Goal: Task Accomplishment & Management: Manage account settings

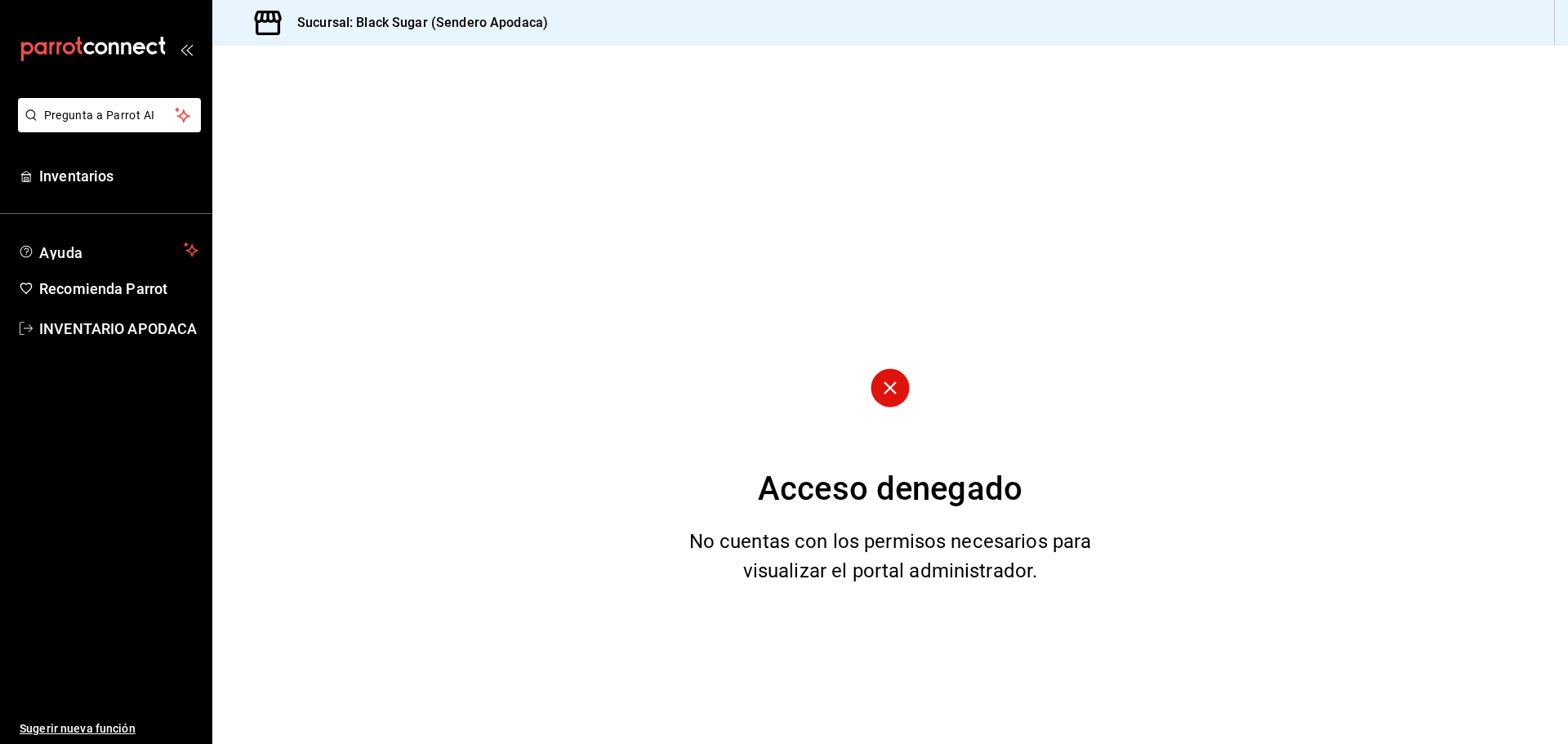
click at [156, 195] on div "Pregunta a Parrot AI Inventarios Ayuda Recomienda Parrot INVENTARIO APODACA Sug…" at bounding box center [106, 420] width 212 height 646
click at [111, 177] on span "Inventarios" at bounding box center [119, 176] width 159 height 23
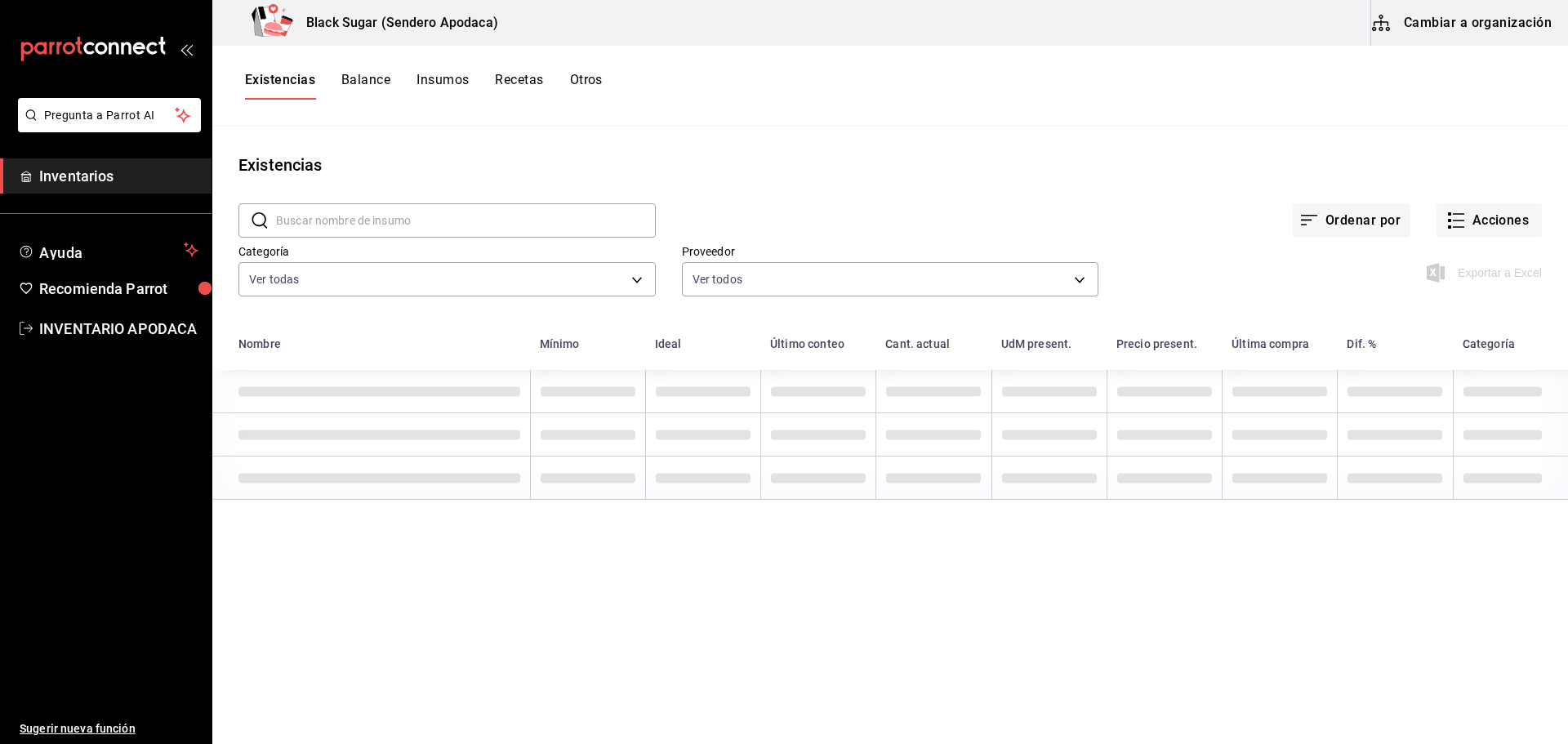
click at [1258, 30] on icon "button" at bounding box center [1380, 23] width 20 height 20
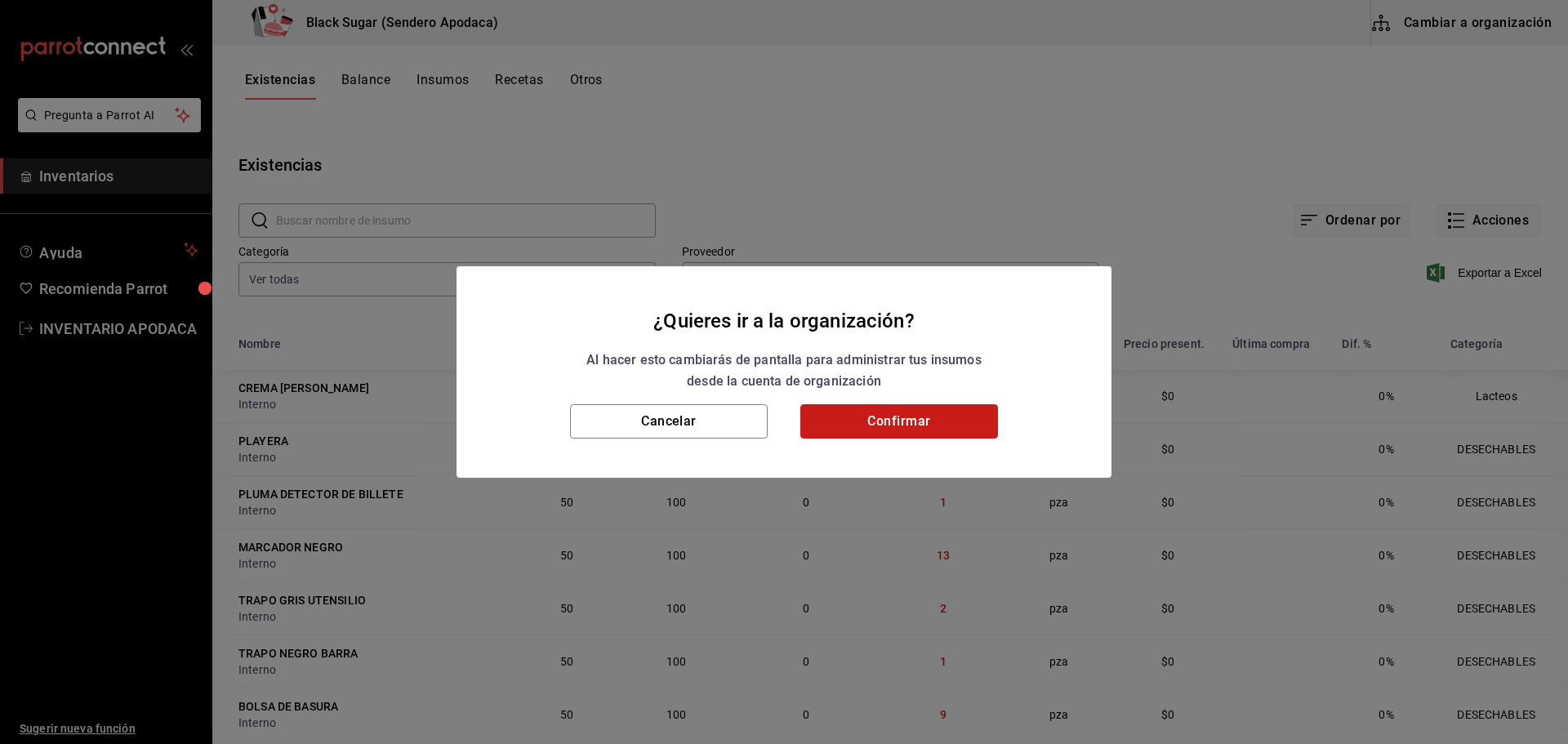
click at [905, 419] on button "Confirmar" at bounding box center [898, 421] width 198 height 35
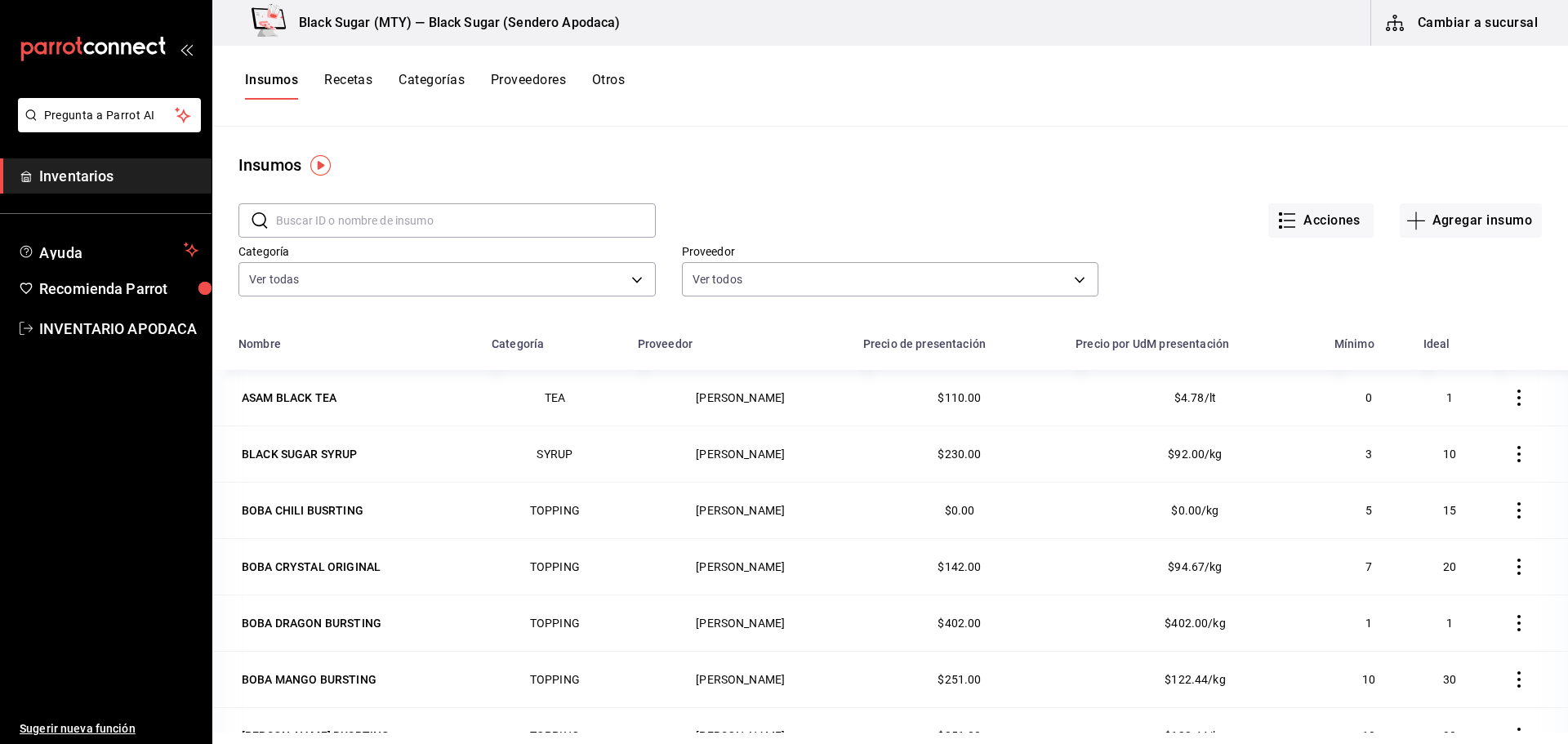
click at [609, 71] on div "Insumos Recetas Categorías Proveedores Otros" at bounding box center [889, 86] width 1355 height 81
click at [609, 73] on button "Otros" at bounding box center [608, 86] width 33 height 28
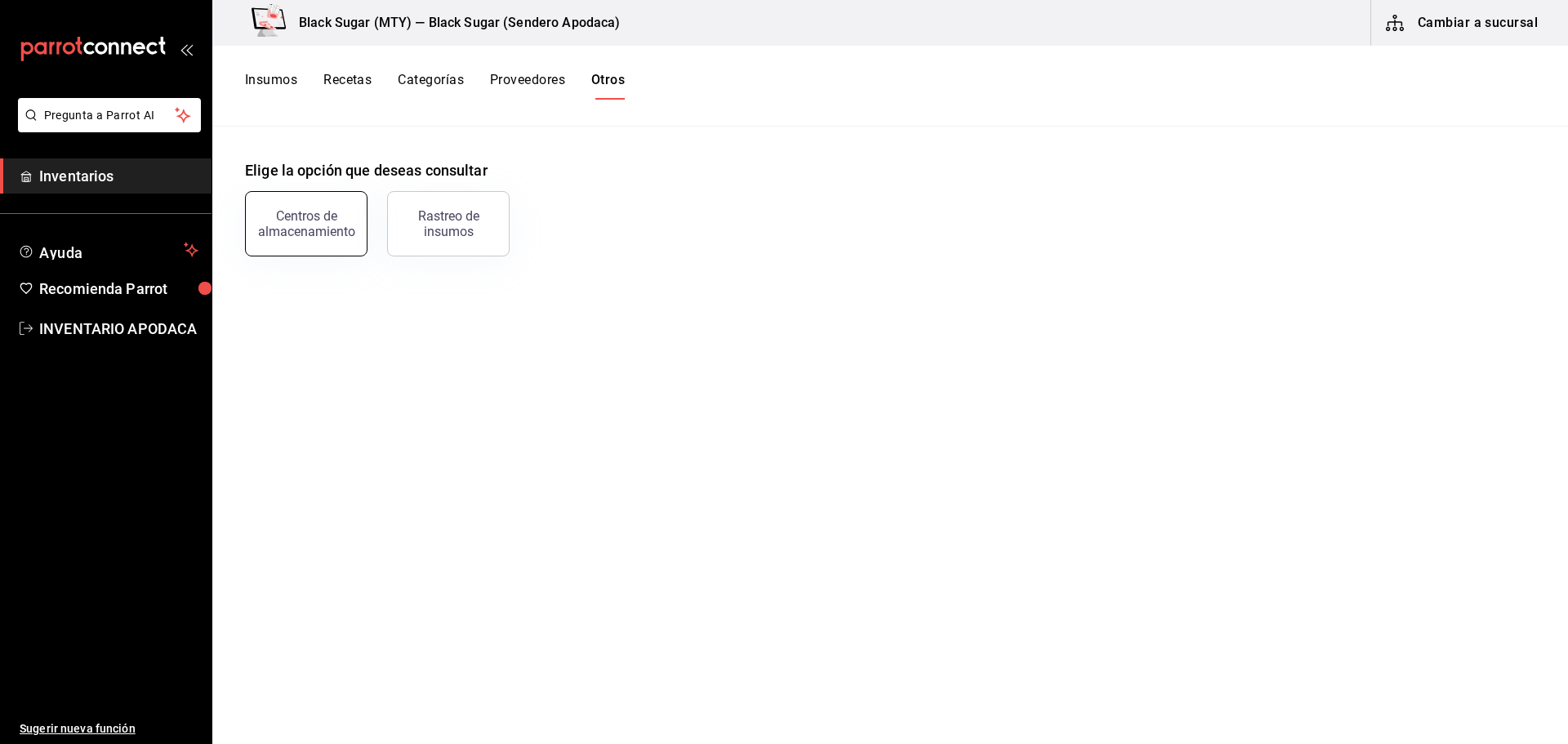
click at [353, 200] on button "Centros de almacenamiento" at bounding box center [306, 224] width 123 height 66
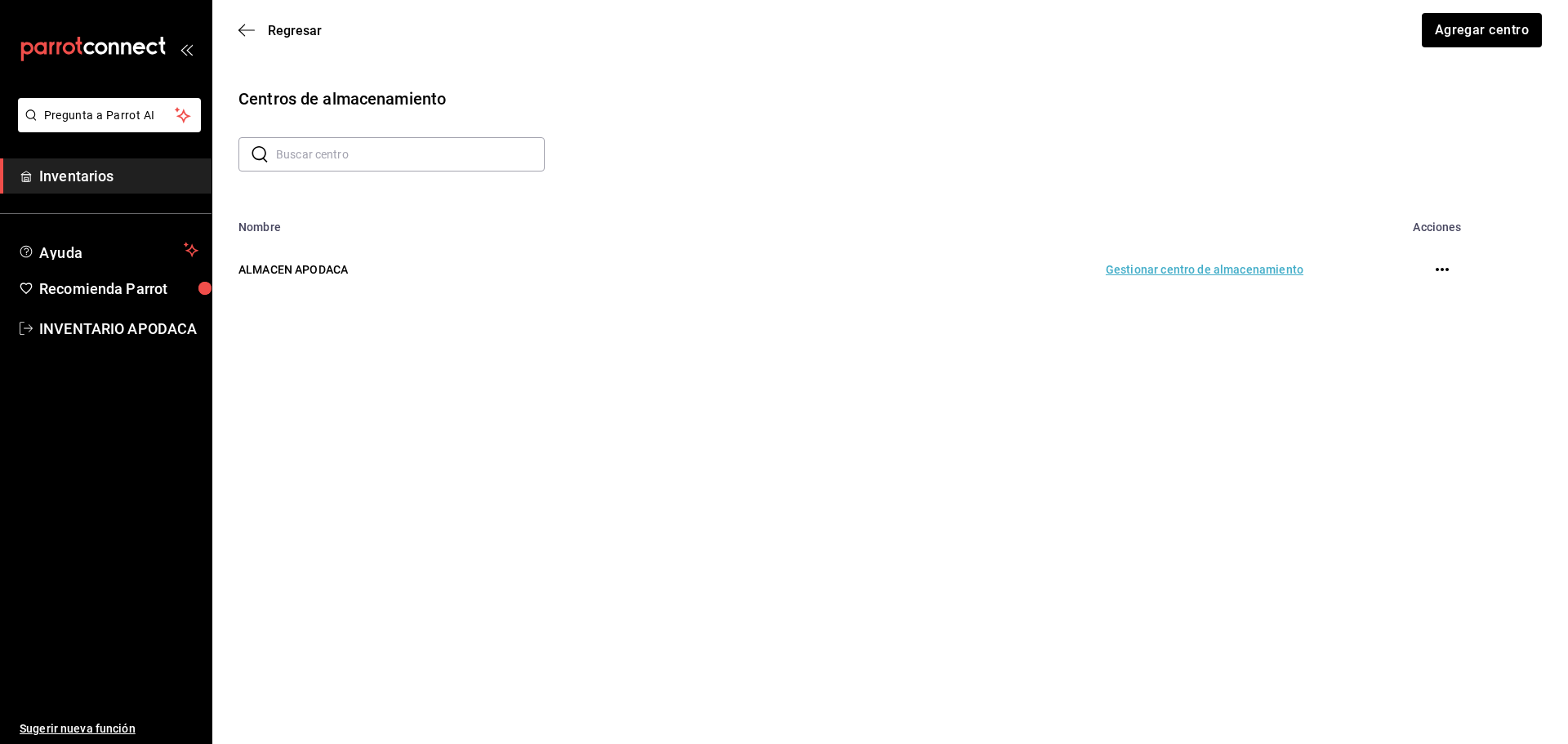
click at [1228, 273] on td "Gestionar centro de almacenamiento" at bounding box center [988, 269] width 671 height 72
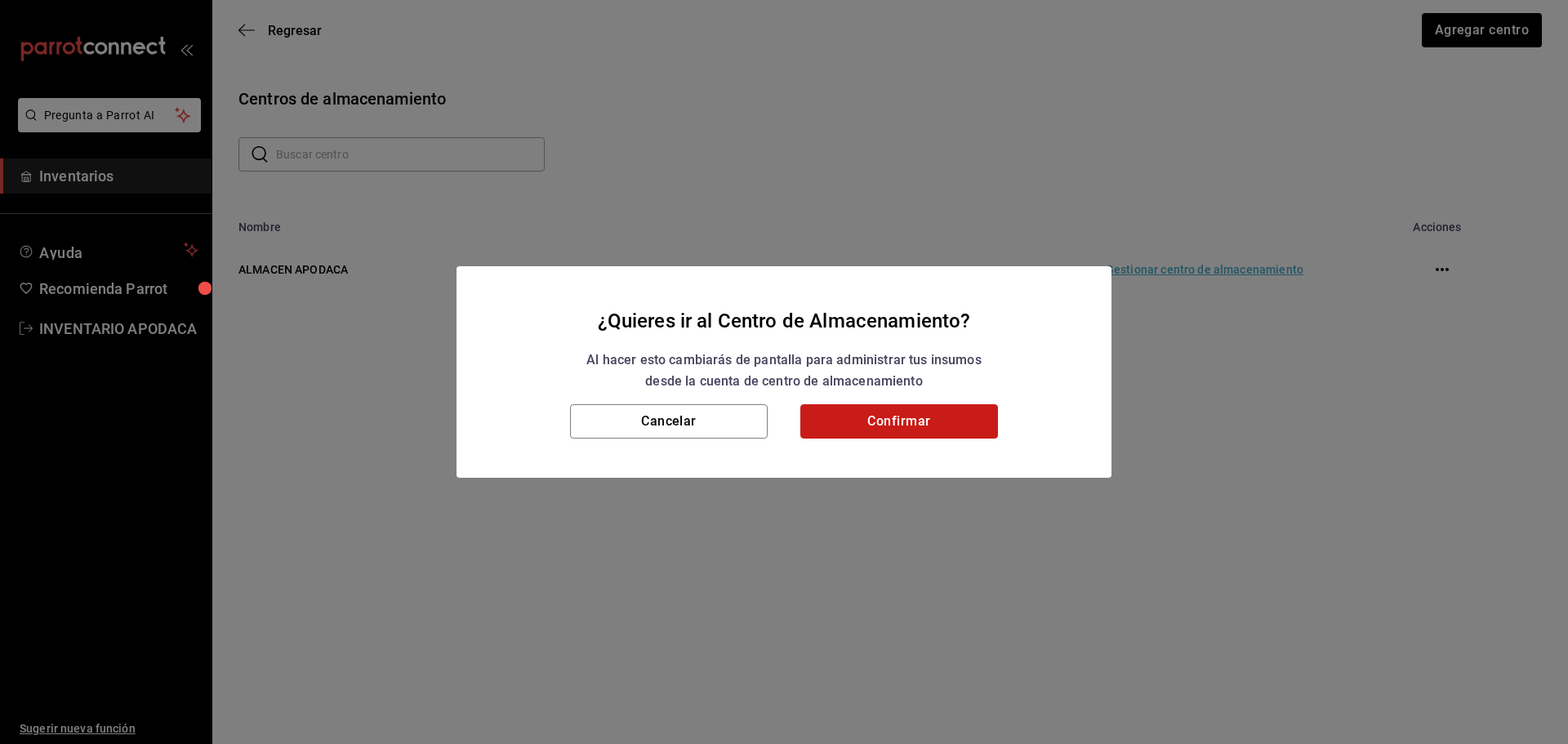
click at [836, 432] on button "Confirmar" at bounding box center [898, 421] width 198 height 35
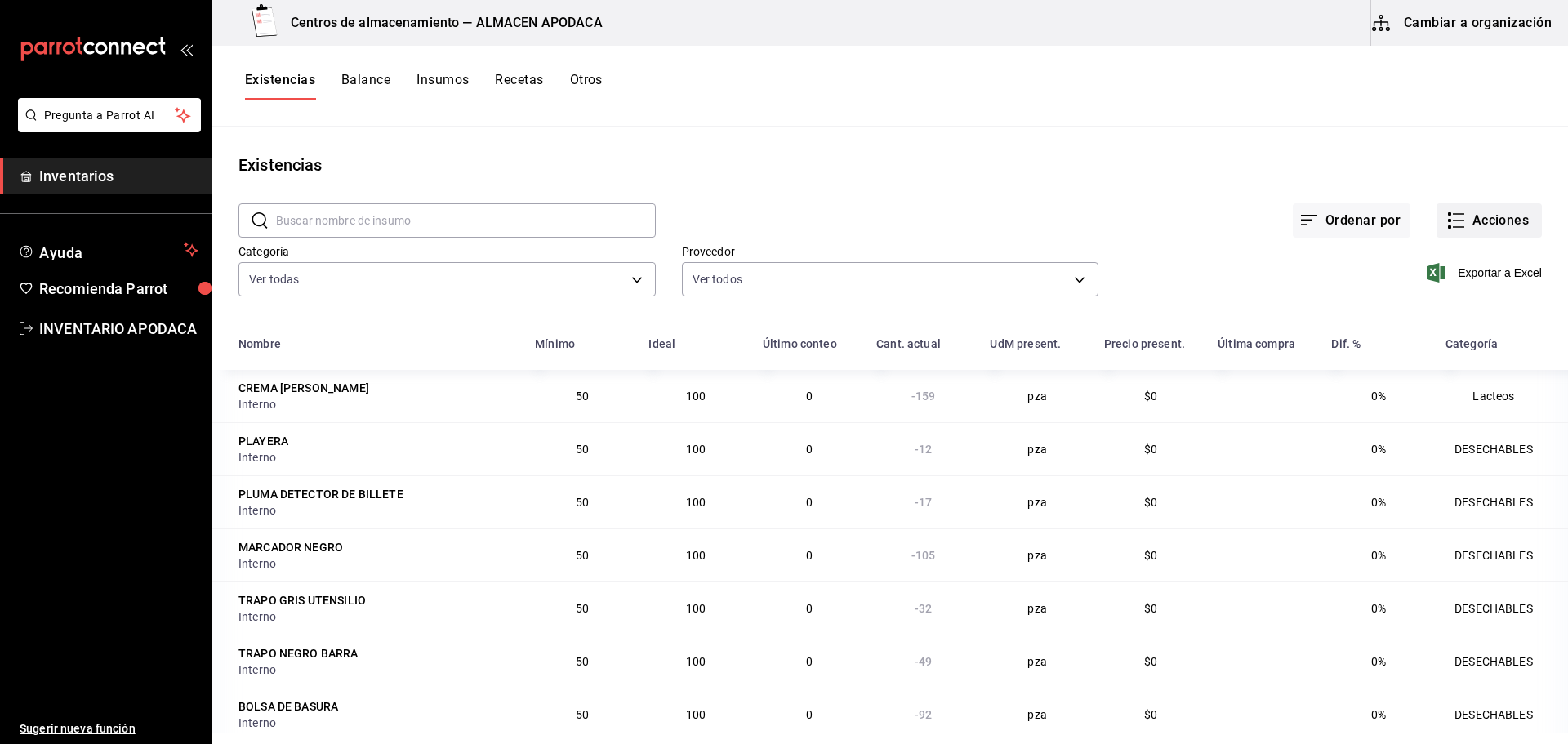
click at [1258, 218] on button "Acciones" at bounding box center [1489, 220] width 105 height 35
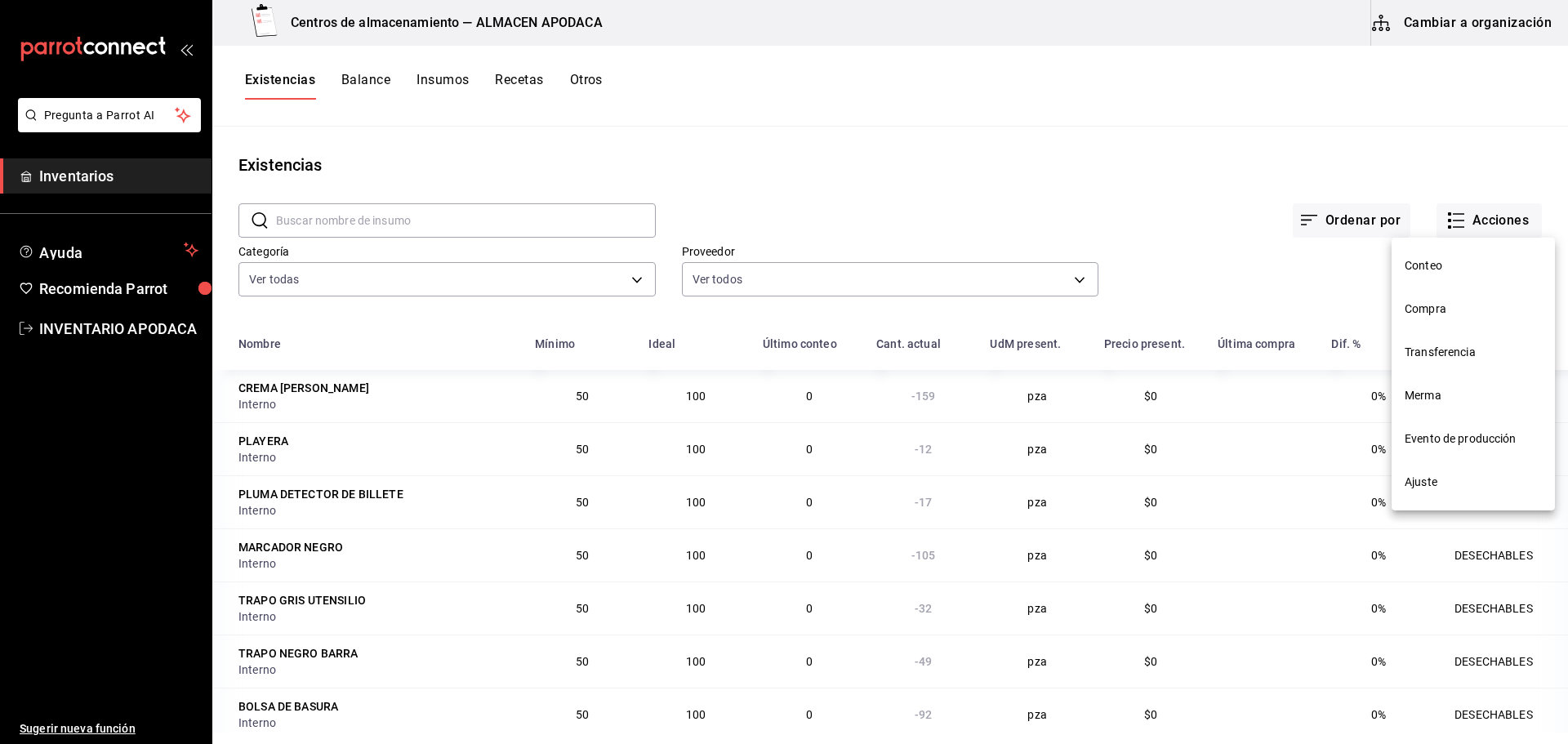
click at [1258, 344] on span "Transferencia" at bounding box center [1473, 353] width 137 height 17
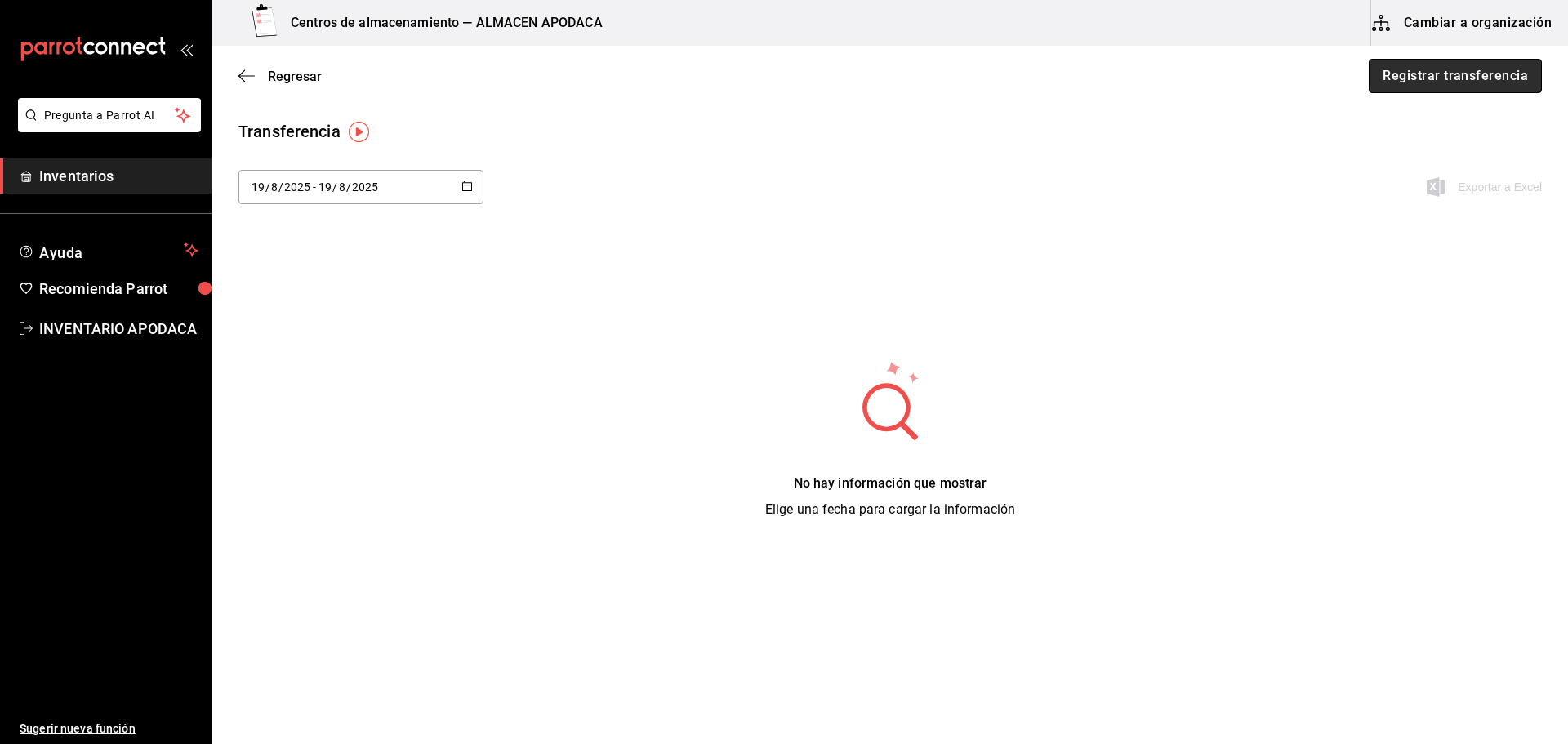
click at [1258, 86] on button "Registrar transferencia" at bounding box center [1455, 76] width 173 height 35
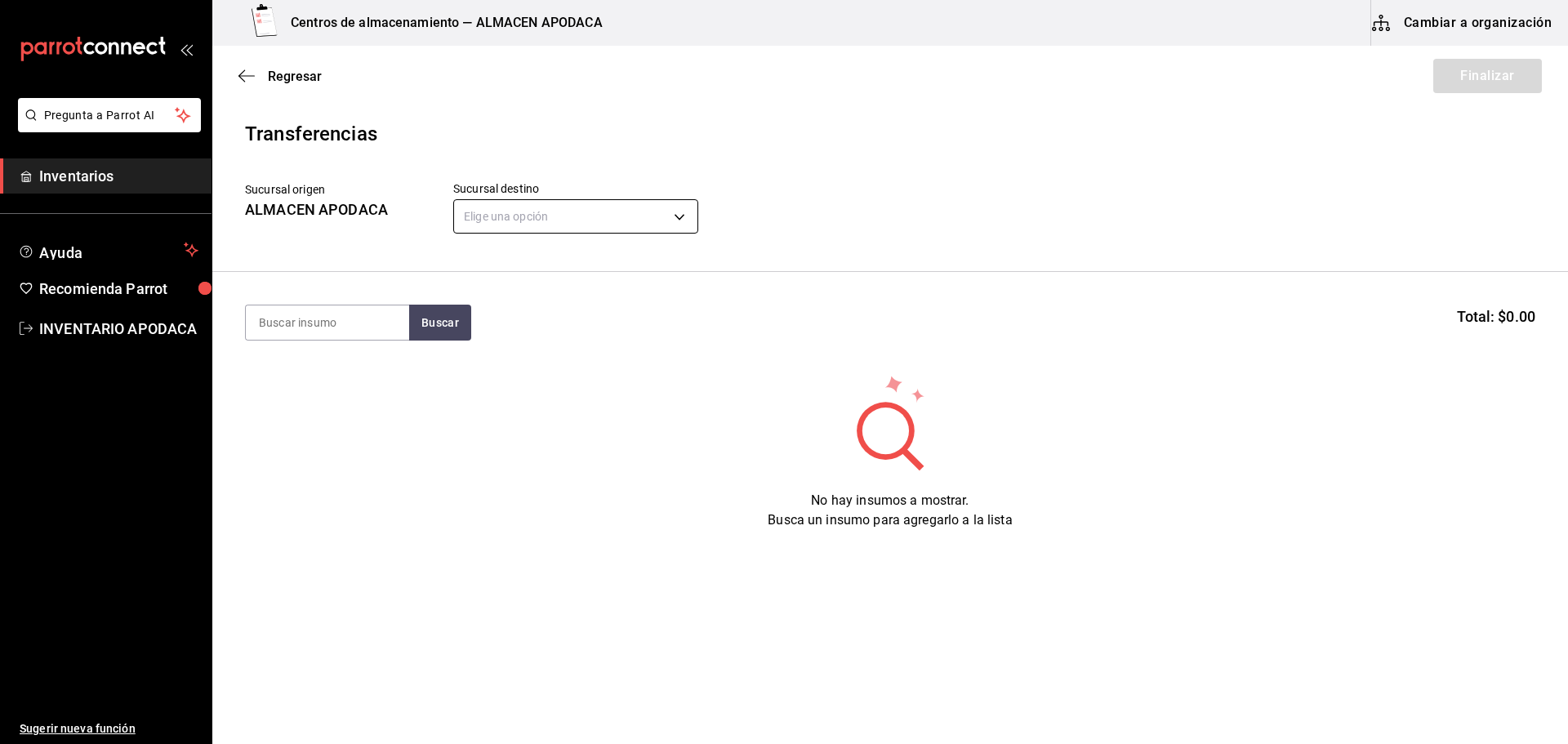
click at [560, 212] on body "Pregunta a Parrot AI Inventarios Ayuda Recomienda Parrot INVENTARIO APODACA Sug…" at bounding box center [784, 326] width 1568 height 652
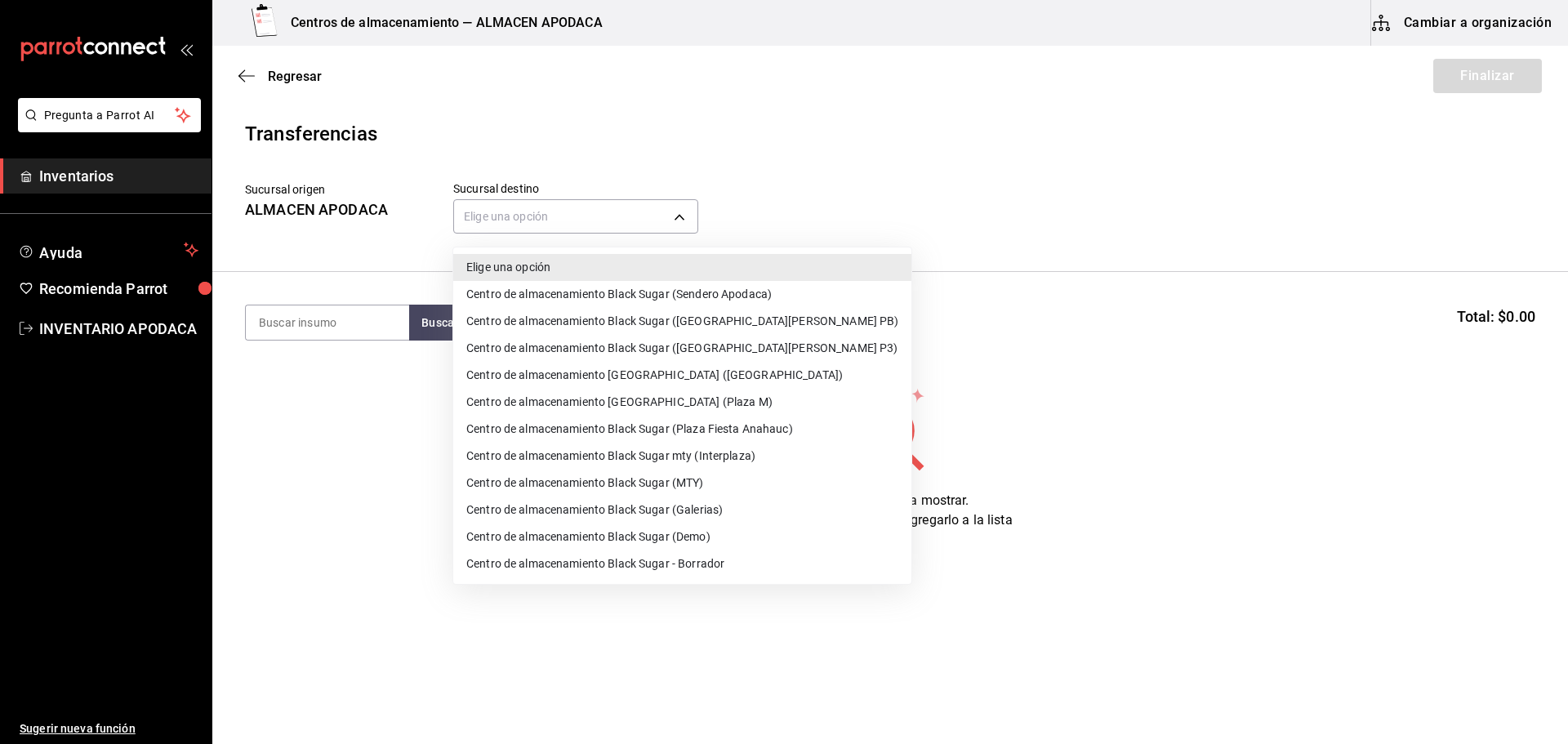
click at [745, 511] on li "Centro de almacenamiento Black Sugar (Galerias)" at bounding box center [682, 509] width 458 height 27
type input "7a577b9a-70a2-4b0f-a5c8-2e9576df8bd1"
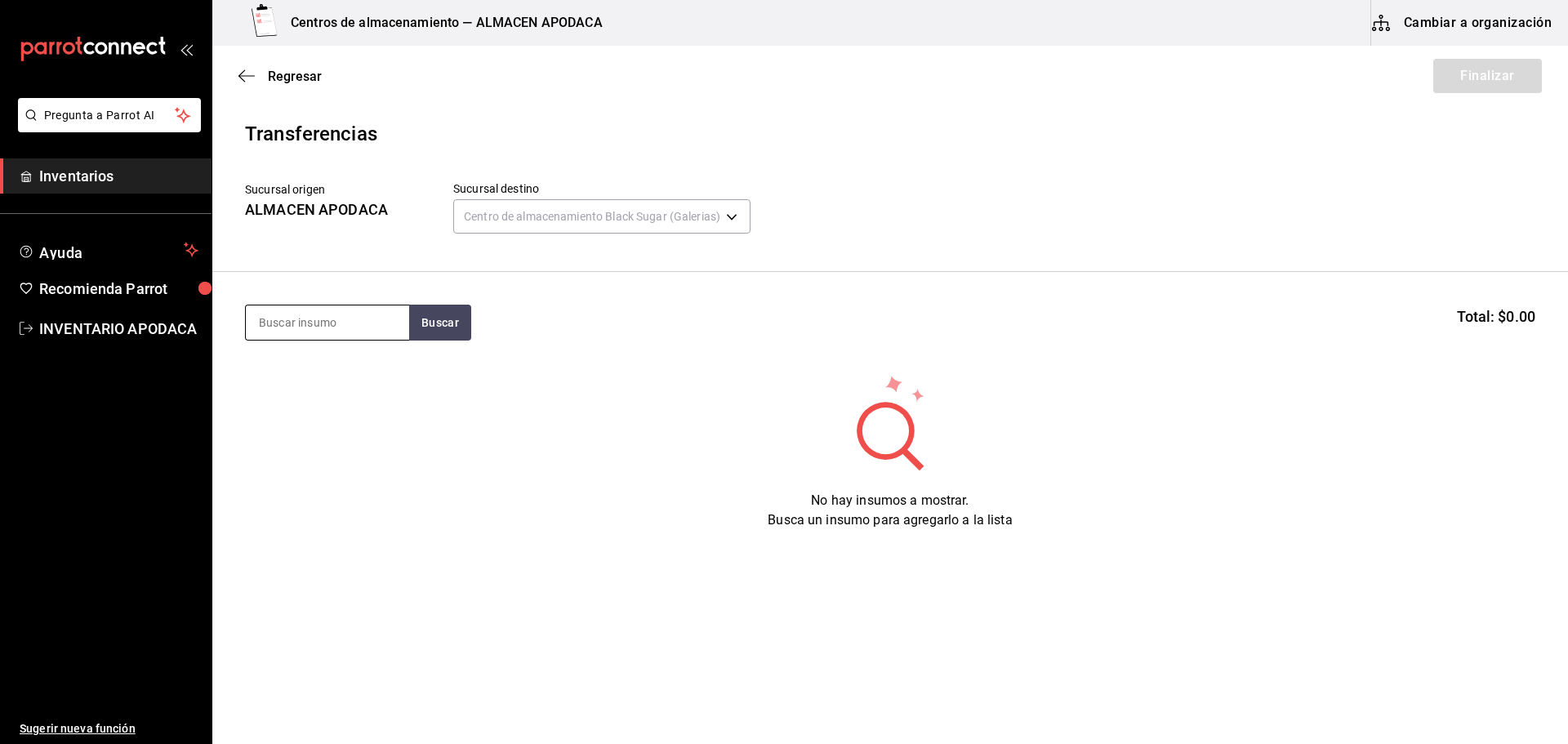
click at [351, 311] on input at bounding box center [327, 323] width 163 height 35
type input "BOBA"
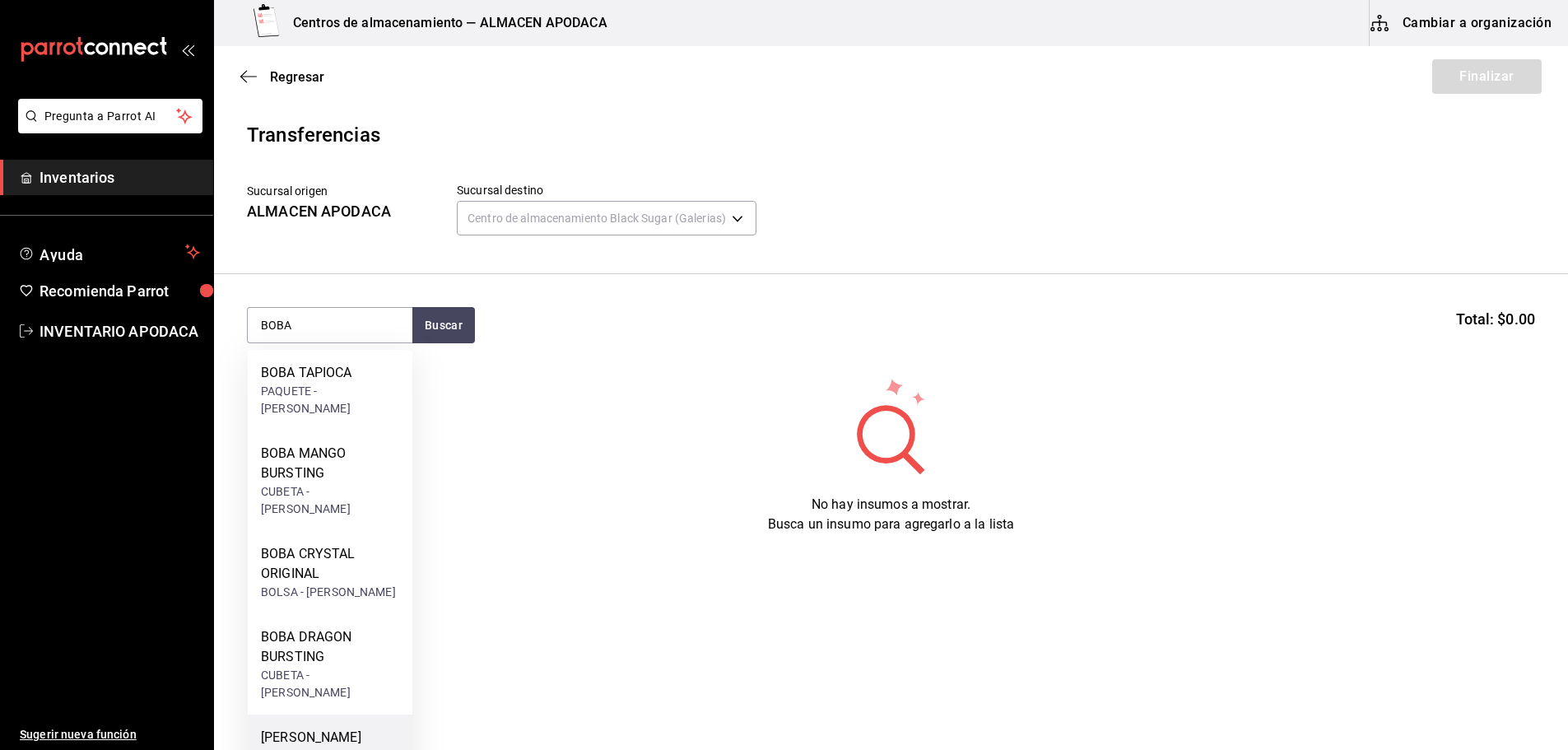
click at [341, 728] on div "[PERSON_NAME] BUSRTING" at bounding box center [330, 748] width 138 height 40
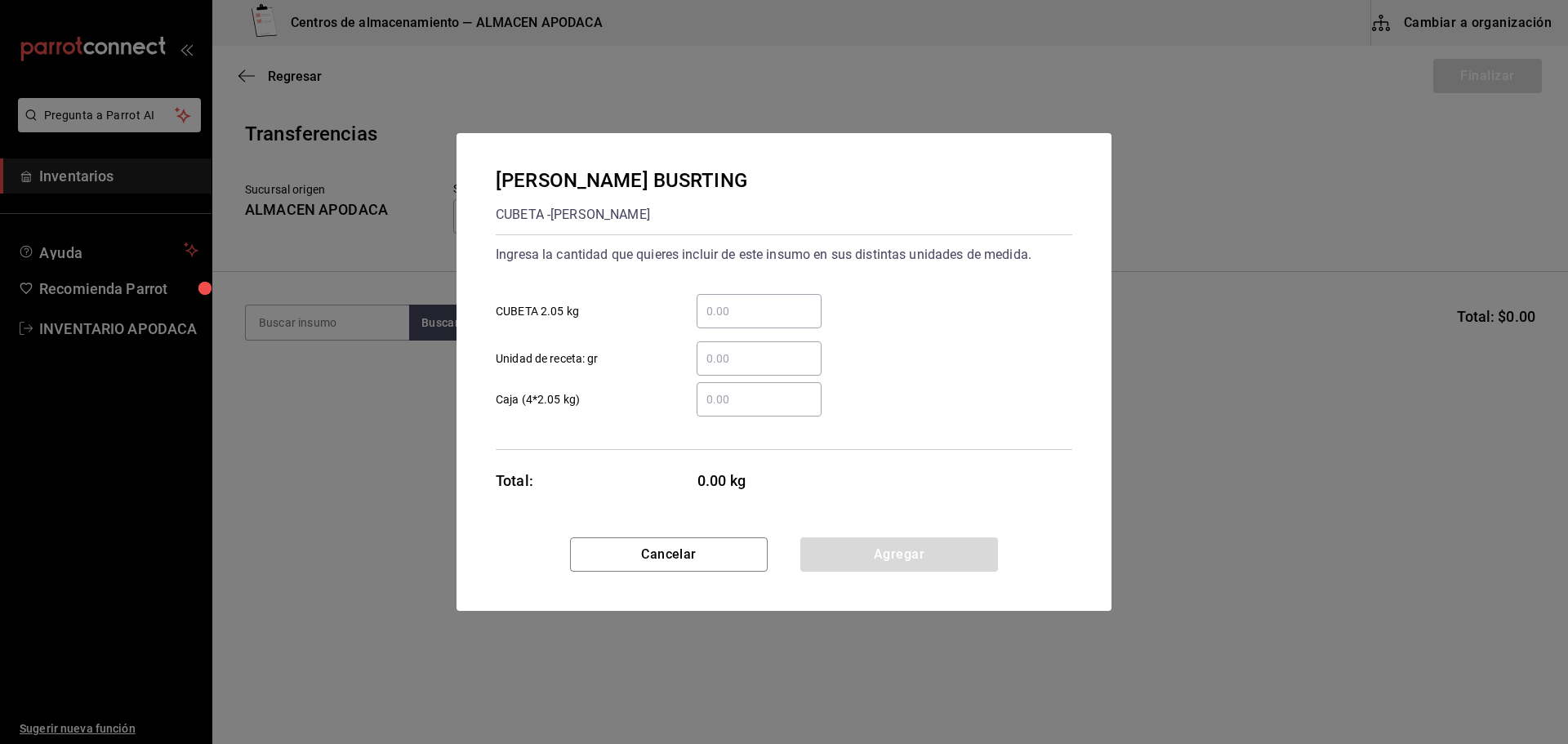
click at [750, 321] on div "​" at bounding box center [759, 311] width 125 height 35
click at [750, 321] on input "​ CUBETA 2.05 kg" at bounding box center [759, 311] width 125 height 20
type input "2"
click at [858, 565] on button "Agregar" at bounding box center [898, 554] width 198 height 35
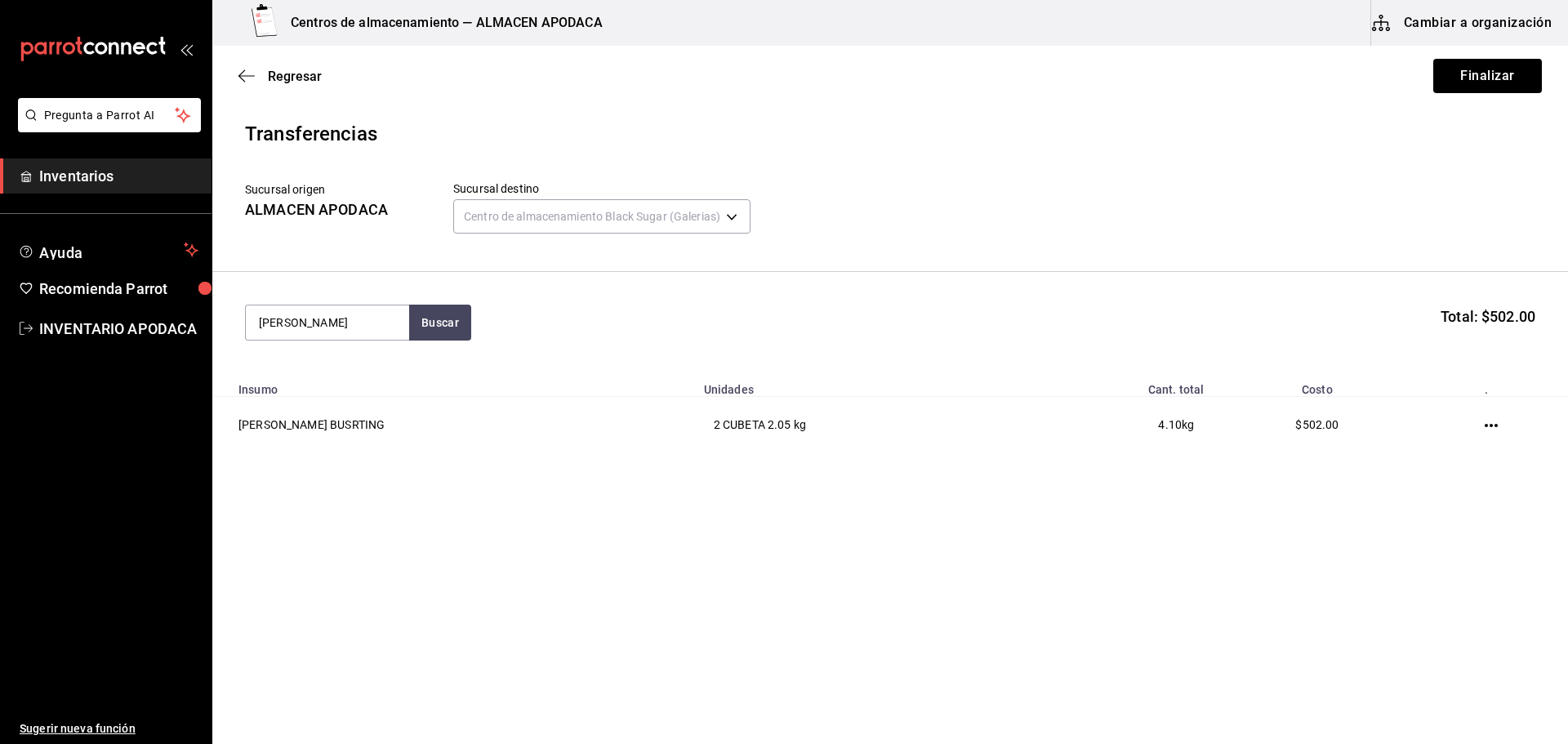
type input "BOBA"
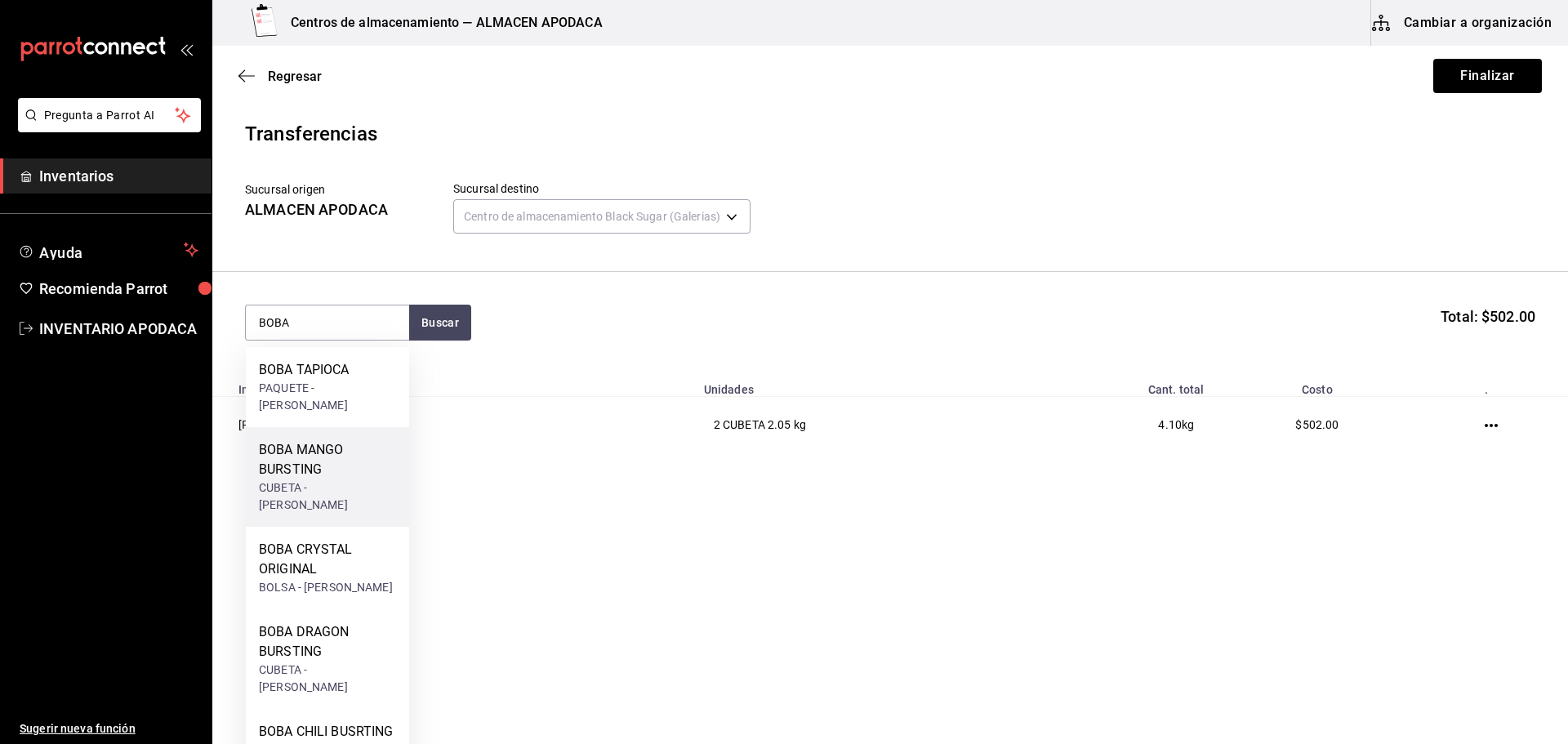
click at [337, 451] on div "BOBA MANGO BURSTING" at bounding box center [327, 460] width 137 height 39
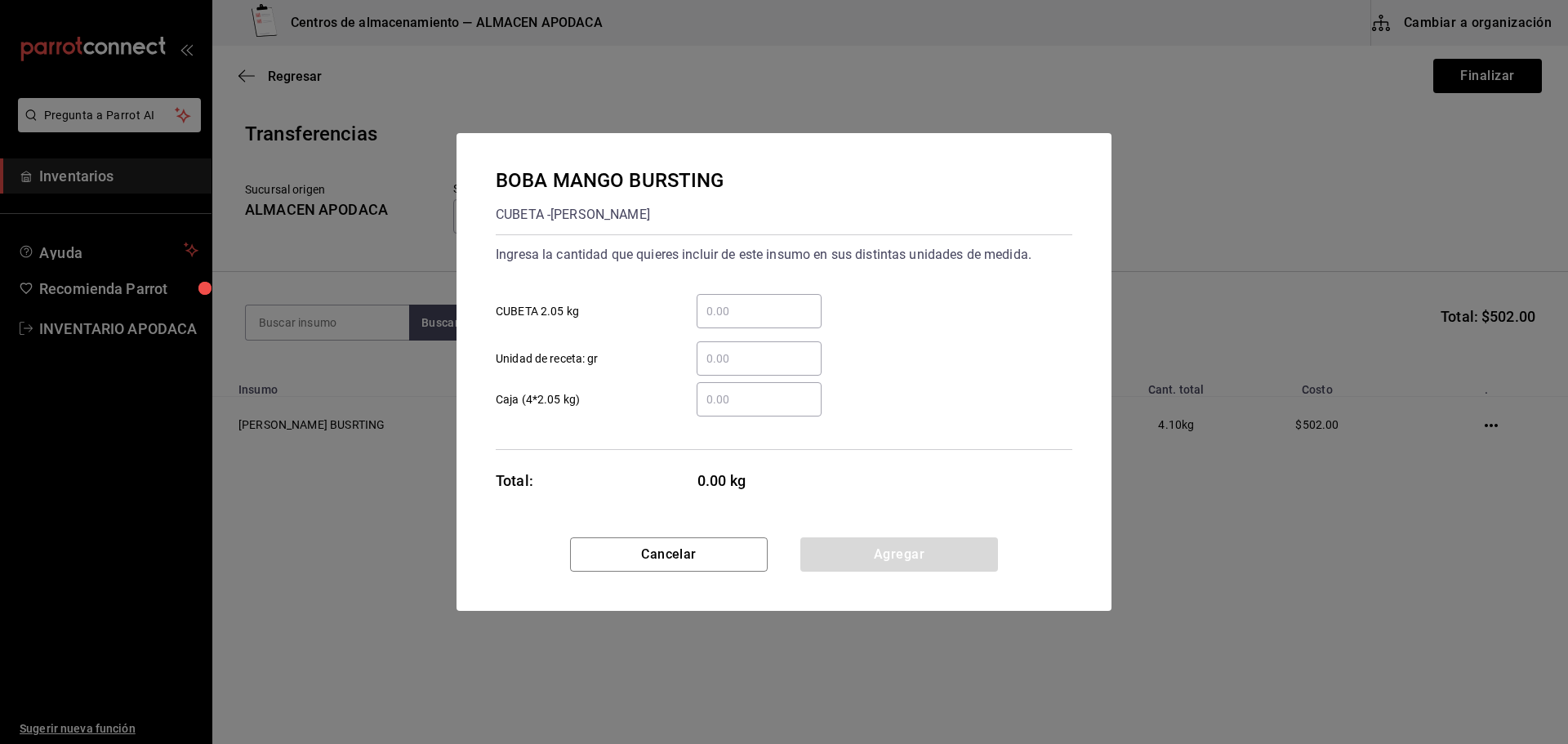
click at [768, 300] on div "​" at bounding box center [759, 311] width 125 height 35
click at [768, 301] on input "​ CUBETA 2.05 kg" at bounding box center [759, 311] width 125 height 20
type input "1"
click at [898, 543] on button "Agregar" at bounding box center [898, 554] width 198 height 35
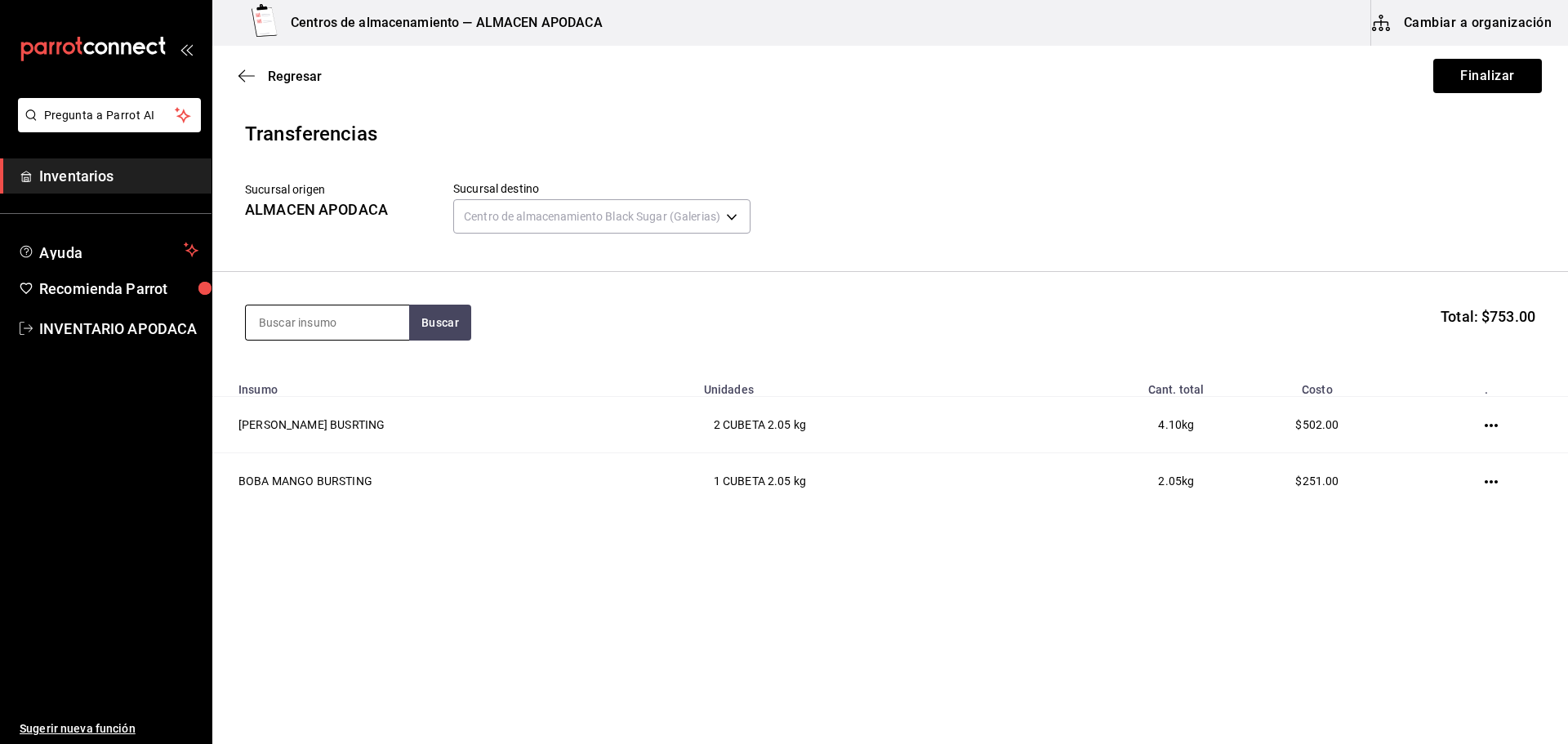
click at [375, 338] on input at bounding box center [327, 323] width 163 height 35
type input "BOBA"
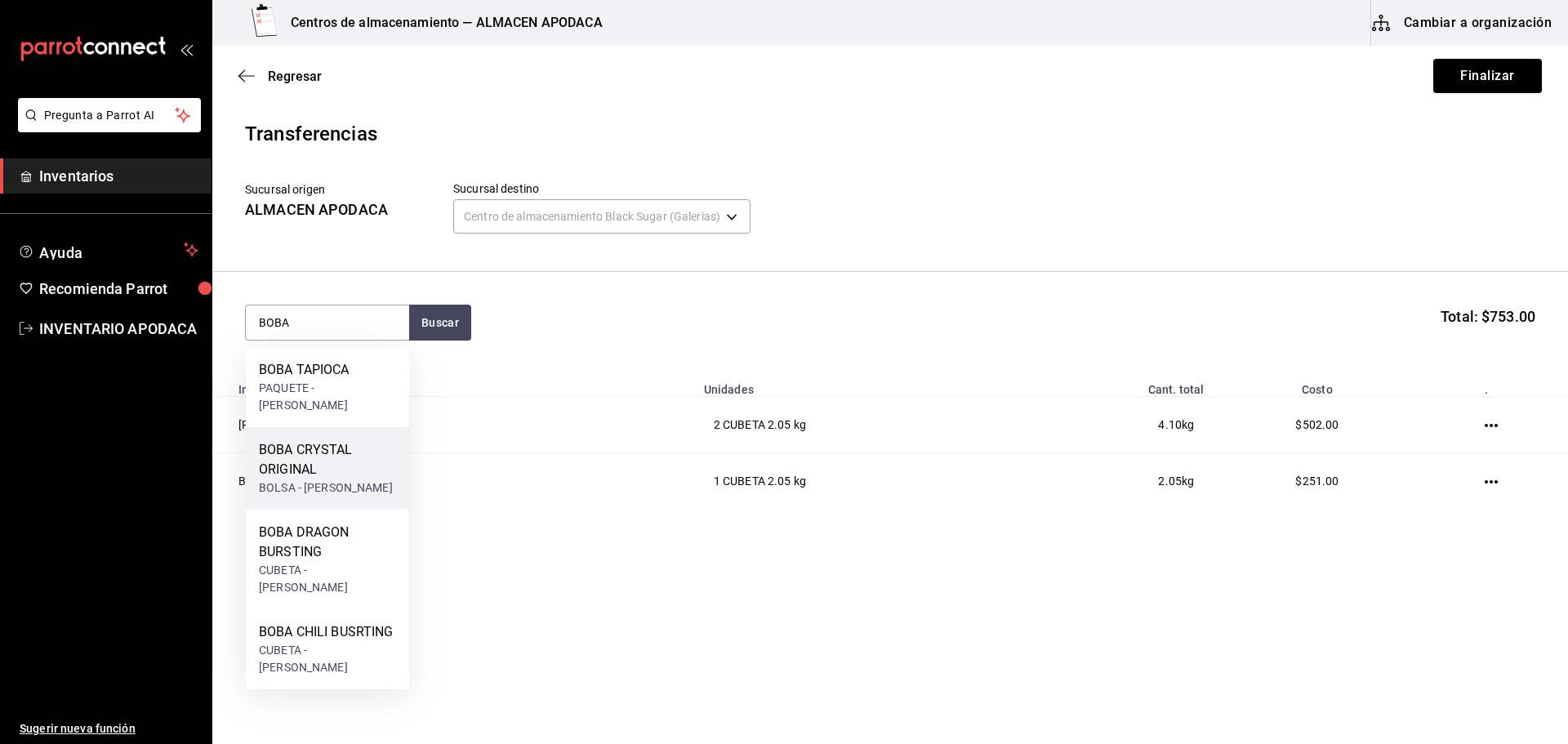
click at [353, 448] on div "BOBA CRYSTAL ORIGINAL" at bounding box center [327, 460] width 137 height 39
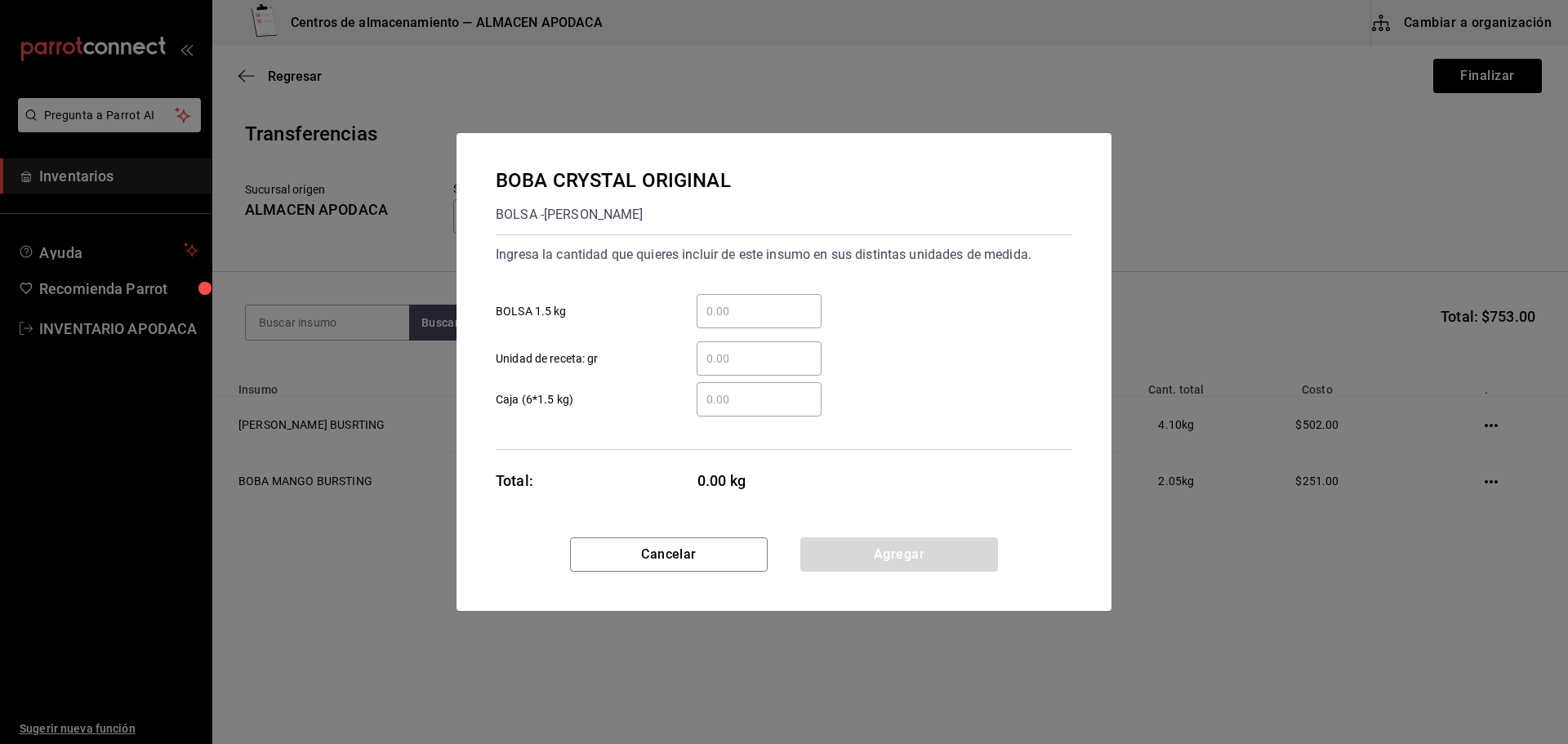
click at [751, 318] on input "​ BOLSA 1.5 kg" at bounding box center [759, 311] width 125 height 20
type input "3"
click at [852, 547] on button "Agregar" at bounding box center [898, 554] width 198 height 35
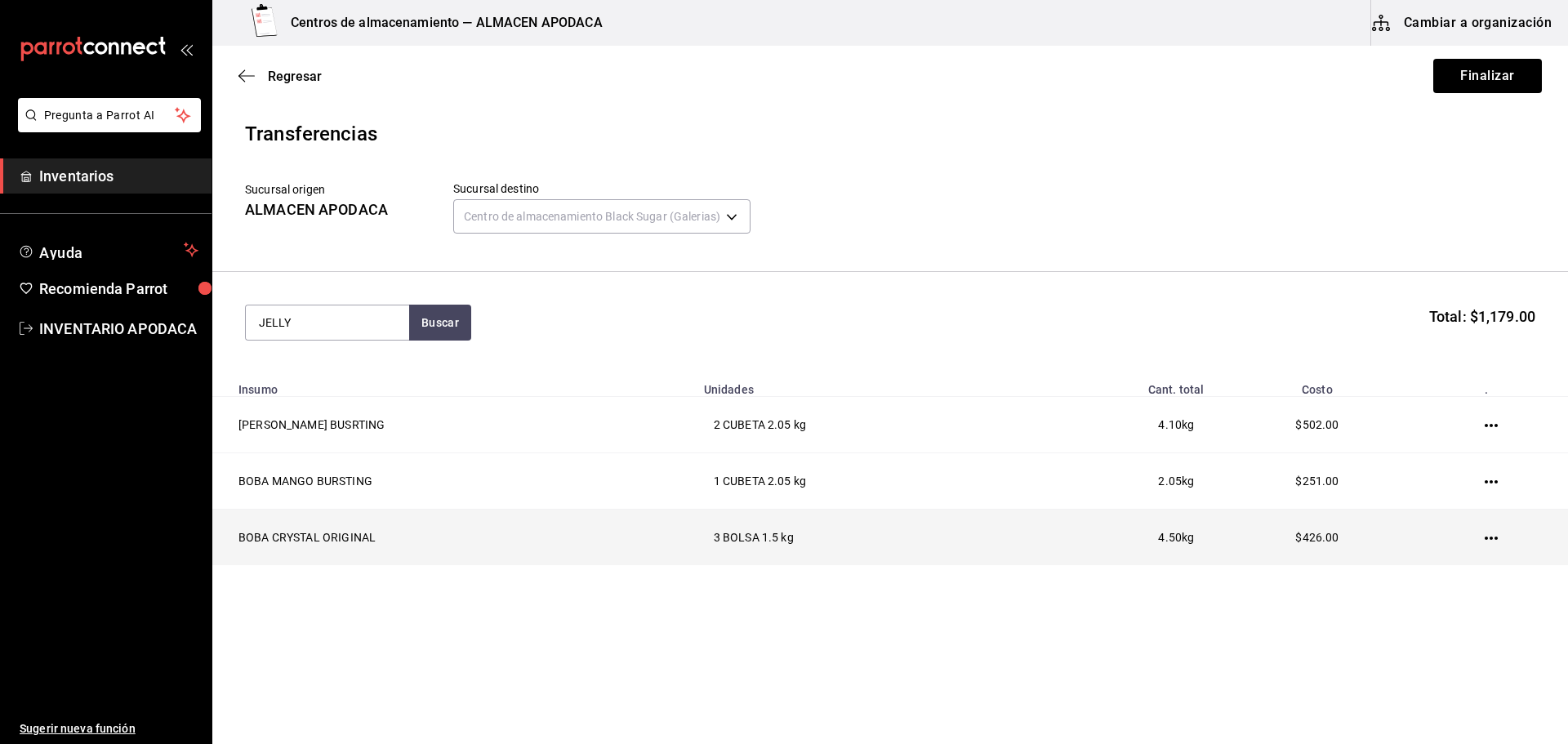
type input "JELLY"
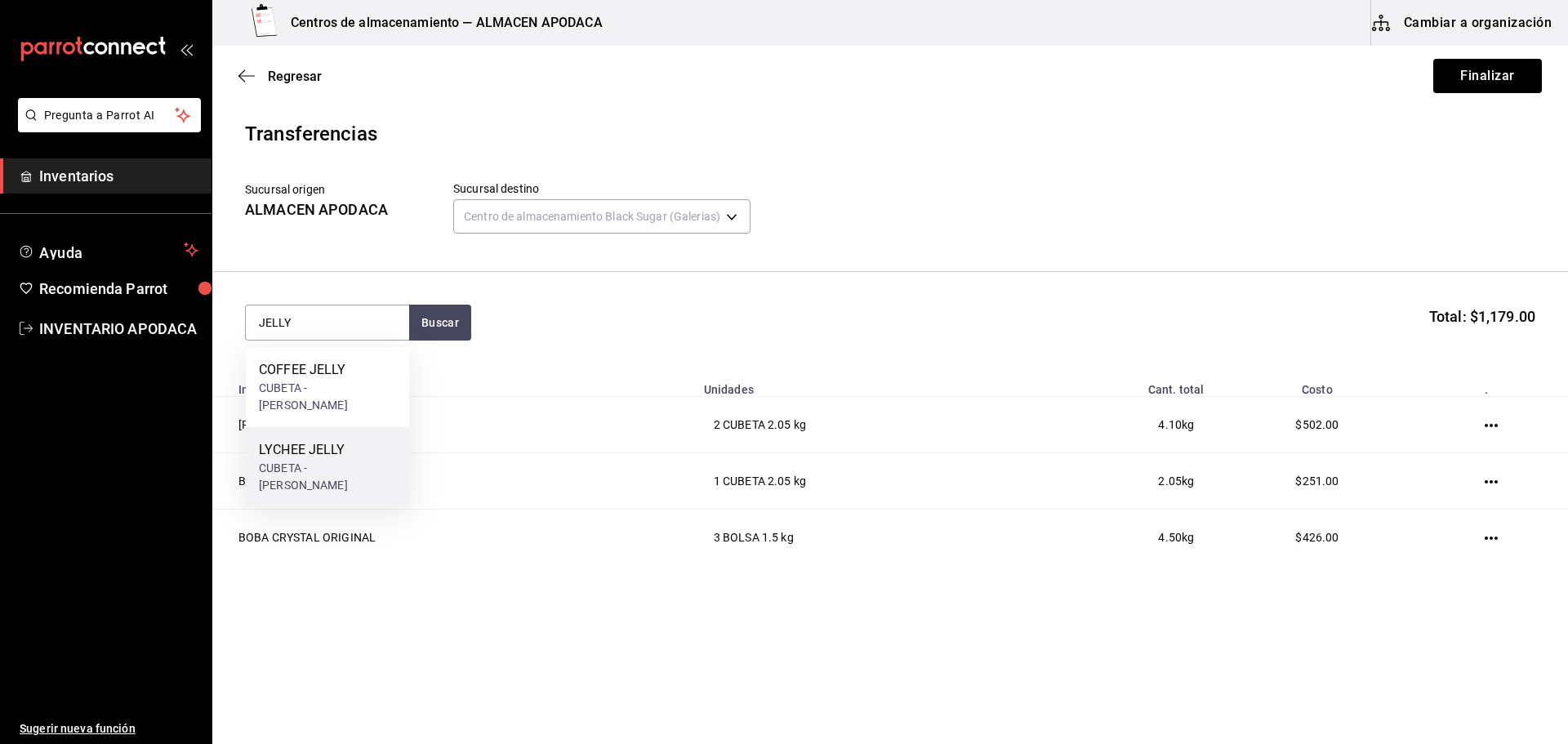
click at [369, 436] on div "LYCHEE JELLY CUBETA - [PERSON_NAME]" at bounding box center [327, 466] width 163 height 80
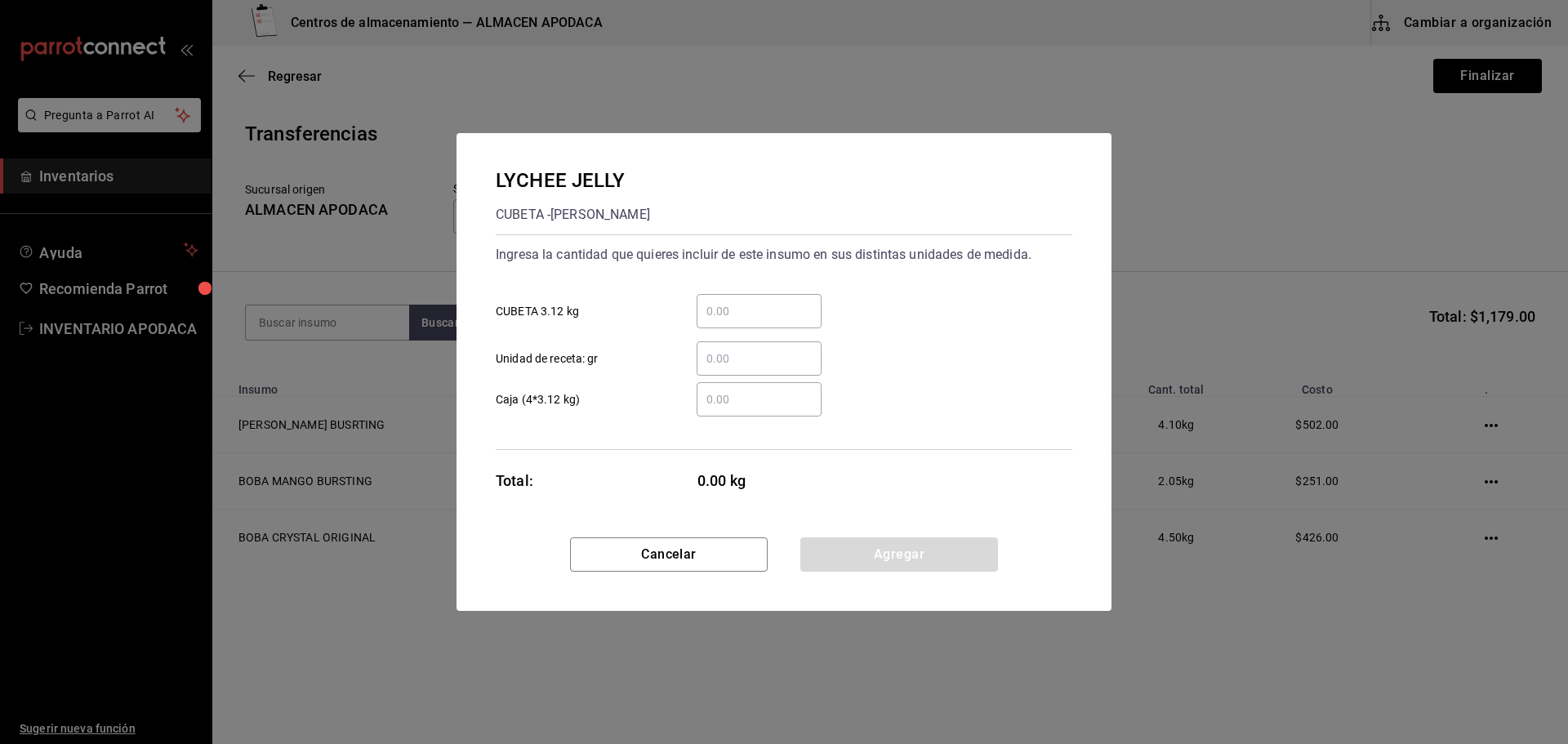
click at [729, 319] on input "​ CUBETA 3.12 kg" at bounding box center [759, 311] width 125 height 20
type input "2"
click at [879, 554] on button "Agregar" at bounding box center [898, 554] width 198 height 35
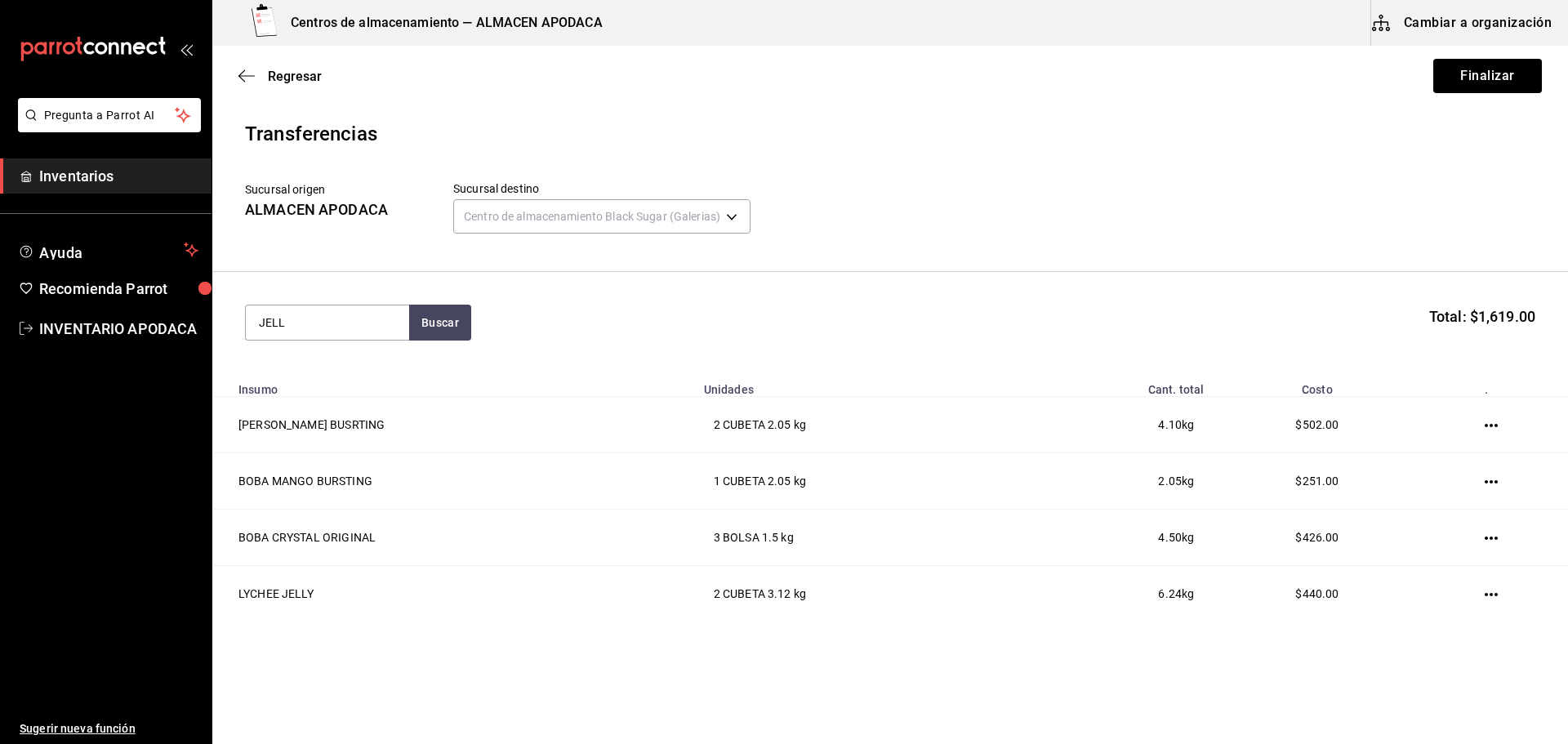
type input "JELLY"
click at [336, 376] on div "COFFEE JELLY" at bounding box center [327, 370] width 137 height 20
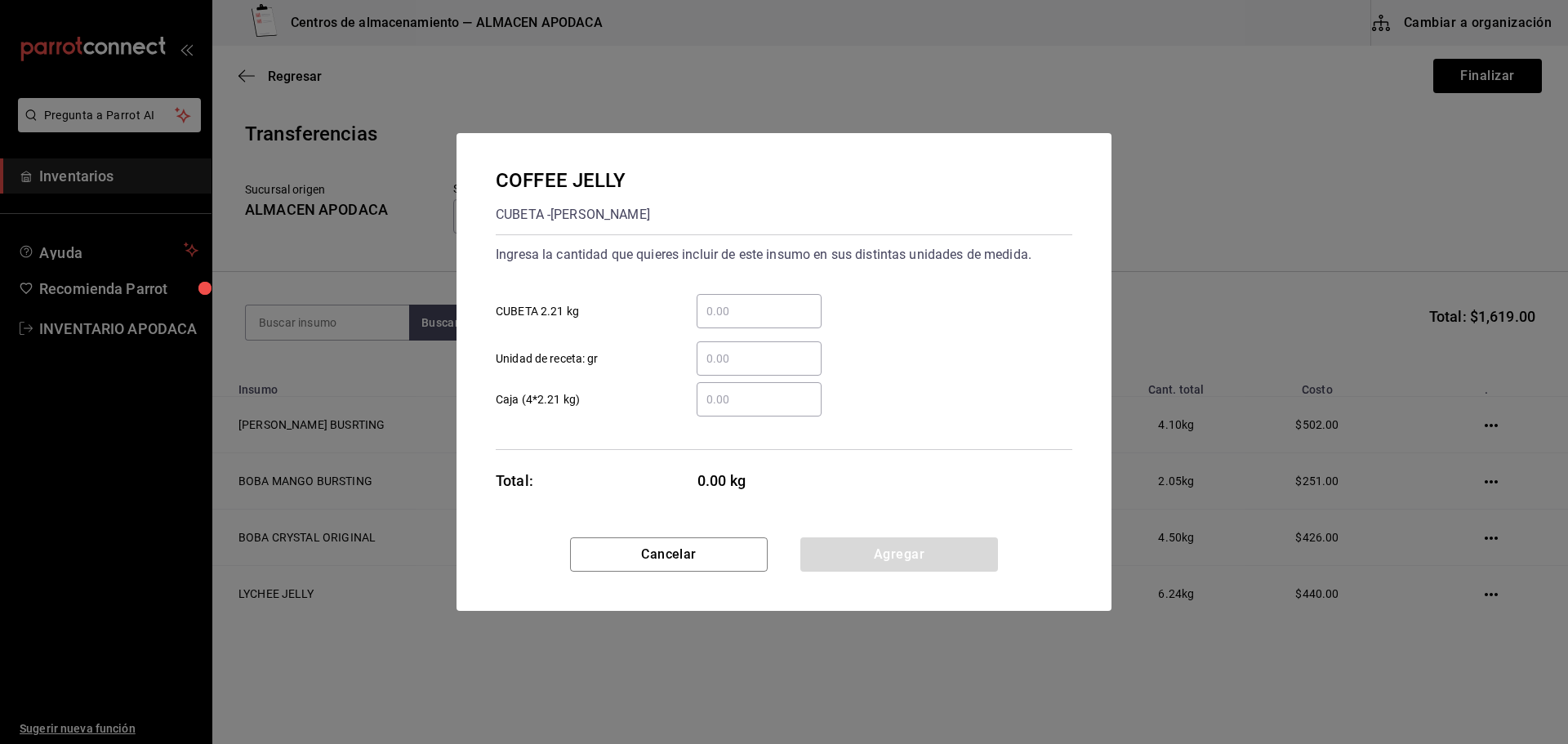
click at [711, 308] on input "​ CUBETA 2.21 kg" at bounding box center [759, 311] width 125 height 20
type input "1"
click at [805, 537] on div "COFFEE JELLY CUBETA - bossen Ingresa la cantidad que quieres incluir de este in…" at bounding box center [784, 335] width 655 height 404
click at [810, 559] on button "Agregar" at bounding box center [898, 554] width 198 height 35
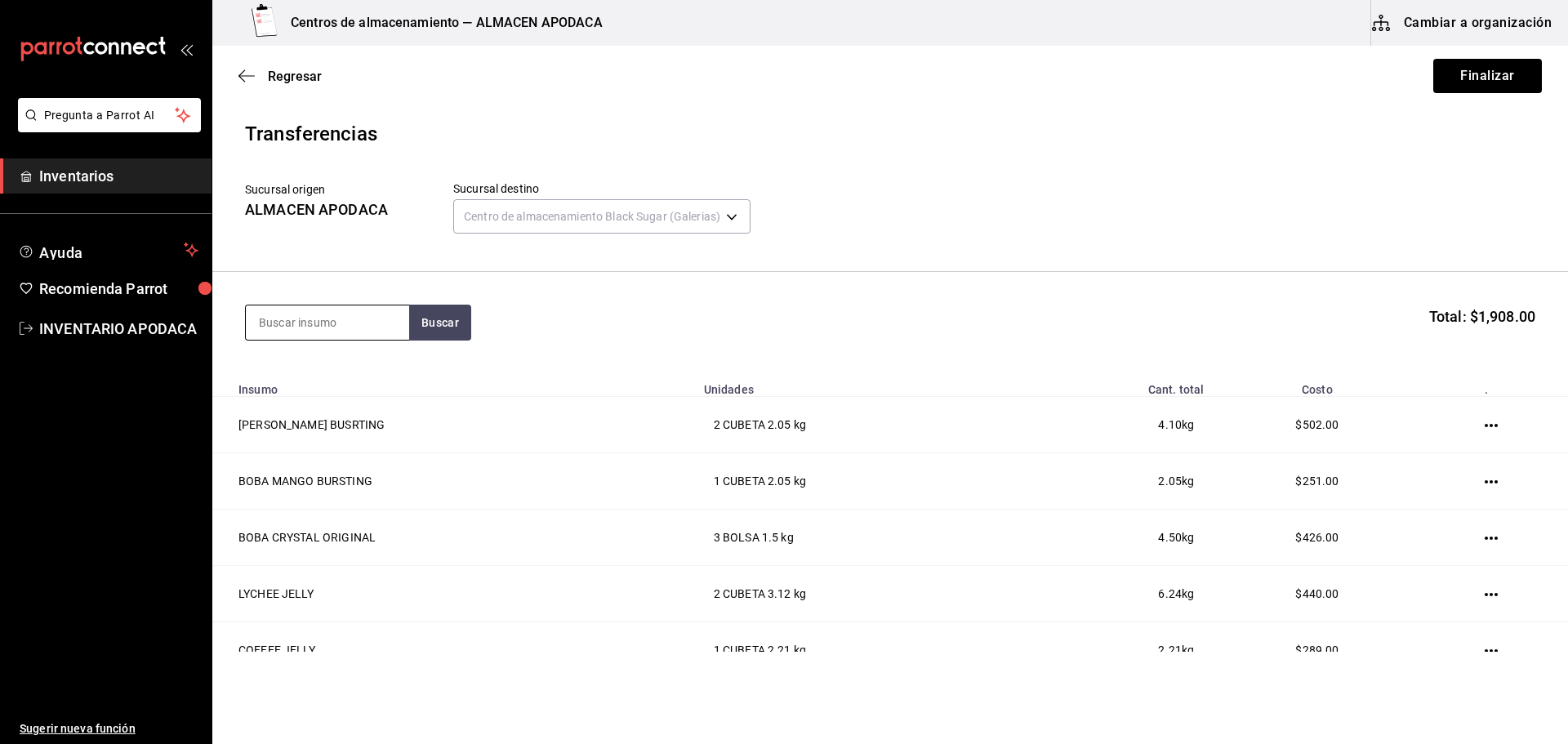
click at [272, 329] on input at bounding box center [327, 323] width 163 height 35
type input "BOBA"
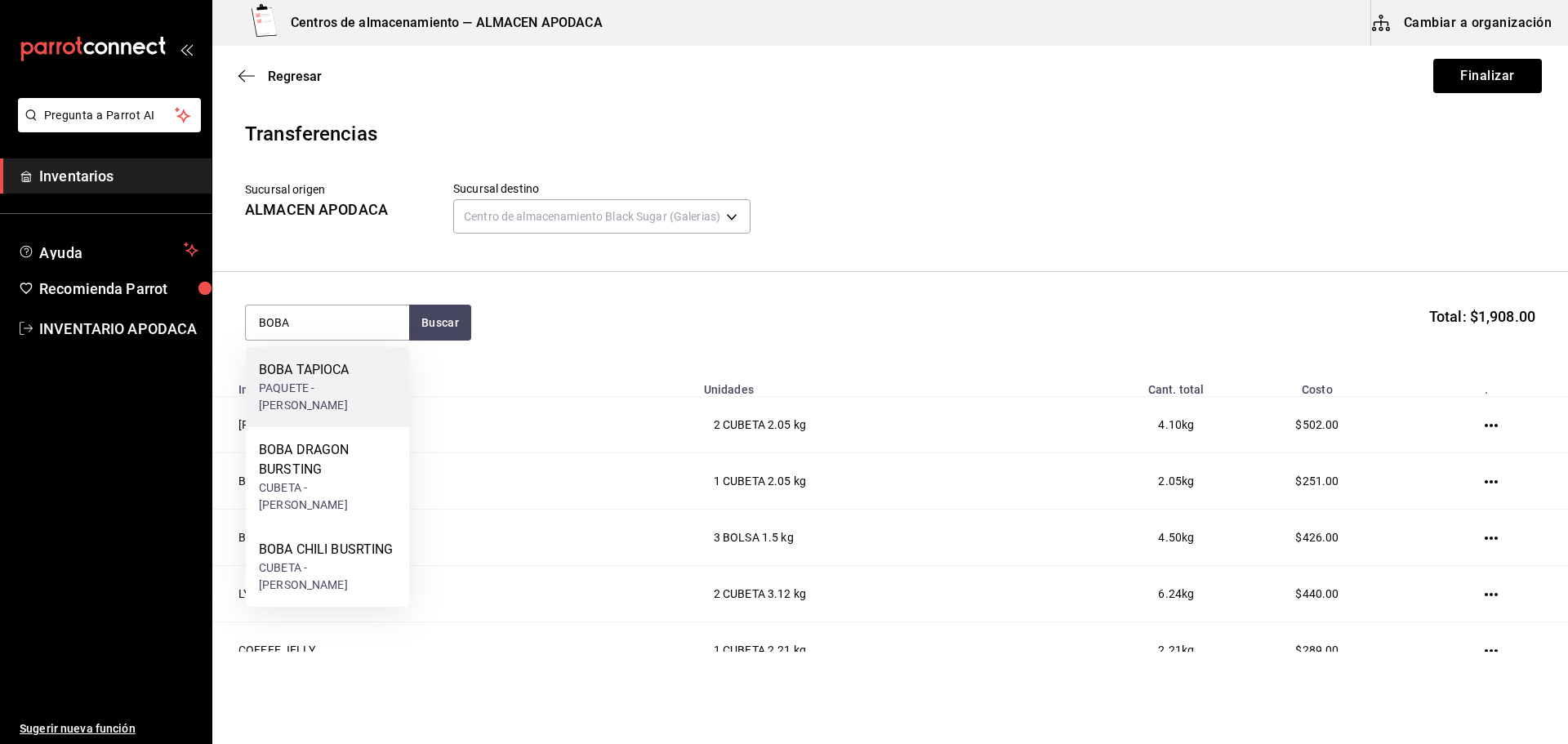
click at [300, 369] on div "BOBA TAPIOCA" at bounding box center [327, 370] width 137 height 20
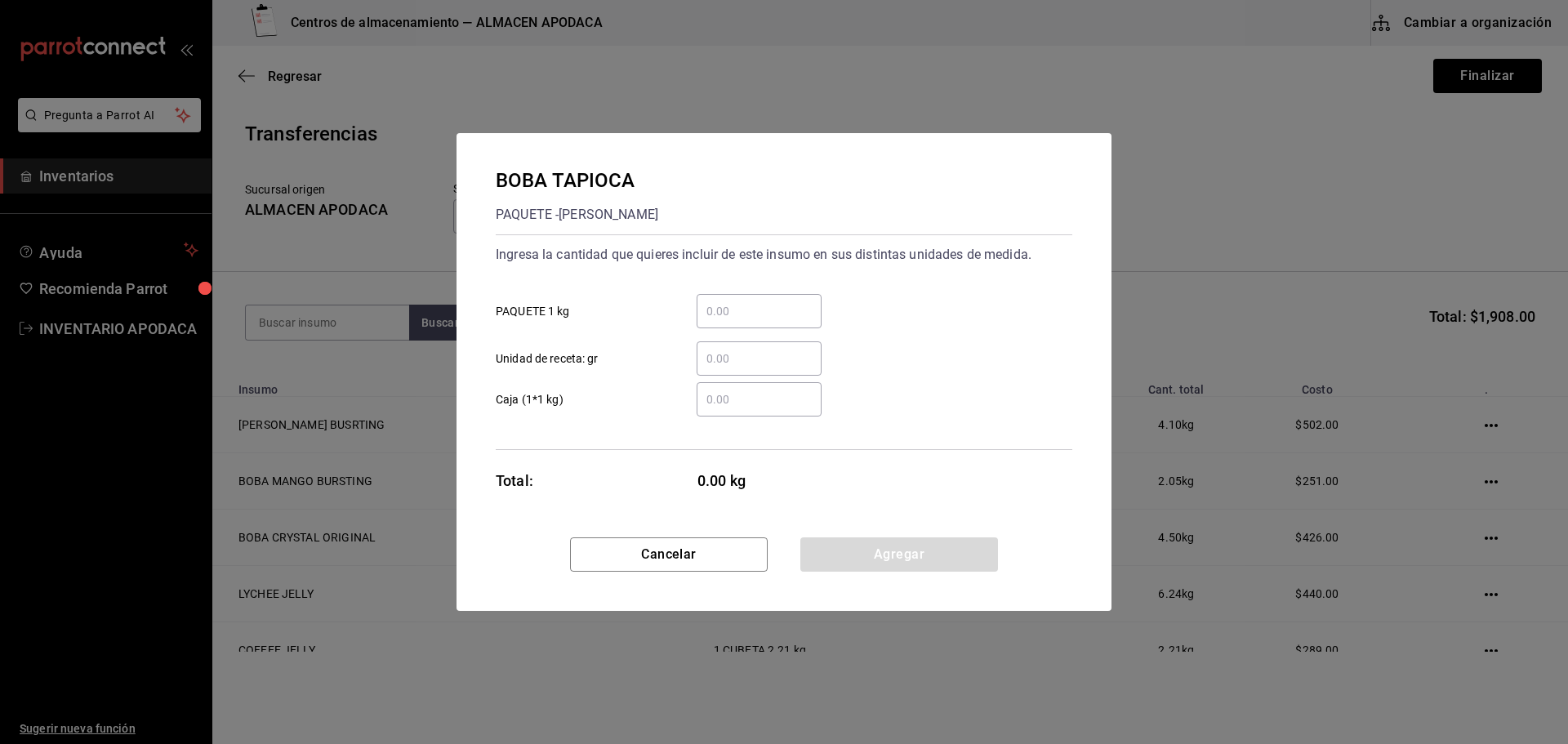
click at [721, 323] on div "​" at bounding box center [759, 311] width 125 height 35
click at [721, 321] on input "​ PAQUETE 1 kg" at bounding box center [759, 311] width 125 height 20
type input "14"
click at [815, 553] on button "Agregar" at bounding box center [898, 554] width 198 height 35
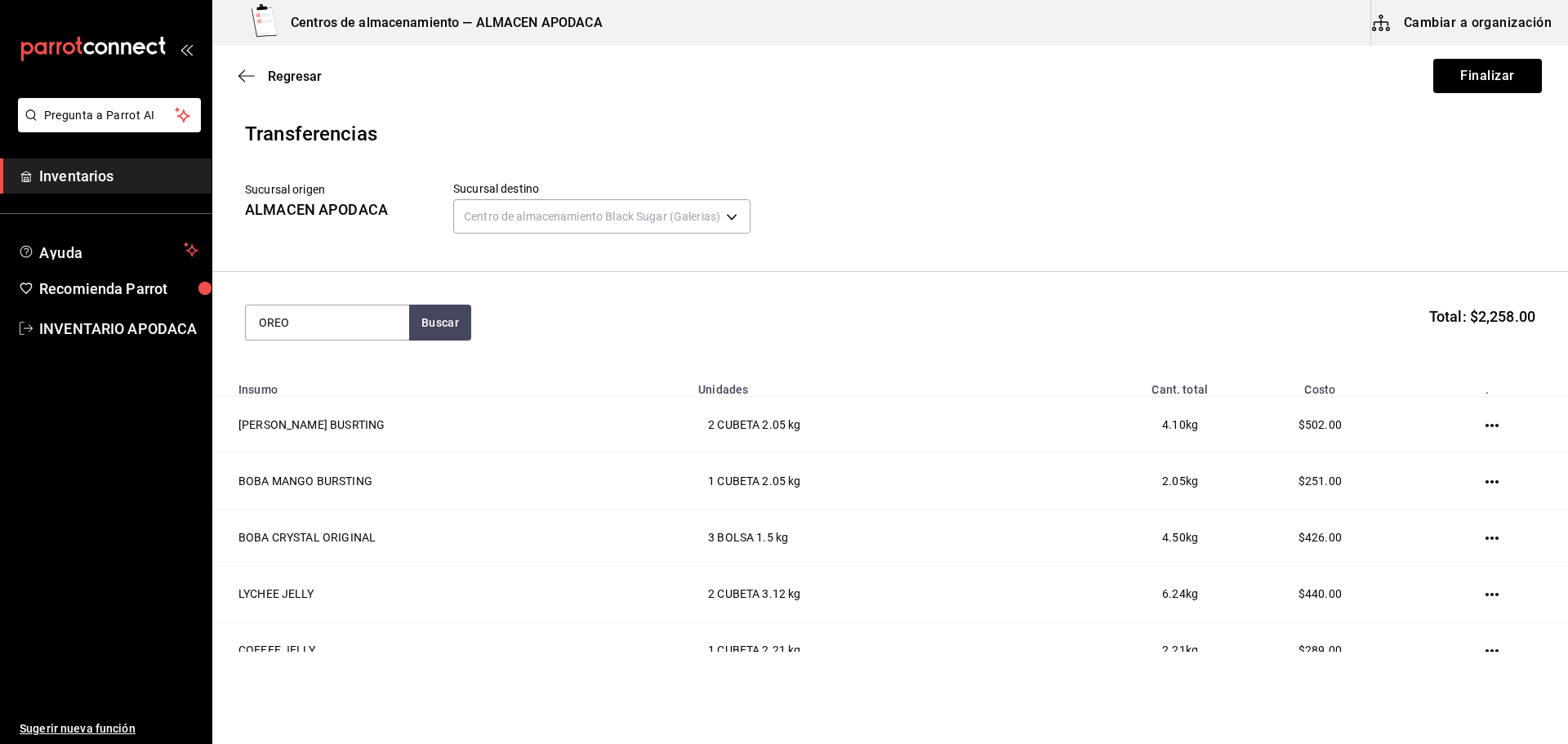
type input "OREO"
click at [293, 368] on div "GALLETA OREO" at bounding box center [322, 370] width 126 height 20
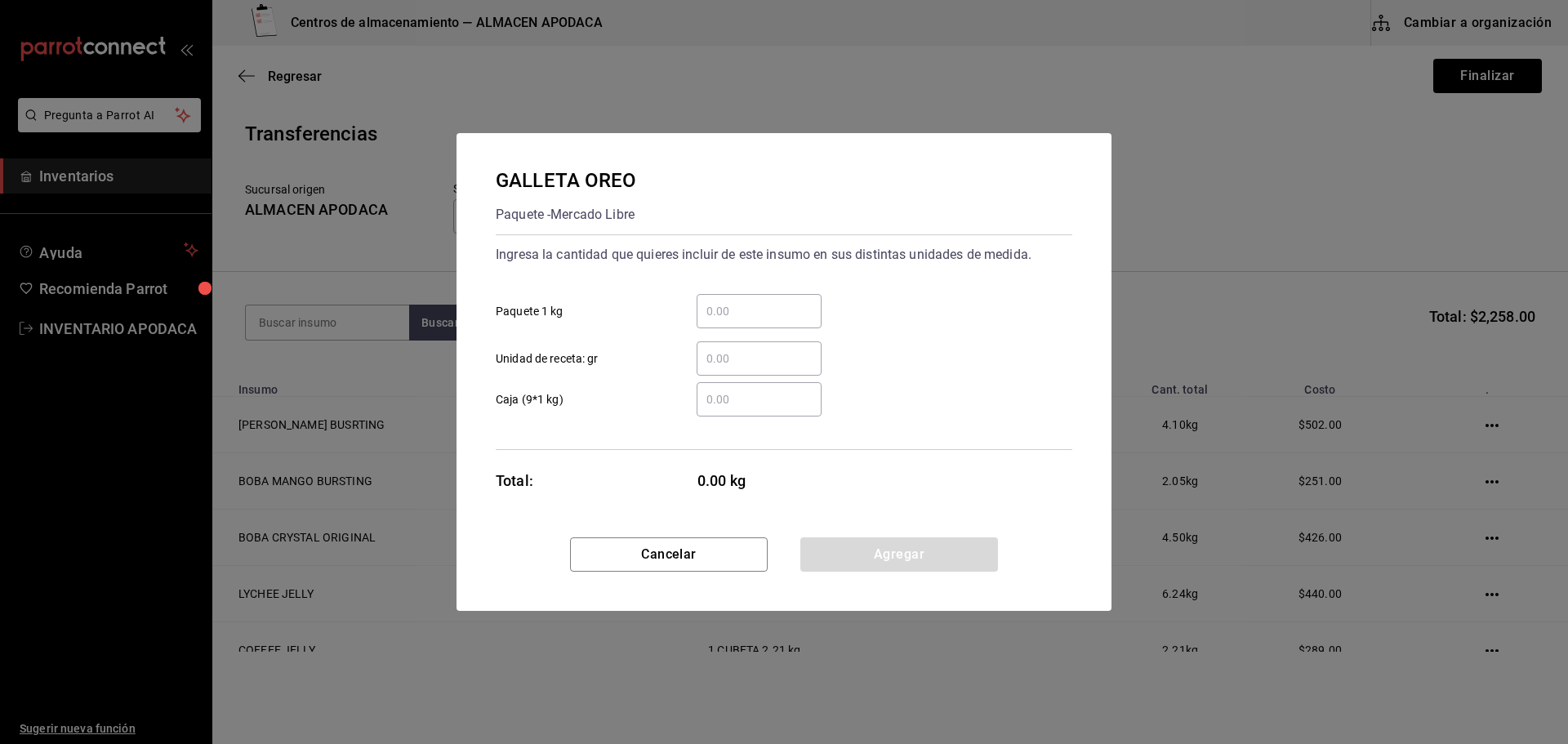
click at [744, 324] on div "​" at bounding box center [759, 311] width 125 height 35
click at [744, 321] on input "​ Paquete 1 kg" at bounding box center [759, 311] width 125 height 20
type input "2"
click at [858, 561] on button "Agregar" at bounding box center [898, 554] width 198 height 35
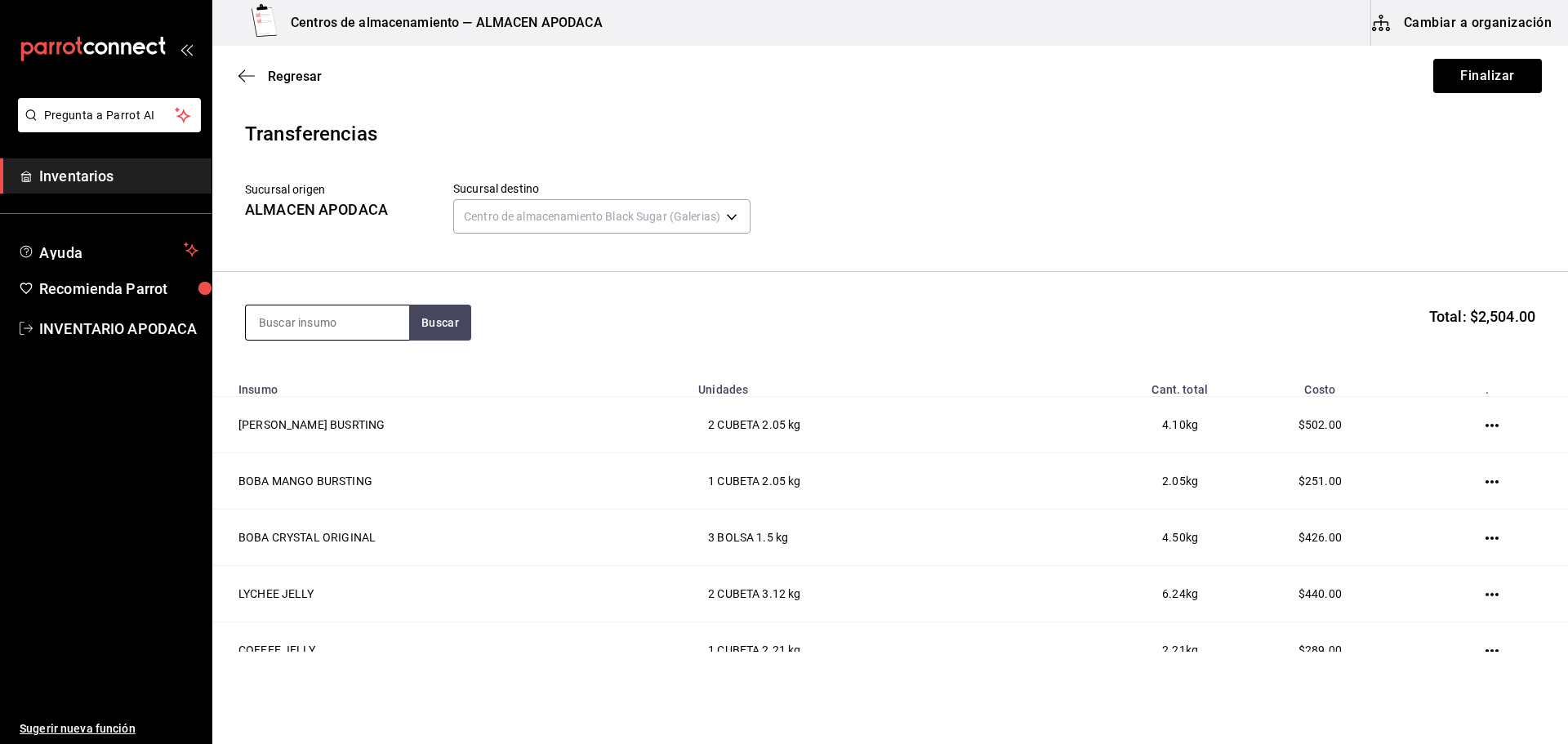
click at [324, 337] on input at bounding box center [327, 323] width 163 height 35
type input "TARO"
click at [318, 387] on div "TARO PREMIUM POWDER" at bounding box center [327, 380] width 137 height 39
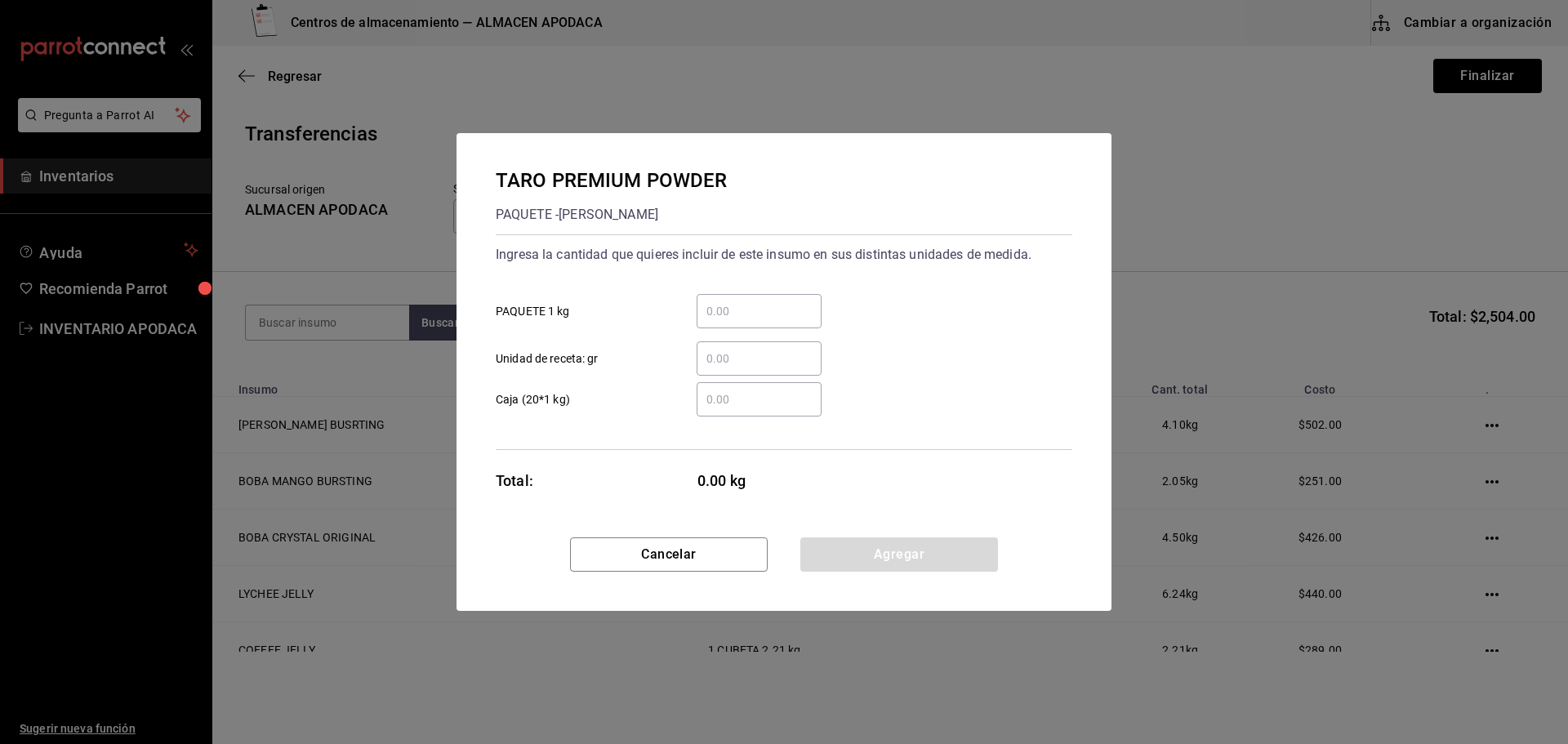
click at [765, 305] on input "​ PAQUETE 1 kg" at bounding box center [759, 311] width 125 height 20
type input "6"
click at [824, 543] on button "Agregar" at bounding box center [898, 554] width 198 height 35
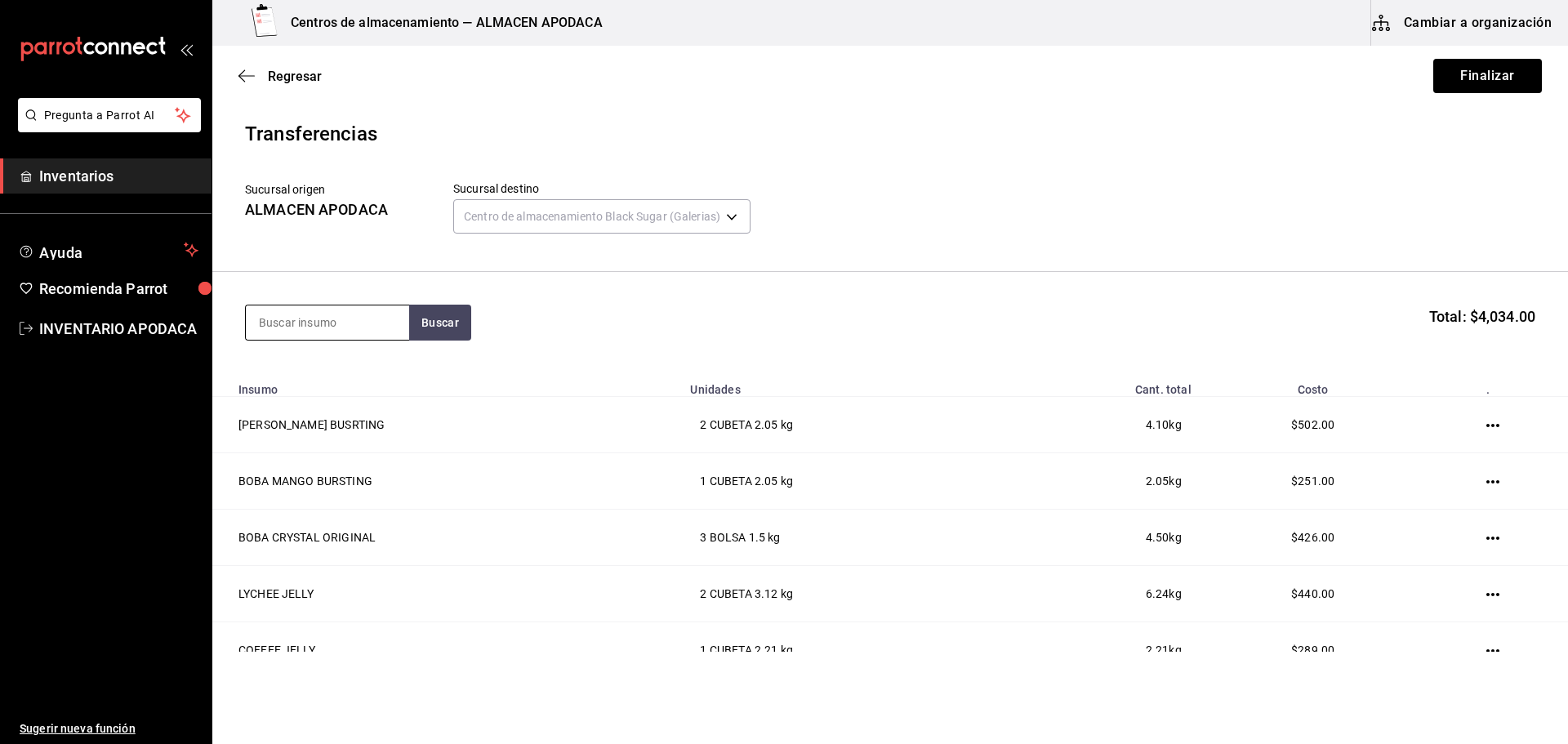
click at [312, 312] on input at bounding box center [327, 323] width 163 height 35
type input "MATCHA"
click at [351, 402] on div "PAQUETE - [PERSON_NAME]" at bounding box center [327, 417] width 137 height 35
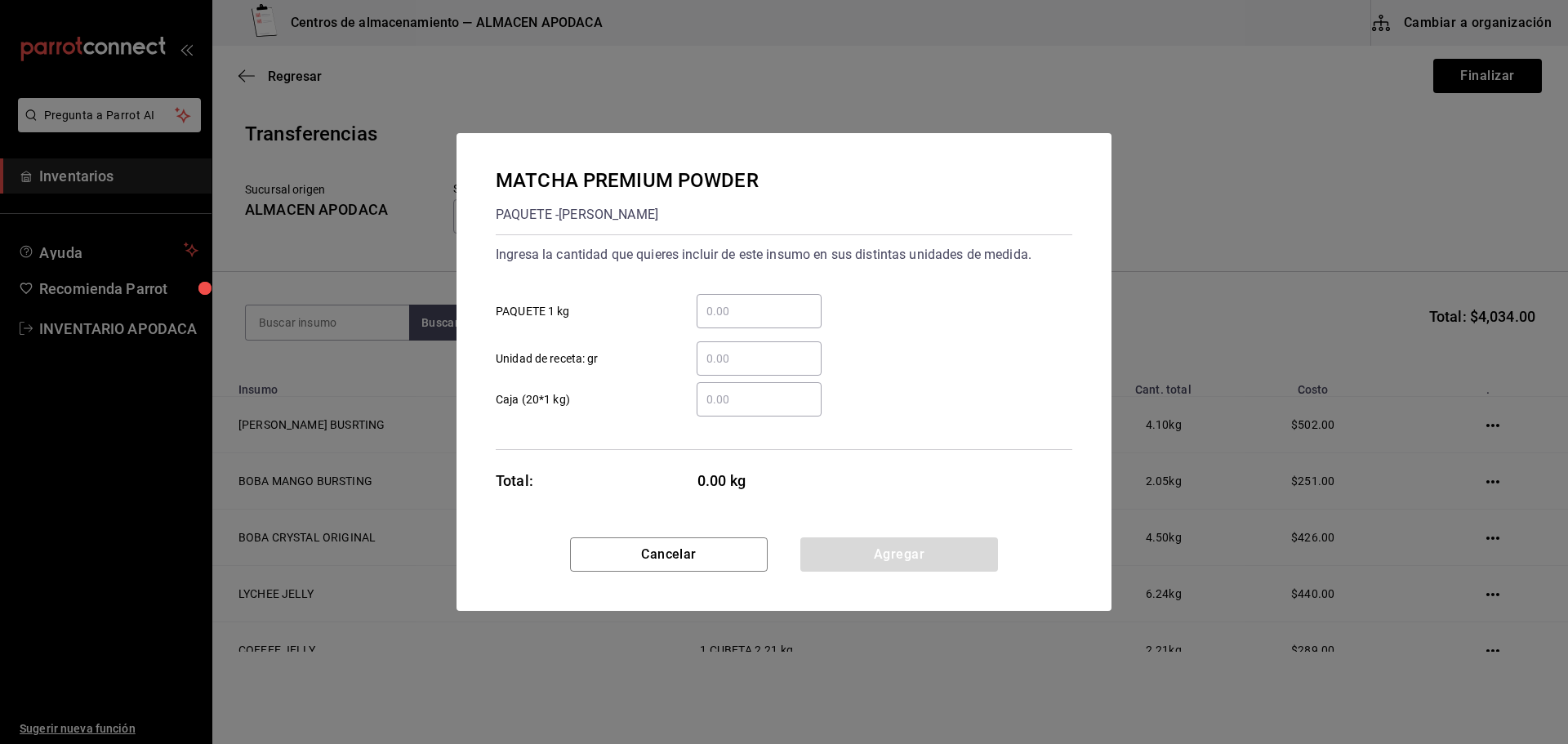
click at [776, 311] on input "​ PAQUETE 1 kg" at bounding box center [759, 311] width 125 height 20
type input "1"
click at [942, 561] on button "Agregar" at bounding box center [898, 554] width 198 height 35
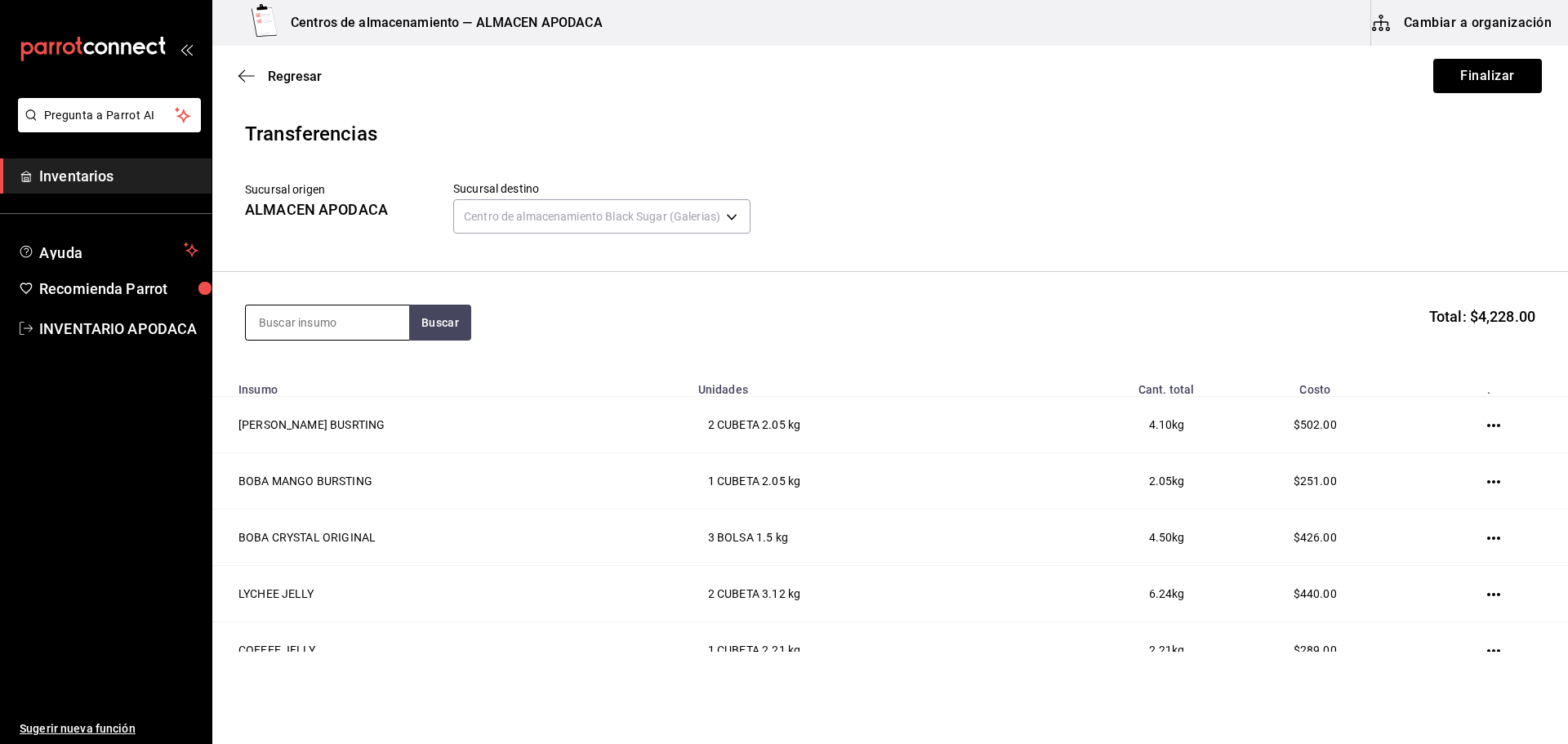
click at [345, 319] on input at bounding box center [327, 323] width 163 height 35
type input "CHOCO"
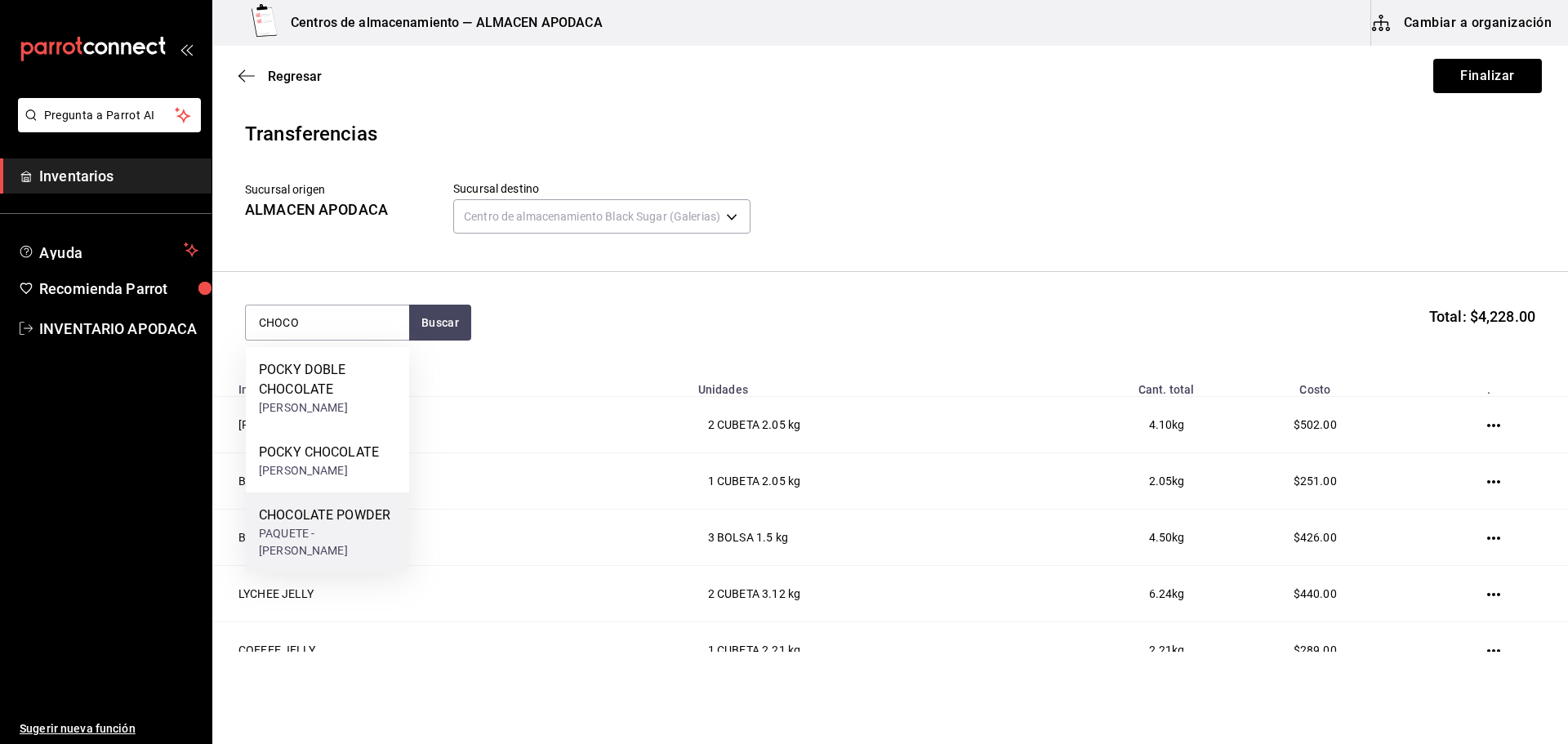
click at [337, 518] on div "CHOCOLATE POWDER" at bounding box center [327, 515] width 137 height 20
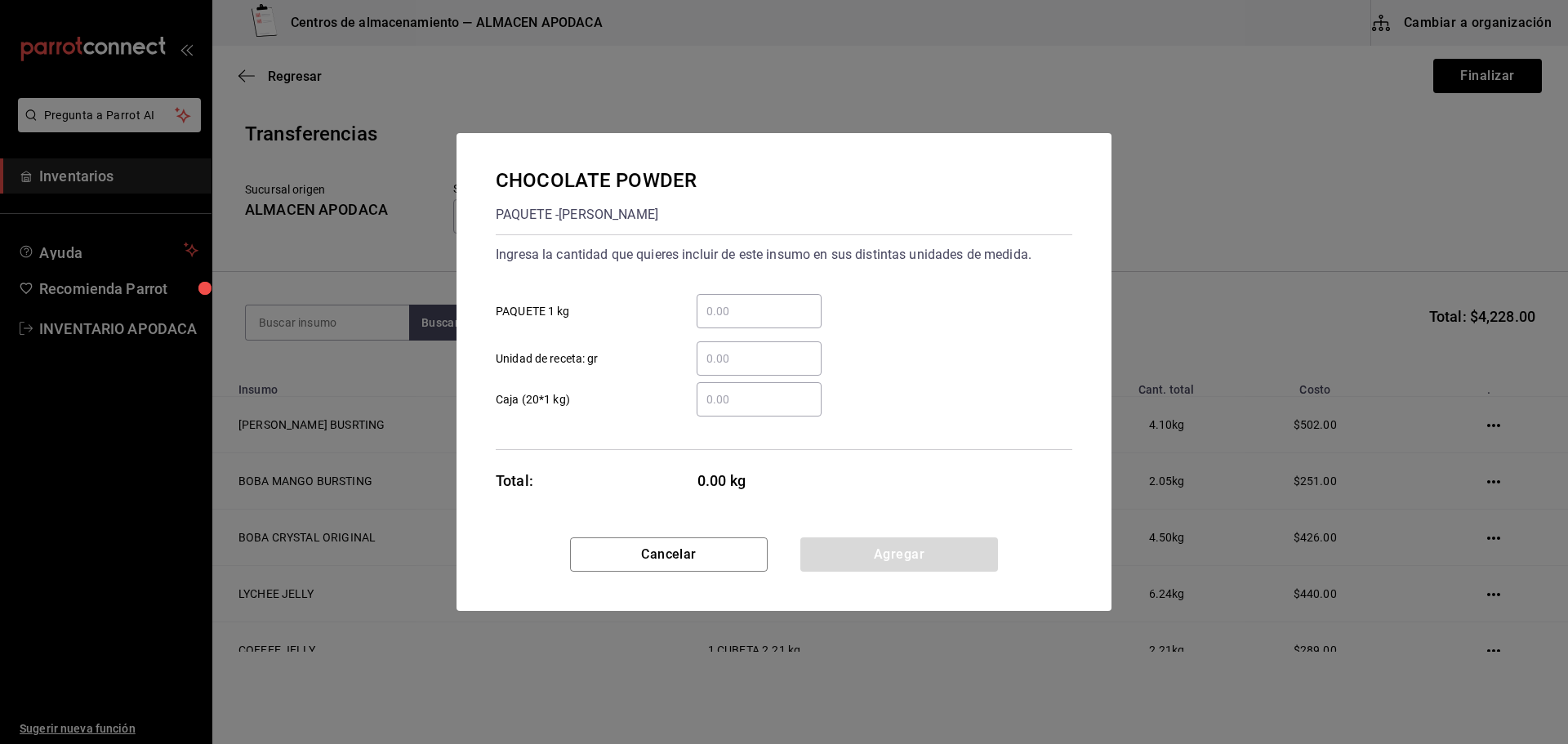
click at [742, 319] on input "​ PAQUETE 1 kg" at bounding box center [759, 311] width 125 height 20
type input "1"
click at [853, 553] on button "Agregar" at bounding box center [898, 554] width 198 height 35
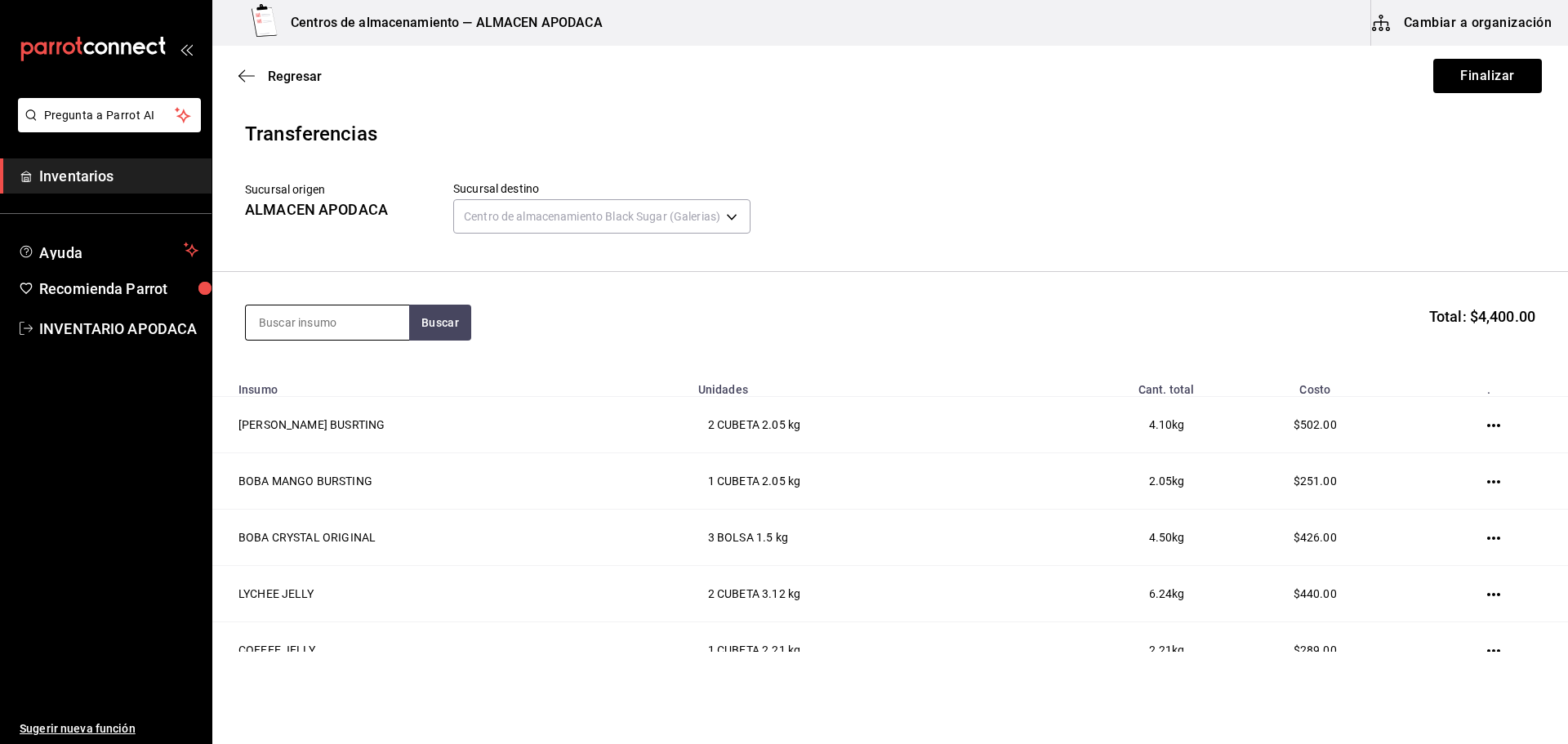
click at [325, 320] on input at bounding box center [327, 323] width 163 height 35
type input "STABILI"
click at [335, 364] on div "STABILIZER POWDER" at bounding box center [327, 370] width 137 height 20
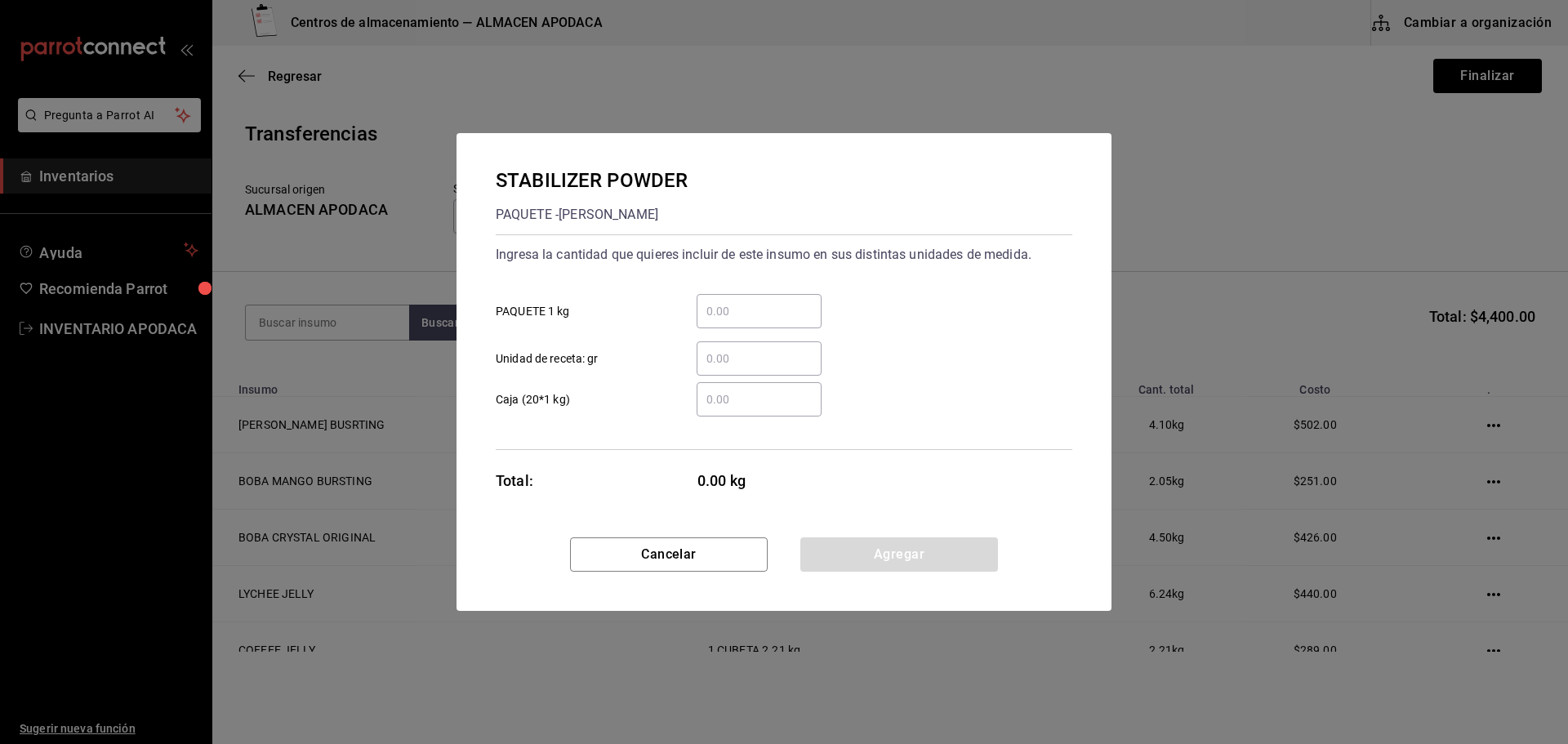
click at [743, 310] on input "​ PAQUETE 1 kg" at bounding box center [759, 311] width 125 height 20
type input "1"
drag, startPoint x: 842, startPoint y: 542, endPoint x: 827, endPoint y: 540, distance: 15.1
click at [842, 542] on button "Agregar" at bounding box center [898, 554] width 198 height 35
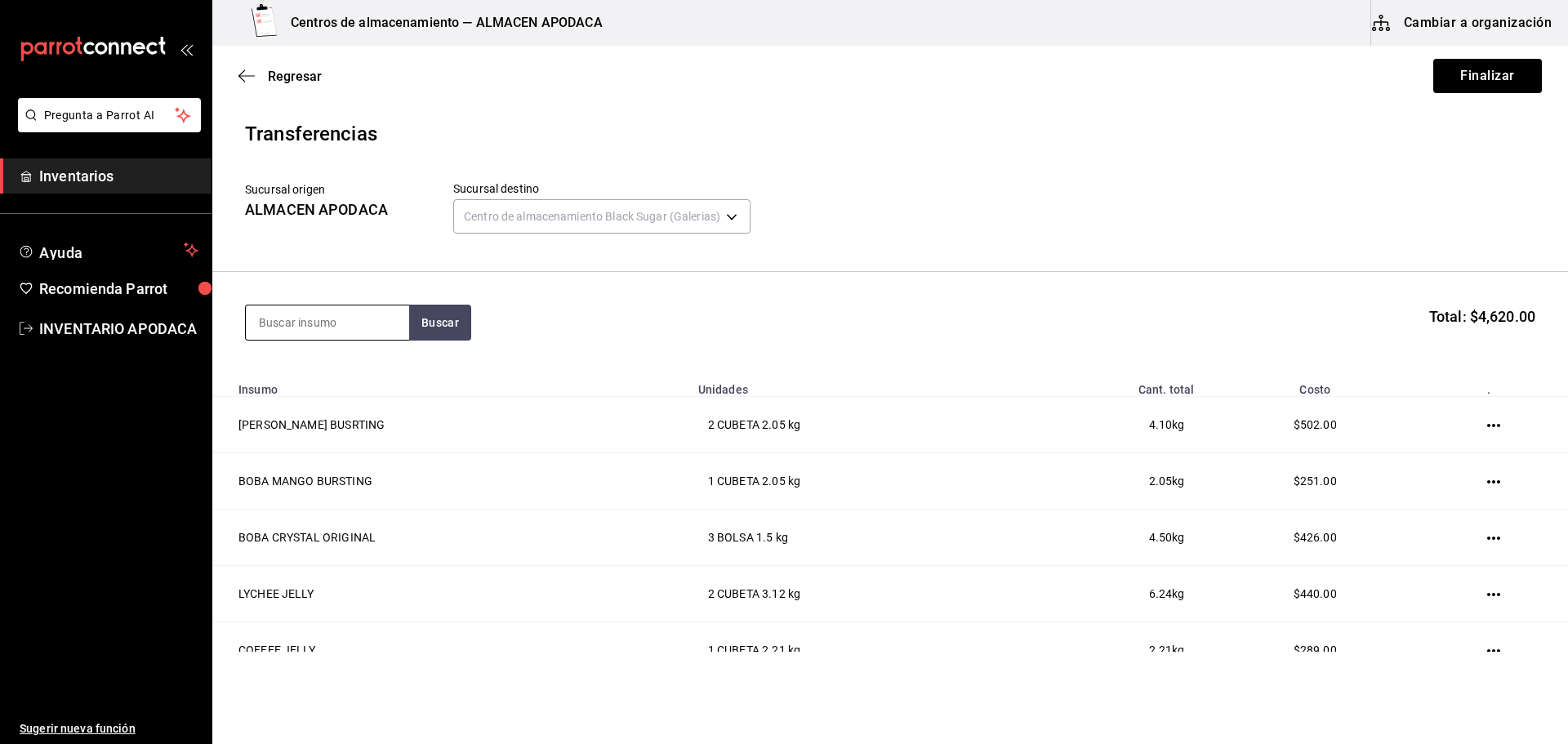
click at [343, 325] on input at bounding box center [327, 323] width 163 height 35
type input "LAVAN"
click at [327, 388] on div "PAQUETE - [PERSON_NAME]" at bounding box center [327, 397] width 137 height 35
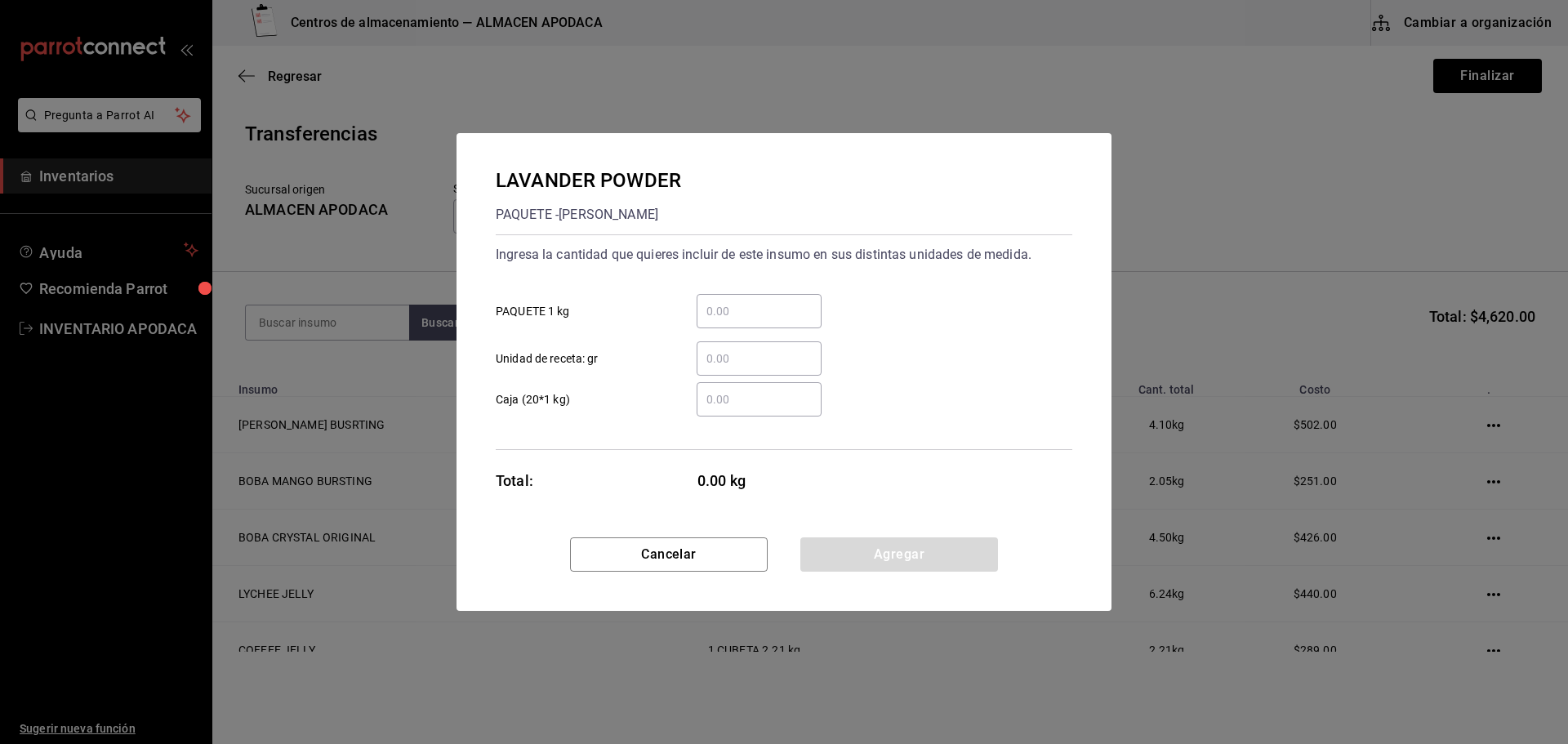
click at [704, 320] on input "​ PAQUETE 1 kg" at bounding box center [759, 311] width 125 height 20
type input "1"
click at [885, 556] on button "Agregar" at bounding box center [898, 554] width 198 height 35
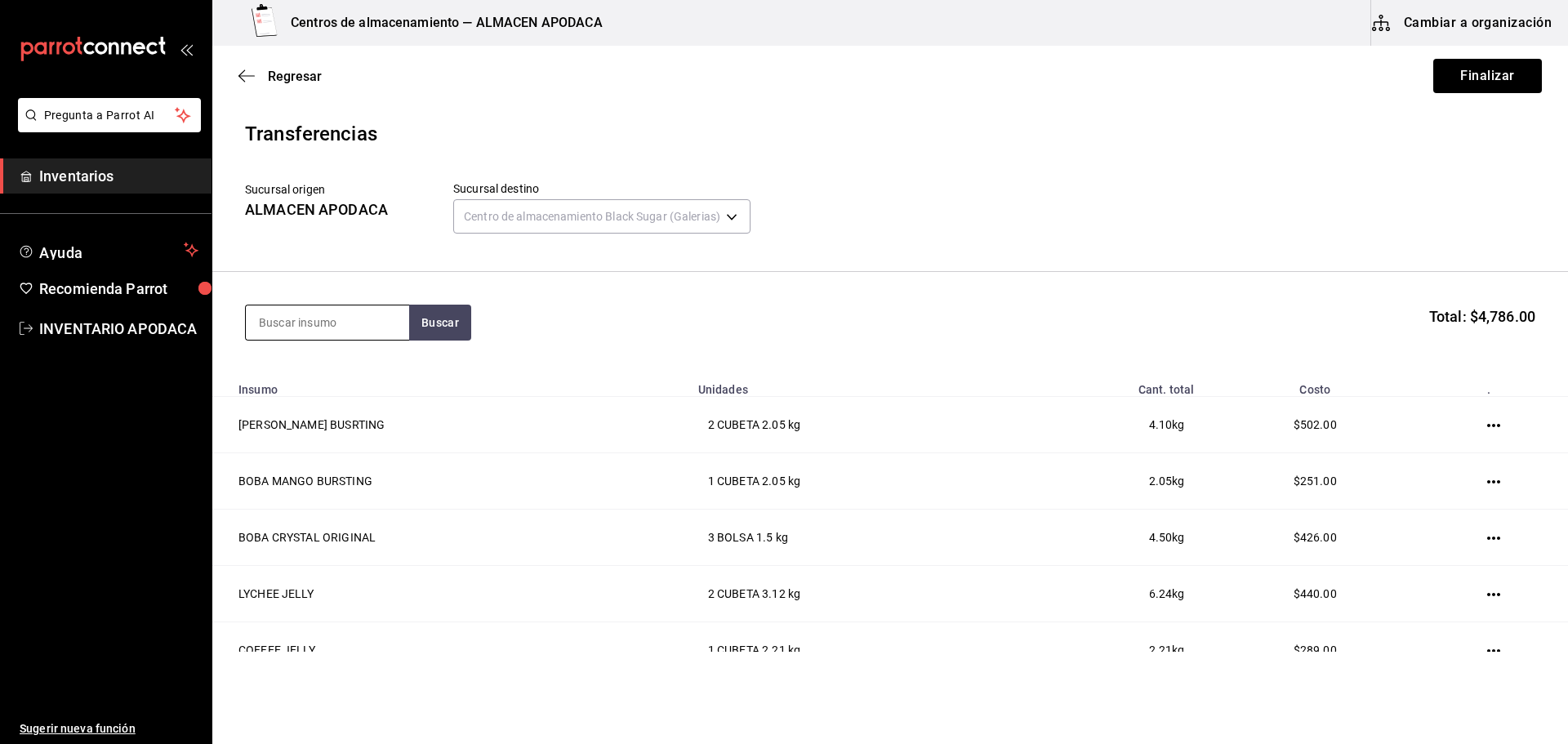
click at [350, 332] on input at bounding box center [327, 323] width 163 height 35
type input "ICE"
click at [349, 363] on div "ICE MOCA POWDER" at bounding box center [327, 370] width 137 height 20
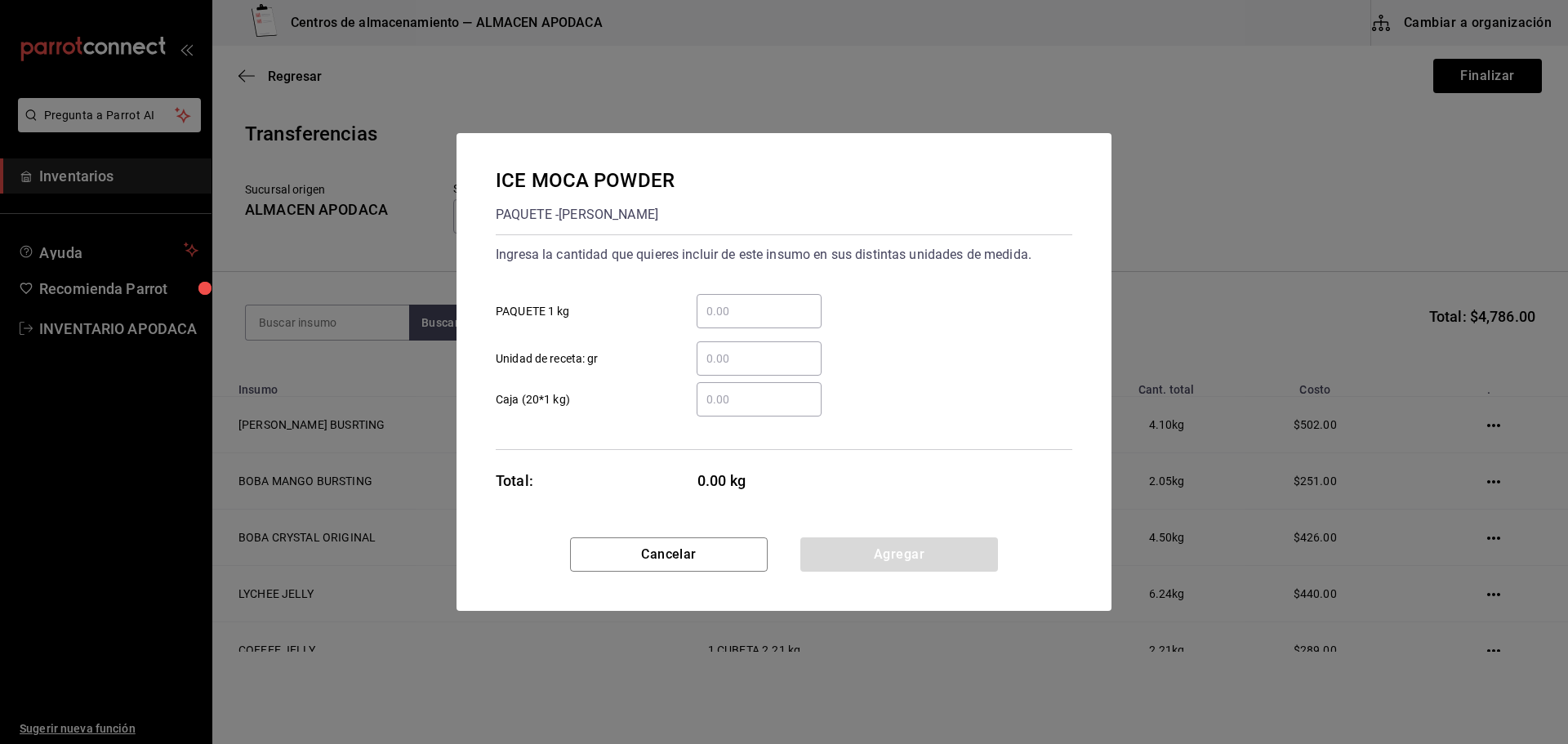
click at [753, 318] on input "​ PAQUETE 1 kg" at bounding box center [759, 311] width 125 height 20
type input "1"
click at [861, 548] on button "Agregar" at bounding box center [898, 554] width 198 height 35
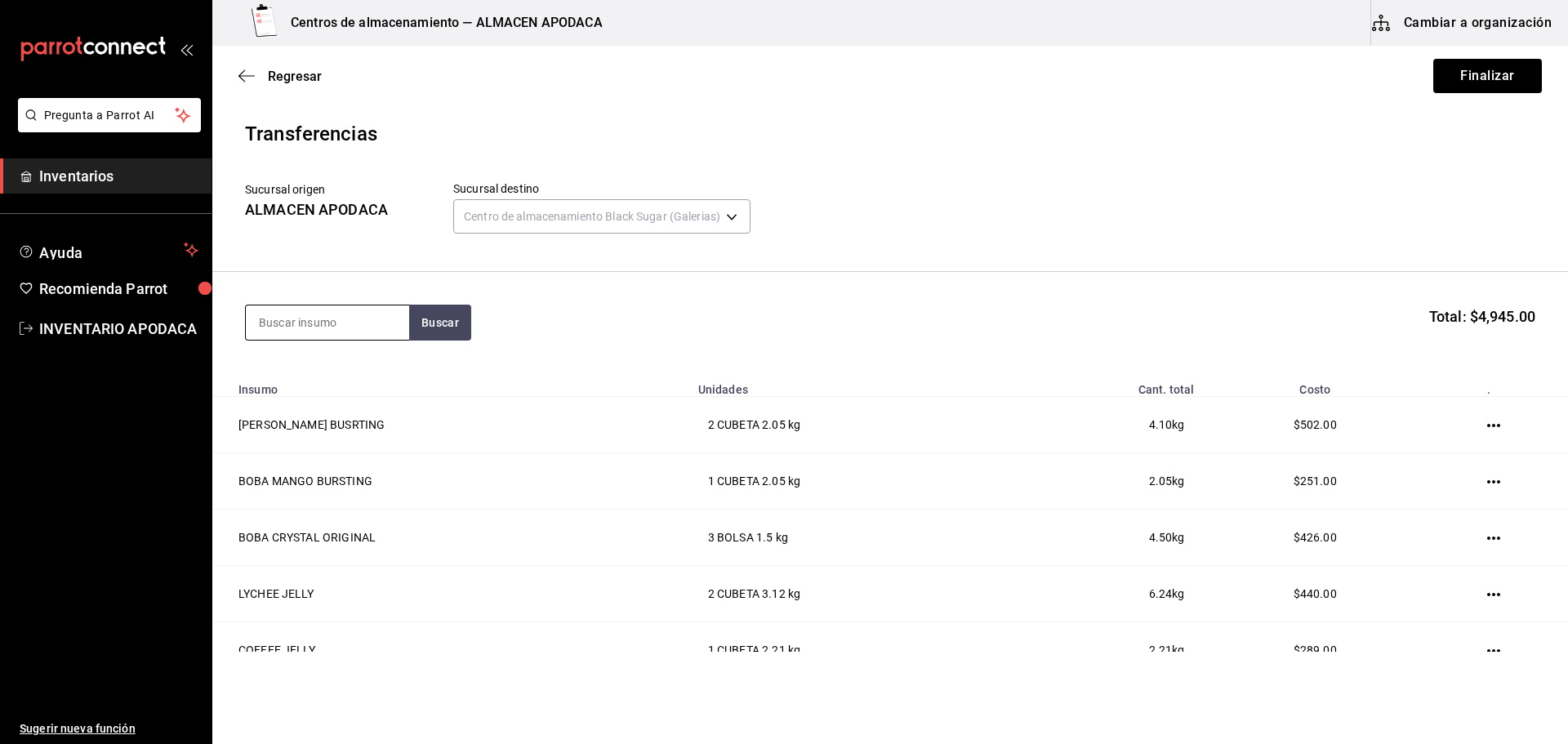
click at [364, 332] on input at bounding box center [327, 323] width 163 height 35
type input "COFF"
click at [363, 363] on div "COFFEE POWDER" at bounding box center [327, 370] width 137 height 20
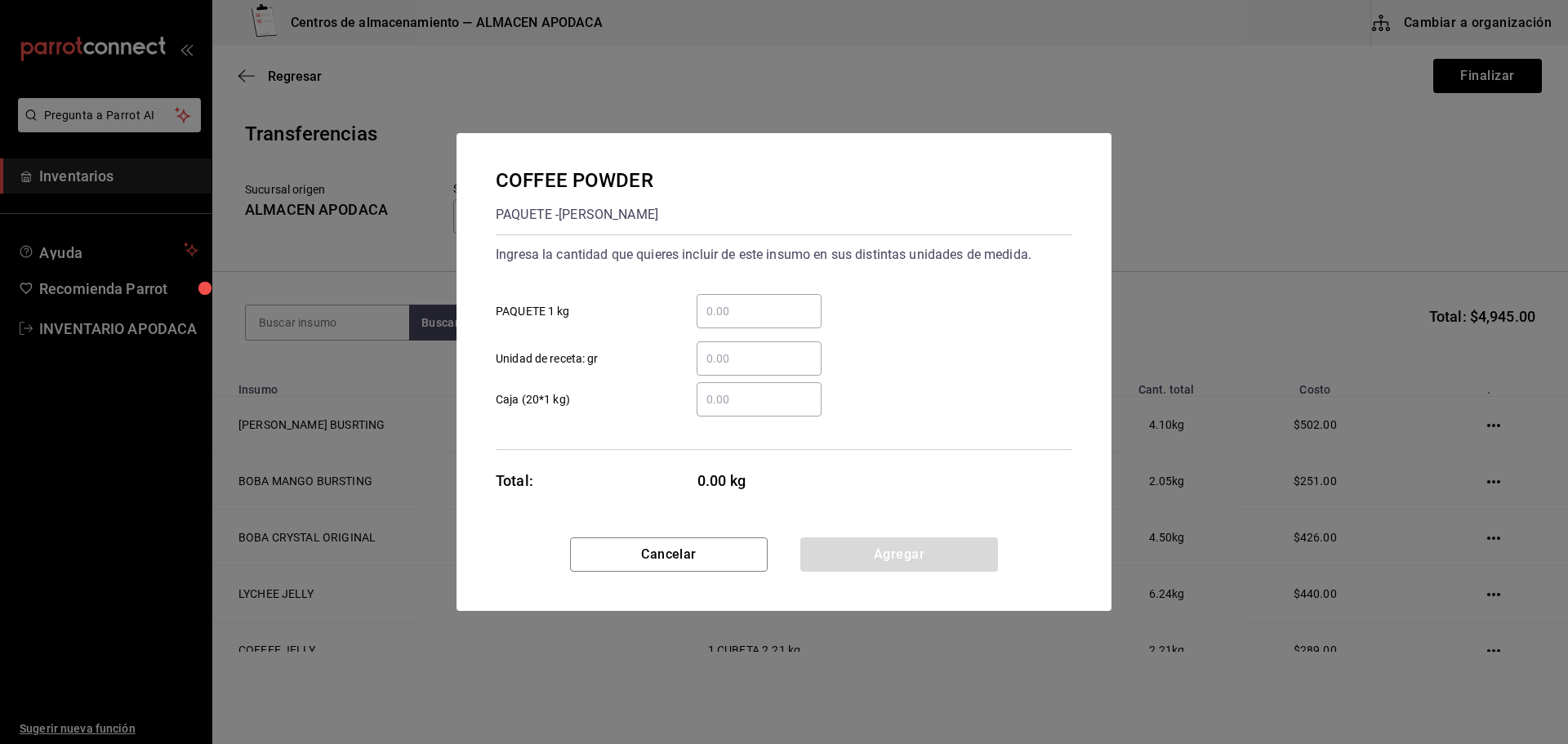
click at [760, 319] on input "​ PAQUETE 1 kg" at bounding box center [759, 311] width 125 height 20
type input "3"
click at [866, 554] on button "Agregar" at bounding box center [898, 554] width 198 height 35
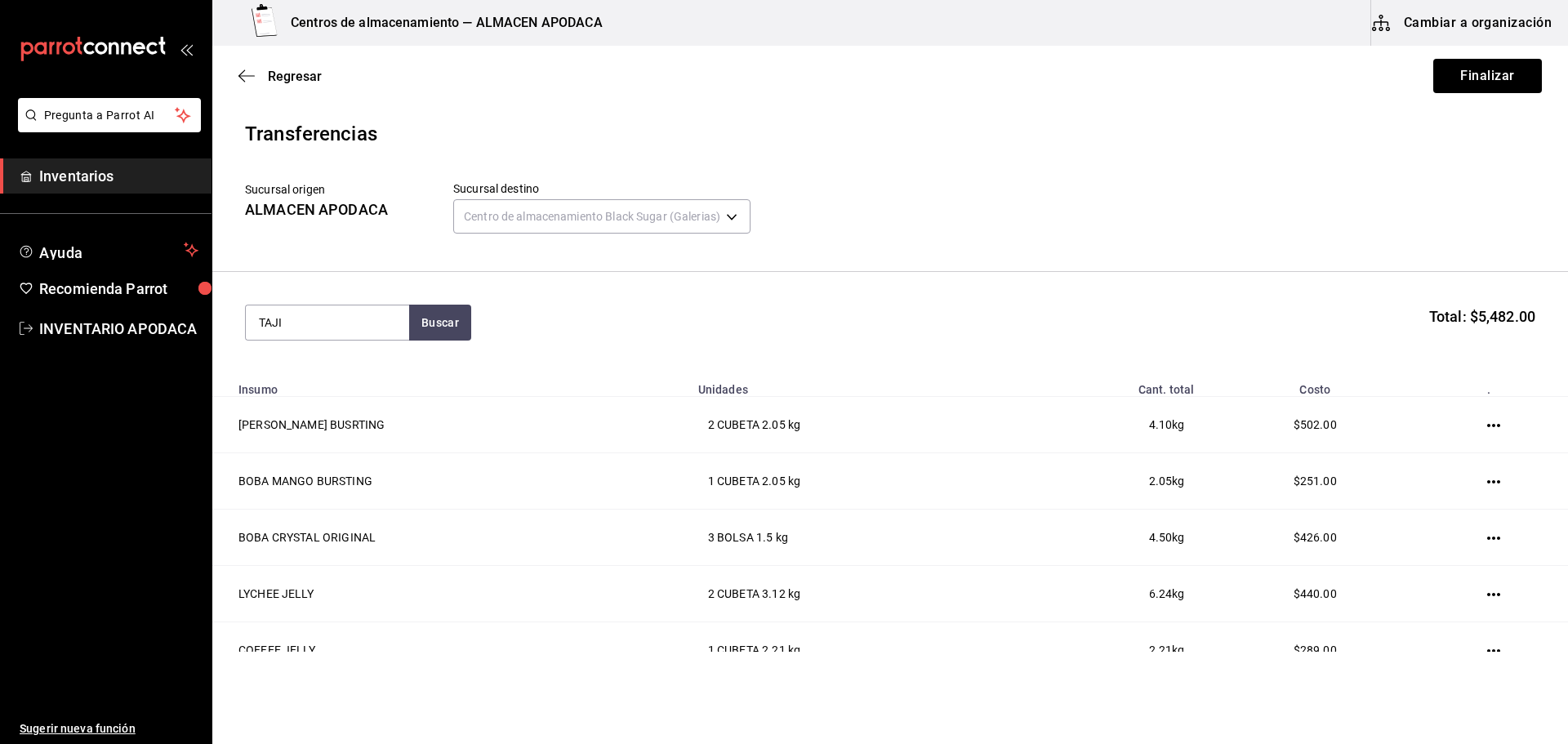
type input "TAJI"
click at [318, 360] on div "TAJIN POLVO" at bounding box center [303, 370] width 89 height 20
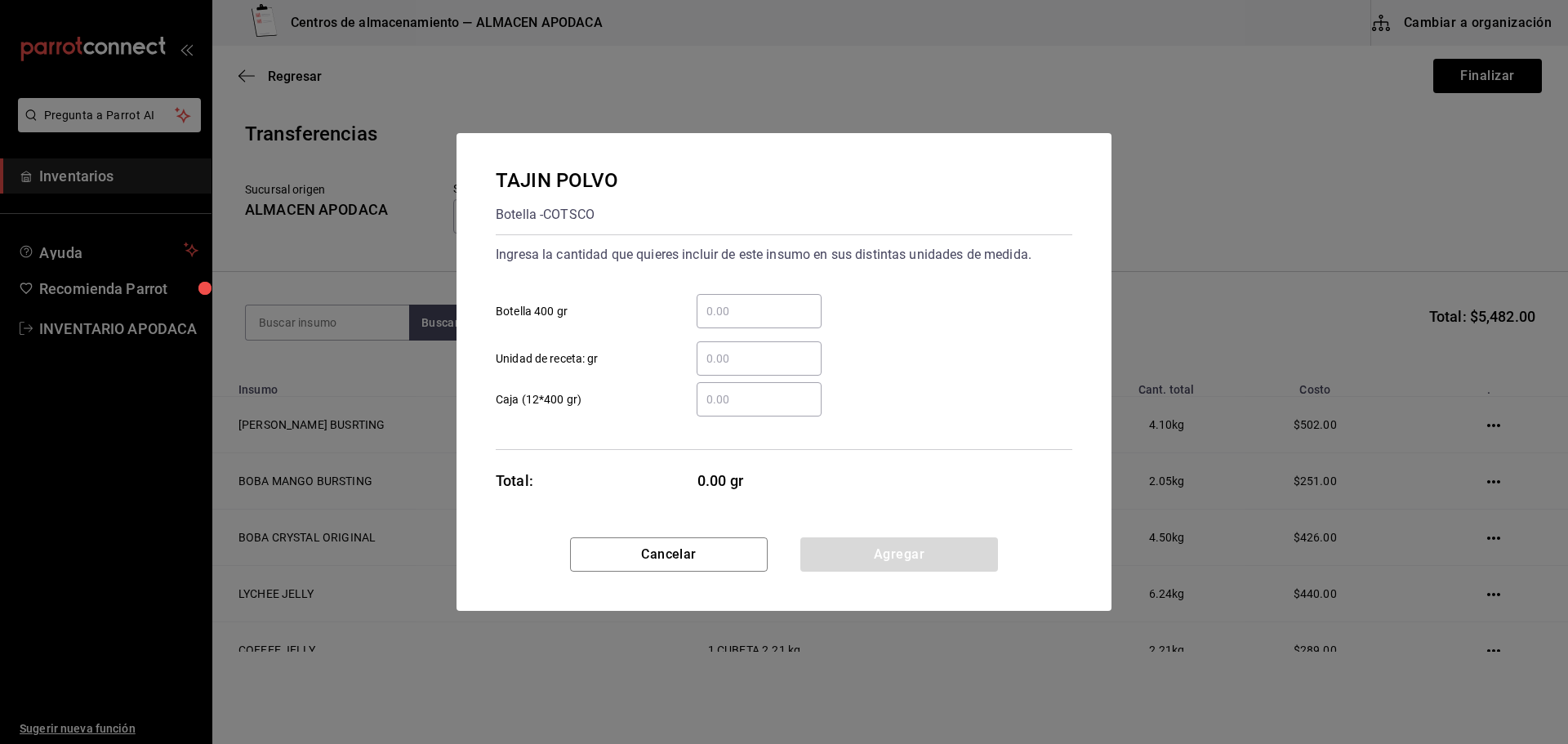
click at [705, 311] on input "​ Botella 400 gr" at bounding box center [759, 311] width 125 height 20
type input "1"
click at [818, 542] on button "Agregar" at bounding box center [898, 554] width 198 height 35
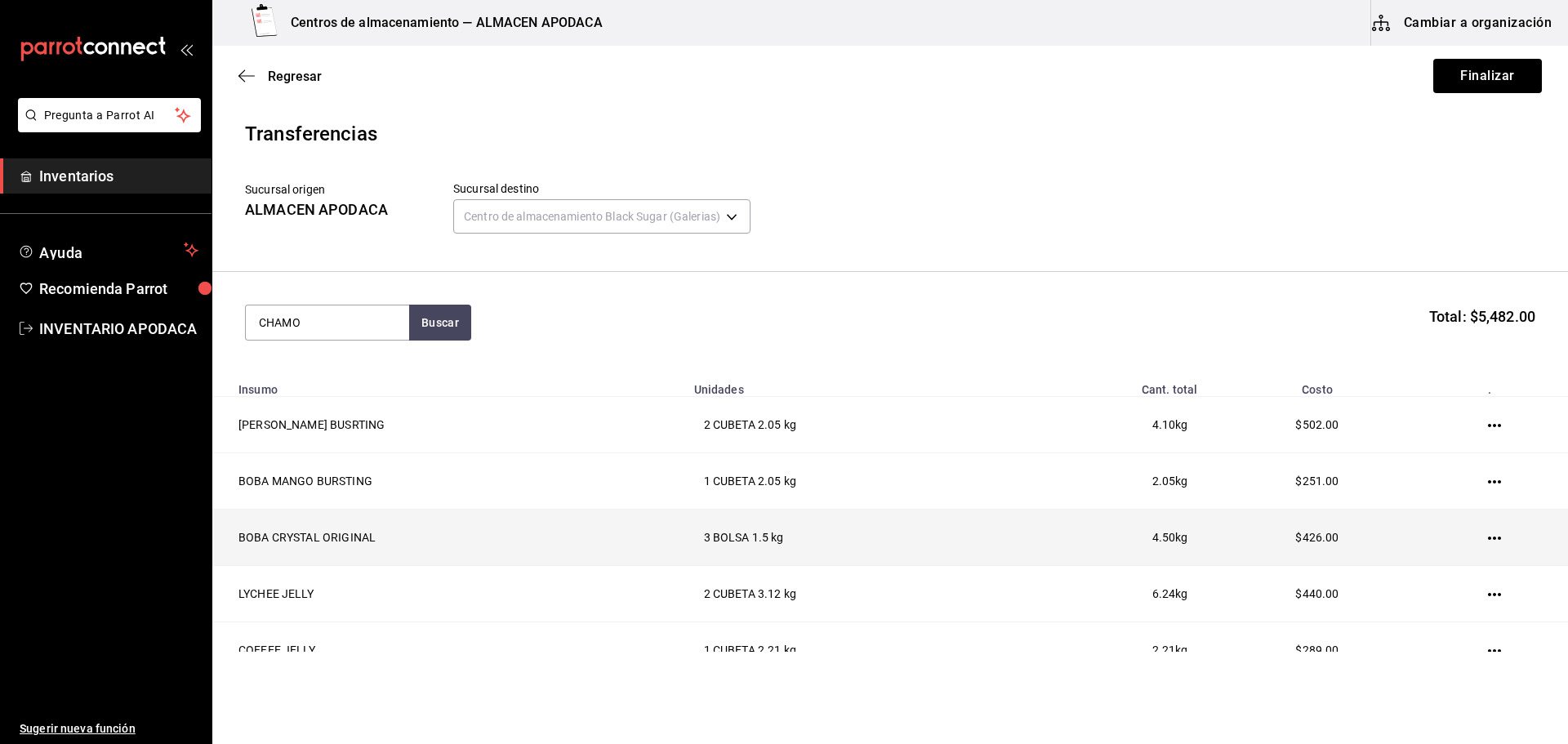
type input "CHAMO"
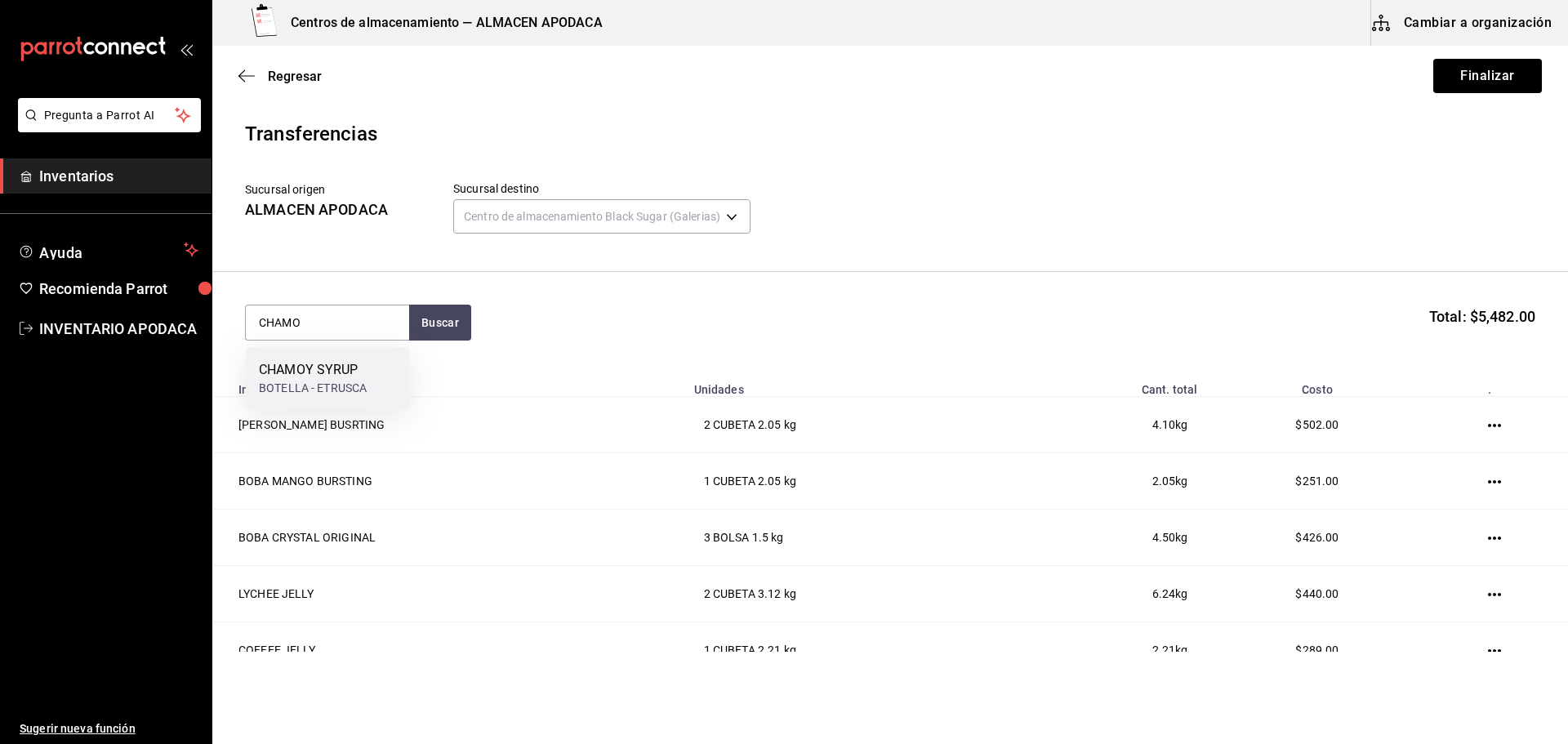
click at [290, 386] on div "BOTELLA - ETRUSCA" at bounding box center [312, 388] width 108 height 17
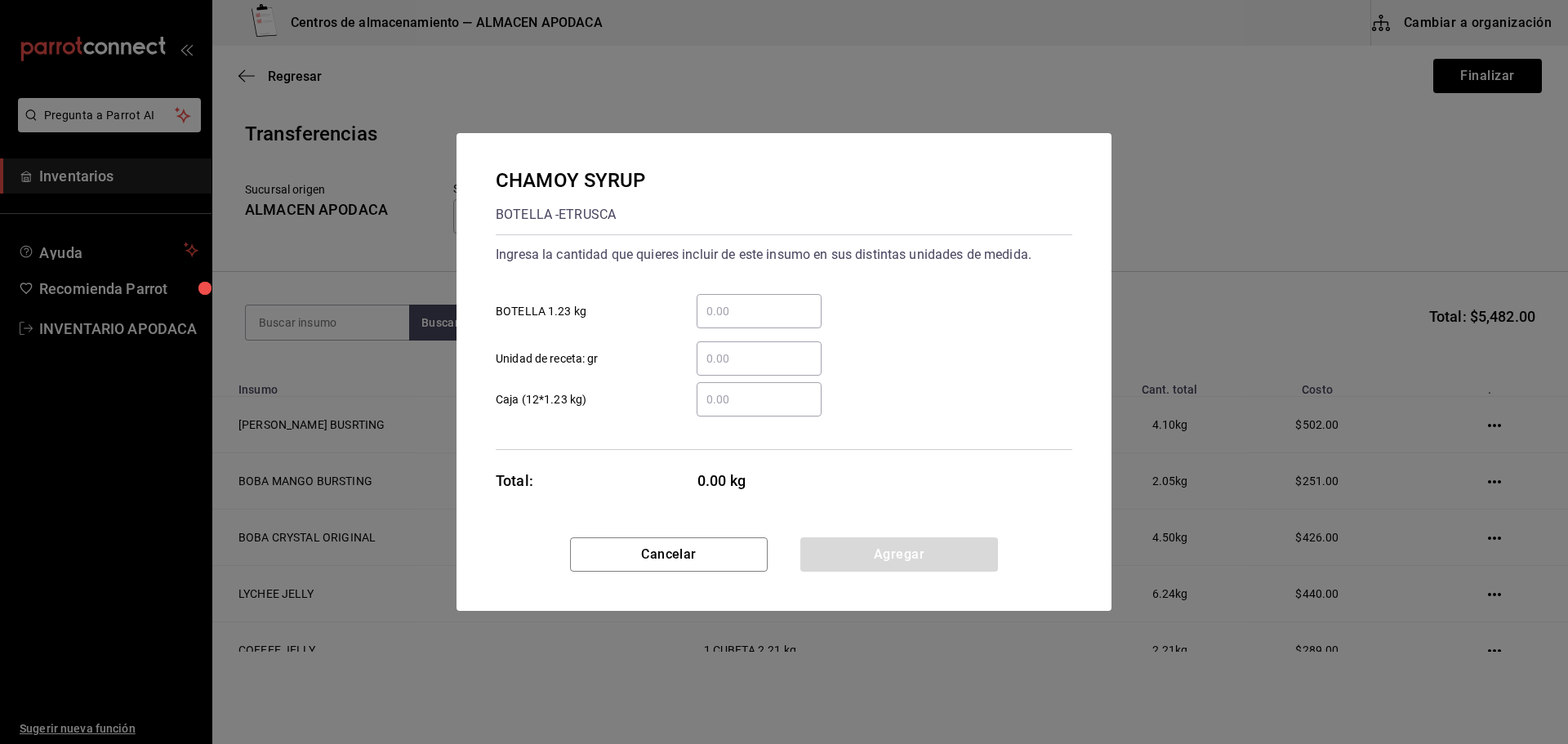
click at [767, 306] on input "​ BOTELLA 1.23 kg" at bounding box center [759, 311] width 125 height 20
type input "2"
click at [977, 554] on button "Agregar" at bounding box center [898, 554] width 198 height 35
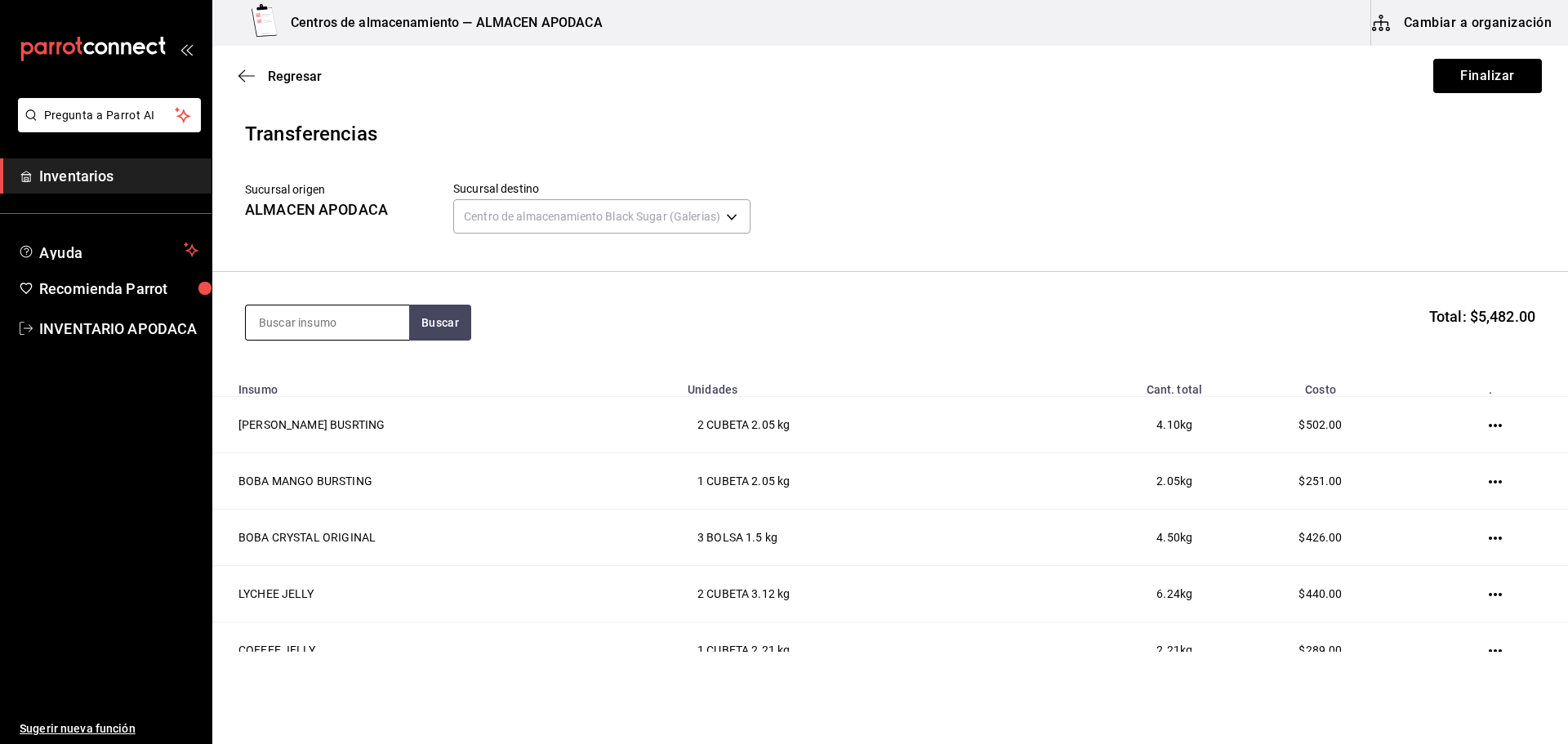
click at [273, 312] on input at bounding box center [327, 323] width 163 height 35
type input "PASSI"
click at [320, 400] on div "BOTELLA - [PERSON_NAME]" at bounding box center [327, 417] width 137 height 35
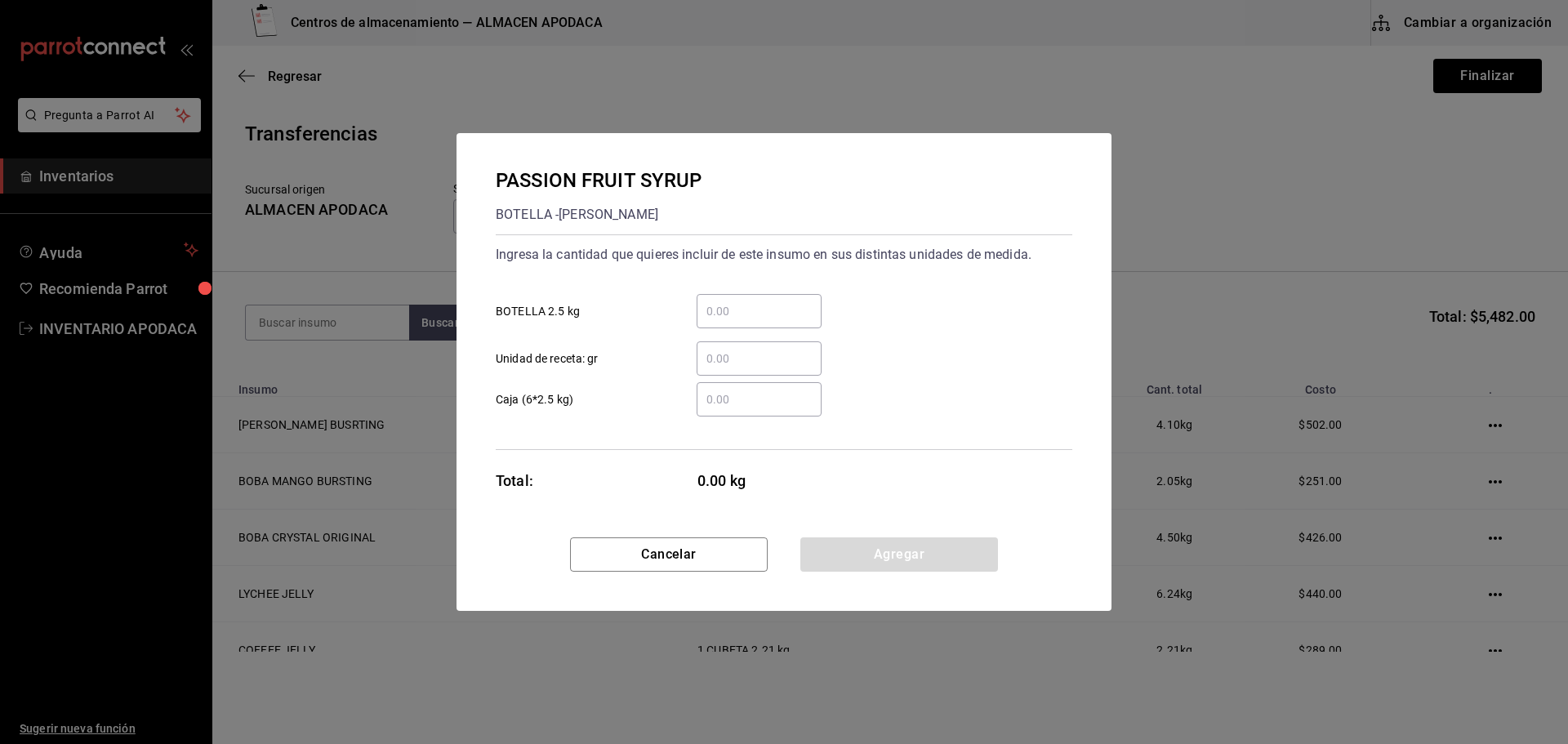
click at [749, 311] on input "​ BOTELLA 2.5 kg" at bounding box center [759, 311] width 125 height 20
type input "1"
click at [880, 551] on button "Agregar" at bounding box center [898, 554] width 198 height 35
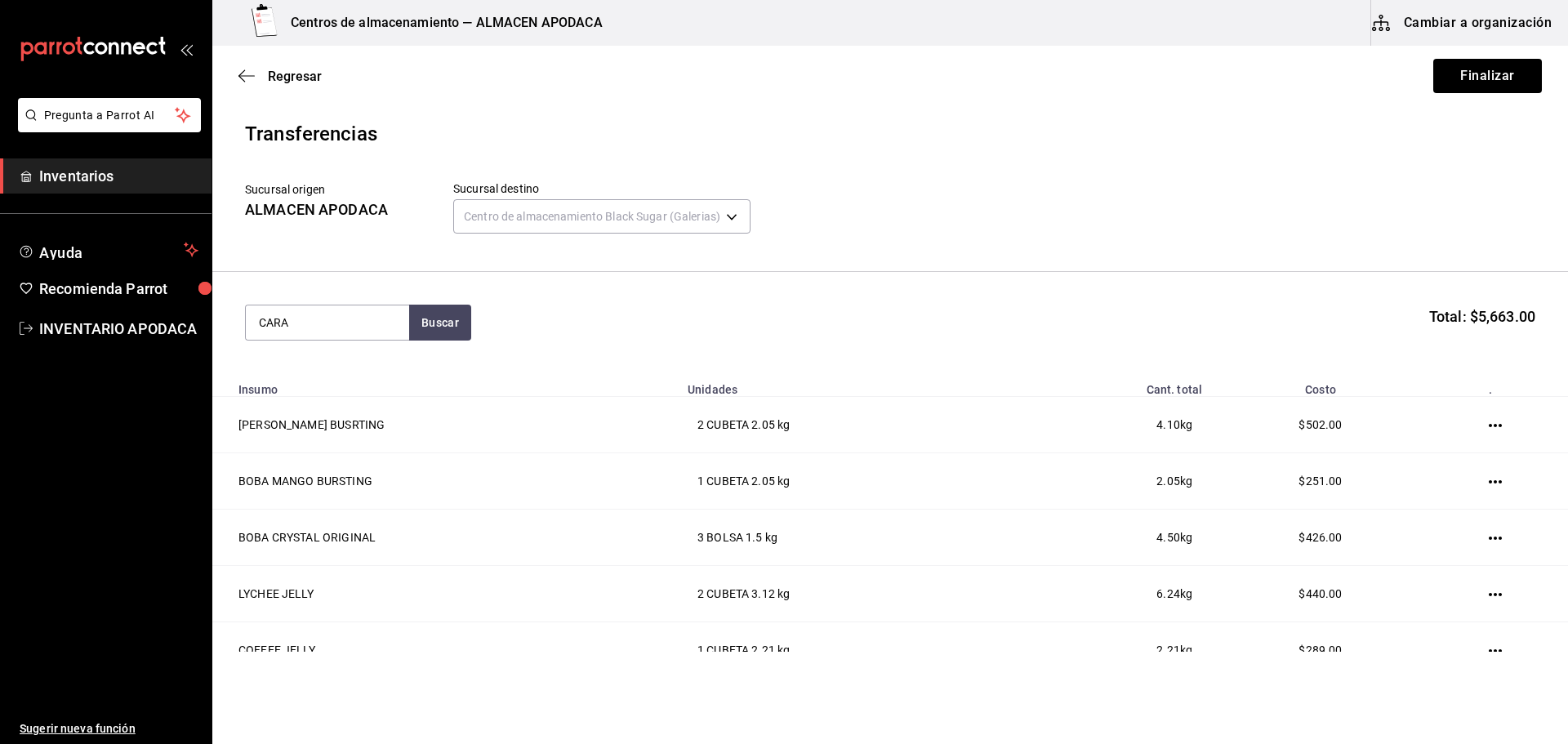
type input "CARA"
click at [352, 388] on div "BOTELLA - [PERSON_NAME]" at bounding box center [327, 397] width 137 height 35
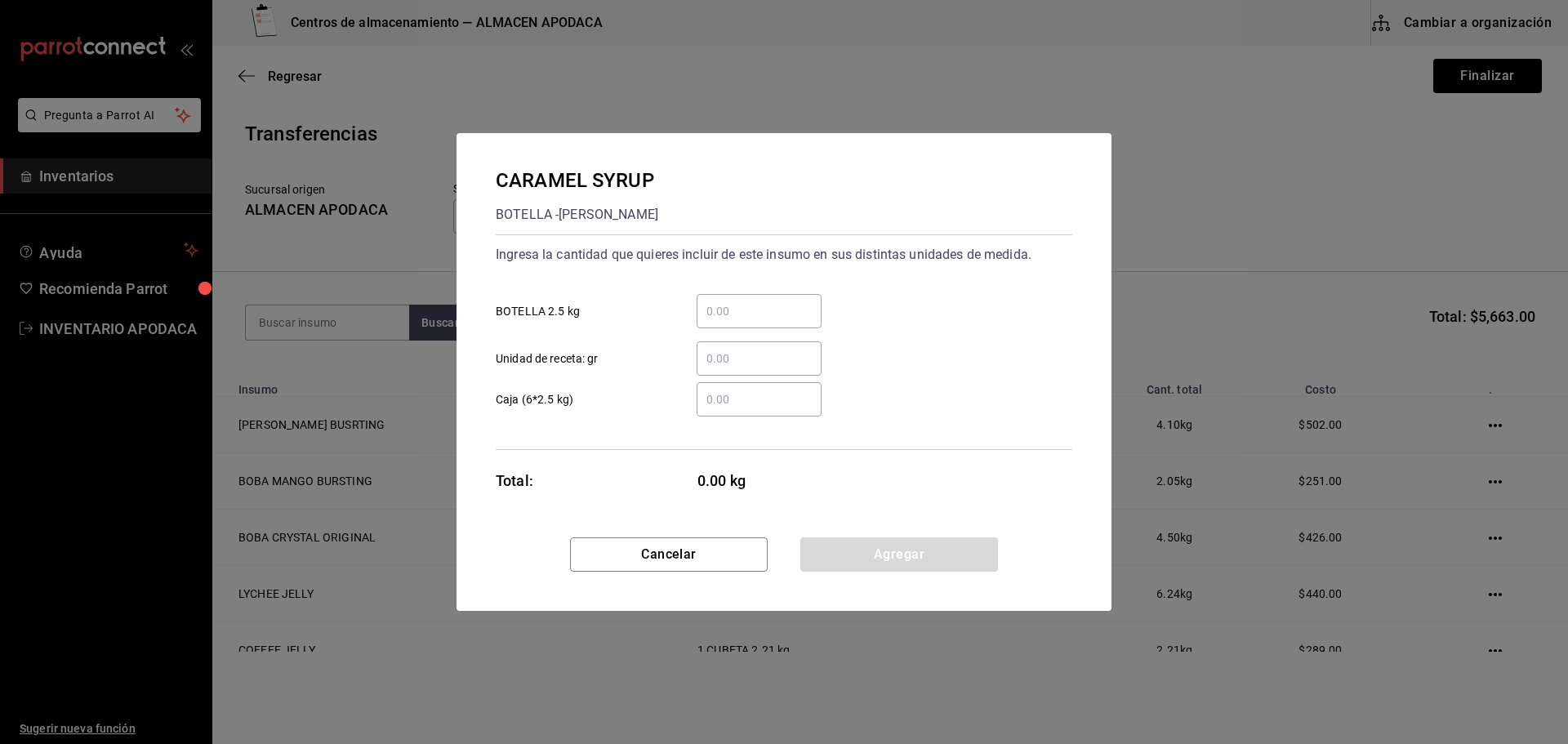
click at [740, 313] on input "​ BOTELLA 2.5 kg" at bounding box center [759, 311] width 125 height 20
type input "1"
click at [904, 542] on button "Agregar" at bounding box center [898, 554] width 198 height 35
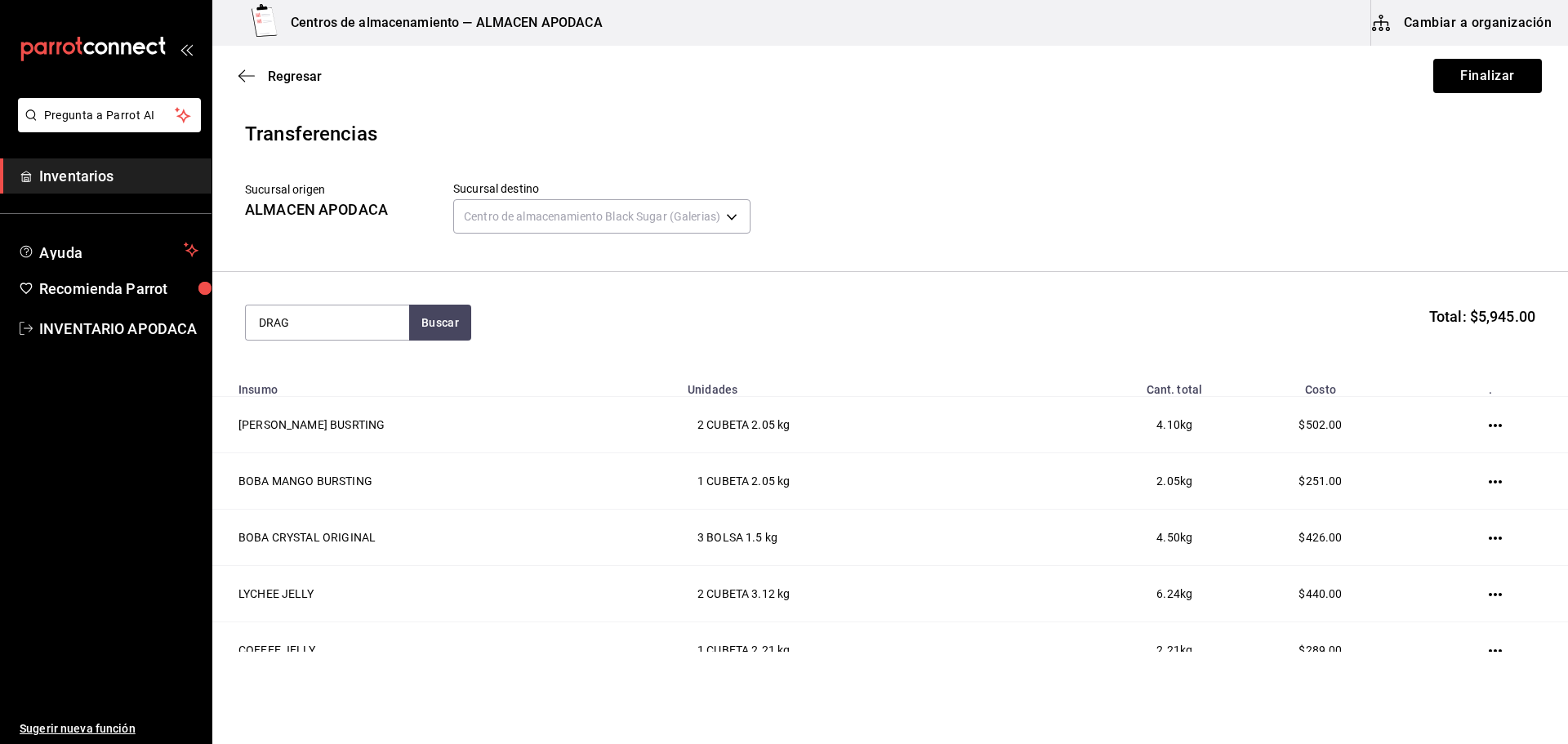
type input "DRAG"
click at [331, 460] on div "DRAGON FRUIT SYRUP" at bounding box center [326, 469] width 136 height 20
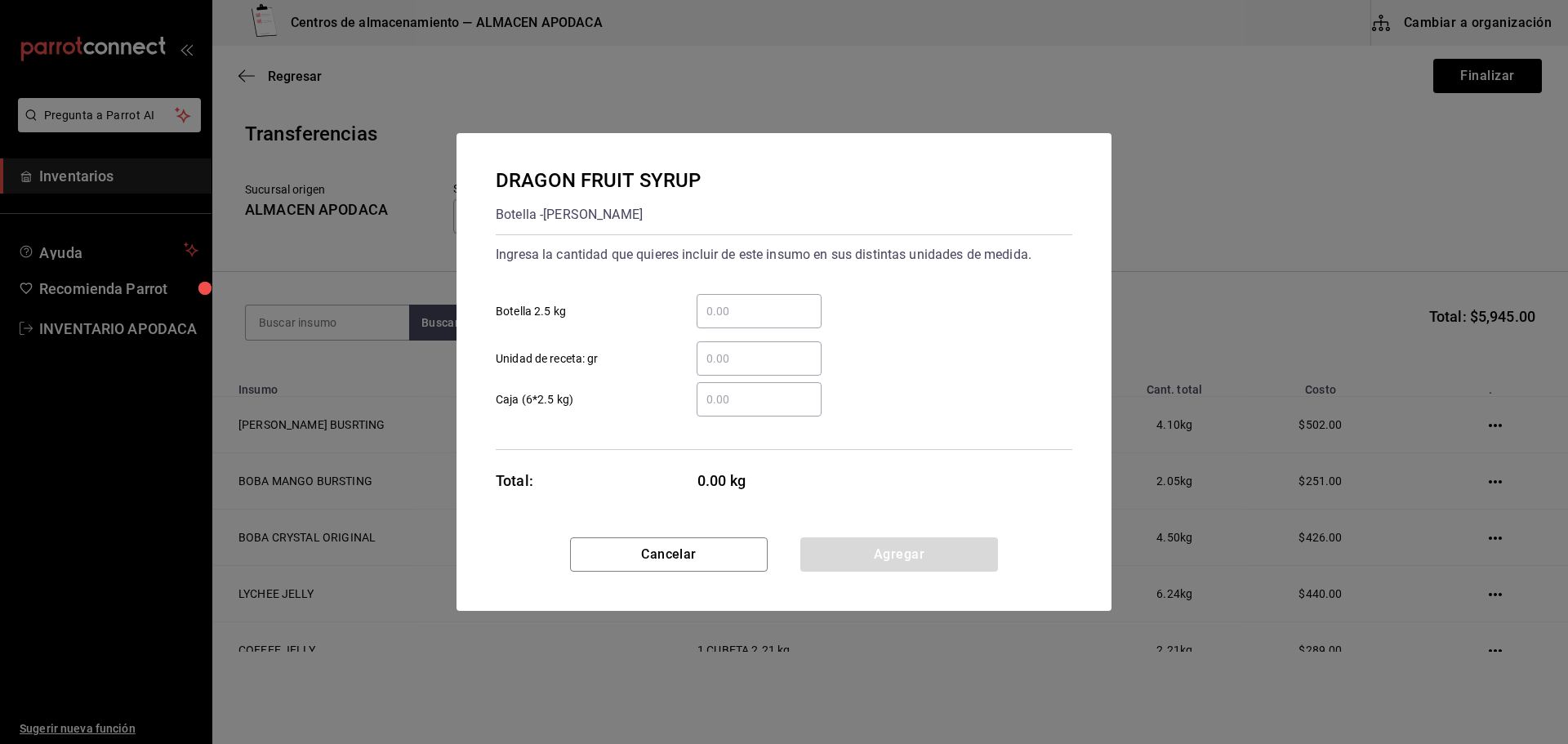
click at [754, 303] on input "​ Botella 2.5 kg" at bounding box center [759, 311] width 125 height 20
type input "1"
click at [896, 564] on button "Agregar" at bounding box center [898, 554] width 198 height 35
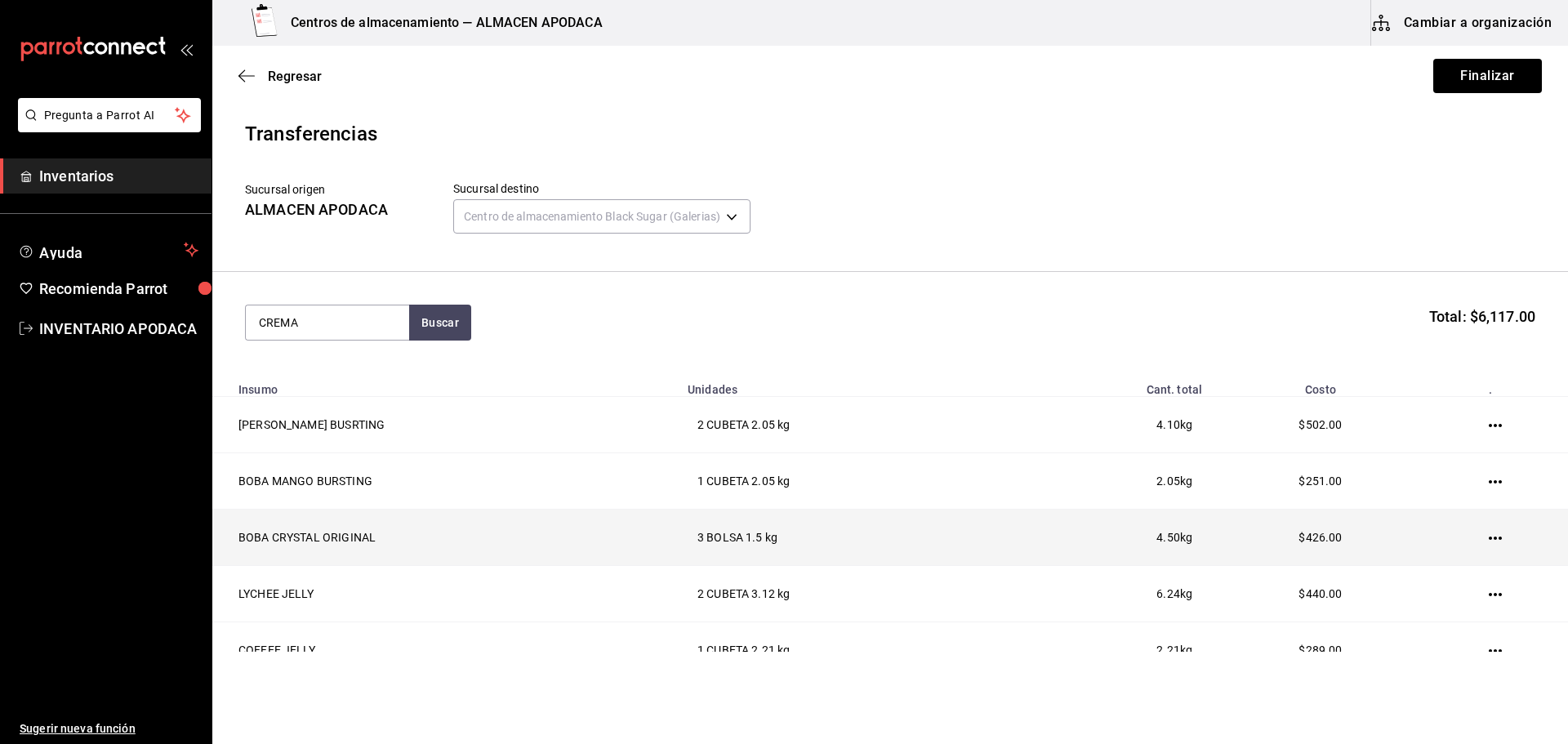
type input "CREMA"
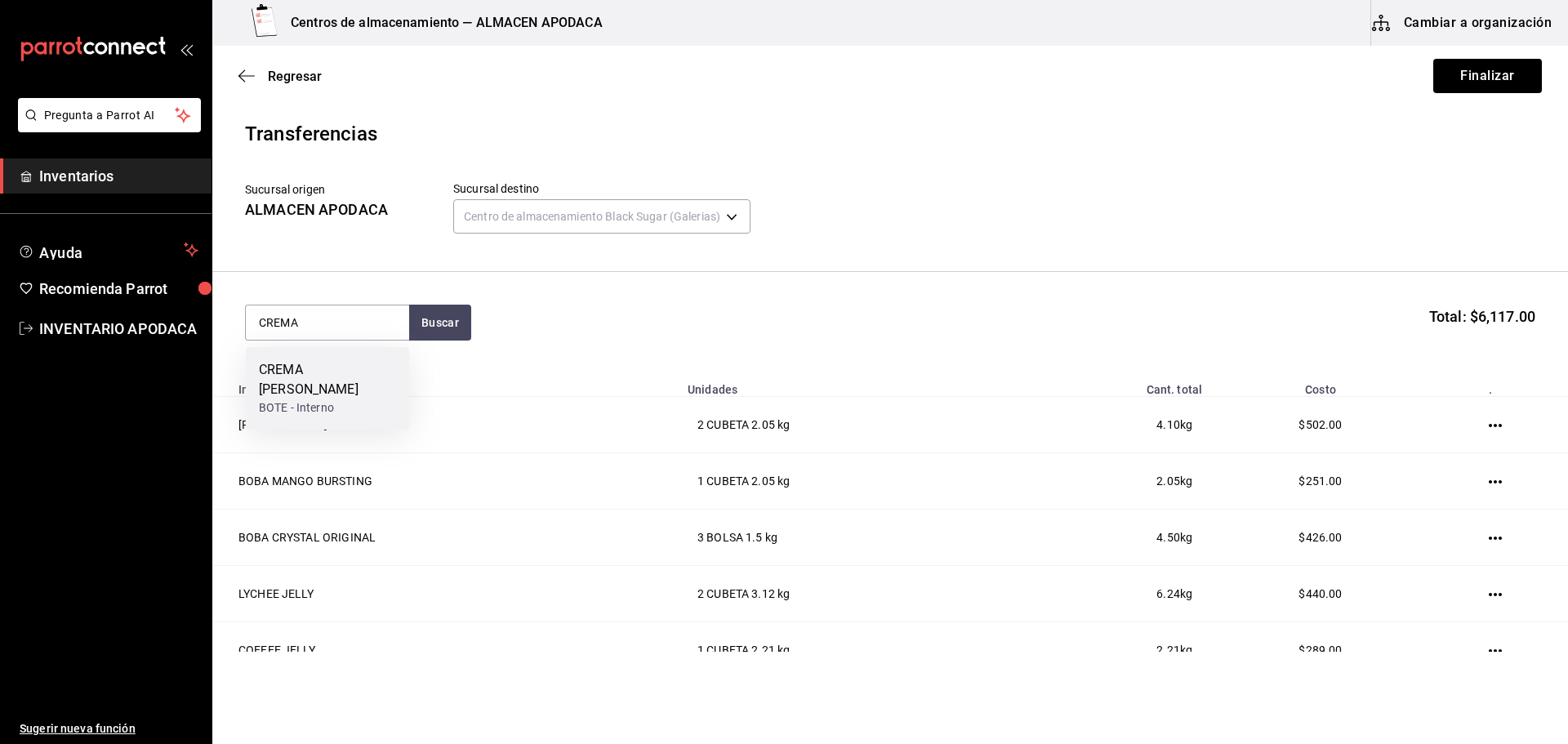
click at [349, 367] on div "CREMA [PERSON_NAME]" at bounding box center [327, 380] width 137 height 39
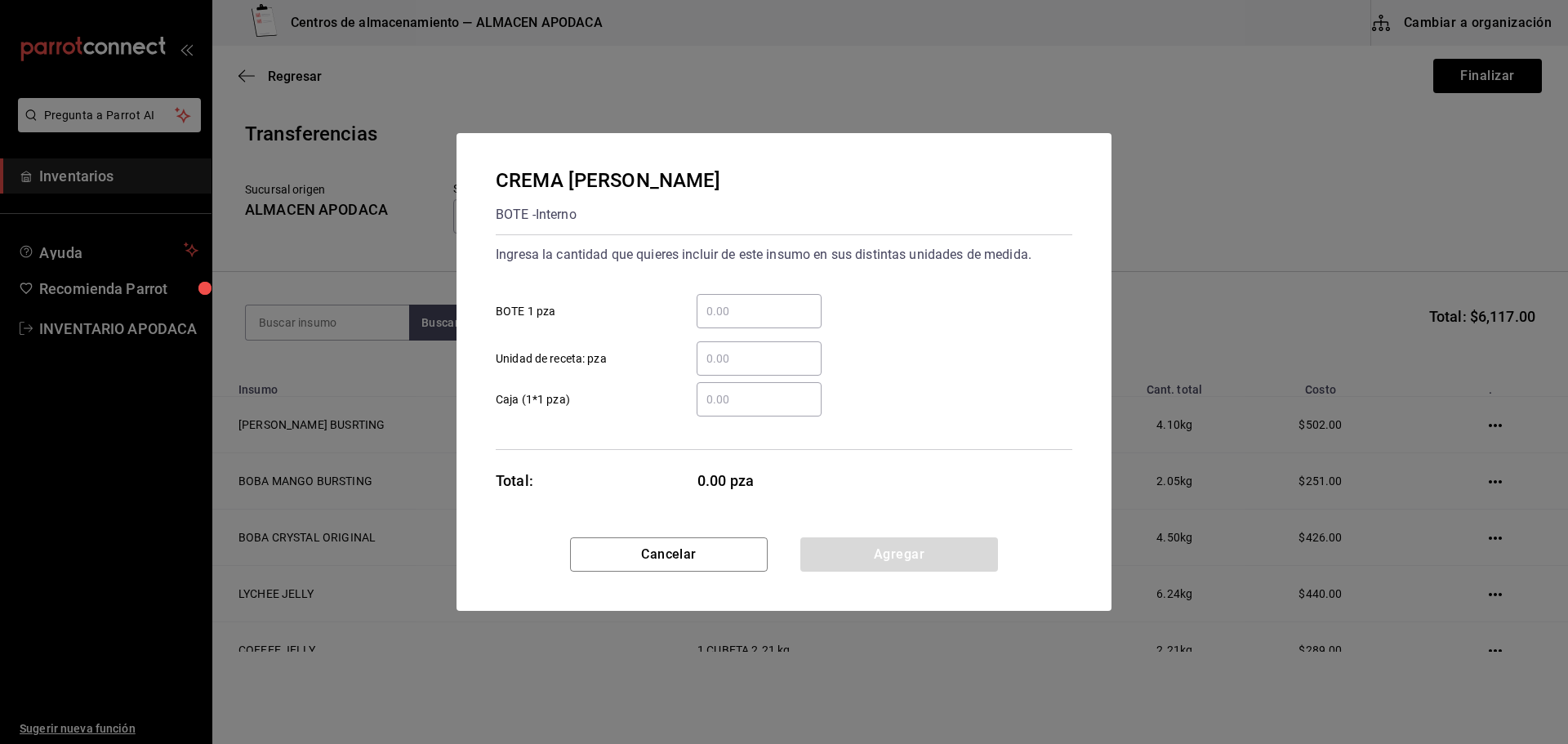
click at [746, 306] on input "​ BOTE 1 pza" at bounding box center [759, 311] width 125 height 20
type input "3"
click at [890, 554] on button "Agregar" at bounding box center [898, 554] width 198 height 35
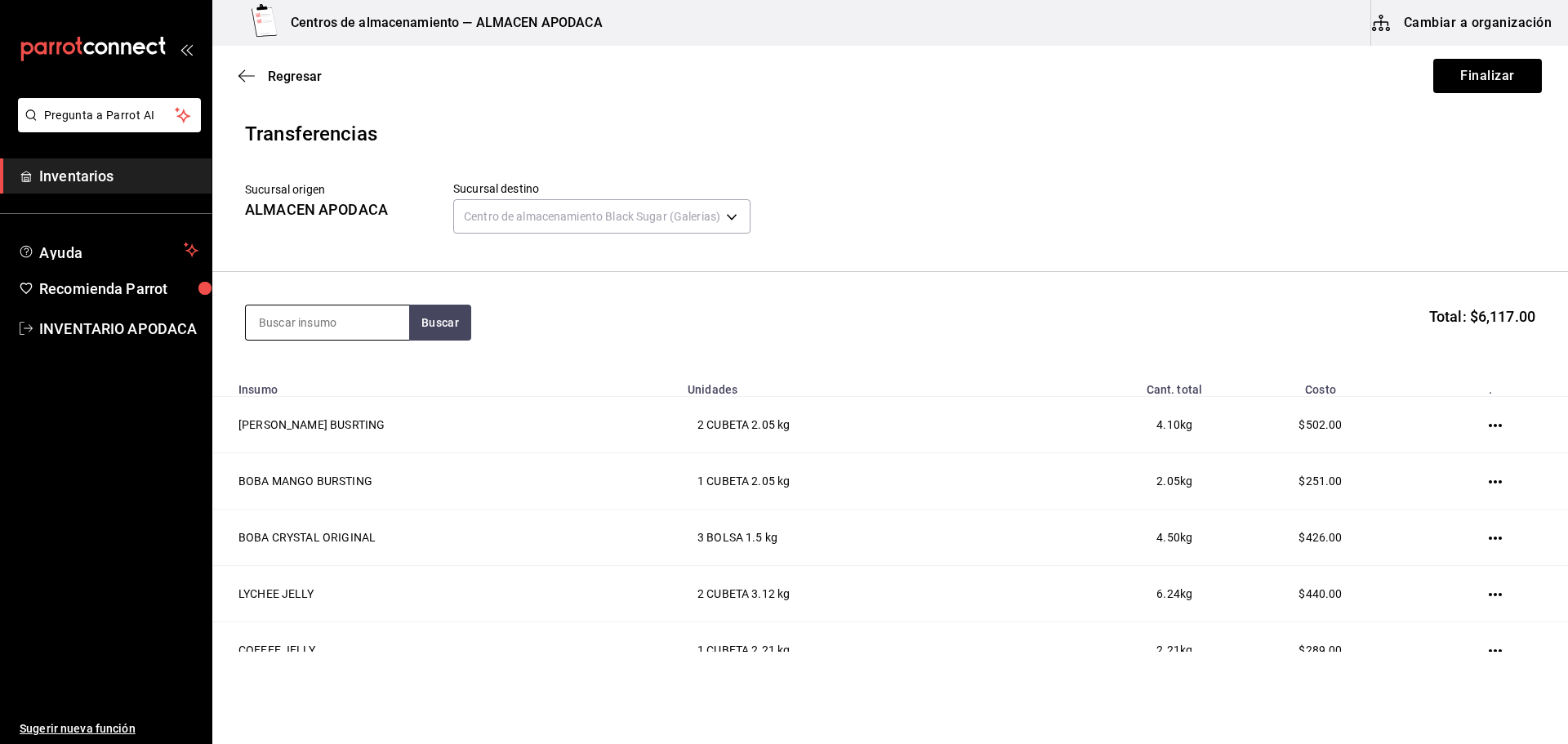
click at [281, 311] on input at bounding box center [327, 323] width 163 height 35
type input "LEMON"
click at [315, 370] on div "LEMON SYRUP" at bounding box center [327, 370] width 137 height 20
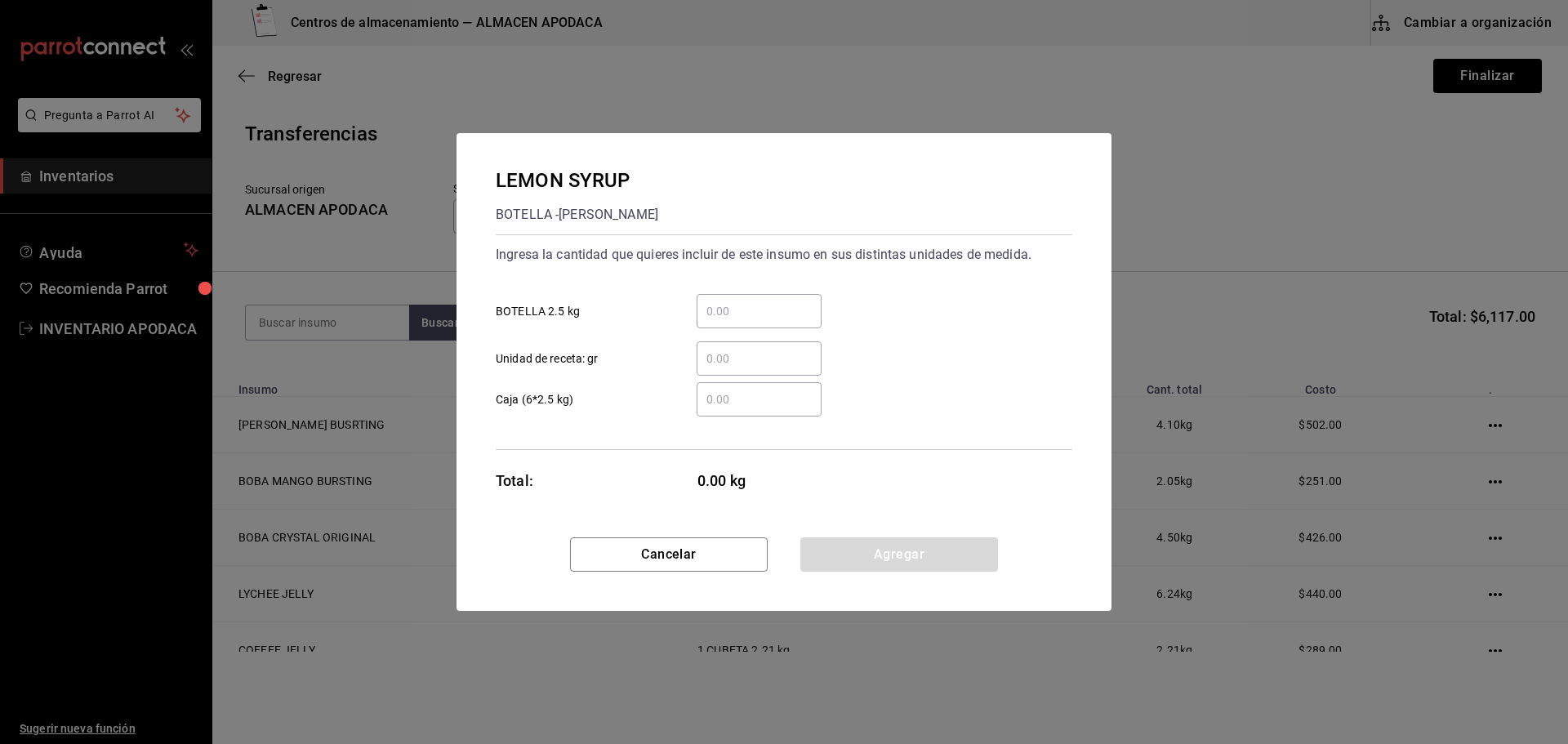
click at [731, 307] on input "​ BOTELLA 2.5 kg" at bounding box center [759, 311] width 125 height 20
type input "1"
drag, startPoint x: 838, startPoint y: 559, endPoint x: 766, endPoint y: 537, distance: 75.3
click at [838, 559] on button "Agregar" at bounding box center [898, 554] width 198 height 35
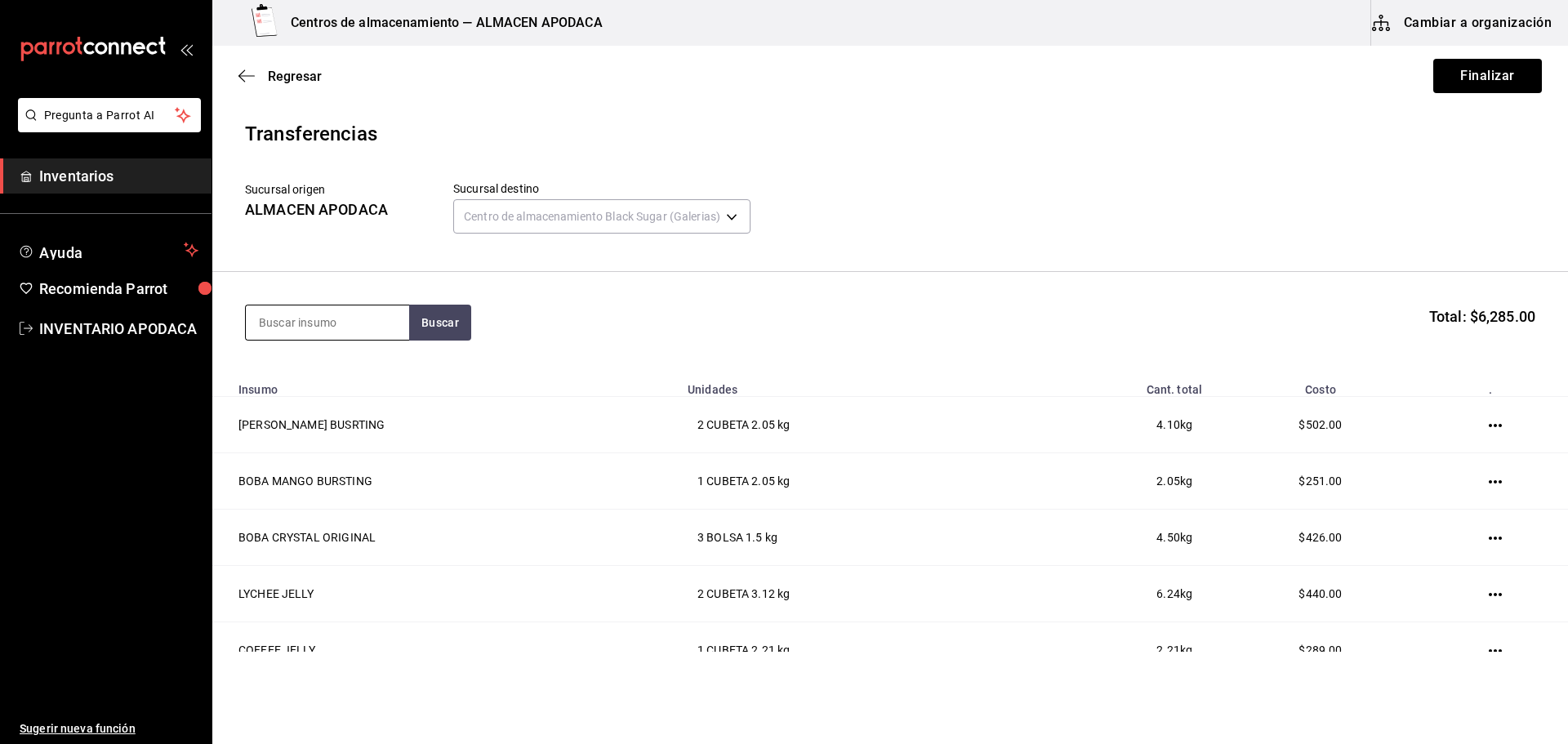
click at [331, 322] on input at bounding box center [327, 323] width 163 height 35
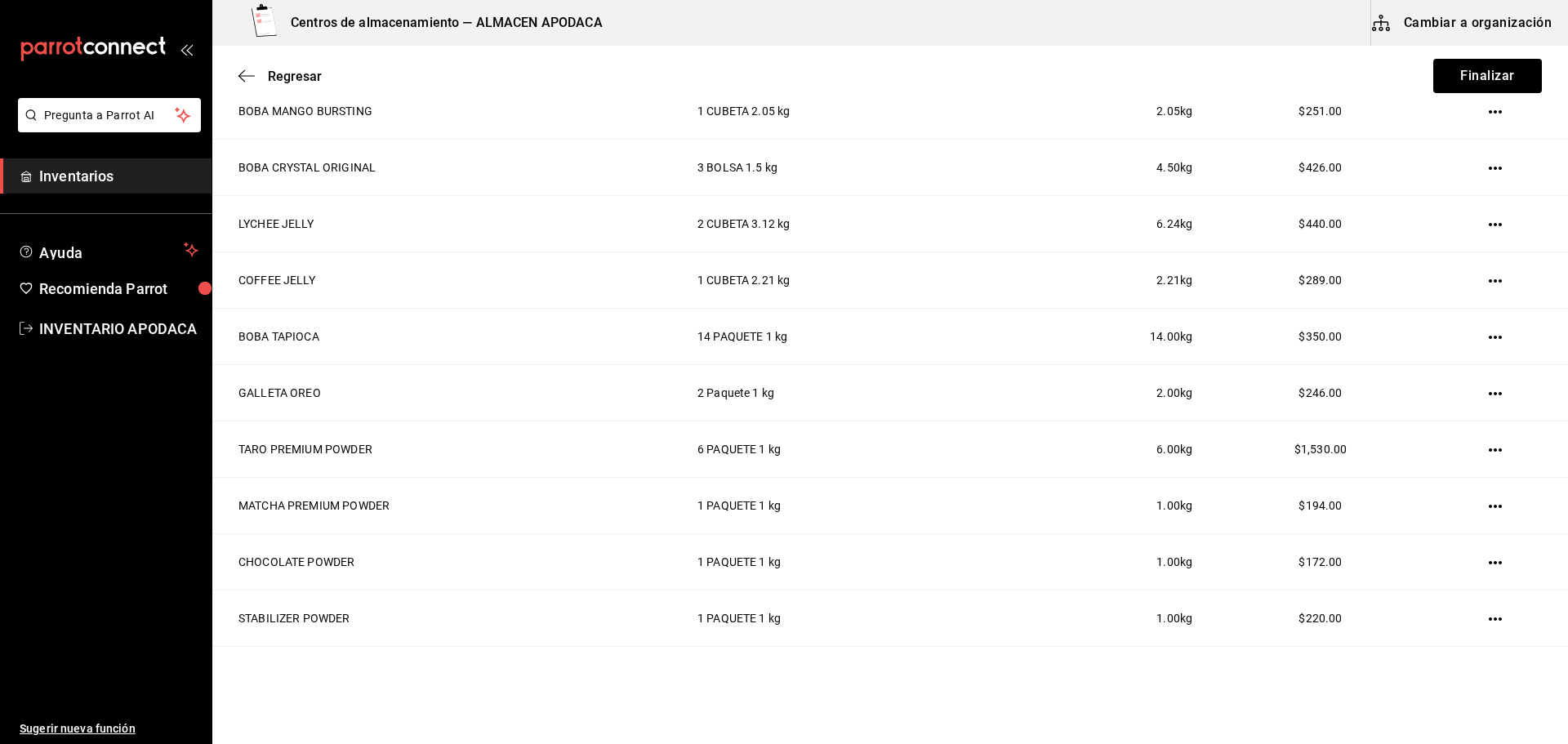
scroll to position [164, 0]
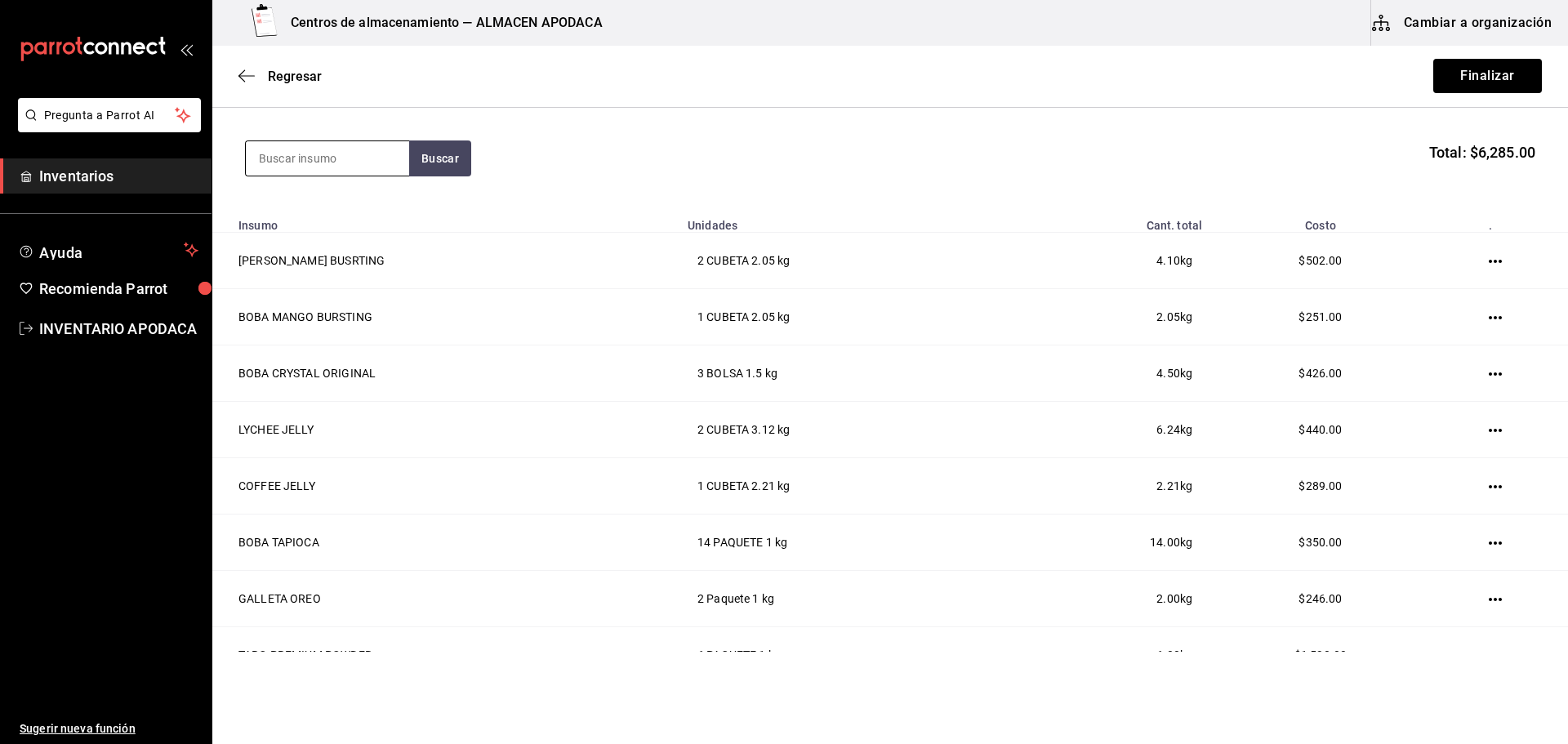
click at [314, 159] on input at bounding box center [327, 159] width 163 height 35
type input "FRUC"
click at [310, 184] on div "JARABE FRUCTOSE BOTE - bossen" at bounding box center [327, 214] width 163 height 63
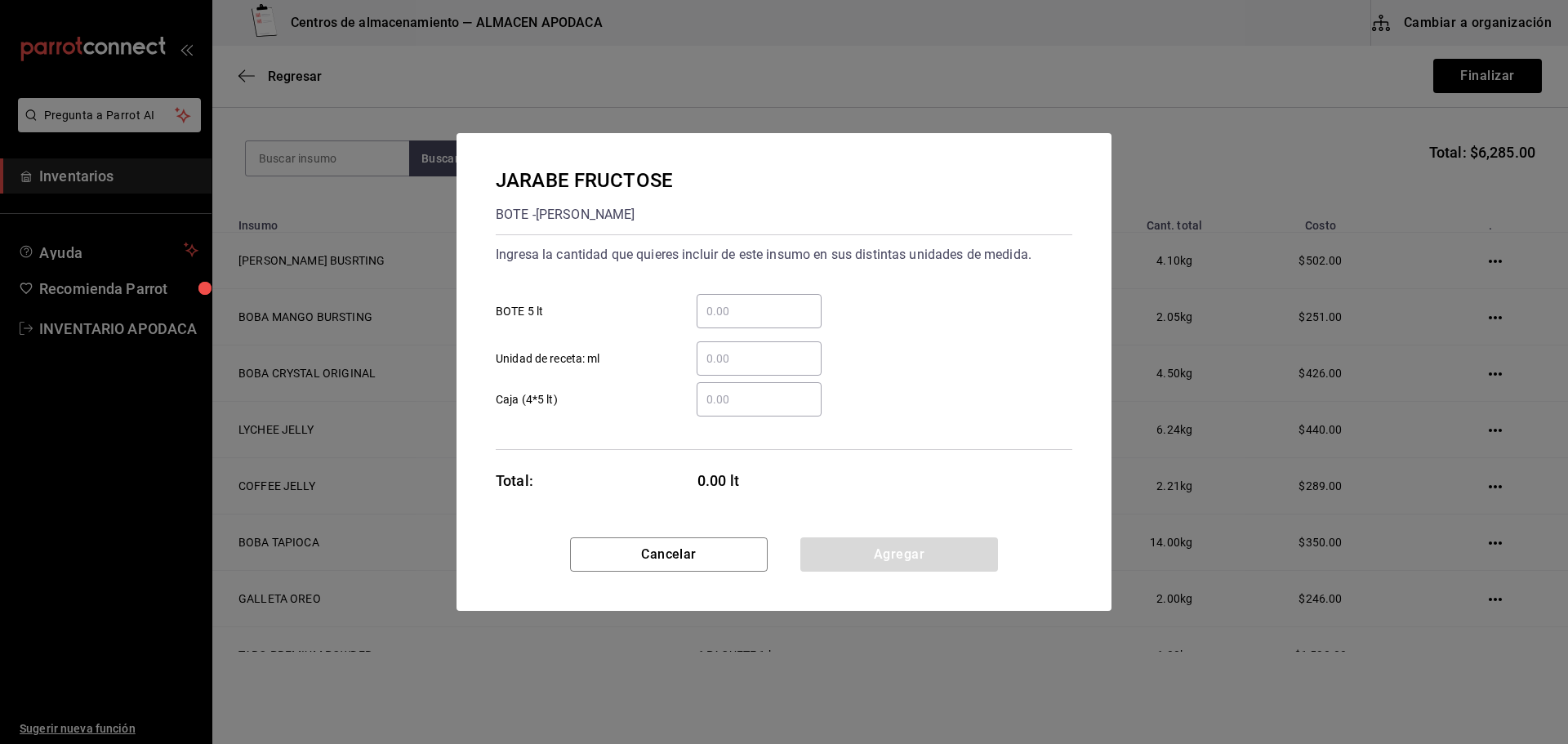
click at [711, 307] on input "​ BOTE 5 lt" at bounding box center [759, 311] width 125 height 20
type input "2"
click at [817, 550] on button "Agregar" at bounding box center [898, 554] width 198 height 35
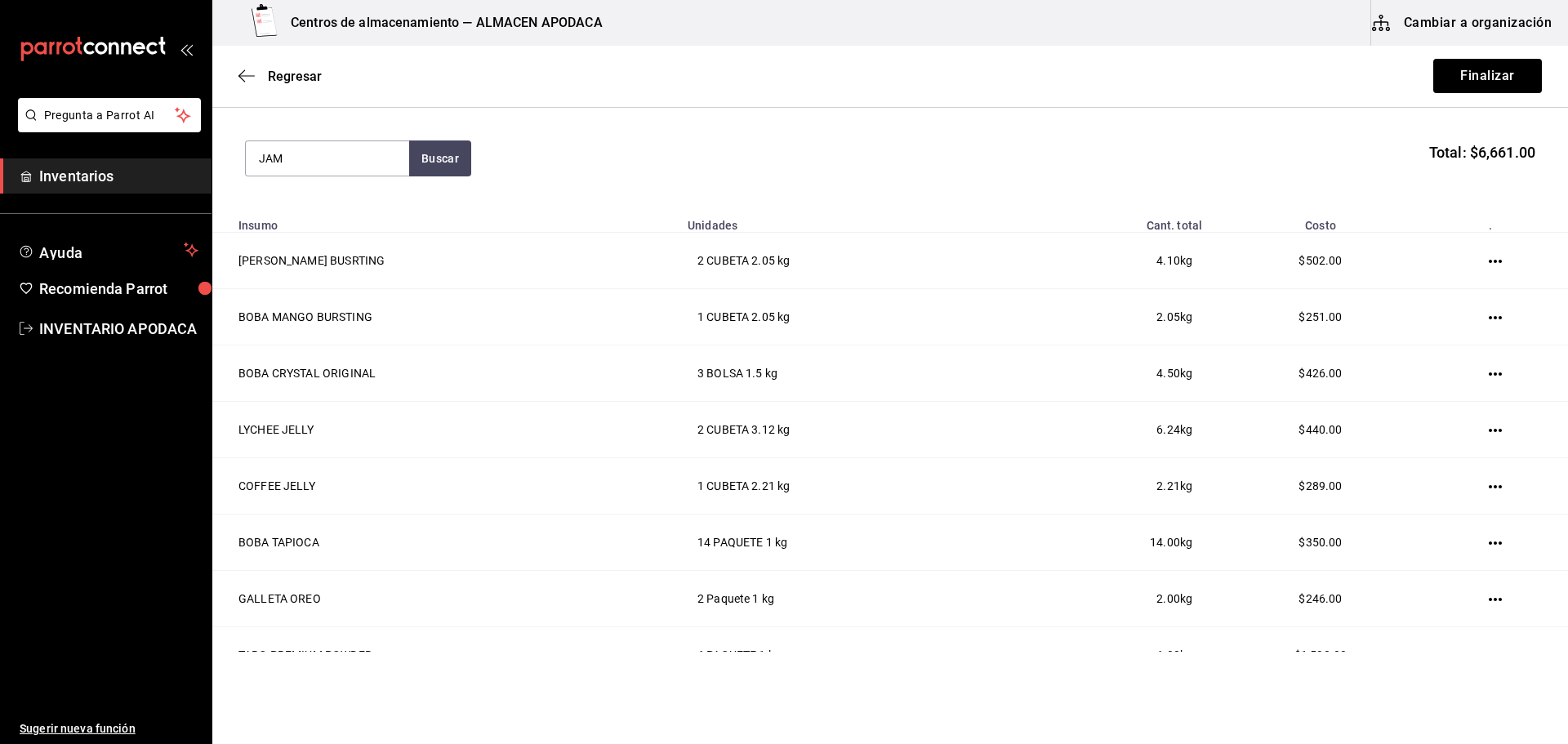
type input "JAM"
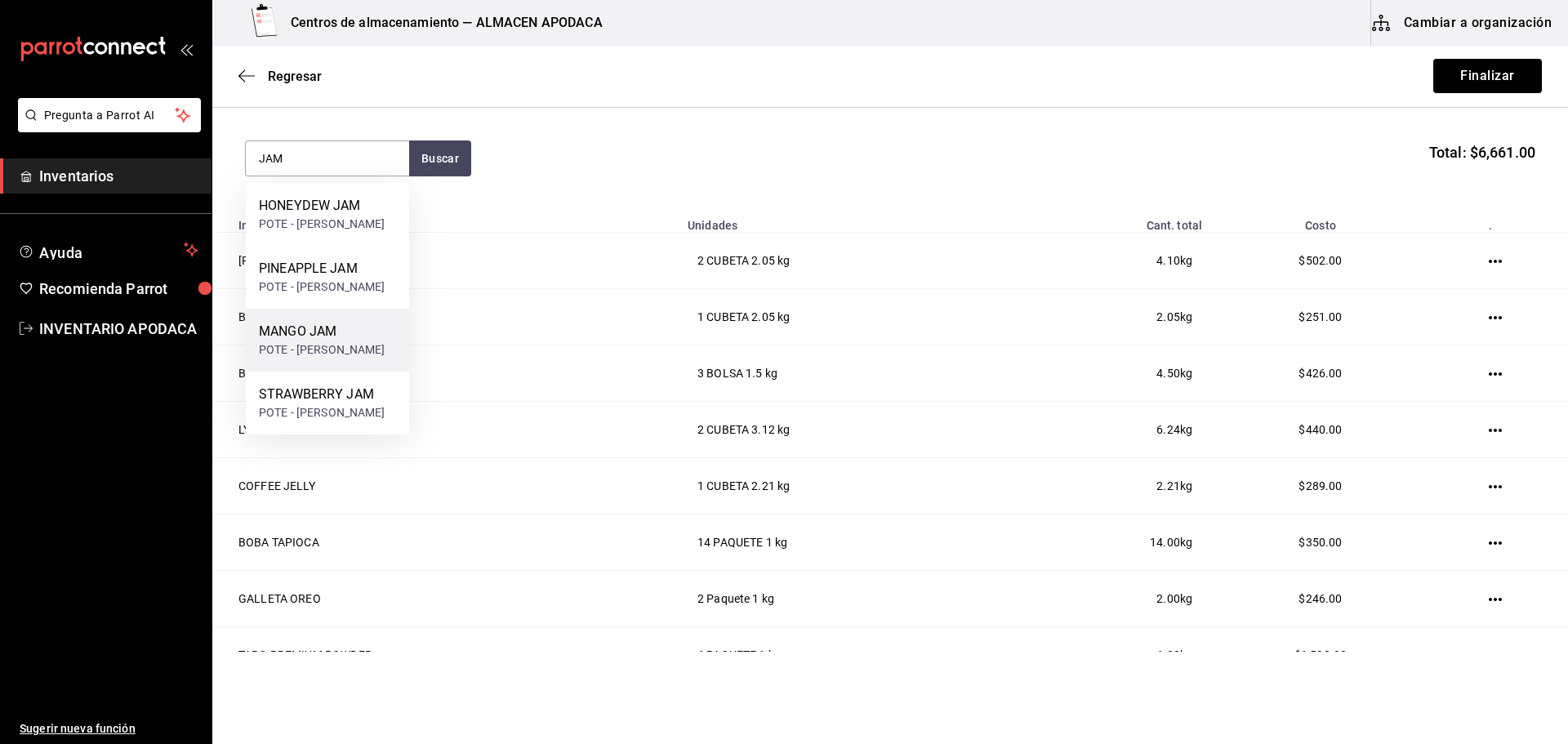
click at [332, 331] on div "MANGO JAM" at bounding box center [322, 331] width 127 height 20
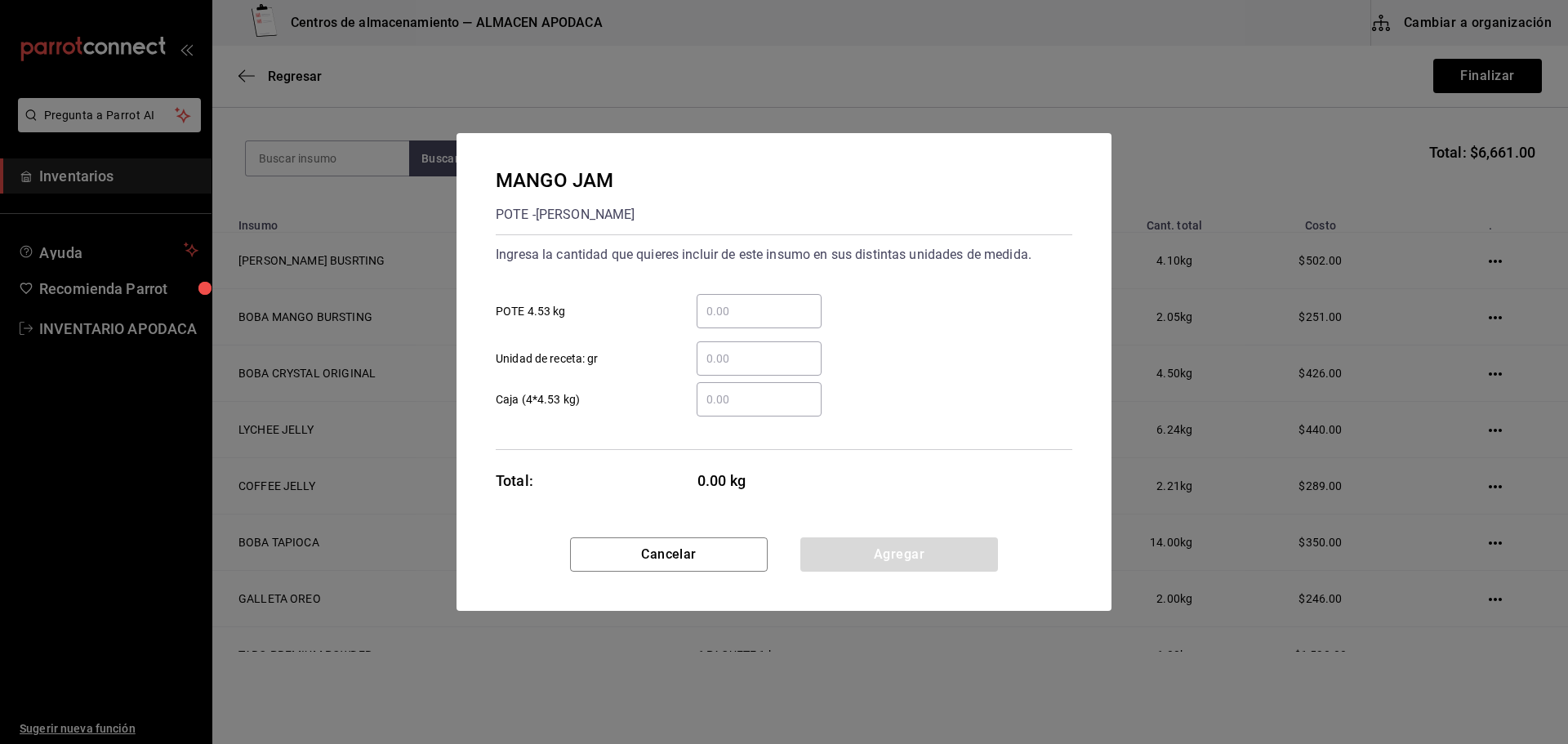
click at [747, 326] on div "​" at bounding box center [759, 311] width 125 height 35
click at [747, 321] on input "​ POTE 4.53 kg" at bounding box center [759, 311] width 125 height 20
type input "1"
click at [846, 542] on button "Agregar" at bounding box center [898, 554] width 198 height 35
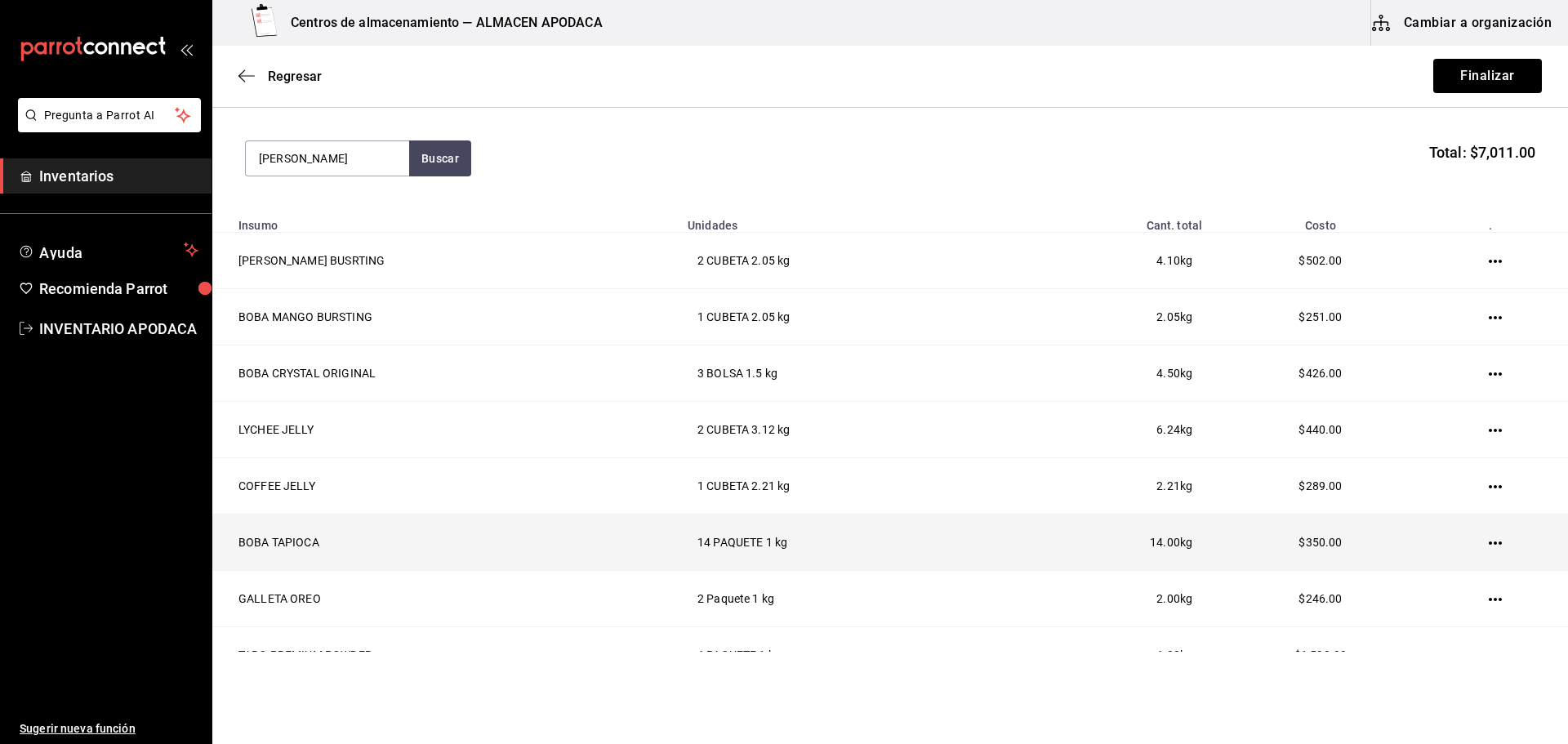
type input "JAM"
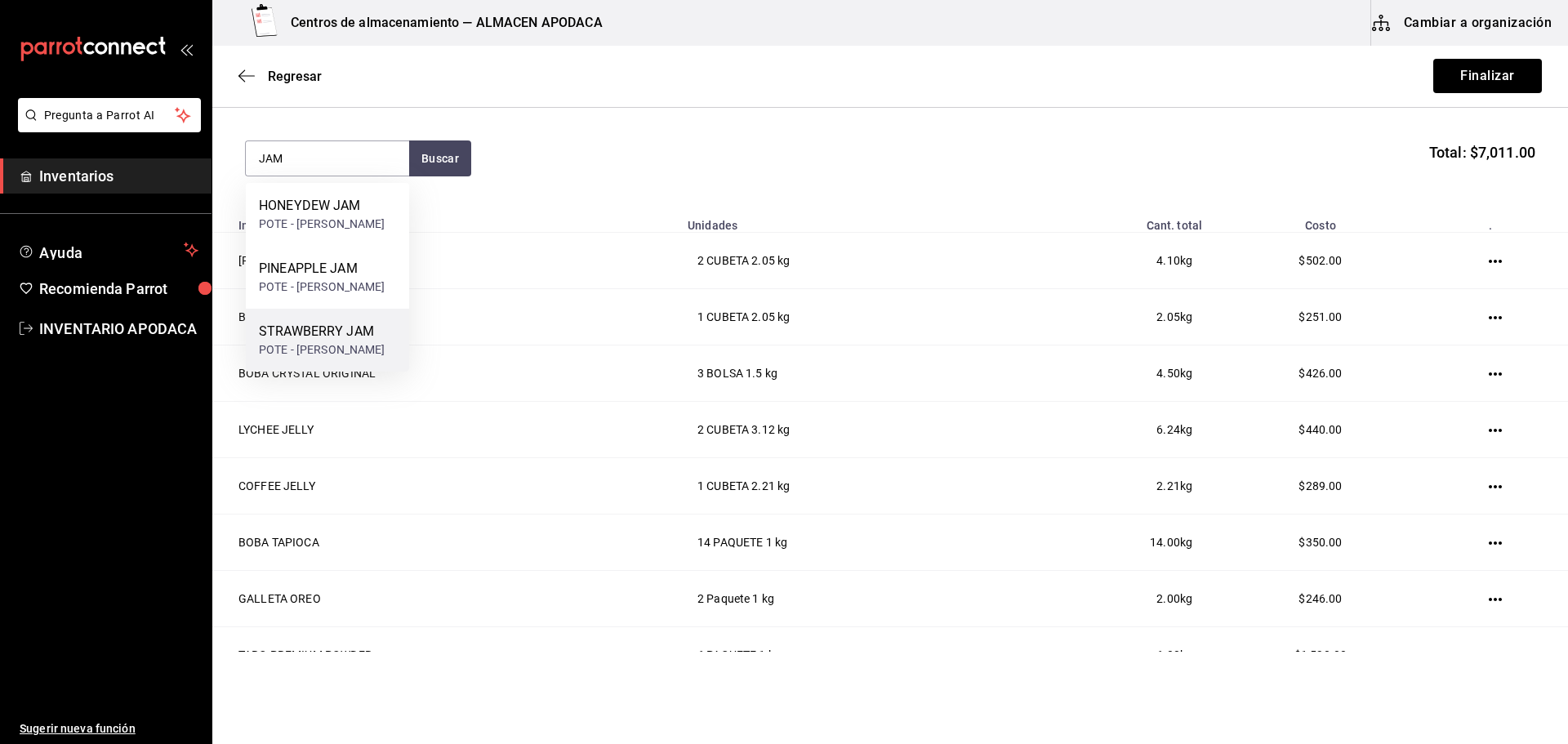
click at [319, 327] on div "STRAWBERRY JAM" at bounding box center [322, 331] width 127 height 20
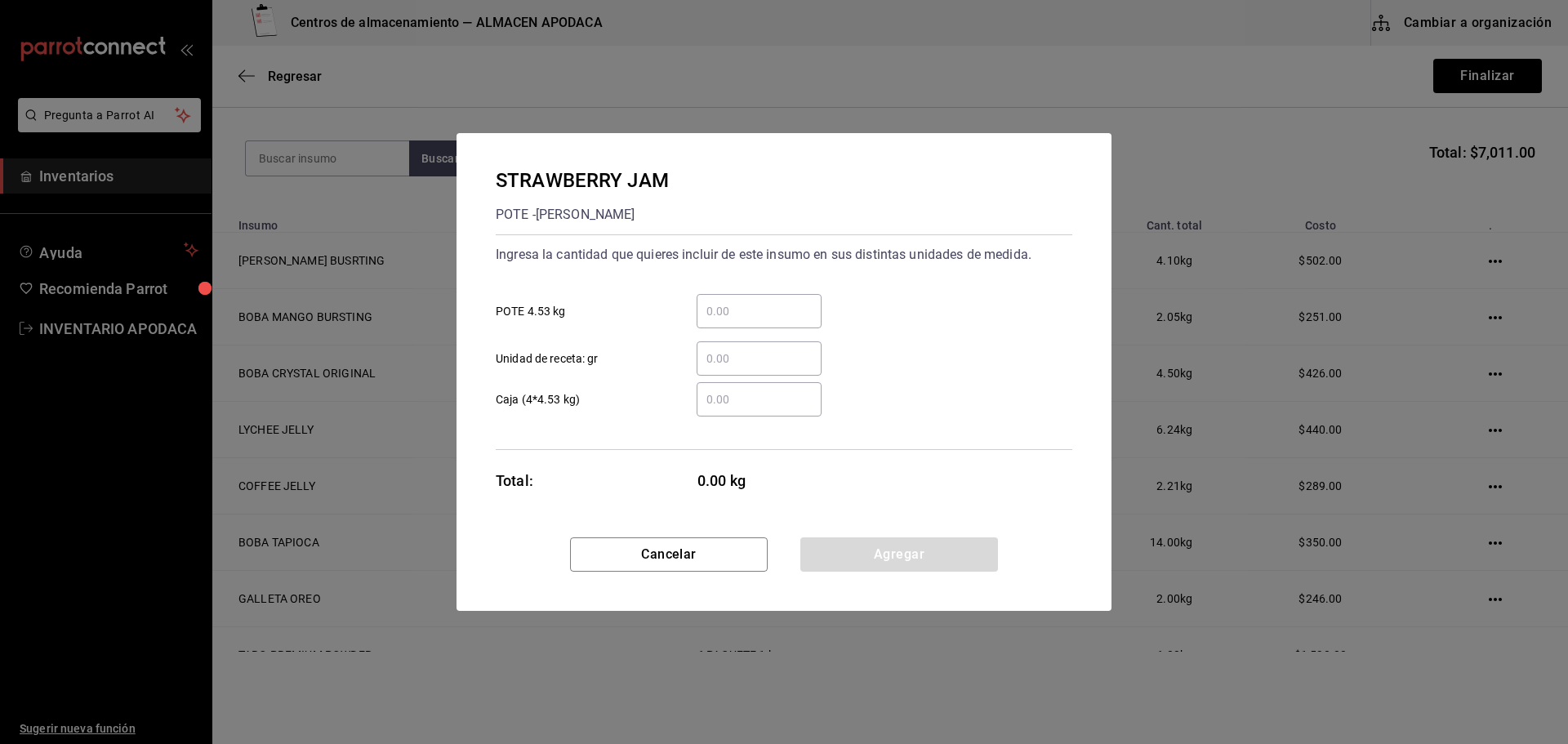
click at [718, 321] on div "​" at bounding box center [759, 311] width 125 height 35
click at [718, 321] on input "​ POTE 4.53 kg" at bounding box center [759, 311] width 125 height 20
type input "2"
click at [851, 565] on button "Agregar" at bounding box center [898, 554] width 198 height 35
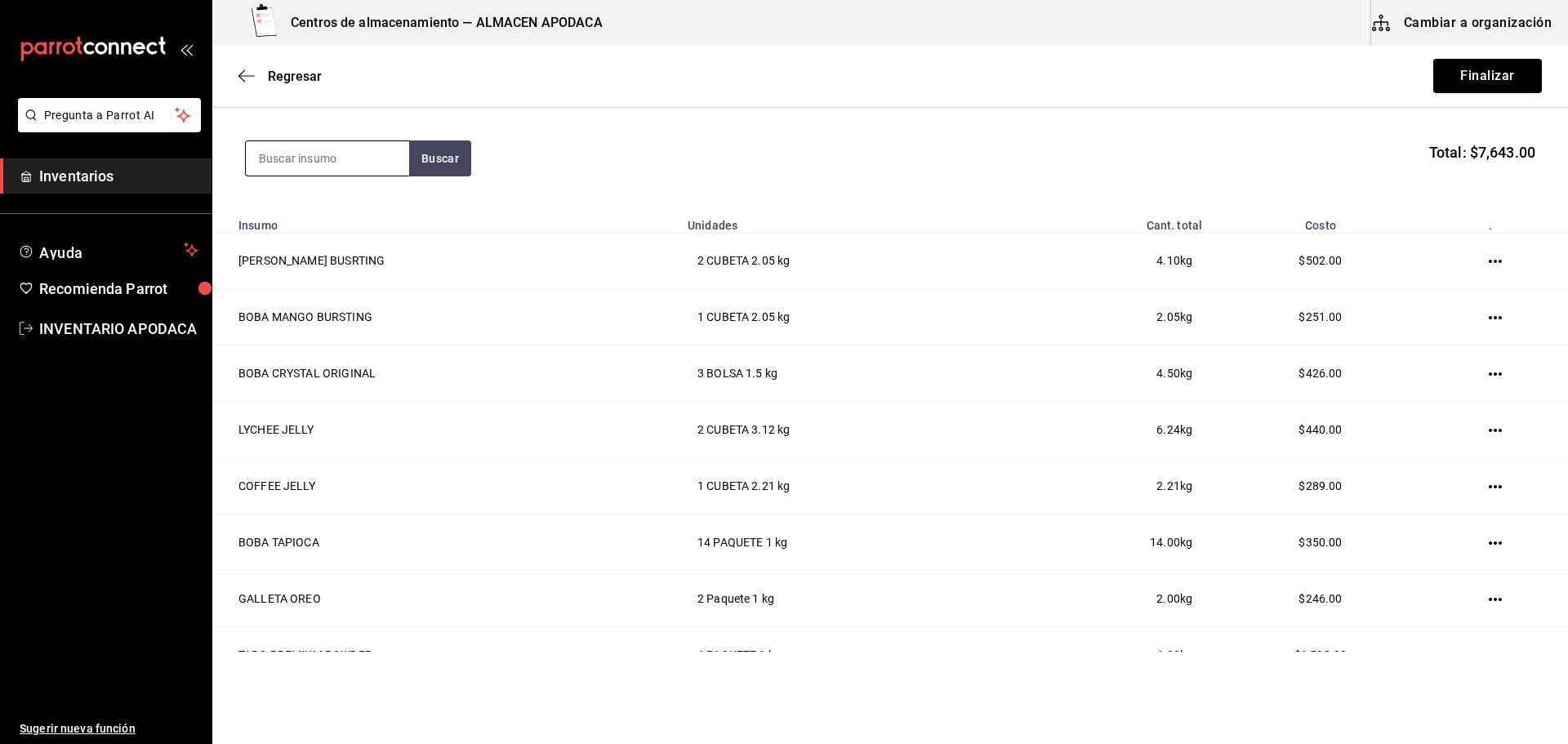
click at [338, 151] on input at bounding box center [327, 159] width 163 height 35
type input "JAM"
click at [363, 266] on div "PINEAPPLE JAM POTE - bossen" at bounding box center [327, 277] width 163 height 63
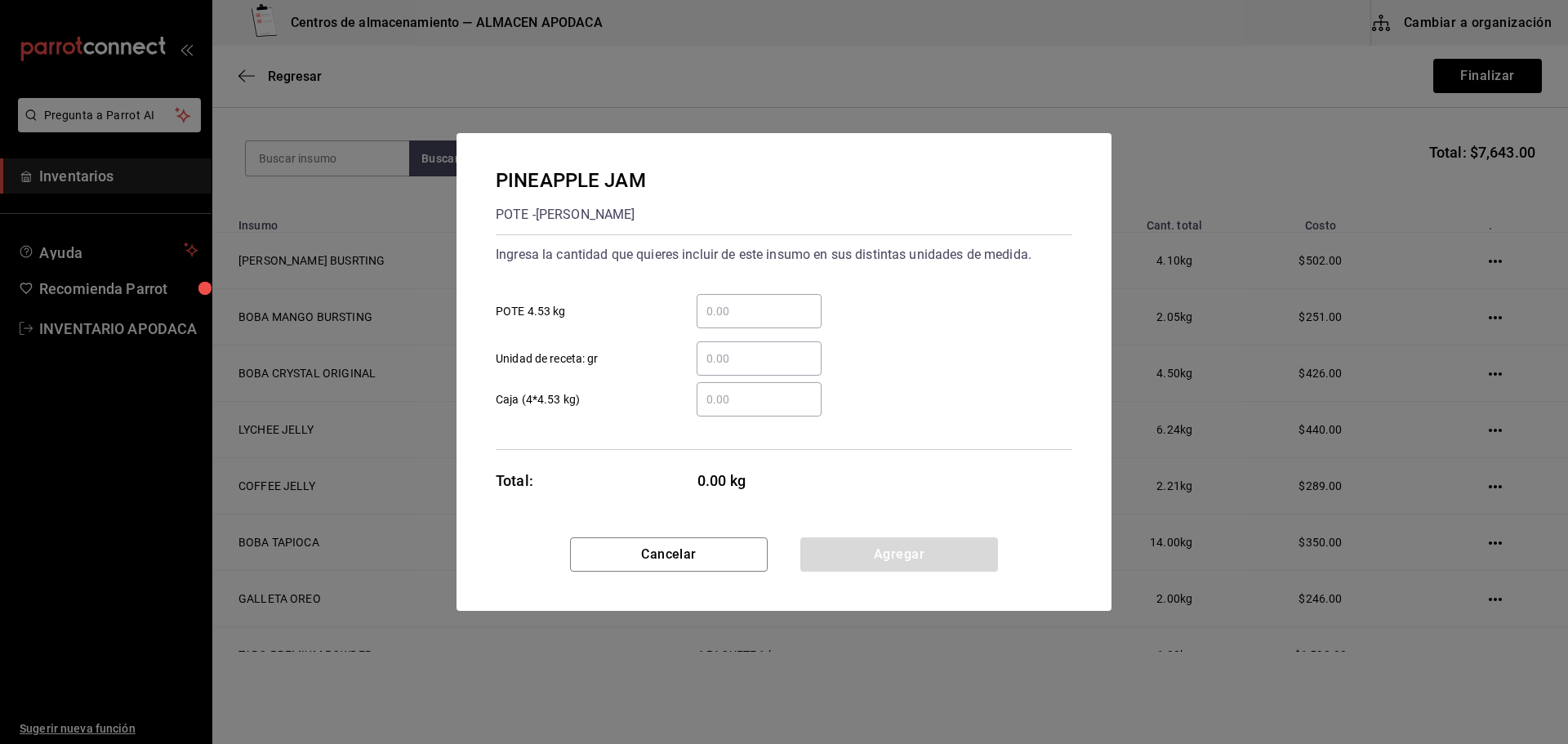
click at [751, 309] on input "​ POTE 4.53 kg" at bounding box center [759, 311] width 125 height 20
type input "1"
click at [833, 568] on button "Agregar" at bounding box center [898, 554] width 198 height 35
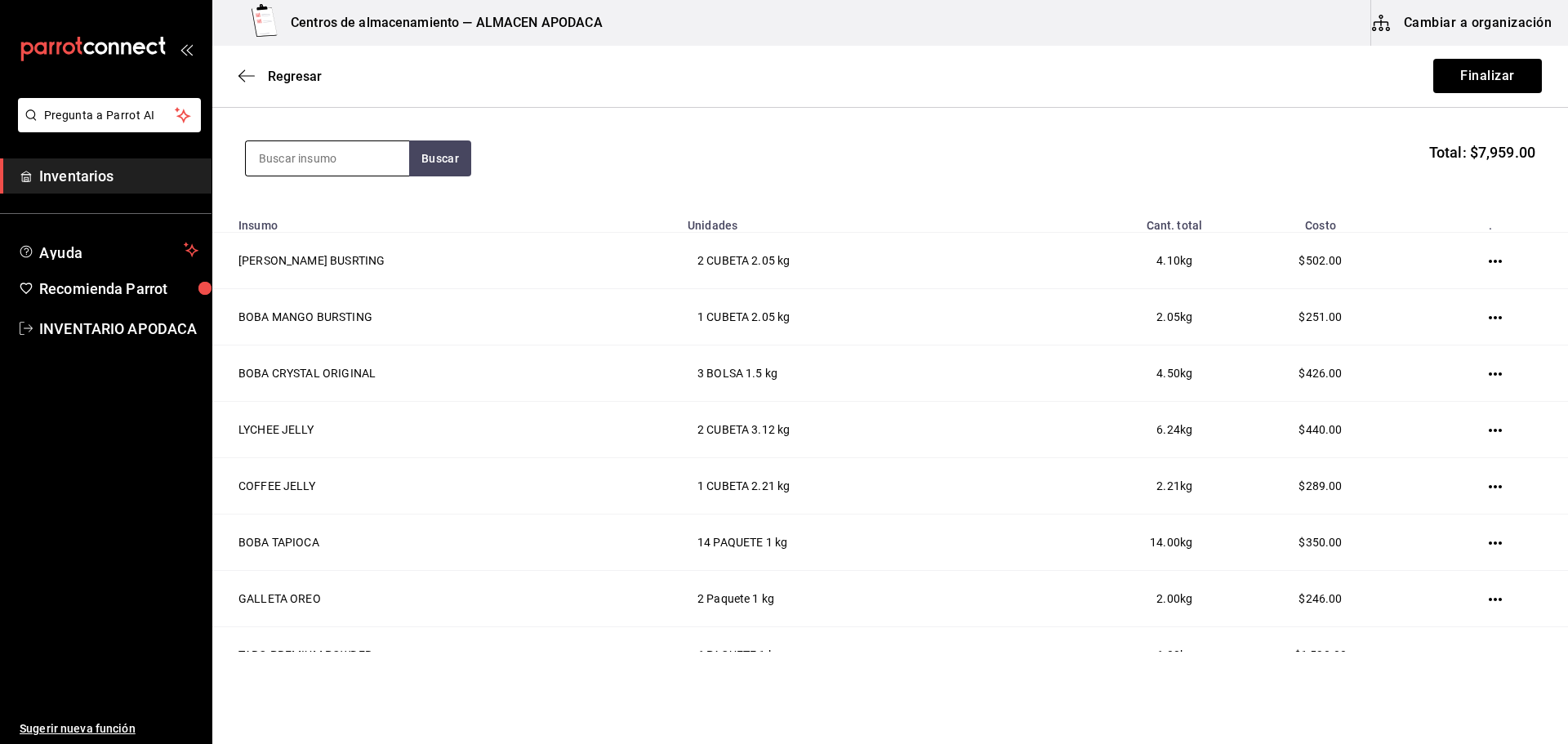
click at [343, 144] on input at bounding box center [327, 159] width 163 height 35
type input "POPO"
click at [381, 194] on div "POPOTE BLACK PAQUETE - [PERSON_NAME]/LOKYO" at bounding box center [327, 222] width 163 height 80
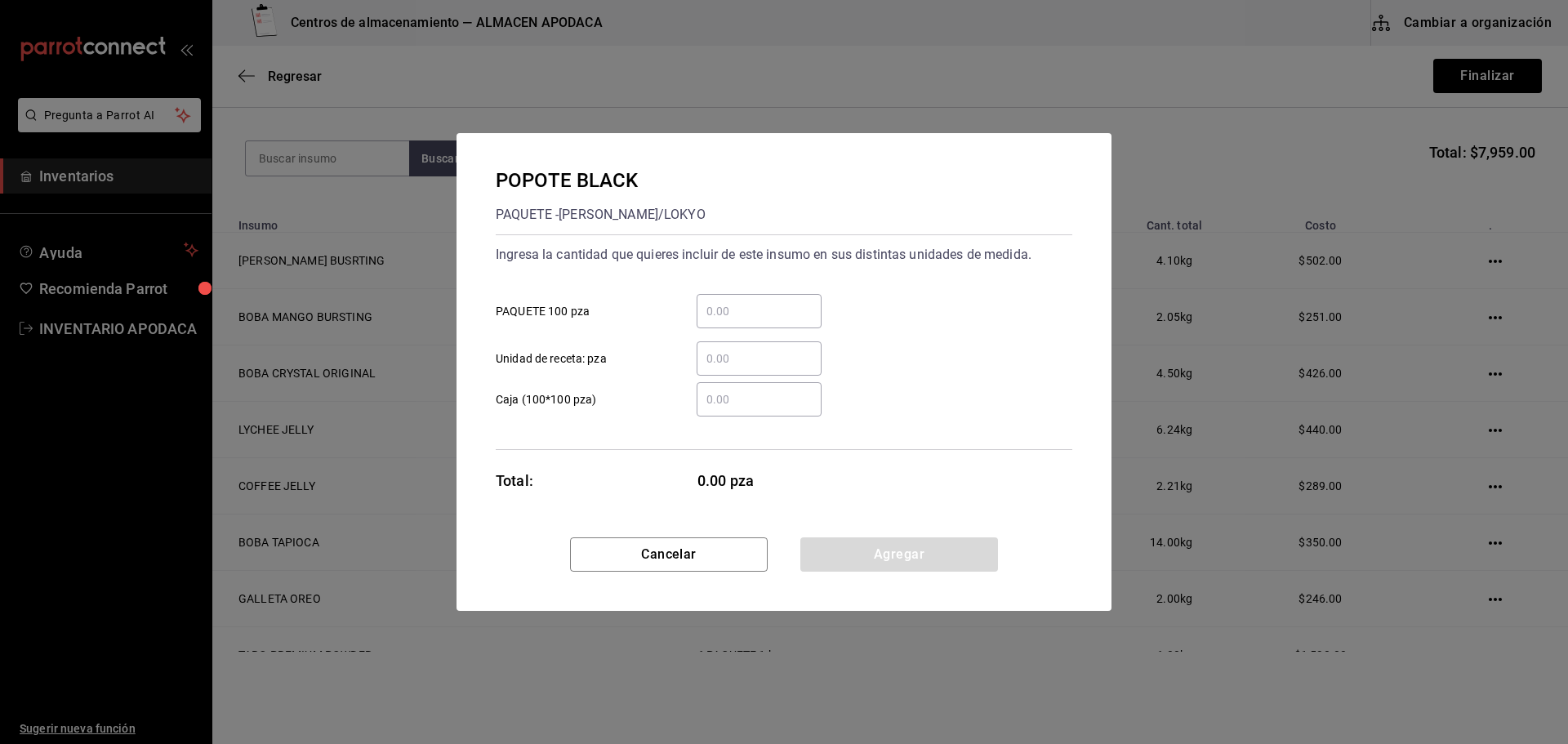
click at [730, 299] on div "​" at bounding box center [759, 311] width 125 height 35
click at [730, 301] on input "​ PAQUETE 100 pza" at bounding box center [759, 311] width 125 height 20
type input "6"
type input "10"
click at [877, 562] on button "Agregar" at bounding box center [898, 554] width 198 height 35
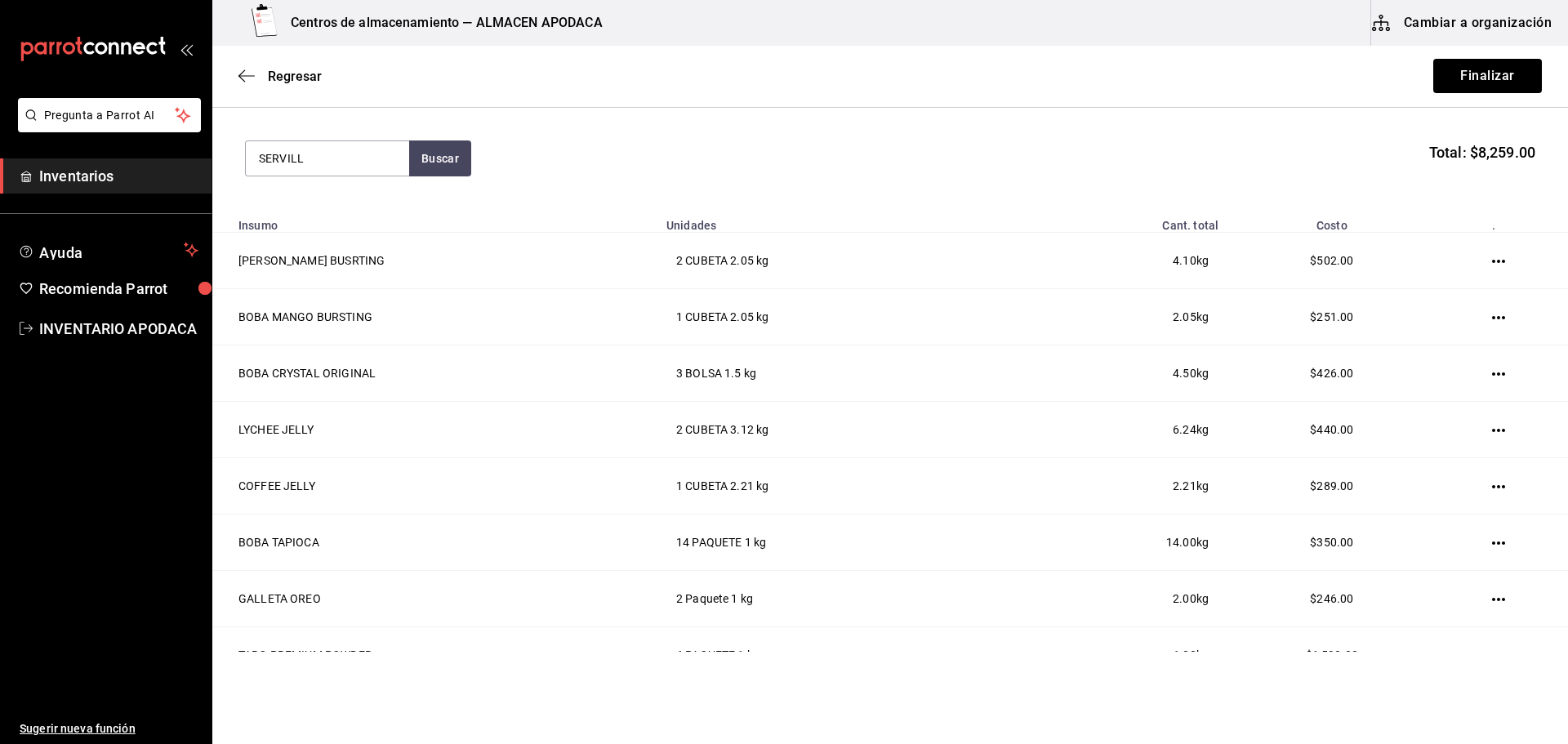
type input "SERVILL"
click at [338, 217] on div "SERVILLETA Paquete - [PERSON_NAME]/LOKYO" at bounding box center [327, 222] width 137 height 53
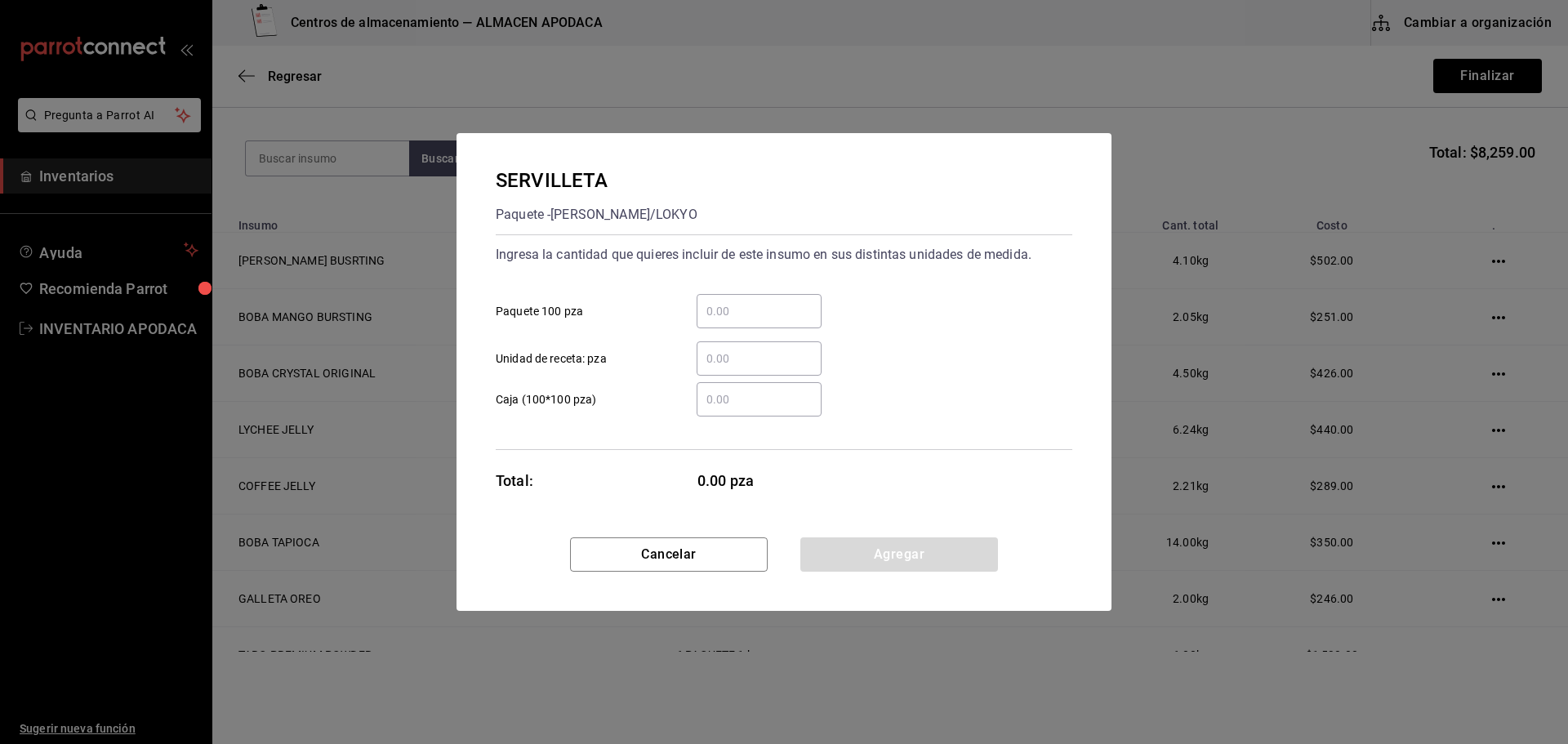
click at [736, 302] on input "​ Paquete 100 pza" at bounding box center [759, 311] width 125 height 20
type input "6"
click at [866, 552] on button "Agregar" at bounding box center [898, 554] width 198 height 35
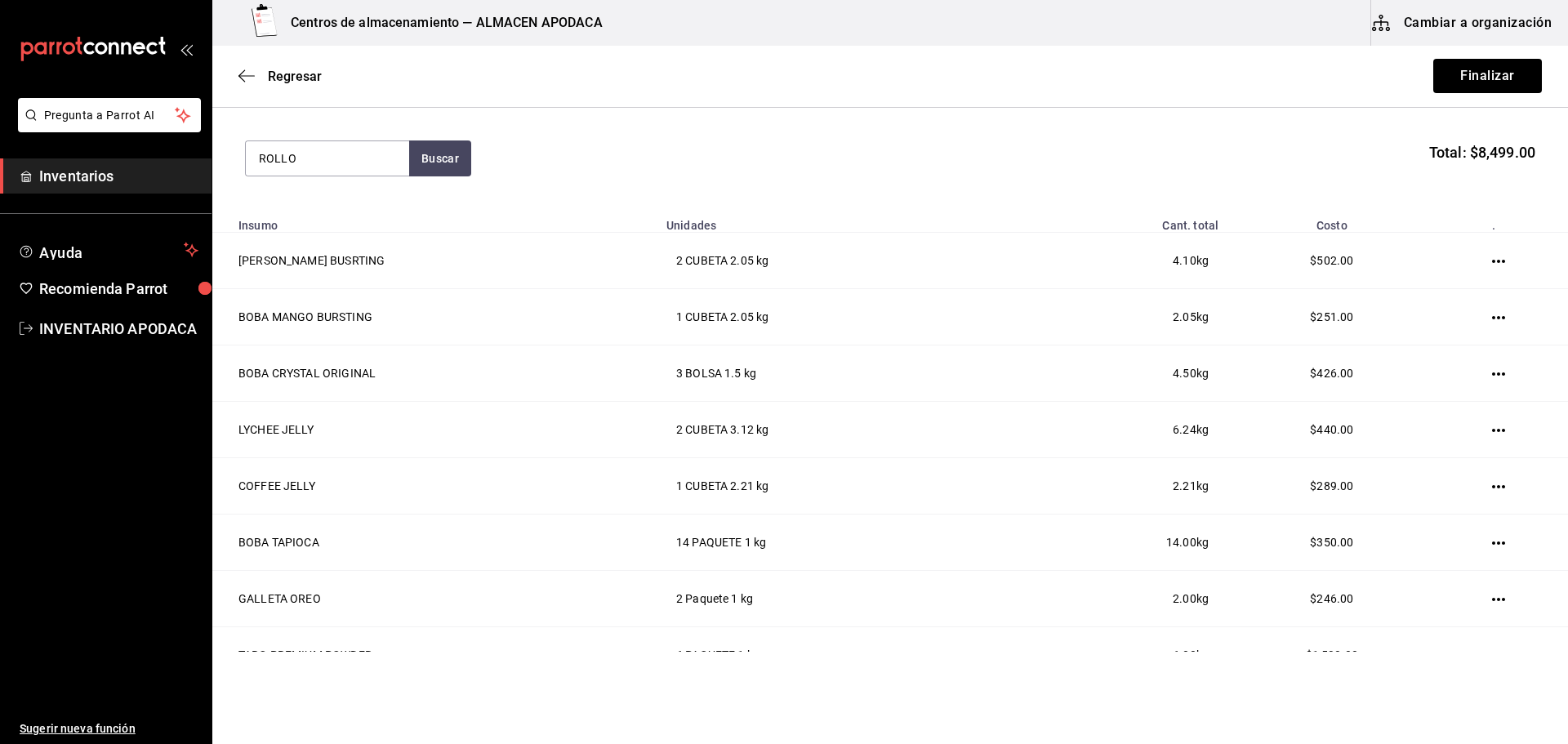
type input "ROLLO"
click at [355, 224] on div "ROLLO POS PIEZA - Interno" at bounding box center [327, 214] width 163 height 63
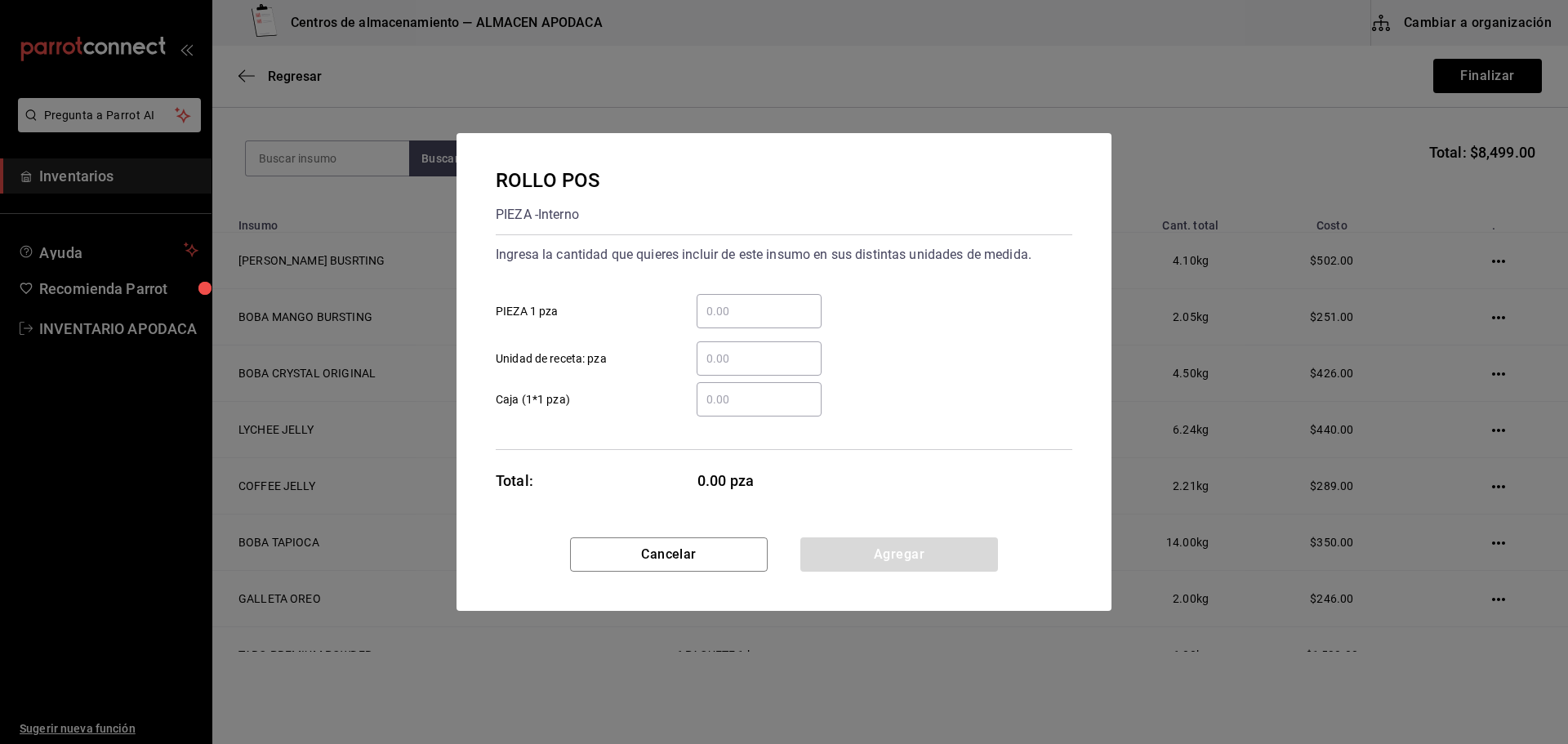
click at [746, 296] on div "​" at bounding box center [759, 311] width 125 height 35
click at [746, 301] on input "​ PIEZA 1 pza" at bounding box center [759, 311] width 125 height 20
type input "3"
click at [871, 555] on button "Agregar" at bounding box center [898, 554] width 198 height 35
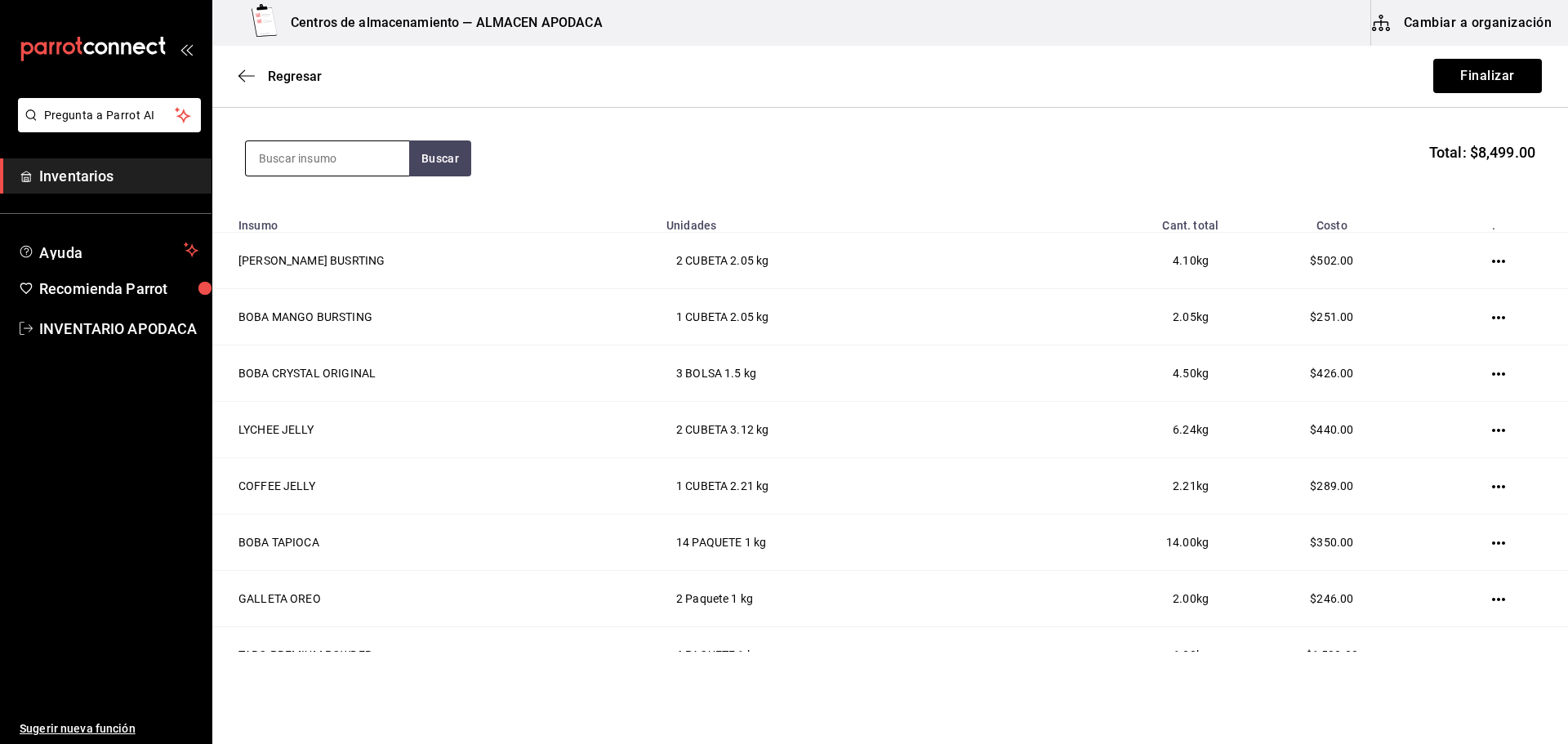
click at [335, 165] on input at bounding box center [327, 159] width 163 height 35
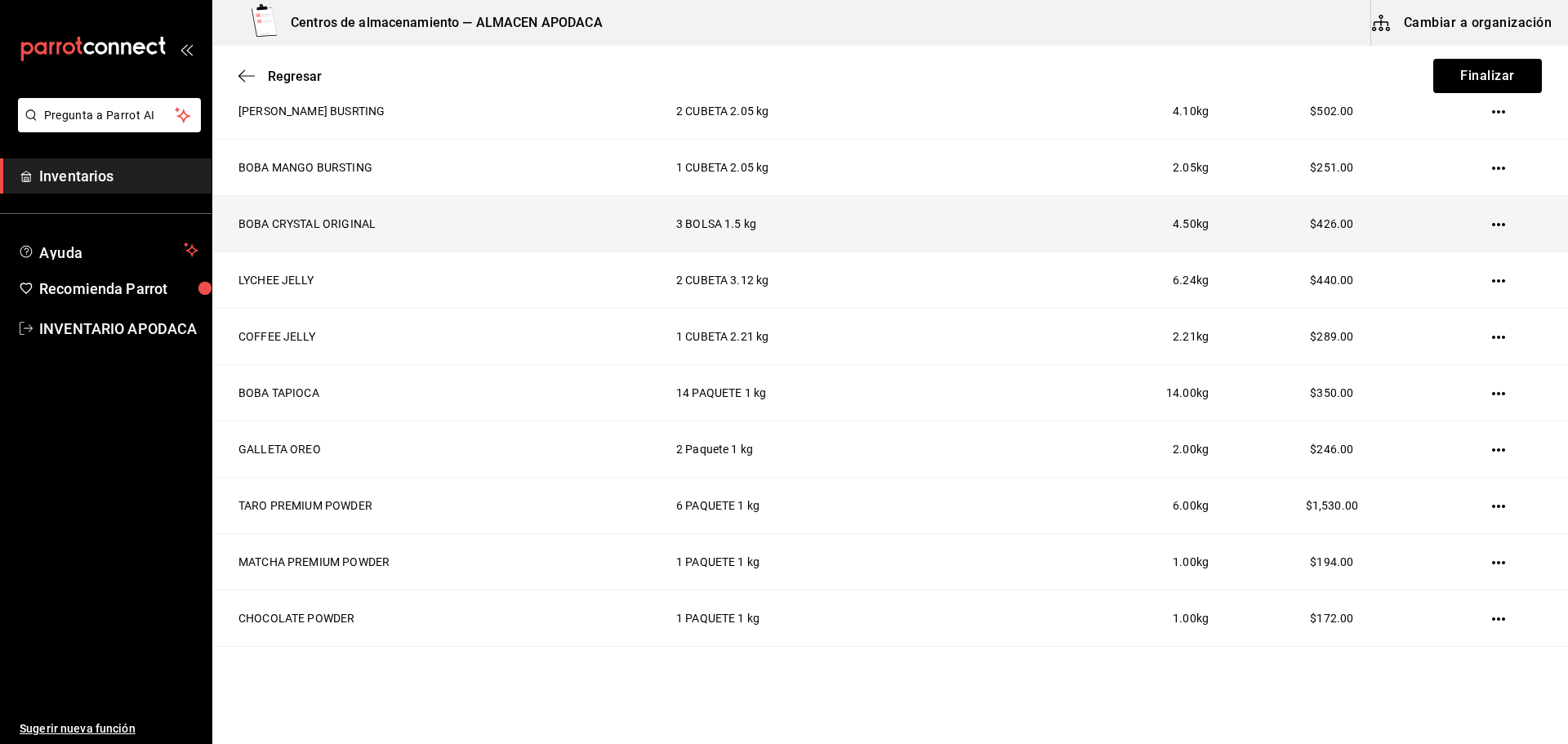
scroll to position [0, 0]
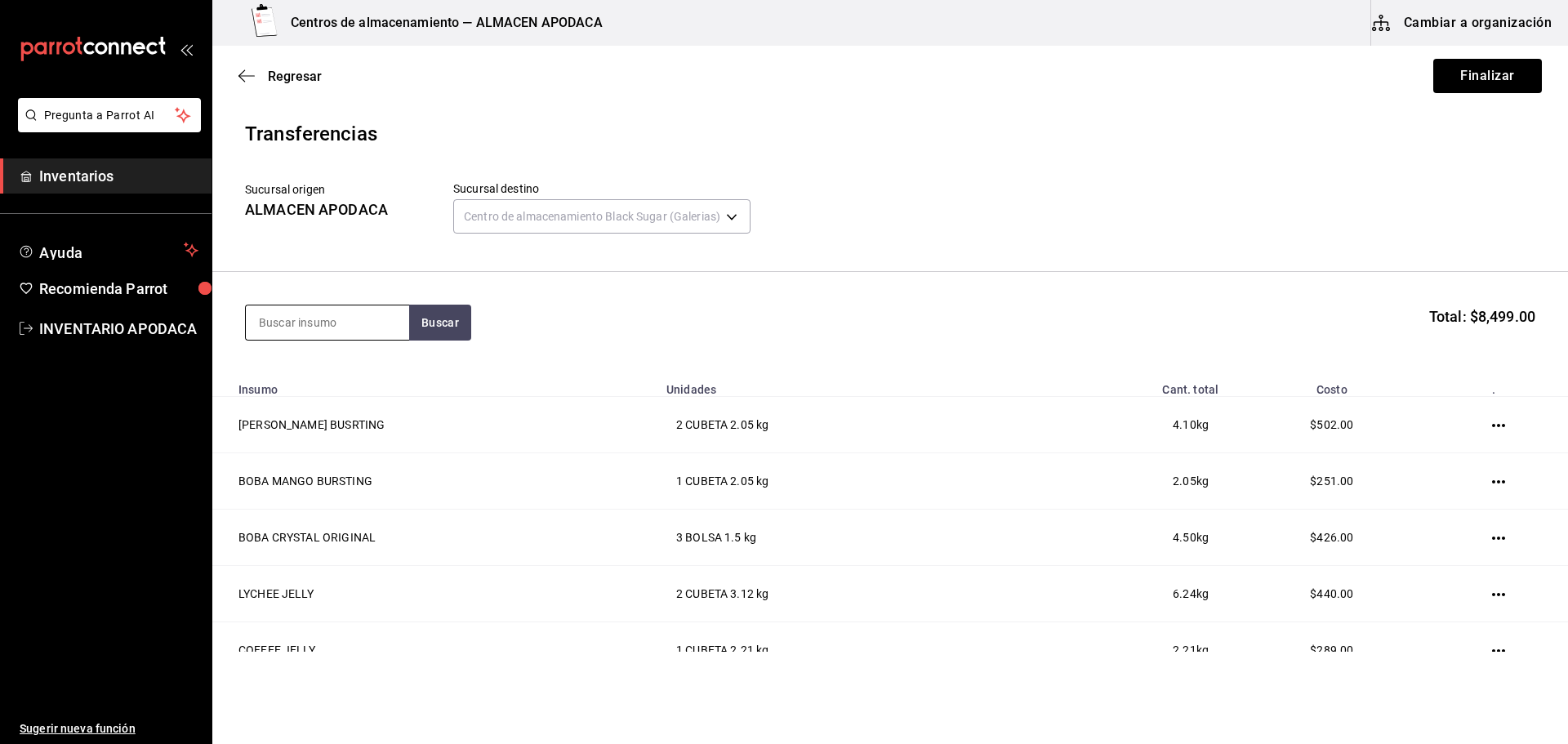
click at [366, 319] on input at bounding box center [327, 323] width 163 height 35
type input "SOBRE"
click at [320, 375] on div "SOBRES AMARILLO" at bounding box center [317, 370] width 116 height 20
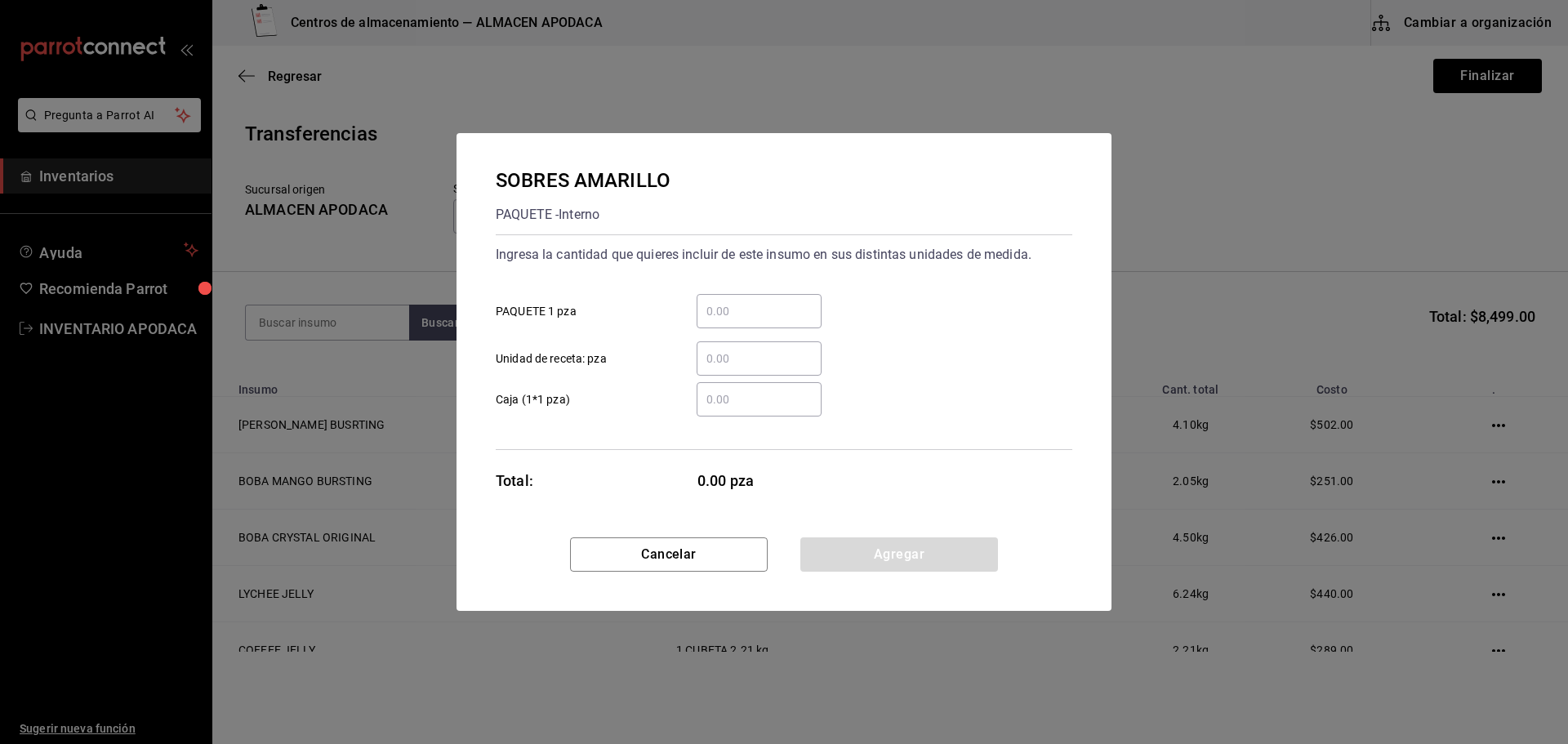
click at [745, 306] on input "​ PAQUETE 1 pza" at bounding box center [759, 311] width 125 height 20
type input "10"
click at [826, 543] on button "Agregar" at bounding box center [898, 554] width 198 height 35
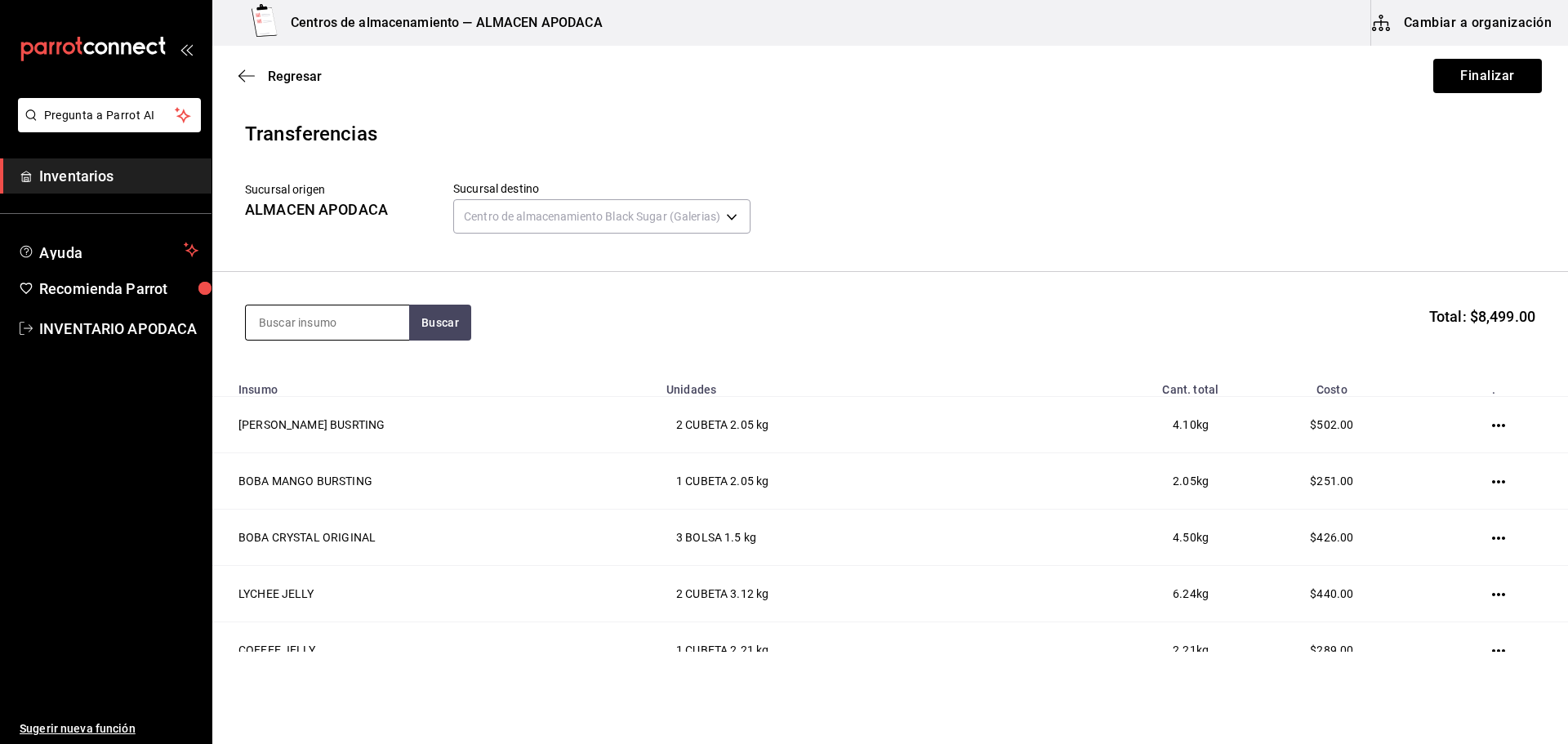
click at [359, 335] on input at bounding box center [327, 323] width 163 height 35
type input "GUANTE"
click at [354, 394] on div "CAJA - Interno" at bounding box center [311, 388] width 105 height 17
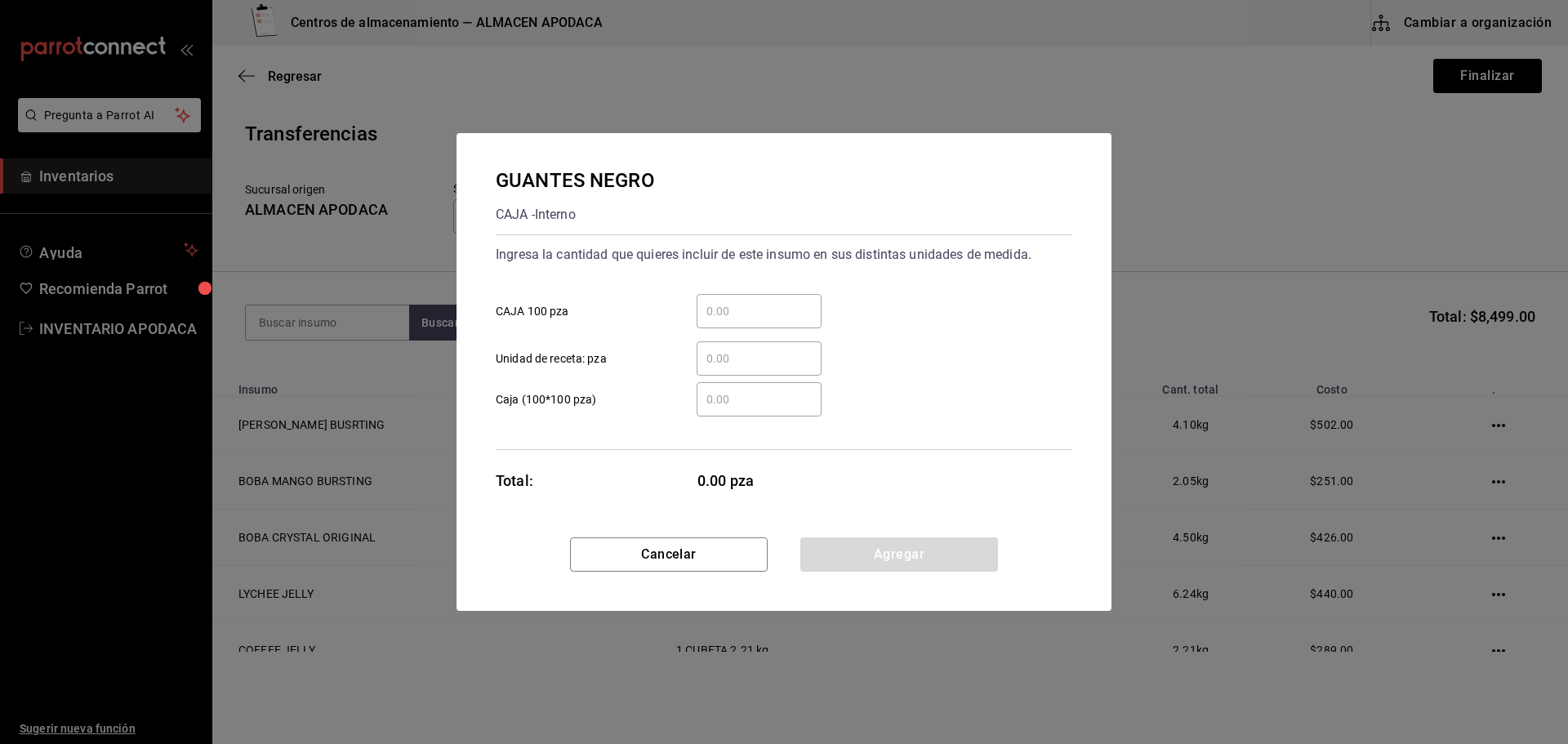
click at [797, 298] on div "​" at bounding box center [759, 311] width 125 height 35
click at [797, 301] on input "​ CAJA 100 pza" at bounding box center [759, 311] width 125 height 20
type input "1"
click at [827, 524] on div "GUANTES NEGRO CAJA - Interno Ingresa la cantidad que quieres incluir de este in…" at bounding box center [784, 335] width 655 height 404
click at [821, 543] on button "Agregar" at bounding box center [898, 554] width 198 height 35
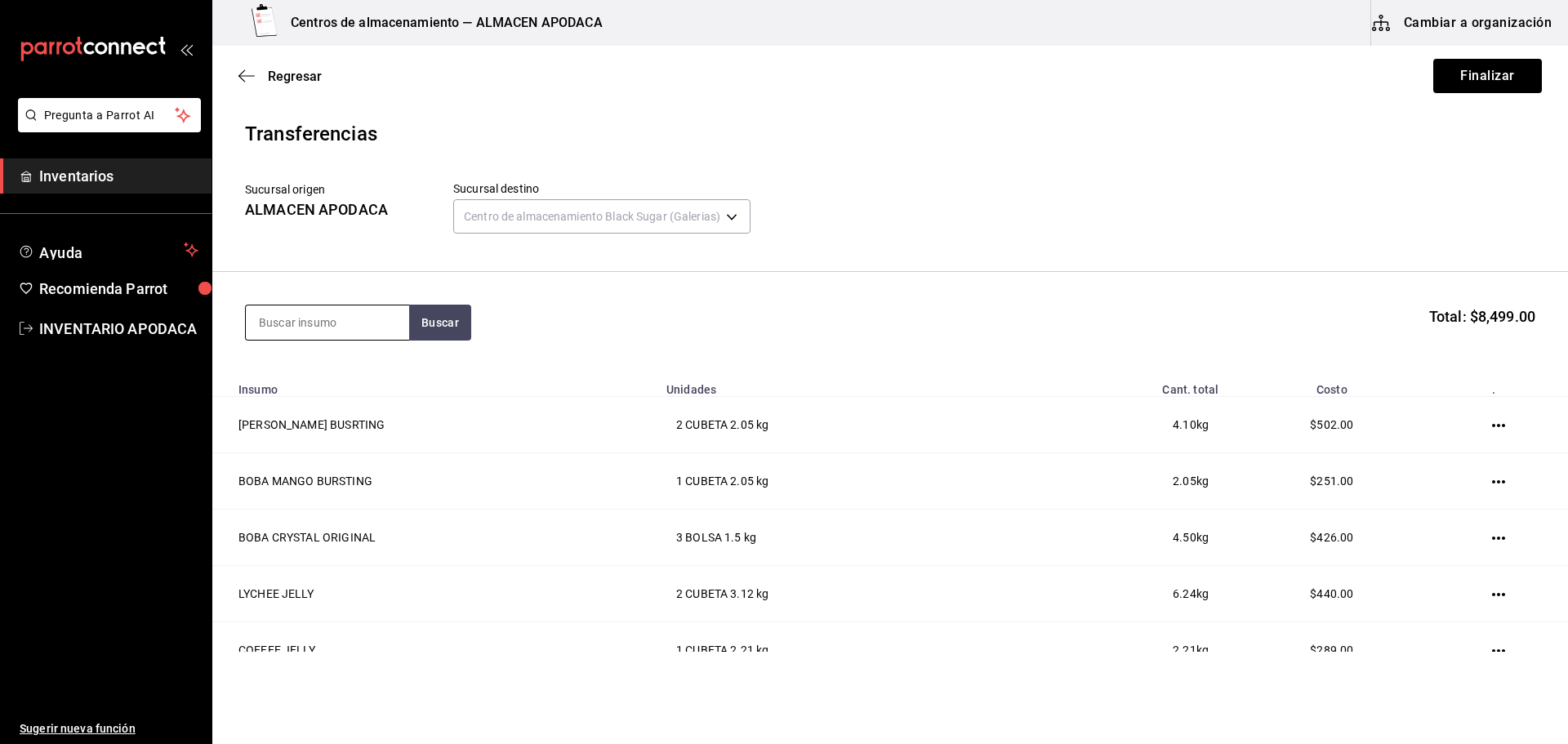
click at [347, 320] on input at bounding box center [327, 323] width 163 height 35
type input "TEA"
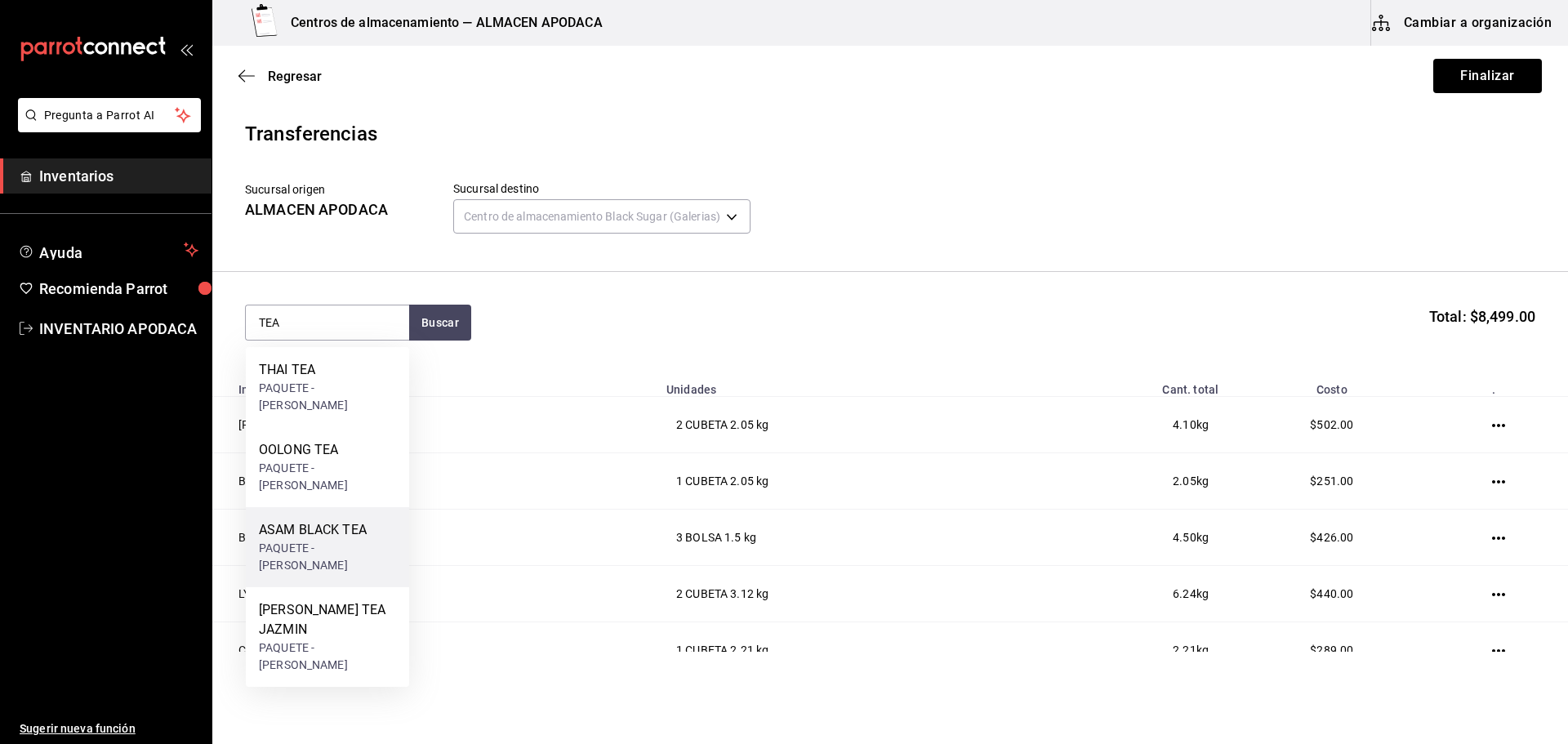
click at [342, 521] on div "ASAM BLACK TEA" at bounding box center [327, 530] width 137 height 20
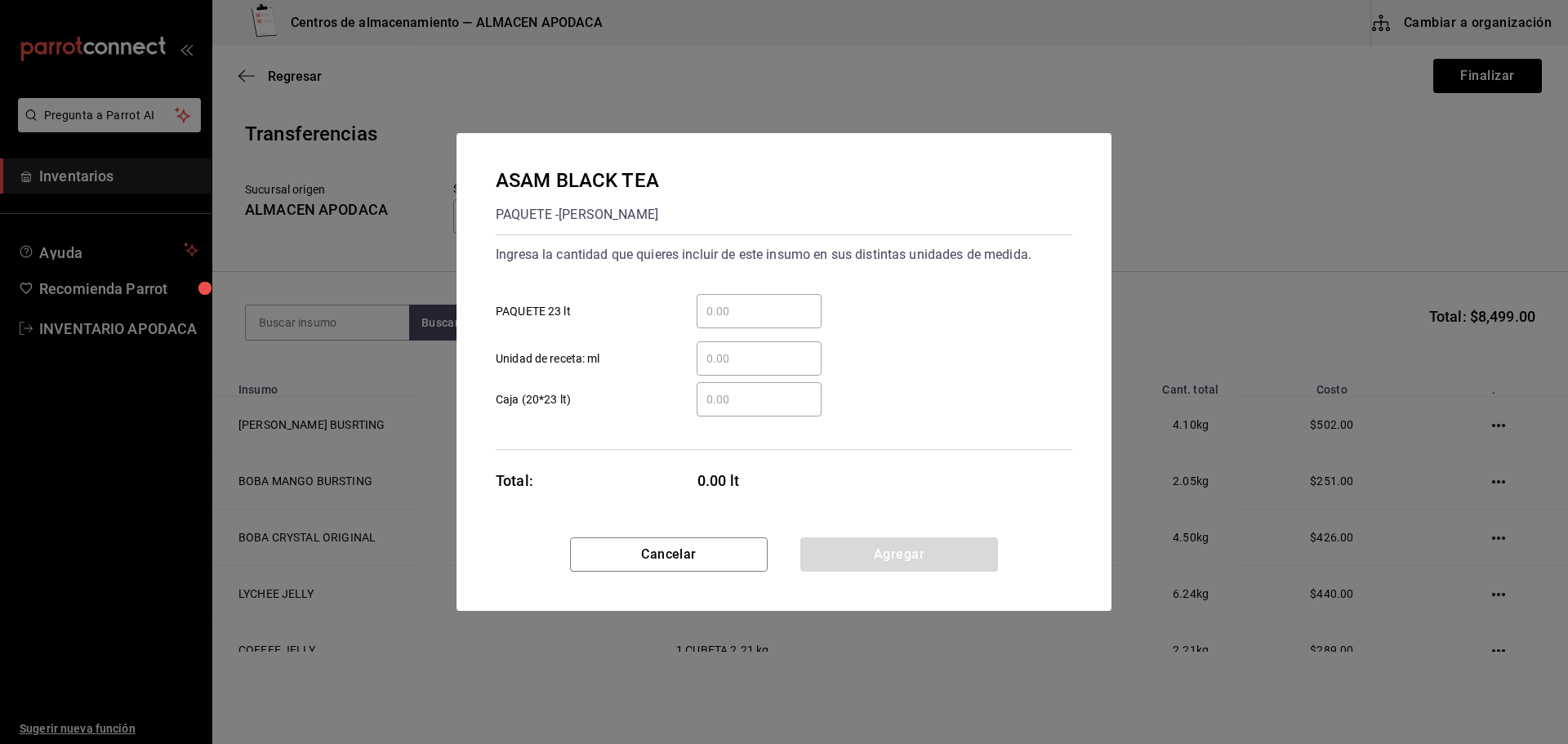
click at [757, 312] on input "​ PAQUETE 23 lt" at bounding box center [759, 311] width 125 height 20
type input "1"
click at [868, 554] on button "Agregar" at bounding box center [898, 554] width 198 height 35
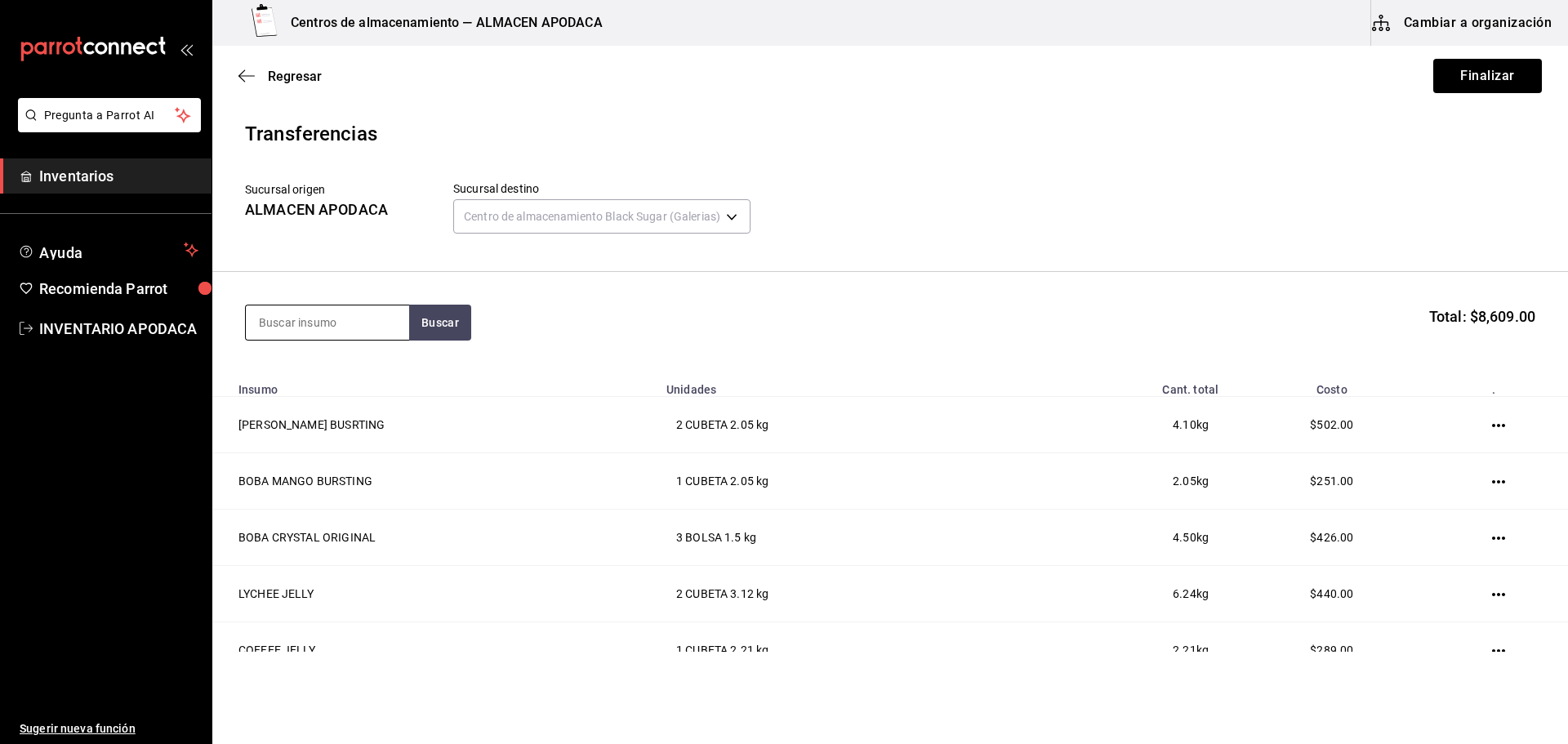
click at [332, 311] on input at bounding box center [327, 323] width 163 height 35
type input "TEA"
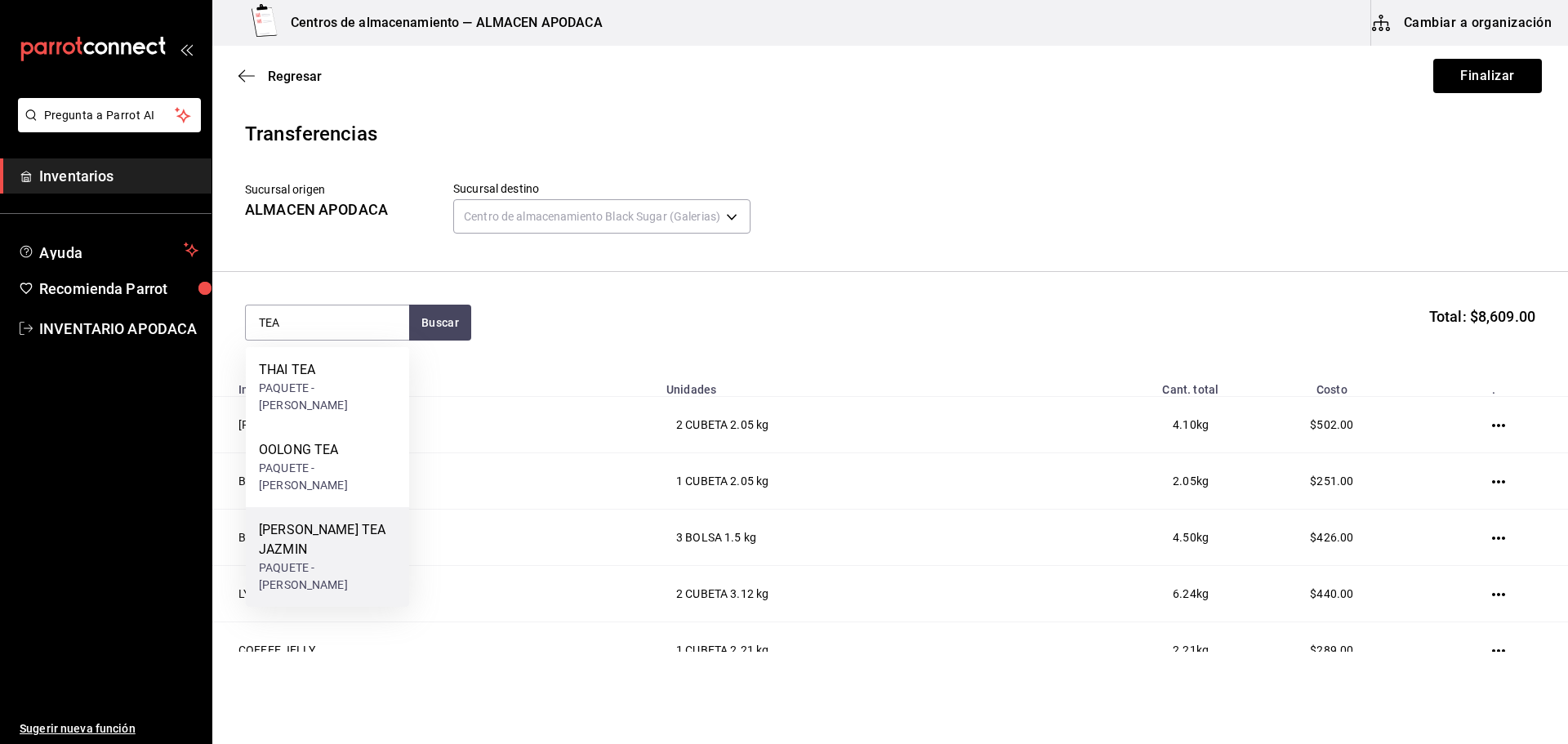
click at [333, 508] on div "GREEN TEA JAZMIN PAQUETE - bossen" at bounding box center [327, 557] width 163 height 99
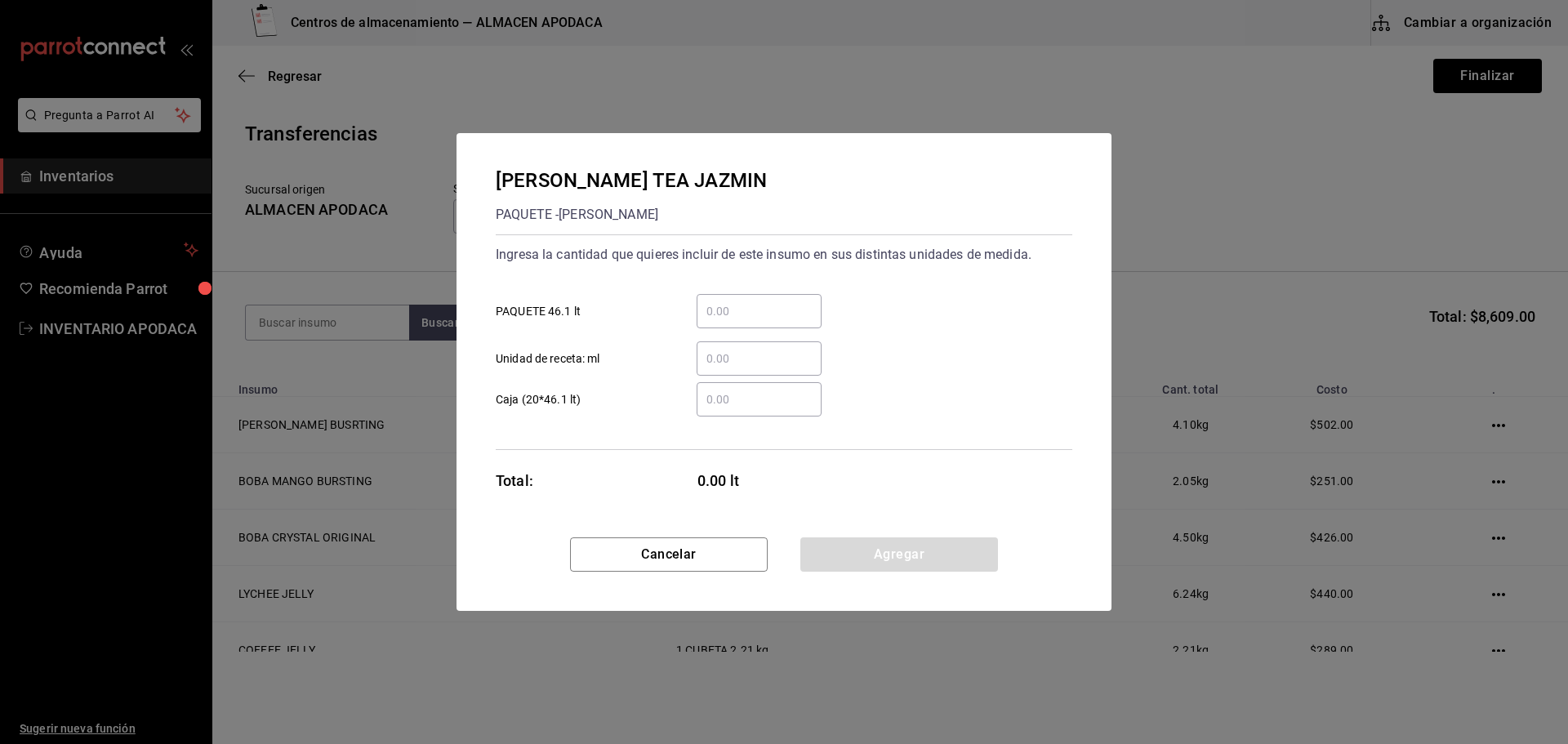
click at [743, 315] on input "​ PAQUETE 46.1 lt" at bounding box center [759, 311] width 125 height 20
type input "1"
click at [895, 552] on button "Agregar" at bounding box center [898, 554] width 198 height 35
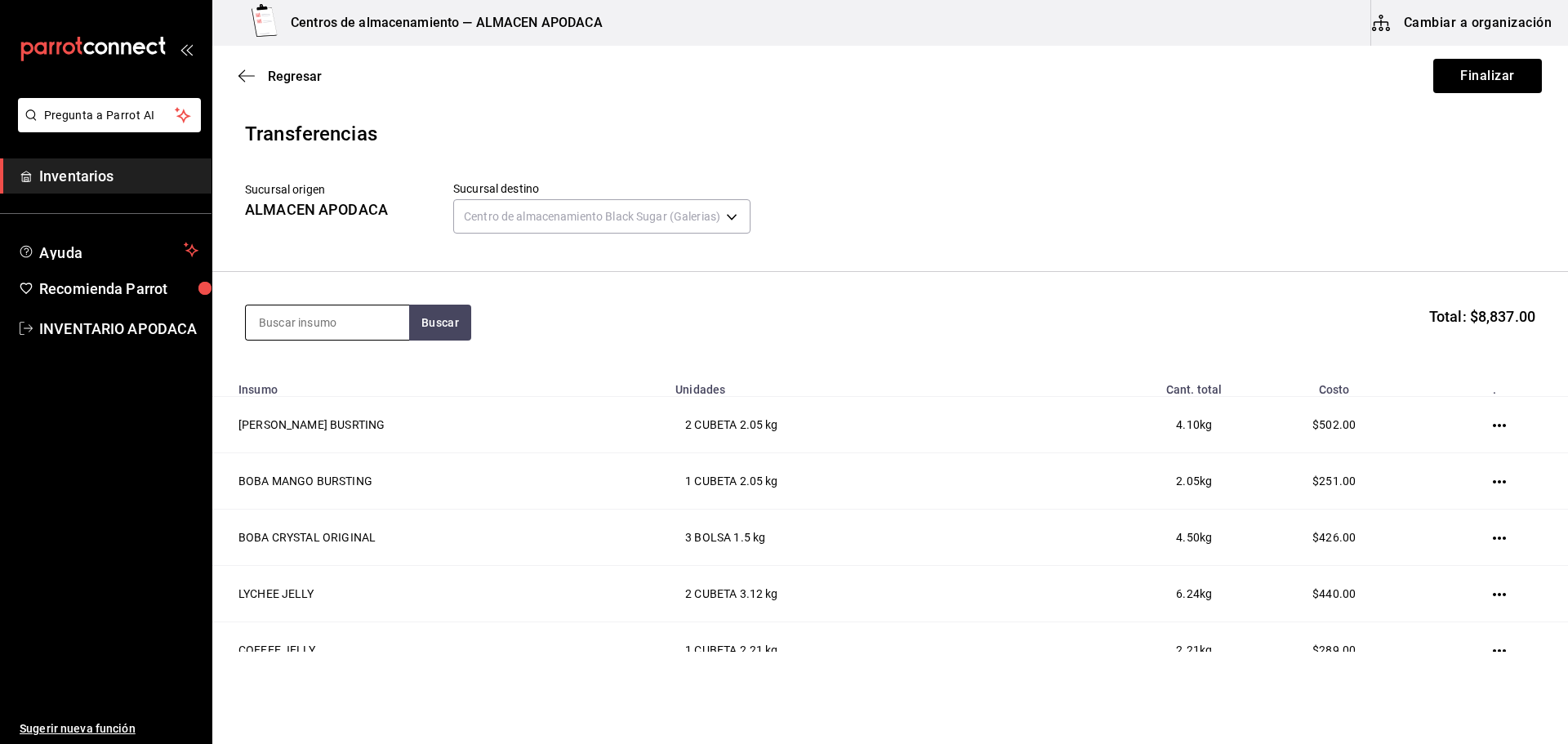
click at [379, 335] on input at bounding box center [327, 323] width 163 height 35
type input "LECHE"
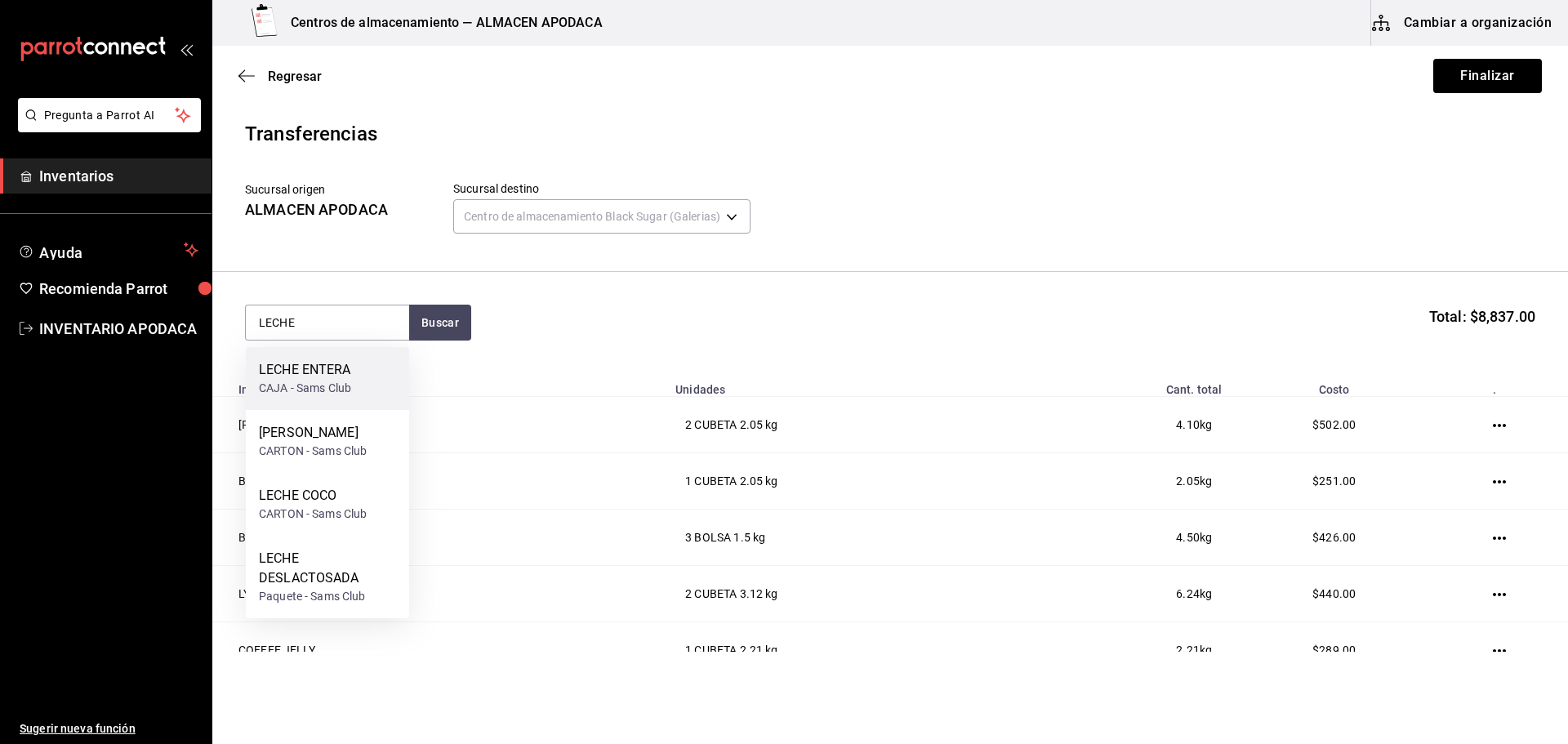
click at [348, 404] on div "LECHE ENTERA CAJA - Sams Club" at bounding box center [327, 378] width 163 height 63
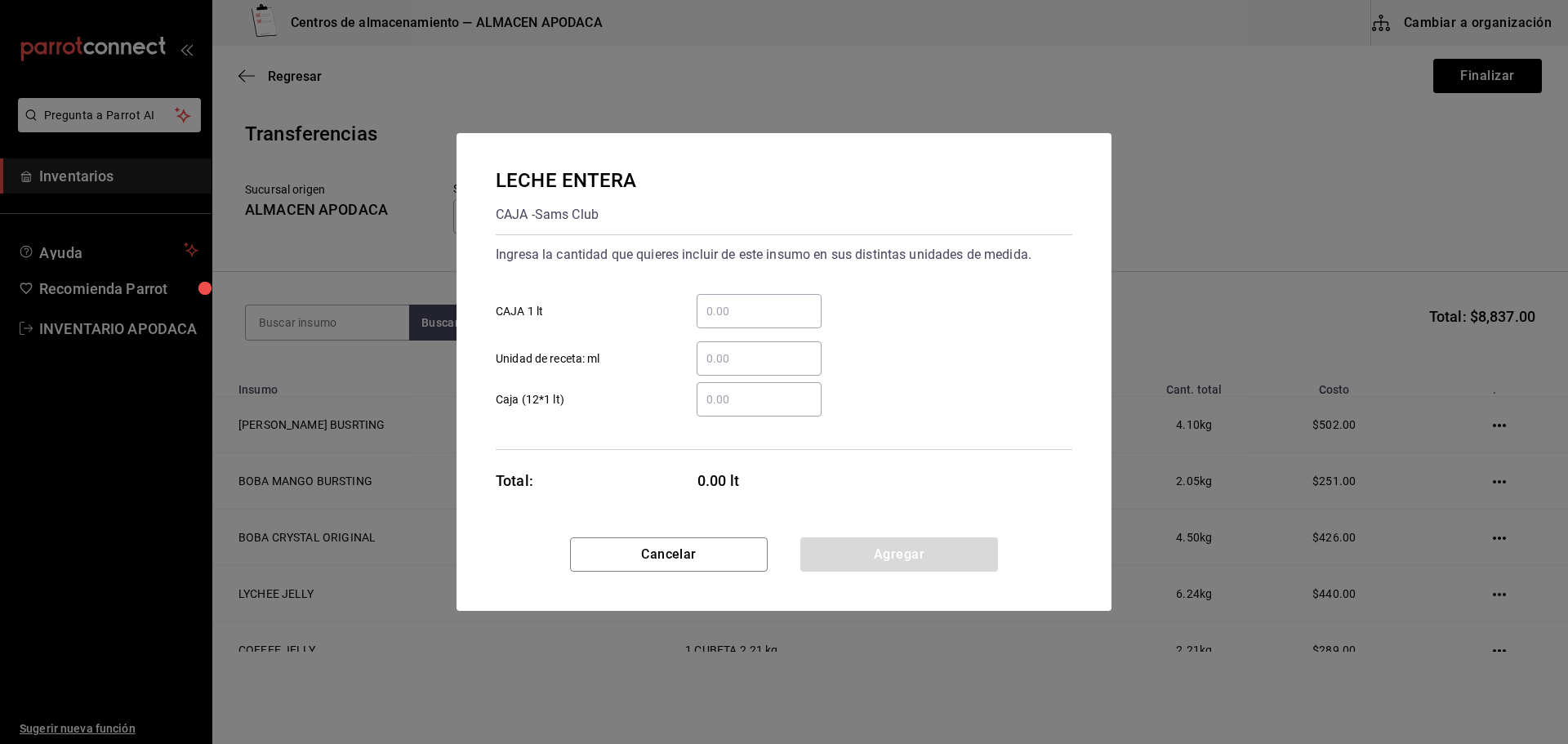
click at [745, 323] on div "​" at bounding box center [759, 311] width 125 height 35
click at [745, 321] on input "​ CAJA 1 lt" at bounding box center [759, 311] width 125 height 20
type input "26"
click at [823, 559] on button "Agregar" at bounding box center [898, 554] width 198 height 35
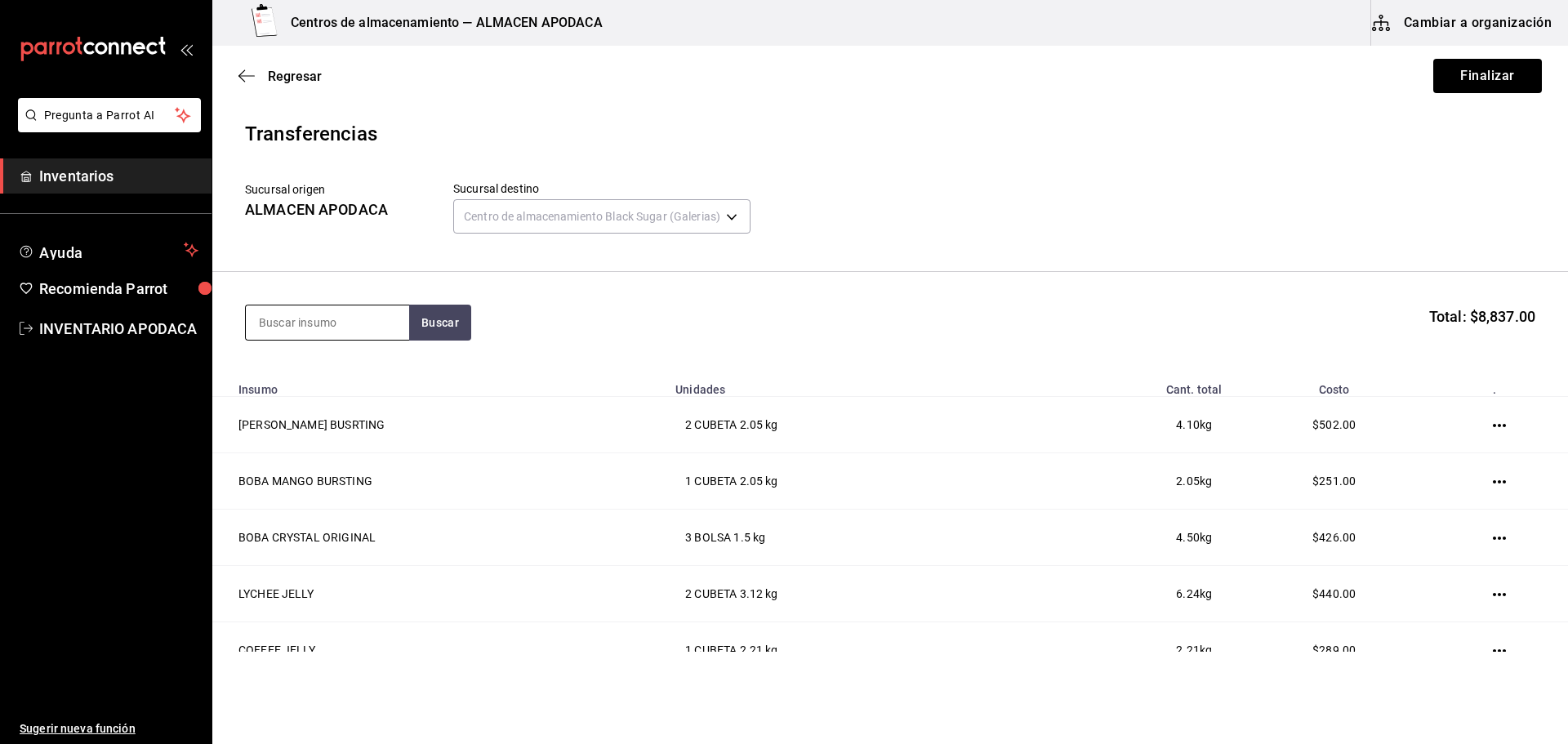
click at [344, 319] on input at bounding box center [327, 323] width 163 height 35
type input "LECHE"
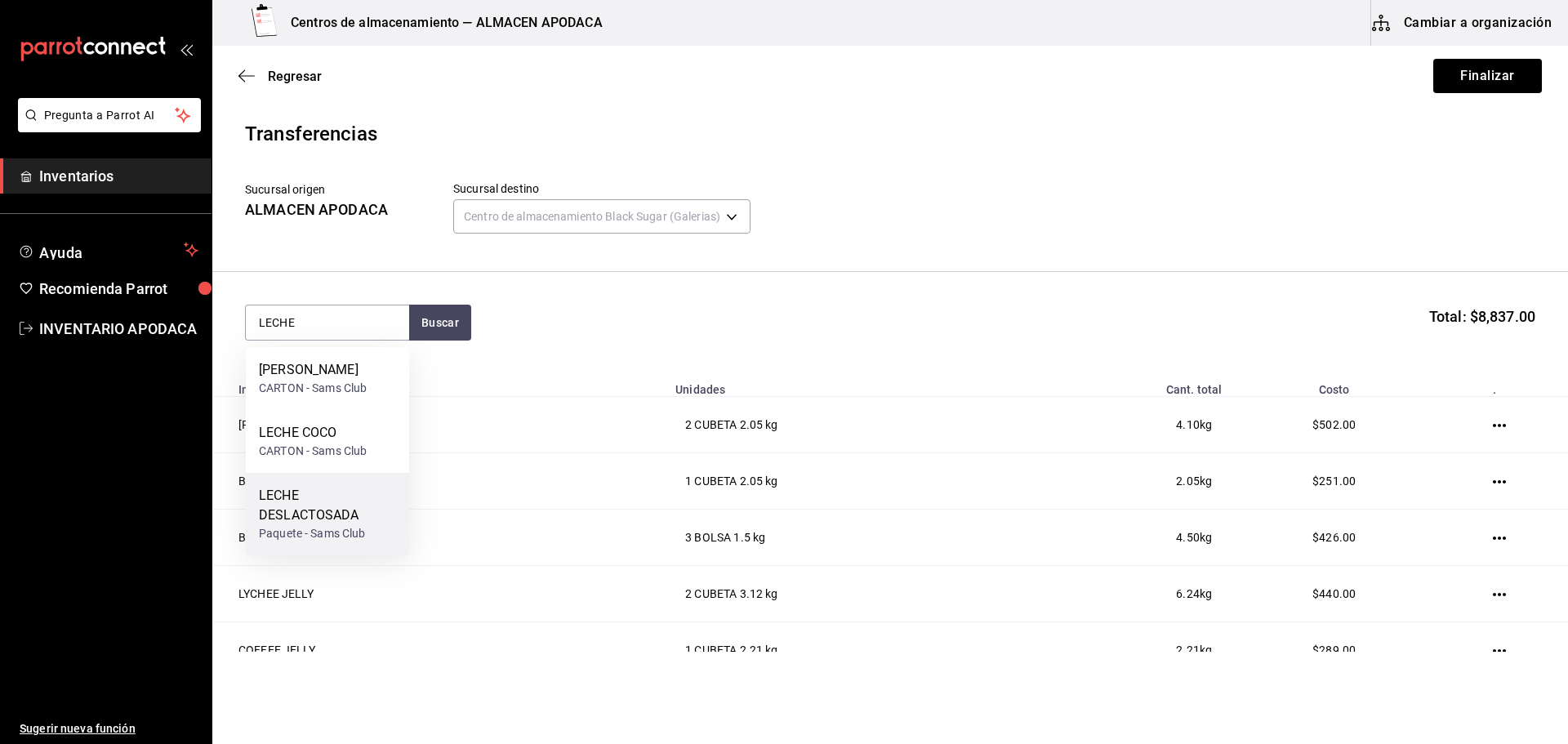
click at [309, 498] on div "LECHE DESLACTOSADA" at bounding box center [327, 506] width 137 height 39
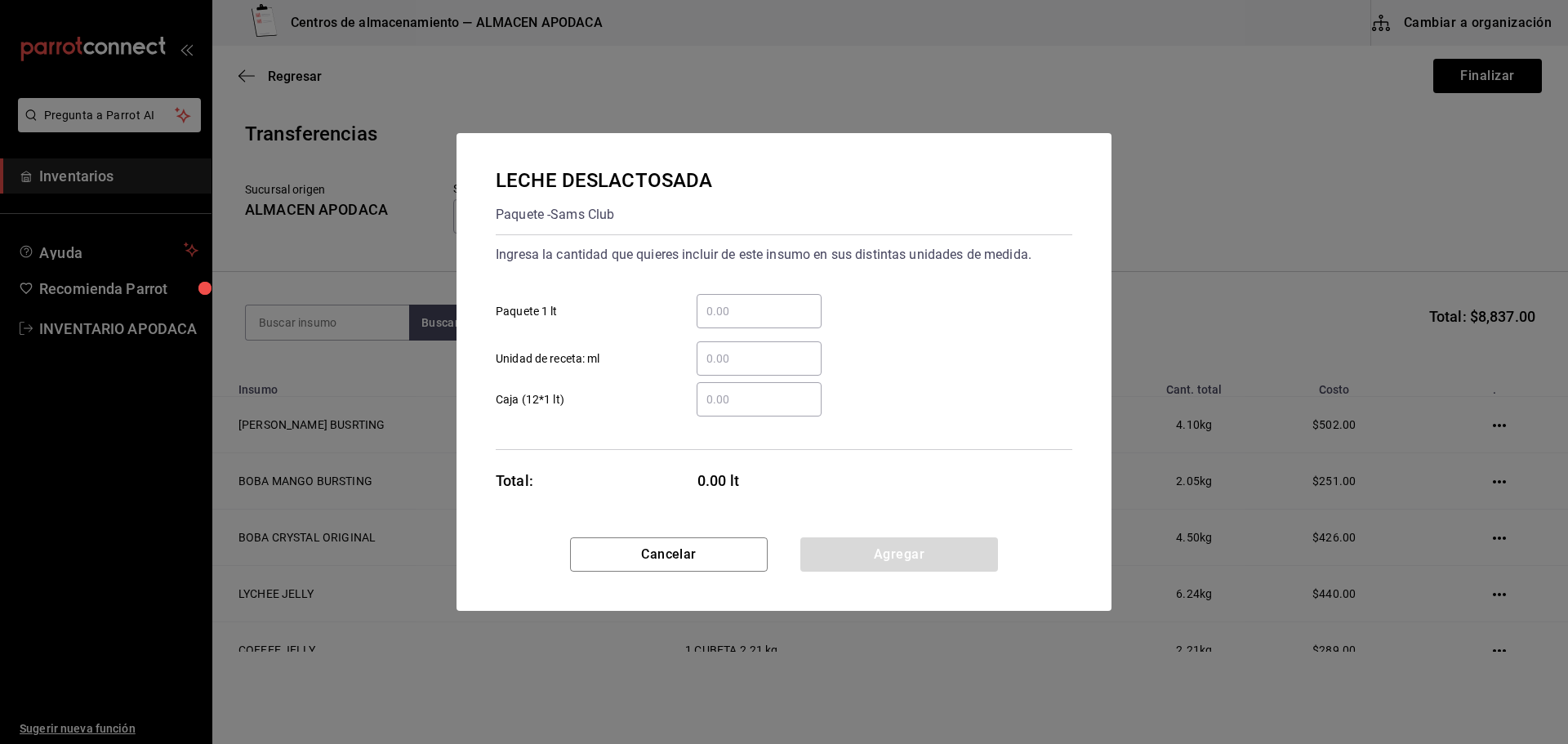
click at [762, 326] on div "​" at bounding box center [759, 311] width 125 height 35
click at [762, 321] on input "​ Paquete 1 lt" at bounding box center [759, 311] width 125 height 20
type input "14"
click at [834, 539] on button "Agregar" at bounding box center [898, 554] width 198 height 35
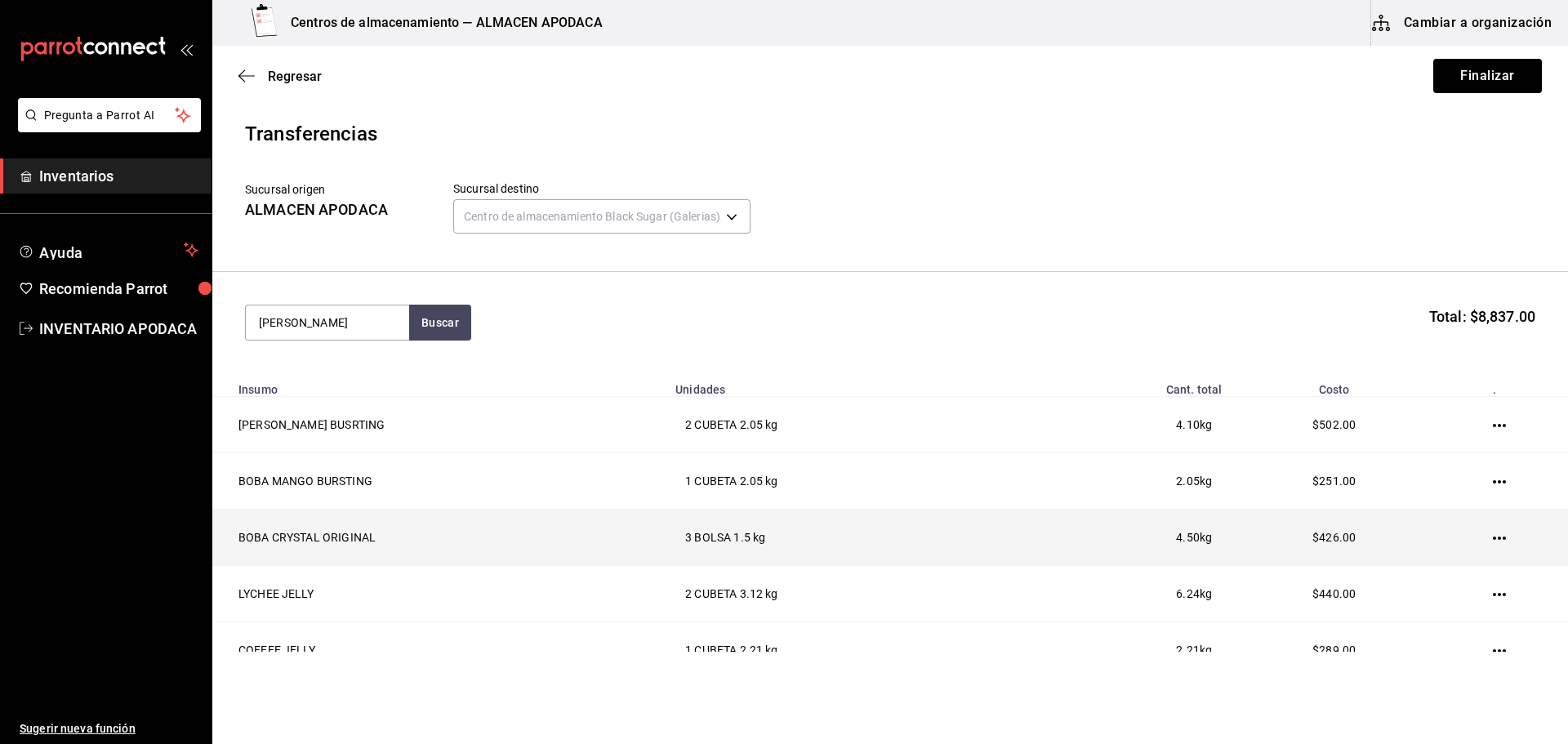
type input "LECHE"
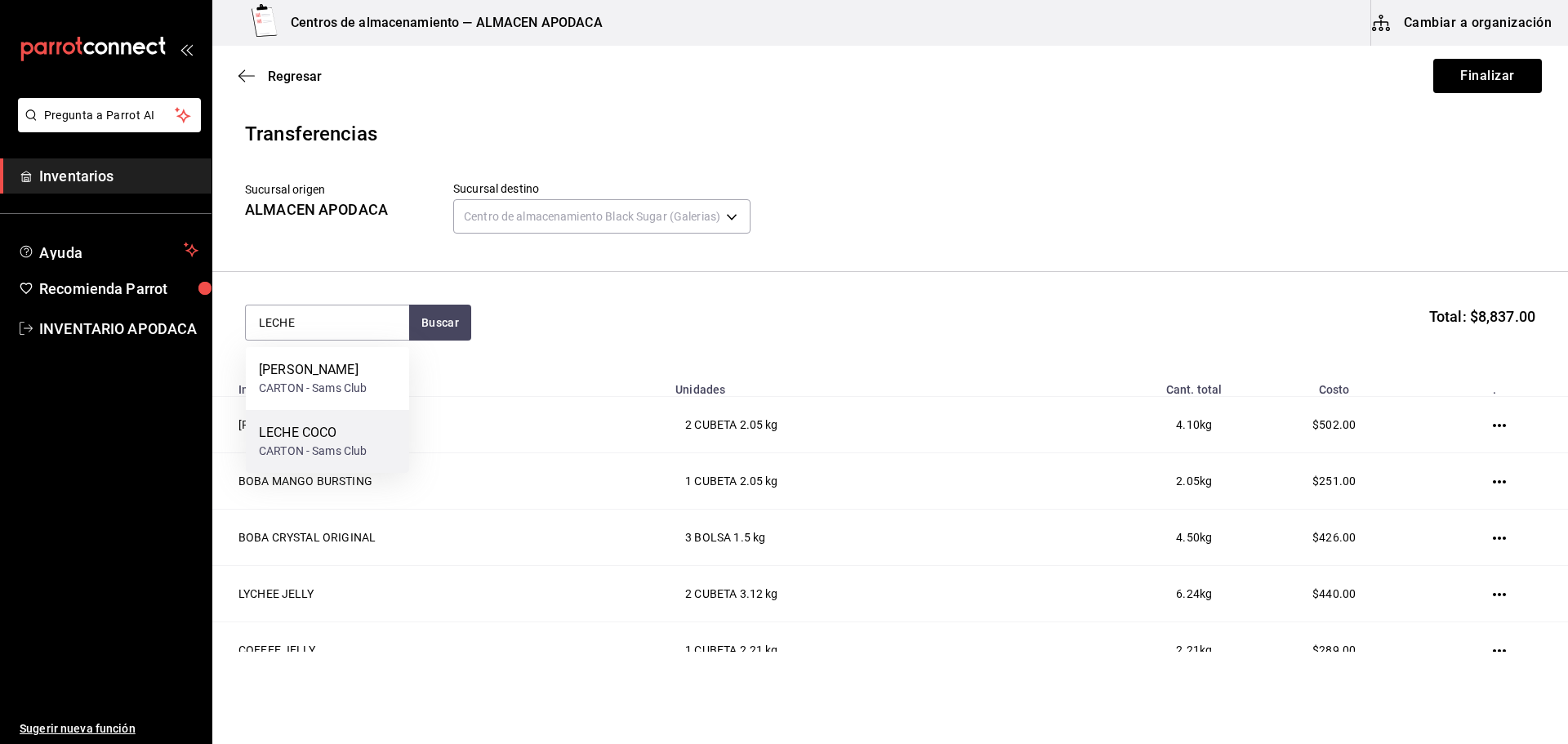
click at [345, 441] on div "LECHE COCO" at bounding box center [312, 433] width 108 height 20
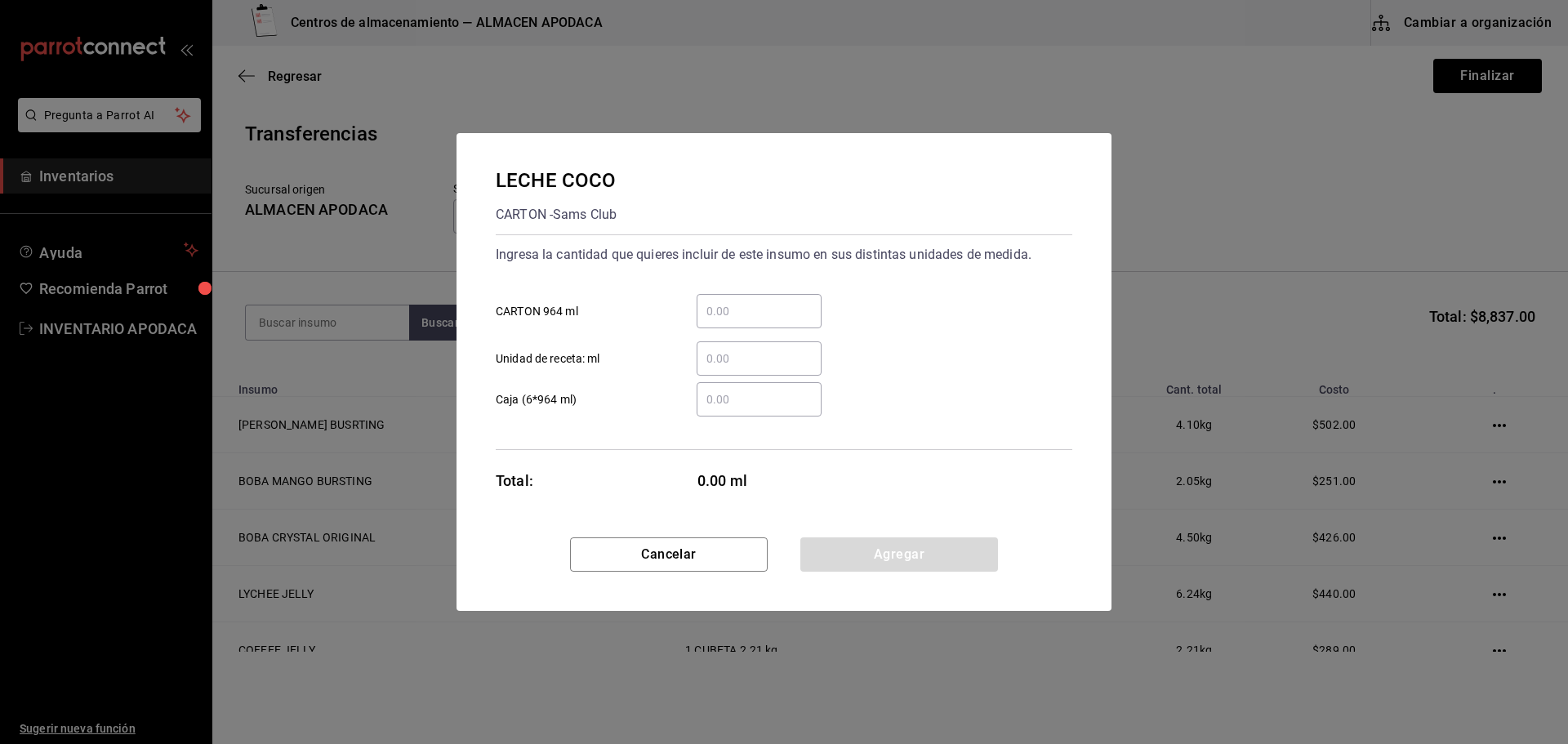
click at [762, 323] on div "​" at bounding box center [759, 311] width 125 height 35
click at [762, 321] on input "​ CARTON 964 ml" at bounding box center [759, 311] width 125 height 20
type input "12"
drag, startPoint x: 875, startPoint y: 551, endPoint x: 823, endPoint y: 522, distance: 59.5
click at [875, 551] on button "Agregar" at bounding box center [898, 554] width 198 height 35
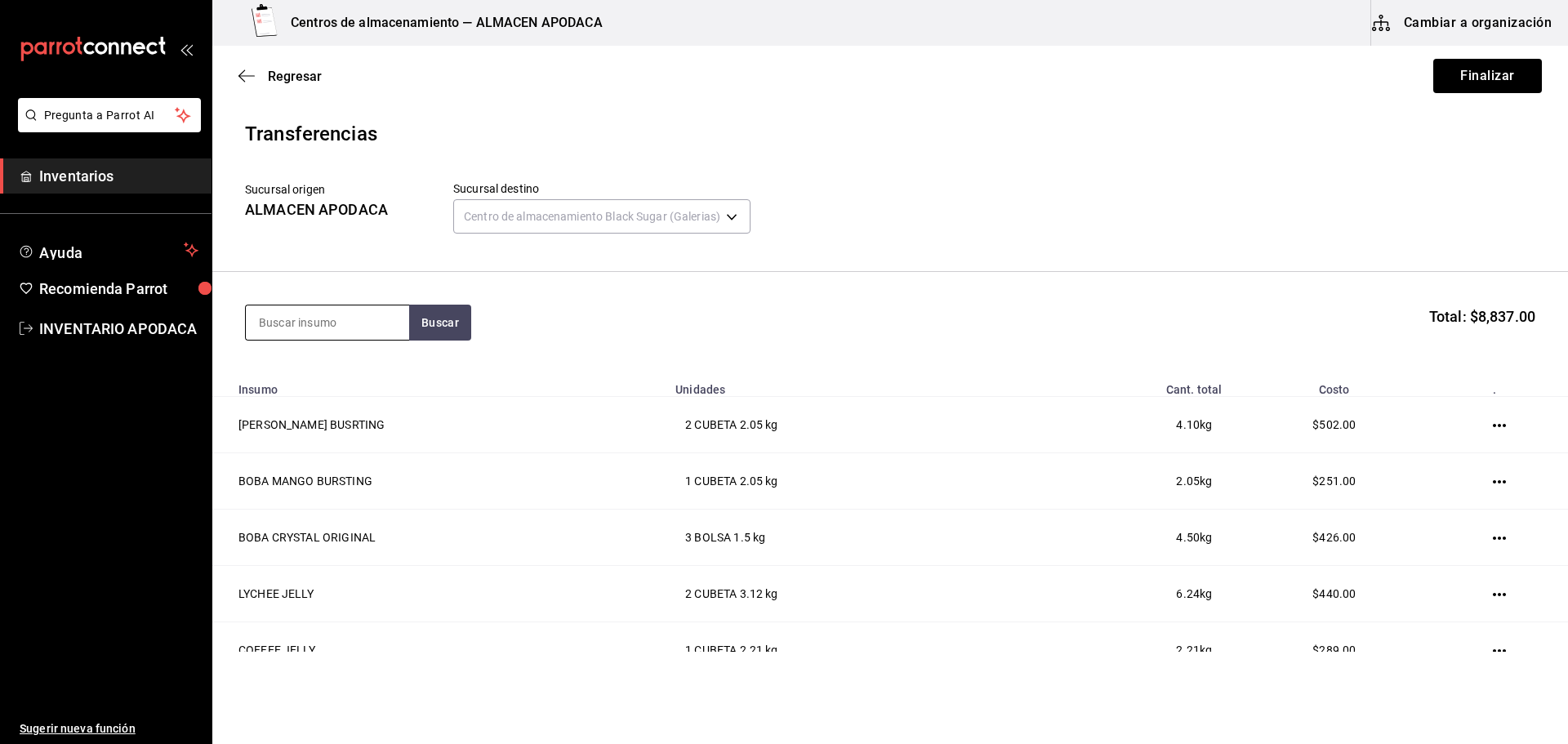
click at [313, 329] on input at bounding box center [327, 323] width 163 height 35
type input "ESPONJ"
click at [427, 318] on button "Buscar" at bounding box center [440, 323] width 62 height 36
click at [361, 361] on div "ESPONJA PIEZA - Interno" at bounding box center [327, 378] width 163 height 63
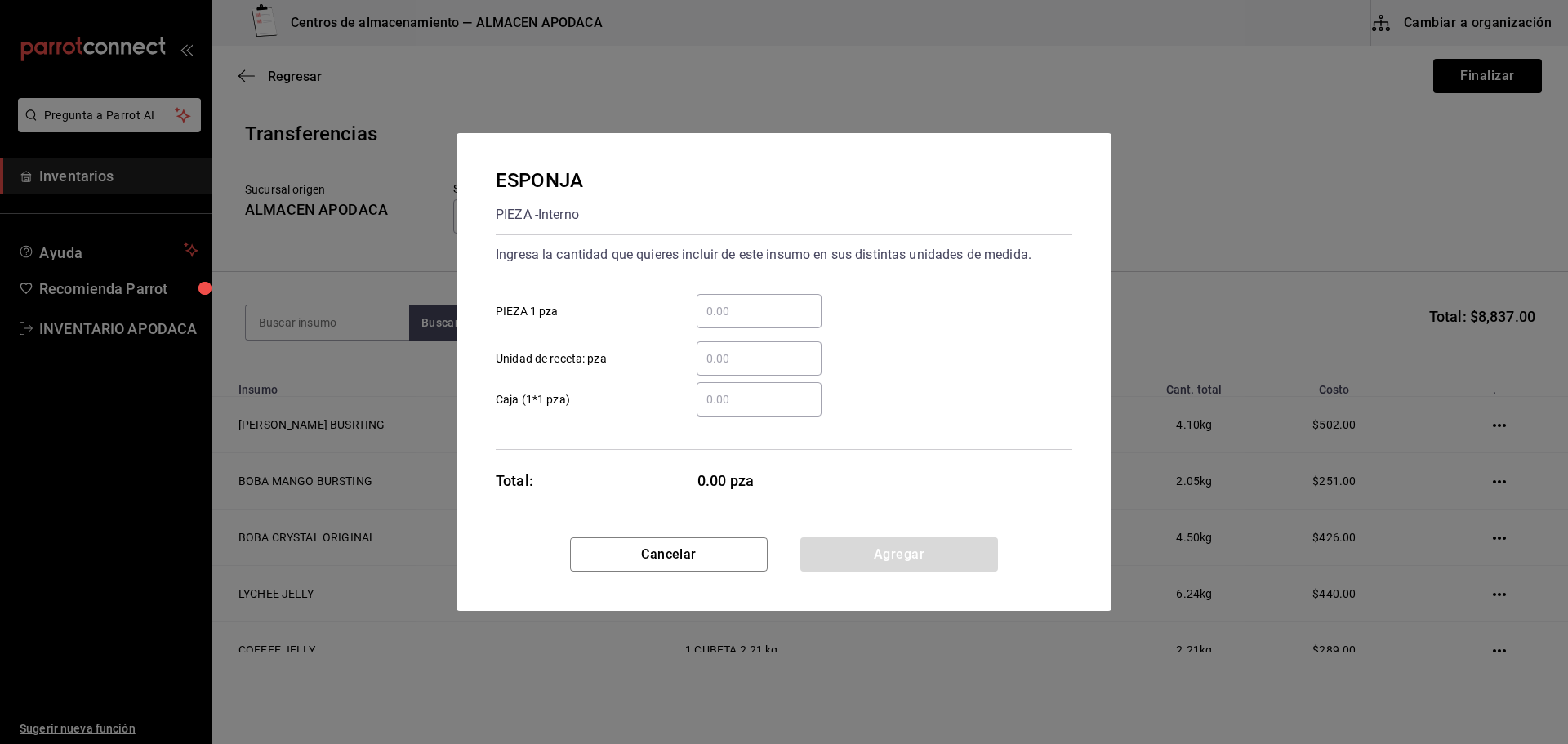
click at [746, 319] on input "​ PIEZA 1 pza" at bounding box center [759, 311] width 125 height 20
type input "1"
click at [832, 553] on button "Agregar" at bounding box center [898, 554] width 198 height 35
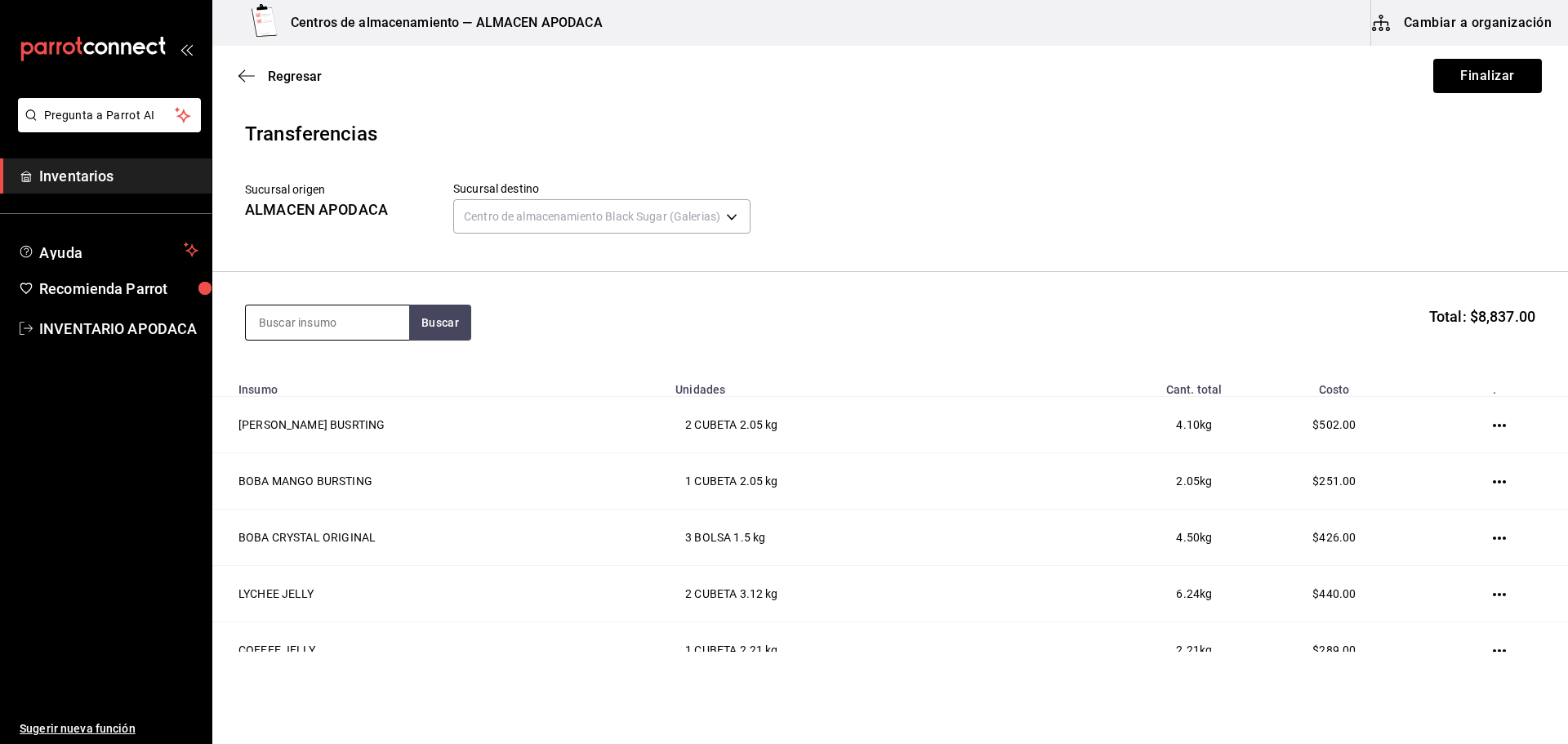
click at [319, 317] on input at bounding box center [327, 323] width 163 height 35
type input "BOLSA"
click at [325, 396] on div "ROLLO - Interno" at bounding box center [316, 388] width 114 height 17
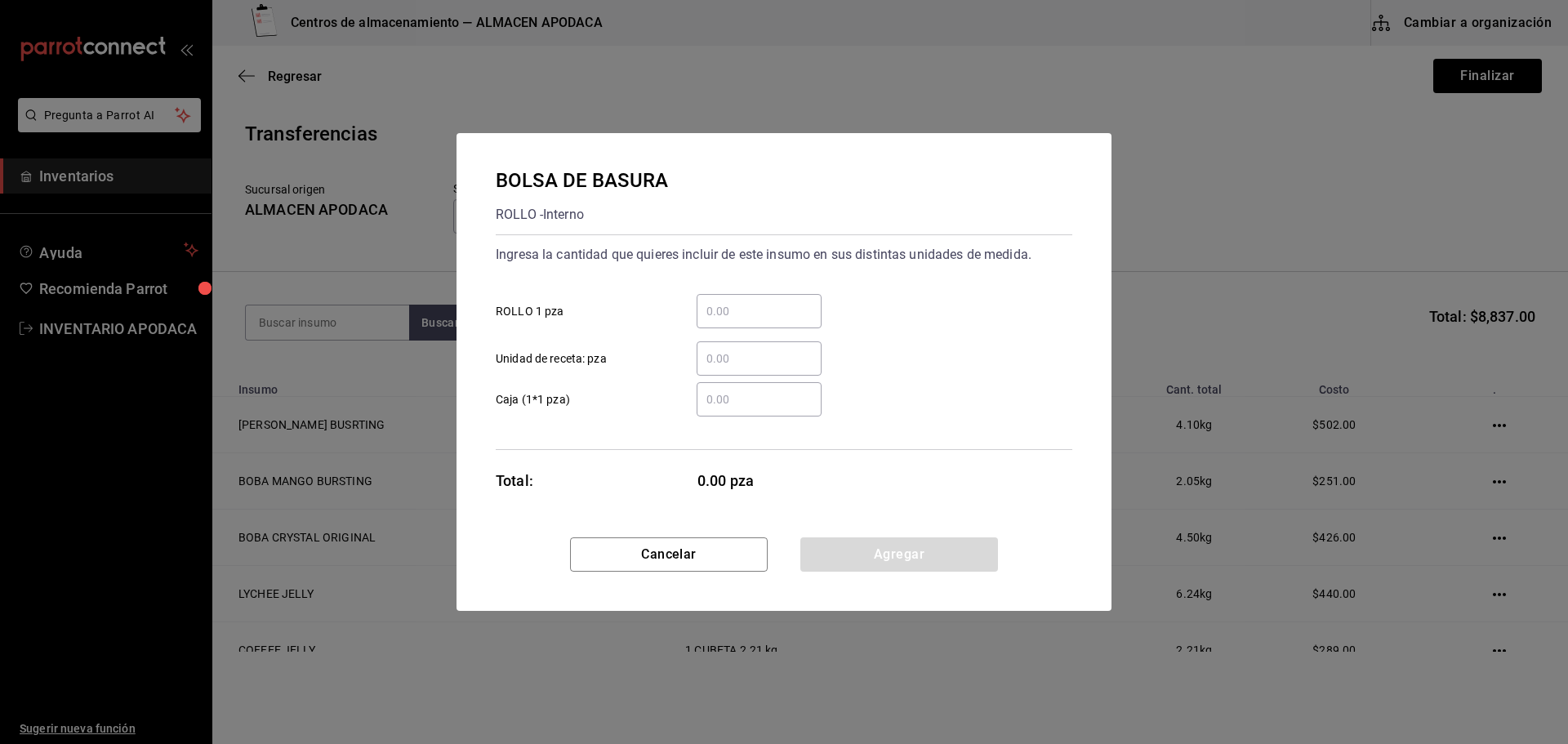
click at [743, 309] on input "​ ROLLO 1 pza" at bounding box center [759, 311] width 125 height 20
type input "1"
click at [838, 564] on button "Agregar" at bounding box center [898, 554] width 198 height 35
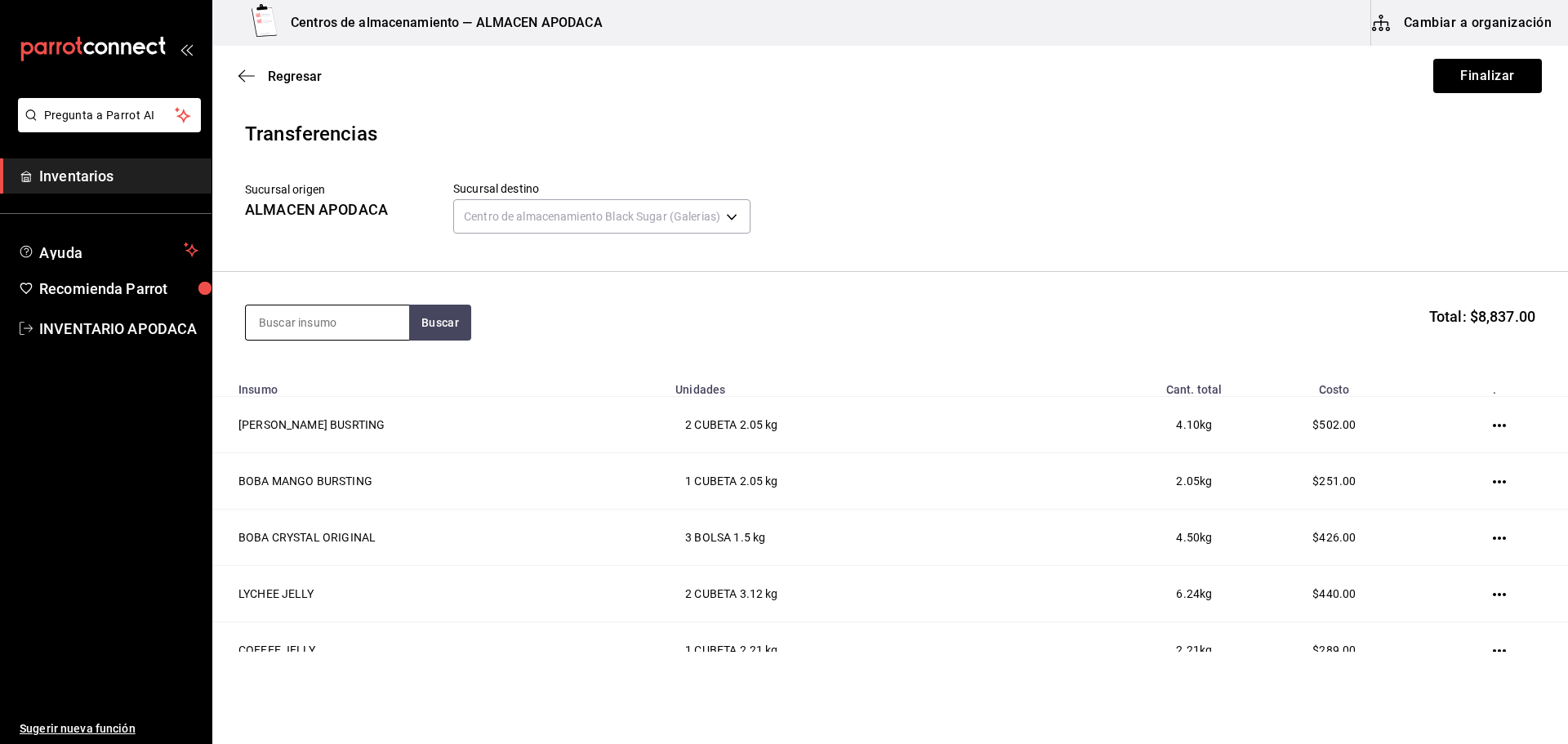
click at [344, 326] on input at bounding box center [327, 323] width 163 height 35
type input "TRAPO NEGRO"
click at [334, 388] on div "PIEZA - Interno" at bounding box center [325, 388] width 133 height 17
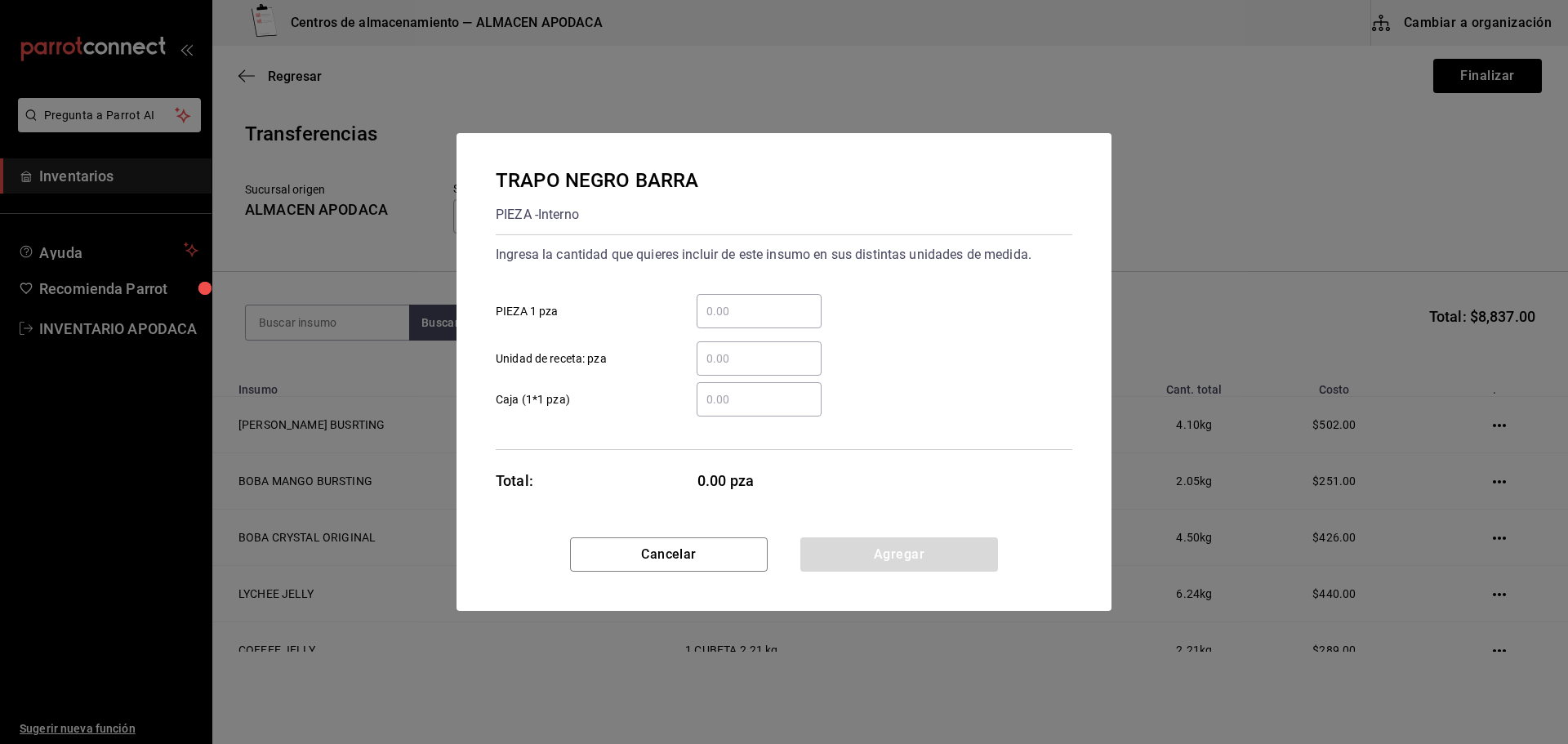
click at [739, 306] on input "​ PIEZA 1 pza" at bounding box center [759, 311] width 125 height 20
type input "1"
type input "2"
click at [864, 560] on button "Agregar" at bounding box center [898, 554] width 198 height 35
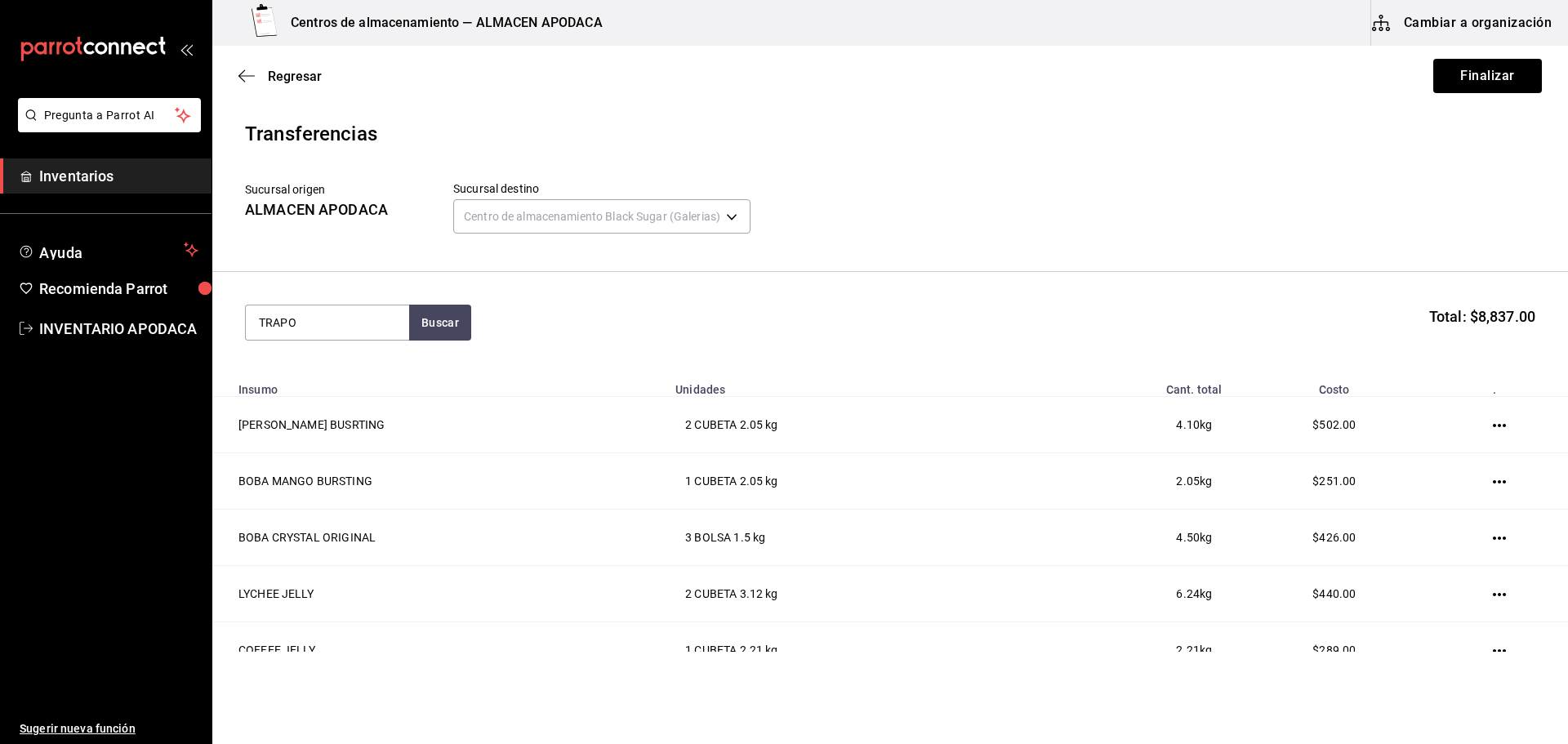
type input "TRAPO"
click at [300, 372] on div "TRAPO GRIS UTENSILIO" at bounding box center [327, 380] width 137 height 39
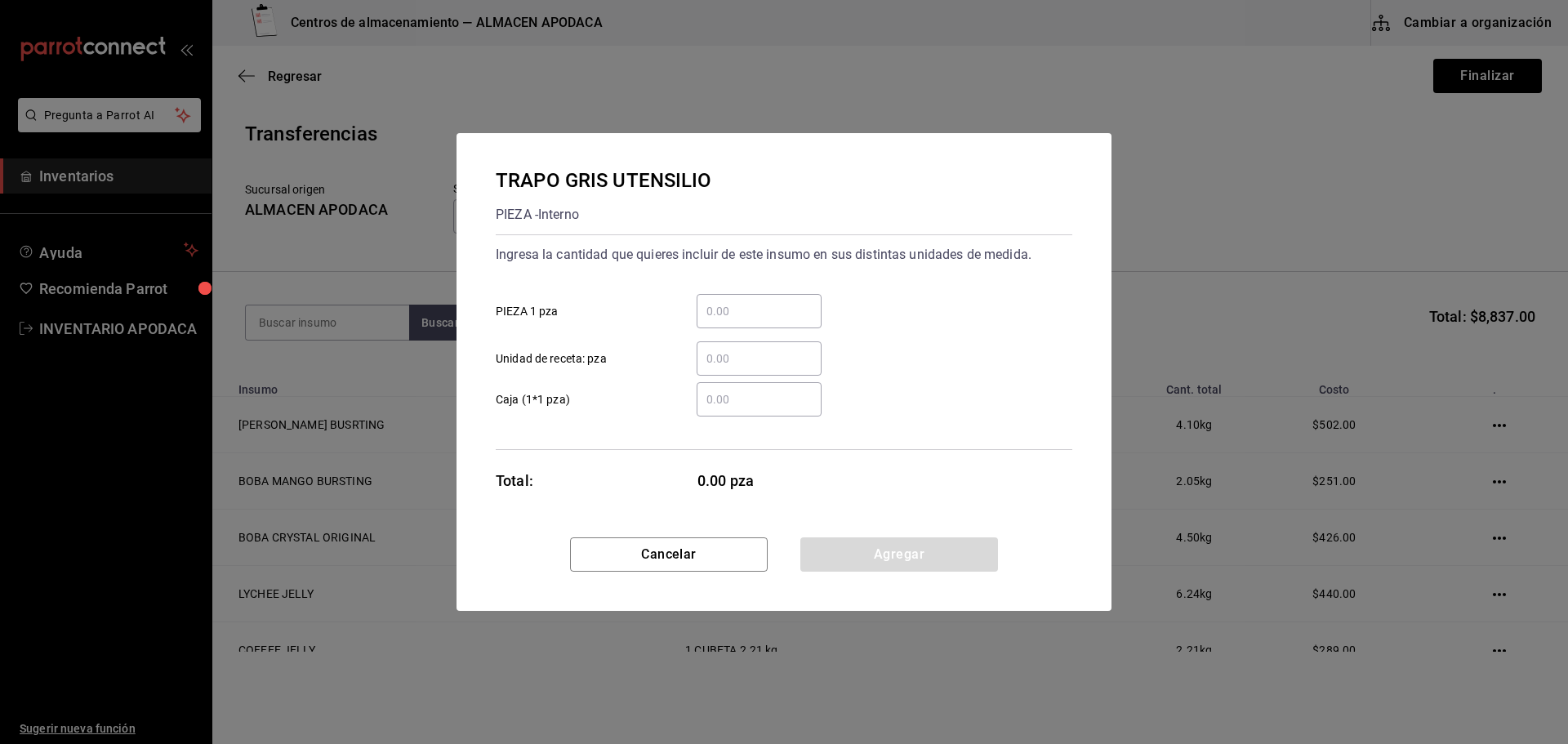
click at [752, 294] on div "​" at bounding box center [759, 311] width 125 height 35
click at [752, 301] on input "​ PIEZA 1 pza" at bounding box center [759, 311] width 125 height 20
type input "1"
click at [872, 557] on button "Agregar" at bounding box center [898, 554] width 198 height 35
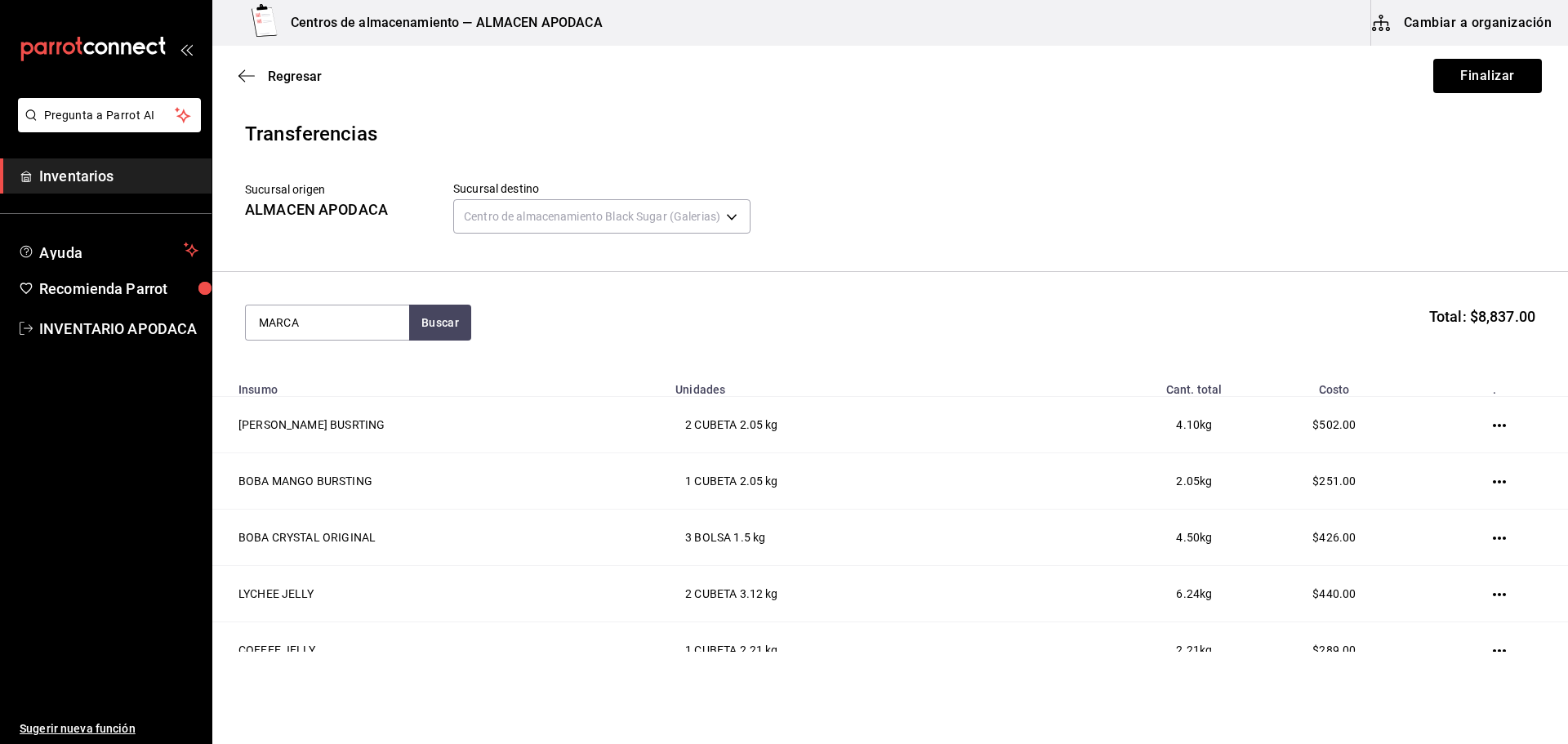
type input "MARCA"
click at [350, 399] on div "MARCADOR NEGRO PIEZA - Interno" at bounding box center [327, 378] width 163 height 63
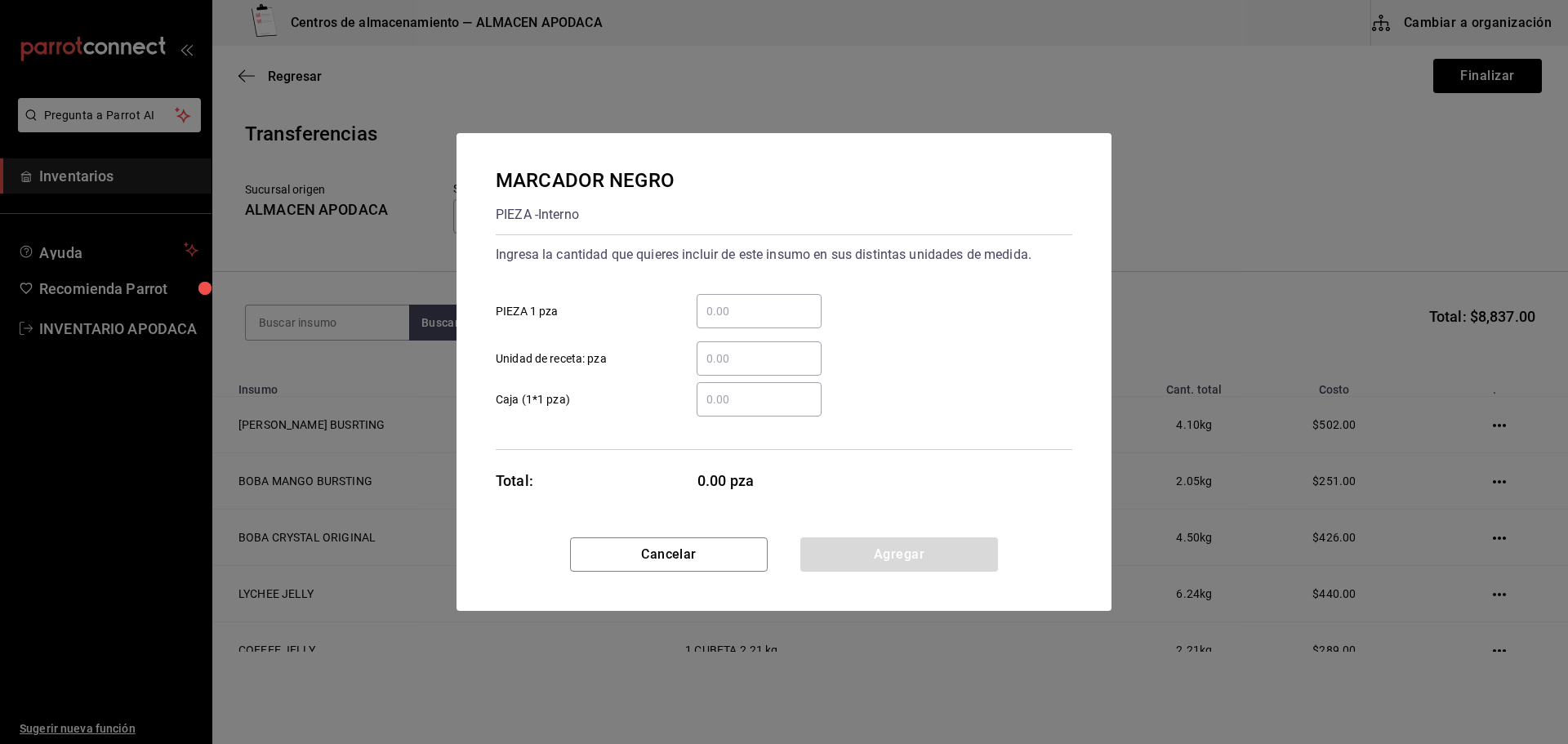
click at [748, 318] on input "​ PIEZA 1 pza" at bounding box center [759, 311] width 125 height 20
type input "2"
click at [859, 547] on button "Agregar" at bounding box center [898, 554] width 198 height 35
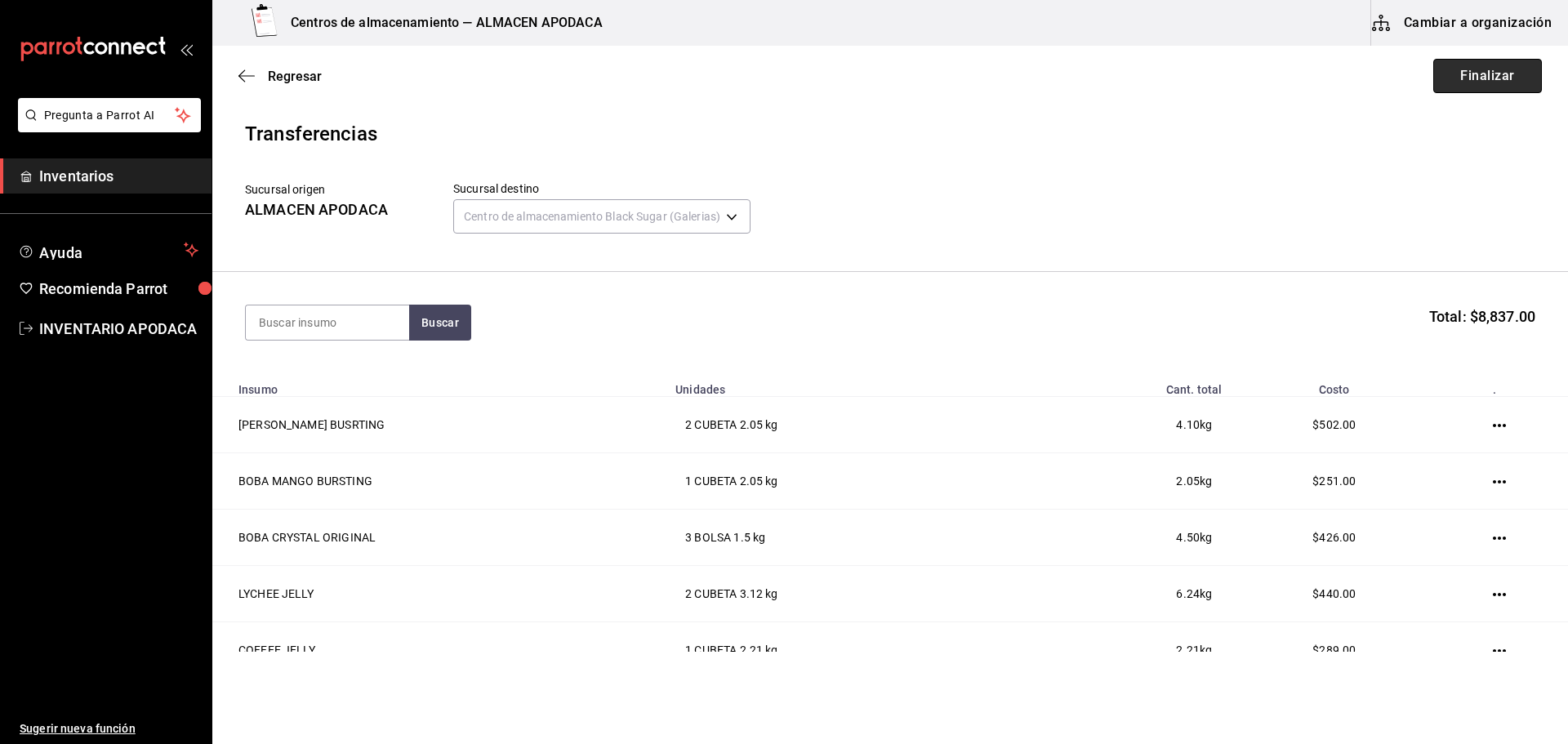
click at [1258, 74] on button "Finalizar" at bounding box center [1487, 76] width 109 height 35
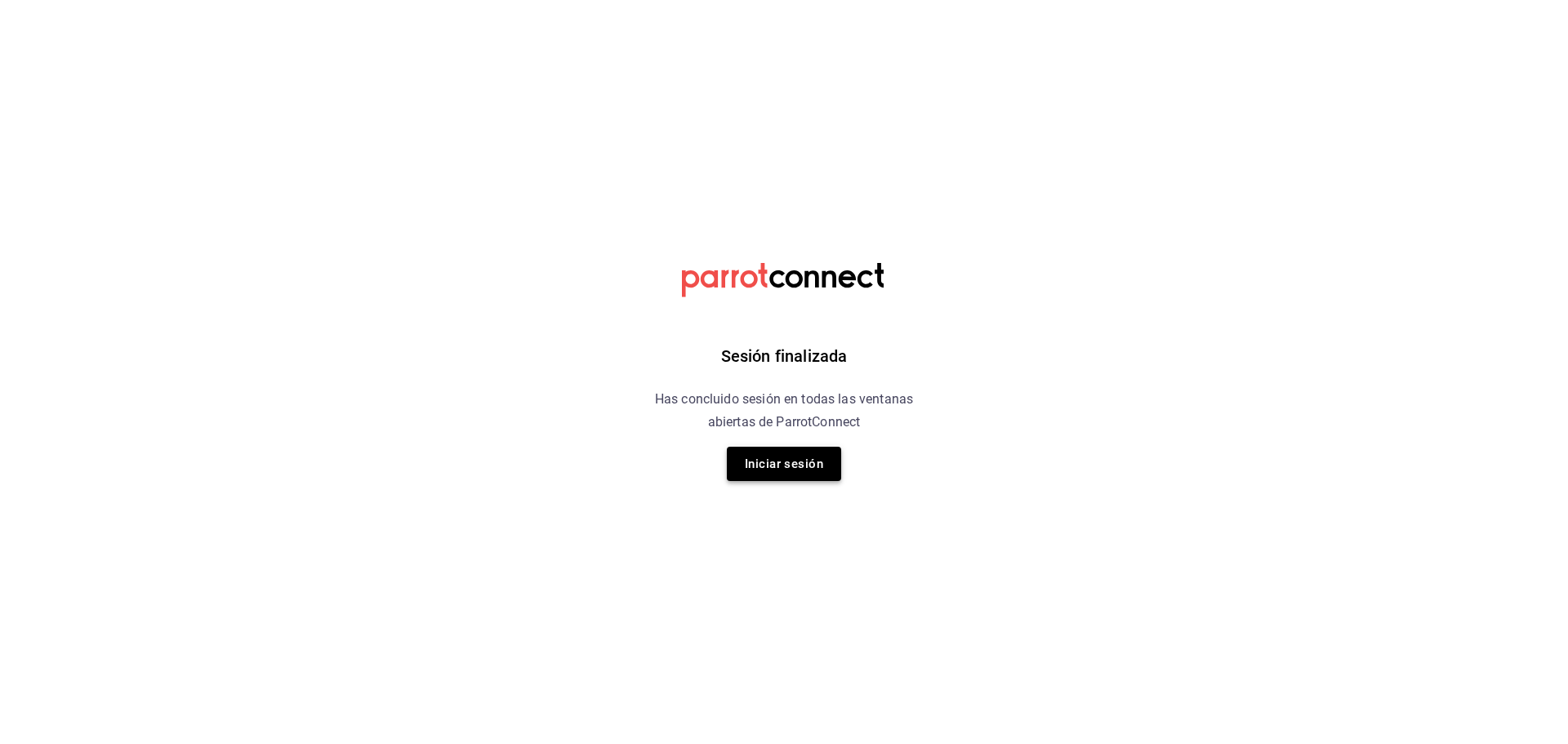
click at [817, 480] on button "Iniciar sesión" at bounding box center [784, 463] width 114 height 35
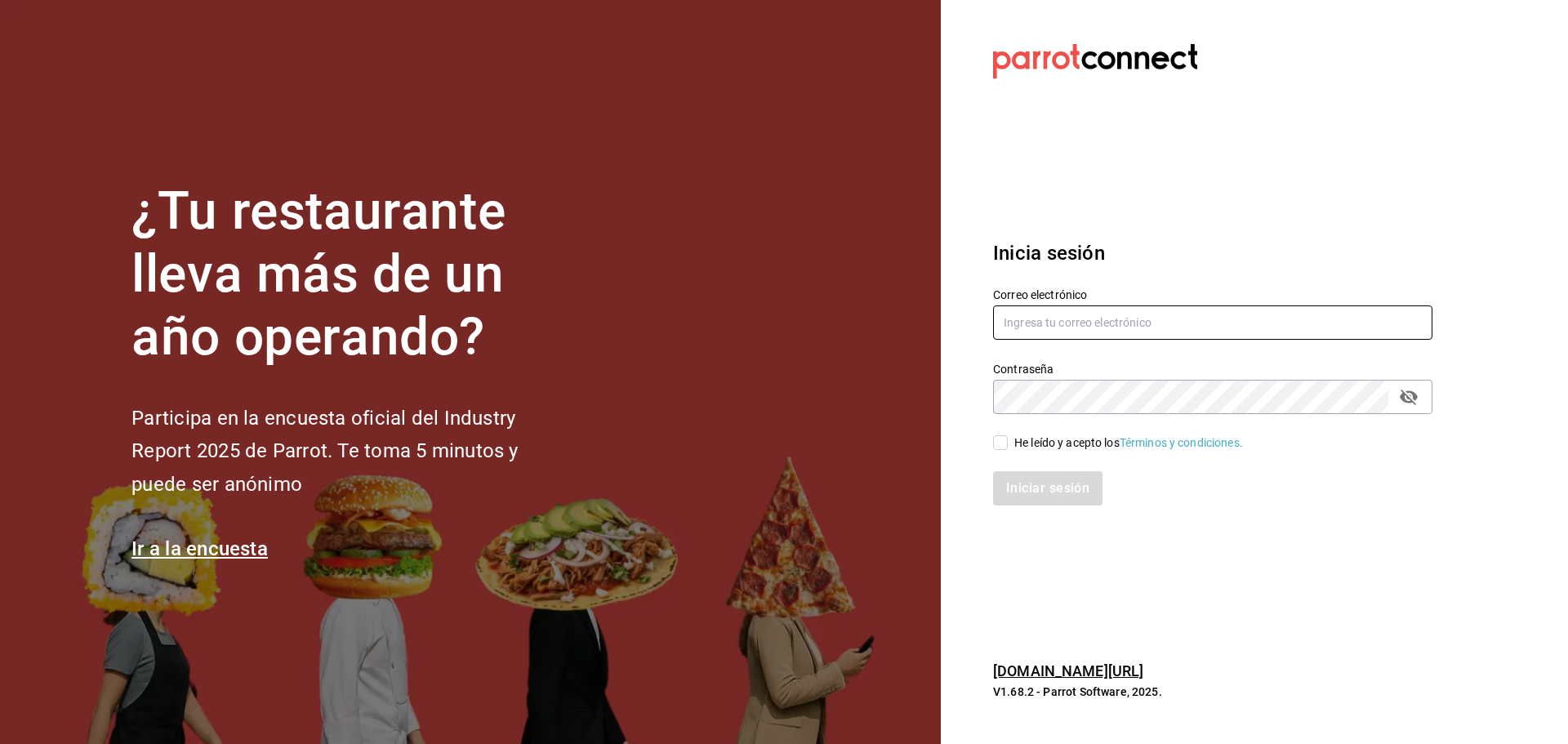
type input "inapodaca@bs.com"
click at [999, 453] on div "Iniciar sesión" at bounding box center [1202, 478] width 459 height 53
click at [1001, 449] on input "He leído y acepto los Términos y condiciones." at bounding box center [1001, 443] width 15 height 15
checkbox input "true"
click at [1023, 509] on div "Inicia sesión Correo electrónico inapodaca@bs.com Contraseña Contraseña He leíd…" at bounding box center [1213, 372] width 439 height 307
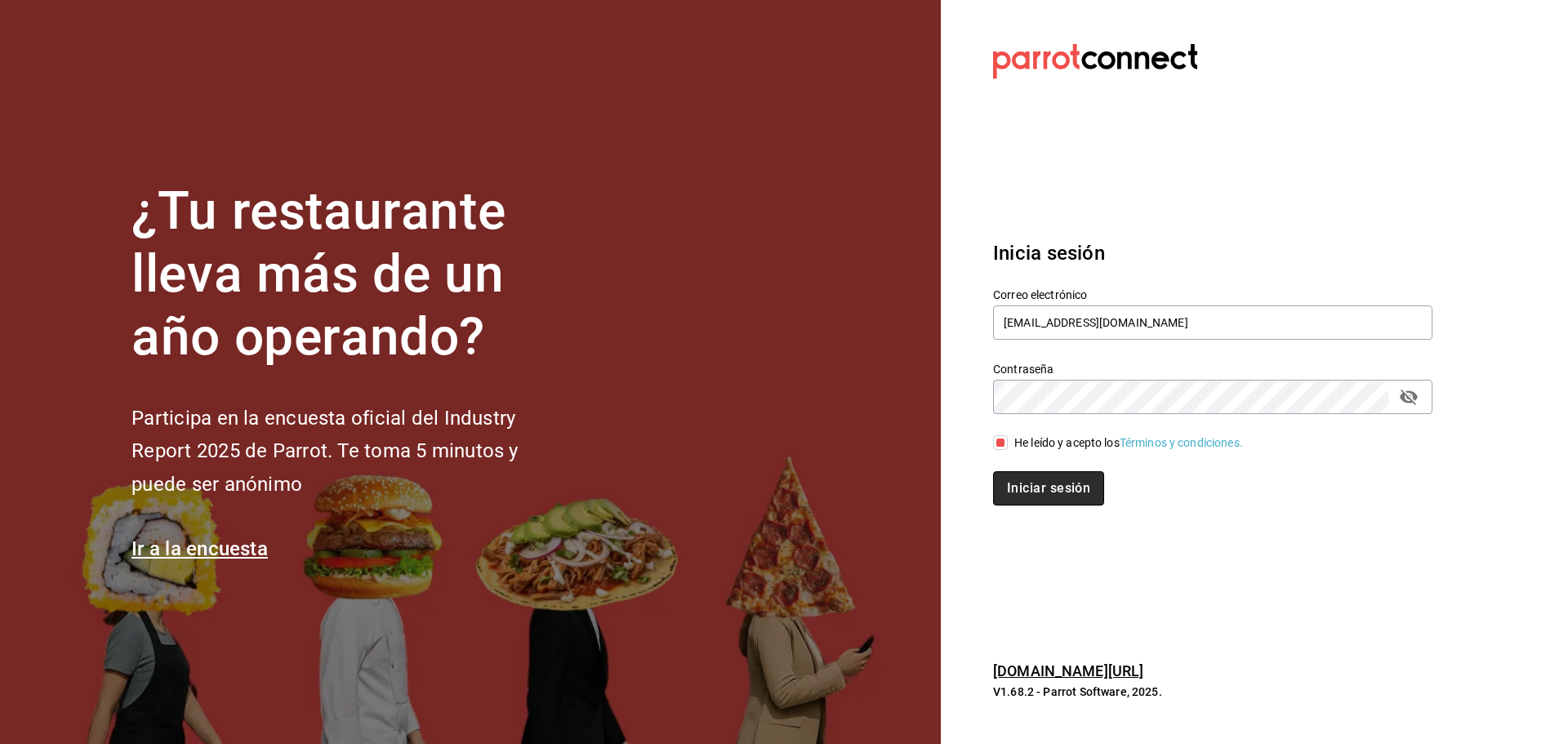
click at [1024, 491] on button "Iniciar sesión" at bounding box center [1048, 488] width 111 height 35
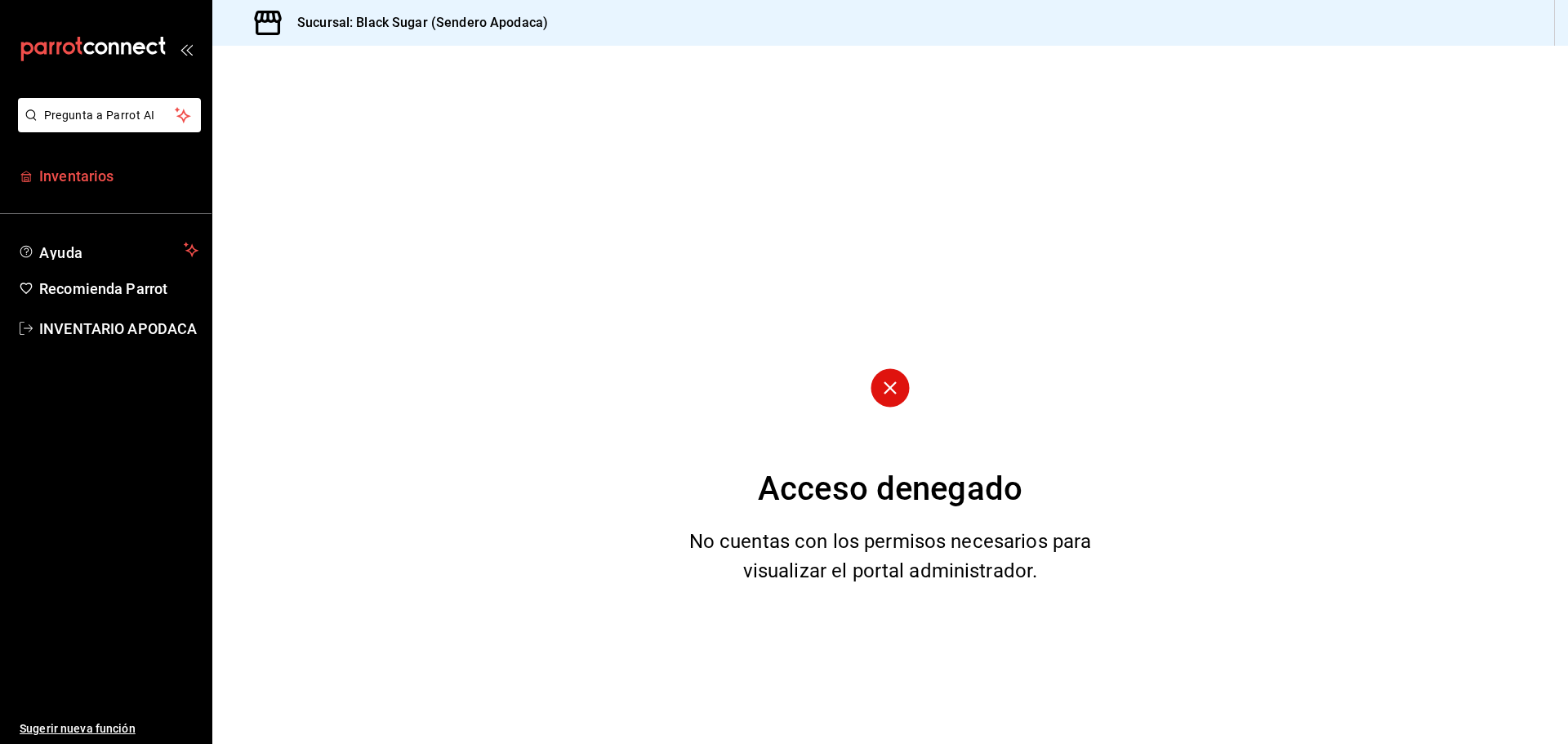
click at [143, 175] on span "Inventarios" at bounding box center [119, 176] width 159 height 23
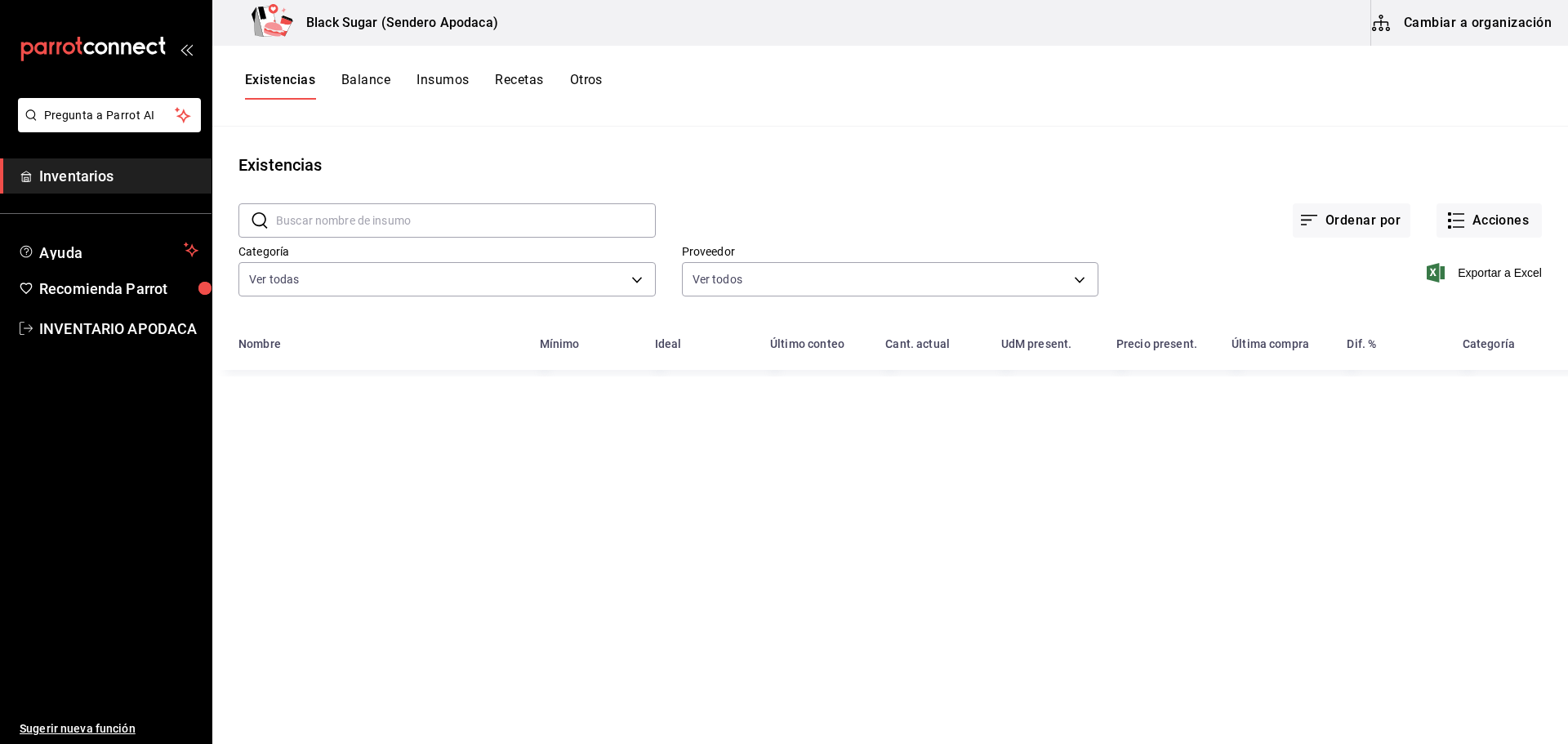
click at [1464, 24] on button "Cambiar a organización" at bounding box center [1463, 23] width 184 height 46
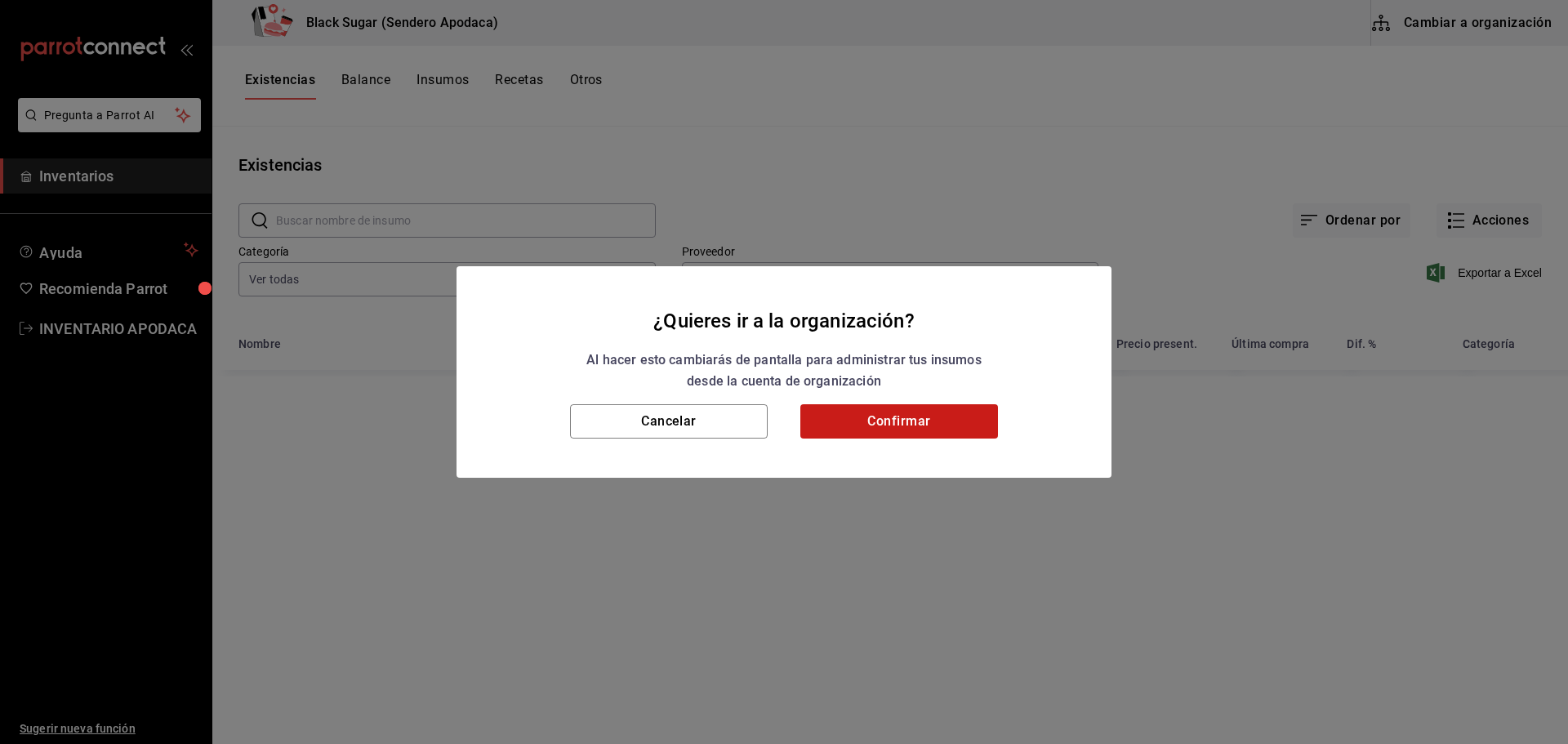
click at [878, 427] on button "Confirmar" at bounding box center [898, 421] width 198 height 35
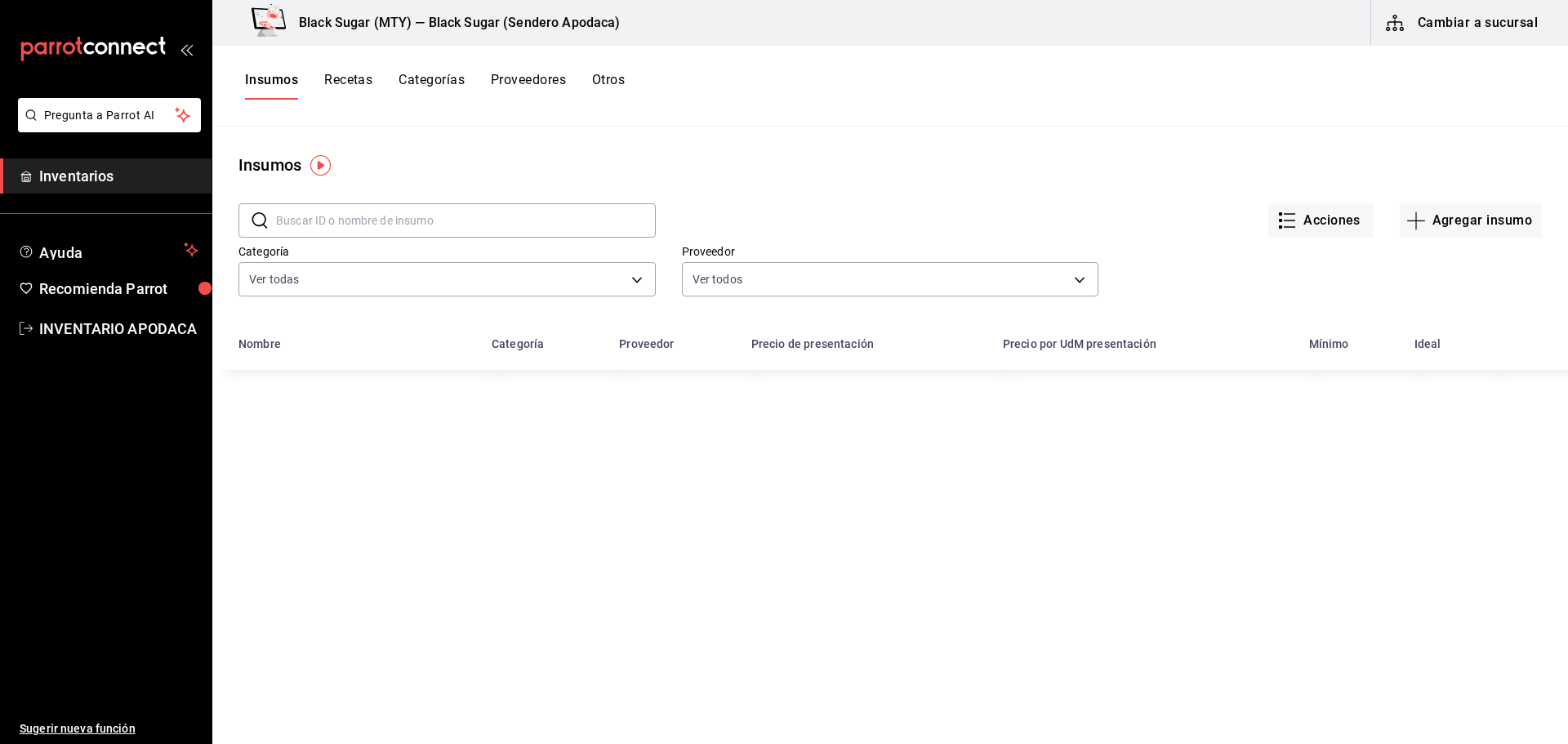
click at [630, 83] on div "Insumos Recetas Categorías Proveedores Otros" at bounding box center [889, 86] width 1355 height 28
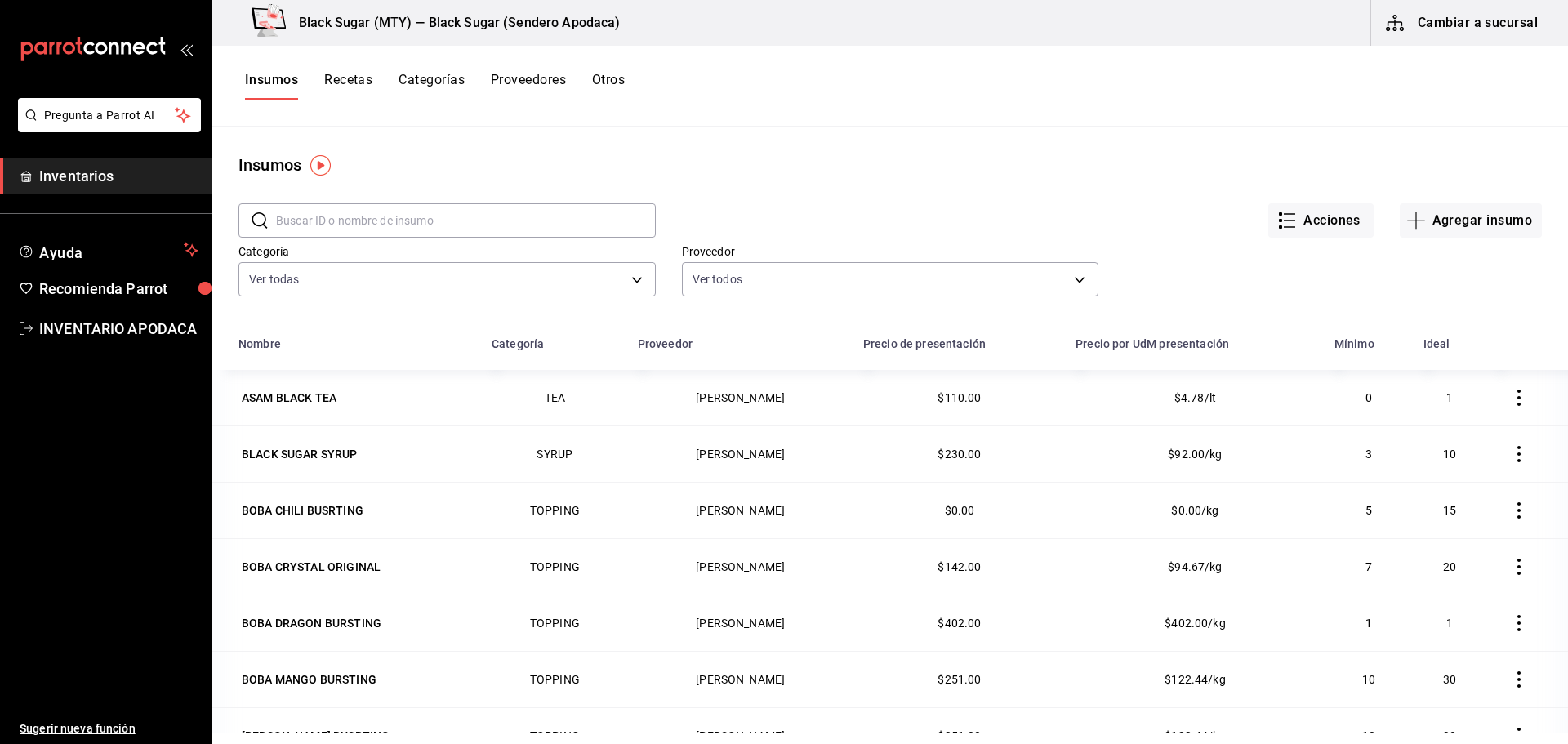
click at [612, 92] on button "Otros" at bounding box center [608, 86] width 33 height 28
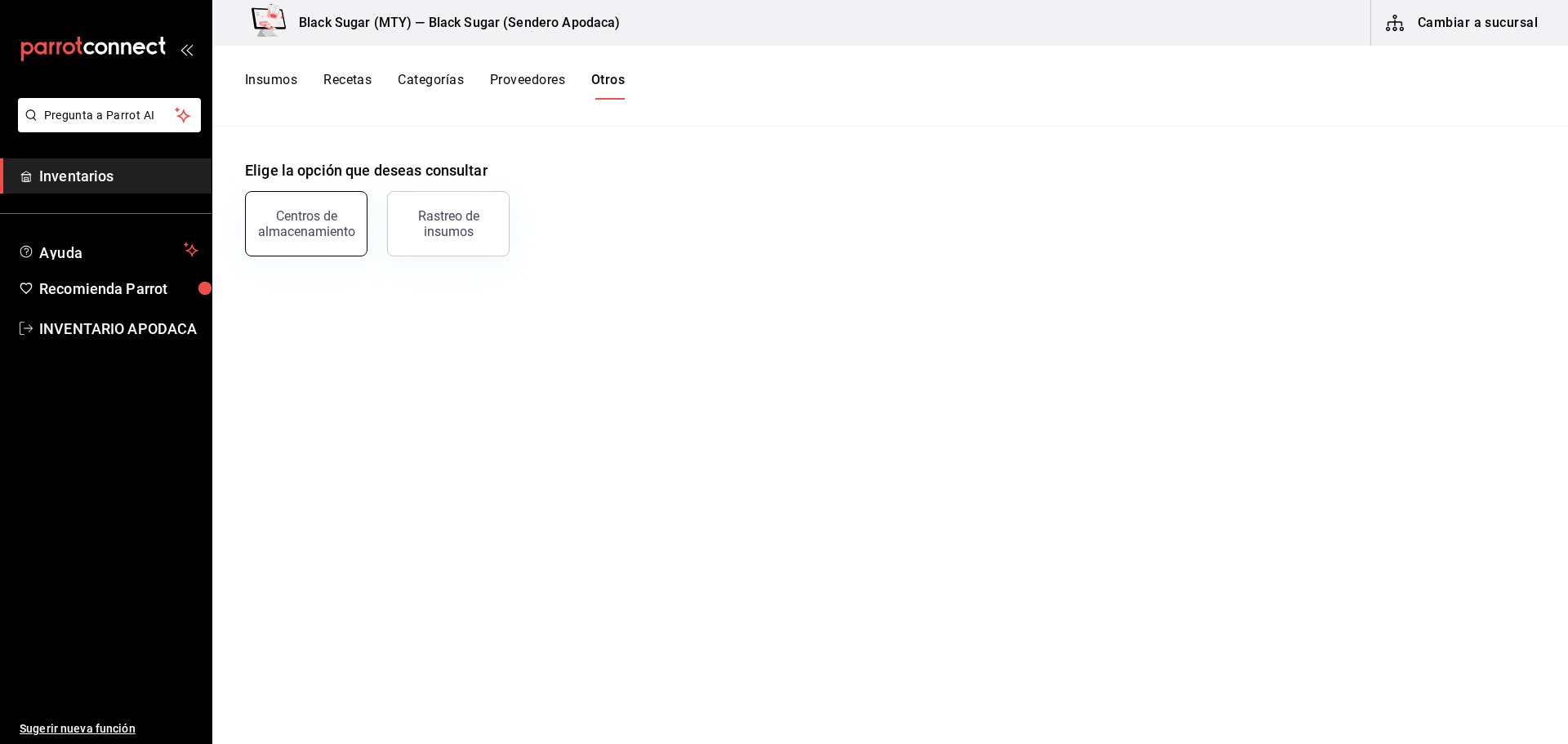
click at [303, 238] on button "Centros de almacenamiento" at bounding box center [306, 224] width 123 height 66
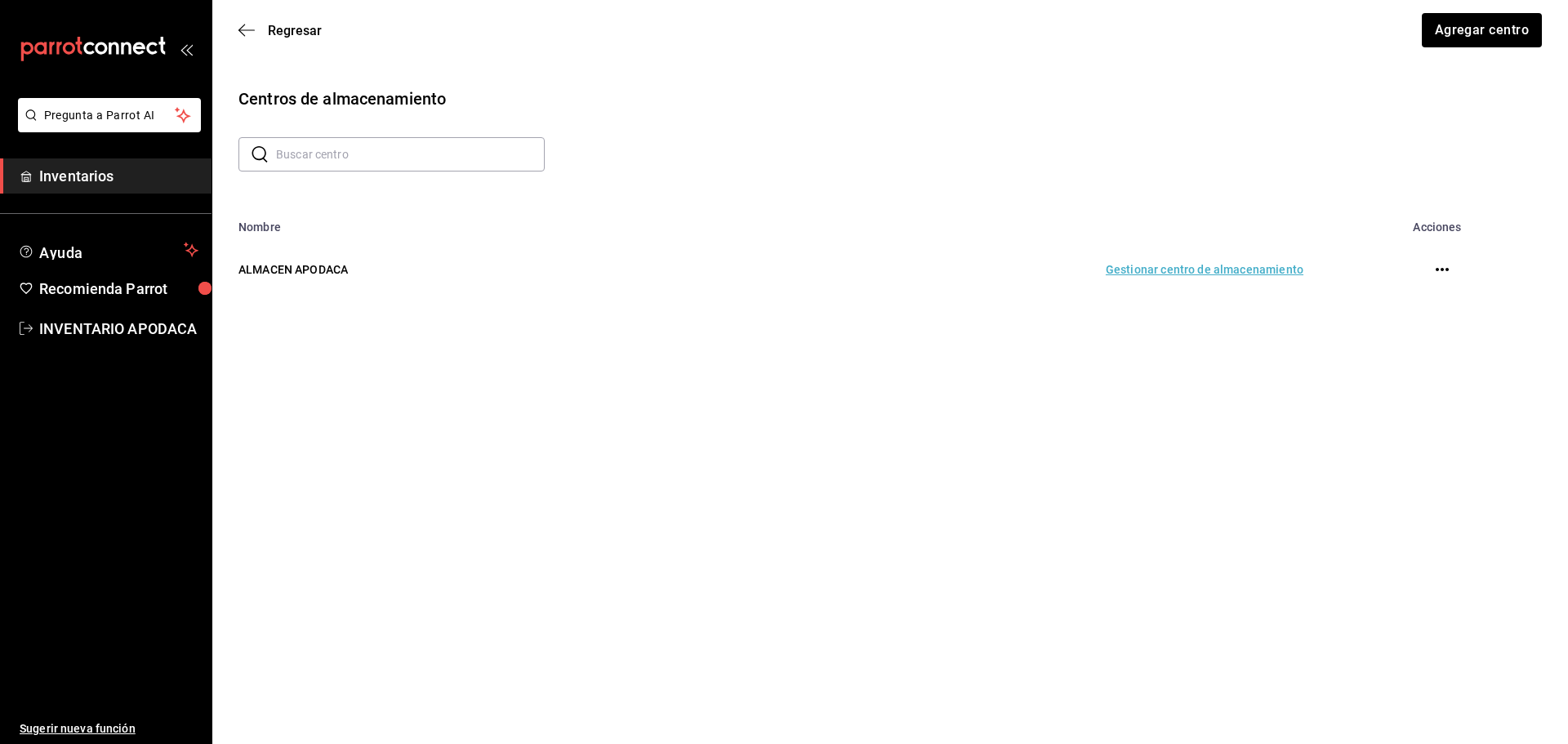
click at [1171, 275] on td "Gestionar centro de almacenamiento" at bounding box center [988, 269] width 671 height 72
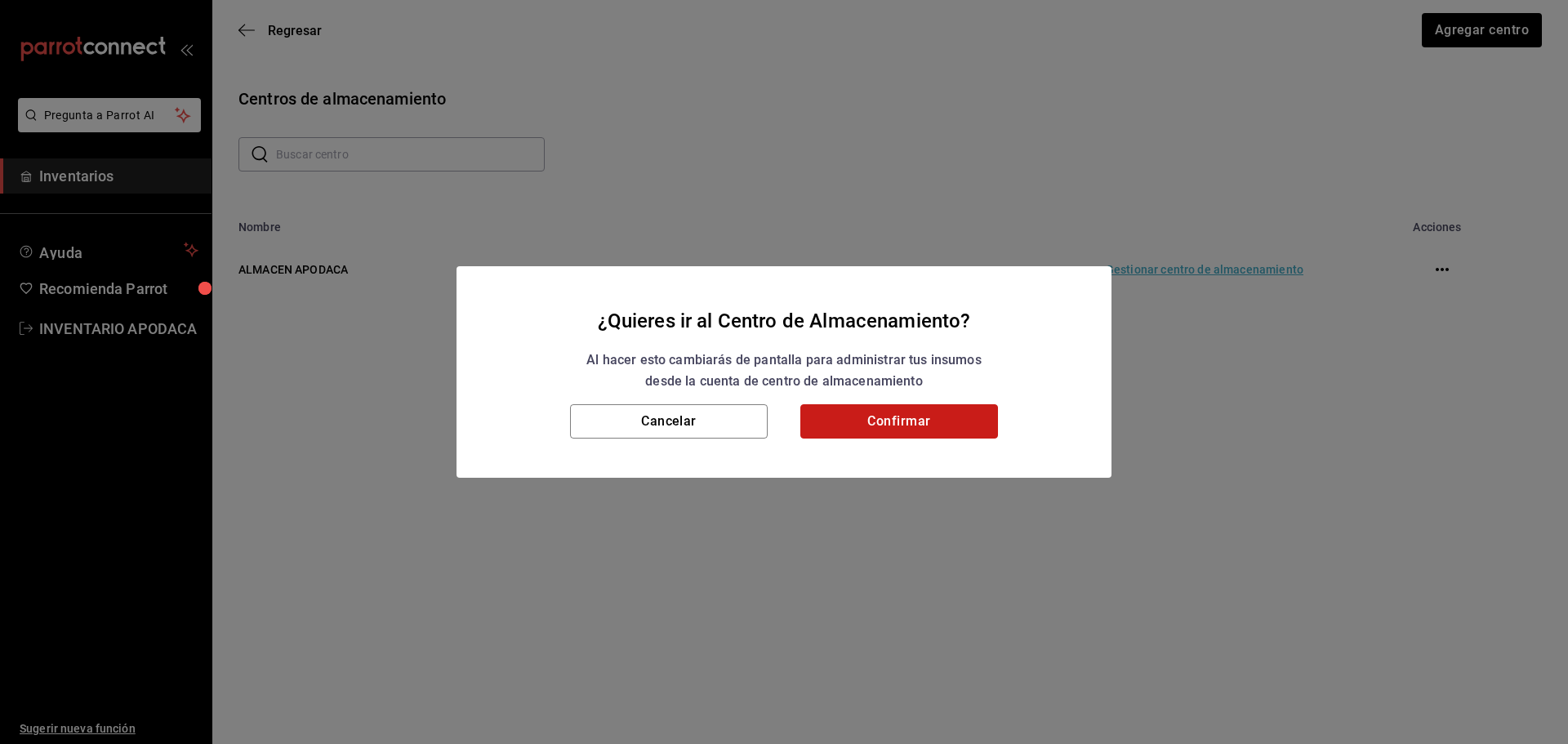
click at [906, 420] on button "Confirmar" at bounding box center [898, 421] width 198 height 35
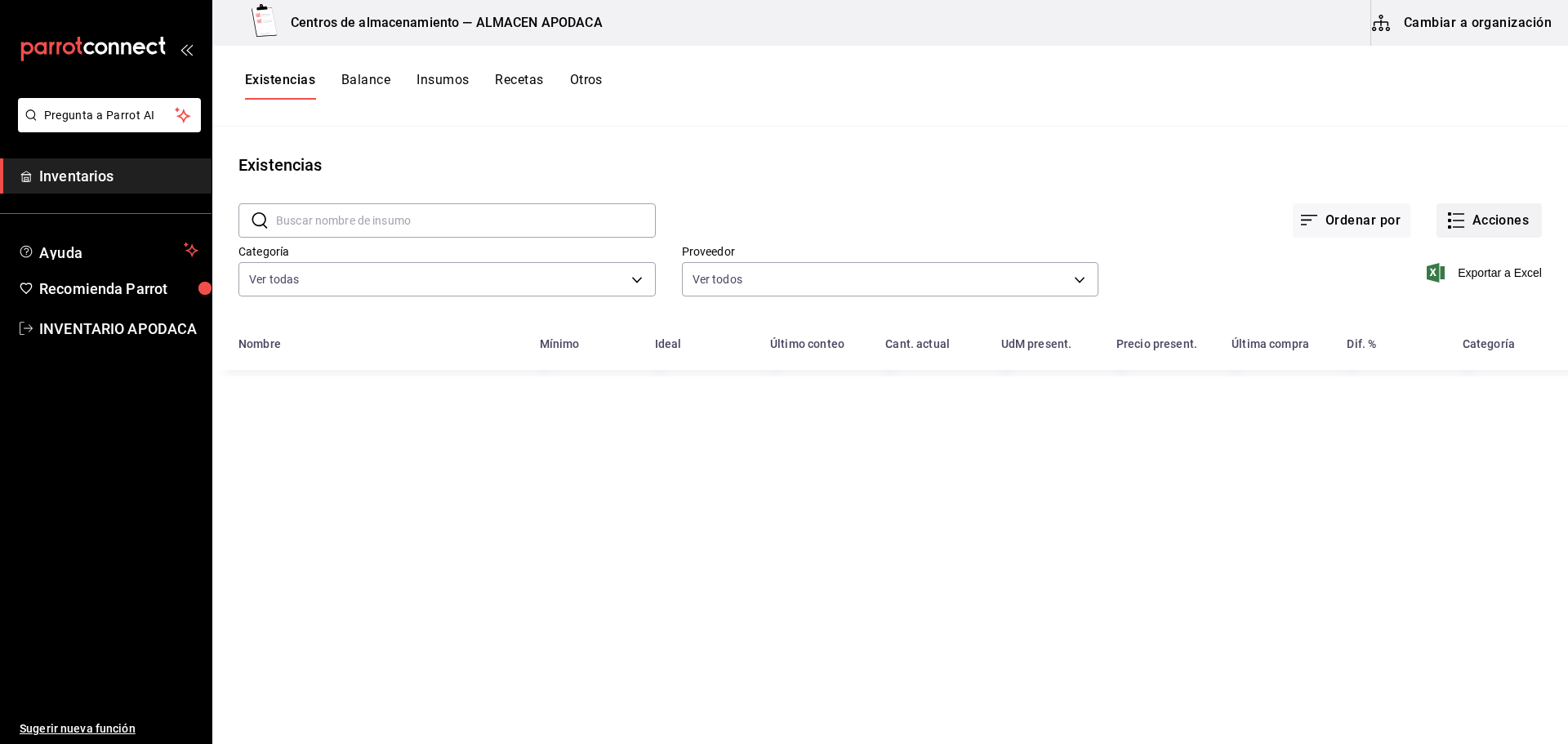
click at [1471, 218] on button "Acciones" at bounding box center [1489, 220] width 105 height 35
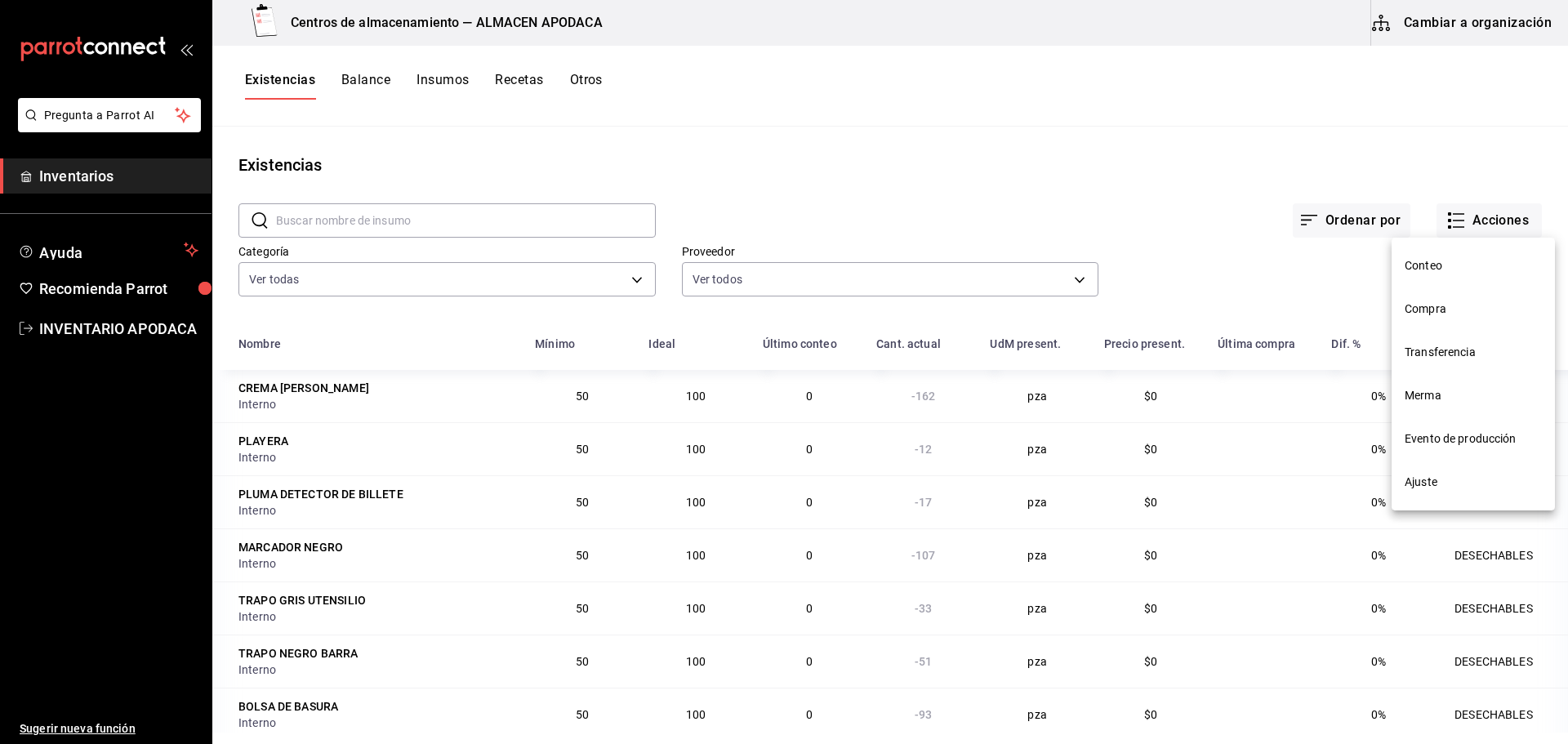
click at [1443, 348] on span "Transferencia" at bounding box center [1473, 353] width 137 height 17
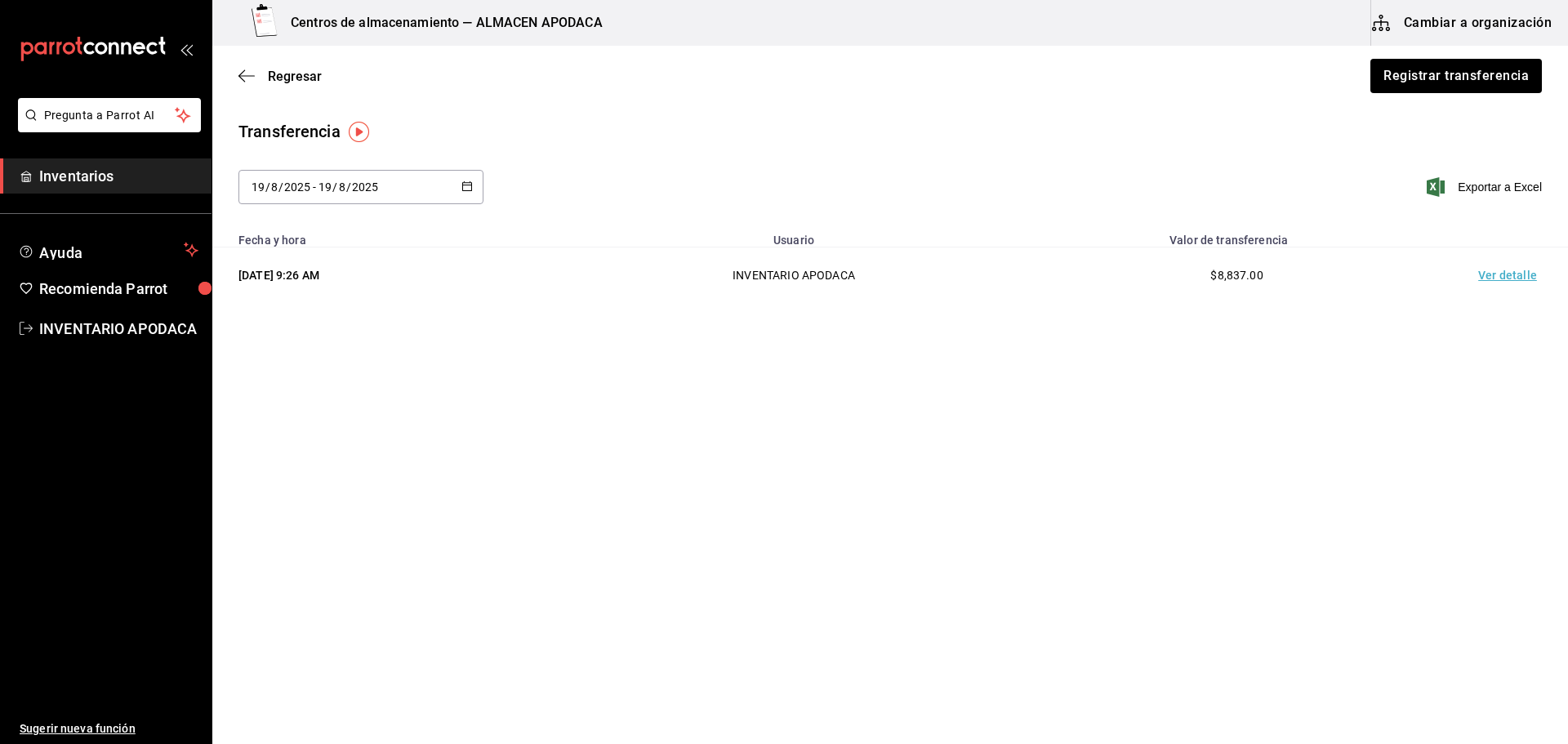
click at [1418, 58] on div "Regresar Registrar transferencia" at bounding box center [889, 76] width 1355 height 60
click at [1410, 72] on button "Registrar transferencia" at bounding box center [1455, 76] width 173 height 35
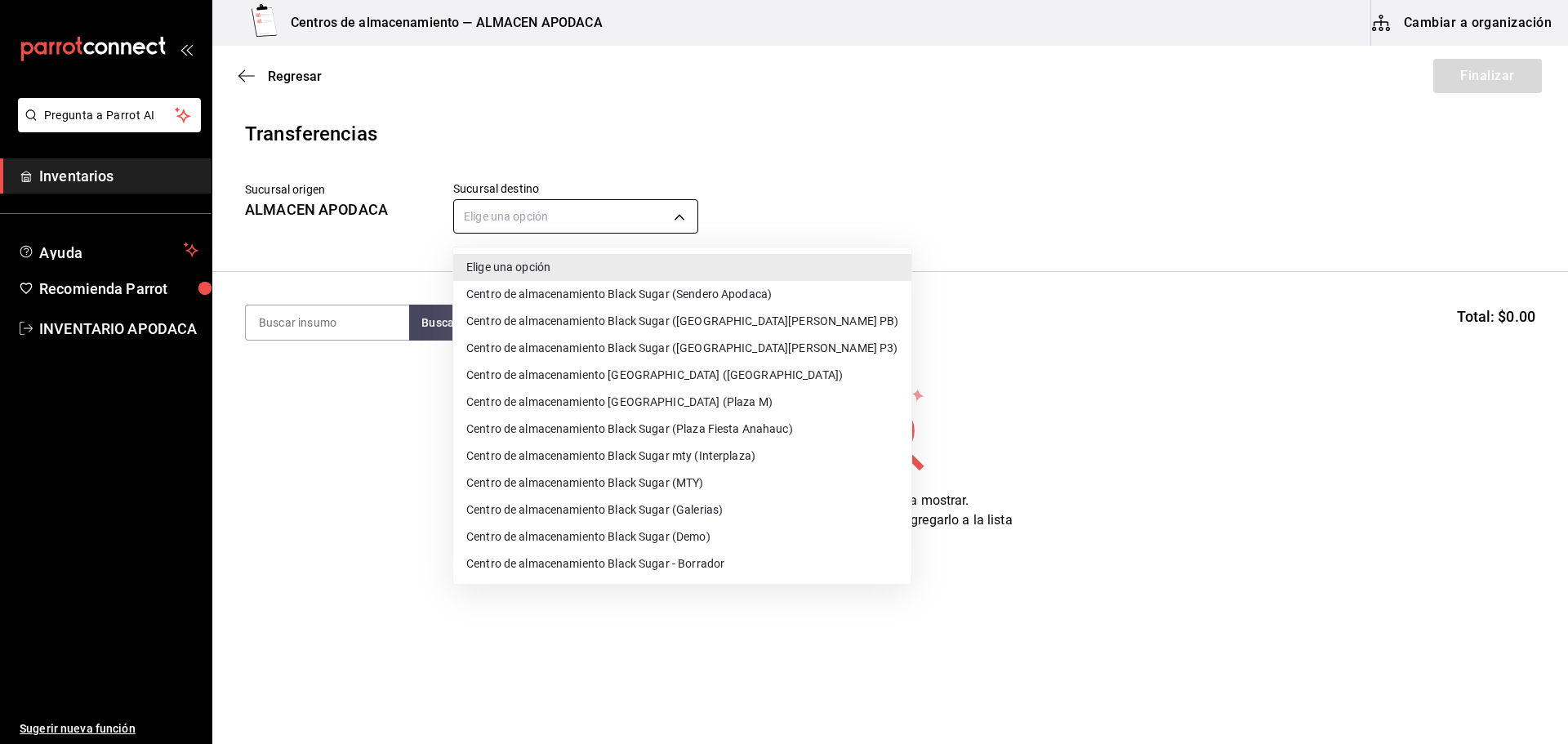
click at [610, 229] on body "Pregunta a Parrot AI Inventarios Ayuda Recomienda Parrot INVENTARIO APODACA Sug…" at bounding box center [784, 326] width 1568 height 652
click at [746, 428] on li "Centro de almacenamiento Black Sugar (Plaza Fiesta Anahauc)" at bounding box center [682, 429] width 458 height 27
type input "044f21b9-8170-48c6-ae16-698e98ad7daf"
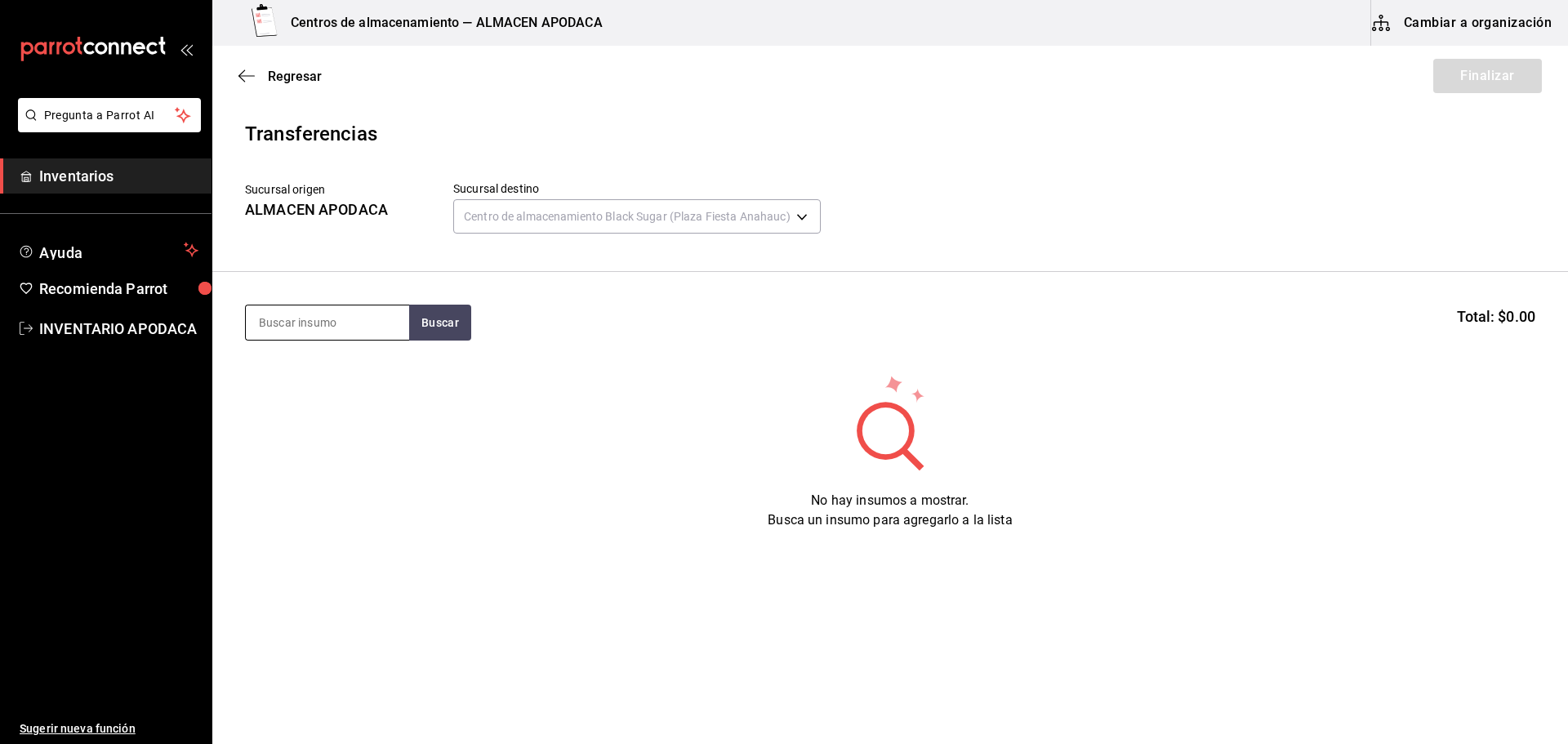
click at [344, 313] on input at bounding box center [327, 323] width 163 height 35
type input "BOBA"
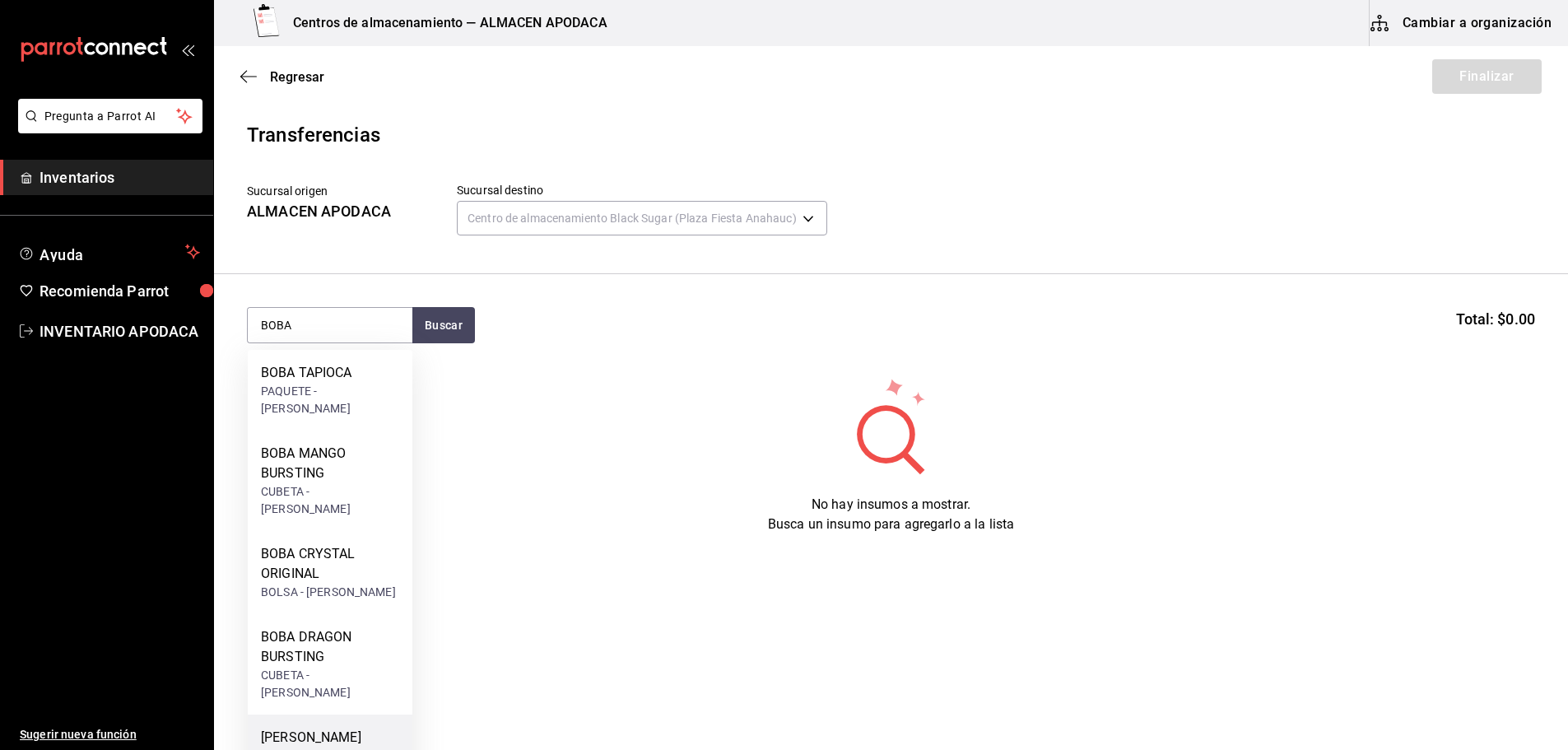
click at [380, 728] on div "[PERSON_NAME] BUSRTING" at bounding box center [330, 748] width 138 height 40
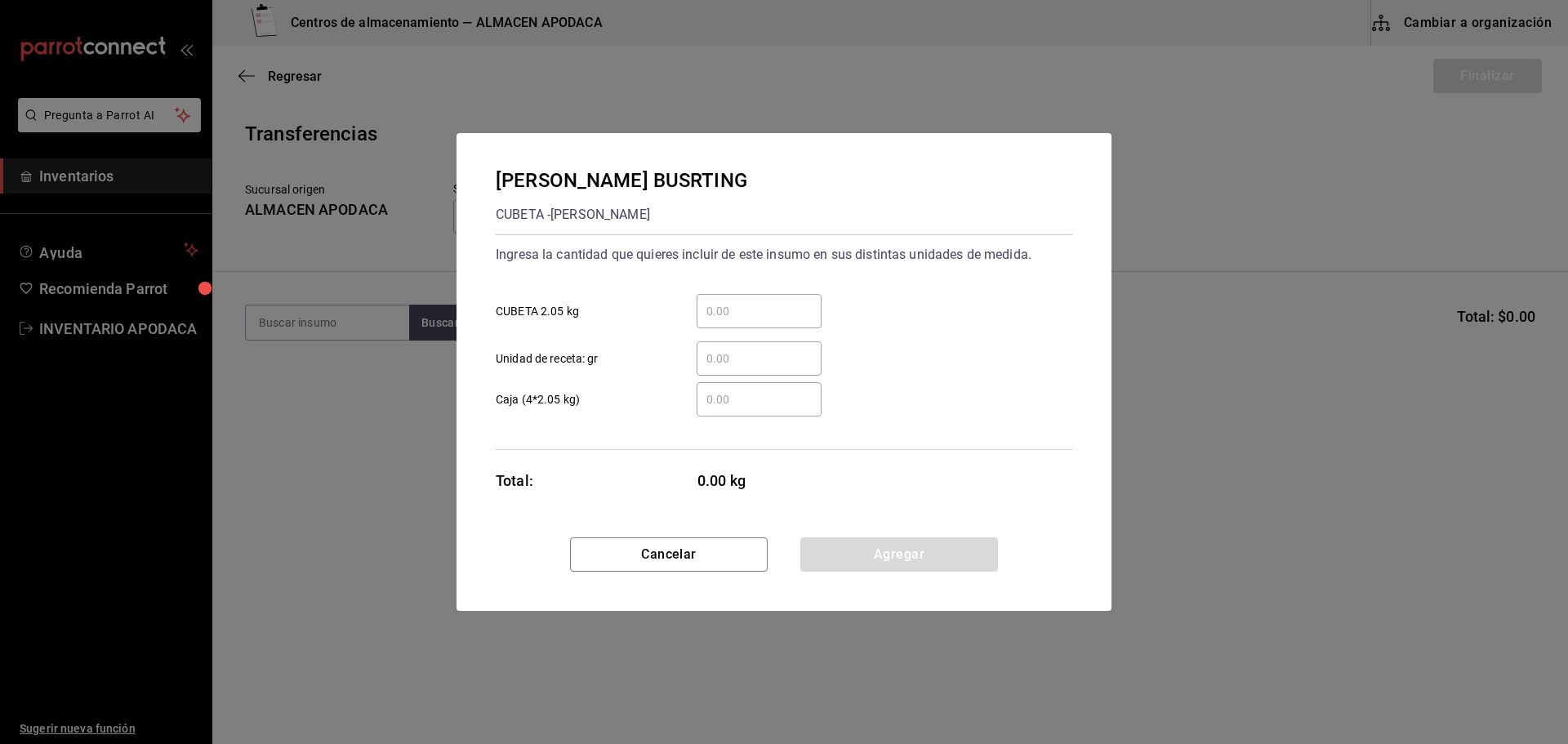
click at [716, 311] on input "​ CUBETA 2.05 kg" at bounding box center [759, 311] width 125 height 20
type input "1"
click at [901, 571] on button "Agregar" at bounding box center [898, 554] width 198 height 35
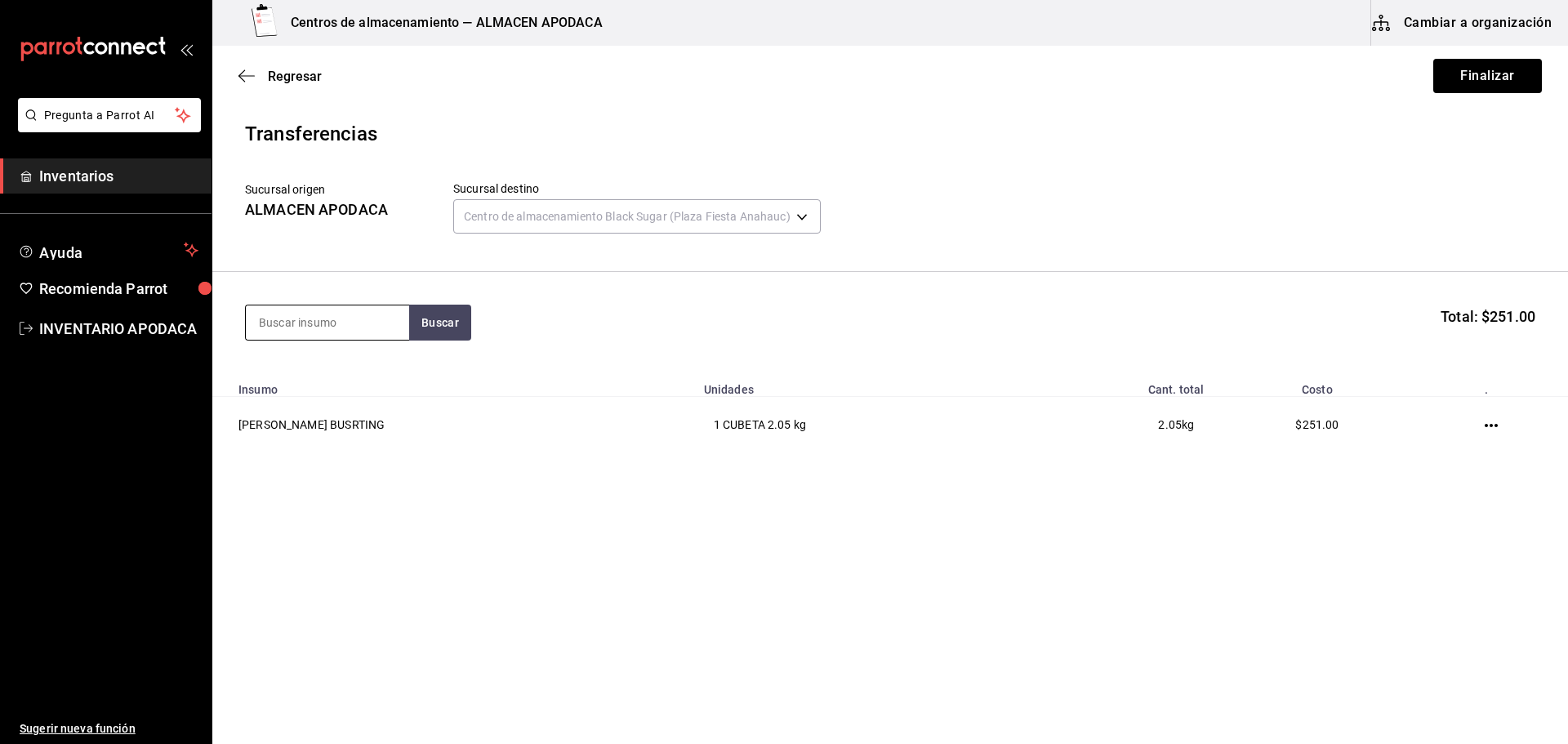
click at [338, 312] on input at bounding box center [327, 323] width 163 height 35
type input "BOBA"
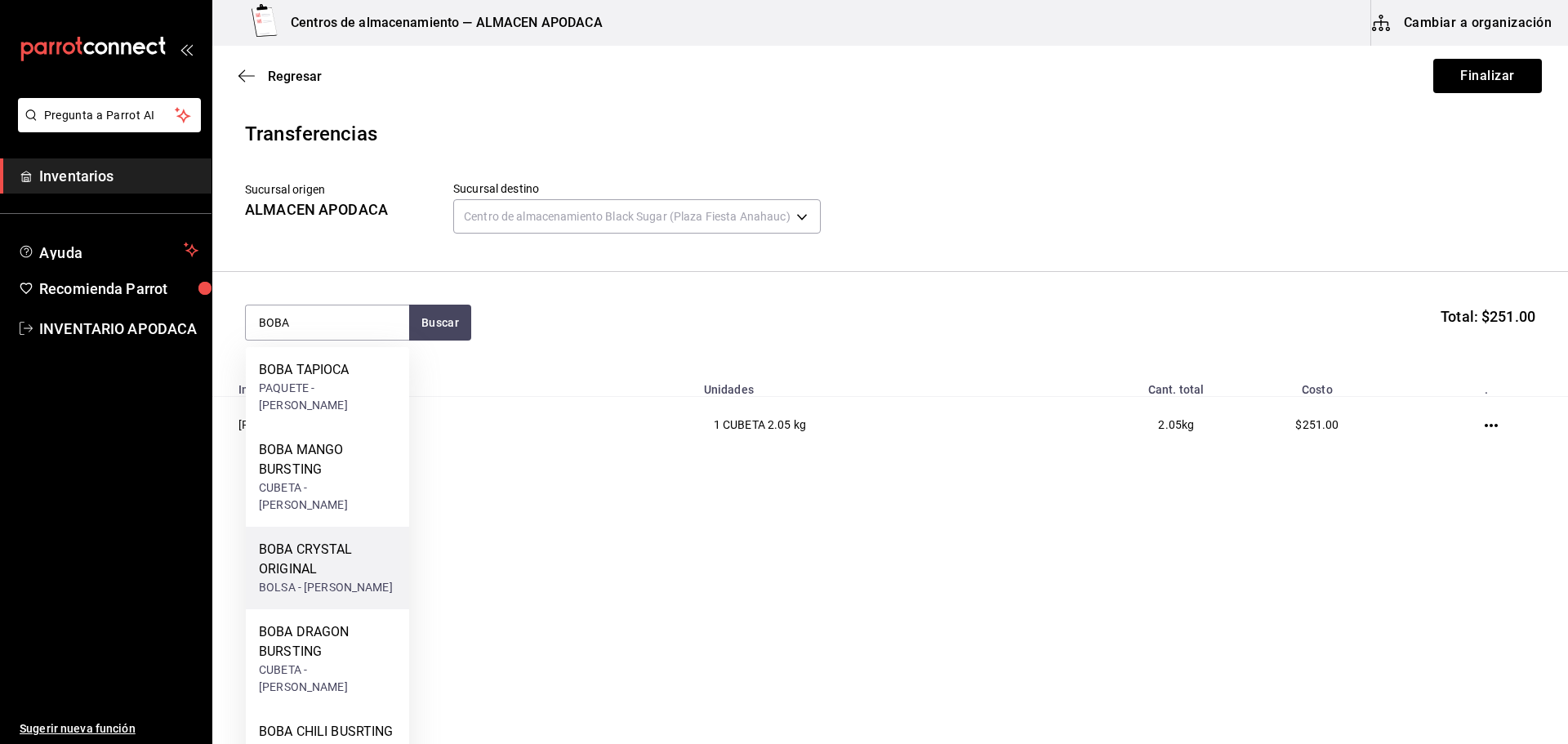
click at [316, 540] on div "BOBA CRYSTAL ORIGINAL" at bounding box center [327, 560] width 137 height 39
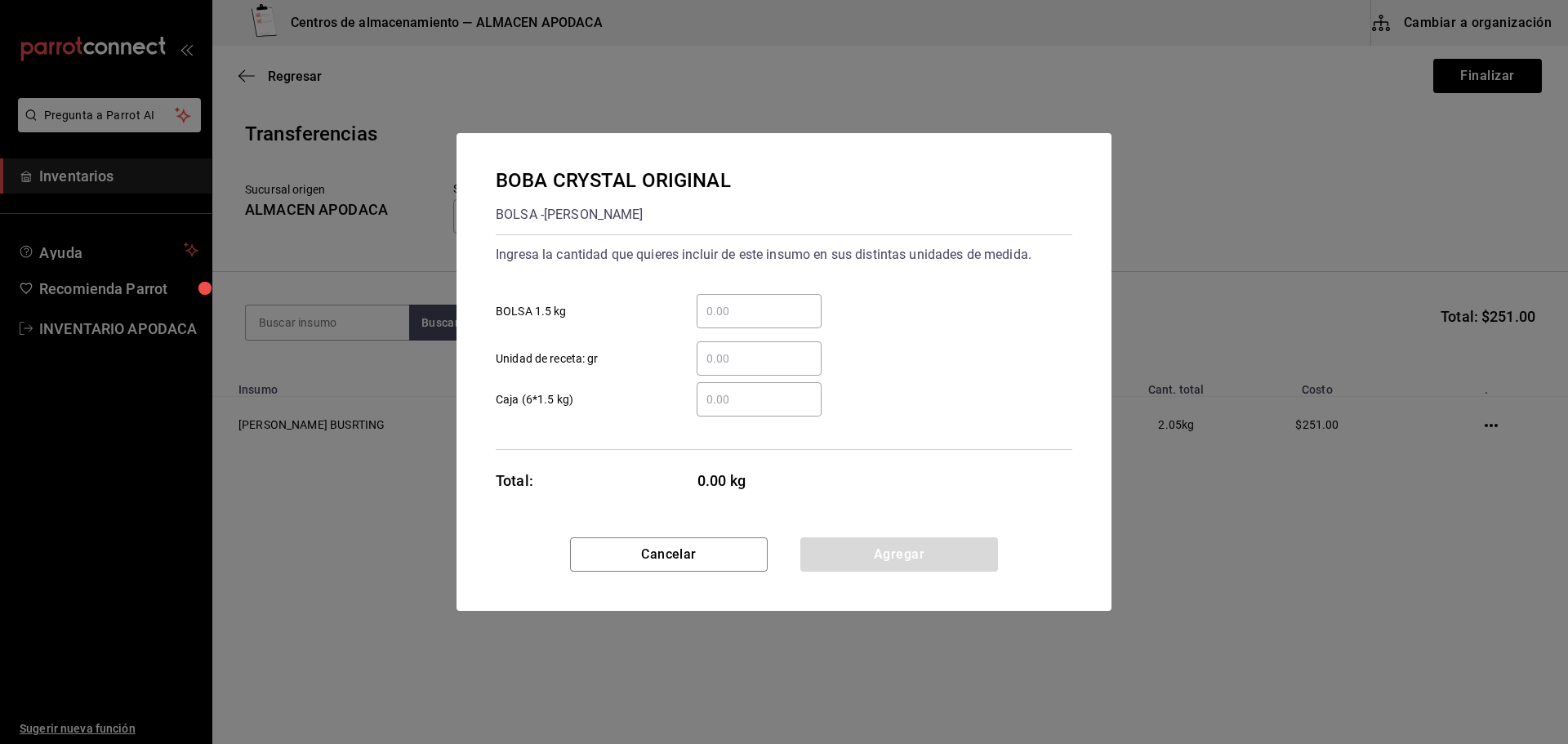
click at [750, 306] on input "​ BOLSA 1.5 kg" at bounding box center [759, 311] width 125 height 20
type input "1"
click at [867, 559] on button "Agregar" at bounding box center [898, 554] width 198 height 35
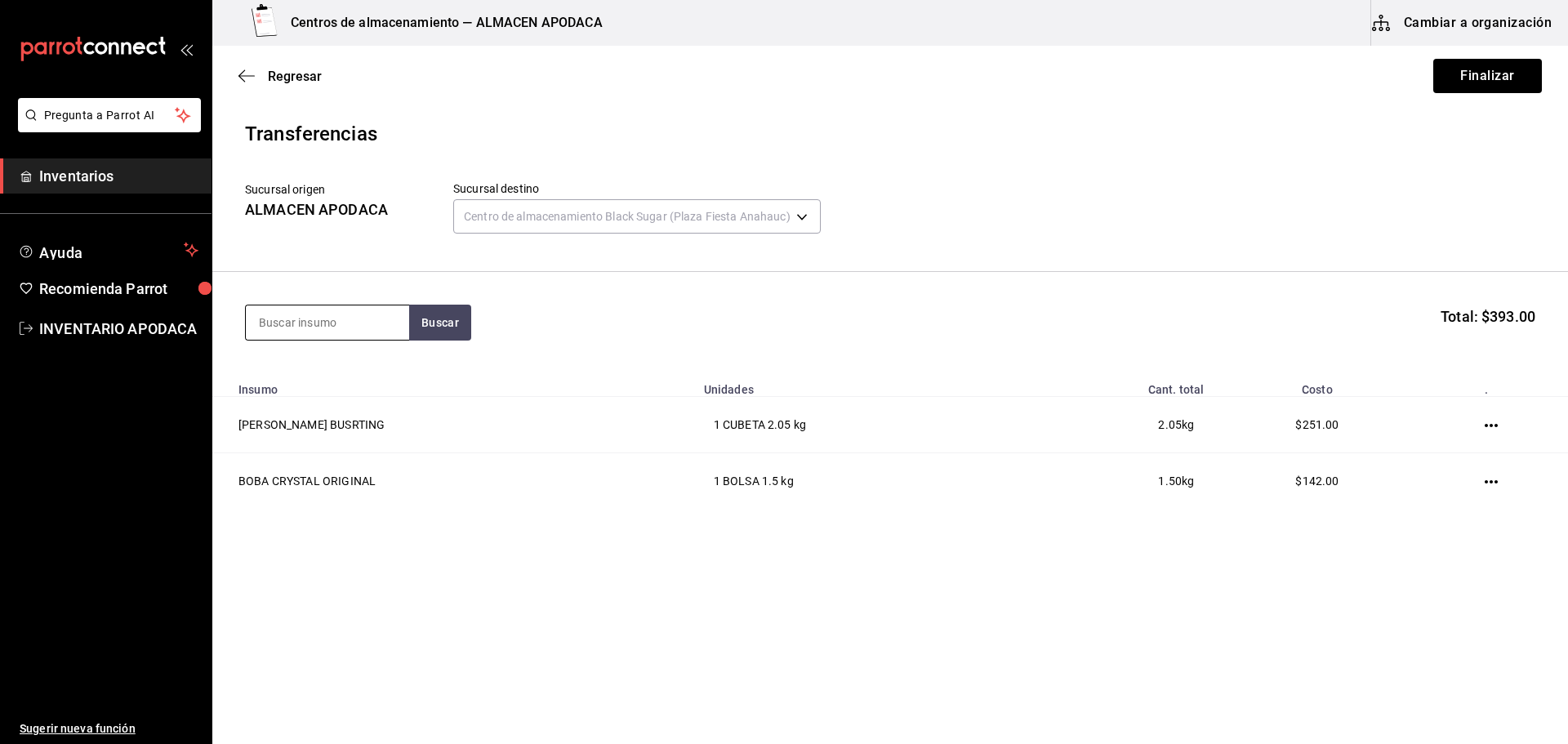
click at [367, 328] on input at bounding box center [327, 323] width 163 height 35
type input "JELLY"
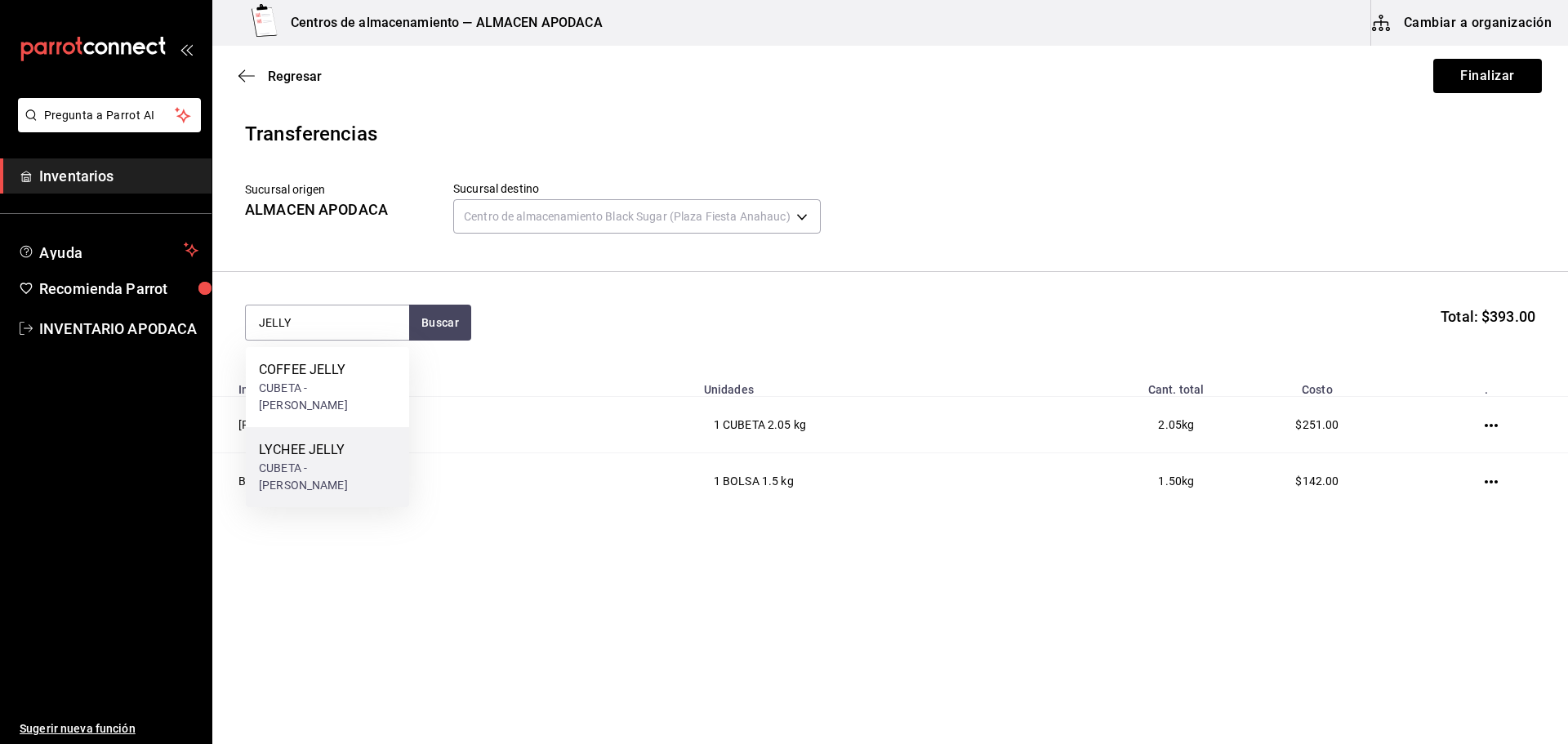
click at [300, 440] on div "LYCHEE JELLY" at bounding box center [327, 449] width 137 height 20
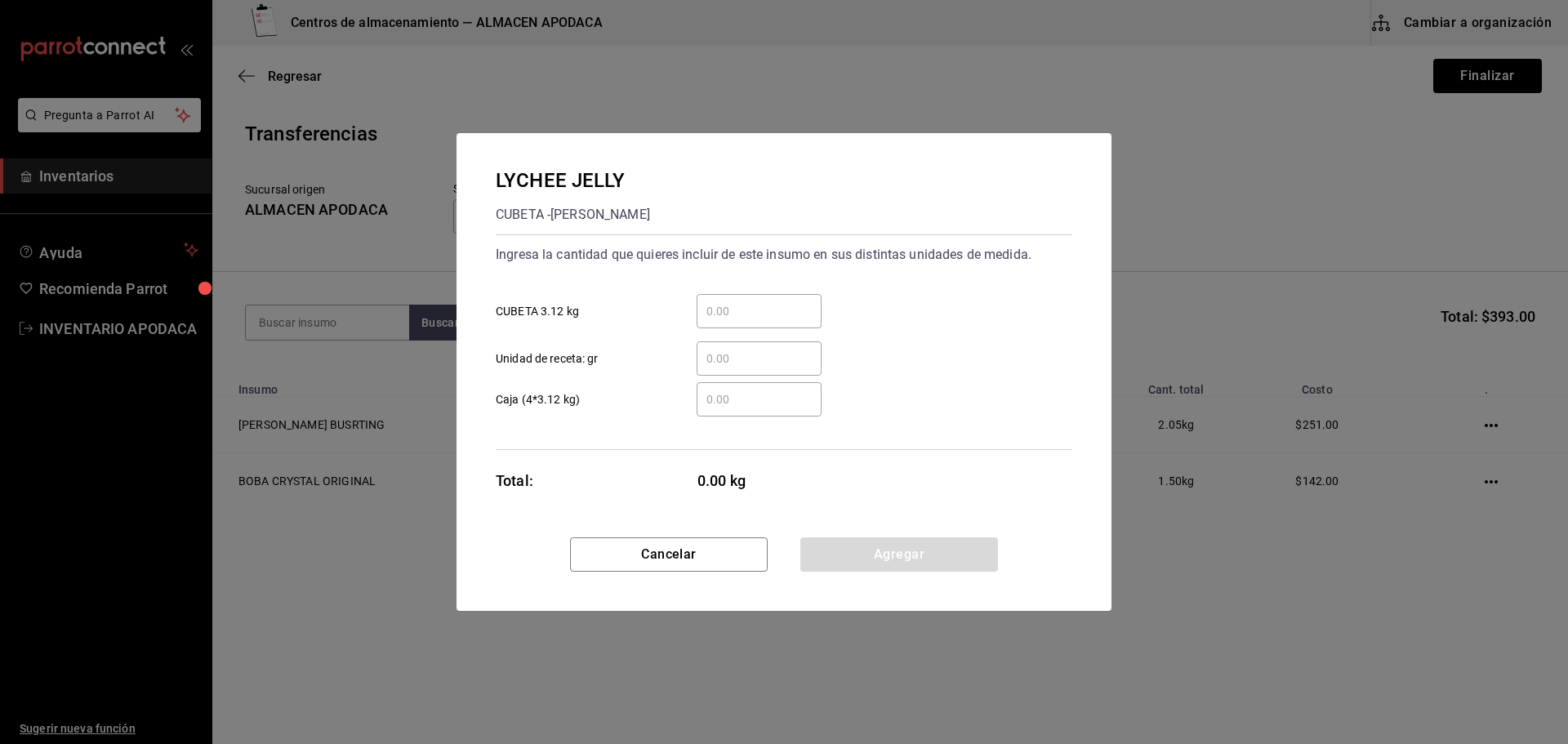
click at [724, 312] on input "​ CUBETA 3.12 kg" at bounding box center [759, 311] width 125 height 20
type input "1"
click at [867, 558] on button "Agregar" at bounding box center [898, 554] width 198 height 35
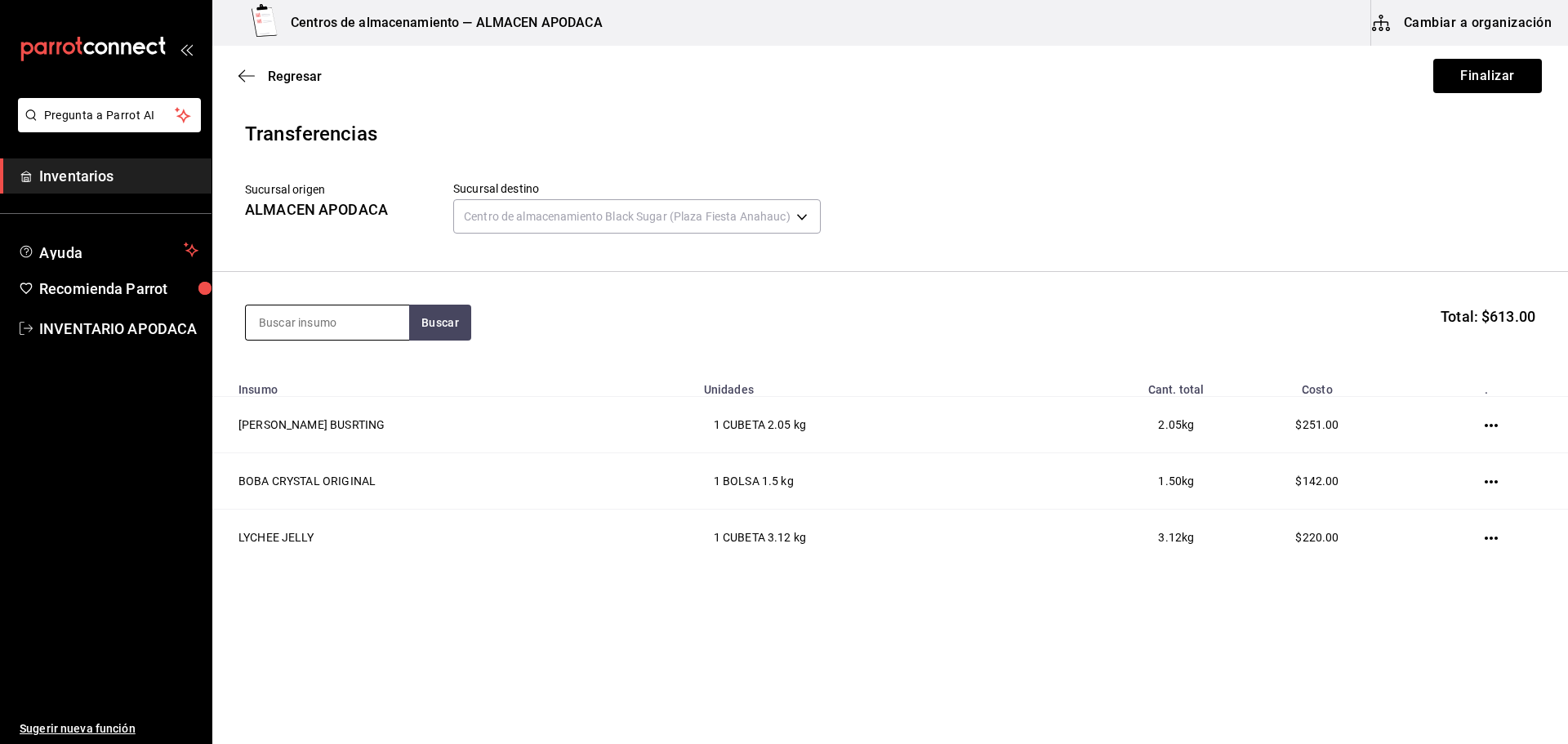
click at [329, 335] on input at bounding box center [327, 323] width 163 height 35
type input "BOBA"
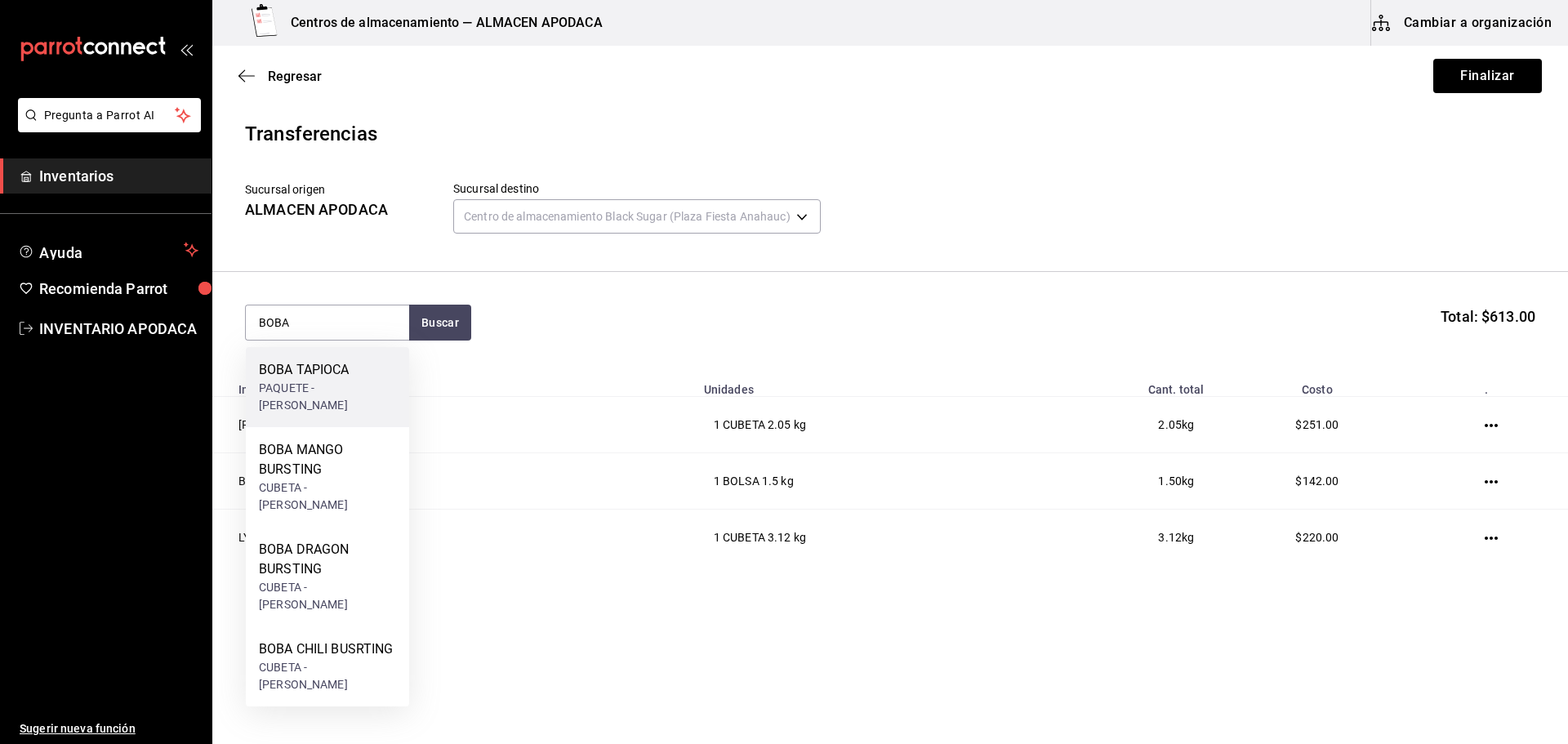
click at [336, 353] on div "BOBA TAPIOCA PAQUETE - [PERSON_NAME]" at bounding box center [327, 387] width 163 height 80
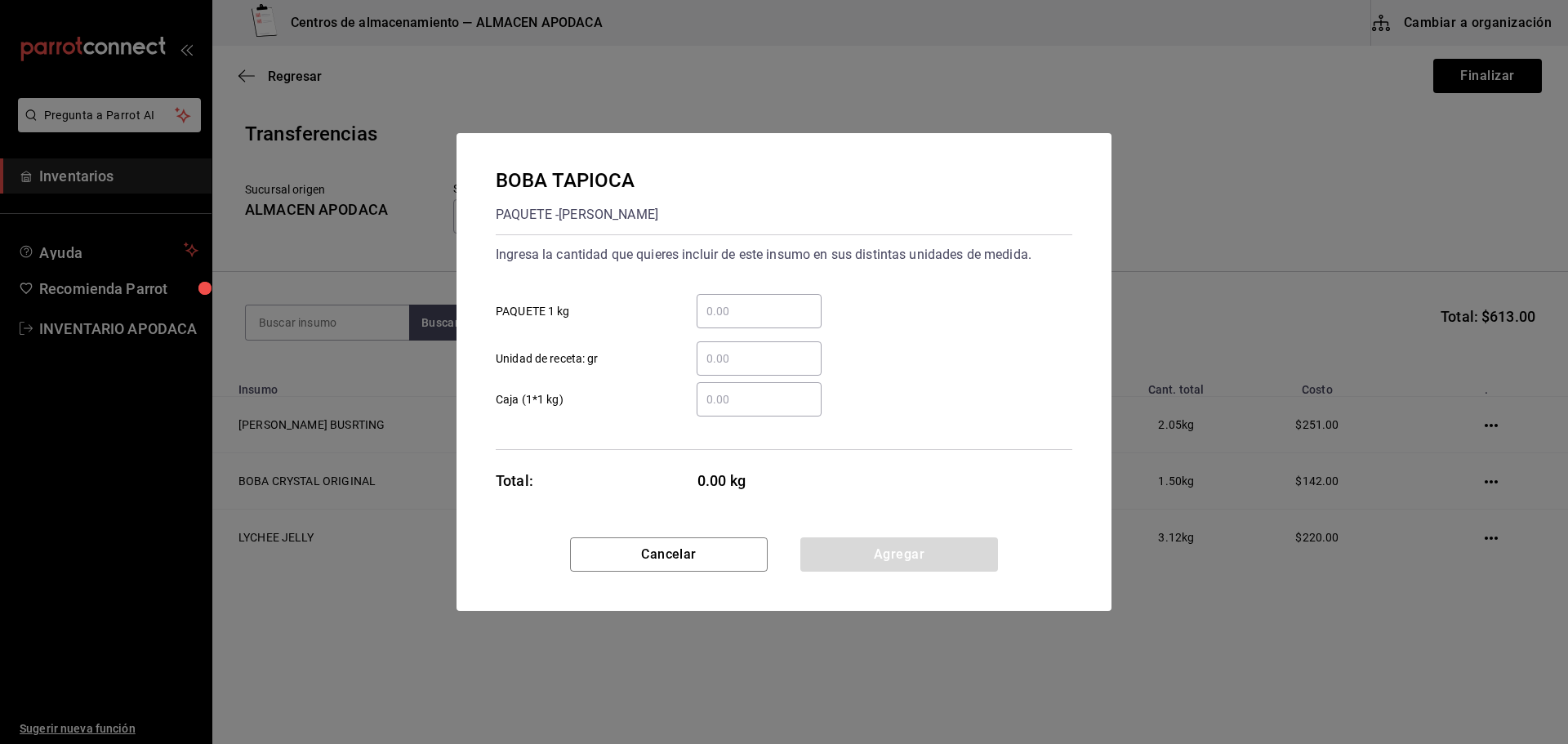
click at [777, 319] on input "​ PAQUETE 1 kg" at bounding box center [759, 311] width 125 height 20
type input "5"
drag, startPoint x: 839, startPoint y: 553, endPoint x: 830, endPoint y: 544, distance: 12.7
click at [839, 553] on button "Agregar" at bounding box center [898, 554] width 198 height 35
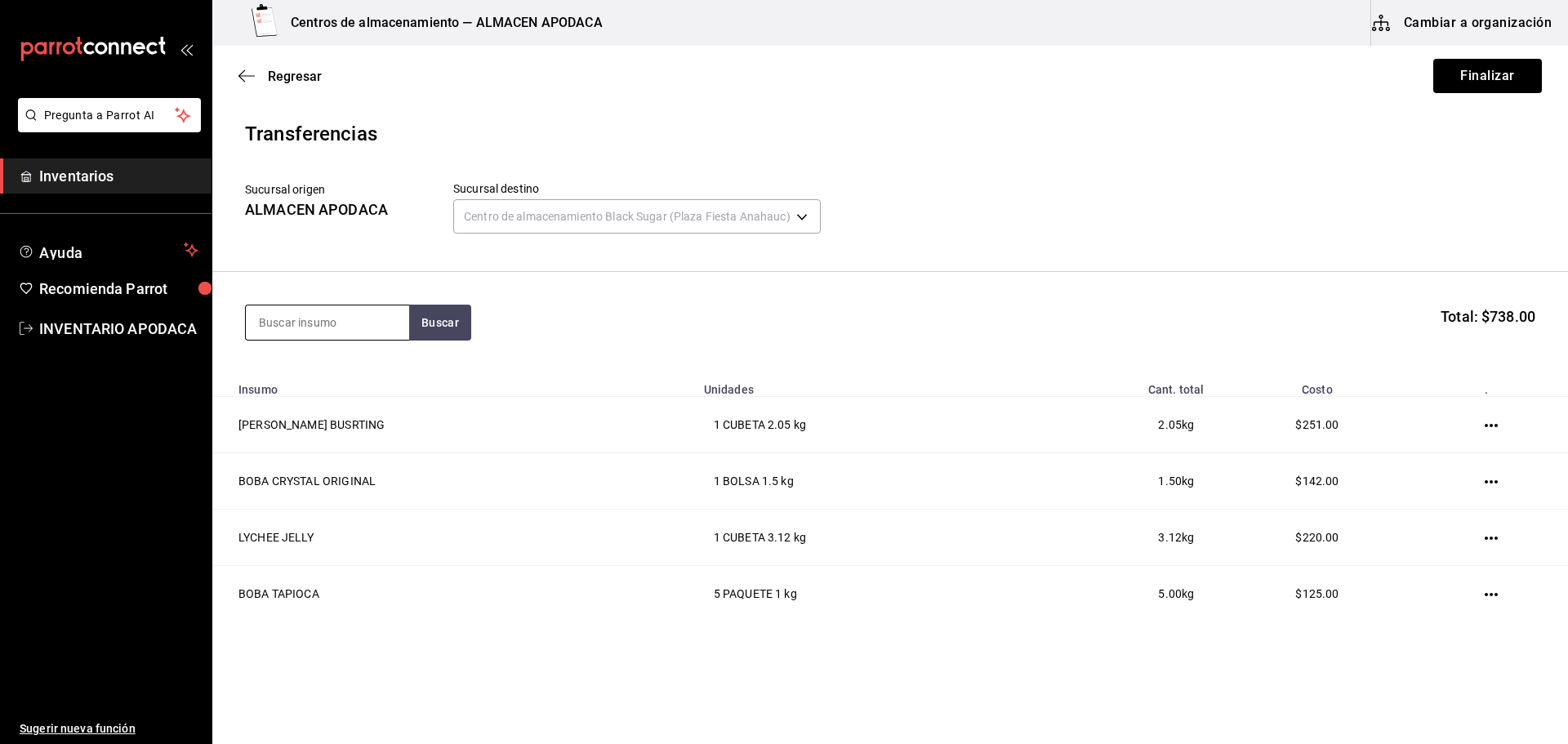
click at [379, 332] on input at bounding box center [327, 323] width 163 height 35
type input "OREO"
click at [343, 377] on div "GALLETA OREO" at bounding box center [322, 370] width 126 height 20
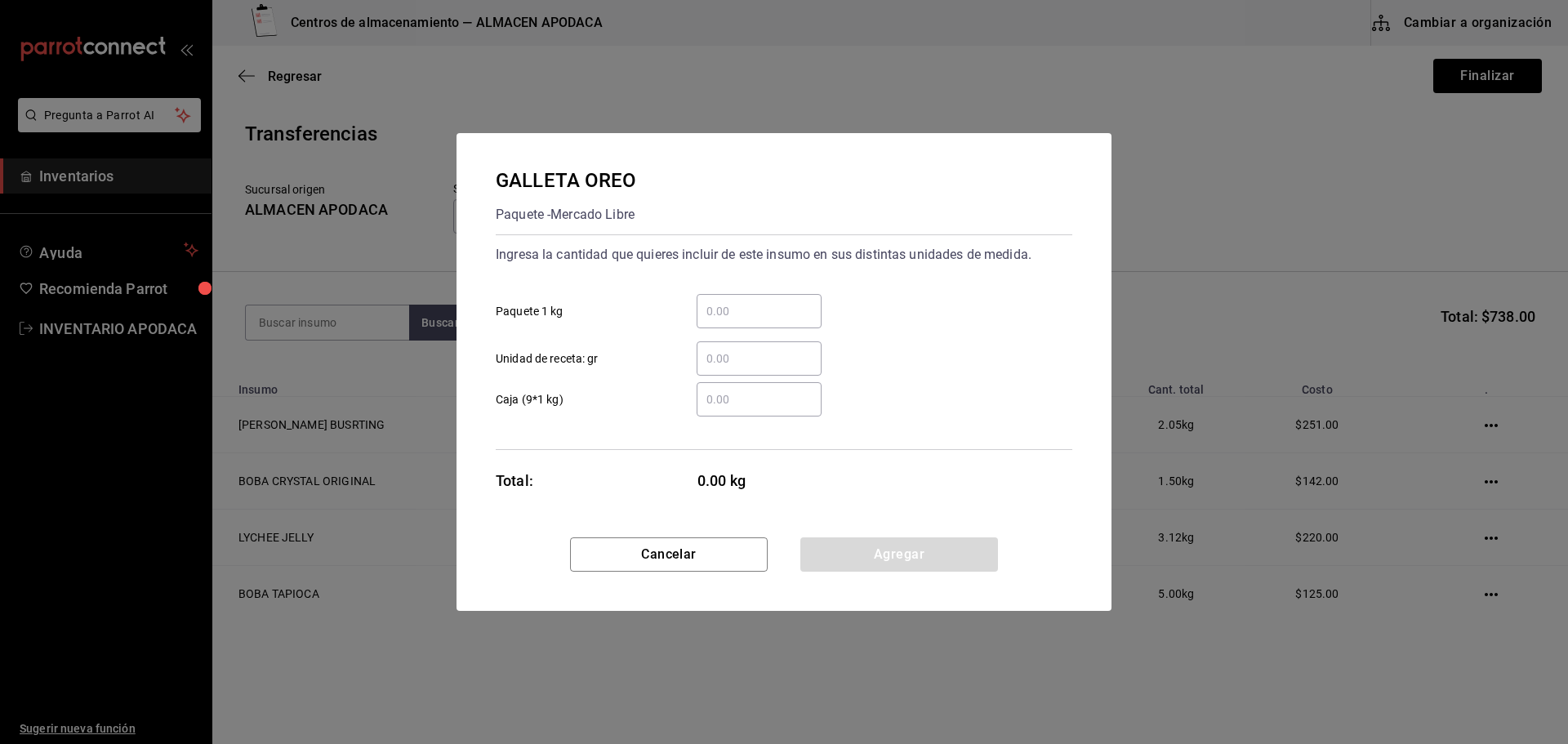
click at [789, 311] on input "​ Paquete 1 kg" at bounding box center [759, 311] width 125 height 20
type input "1"
click at [844, 546] on button "Agregar" at bounding box center [898, 554] width 198 height 35
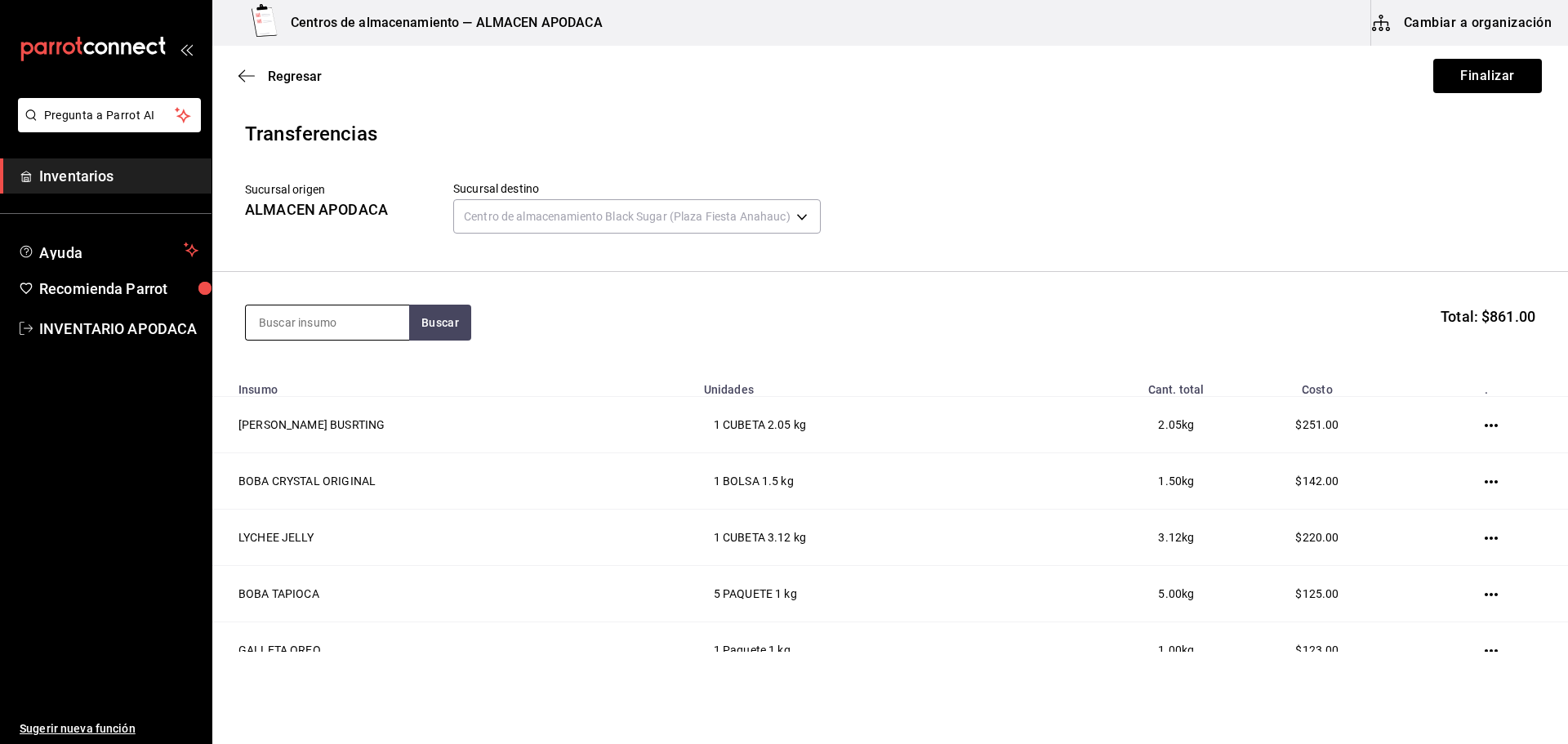
click at [319, 329] on input at bounding box center [327, 323] width 163 height 35
type input "TARO"
click at [338, 372] on div "TARO PREMIUM POWDER" at bounding box center [327, 380] width 137 height 39
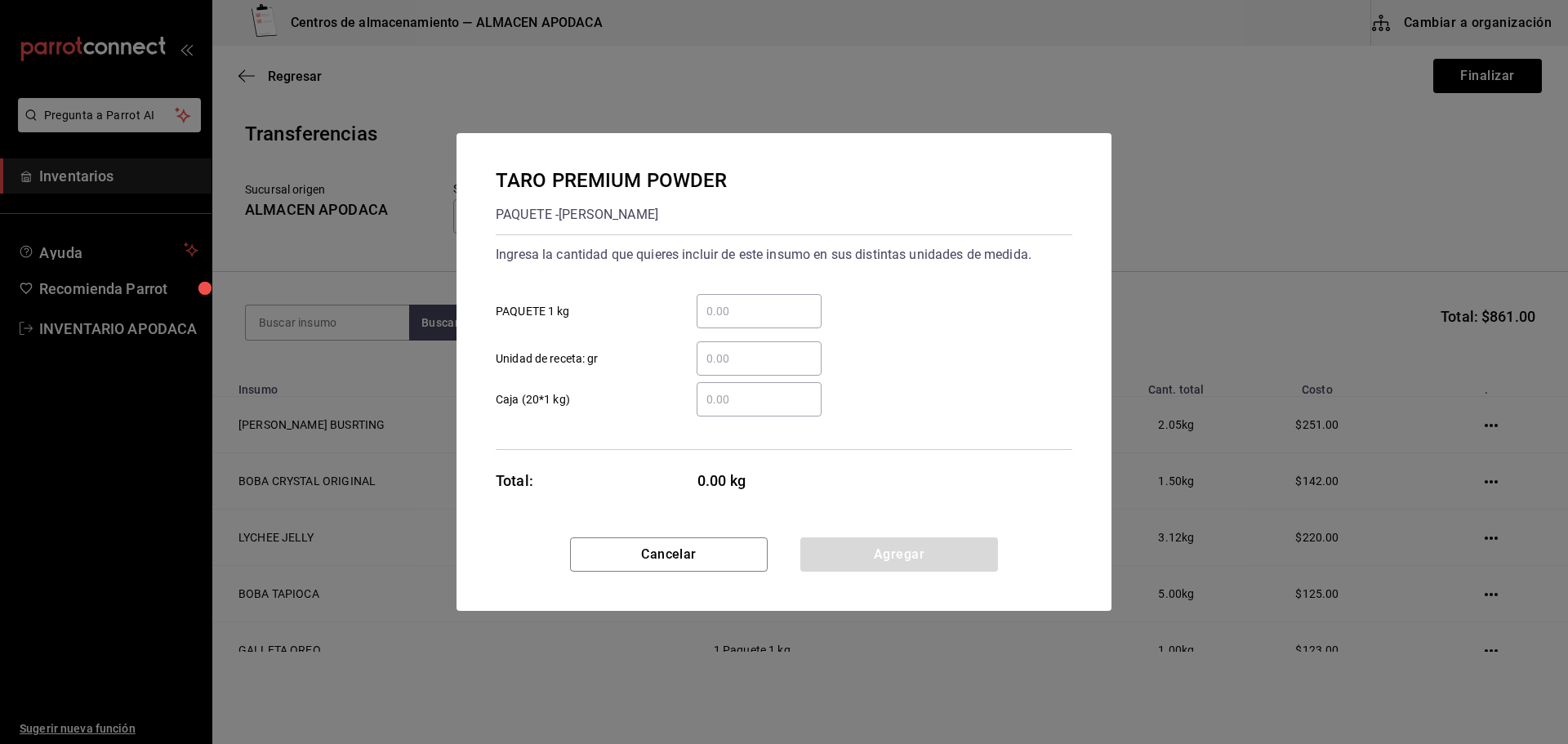
click at [755, 296] on div "​" at bounding box center [759, 311] width 125 height 35
click at [755, 301] on input "​ PAQUETE 1 kg" at bounding box center [759, 311] width 125 height 20
type input "3"
drag, startPoint x: 904, startPoint y: 557, endPoint x: 837, endPoint y: 526, distance: 73.8
click at [904, 556] on button "Agregar" at bounding box center [898, 554] width 198 height 35
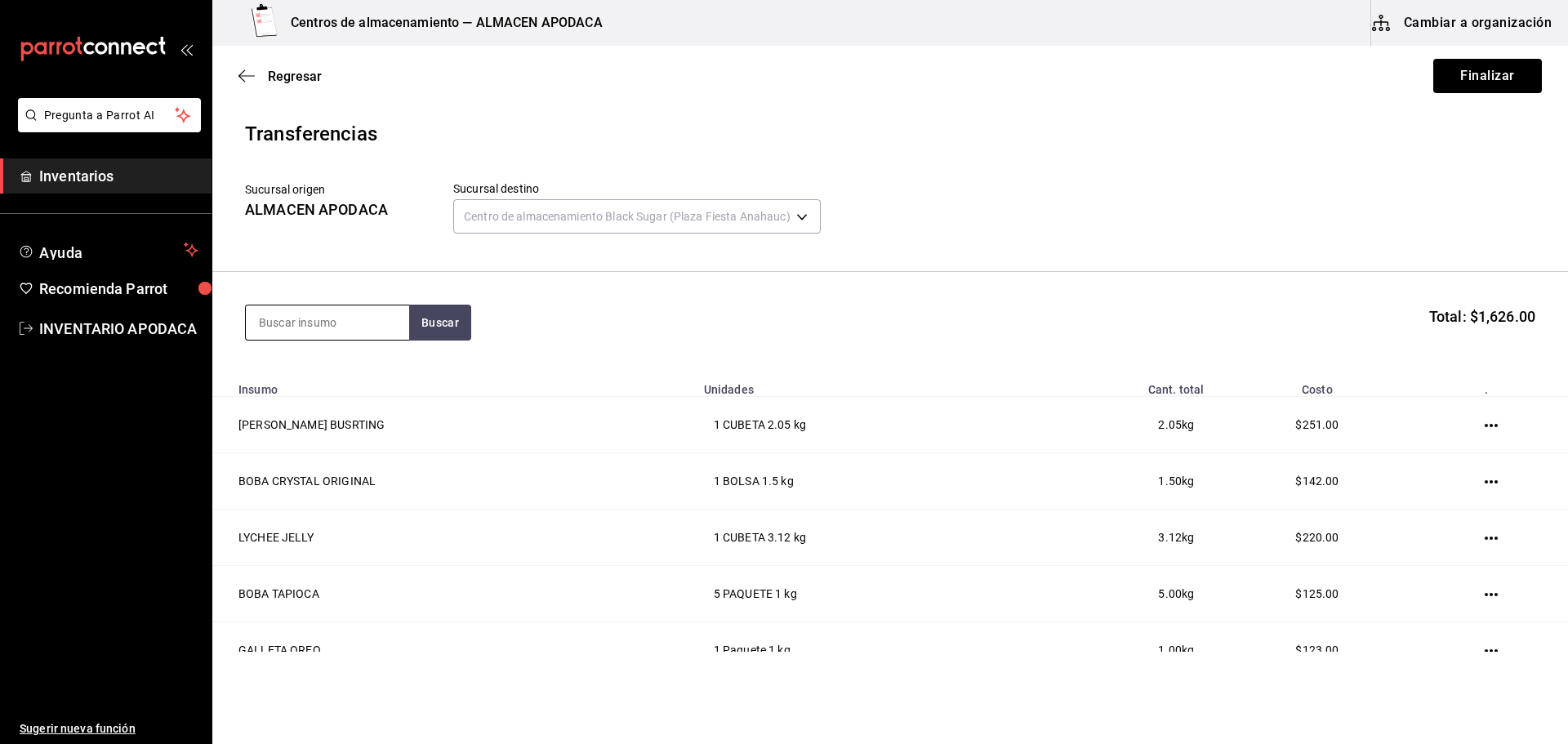
click at [297, 327] on input at bounding box center [327, 323] width 163 height 35
type input "MATCHA"
click at [360, 396] on div "MATCHA PREMIUM POWDER" at bounding box center [327, 380] width 137 height 39
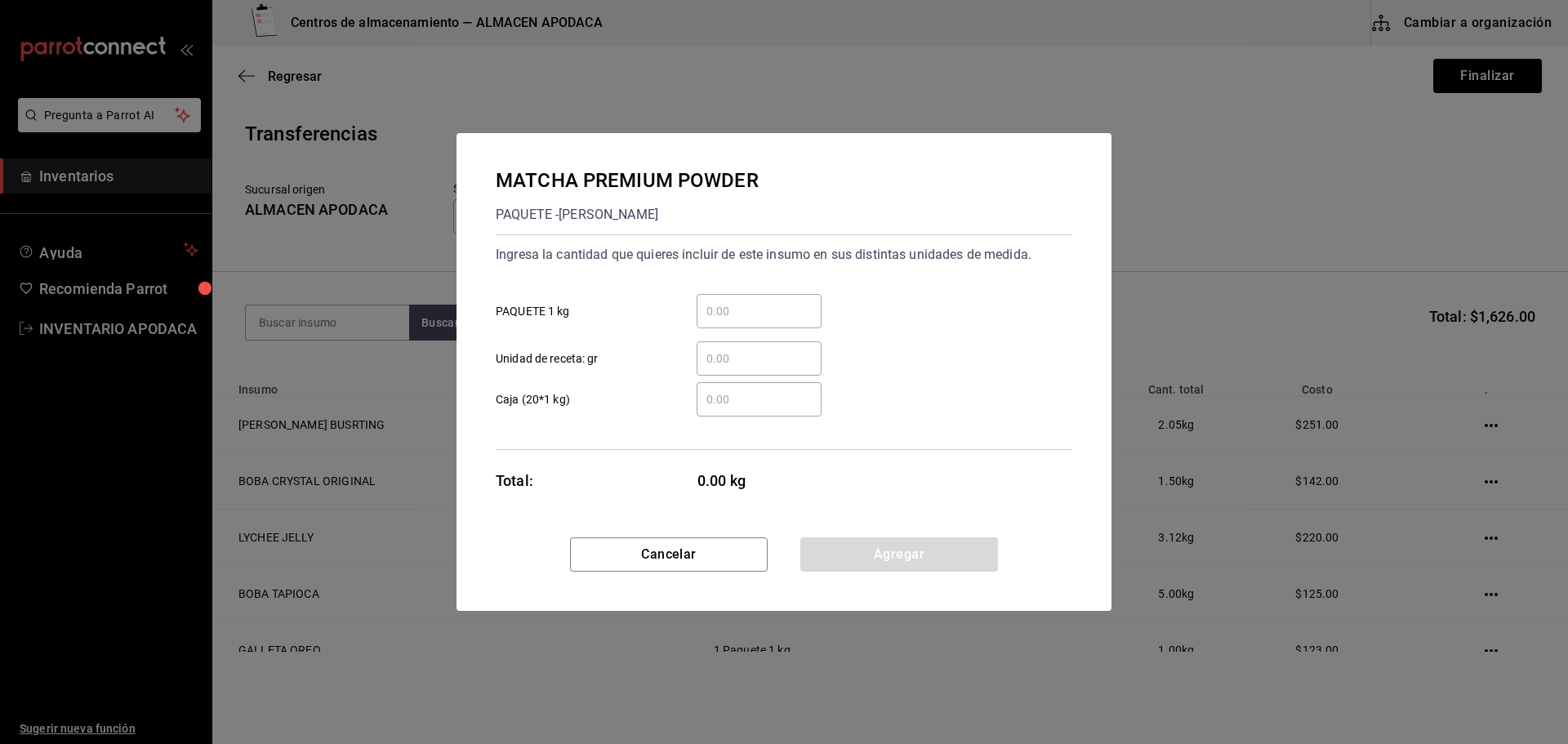
click at [764, 312] on input "​ PAQUETE 1 kg" at bounding box center [759, 311] width 125 height 20
type input "1"
click at [875, 556] on button "Agregar" at bounding box center [898, 554] width 198 height 35
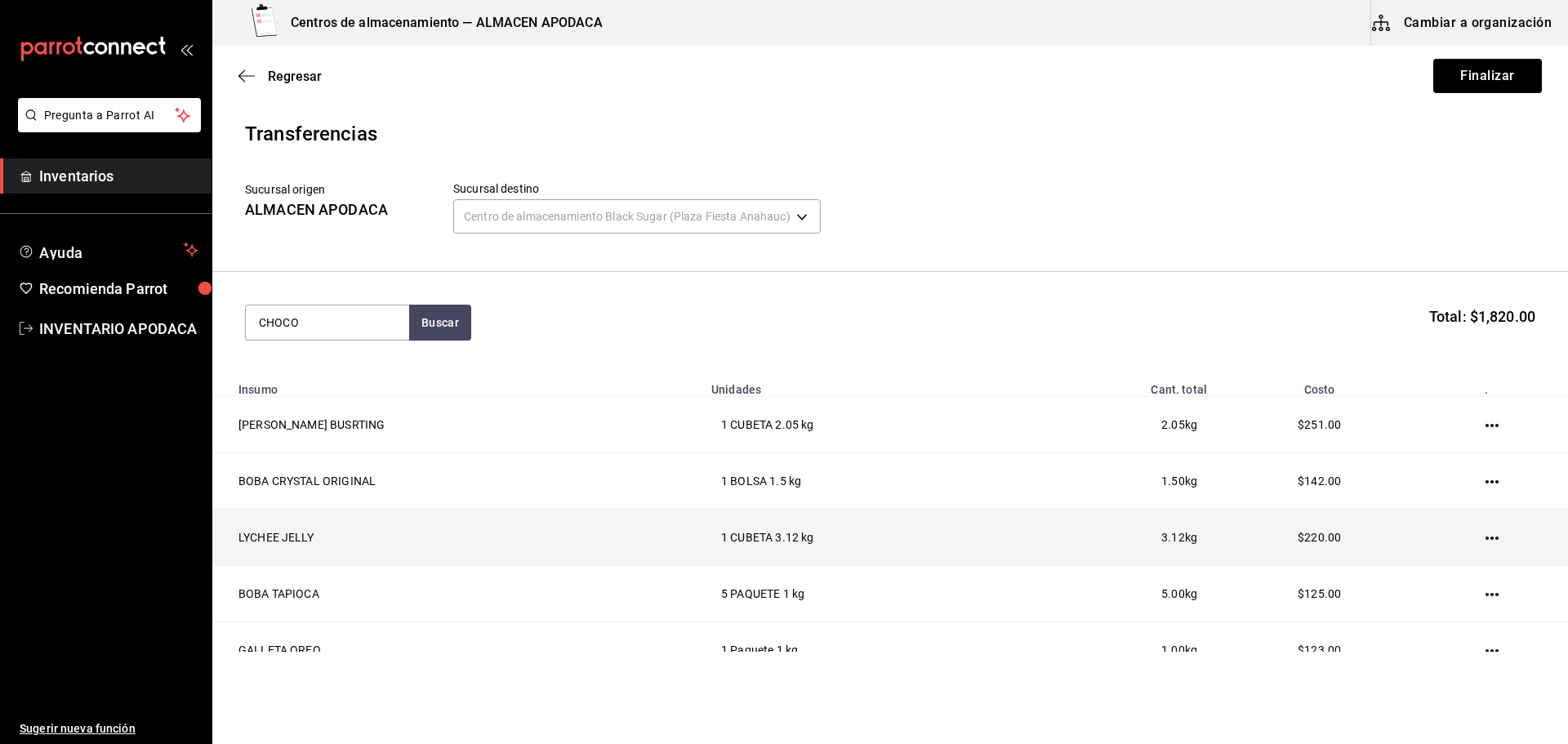
type input "CHOCO"
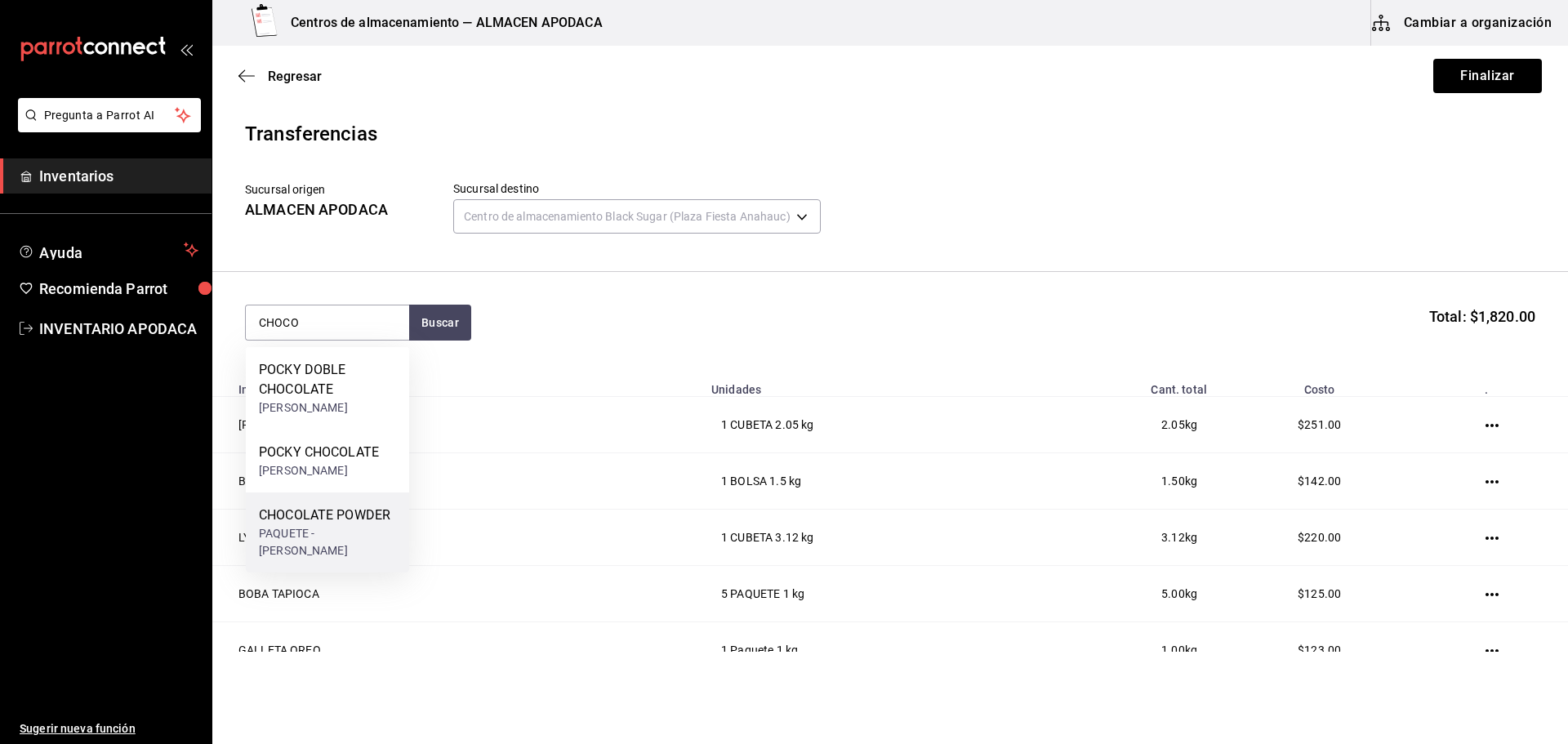
click at [379, 533] on div "PAQUETE - [PERSON_NAME]" at bounding box center [327, 542] width 137 height 35
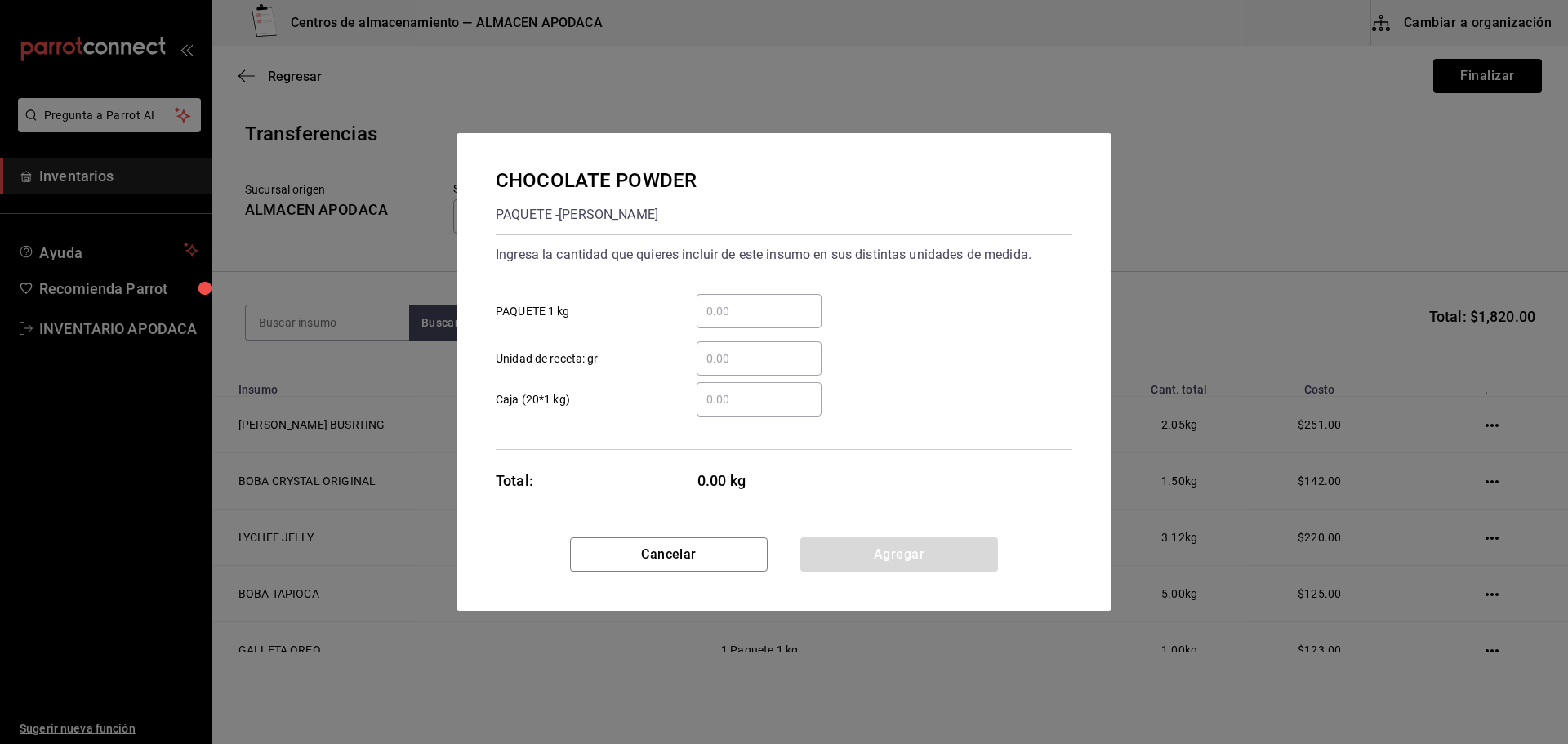
click at [789, 326] on div "​" at bounding box center [759, 311] width 125 height 35
click at [789, 321] on input "​ PAQUETE 1 kg" at bounding box center [759, 311] width 125 height 20
type input "3"
drag, startPoint x: 852, startPoint y: 547, endPoint x: 839, endPoint y: 538, distance: 15.8
click at [852, 547] on button "Agregar" at bounding box center [898, 554] width 198 height 35
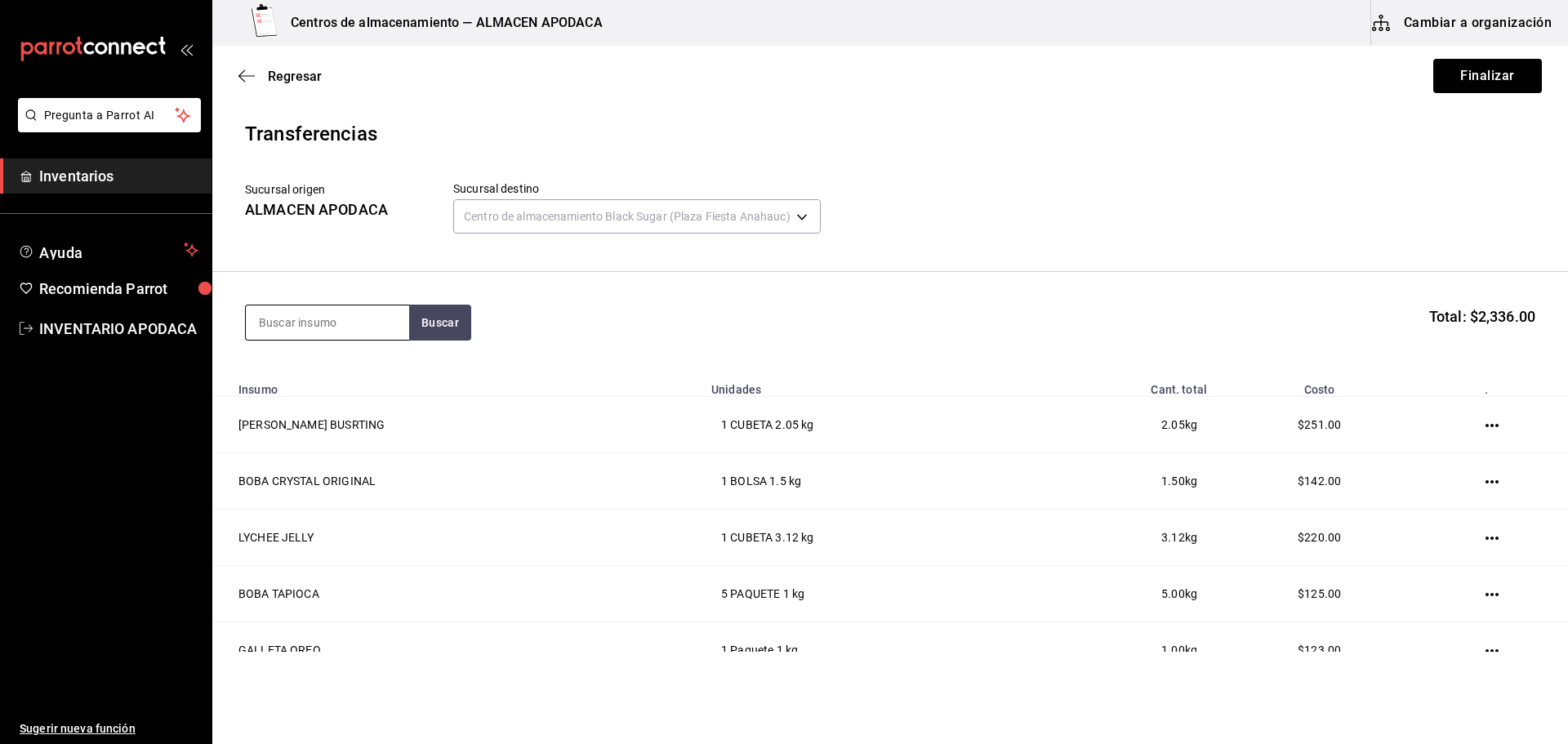
click at [341, 315] on input at bounding box center [327, 323] width 163 height 35
type input "LAVAN"
click at [353, 396] on div "PAQUETE - [PERSON_NAME]" at bounding box center [327, 397] width 137 height 35
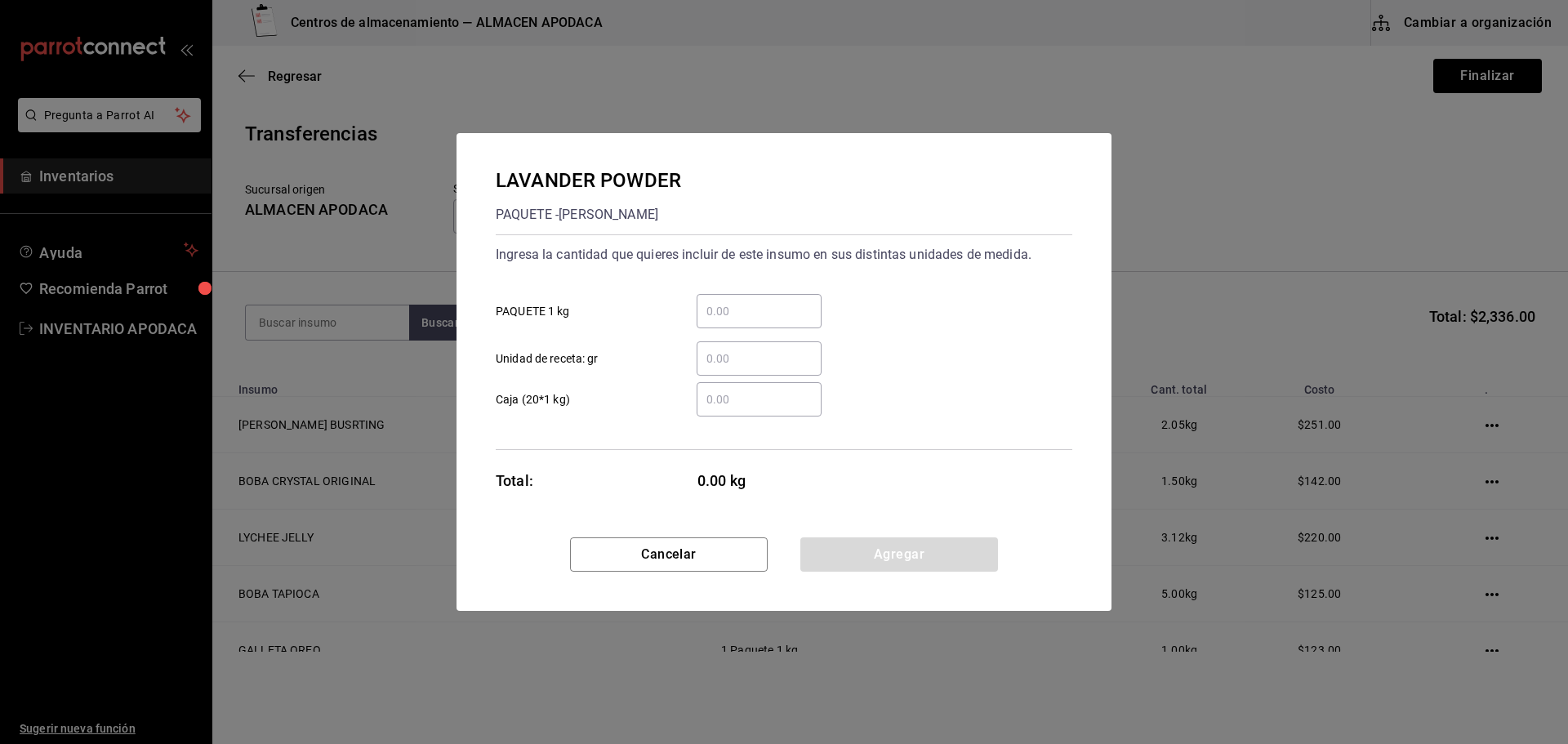
click at [740, 304] on input "​ PAQUETE 1 kg" at bounding box center [759, 311] width 125 height 20
type input "1"
click at [867, 542] on button "Agregar" at bounding box center [898, 554] width 198 height 35
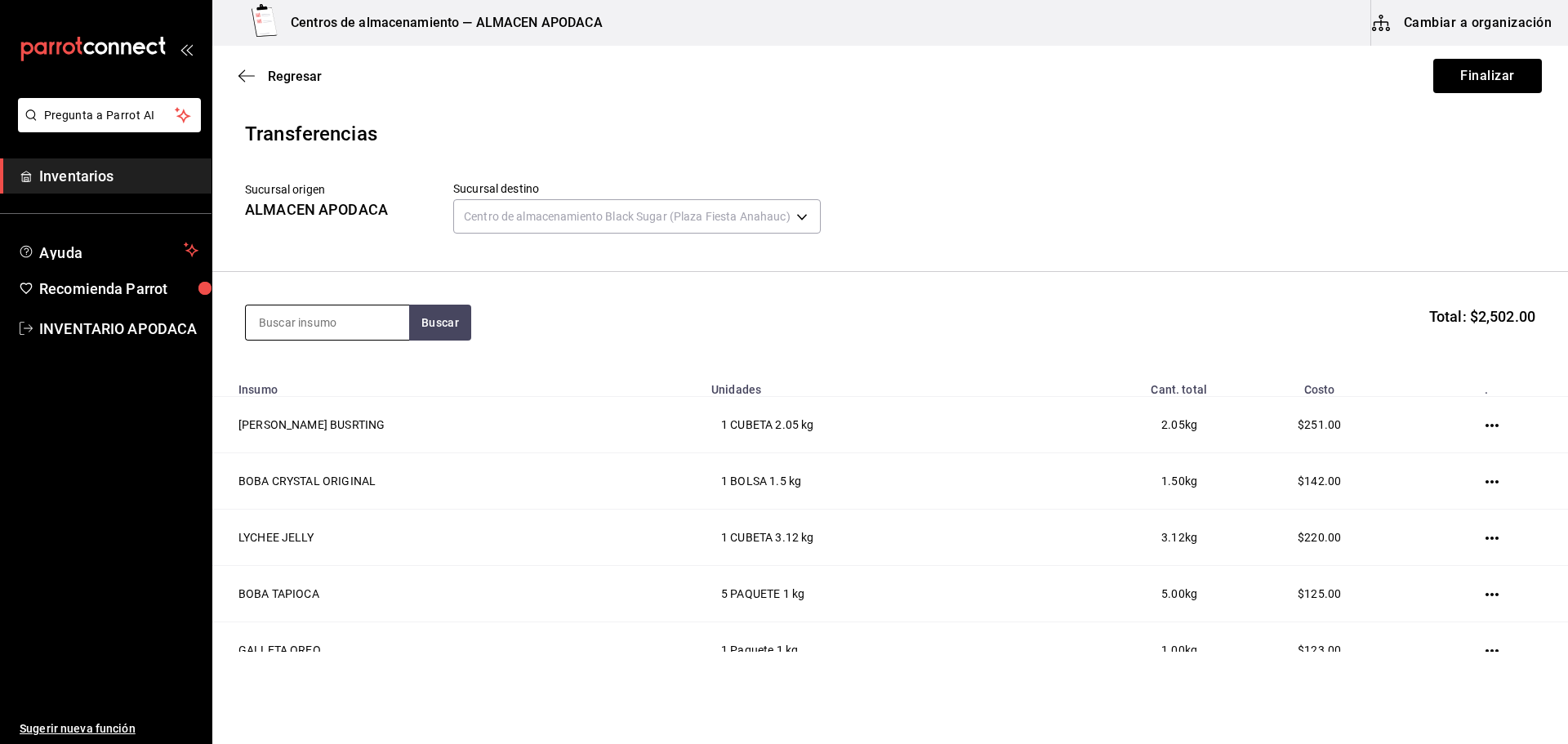
click at [316, 326] on input at bounding box center [327, 323] width 163 height 35
type input "CHAI"
click at [356, 366] on div "TE CHAI POWDER" at bounding box center [322, 370] width 127 height 20
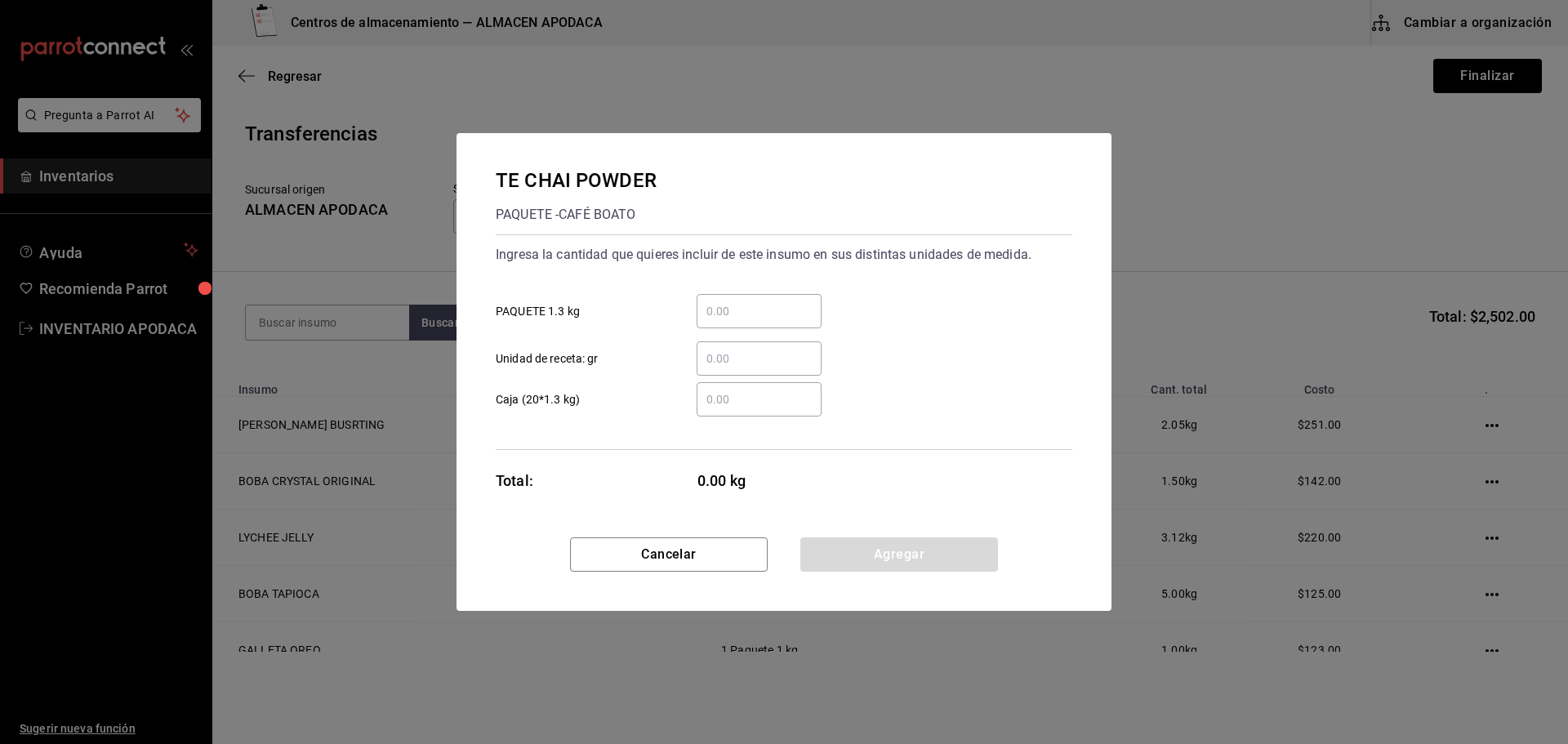
click at [756, 318] on input "​ PAQUETE 1.3 kg" at bounding box center [759, 311] width 125 height 20
type input "1"
drag, startPoint x: 845, startPoint y: 556, endPoint x: 655, endPoint y: 448, distance: 218.5
click at [845, 556] on button "Agregar" at bounding box center [898, 554] width 198 height 35
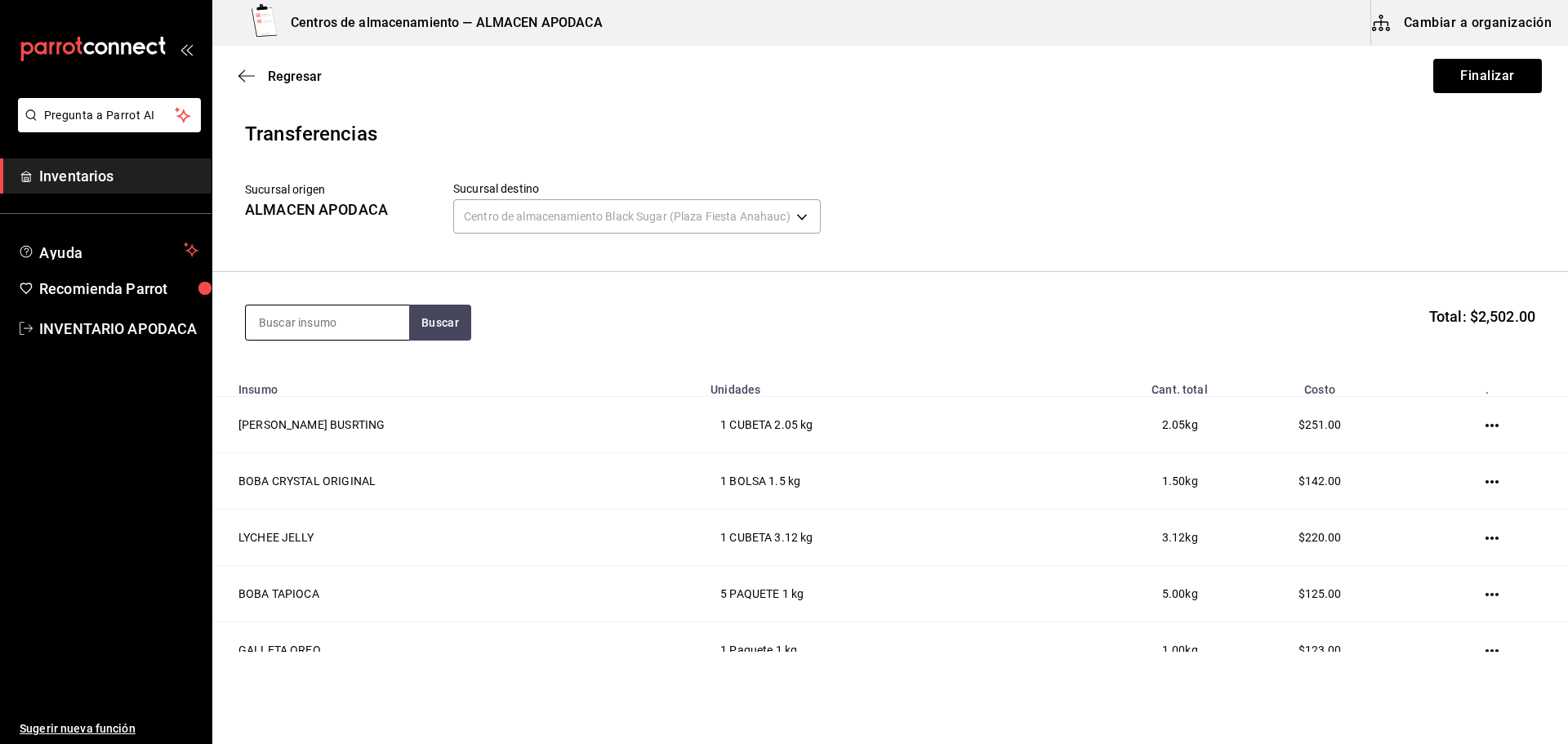
click at [352, 325] on input at bounding box center [327, 323] width 163 height 35
type input "COFF"
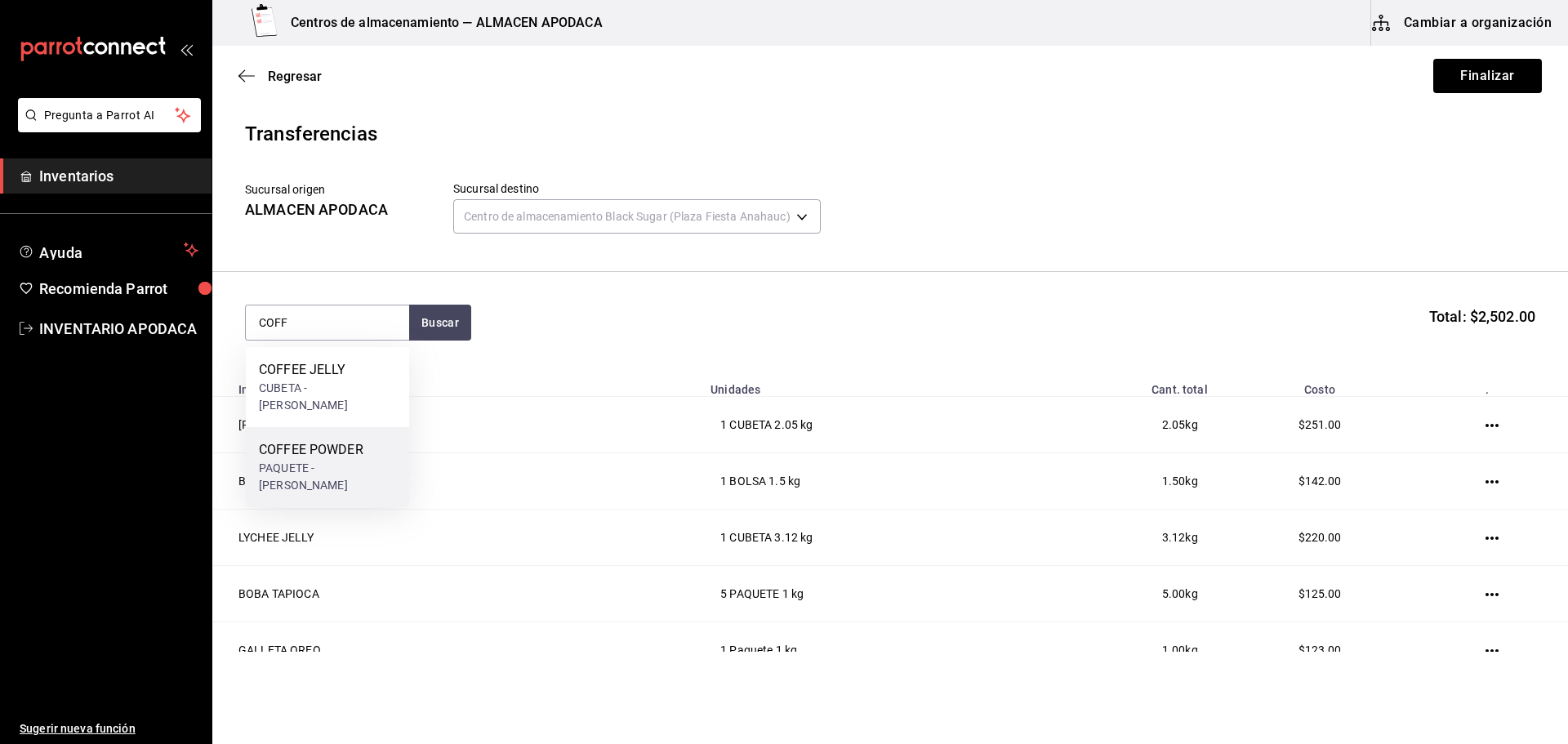
click at [332, 427] on div "COFFEE POWDER PAQUETE - [PERSON_NAME]" at bounding box center [327, 466] width 163 height 80
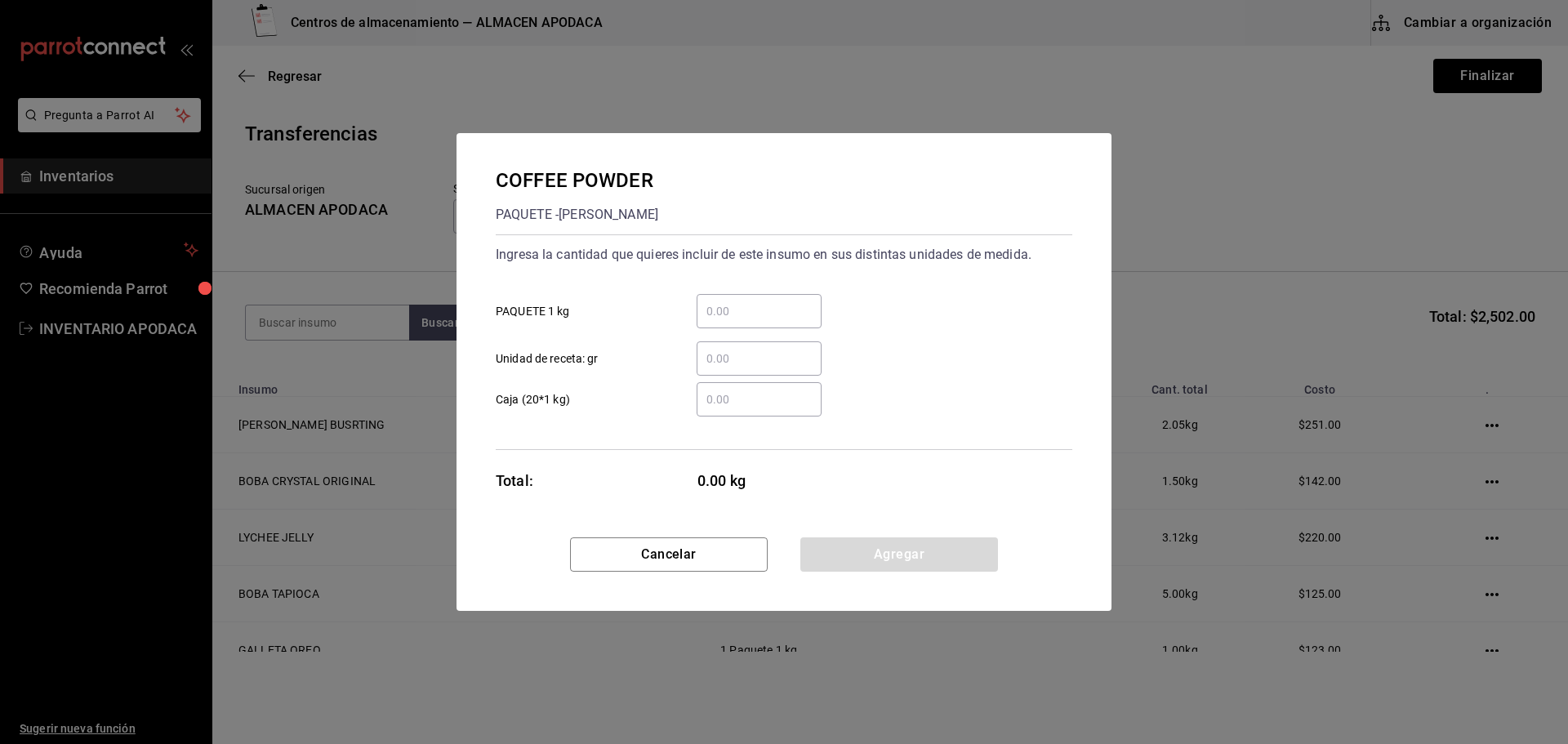
click at [740, 305] on input "​ PAQUETE 1 kg" at bounding box center [759, 311] width 125 height 20
type input "1"
click at [870, 564] on button "Agregar" at bounding box center [898, 554] width 198 height 35
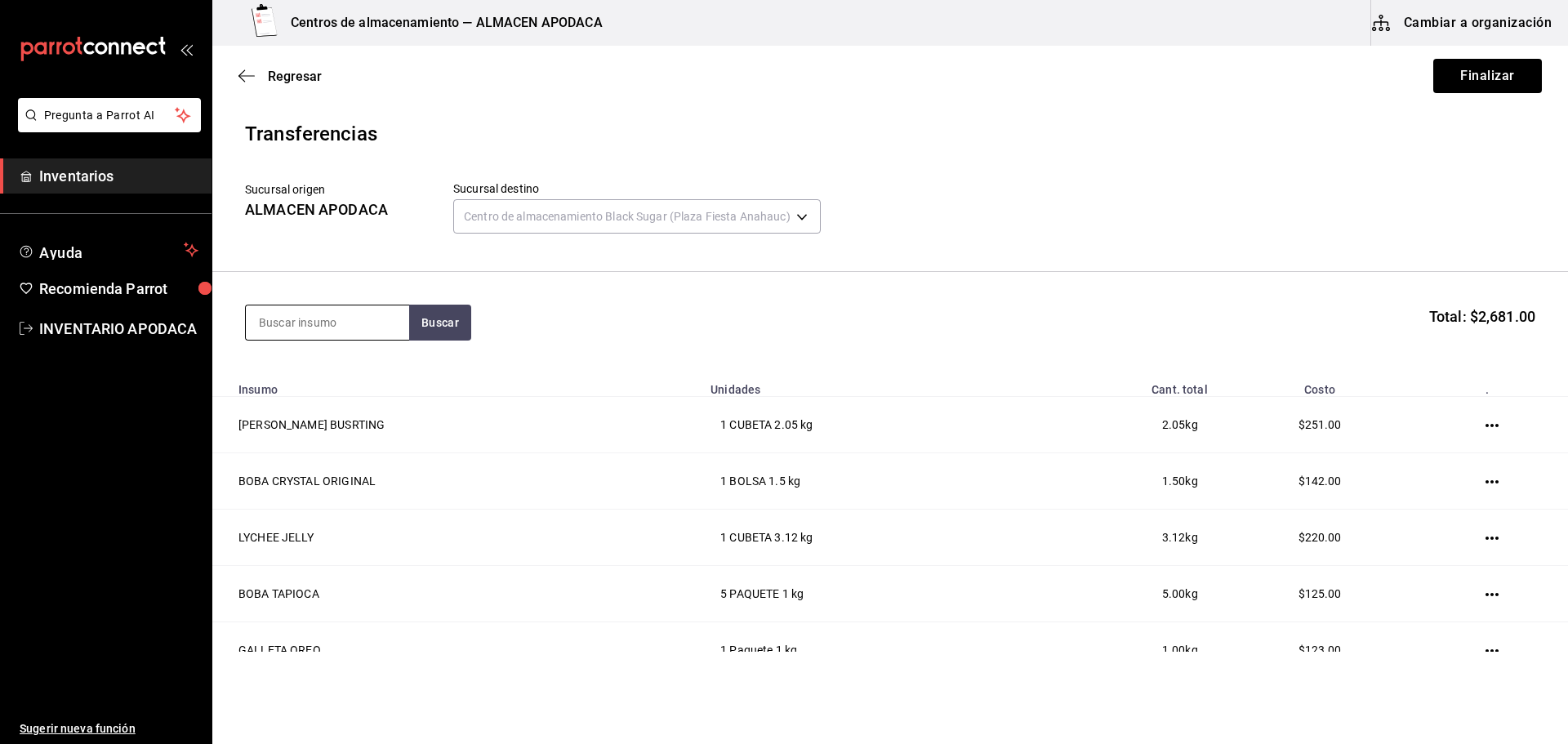
click at [363, 321] on input at bounding box center [327, 323] width 163 height 35
type input "TIGER"
click at [338, 400] on div "BOTELLA - [PERSON_NAME]" at bounding box center [327, 417] width 137 height 35
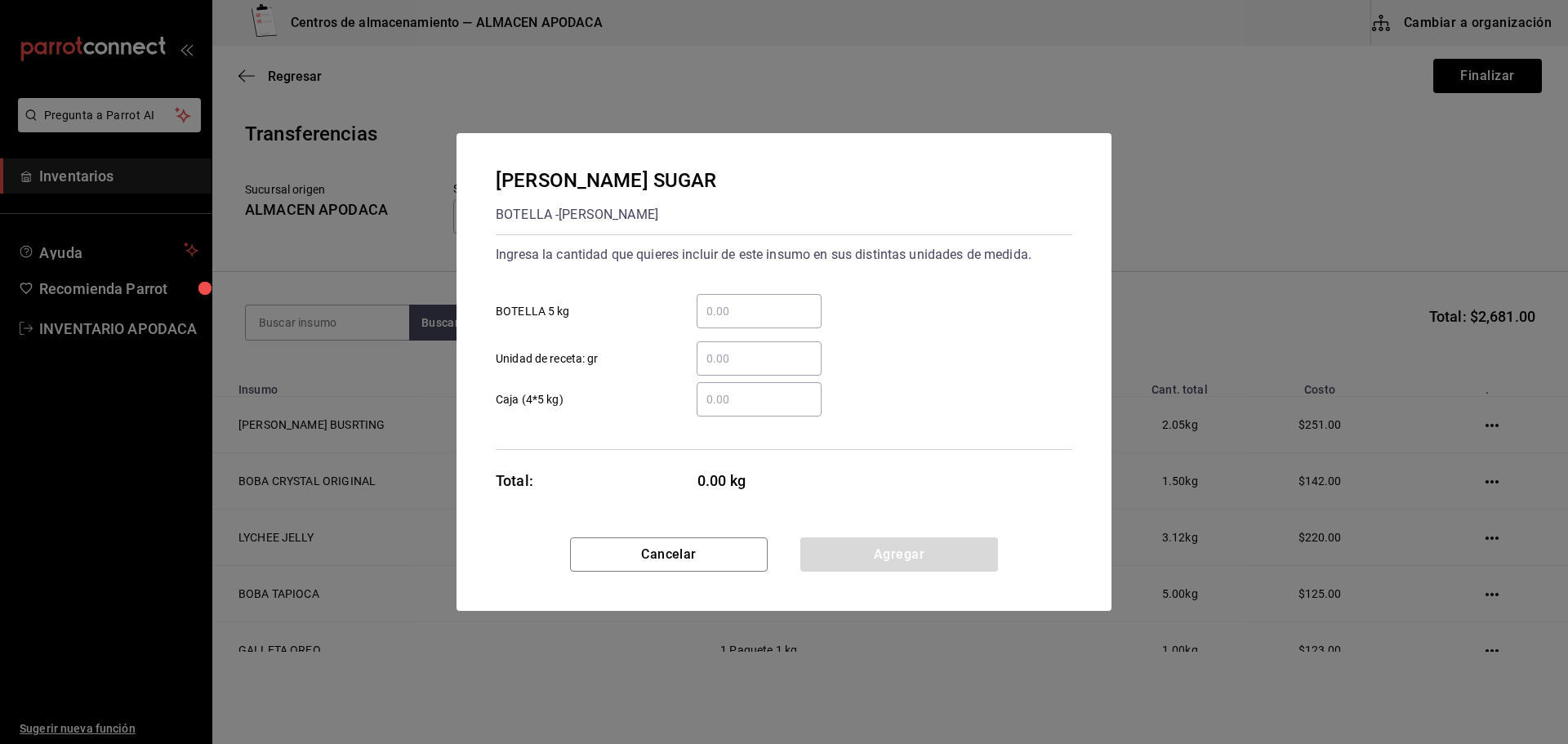
click at [783, 312] on input "​ BOTELLA 5 kg" at bounding box center [759, 311] width 125 height 20
type input "1"
click at [893, 554] on button "Agregar" at bounding box center [898, 554] width 198 height 35
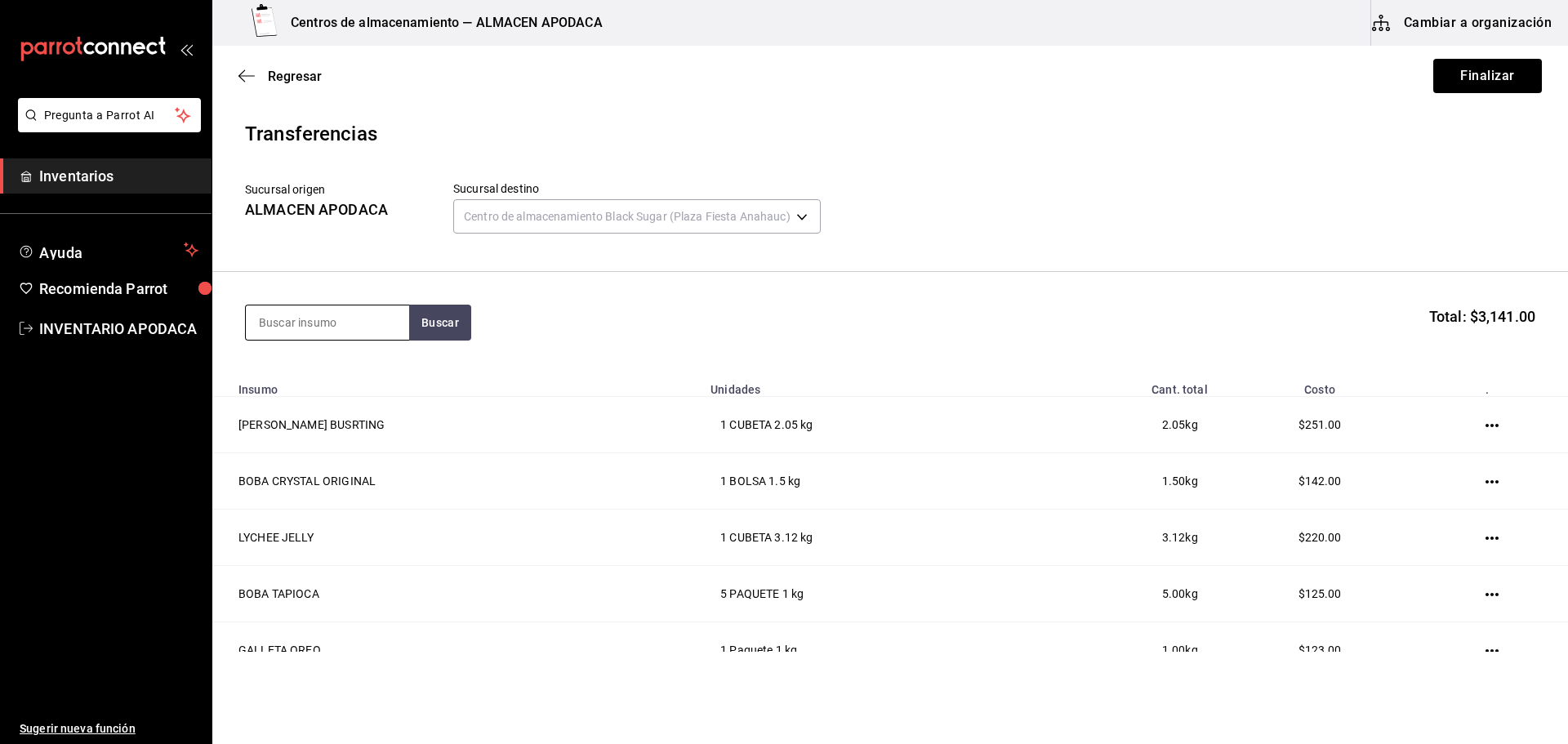
click at [337, 324] on input at bounding box center [327, 323] width 163 height 35
type input "PASSI"
click at [373, 369] on div "PASSION FRUIT SYRUP" at bounding box center [327, 380] width 137 height 39
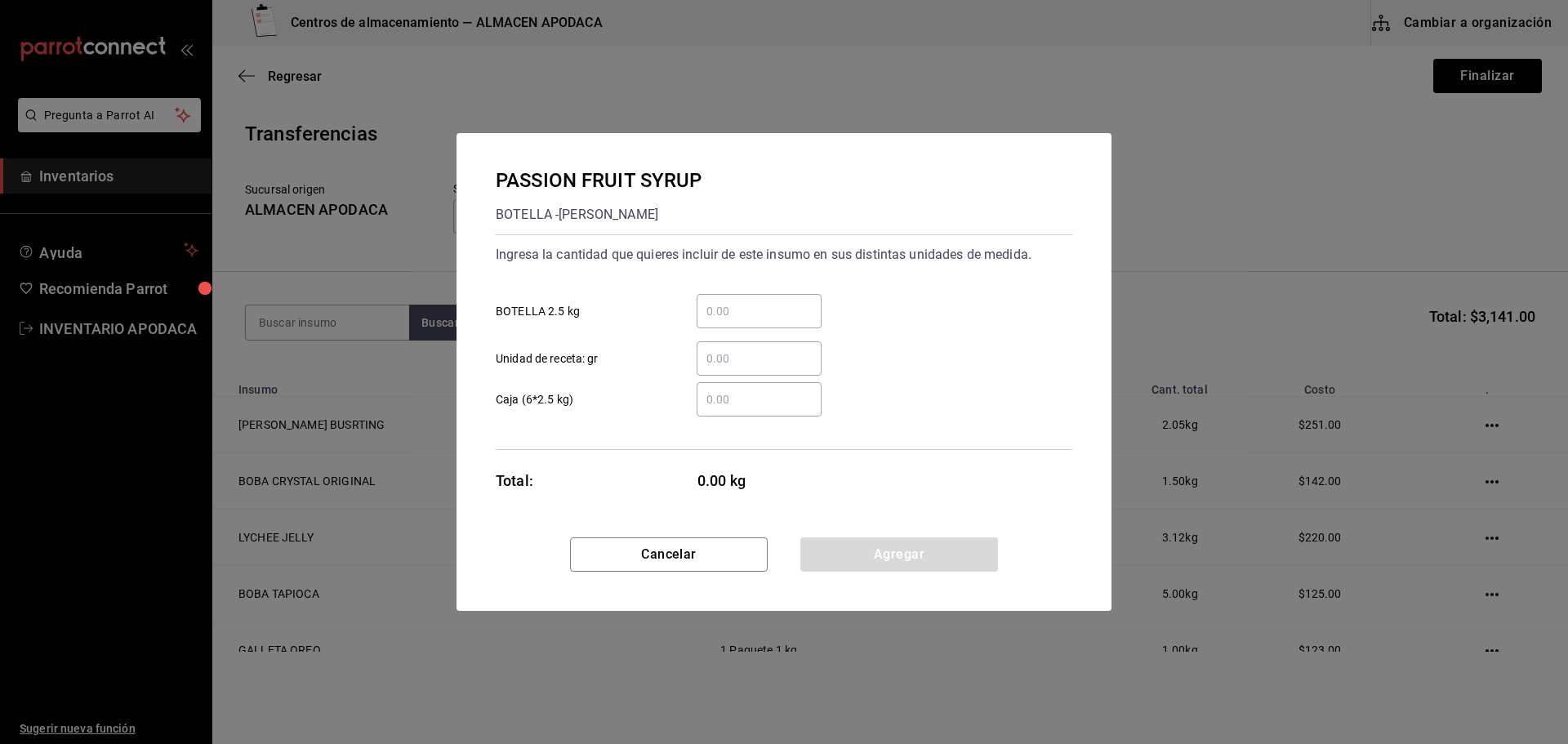
click at [715, 312] on input "​ BOTELLA 2.5 kg" at bounding box center [759, 311] width 125 height 20
type input "1"
click at [841, 546] on button "Agregar" at bounding box center [898, 554] width 198 height 35
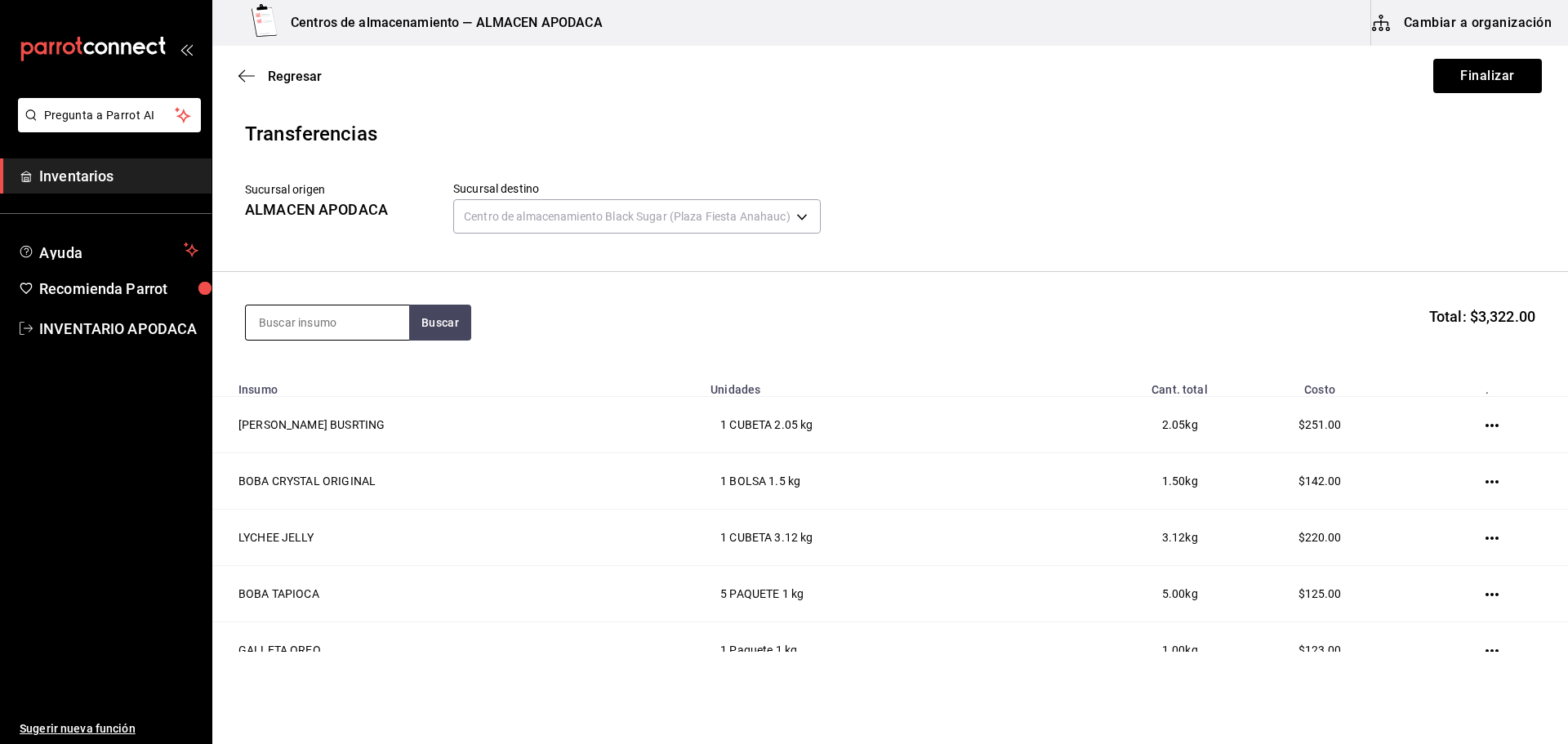
click at [345, 328] on input at bounding box center [327, 323] width 163 height 35
type input "[PERSON_NAME]"
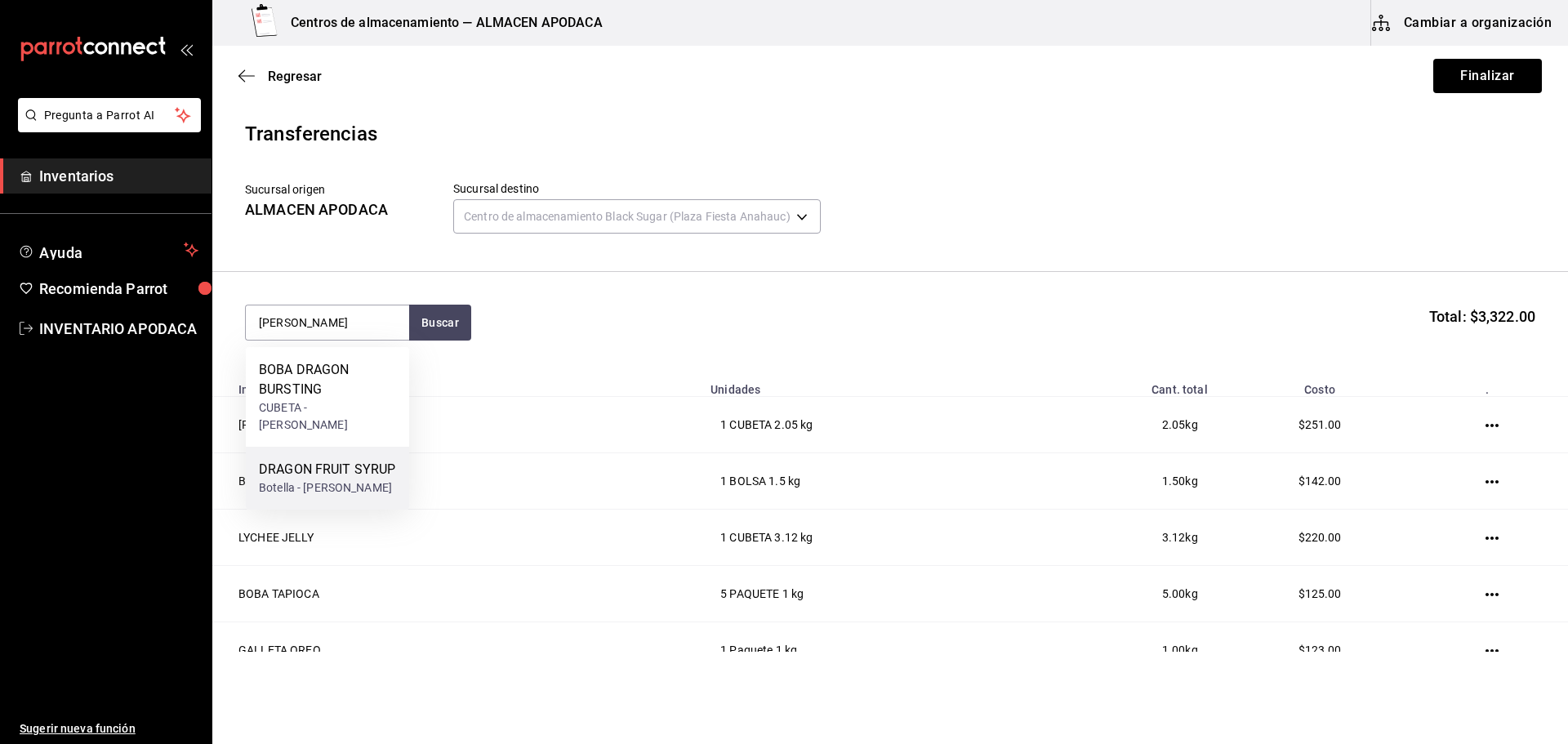
click at [325, 460] on div "DRAGON FRUIT SYRUP" at bounding box center [326, 469] width 136 height 20
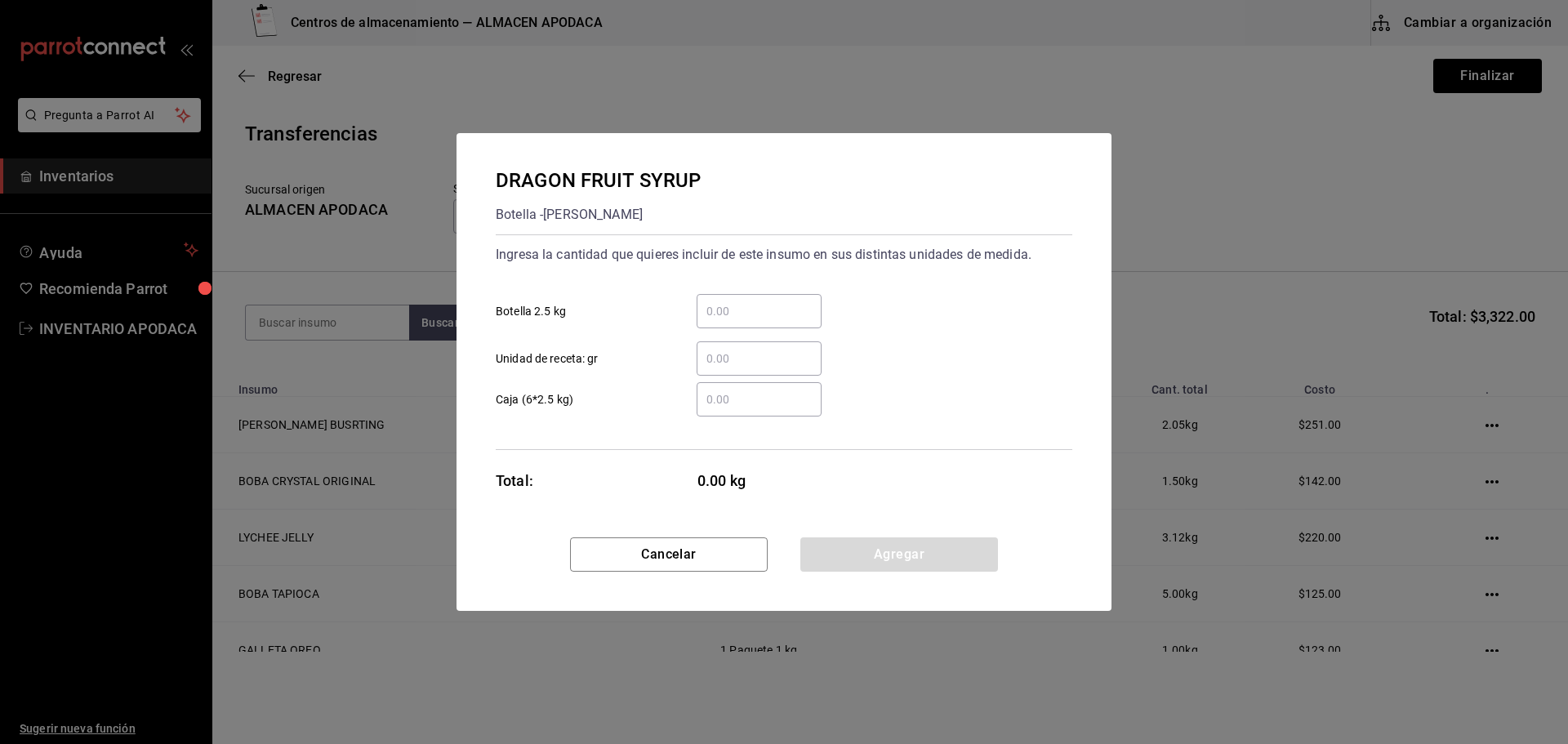
click at [762, 298] on div "​" at bounding box center [759, 311] width 125 height 35
click at [762, 301] on input "​ Botella 2.5 kg" at bounding box center [759, 311] width 125 height 20
type input "1"
click at [880, 539] on button "Agregar" at bounding box center [898, 554] width 198 height 35
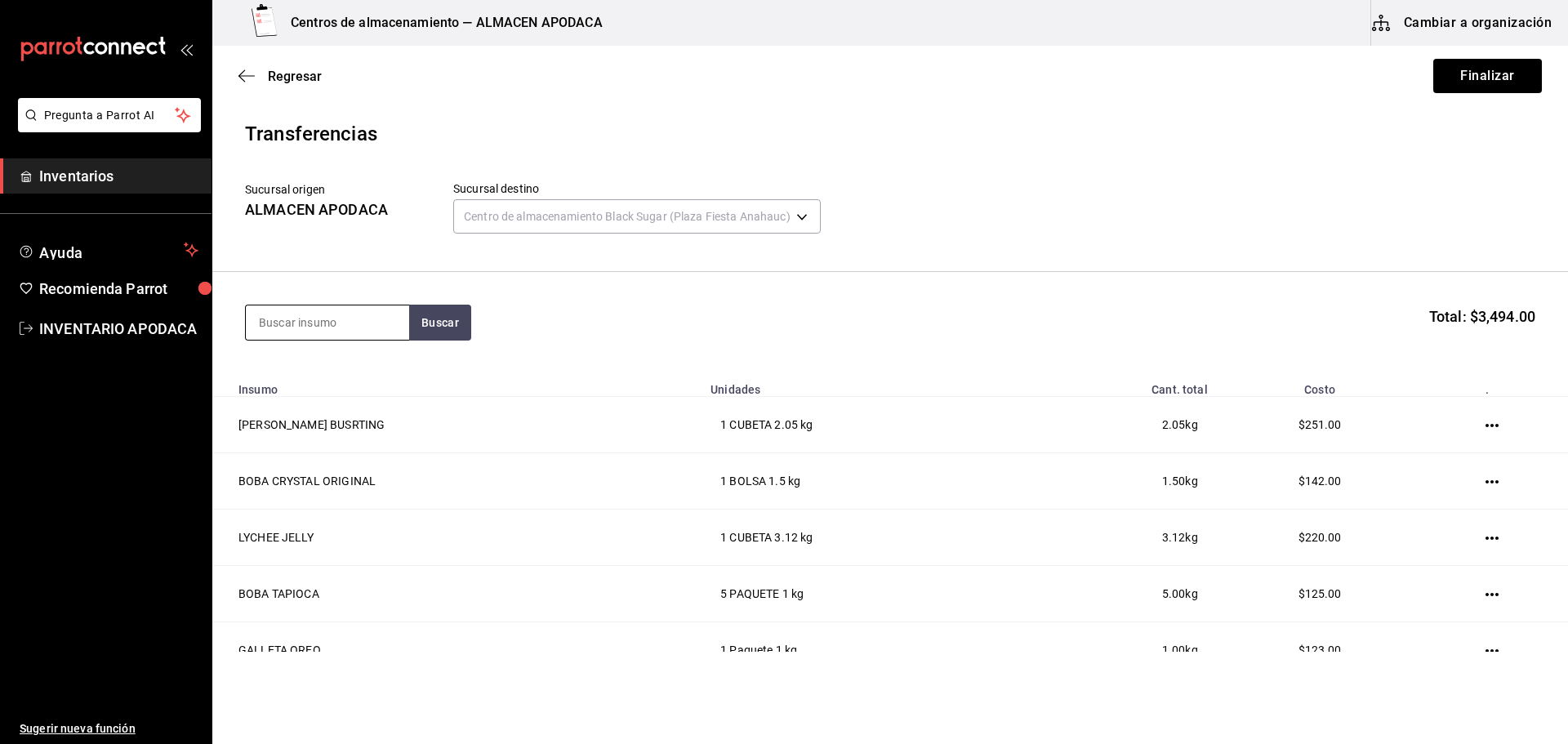
click at [359, 319] on input at bounding box center [327, 323] width 163 height 35
type input "LEMO"
click at [366, 376] on div "LEMON SYRUP BOTELLA - [PERSON_NAME]" at bounding box center [327, 387] width 163 height 80
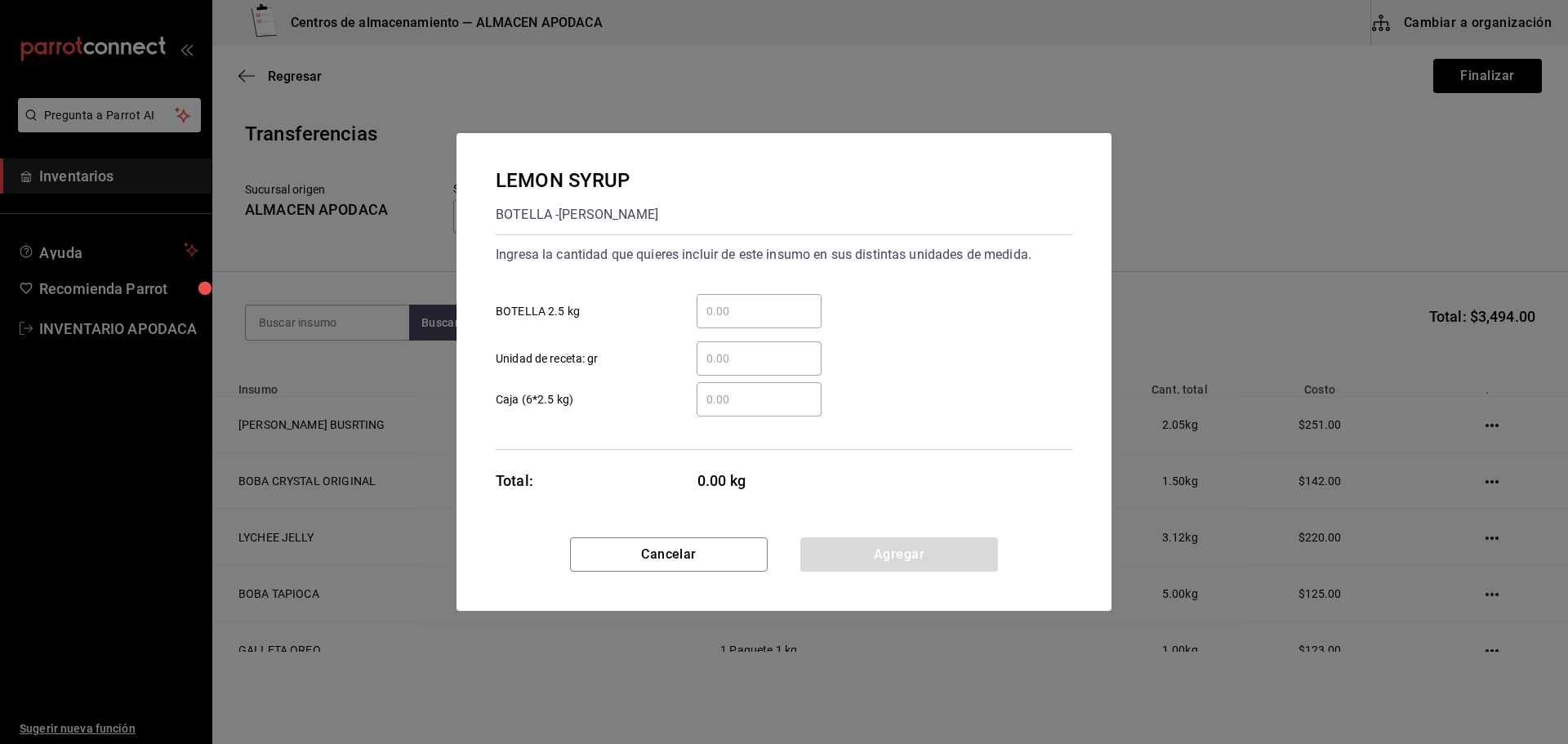
click at [774, 318] on input "​ BOTELLA 2.5 kg" at bounding box center [759, 311] width 125 height 20
type input "1"
click at [870, 552] on button "Agregar" at bounding box center [898, 554] width 198 height 35
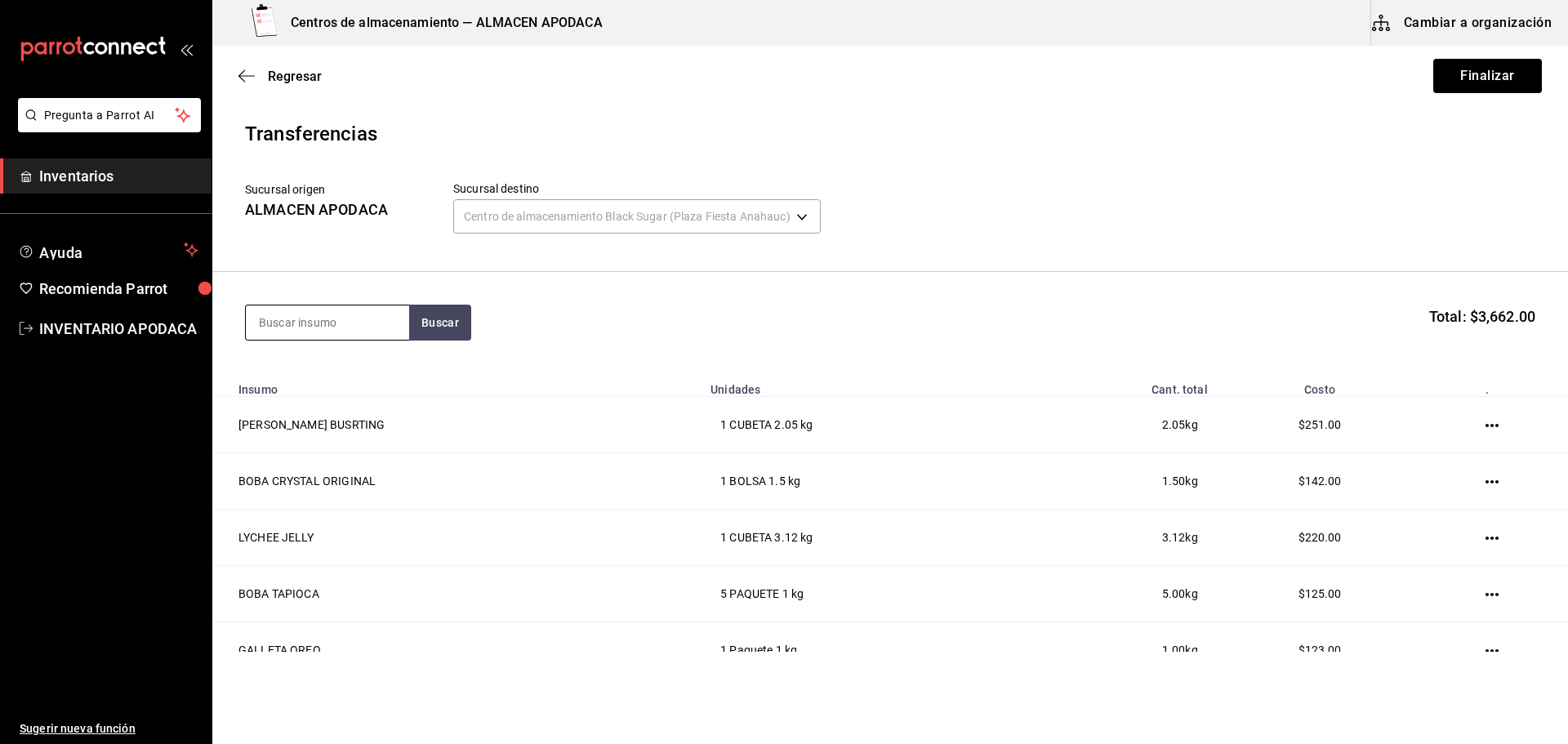
click at [384, 321] on input at bounding box center [327, 323] width 163 height 35
type input "JAM"
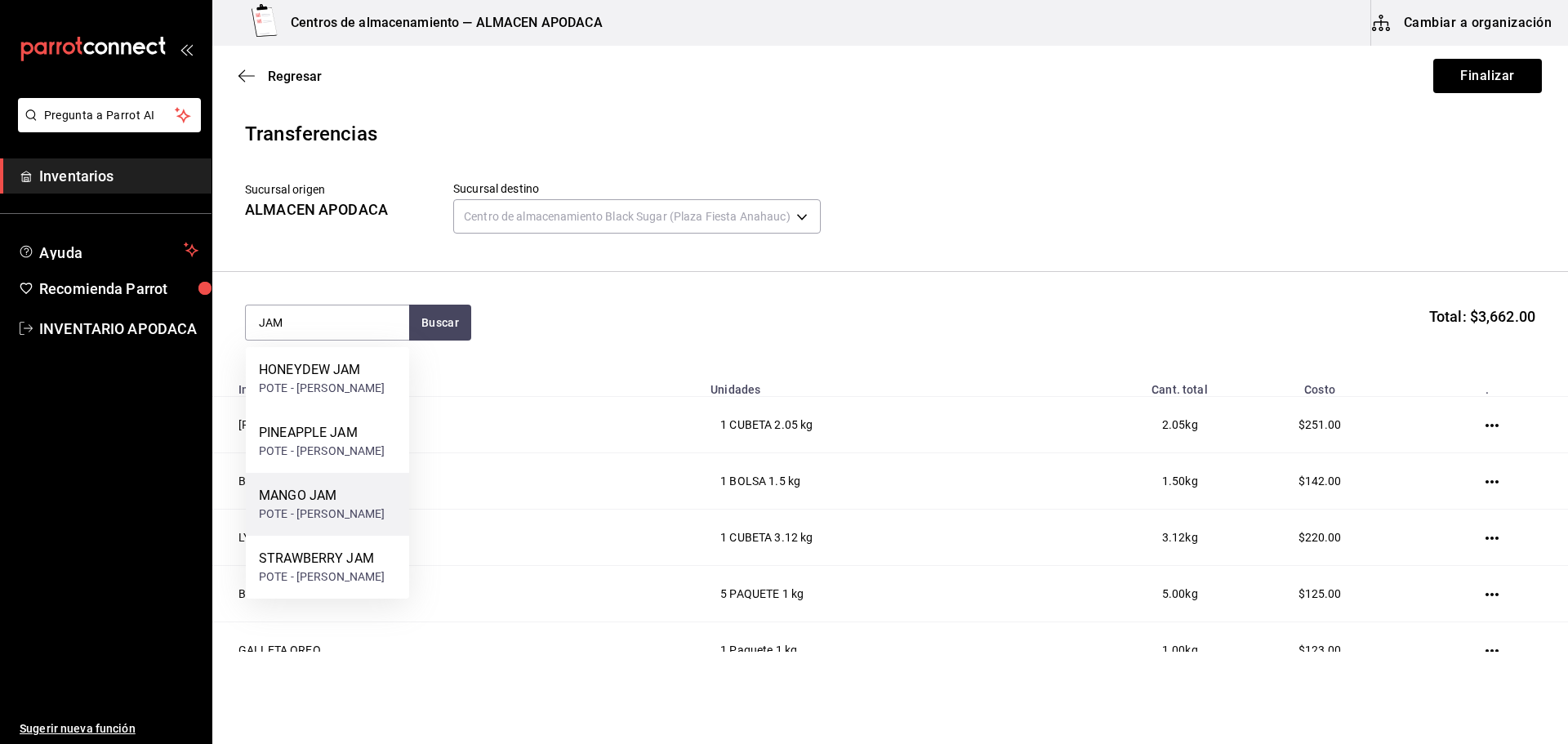
click at [357, 485] on div "MANGO JAM POTE - [PERSON_NAME]" at bounding box center [327, 504] width 163 height 63
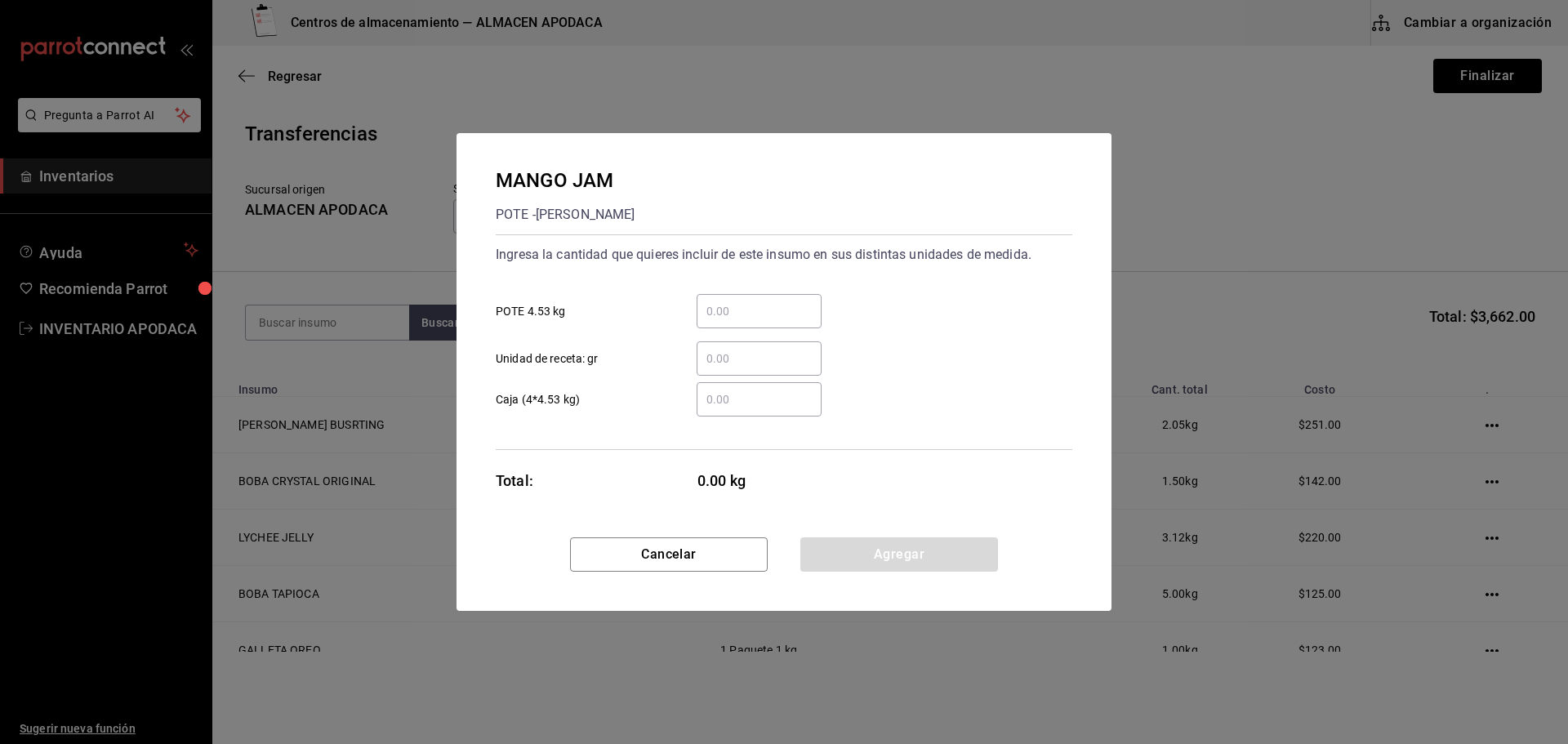
click at [711, 311] on input "​ POTE 4.53 kg" at bounding box center [759, 311] width 125 height 20
type input "1"
click at [847, 554] on button "Agregar" at bounding box center [898, 554] width 198 height 35
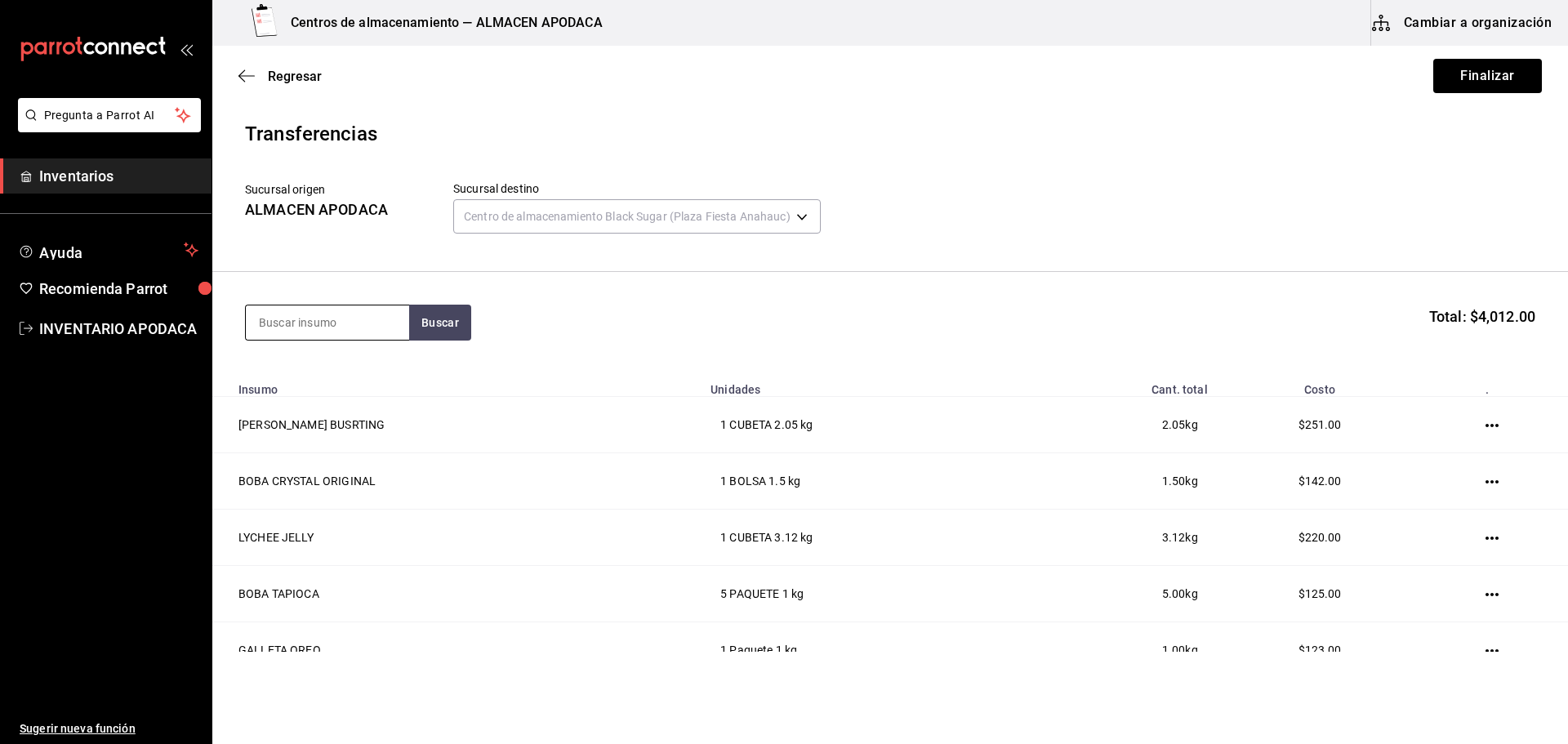
click at [326, 331] on input at bounding box center [327, 323] width 163 height 35
type input "POPO"
click at [333, 388] on div "PAQUETE - [PERSON_NAME]/LOKYO" at bounding box center [327, 397] width 137 height 35
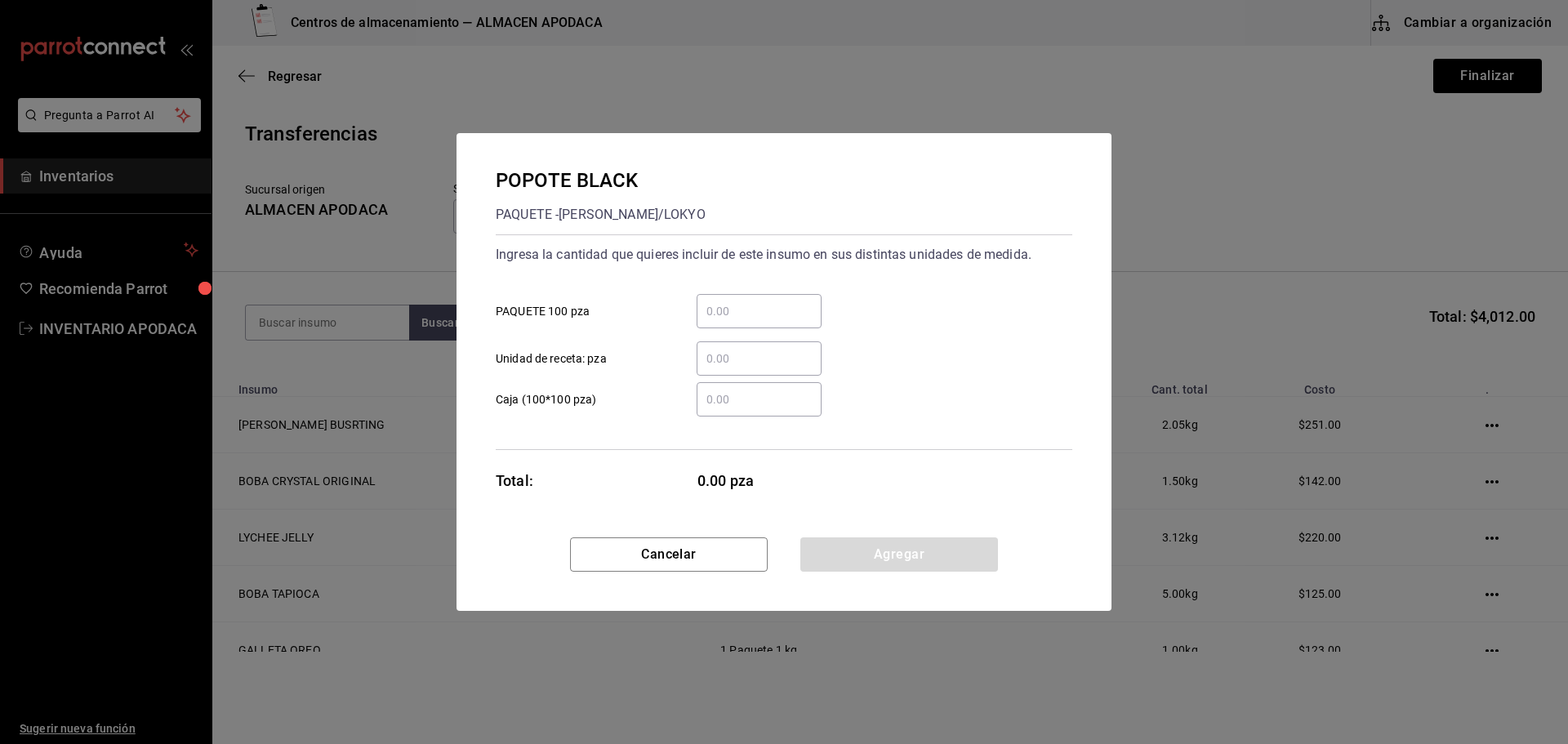
click at [746, 320] on input "​ PAQUETE 100 pza" at bounding box center [759, 311] width 125 height 20
type input "2"
click at [879, 555] on button "Agregar" at bounding box center [898, 554] width 198 height 35
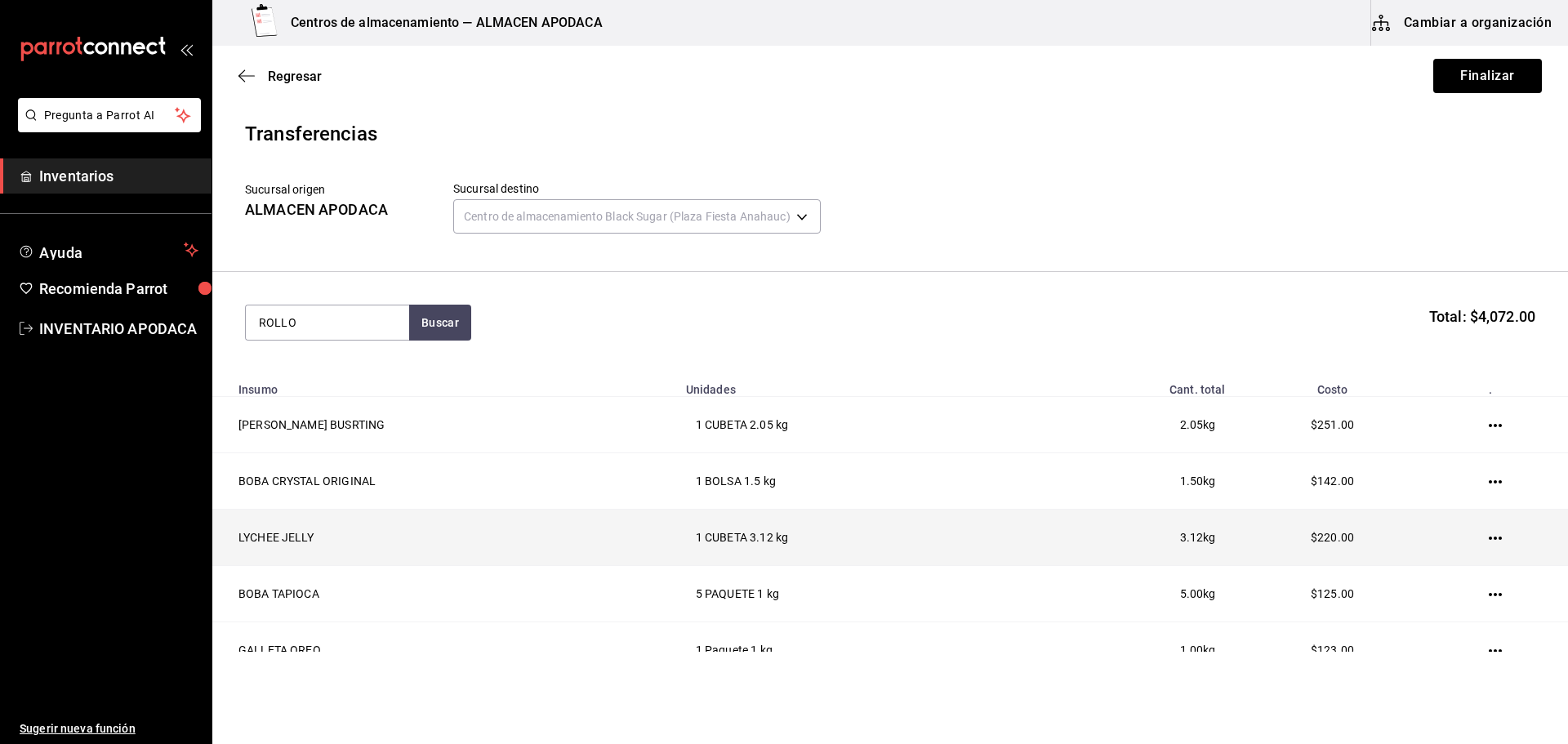
type input "ROLLO"
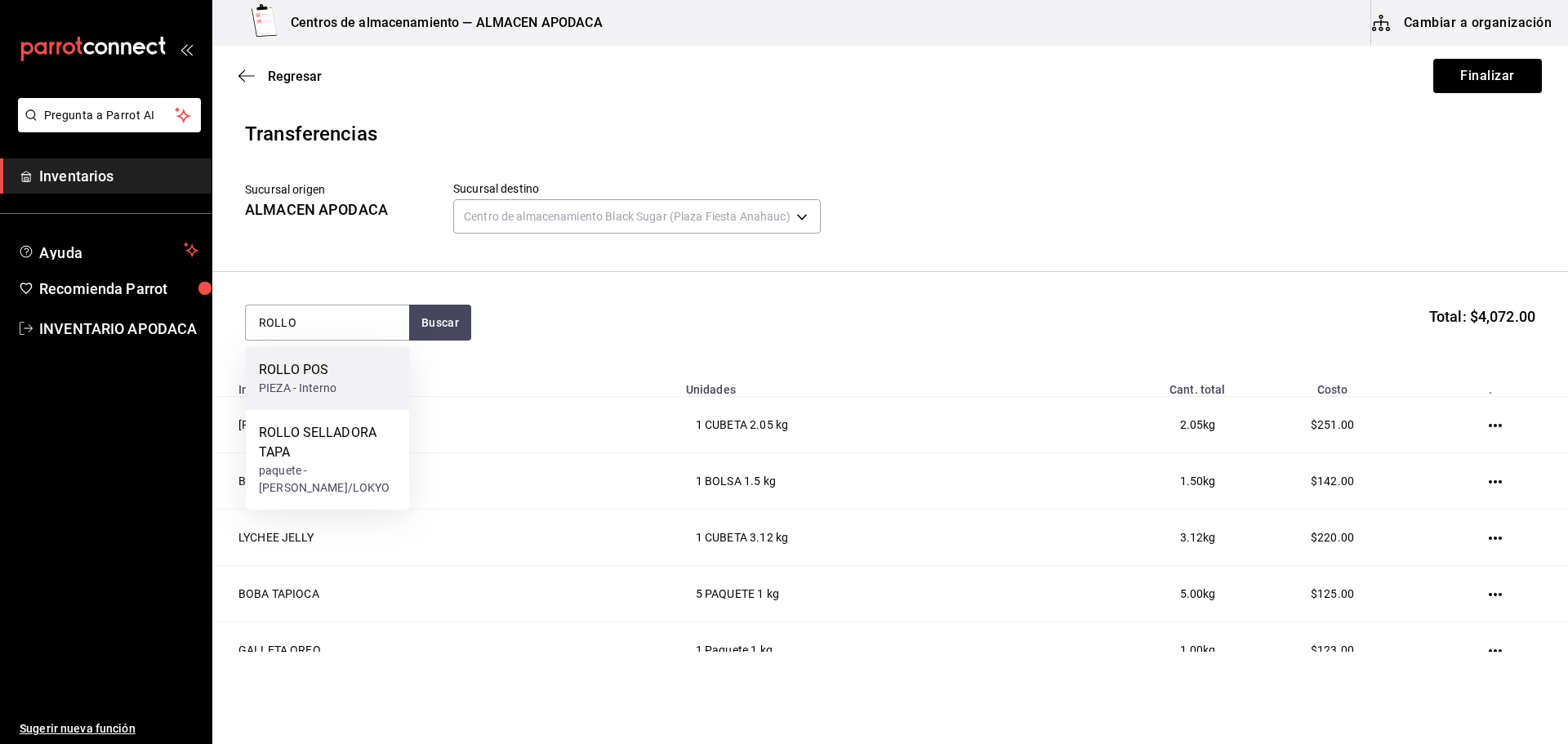
click at [354, 378] on div "ROLLO POS PIEZA - Interno" at bounding box center [327, 378] width 163 height 63
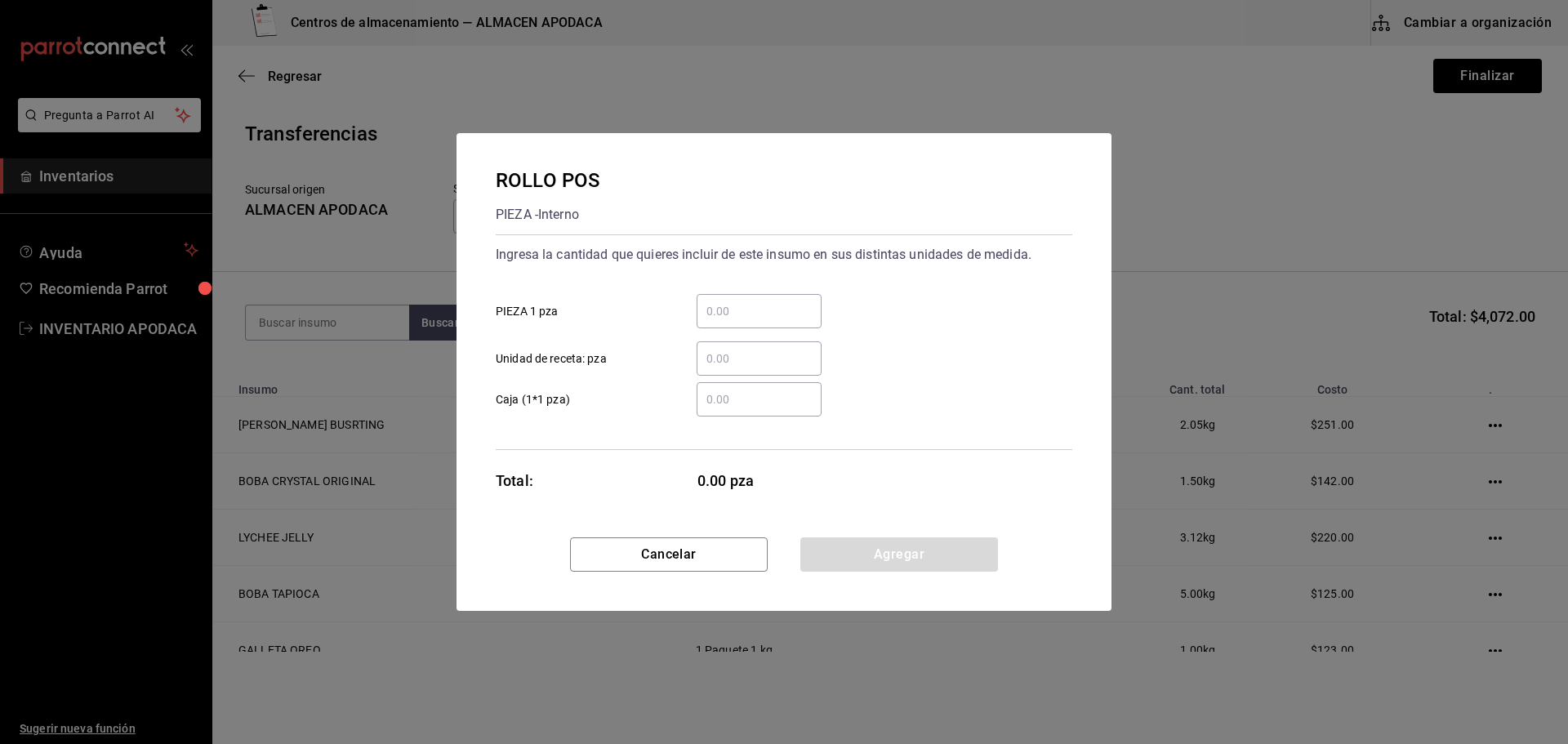
click at [742, 326] on div "​" at bounding box center [759, 311] width 125 height 35
click at [742, 321] on input "​ PIEZA 1 pza" at bounding box center [759, 311] width 125 height 20
type input "3"
click at [886, 554] on button "Agregar" at bounding box center [898, 554] width 198 height 35
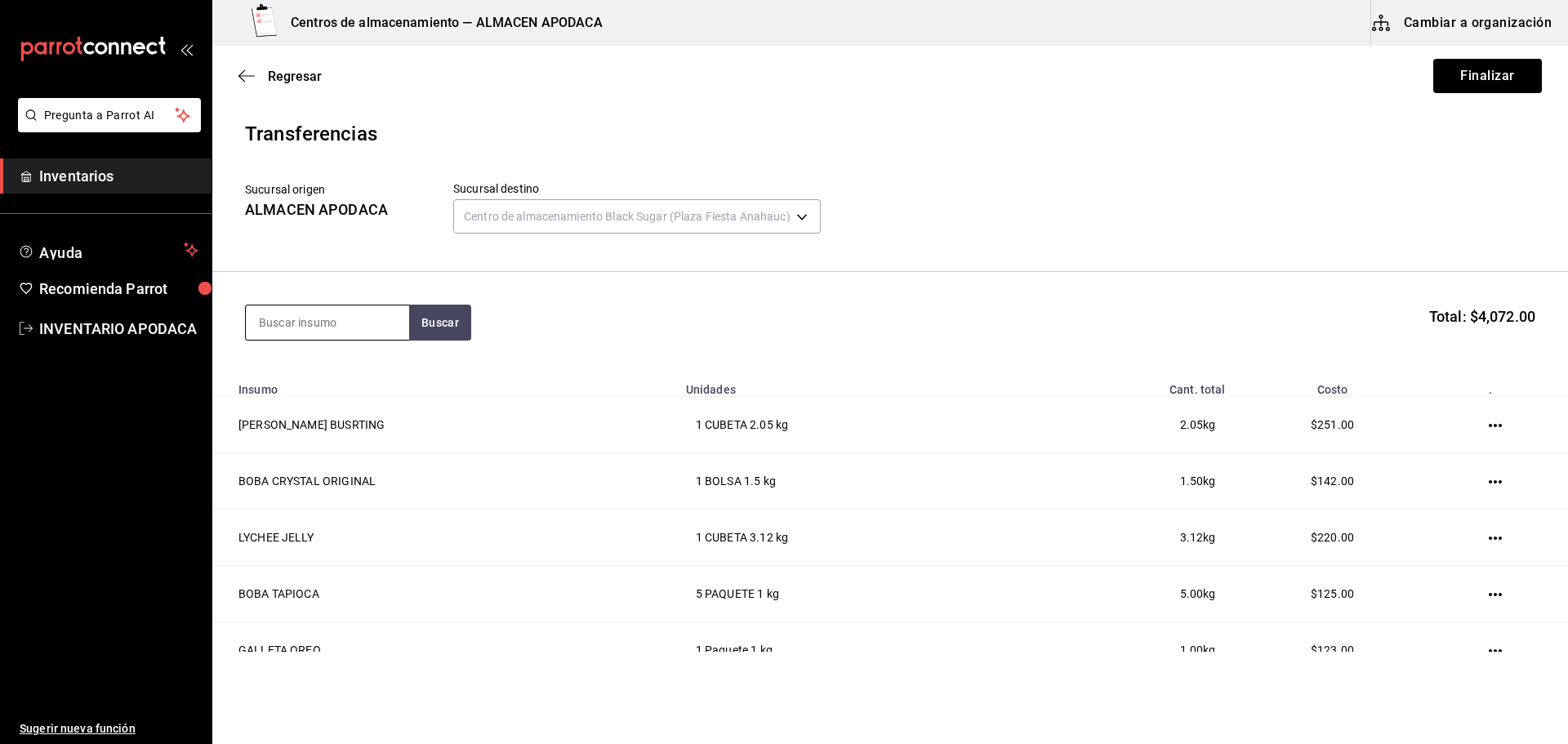
click at [366, 334] on input at bounding box center [327, 323] width 163 height 35
type input "SOBRE"
click at [294, 359] on div "SOBRES AMARILLO PAQUETE - Interno" at bounding box center [327, 378] width 163 height 63
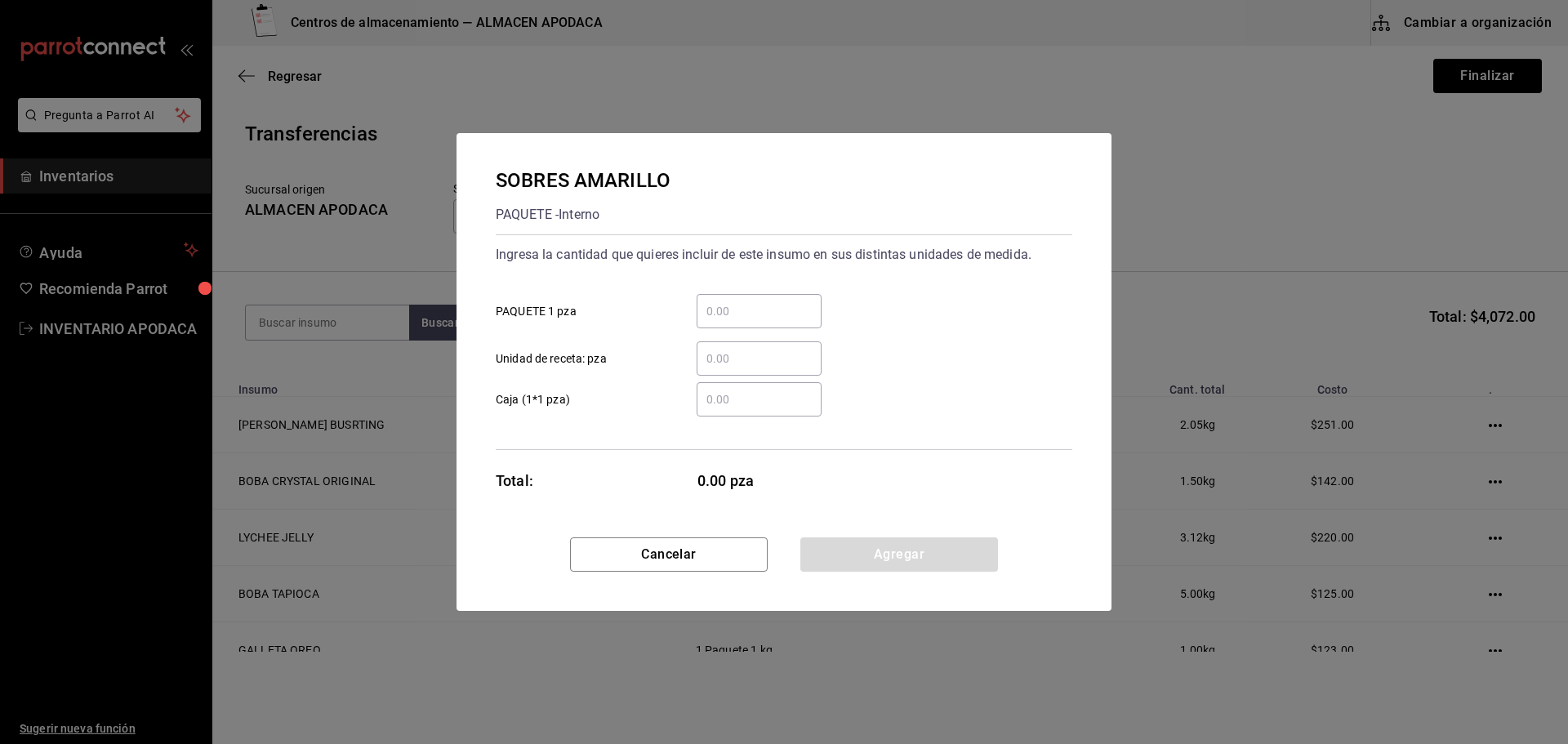
click at [714, 310] on input "​ PAQUETE 1 pza" at bounding box center [759, 311] width 125 height 20
type input "10"
click at [896, 558] on button "Agregar" at bounding box center [898, 554] width 198 height 35
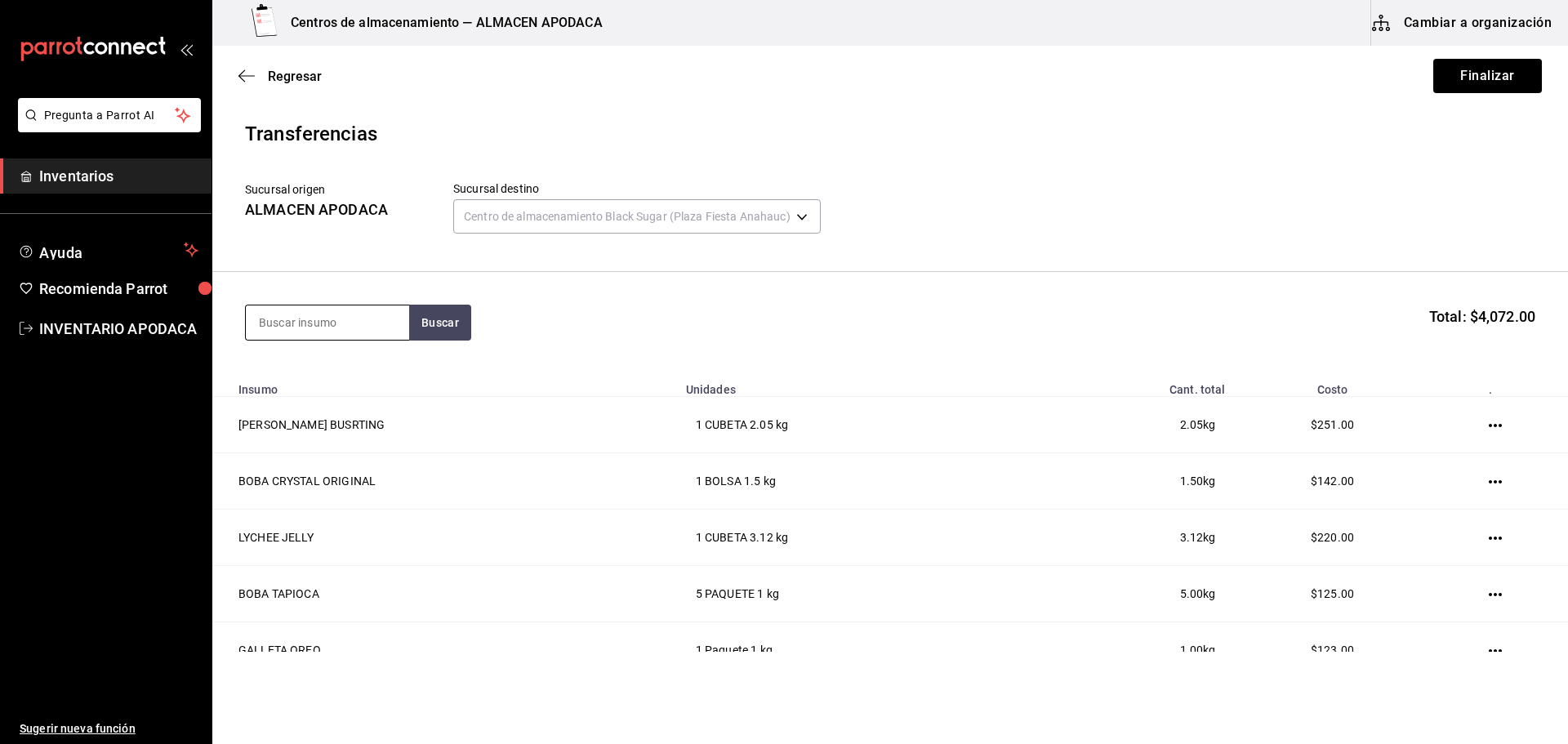
click at [355, 327] on input at bounding box center [327, 323] width 163 height 35
type input "PORTA"
click at [356, 388] on div "PAQUETE - Interno" at bounding box center [320, 388] width 122 height 17
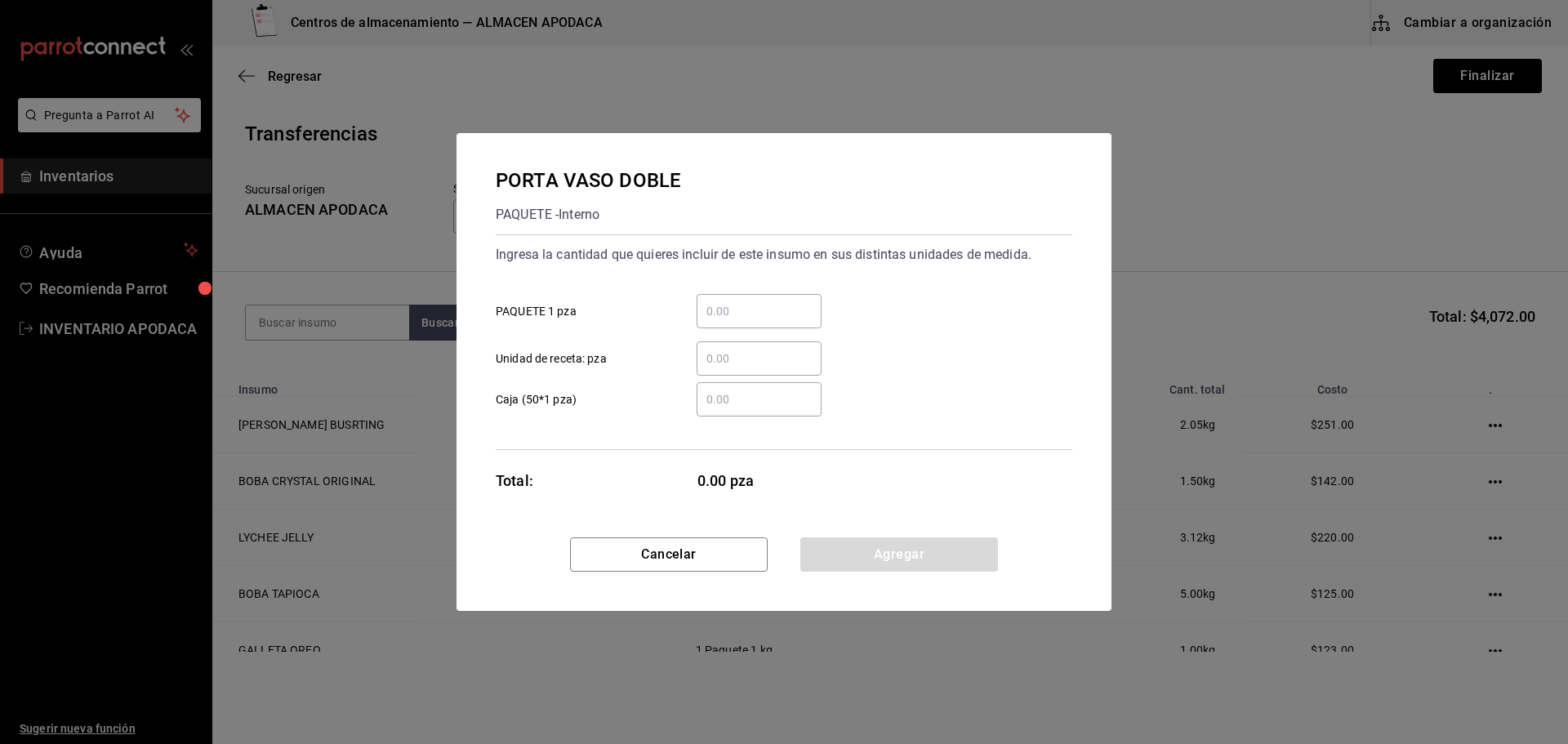
drag, startPoint x: 713, startPoint y: 317, endPoint x: 646, endPoint y: 321, distance: 67.1
click at [689, 327] on div "​" at bounding box center [746, 311] width 151 height 35
click at [697, 321] on input "​ PAQUETE 1 pza" at bounding box center [759, 311] width 125 height 20
type input "20"
drag, startPoint x: 874, startPoint y: 560, endPoint x: 770, endPoint y: 527, distance: 109.1
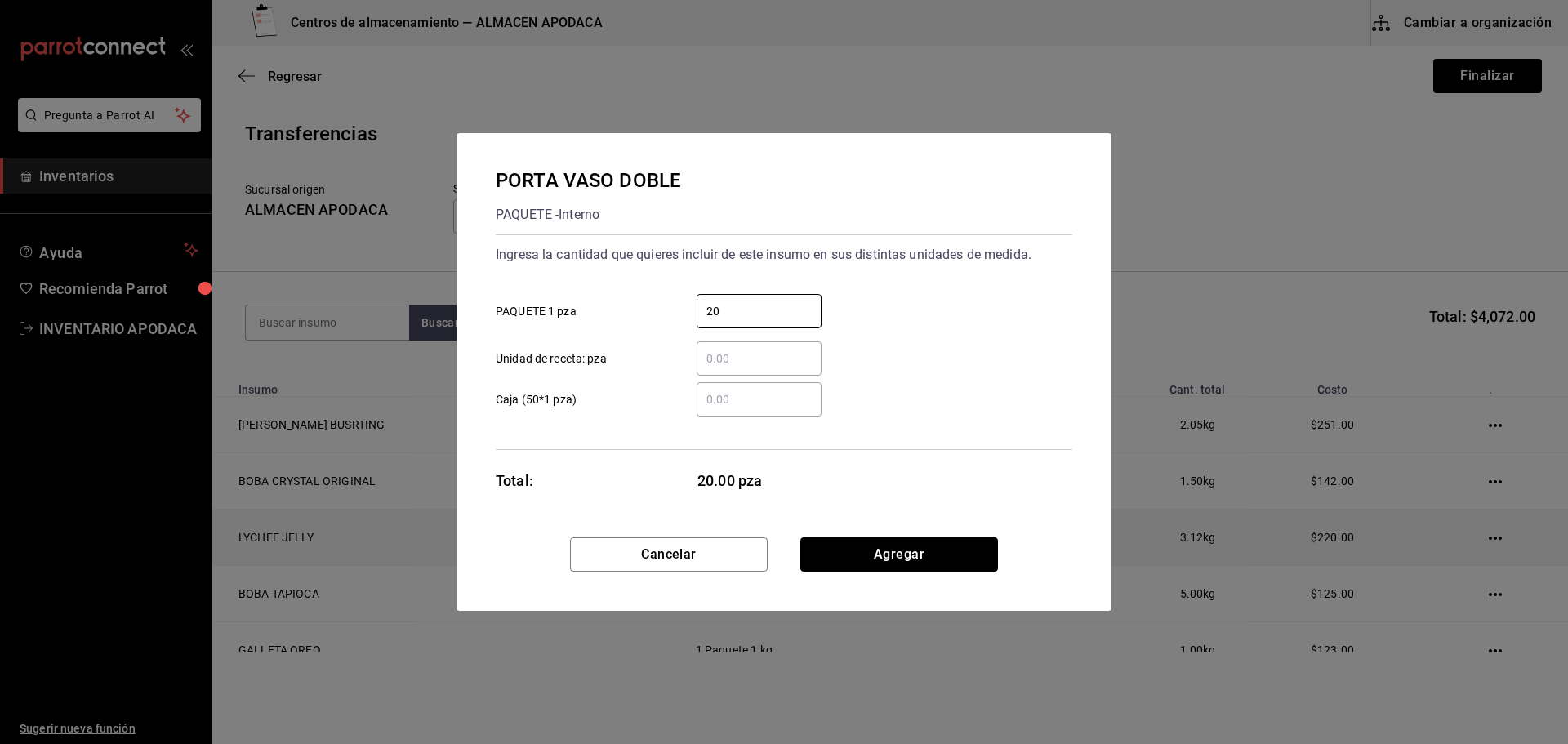
click at [874, 560] on button "Agregar" at bounding box center [898, 554] width 198 height 35
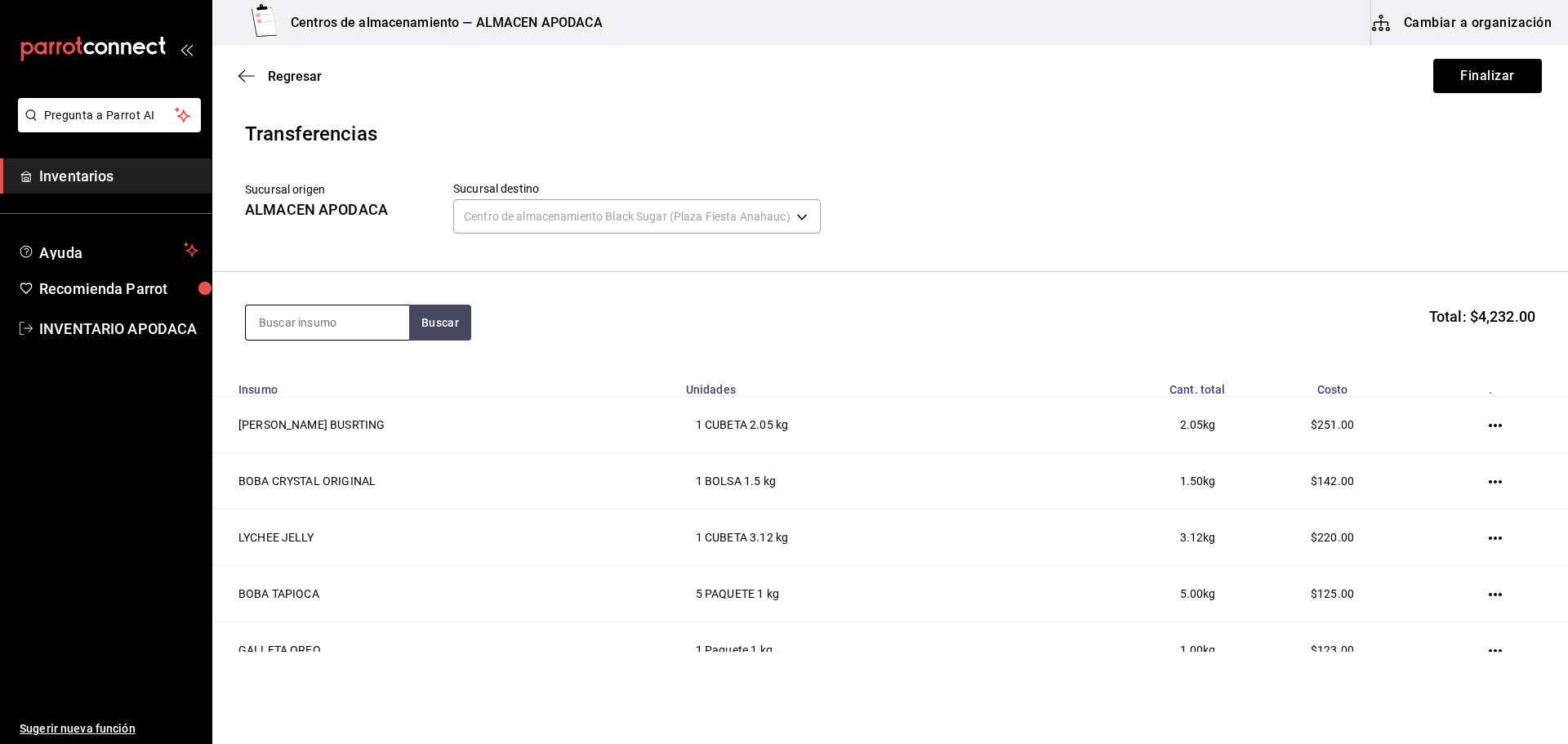
click at [314, 319] on input at bounding box center [327, 323] width 163 height 35
type input "LECHE"
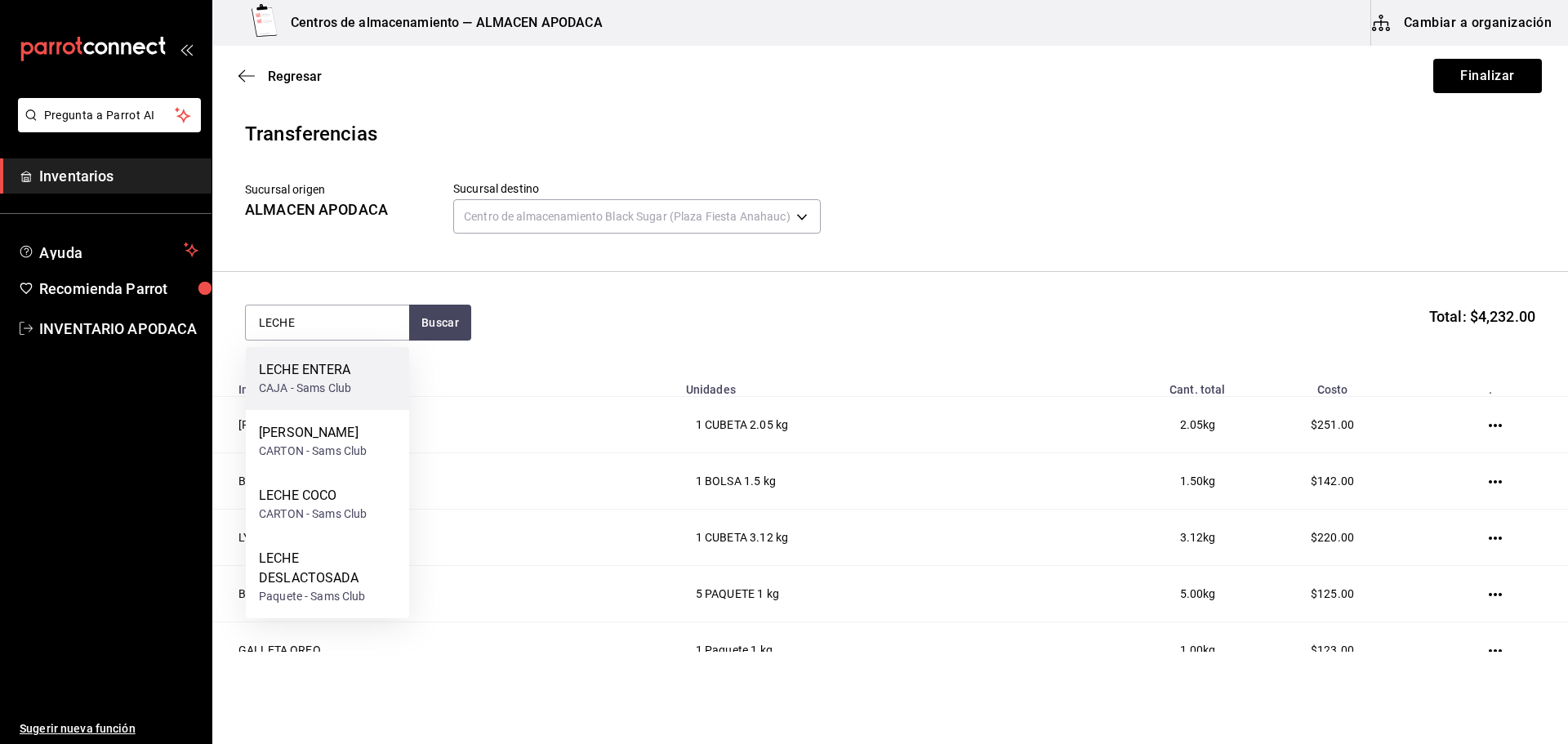
drag, startPoint x: 303, startPoint y: 382, endPoint x: 322, endPoint y: 378, distance: 19.4
click at [322, 378] on div "LECHE ENTERA CAJA - Sams Club" at bounding box center [305, 378] width 92 height 37
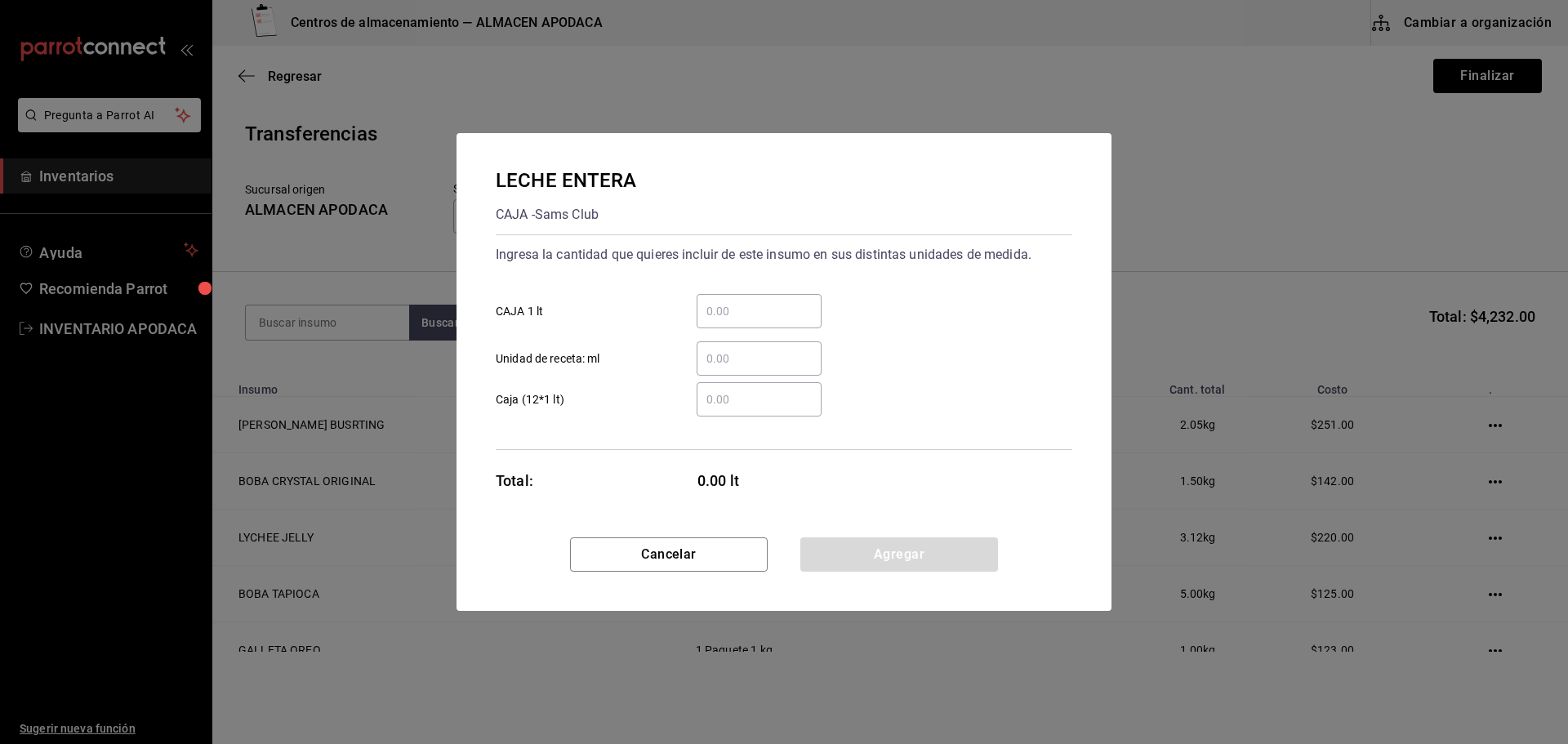
click at [730, 320] on input "​ CAJA 1 lt" at bounding box center [759, 311] width 125 height 20
type input "6"
click at [835, 553] on button "Agregar" at bounding box center [898, 554] width 198 height 35
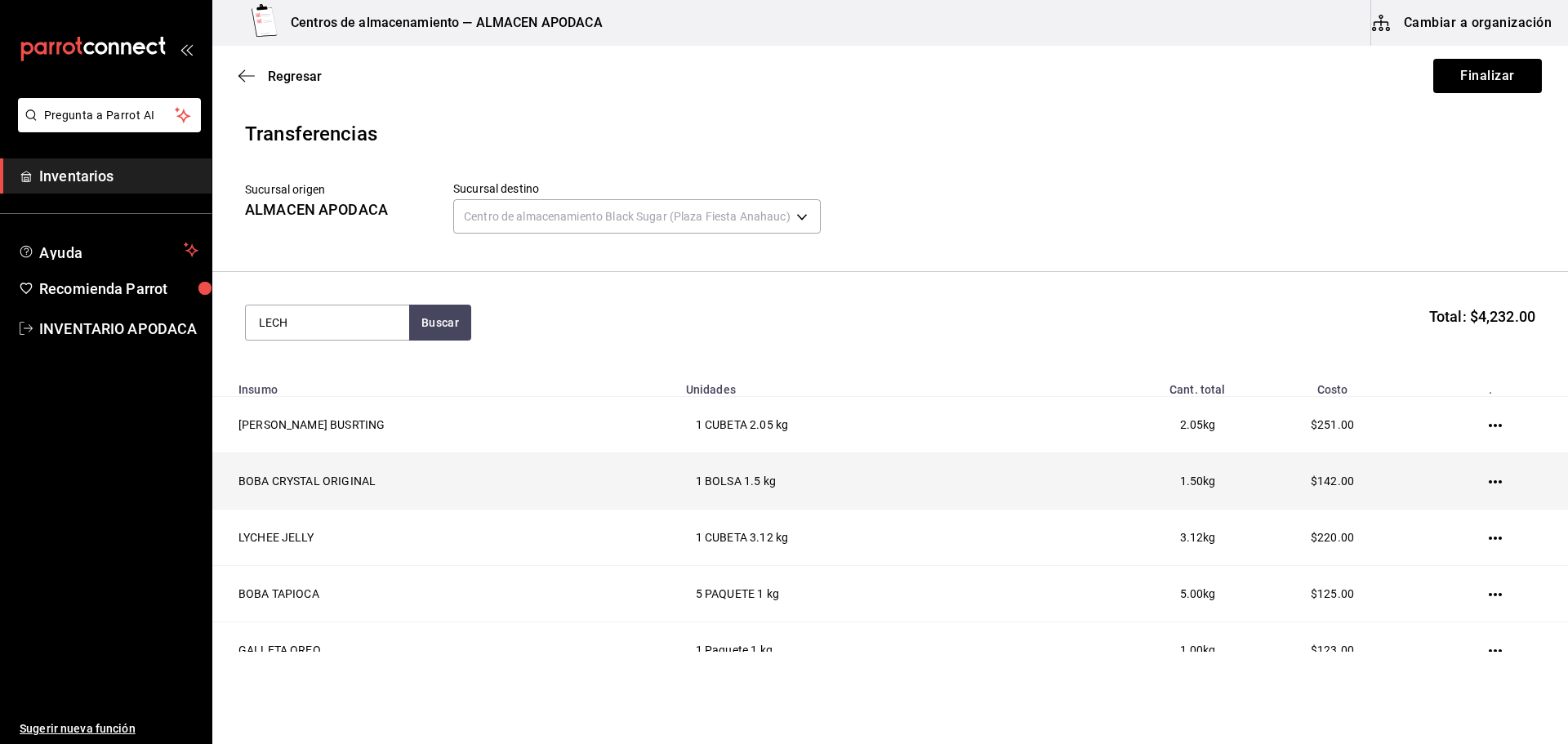
type input "LECHE"
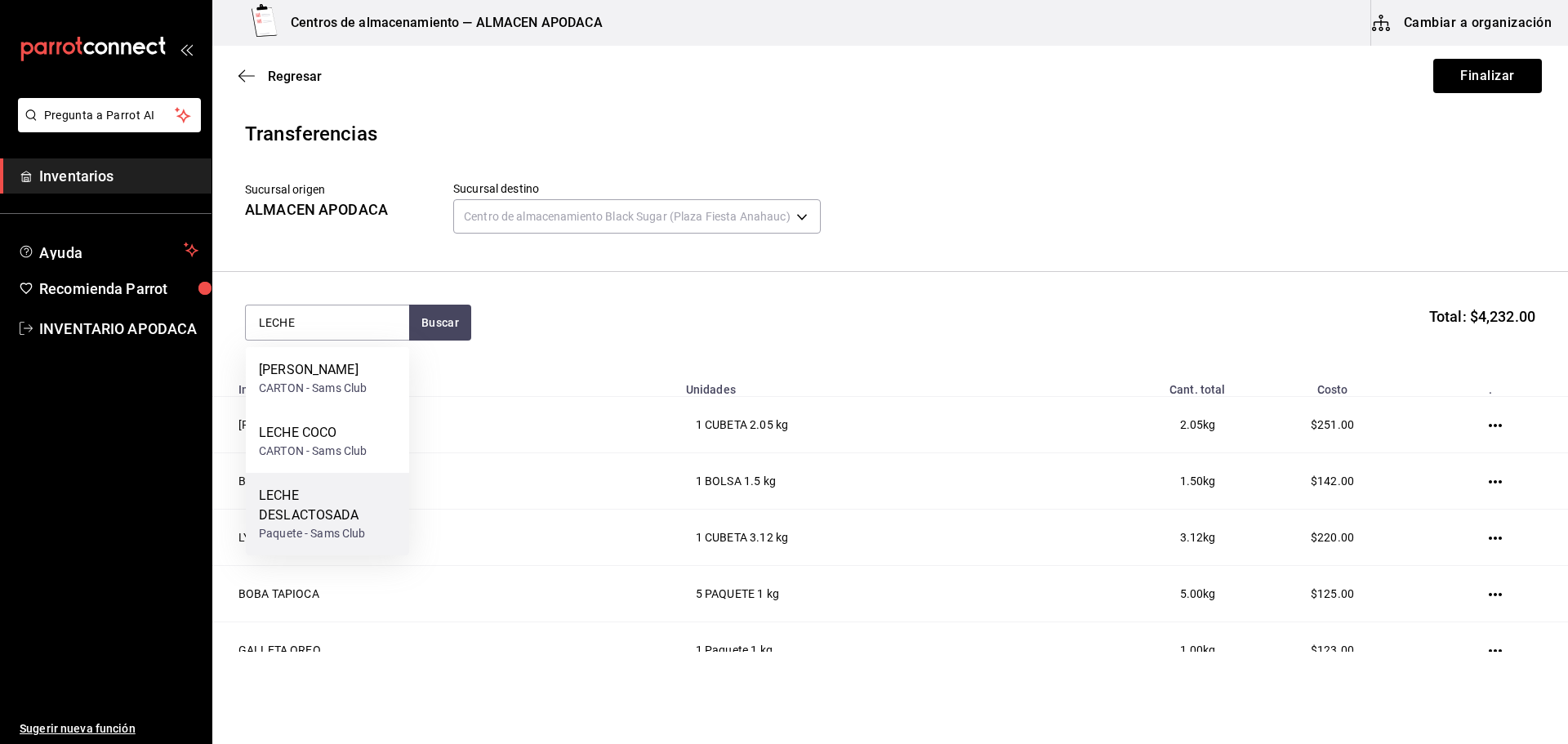
click at [353, 502] on div "LECHE DESLACTOSADA" at bounding box center [327, 506] width 137 height 39
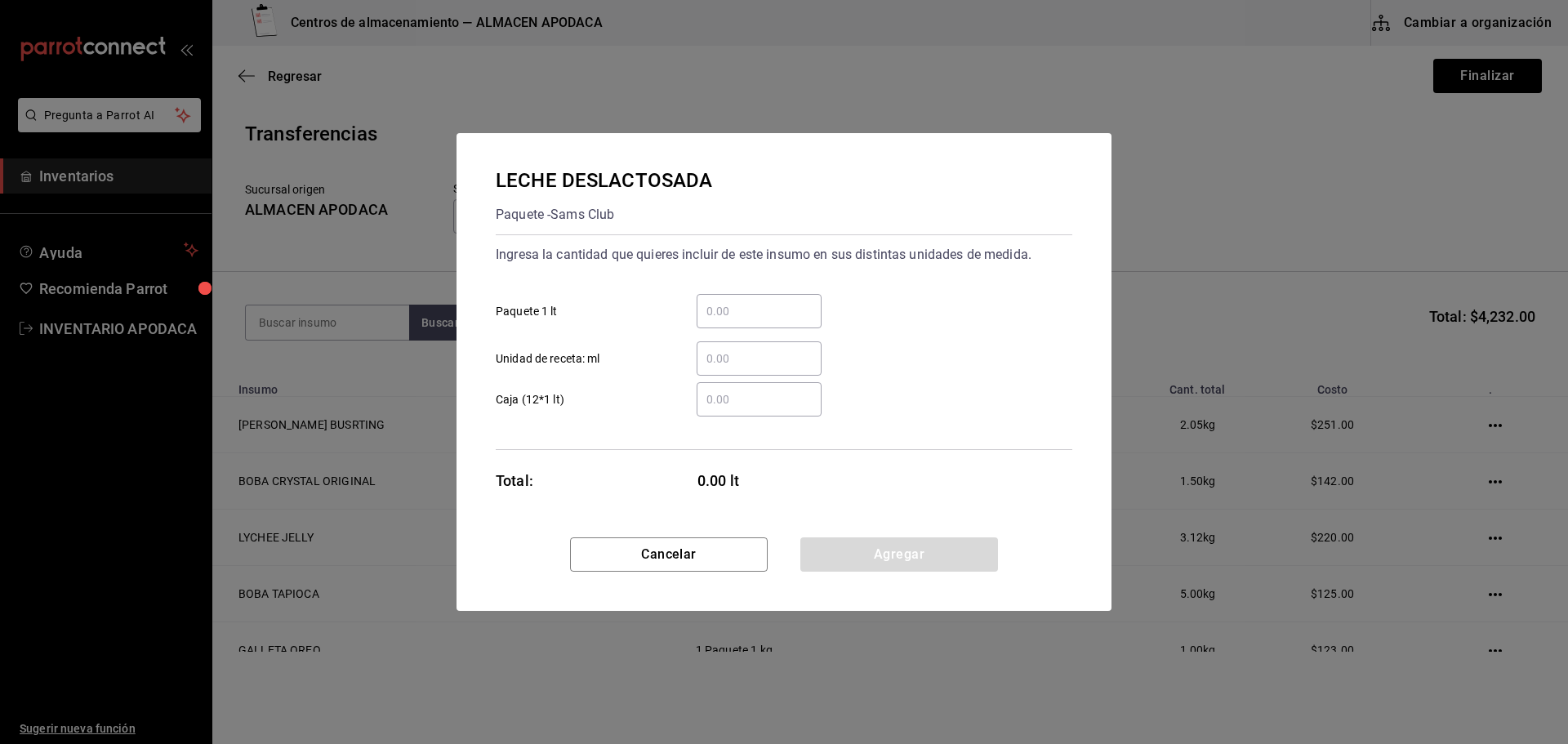
click at [771, 310] on input "​ Paquete 1 lt" at bounding box center [759, 311] width 125 height 20
type input "12"
drag, startPoint x: 884, startPoint y: 542, endPoint x: 635, endPoint y: 482, distance: 256.1
click at [884, 542] on button "Agregar" at bounding box center [898, 554] width 198 height 35
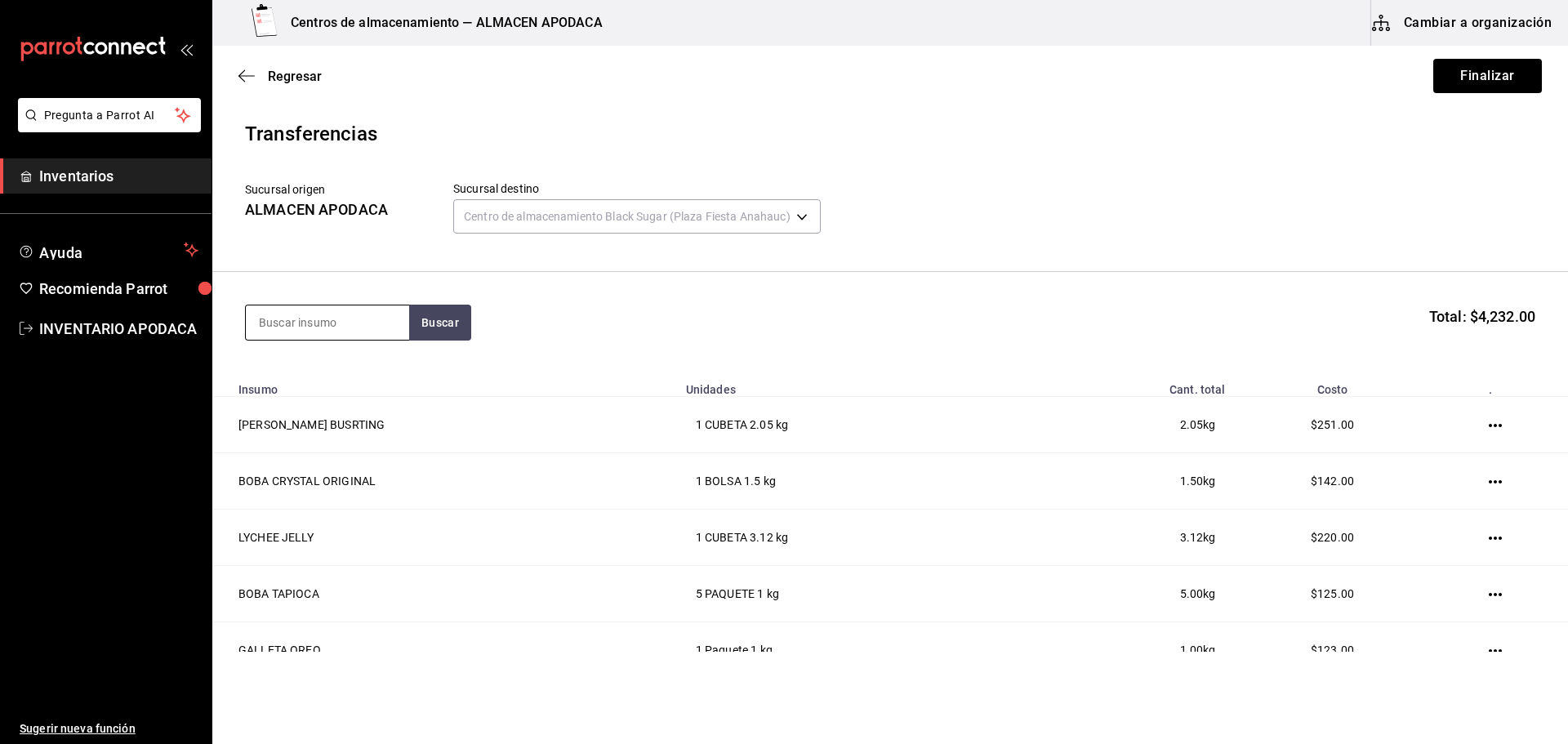
click at [348, 325] on input at bounding box center [327, 323] width 163 height 35
type input "CLAVE"
click at [363, 356] on div "CARNATION CLAVEL Paquete - Sams Club" at bounding box center [327, 378] width 163 height 63
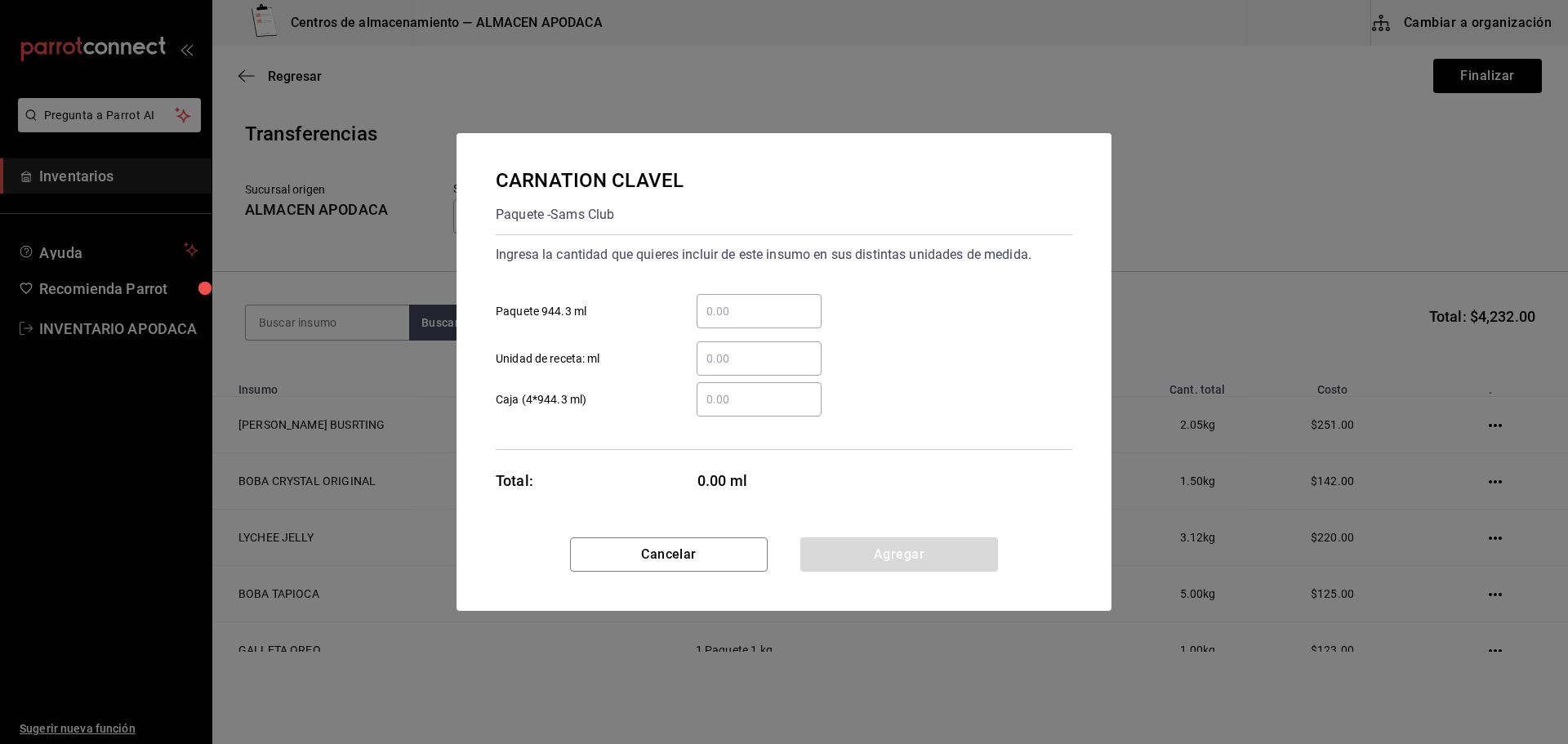
click at [781, 312] on input "​ Paquete 944.3 ml" at bounding box center [759, 311] width 125 height 20
type input "2"
click at [870, 550] on button "Agregar" at bounding box center [898, 554] width 198 height 35
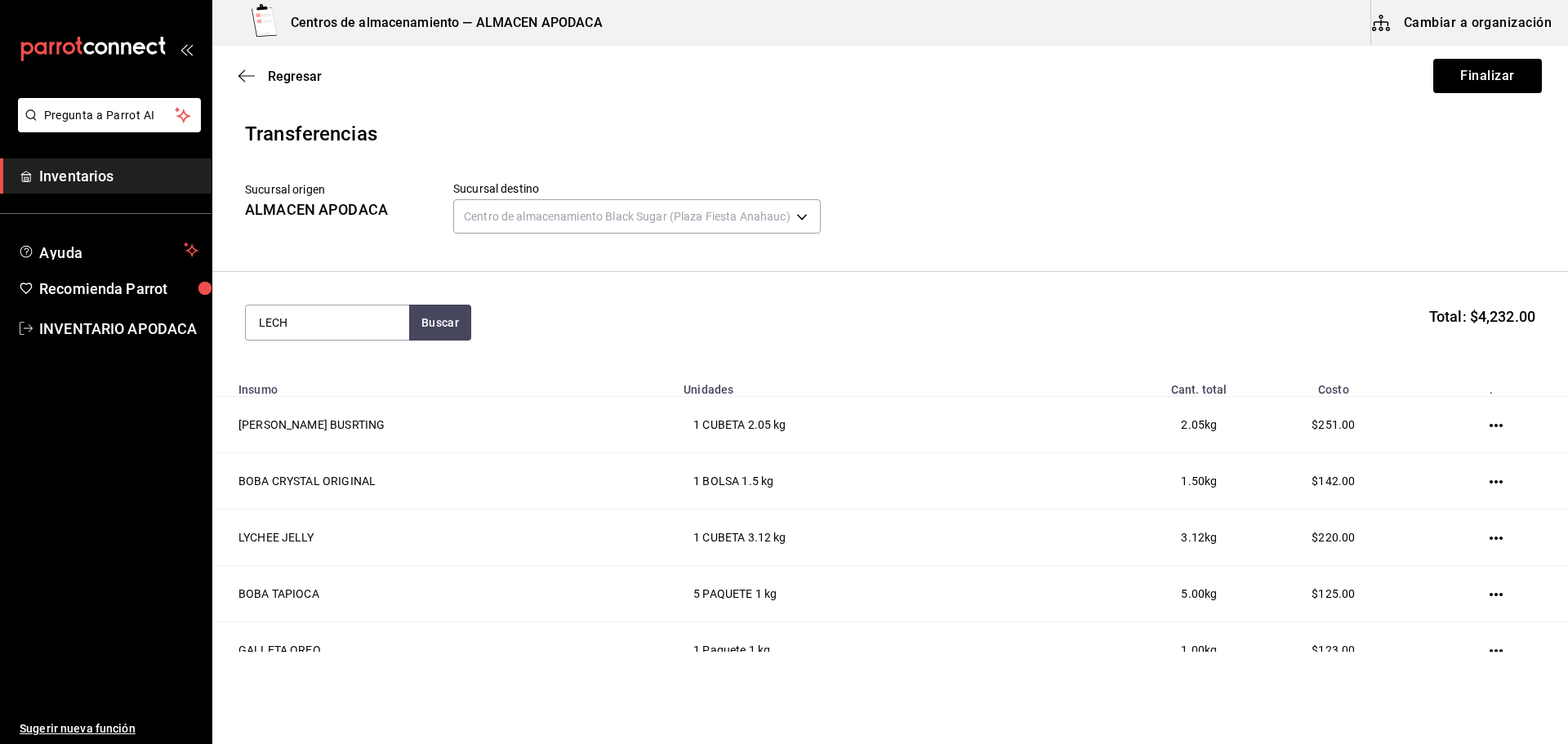
type input "LECHE"
click at [294, 431] on div "LECHE COCO" at bounding box center [312, 433] width 108 height 20
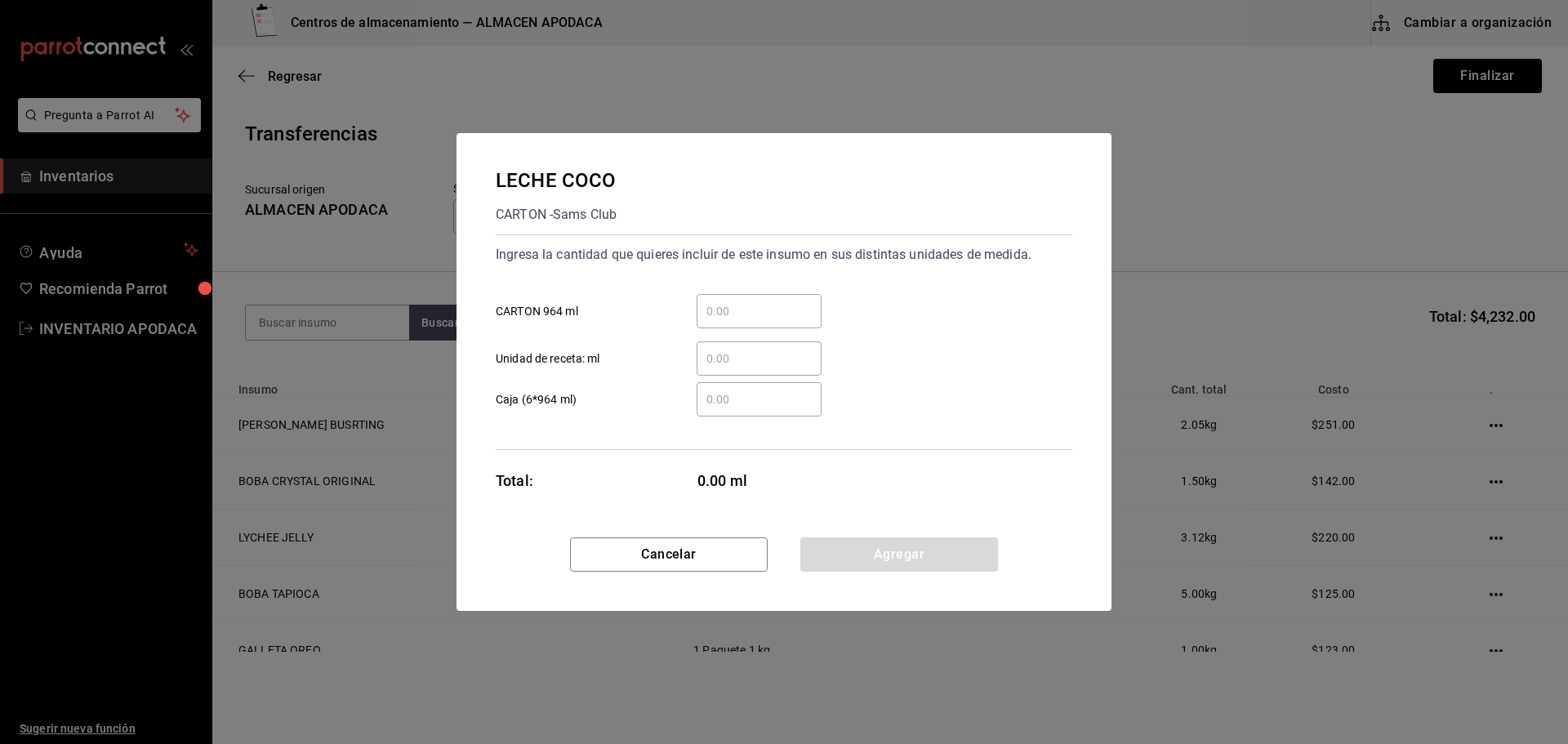
click at [785, 306] on input "​ CARTON 964 ml" at bounding box center [759, 311] width 125 height 20
type input "1"
click at [900, 541] on button "Agregar" at bounding box center [898, 554] width 198 height 35
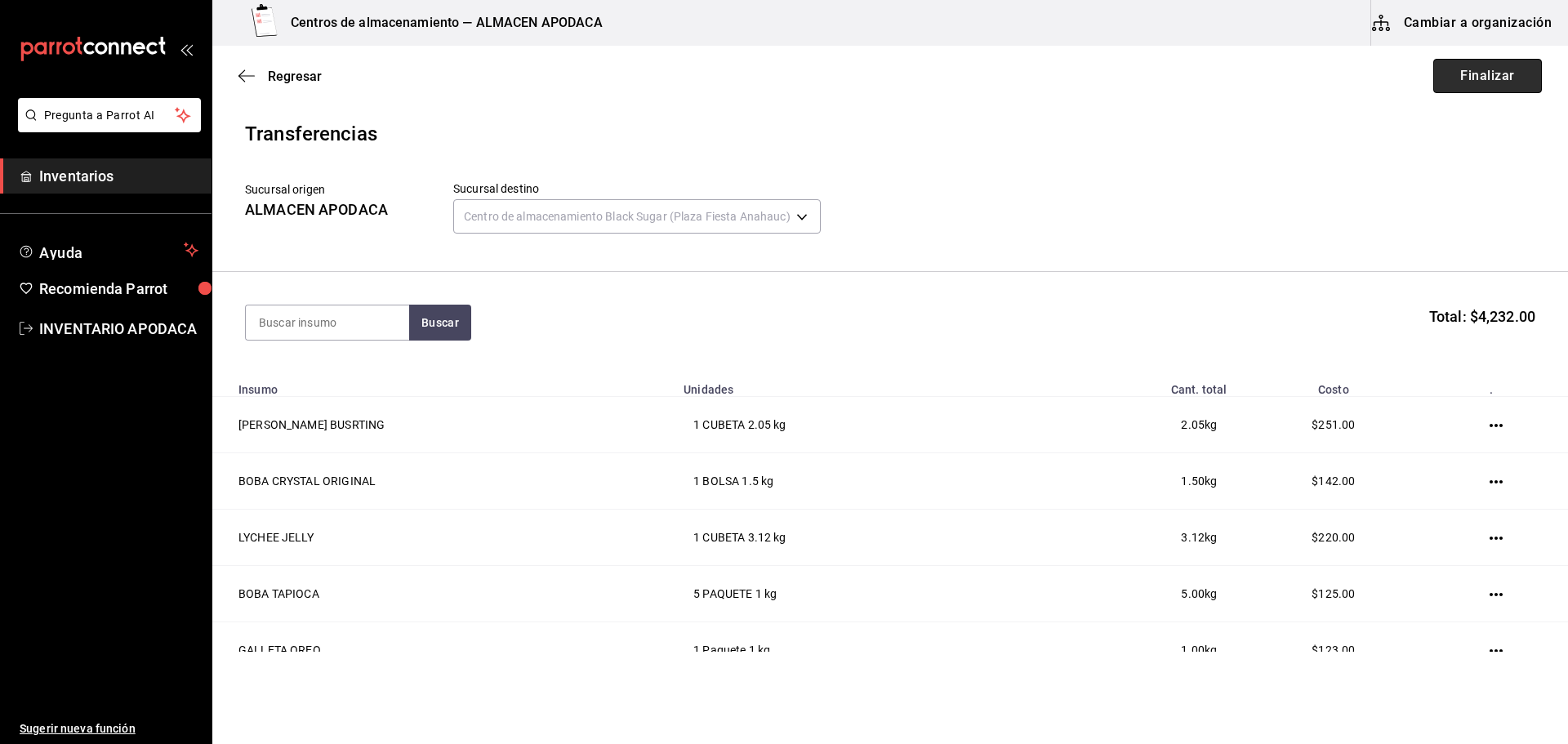
click at [1489, 87] on button "Finalizar" at bounding box center [1487, 76] width 109 height 35
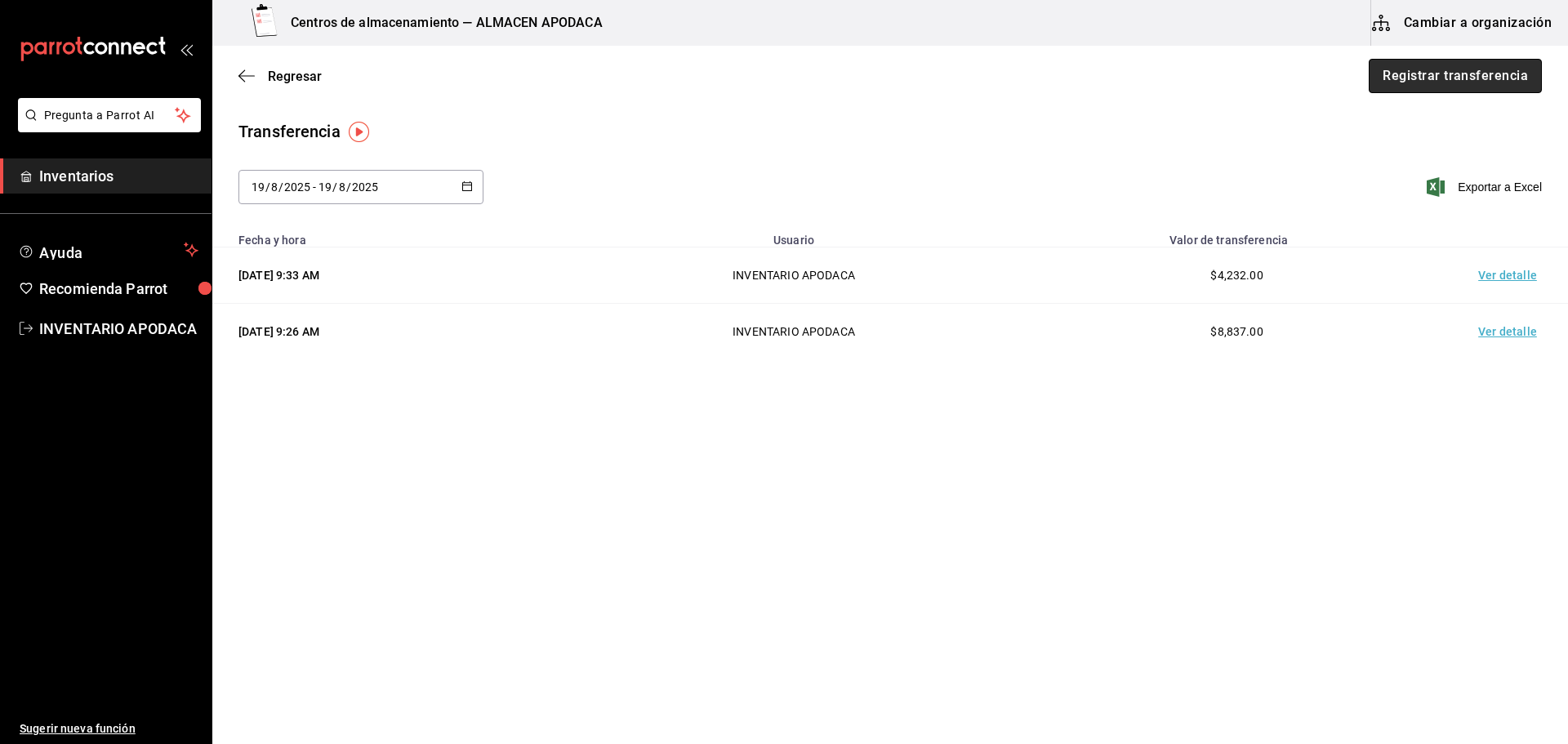
click at [1436, 77] on button "Registrar transferencia" at bounding box center [1455, 76] width 173 height 35
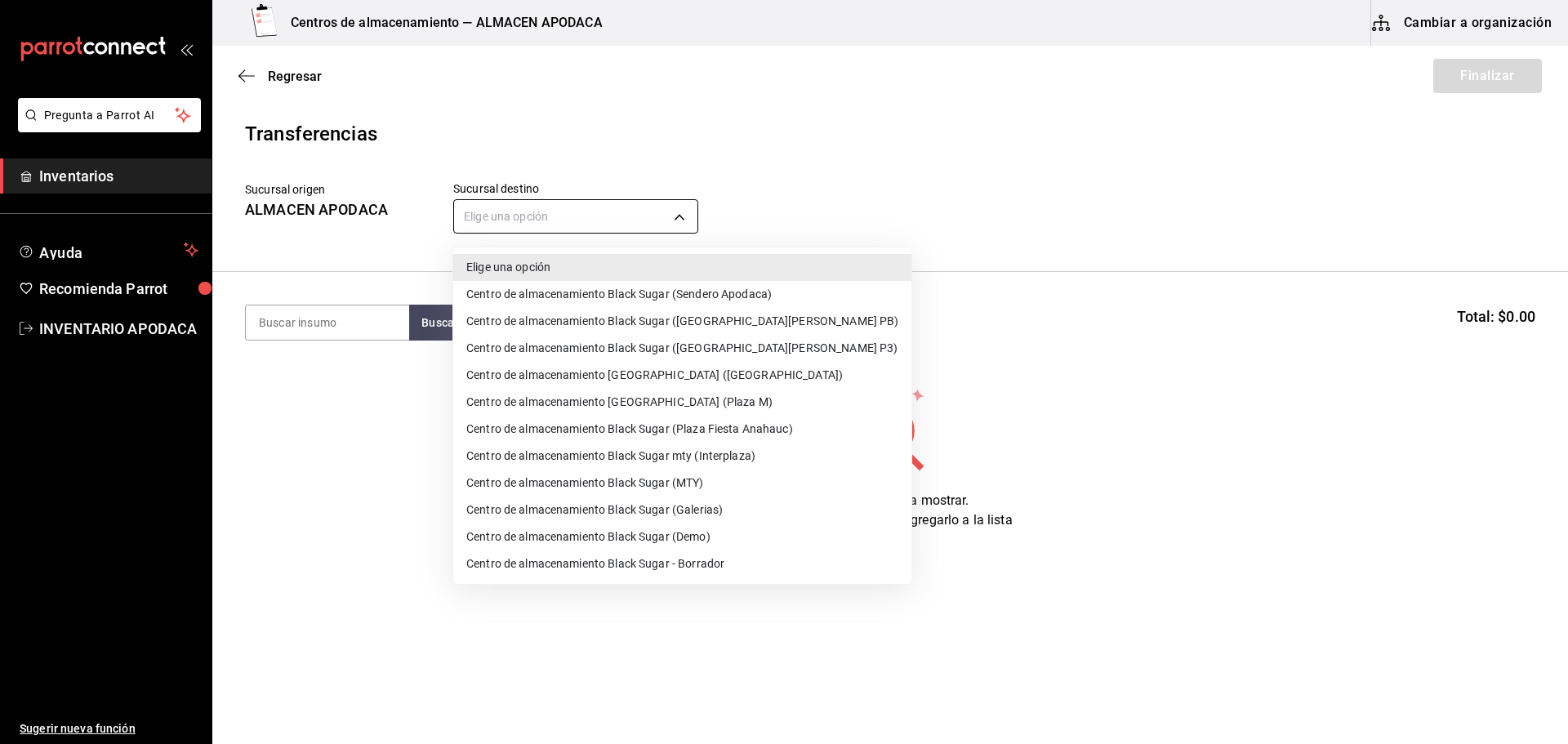
click at [622, 220] on body "Pregunta a Parrot AI Inventarios Ayuda Recomienda Parrot INVENTARIO APODACA Sug…" at bounding box center [784, 326] width 1568 height 652
click at [704, 299] on li "Centro de almacenamiento Black Sugar (Sendero Apodaca)" at bounding box center [682, 295] width 458 height 27
type input "43cde48b-8b4b-458a-b27f-b53e7547168b"
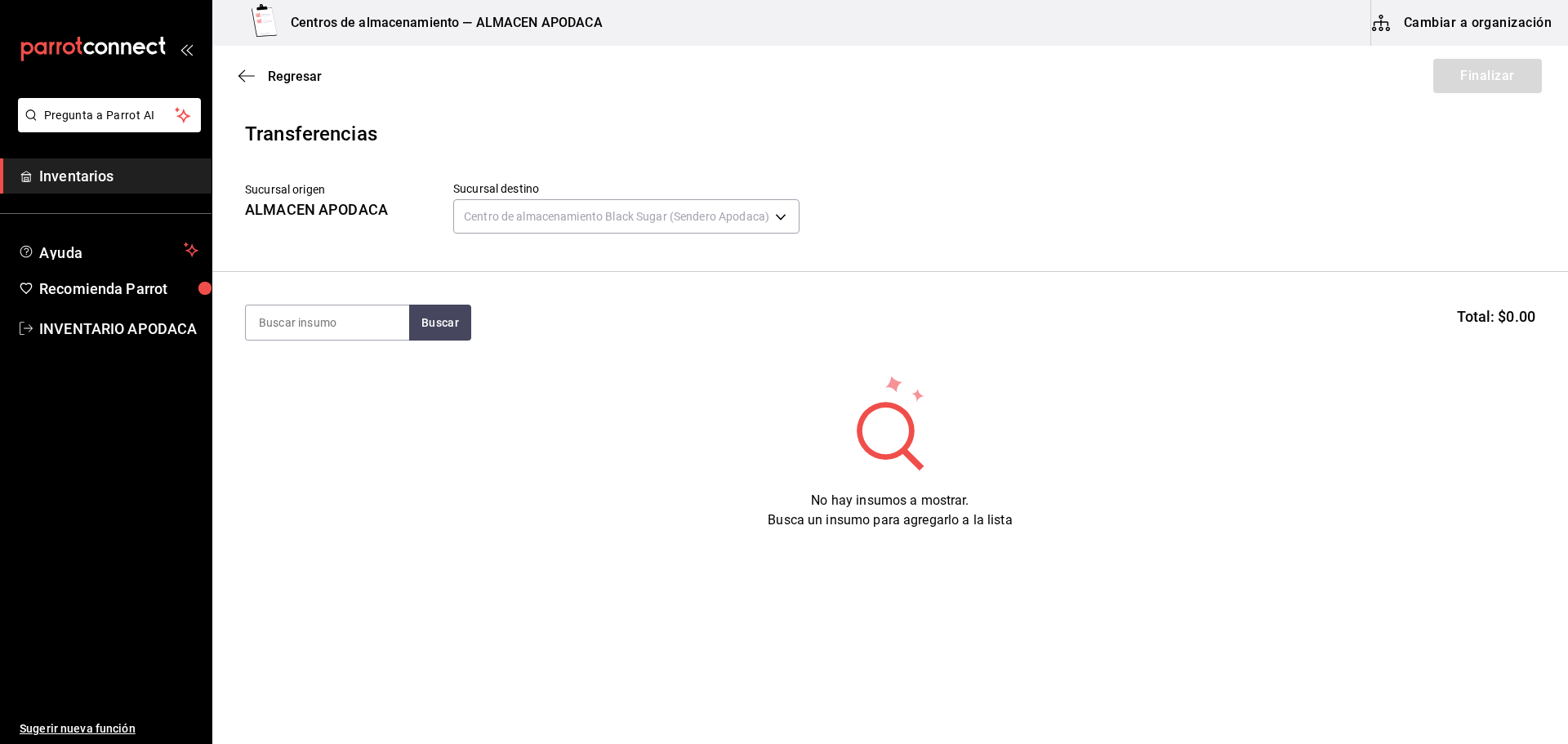
click at [355, 328] on input at bounding box center [327, 323] width 163 height 35
type input "BOBA"
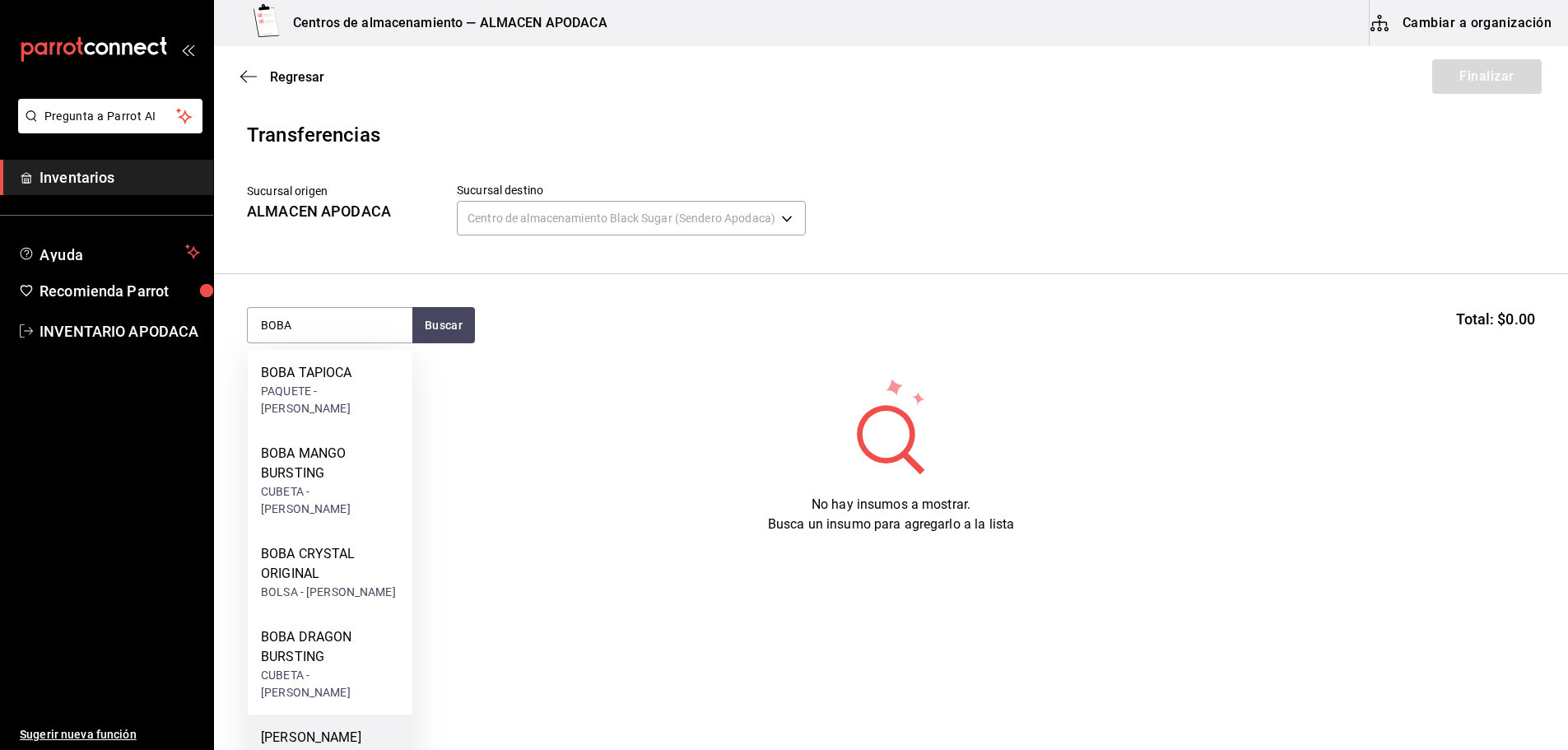
click at [318, 728] on div "[PERSON_NAME] BUSRTING" at bounding box center [330, 748] width 138 height 40
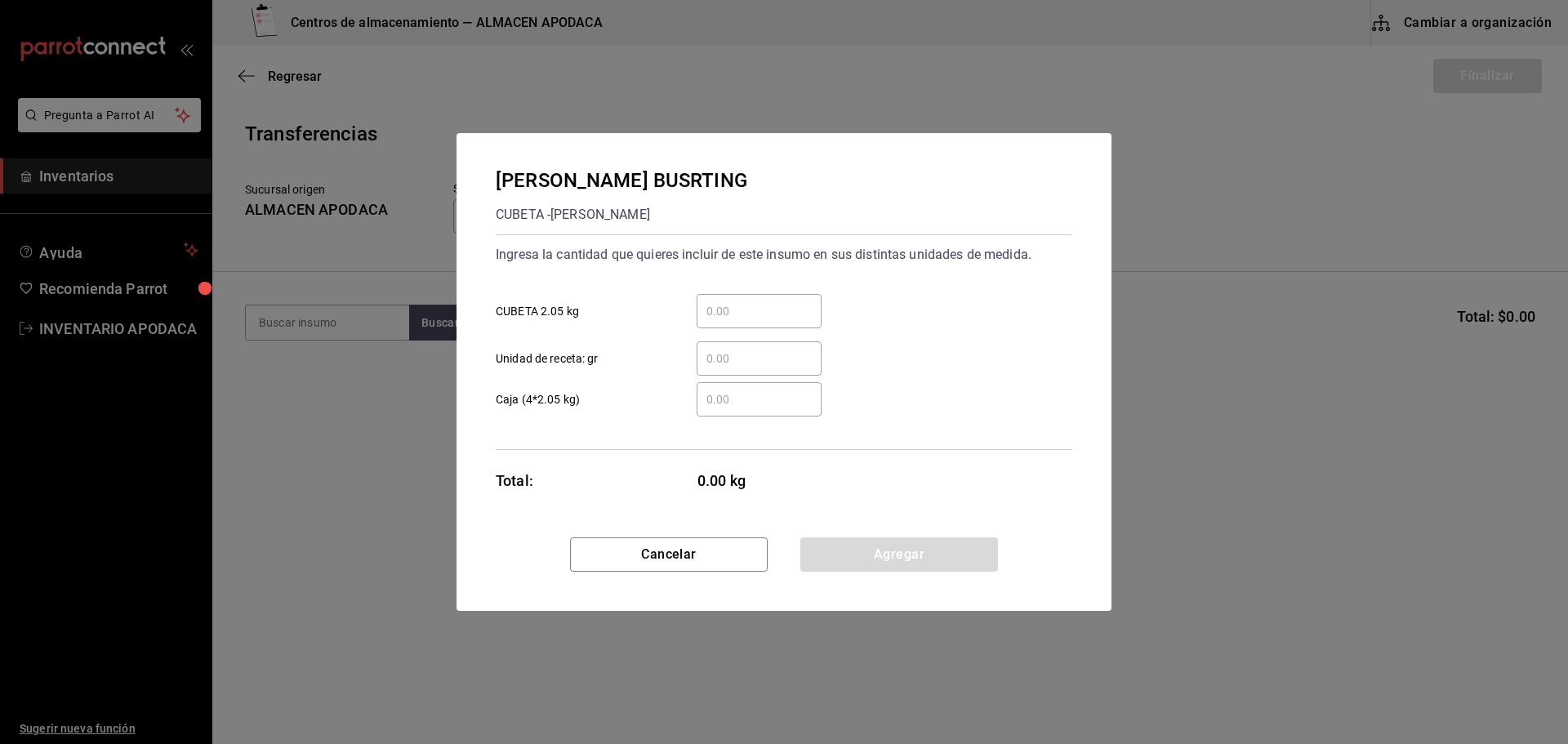
click at [746, 287] on div "​ CUBETA 2.05 kg" at bounding box center [777, 305] width 590 height 48
click at [737, 297] on div "​" at bounding box center [759, 311] width 125 height 35
click at [737, 301] on input "​ CUBETA 2.05 kg" at bounding box center [759, 311] width 125 height 20
type input "1"
click at [855, 553] on button "Agregar" at bounding box center [898, 554] width 198 height 35
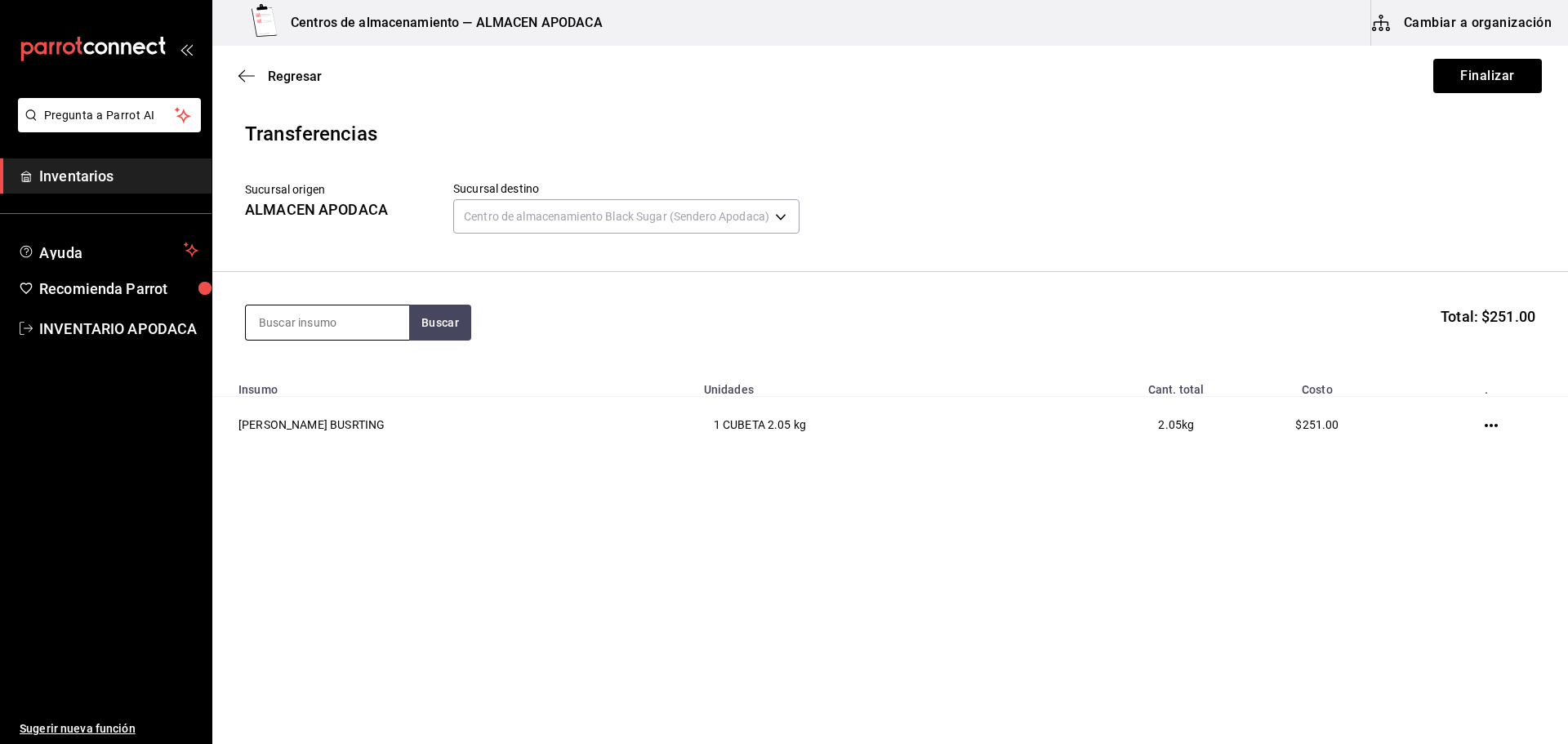
click at [279, 326] on input at bounding box center [327, 323] width 163 height 35
type input "BOBA"
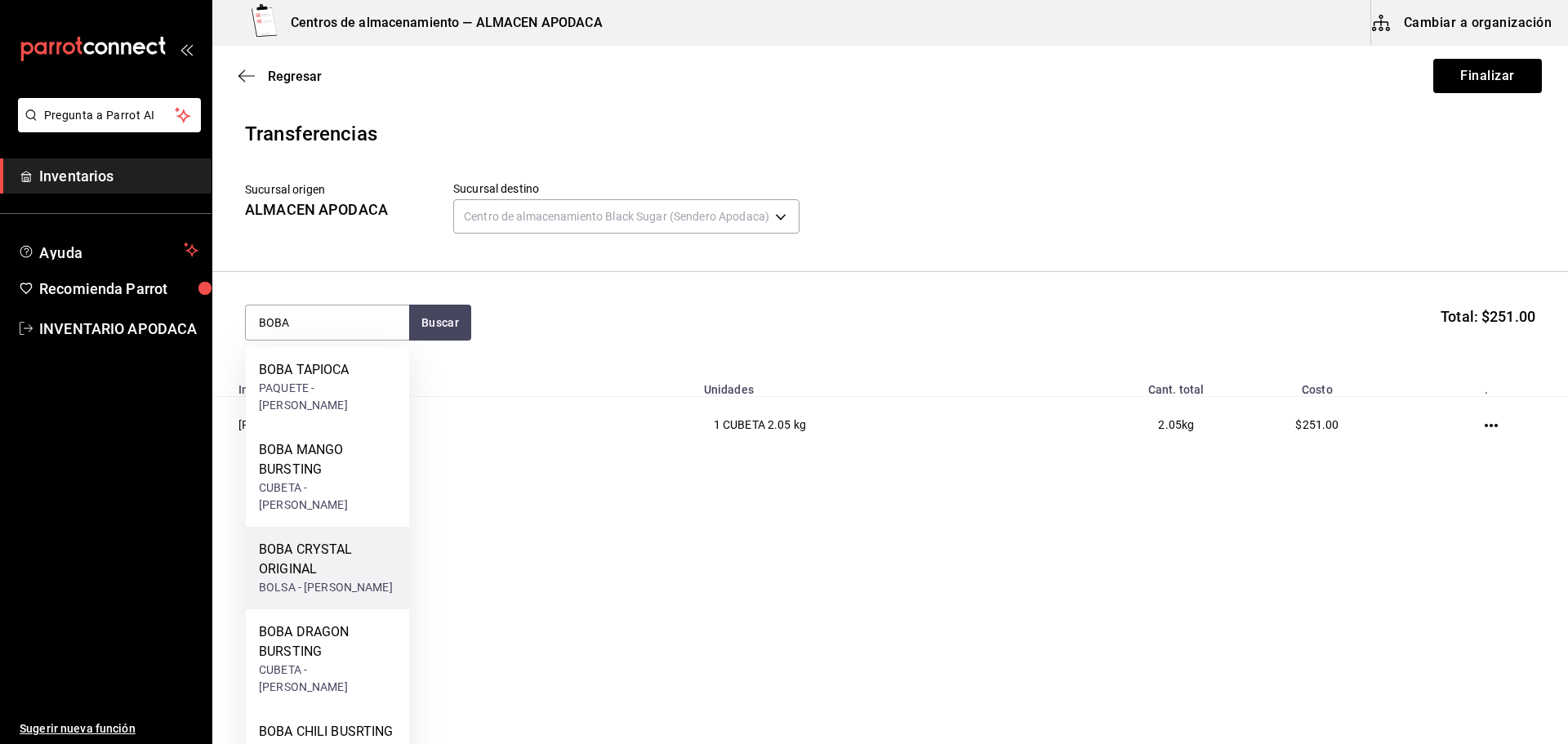
click at [329, 579] on div "BOLSA - [PERSON_NAME]" at bounding box center [327, 587] width 137 height 17
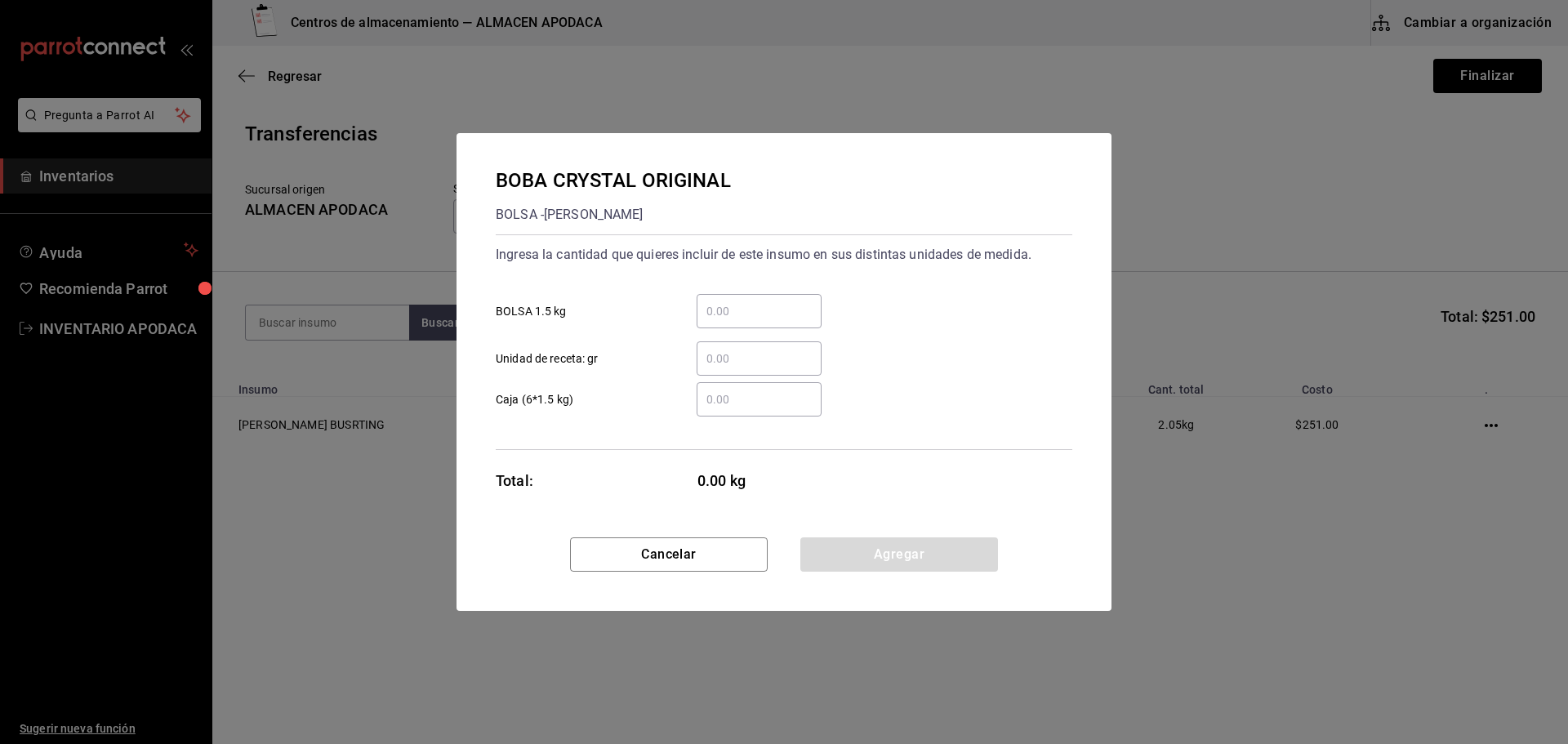
click at [761, 327] on div "​" at bounding box center [759, 311] width 125 height 35
click at [761, 321] on input "​ BOLSA 1.5 kg" at bounding box center [759, 311] width 125 height 20
type input "1"
click at [879, 554] on button "Agregar" at bounding box center [898, 554] width 198 height 35
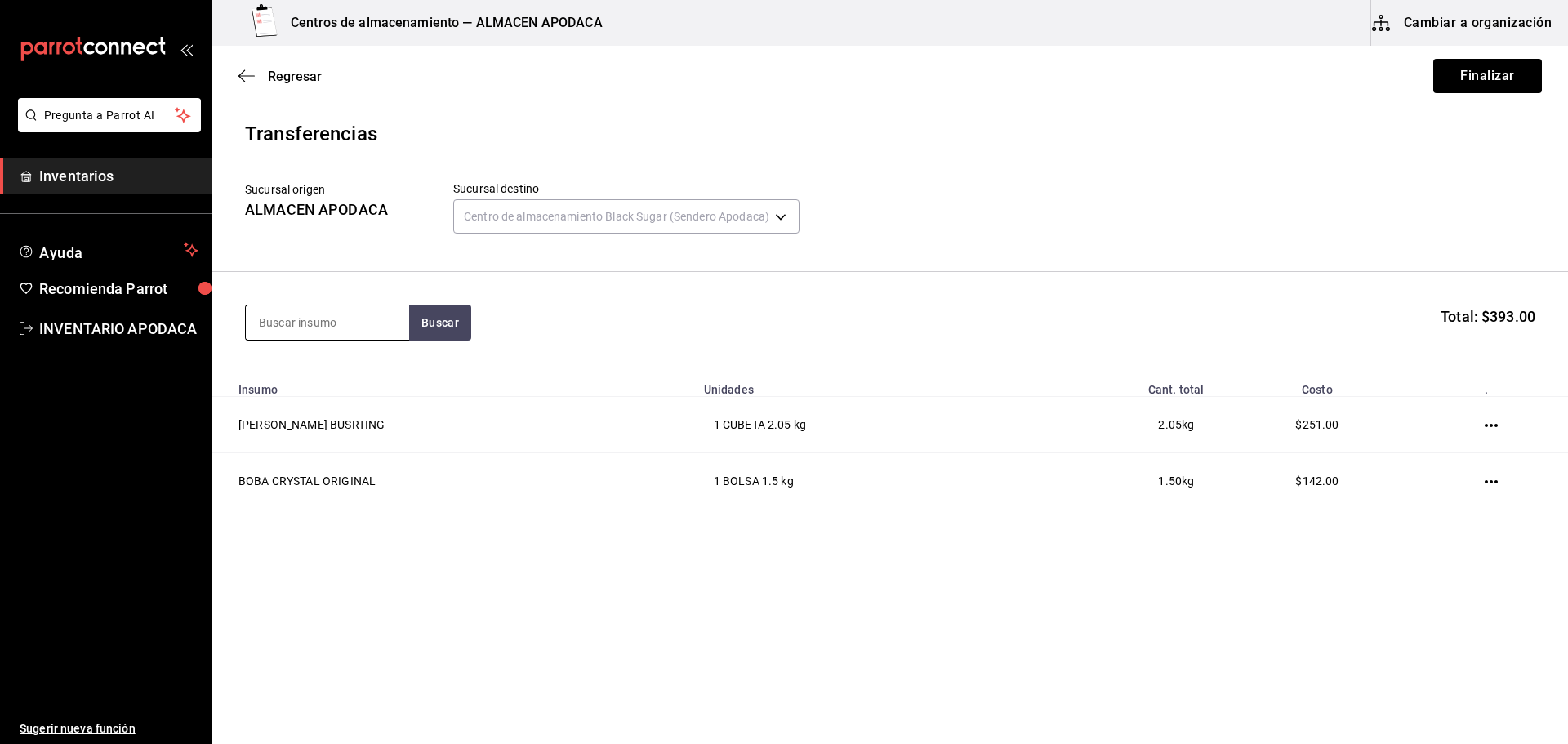
click at [379, 325] on input at bounding box center [327, 323] width 163 height 35
type input "JELLY"
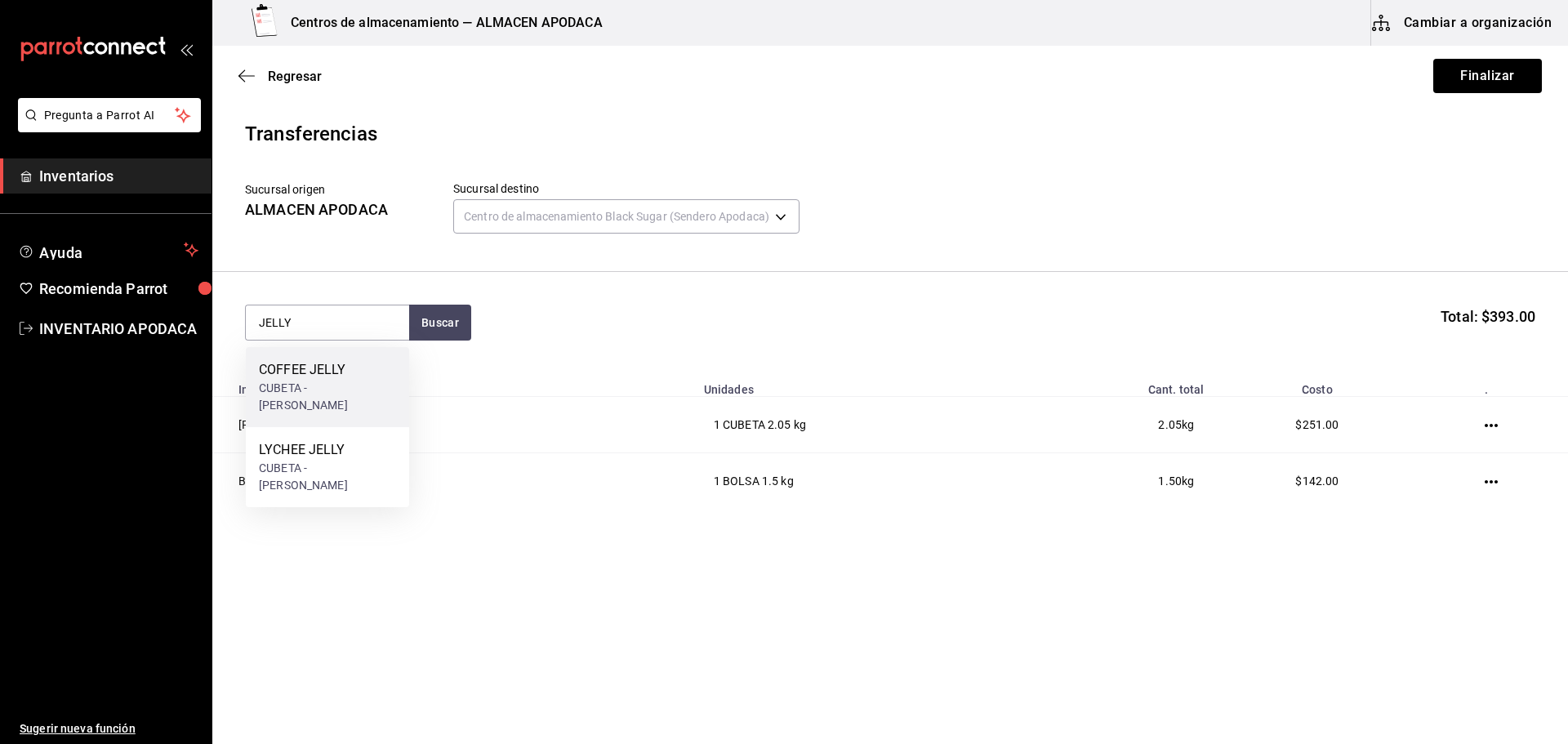
click at [384, 378] on div "COFFEE JELLY CUBETA - [PERSON_NAME]" at bounding box center [327, 387] width 163 height 80
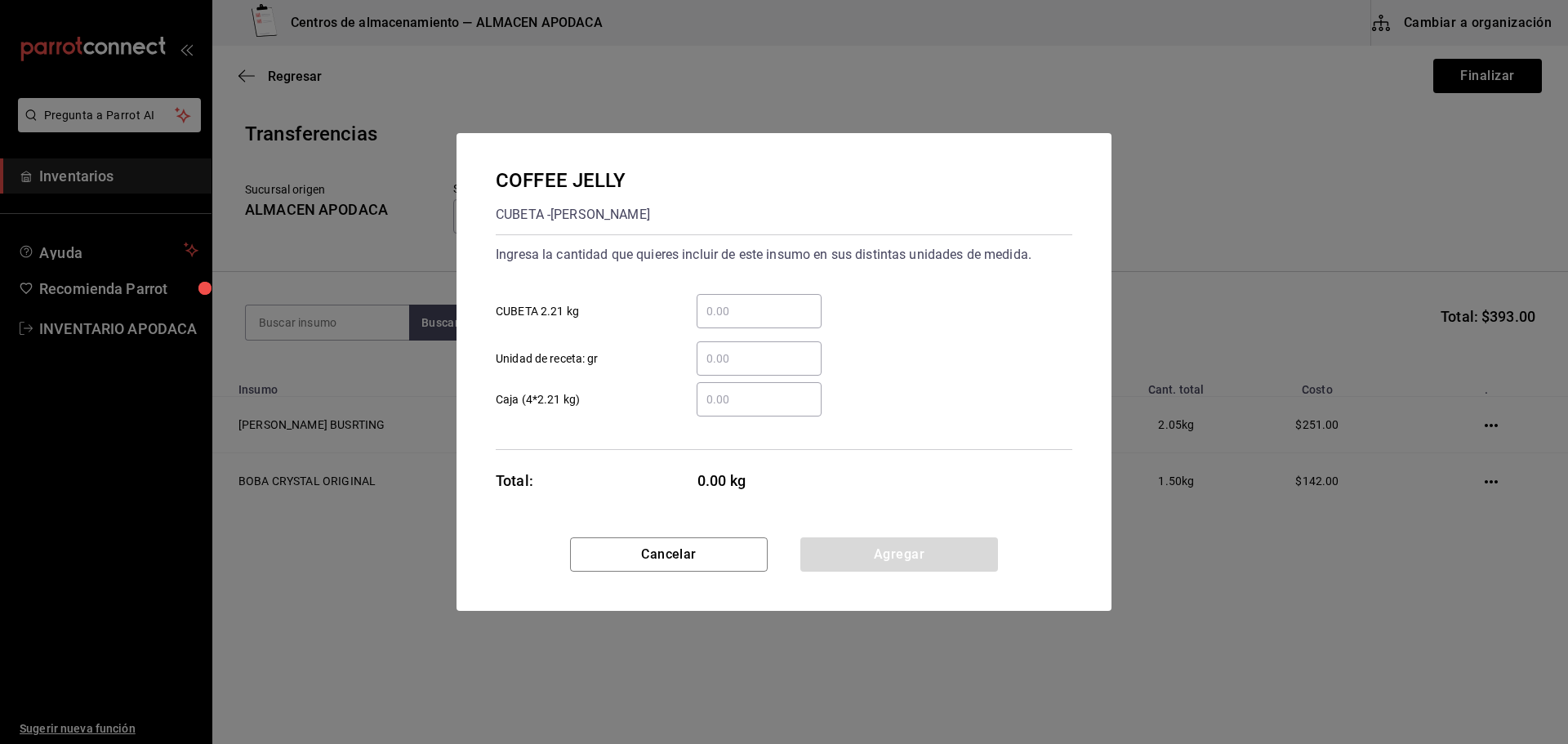
click at [755, 305] on input "​ CUBETA 2.21 kg" at bounding box center [759, 311] width 125 height 20
type input "1"
click at [912, 569] on button "Agregar" at bounding box center [898, 554] width 198 height 35
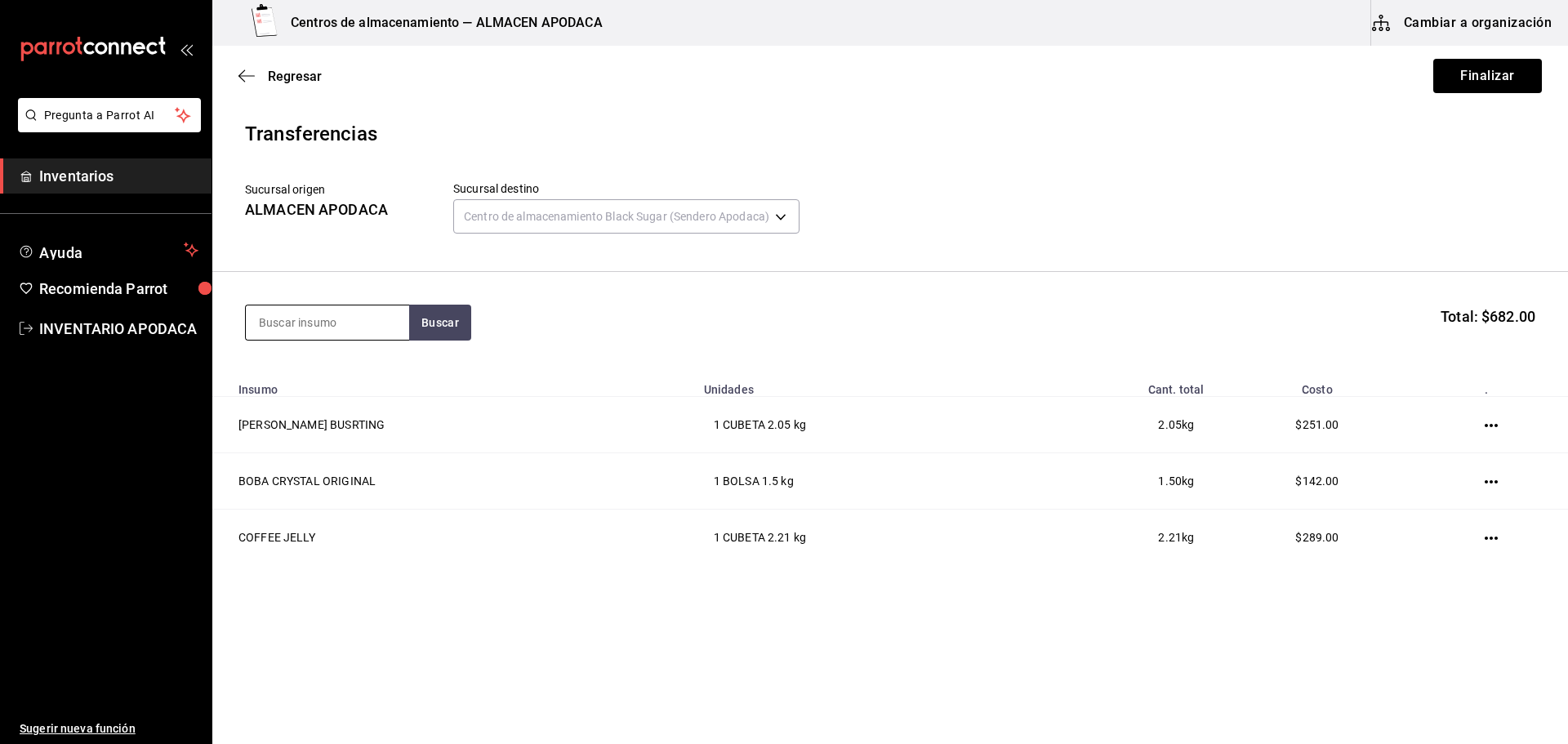
click at [316, 320] on input at bounding box center [327, 323] width 163 height 35
type input "BOBA"
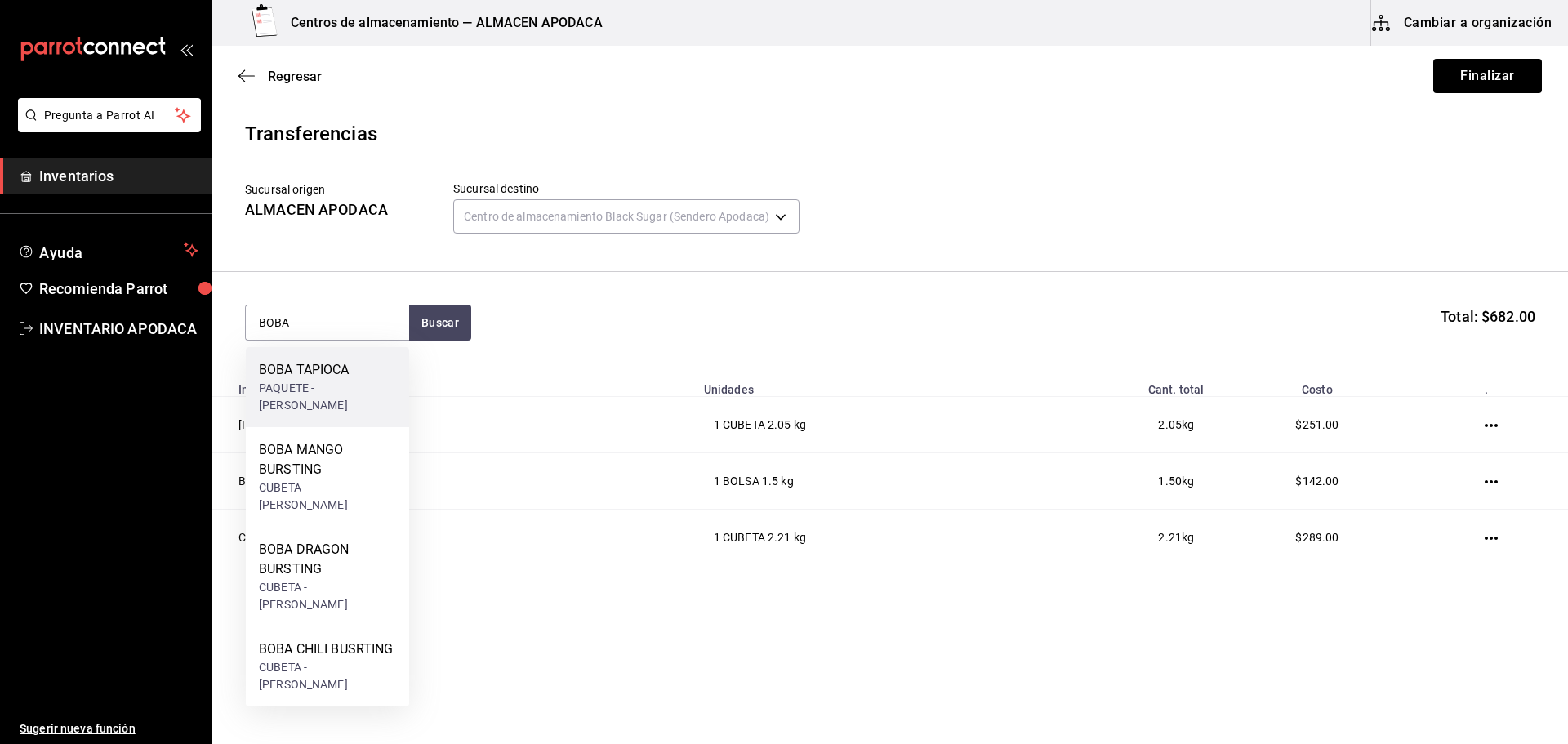
click at [342, 373] on div "BOBA TAPIOCA" at bounding box center [327, 370] width 137 height 20
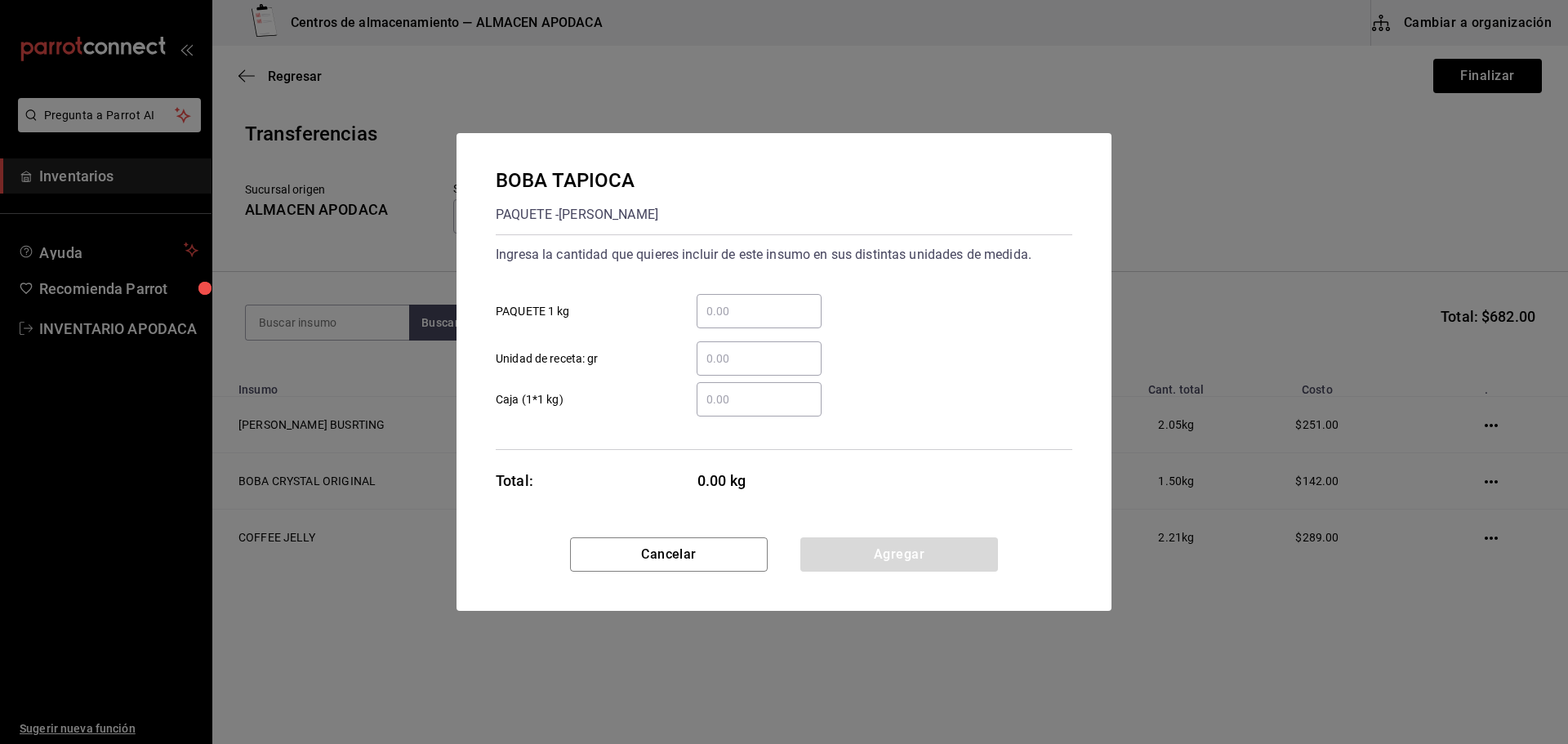
click at [720, 312] on input "​ PAQUETE 1 kg" at bounding box center [759, 311] width 125 height 20
type input "3"
click at [818, 557] on button "Agregar" at bounding box center [898, 554] width 198 height 35
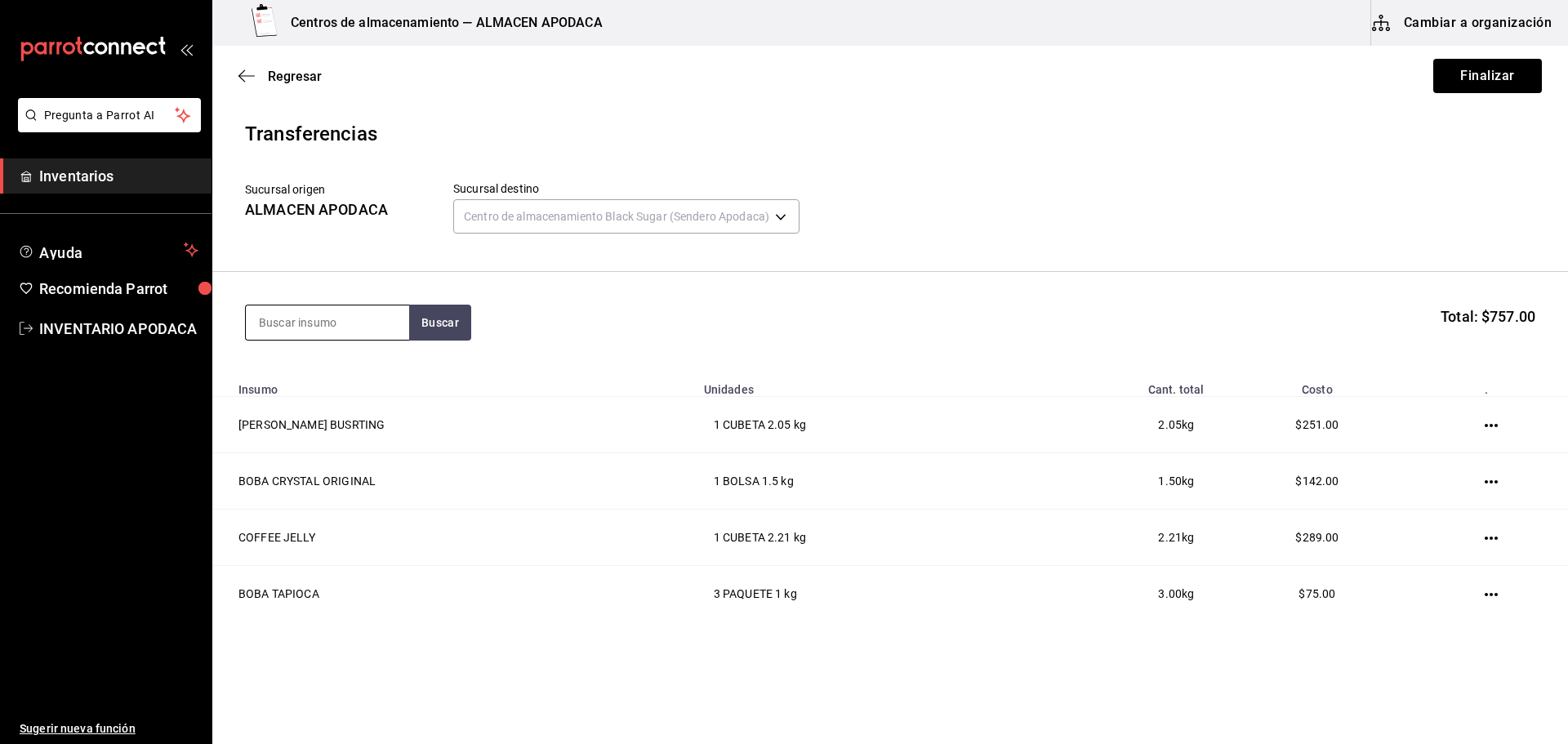
click at [356, 327] on input at bounding box center [327, 323] width 163 height 35
type input "OREO"
click at [426, 321] on button "Buscar" at bounding box center [440, 323] width 62 height 36
click at [330, 370] on div "GALLETA OREO" at bounding box center [322, 370] width 126 height 20
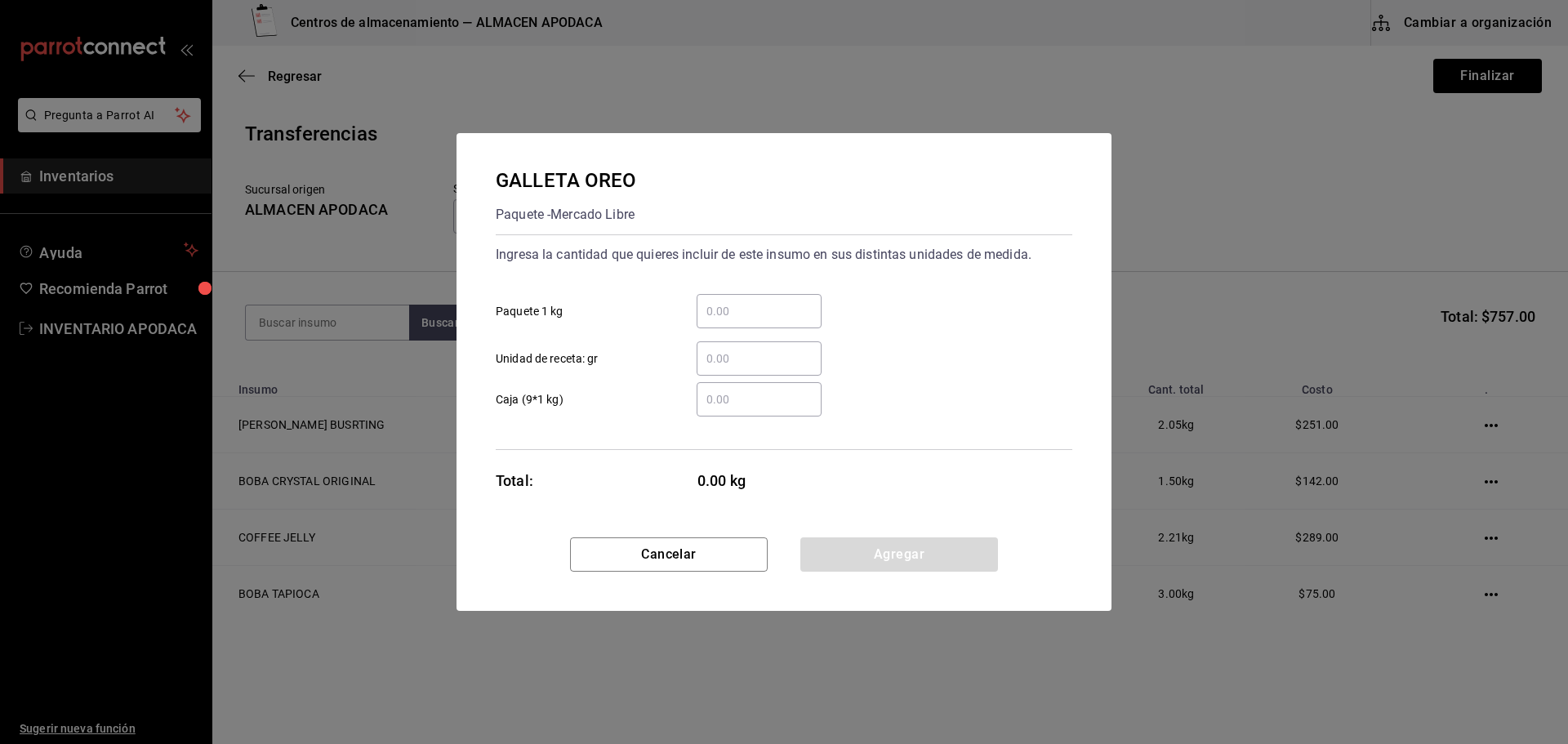
click at [755, 319] on input "​ Paquete 1 kg" at bounding box center [759, 311] width 125 height 20
type input "1"
click at [852, 555] on button "Agregar" at bounding box center [898, 554] width 198 height 35
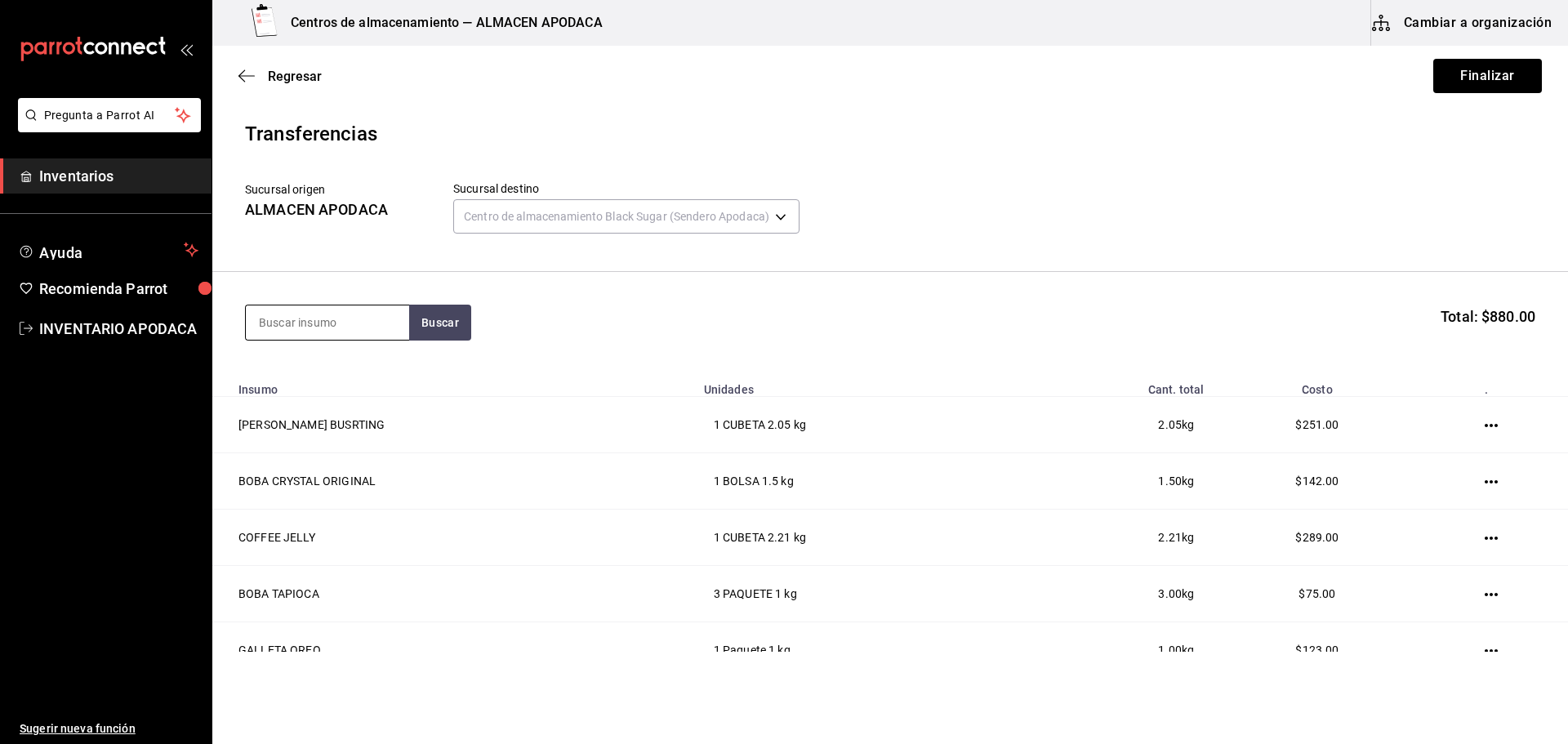
click at [330, 326] on input at bounding box center [327, 323] width 163 height 35
type input "TARO"
click at [315, 398] on div "TARO PREMIUM POWDER" at bounding box center [327, 380] width 137 height 39
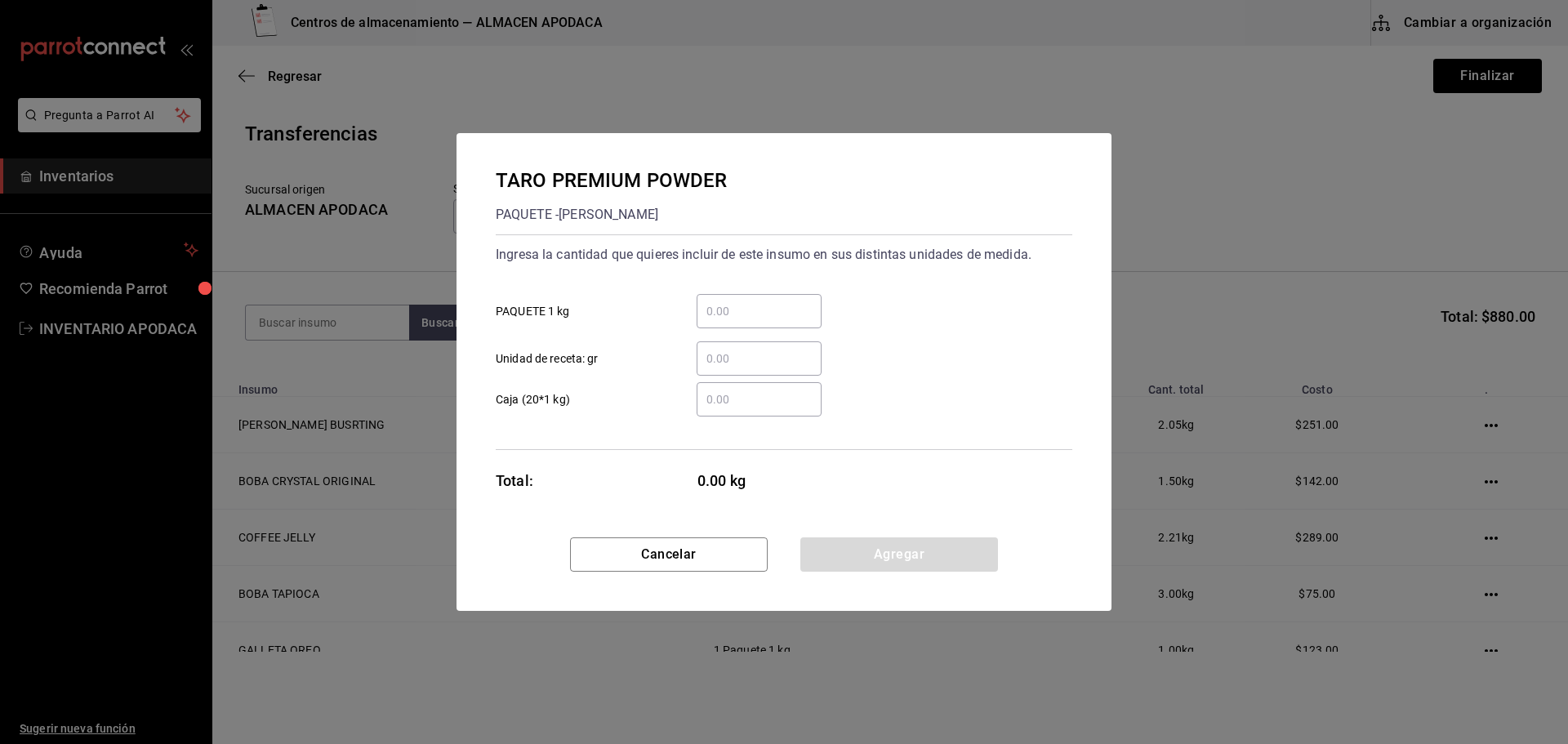
click at [737, 318] on input "​ PAQUETE 1 kg" at bounding box center [759, 311] width 125 height 20
type input "2"
click at [831, 548] on button "Agregar" at bounding box center [898, 554] width 198 height 35
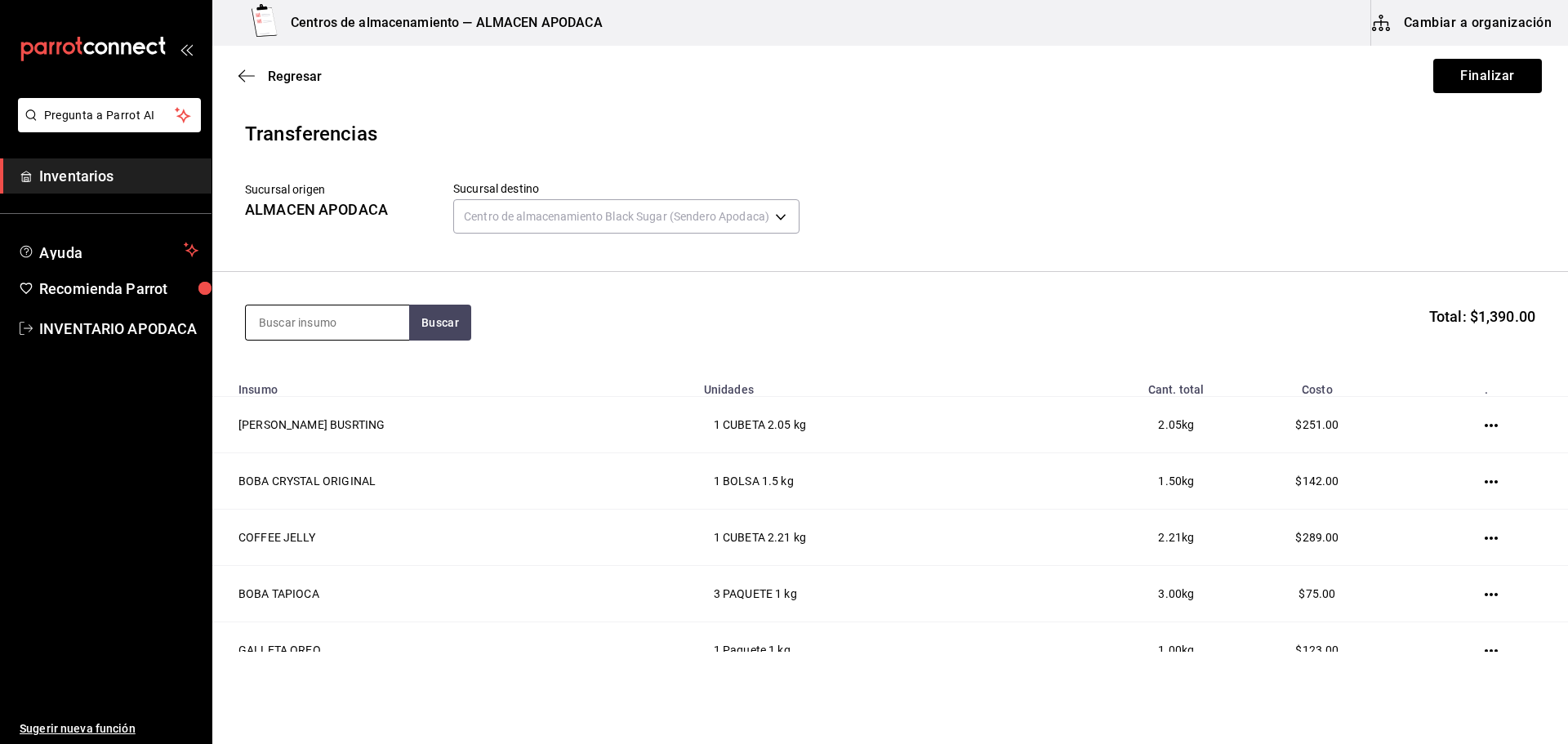
click at [281, 312] on input at bounding box center [327, 323] width 163 height 35
type input "MATCHA"
click at [325, 386] on div "MATCHA PREMIUM POWDER" at bounding box center [327, 380] width 137 height 39
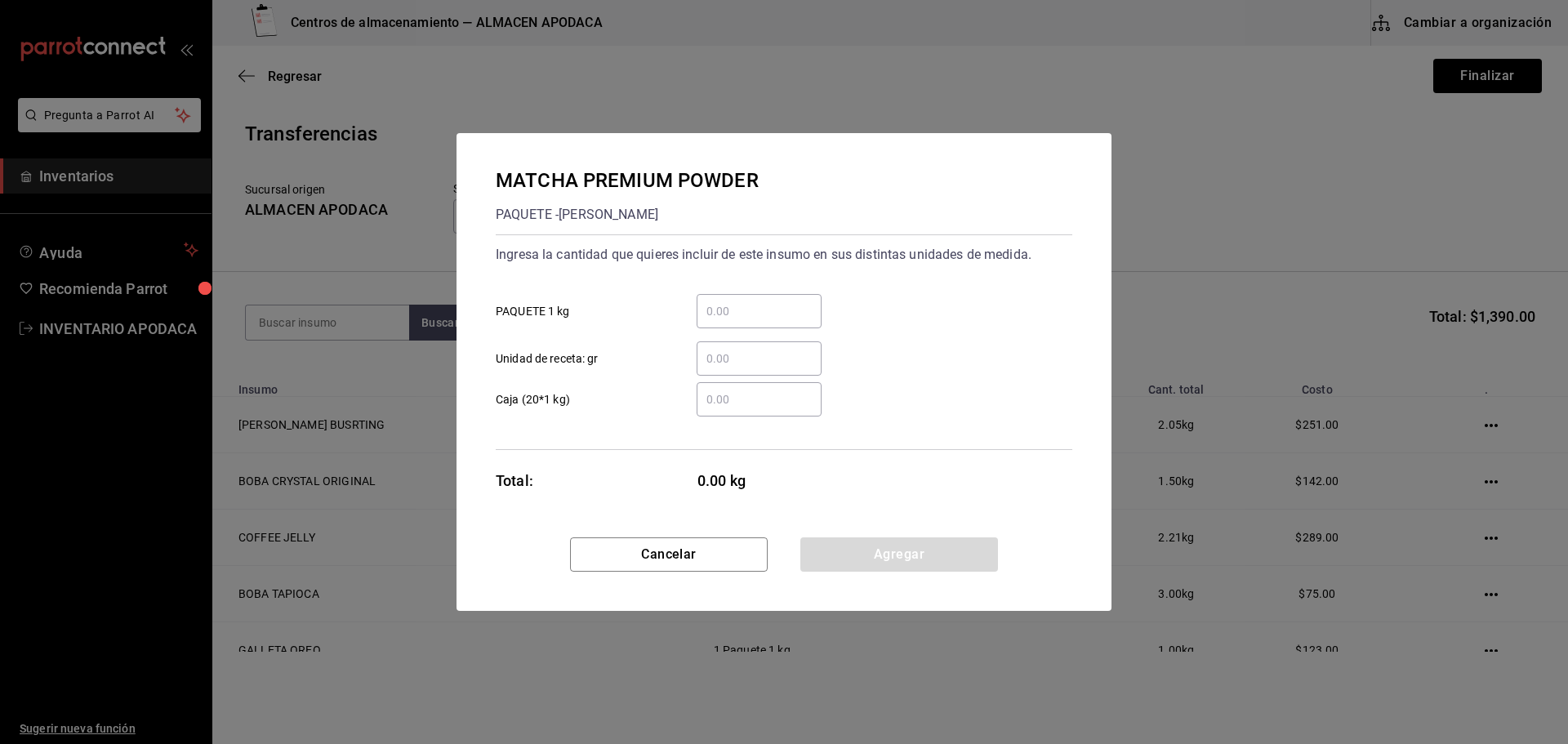
click at [727, 308] on input "​ PAQUETE 1 kg" at bounding box center [759, 311] width 125 height 20
type input "1"
click at [853, 546] on button "Agregar" at bounding box center [898, 554] width 198 height 35
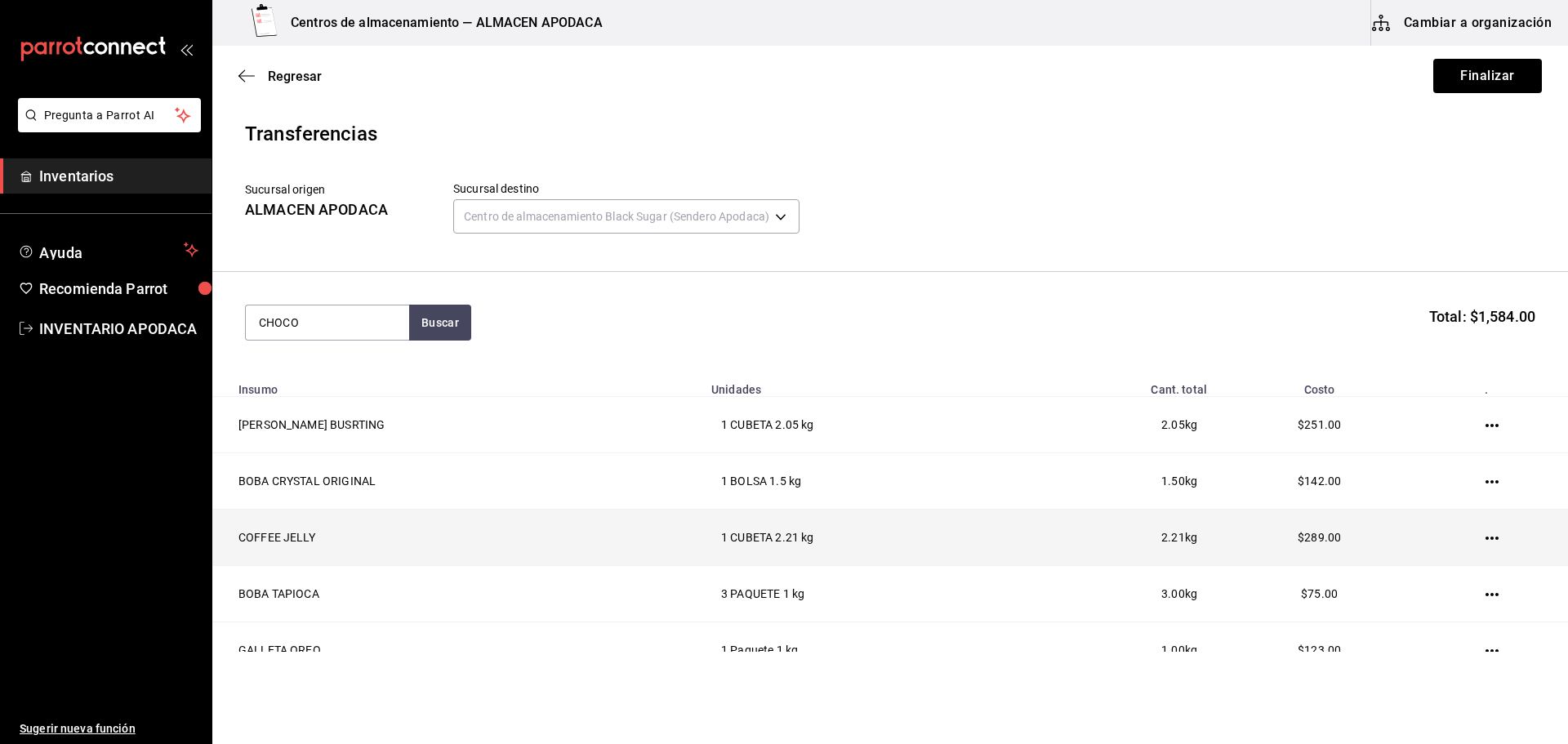
type input "CHOCO"
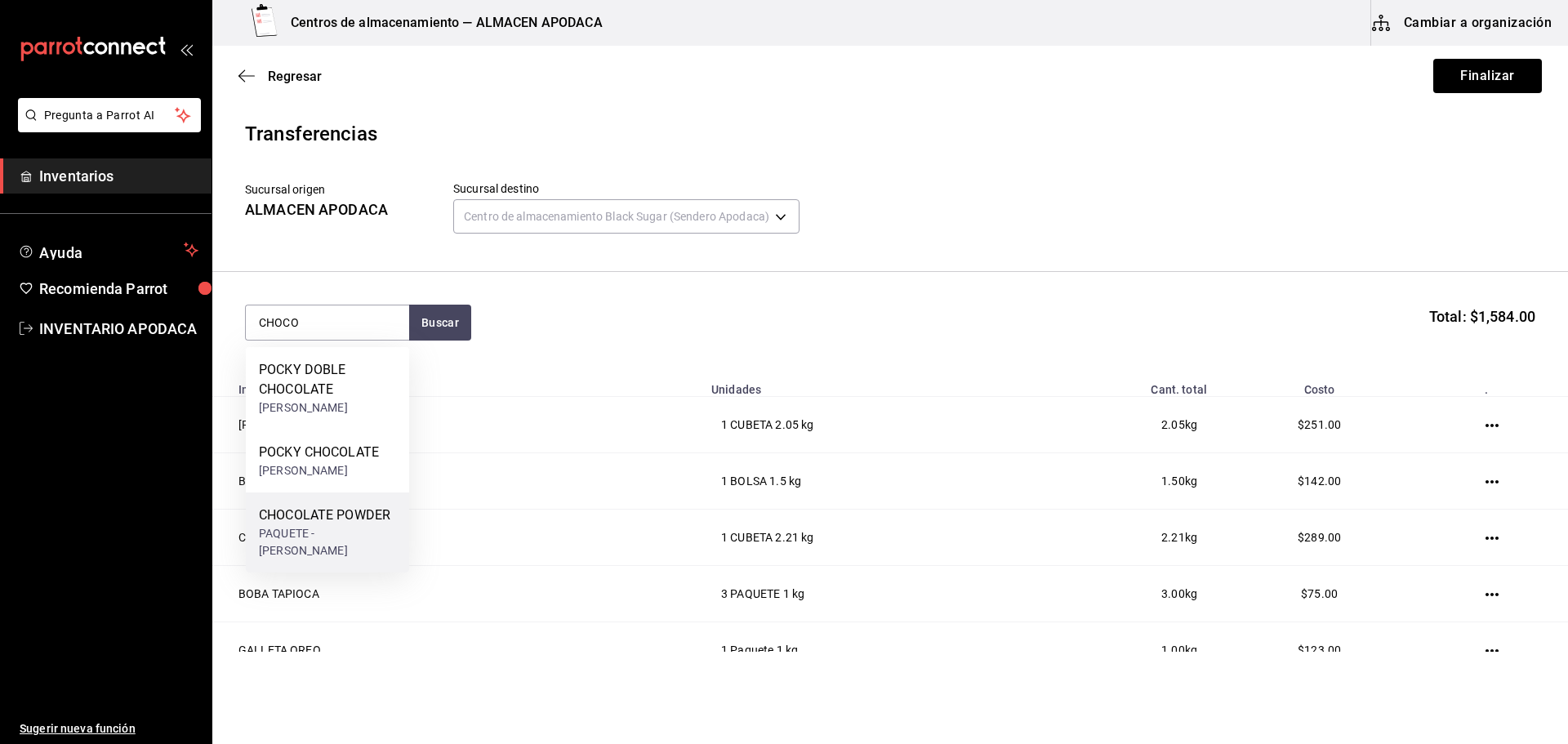
click at [326, 518] on div "CHOCOLATE POWDER" at bounding box center [327, 515] width 137 height 20
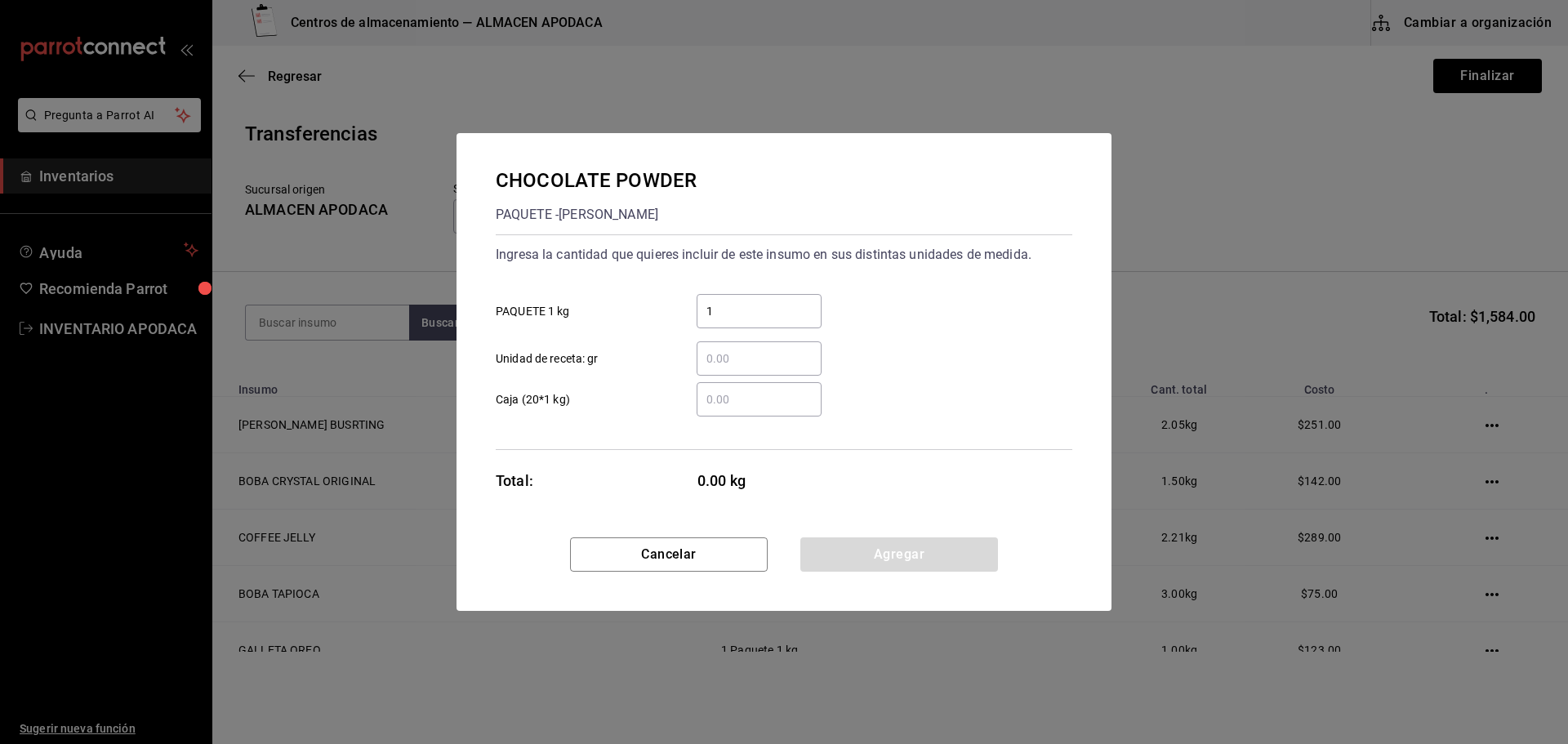
click at [713, 314] on input "1" at bounding box center [759, 311] width 125 height 20
type input "1"
click at [857, 559] on button "Agregar" at bounding box center [898, 554] width 198 height 35
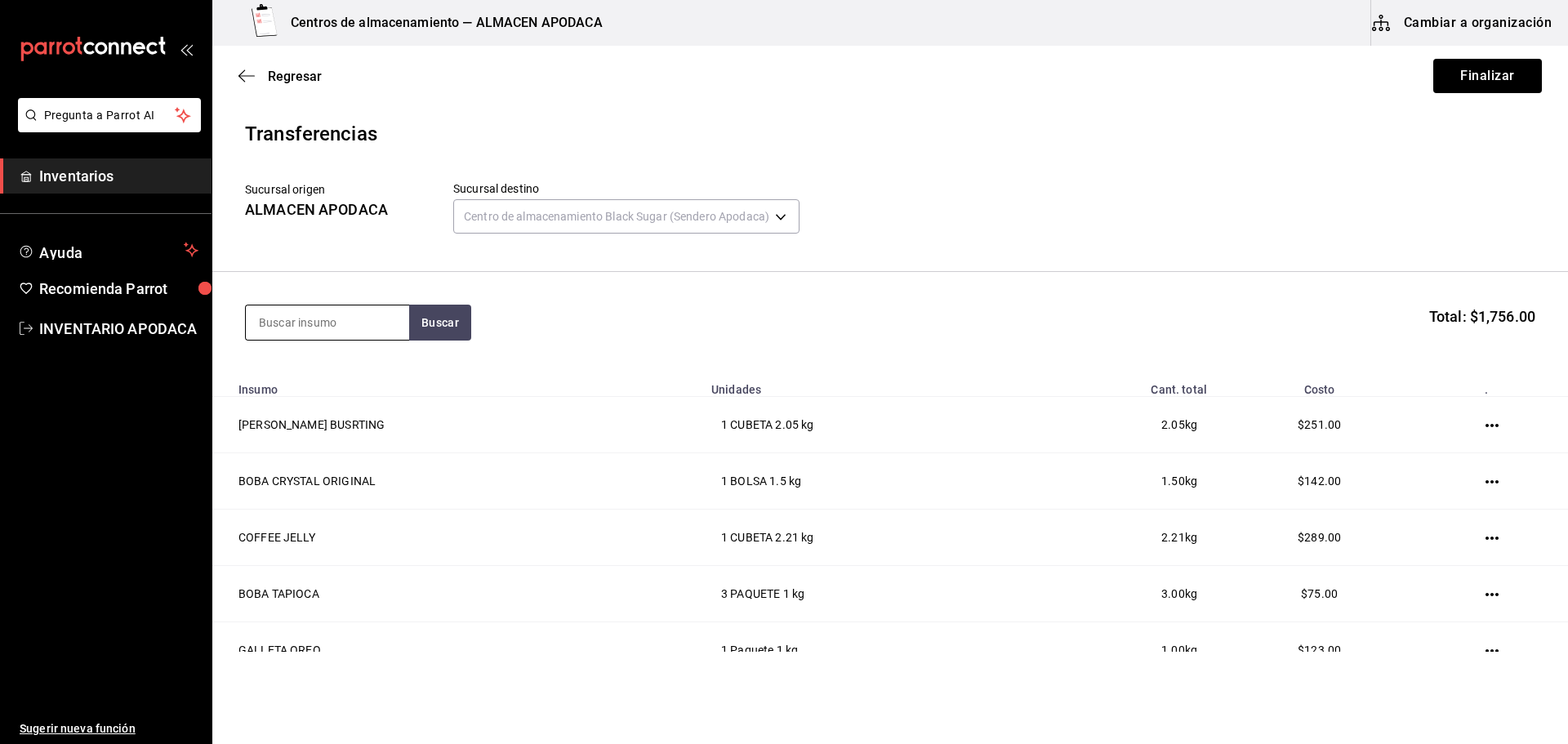
click at [369, 330] on input at bounding box center [327, 323] width 163 height 35
type input "CHAI"
click at [359, 368] on div "TE CHAI POWDER" at bounding box center [322, 370] width 127 height 20
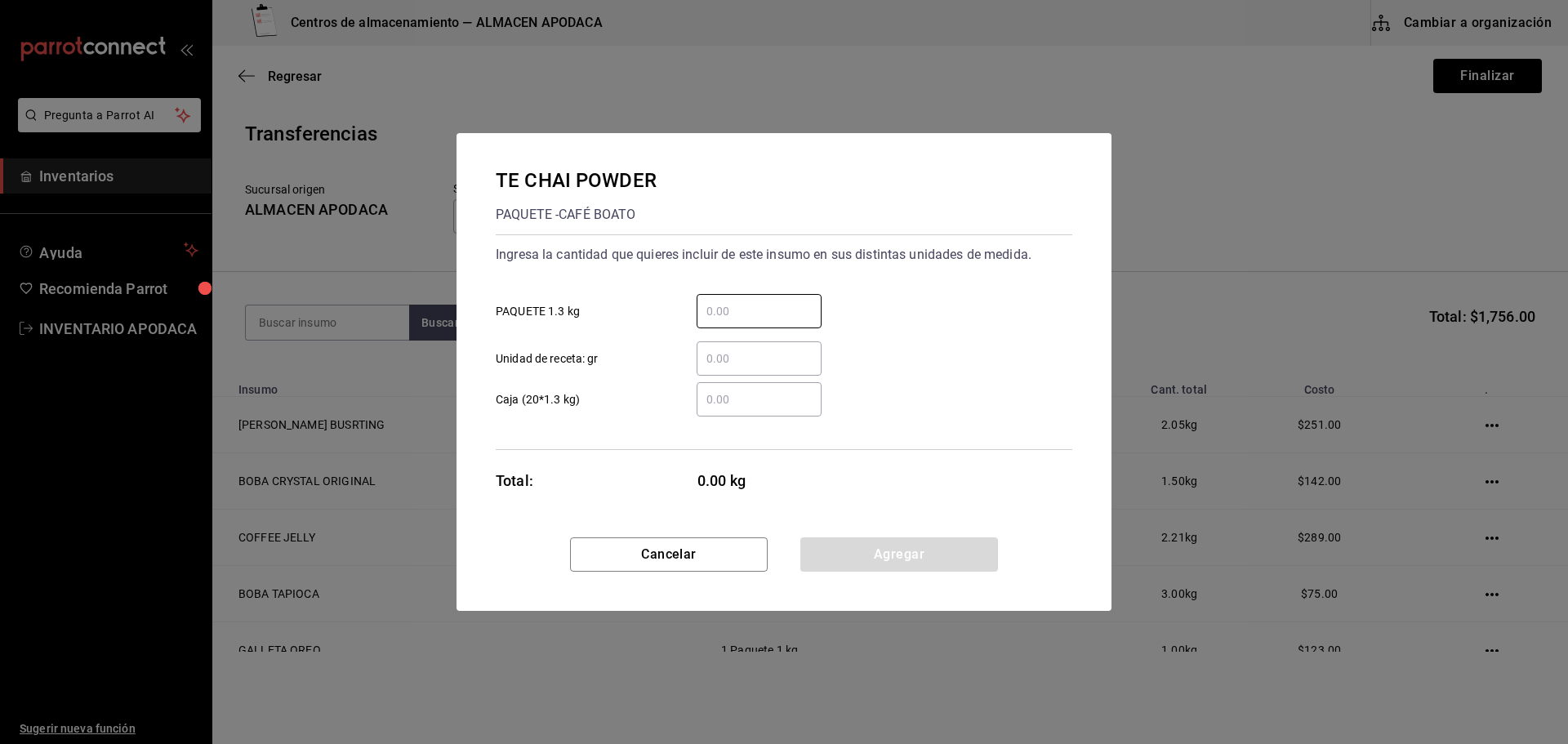
drag, startPoint x: 730, startPoint y: 311, endPoint x: 735, endPoint y: 339, distance: 28.4
click at [730, 312] on input "​ PAQUETE 1.3 kg" at bounding box center [759, 311] width 125 height 20
type input "1"
click at [862, 553] on button "Agregar" at bounding box center [898, 554] width 198 height 35
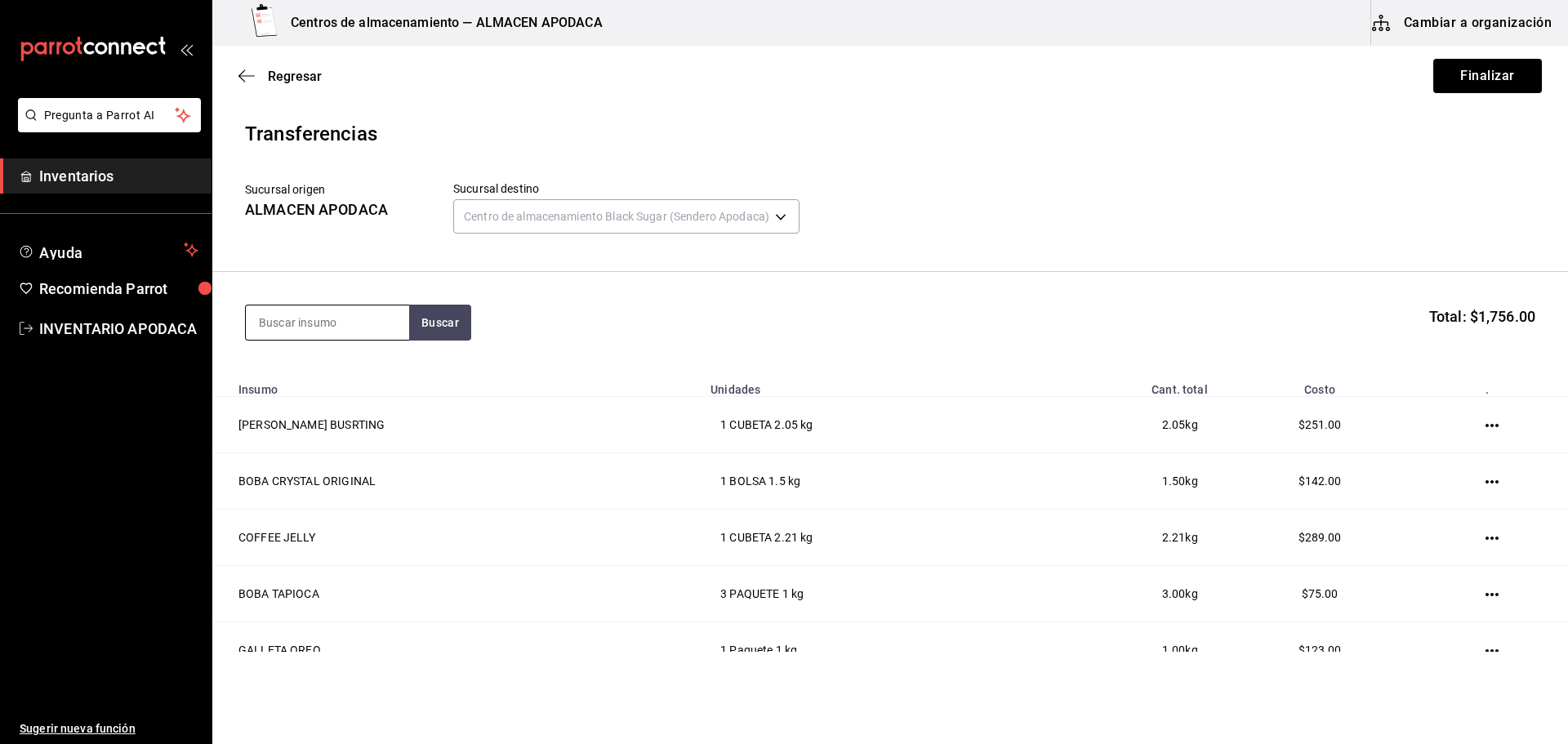
click at [356, 334] on input at bounding box center [327, 323] width 163 height 35
type input "LEMON"
click at [365, 407] on div "LEMON SYRUP BOTELLA - [PERSON_NAME]" at bounding box center [327, 387] width 163 height 80
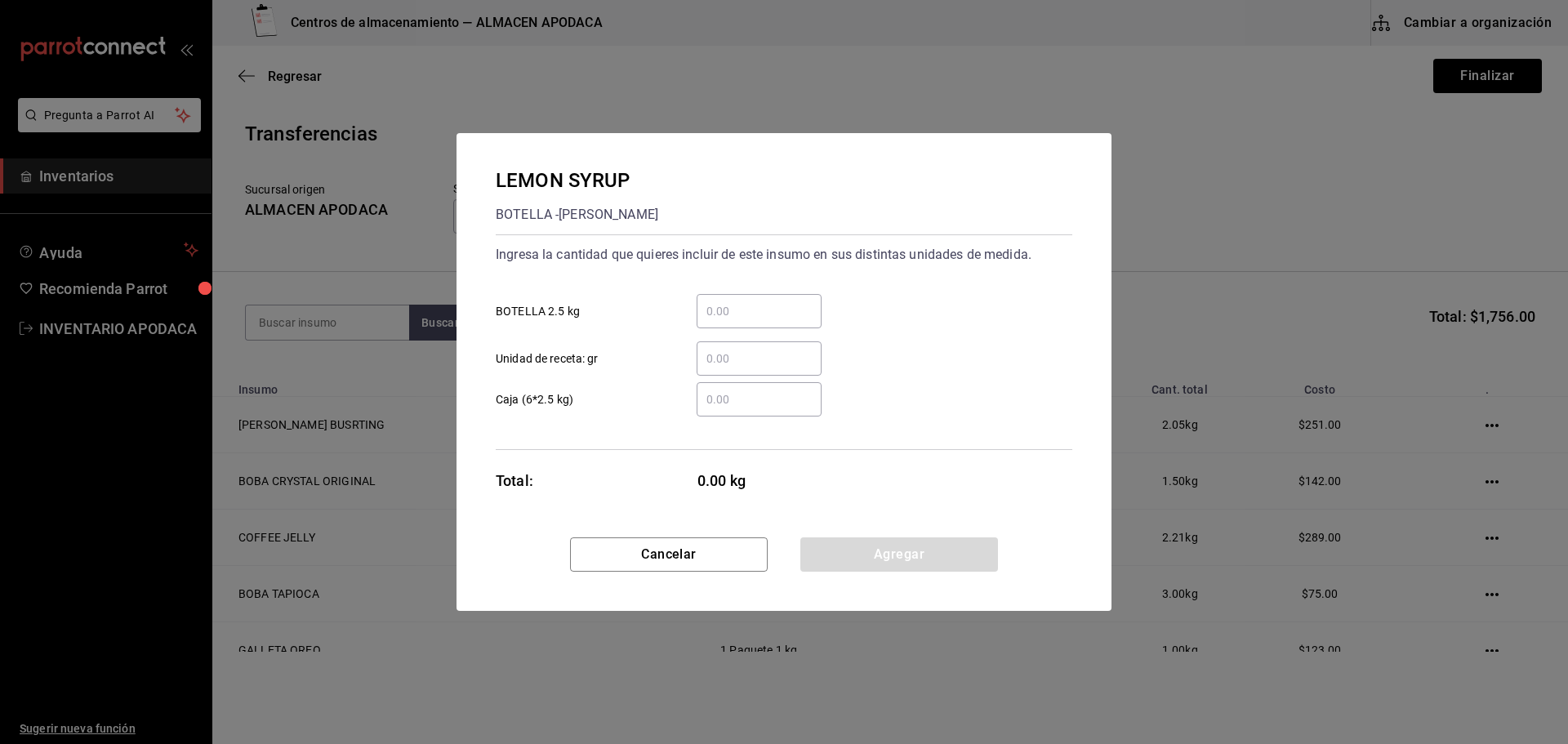
click at [783, 304] on input "​ BOTELLA 2.5 kg" at bounding box center [759, 311] width 125 height 20
type input "1"
click at [837, 556] on button "Agregar" at bounding box center [898, 554] width 198 height 35
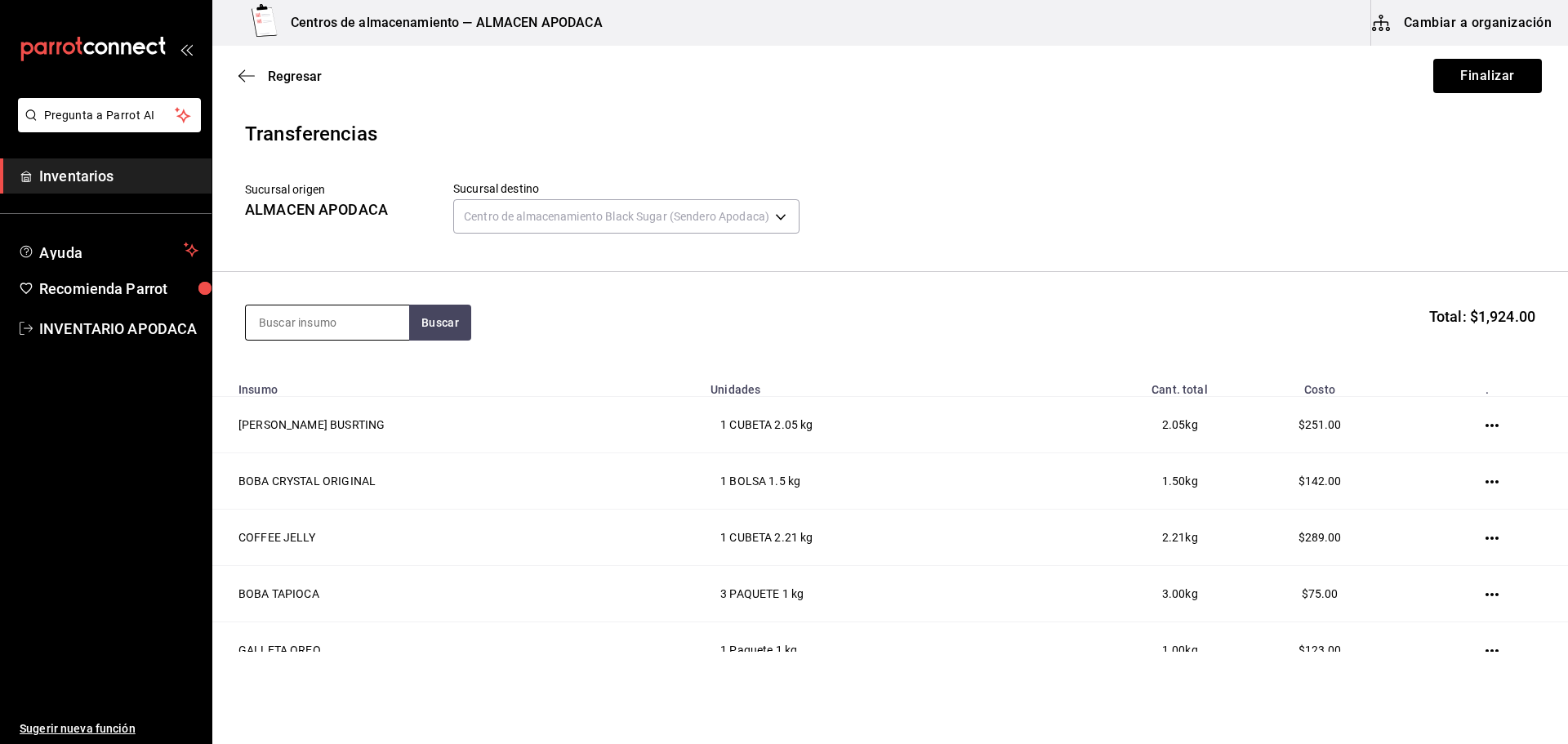
click at [363, 332] on input at bounding box center [327, 323] width 163 height 35
type input "JAM"
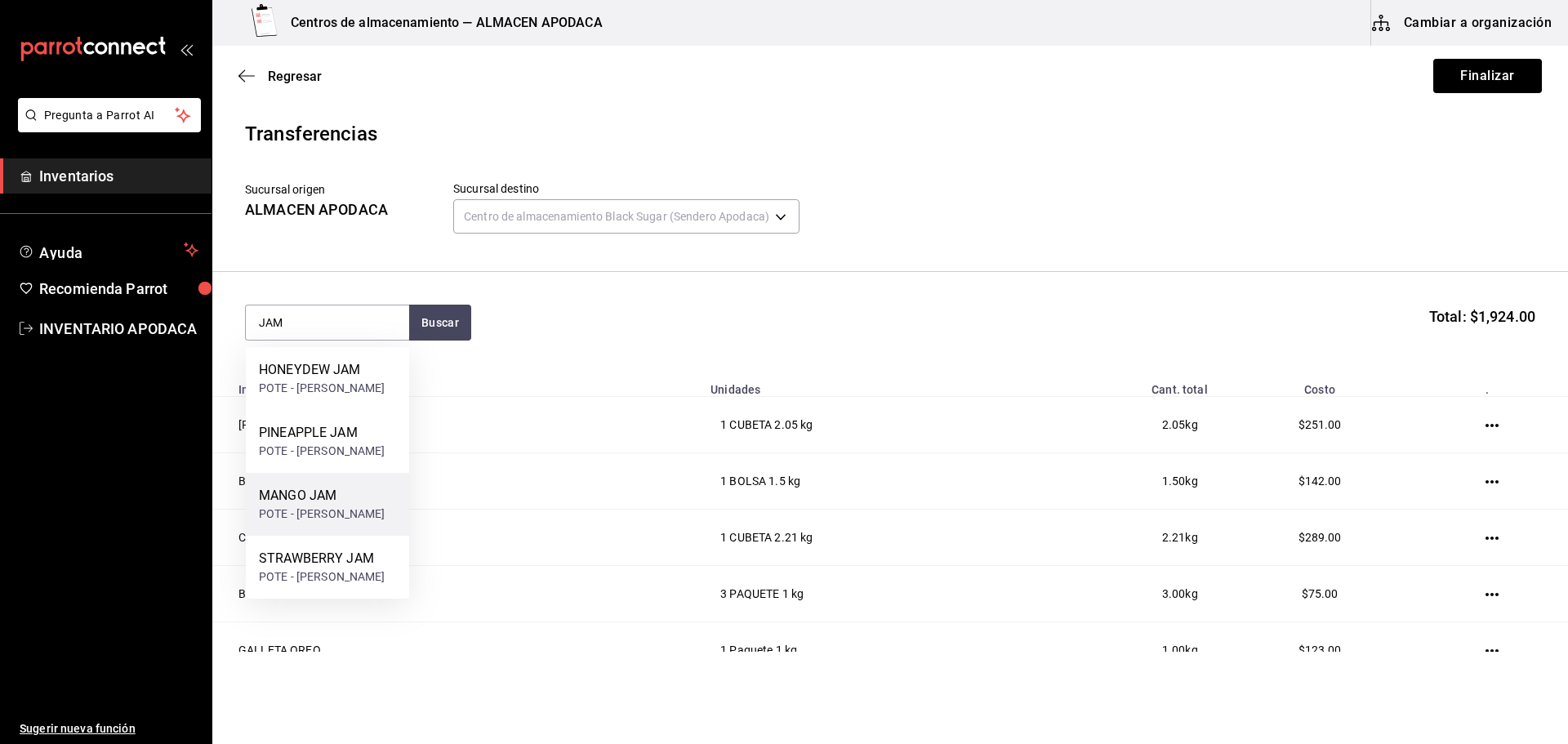
click at [362, 524] on div "MANGO JAM POTE - [PERSON_NAME]" at bounding box center [327, 504] width 163 height 63
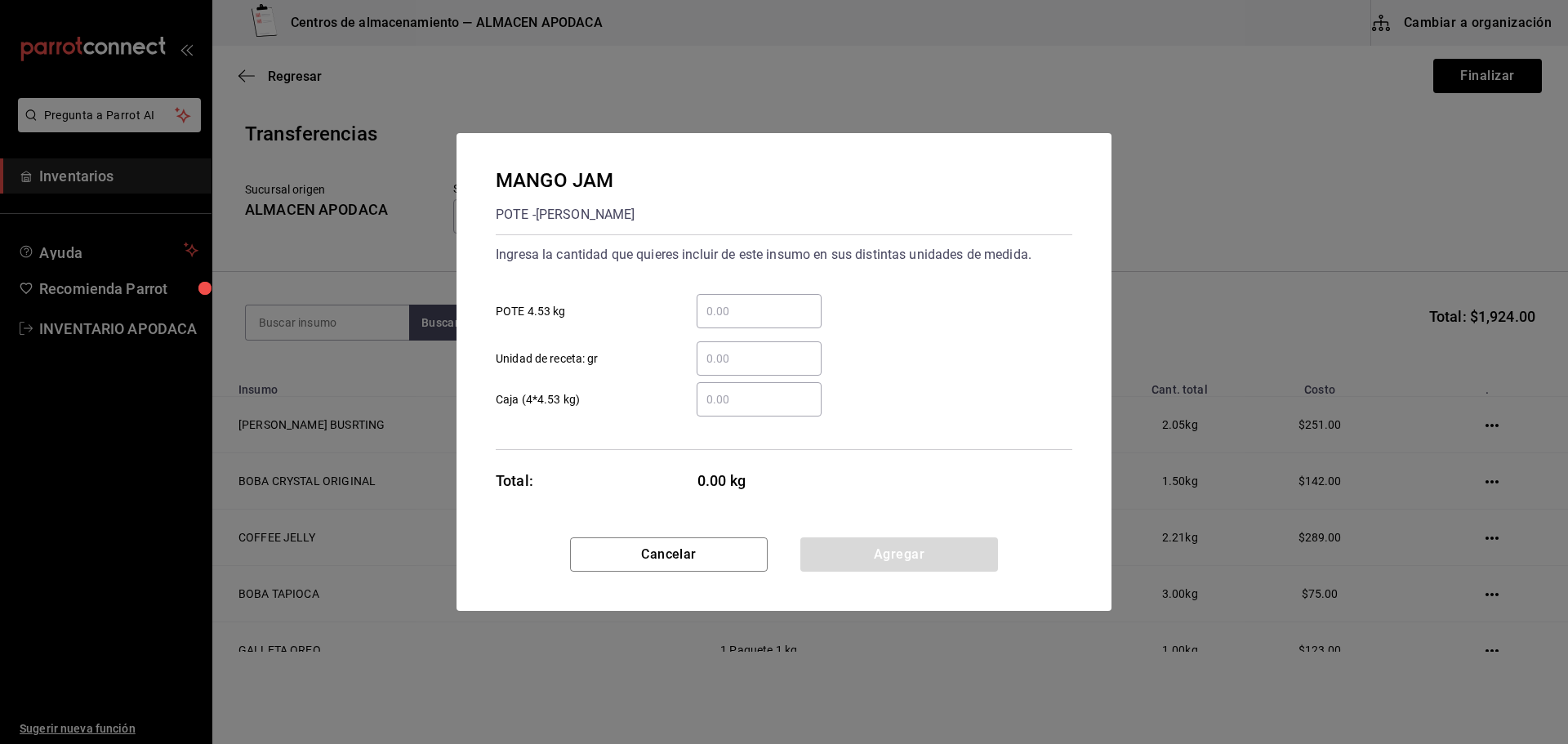
click at [746, 324] on div "​" at bounding box center [759, 311] width 125 height 35
click at [746, 321] on input "​ POTE 4.53 kg" at bounding box center [759, 311] width 125 height 20
type input "1"
click at [860, 544] on button "Agregar" at bounding box center [898, 554] width 198 height 35
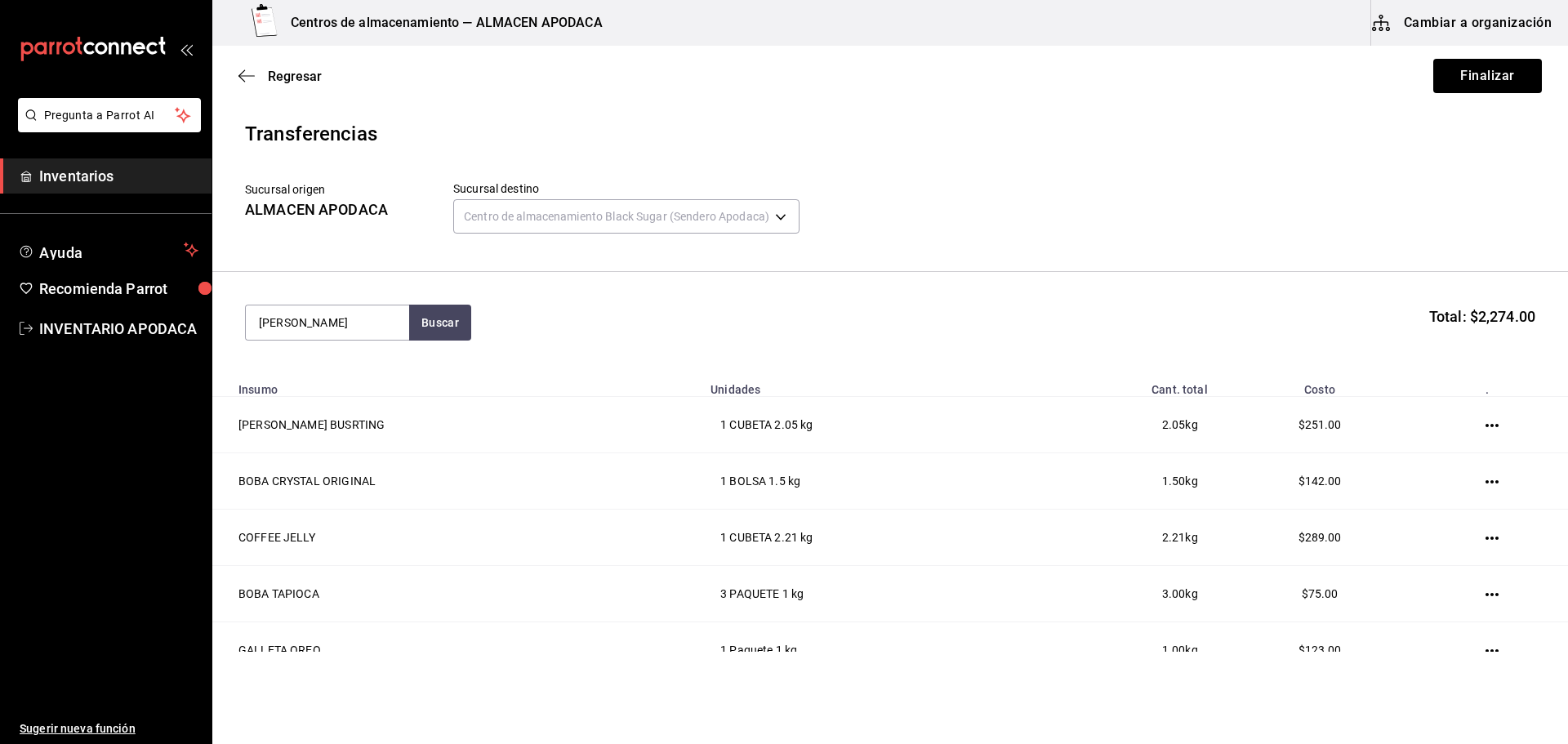
type input "JAM"
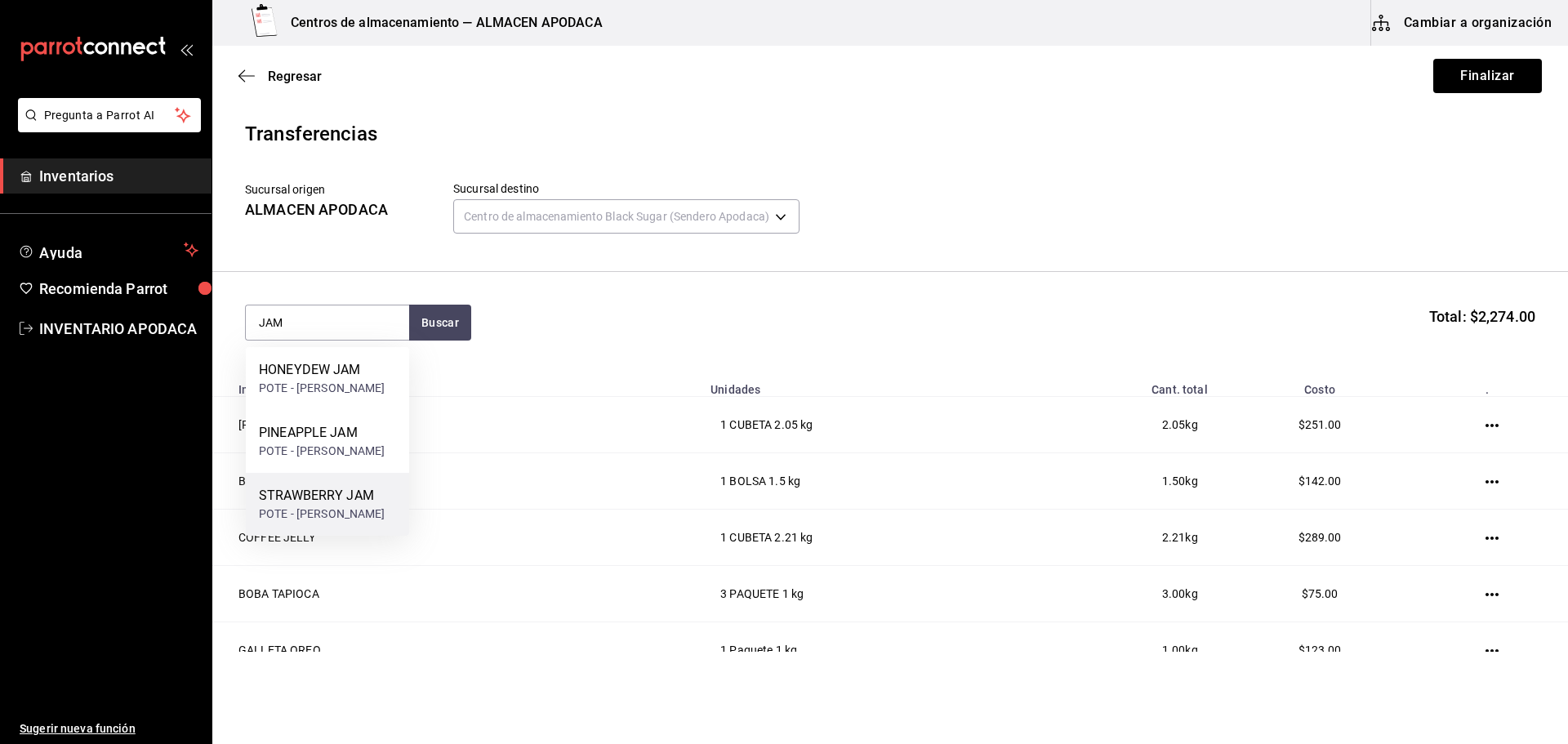
click at [377, 514] on div "STRAWBERRY JAM POTE - [PERSON_NAME]" at bounding box center [327, 504] width 163 height 63
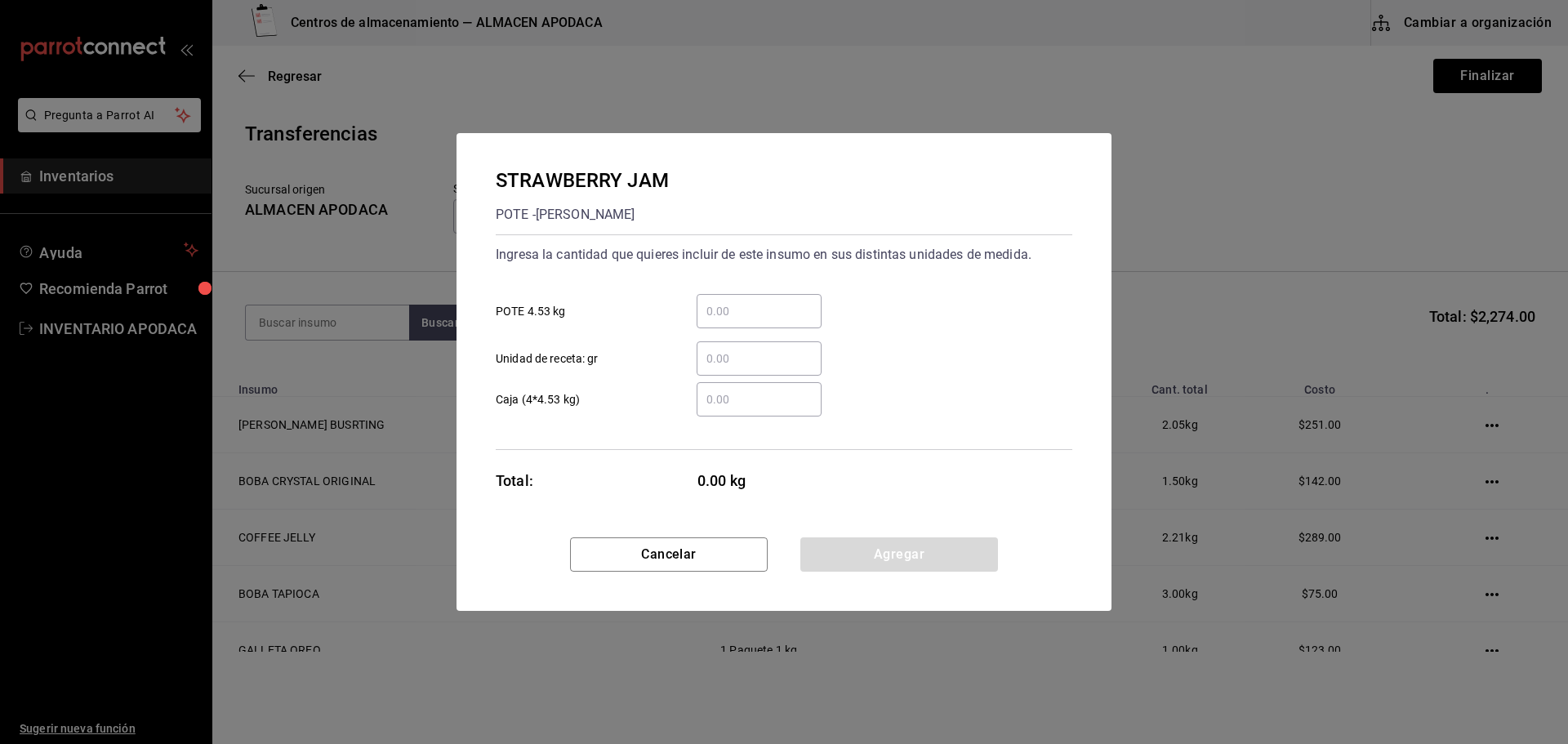
click at [755, 295] on div "​" at bounding box center [759, 311] width 125 height 35
click at [755, 301] on input "​ POTE 4.53 kg" at bounding box center [759, 311] width 125 height 20
type input "1"
click at [887, 560] on button "Agregar" at bounding box center [898, 554] width 198 height 35
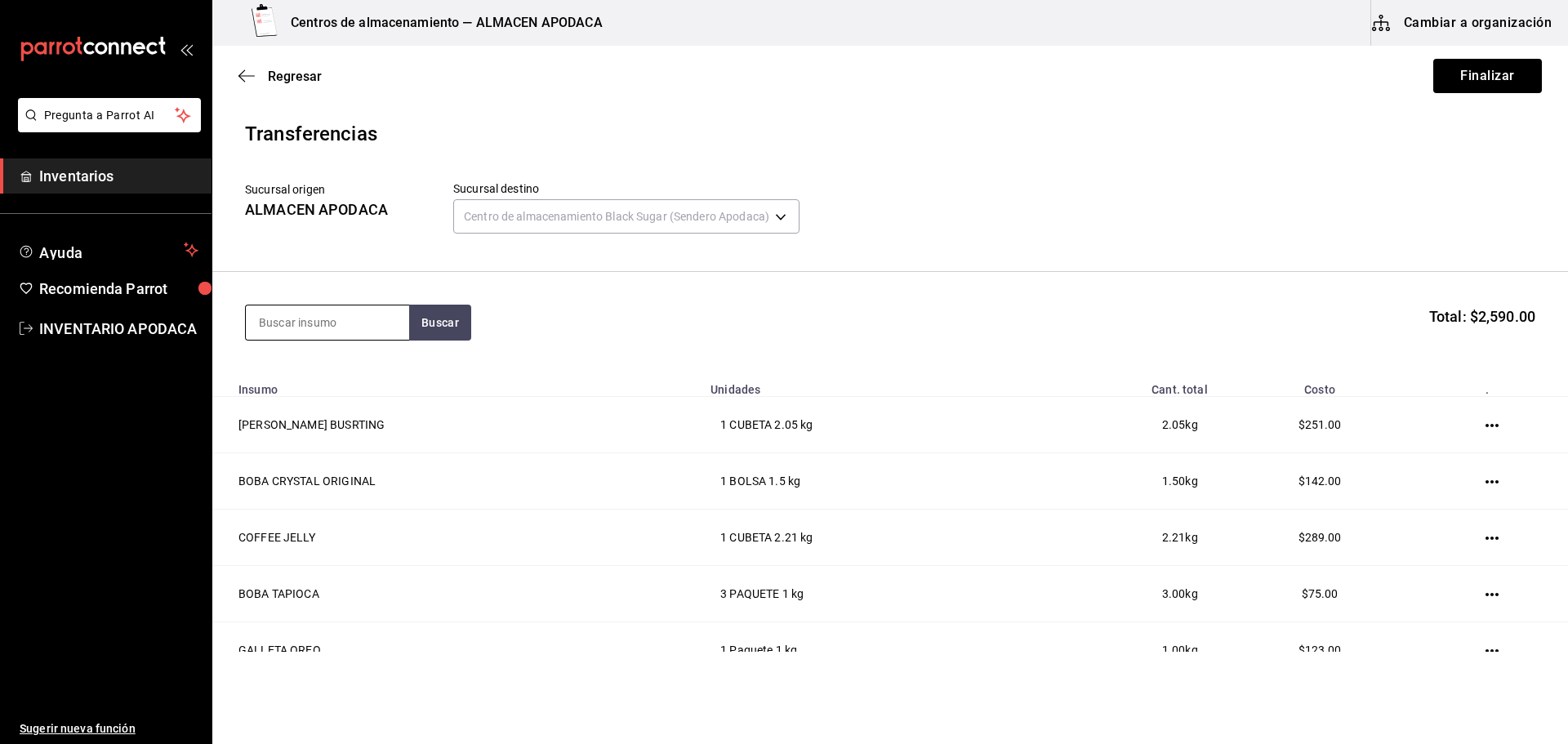
click at [348, 326] on input at bounding box center [327, 323] width 163 height 35
type input "POPO"
click at [329, 357] on div "POPOTE BLACK PAQUETE - [PERSON_NAME]/LOKYO" at bounding box center [327, 387] width 163 height 80
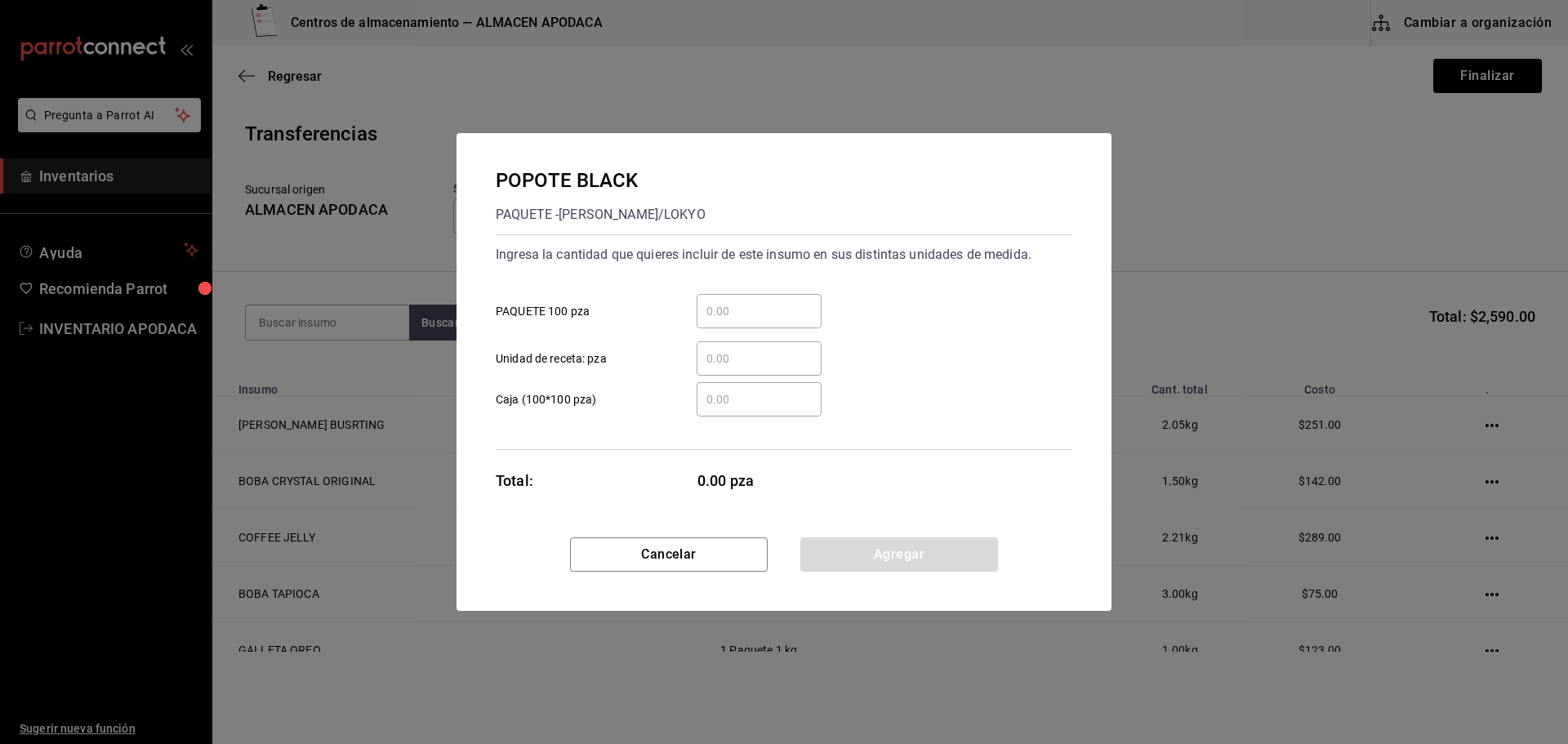
click at [747, 323] on div "​" at bounding box center [759, 311] width 125 height 35
click at [747, 321] on input "​ PAQUETE 100 pza" at bounding box center [759, 311] width 125 height 20
type input "2"
click at [882, 552] on button "Agregar" at bounding box center [898, 554] width 198 height 35
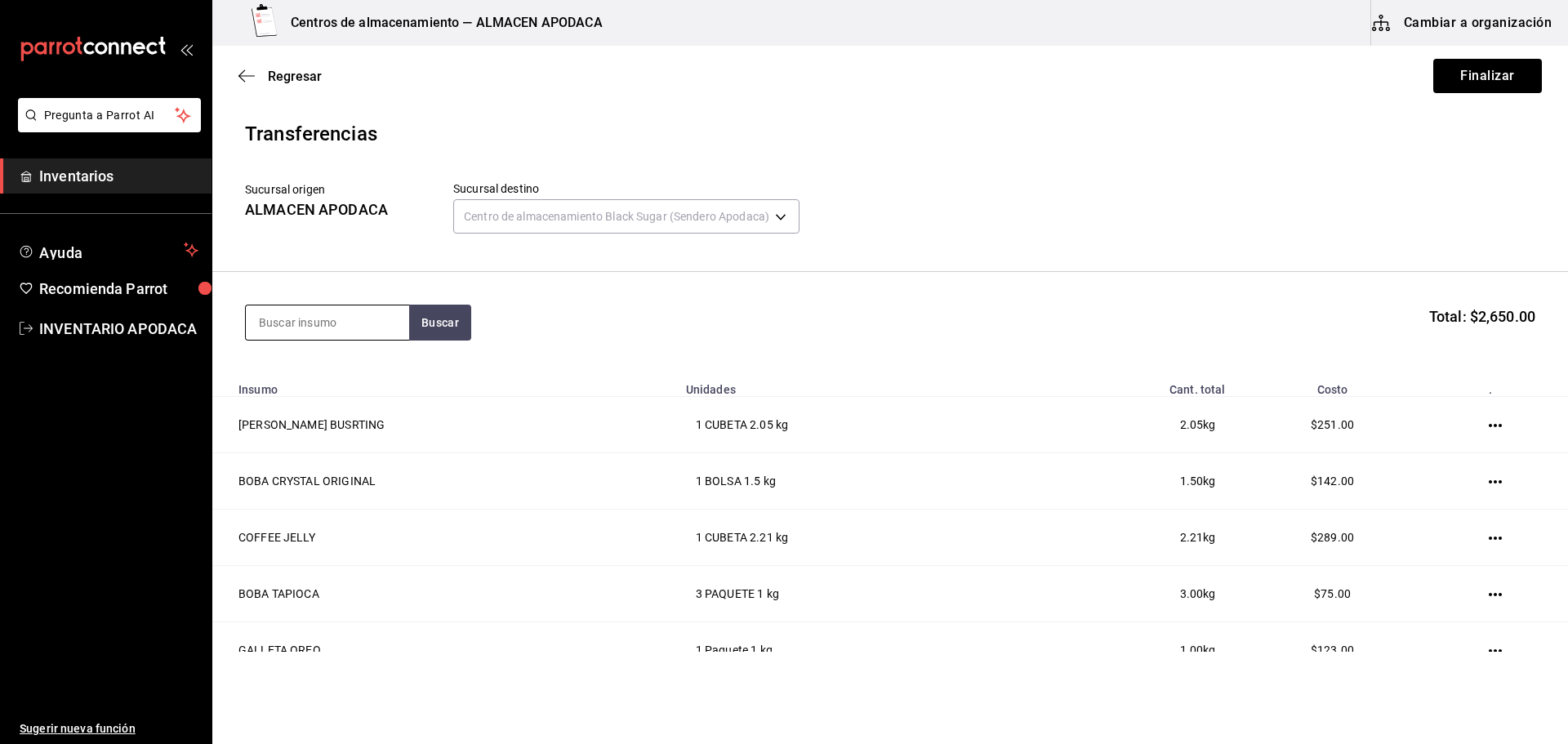
click at [345, 338] on input at bounding box center [327, 323] width 163 height 35
type input "SERVI"
click at [316, 367] on div "SERVILLETA" at bounding box center [327, 370] width 137 height 20
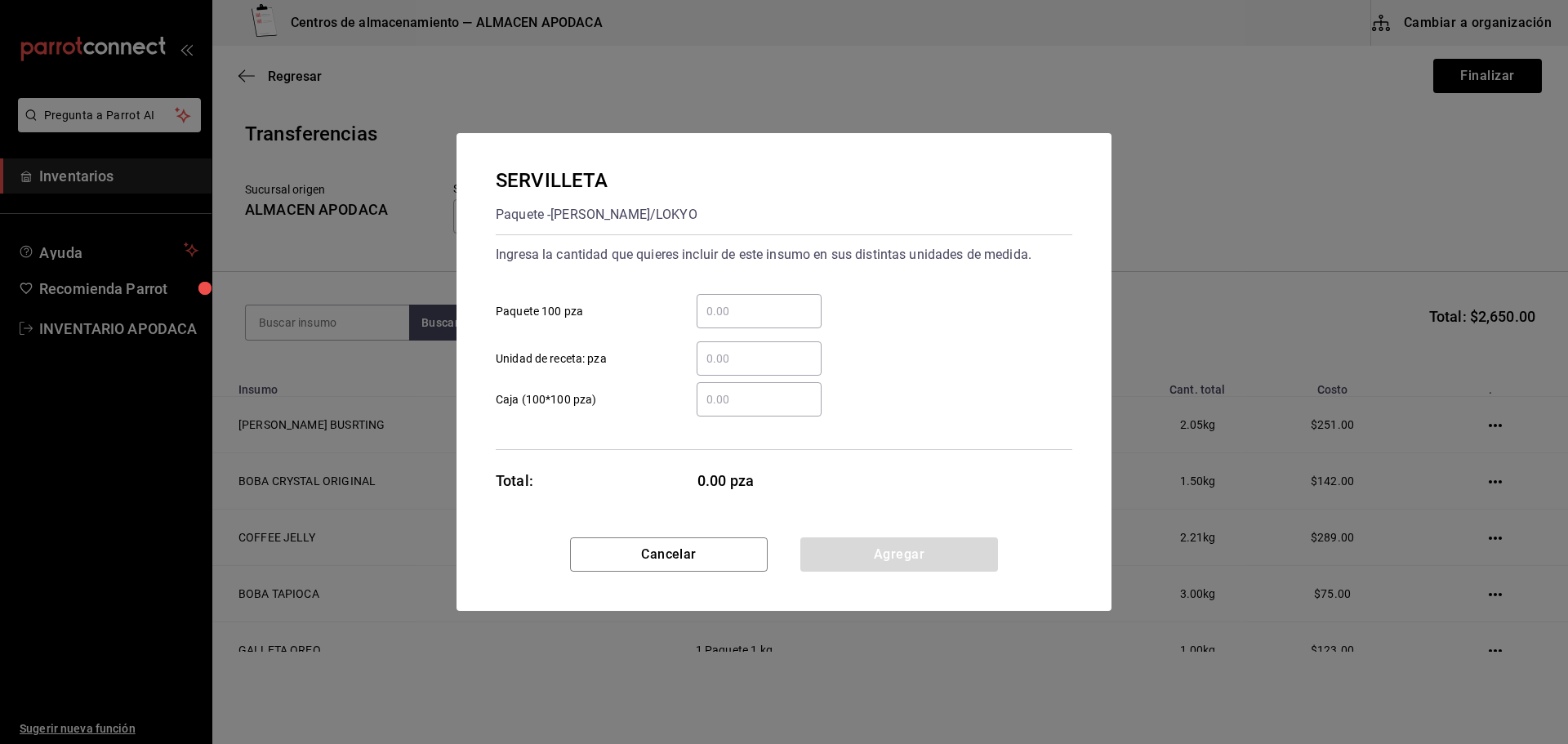
click at [771, 312] on input "​ Paquete 100 pza" at bounding box center [759, 311] width 125 height 20
type input "2"
click at [875, 550] on button "Agregar" at bounding box center [898, 554] width 198 height 35
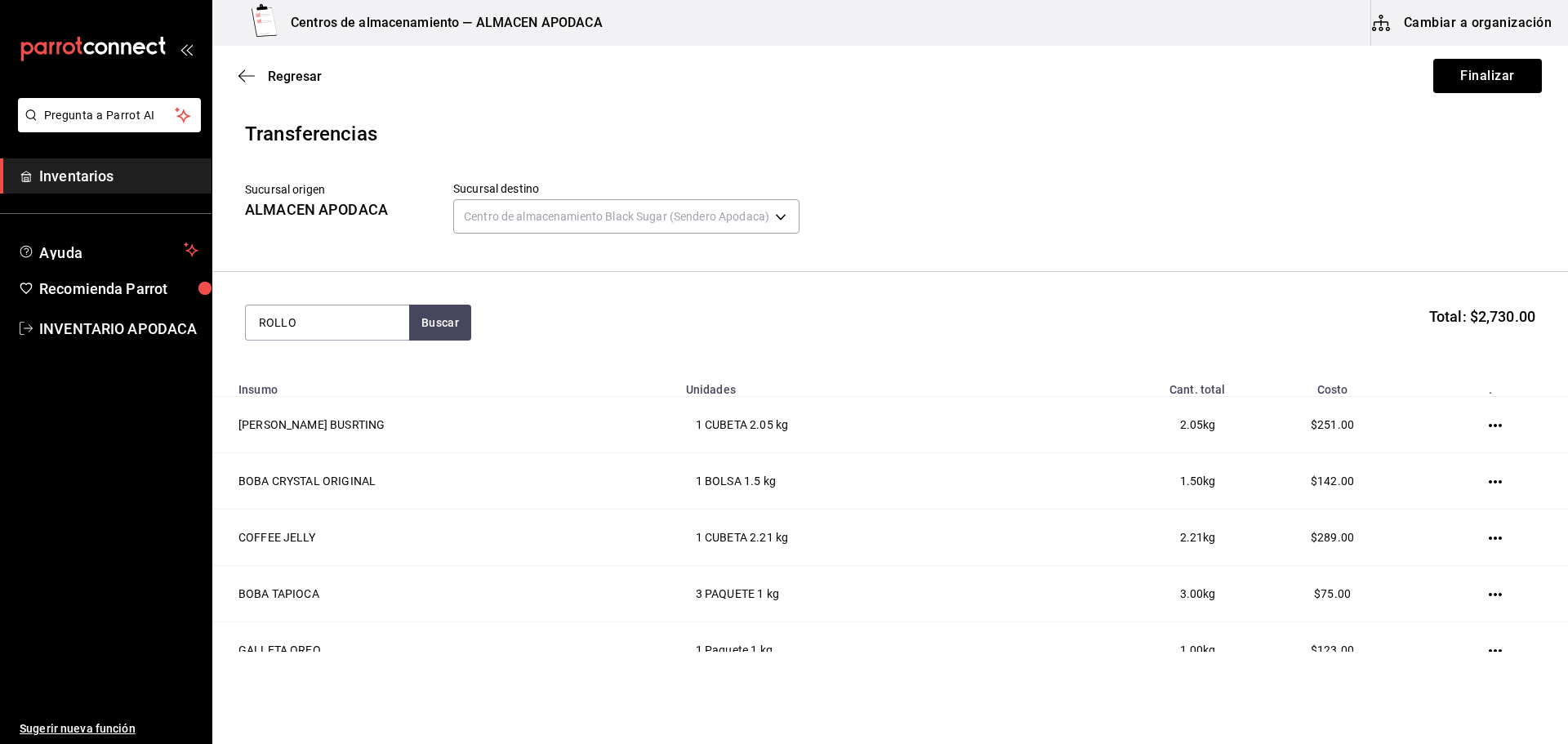
type input "ROLLO"
click at [322, 372] on div "ROLLO POS" at bounding box center [297, 370] width 78 height 20
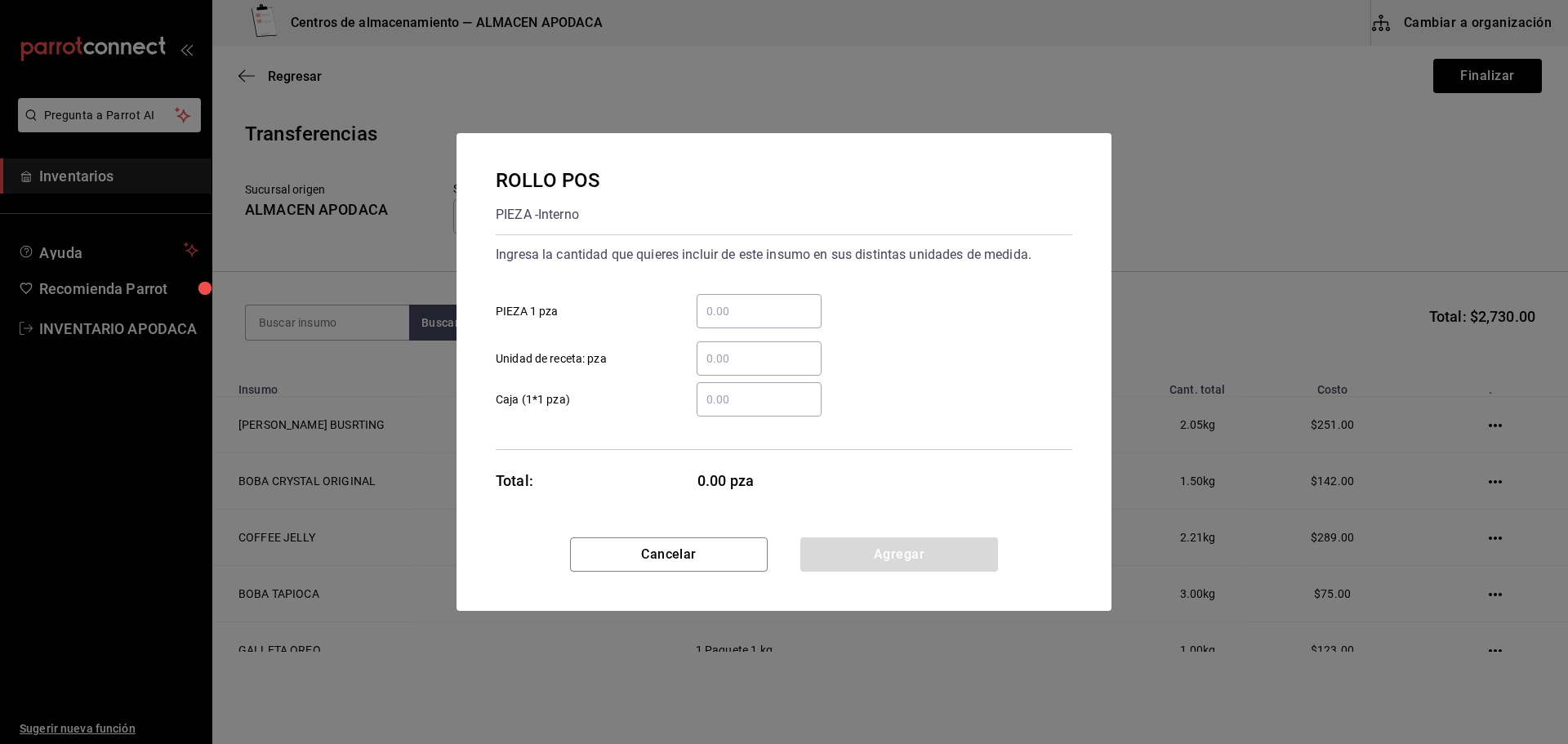
click at [735, 313] on input "​ PIEZA 1 pza" at bounding box center [759, 311] width 125 height 20
type input "1"
click at [875, 558] on button "Agregar" at bounding box center [898, 554] width 198 height 35
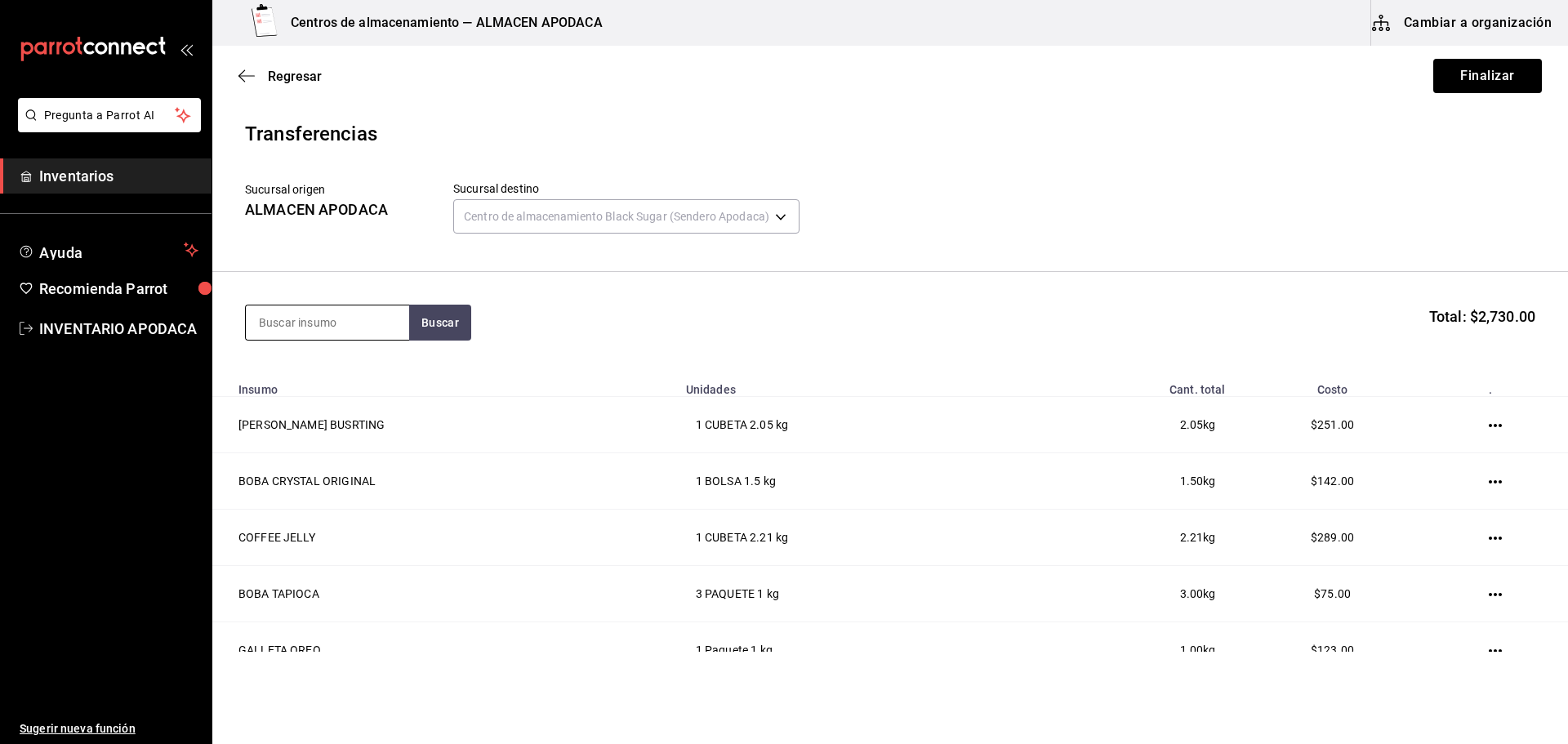
click at [376, 332] on input at bounding box center [327, 323] width 163 height 35
type input "PORTA"
click at [395, 375] on div "PORTA VASO DOBLE PAQUETE - Interno" at bounding box center [327, 378] width 163 height 63
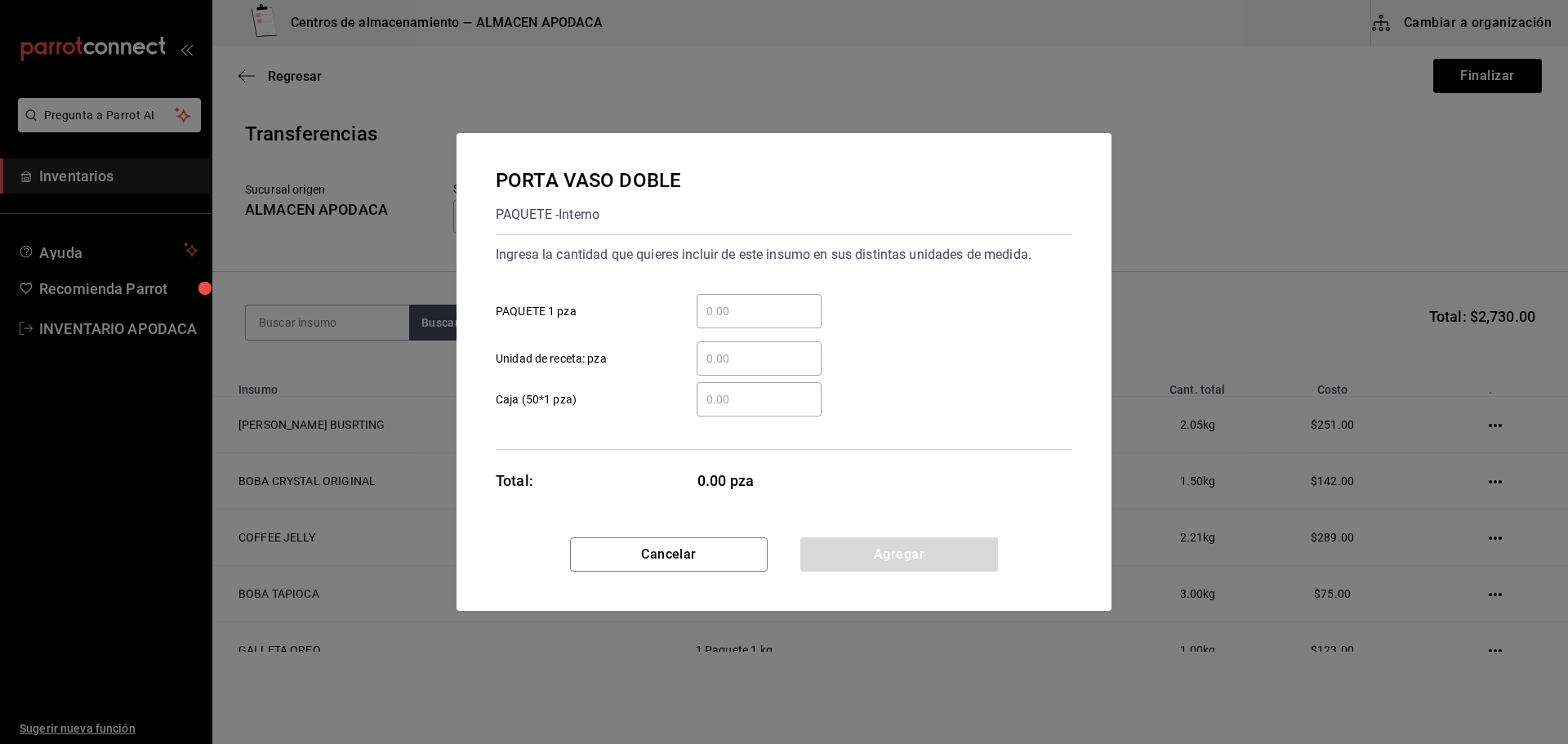
click at [789, 317] on input "​ PAQUETE 1 pza" at bounding box center [759, 311] width 125 height 20
type input "20"
click at [849, 559] on button "Agregar" at bounding box center [898, 554] width 198 height 35
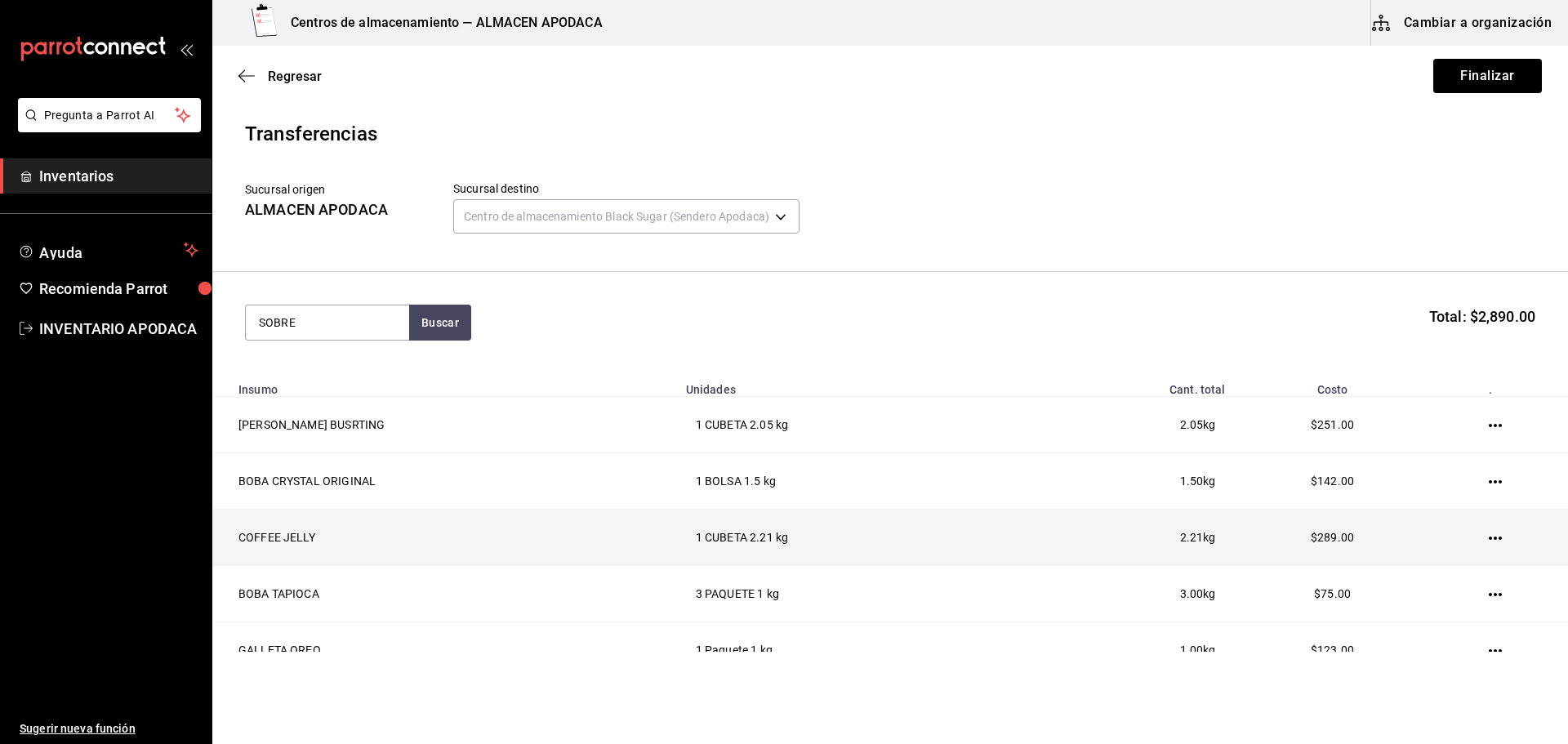
type input "SOBRE"
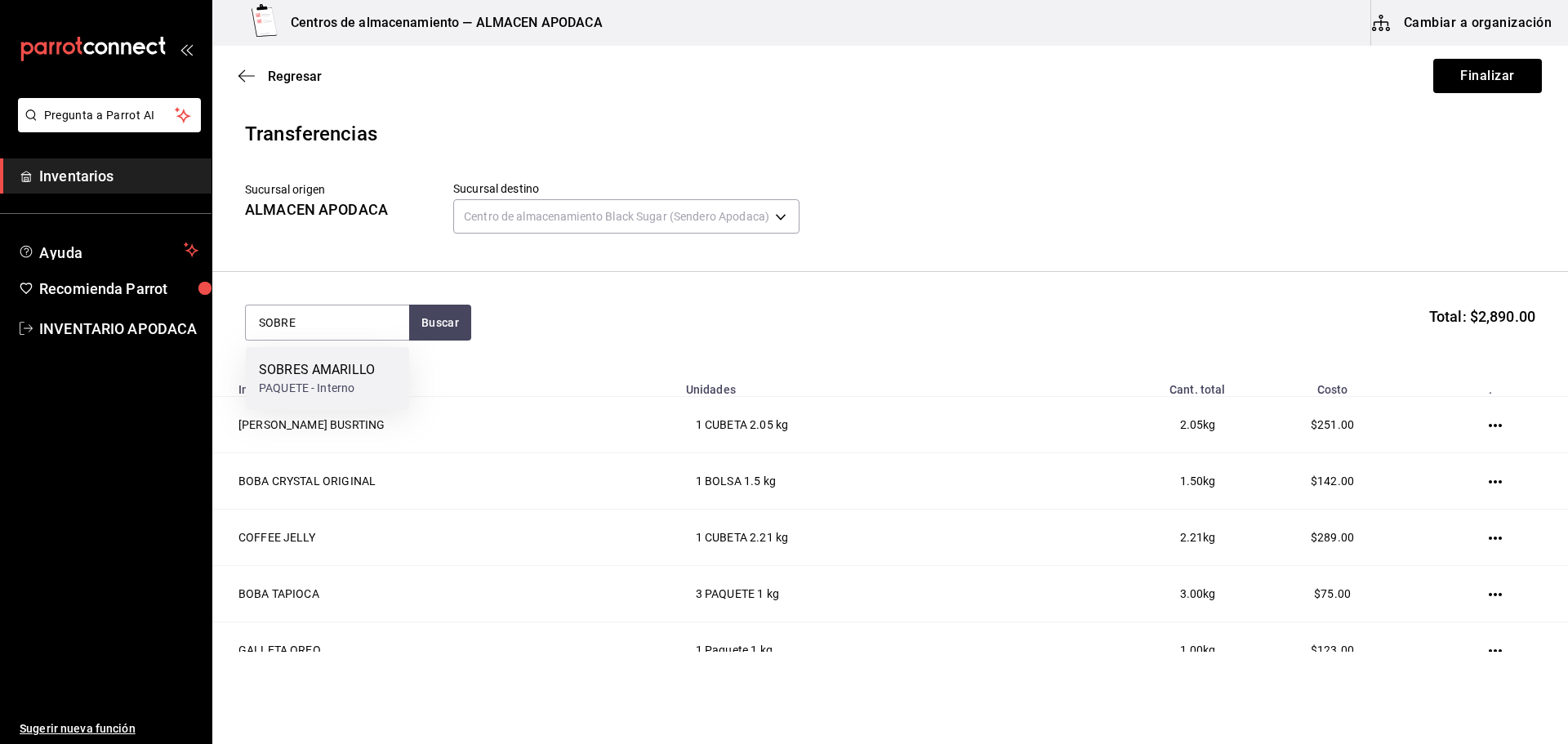
click at [371, 363] on div "SOBRES AMARILLO" at bounding box center [317, 370] width 116 height 20
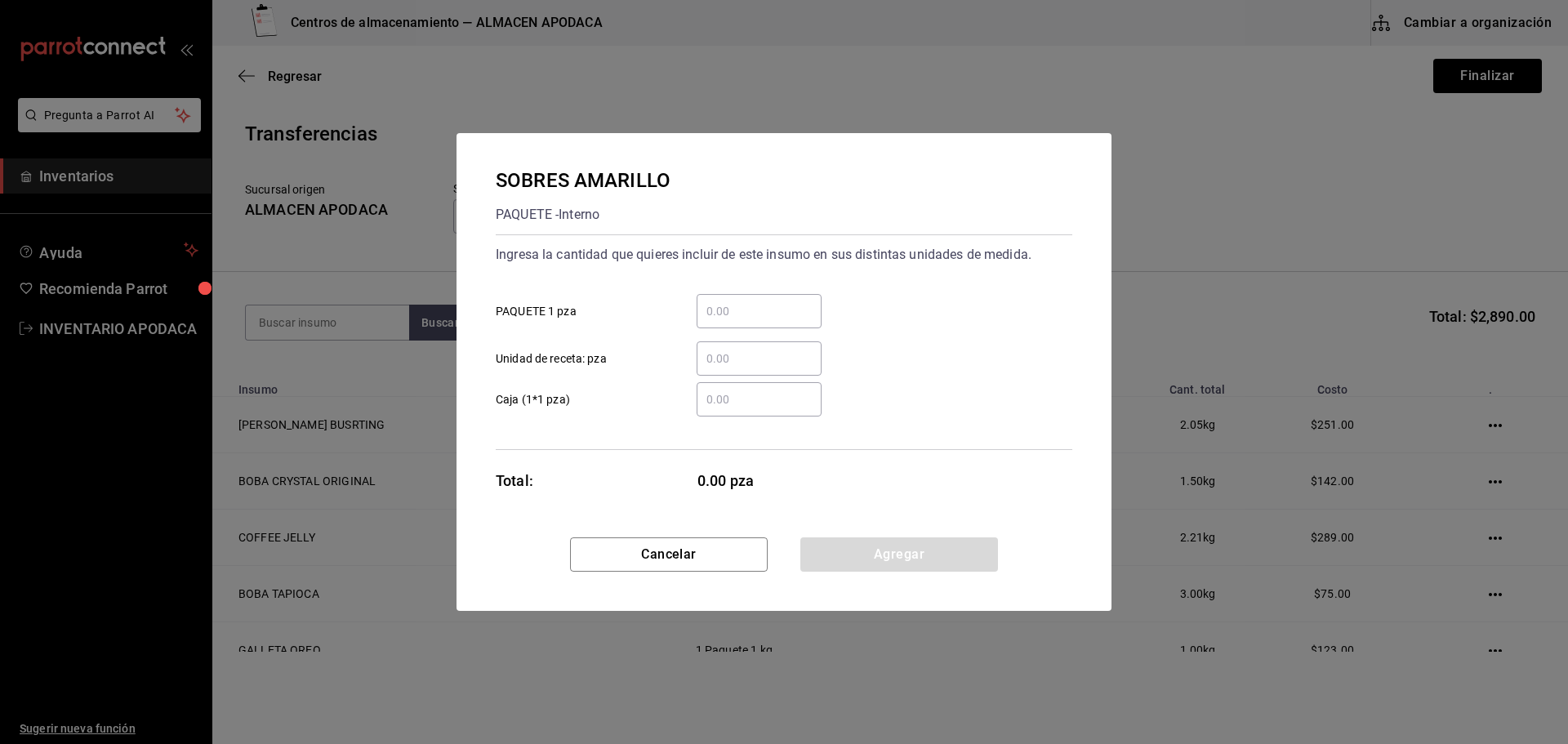
click at [746, 292] on div "​ PAQUETE 1 pza" at bounding box center [777, 305] width 590 height 48
click at [746, 297] on div "​" at bounding box center [759, 311] width 125 height 35
click at [746, 301] on input "​ PAQUETE 1 pza" at bounding box center [759, 311] width 125 height 20
type input "2"
click at [865, 581] on div "Cancelar Agregar" at bounding box center [784, 574] width 655 height 73
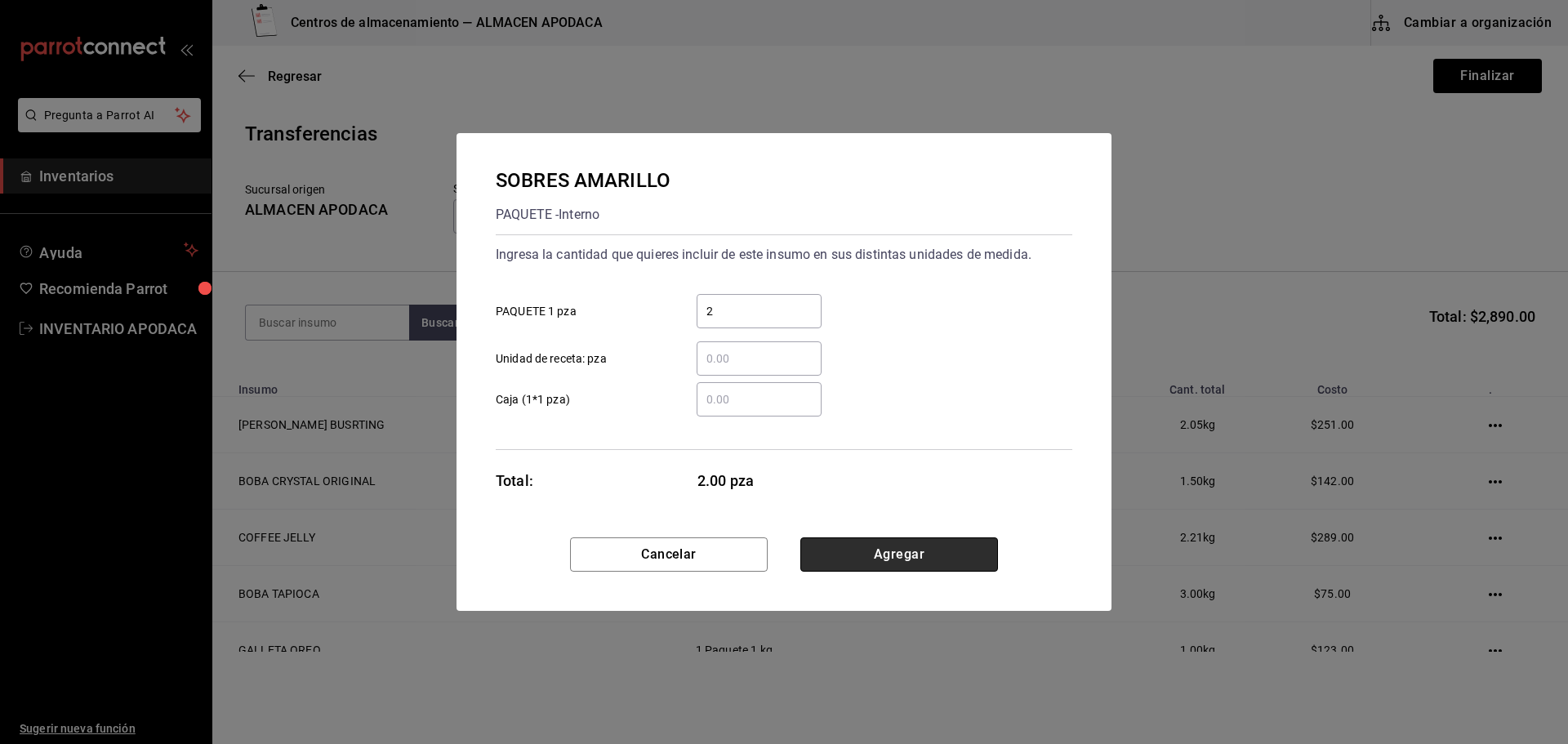
click at [865, 546] on button "Agregar" at bounding box center [898, 554] width 198 height 35
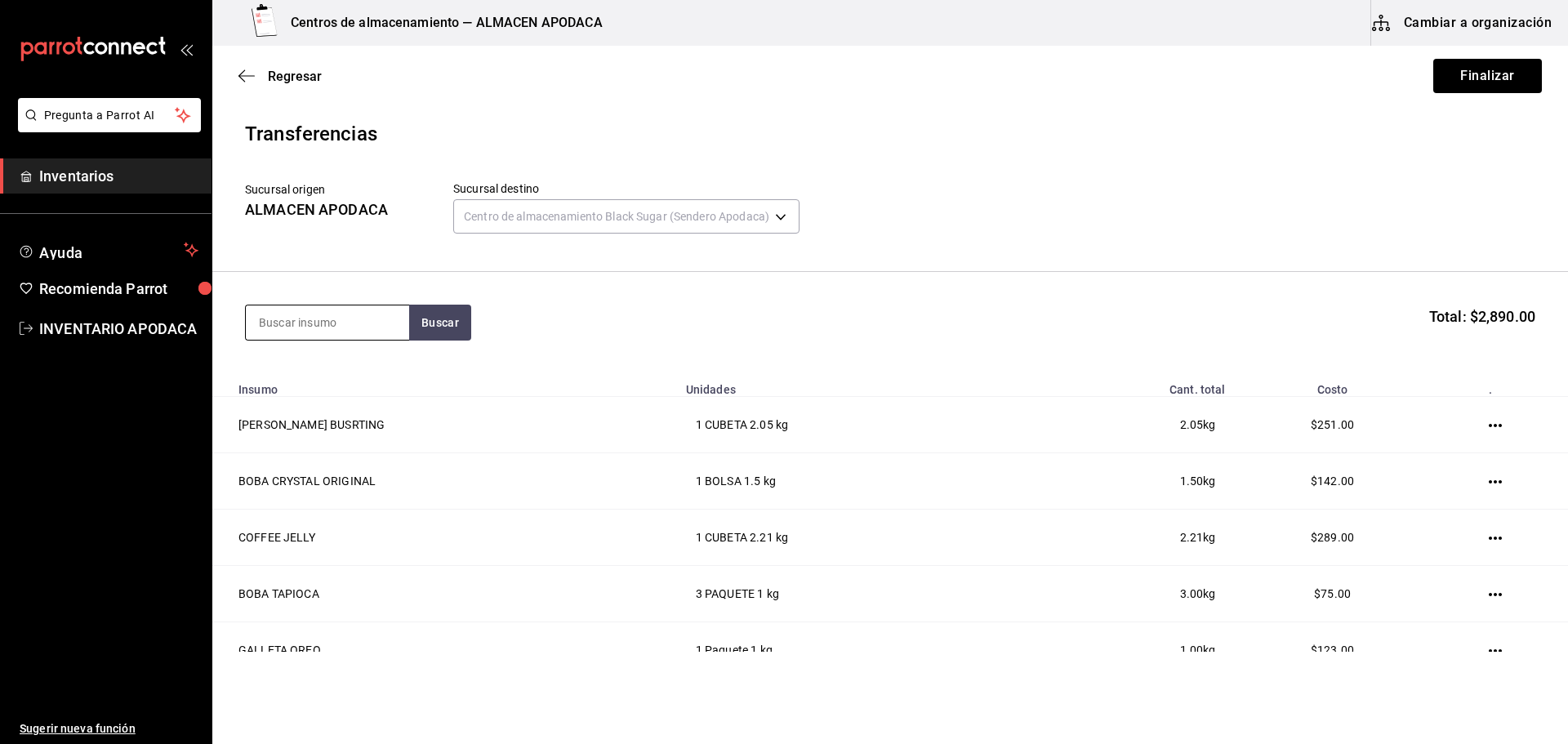
click at [387, 309] on input at bounding box center [327, 323] width 163 height 35
type input "LECHE"
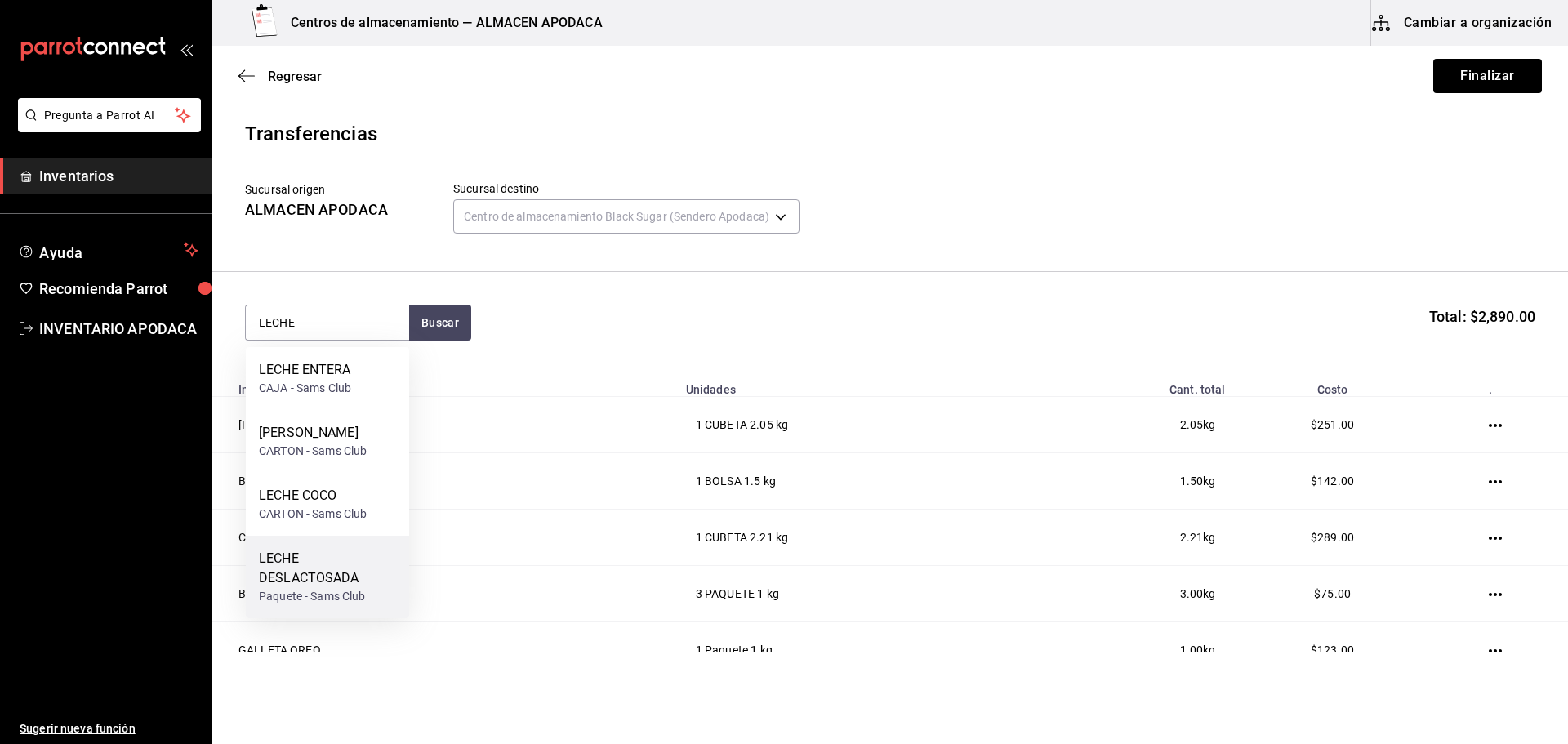
click at [364, 582] on div "LECHE DESLACTOSADA" at bounding box center [327, 569] width 137 height 39
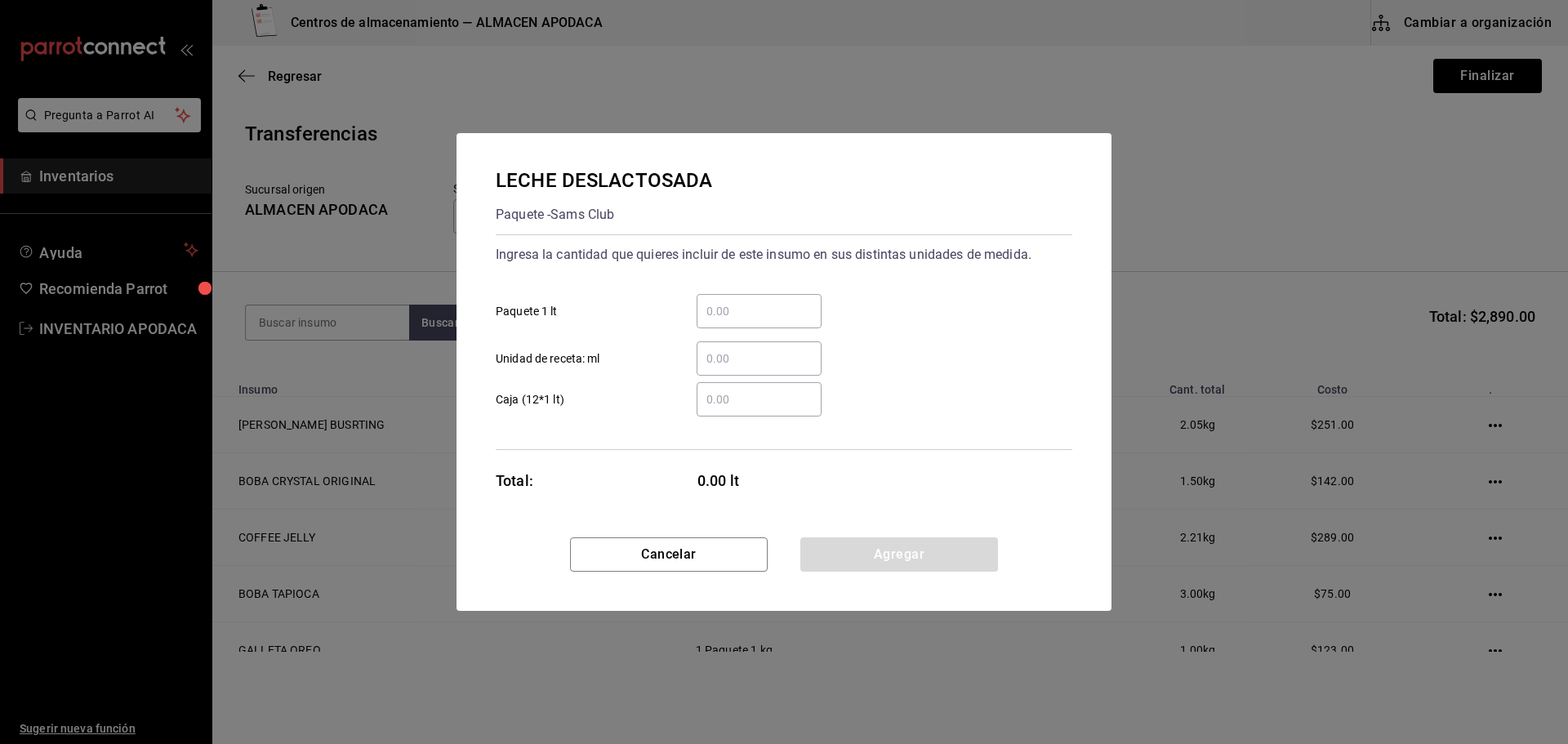
click at [762, 312] on input "​ Paquete 1 lt" at bounding box center [759, 311] width 125 height 20
type input "15"
click at [860, 557] on button "Agregar" at bounding box center [898, 554] width 198 height 35
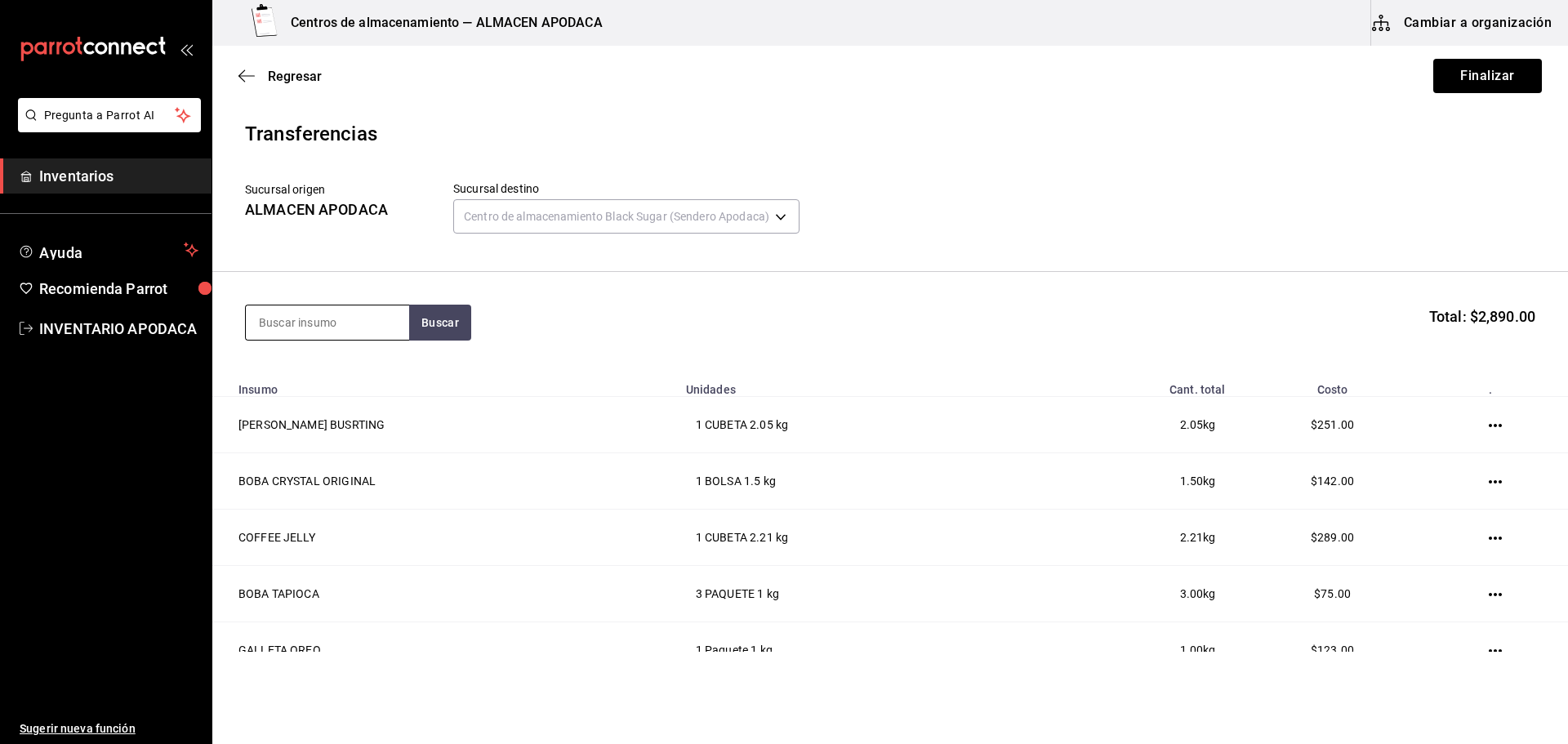
click at [363, 322] on input at bounding box center [327, 323] width 163 height 35
type input "LECHE"
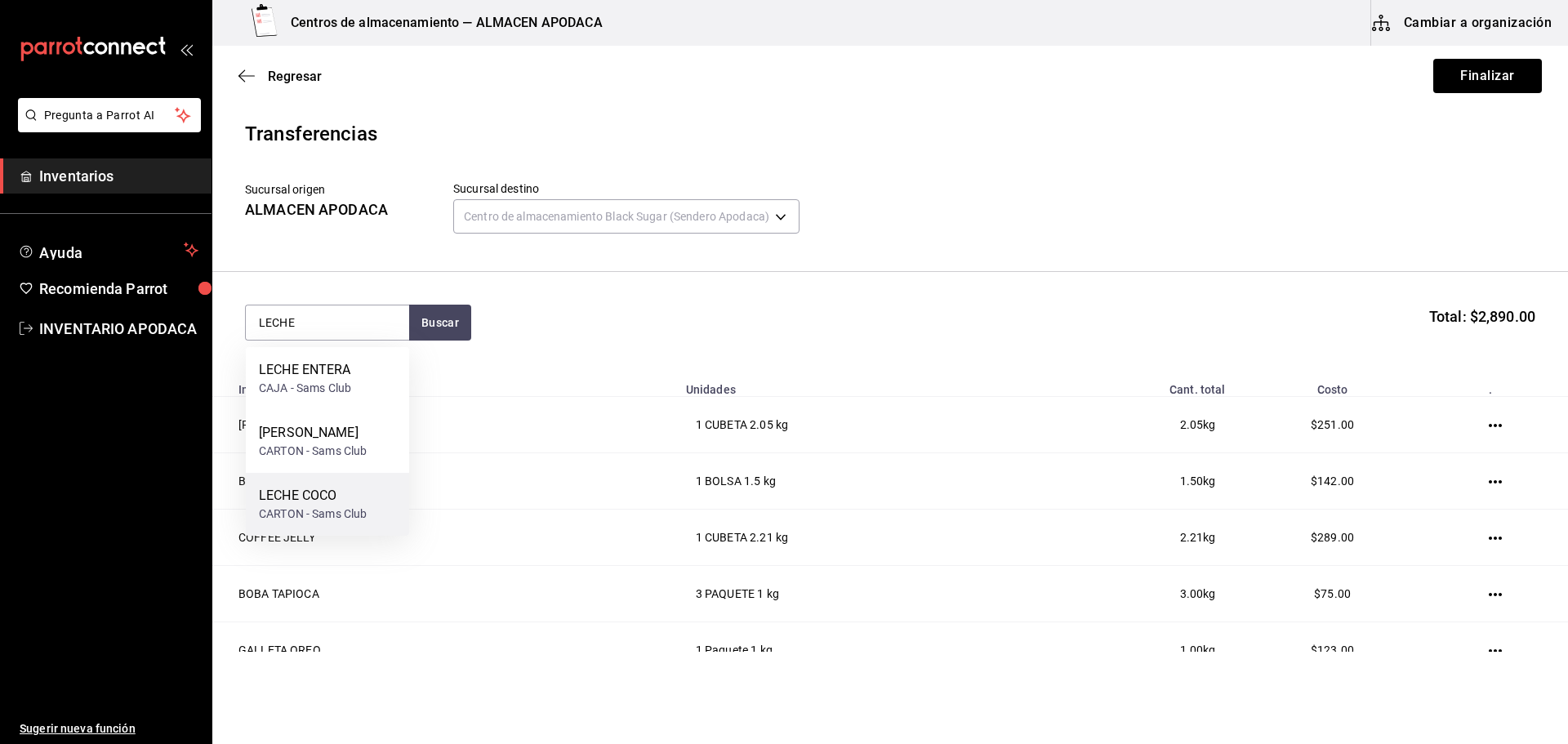
click at [338, 490] on div "LECHE COCO" at bounding box center [312, 495] width 108 height 20
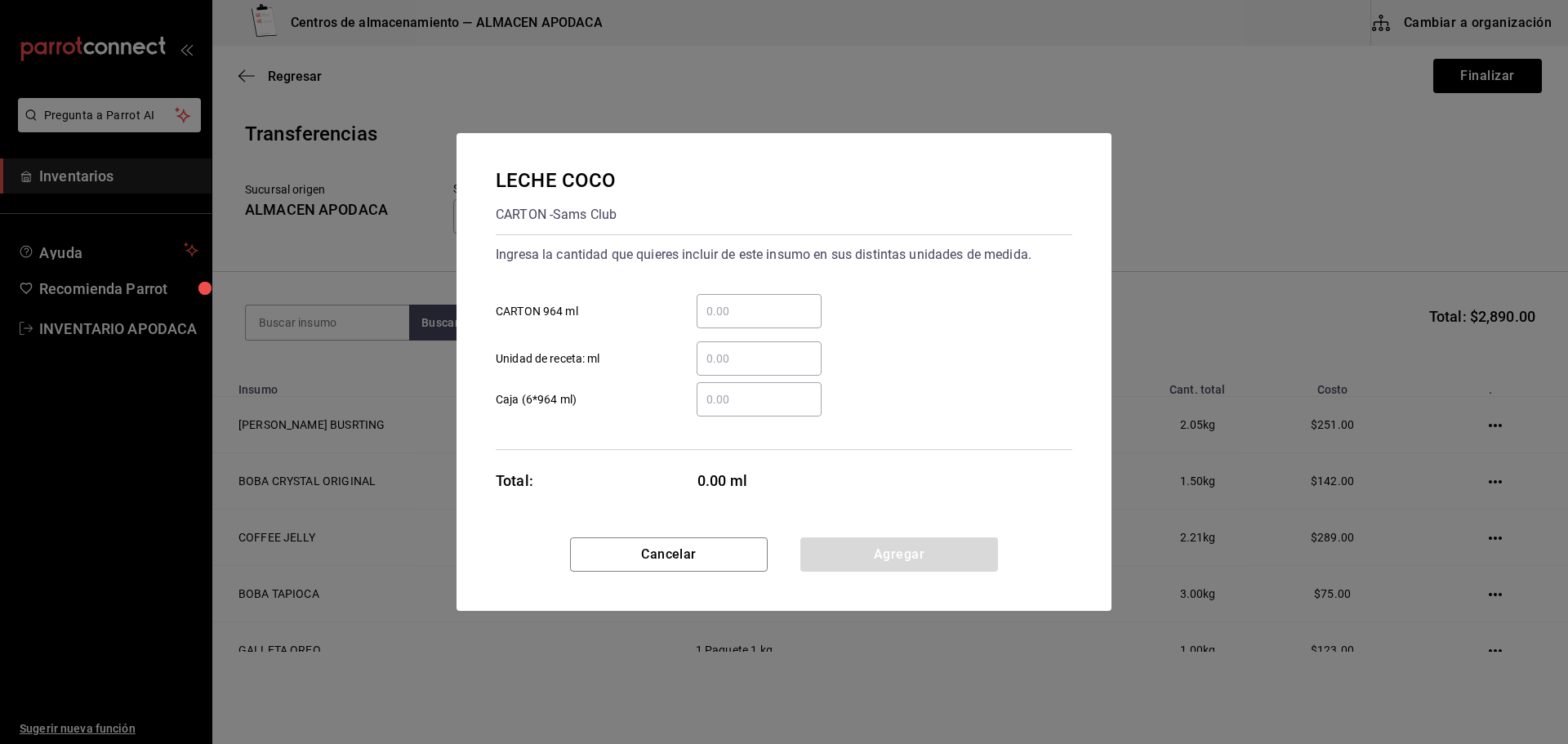
click at [740, 316] on input "​ CARTON 964 ml" at bounding box center [759, 311] width 125 height 20
type input "1"
click at [855, 548] on button "Agregar" at bounding box center [898, 554] width 198 height 35
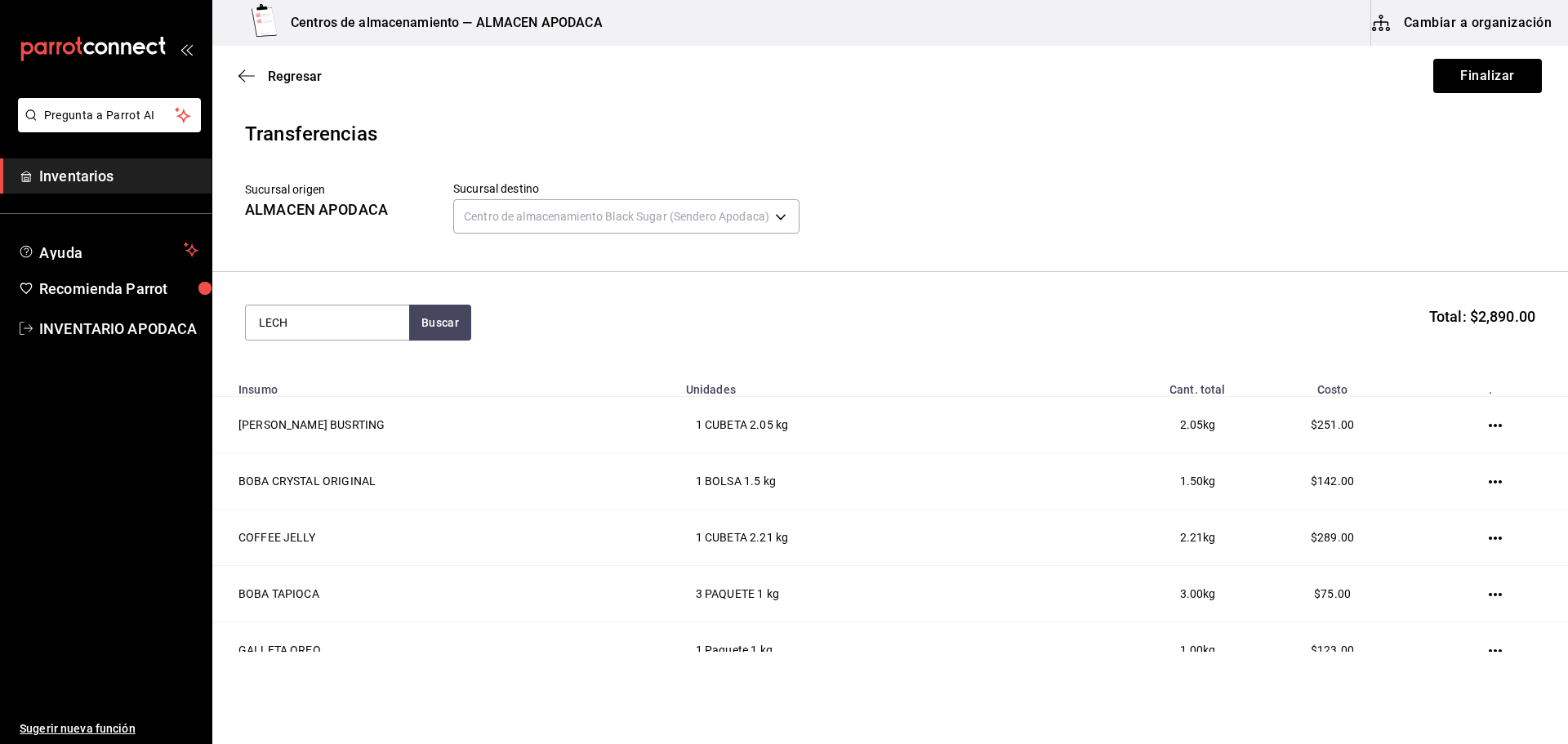
type input "LECHE"
click at [361, 432] on div "[PERSON_NAME]" at bounding box center [312, 433] width 108 height 20
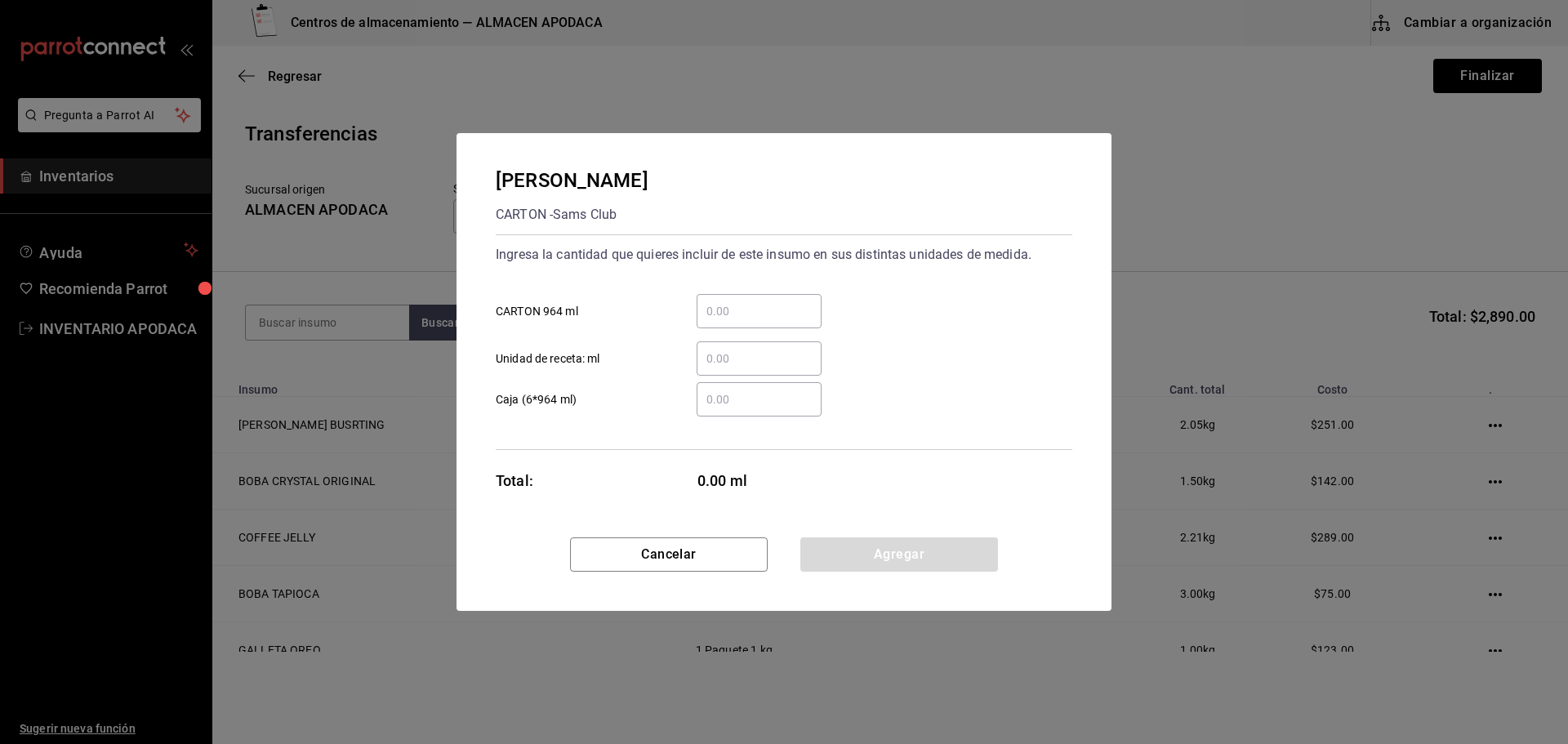
click at [748, 326] on div "​" at bounding box center [759, 311] width 125 height 35
click at [748, 321] on input "​ CARTON 964 ml" at bounding box center [759, 311] width 125 height 20
type input "2"
click at [846, 558] on button "Agregar" at bounding box center [898, 554] width 198 height 35
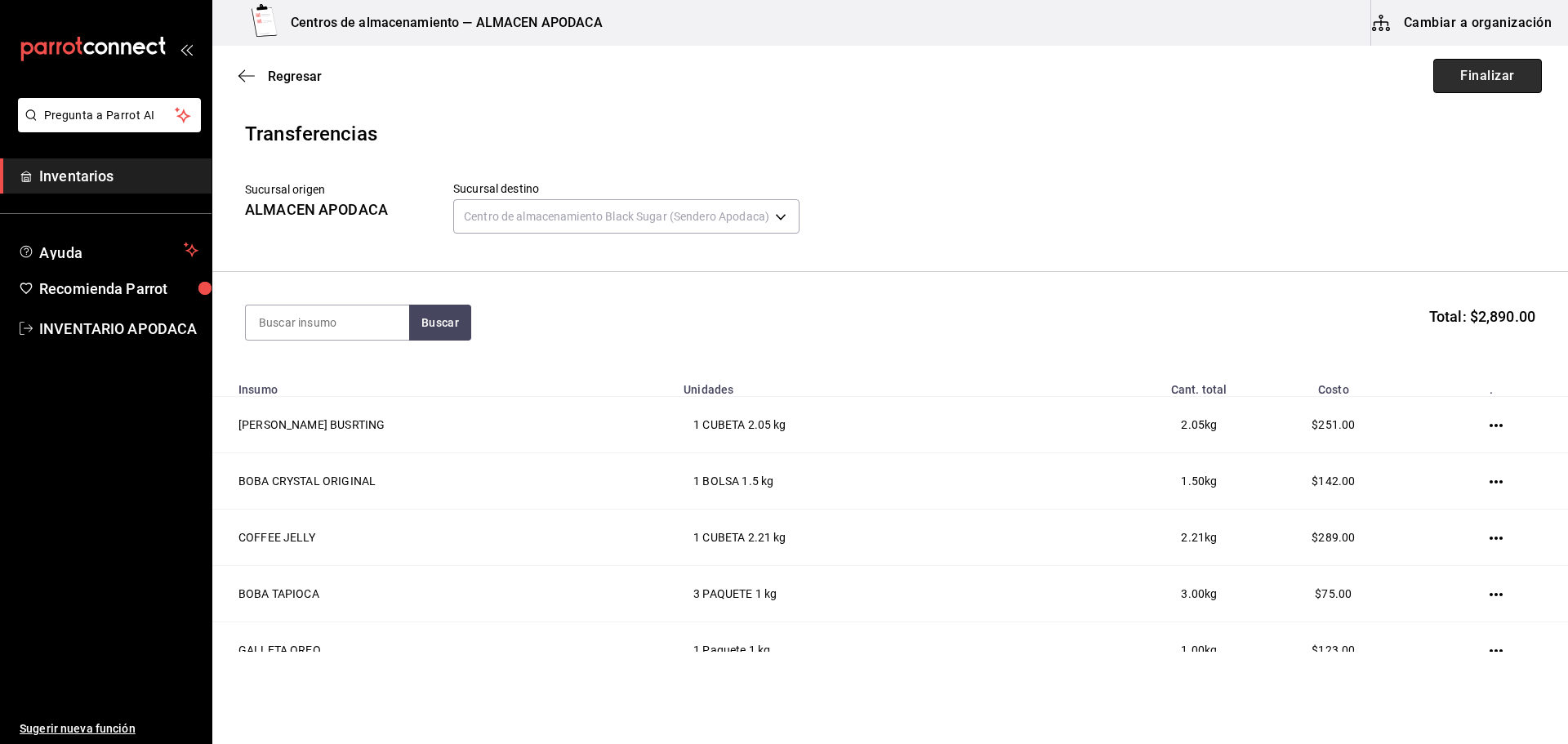
click at [1455, 80] on button "Finalizar" at bounding box center [1487, 76] width 109 height 35
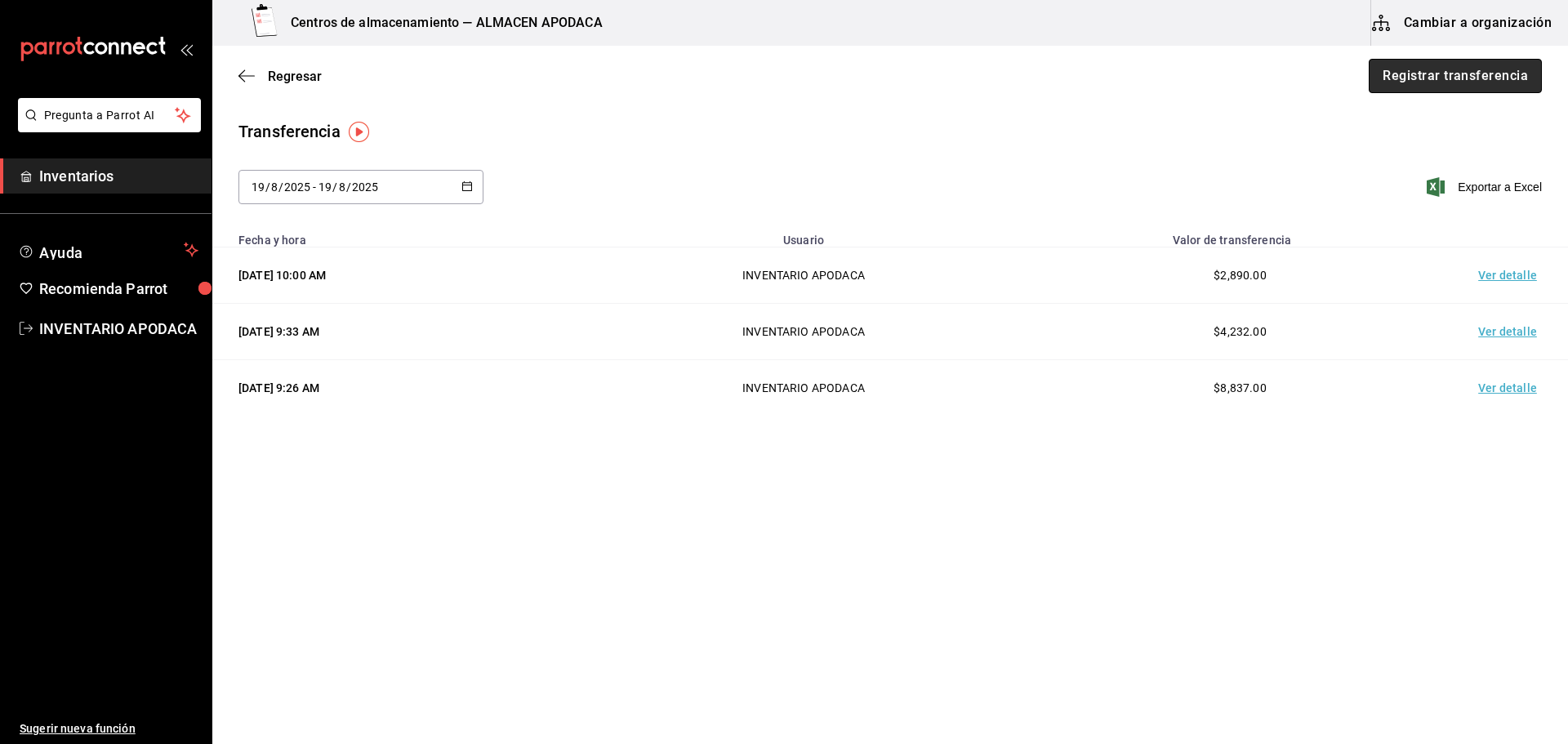
click at [1456, 81] on button "Registrar transferencia" at bounding box center [1455, 76] width 173 height 35
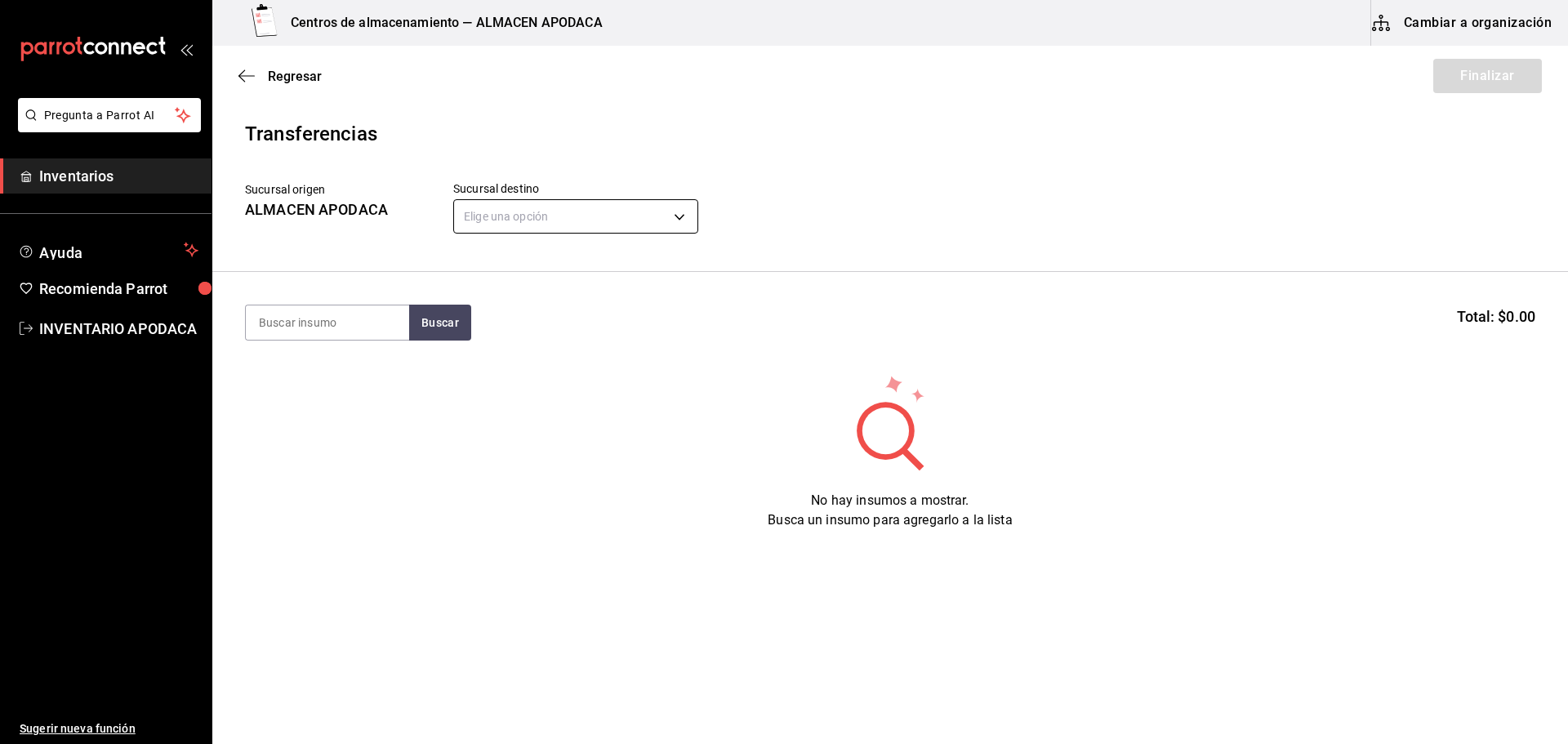
click at [617, 206] on body "Pregunta a Parrot AI Inventarios Ayuda Recomienda Parrot INVENTARIO APODACA Sug…" at bounding box center [784, 326] width 1568 height 652
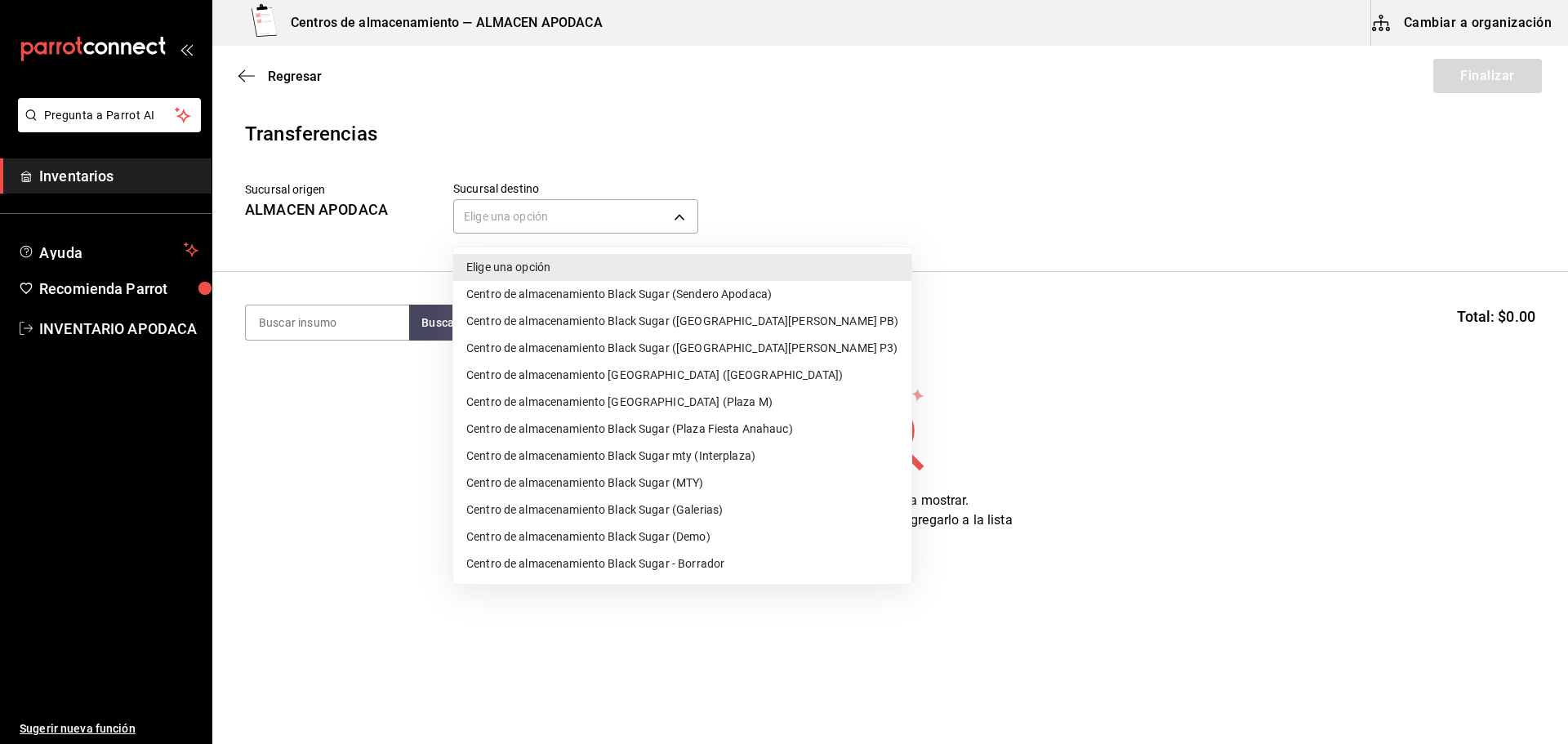
click at [730, 484] on li "Centro de almacenamiento Black Sugar (MTY)" at bounding box center [682, 483] width 458 height 27
type input "a752814e-dfbd-43e5-bdc2-5d0f592e09b1"
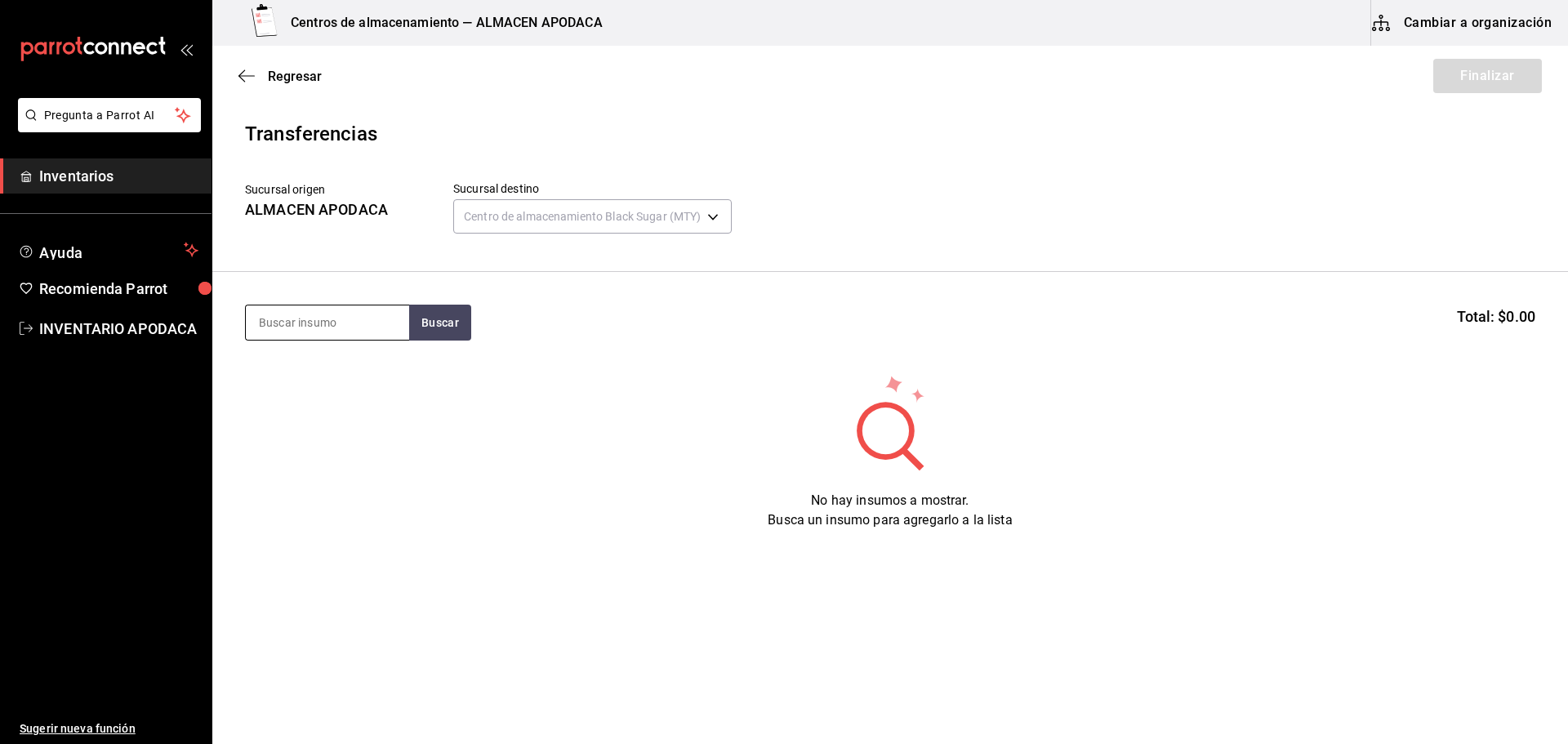
click at [358, 326] on input at bounding box center [327, 323] width 163 height 35
type input "BOBA"
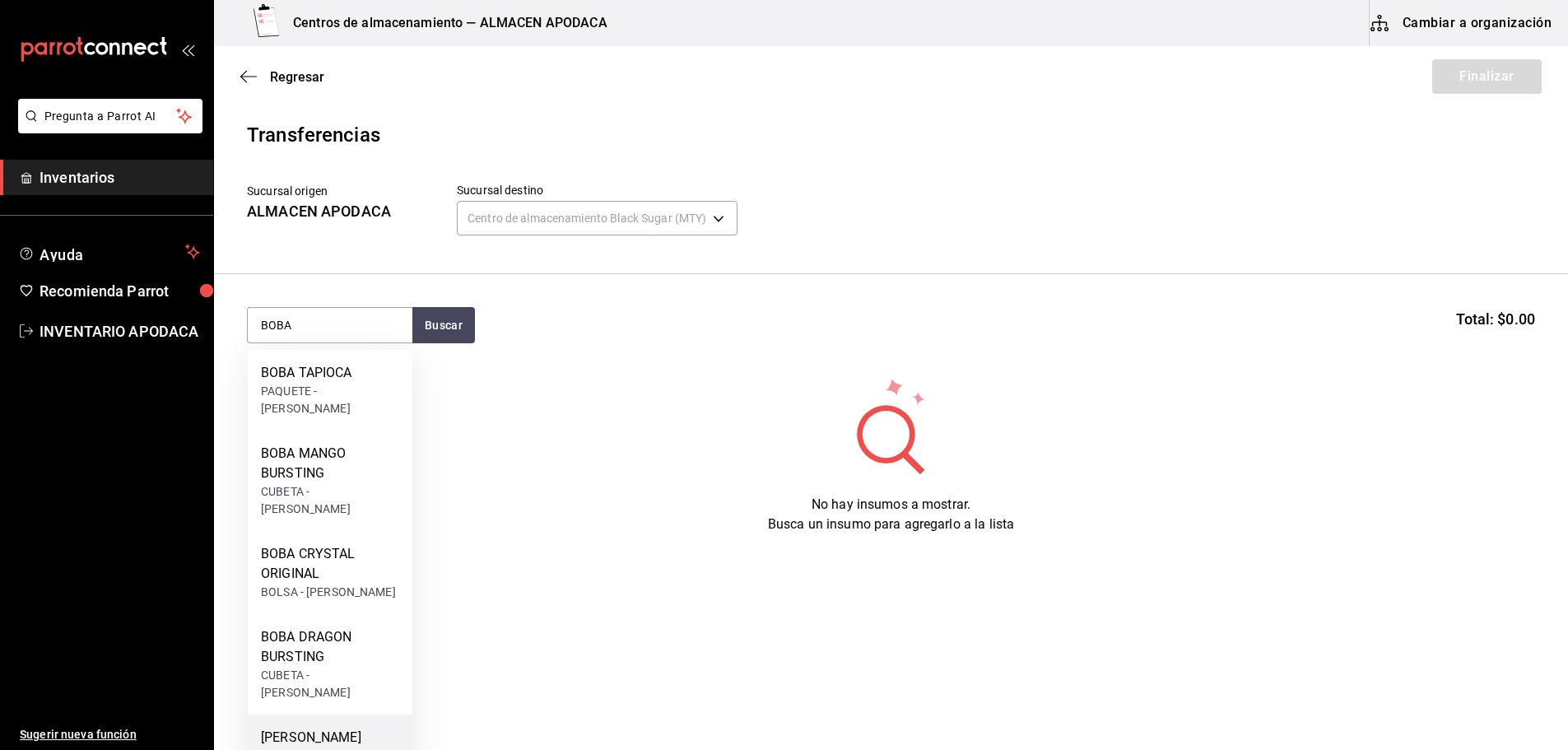
click at [339, 728] on div "[PERSON_NAME] BUSRTING" at bounding box center [330, 748] width 138 height 40
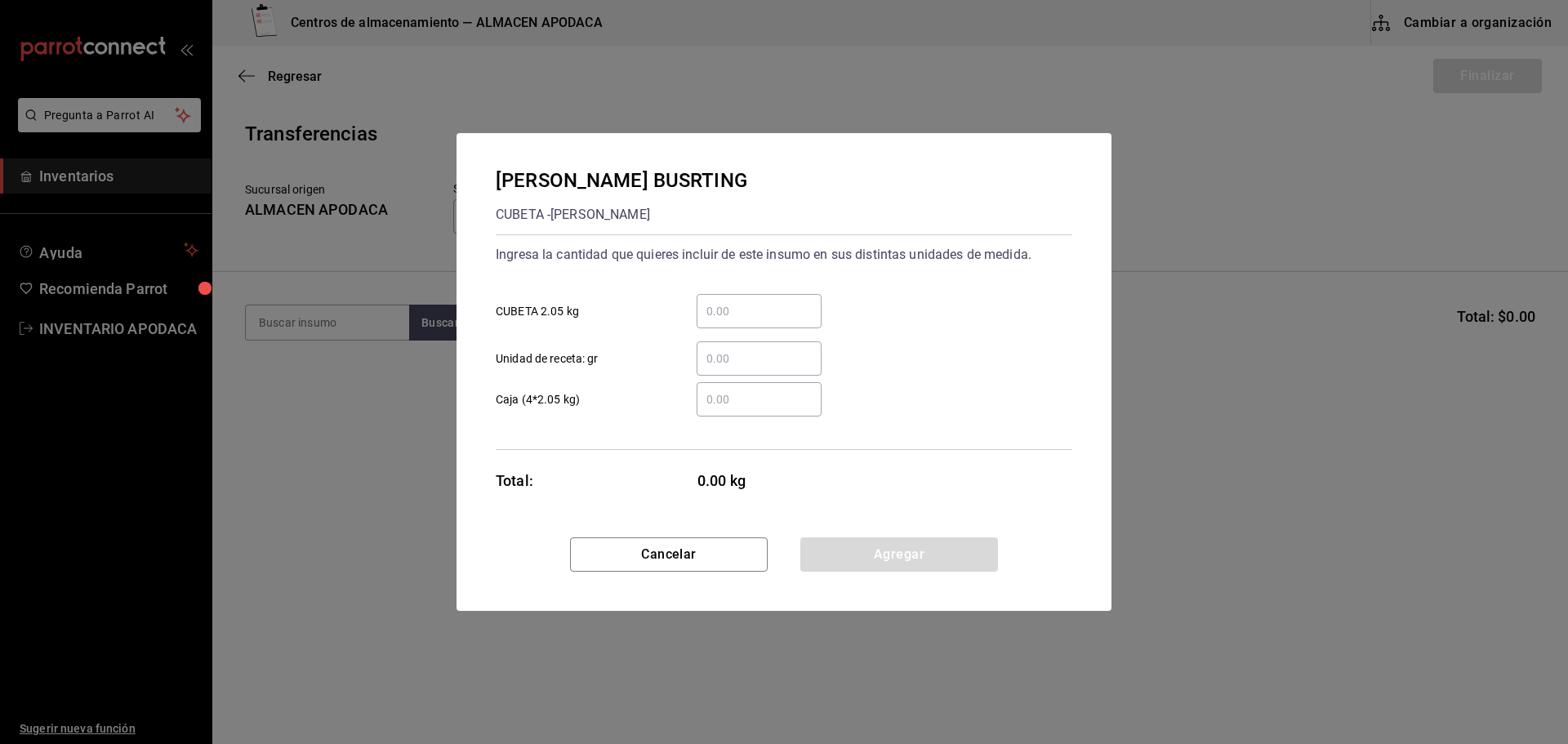
click at [773, 312] on input "​ CUBETA 2.05 kg" at bounding box center [759, 311] width 125 height 20
type input "2"
click at [904, 558] on button "Agregar" at bounding box center [898, 554] width 198 height 35
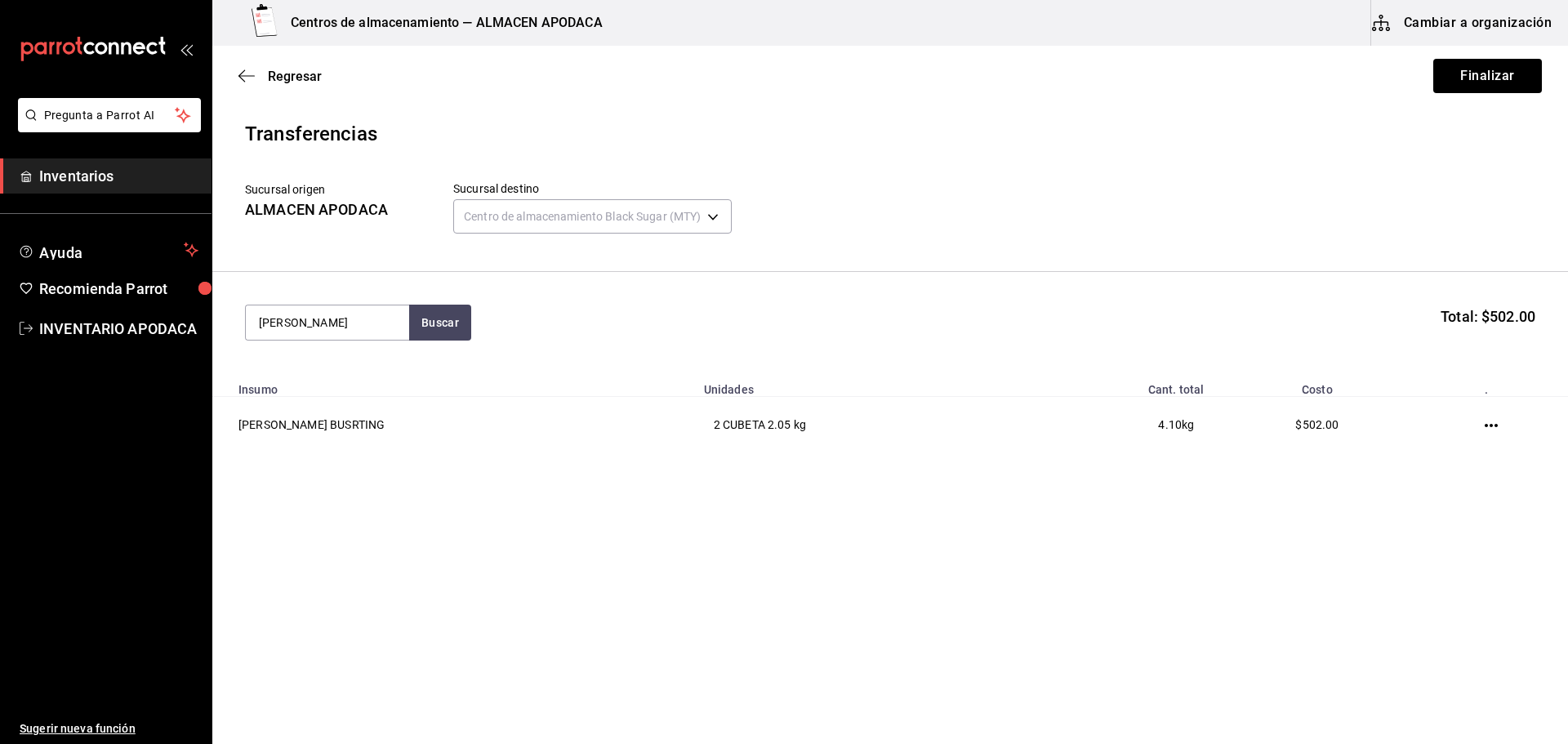
type input "BOBA"
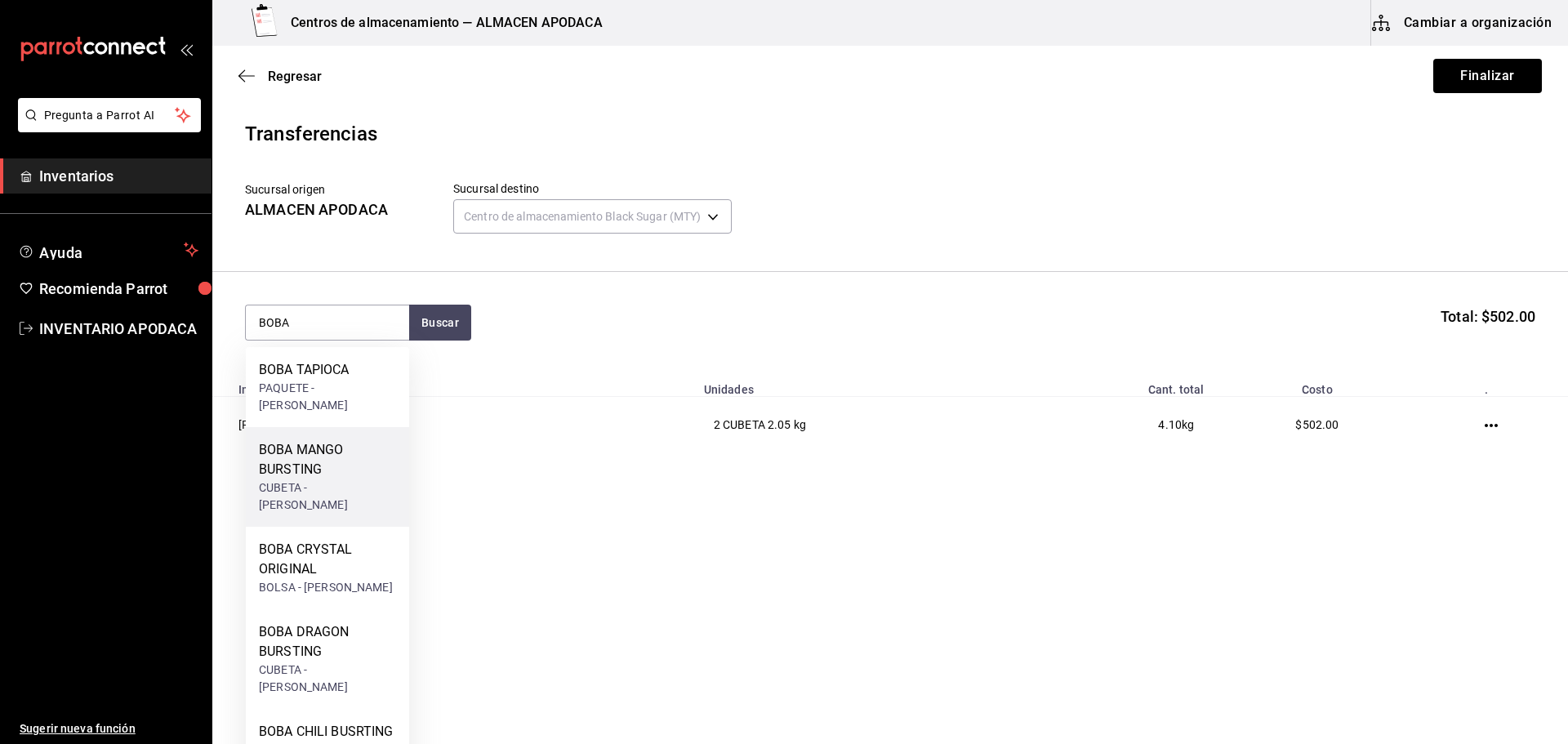
click at [329, 448] on div "BOBA MANGO BURSTING" at bounding box center [327, 460] width 137 height 39
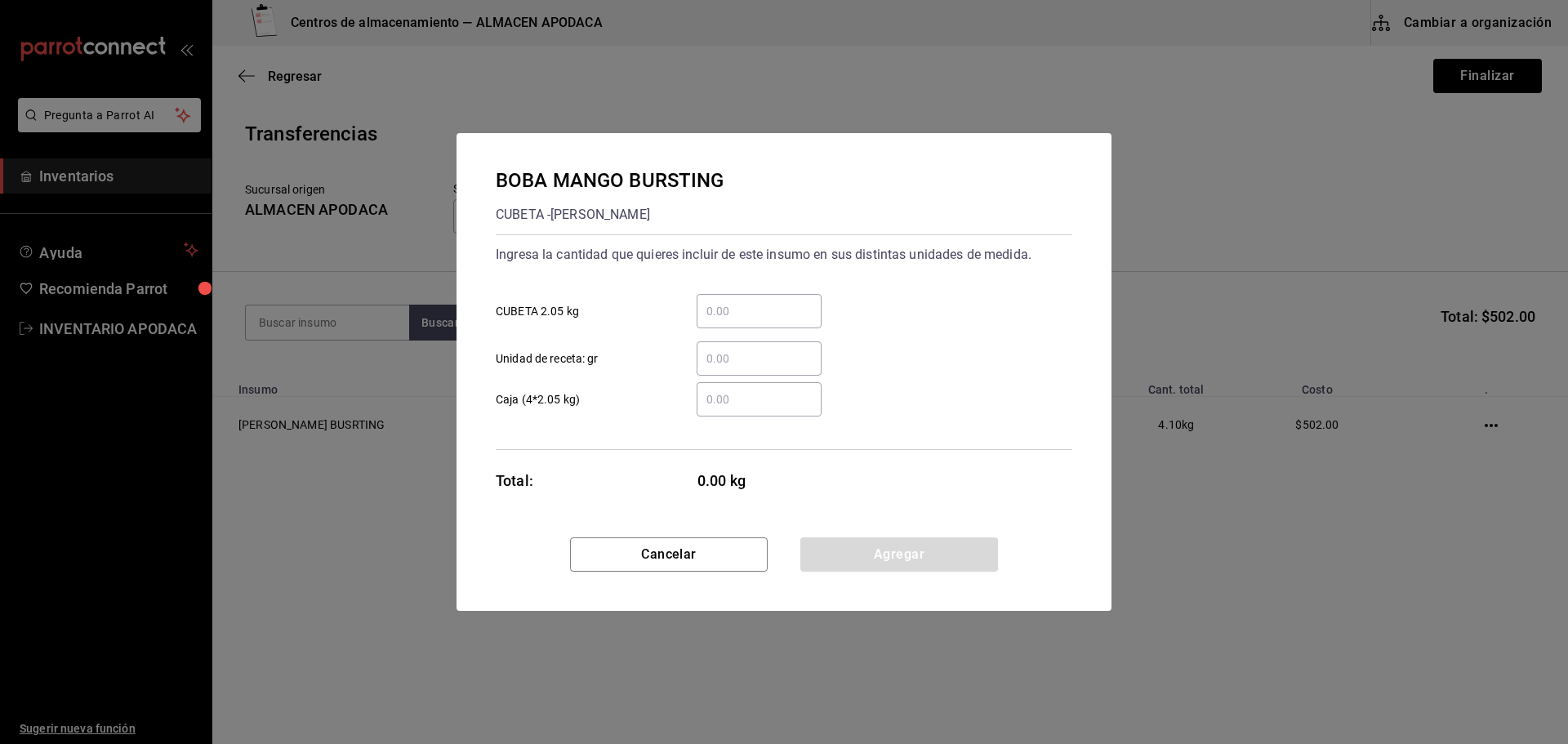
click at [755, 310] on input "​ CUBETA 2.05 kg" at bounding box center [759, 311] width 125 height 20
type input "1"
click at [863, 554] on button "Agregar" at bounding box center [898, 554] width 198 height 35
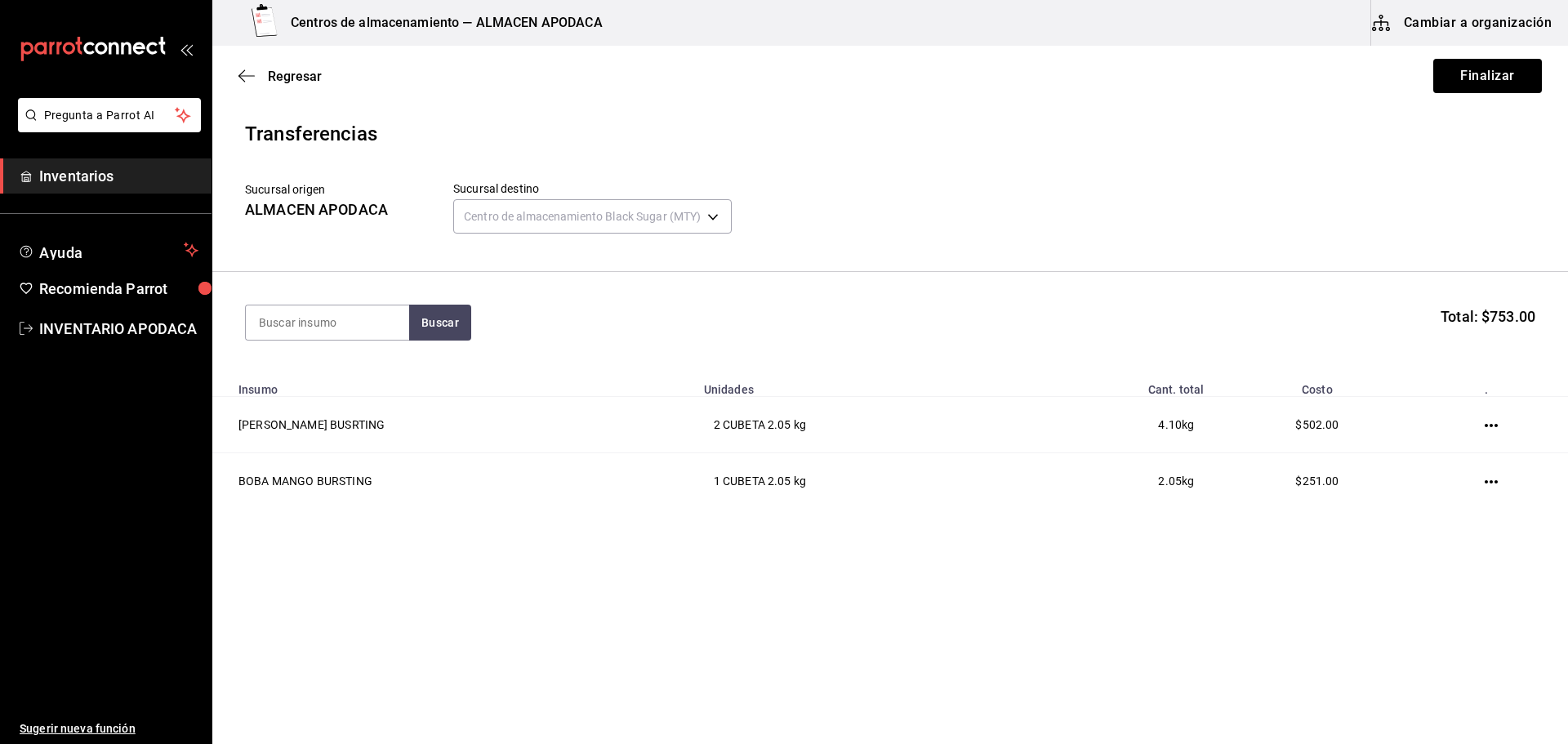
click at [349, 344] on section "Buscar Total: $753.00" at bounding box center [889, 323] width 1355 height 101
click at [356, 325] on input at bounding box center [327, 323] width 163 height 35
type input "BOBA"
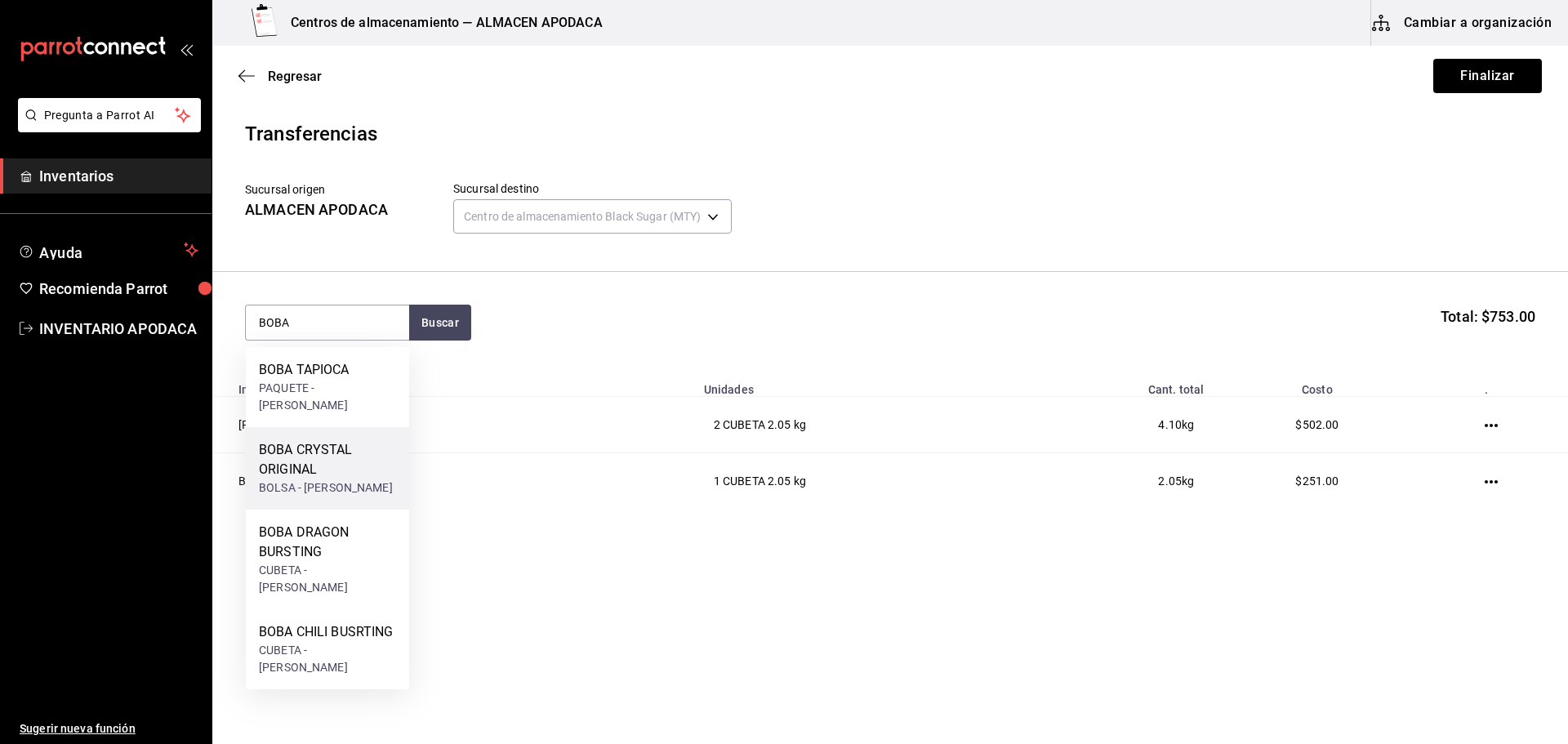
click at [318, 440] on div "BOBA CRYSTAL ORIGINAL" at bounding box center [327, 460] width 137 height 39
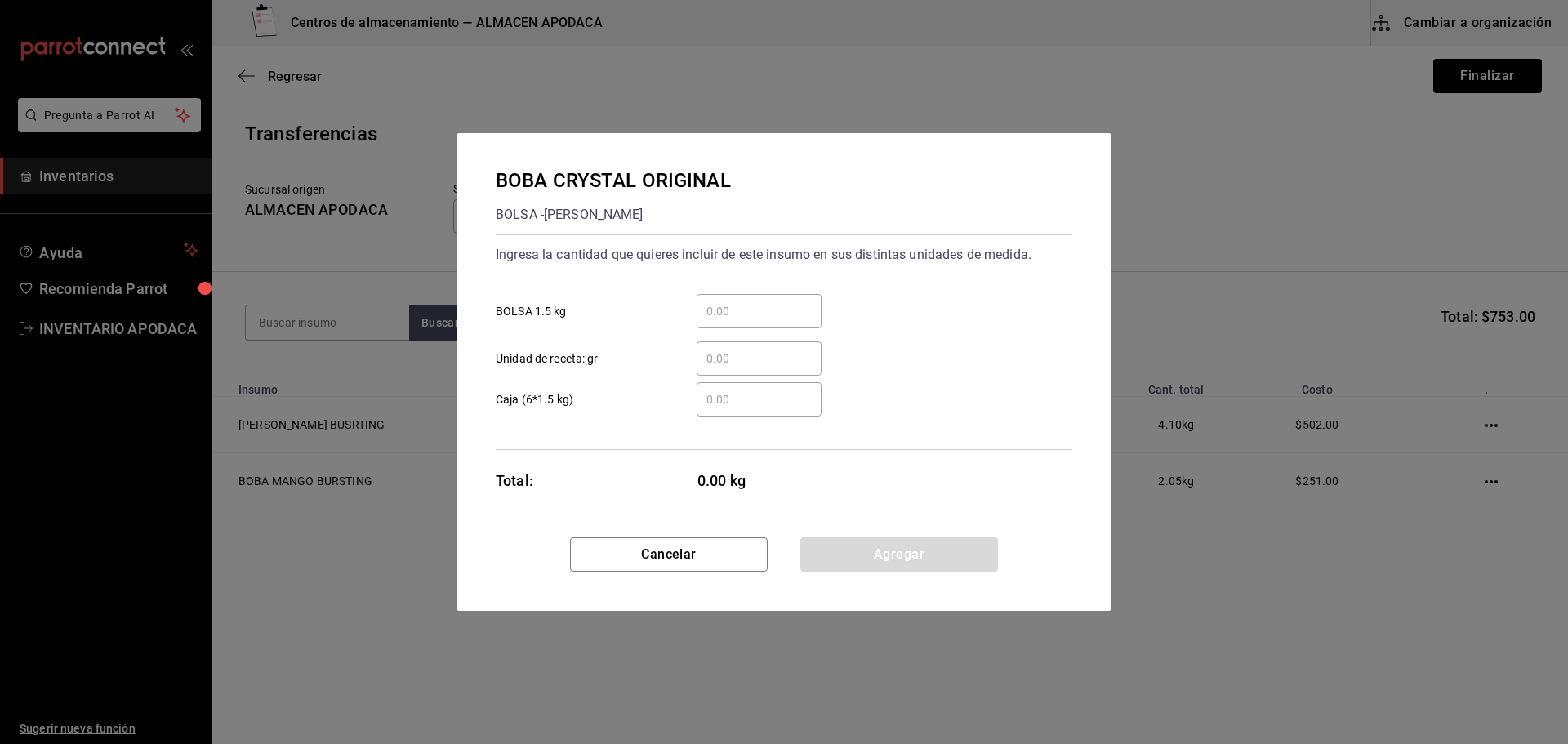
click at [734, 311] on input "​ BOLSA 1.5 kg" at bounding box center [759, 311] width 125 height 20
type input "2"
click at [882, 560] on button "Agregar" at bounding box center [898, 554] width 198 height 35
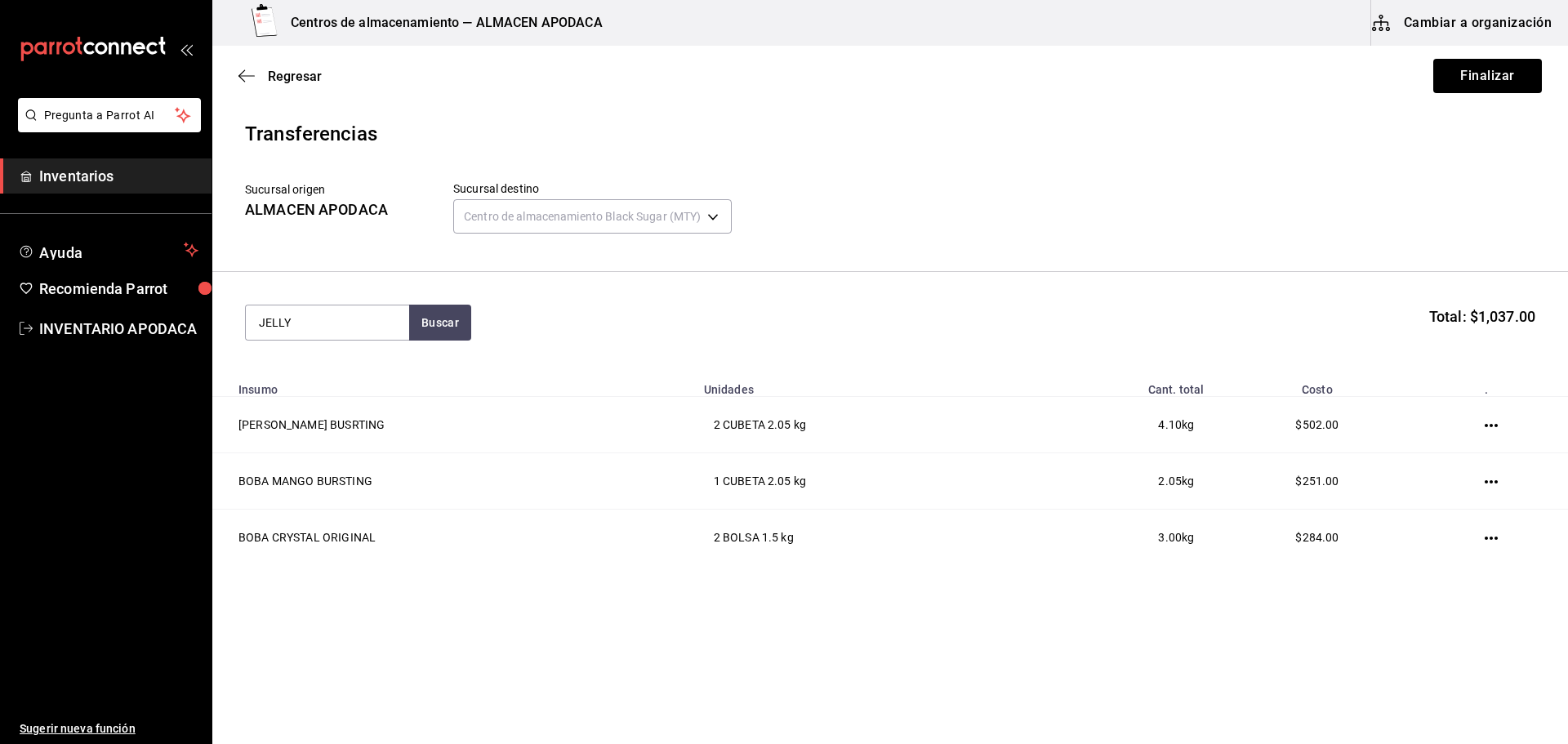
type input "JELLY"
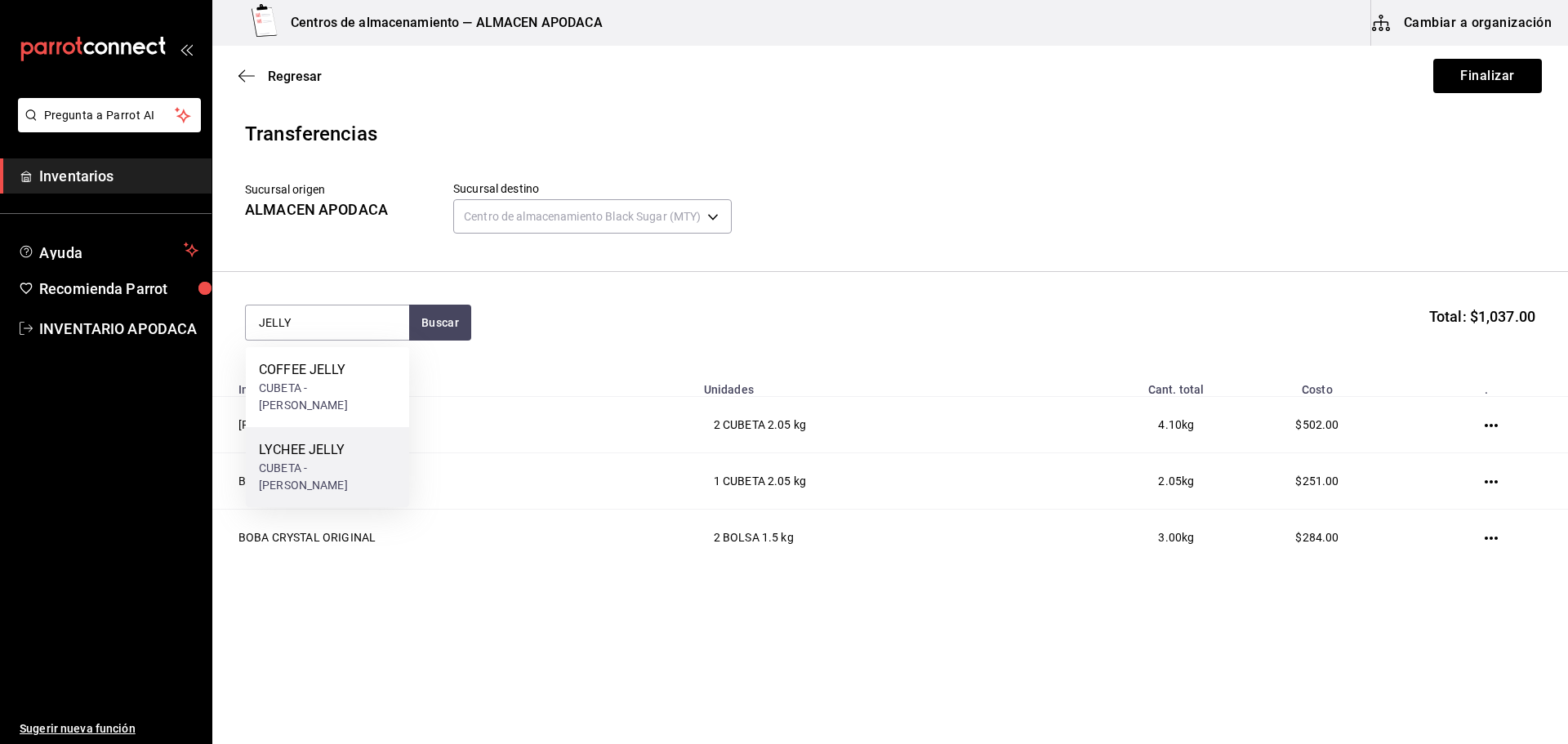
click at [379, 451] on div "LYCHEE JELLY CUBETA - [PERSON_NAME]" at bounding box center [327, 466] width 163 height 80
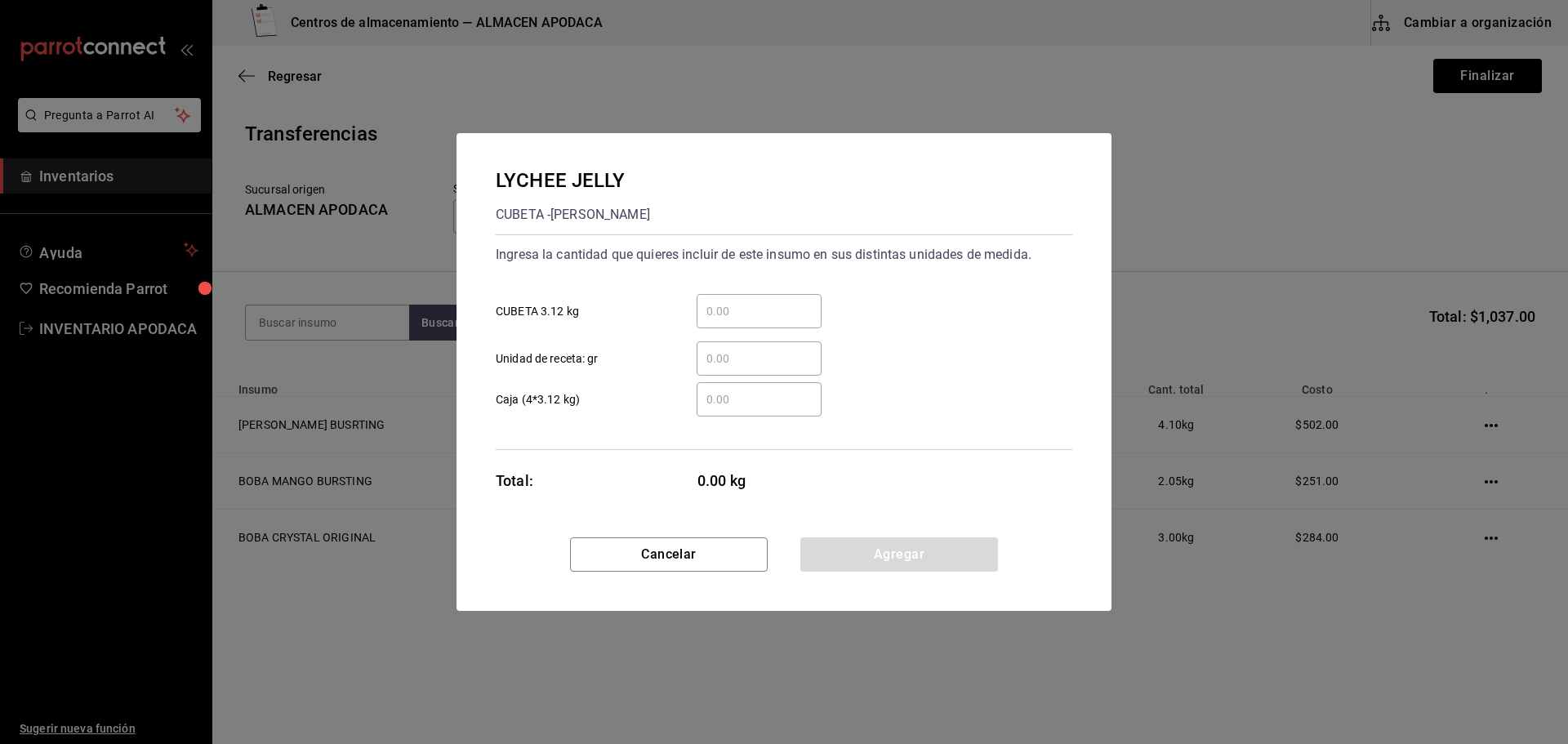
click at [767, 326] on div "​" at bounding box center [759, 311] width 125 height 35
click at [767, 321] on input "​ CUBETA 3.12 kg" at bounding box center [759, 311] width 125 height 20
type input "1"
click at [875, 553] on button "Agregar" at bounding box center [898, 554] width 198 height 35
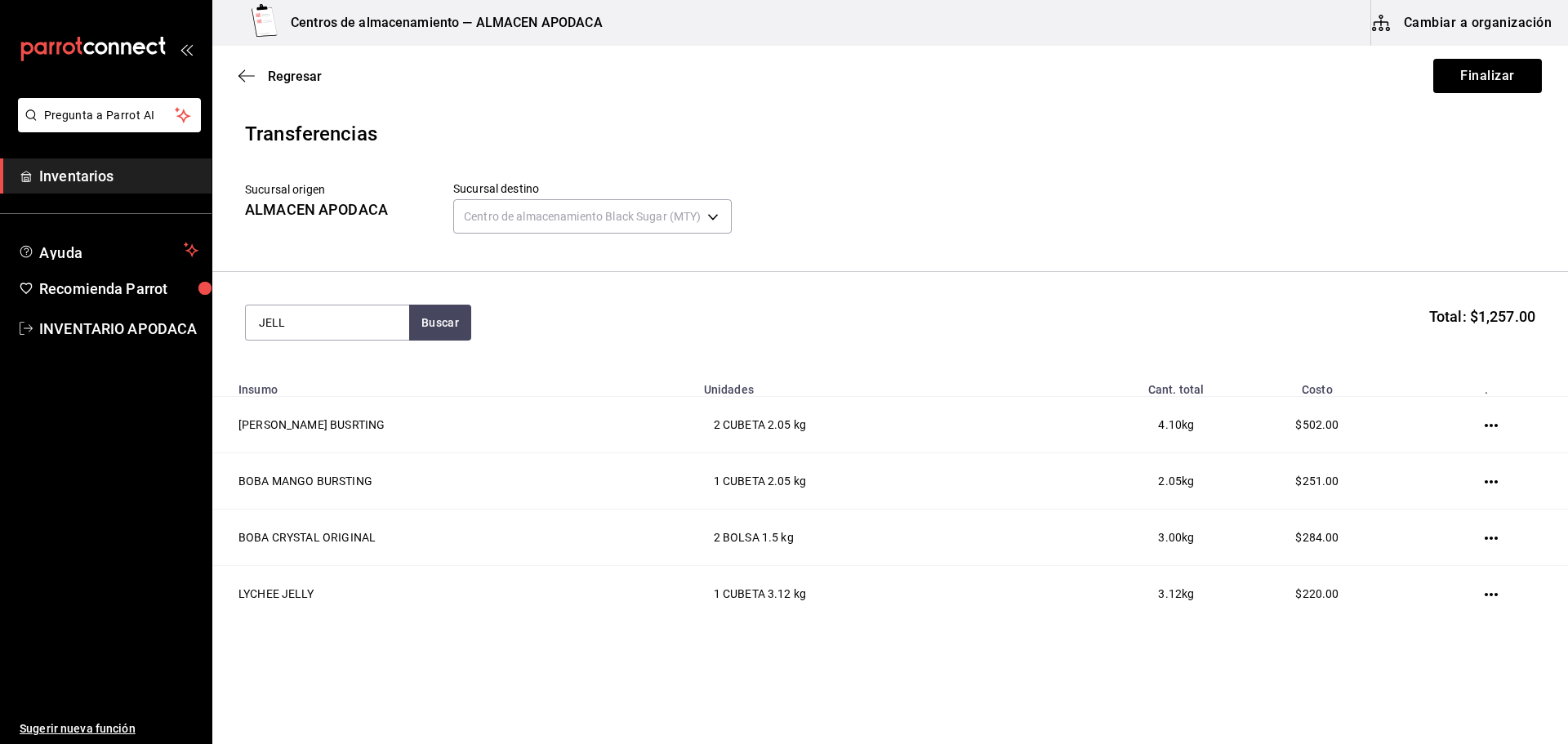
type input "JELLY"
click at [376, 357] on div "COFFEE JELLY CUBETA - [PERSON_NAME]" at bounding box center [327, 387] width 163 height 80
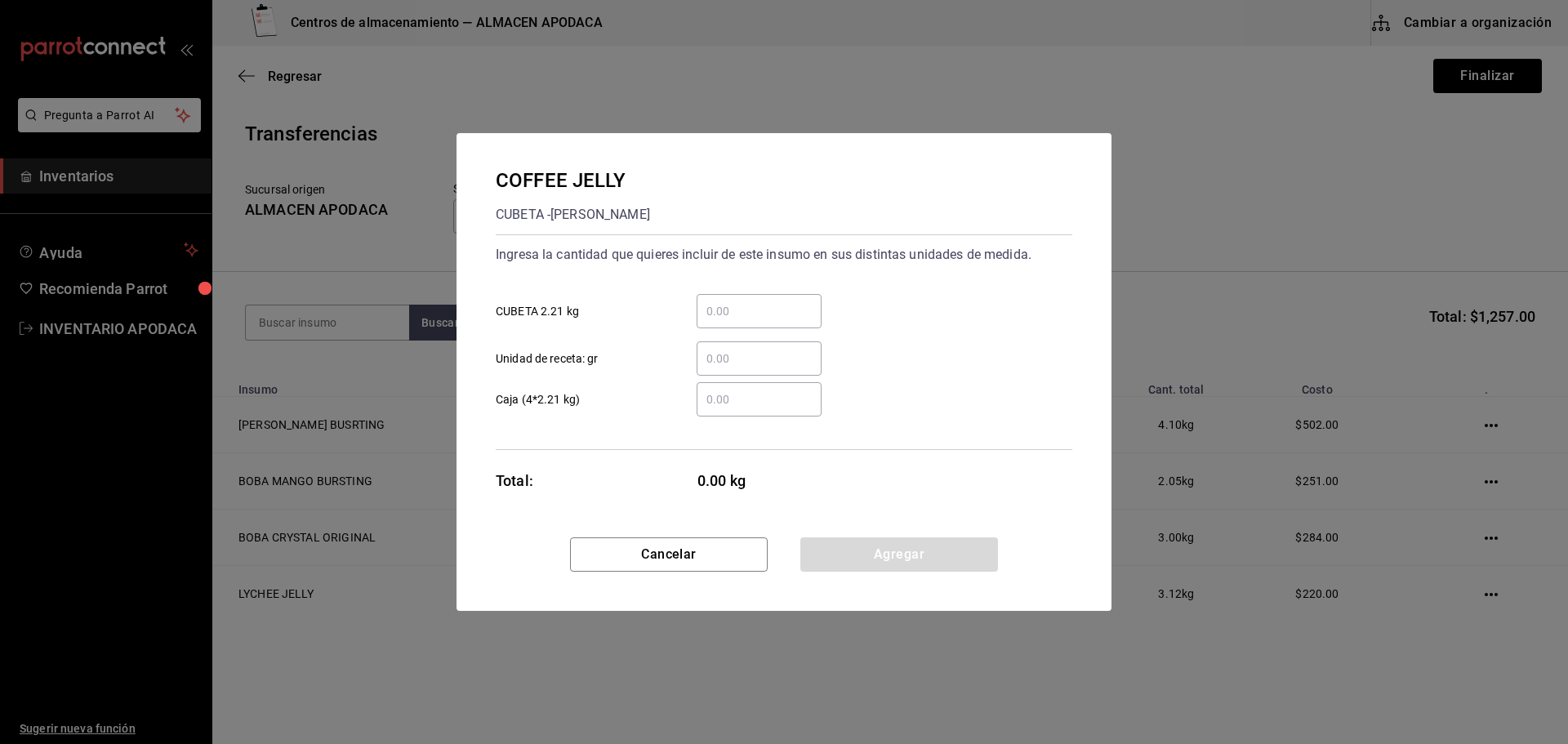
click at [739, 315] on input "​ CUBETA 2.21 kg" at bounding box center [759, 311] width 125 height 20
type input "1"
drag, startPoint x: 855, startPoint y: 566, endPoint x: 832, endPoint y: 546, distance: 30.5
click at [855, 566] on button "Agregar" at bounding box center [898, 554] width 198 height 35
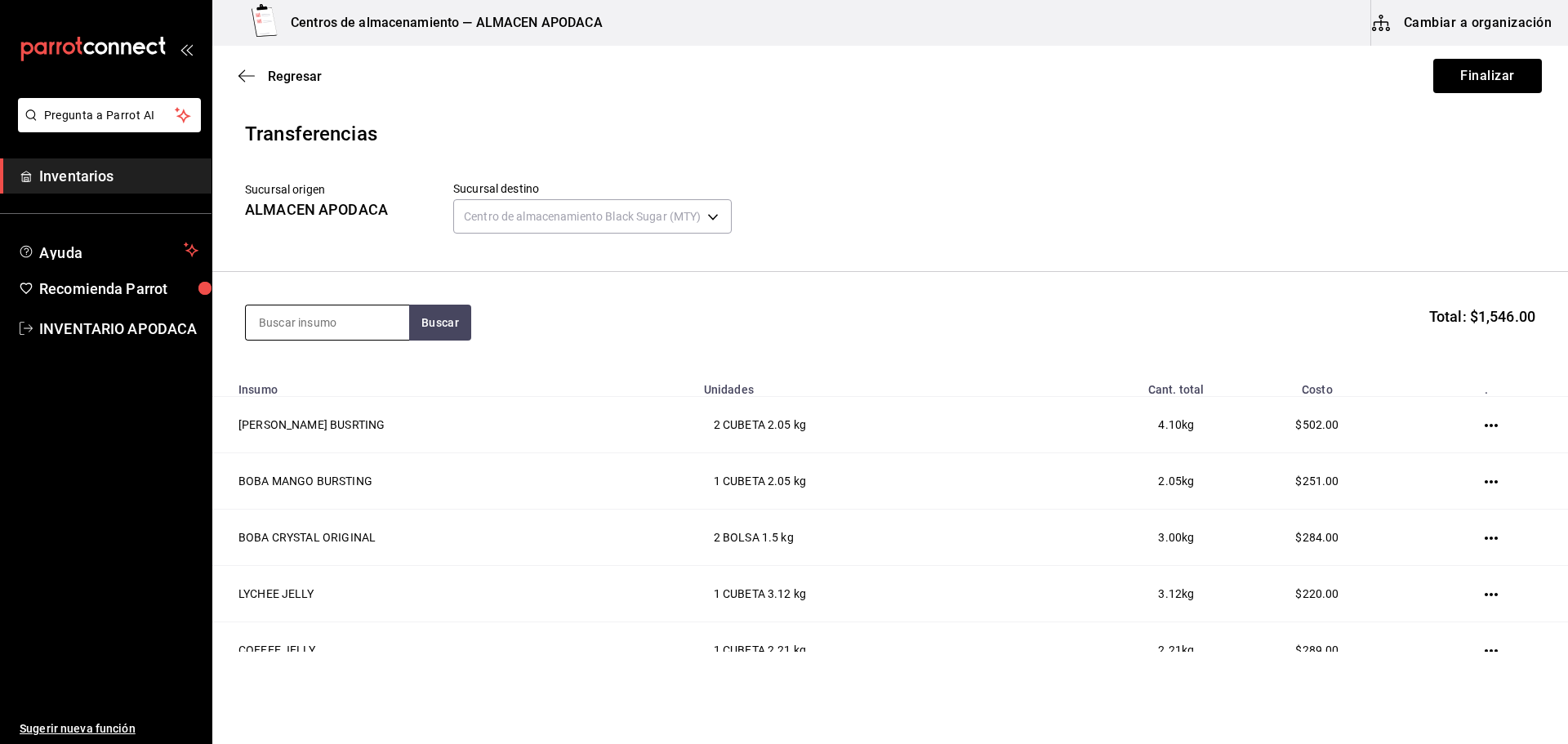
click at [328, 312] on input at bounding box center [327, 323] width 163 height 35
type input "BOBA"
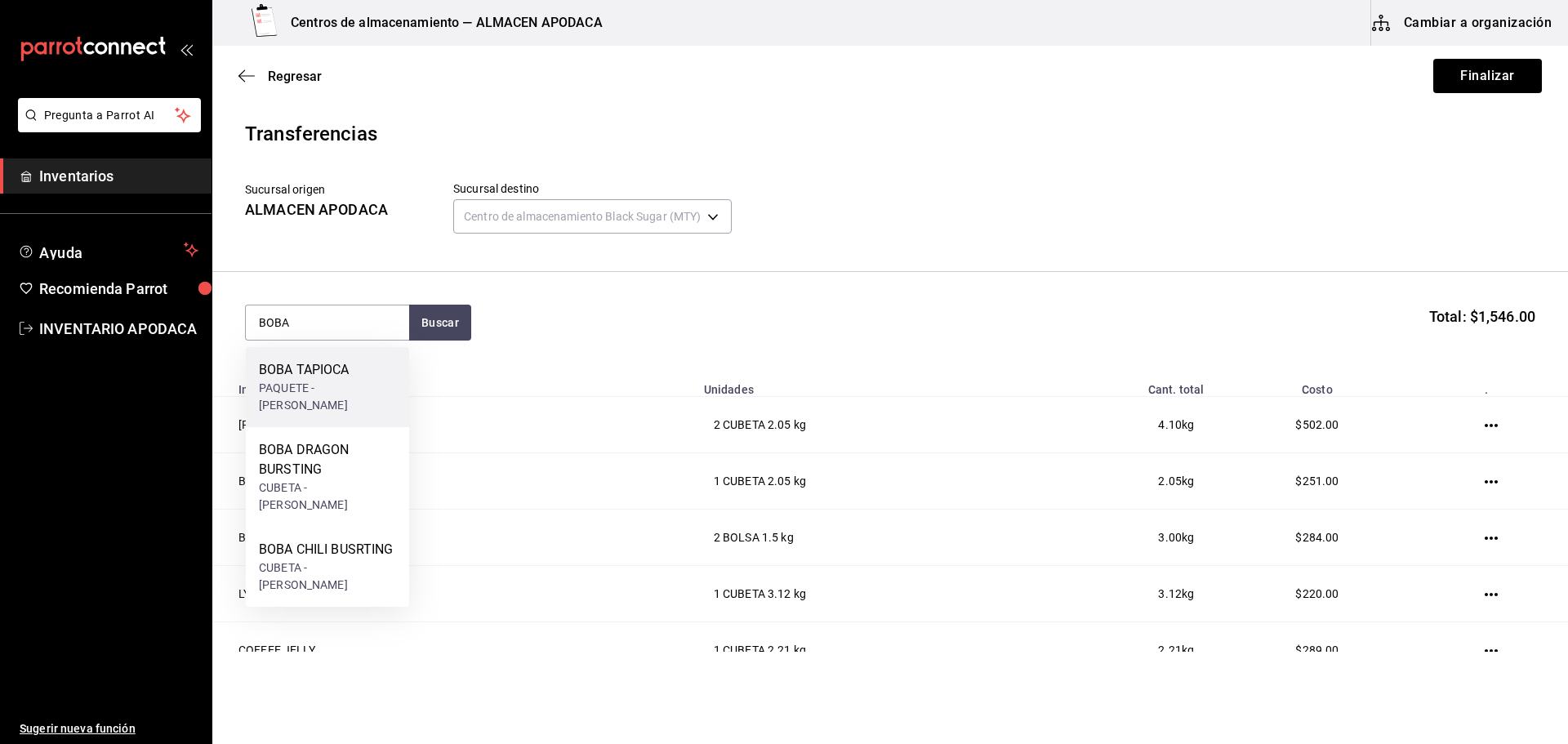
click at [307, 367] on div "BOBA TAPIOCA" at bounding box center [327, 370] width 137 height 20
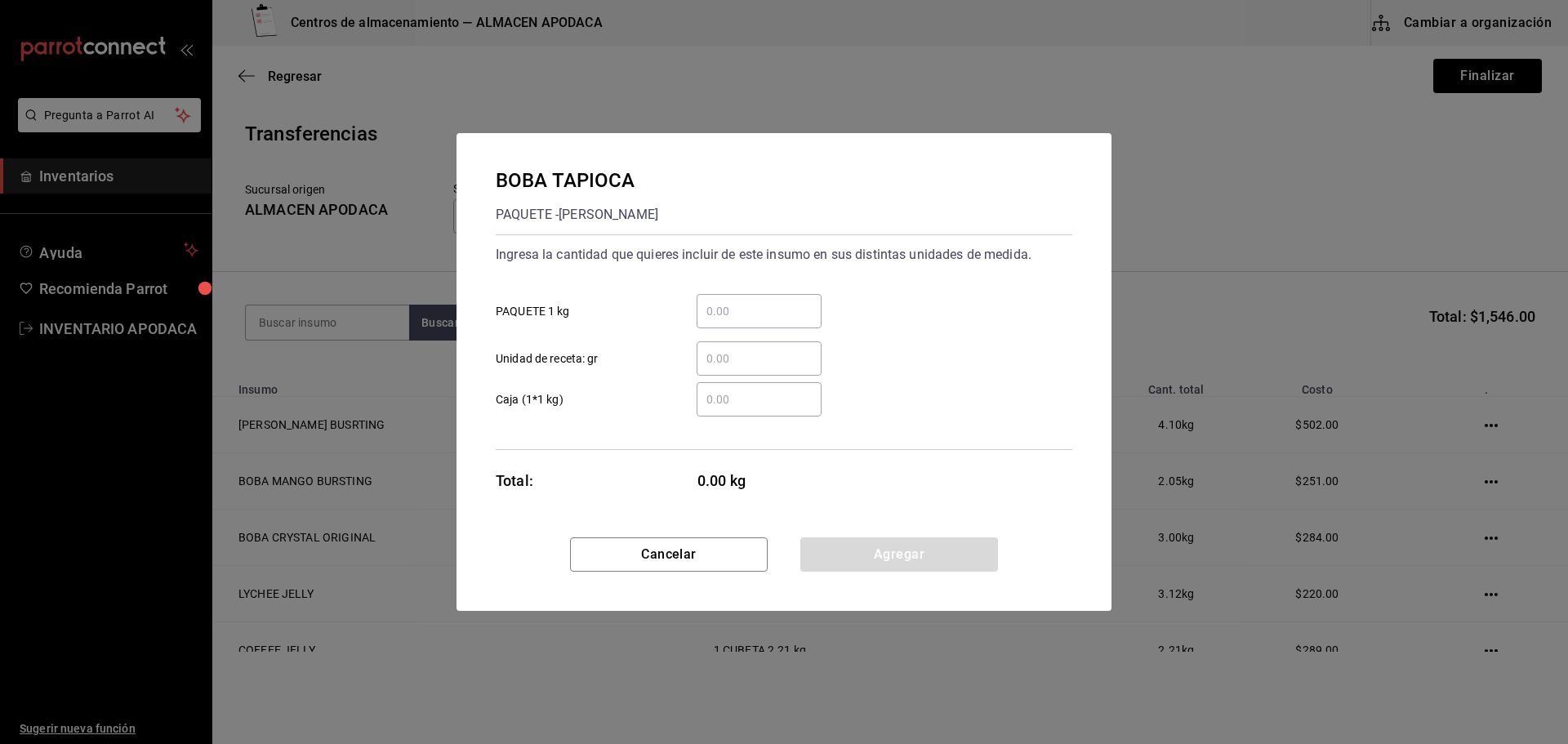
click at [757, 309] on input "​ PAQUETE 1 kg" at bounding box center [759, 311] width 125 height 20
type input "10"
click at [919, 549] on button "Agregar" at bounding box center [898, 554] width 198 height 35
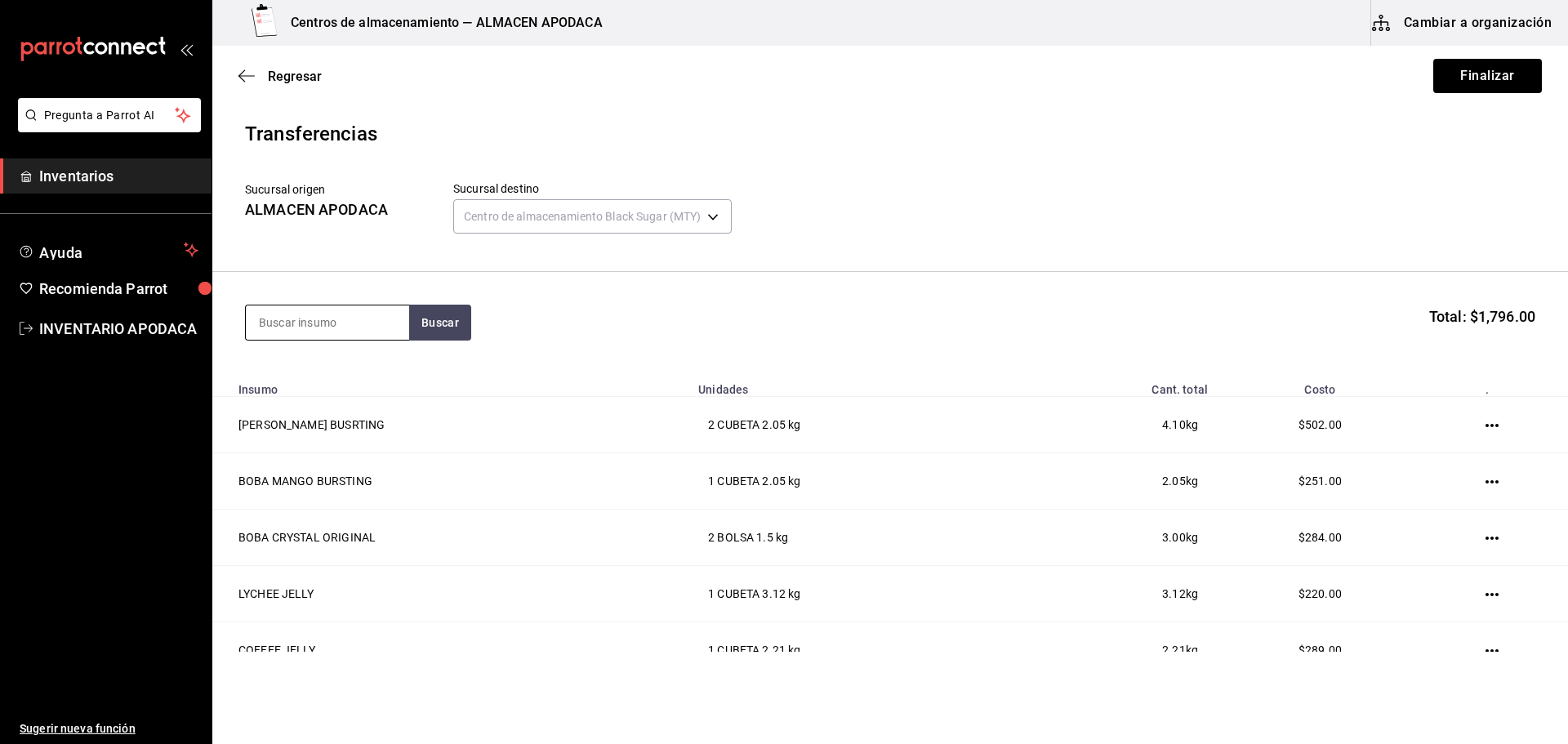
click at [309, 307] on input at bounding box center [327, 323] width 163 height 35
type input "TARO"
click at [351, 394] on div "TARO PREMIUM POWDER" at bounding box center [327, 380] width 137 height 39
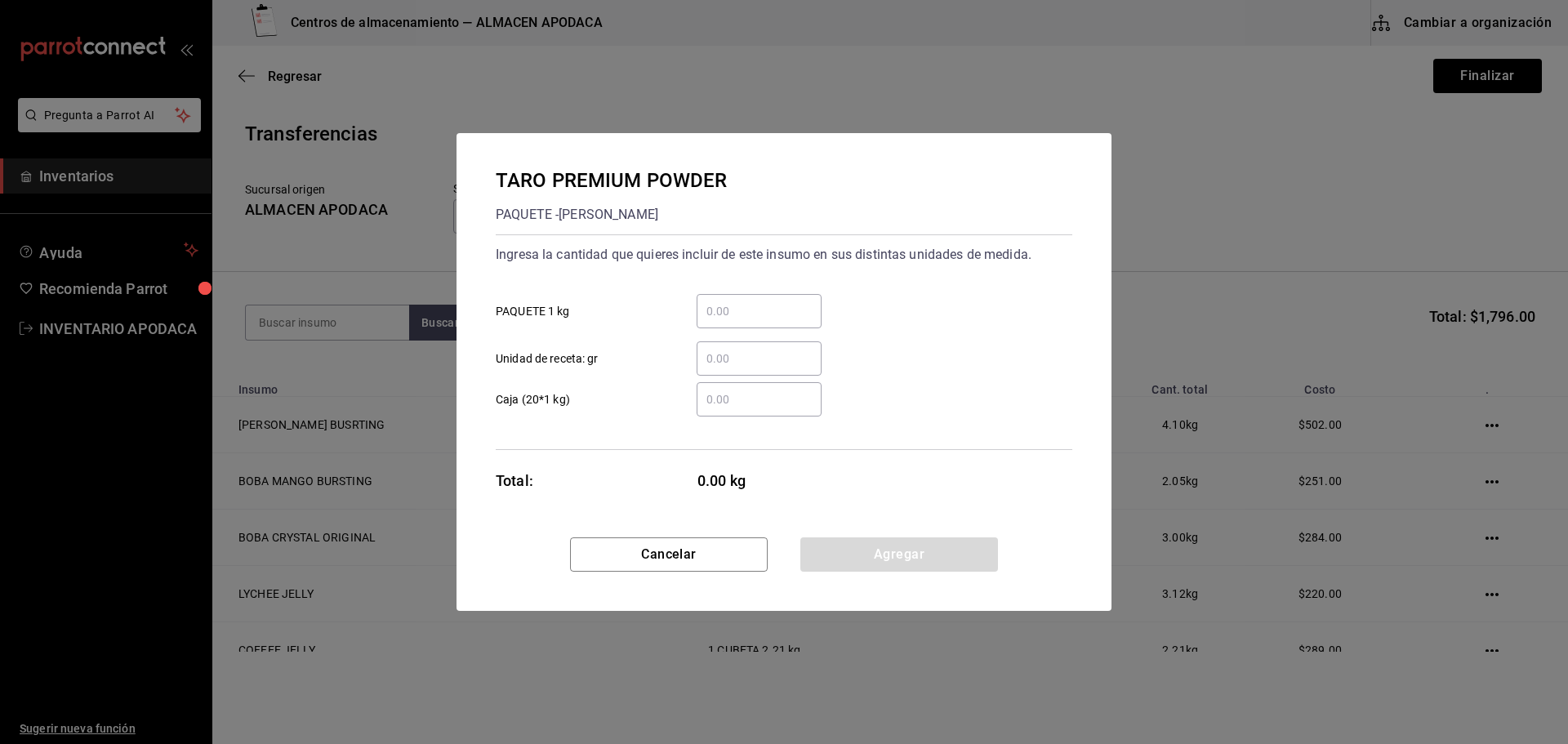
click at [777, 305] on input "​ PAQUETE 1 kg" at bounding box center [759, 311] width 125 height 20
type input "2"
click at [884, 555] on button "Agregar" at bounding box center [898, 554] width 198 height 35
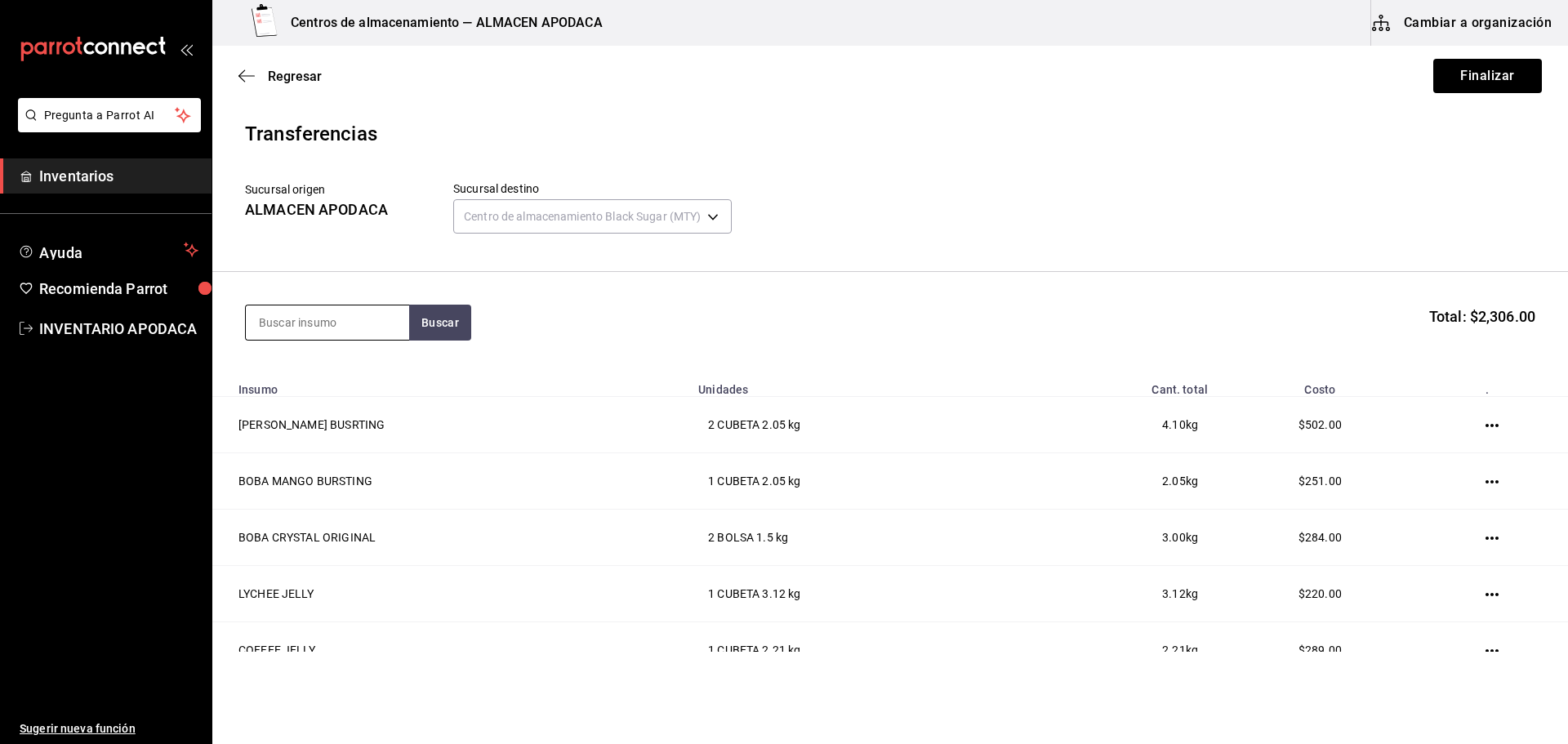
click at [341, 319] on input at bounding box center [327, 323] width 163 height 35
type input "MATCHA"
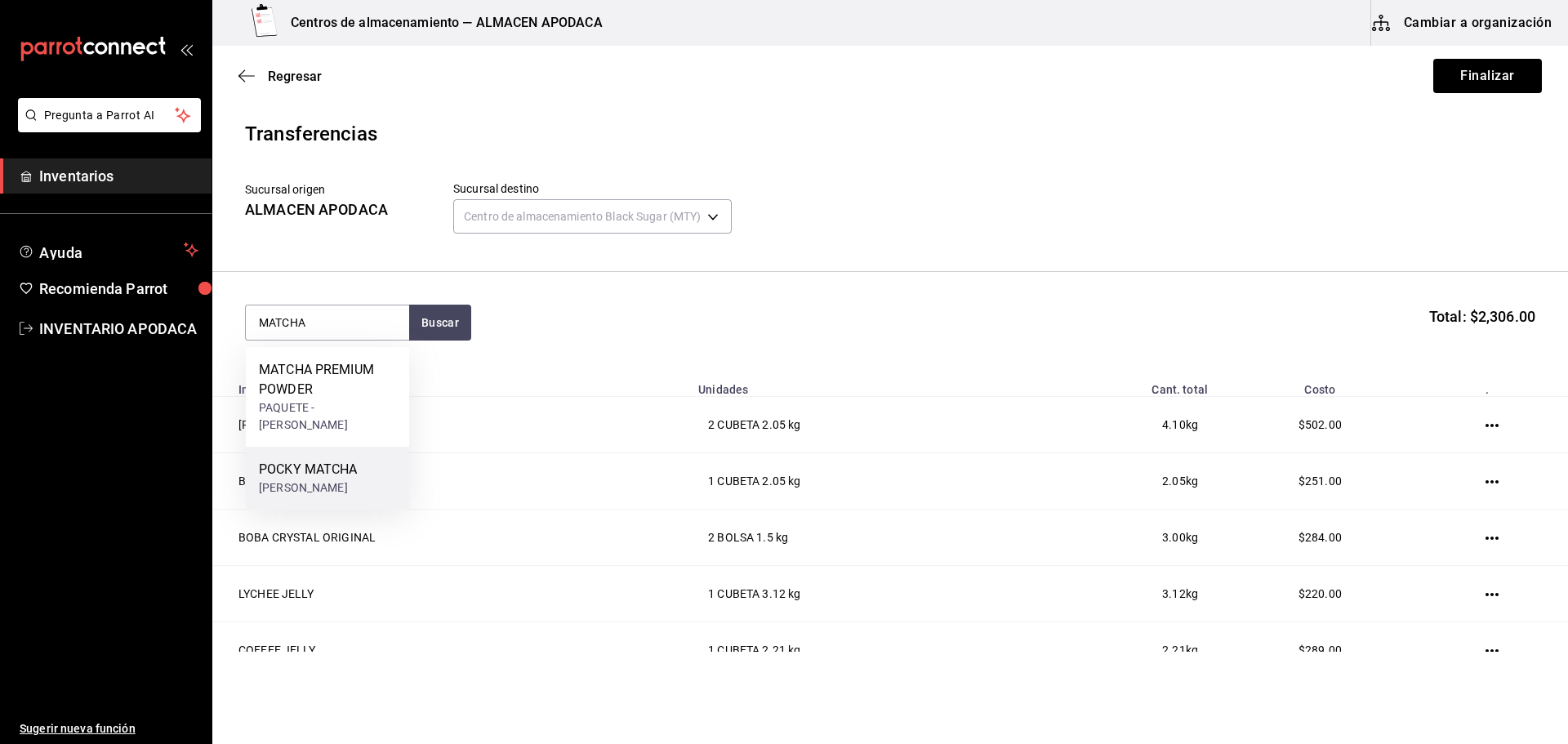
click at [316, 479] on div "[PERSON_NAME]" at bounding box center [308, 488] width 98 height 17
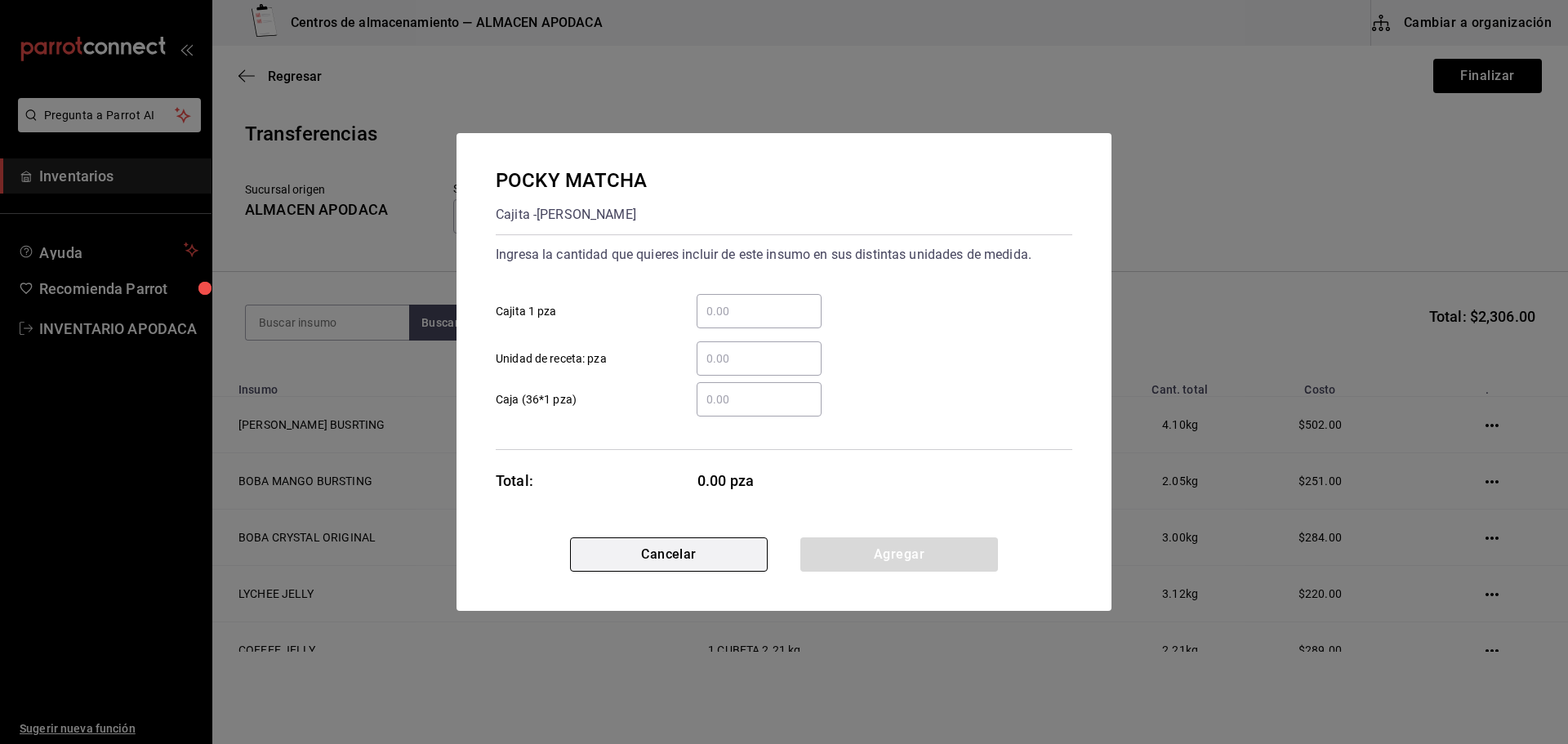
click at [735, 559] on button "Cancelar" at bounding box center [669, 554] width 198 height 35
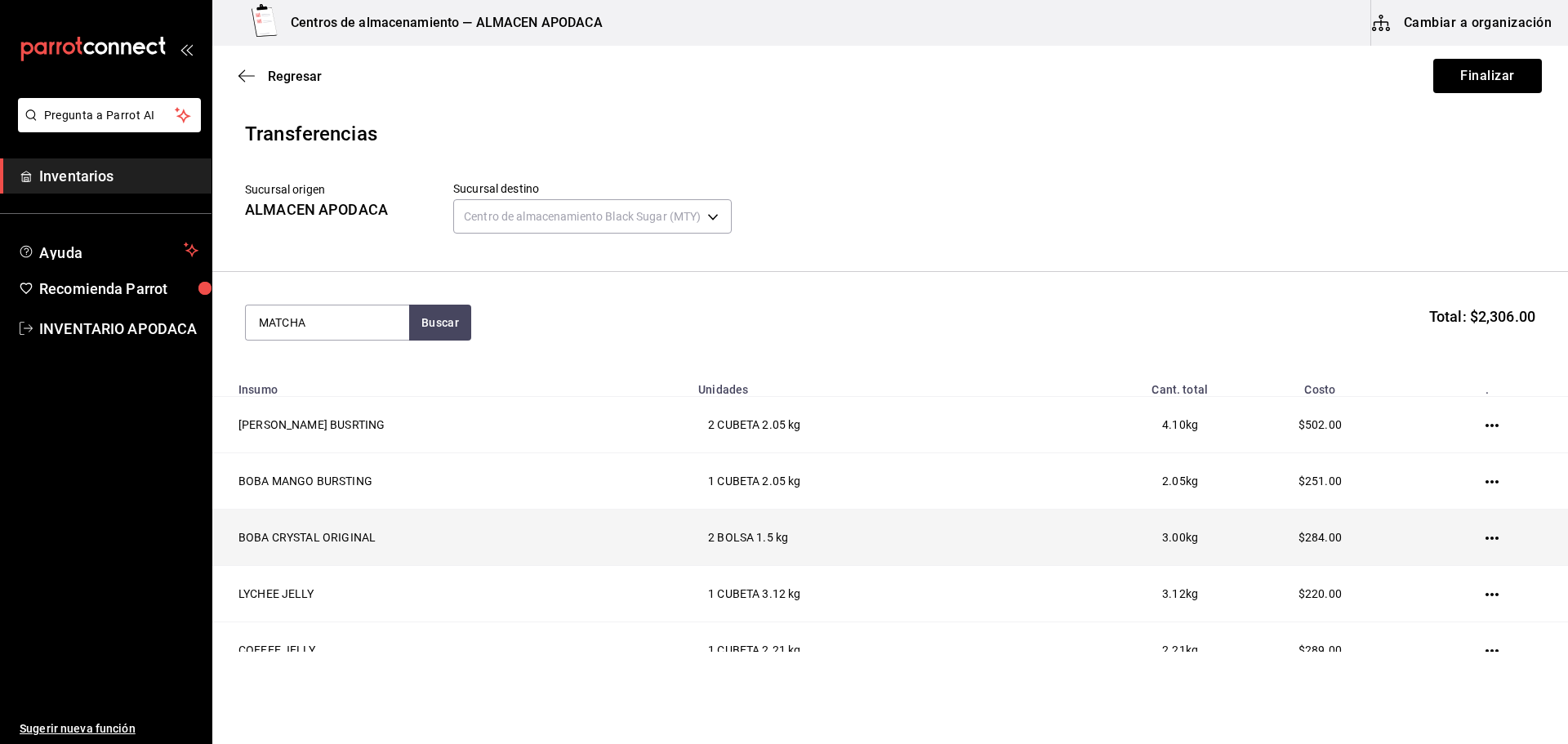
type input "MATCHA"
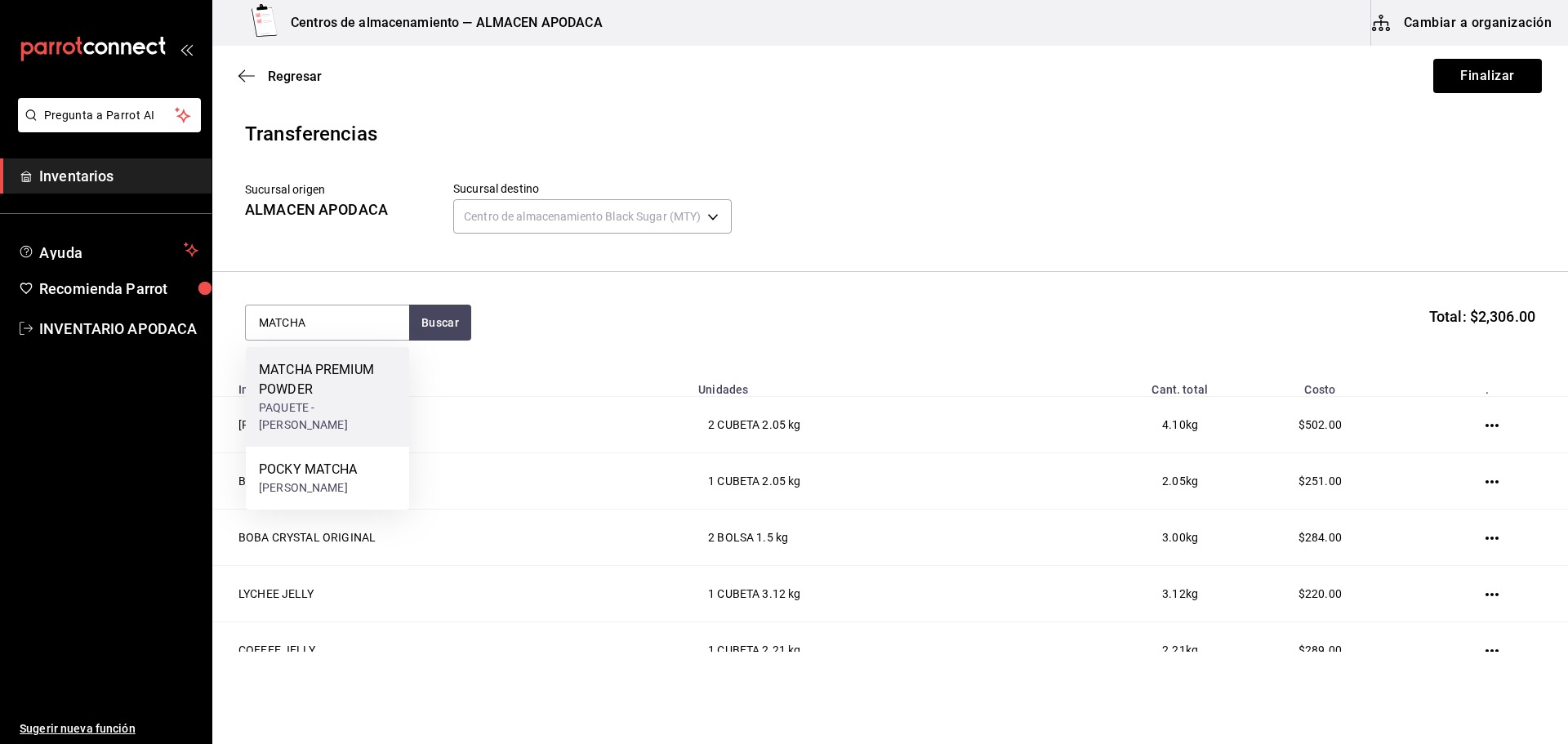
click at [331, 394] on div "MATCHA PREMIUM POWDER" at bounding box center [327, 380] width 137 height 39
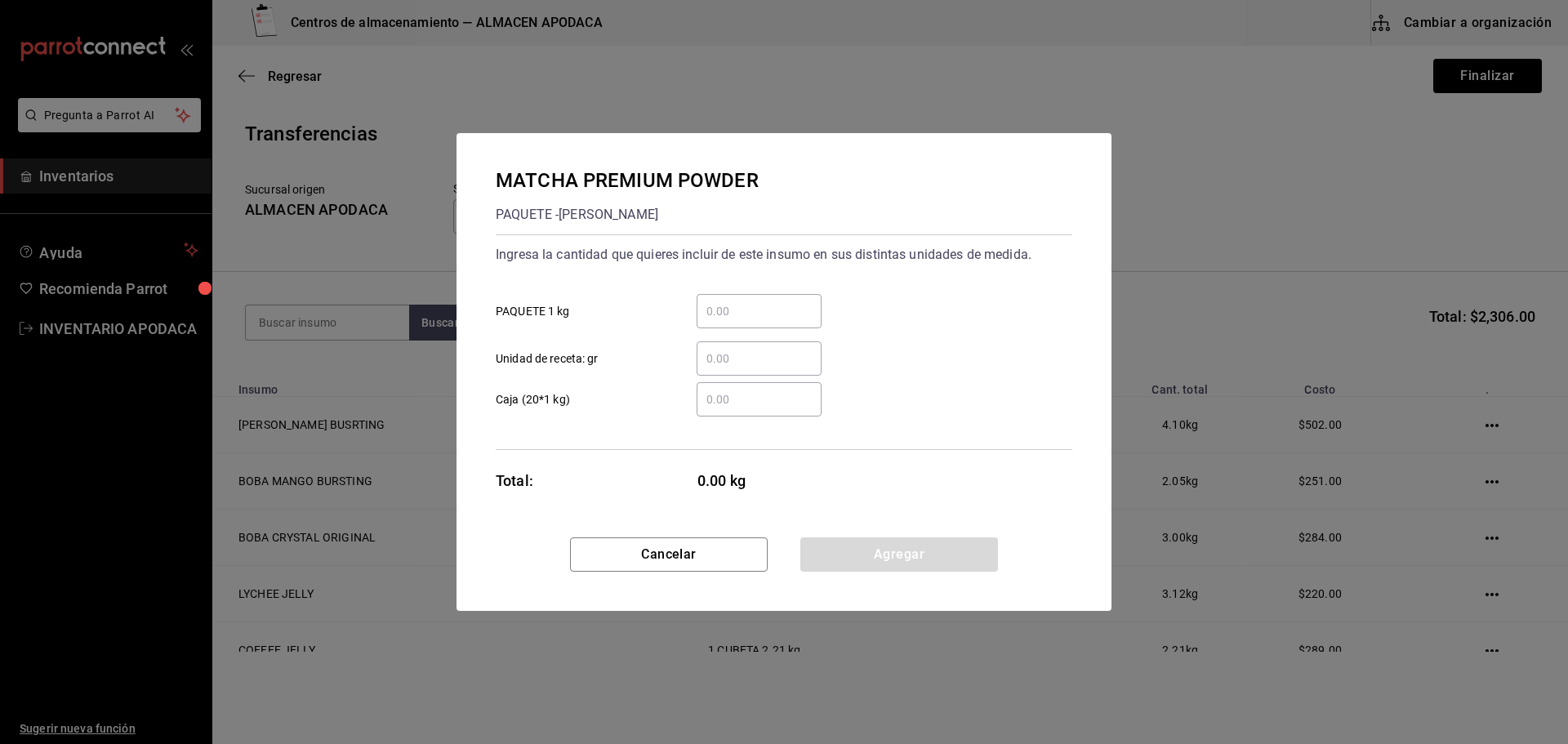
click at [801, 332] on div "​ Unidad de receta: gr" at bounding box center [777, 352] width 590 height 48
click at [758, 307] on input "​ PAQUETE 1 kg" at bounding box center [759, 311] width 125 height 20
type input "1"
click at [859, 566] on button "Agregar" at bounding box center [898, 554] width 198 height 35
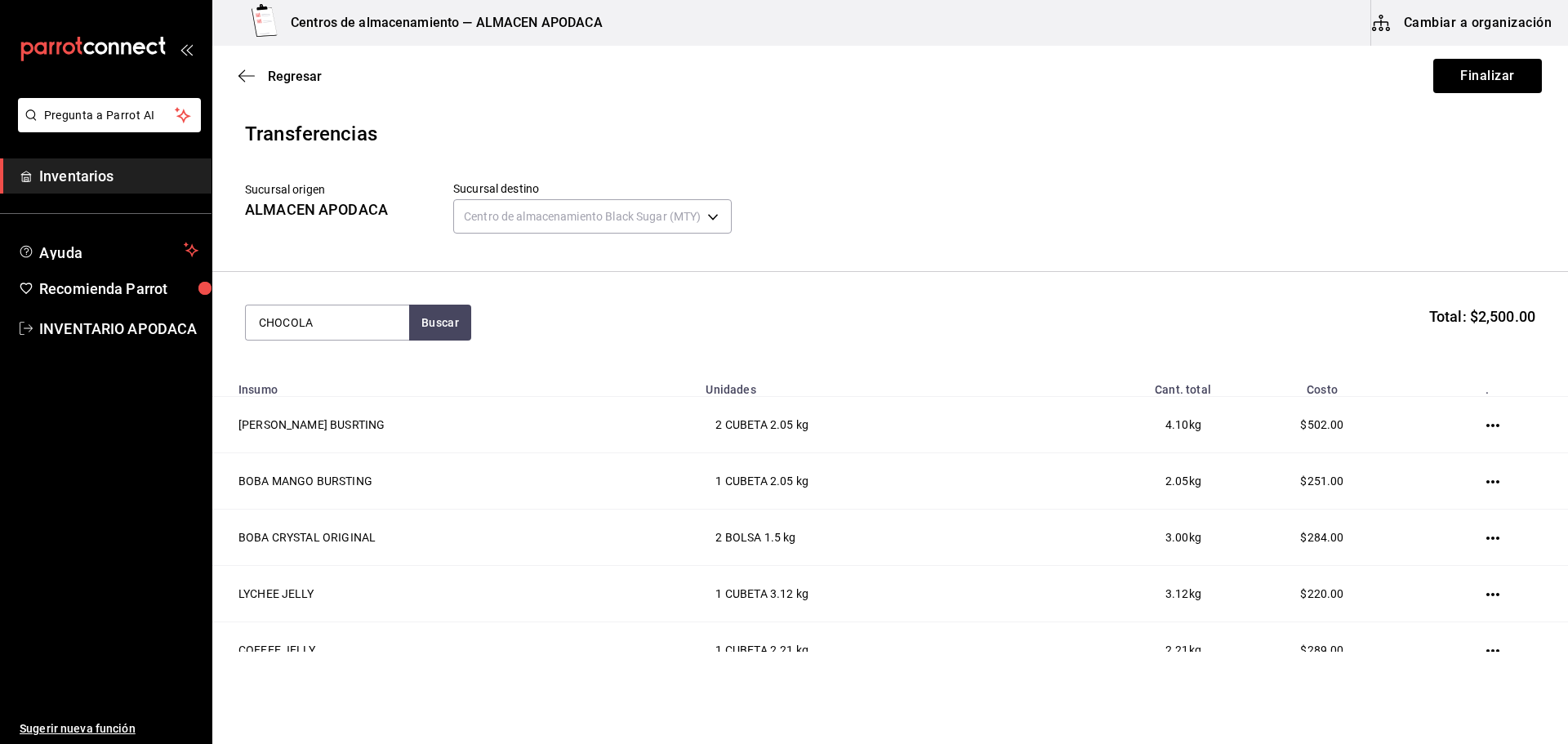
type input "CHOCOLA"
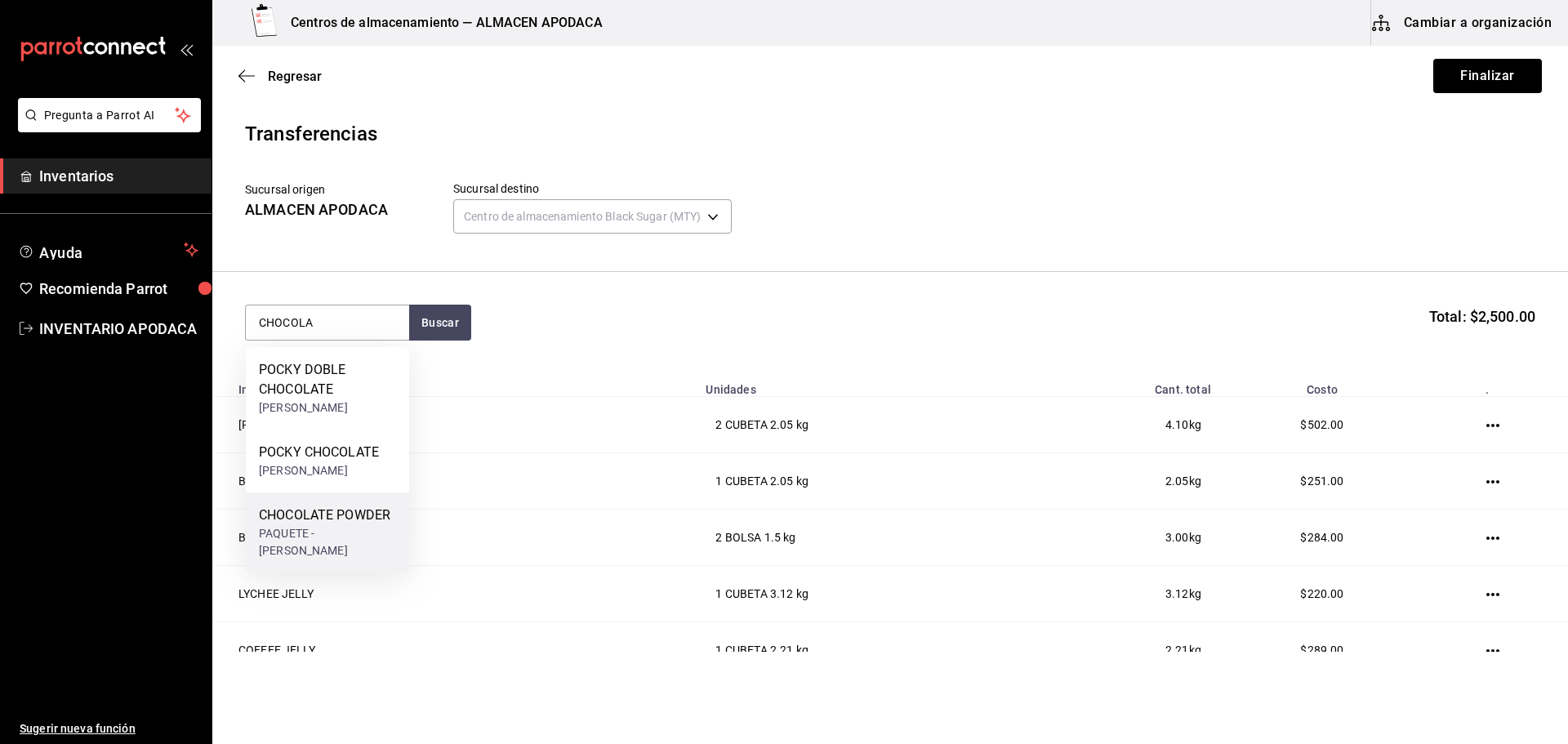
click at [316, 509] on div "CHOCOLATE POWDER" at bounding box center [327, 515] width 137 height 20
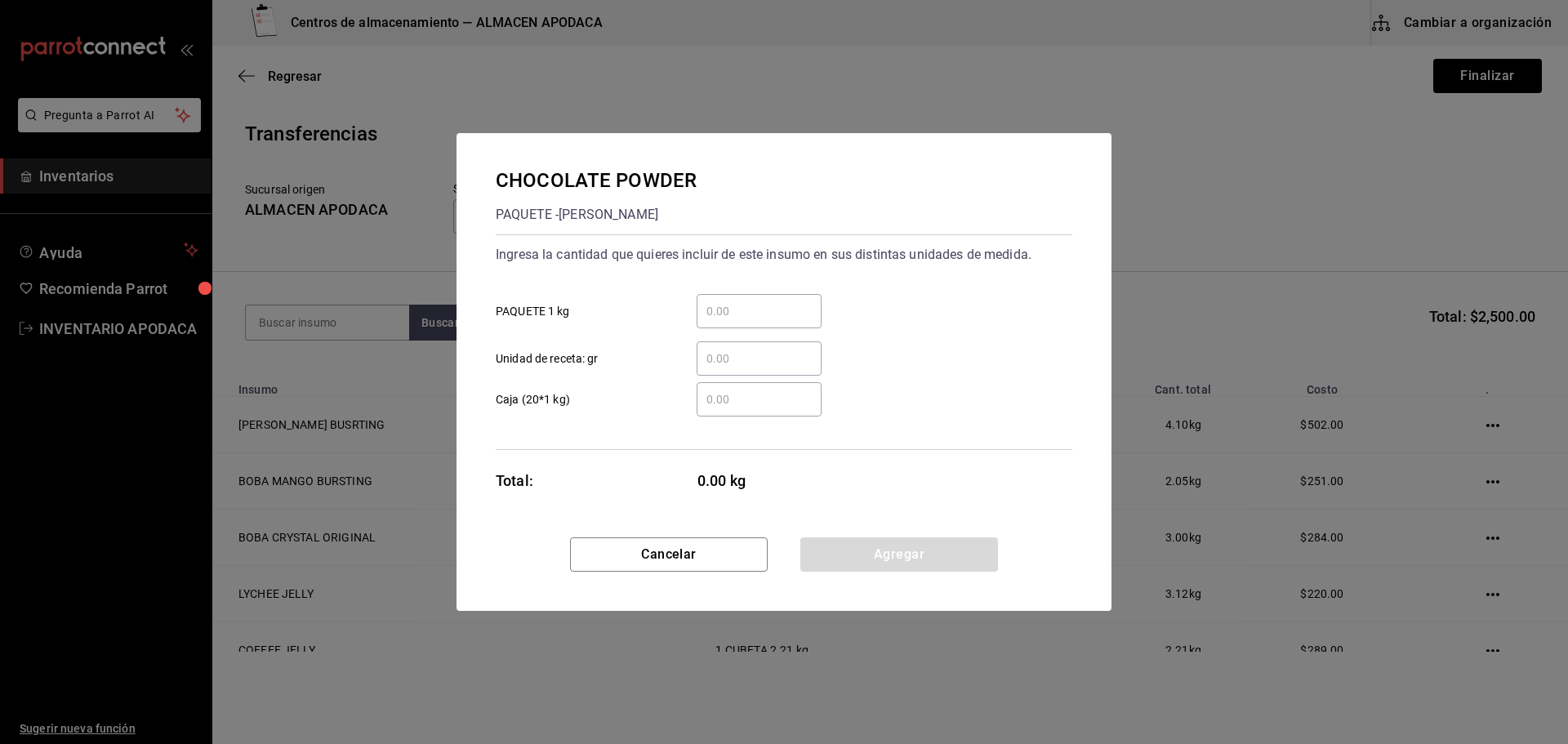
click at [726, 327] on div "​" at bounding box center [759, 311] width 125 height 35
click at [726, 321] on input "​ PAQUETE 1 kg" at bounding box center [759, 311] width 125 height 20
type input "1"
click at [878, 546] on button "Agregar" at bounding box center [898, 554] width 198 height 35
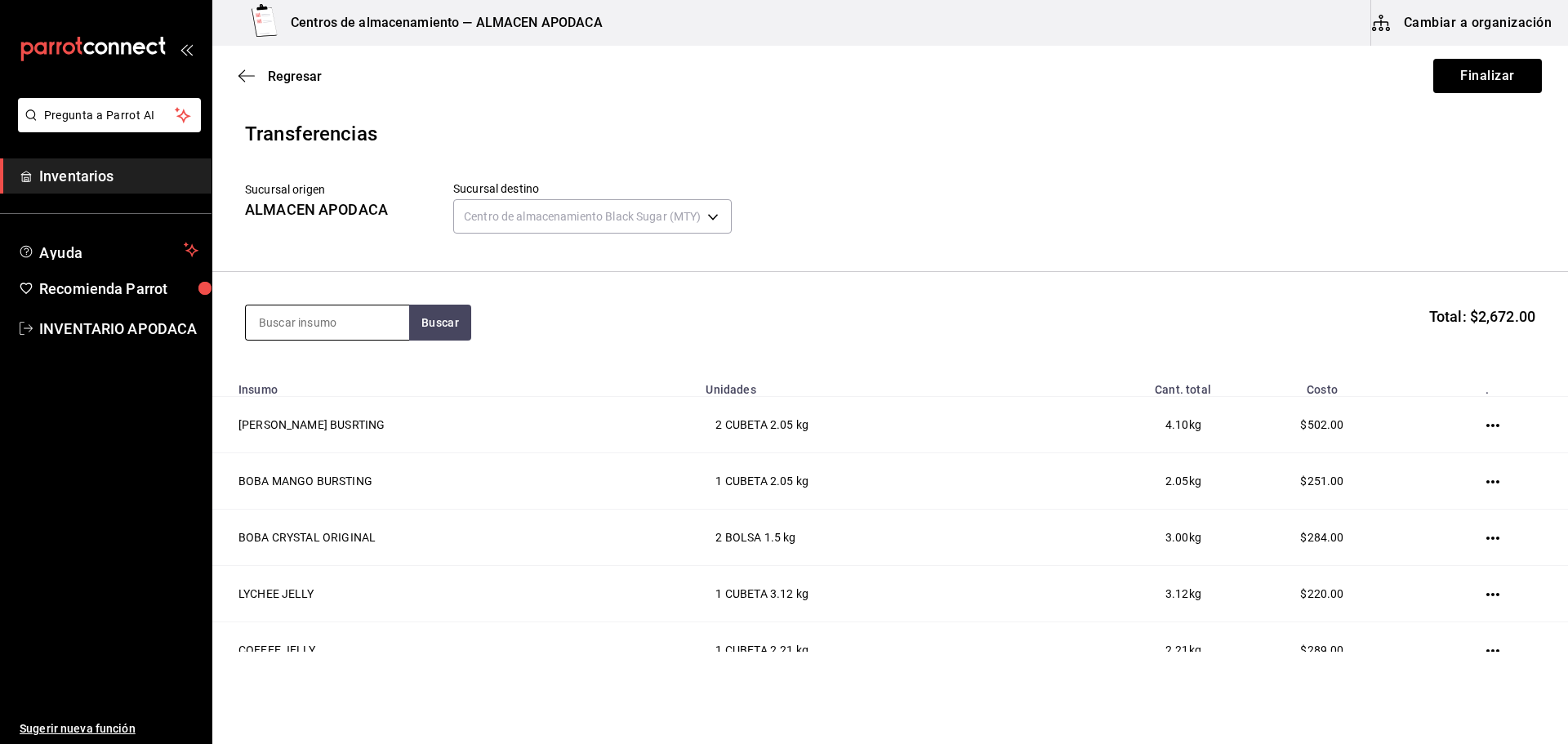
click at [348, 332] on input at bounding box center [327, 323] width 163 height 35
click at [264, 322] on input at bounding box center [327, 323] width 163 height 35
type input "COFFEE"
click at [347, 370] on div "COFFEE POWDER" at bounding box center [327, 370] width 137 height 20
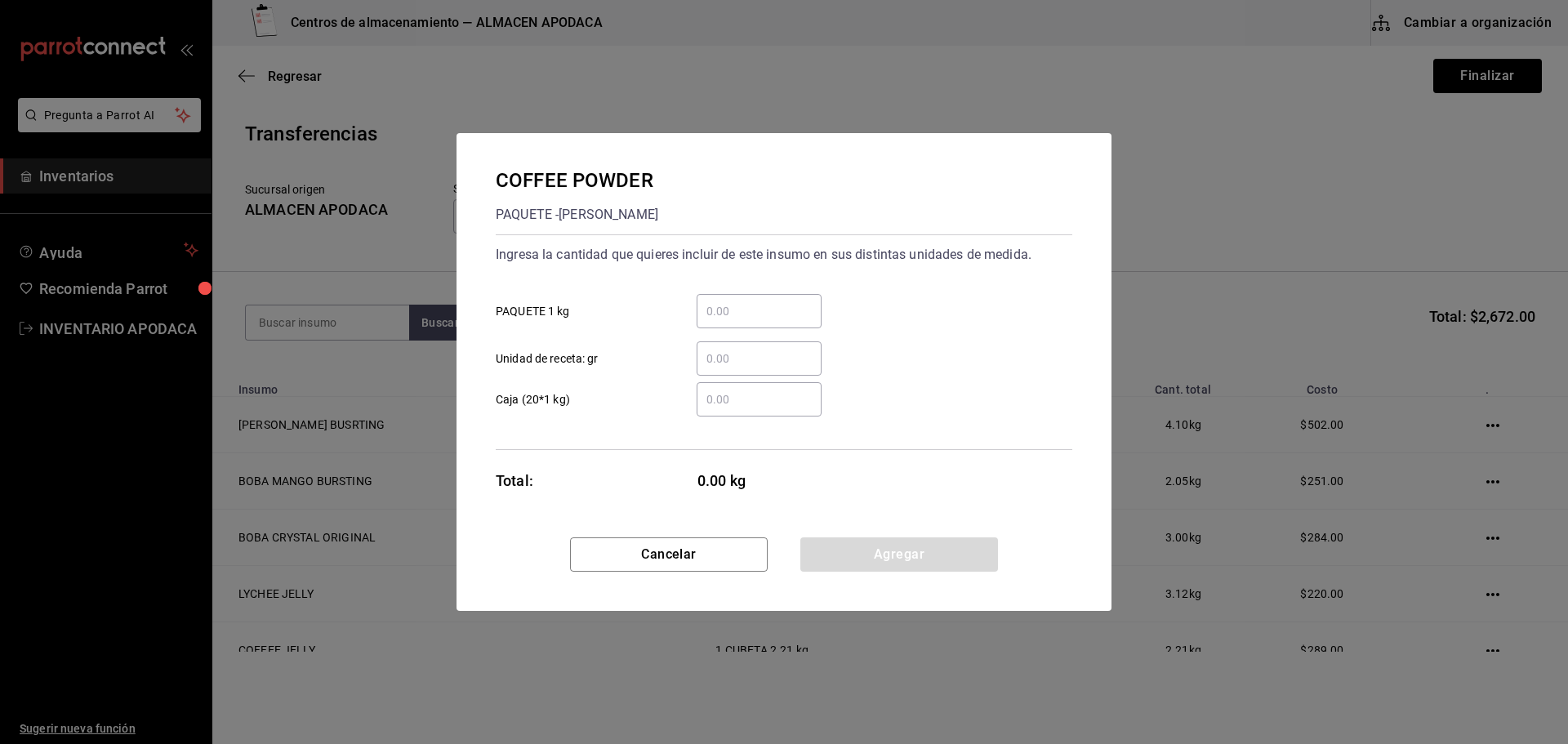
click at [712, 319] on input "​ PAQUETE 1 kg" at bounding box center [759, 311] width 125 height 20
type input "2"
drag, startPoint x: 897, startPoint y: 546, endPoint x: 857, endPoint y: 524, distance: 45.7
click at [897, 547] on button "Agregar" at bounding box center [898, 554] width 198 height 35
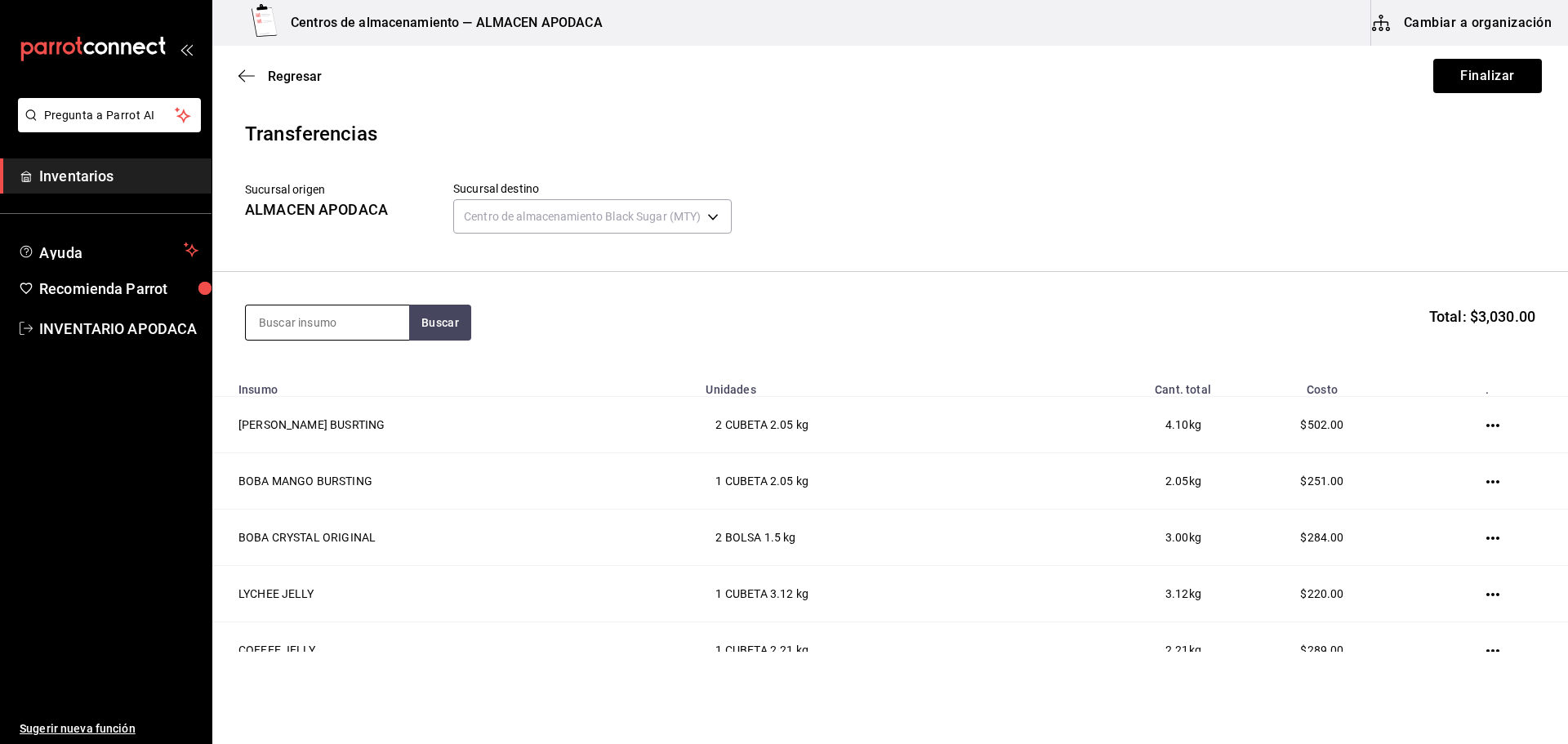
click at [353, 319] on input at bounding box center [327, 323] width 163 height 35
type input "FRUC"
click at [335, 360] on div "JARABE FRUCTOSE" at bounding box center [322, 370] width 127 height 20
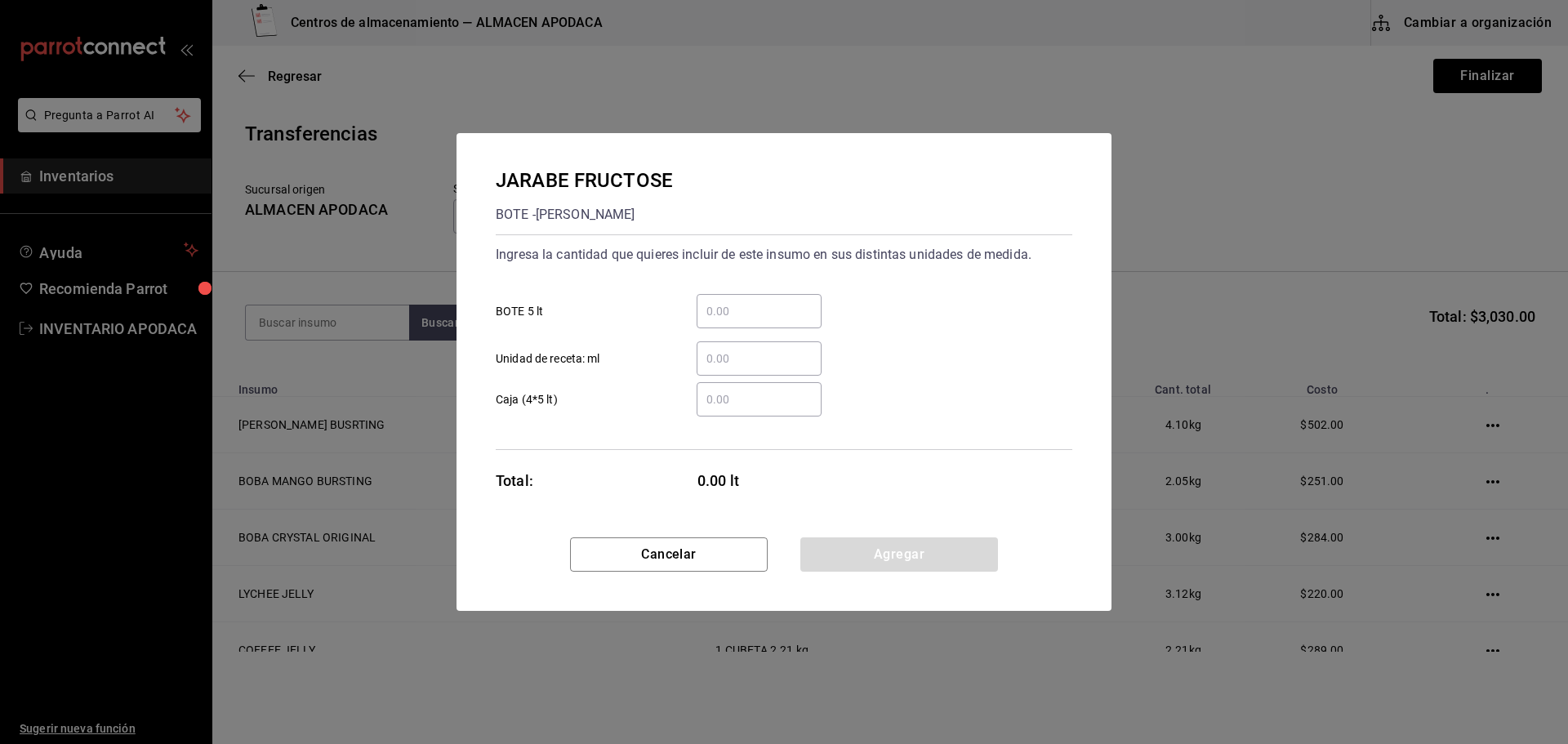
click at [812, 309] on input "​ BOTE 5 lt" at bounding box center [759, 311] width 125 height 20
type input "2"
drag, startPoint x: 868, startPoint y: 549, endPoint x: 794, endPoint y: 517, distance: 80.6
click at [867, 550] on button "Agregar" at bounding box center [898, 554] width 198 height 35
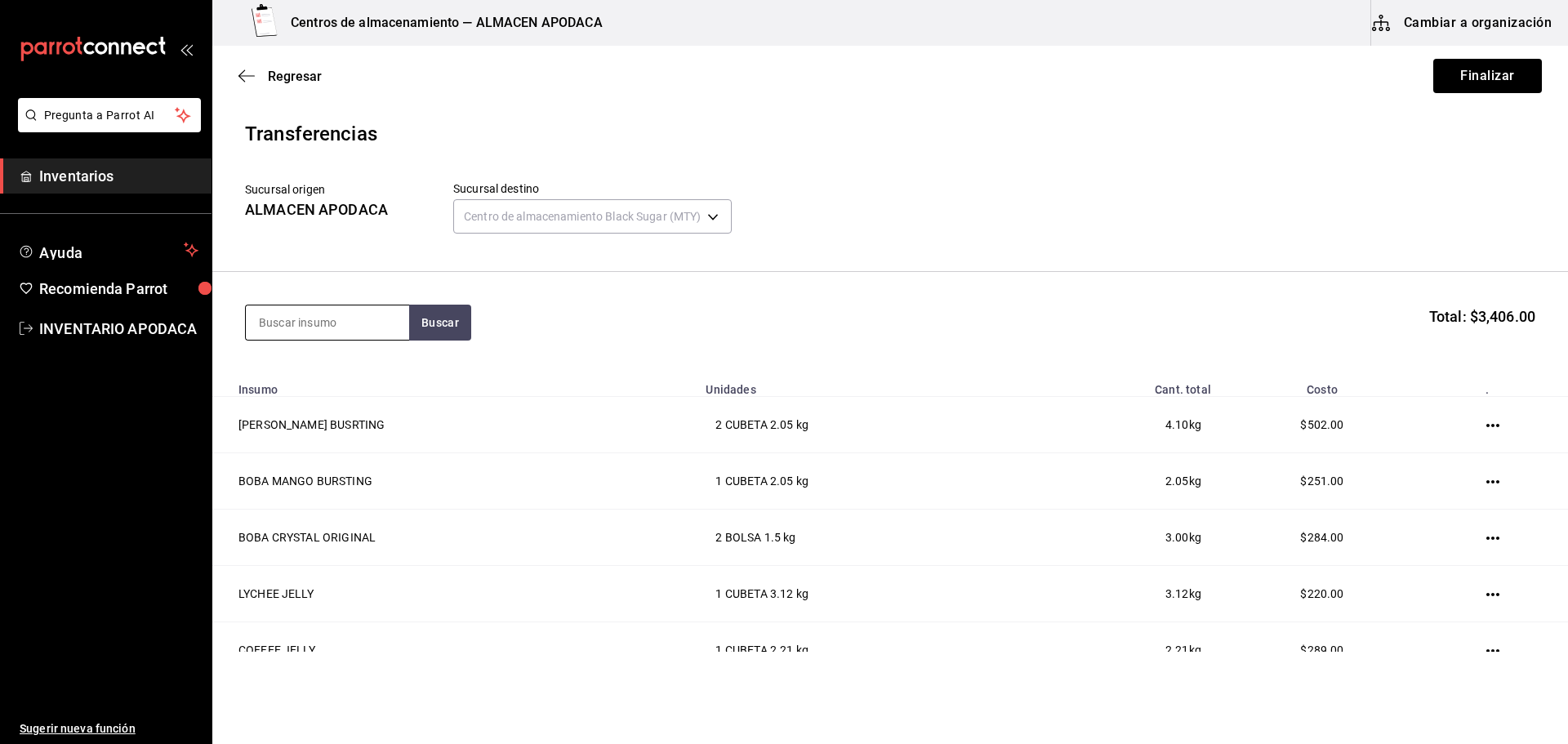
click at [341, 326] on input at bounding box center [327, 323] width 163 height 35
type input "JAM"
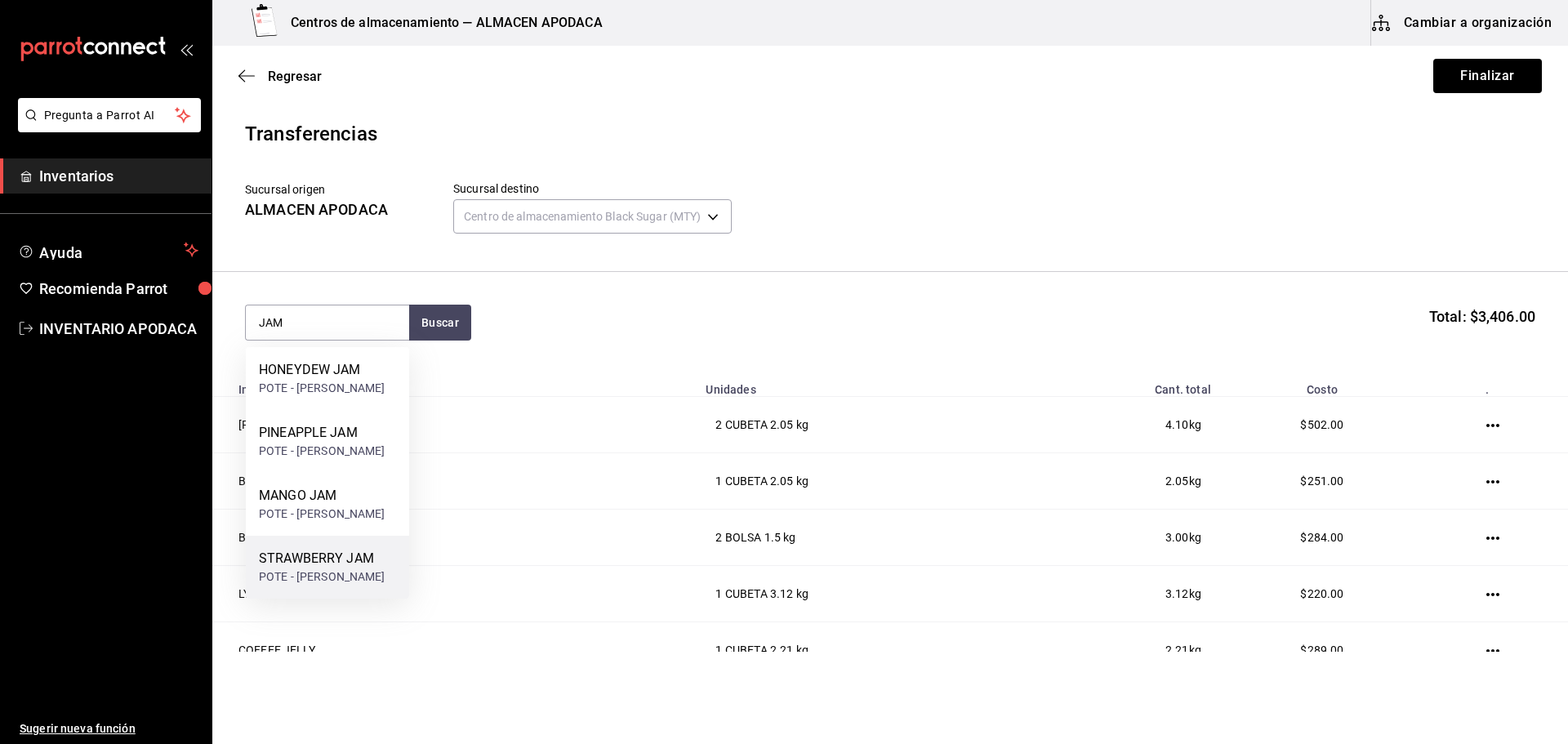
click at [340, 577] on div "POTE - [PERSON_NAME]" at bounding box center [322, 577] width 127 height 17
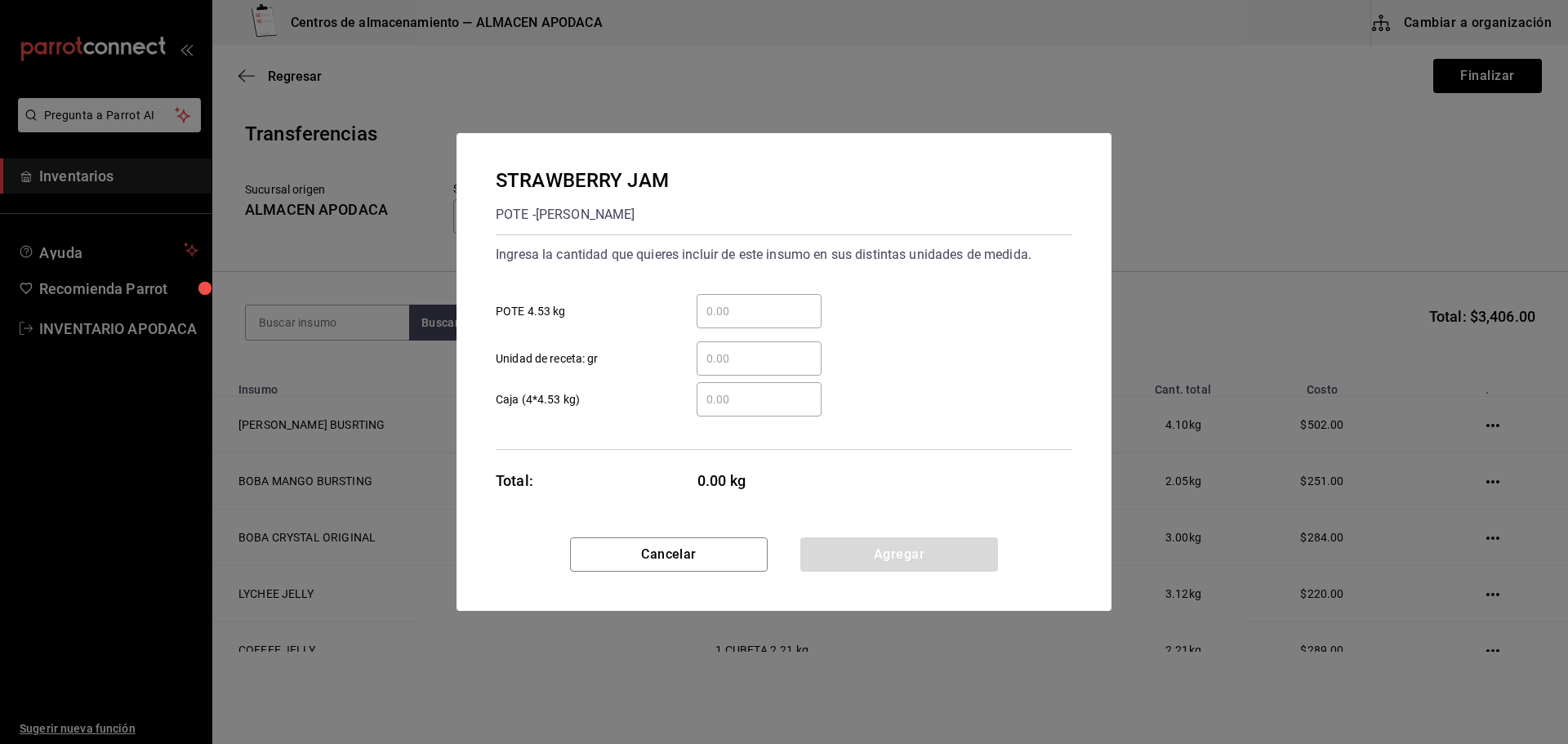
click at [752, 316] on input "​ POTE 4.53 kg" at bounding box center [759, 311] width 125 height 20
type input "1"
click at [864, 575] on div "Cancelar Agregar" at bounding box center [784, 574] width 655 height 73
click at [866, 560] on button "Agregar" at bounding box center [898, 554] width 198 height 35
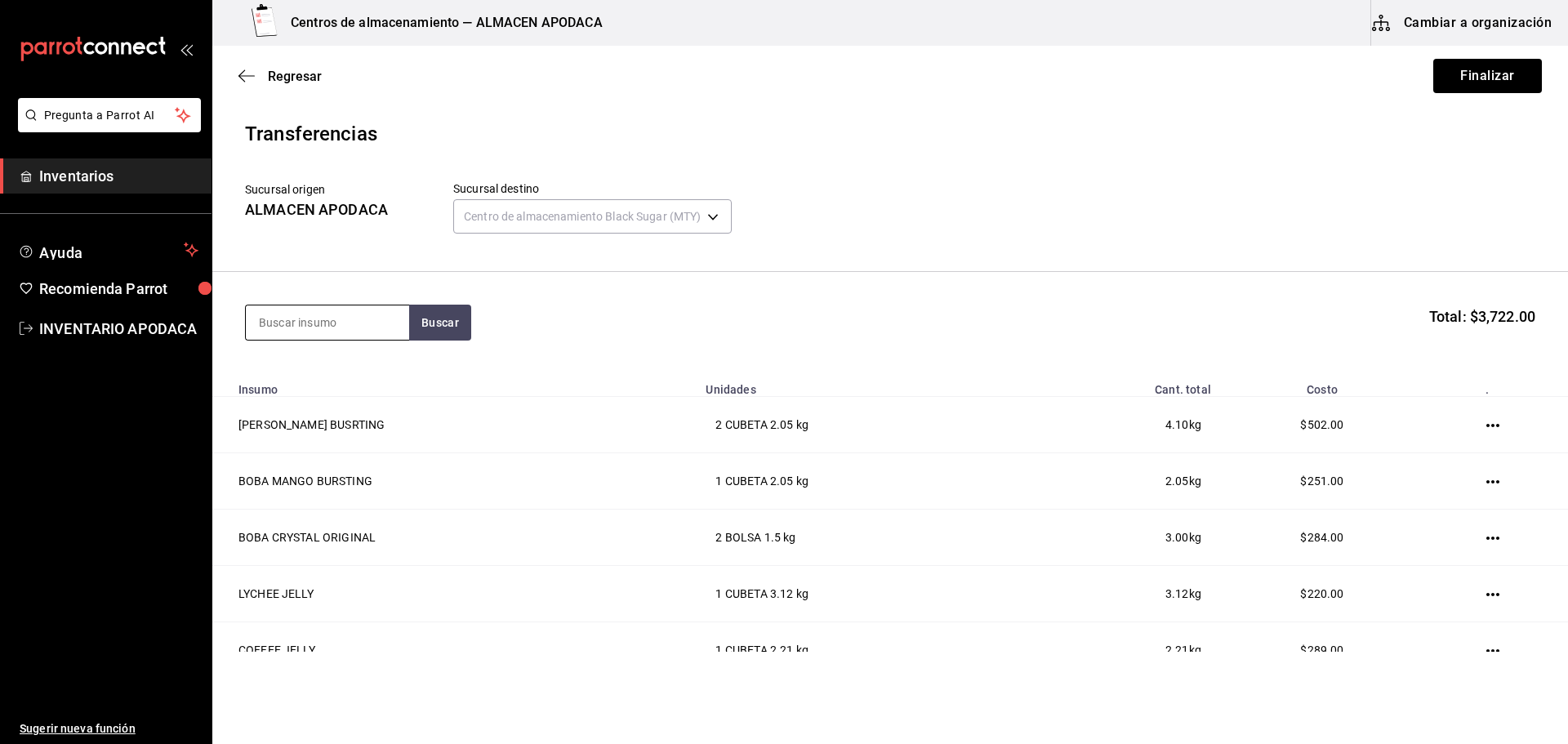
click at [345, 322] on input at bounding box center [327, 323] width 163 height 35
click at [318, 317] on input at bounding box center [327, 323] width 163 height 35
type input "POPO"
click at [338, 372] on div "POPOTE BLACK" at bounding box center [327, 370] width 137 height 20
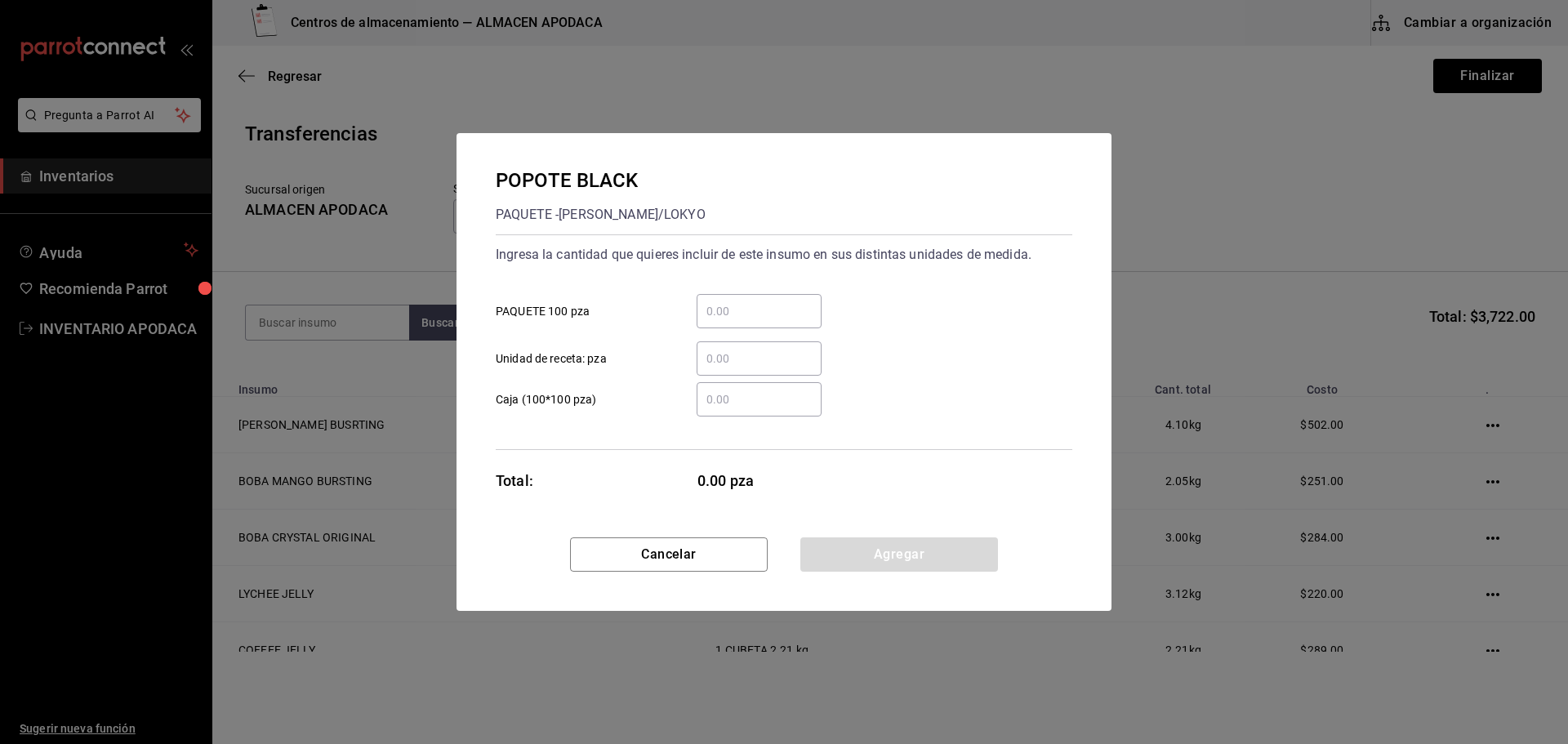
click at [740, 315] on input "​ PAQUETE 100 pza" at bounding box center [759, 311] width 125 height 20
type input "2"
click at [887, 558] on button "Agregar" at bounding box center [898, 554] width 198 height 35
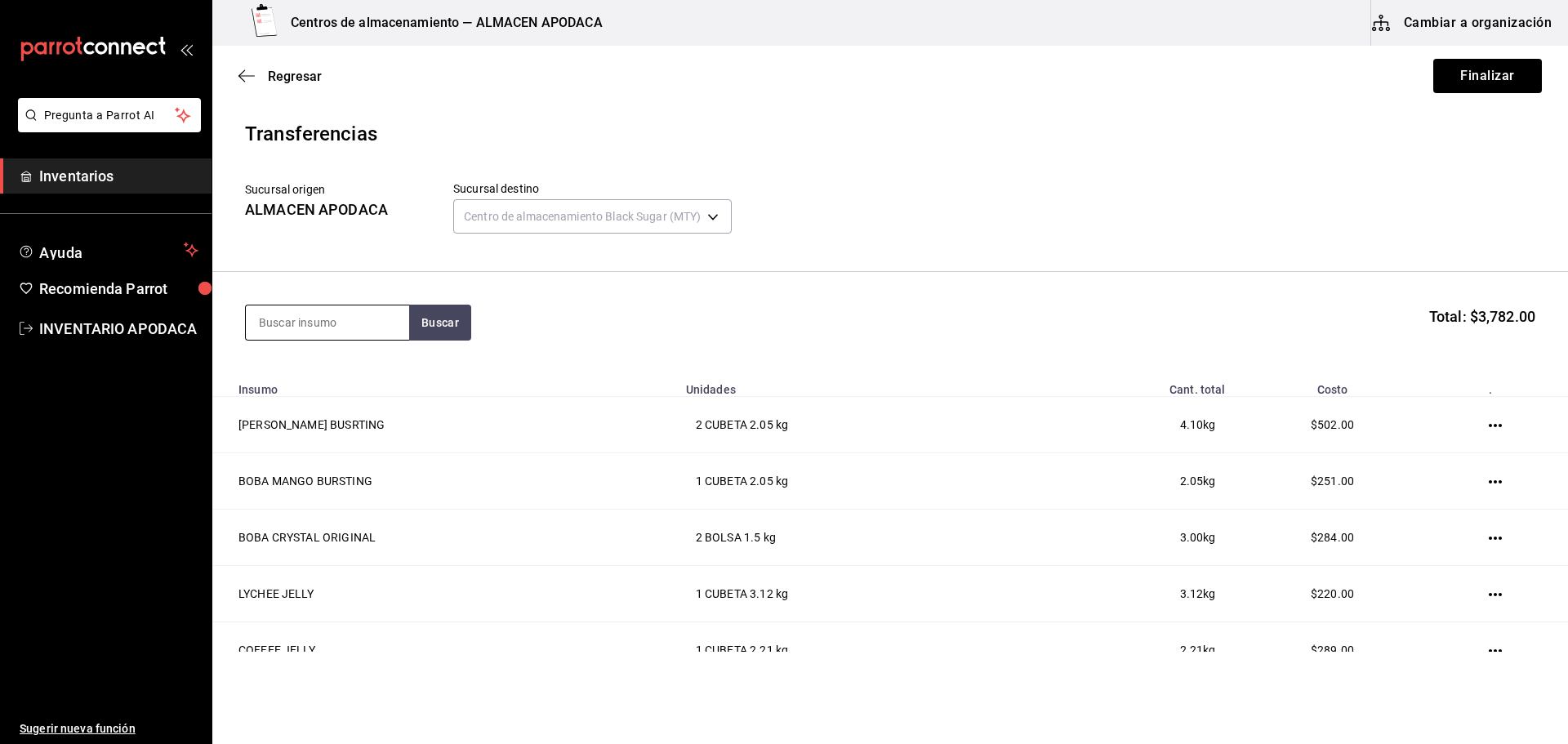
click at [354, 319] on input at bounding box center [327, 323] width 163 height 35
type input "SERVI"
click at [332, 379] on div "SERVILLETA" at bounding box center [327, 370] width 137 height 20
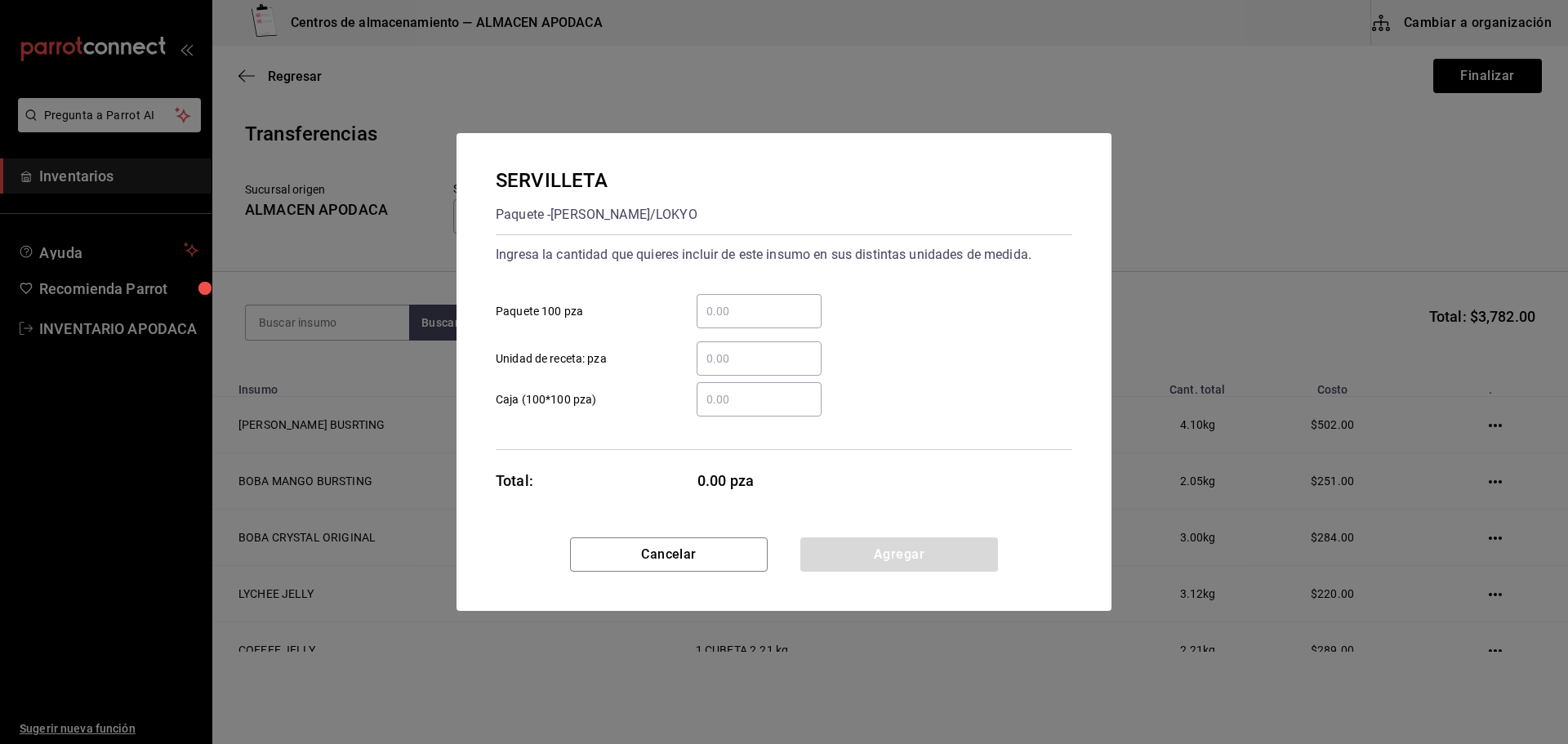
drag, startPoint x: 747, startPoint y: 310, endPoint x: 740, endPoint y: 306, distance: 8.1
click at [748, 310] on input "​ Paquete 100 pza" at bounding box center [759, 311] width 125 height 20
type input "2"
drag, startPoint x: 933, startPoint y: 539, endPoint x: 924, endPoint y: 549, distance: 13.5
click at [925, 547] on button "Agregar" at bounding box center [898, 554] width 198 height 35
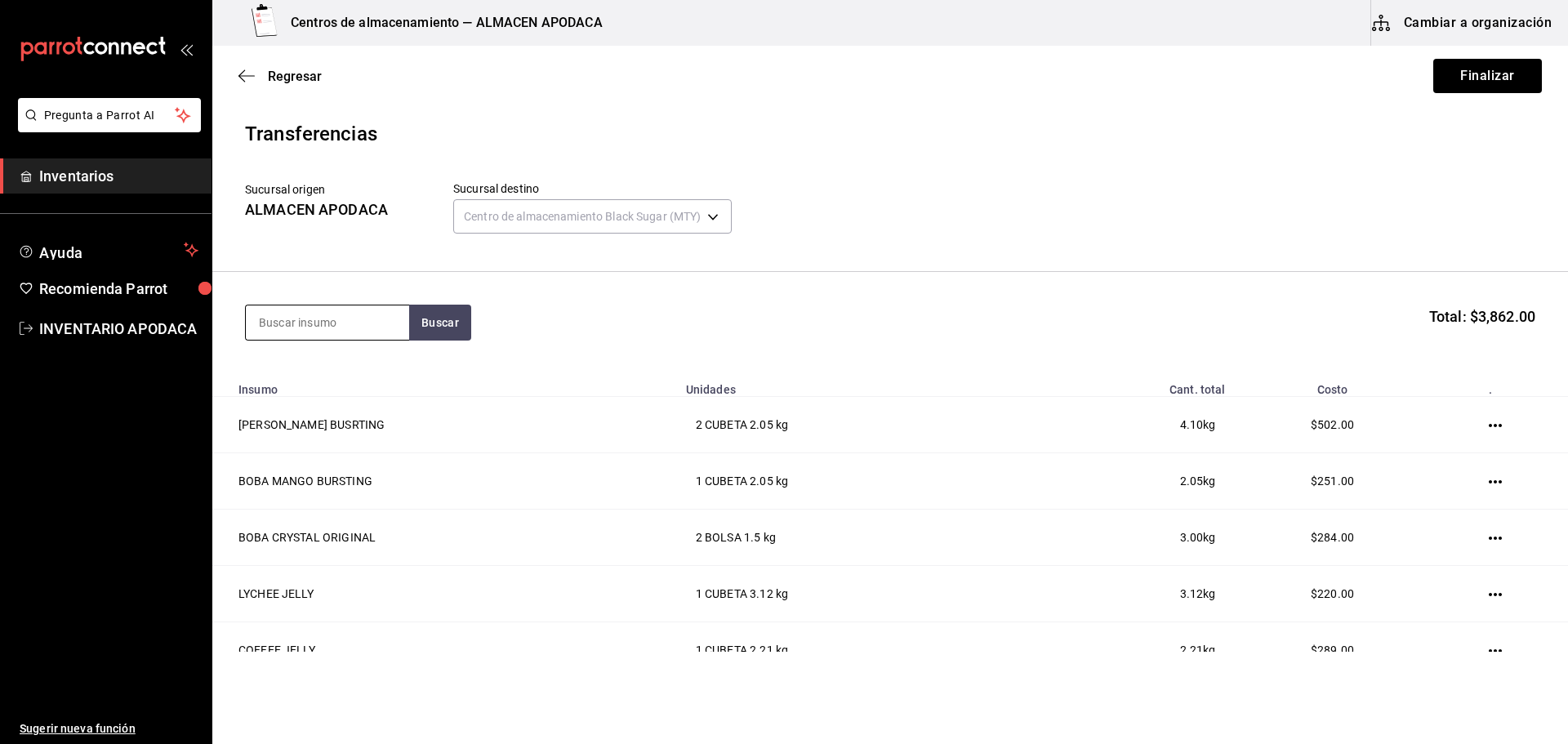
click at [319, 336] on input at bounding box center [327, 323] width 163 height 35
click at [320, 325] on input at bounding box center [327, 323] width 163 height 35
type input "ROLLO"
click at [331, 372] on div "ROLLO POS" at bounding box center [297, 370] width 78 height 20
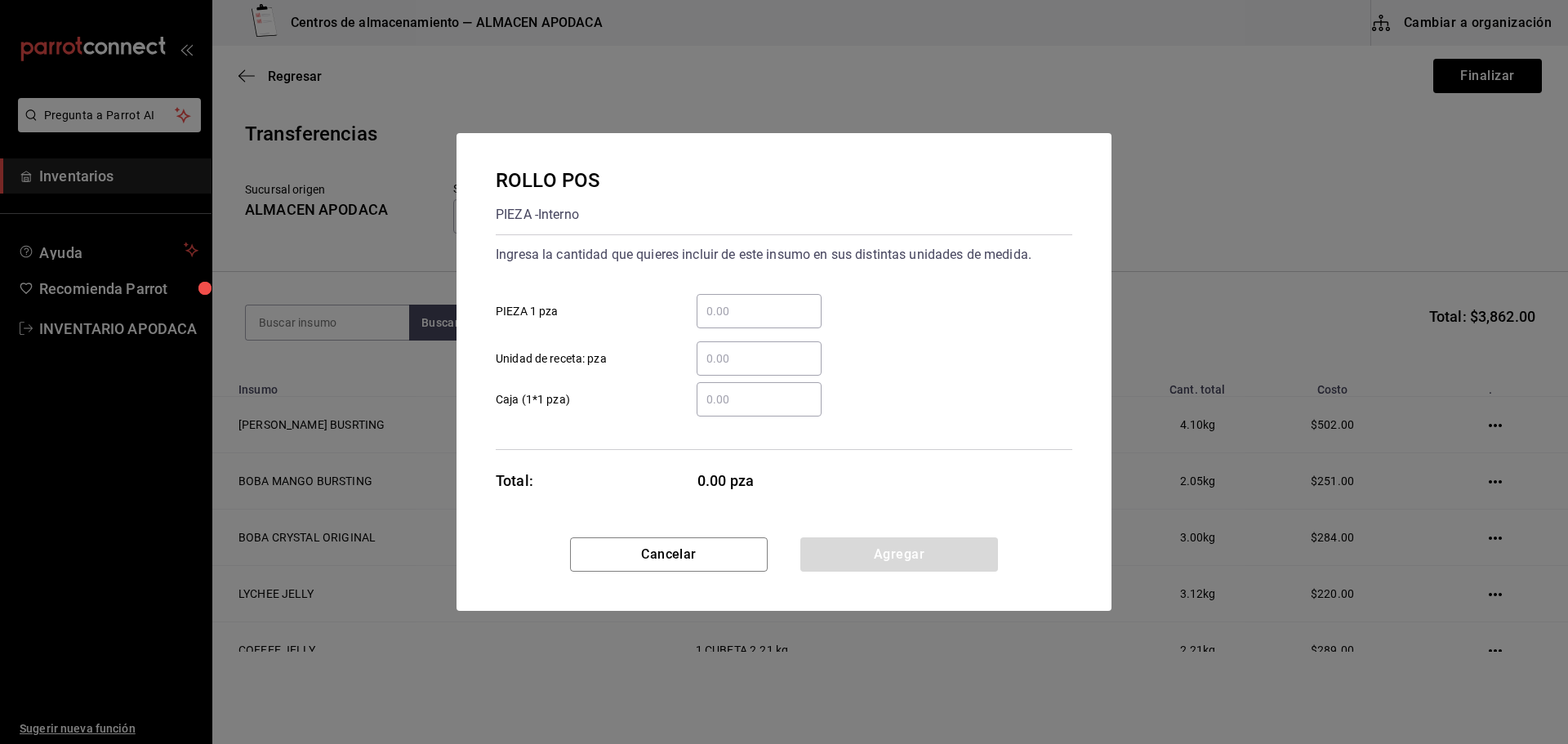
click at [711, 303] on input "​ PIEZA 1 pza" at bounding box center [759, 311] width 125 height 20
type input "2"
click at [875, 556] on button "Agregar" at bounding box center [898, 554] width 198 height 35
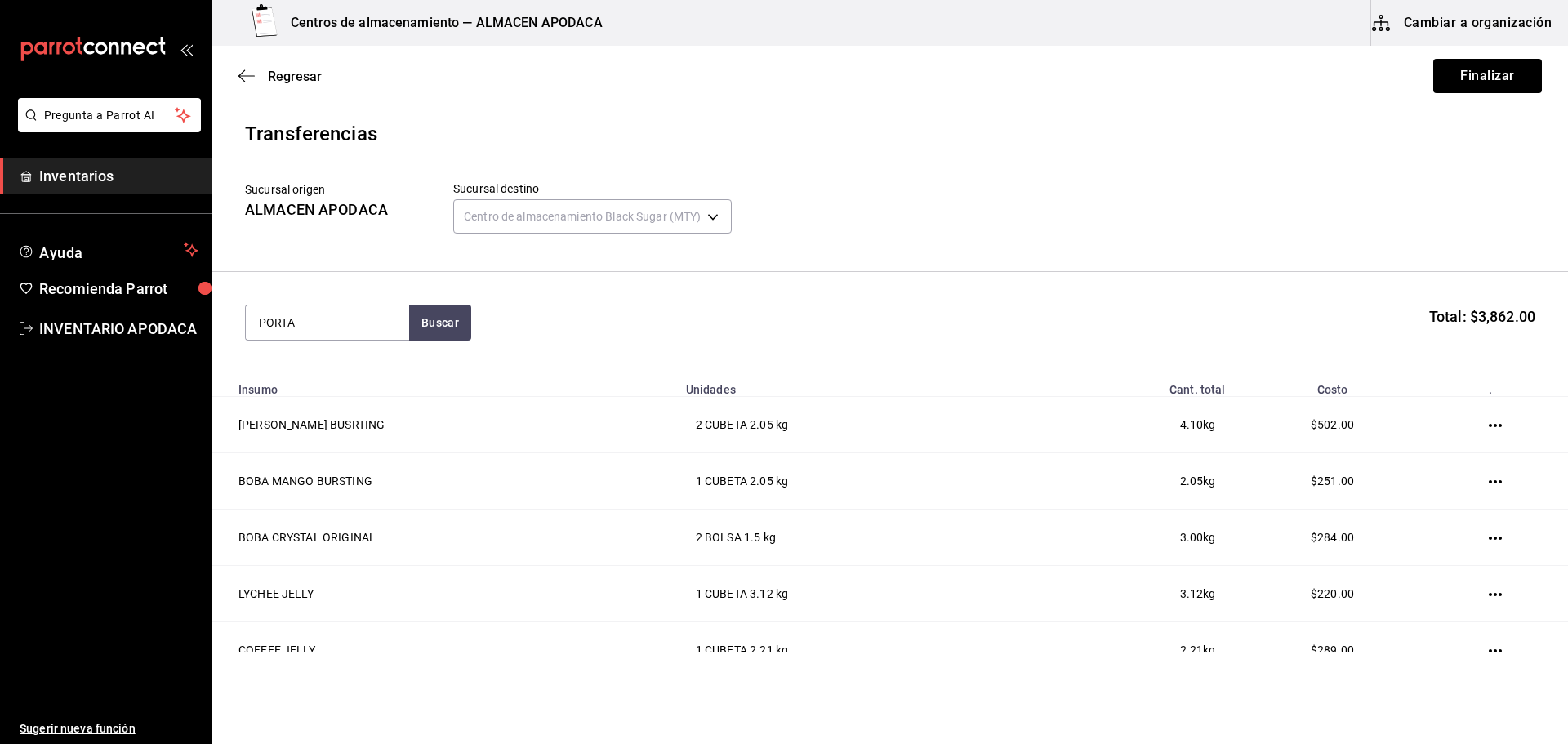
type input "PORTA"
click at [356, 382] on div "PAQUETE - Interno" at bounding box center [320, 388] width 122 height 17
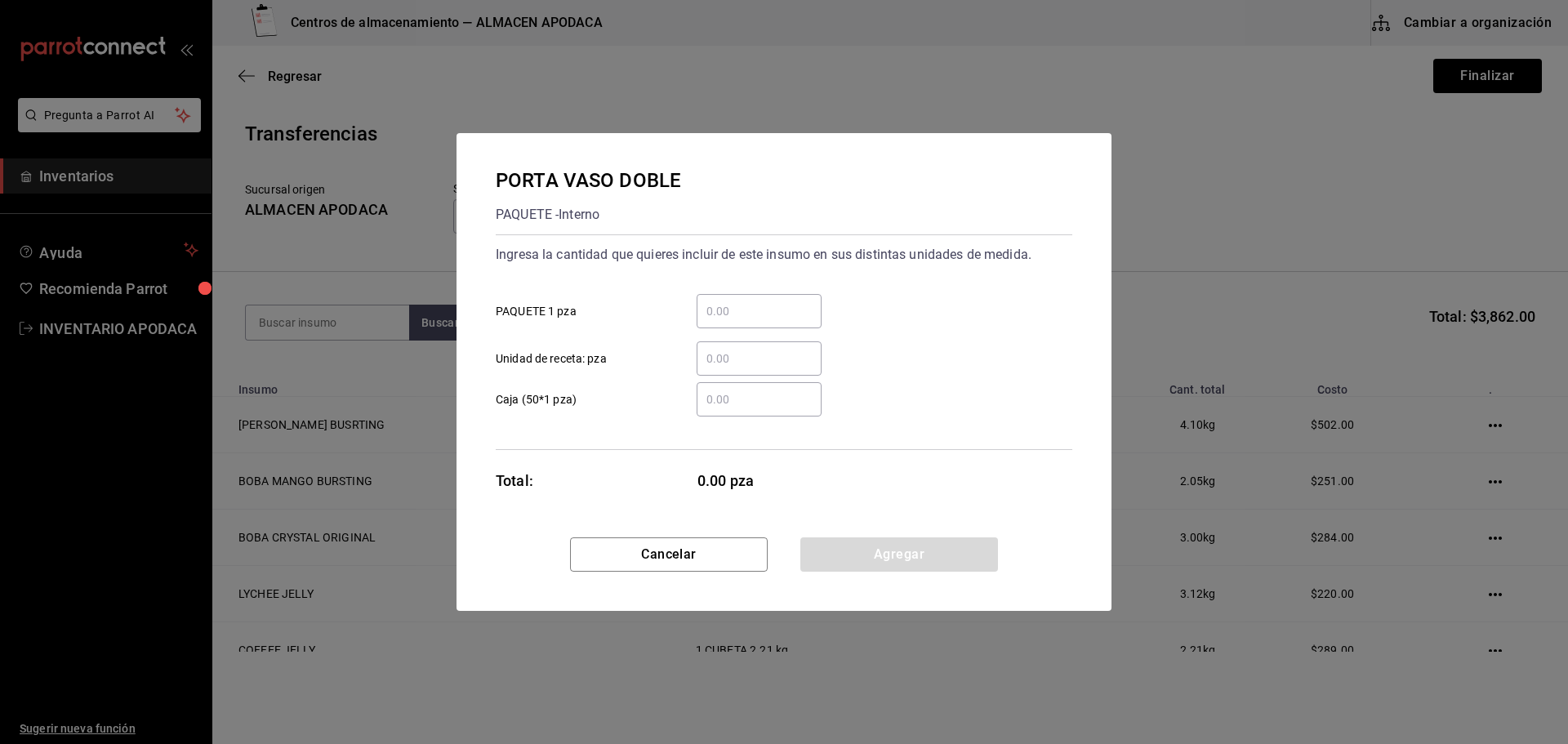
click at [791, 314] on input "​ PAQUETE 1 pza" at bounding box center [759, 311] width 125 height 20
type input "50"
click at [817, 553] on button "Agregar" at bounding box center [898, 554] width 198 height 35
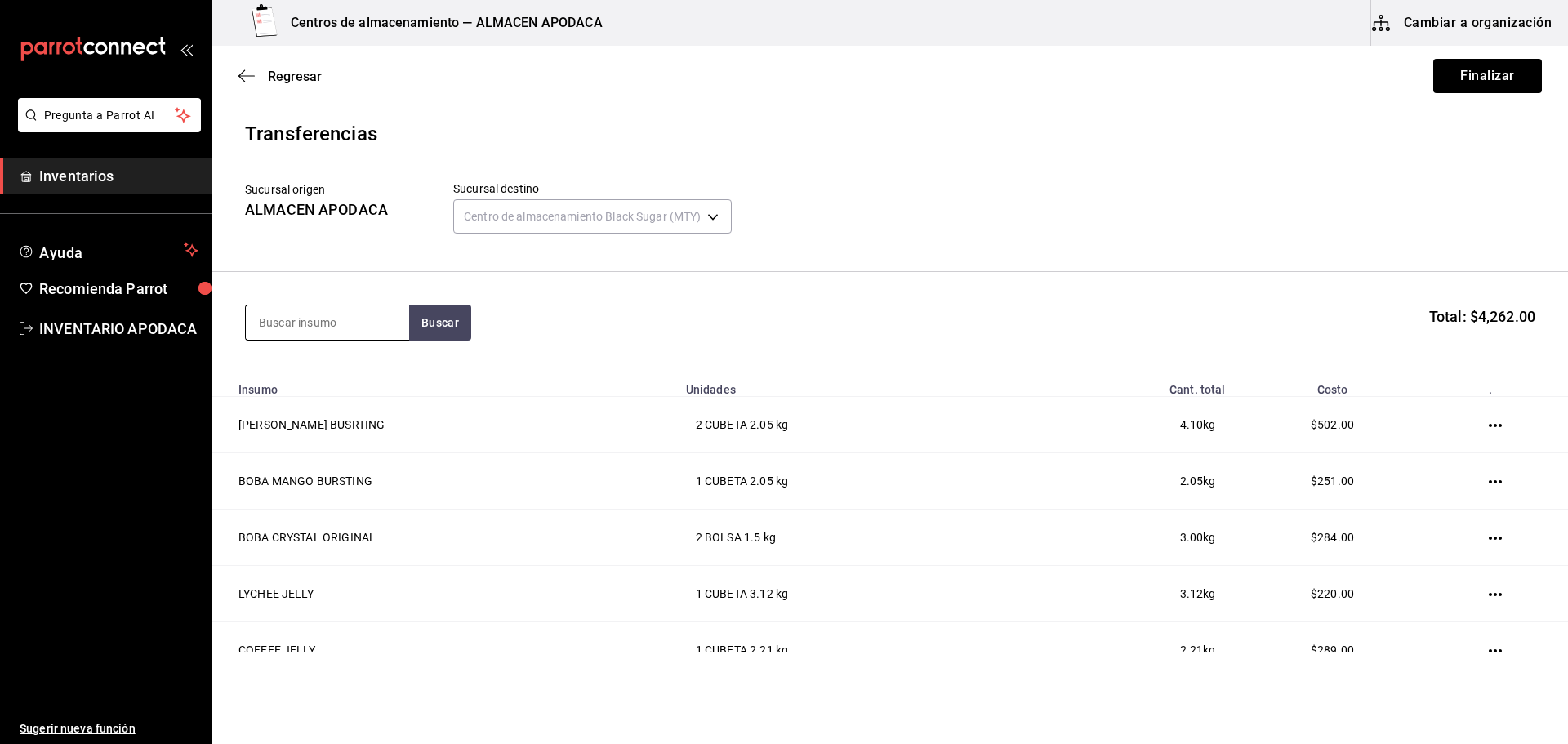
click at [319, 335] on input at bounding box center [327, 323] width 163 height 35
type input "TEA"
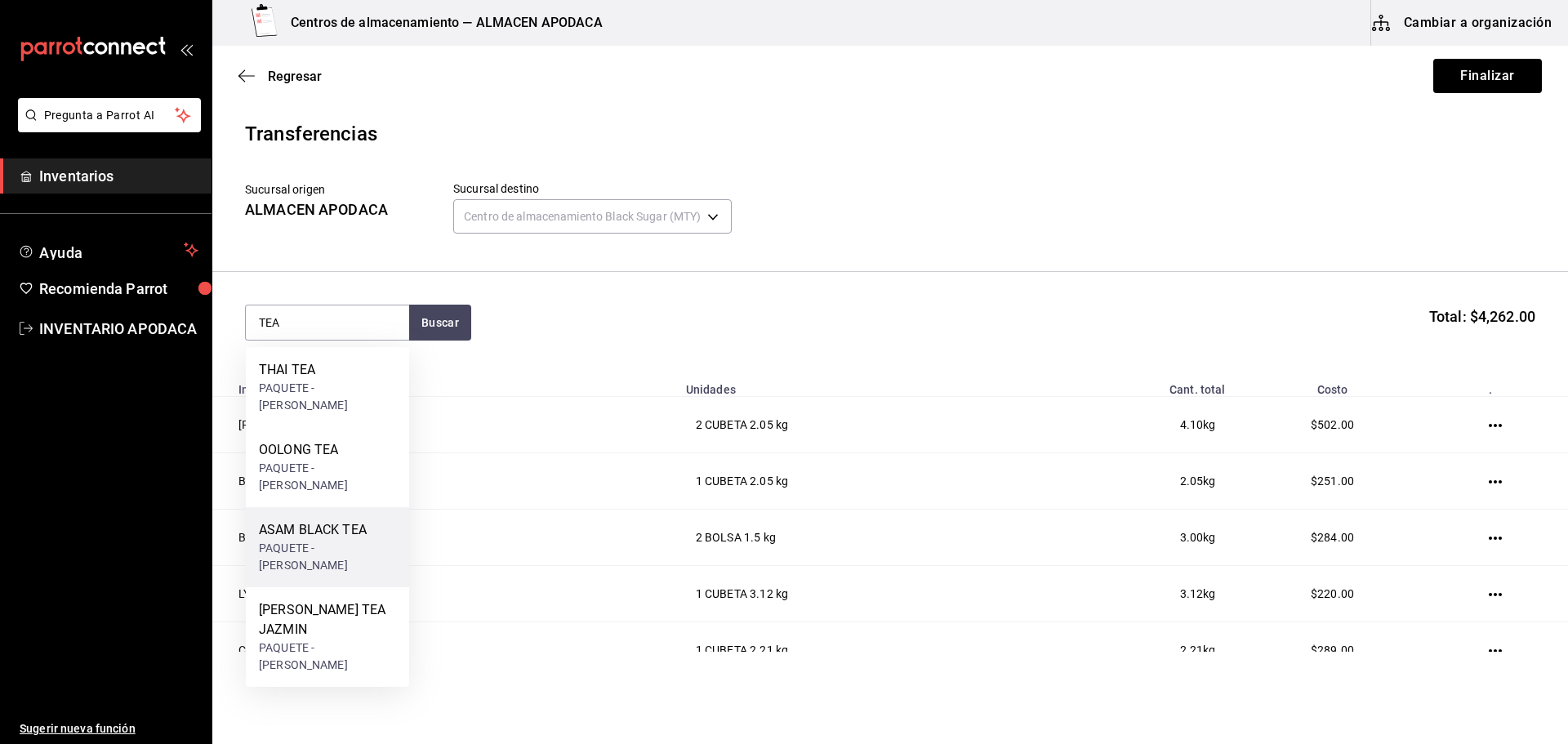
click at [351, 521] on div "ASAM BLACK TEA" at bounding box center [327, 530] width 137 height 20
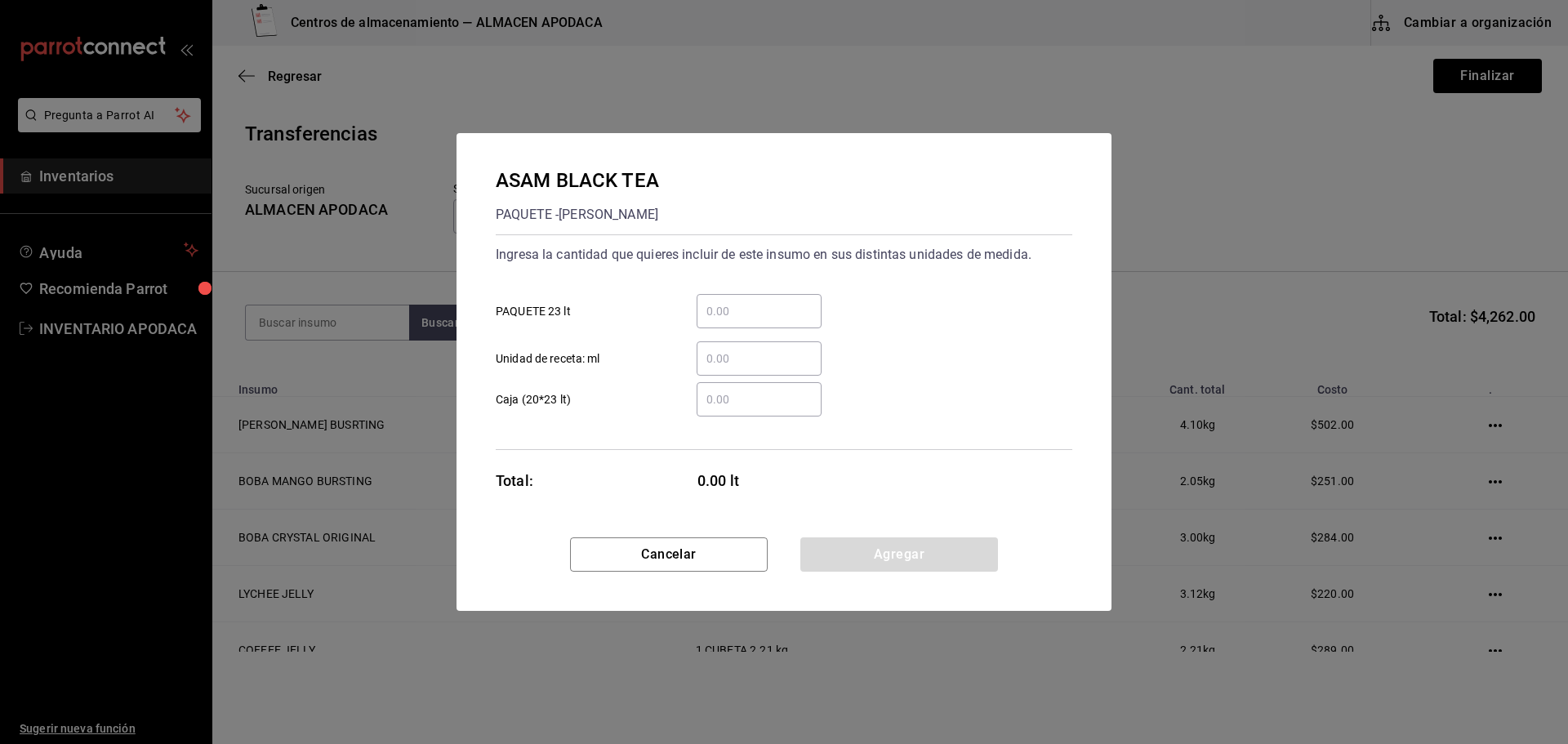
click at [761, 313] on input "​ PAQUETE 23 lt" at bounding box center [759, 311] width 125 height 20
type input "1"
drag, startPoint x: 900, startPoint y: 546, endPoint x: 894, endPoint y: 542, distance: 7.2
click at [900, 546] on button "Agregar" at bounding box center [898, 554] width 198 height 35
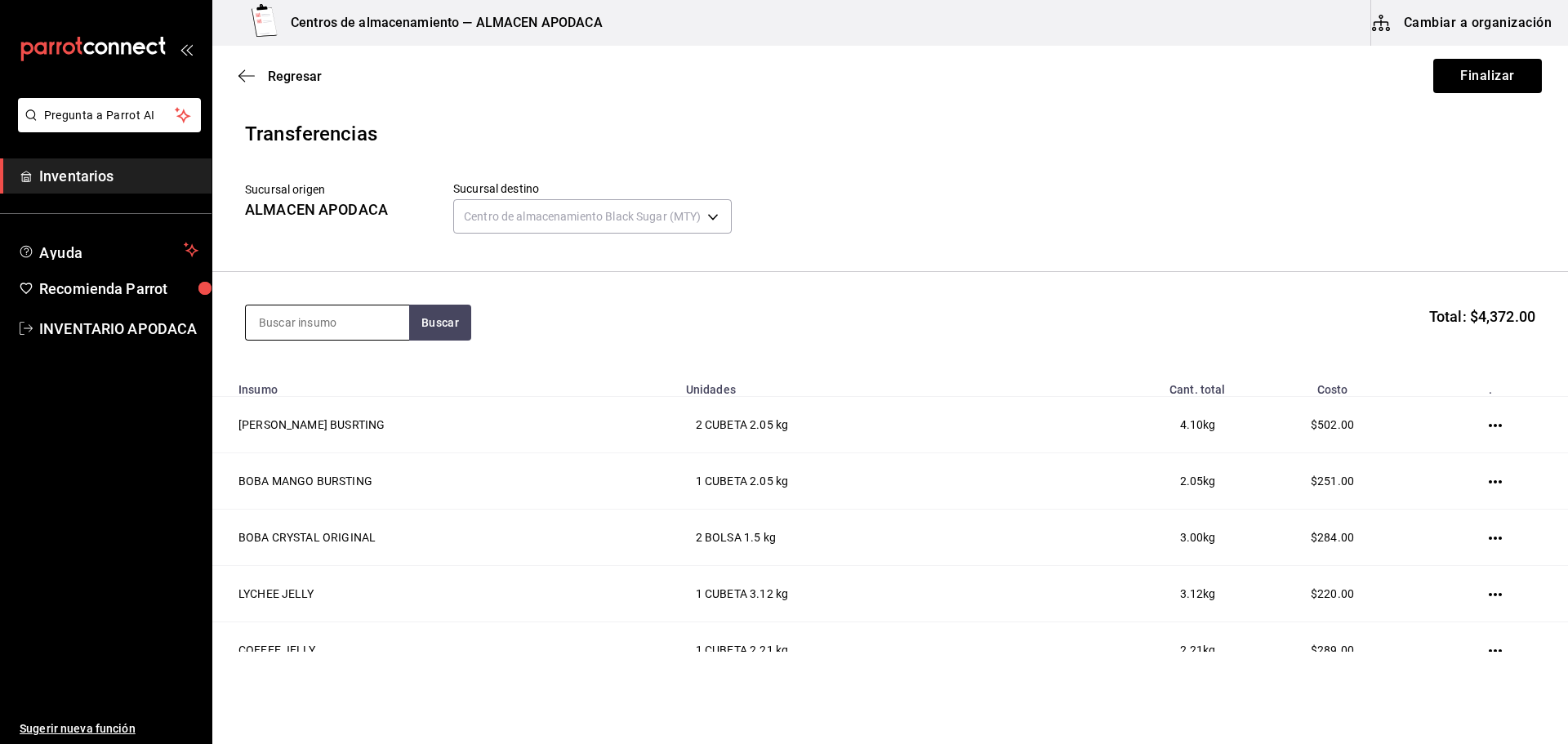
click at [338, 320] on input at bounding box center [327, 323] width 163 height 35
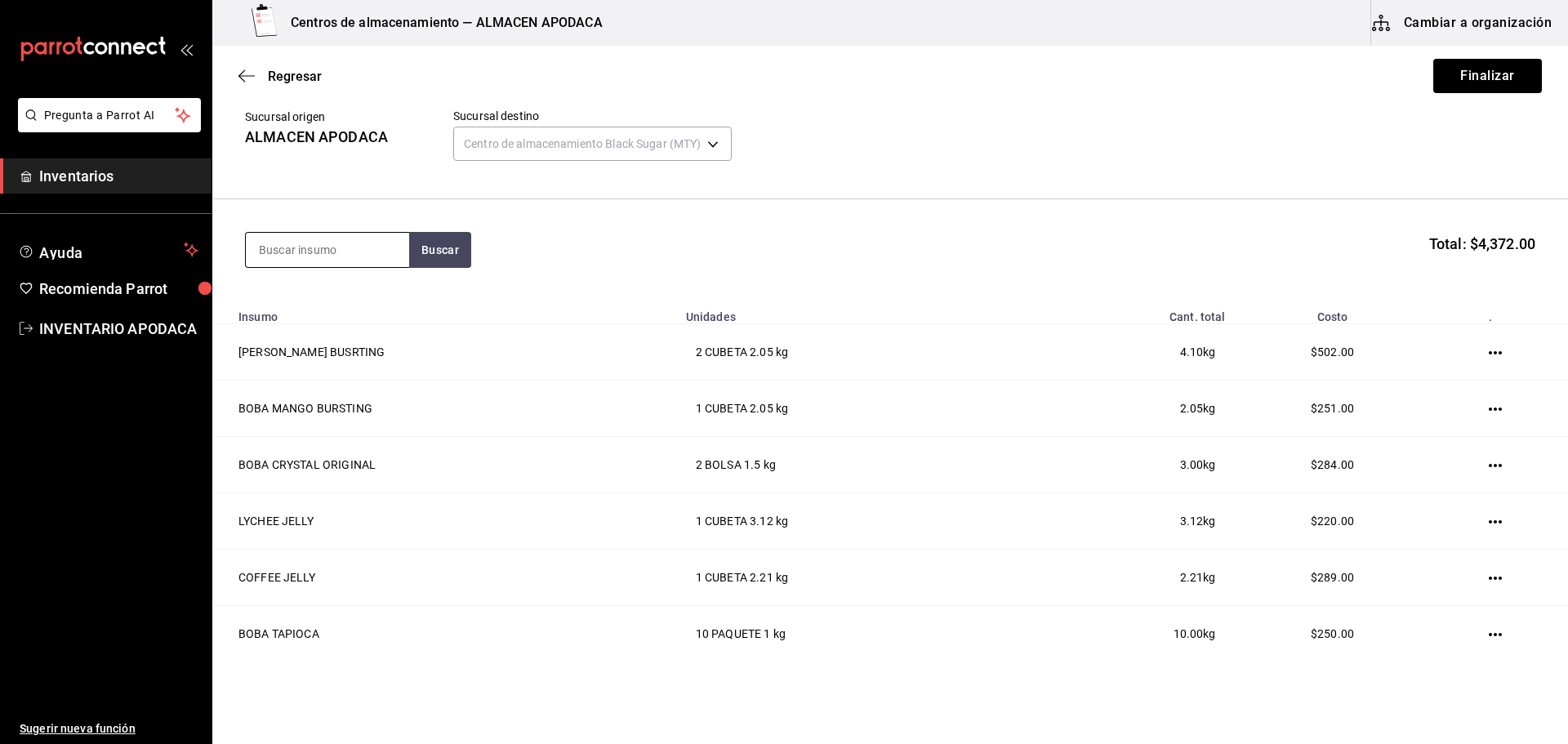
scroll to position [21, 0]
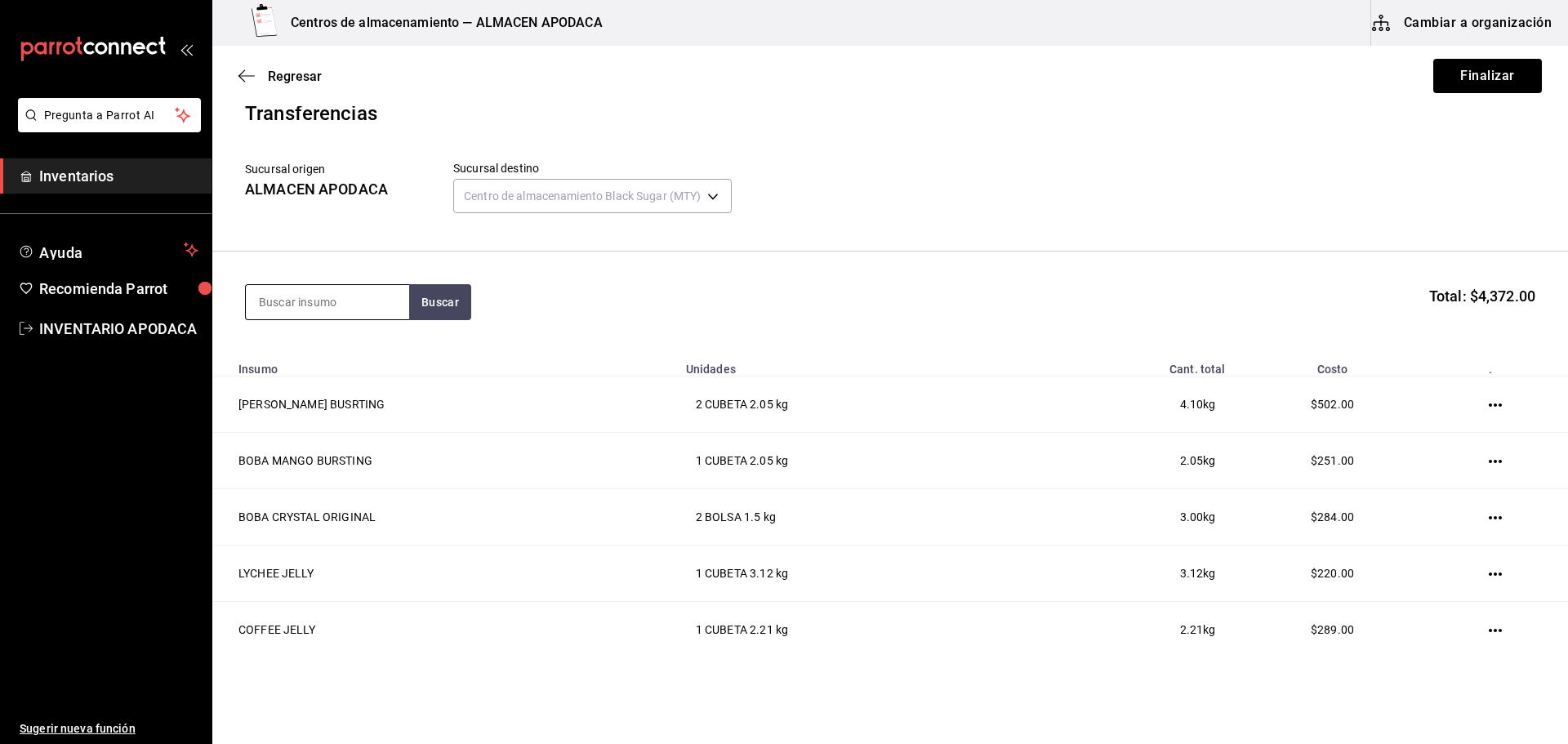
drag, startPoint x: 361, startPoint y: 294, endPoint x: 354, endPoint y: 303, distance: 11.4
click at [358, 294] on input at bounding box center [327, 302] width 163 height 35
type input "TEA"
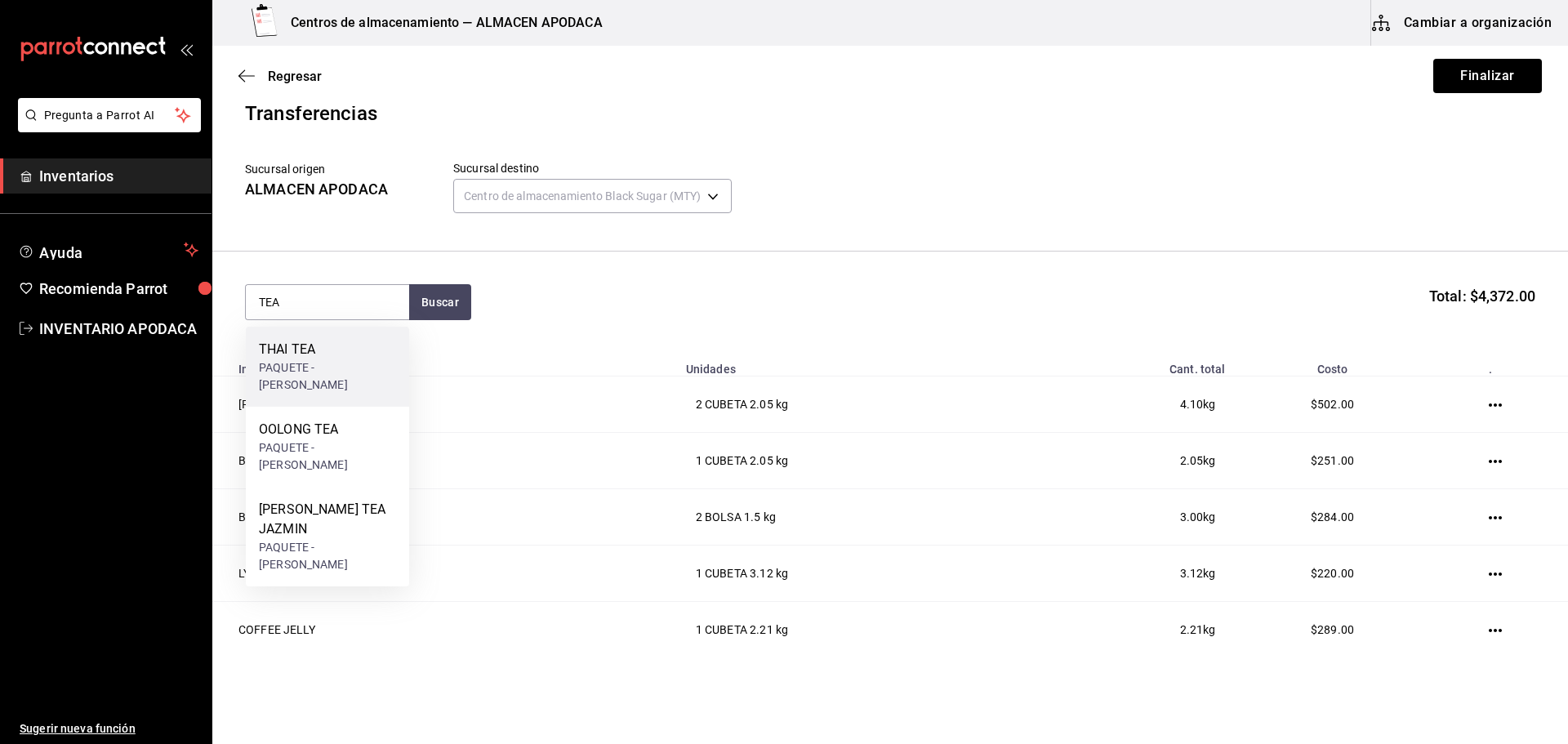
click at [336, 370] on div "PAQUETE - [PERSON_NAME]" at bounding box center [327, 376] width 137 height 35
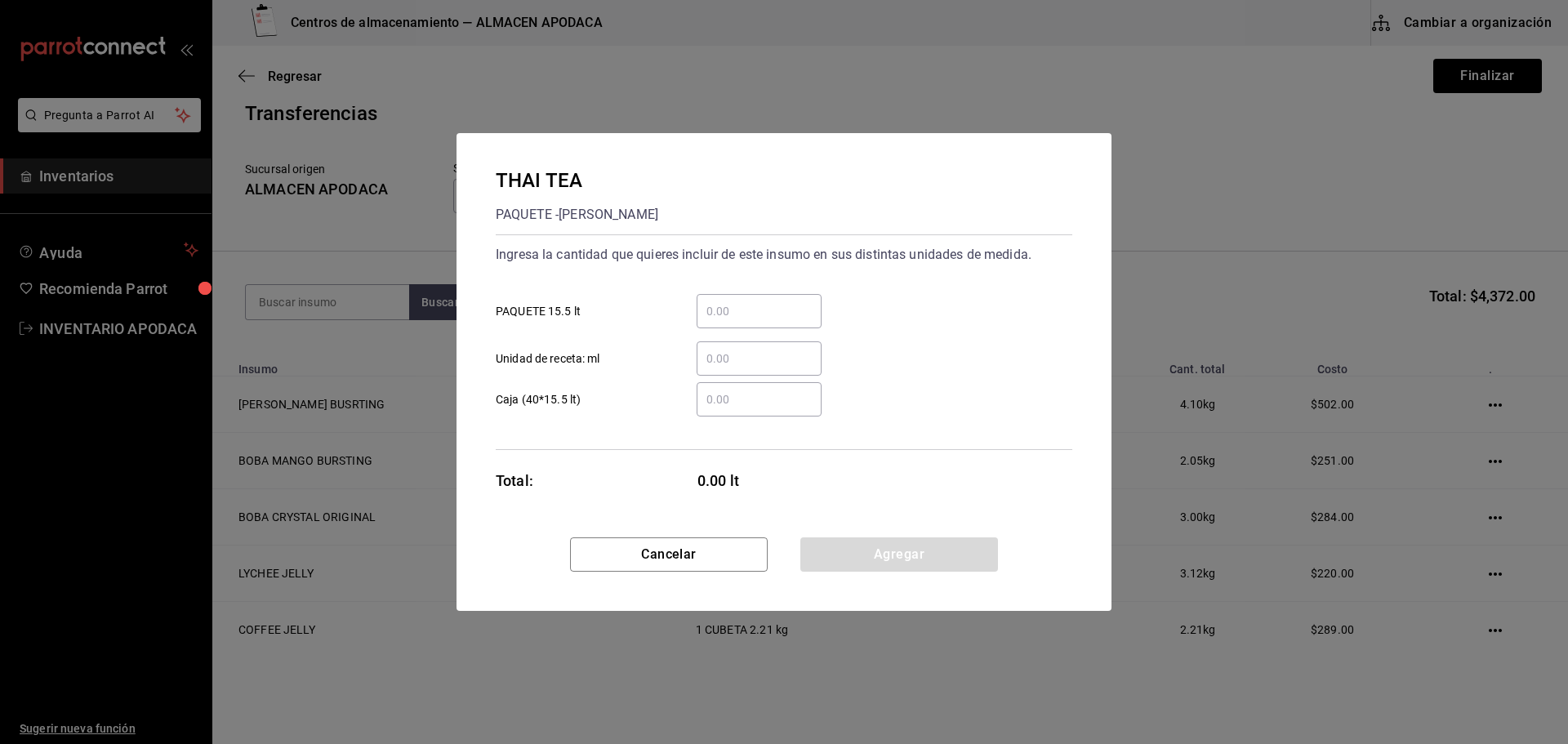
click at [748, 318] on input "​ PAQUETE 15.5 lt" at bounding box center [759, 311] width 125 height 20
type input "1"
click at [867, 564] on button "Agregar" at bounding box center [898, 554] width 198 height 35
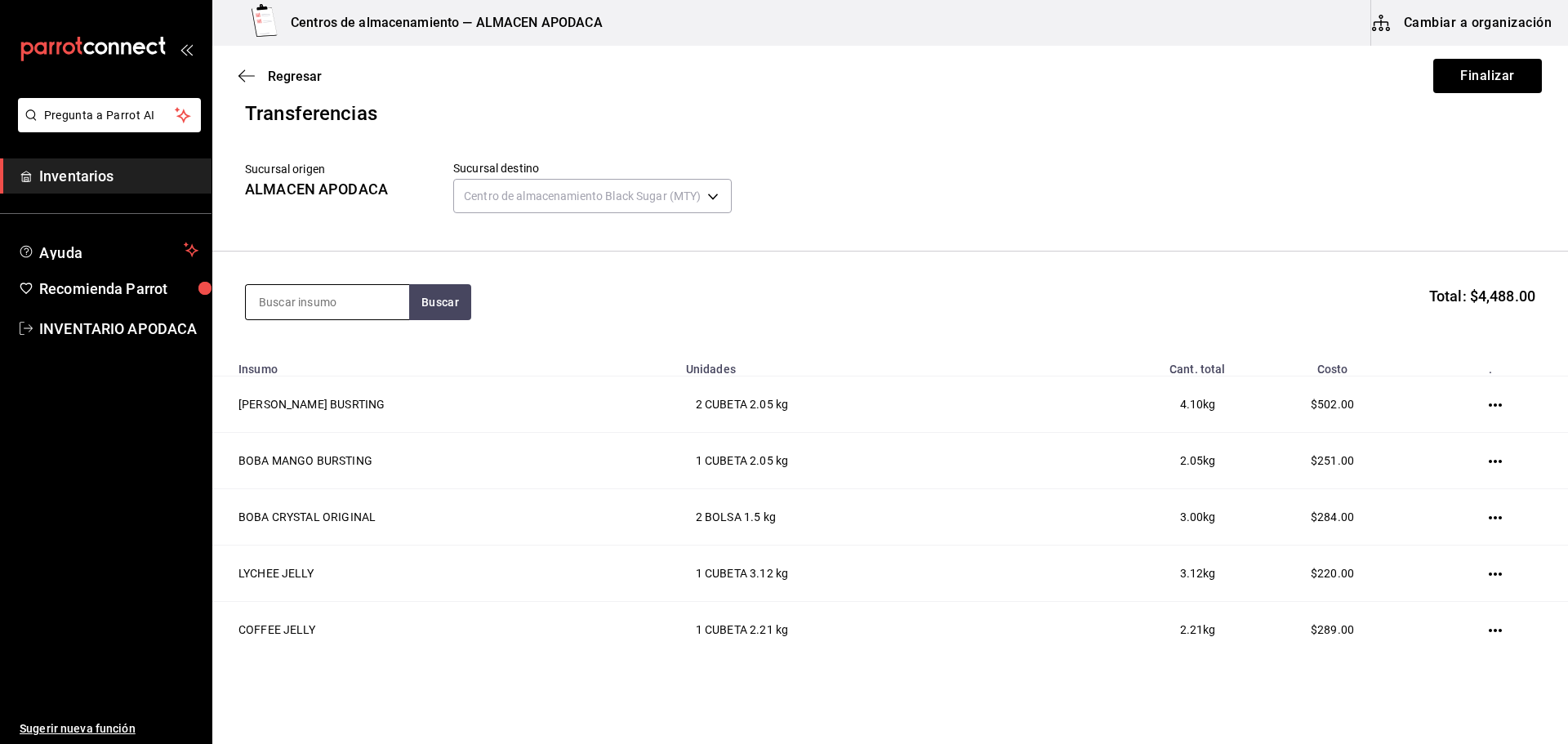
click at [336, 303] on input at bounding box center [327, 302] width 163 height 35
type input "LECHE"
click at [427, 282] on section "LECHE Buscar Total: $4,488.00" at bounding box center [889, 302] width 1355 height 101
click at [426, 287] on button "Buscar" at bounding box center [440, 302] width 62 height 36
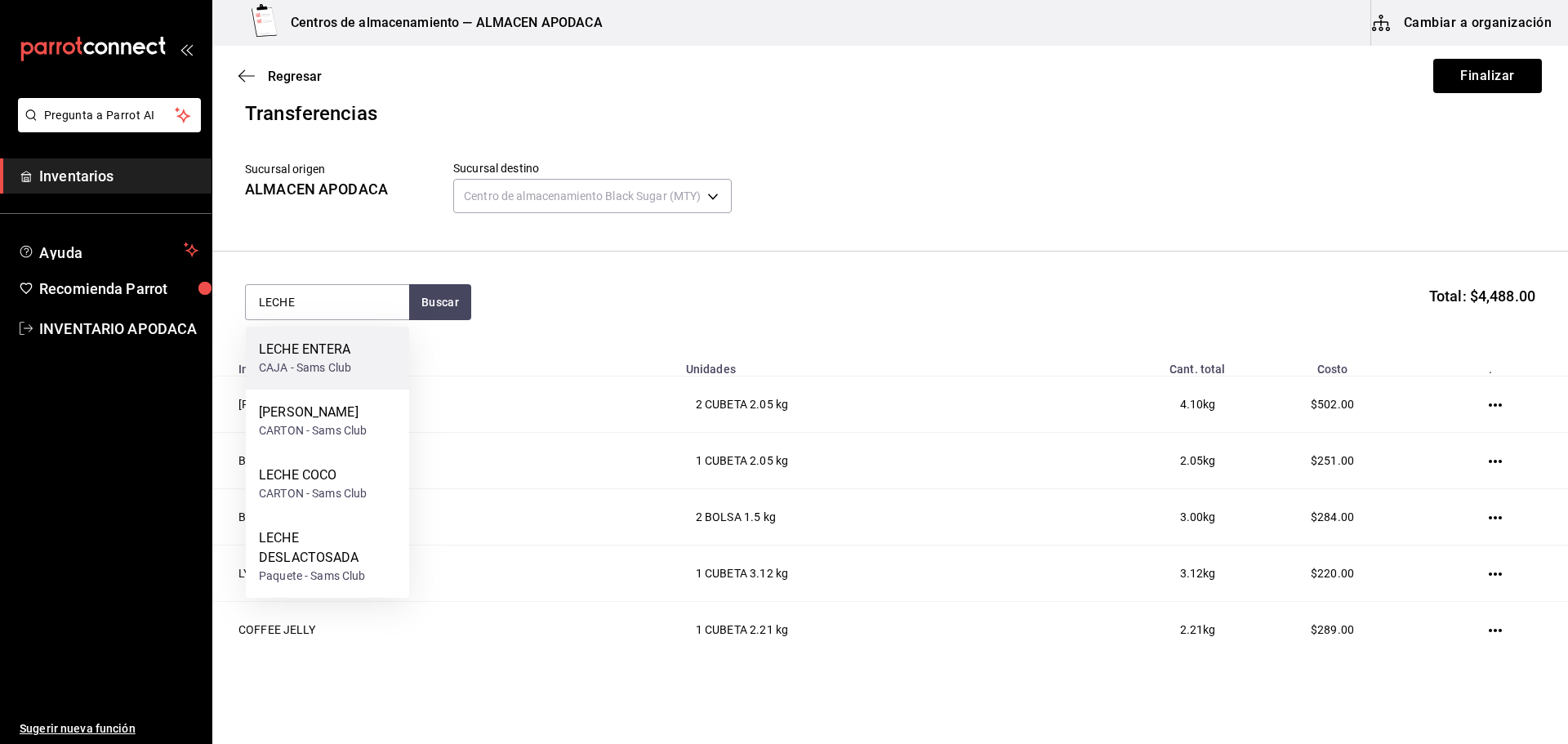
drag, startPoint x: 326, startPoint y: 361, endPoint x: 339, endPoint y: 361, distance: 13.0
click at [339, 361] on div "CAJA - Sams Club" at bounding box center [305, 368] width 92 height 17
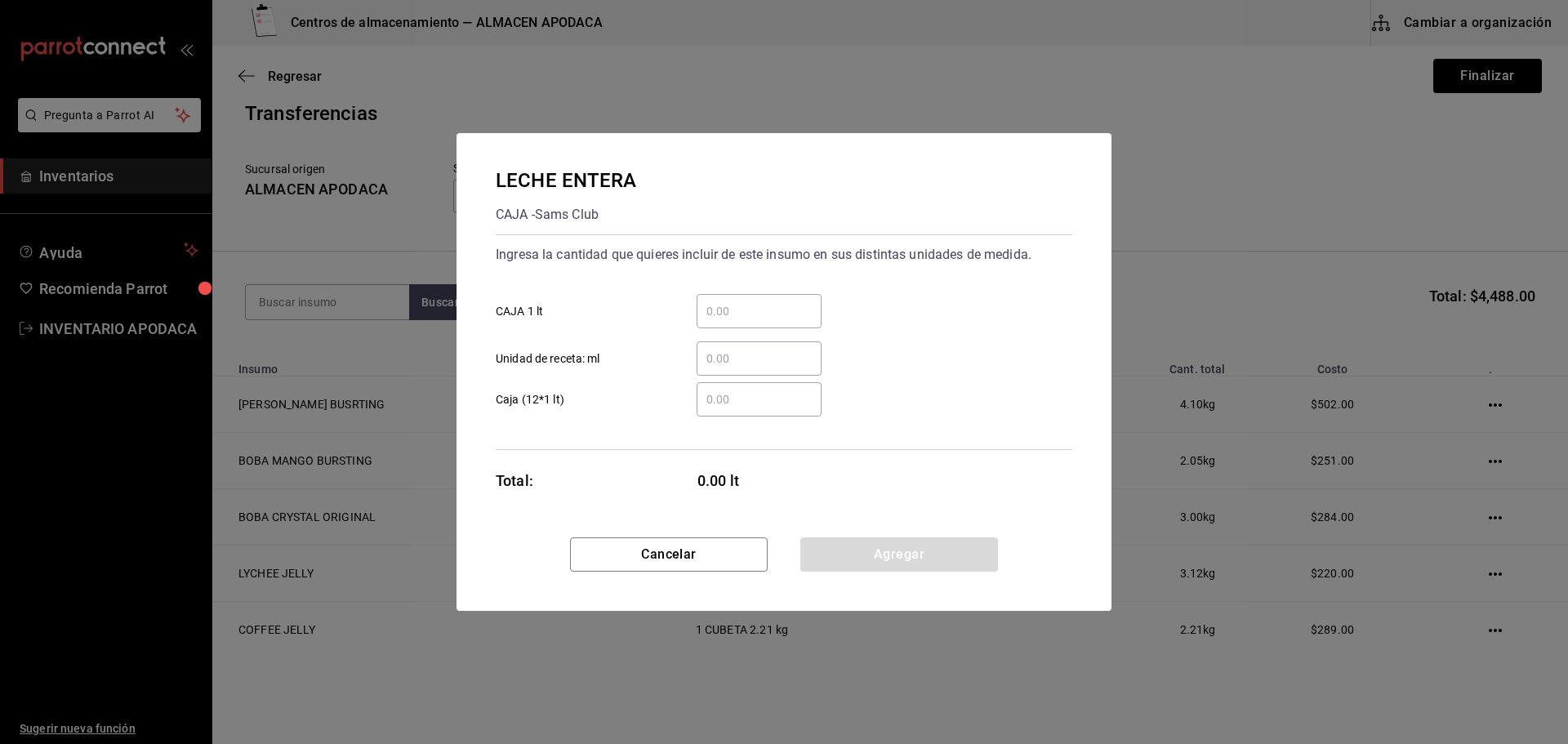
click at [798, 317] on input "​ CAJA 1 lt" at bounding box center [759, 311] width 125 height 20
type input "9"
click at [862, 554] on button "Agregar" at bounding box center [898, 554] width 198 height 35
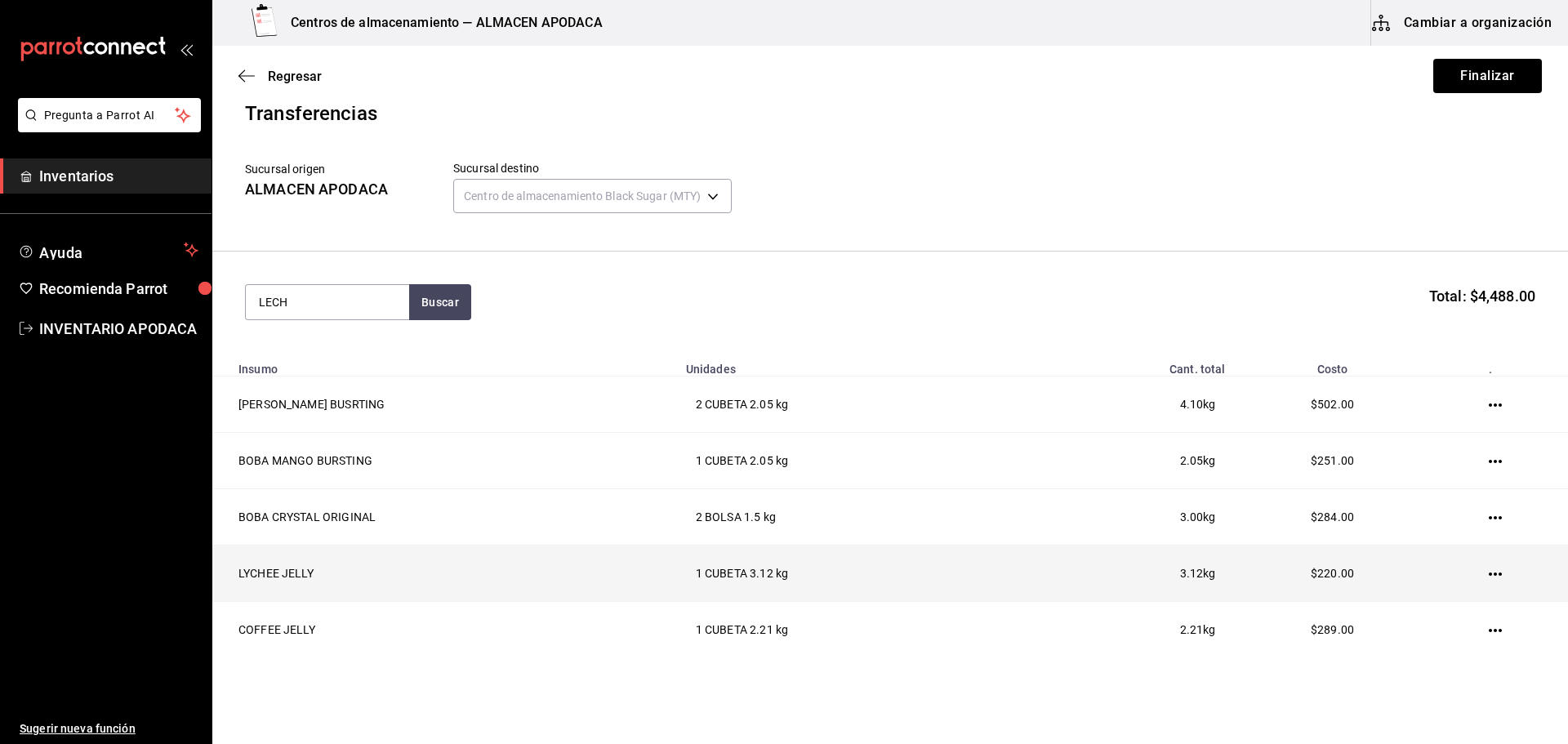
type input "LECHE"
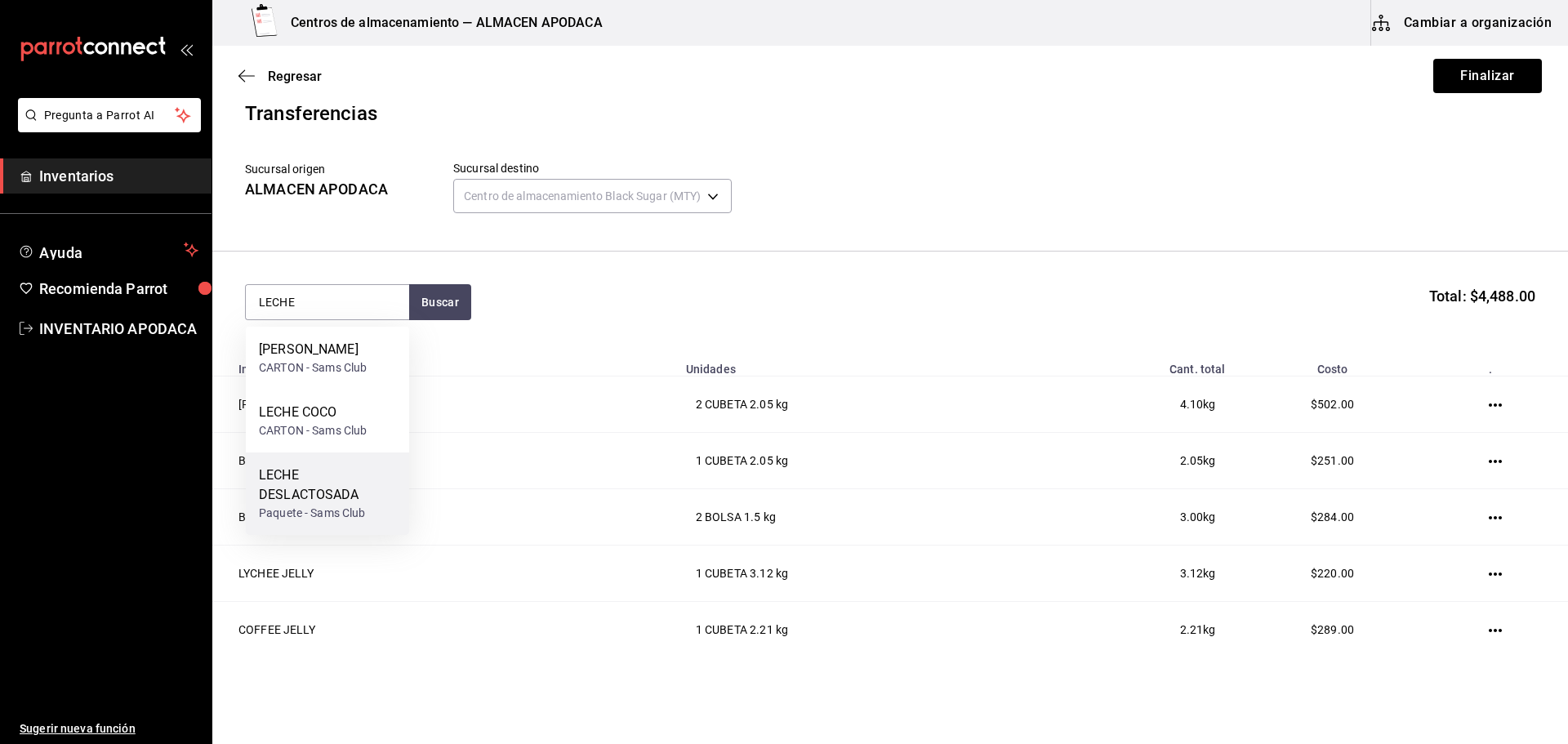
click at [300, 492] on div "LECHE DESLACTOSADA" at bounding box center [327, 485] width 137 height 39
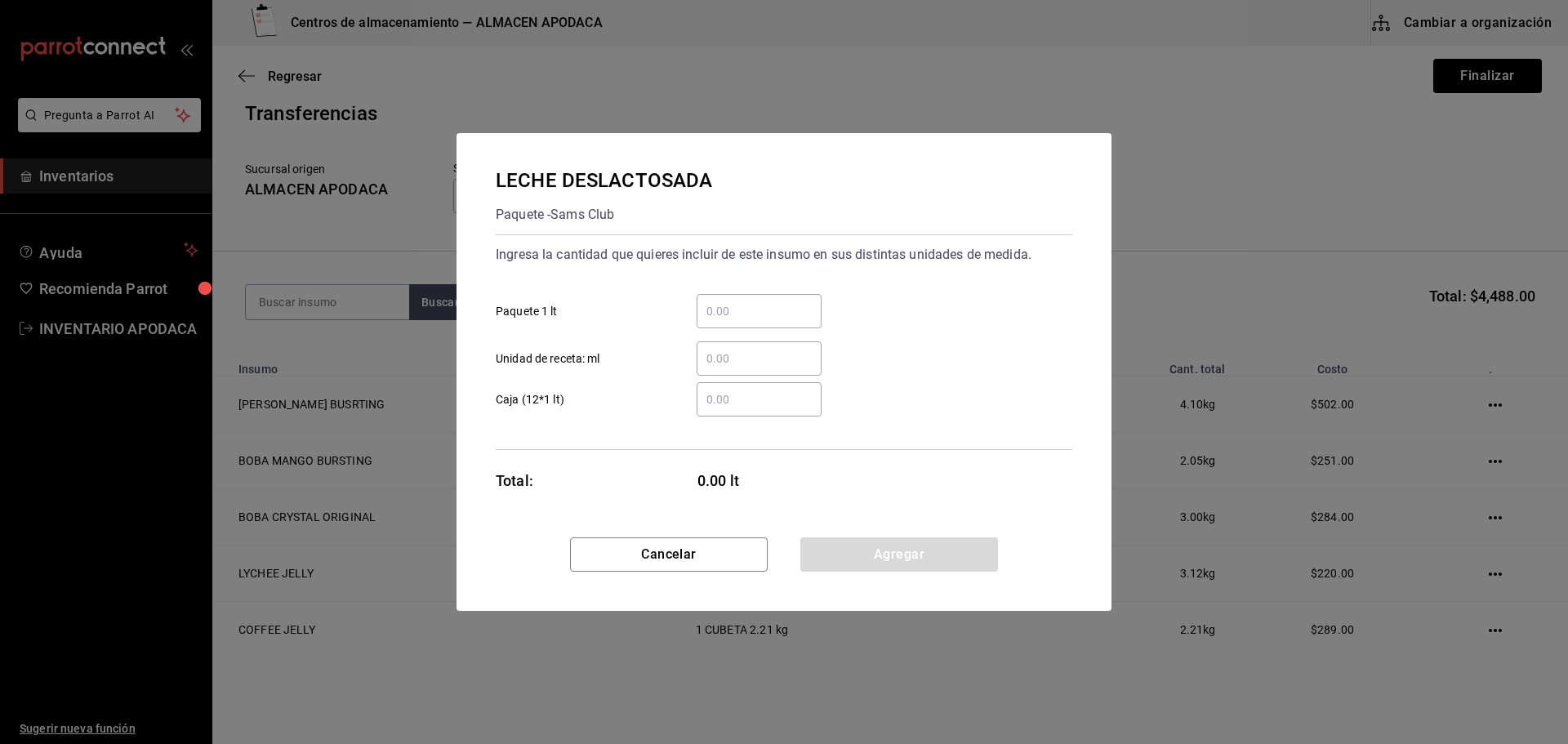
click at [759, 306] on input "​ Paquete 1 lt" at bounding box center [759, 311] width 125 height 20
type input "9"
click at [859, 555] on button "Agregar" at bounding box center [898, 554] width 198 height 35
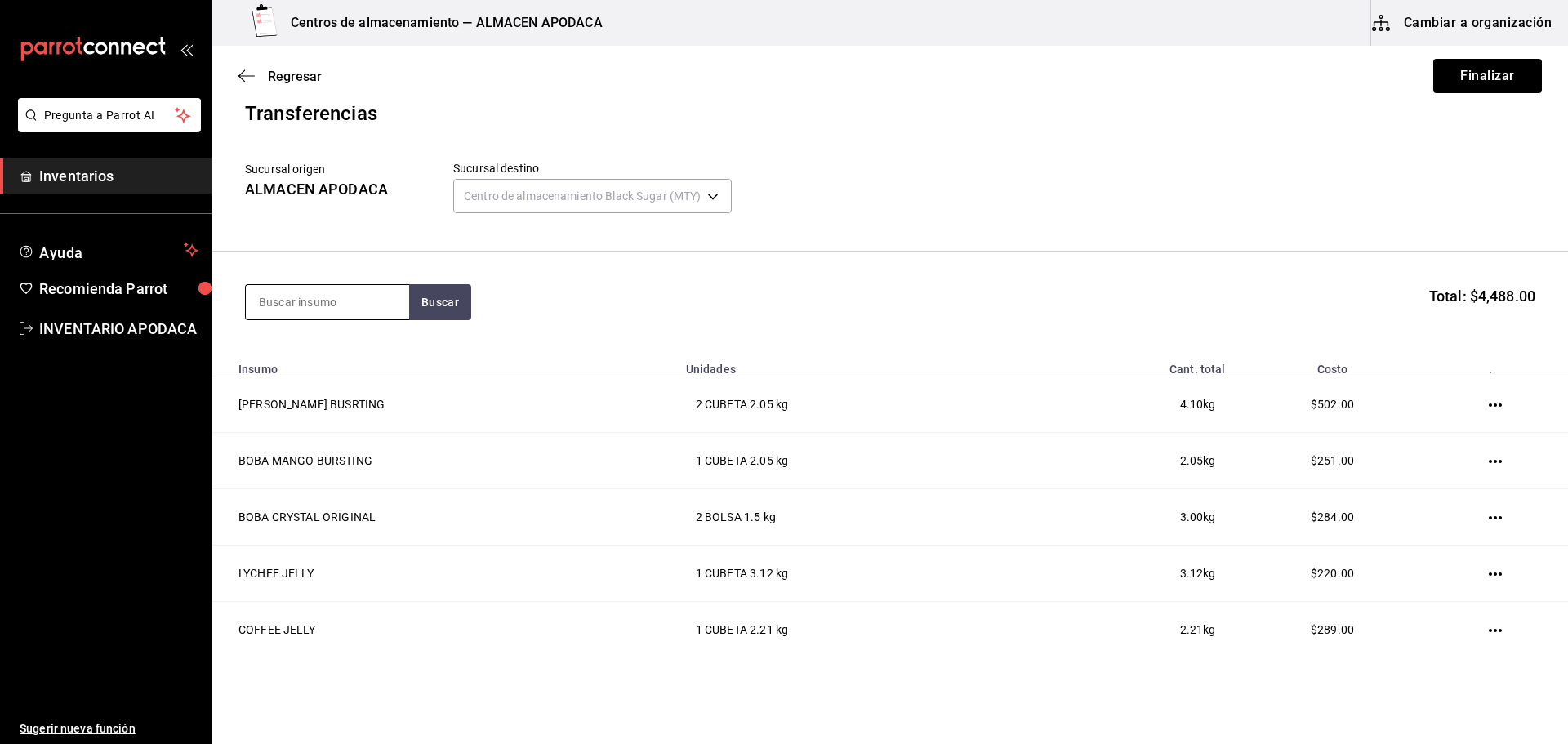
click at [355, 319] on div at bounding box center [326, 302] width 164 height 36
type input "HE"
click at [351, 300] on div "Cambiar de sucursal HE No results Navigate Select ESC Return Ctrl+ K" at bounding box center [784, 372] width 1568 height 744
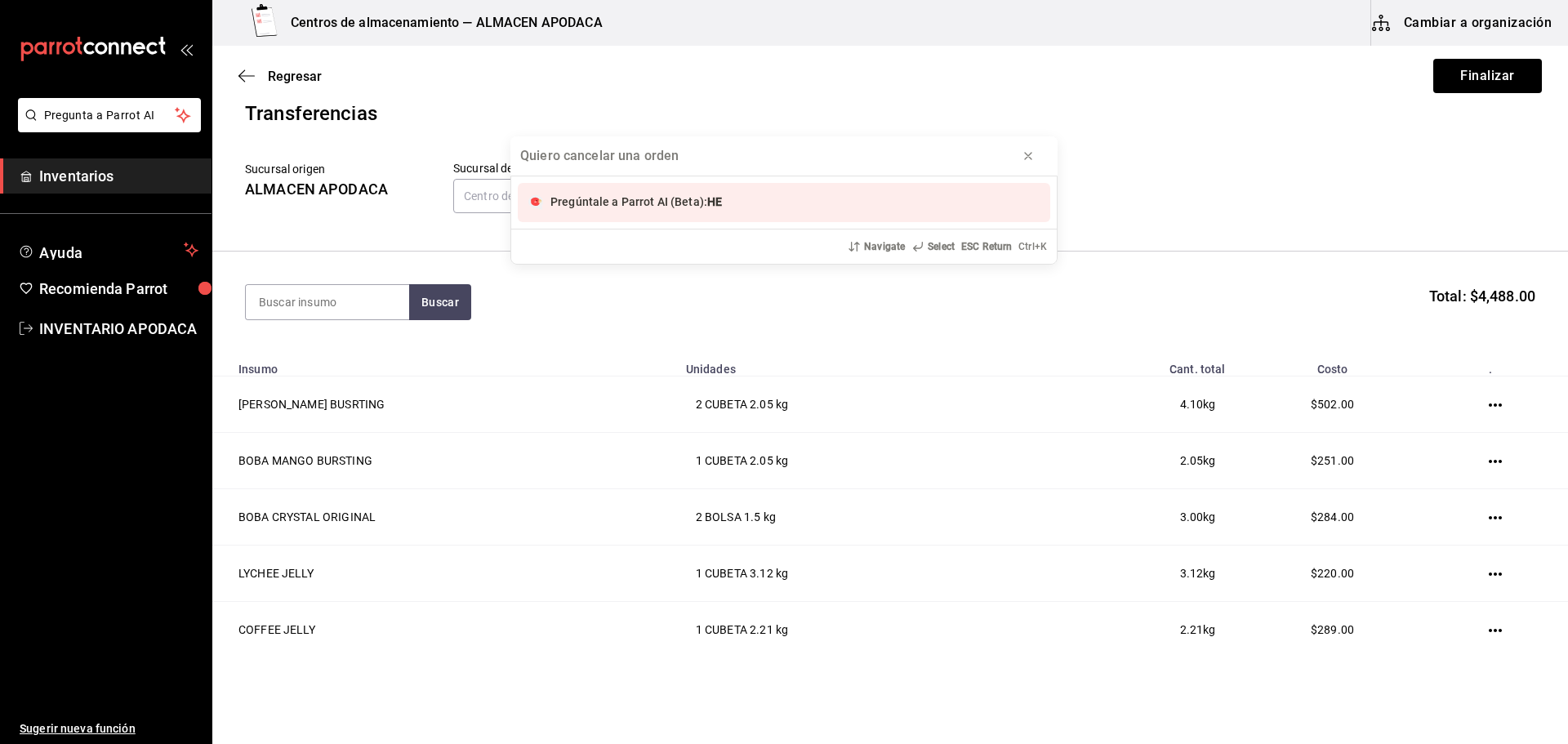
click at [351, 300] on div "Pregúntale a Parrot AI (Beta): HE Navigate Select ESC Return Ctrl+ K" at bounding box center [784, 372] width 1568 height 744
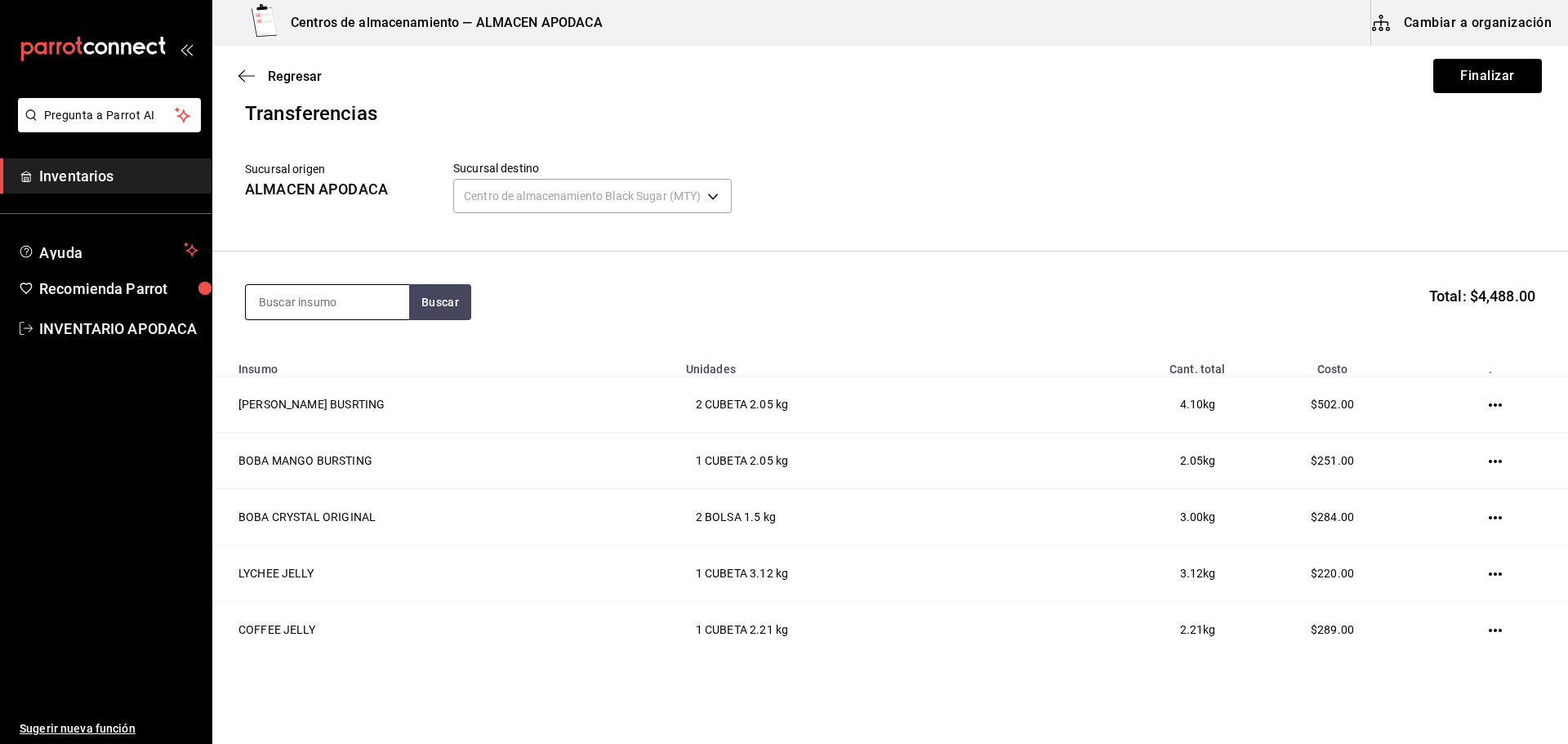
click at [344, 292] on input at bounding box center [327, 302] width 163 height 35
type input "LECHE"
click at [317, 421] on div "LECHE COCO" at bounding box center [312, 412] width 108 height 20
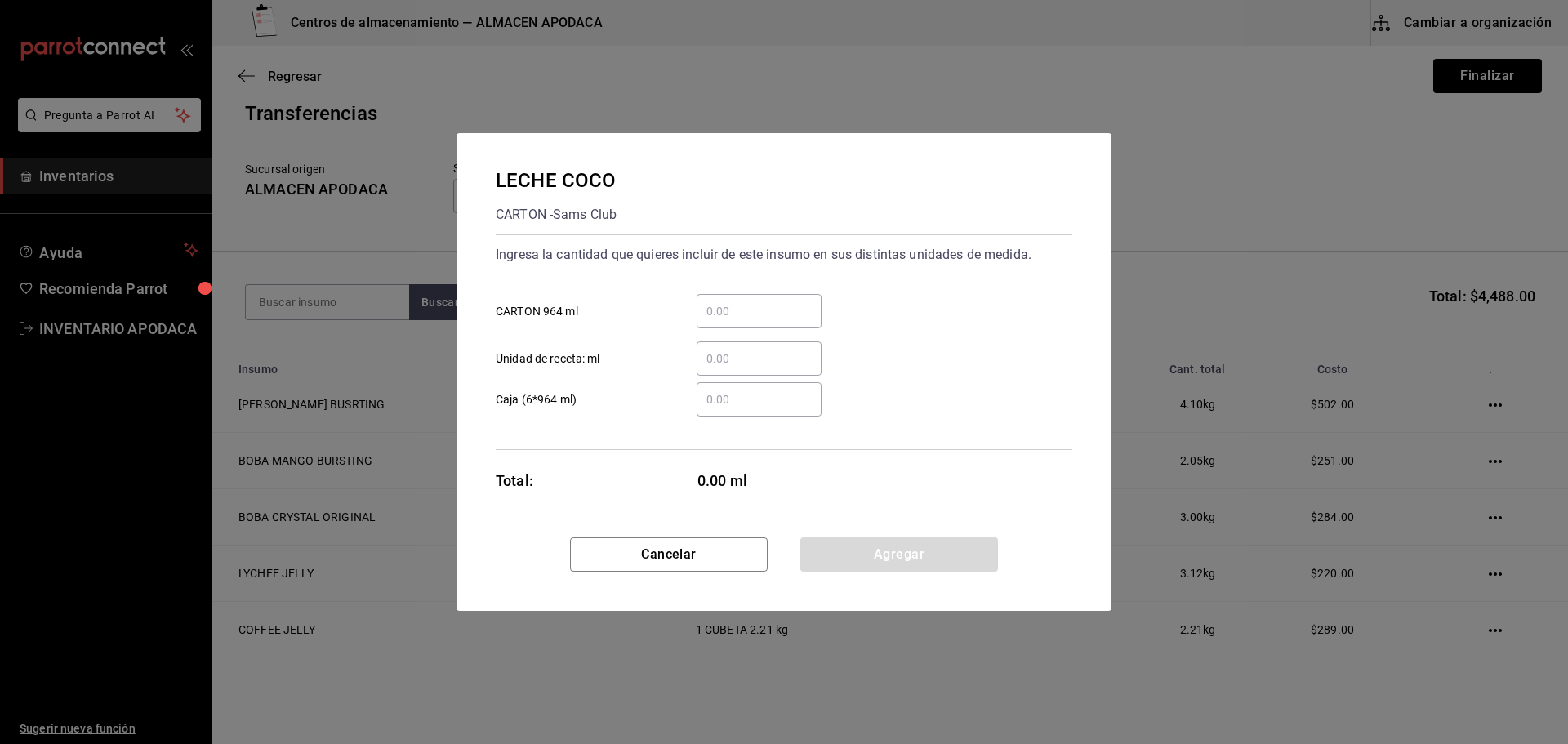
click at [714, 324] on div "​" at bounding box center [759, 311] width 125 height 35
click at [714, 321] on input "​ CARTON 964 ml" at bounding box center [759, 311] width 125 height 20
drag, startPoint x: 822, startPoint y: 551, endPoint x: 687, endPoint y: 479, distance: 153.0
click at [822, 551] on button "Agregar" at bounding box center [898, 554] width 198 height 35
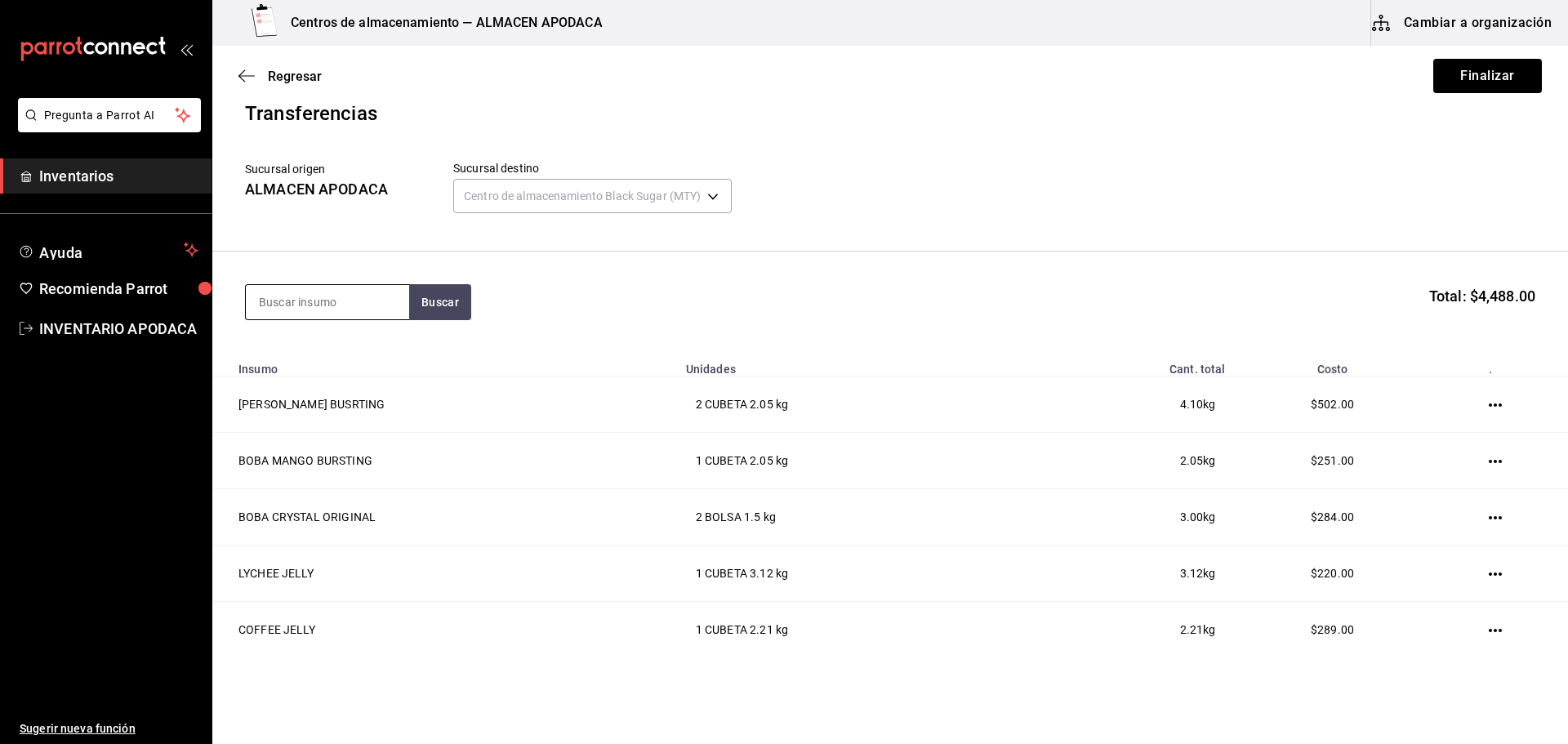
click at [323, 304] on input at bounding box center [327, 302] width 163 height 35
click at [339, 363] on div "PIEZA - Interno" at bounding box center [317, 368] width 117 height 17
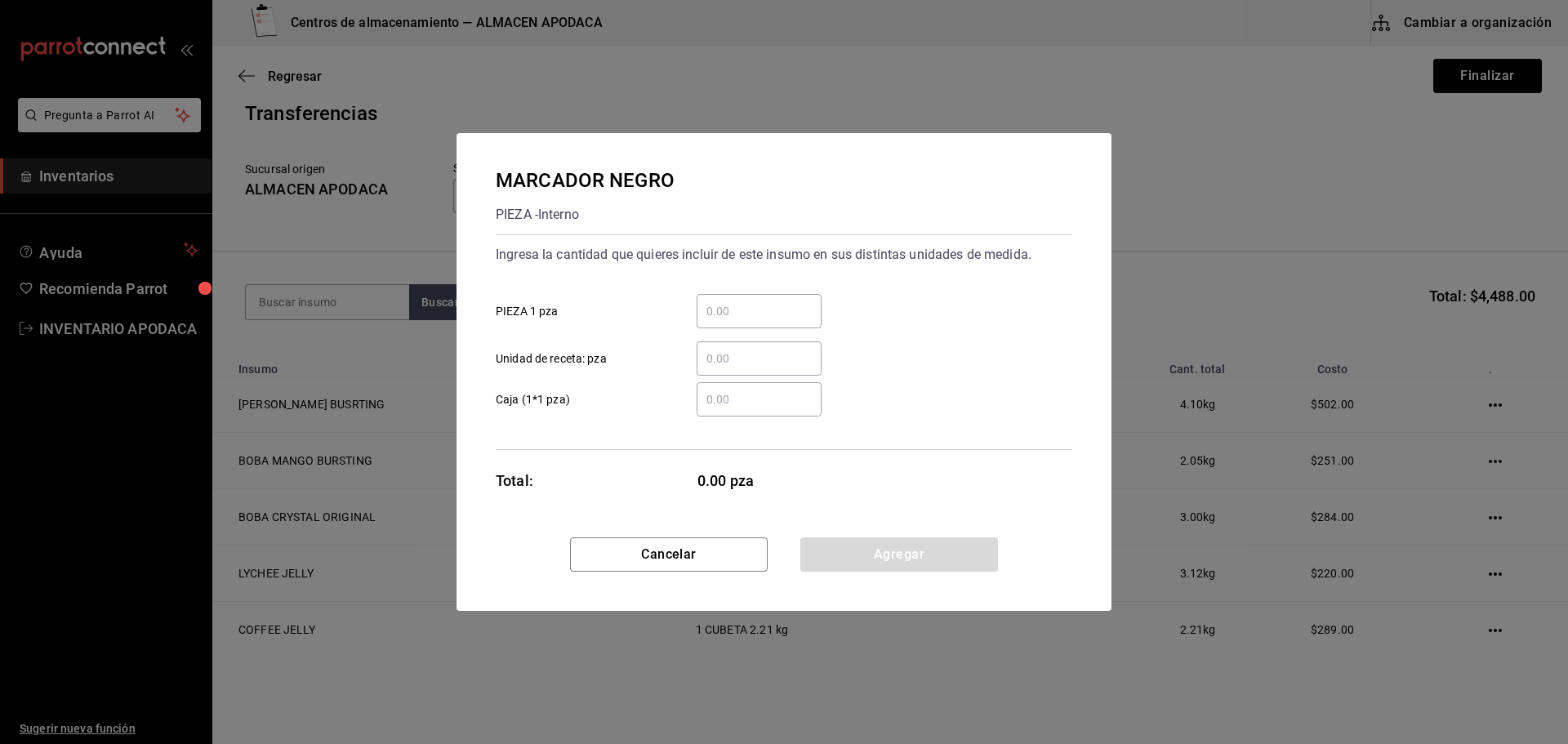
click at [750, 309] on input "​ PIEZA 1 pza" at bounding box center [759, 311] width 125 height 20
click at [908, 550] on button "Agregar" at bounding box center [898, 554] width 198 height 35
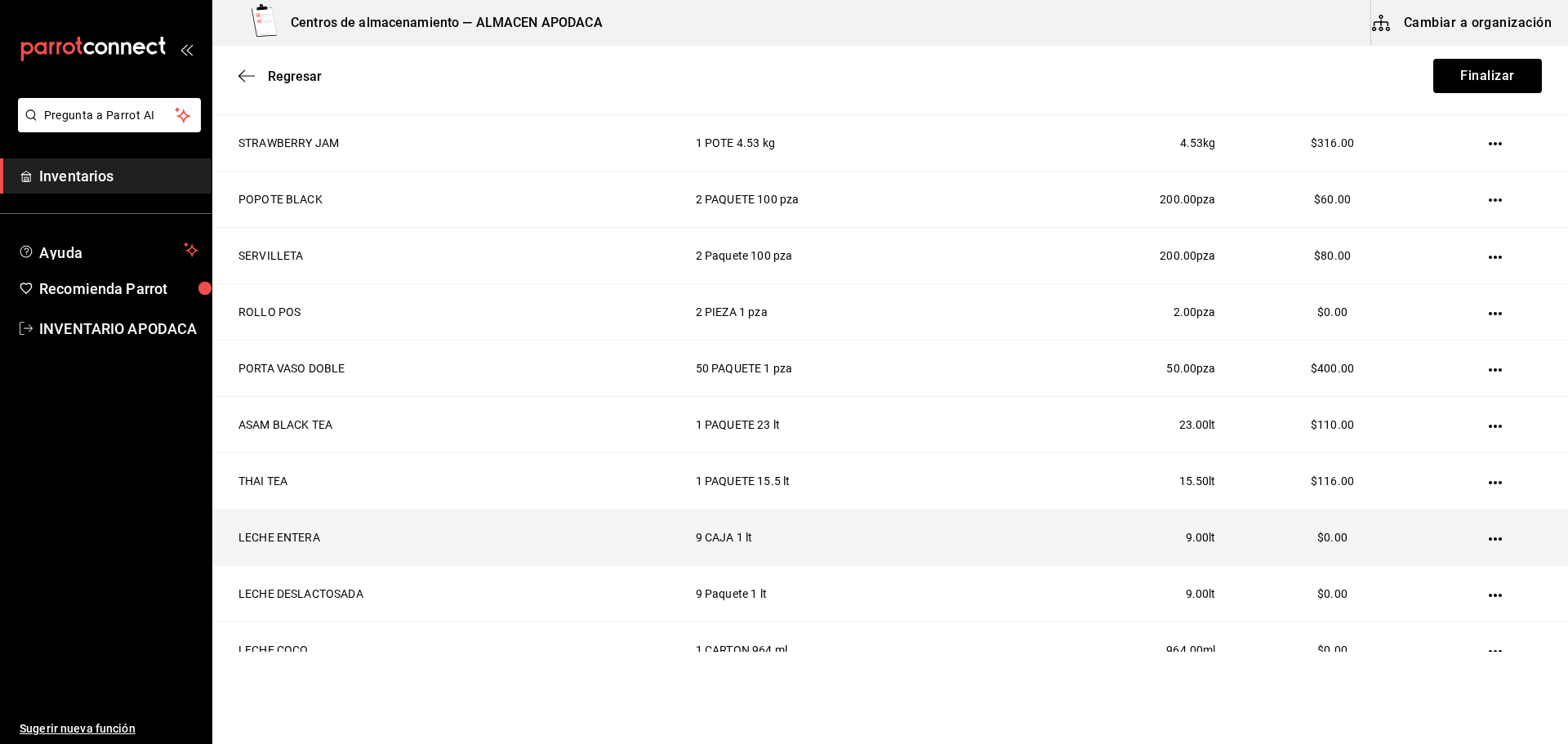
scroll to position [1038, 0]
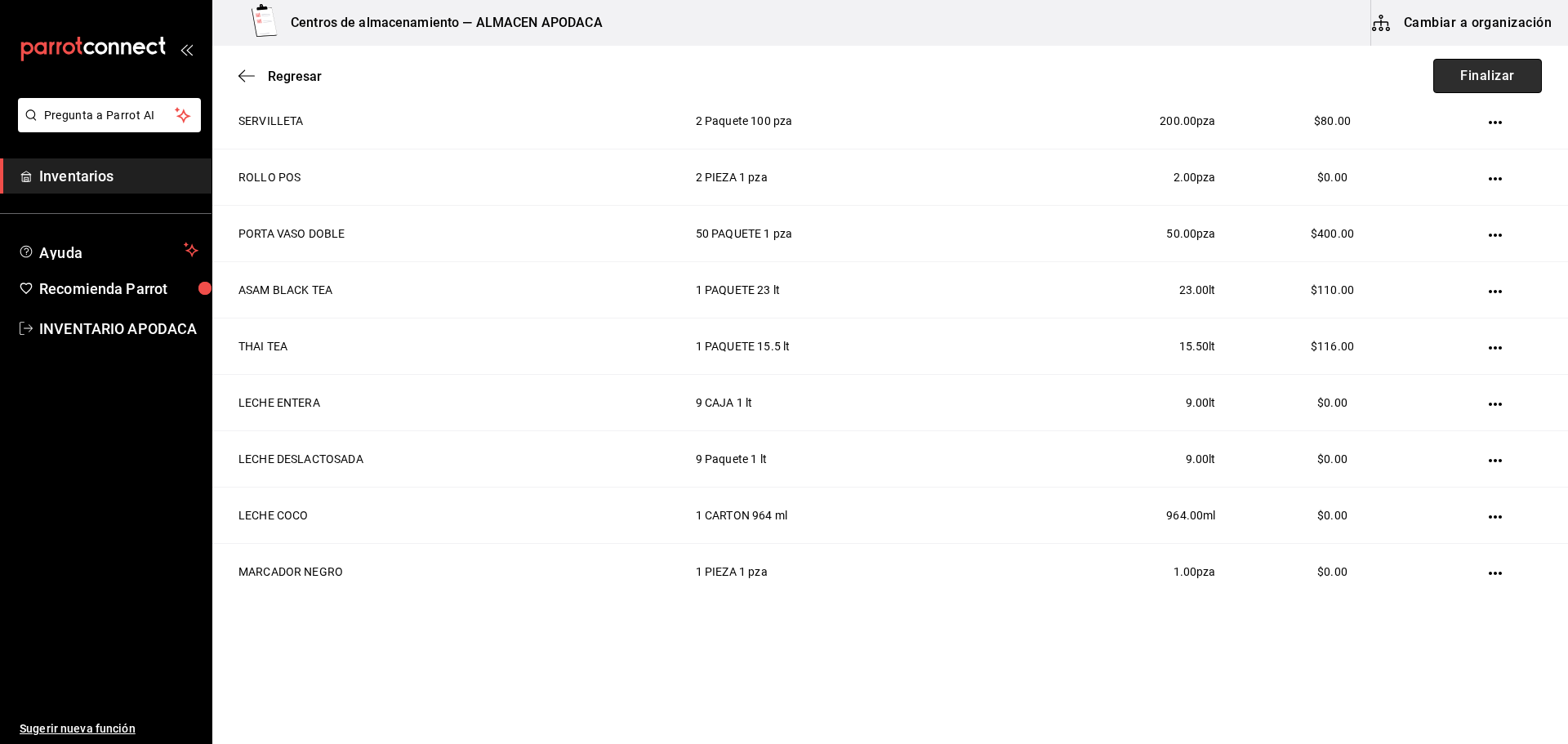
click at [1448, 72] on button "Finalizar" at bounding box center [1487, 76] width 109 height 35
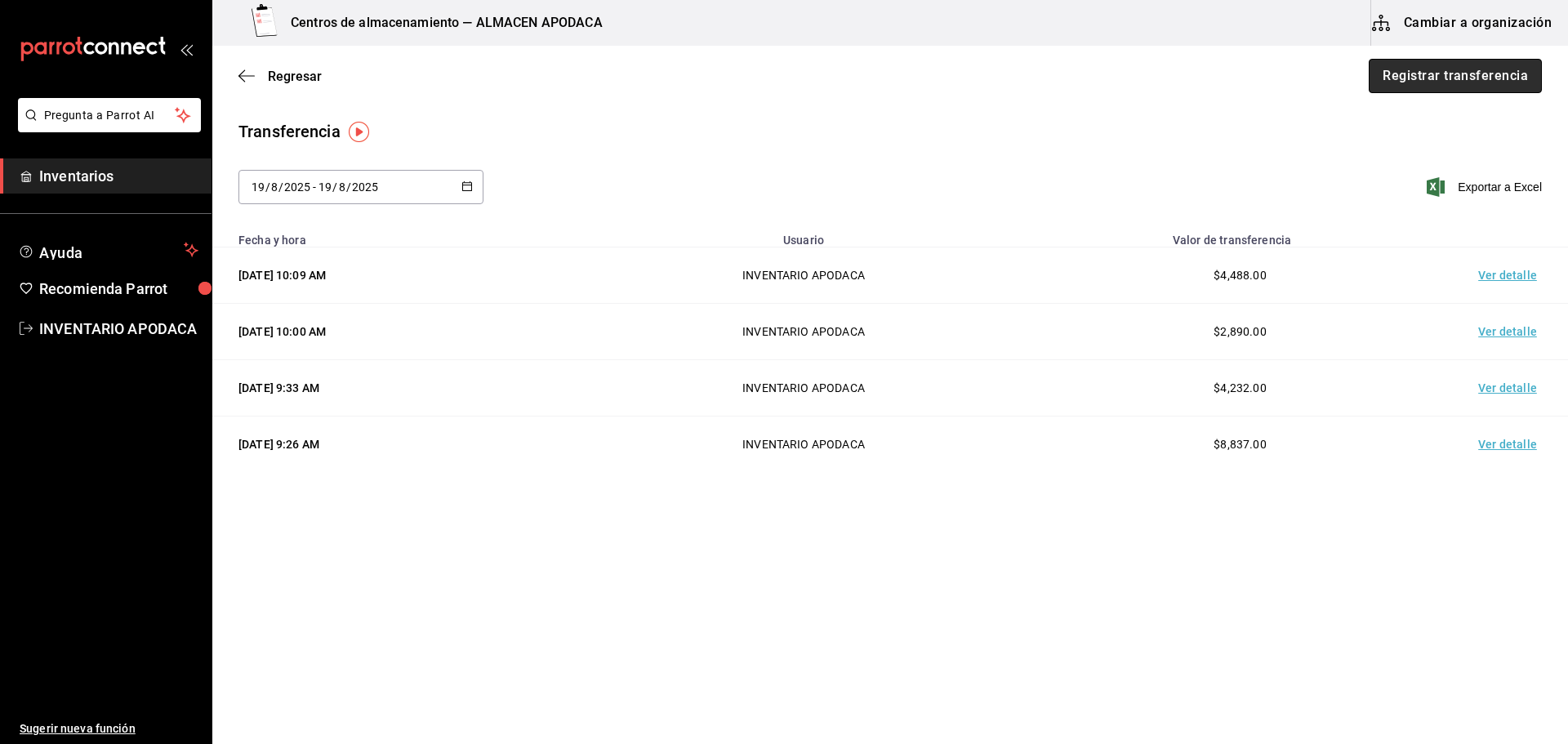
click at [1435, 72] on button "Registrar transferencia" at bounding box center [1455, 76] width 173 height 35
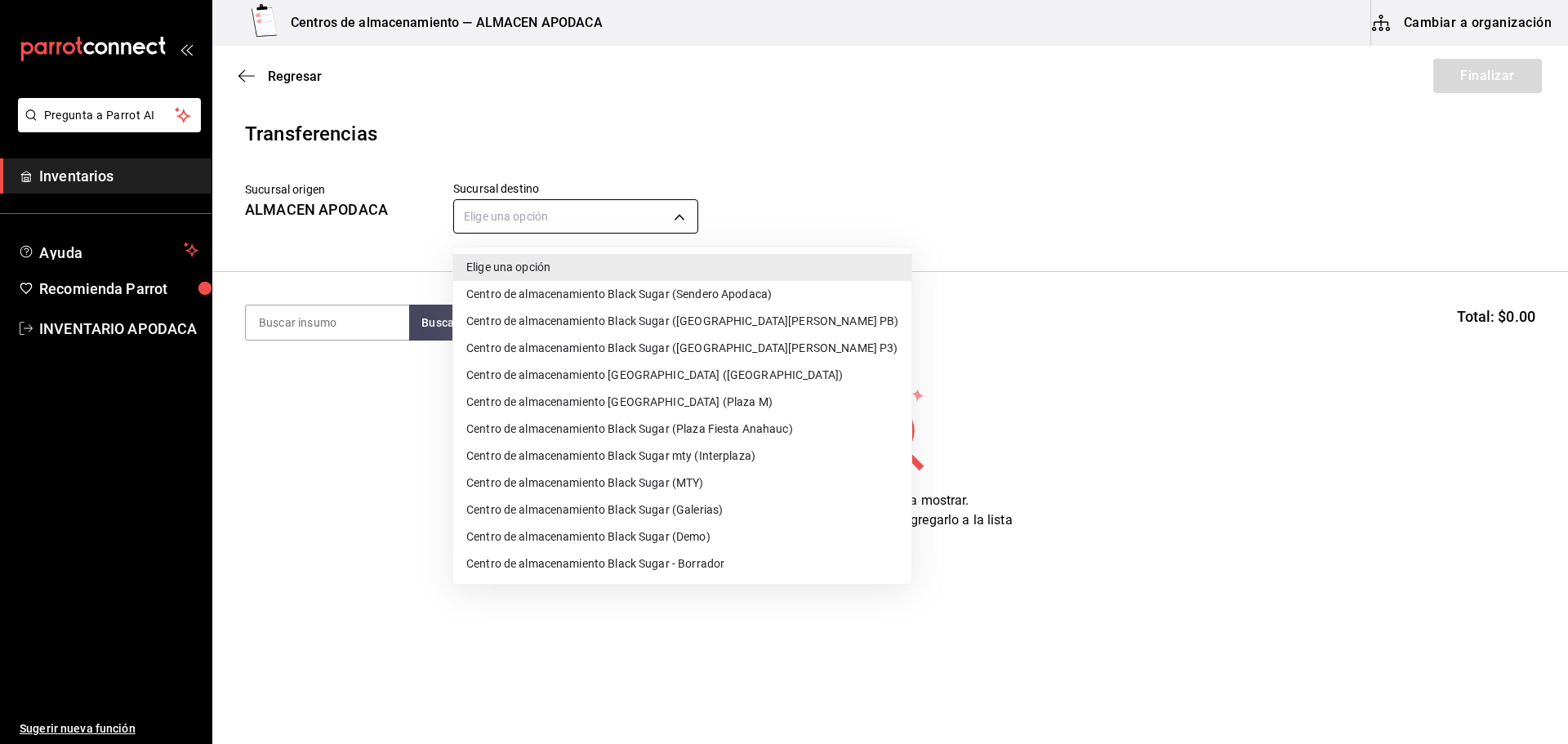
click at [596, 218] on body "Pregunta a Parrot AI Inventarios Ayuda Recomienda Parrot INVENTARIO APODACA Sug…" at bounding box center [784, 326] width 1568 height 652
click at [697, 461] on li "Centro de almacenamiento Black Sugar mty (Interplaza)" at bounding box center [682, 456] width 458 height 27
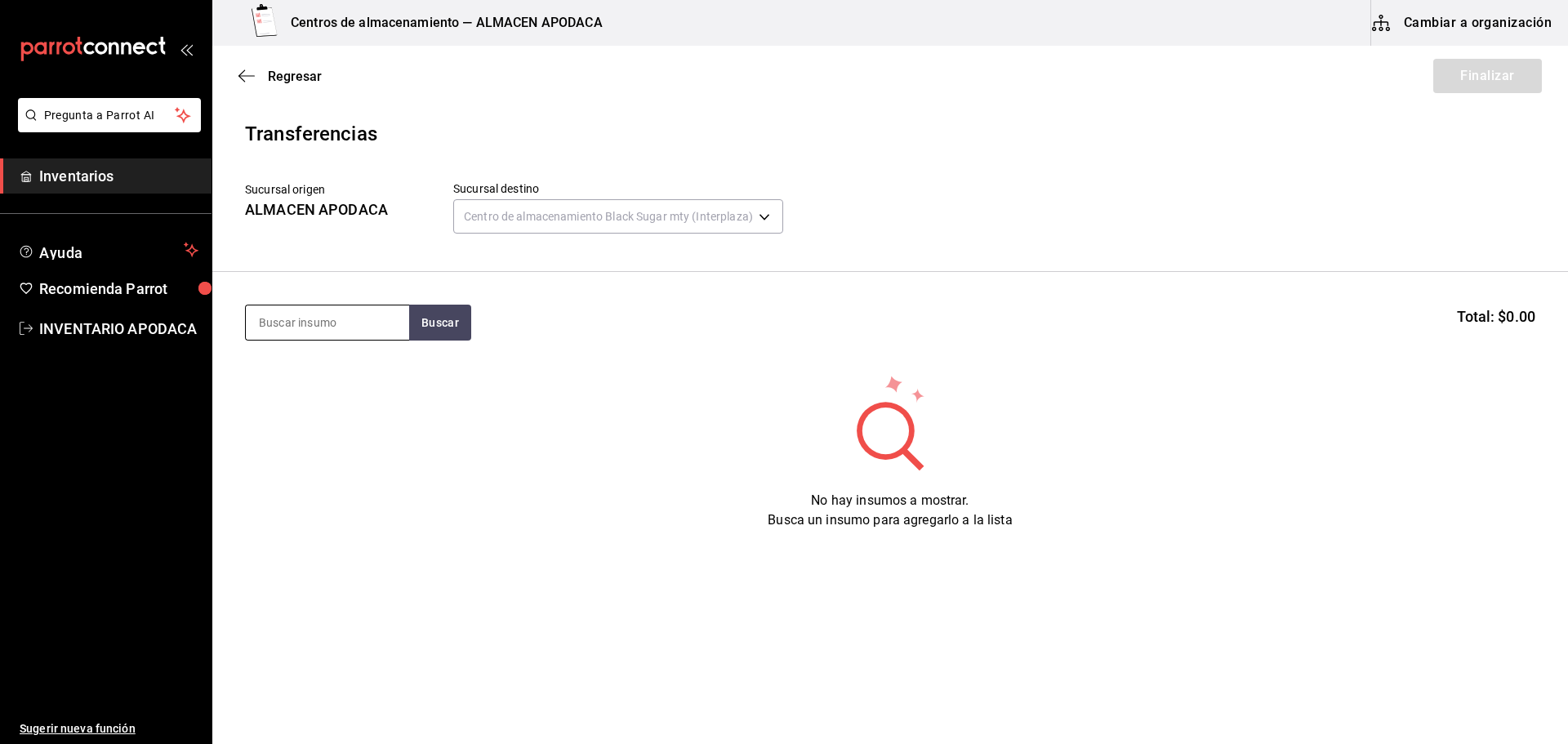
click at [358, 333] on input at bounding box center [327, 323] width 163 height 35
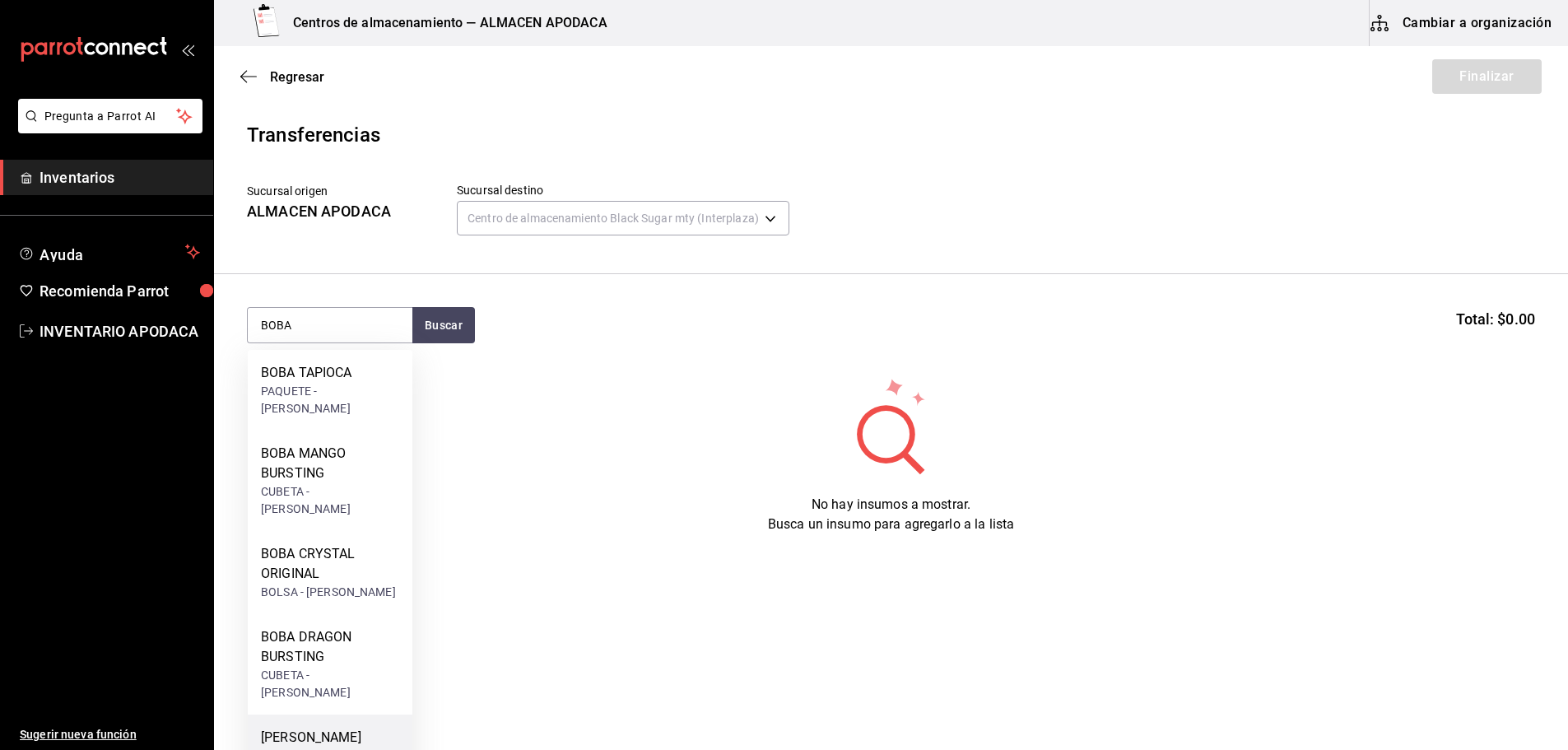
drag, startPoint x: 337, startPoint y: 695, endPoint x: 346, endPoint y: 684, distance: 14.2
click at [346, 728] on div "[PERSON_NAME] BUSRTING" at bounding box center [330, 748] width 138 height 40
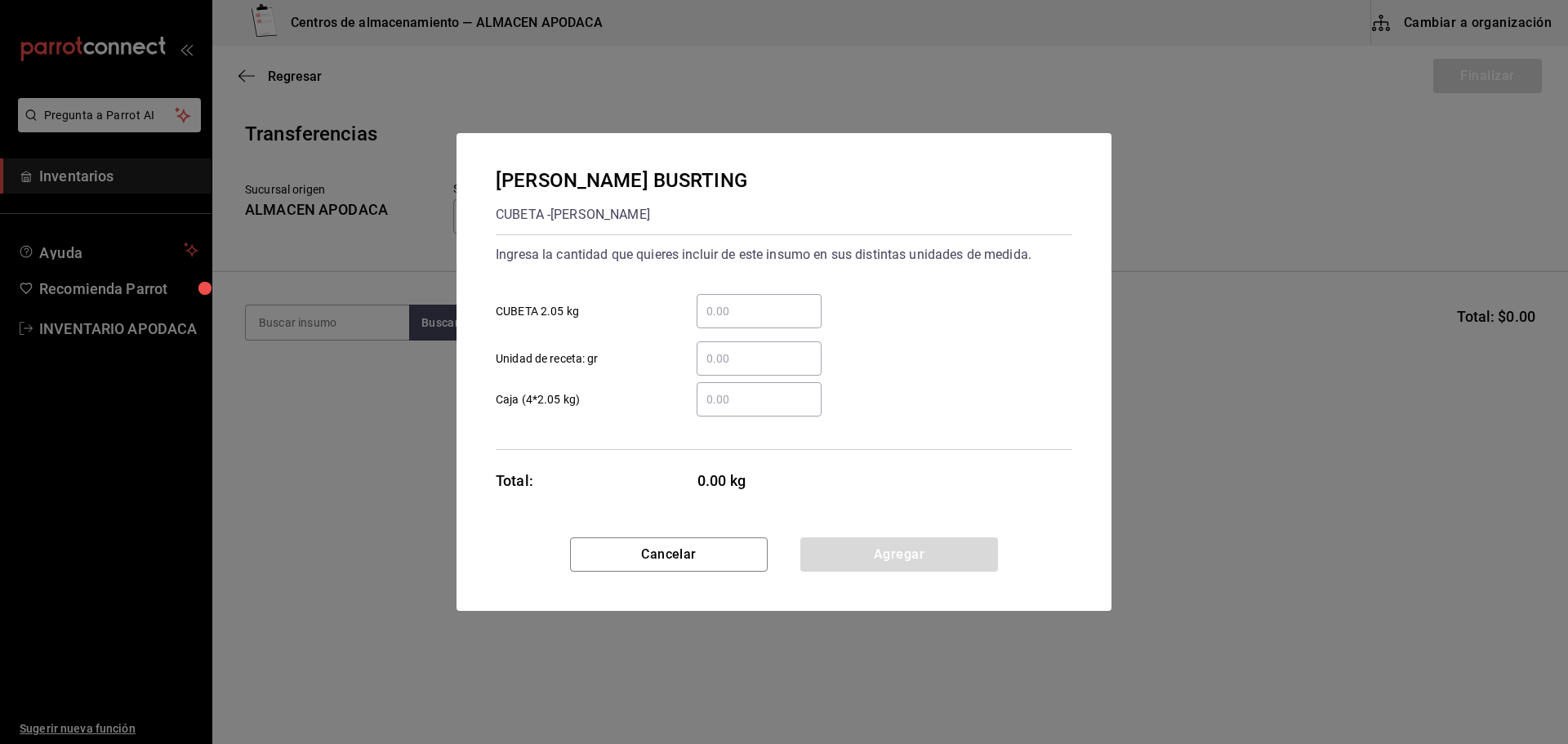
click at [750, 310] on input "​ CUBETA 2.05 kg" at bounding box center [759, 311] width 125 height 20
click at [873, 552] on button "Agregar" at bounding box center [898, 554] width 198 height 35
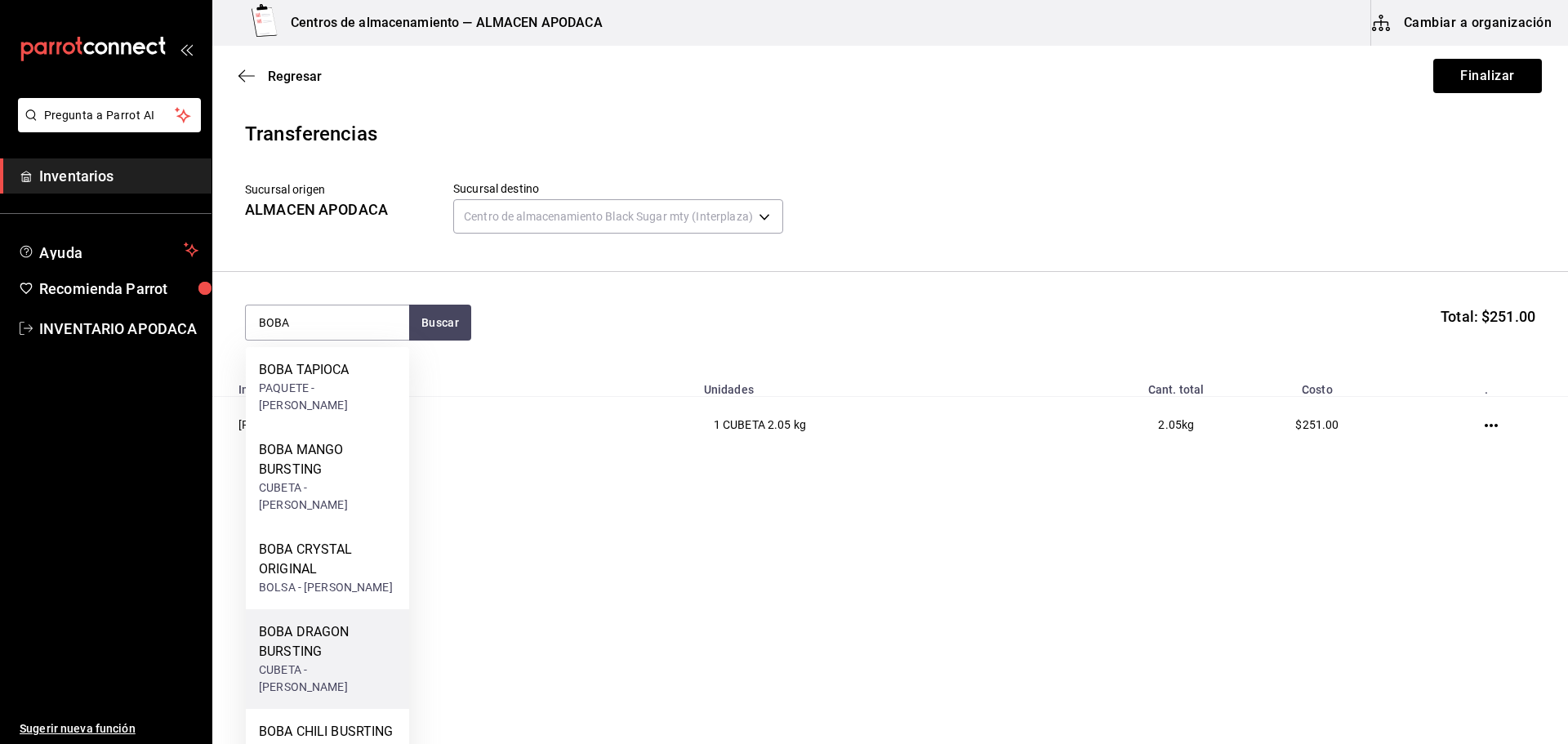
click at [358, 622] on div "BOBA DRAGON BURSTING" at bounding box center [327, 642] width 137 height 39
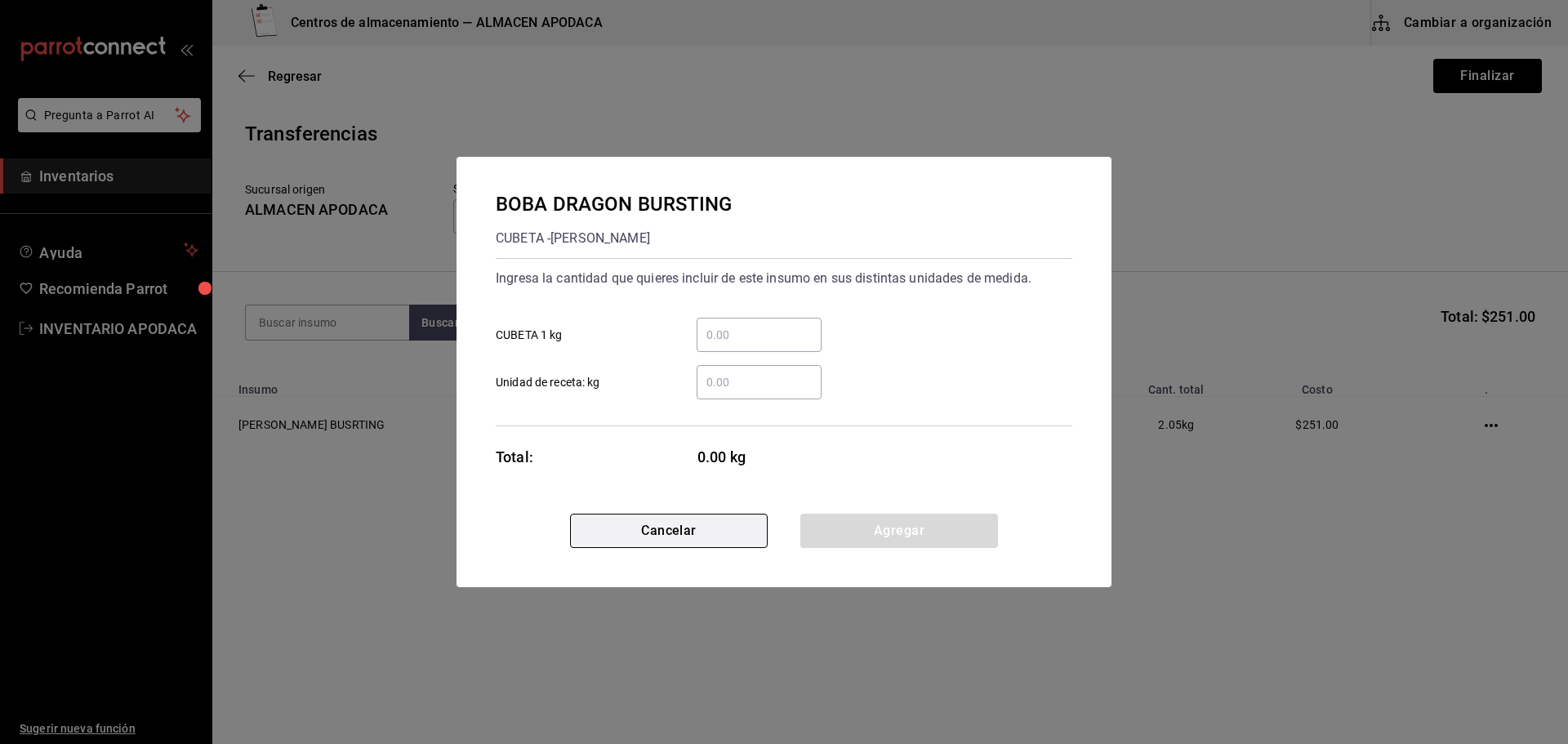
click at [730, 538] on button "Cancelar" at bounding box center [669, 531] width 198 height 35
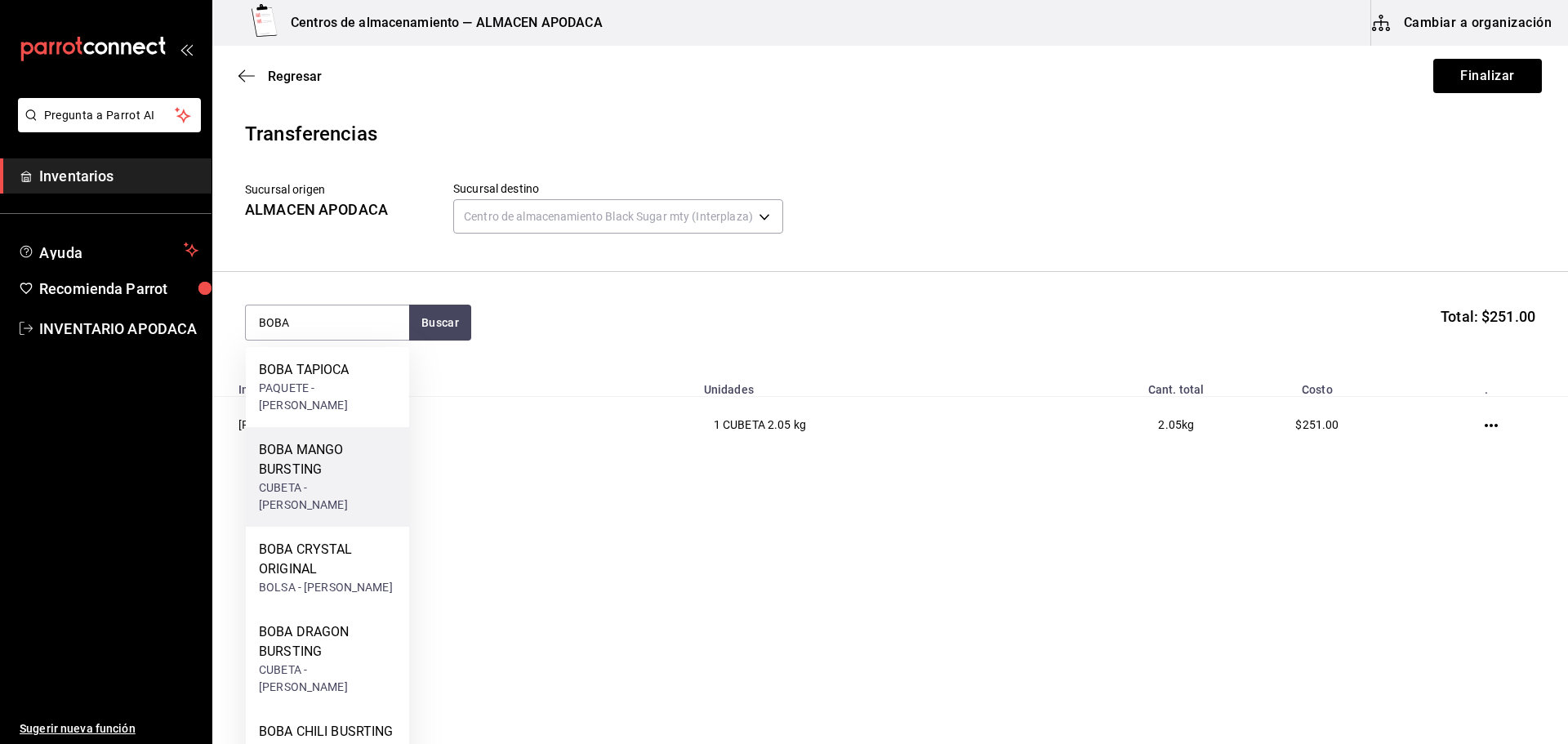
click at [321, 458] on div "BOBA MANGO BURSTING" at bounding box center [327, 460] width 137 height 39
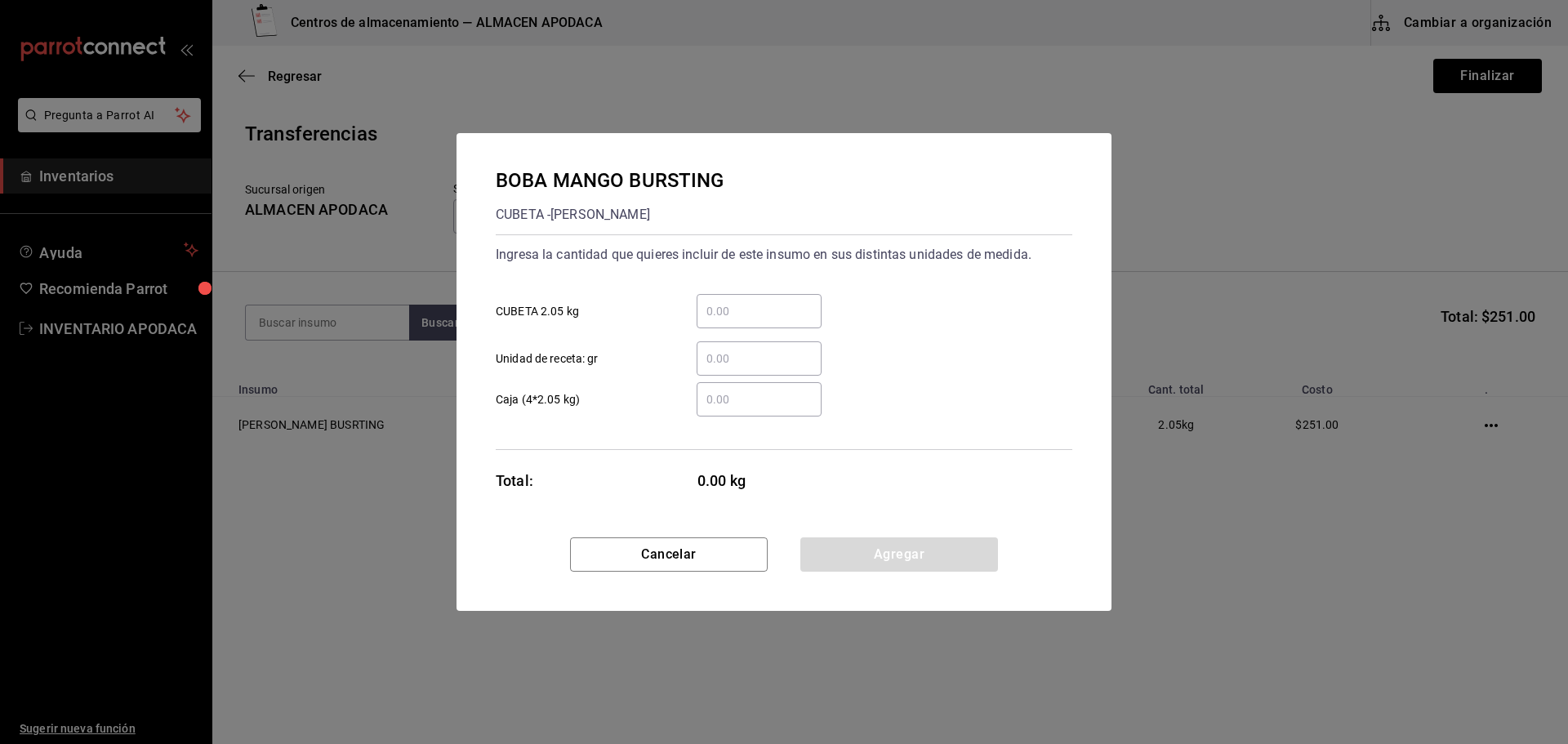
click at [698, 304] on input "​ CUBETA 2.05 kg" at bounding box center [759, 311] width 125 height 20
click at [822, 550] on button "Agregar" at bounding box center [898, 554] width 198 height 35
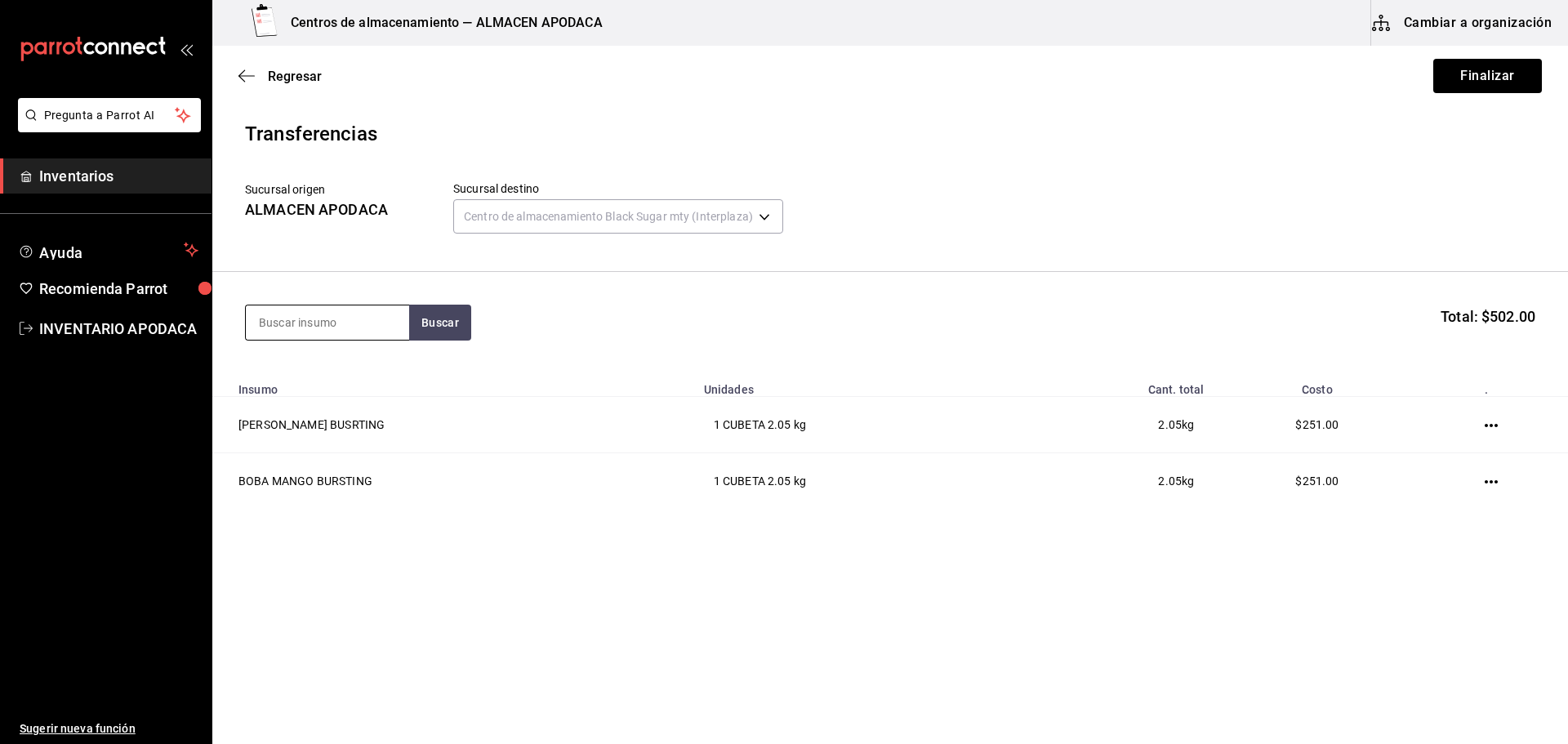
click at [376, 312] on input at bounding box center [327, 323] width 163 height 35
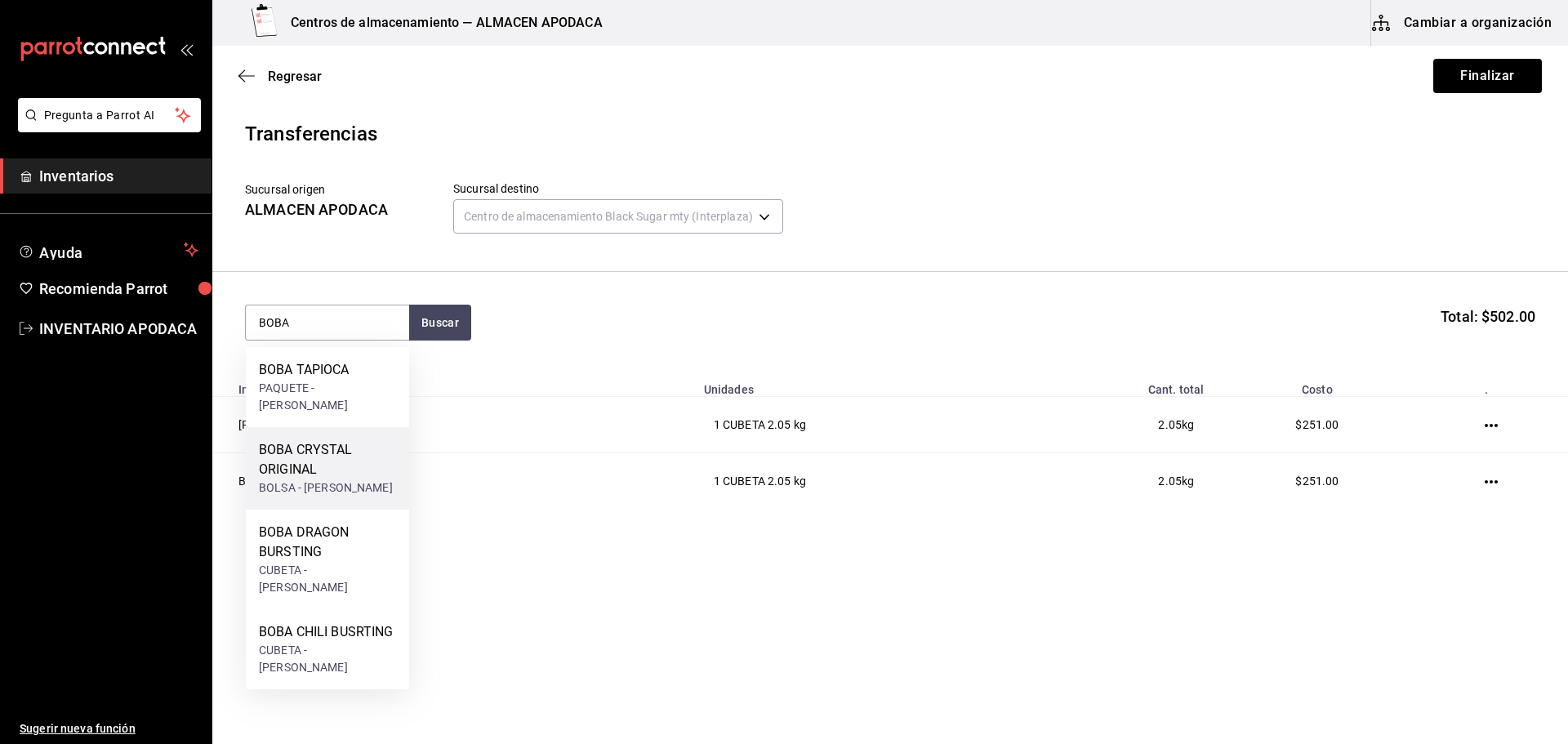
click at [350, 479] on div "BOLSA - [PERSON_NAME]" at bounding box center [327, 488] width 137 height 17
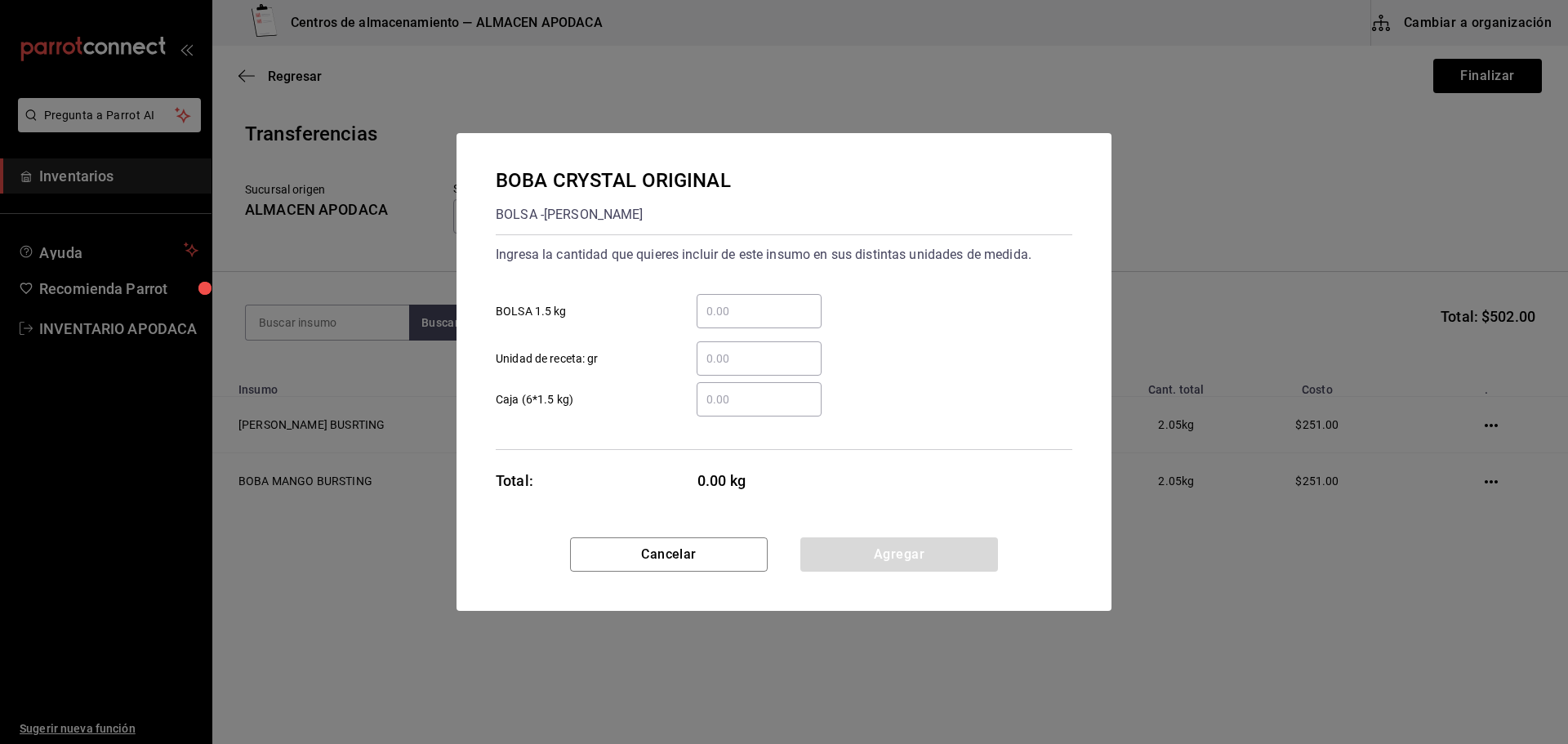
click at [755, 316] on input "​ BOLSA 1.5 kg" at bounding box center [759, 311] width 125 height 20
click at [830, 575] on div "Cancelar Agregar" at bounding box center [784, 574] width 655 height 73
click at [835, 546] on button "Agregar" at bounding box center [898, 554] width 198 height 35
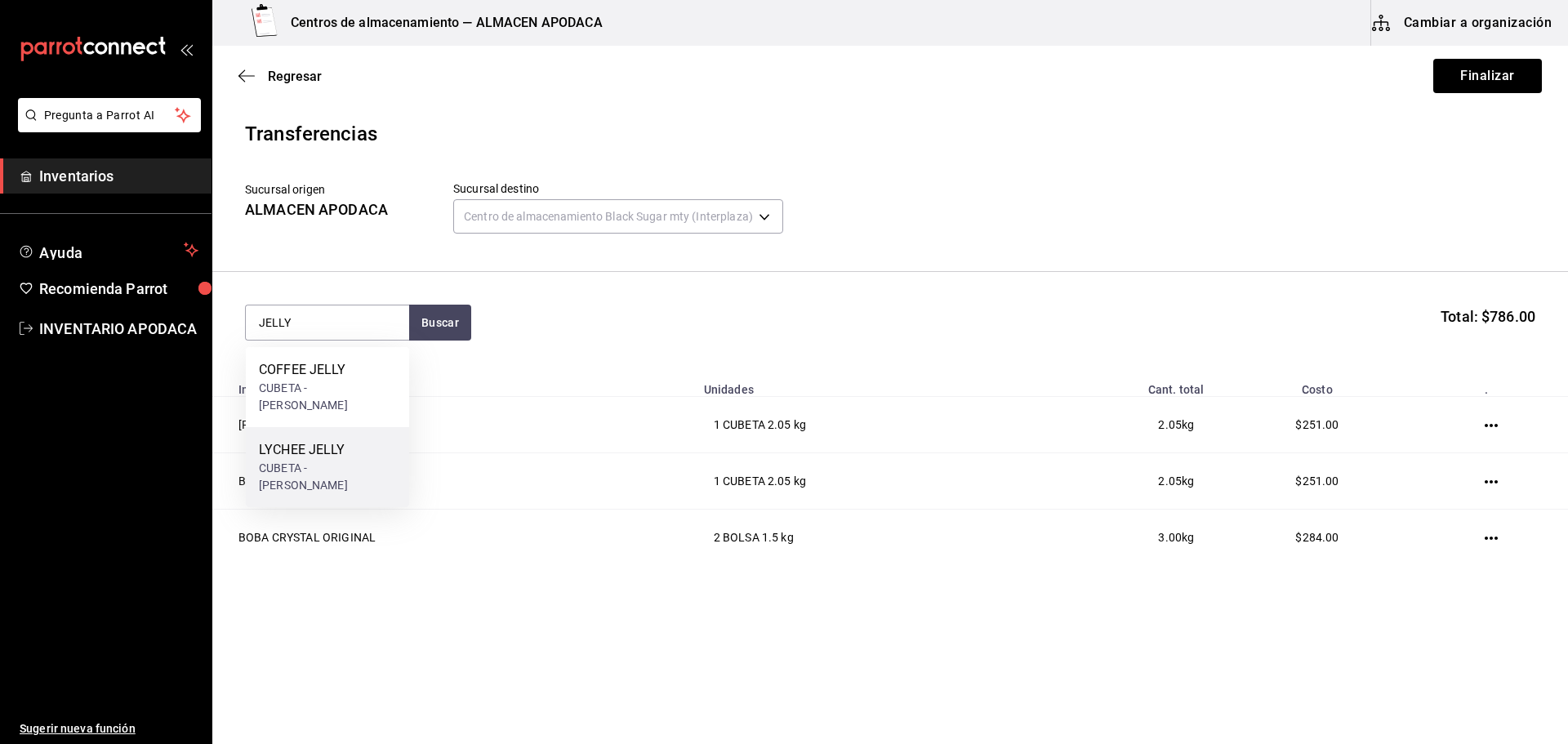
click at [384, 448] on div "LYCHEE JELLY CUBETA - [PERSON_NAME]" at bounding box center [327, 466] width 163 height 80
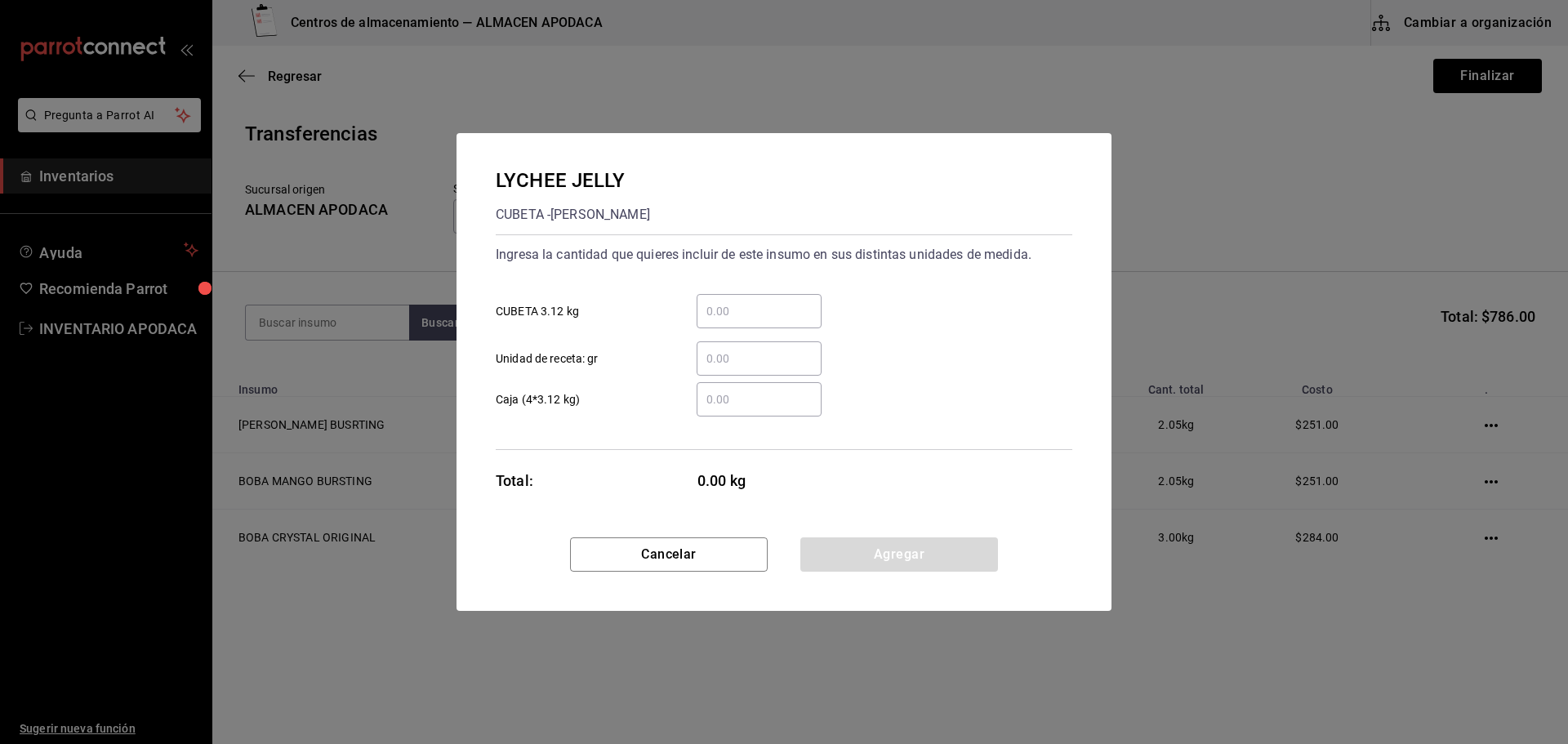
click at [713, 322] on div "​" at bounding box center [759, 311] width 125 height 35
click at [713, 321] on input "​ CUBETA 3.12 kg" at bounding box center [759, 311] width 125 height 20
click at [904, 547] on button "Agregar" at bounding box center [898, 554] width 198 height 35
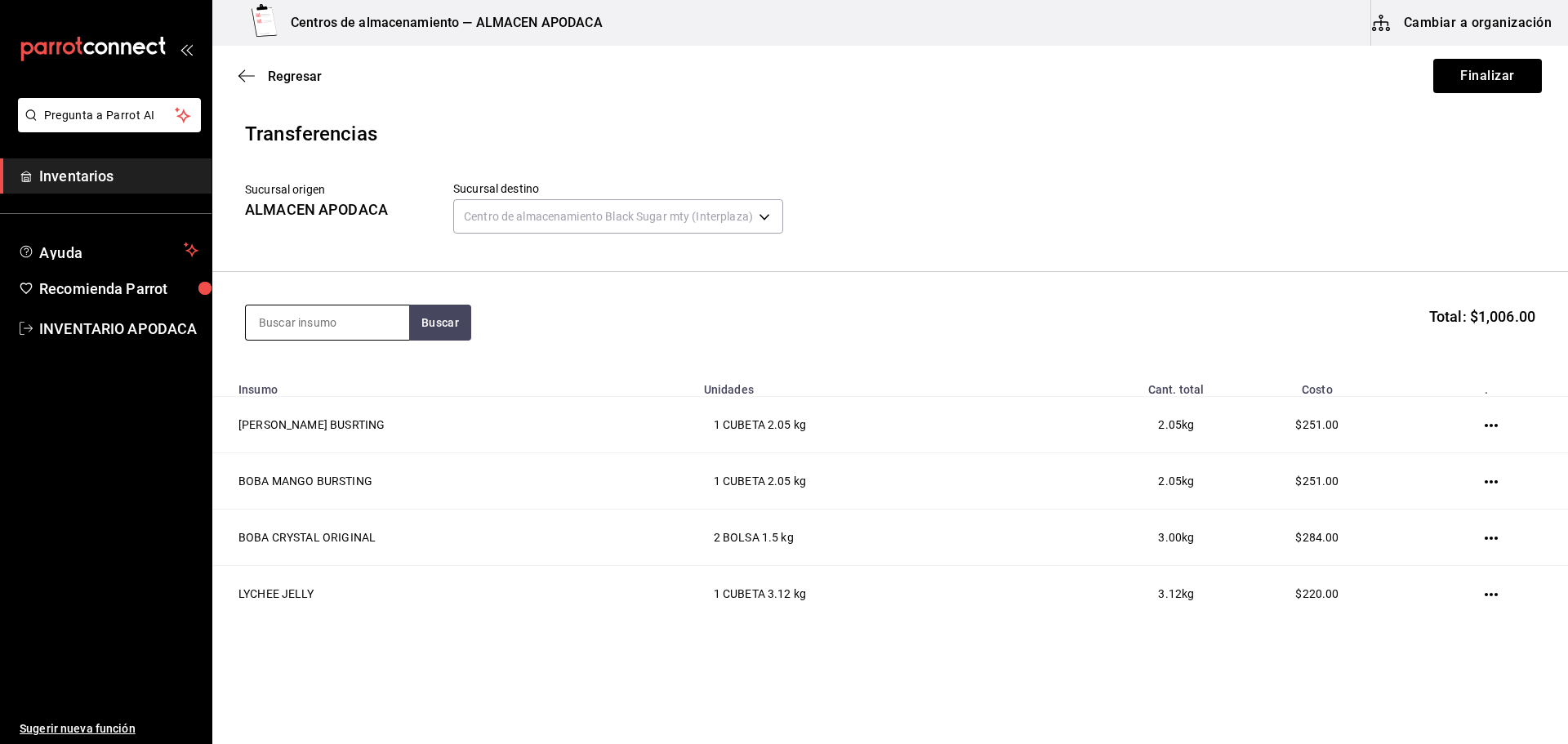
click at [324, 330] on input at bounding box center [327, 323] width 163 height 35
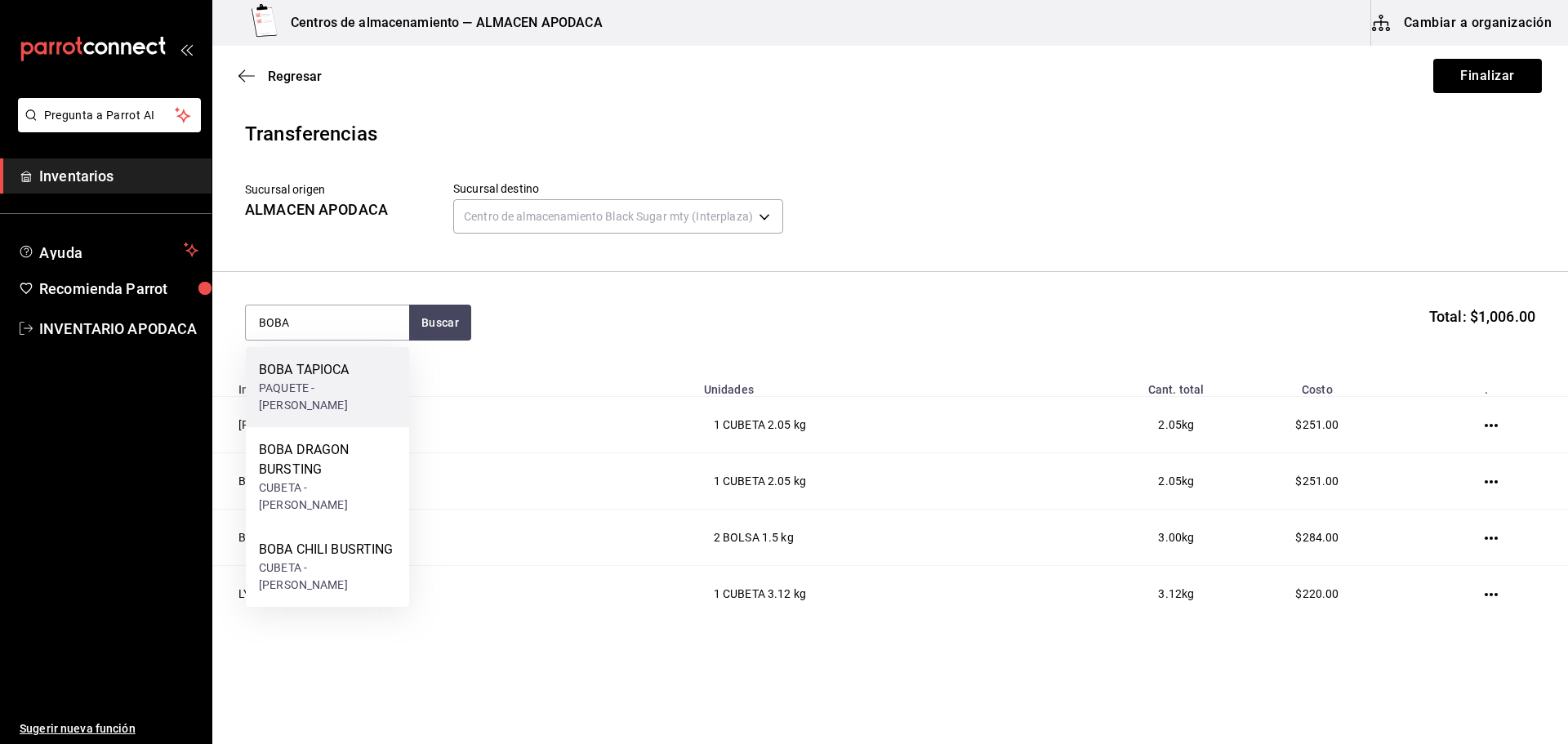
click at [360, 394] on div "BOBA TAPIOCA PAQUETE - [PERSON_NAME]" at bounding box center [327, 387] width 163 height 80
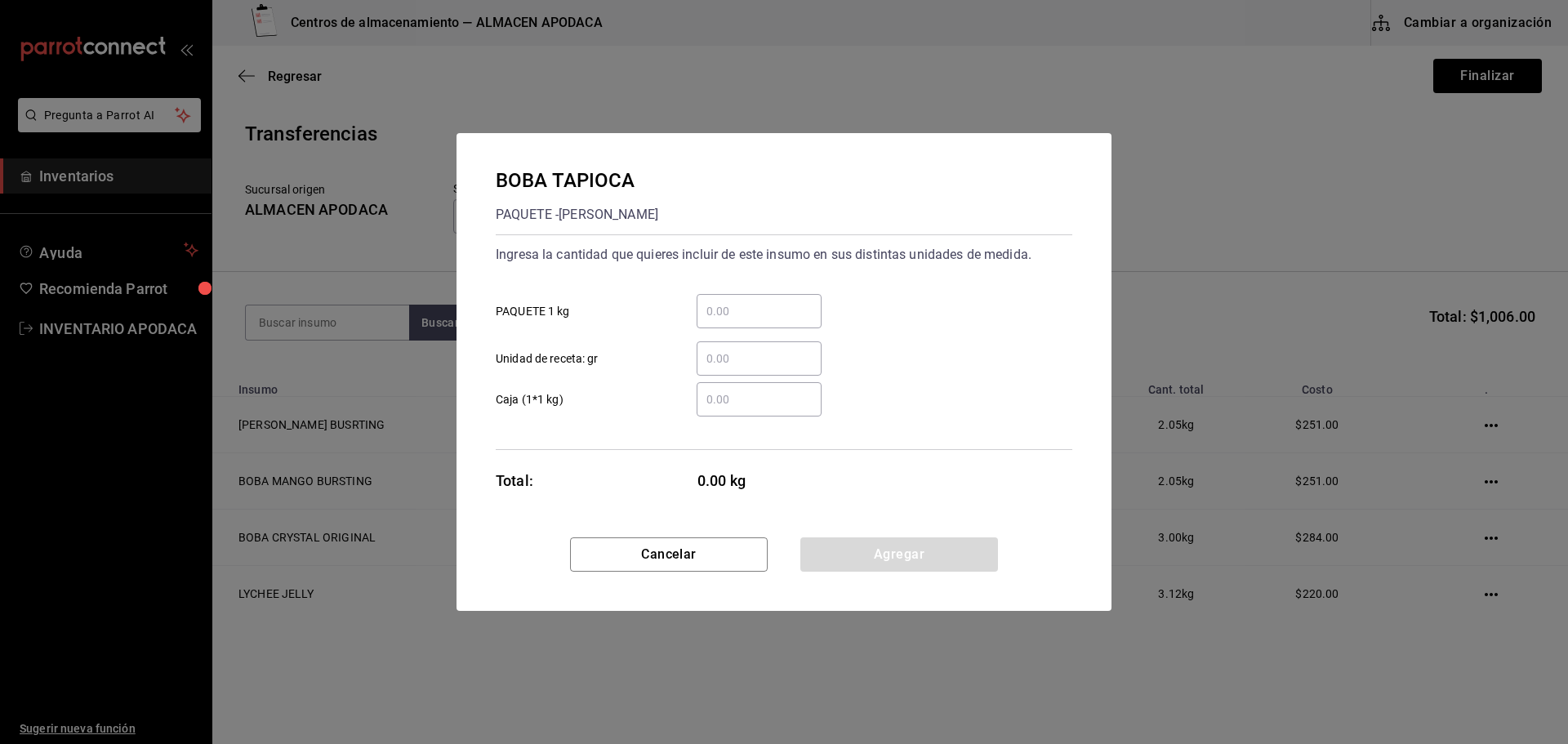
click at [741, 307] on input "​ PAQUETE 1 kg" at bounding box center [759, 311] width 125 height 20
click at [906, 565] on button "Agregar" at bounding box center [898, 554] width 198 height 35
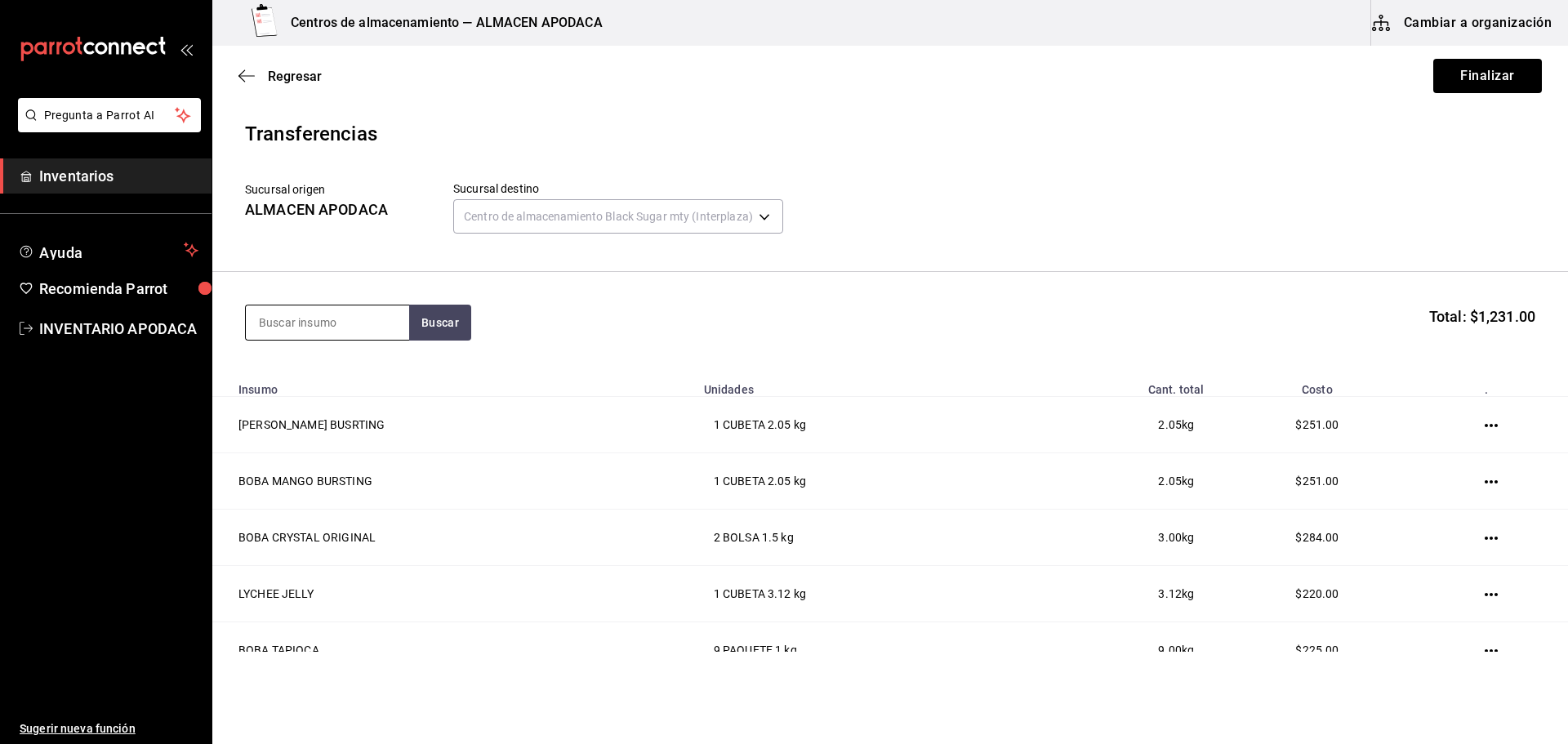
click at [336, 324] on input at bounding box center [327, 323] width 163 height 35
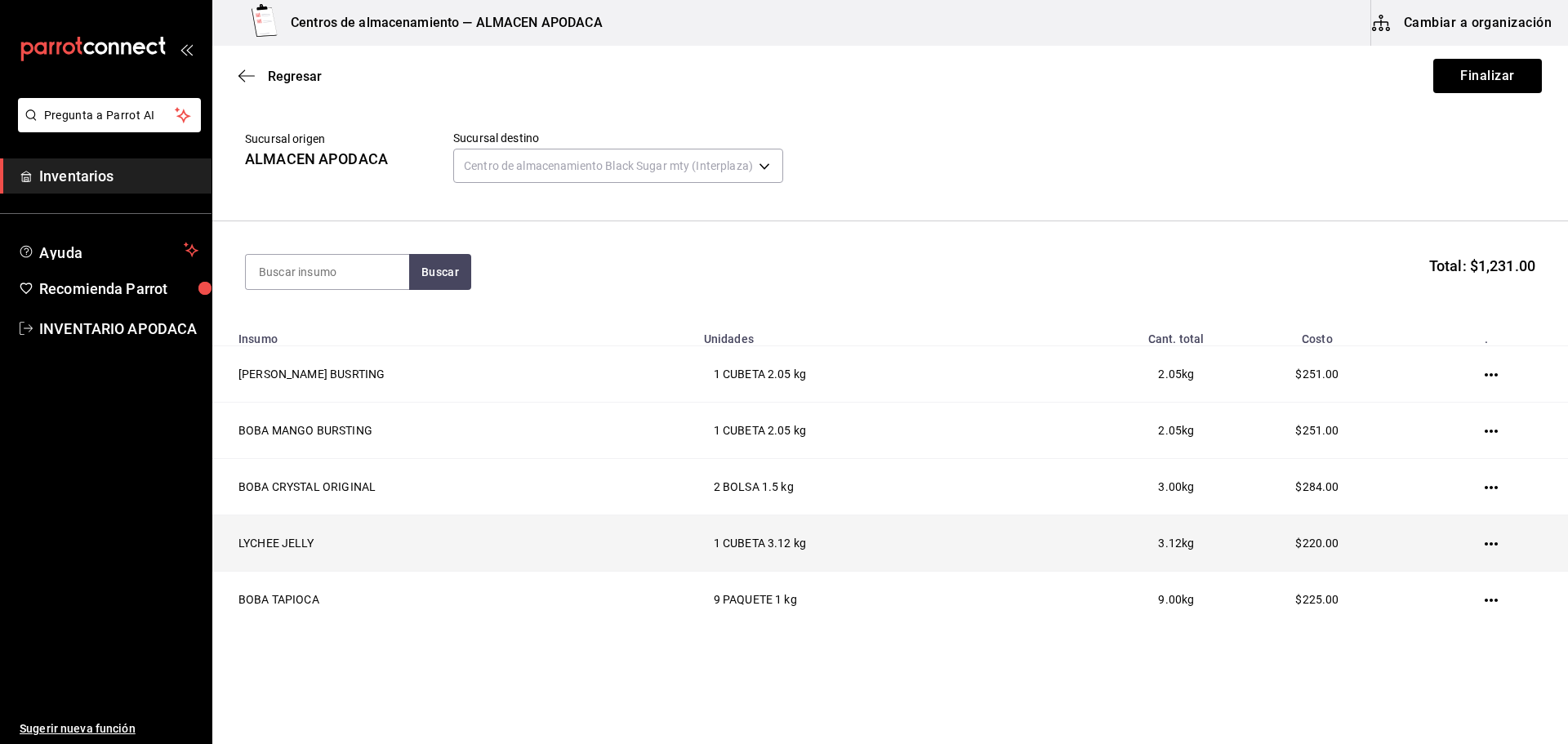
scroll to position [79, 0]
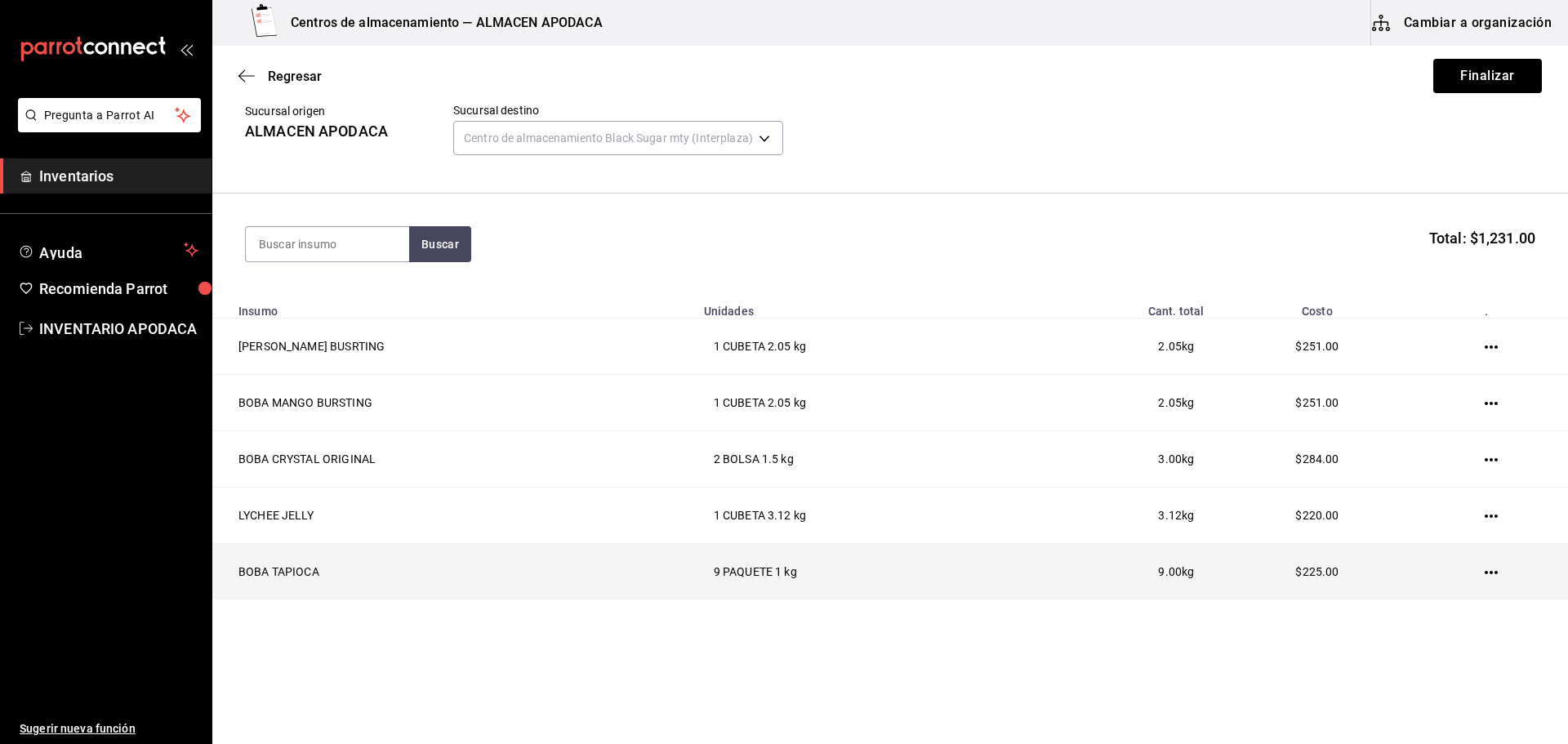
click at [1485, 575] on icon "button" at bounding box center [1491, 572] width 13 height 13
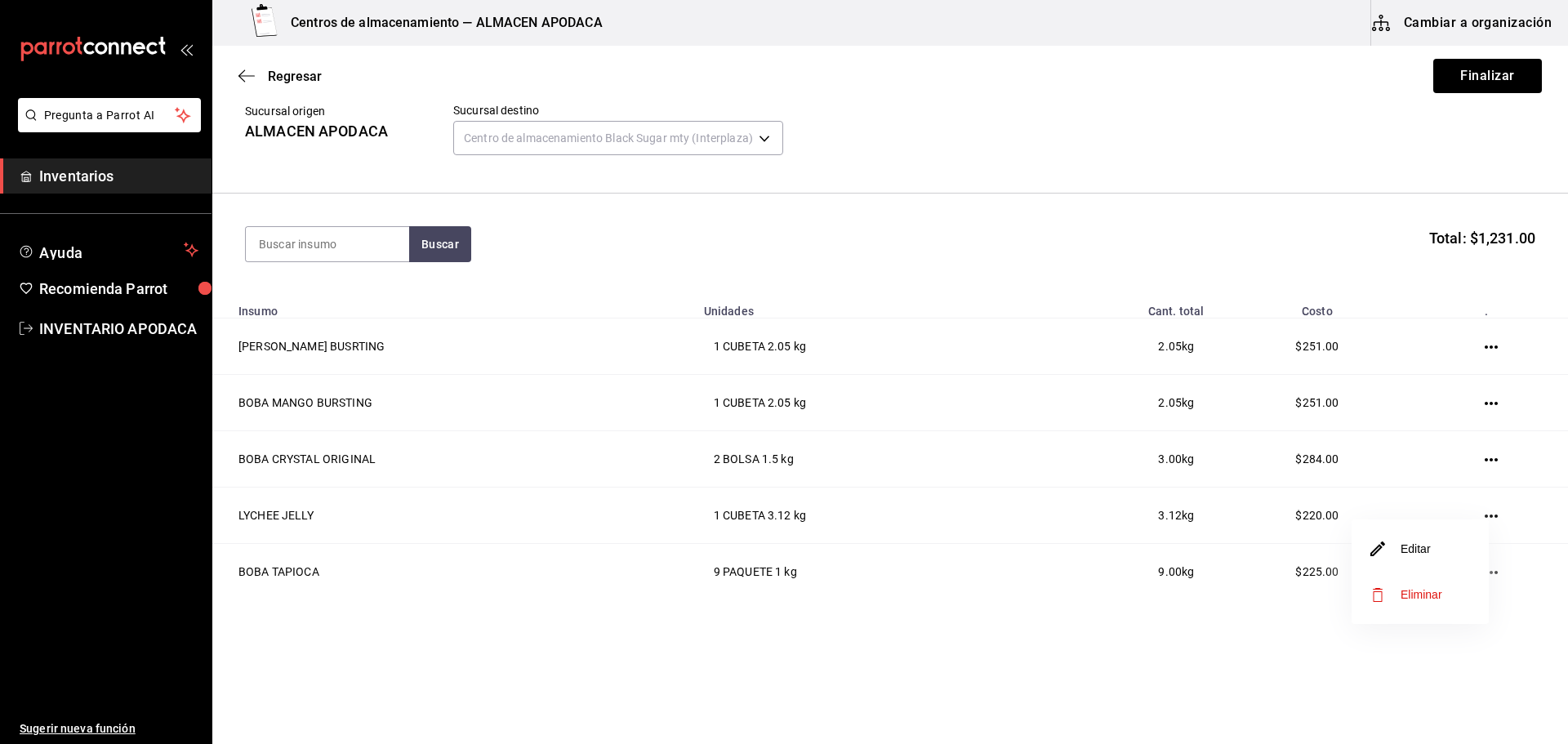
click at [1440, 561] on li "Editar" at bounding box center [1420, 549] width 137 height 46
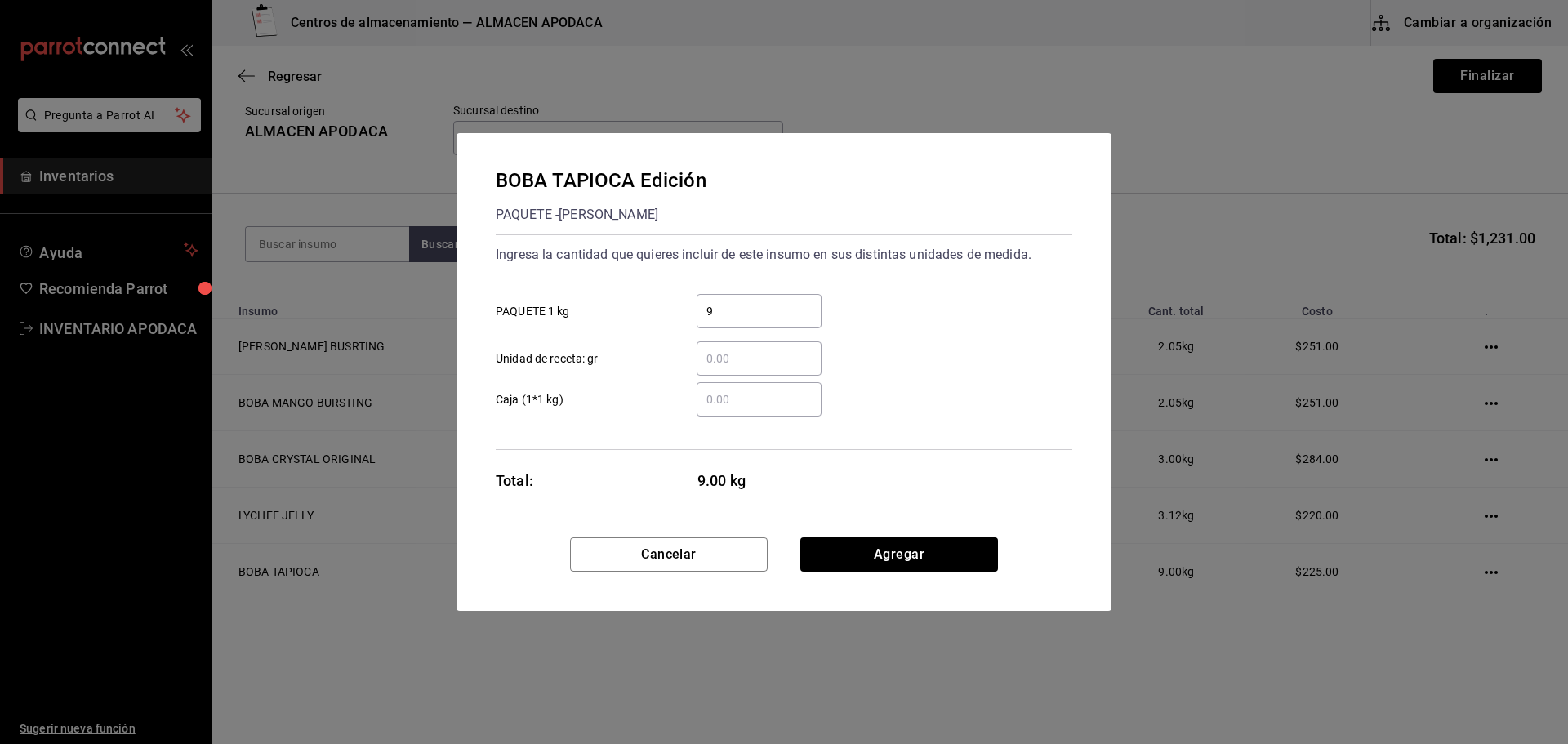
click at [742, 305] on input "9" at bounding box center [759, 311] width 125 height 20
click at [865, 545] on button "Agregar" at bounding box center [898, 554] width 198 height 35
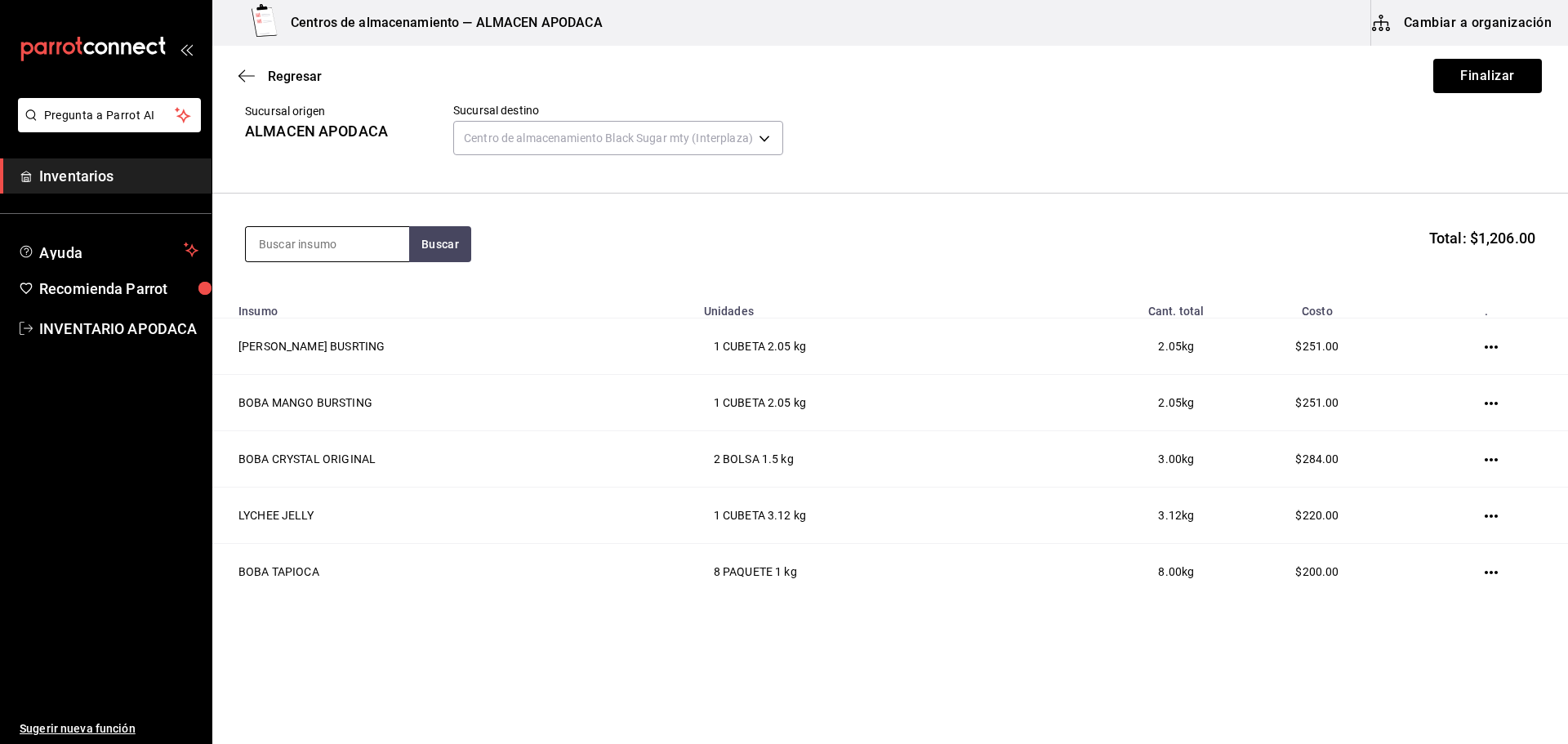
click at [329, 228] on input at bounding box center [327, 244] width 163 height 35
click at [329, 275] on div "GALLETA OREO Paquete - Mercado Libre" at bounding box center [327, 299] width 163 height 63
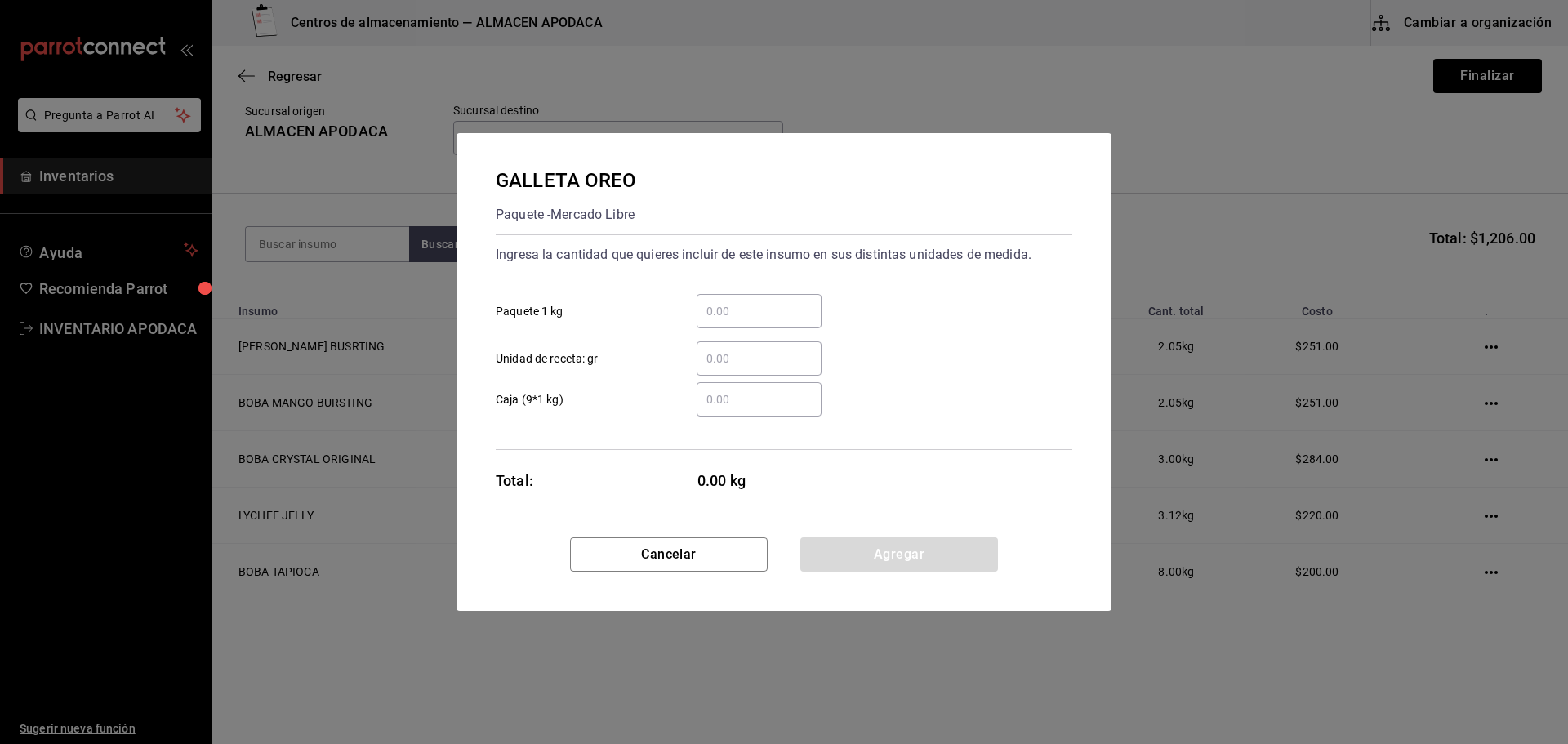
click at [730, 332] on div "​ Unidad de receta: gr" at bounding box center [777, 352] width 590 height 48
click at [733, 322] on div "​" at bounding box center [759, 311] width 125 height 35
click at [733, 321] on input "​ Paquete 1 kg" at bounding box center [759, 311] width 125 height 20
click at [837, 553] on button "Agregar" at bounding box center [898, 554] width 198 height 35
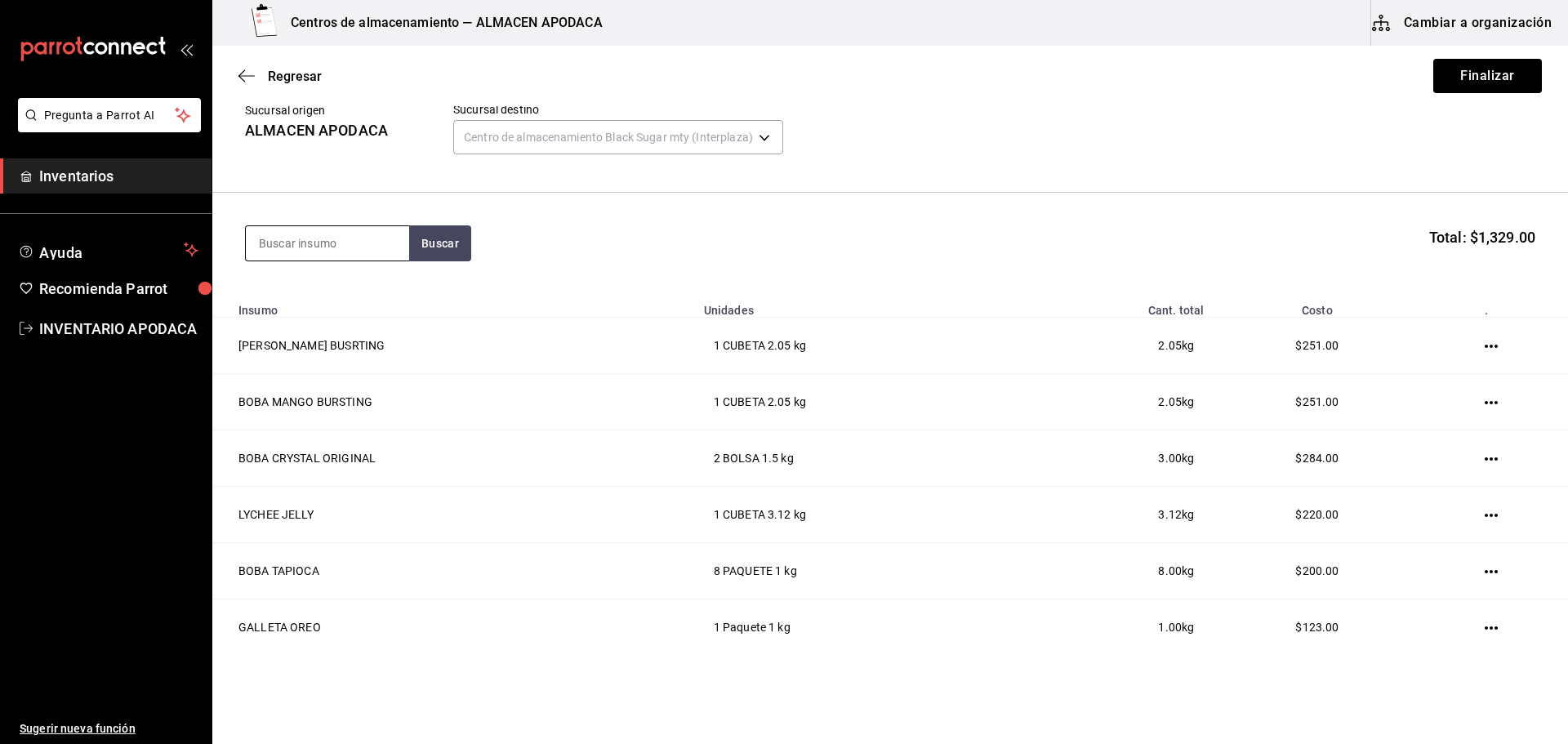
click at [267, 237] on input at bounding box center [327, 243] width 163 height 35
click at [289, 311] on div "TARO PREMIUM POWDER" at bounding box center [327, 301] width 137 height 39
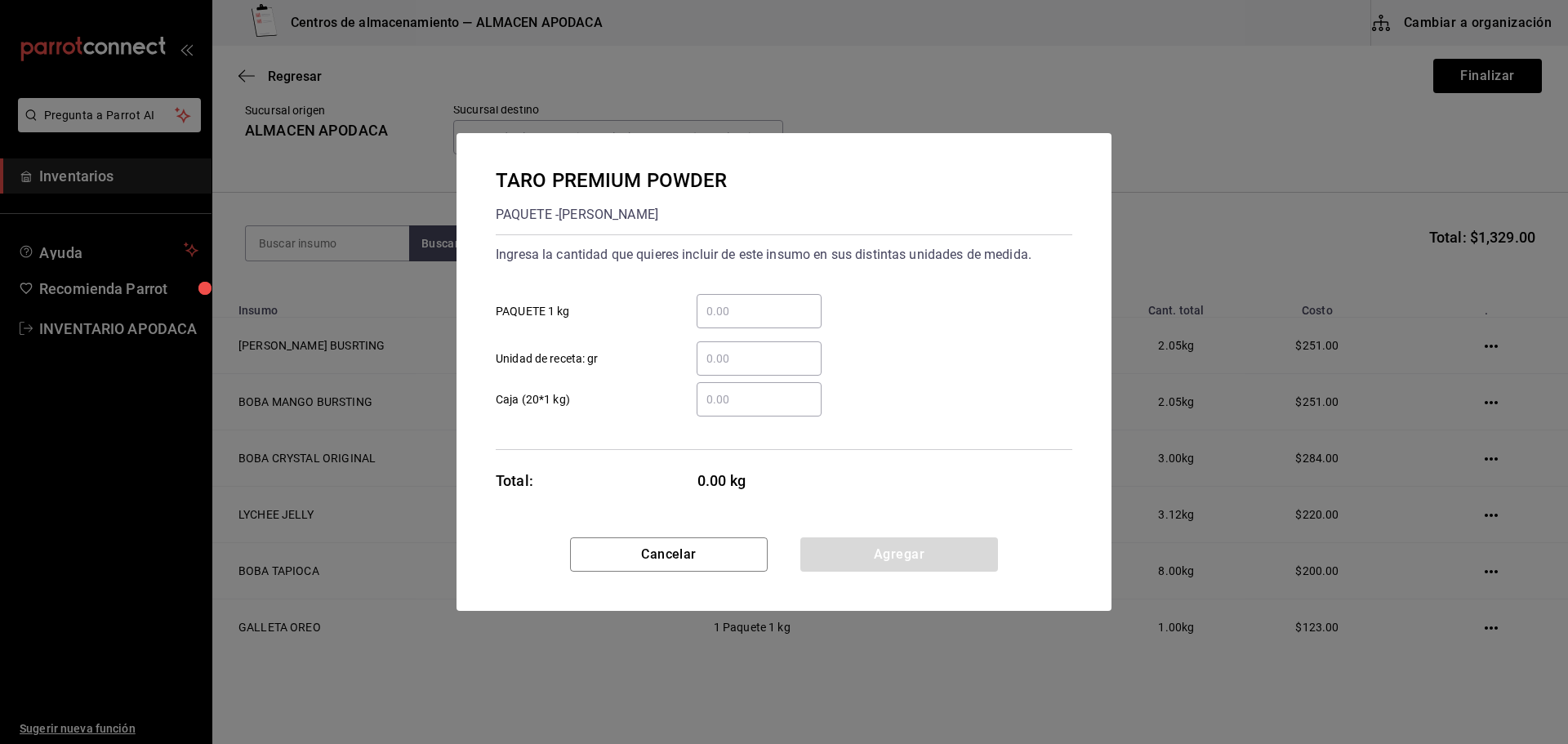
click at [742, 292] on div "​ PAQUETE 1 kg" at bounding box center [777, 305] width 590 height 48
click at [723, 317] on input "​ PAQUETE 1 kg" at bounding box center [759, 311] width 125 height 20
click at [920, 558] on button "Agregar" at bounding box center [898, 554] width 198 height 35
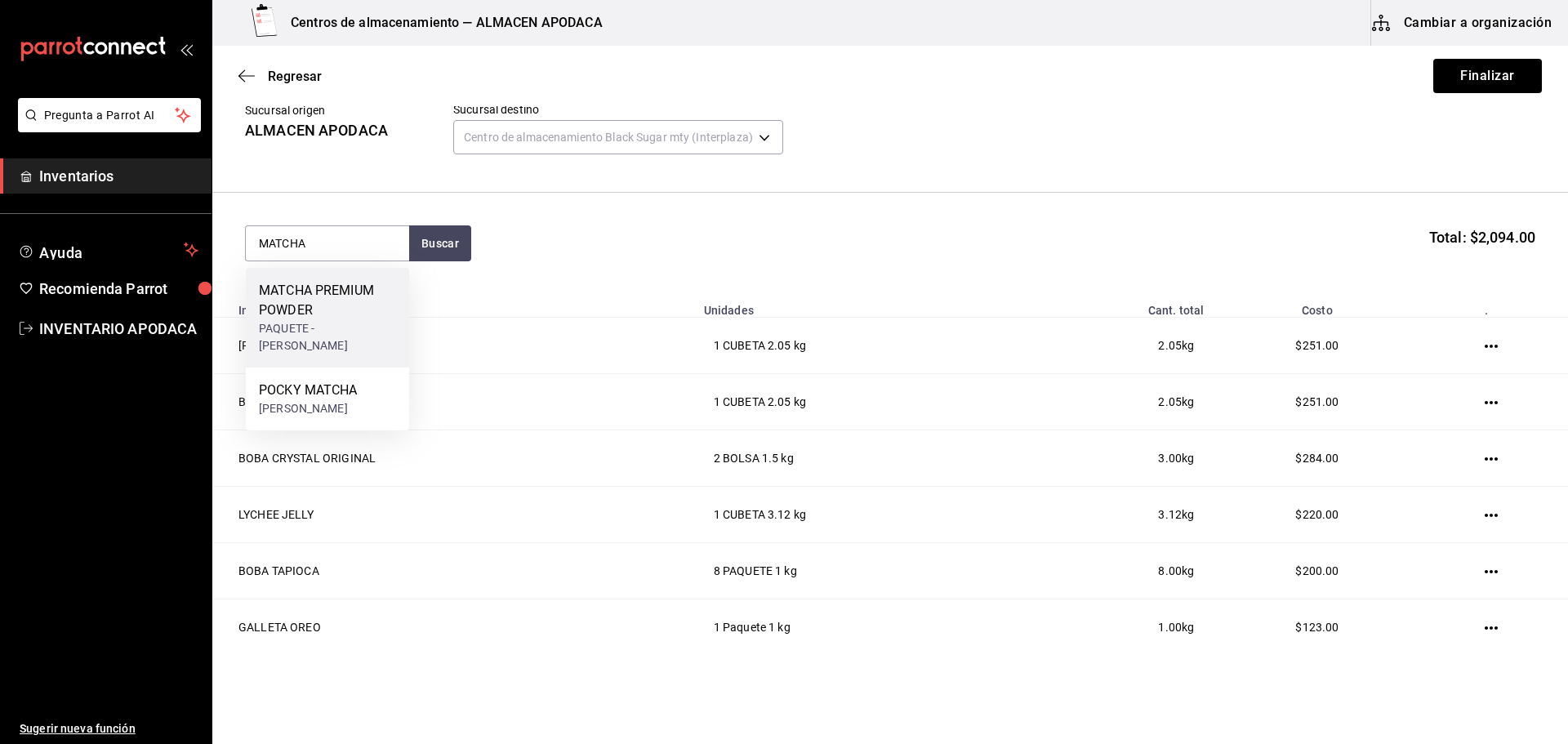
click at [316, 315] on div "MATCHA PREMIUM POWDER" at bounding box center [327, 301] width 137 height 39
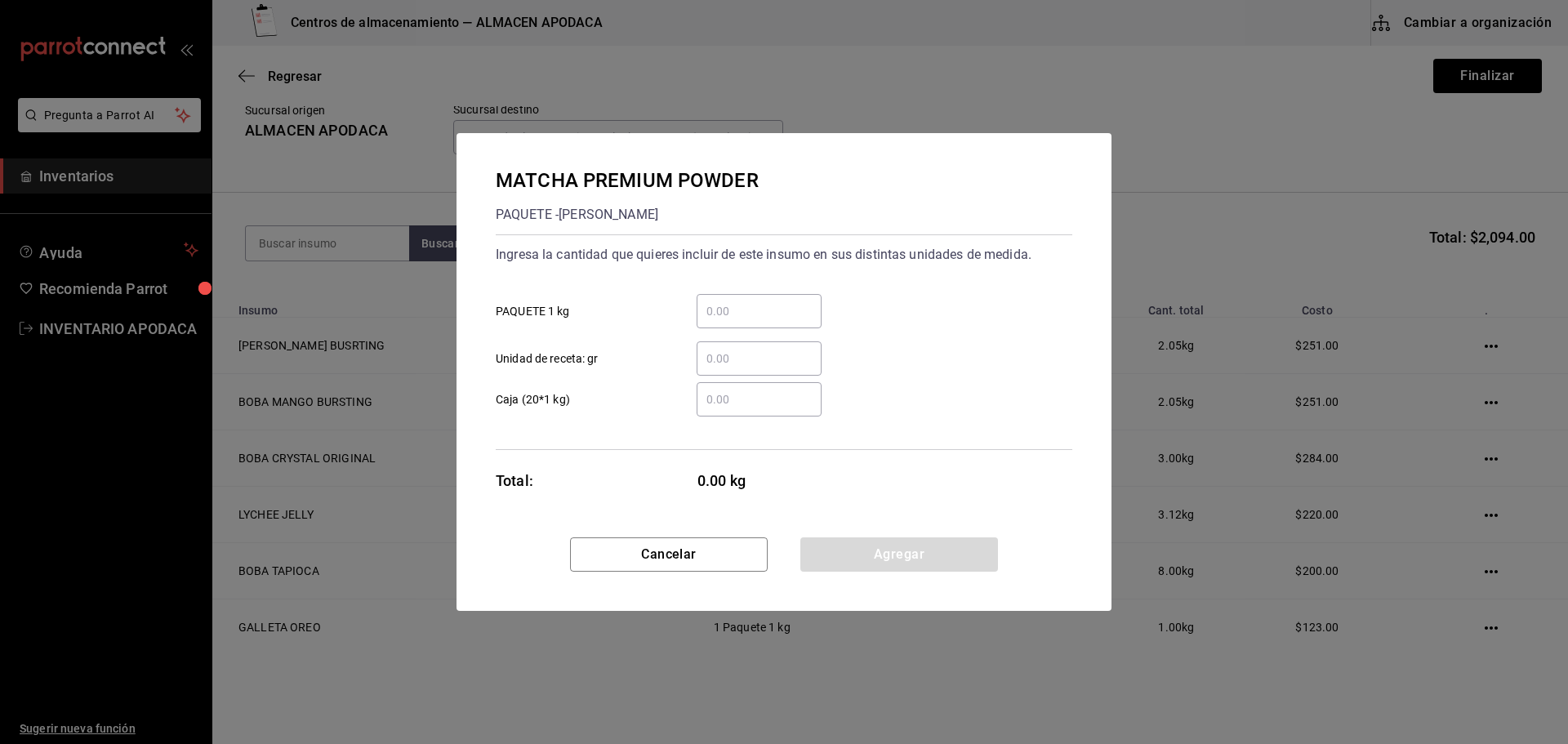
click at [729, 294] on div "​" at bounding box center [759, 311] width 125 height 35
click at [729, 301] on input "​ PAQUETE 1 kg" at bounding box center [759, 311] width 125 height 20
drag, startPoint x: 913, startPoint y: 541, endPoint x: 872, endPoint y: 527, distance: 43.3
click at [913, 541] on button "Agregar" at bounding box center [898, 554] width 198 height 35
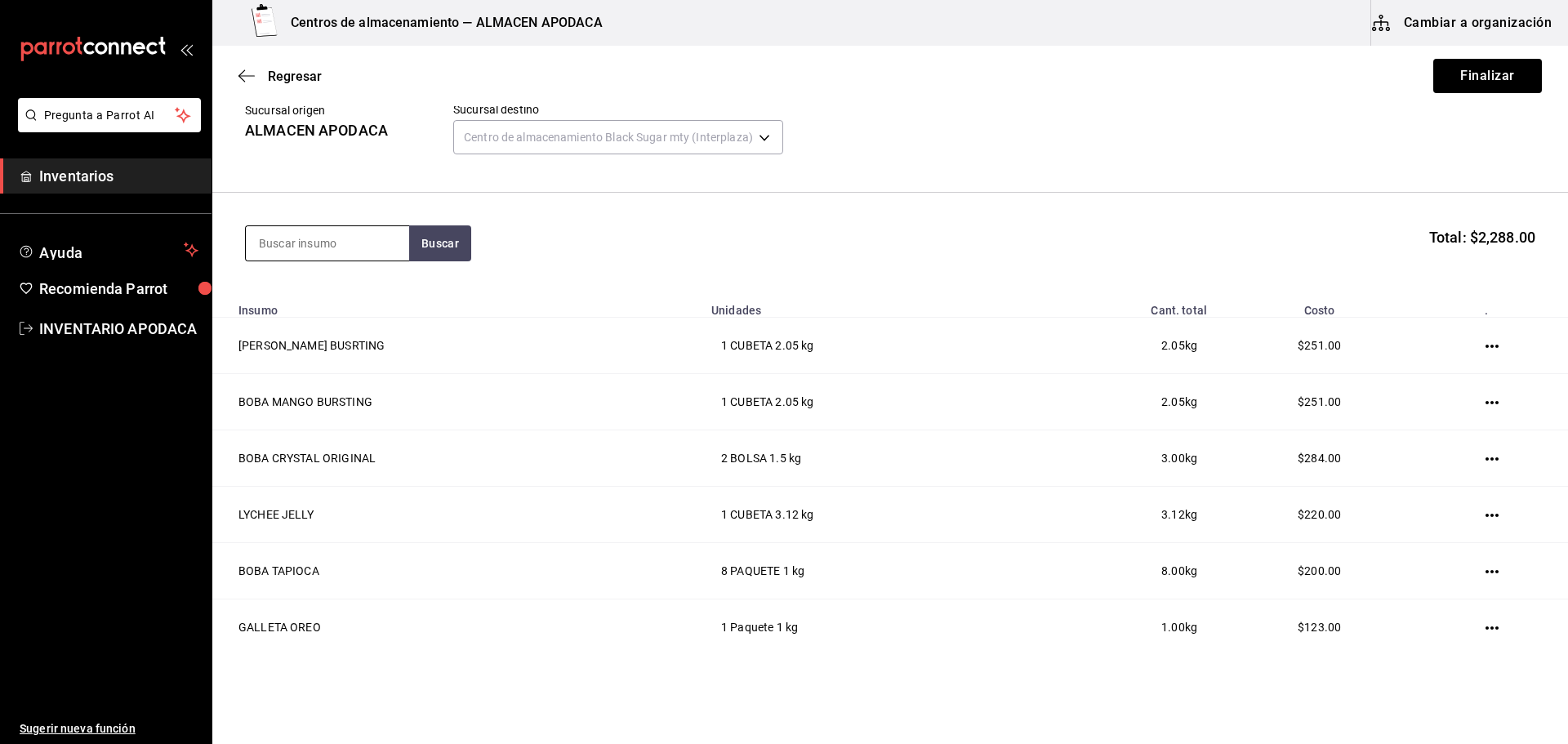
click at [360, 248] on input at bounding box center [327, 243] width 163 height 35
click at [352, 311] on div "PAQUETE - [PERSON_NAME]" at bounding box center [327, 317] width 137 height 35
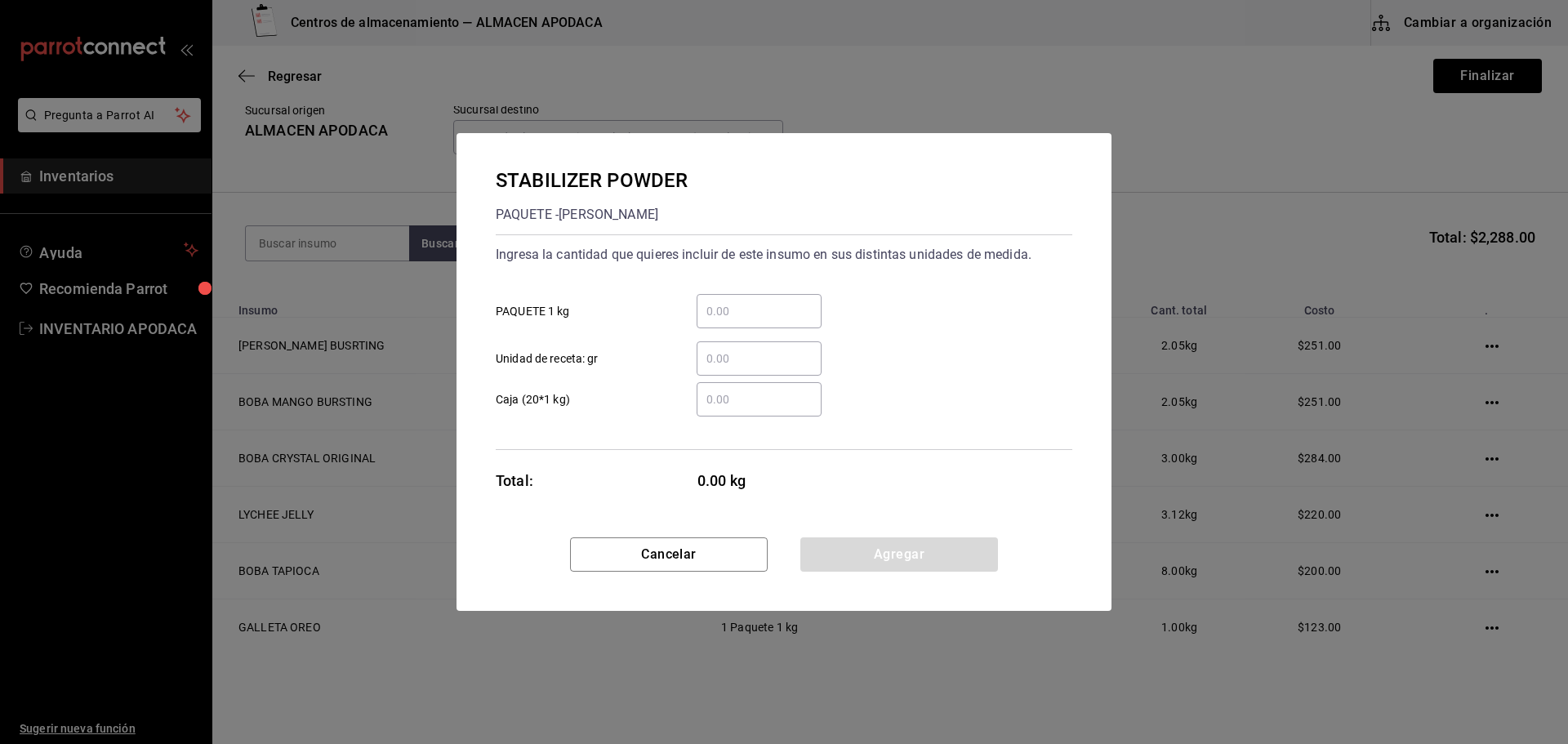
drag, startPoint x: 774, startPoint y: 254, endPoint x: 750, endPoint y: 302, distance: 53.7
click at [760, 284] on div "Ingresa la cantidad que quieres incluir de este insumo en sus distintas unidade…" at bounding box center [784, 309] width 577 height 134
click at [748, 308] on input "​ PAQUETE 1 kg" at bounding box center [759, 311] width 125 height 20
click at [868, 567] on button "Agregar" at bounding box center [898, 554] width 198 height 35
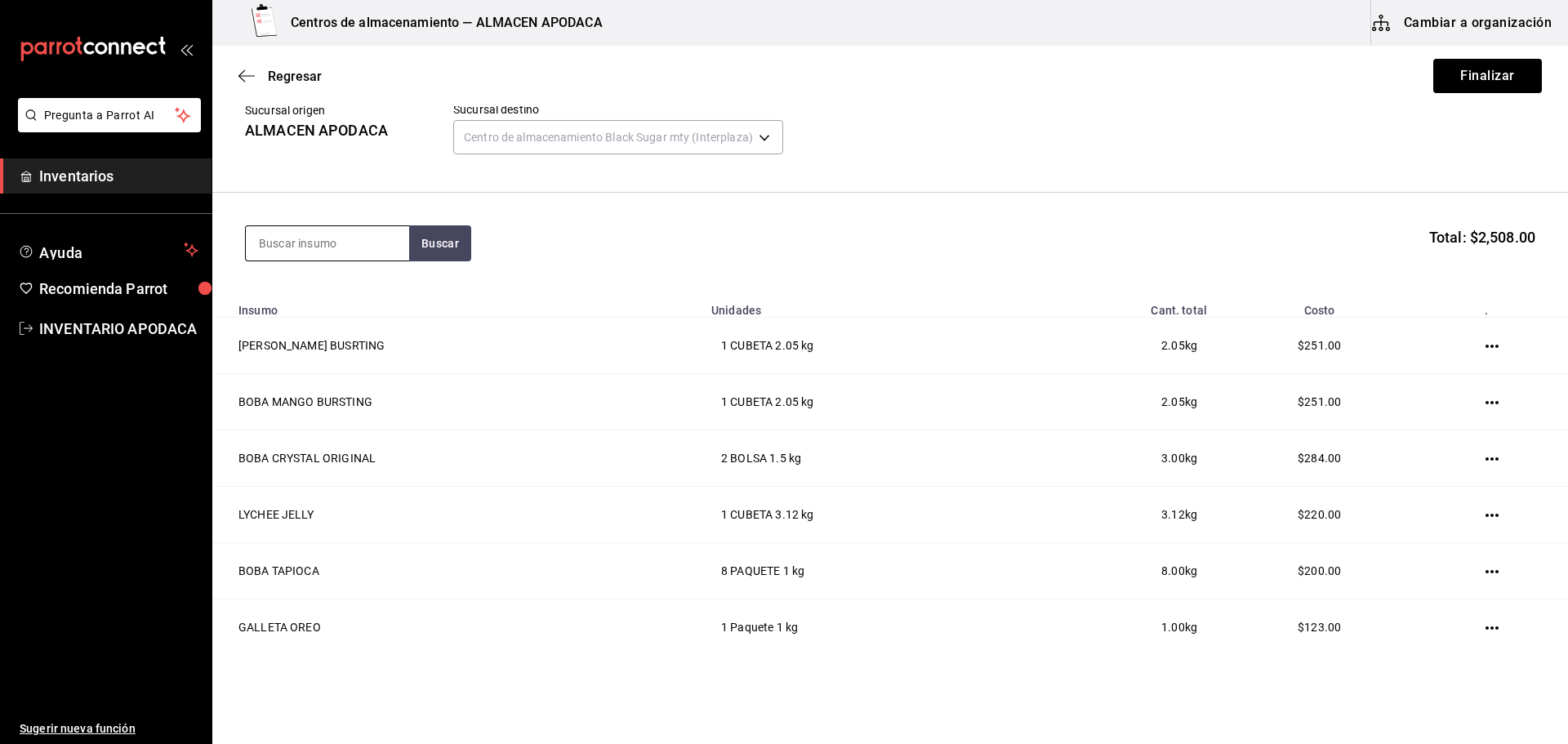
click at [312, 251] on input at bounding box center [327, 243] width 163 height 35
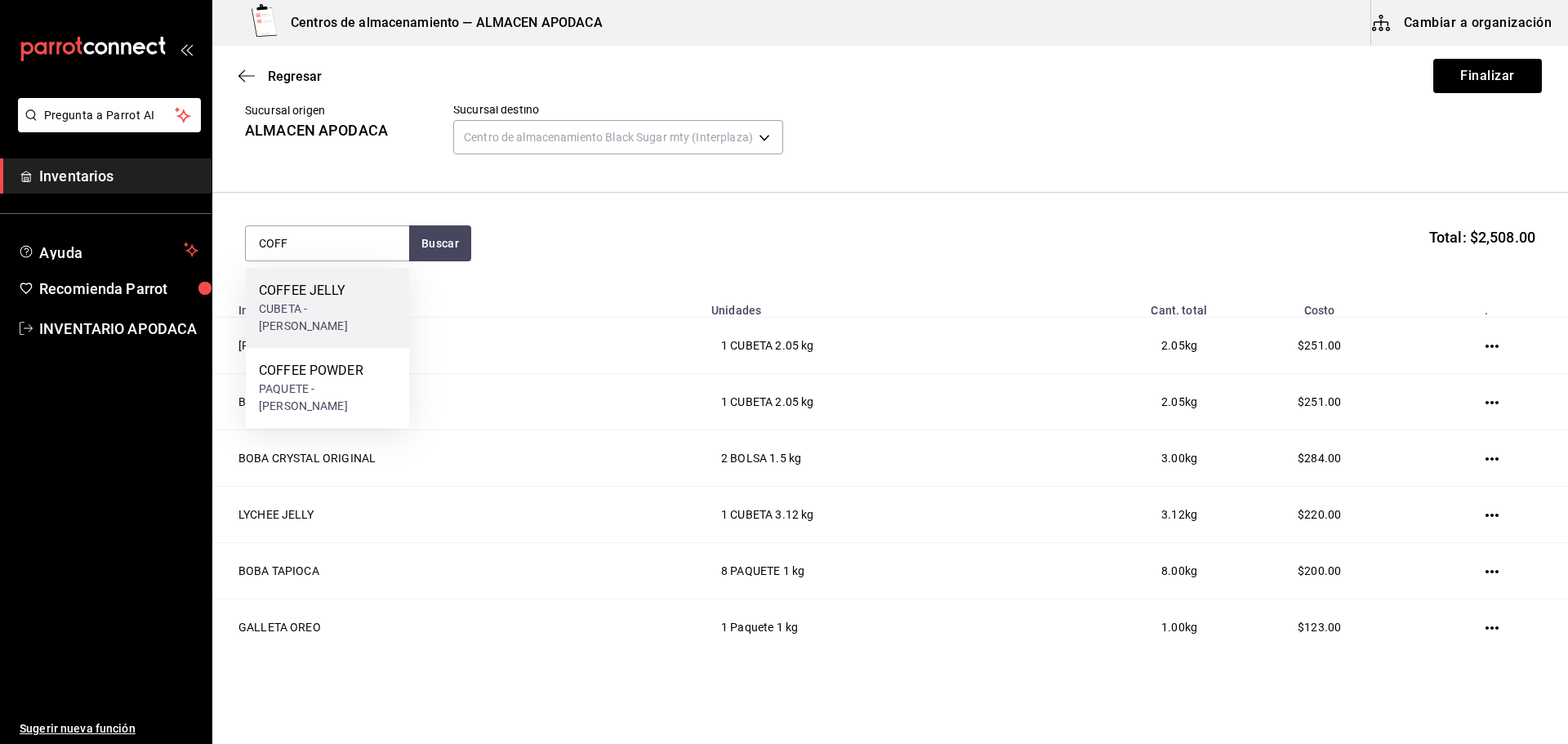
click at [352, 306] on div "COFFEE JELLY CUBETA - [PERSON_NAME]" at bounding box center [327, 308] width 163 height 80
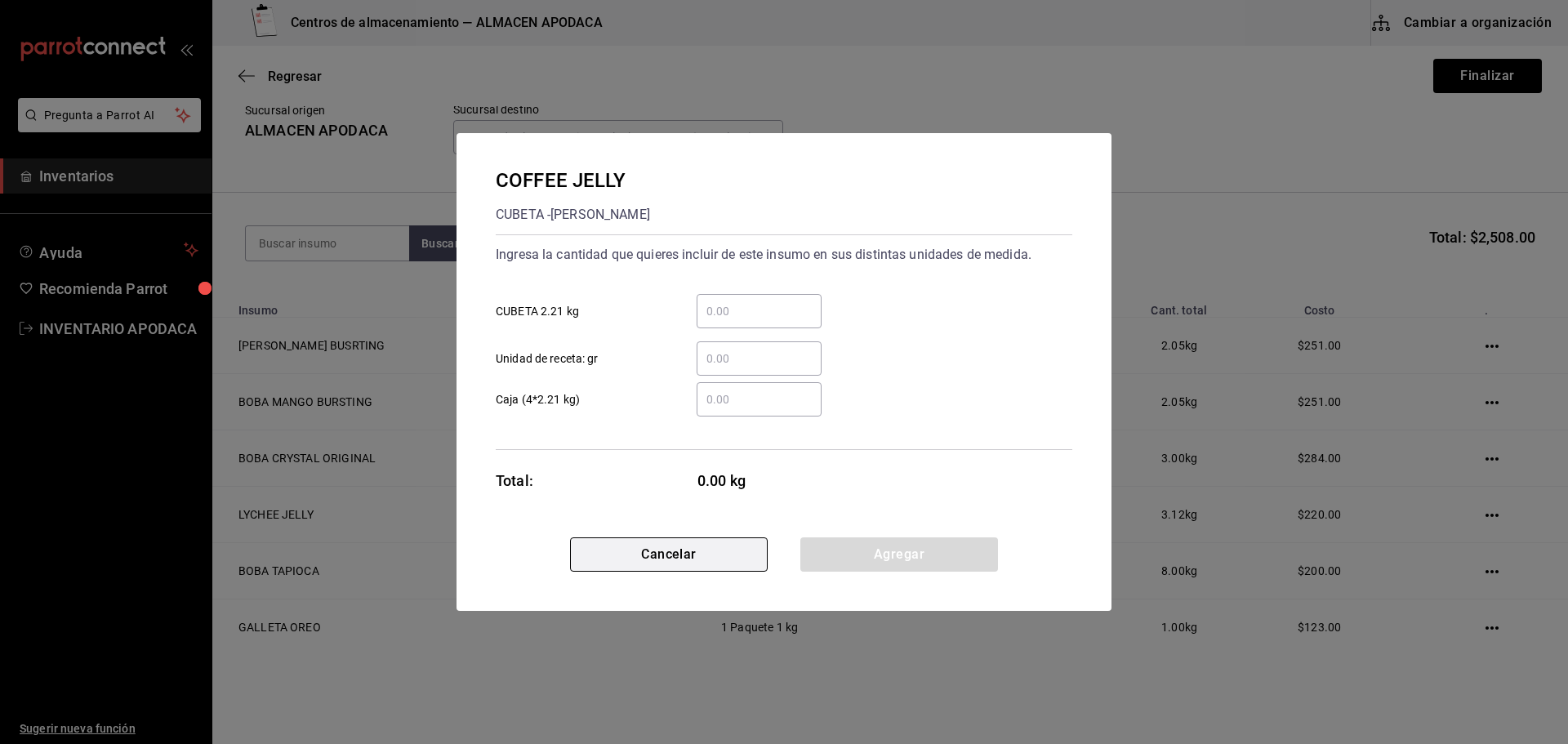
click at [631, 557] on button "Cancelar" at bounding box center [669, 554] width 198 height 35
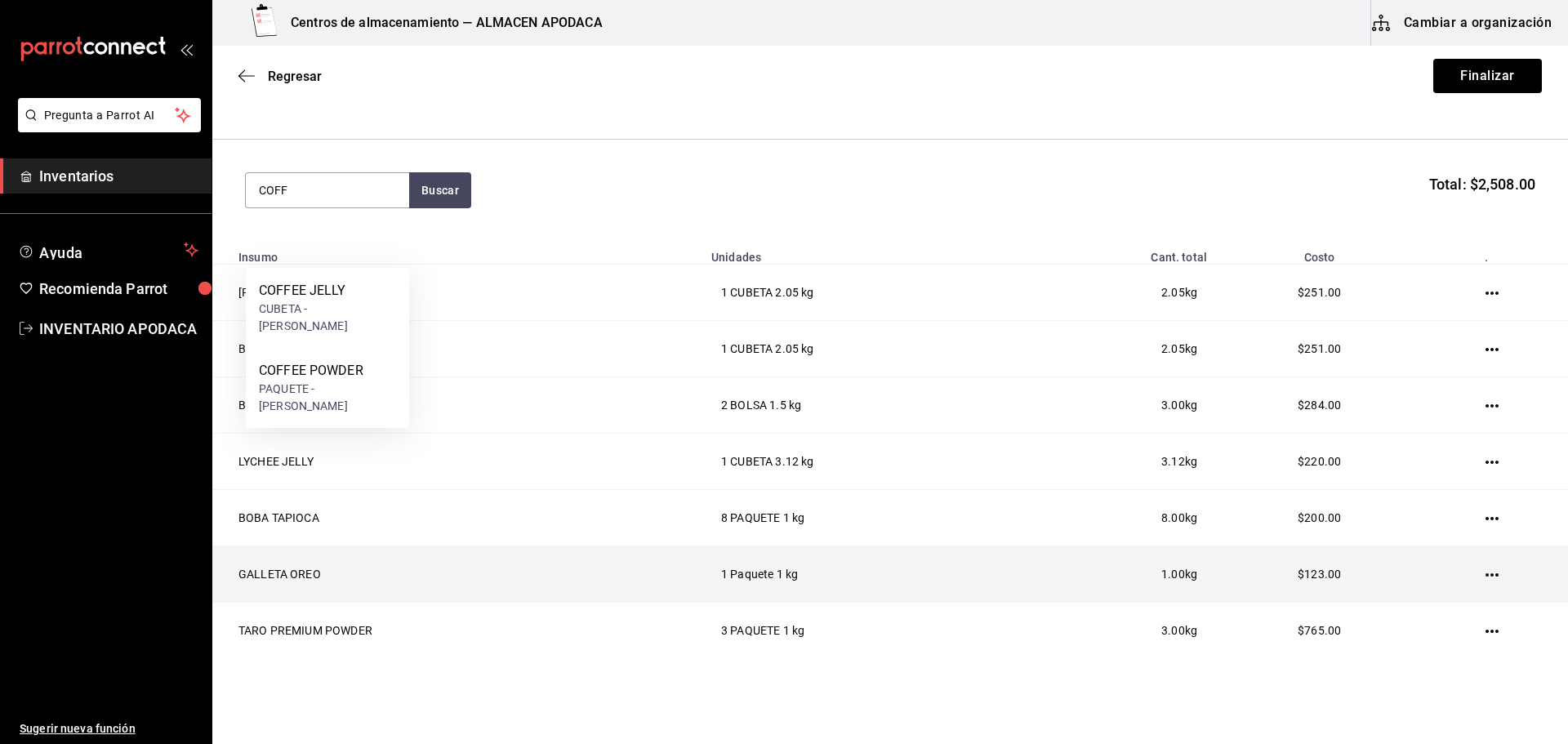
scroll to position [161, 0]
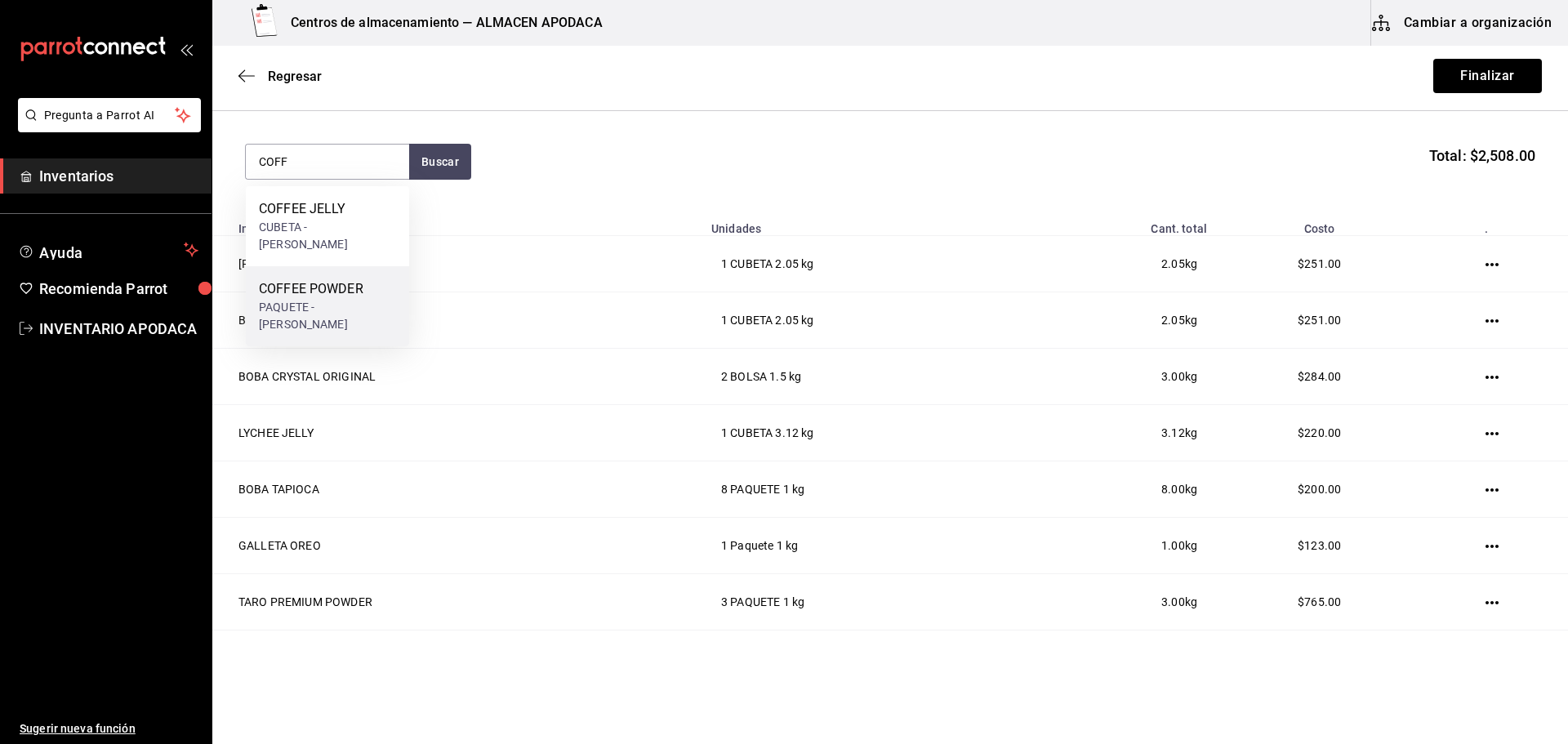
click at [344, 281] on div "COFFEE POWDER" at bounding box center [327, 289] width 137 height 20
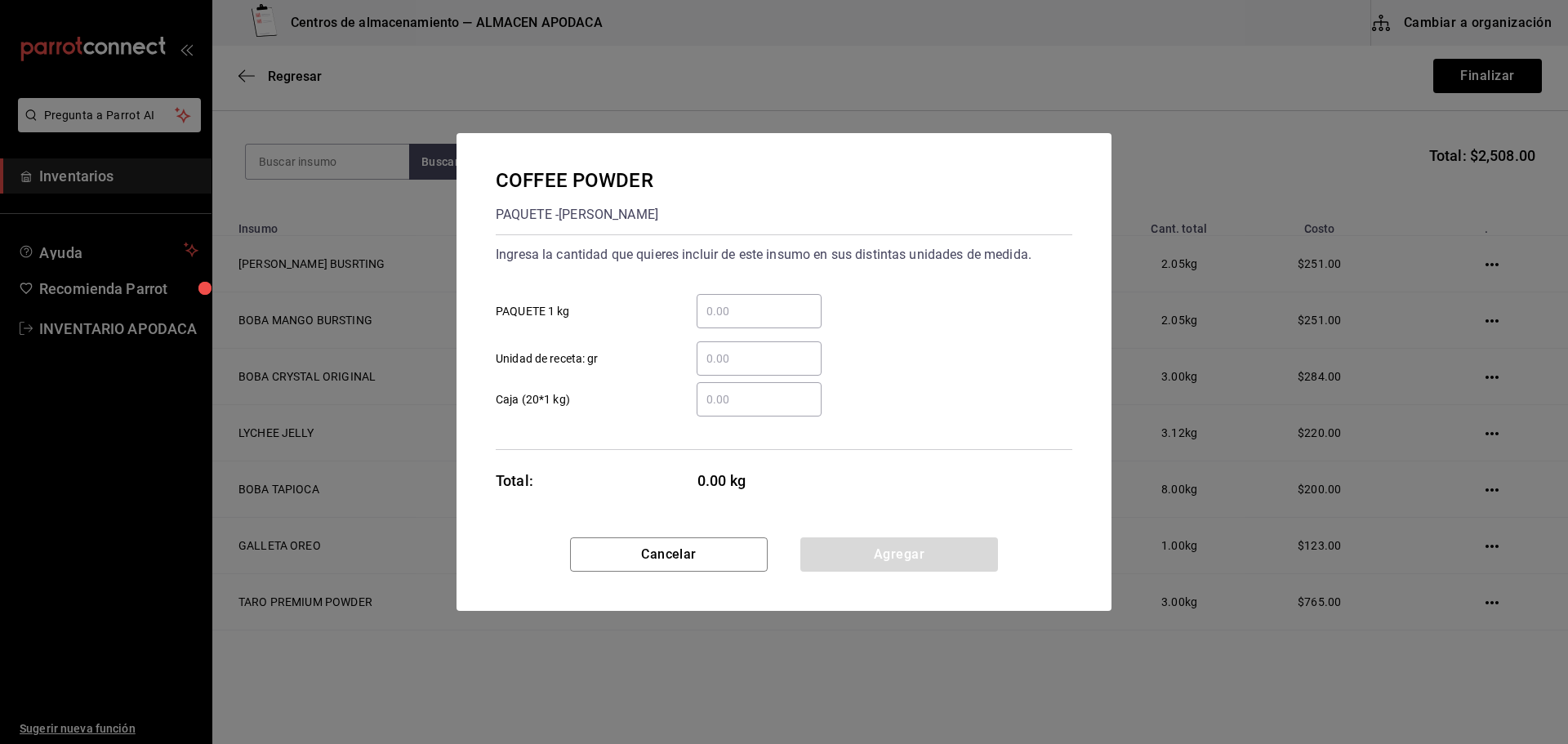
drag, startPoint x: 721, startPoint y: 296, endPoint x: 718, endPoint y: 308, distance: 12.4
click at [719, 296] on div "​" at bounding box center [759, 311] width 125 height 35
click at [719, 301] on input "​ PAQUETE 1 kg" at bounding box center [759, 311] width 125 height 20
click at [718, 308] on input "​ PAQUETE 1 kg" at bounding box center [759, 311] width 125 height 20
click at [862, 549] on button "Agregar" at bounding box center [898, 554] width 198 height 35
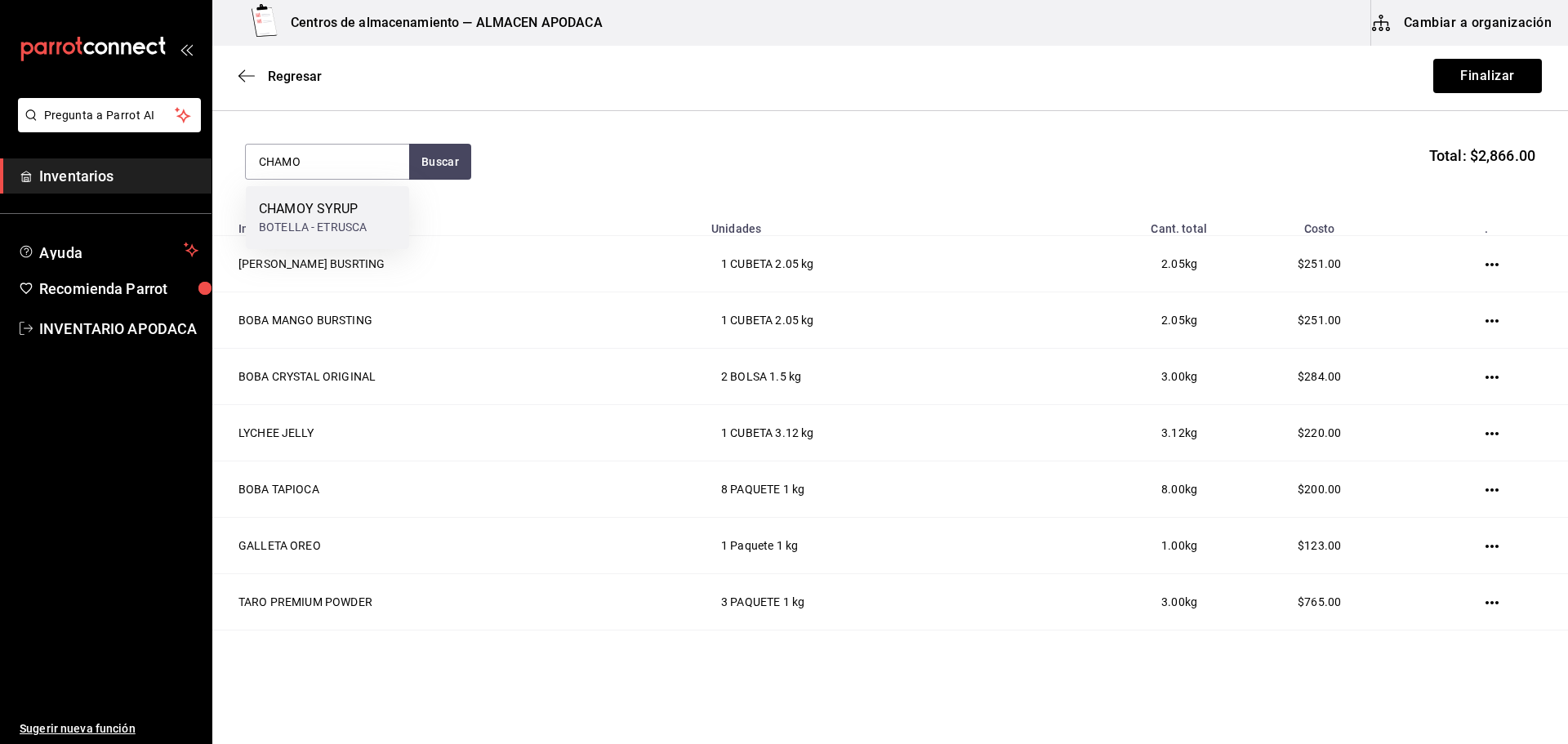
click at [372, 231] on div "CHAMOY SYRUP BOTELLA - ETRUSCA" at bounding box center [327, 218] width 163 height 63
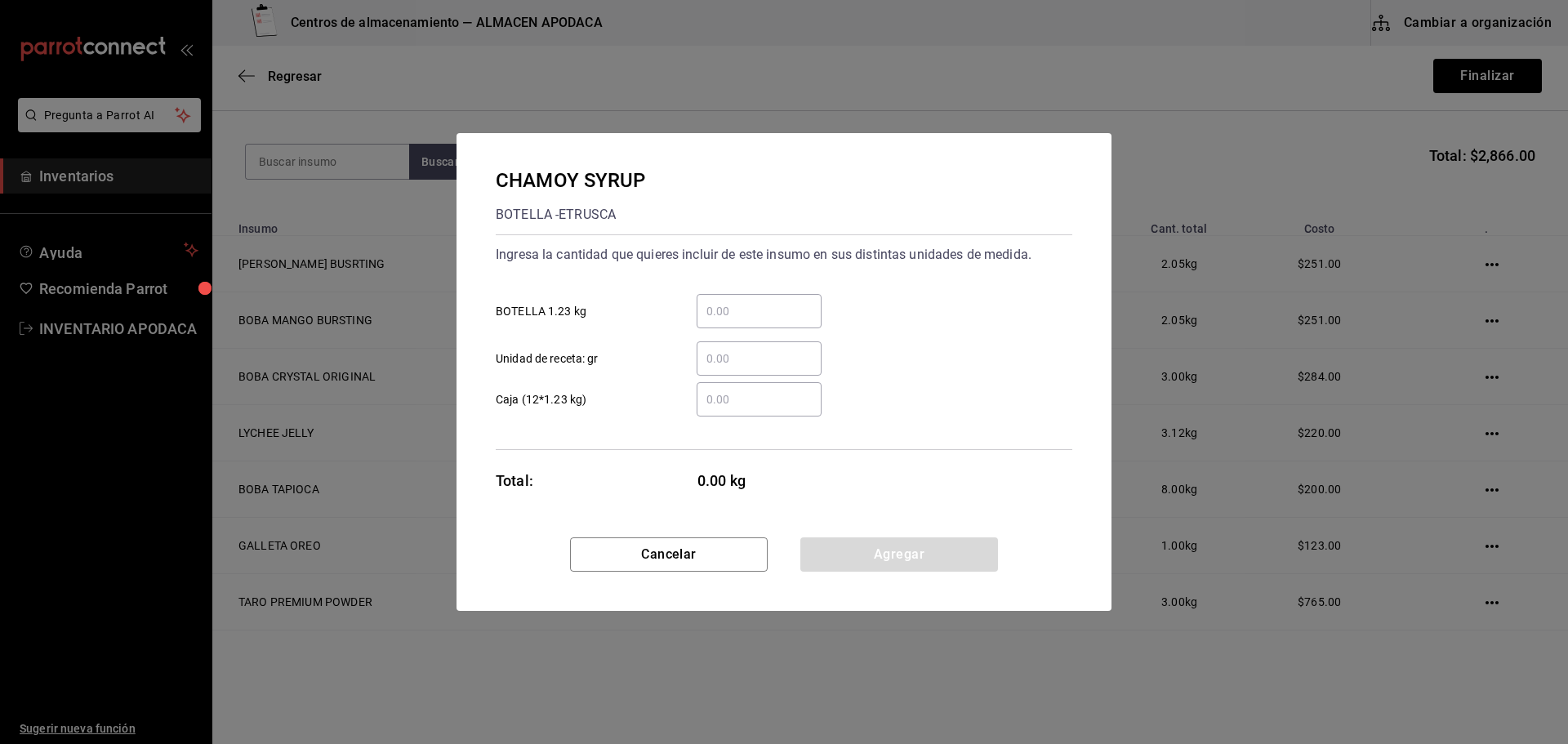
click at [729, 312] on input "​ BOTELLA 1.23 kg" at bounding box center [759, 311] width 125 height 20
click at [909, 539] on button "Agregar" at bounding box center [898, 554] width 198 height 35
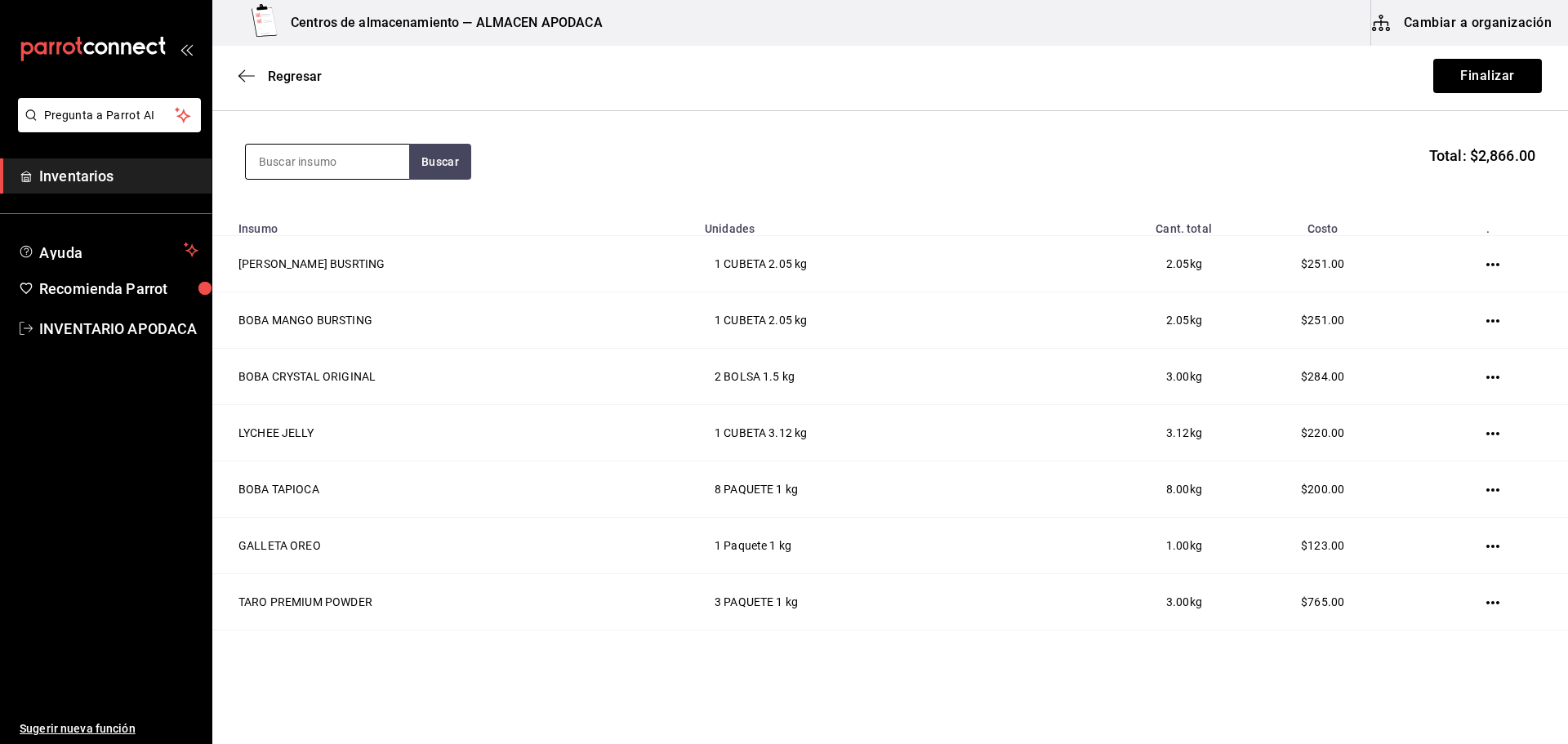
click at [350, 170] on input at bounding box center [327, 161] width 163 height 35
drag, startPoint x: 344, startPoint y: 216, endPoint x: 356, endPoint y: 216, distance: 12.0
click at [356, 216] on div "PASSION FRUIT SYRUP" at bounding box center [327, 219] width 137 height 39
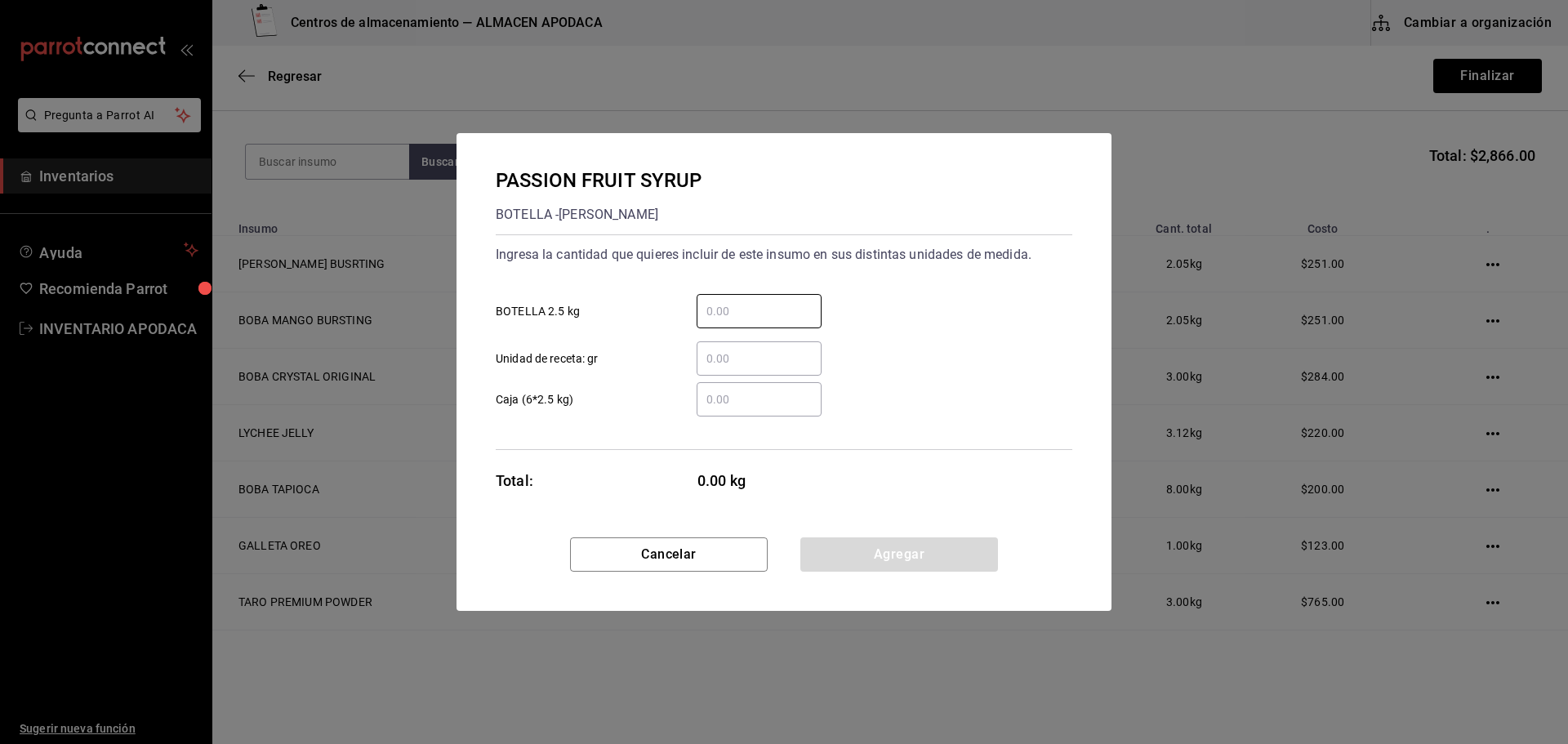
drag, startPoint x: 735, startPoint y: 311, endPoint x: 737, endPoint y: 334, distance: 23.1
click at [735, 311] on input "​ BOTELLA 2.5 kg" at bounding box center [759, 311] width 125 height 20
click at [852, 558] on button "Agregar" at bounding box center [898, 554] width 198 height 35
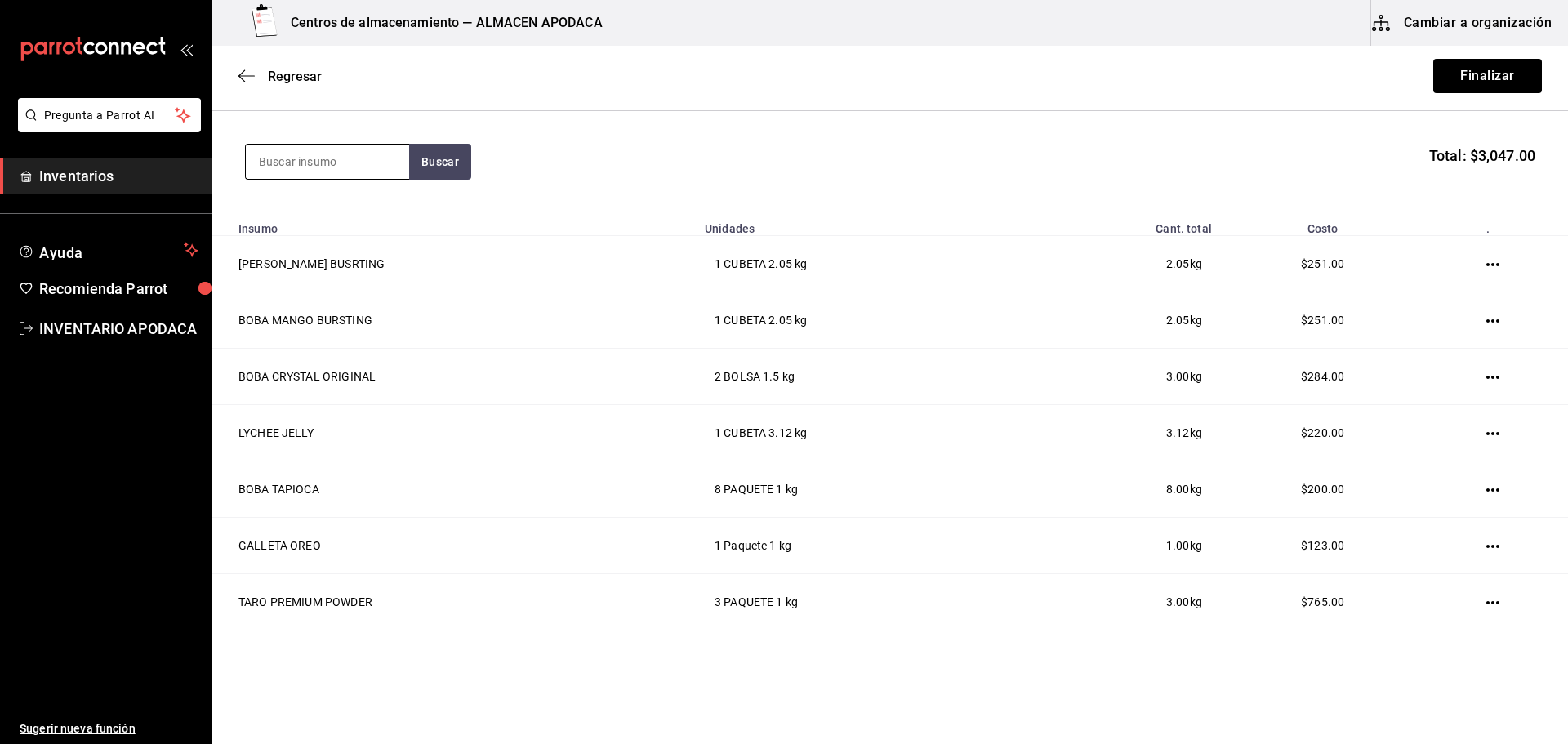
click at [325, 156] on input at bounding box center [327, 161] width 163 height 35
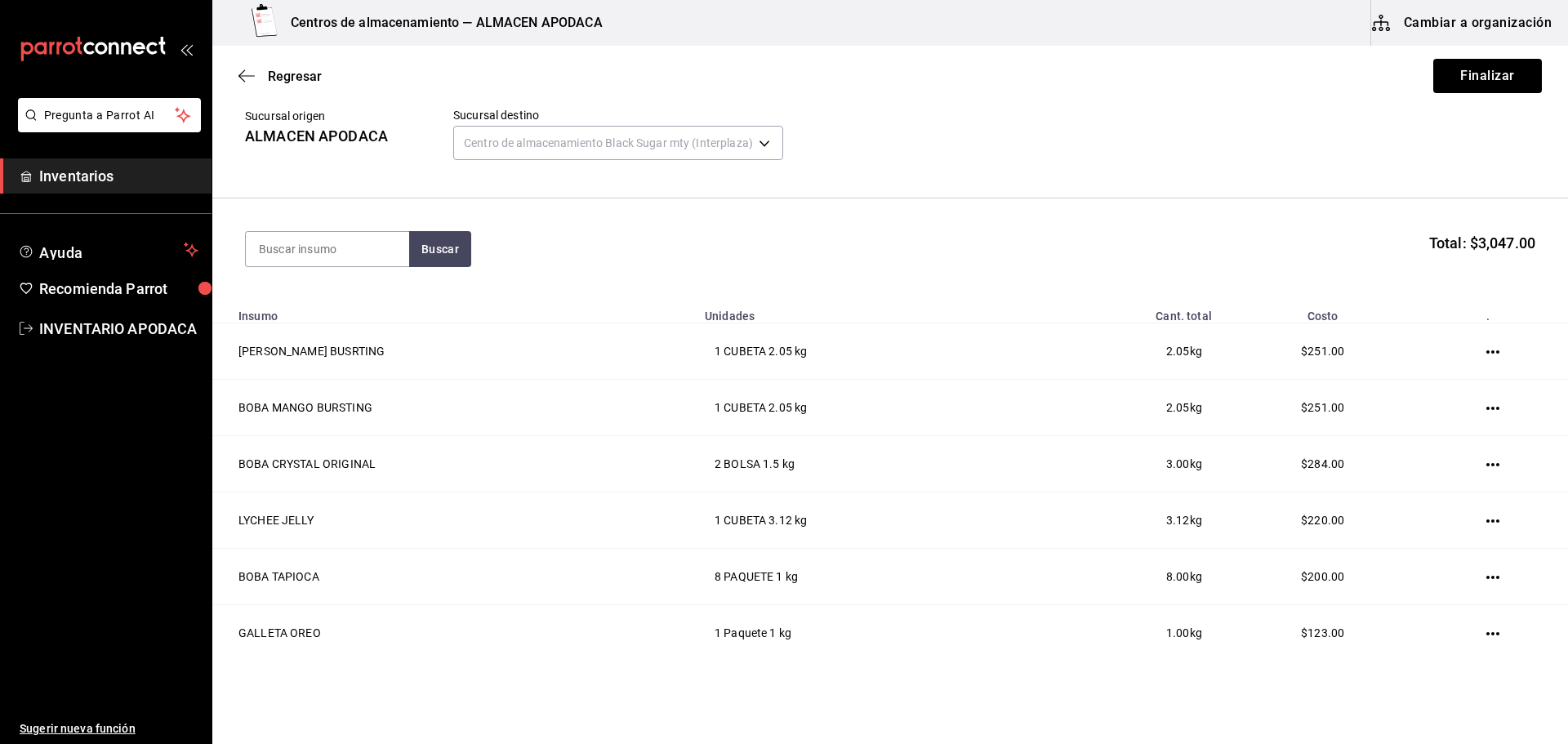
scroll to position [0, 0]
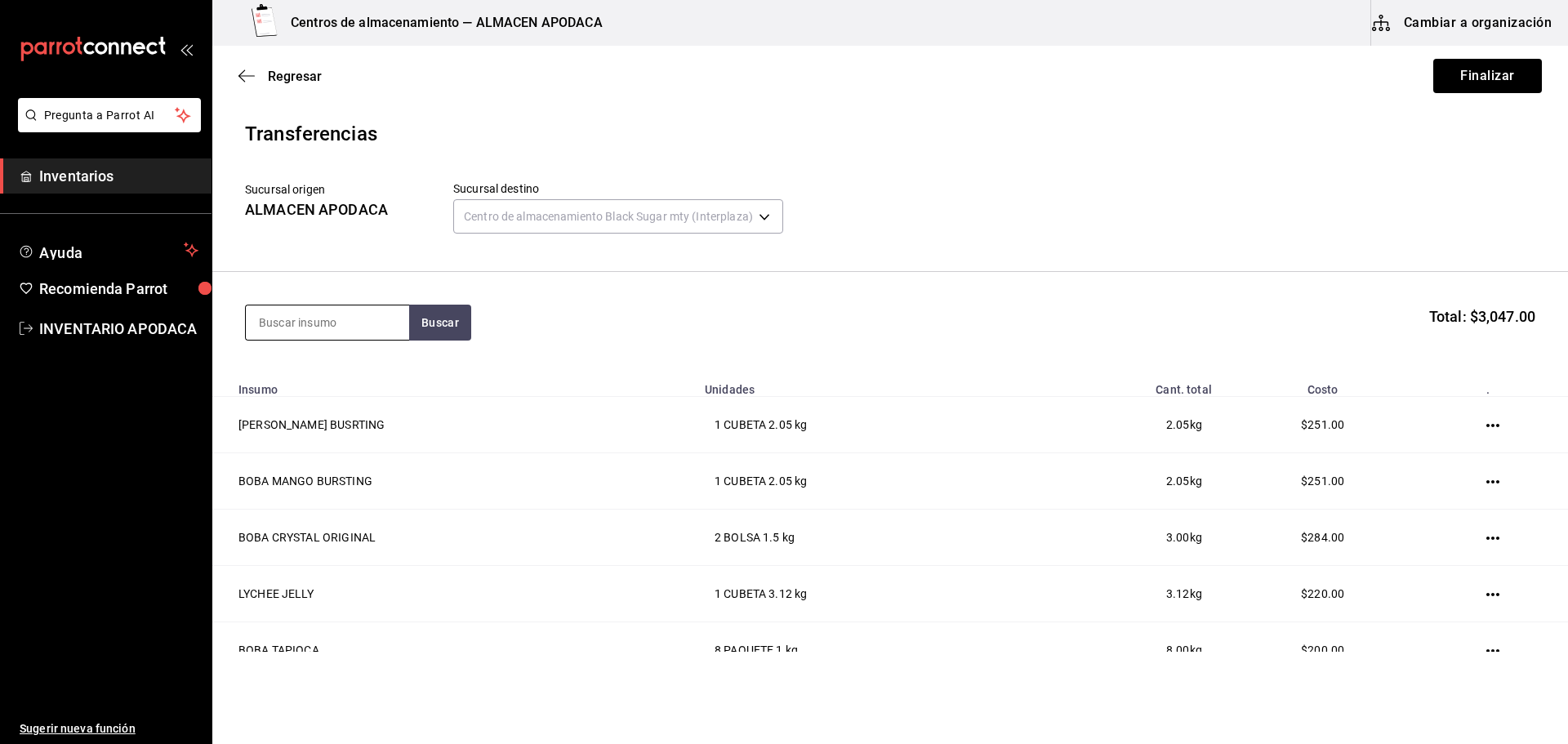
click at [325, 320] on input at bounding box center [327, 323] width 163 height 35
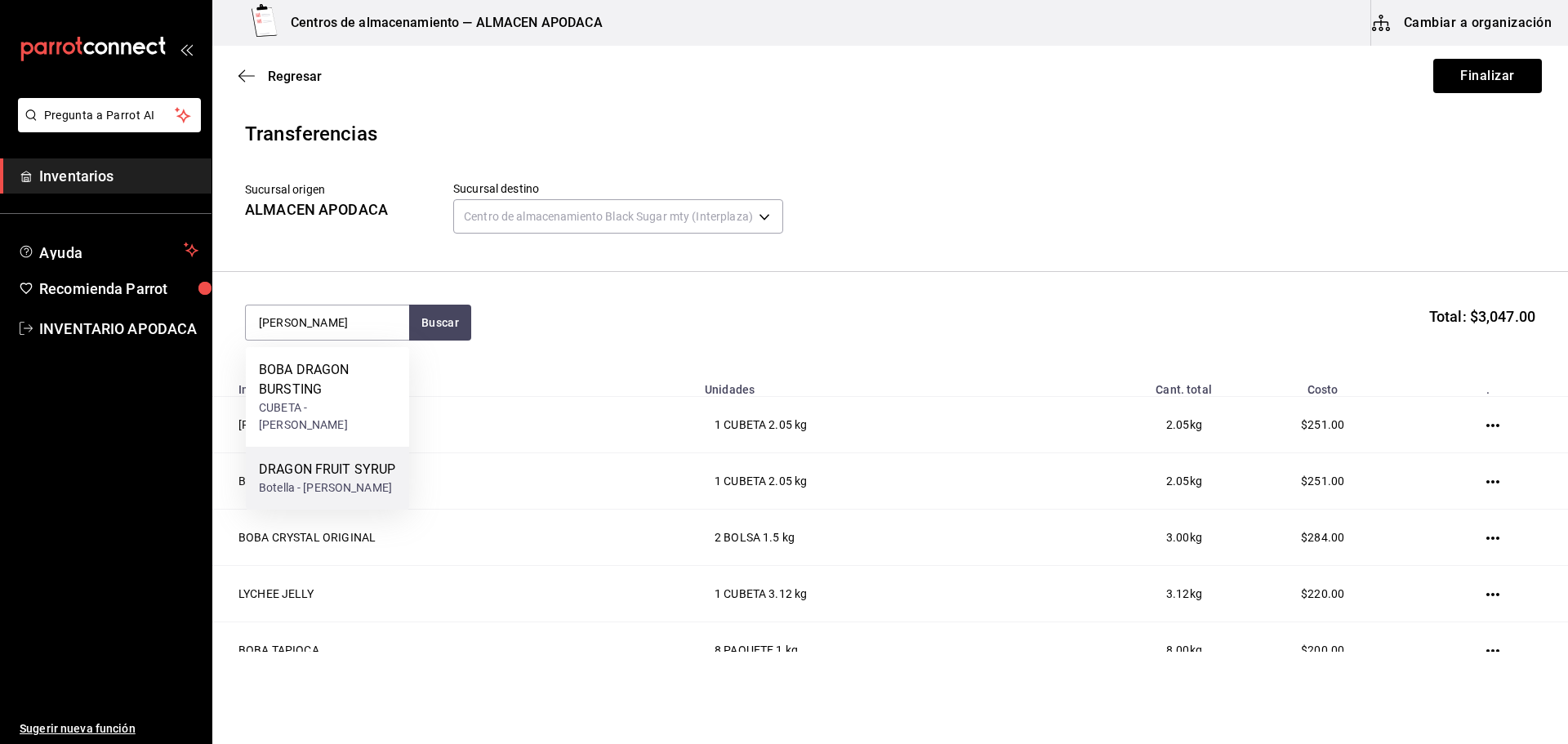
drag, startPoint x: 375, startPoint y: 446, endPoint x: 384, endPoint y: 446, distance: 9.0
click at [384, 460] on div "DRAGON FRUIT SYRUP" at bounding box center [326, 469] width 136 height 20
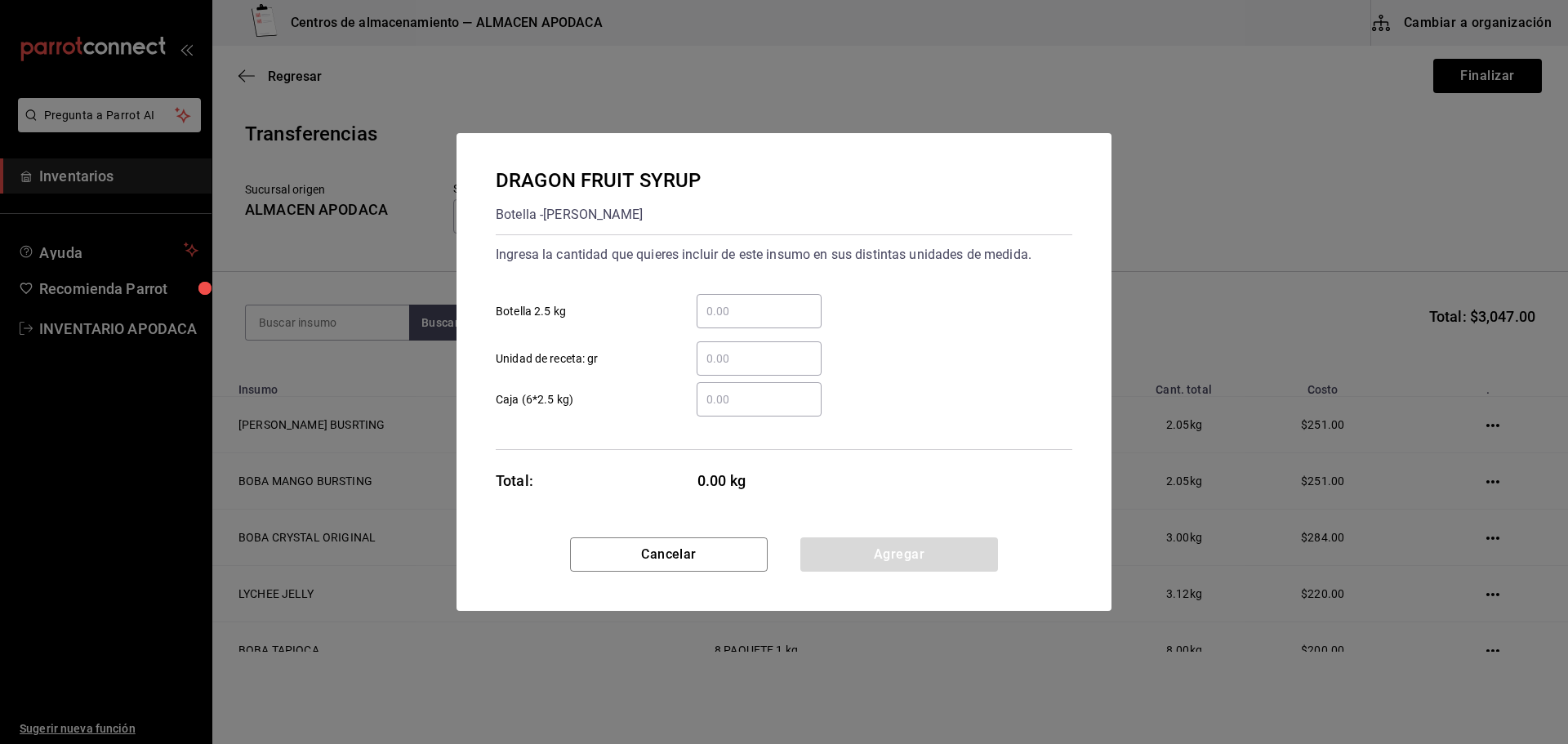
click at [761, 325] on div "​" at bounding box center [759, 311] width 125 height 35
click at [761, 321] on input "​ Botella 2.5 kg" at bounding box center [759, 311] width 125 height 20
click at [848, 554] on button "Agregar" at bounding box center [898, 554] width 198 height 35
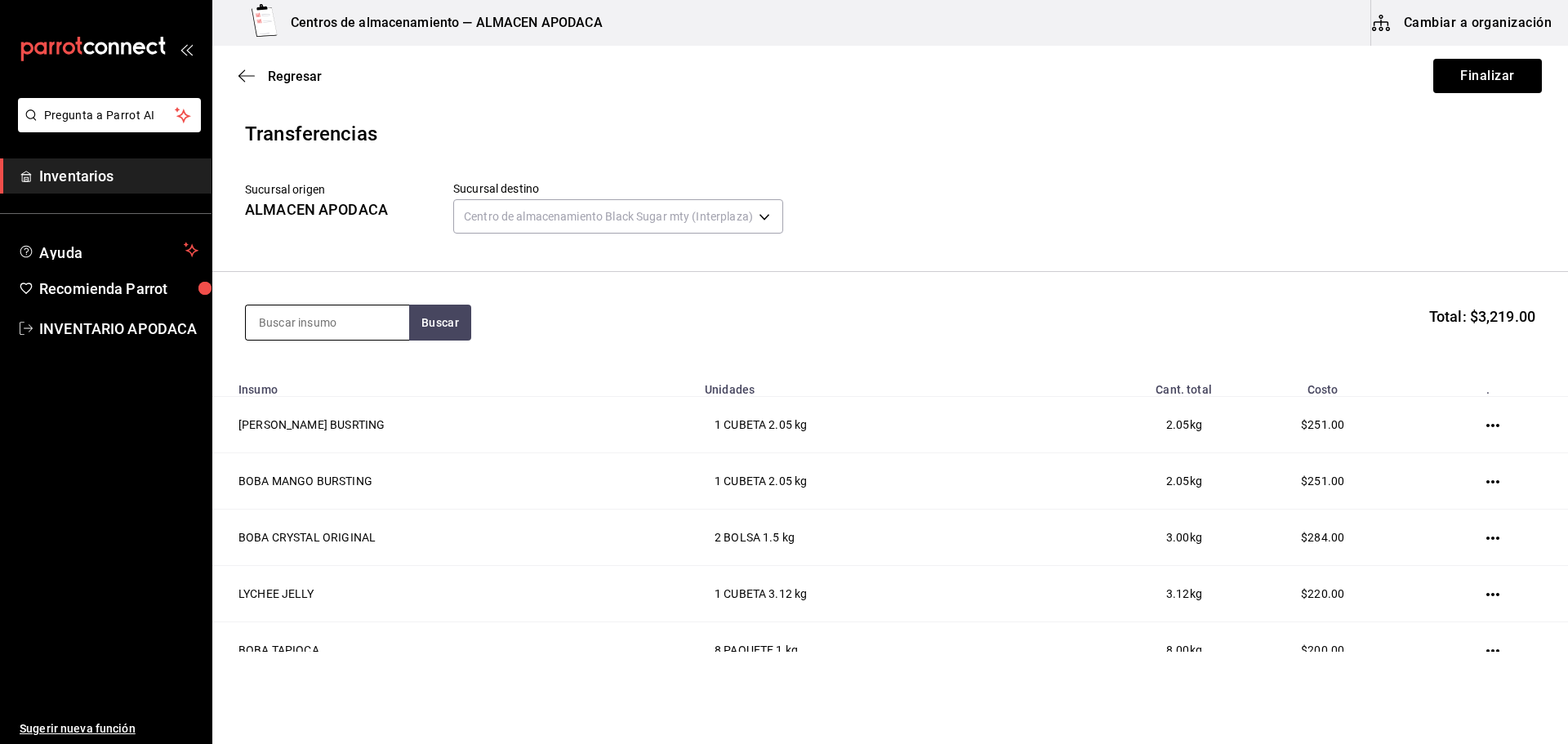
click at [366, 326] on input at bounding box center [327, 323] width 163 height 35
click at [337, 400] on div "BOTE - Interno" at bounding box center [327, 408] width 137 height 17
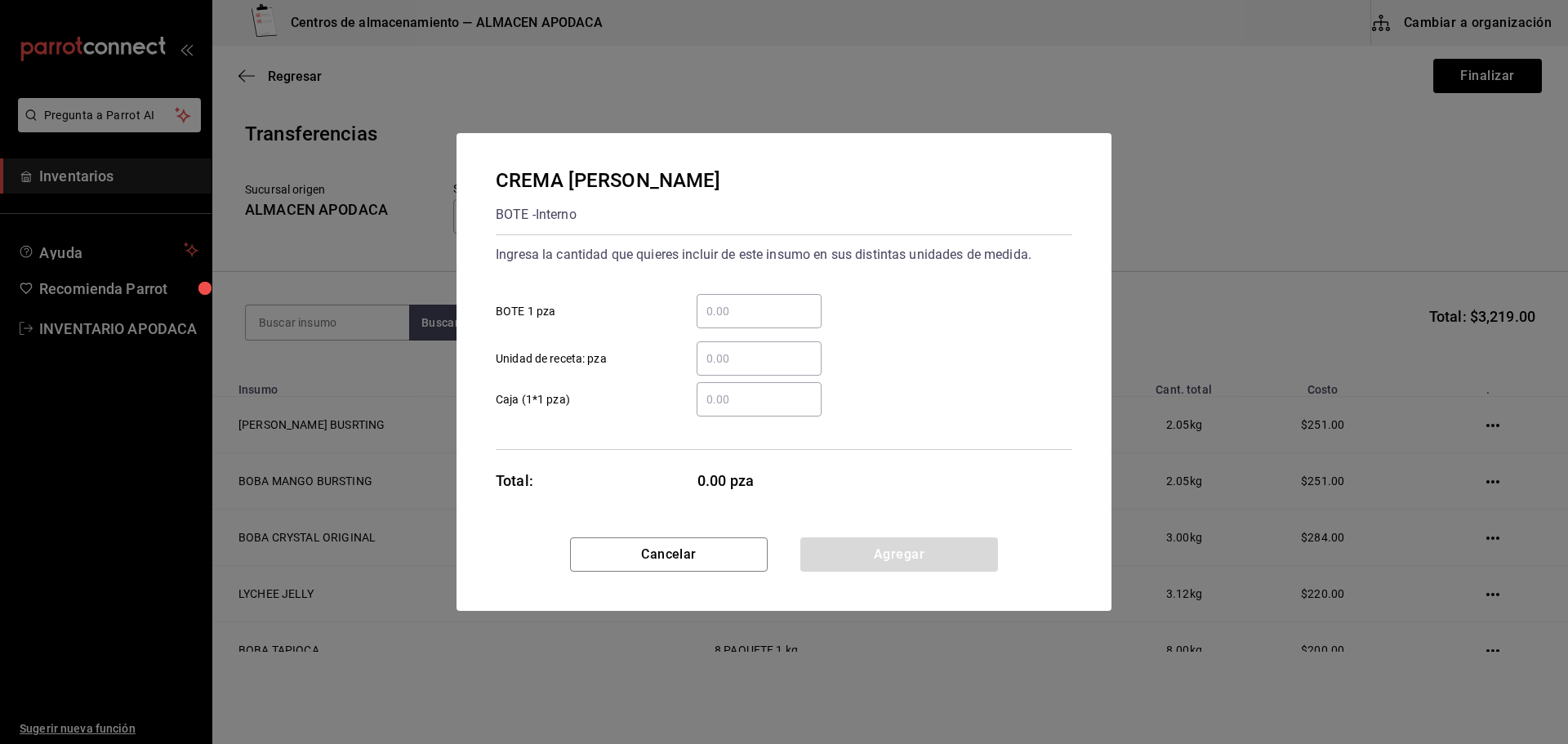
click at [769, 315] on input "​ BOTE 1 pza" at bounding box center [759, 311] width 125 height 20
drag, startPoint x: 851, startPoint y: 550, endPoint x: 717, endPoint y: 483, distance: 149.8
click at [850, 551] on button "Agregar" at bounding box center [898, 554] width 198 height 35
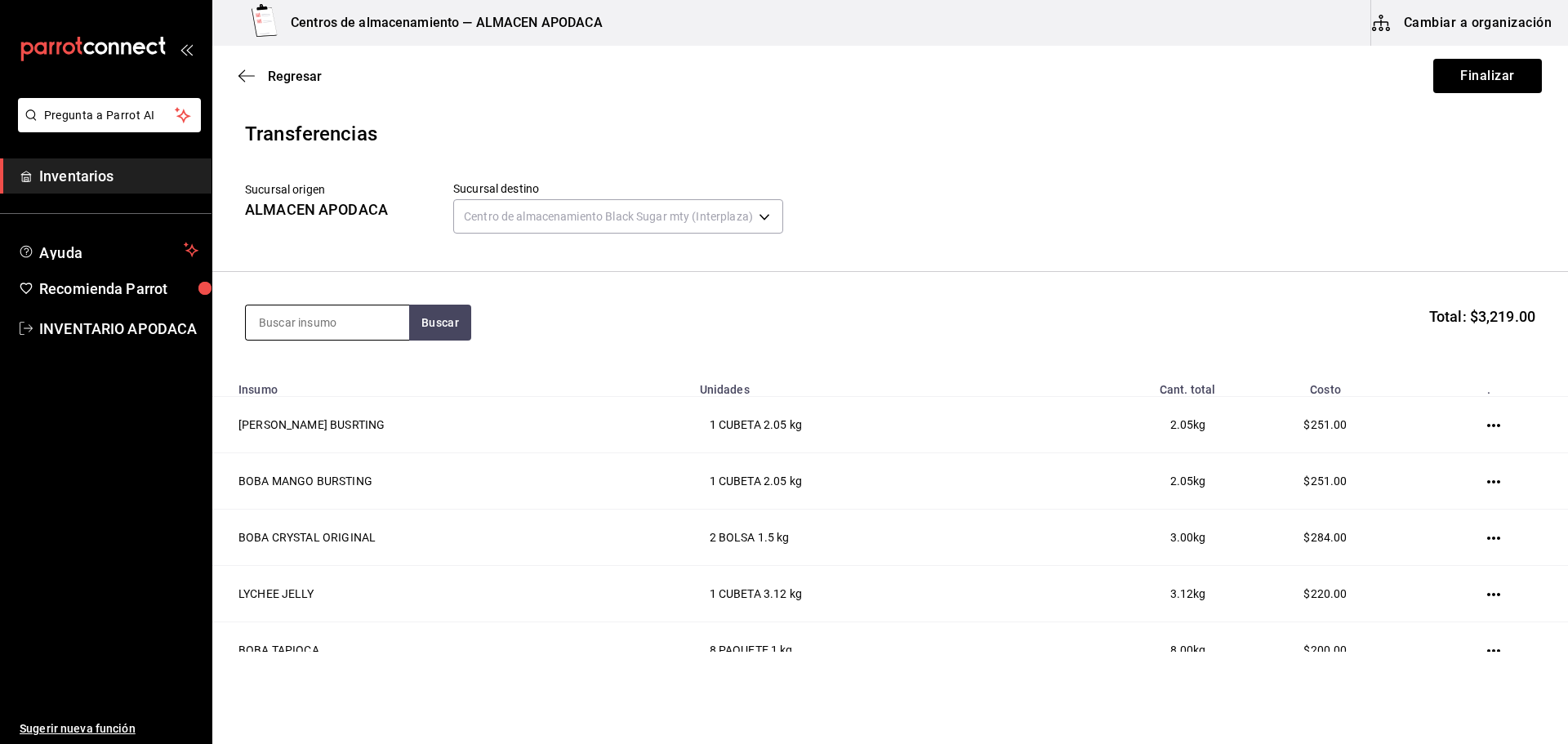
click at [369, 331] on input at bounding box center [327, 323] width 163 height 35
click at [346, 376] on div "LEMON SYRUP" at bounding box center [327, 370] width 137 height 20
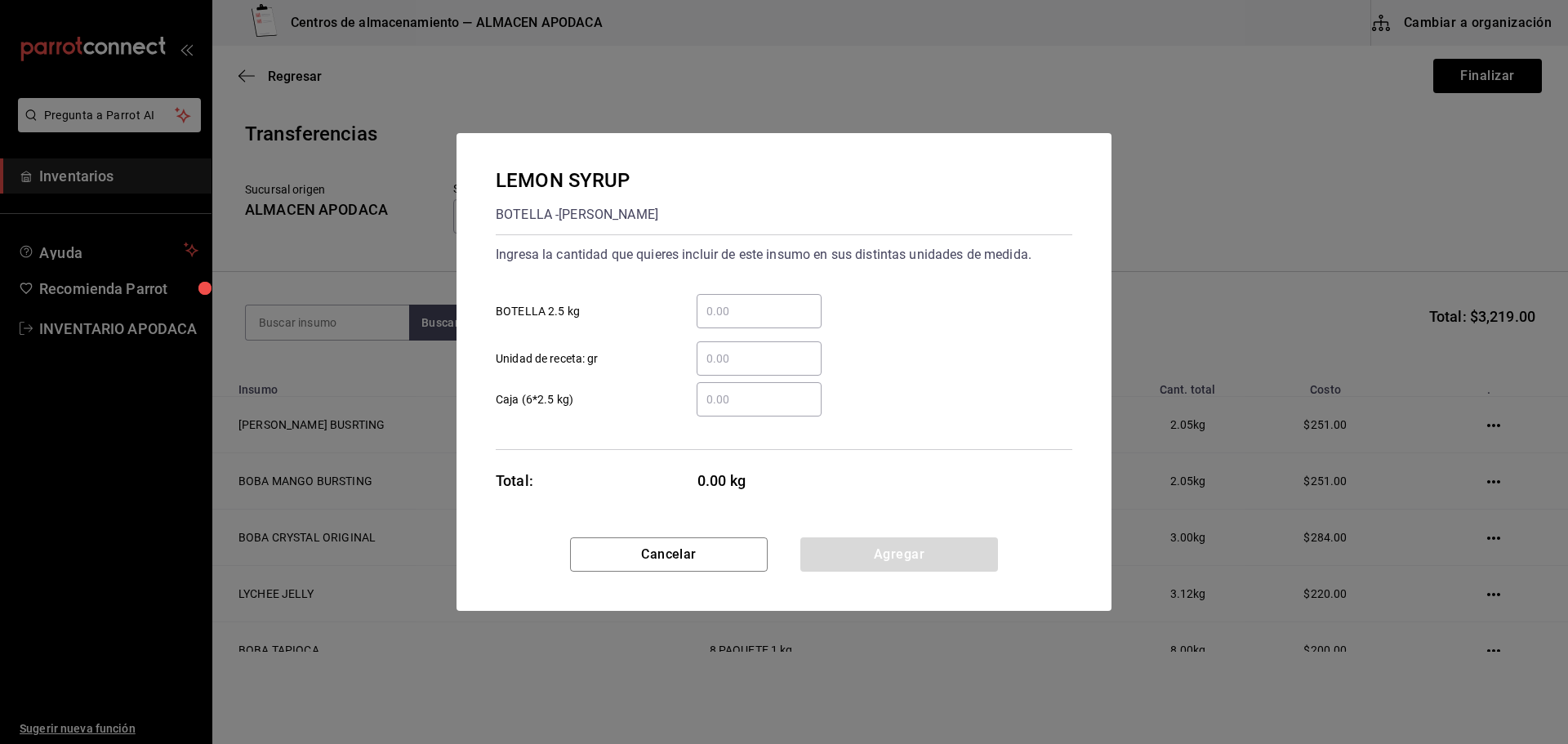
click at [761, 307] on input "​ BOTELLA 2.5 kg" at bounding box center [759, 311] width 125 height 20
click at [840, 559] on button "Agregar" at bounding box center [898, 554] width 198 height 35
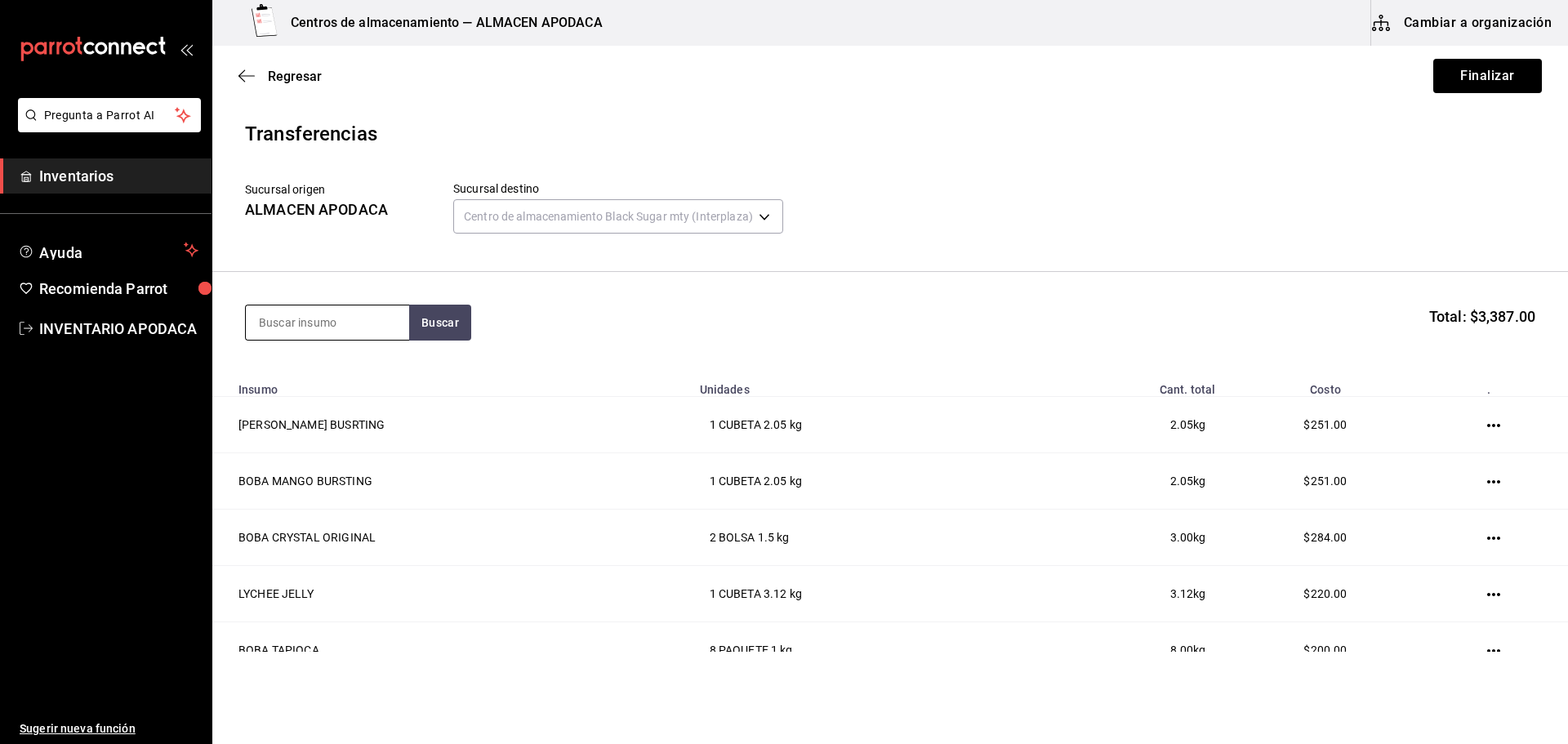
click at [345, 326] on input at bounding box center [327, 323] width 163 height 35
click at [444, 327] on button "Buscar" at bounding box center [440, 323] width 62 height 36
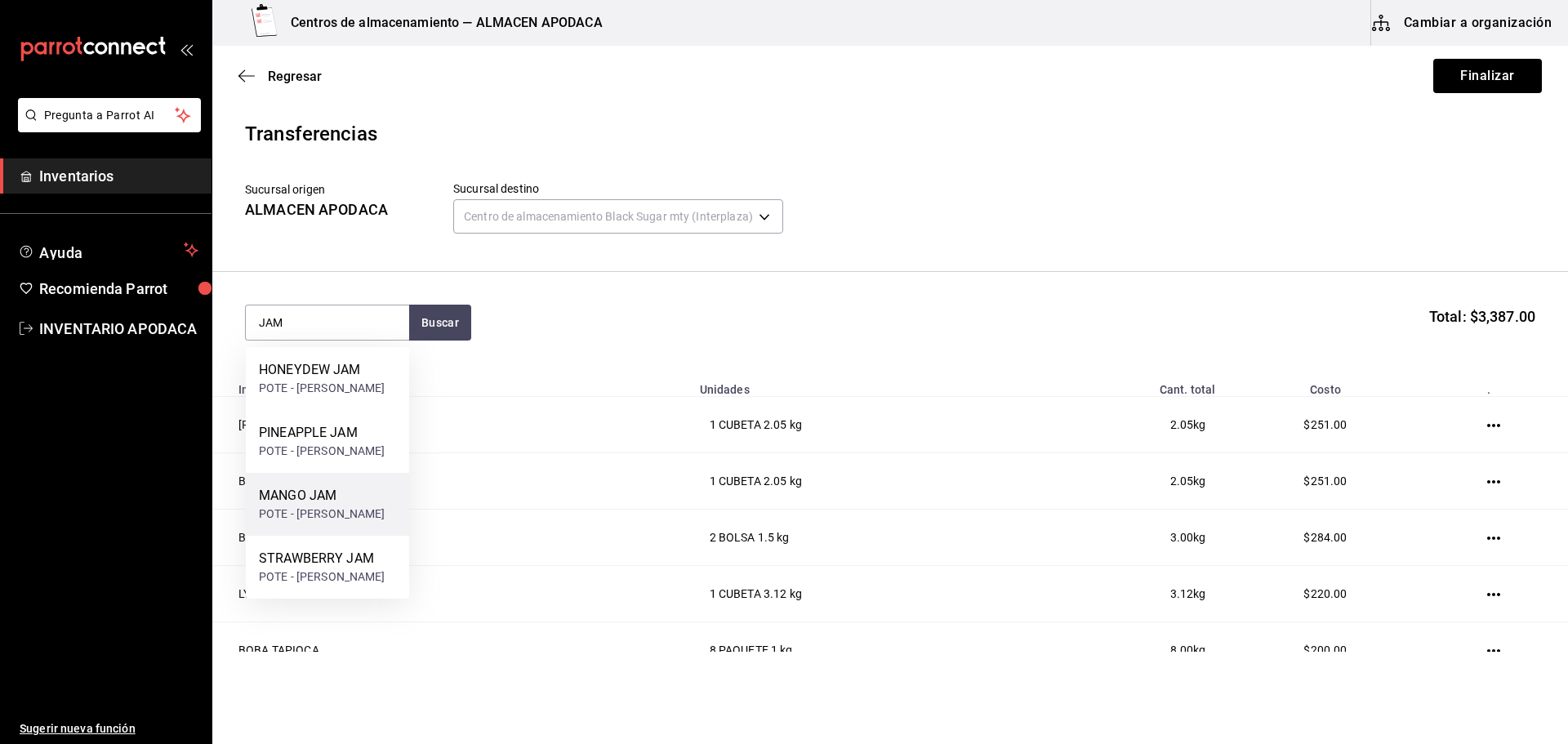
click at [344, 495] on div "MANGO JAM POTE - [PERSON_NAME]" at bounding box center [327, 504] width 163 height 63
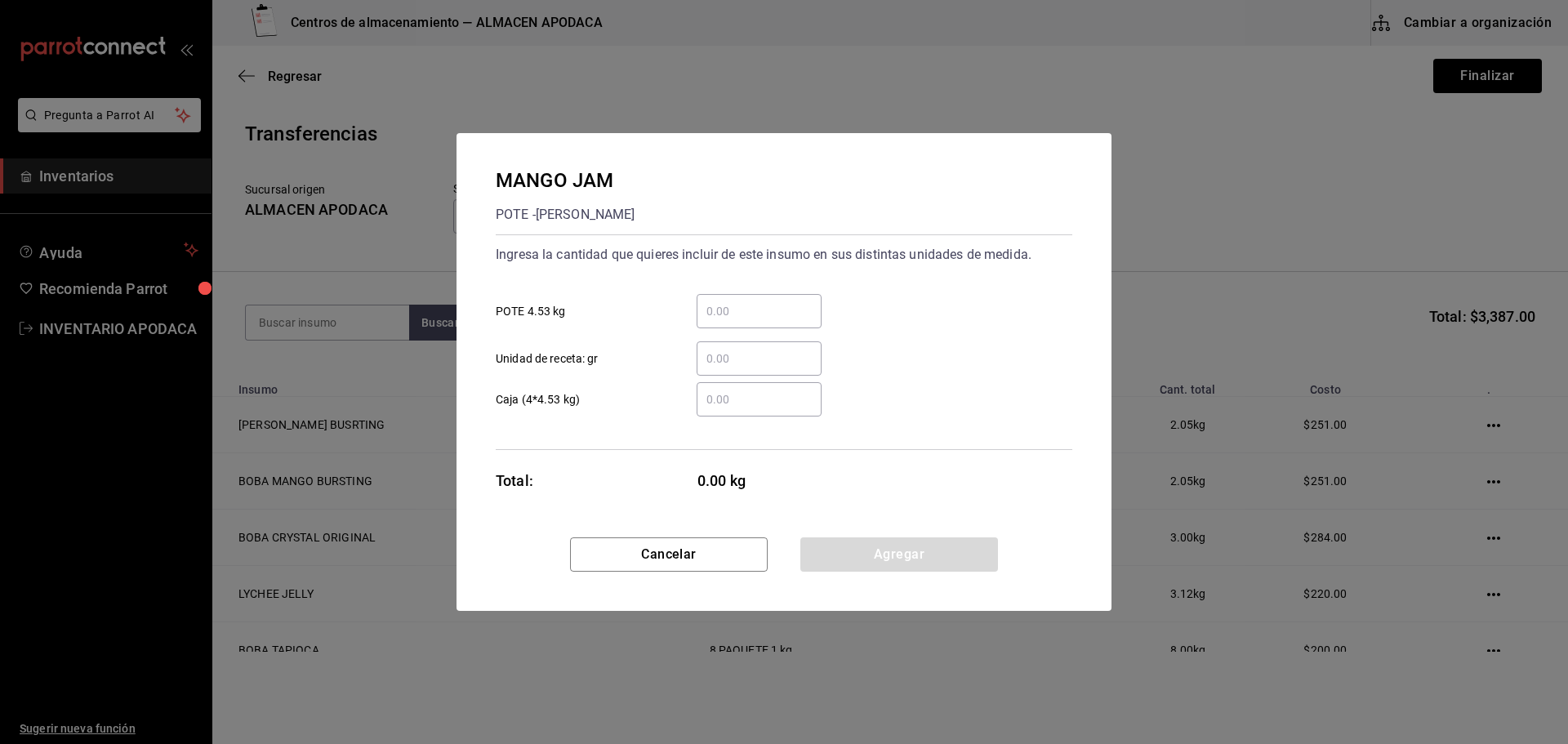
click at [774, 319] on input "​ POTE 4.53 kg" at bounding box center [759, 311] width 125 height 20
click at [824, 557] on button "Agregar" at bounding box center [898, 554] width 198 height 35
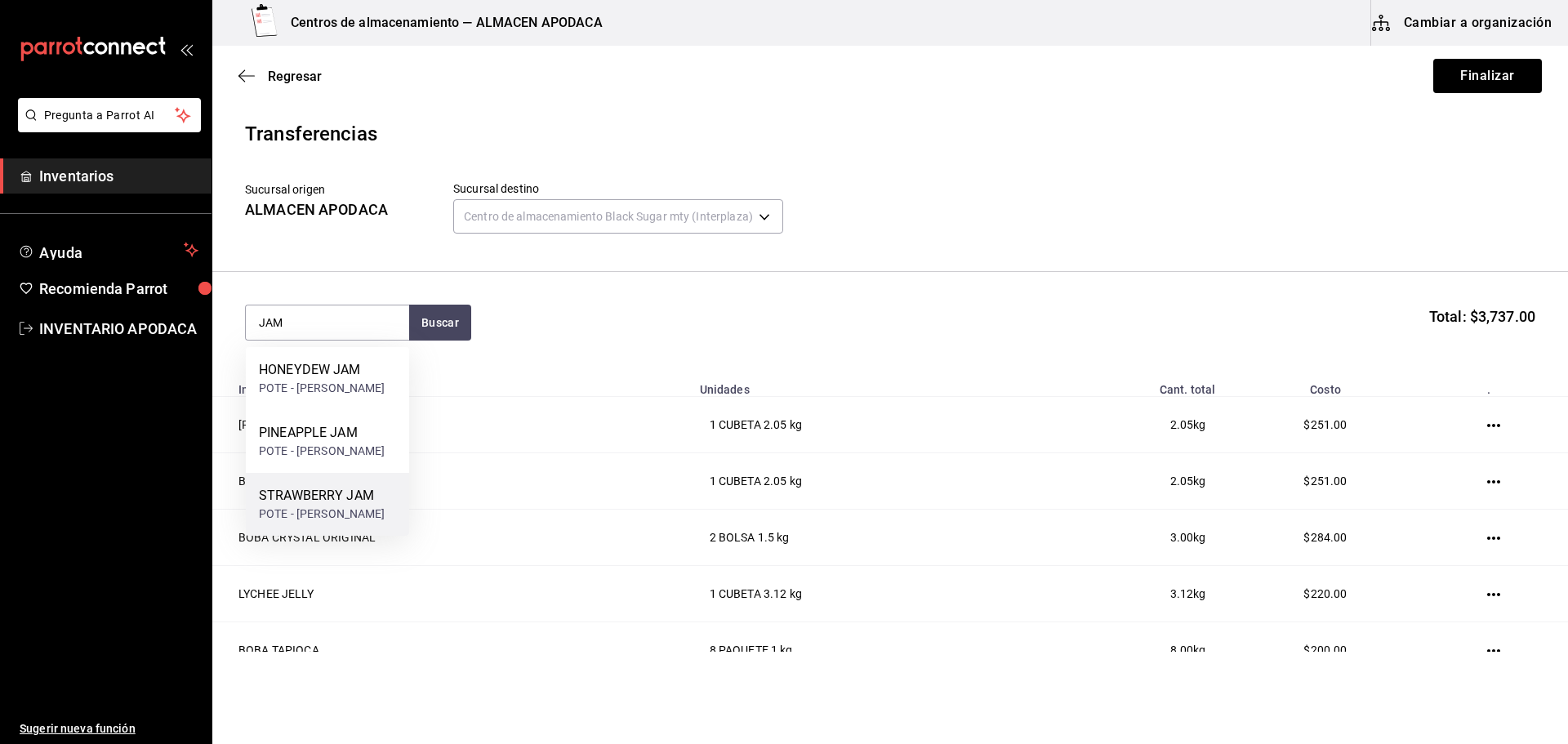
click at [291, 496] on div "STRAWBERRY JAM" at bounding box center [322, 495] width 127 height 20
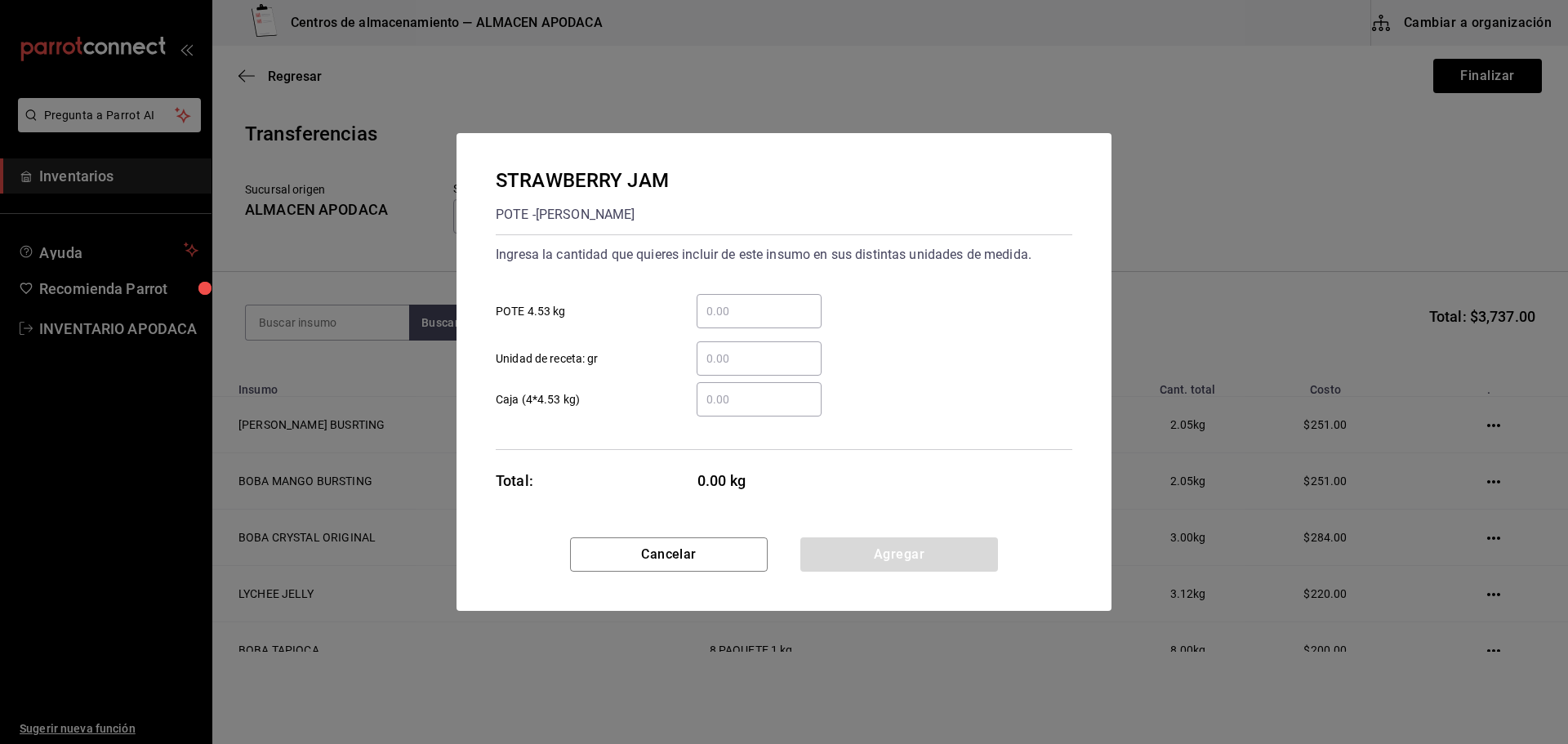
click at [708, 304] on input "​ POTE 4.53 kg" at bounding box center [759, 311] width 125 height 20
click at [876, 566] on button "Agregar" at bounding box center [898, 554] width 198 height 35
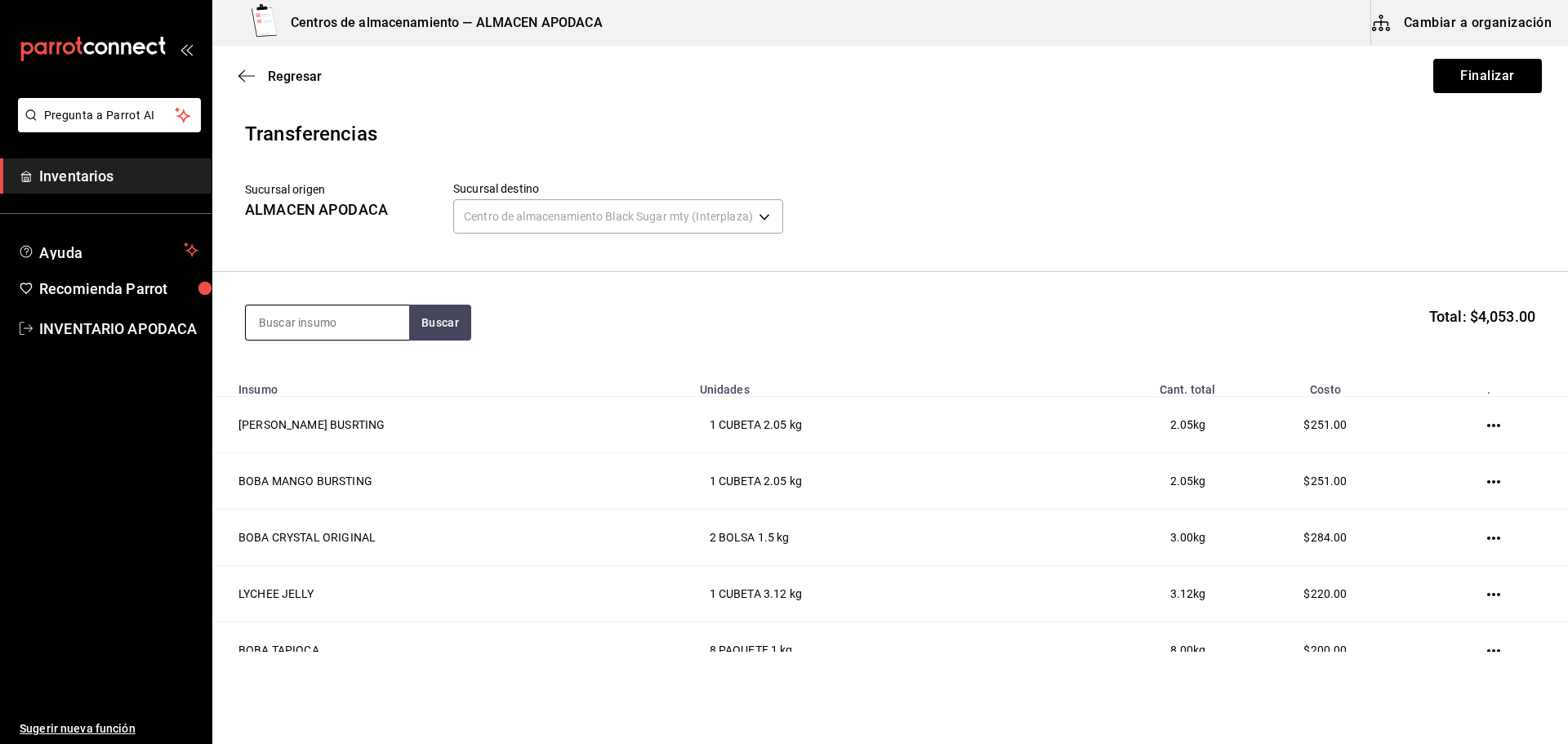
click at [351, 324] on input at bounding box center [327, 323] width 163 height 35
click at [363, 372] on div "POPOTE BLACK" at bounding box center [327, 370] width 137 height 20
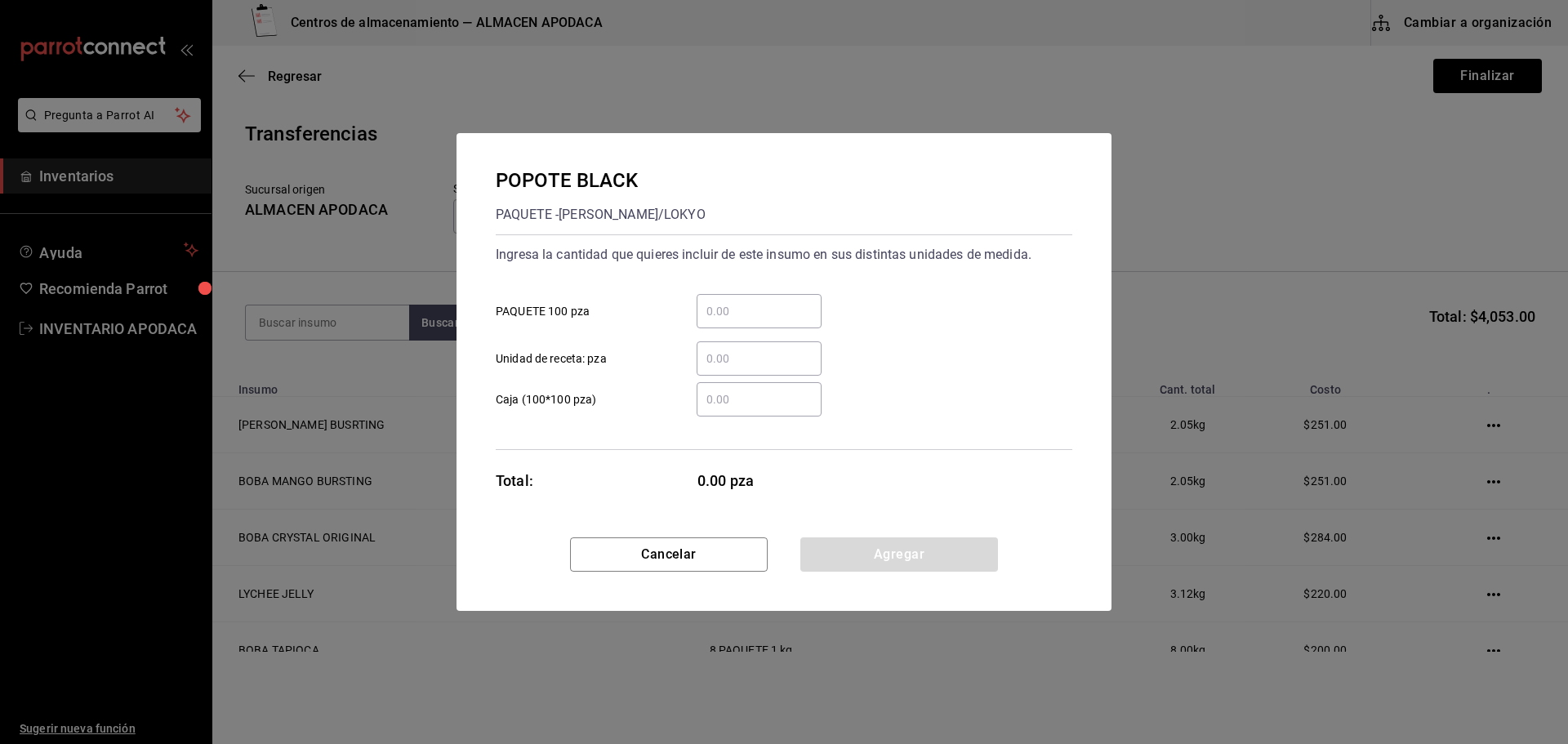
click at [745, 300] on div "​" at bounding box center [759, 311] width 125 height 35
click at [745, 301] on input "​ PAQUETE 100 pza" at bounding box center [759, 311] width 125 height 20
click at [853, 547] on button "Agregar" at bounding box center [898, 554] width 198 height 35
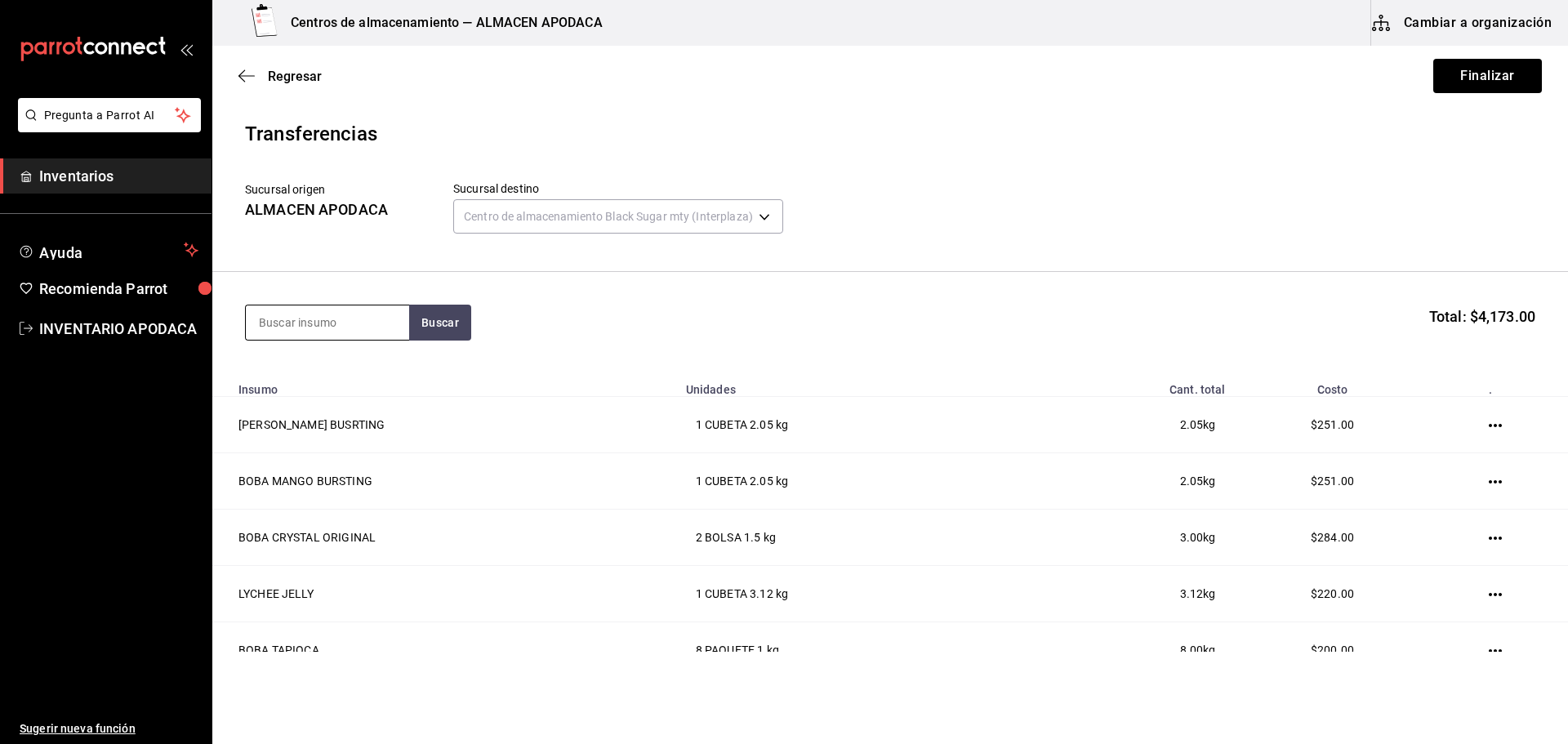
click at [354, 312] on input at bounding box center [327, 323] width 163 height 35
click at [323, 395] on div "Paquete - [PERSON_NAME]/LOKYO" at bounding box center [327, 397] width 137 height 35
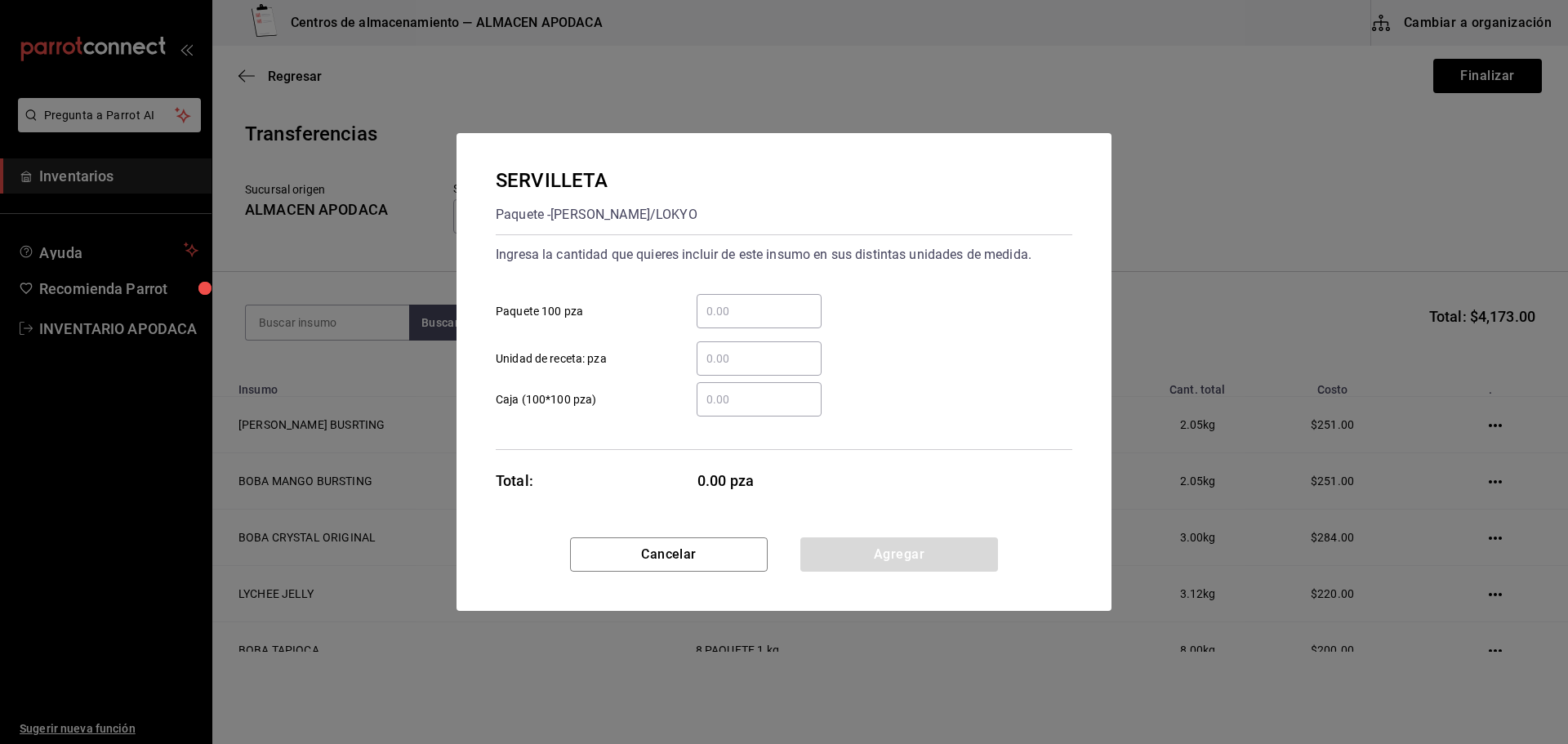
click at [758, 321] on div "​" at bounding box center [759, 311] width 125 height 35
click at [758, 321] on input "​ Paquete 100 pza" at bounding box center [759, 311] width 125 height 20
drag, startPoint x: 856, startPoint y: 567, endPoint x: 837, endPoint y: 559, distance: 20.6
click at [856, 567] on button "Agregar" at bounding box center [898, 554] width 198 height 35
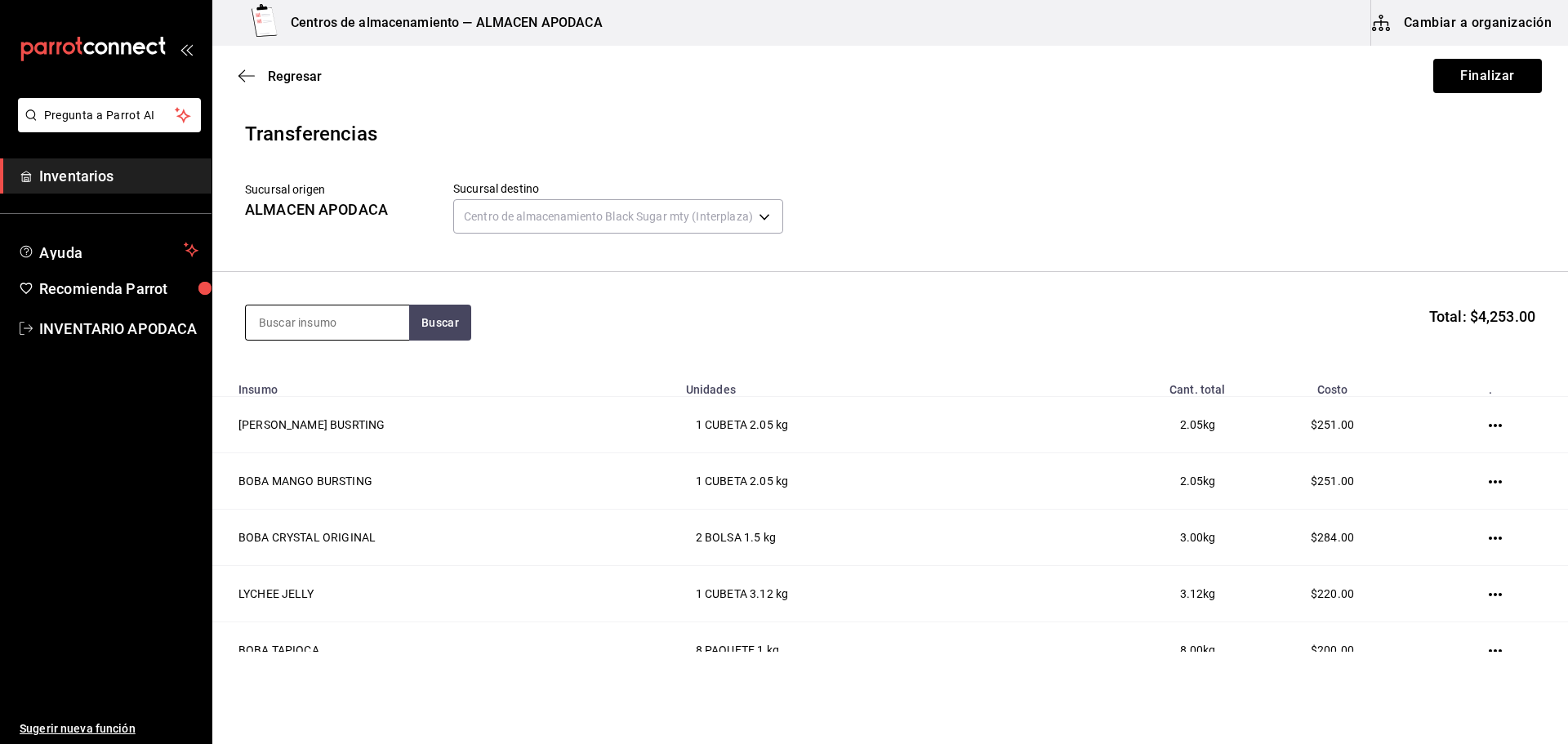
click at [329, 335] on input at bounding box center [327, 323] width 163 height 35
click at [324, 389] on div "PAQUETE - Interno" at bounding box center [317, 388] width 116 height 17
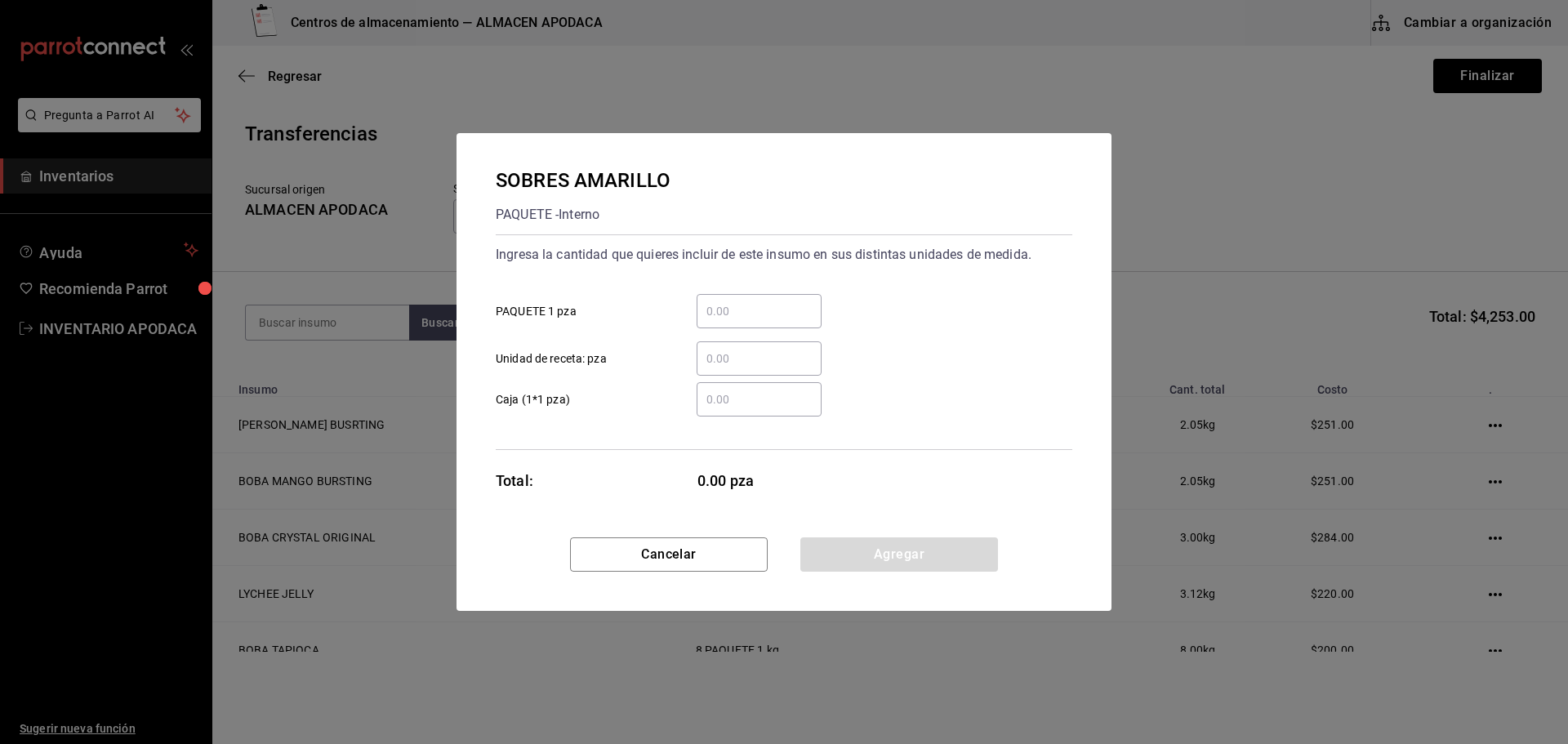
click at [708, 320] on input "​ PAQUETE 1 pza" at bounding box center [759, 311] width 125 height 20
click at [900, 570] on button "Agregar" at bounding box center [898, 554] width 198 height 35
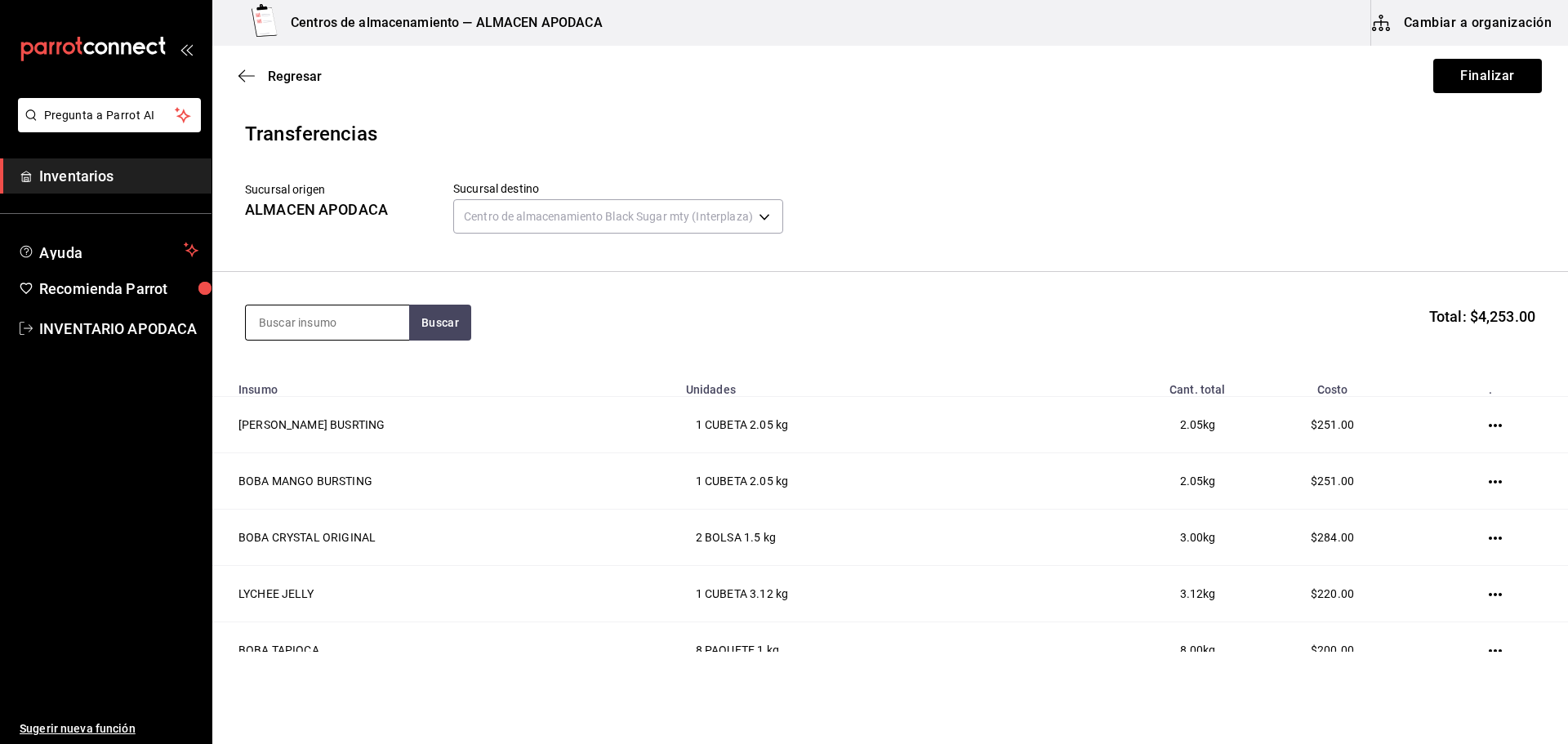
click at [363, 319] on input at bounding box center [327, 323] width 163 height 35
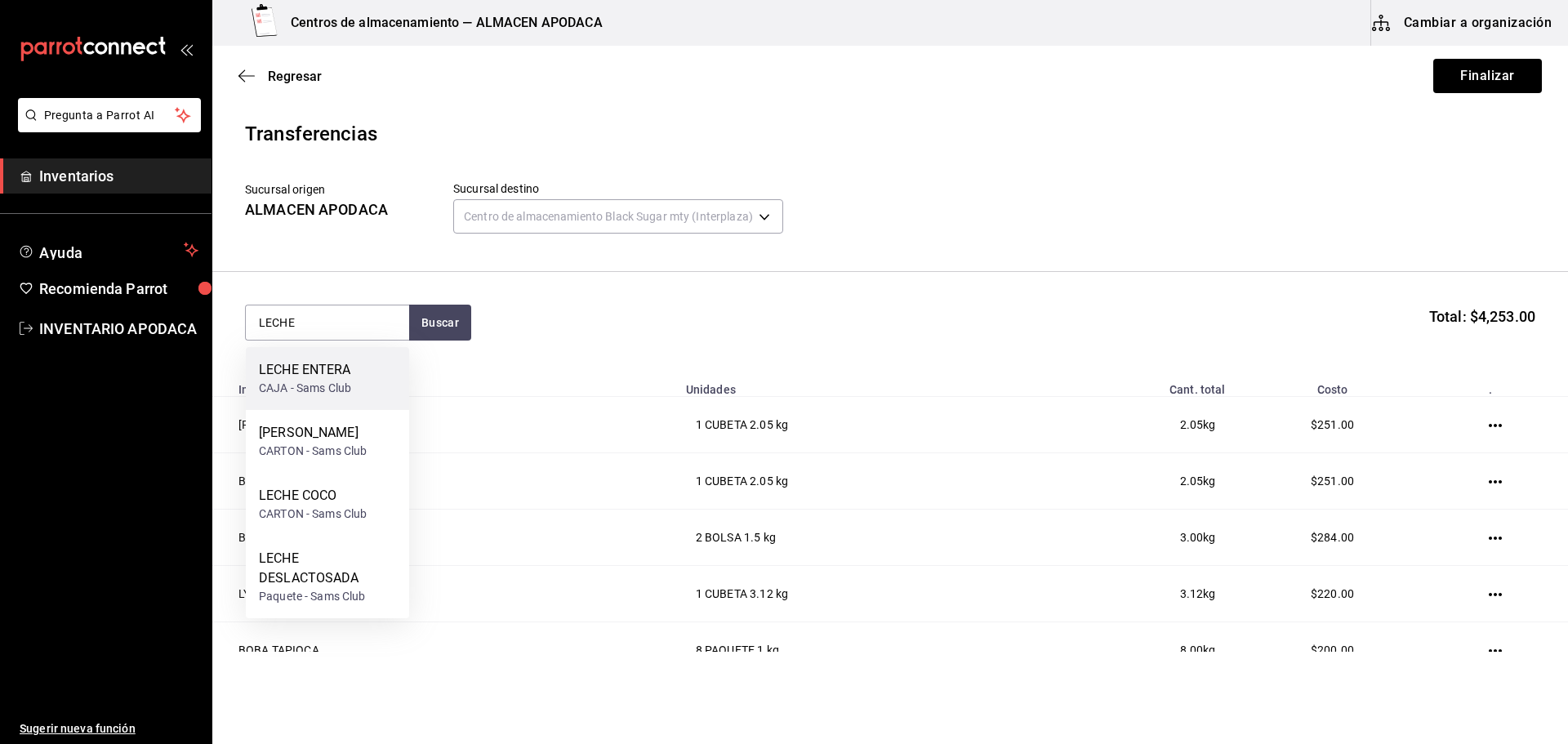
click at [340, 377] on div "LECHE ENTERA" at bounding box center [305, 370] width 92 height 20
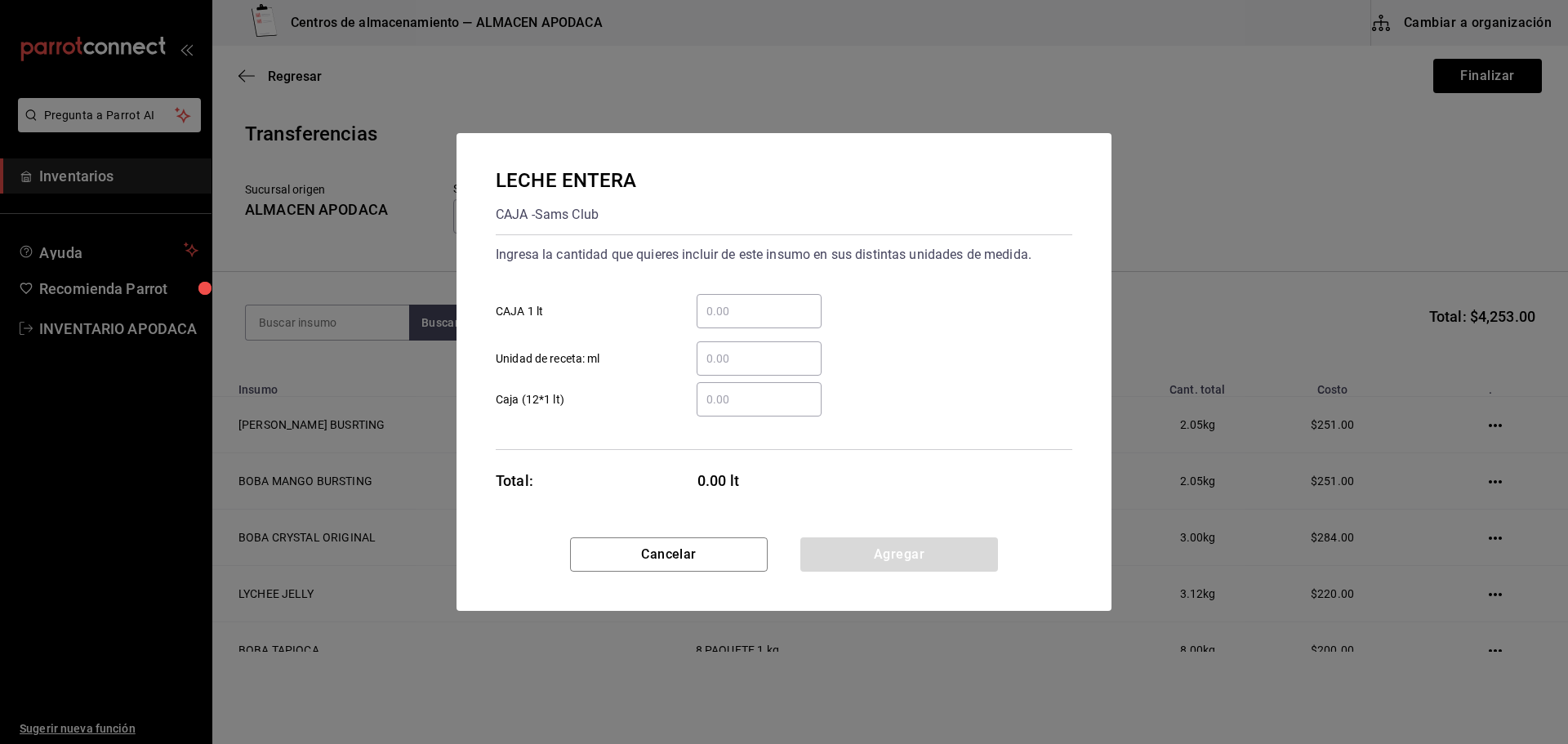
click at [740, 324] on div "​" at bounding box center [759, 311] width 125 height 35
click at [740, 321] on input "​ CAJA 1 lt" at bounding box center [759, 311] width 125 height 20
click at [846, 565] on button "Agregar" at bounding box center [898, 554] width 198 height 35
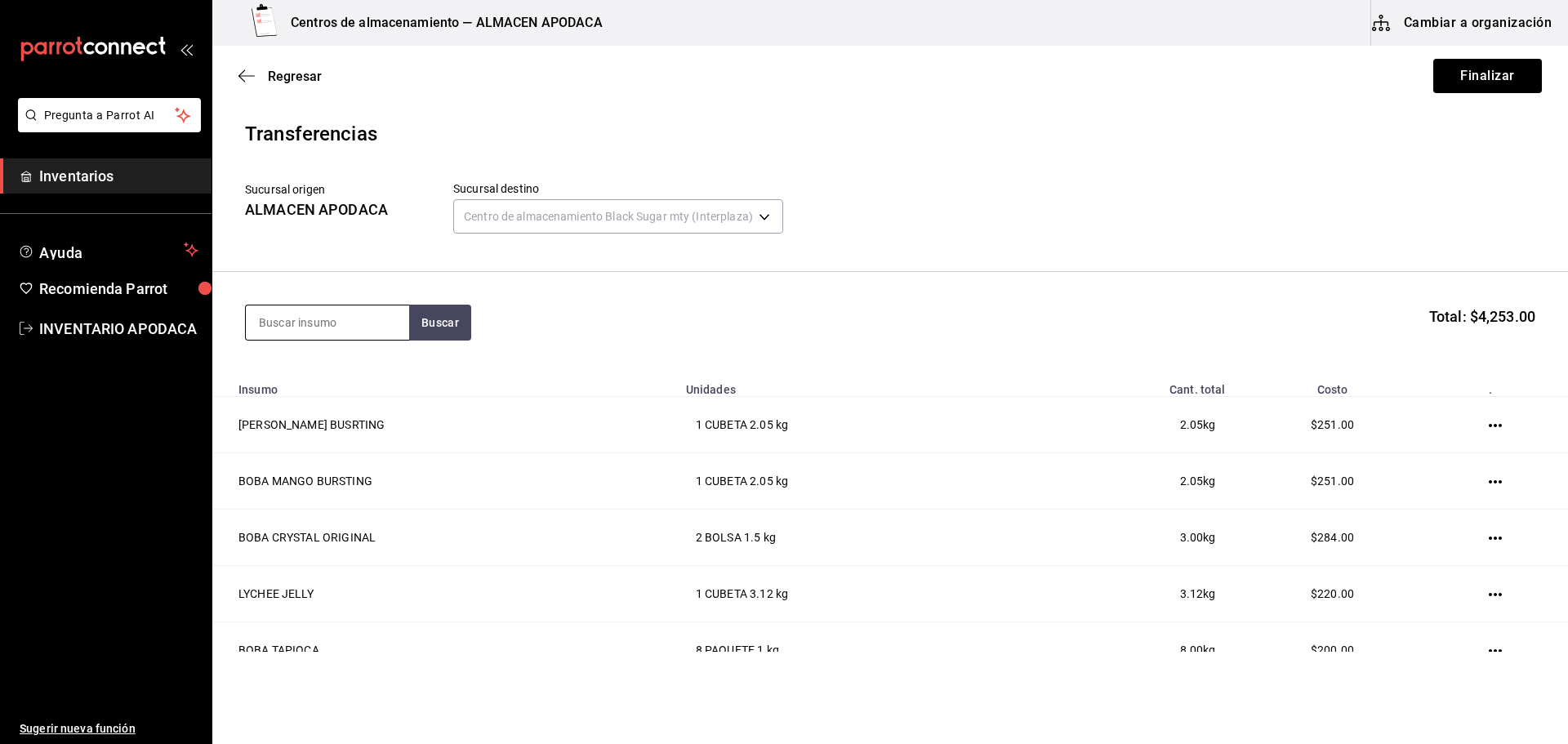
click at [351, 315] on input at bounding box center [327, 323] width 163 height 35
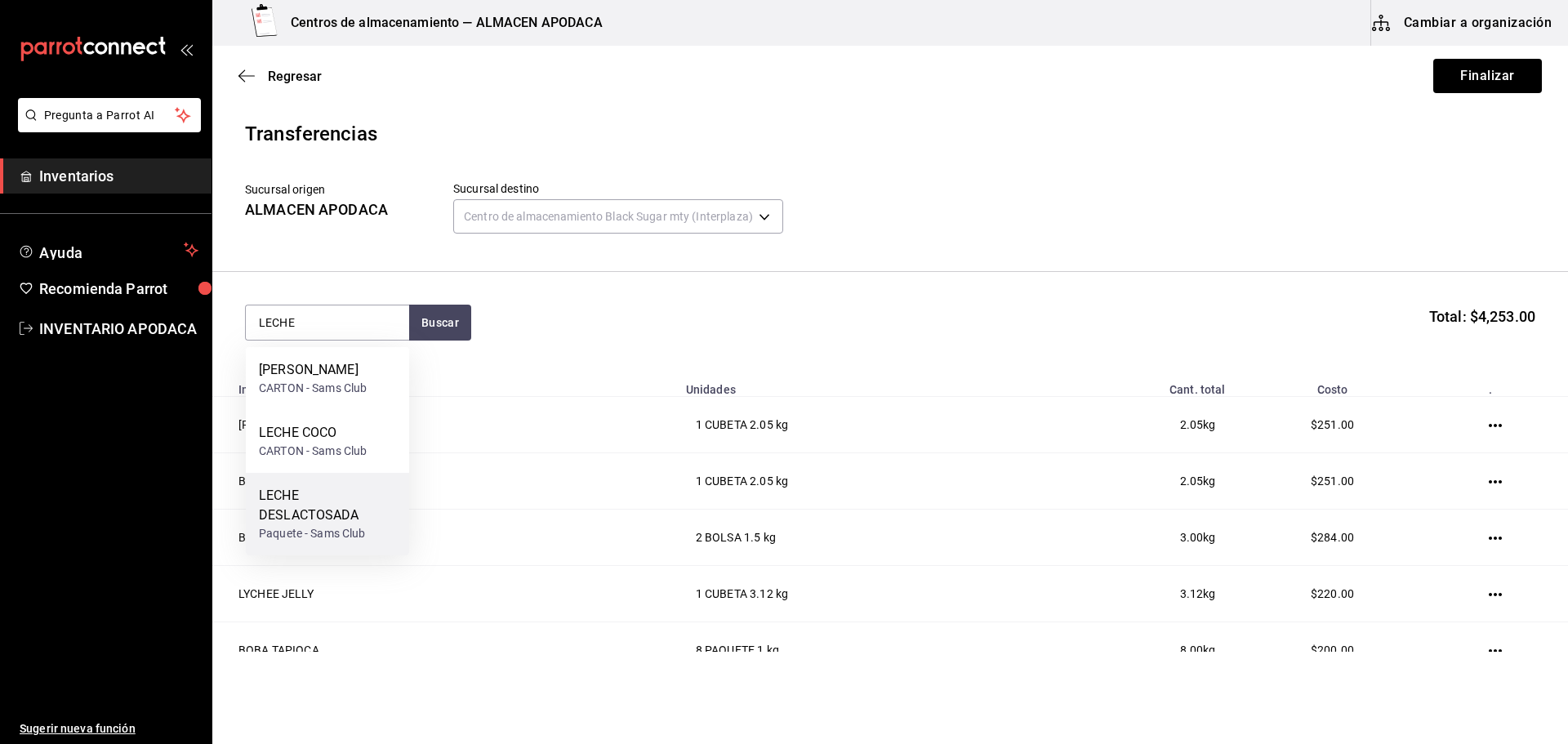
drag, startPoint x: 345, startPoint y: 512, endPoint x: 359, endPoint y: 509, distance: 14.3
click at [359, 509] on div "LECHE DESLACTOSADA" at bounding box center [327, 506] width 137 height 39
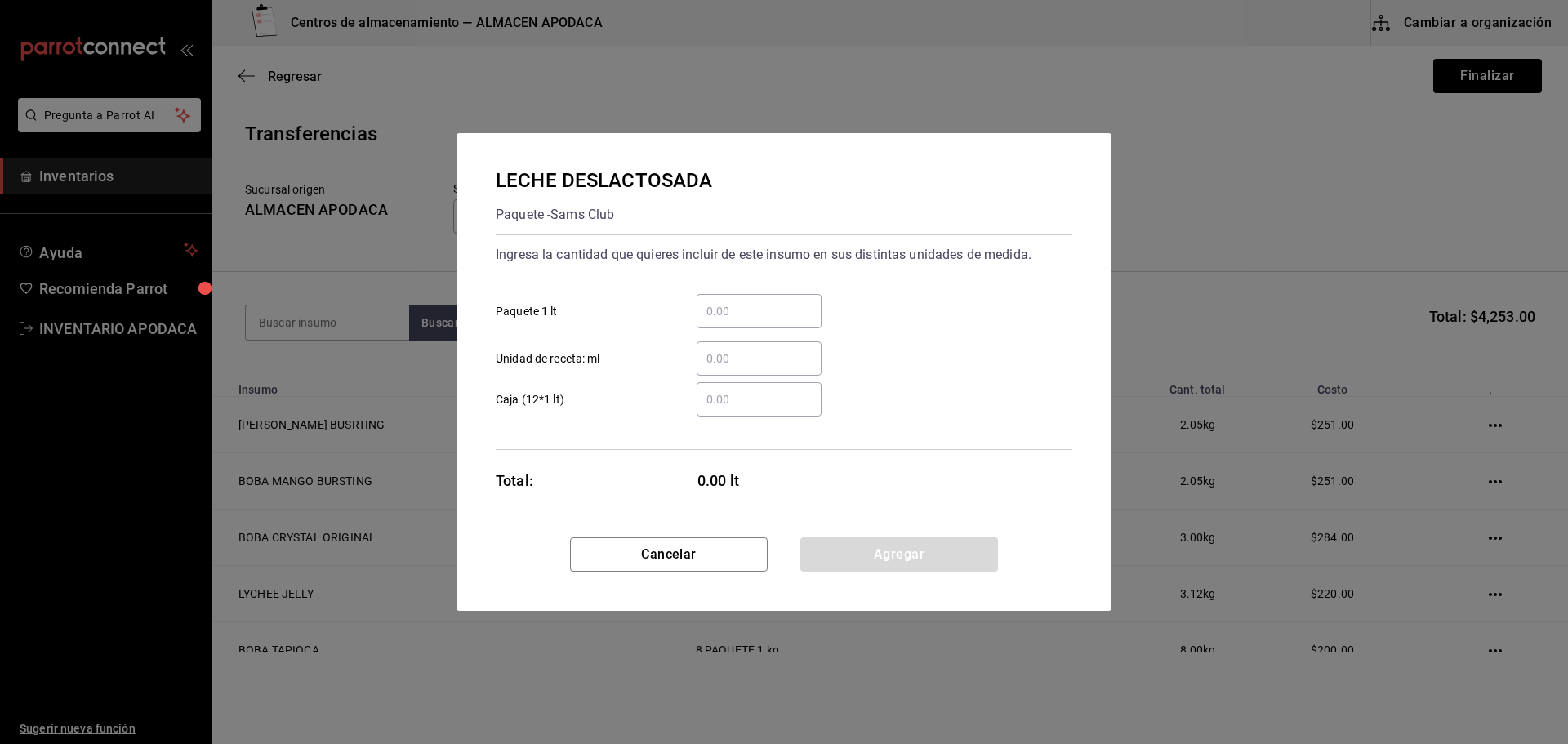
click at [767, 316] on input "​ Paquete 1 lt" at bounding box center [759, 311] width 125 height 20
click at [904, 565] on button "Agregar" at bounding box center [898, 554] width 198 height 35
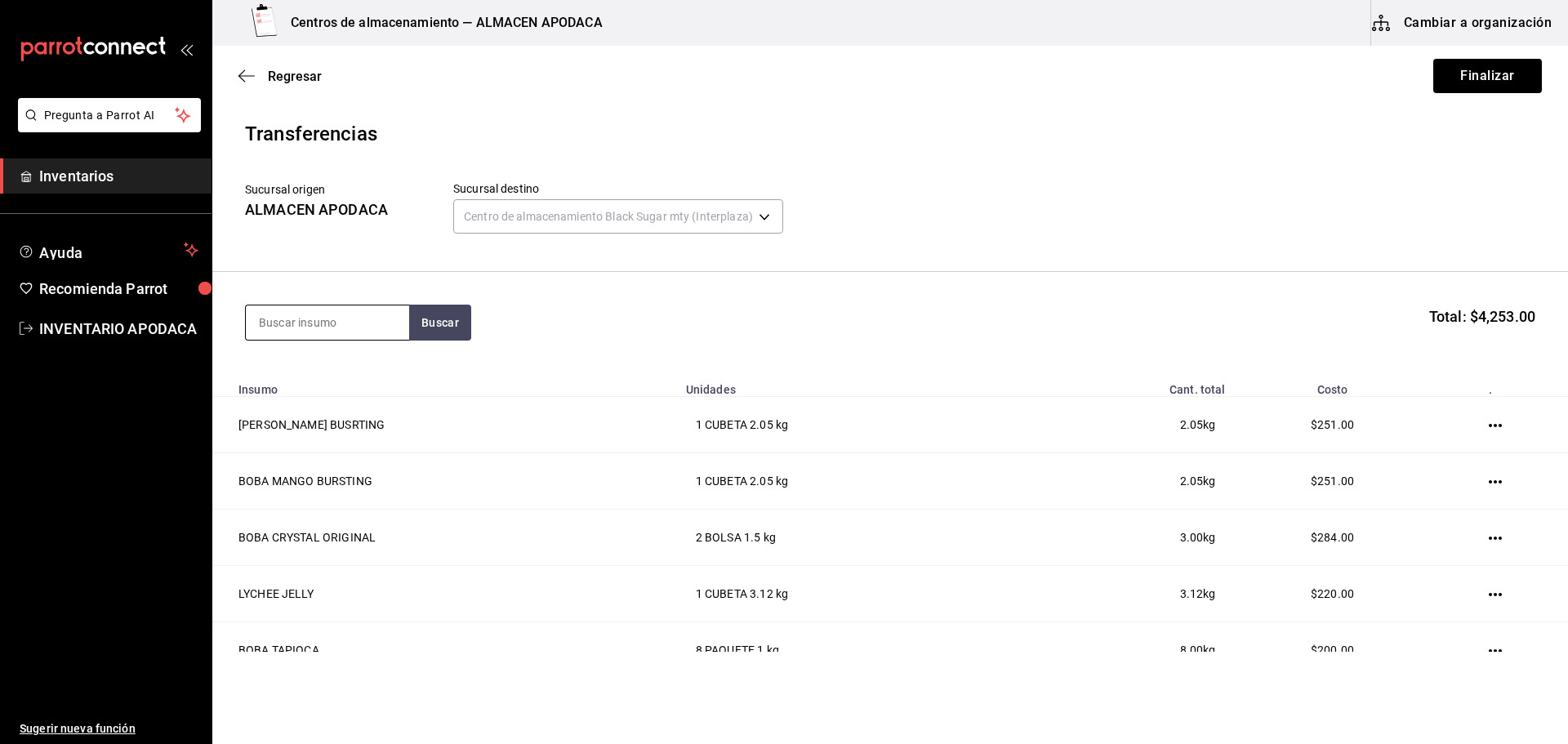
click at [348, 320] on input at bounding box center [327, 323] width 163 height 35
click at [333, 382] on div "Paquete - Sams Club" at bounding box center [319, 388] width 121 height 17
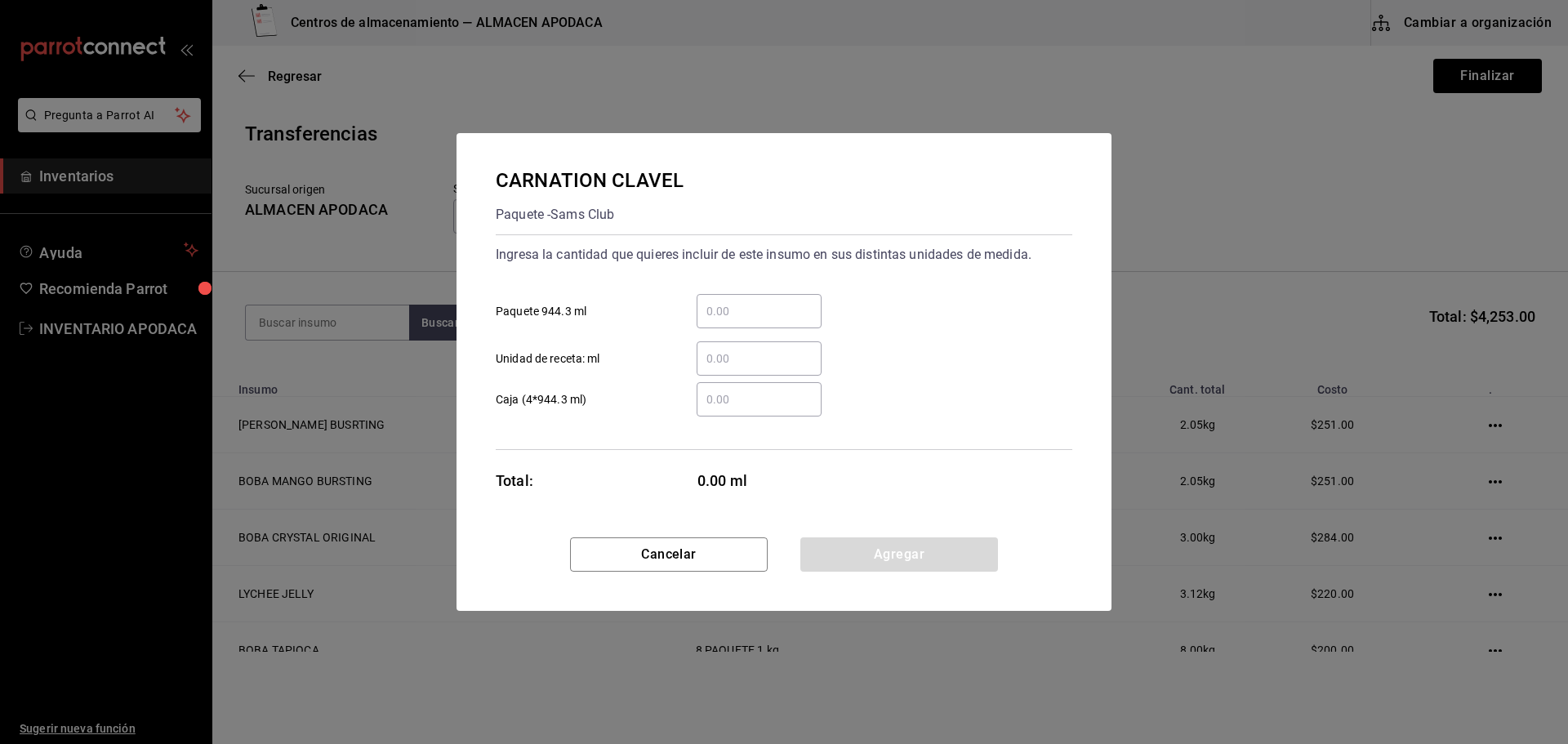
click at [742, 308] on input "​ Paquete 944.3 ml" at bounding box center [759, 311] width 125 height 20
click at [808, 565] on button "Agregar" at bounding box center [898, 554] width 198 height 35
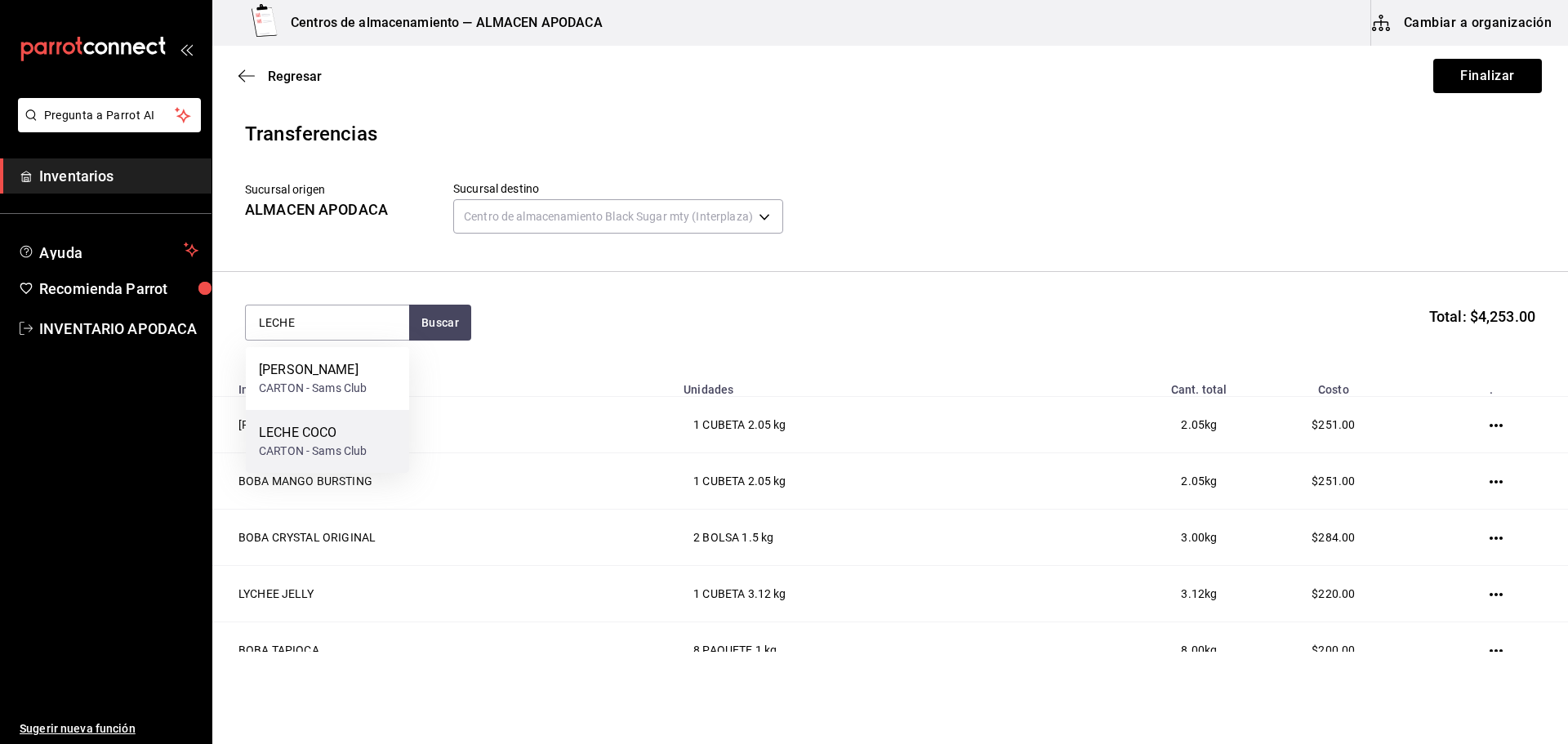
click at [339, 430] on div "LECHE COCO" at bounding box center [312, 433] width 108 height 20
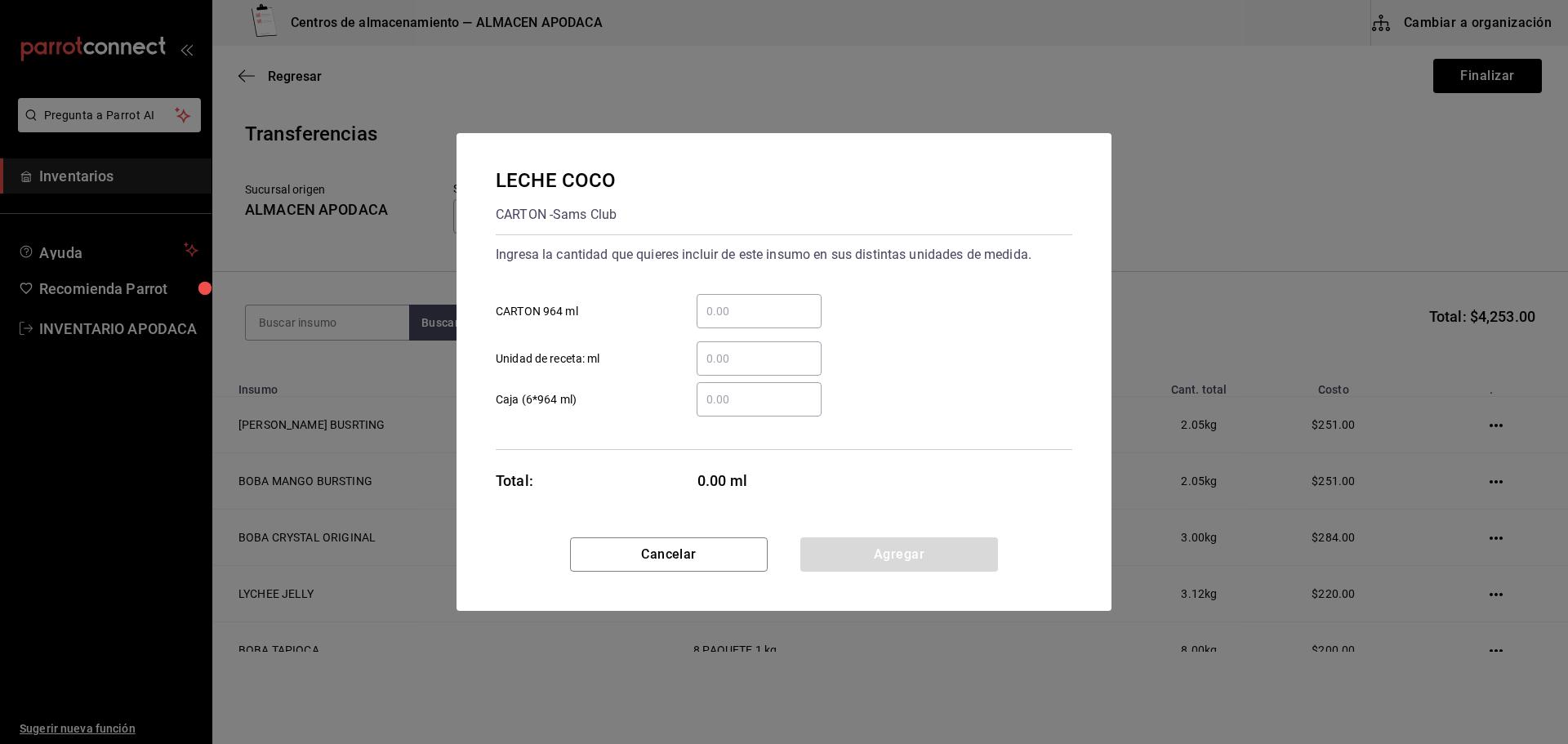
click at [798, 300] on div "​" at bounding box center [759, 311] width 125 height 35
click at [798, 301] on input "​ CARTON 964 ml" at bounding box center [759, 311] width 125 height 20
drag, startPoint x: 890, startPoint y: 547, endPoint x: 843, endPoint y: 528, distance: 50.7
click at [890, 547] on button "Agregar" at bounding box center [898, 554] width 198 height 35
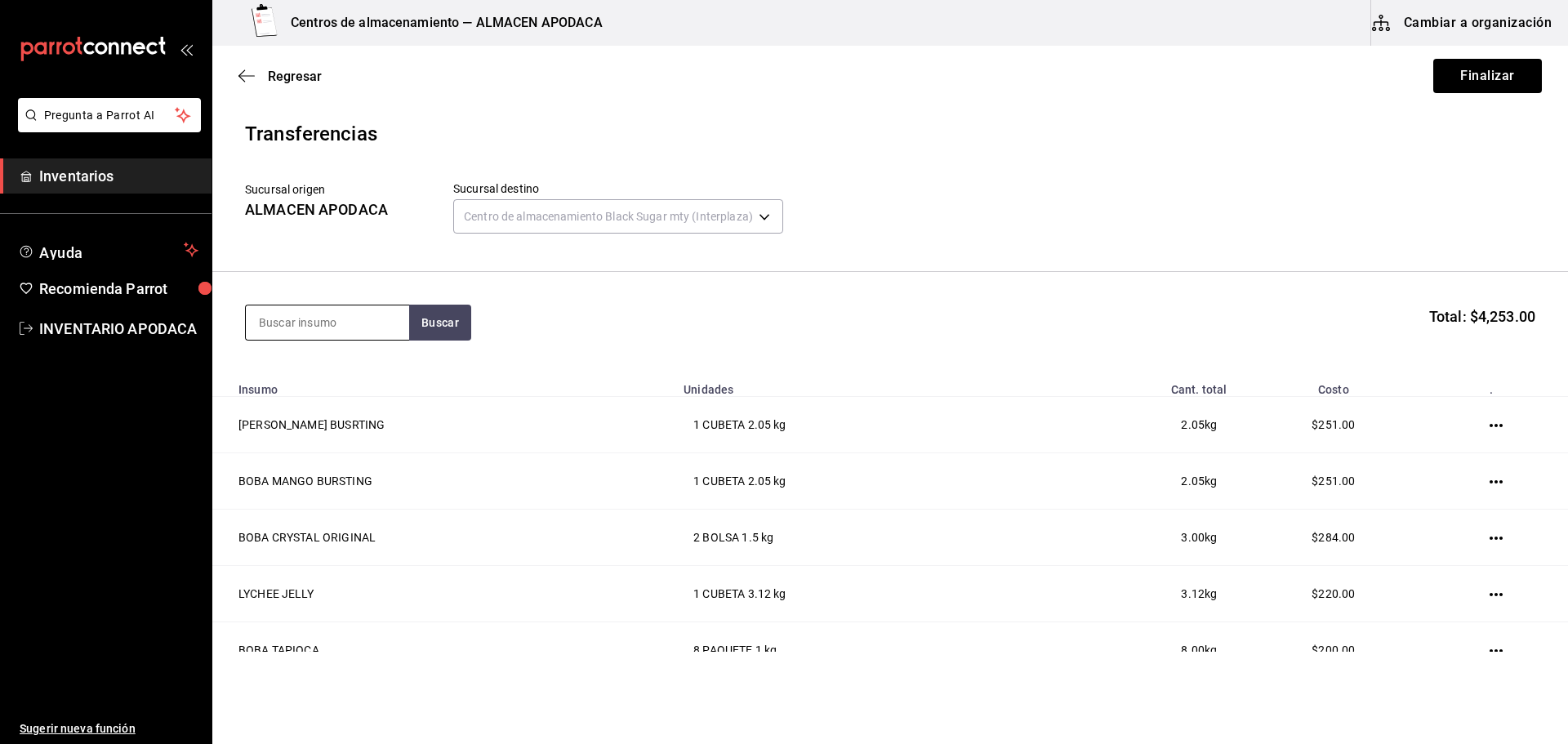
click at [363, 325] on input at bounding box center [327, 323] width 163 height 35
click at [294, 384] on div "CARTON - Sams Club" at bounding box center [312, 388] width 108 height 17
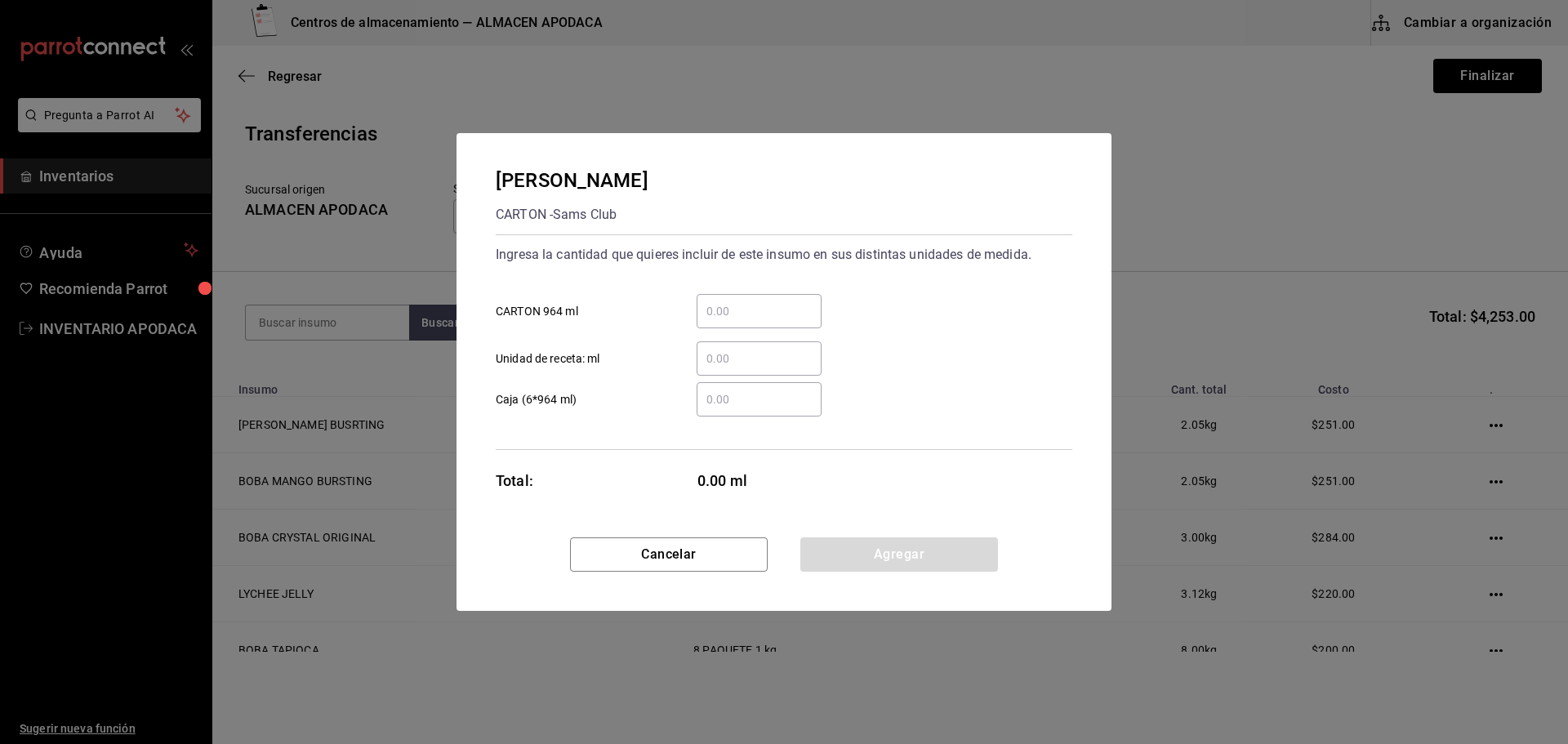
click at [728, 312] on input "​ CARTON 964 ml" at bounding box center [759, 311] width 125 height 20
click at [906, 559] on button "Agregar" at bounding box center [898, 554] width 198 height 35
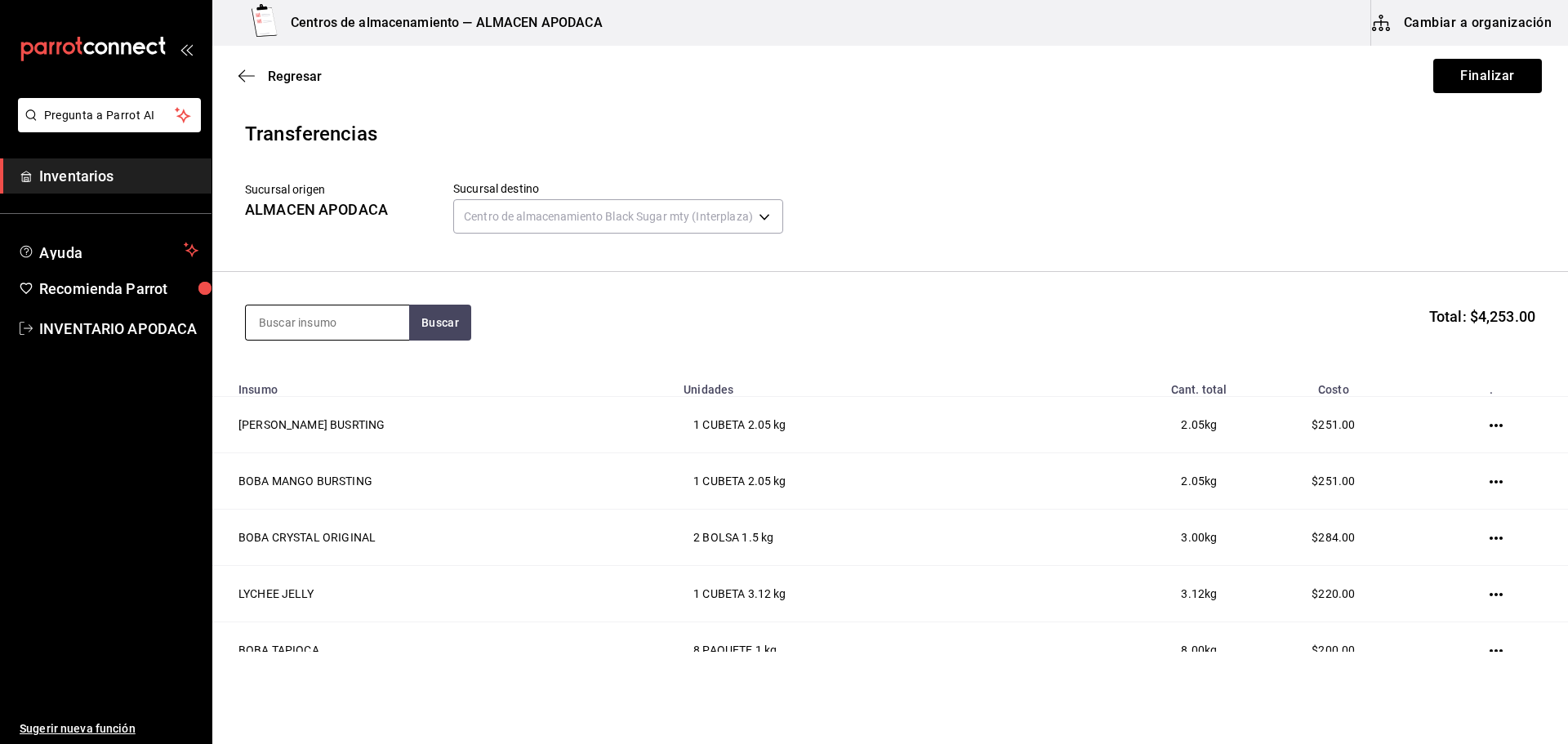
click at [354, 326] on input at bounding box center [327, 323] width 163 height 35
click at [368, 459] on div "TRAPO NEGRO BARRA" at bounding box center [325, 452] width 133 height 20
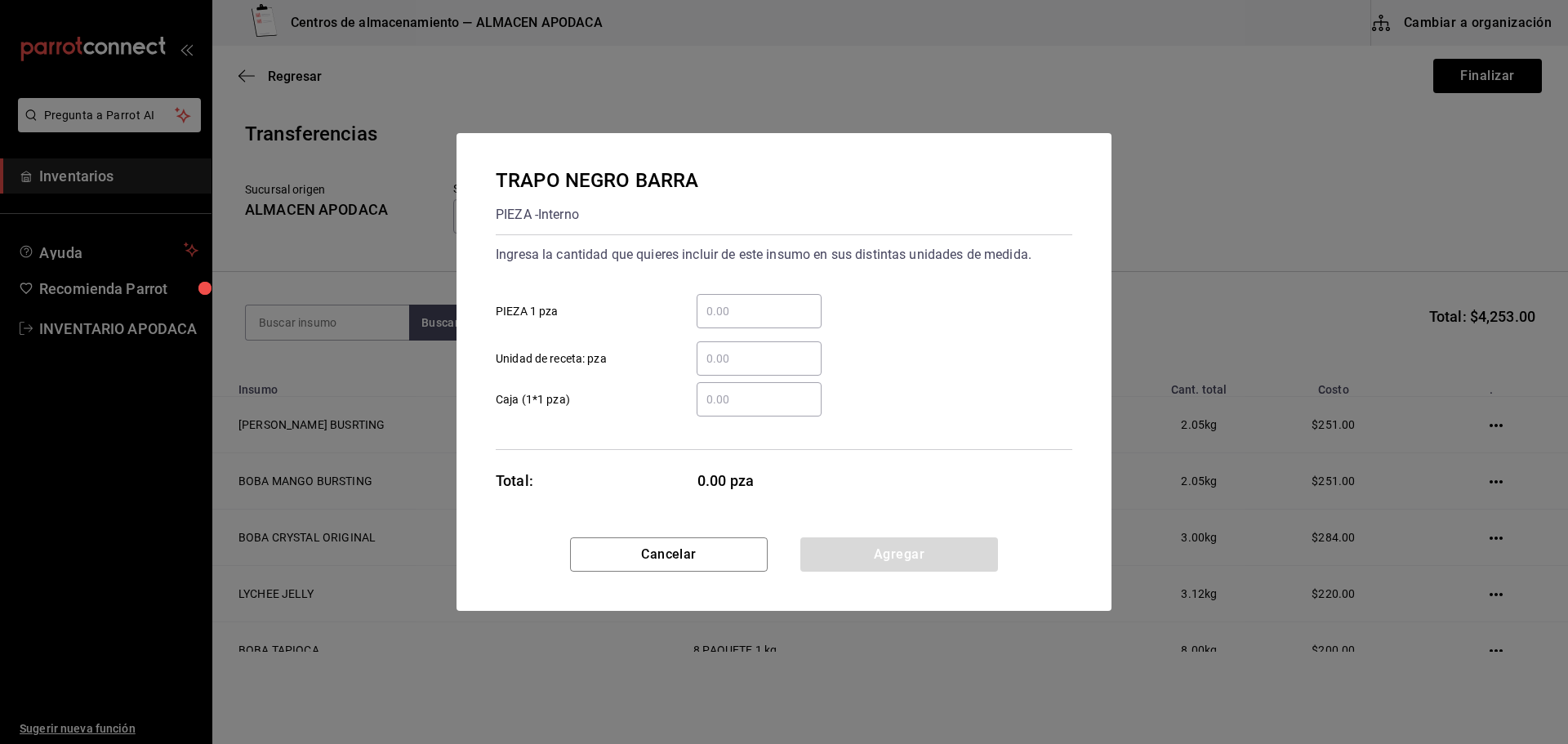
click at [769, 326] on div "​" at bounding box center [759, 311] width 125 height 35
click at [769, 321] on input "​ PIEZA 1 pza" at bounding box center [759, 311] width 125 height 20
click at [942, 544] on button "Agregar" at bounding box center [898, 554] width 198 height 35
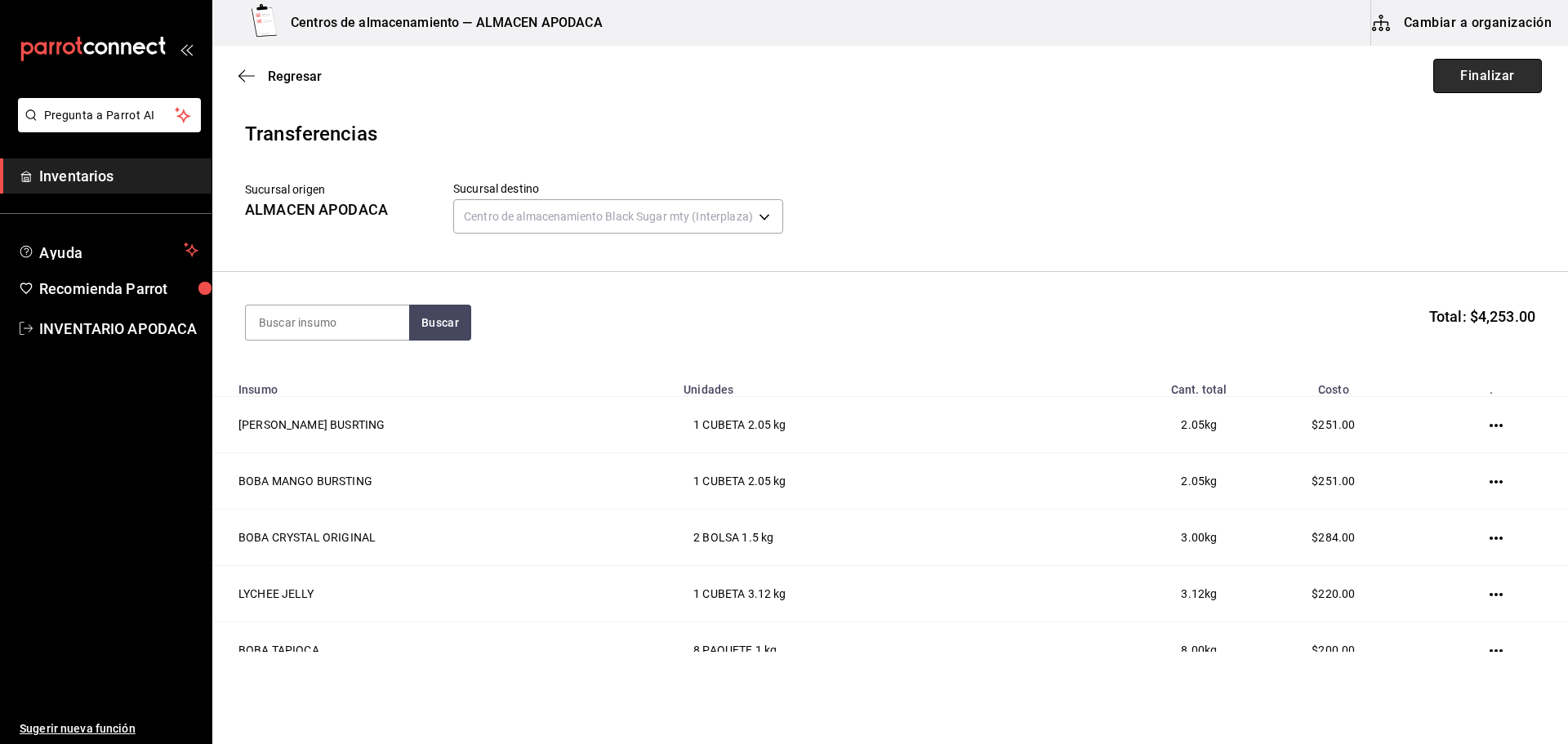
click at [1466, 75] on button "Finalizar" at bounding box center [1487, 76] width 109 height 35
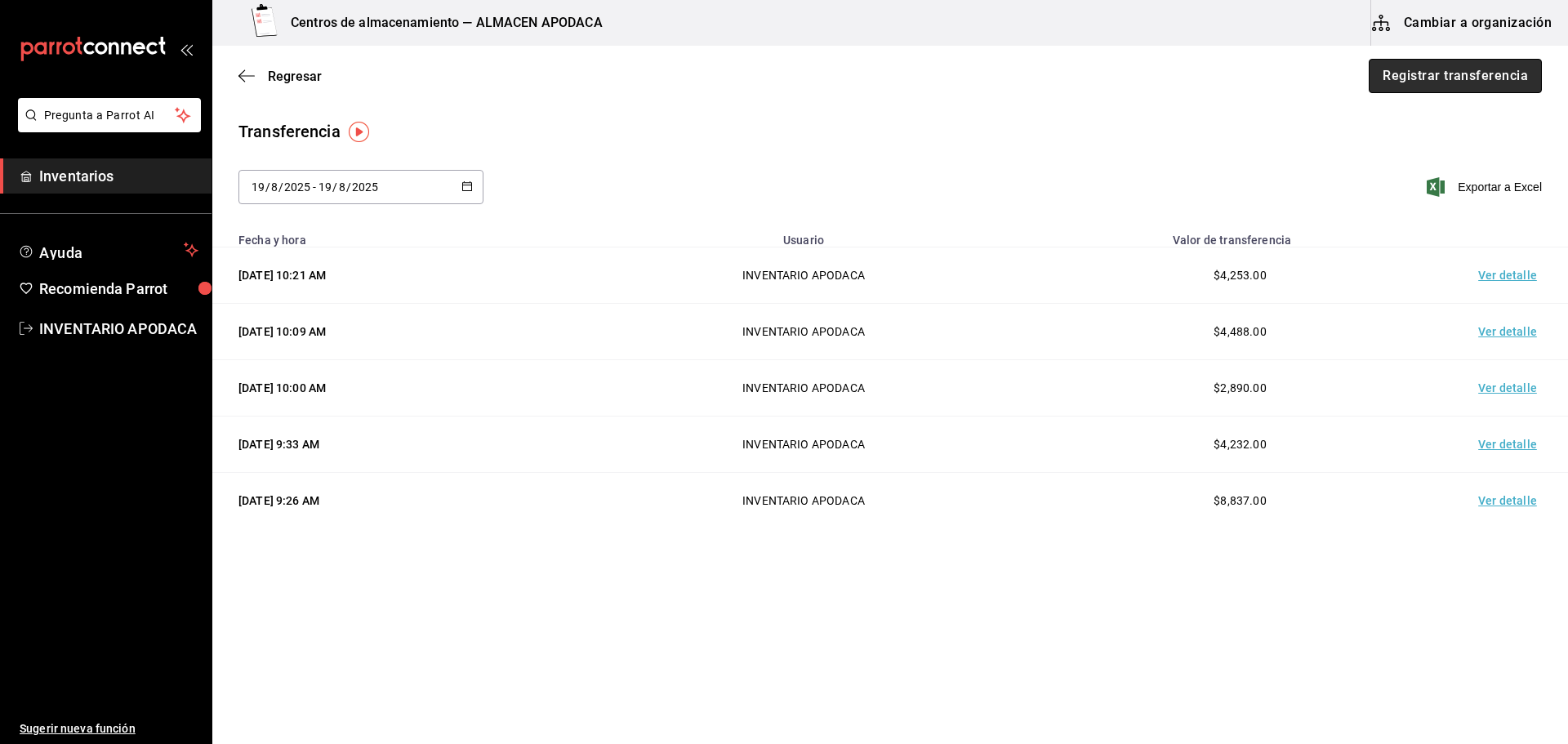
click at [1386, 82] on button "Registrar transferencia" at bounding box center [1455, 76] width 173 height 35
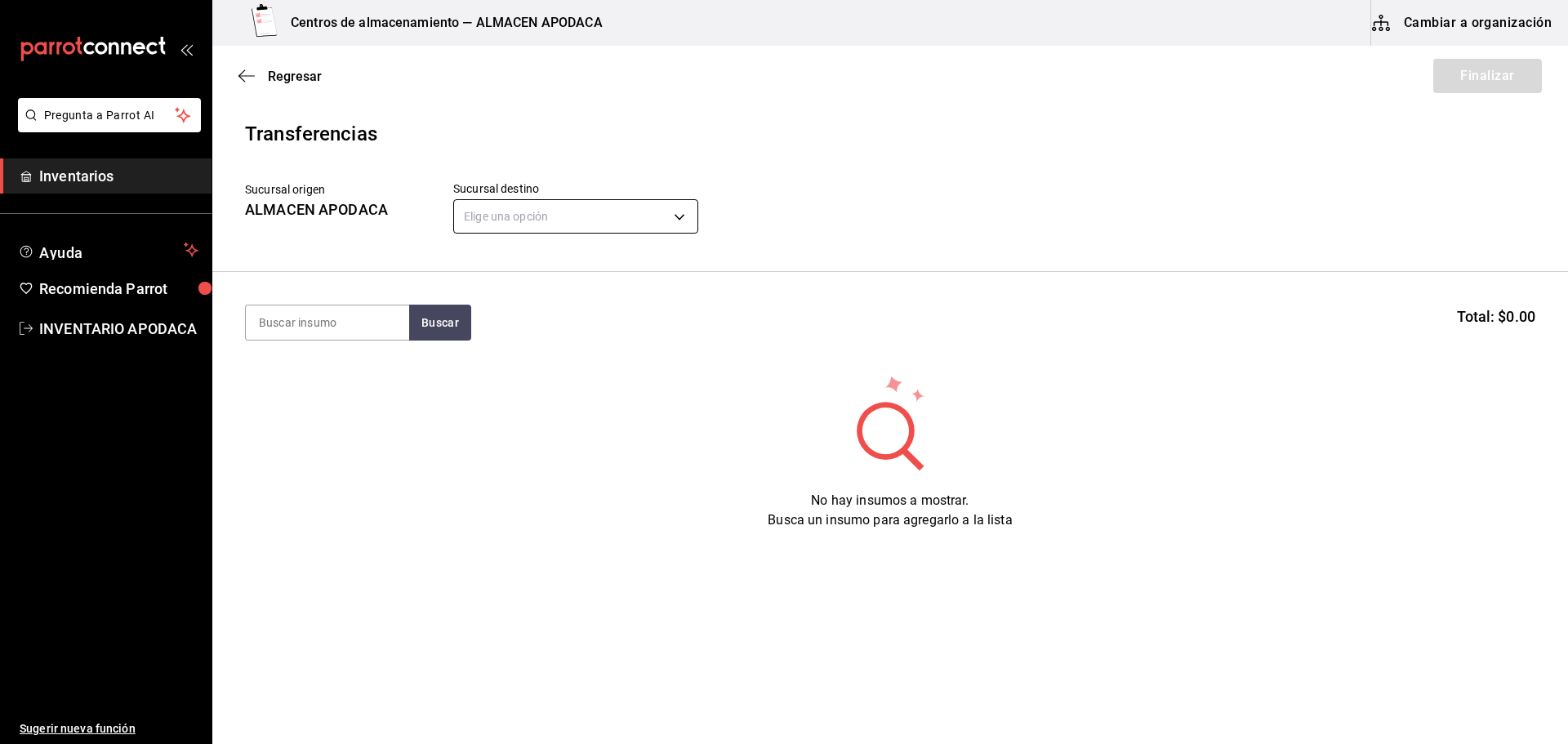
drag, startPoint x: 543, startPoint y: 187, endPoint x: 541, endPoint y: 210, distance: 23.1
click at [543, 193] on div "Sucursal destino Elige una opción default" at bounding box center [575, 209] width 245 height 57
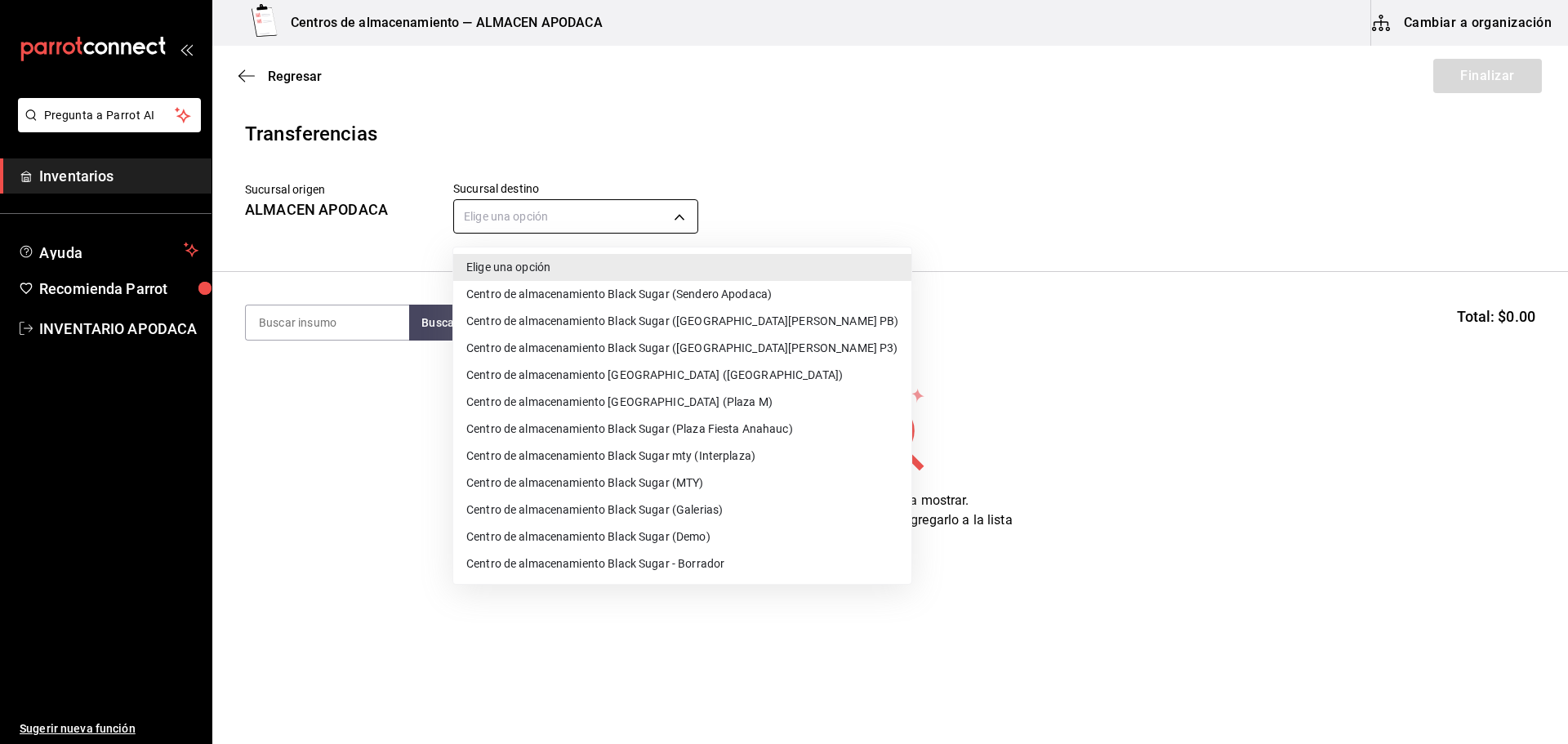
click at [541, 210] on body "Pregunta a Parrot AI Inventarios Ayuda Recomienda Parrot INVENTARIO APODACA Sug…" at bounding box center [784, 326] width 1568 height 652
click at [734, 402] on li "Centro de almacenamiento [GEOGRAPHIC_DATA] (Plaza M)" at bounding box center [682, 402] width 458 height 27
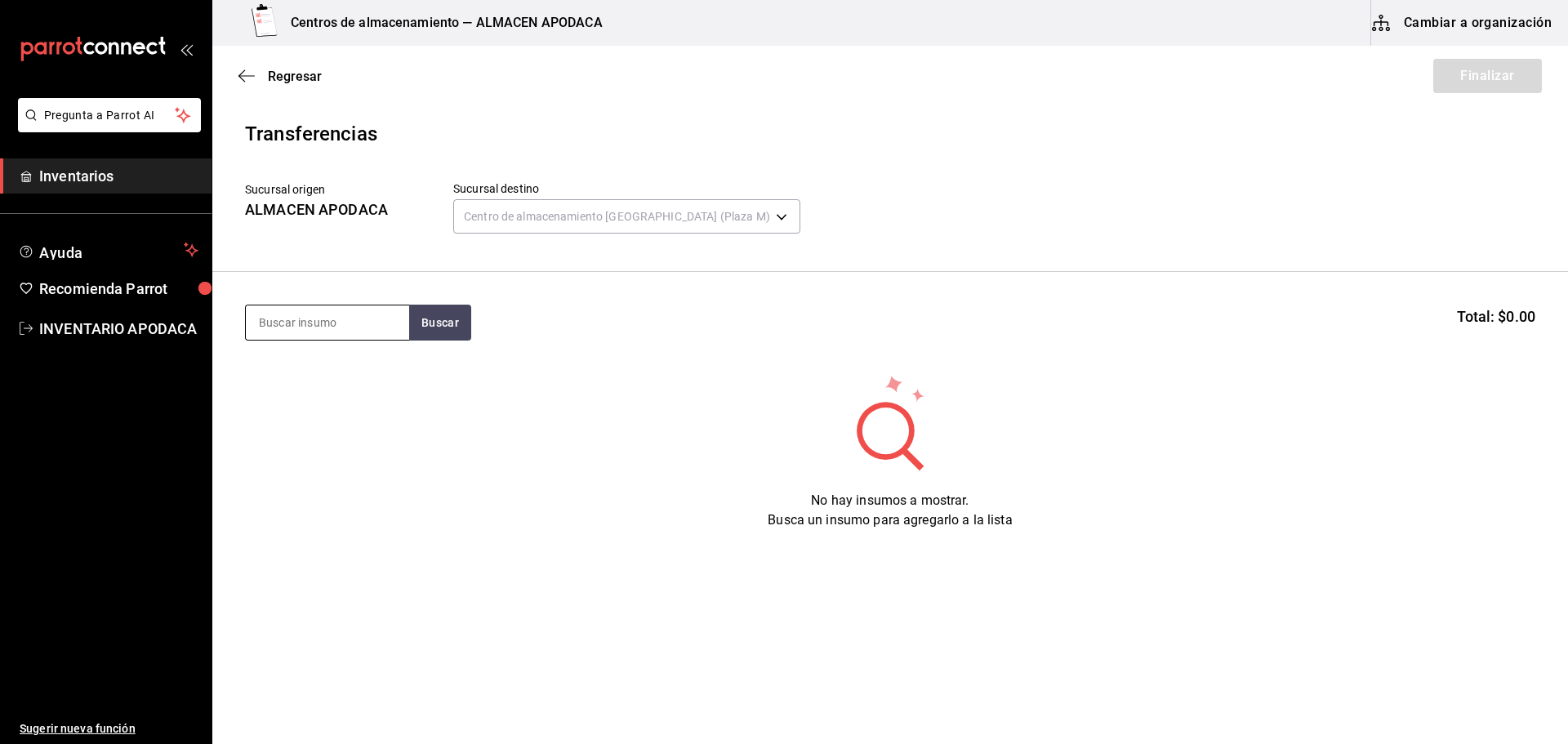
click at [352, 319] on input at bounding box center [327, 323] width 163 height 35
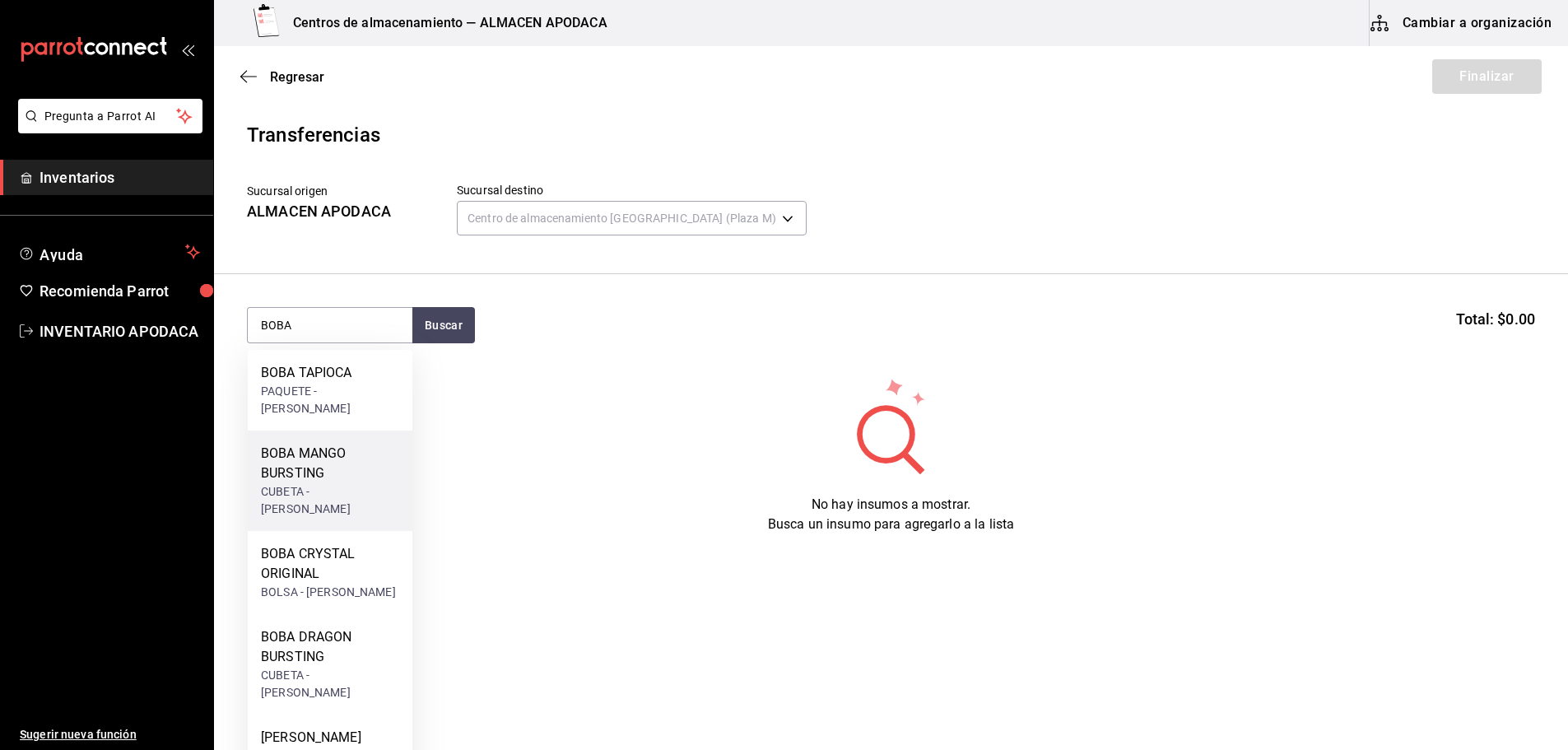
drag, startPoint x: 347, startPoint y: 457, endPoint x: 358, endPoint y: 455, distance: 11.2
click at [358, 455] on div "BOBA MANGO BURSTING" at bounding box center [330, 463] width 138 height 40
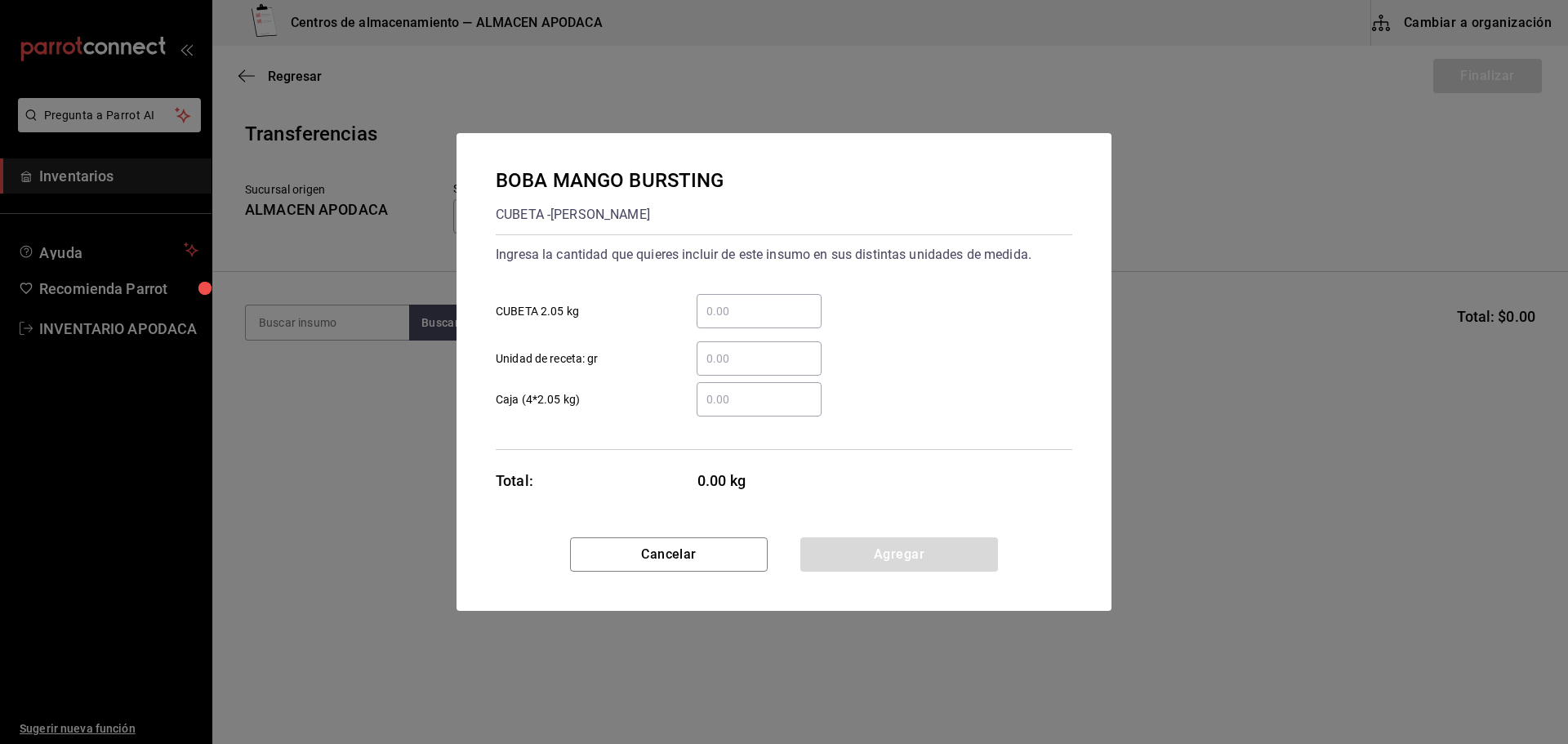
click at [731, 307] on input "​ CUBETA 2.05 kg" at bounding box center [759, 311] width 125 height 20
drag, startPoint x: 813, startPoint y: 553, endPoint x: 776, endPoint y: 533, distance: 42.1
click at [813, 553] on button "Agregar" at bounding box center [898, 554] width 198 height 35
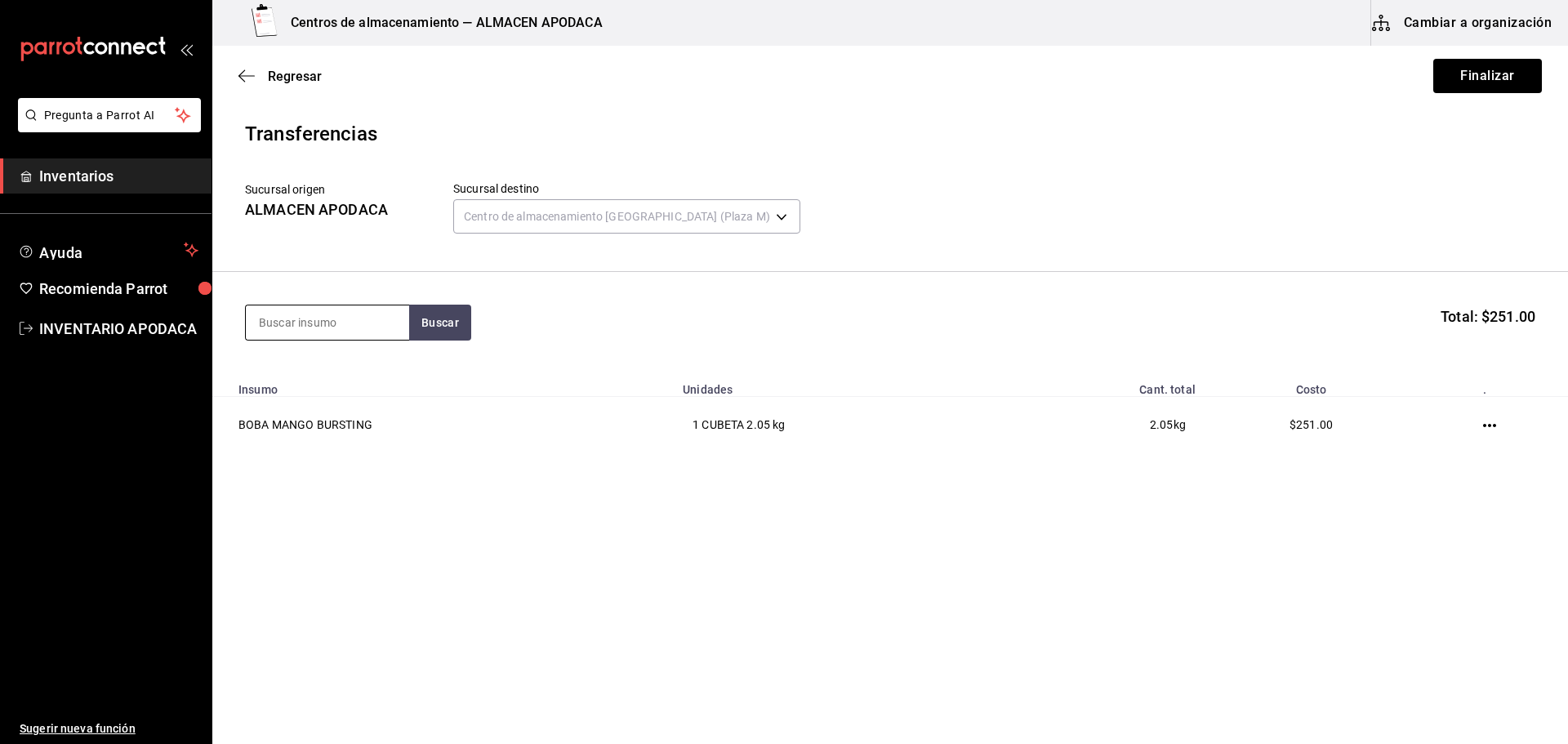
click at [313, 332] on input at bounding box center [327, 323] width 163 height 35
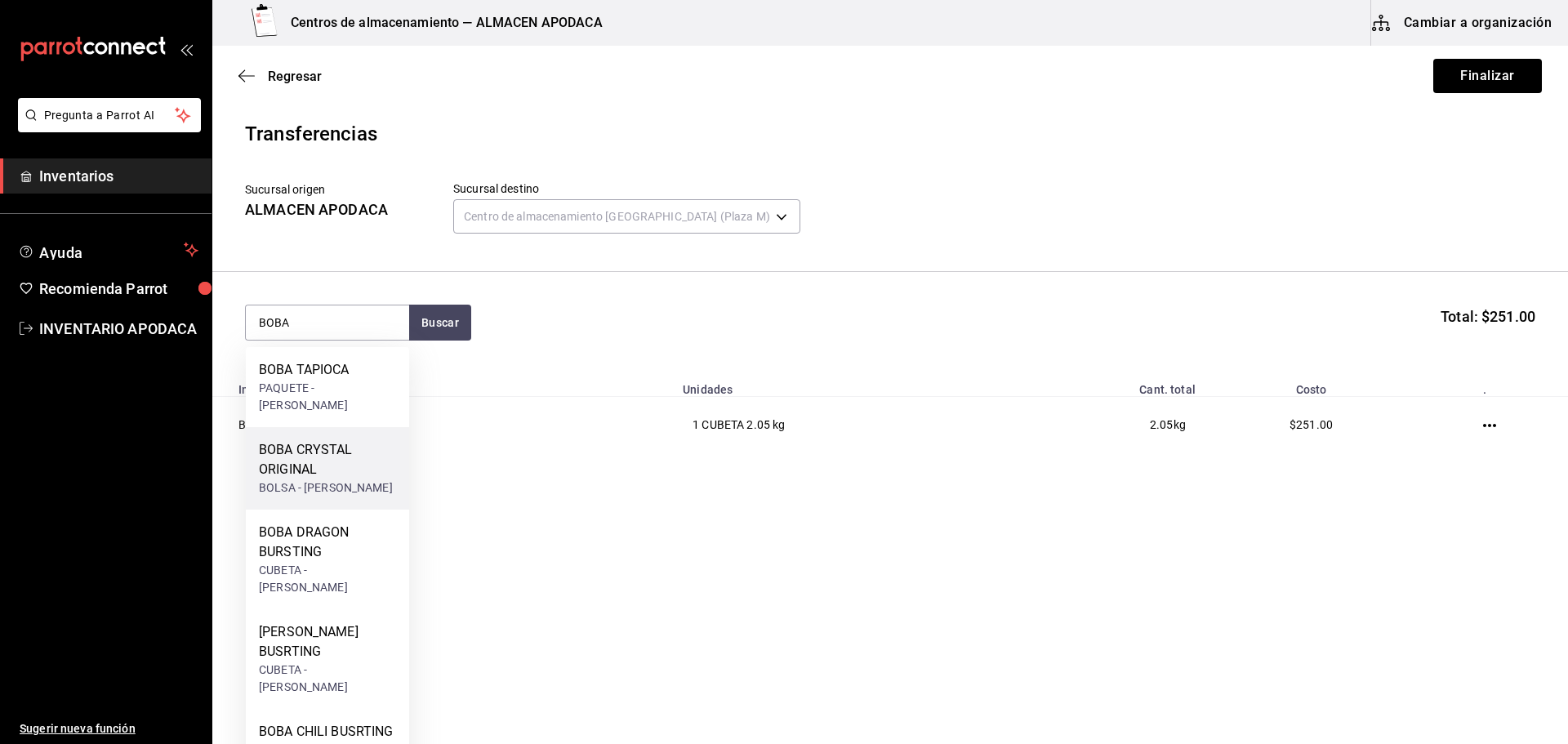
click at [334, 440] on div "BOBA CRYSTAL ORIGINAL" at bounding box center [327, 460] width 137 height 39
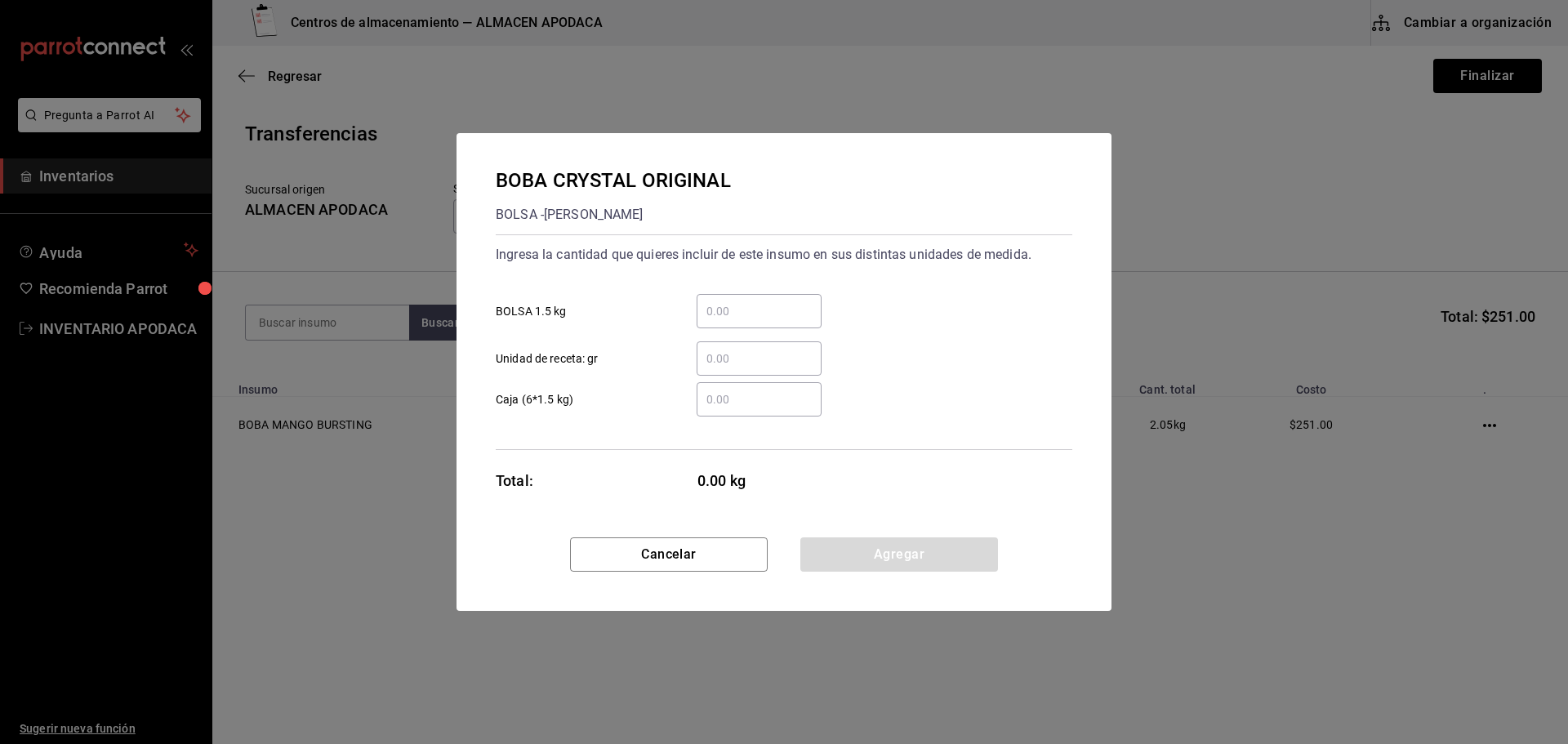
click at [728, 307] on input "​ BOLSA 1.5 kg" at bounding box center [759, 311] width 125 height 20
click at [845, 553] on button "Agregar" at bounding box center [898, 554] width 198 height 35
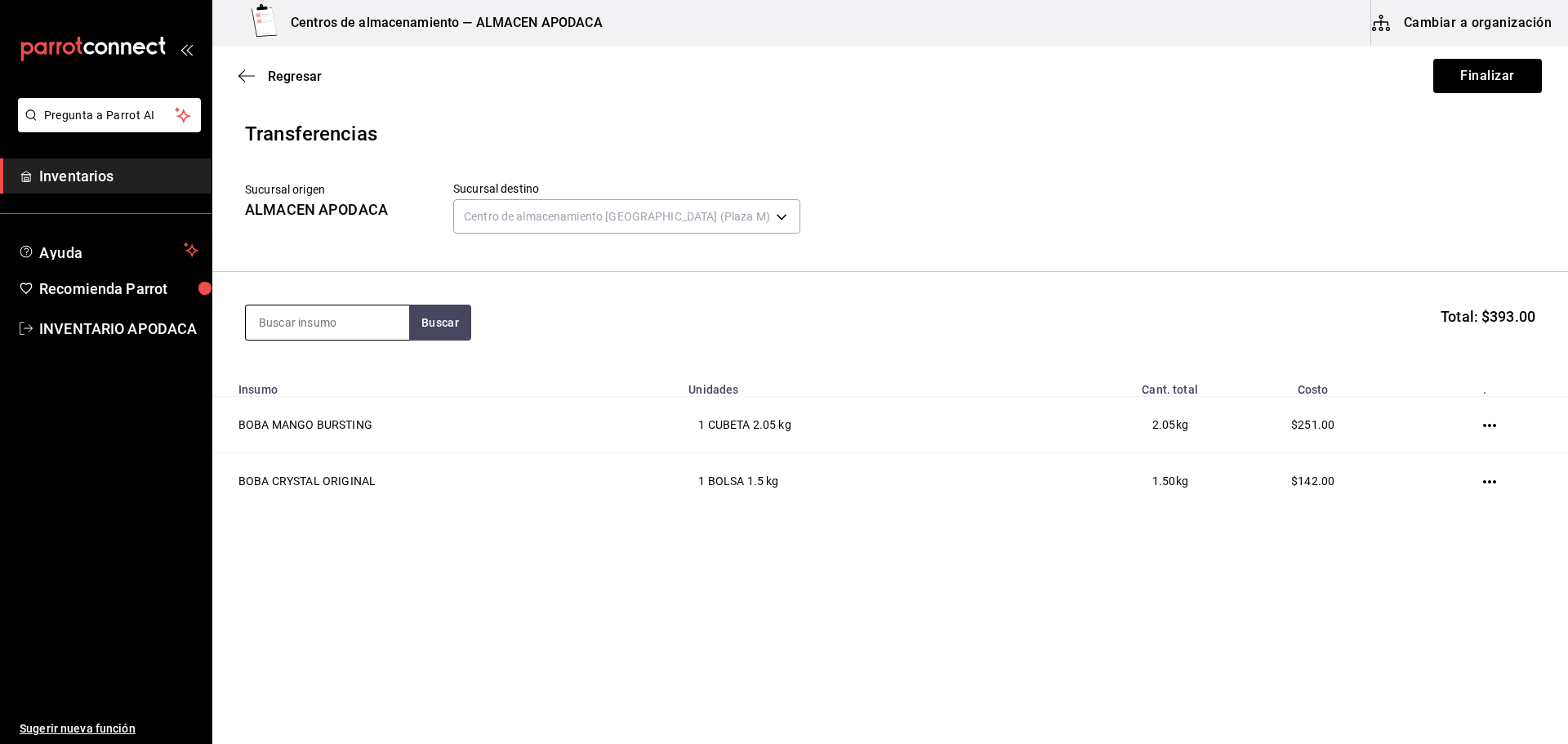
click at [340, 330] on input at bounding box center [327, 323] width 163 height 35
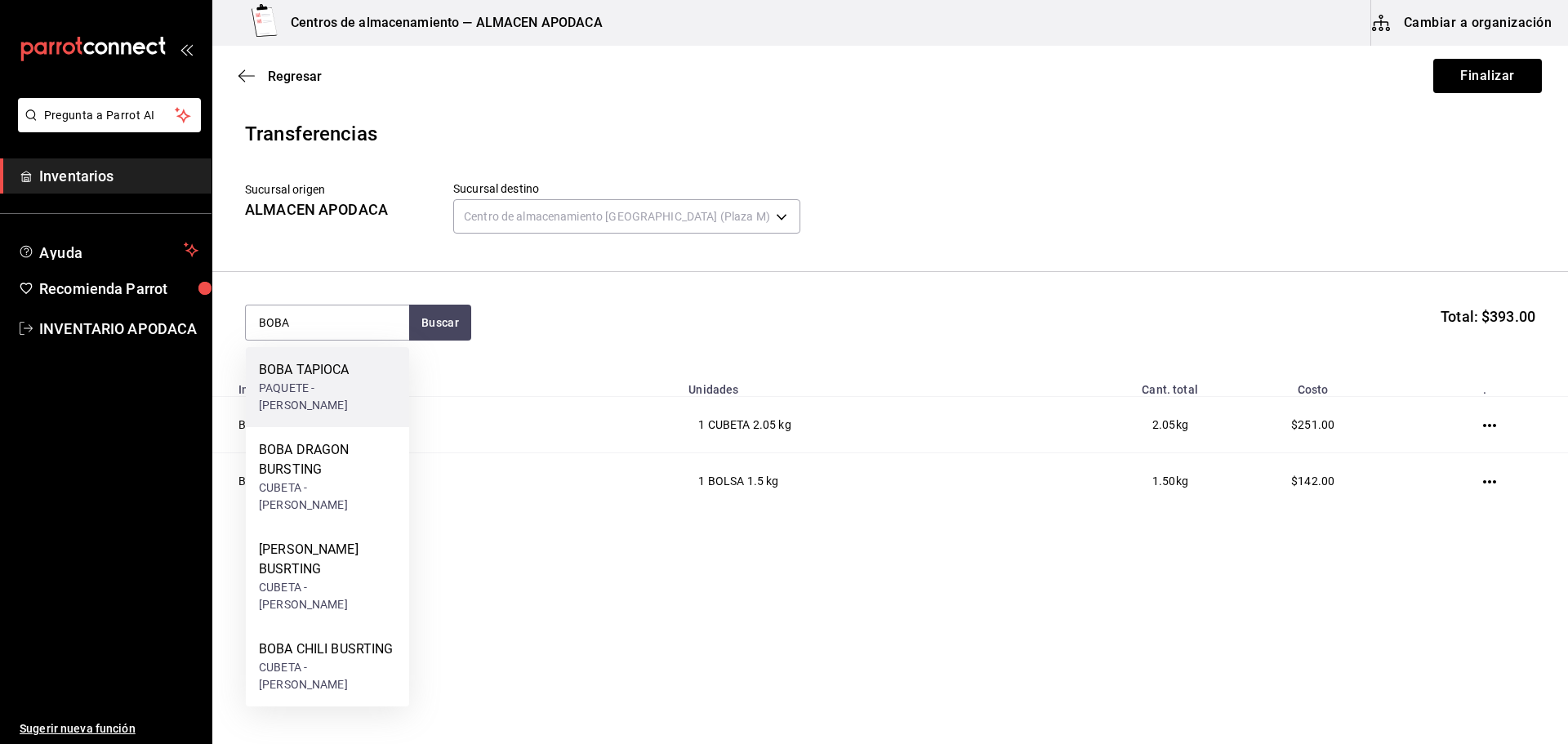
click at [338, 358] on div "BOBA TAPIOCA PAQUETE - [PERSON_NAME]" at bounding box center [327, 387] width 163 height 80
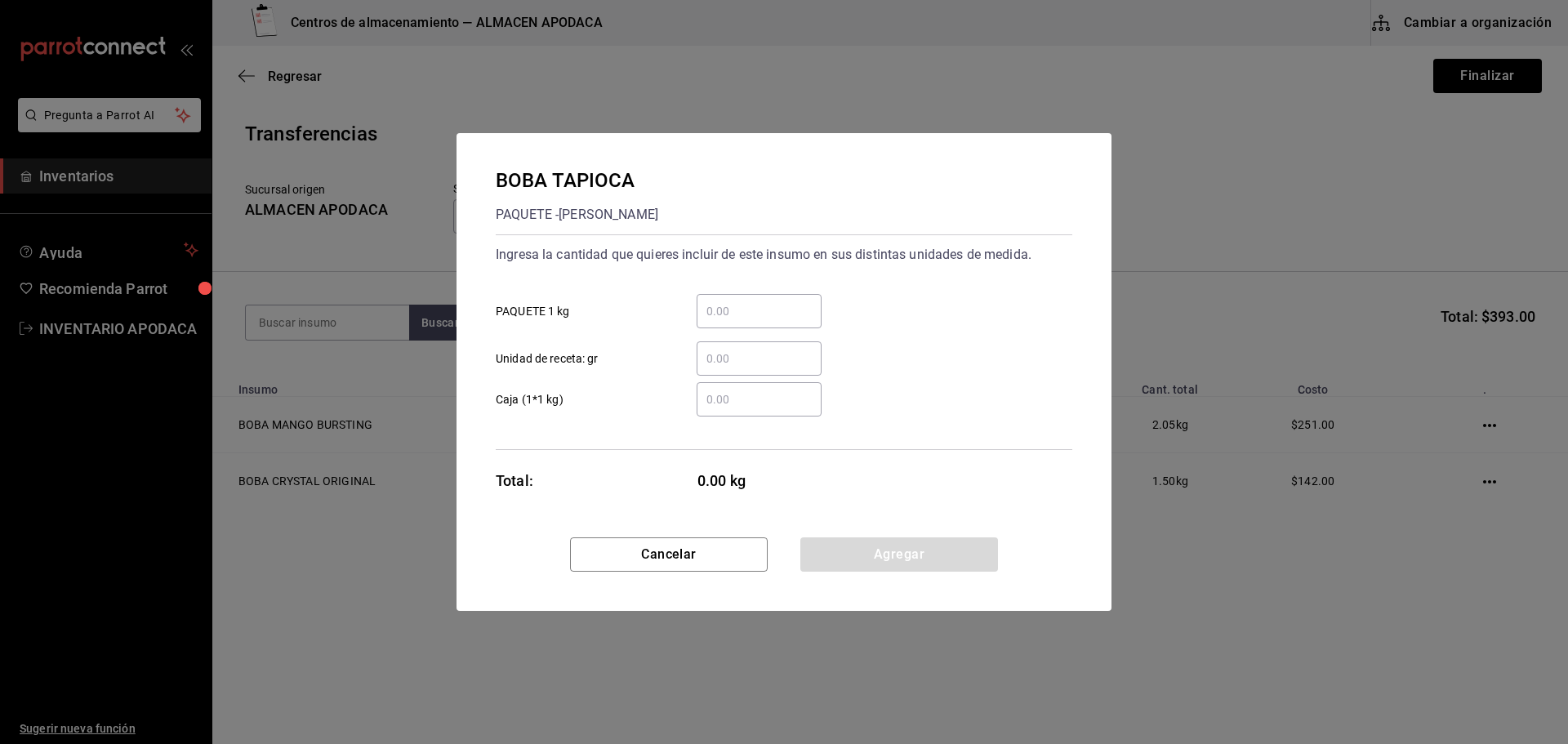
click at [753, 316] on input "​ PAQUETE 1 kg" at bounding box center [759, 311] width 125 height 20
click at [867, 561] on button "Agregar" at bounding box center [898, 554] width 198 height 35
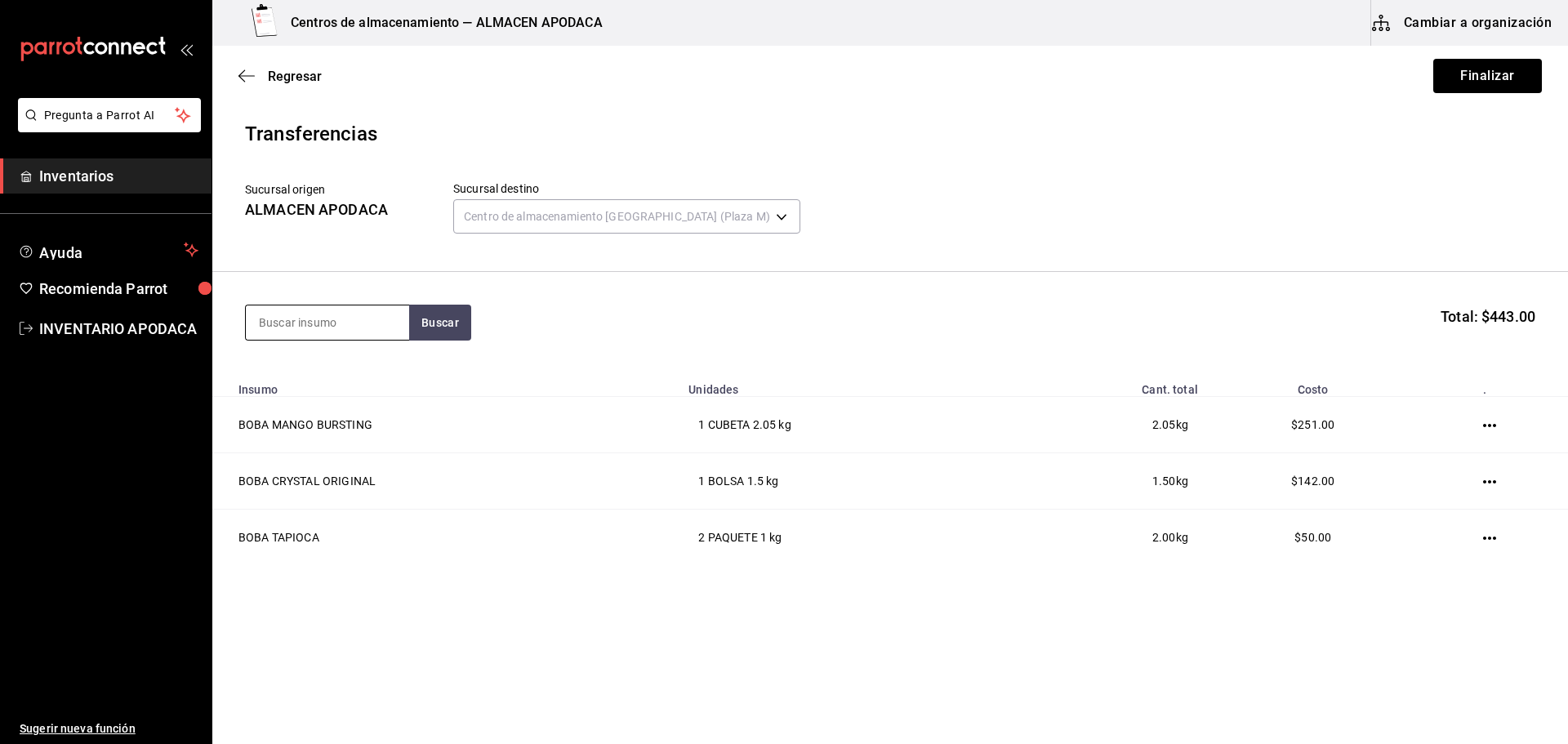
click at [350, 326] on input at bounding box center [327, 323] width 163 height 35
click at [329, 372] on div "GALLETA OREO" at bounding box center [322, 370] width 126 height 20
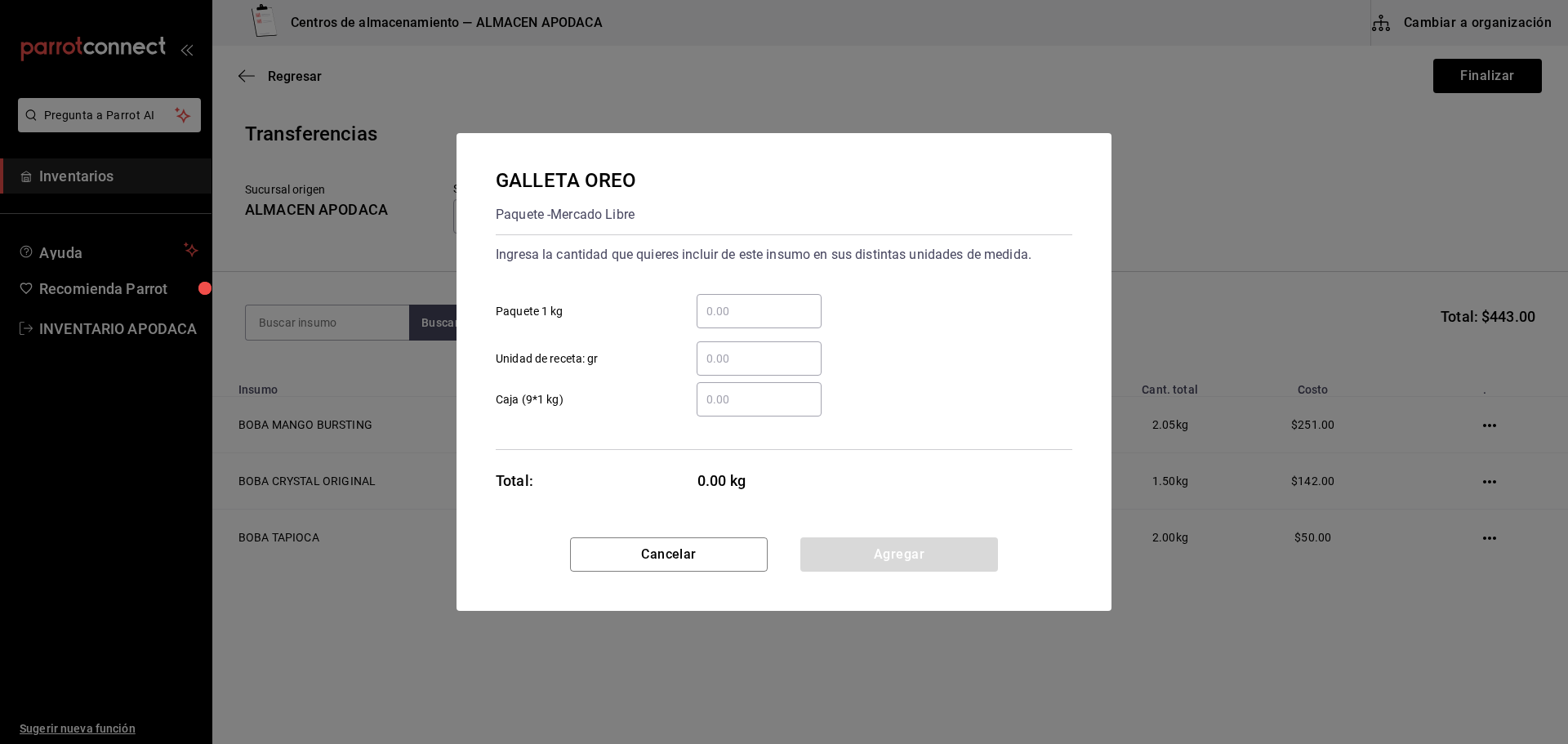
click at [731, 320] on input "​ Paquete 1 kg" at bounding box center [759, 311] width 125 height 20
click at [822, 554] on button "Agregar" at bounding box center [898, 554] width 198 height 35
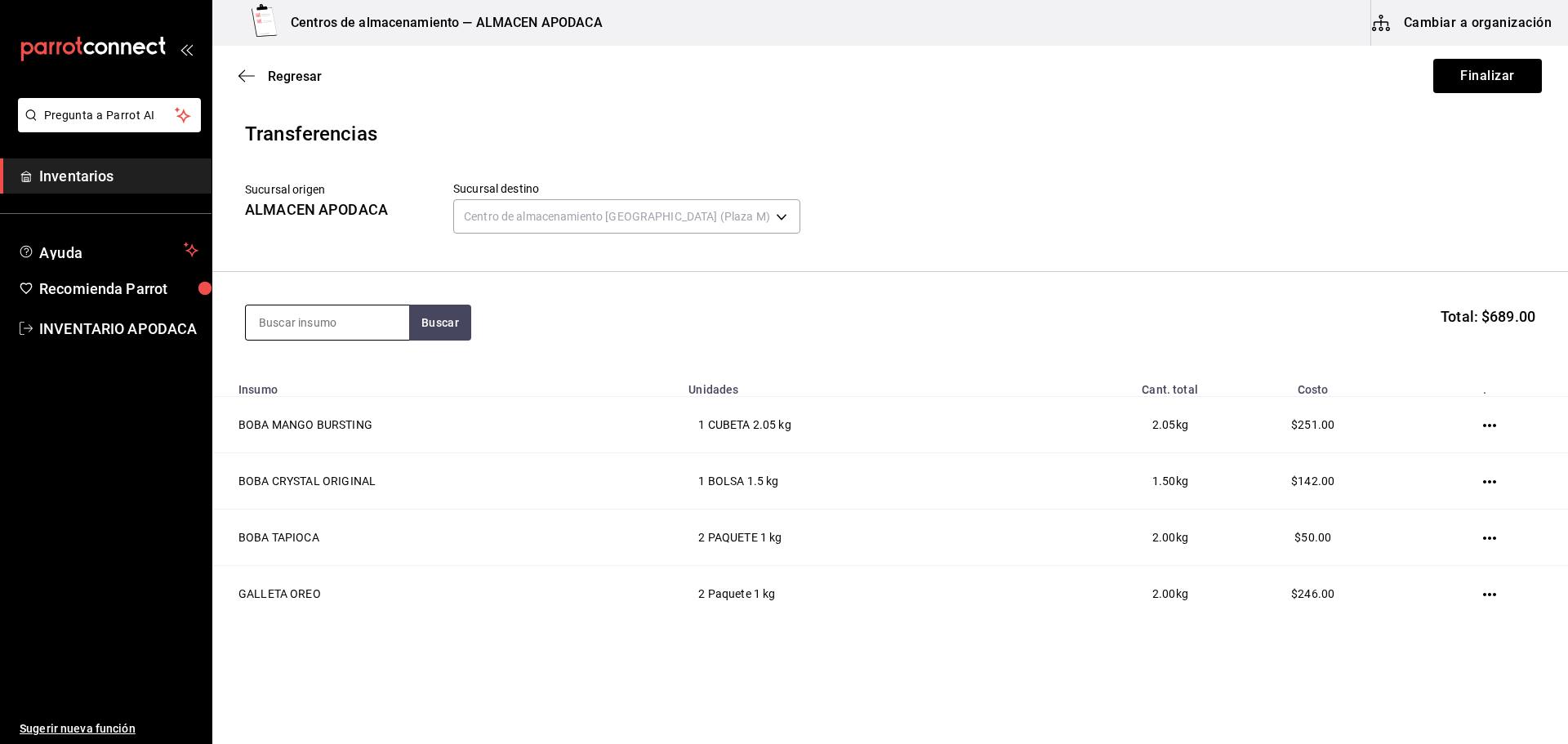
click at [362, 327] on input at bounding box center [327, 323] width 163 height 35
click at [297, 412] on div "PAQUETE - [PERSON_NAME]" at bounding box center [327, 417] width 137 height 35
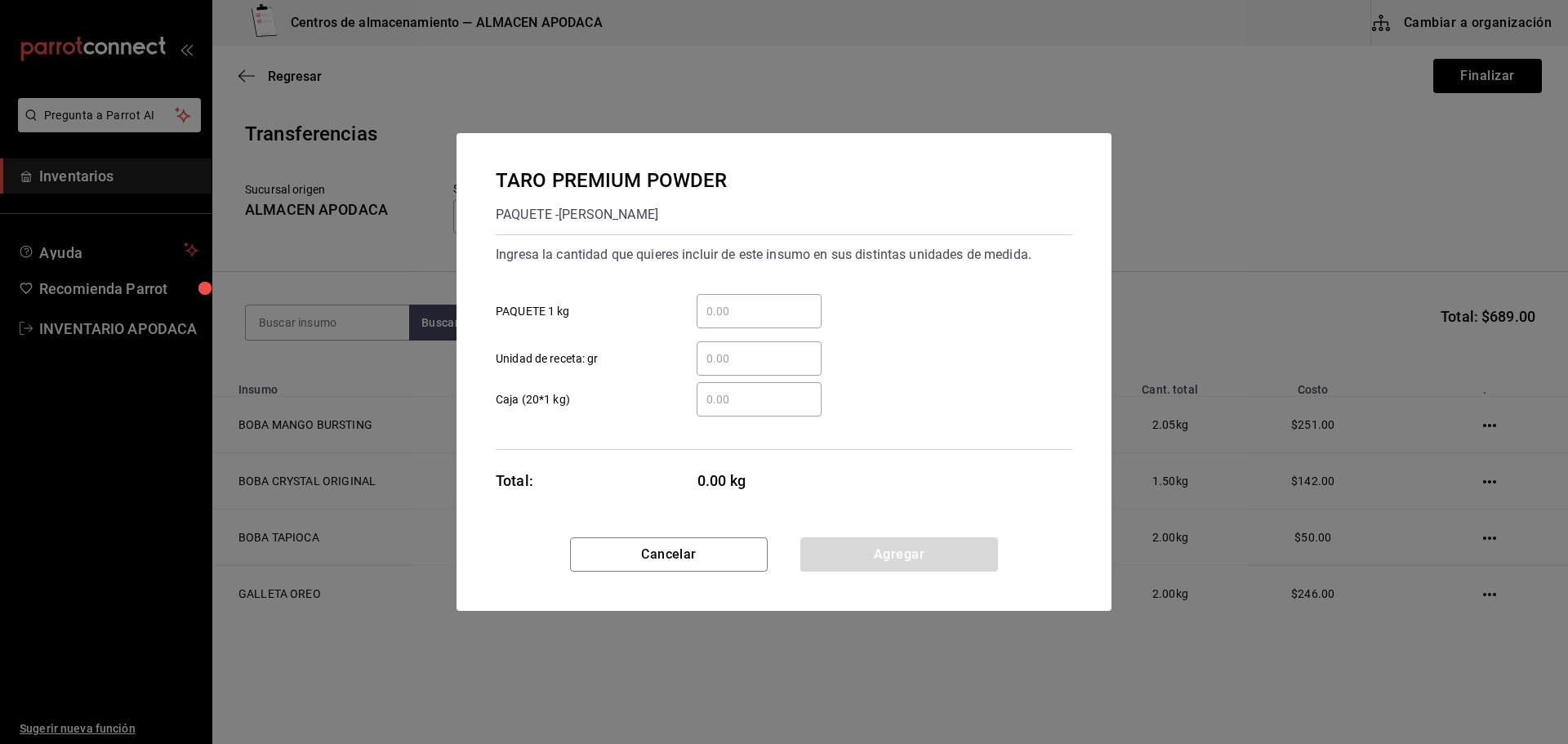
click at [760, 296] on div "​" at bounding box center [759, 311] width 125 height 35
click at [760, 301] on input "​ PAQUETE 1 kg" at bounding box center [759, 311] width 125 height 20
click at [859, 570] on button "Agregar" at bounding box center [898, 554] width 198 height 35
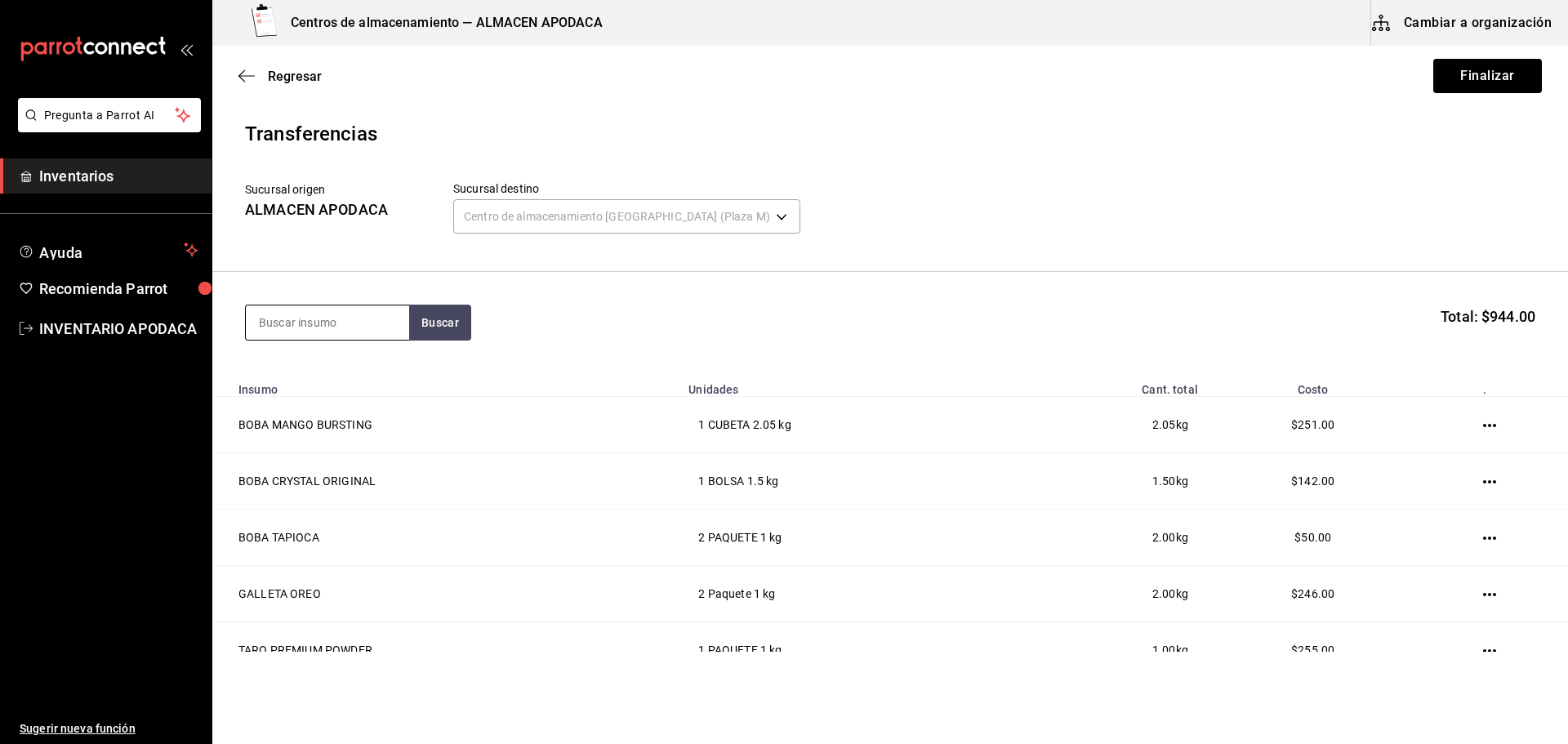
click at [292, 319] on input at bounding box center [327, 323] width 163 height 35
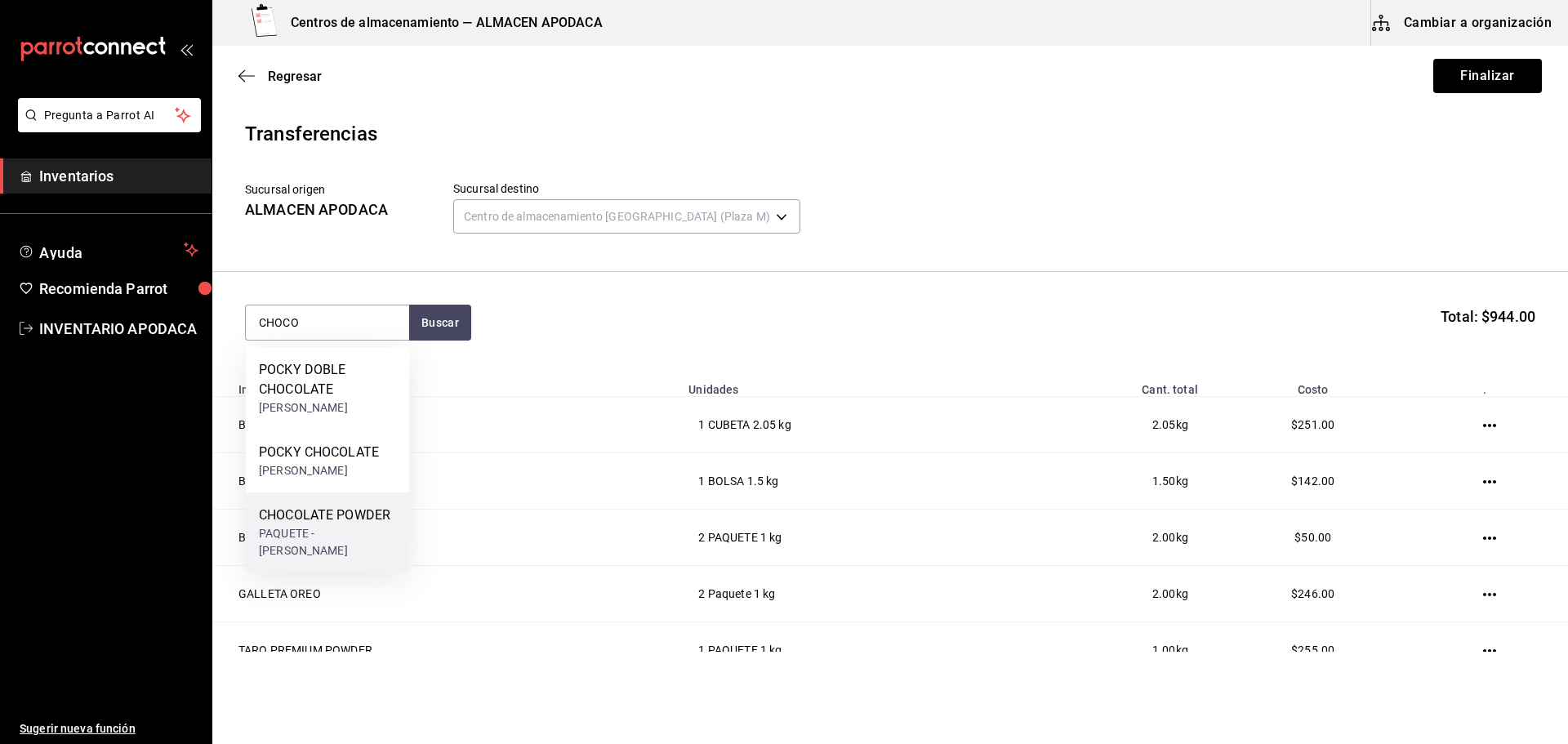
click at [315, 515] on div "CHOCOLATE POWDER" at bounding box center [327, 515] width 137 height 20
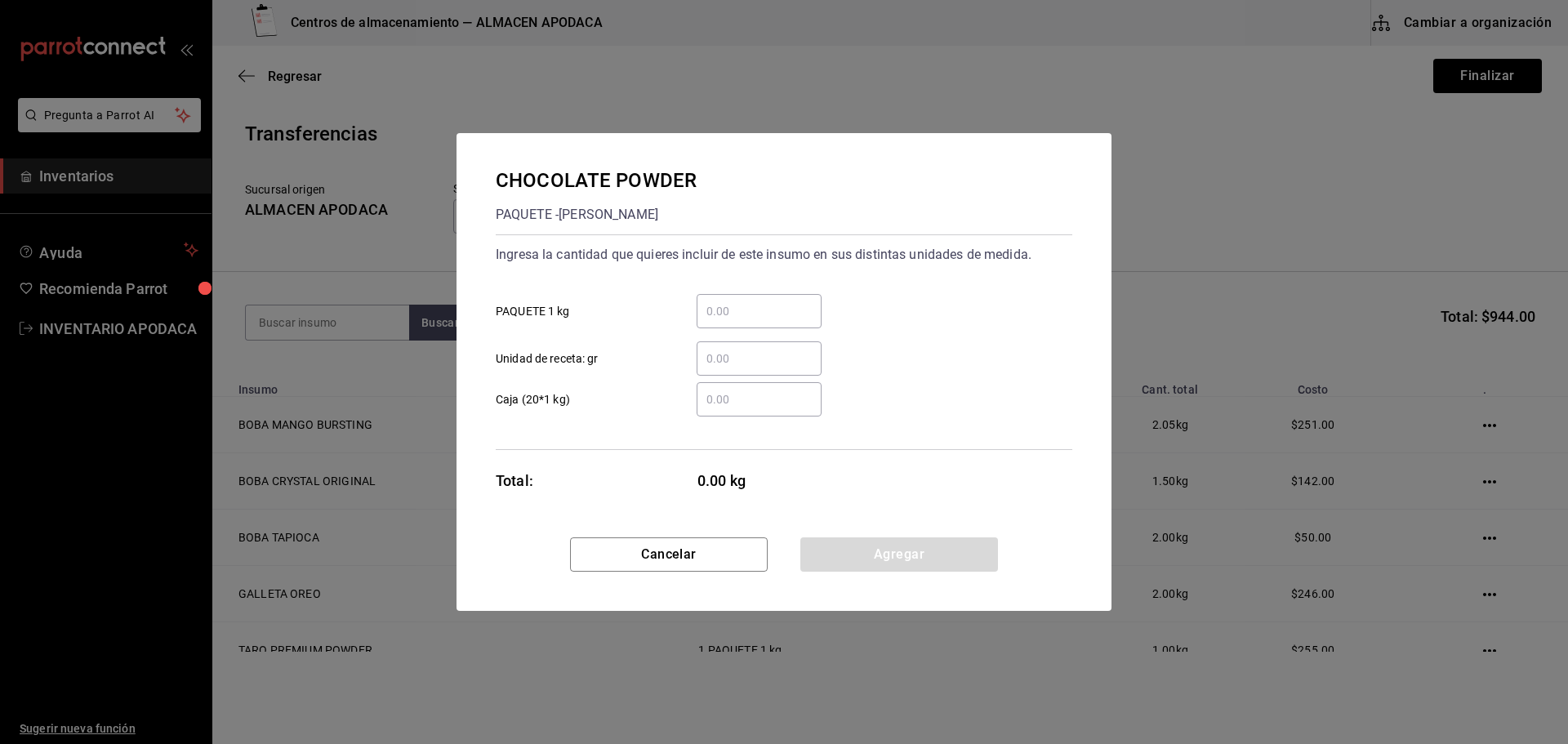
click at [726, 324] on div "​" at bounding box center [759, 311] width 125 height 35
click at [726, 321] on input "​ PAQUETE 1 kg" at bounding box center [759, 311] width 125 height 20
click at [871, 565] on button "Agregar" at bounding box center [898, 554] width 198 height 35
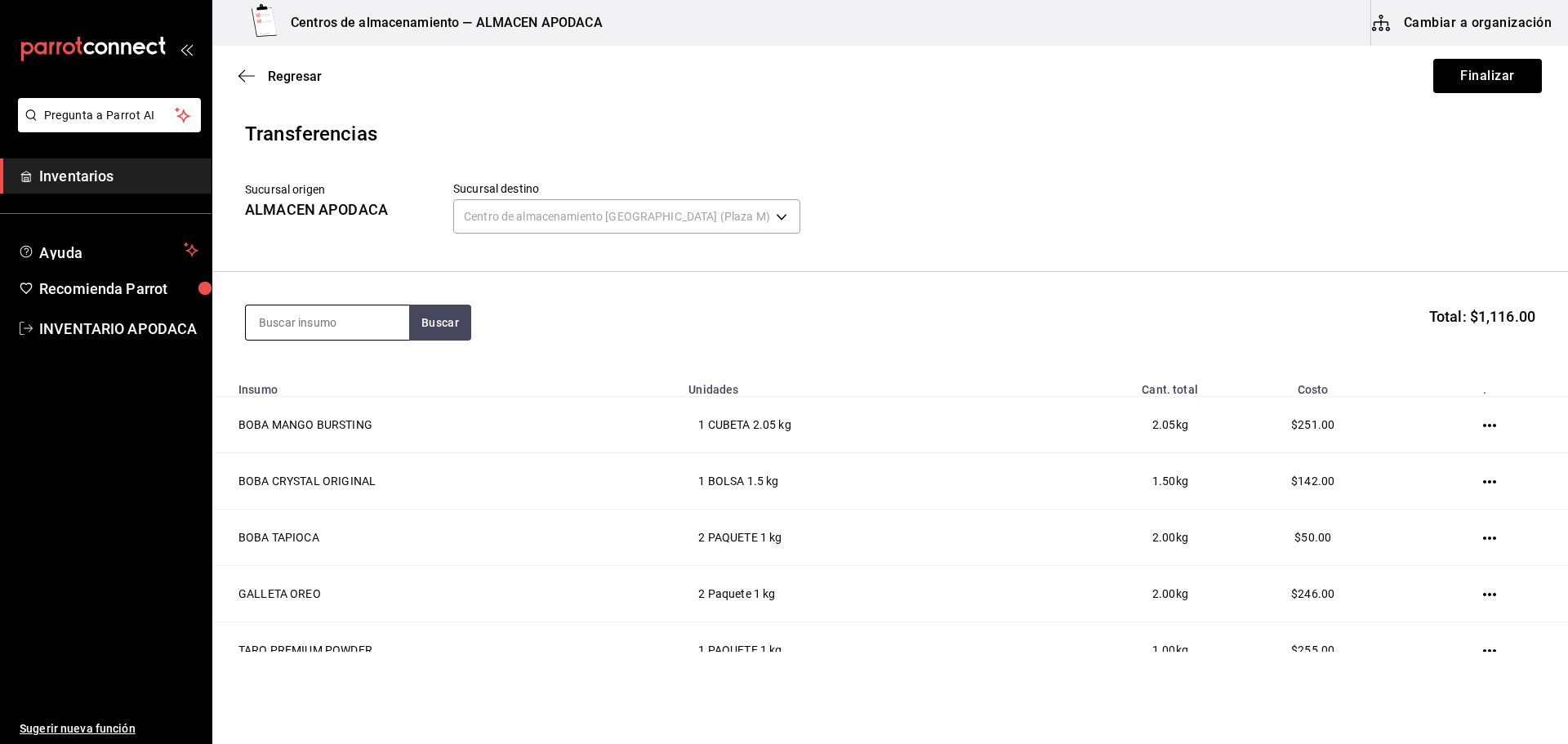
click at [306, 315] on input at bounding box center [327, 323] width 163 height 35
click at [418, 335] on button "Buscar" at bounding box center [440, 323] width 62 height 36
click at [374, 357] on div "CHAMOY SYRUP BOTELLA - ETRUSCA" at bounding box center [327, 378] width 163 height 63
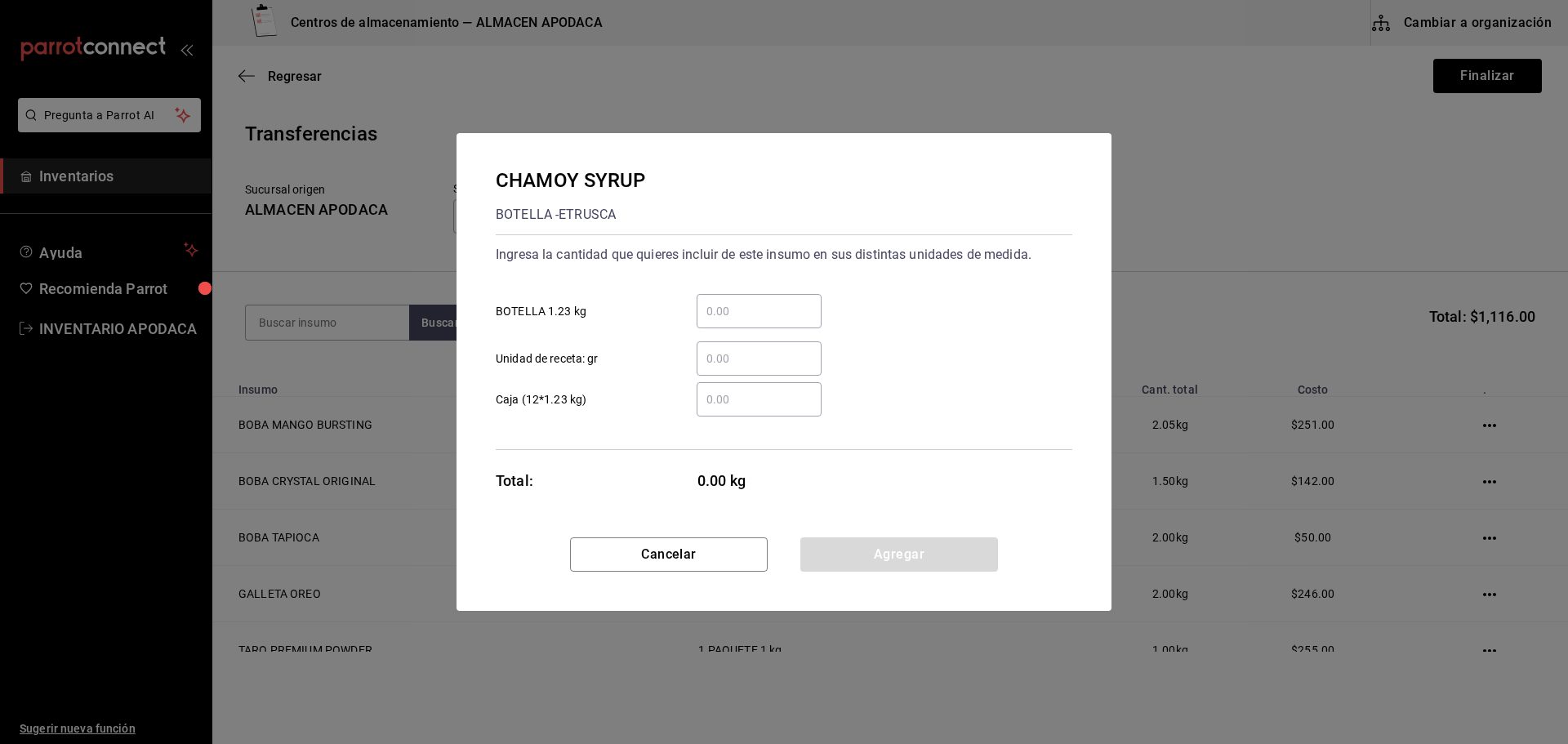
click at [786, 314] on input "​ BOTELLA 1.23 kg" at bounding box center [759, 311] width 125 height 20
drag, startPoint x: 856, startPoint y: 555, endPoint x: 649, endPoint y: 470, distance: 223.8
click at [855, 556] on button "Agregar" at bounding box center [898, 554] width 198 height 35
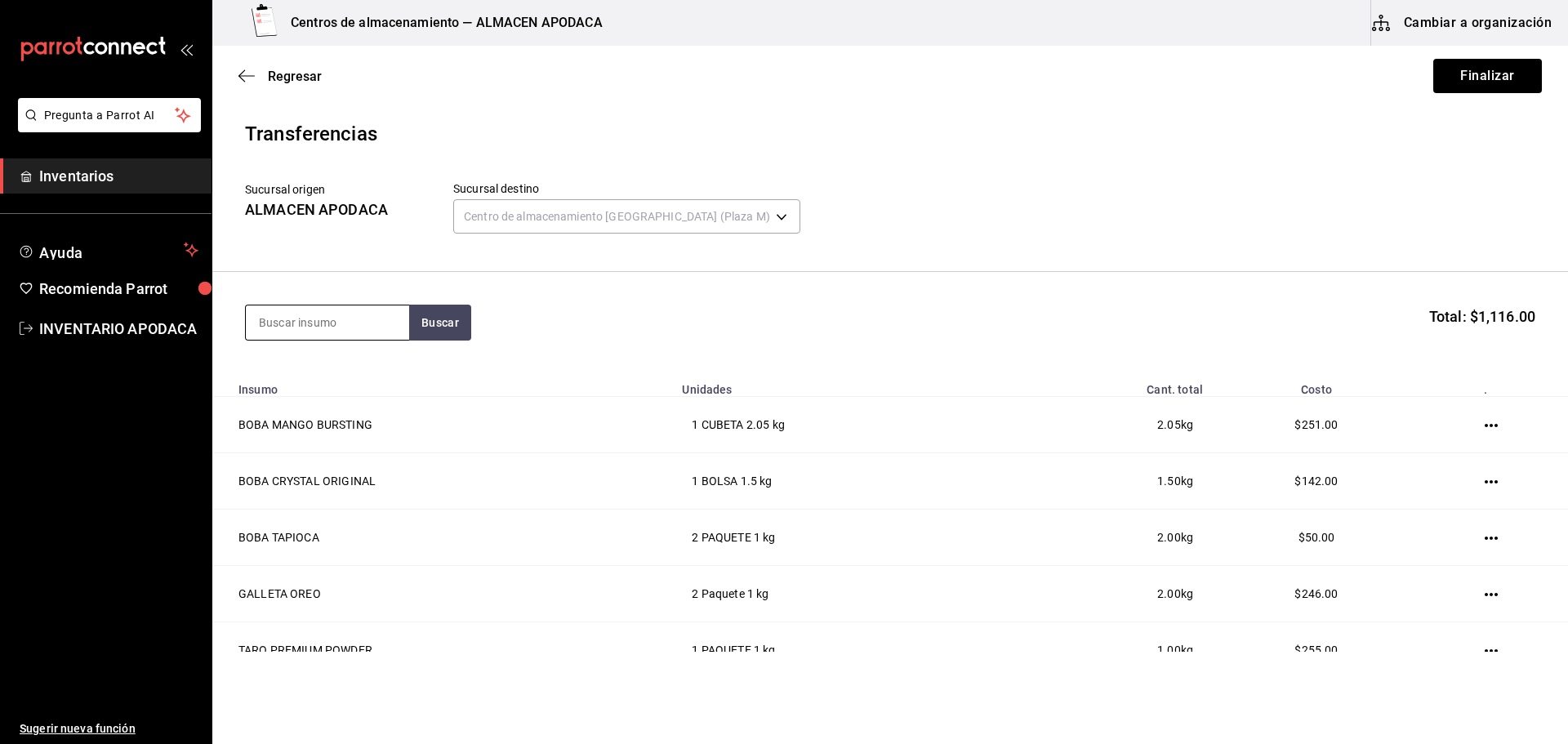
click at [344, 326] on input at bounding box center [327, 323] width 163 height 35
click at [343, 351] on div "[PERSON_NAME] SUGAR BOTELLA - [PERSON_NAME]" at bounding box center [327, 397] width 163 height 99
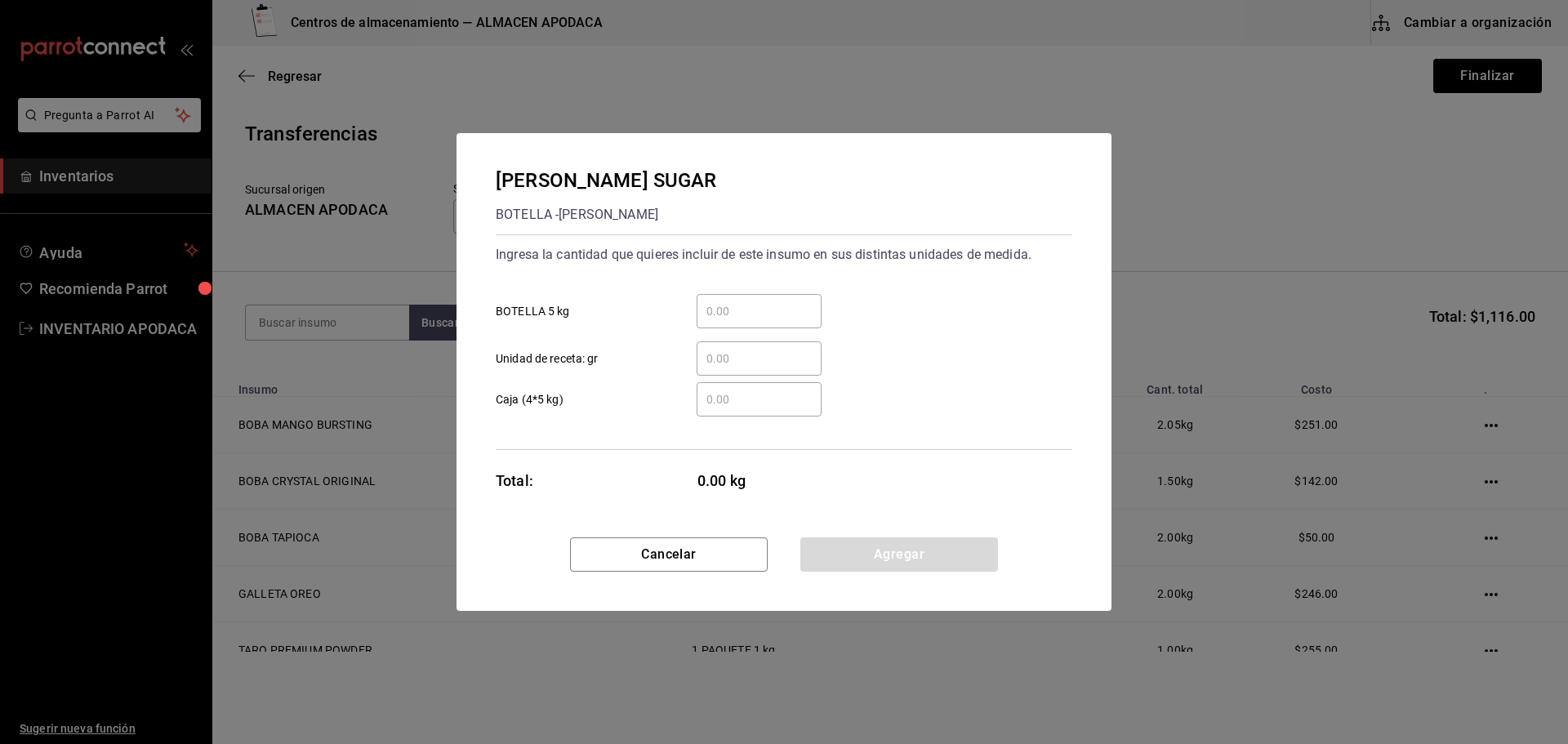
click at [721, 324] on div "​" at bounding box center [759, 311] width 125 height 35
click at [721, 321] on input "​ BOTELLA 5 kg" at bounding box center [759, 311] width 125 height 20
click at [850, 544] on button "Agregar" at bounding box center [898, 554] width 198 height 35
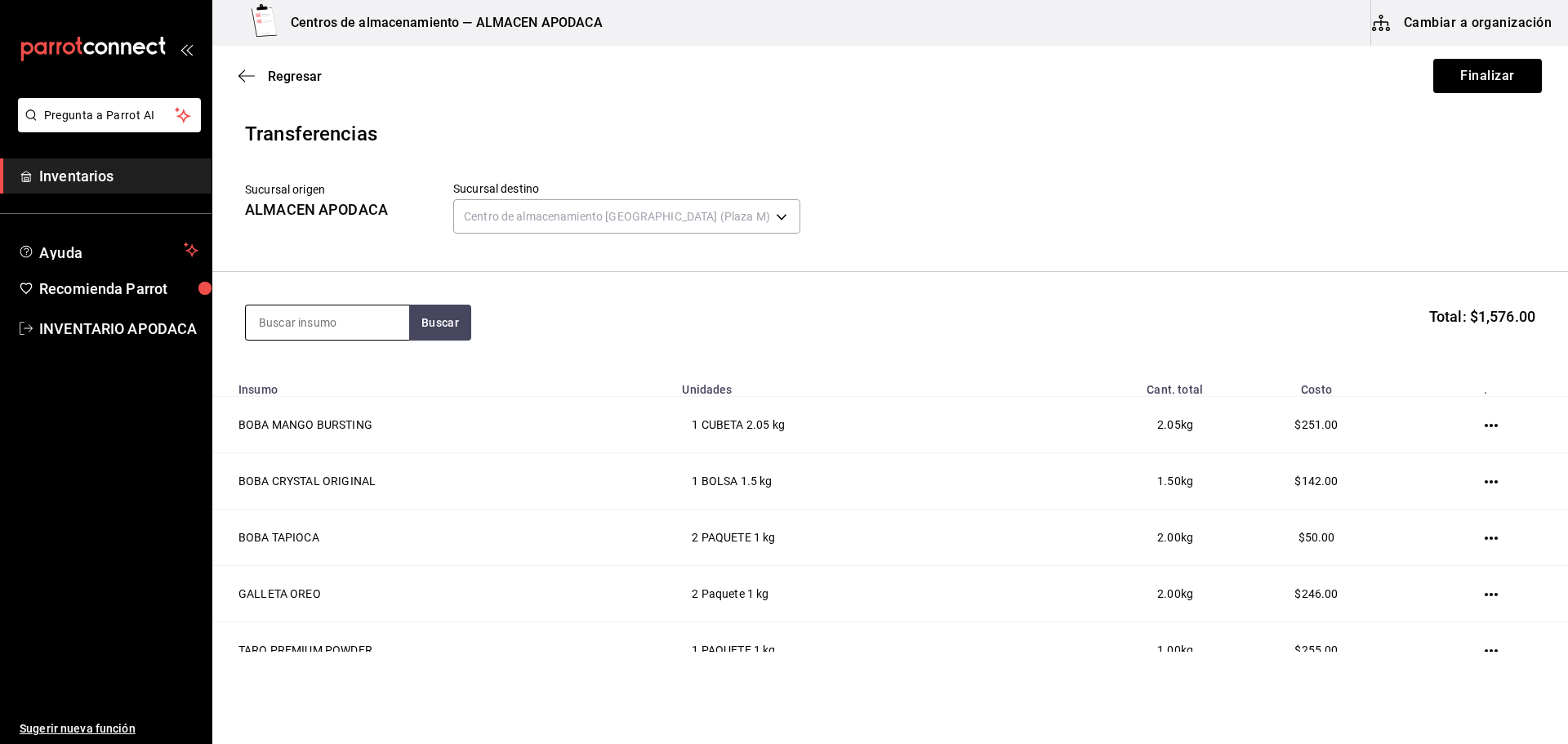
click at [326, 319] on input at bounding box center [327, 323] width 163 height 35
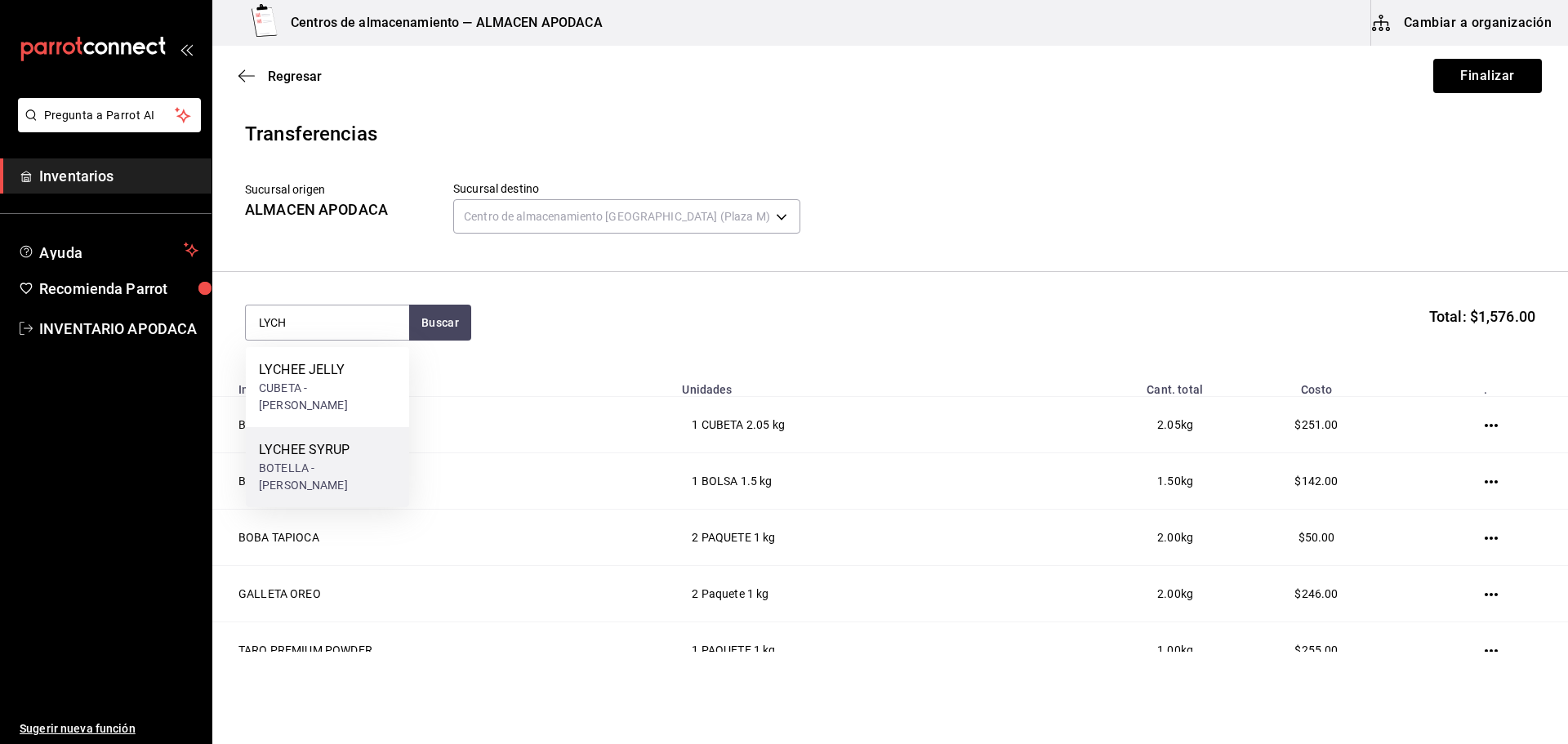
click at [337, 460] on div "BOTELLA - [PERSON_NAME]" at bounding box center [327, 477] width 137 height 35
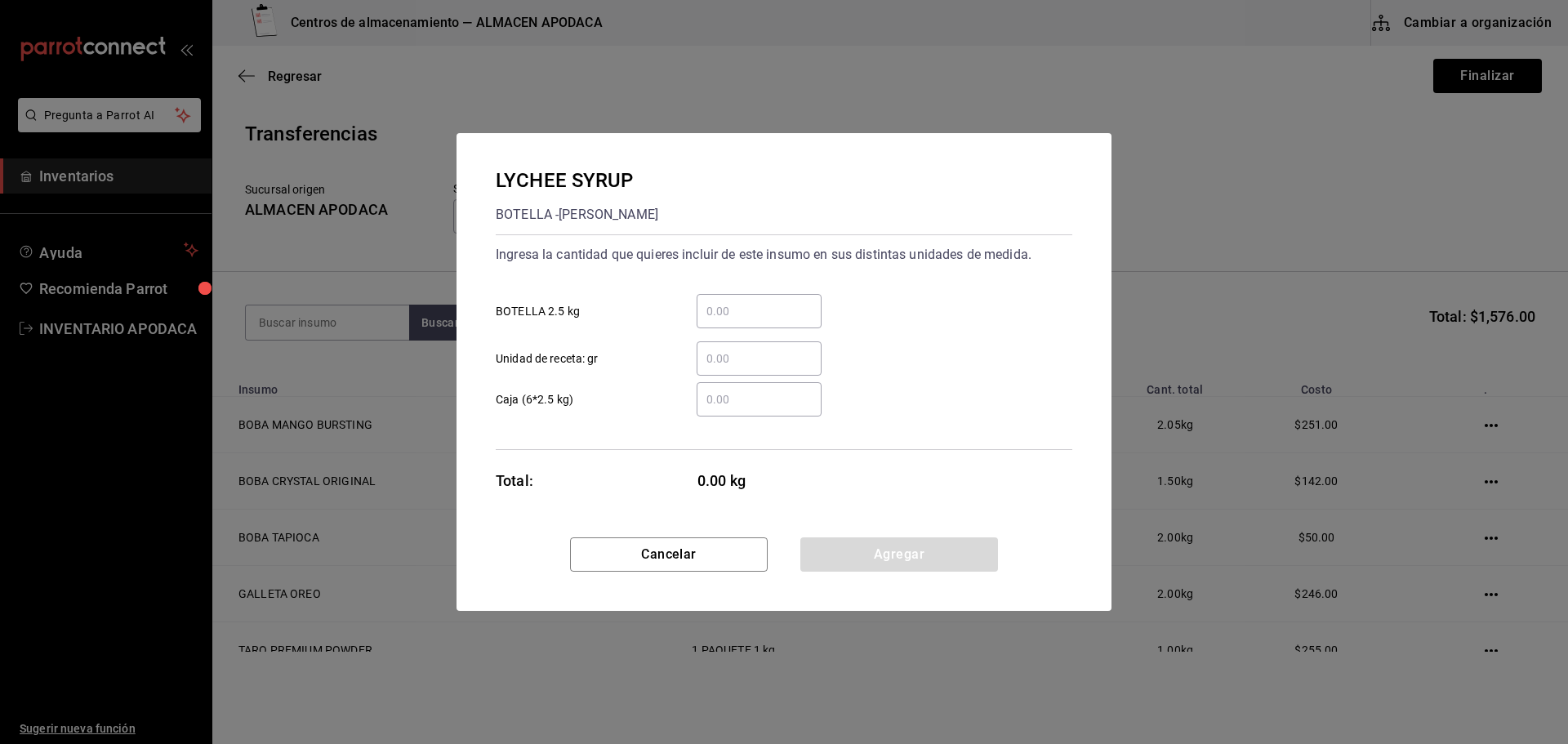
click at [755, 315] on input "​ BOTELLA 2.5 kg" at bounding box center [759, 311] width 125 height 20
click at [821, 547] on button "Agregar" at bounding box center [898, 554] width 198 height 35
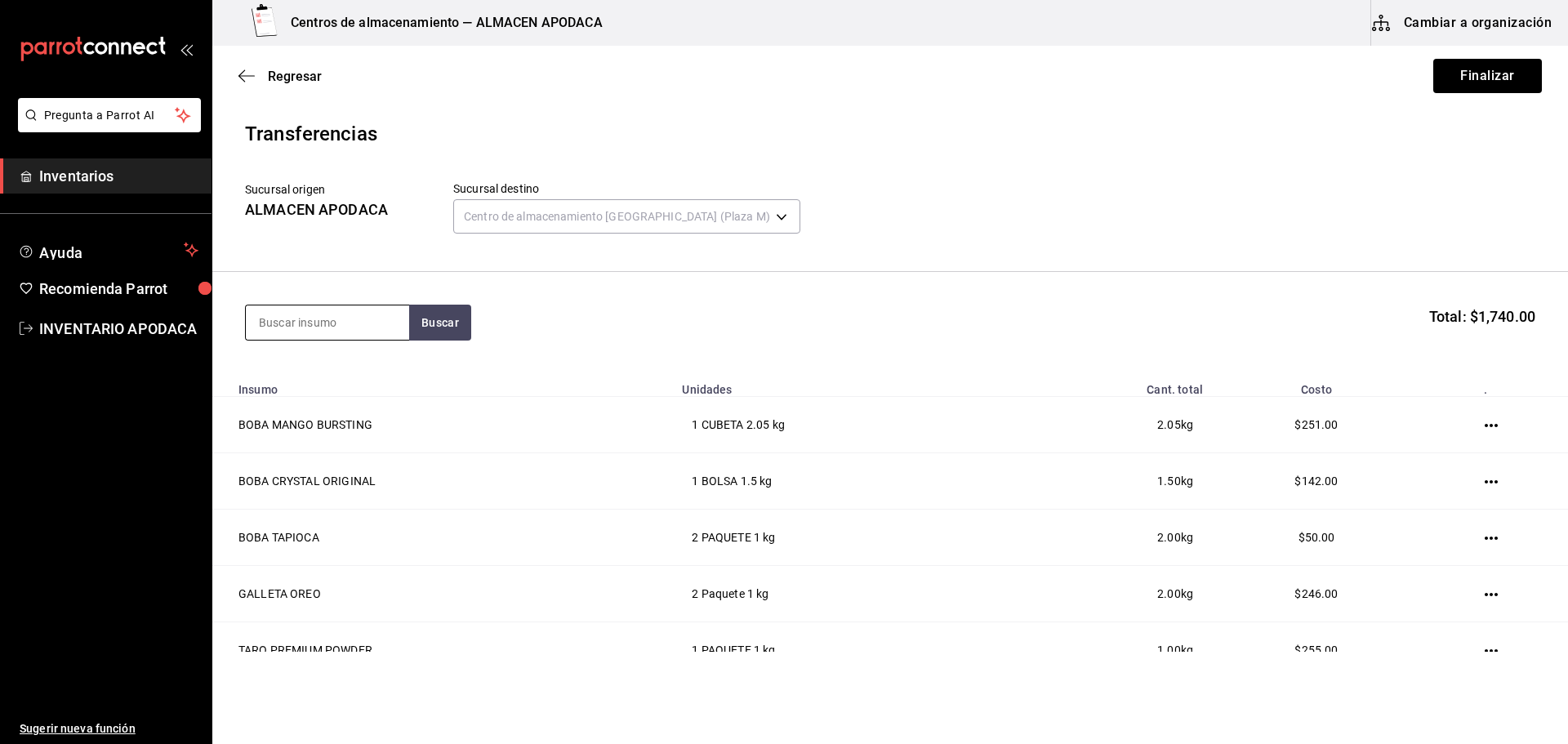
click at [303, 321] on input at bounding box center [327, 323] width 163 height 35
click at [319, 361] on div "LEMON SYRUP" at bounding box center [327, 370] width 137 height 20
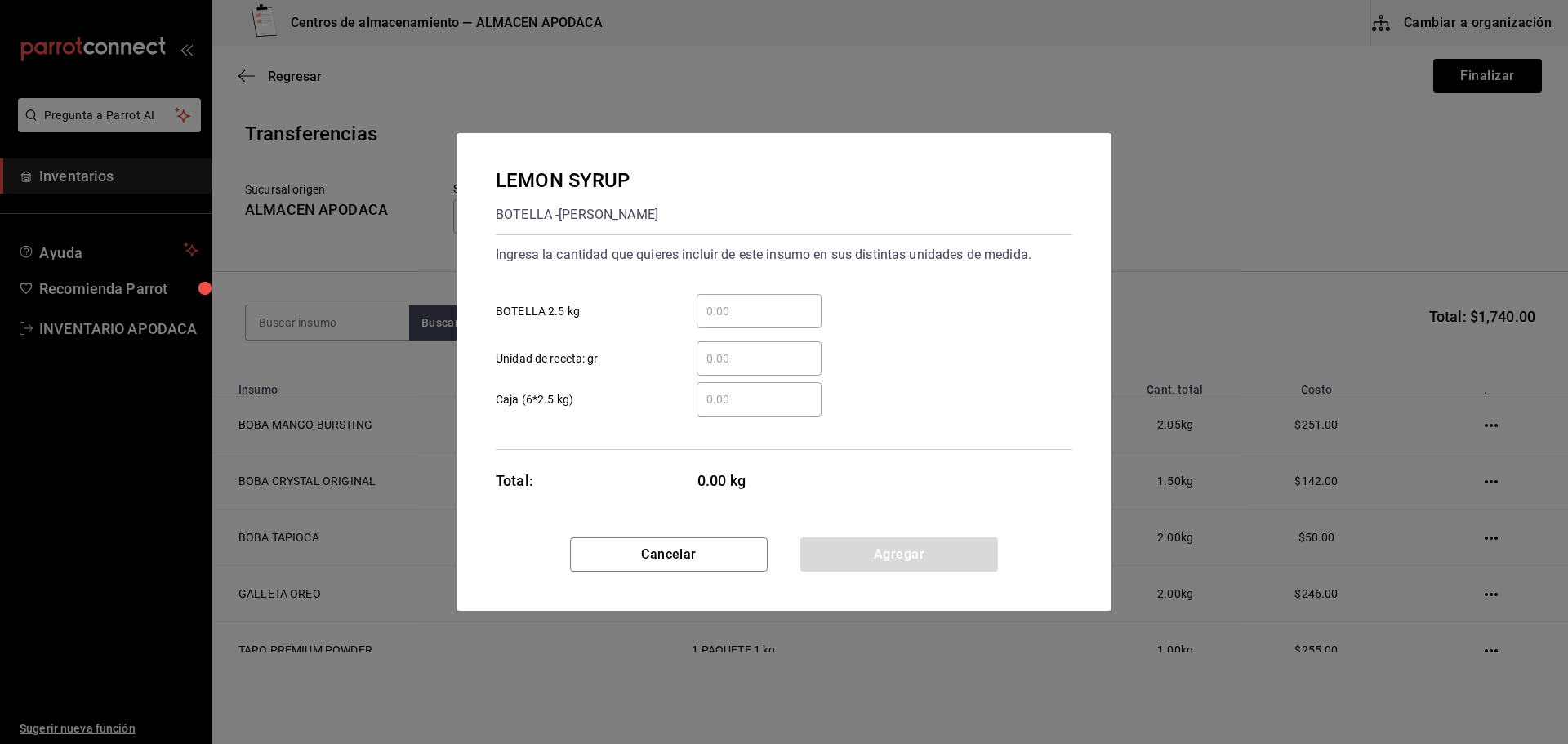
click at [782, 323] on div "​" at bounding box center [759, 311] width 125 height 35
click at [782, 321] on input "​ BOTELLA 2.5 kg" at bounding box center [759, 311] width 125 height 20
drag, startPoint x: 855, startPoint y: 554, endPoint x: 779, endPoint y: 523, distance: 82.1
click at [854, 555] on button "Agregar" at bounding box center [898, 554] width 198 height 35
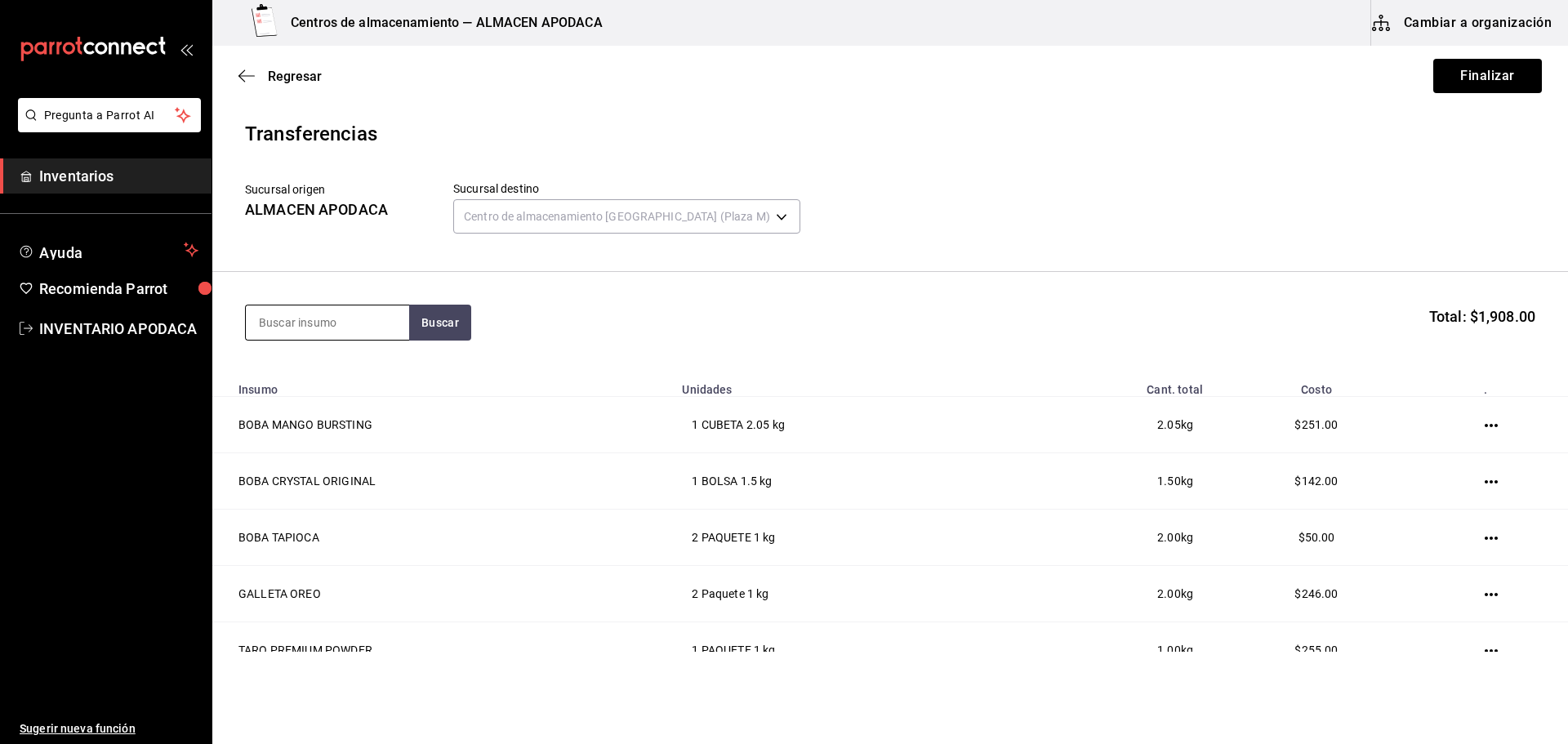
click at [353, 316] on input at bounding box center [327, 323] width 163 height 35
click at [335, 386] on div "PAQUETE - [PERSON_NAME]/LOKYO" at bounding box center [327, 397] width 137 height 35
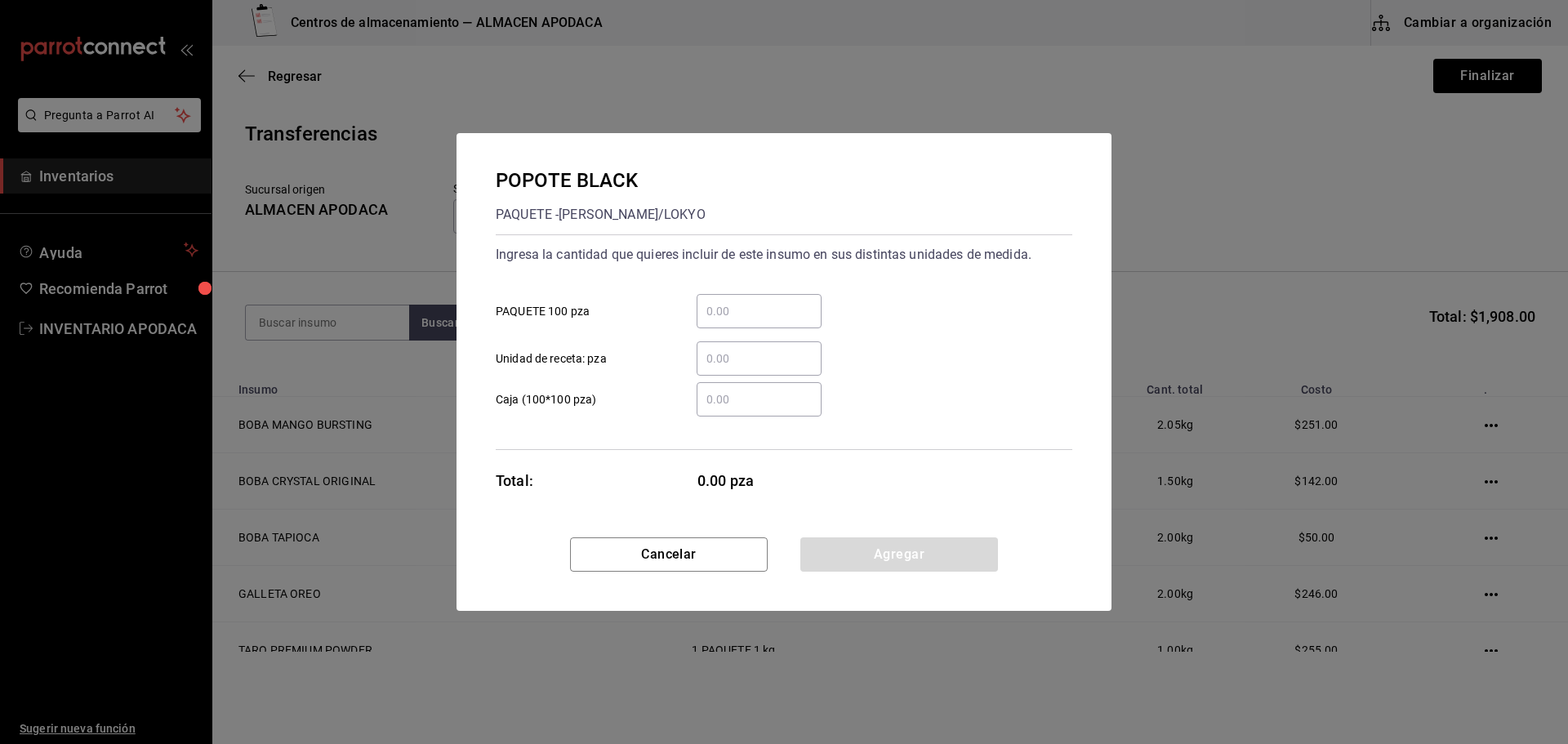
click at [786, 316] on input "​ PAQUETE 100 pza" at bounding box center [759, 311] width 125 height 20
drag, startPoint x: 865, startPoint y: 552, endPoint x: 603, endPoint y: 441, distance: 284.5
click at [865, 552] on button "Agregar" at bounding box center [898, 554] width 198 height 35
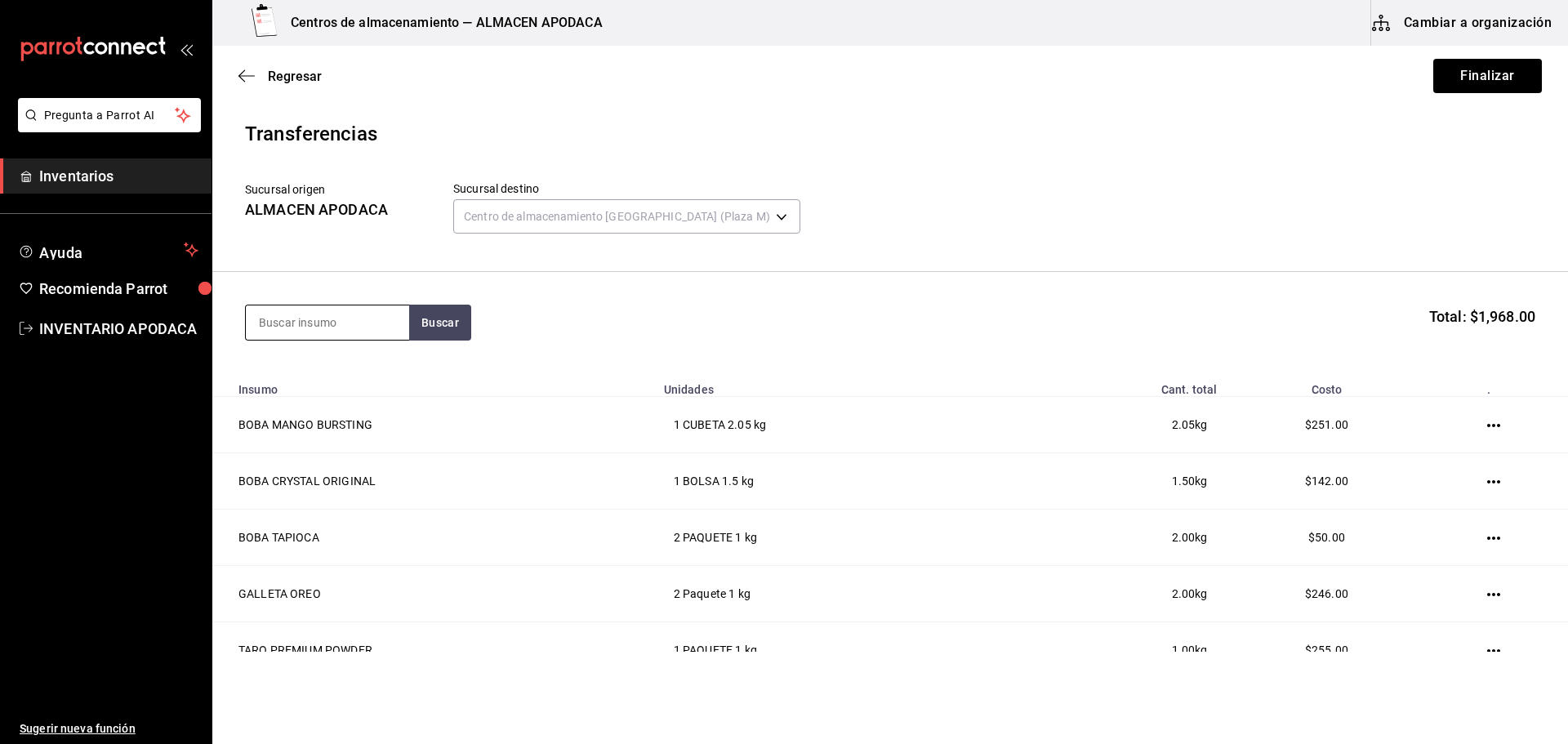
click at [325, 315] on input at bounding box center [327, 323] width 163 height 35
click at [369, 312] on input at bounding box center [327, 323] width 163 height 35
click at [339, 377] on div "SOBRES AMARILLO" at bounding box center [317, 370] width 116 height 20
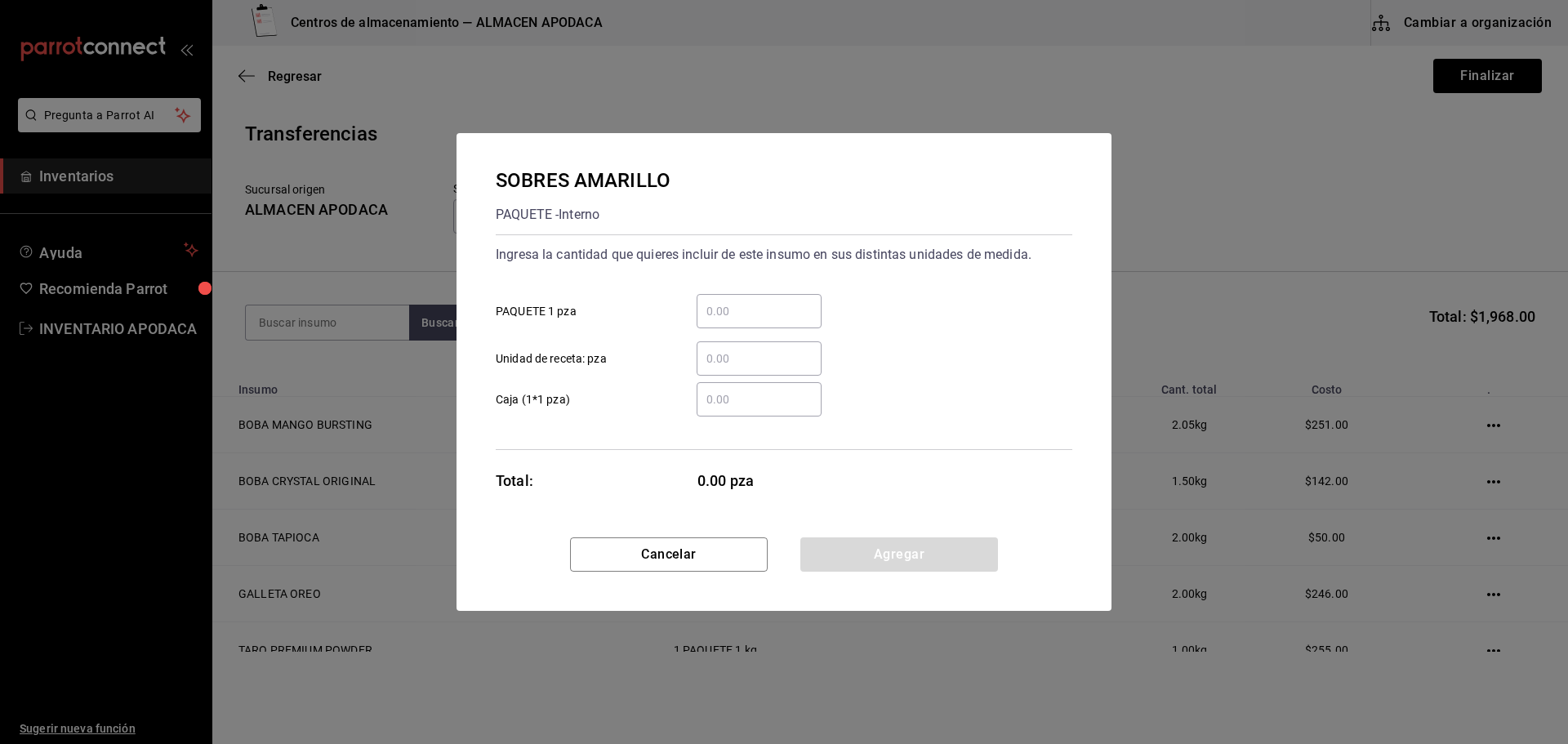
click at [769, 310] on input "​ PAQUETE 1 pza" at bounding box center [759, 311] width 125 height 20
drag, startPoint x: 877, startPoint y: 558, endPoint x: 847, endPoint y: 543, distance: 33.5
click at [877, 558] on button "Agregar" at bounding box center [898, 554] width 198 height 35
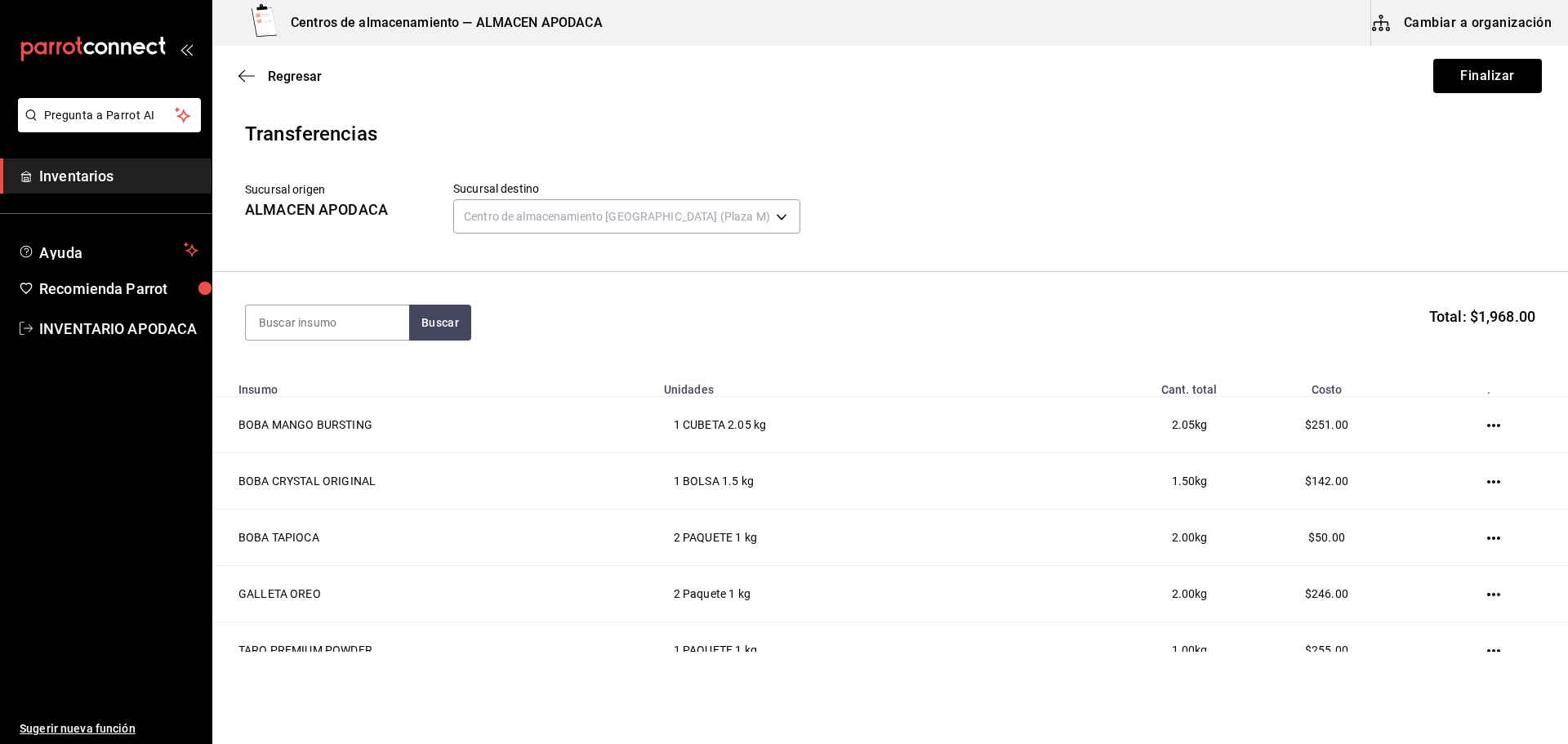
click at [347, 302] on section "Buscar Total: $1,968.00" at bounding box center [889, 323] width 1355 height 101
click at [324, 327] on input at bounding box center [327, 323] width 163 height 35
click at [319, 359] on div "COFIA PAQUETE - Interno" at bounding box center [327, 378] width 163 height 63
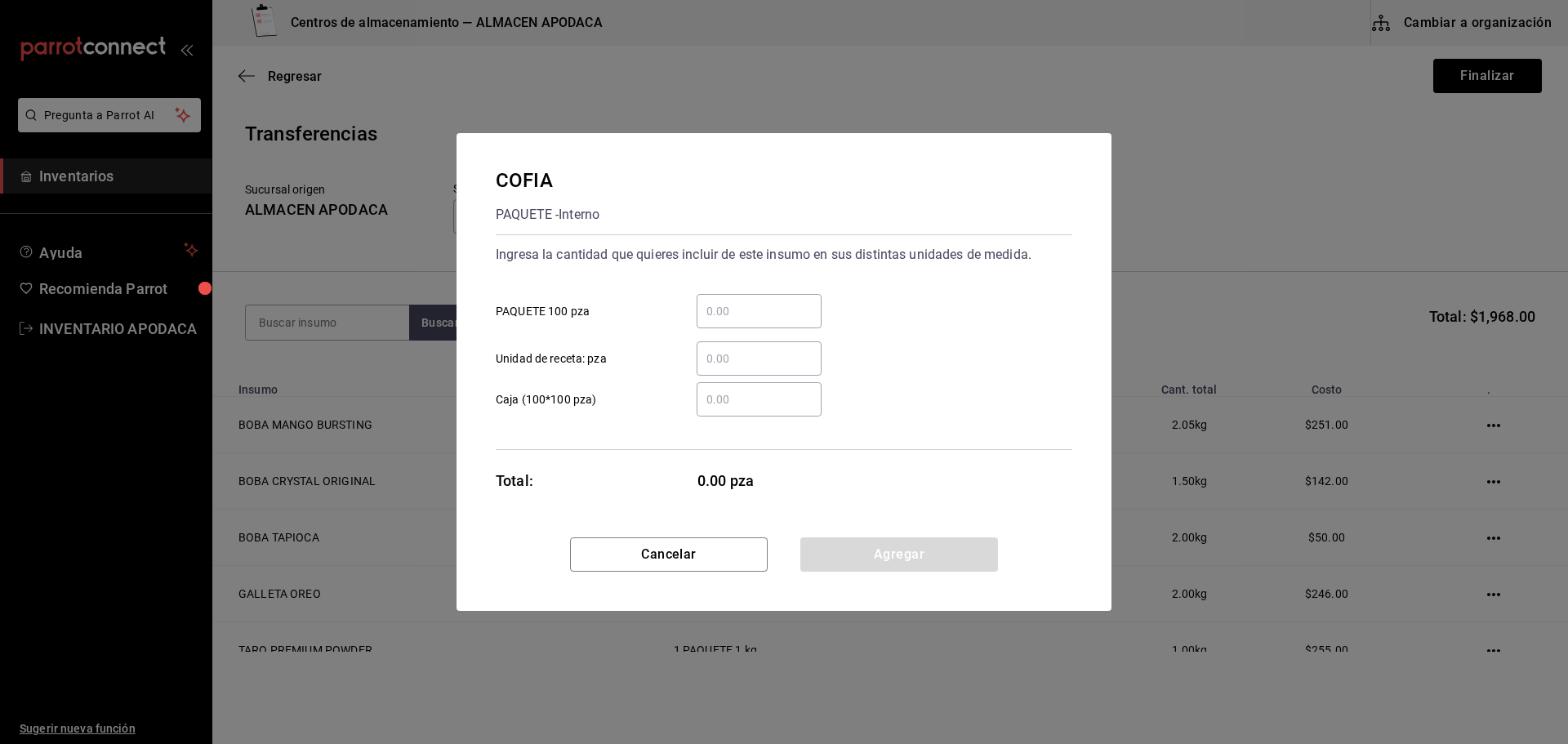
click at [724, 315] on input "​ PAQUETE 100 pza" at bounding box center [759, 311] width 125 height 20
click at [909, 553] on button "Agregar" at bounding box center [898, 554] width 198 height 35
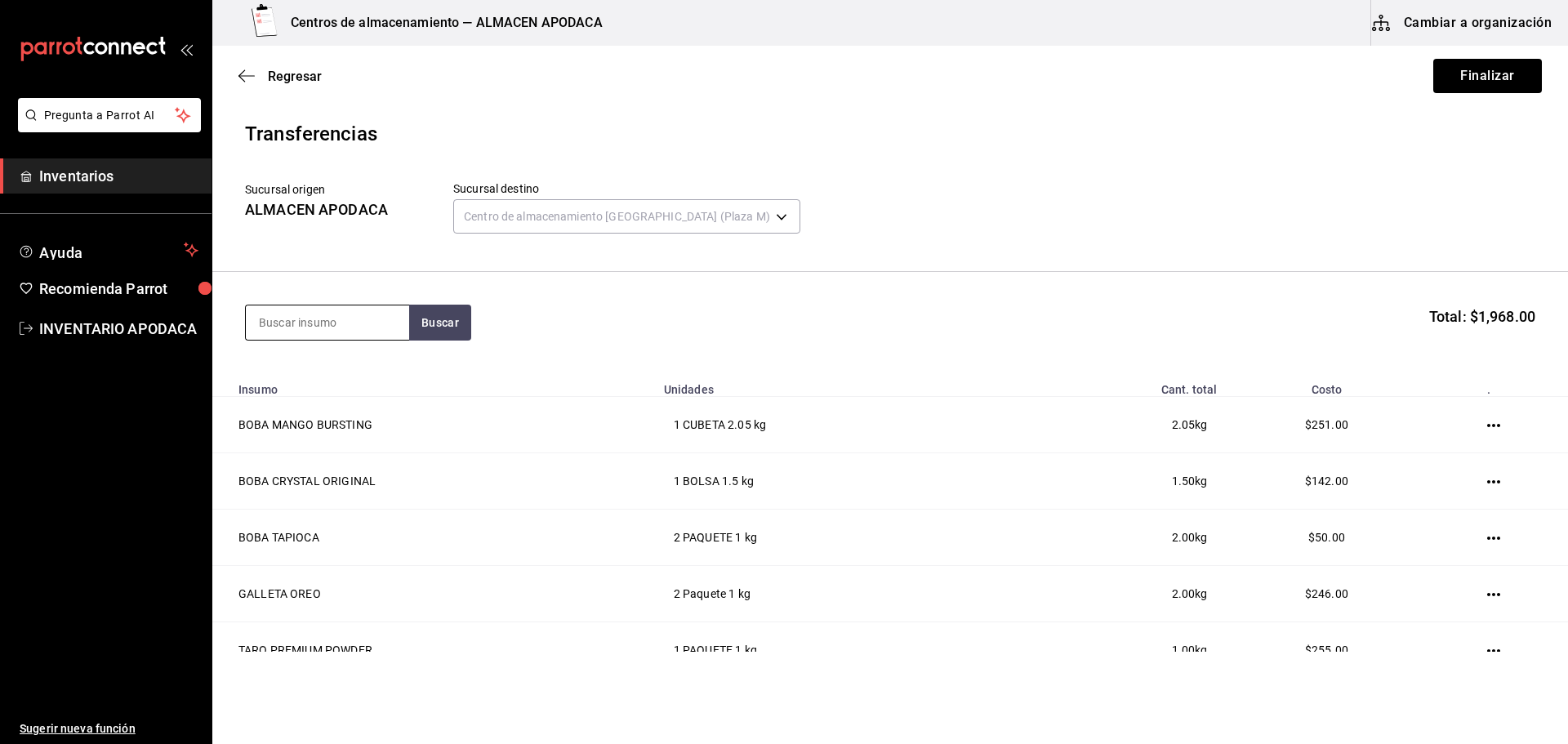
click at [353, 307] on input at bounding box center [327, 323] width 163 height 35
click at [320, 323] on input at bounding box center [327, 323] width 163 height 35
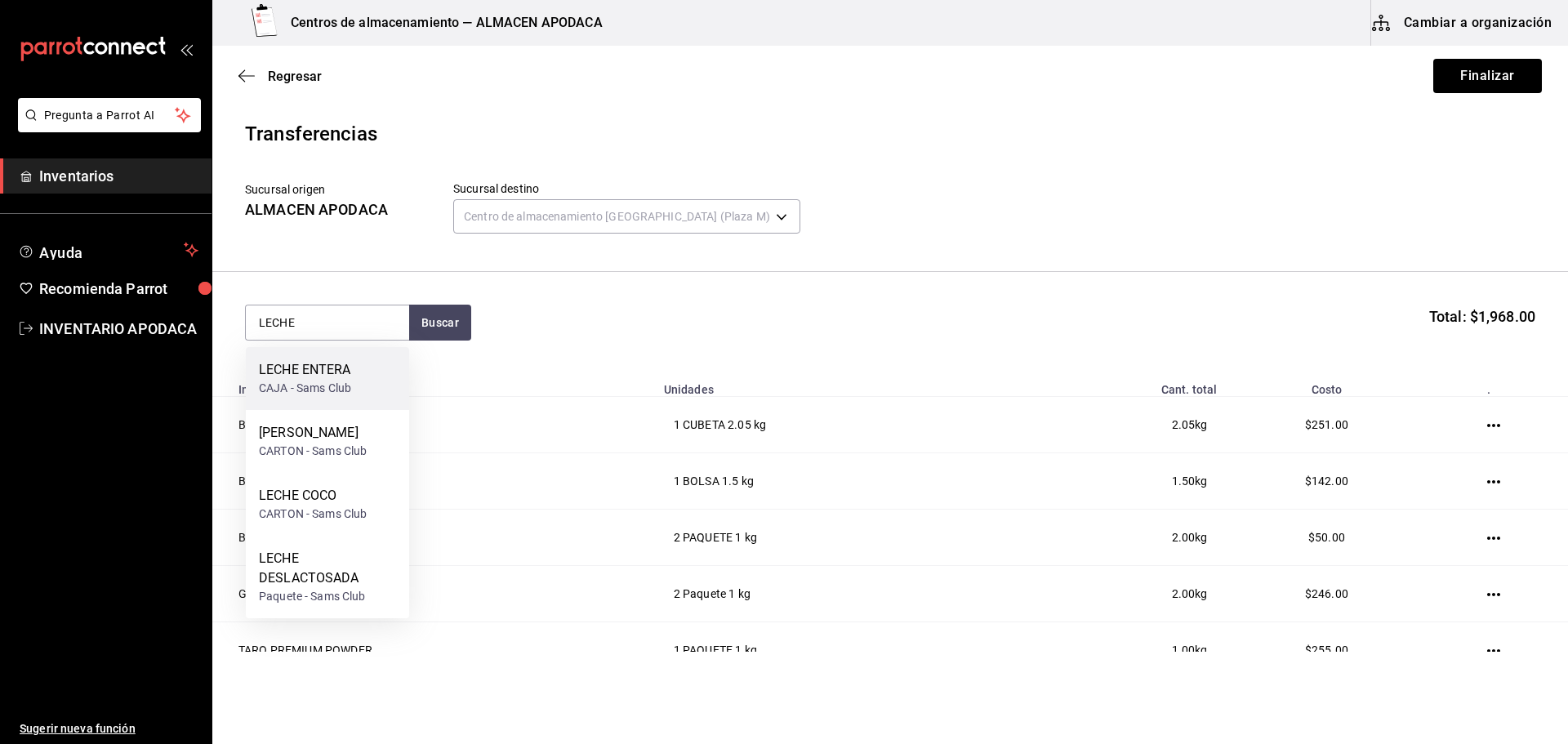
click at [318, 355] on div "LECHE ENTERA CAJA - Sams Club" at bounding box center [327, 378] width 163 height 63
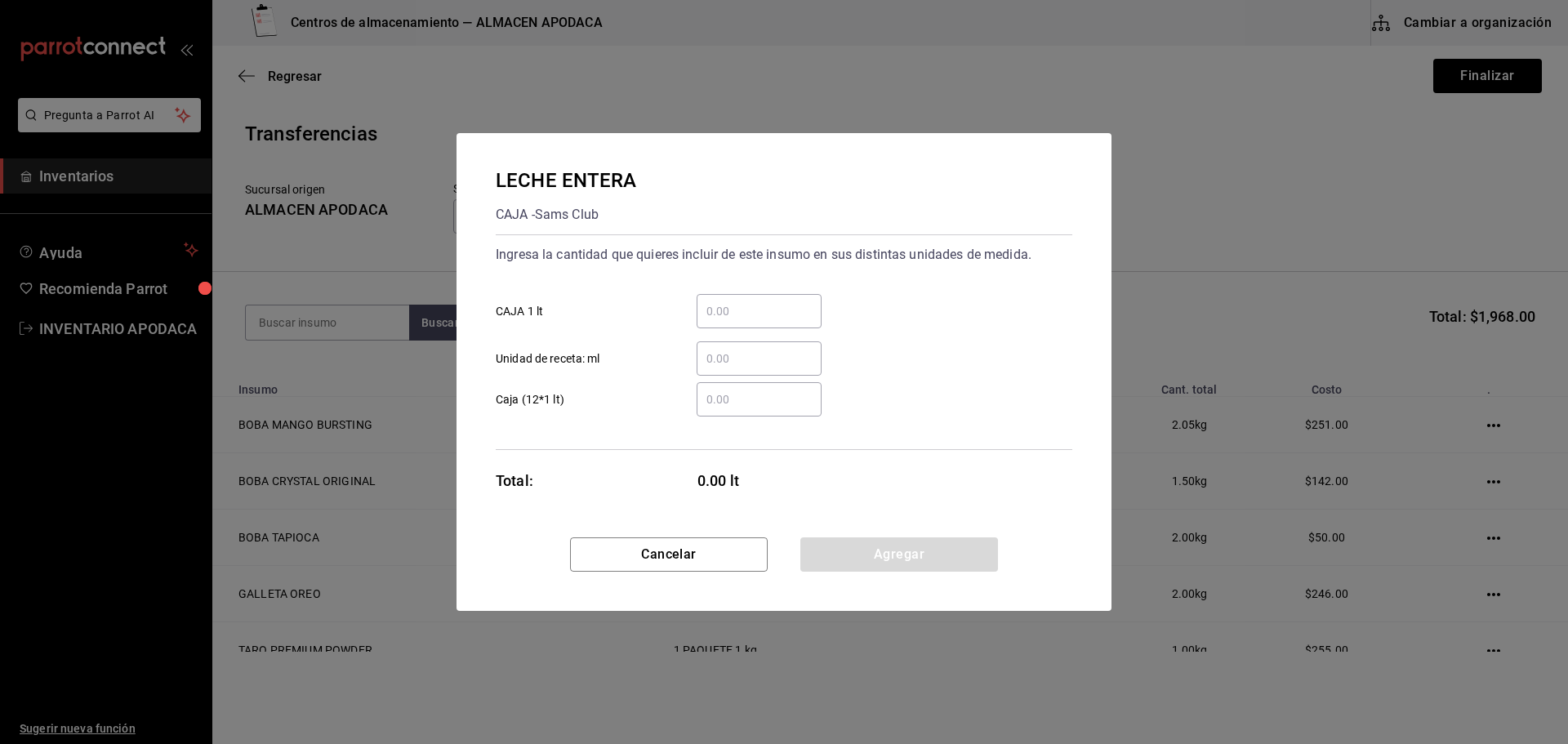
drag, startPoint x: 718, startPoint y: 319, endPoint x: 699, endPoint y: 324, distance: 19.6
click at [710, 319] on input "​ CAJA 1 lt" at bounding box center [759, 311] width 125 height 20
drag, startPoint x: 802, startPoint y: 540, endPoint x: 757, endPoint y: 519, distance: 49.7
click at [802, 540] on button "Agregar" at bounding box center [898, 554] width 198 height 35
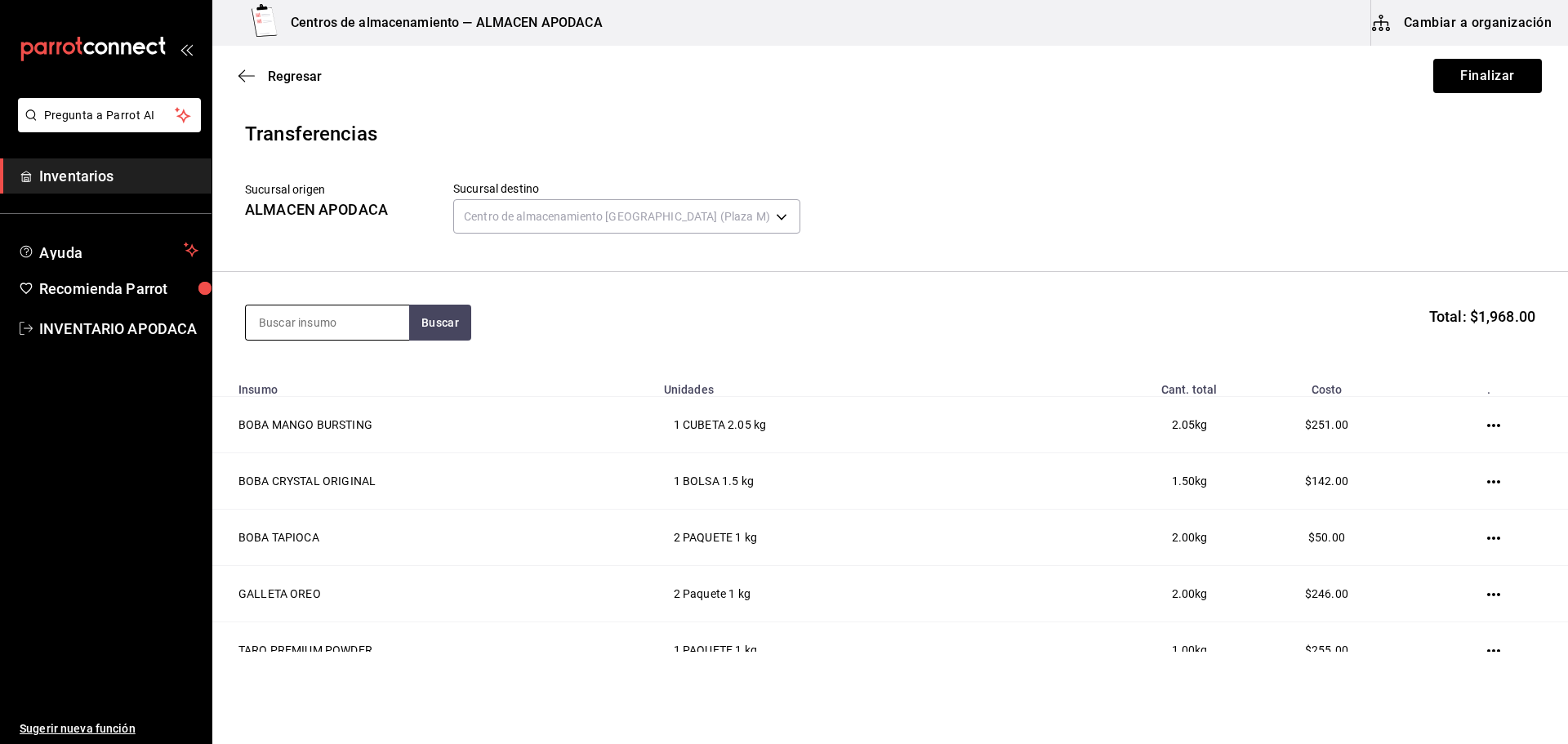
click at [276, 321] on input at bounding box center [327, 323] width 163 height 35
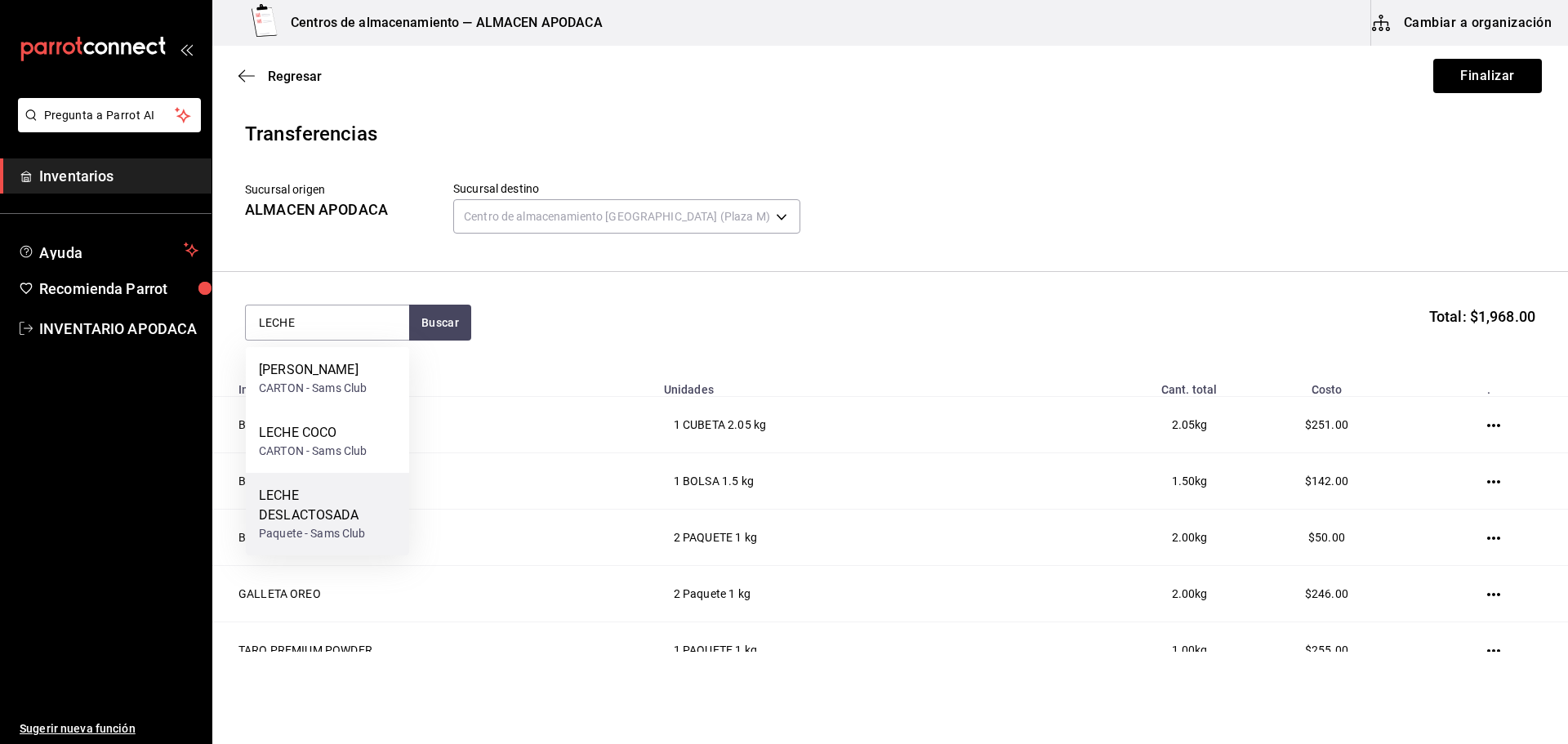
drag, startPoint x: 338, startPoint y: 521, endPoint x: 356, endPoint y: 512, distance: 20.1
click at [356, 512] on div "LECHE DESLACTOSADA" at bounding box center [327, 506] width 137 height 39
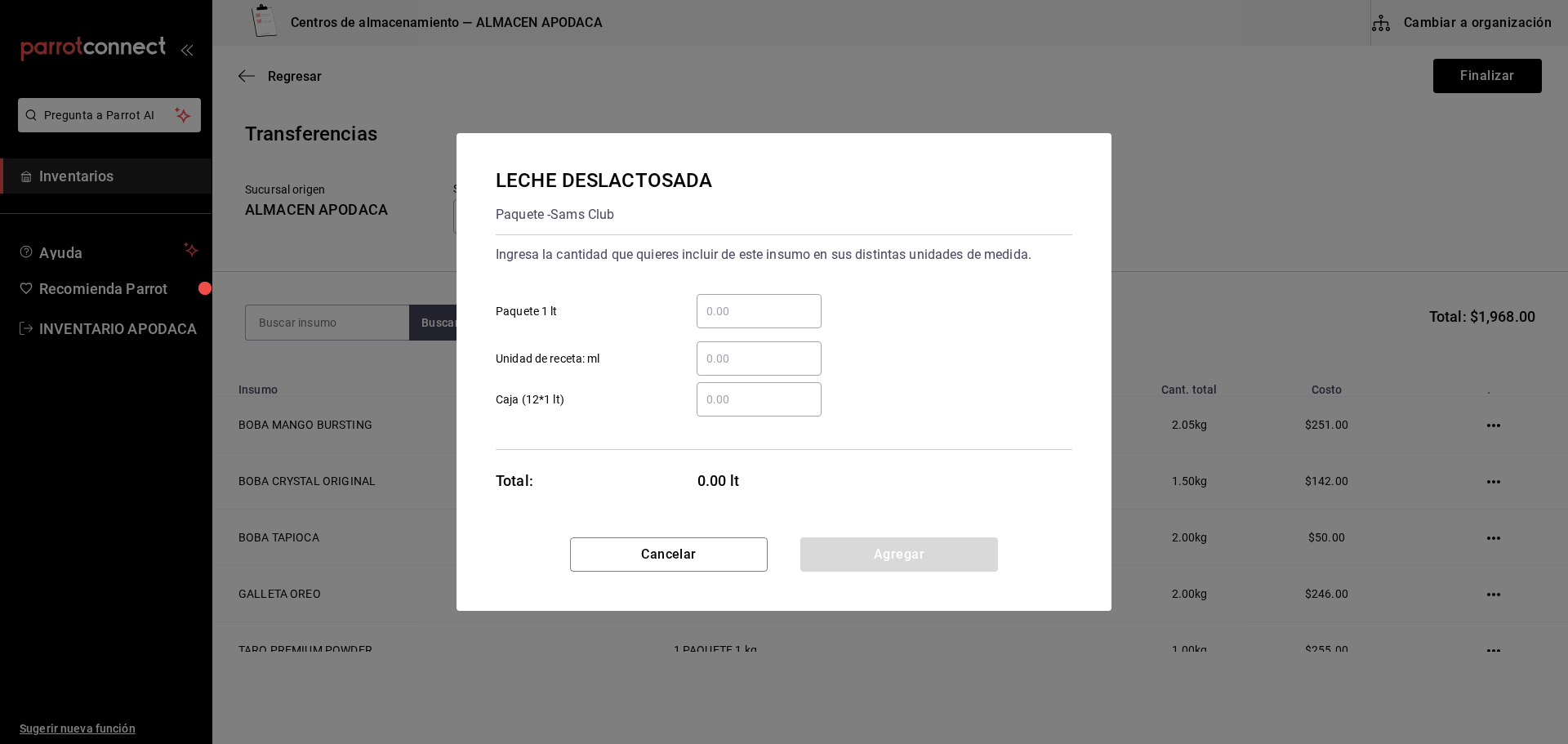
click at [703, 317] on input "​ Paquete 1 lt" at bounding box center [759, 311] width 125 height 20
drag, startPoint x: 871, startPoint y: 546, endPoint x: 477, endPoint y: 435, distance: 409.3
click at [871, 545] on button "Agregar" at bounding box center [898, 554] width 198 height 35
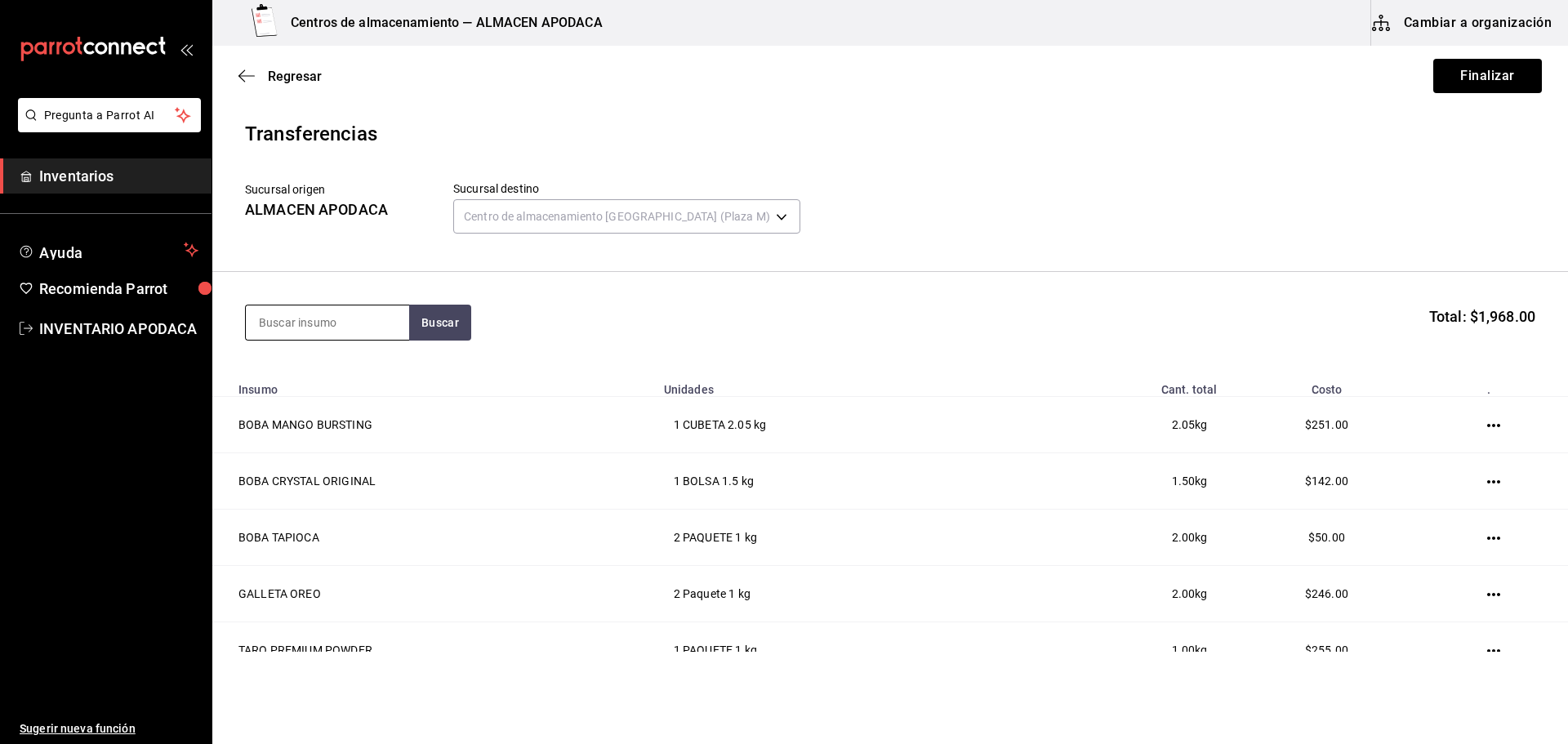
click at [339, 338] on input at bounding box center [327, 323] width 163 height 35
click at [357, 428] on div "LECHE COCO" at bounding box center [312, 433] width 108 height 20
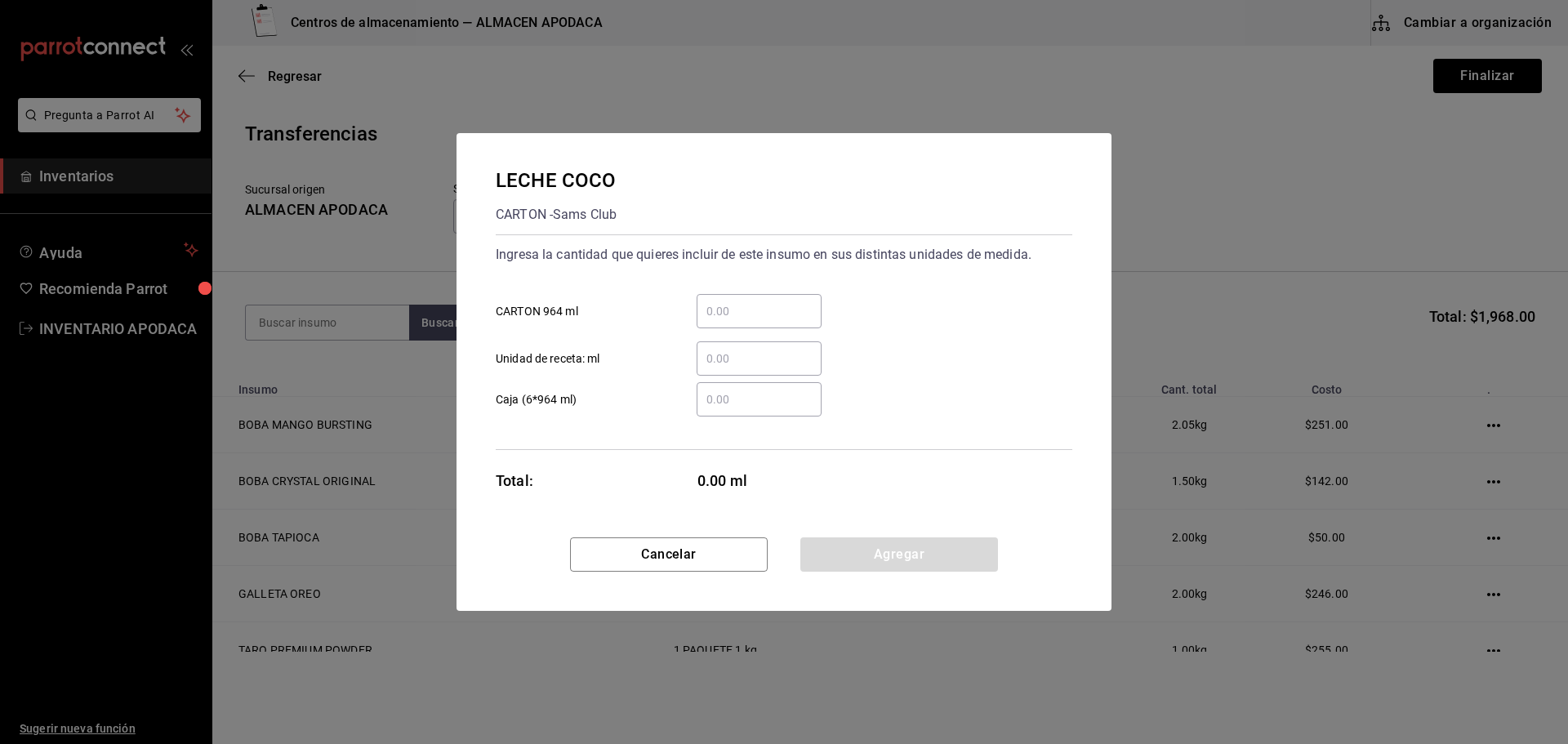
click at [744, 311] on input "​ CARTON 964 ml" at bounding box center [759, 311] width 125 height 20
click at [896, 550] on button "Agregar" at bounding box center [898, 554] width 198 height 35
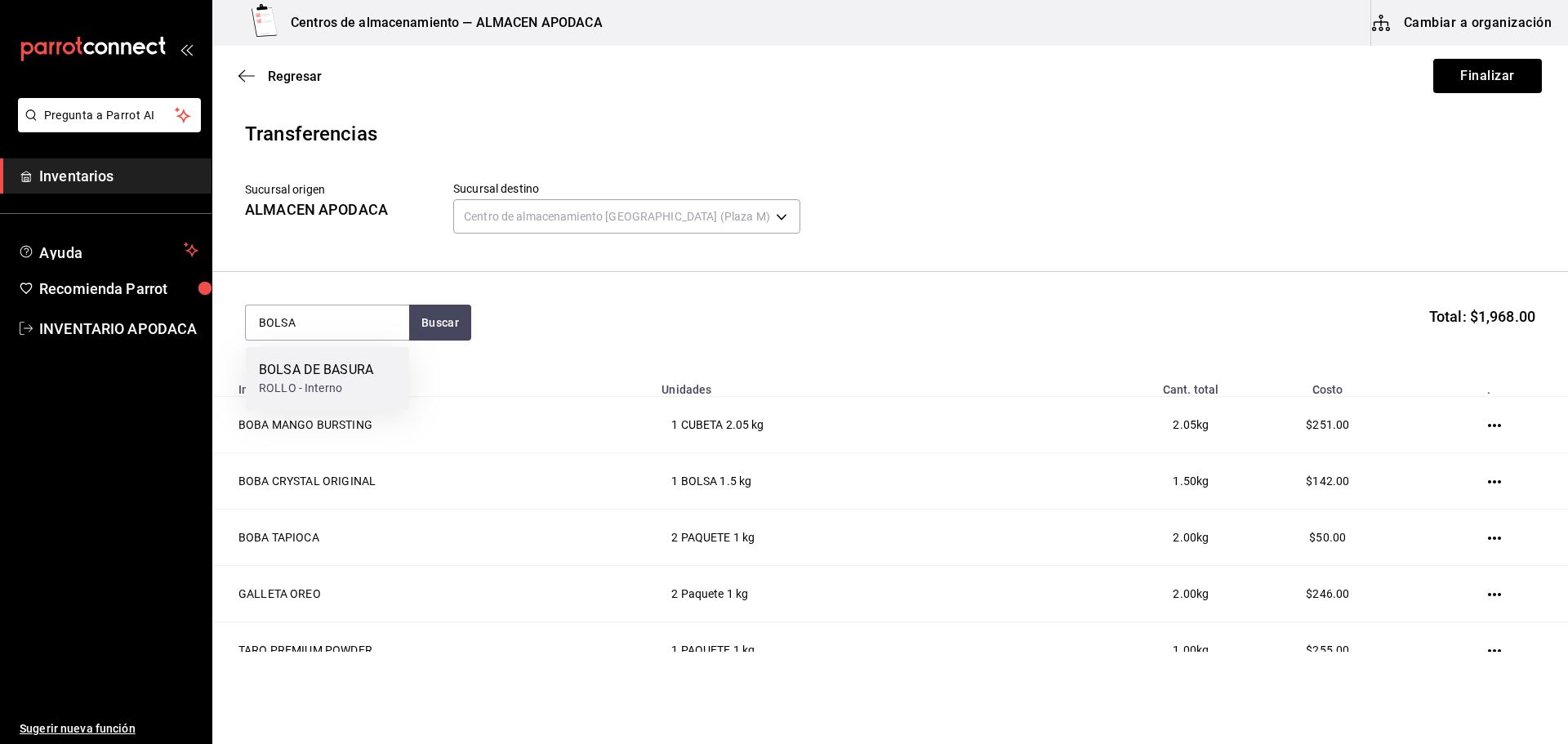
click at [340, 375] on div "BOLSA DE BASURA" at bounding box center [316, 370] width 114 height 20
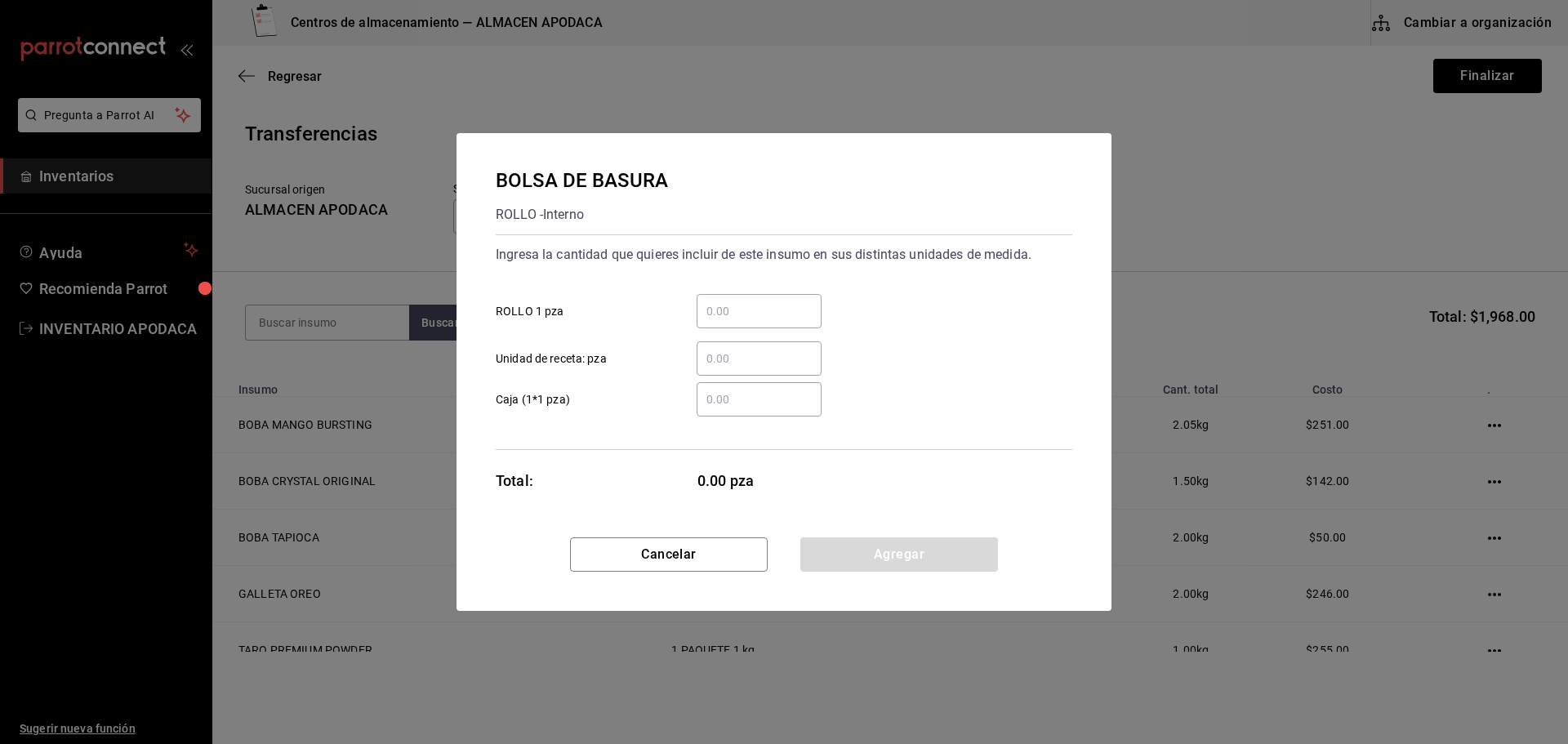
click at [729, 323] on div "​" at bounding box center [759, 311] width 125 height 35
click at [729, 321] on input "​ ROLLO 1 pza" at bounding box center [759, 311] width 125 height 20
click at [919, 558] on button "Agregar" at bounding box center [898, 554] width 198 height 35
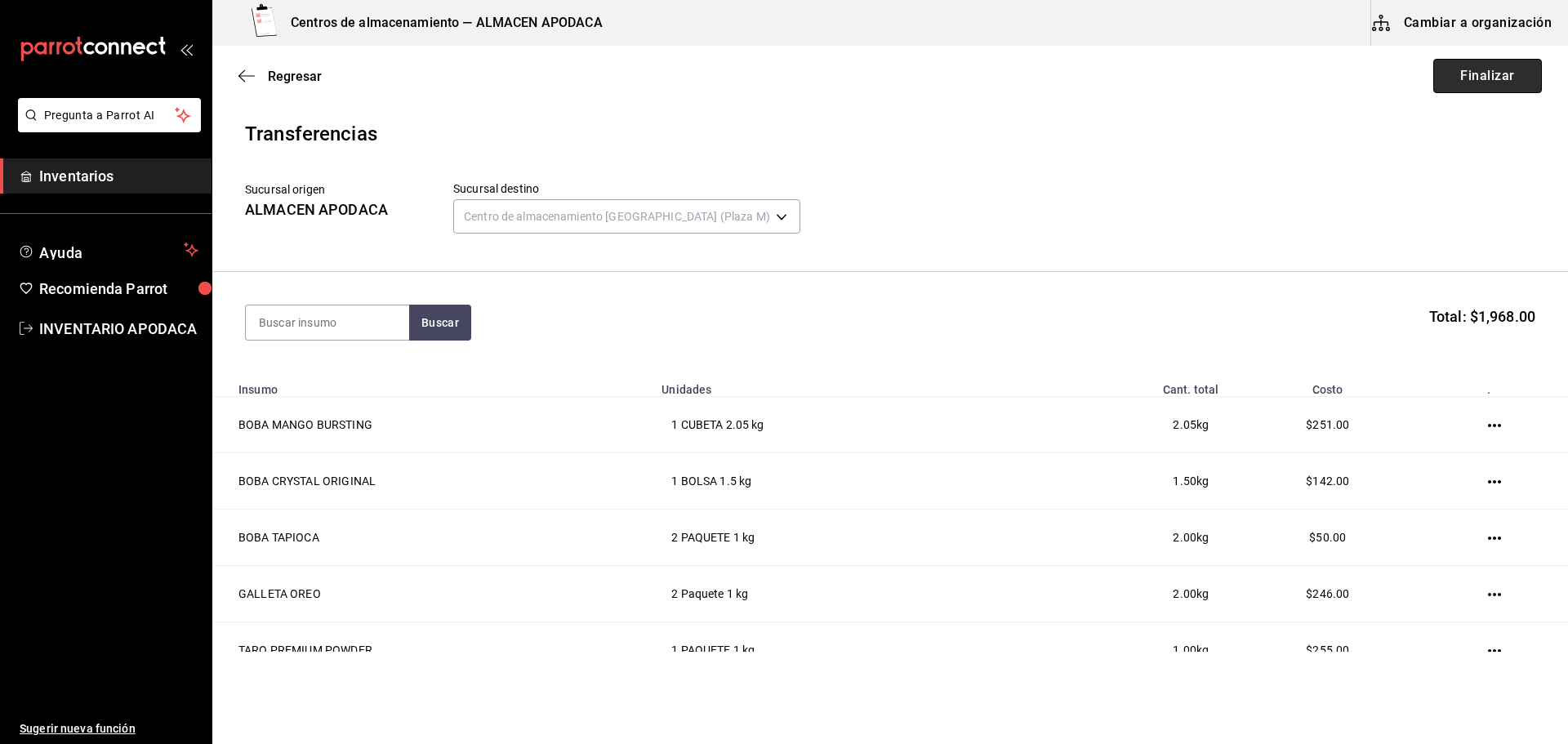
click at [1457, 85] on button "Finalizar" at bounding box center [1487, 76] width 109 height 35
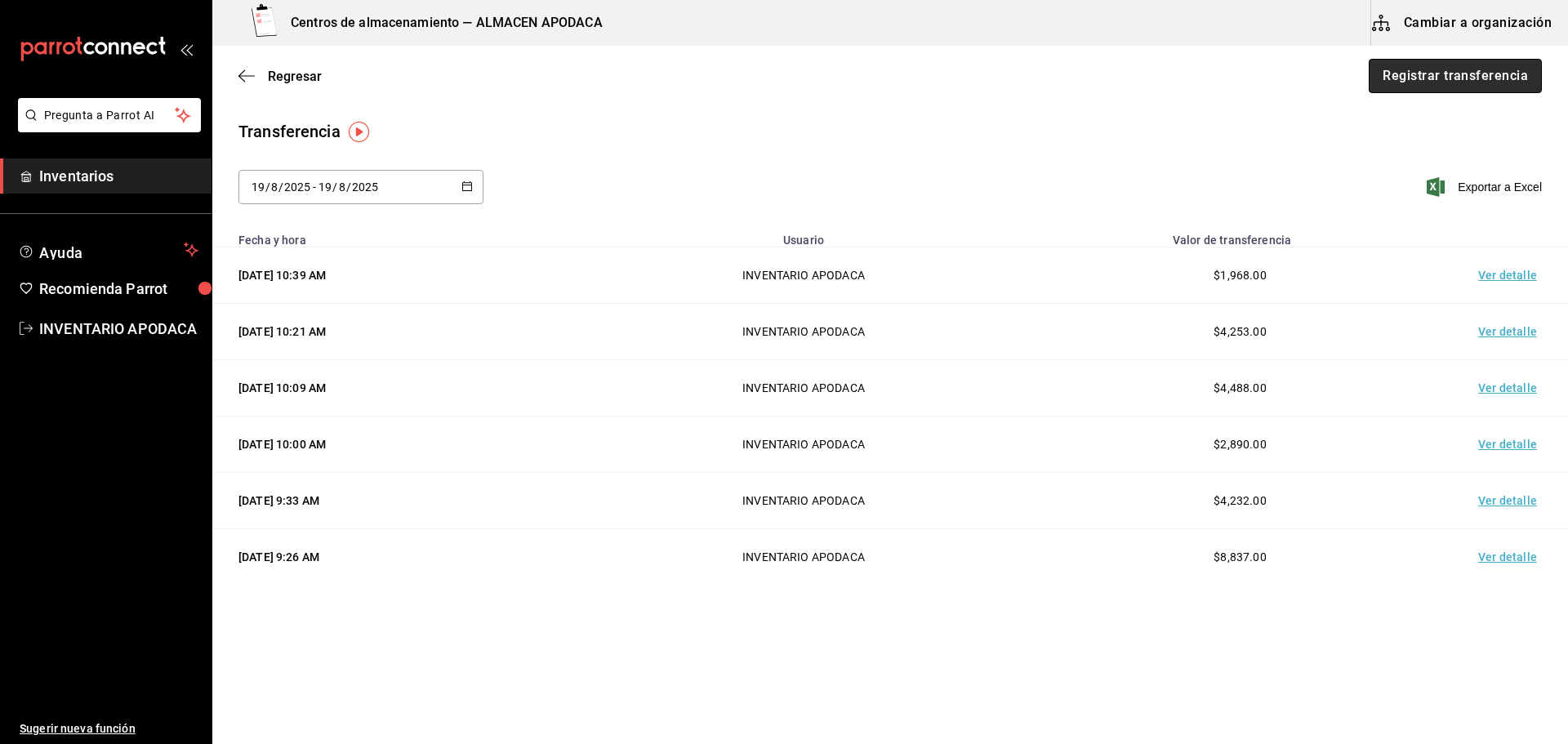
click at [1475, 80] on button "Registrar transferencia" at bounding box center [1455, 76] width 173 height 35
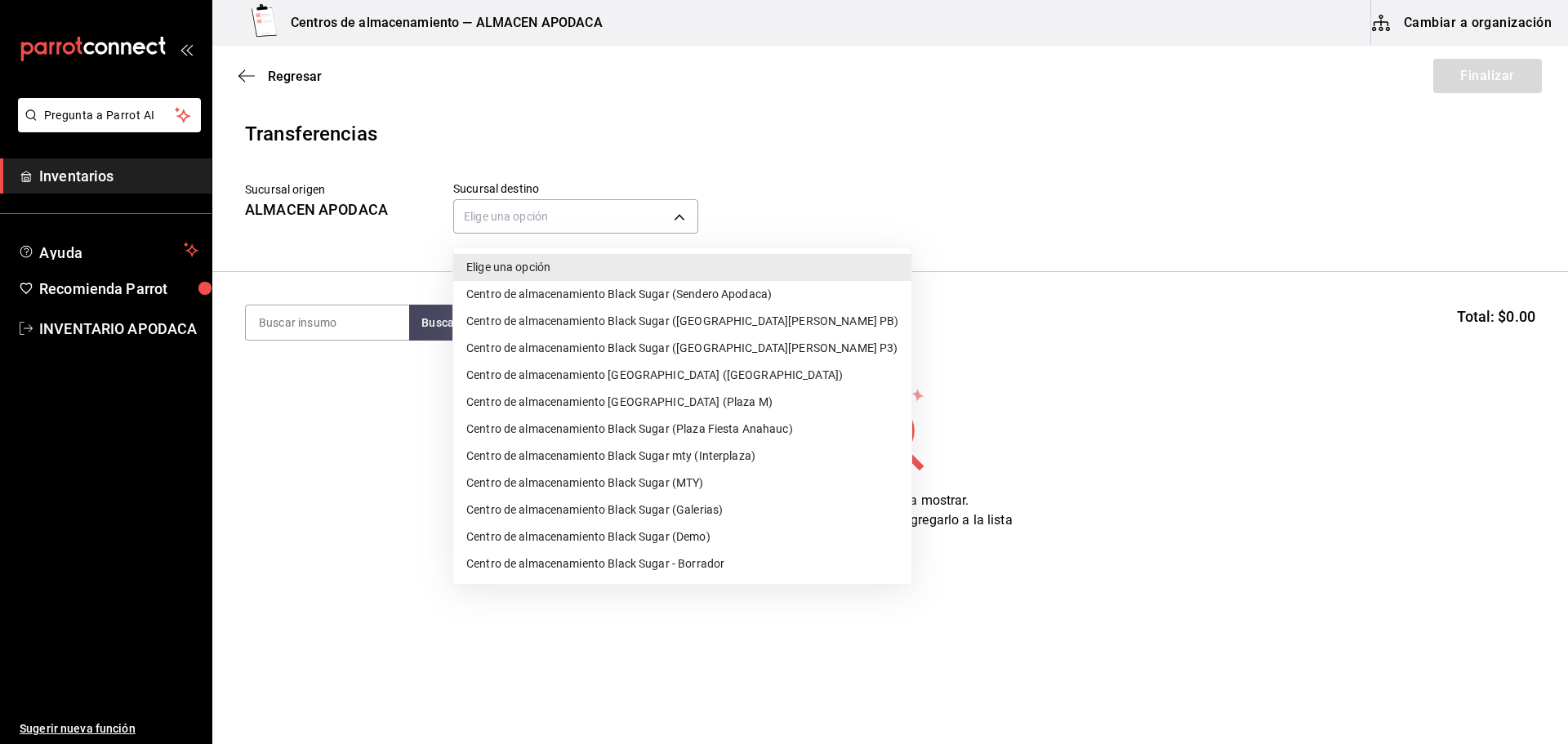
click at [628, 203] on body "Pregunta a Parrot AI Inventarios Ayuda Recomienda Parrot INVENTARIO APODACA Sug…" at bounding box center [784, 326] width 1568 height 652
click at [750, 318] on li "Centro de almacenamiento Black Sugar ([GEOGRAPHIC_DATA][PERSON_NAME] PB)" at bounding box center [682, 321] width 458 height 27
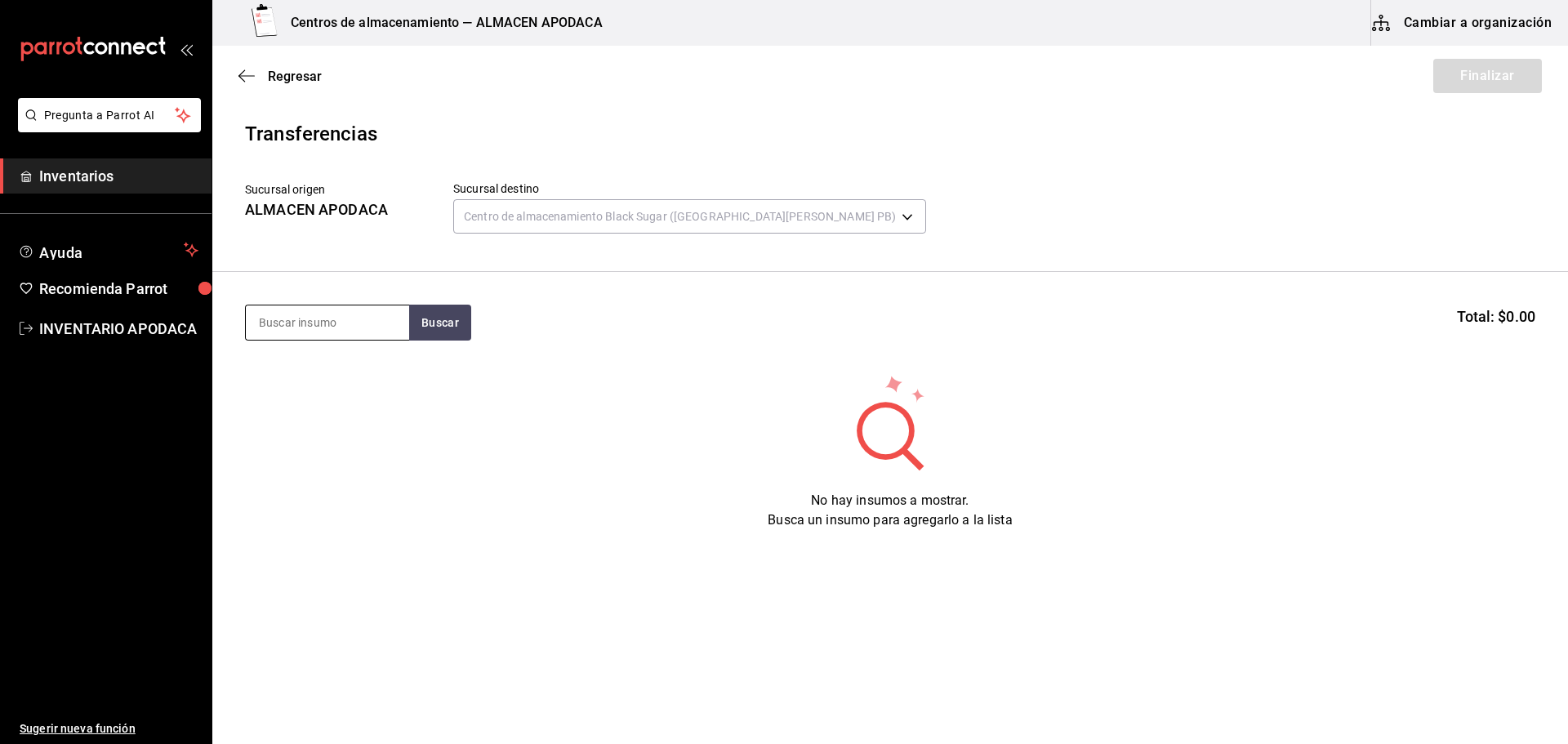
click at [331, 311] on input at bounding box center [327, 323] width 163 height 35
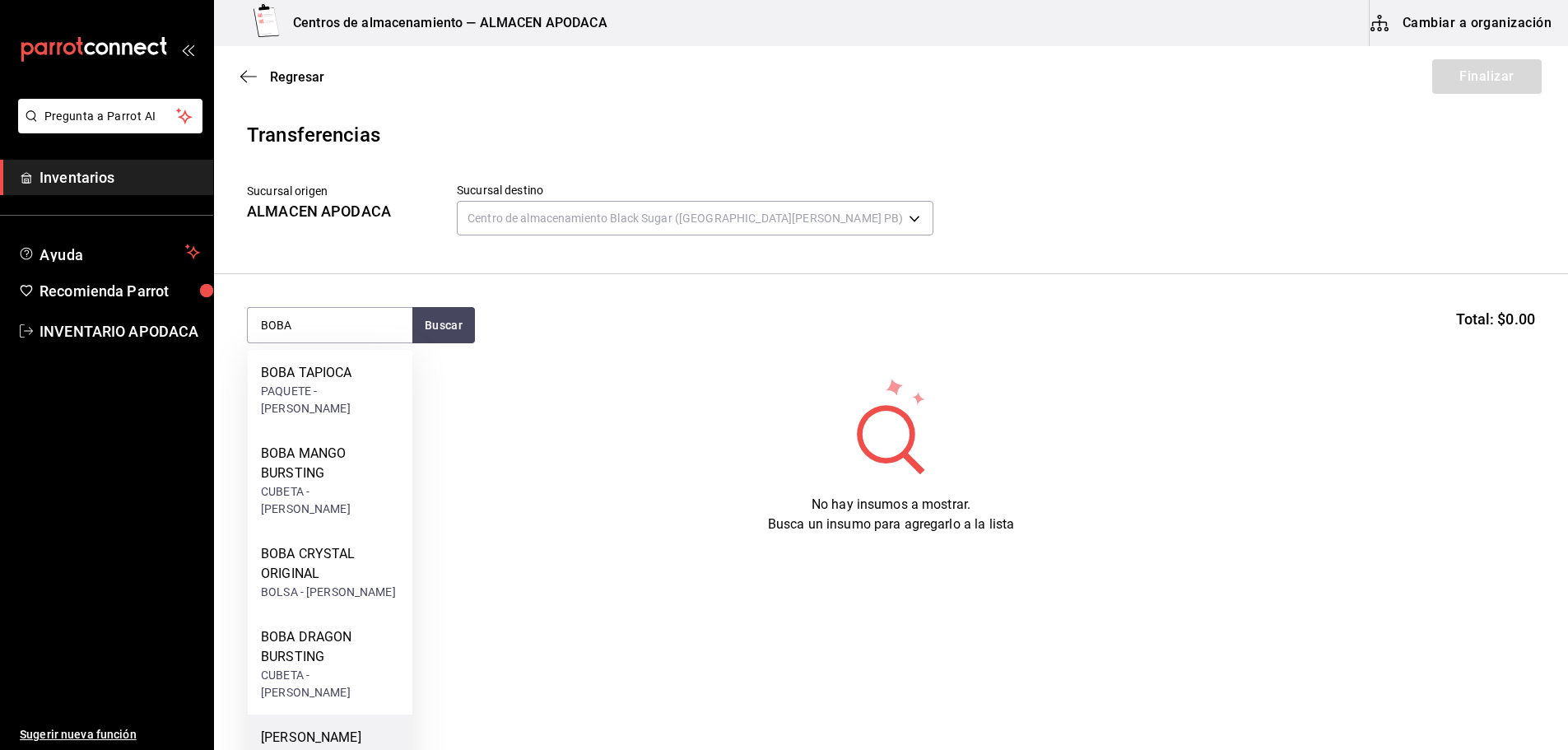
click at [355, 728] on div "[PERSON_NAME] BUSRTING" at bounding box center [330, 748] width 138 height 40
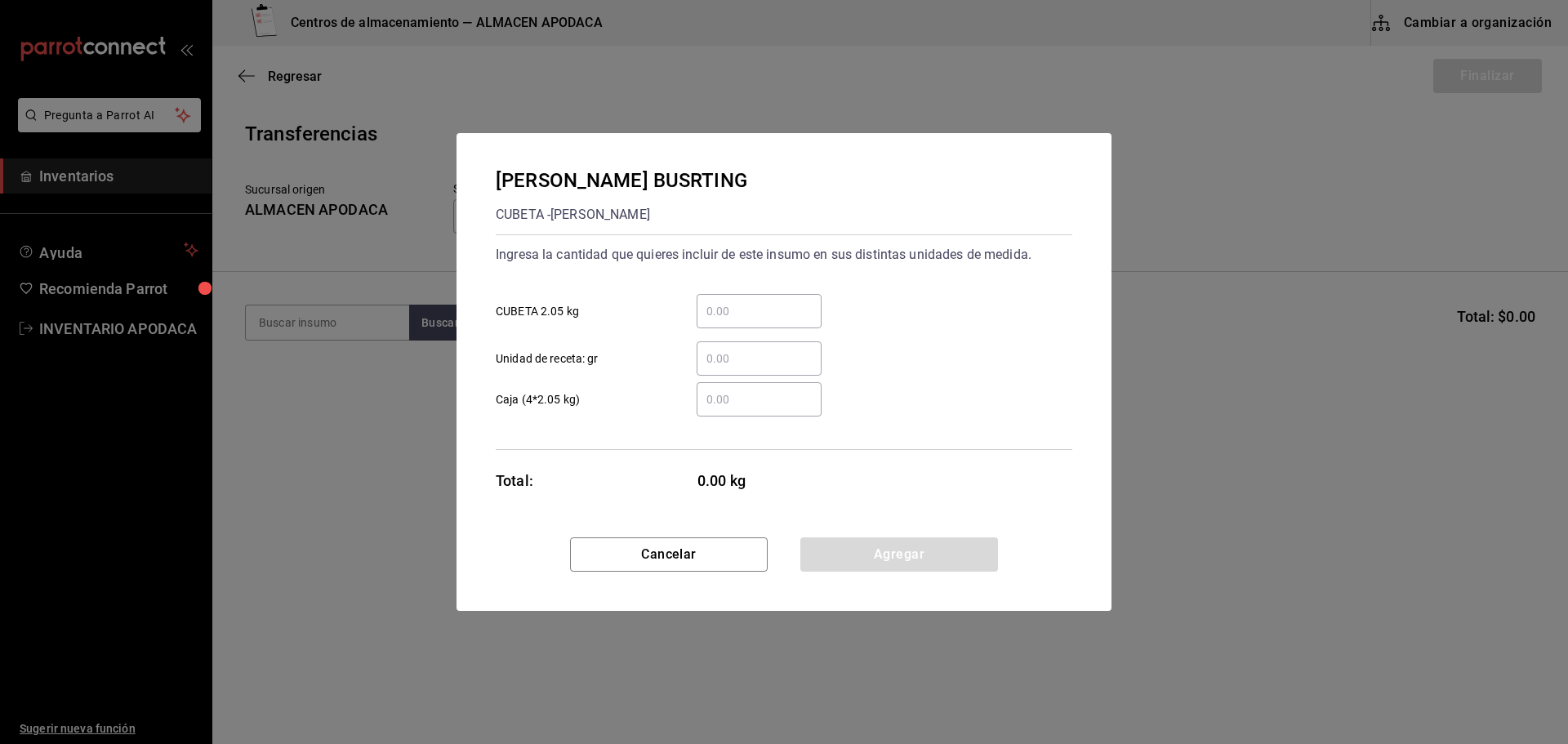
click at [772, 313] on input "​ CUBETA 2.05 kg" at bounding box center [759, 311] width 125 height 20
click at [854, 556] on button "Agregar" at bounding box center [898, 554] width 198 height 35
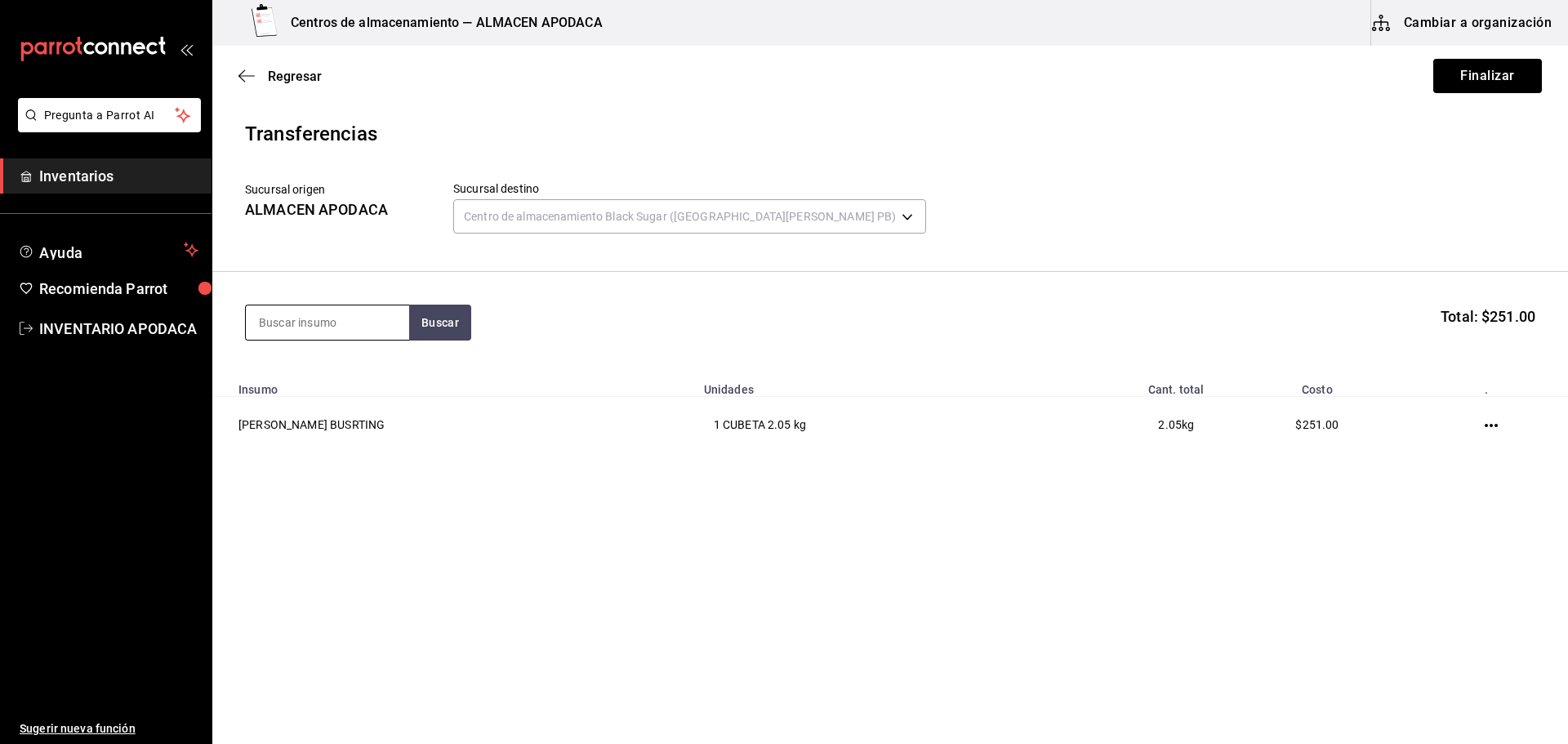
click at [324, 315] on input at bounding box center [327, 323] width 163 height 35
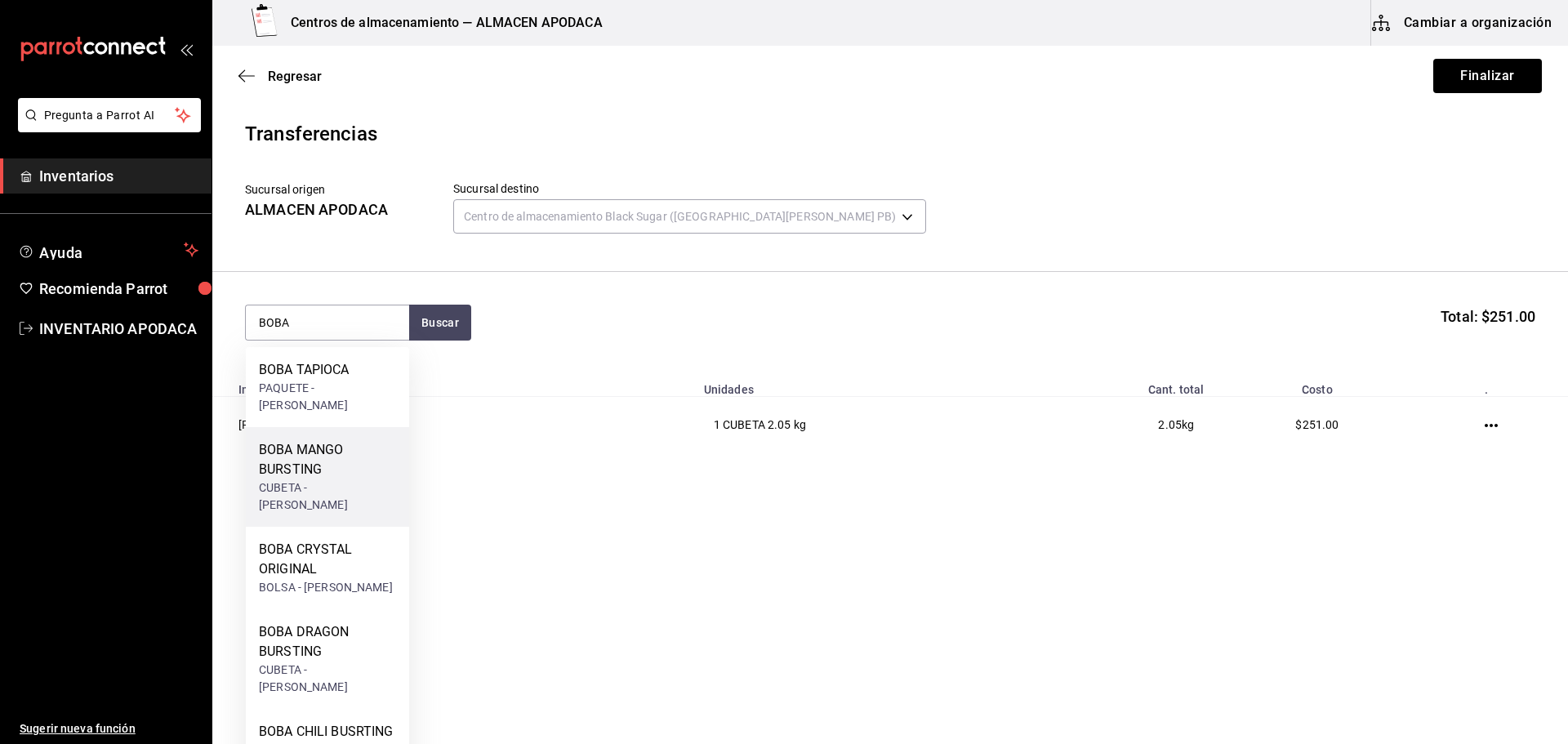
click at [334, 440] on div "BOBA MANGO BURSTING" at bounding box center [327, 460] width 137 height 39
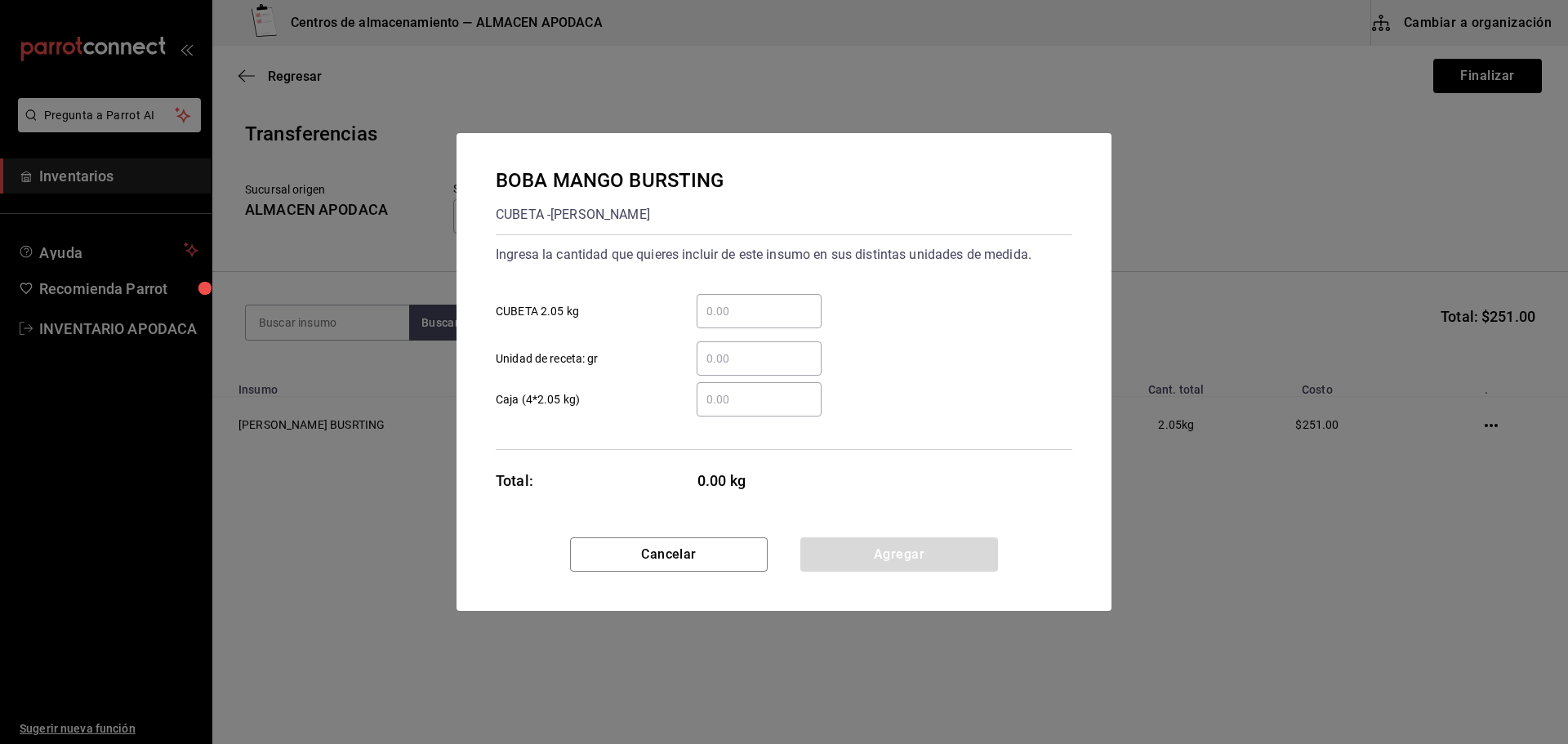
click at [741, 314] on input "​ CUBETA 2.05 kg" at bounding box center [759, 311] width 125 height 20
click at [875, 537] on div "BOBA MANGO BURSTING CUBETA - [PERSON_NAME] Ingresa la cantidad que quieres incl…" at bounding box center [784, 335] width 655 height 404
click at [842, 554] on button "Agregar" at bounding box center [898, 554] width 198 height 35
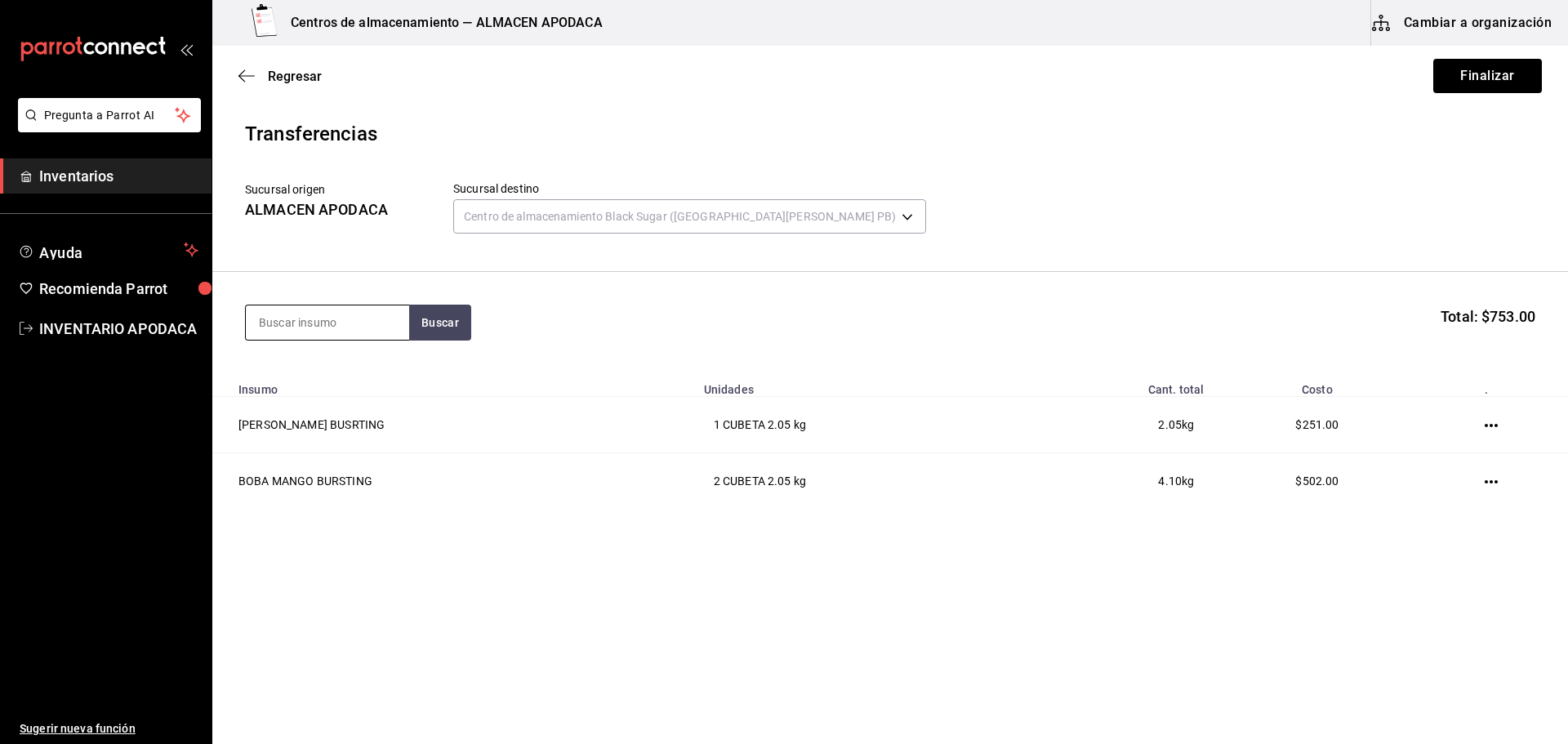
click at [335, 333] on input at bounding box center [327, 323] width 163 height 35
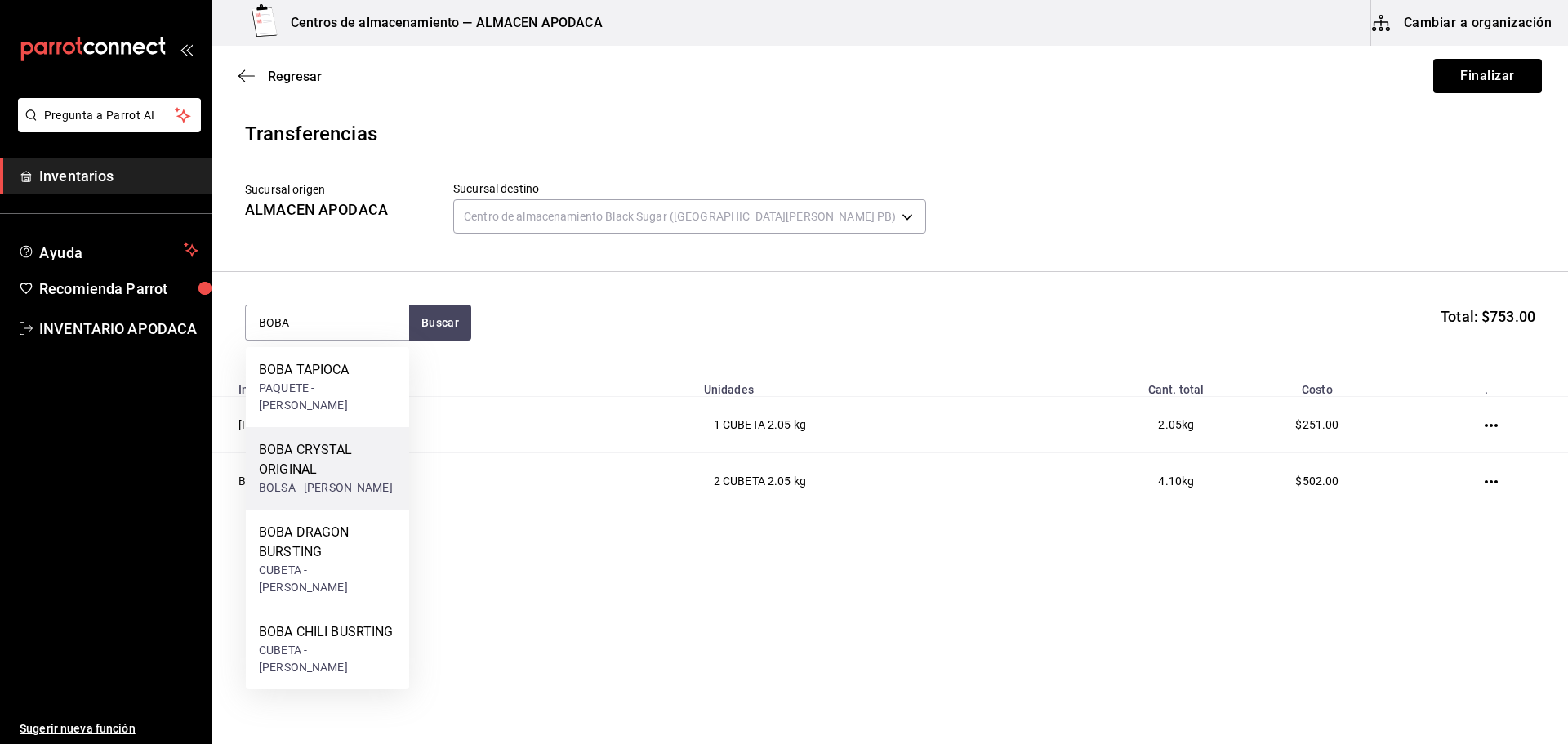
click at [321, 486] on div "BOBA CRYSTAL ORIGINAL BOLSA - [PERSON_NAME]" at bounding box center [327, 468] width 163 height 83
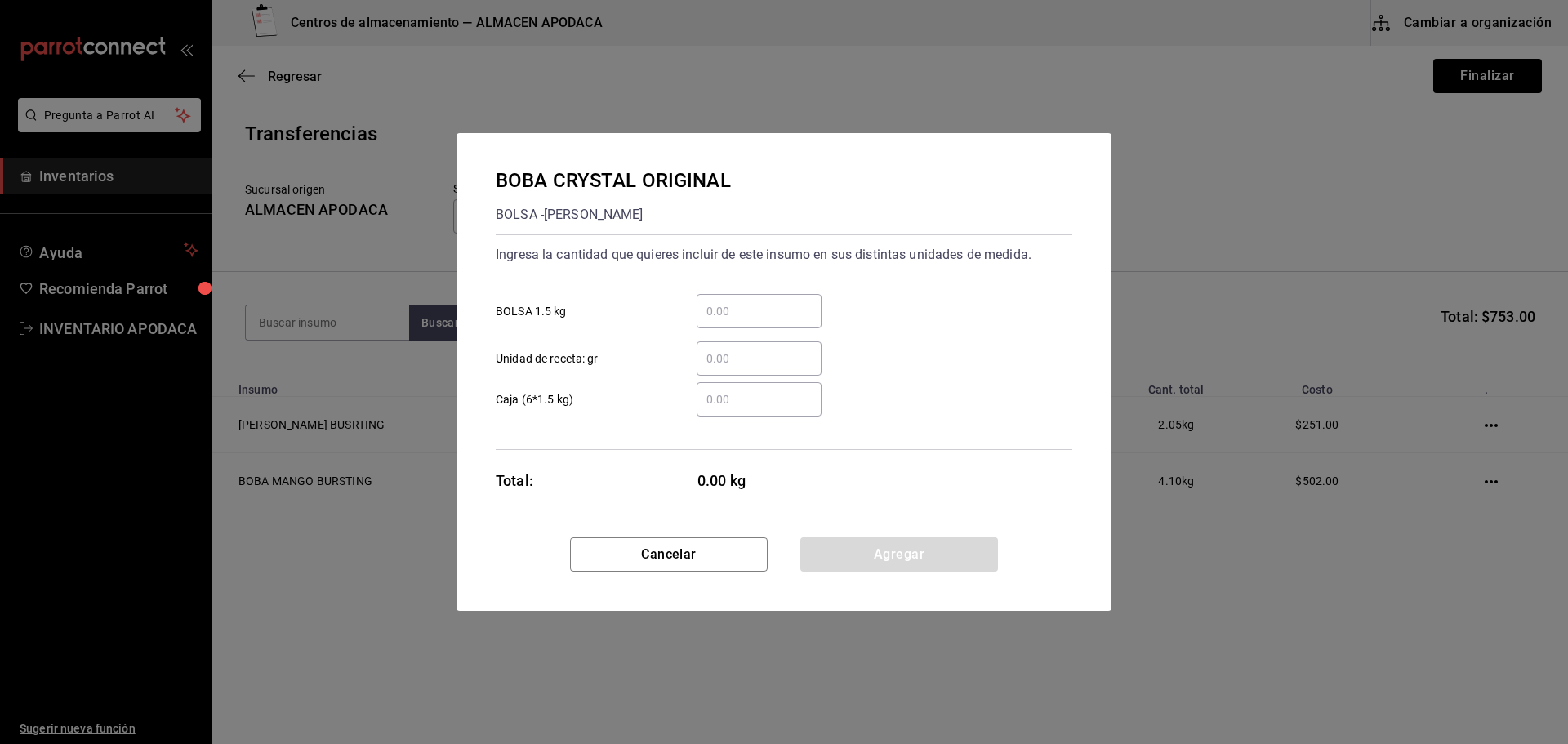
click at [761, 311] on input "​ BOLSA 1.5 kg" at bounding box center [759, 311] width 125 height 20
click at [888, 564] on button "Agregar" at bounding box center [898, 554] width 198 height 35
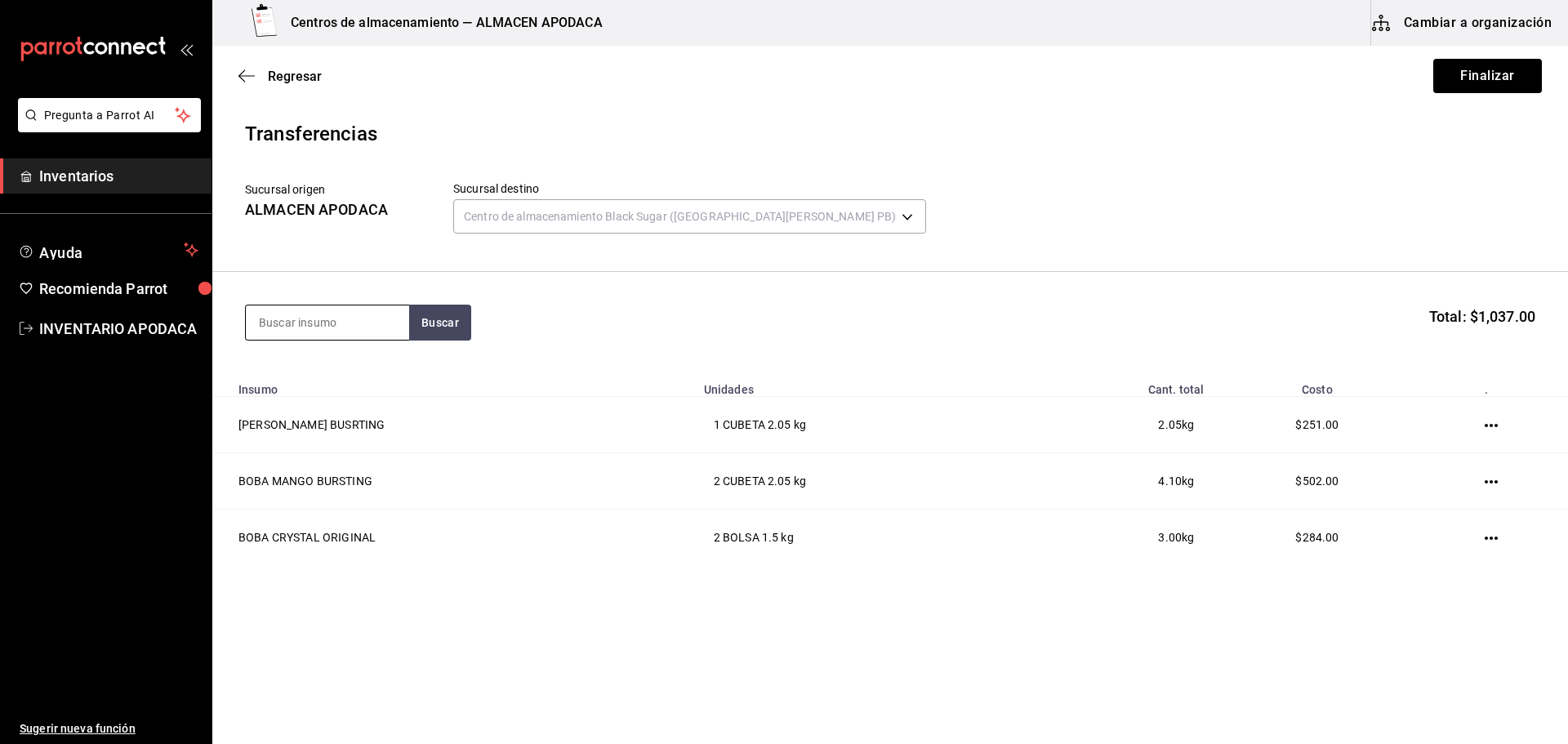
click at [320, 311] on input at bounding box center [327, 323] width 163 height 35
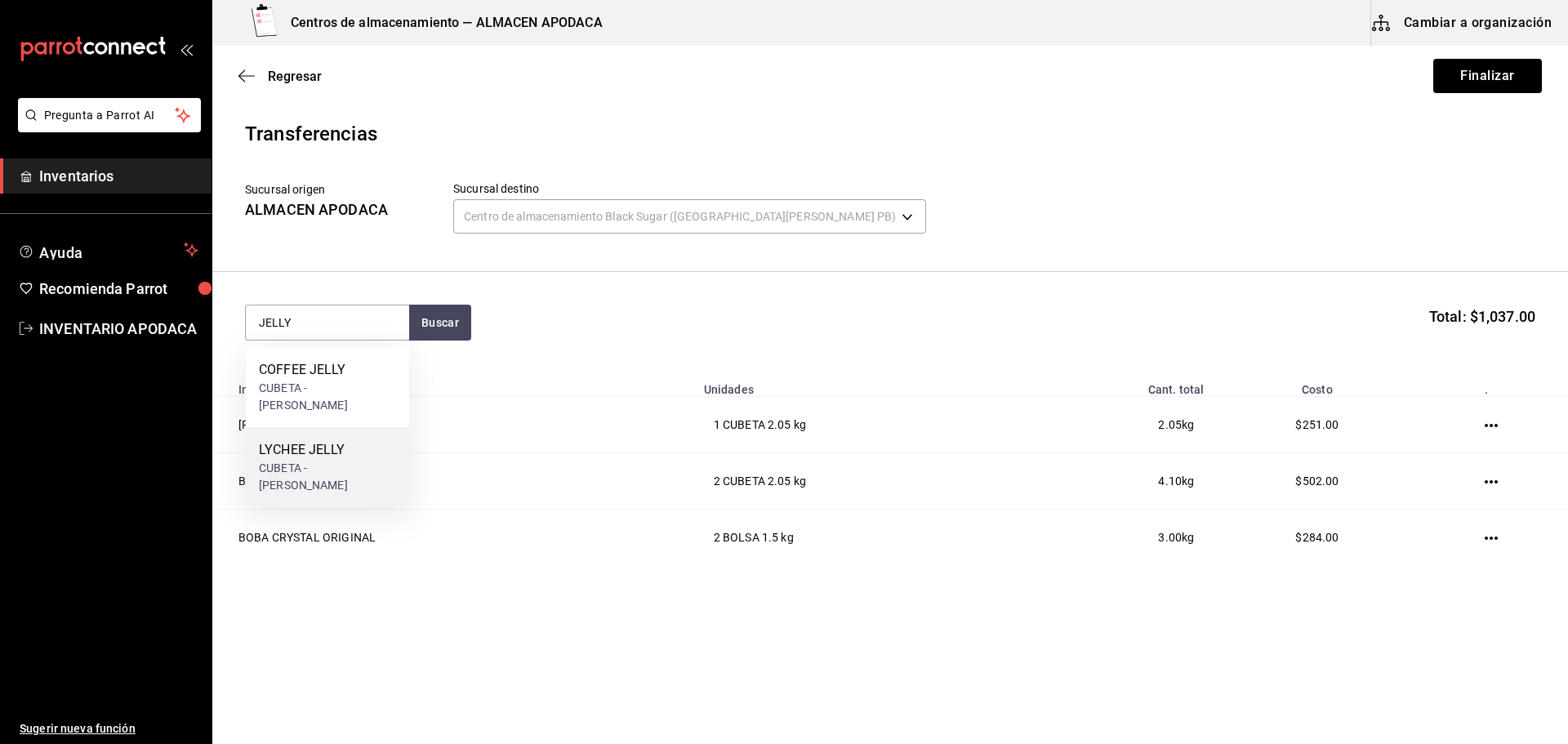
click at [355, 427] on div "LYCHEE JELLY CUBETA - [PERSON_NAME]" at bounding box center [327, 466] width 163 height 80
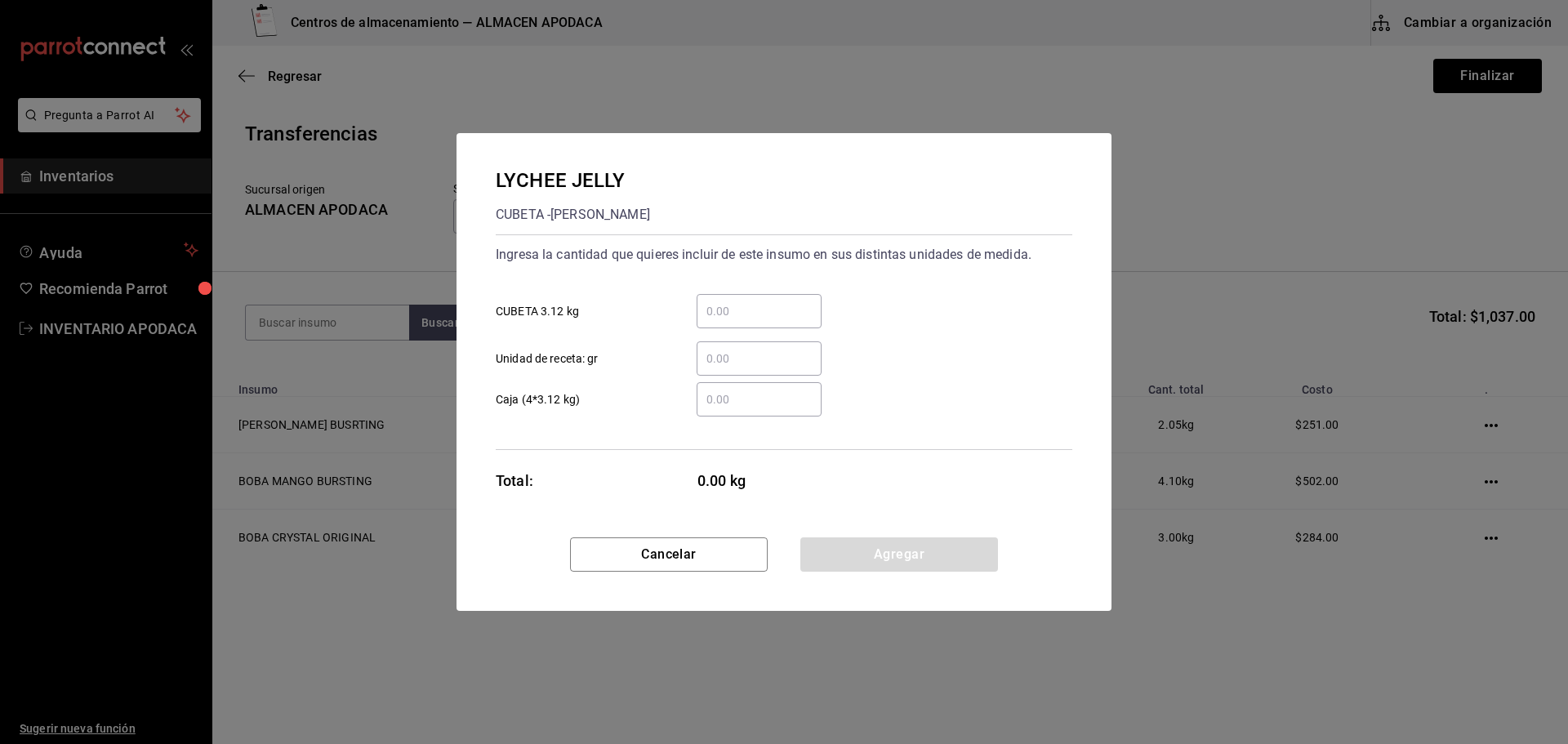
click at [762, 308] on input "​ CUBETA 3.12 kg" at bounding box center [759, 311] width 125 height 20
click at [850, 569] on button "Agregar" at bounding box center [898, 554] width 198 height 35
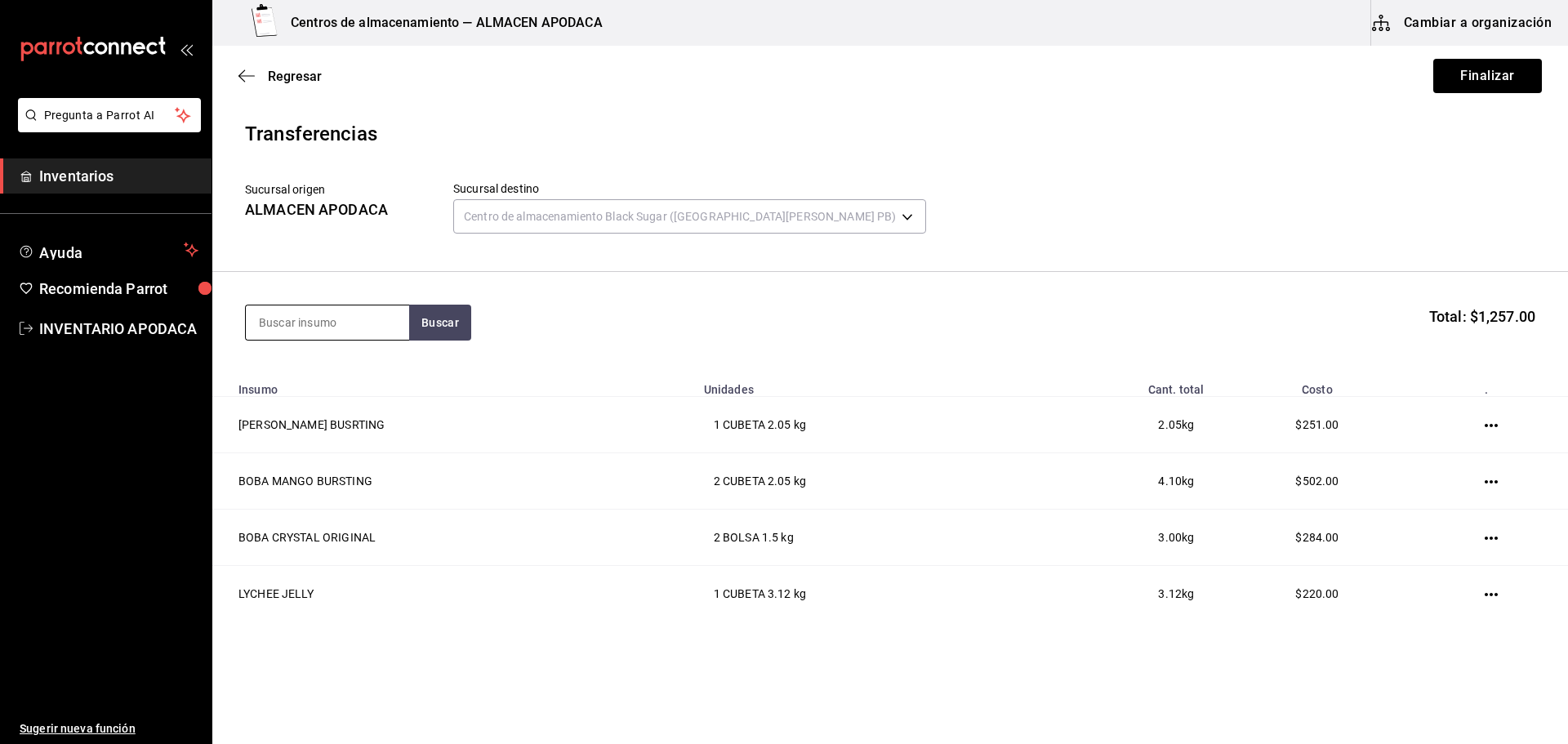
click at [301, 321] on input at bounding box center [327, 323] width 163 height 35
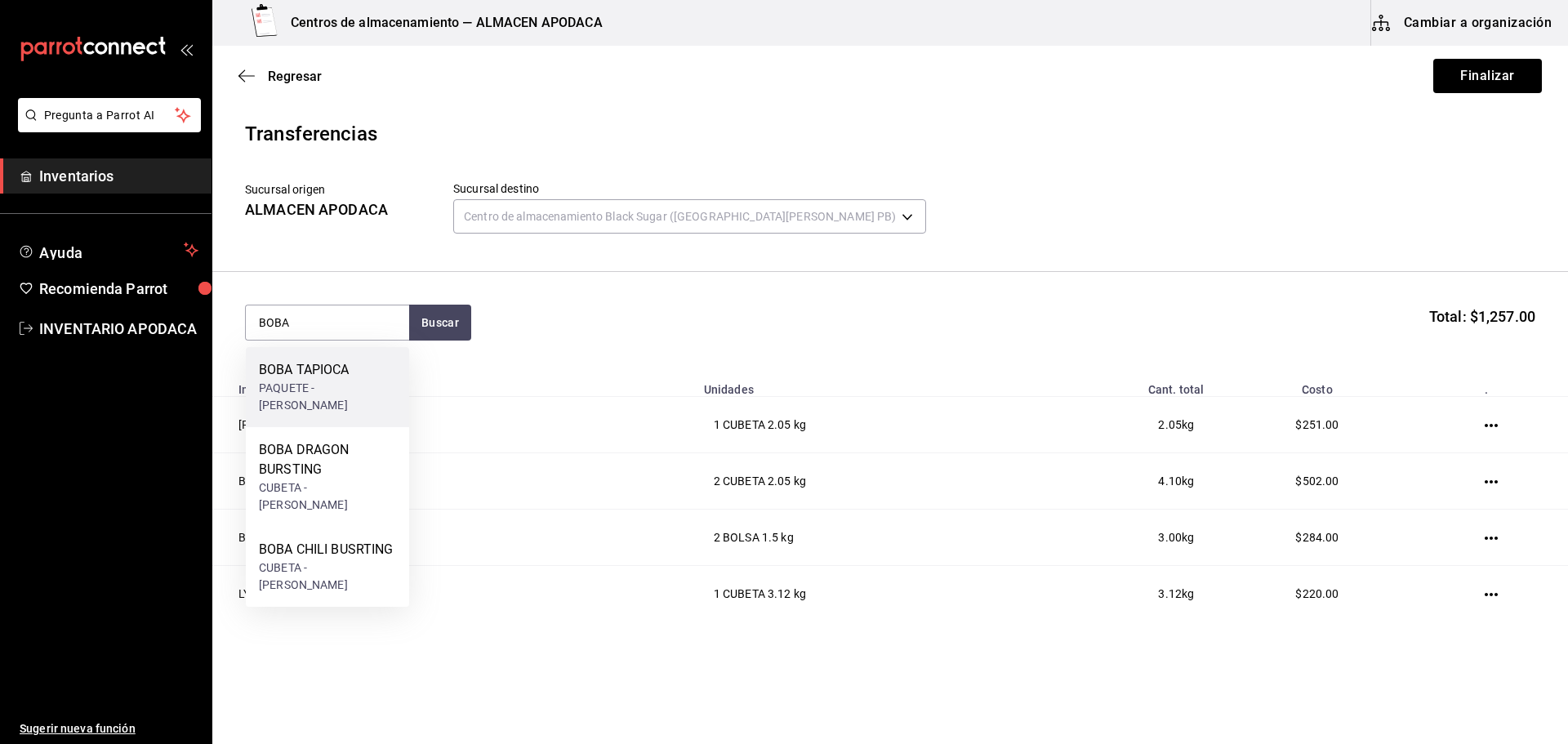
click at [325, 372] on div "BOBA TAPIOCA" at bounding box center [327, 370] width 137 height 20
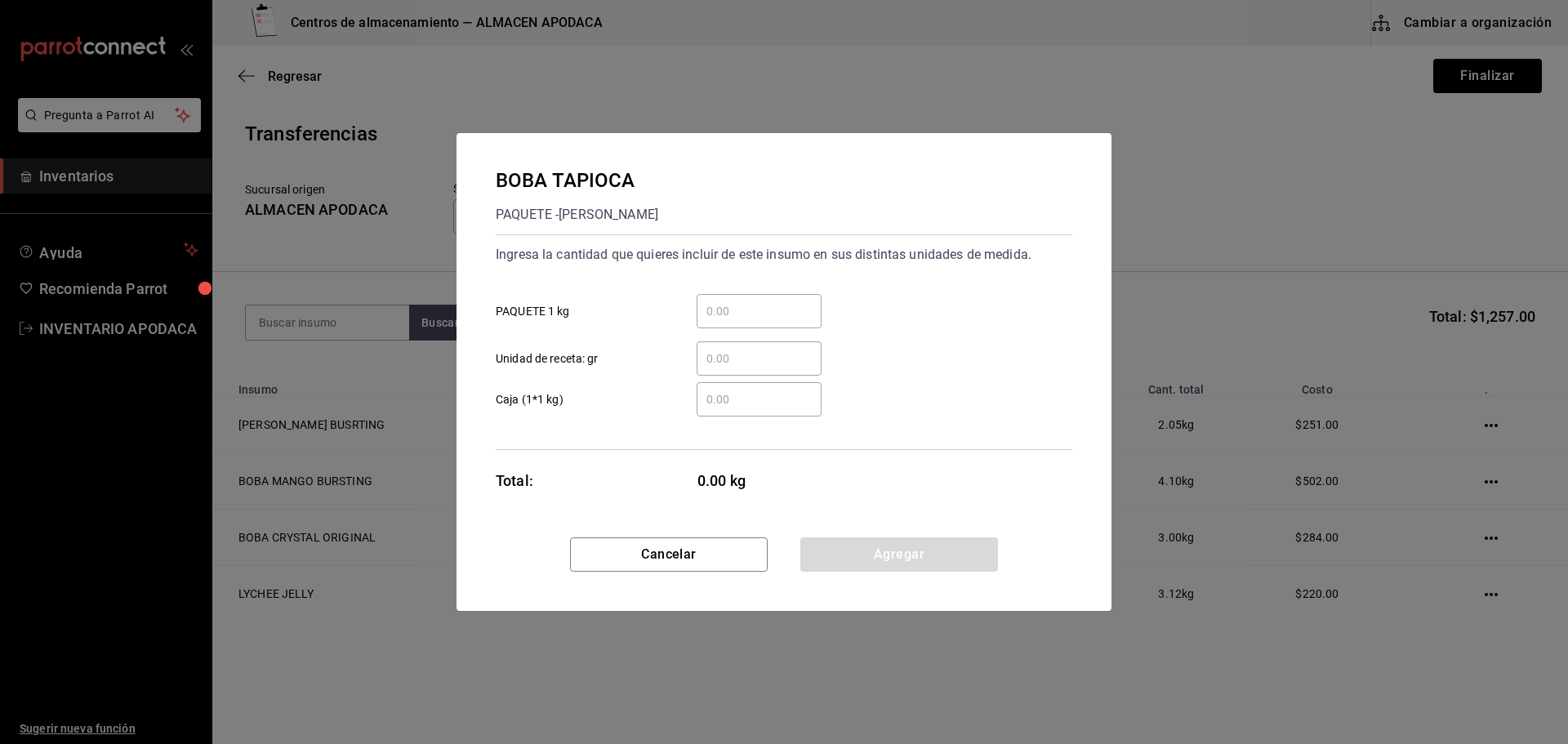
click at [714, 295] on div "​" at bounding box center [759, 311] width 125 height 35
click at [714, 301] on input "​ PAQUETE 1 kg" at bounding box center [759, 311] width 125 height 20
click at [859, 550] on button "Agregar" at bounding box center [898, 554] width 198 height 35
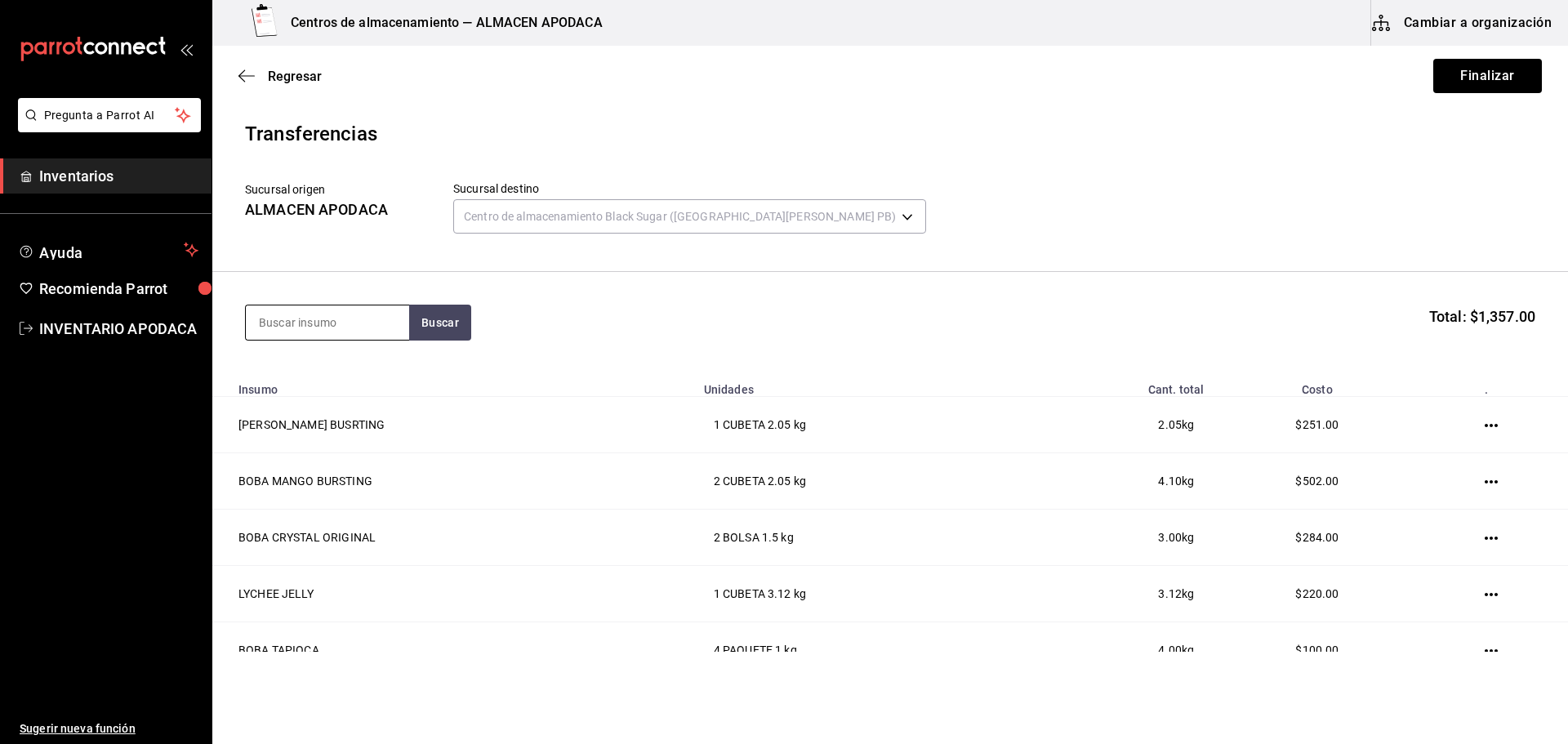
click at [344, 324] on input at bounding box center [327, 323] width 163 height 35
click at [336, 363] on div "GALLETA OREO" at bounding box center [322, 370] width 126 height 20
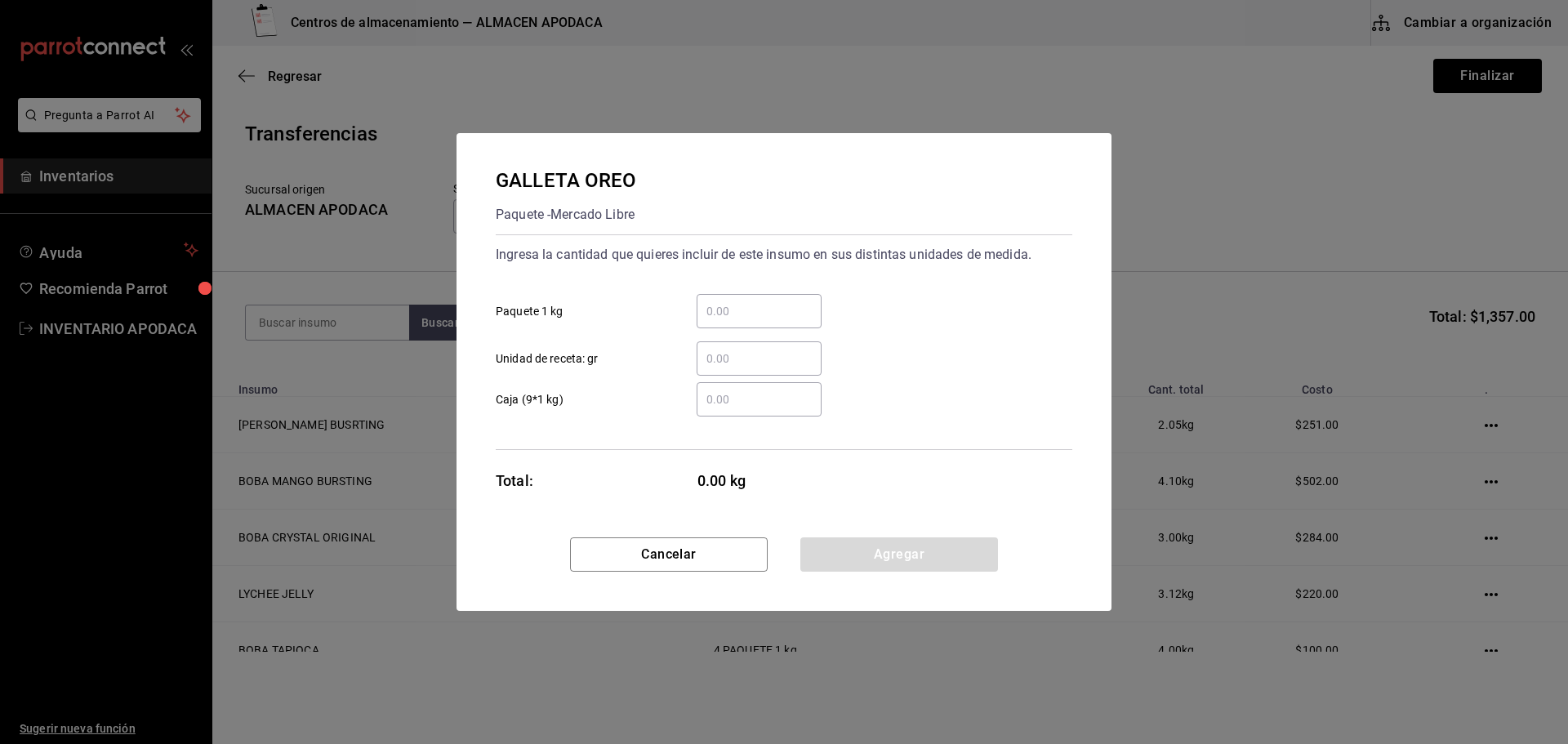
click at [744, 307] on input "​ Paquete 1 kg" at bounding box center [759, 311] width 125 height 20
drag, startPoint x: 855, startPoint y: 554, endPoint x: 797, endPoint y: 526, distance: 64.4
click at [855, 554] on button "Agregar" at bounding box center [898, 554] width 198 height 35
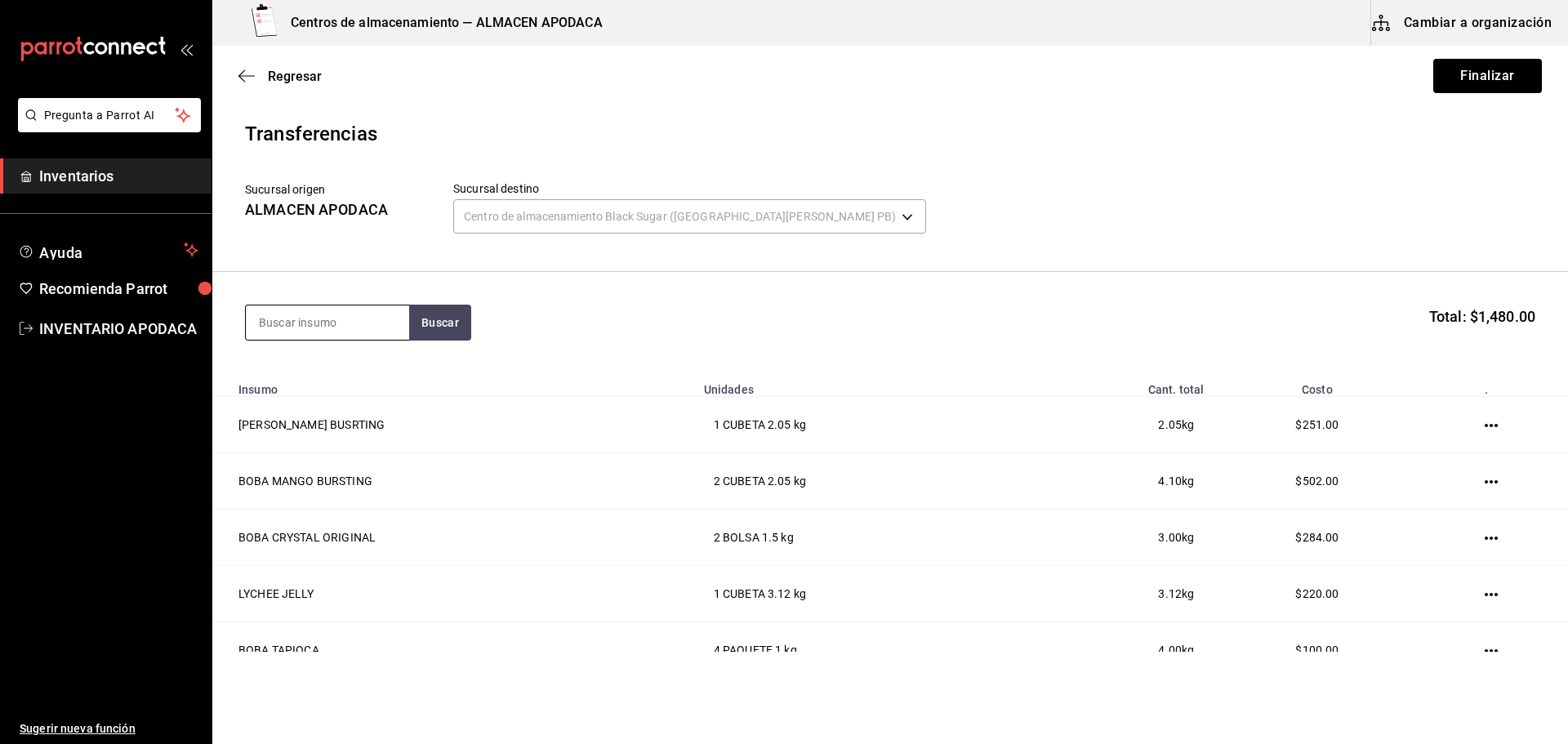
click at [291, 320] on input at bounding box center [327, 323] width 163 height 35
click at [306, 374] on div "TARO PREMIUM POWDER" at bounding box center [327, 380] width 137 height 39
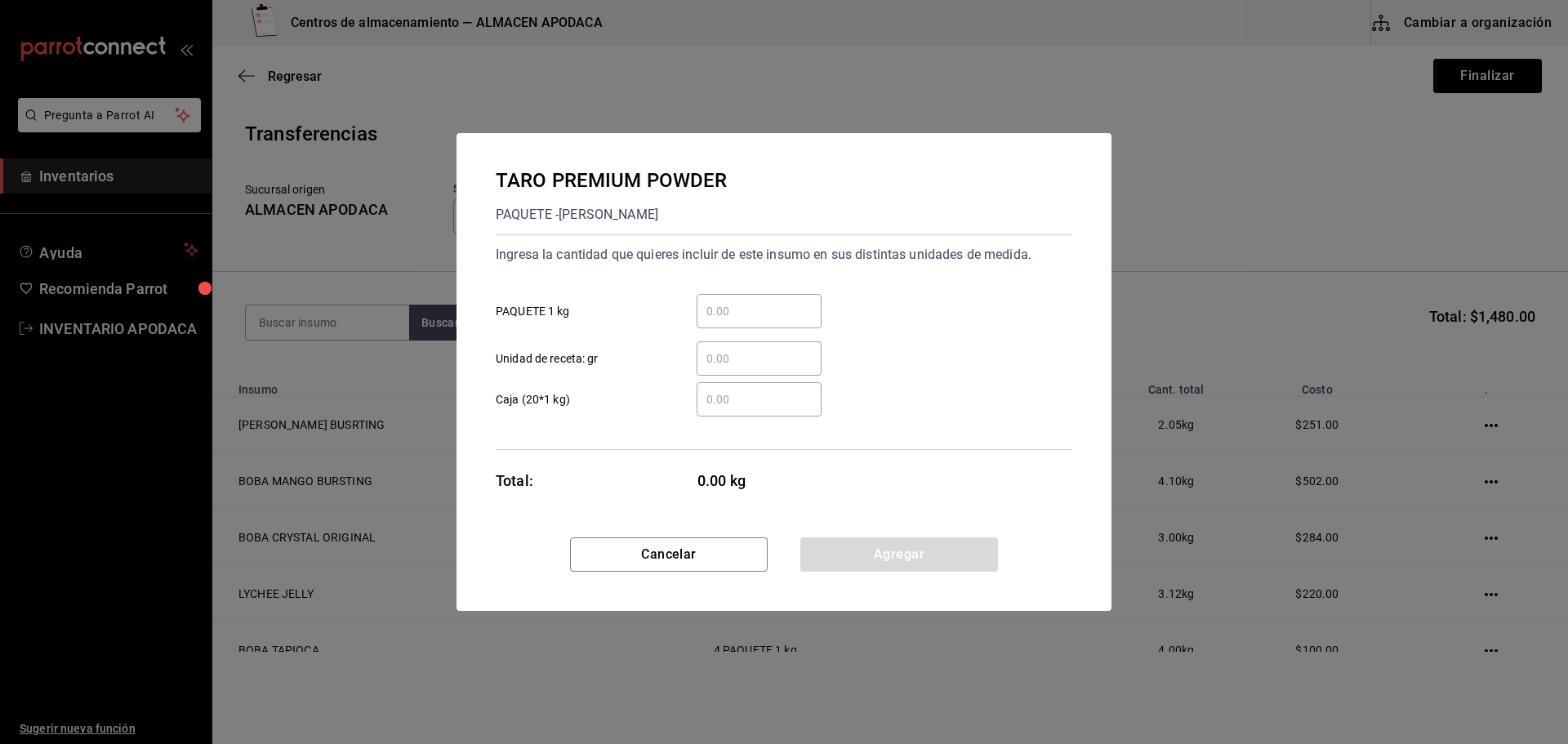
click at [806, 312] on input "​ PAQUETE 1 kg" at bounding box center [759, 311] width 125 height 20
click at [872, 557] on button "Agregar" at bounding box center [898, 554] width 198 height 35
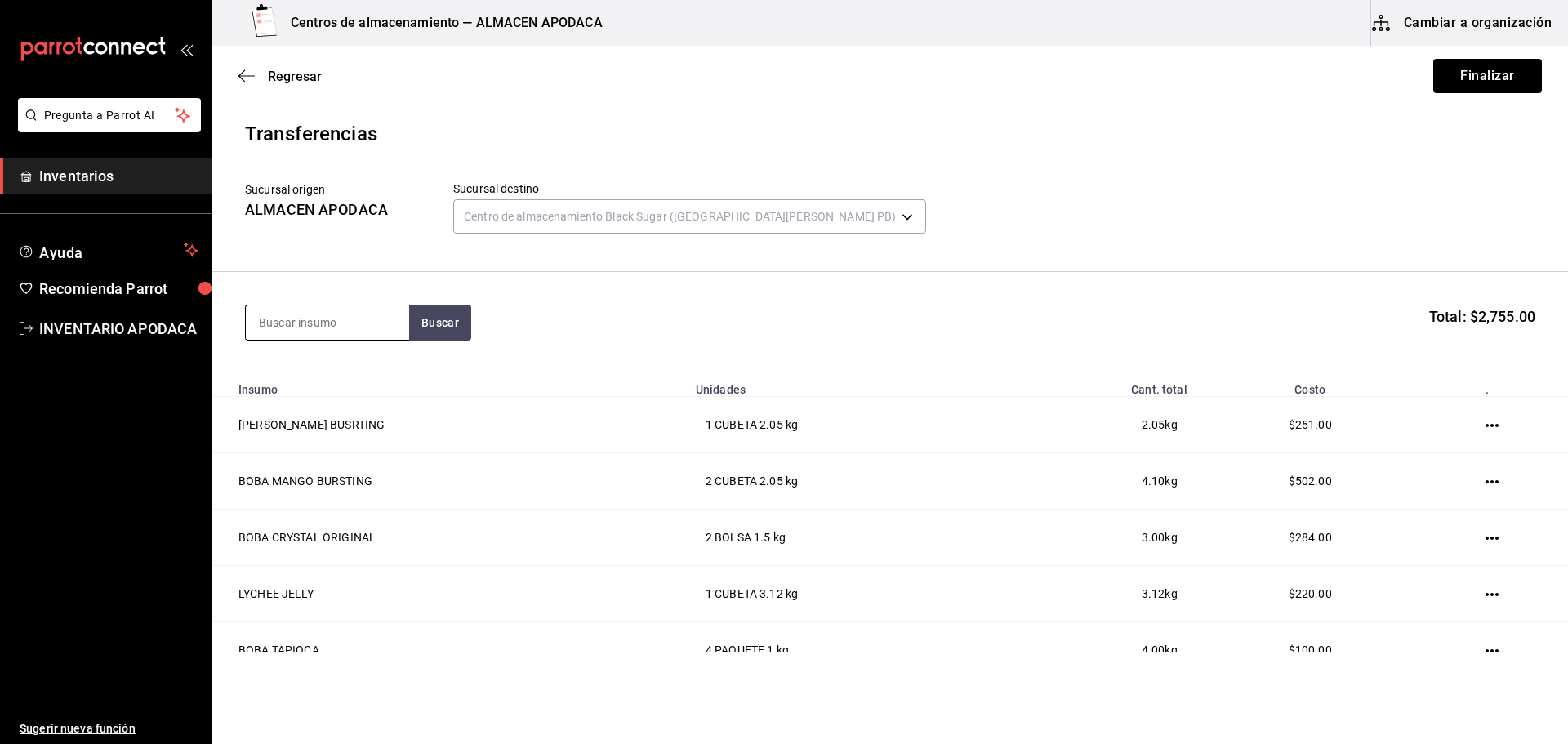
click at [339, 332] on input at bounding box center [327, 323] width 163 height 35
drag, startPoint x: 352, startPoint y: 392, endPoint x: 372, endPoint y: 384, distance: 21.5
click at [372, 384] on div "MATCHA PREMIUM POWDER" at bounding box center [327, 380] width 137 height 39
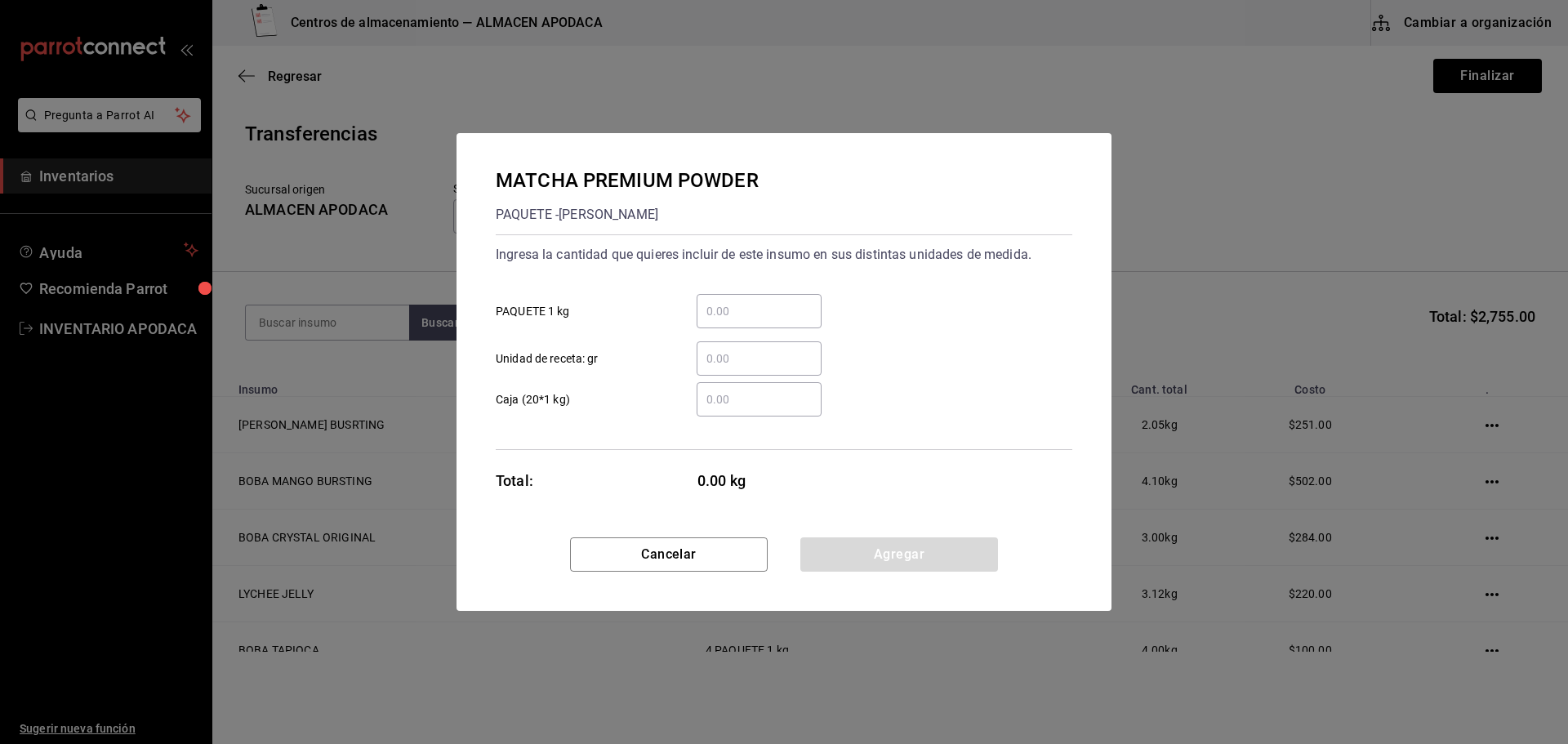
click at [761, 296] on div "​ PAQUETE 1 kg" at bounding box center [777, 305] width 590 height 48
click at [761, 300] on div "​" at bounding box center [759, 311] width 125 height 35
click at [761, 301] on input "​ PAQUETE 1 kg" at bounding box center [759, 311] width 125 height 20
click at [935, 550] on button "Agregar" at bounding box center [898, 554] width 198 height 35
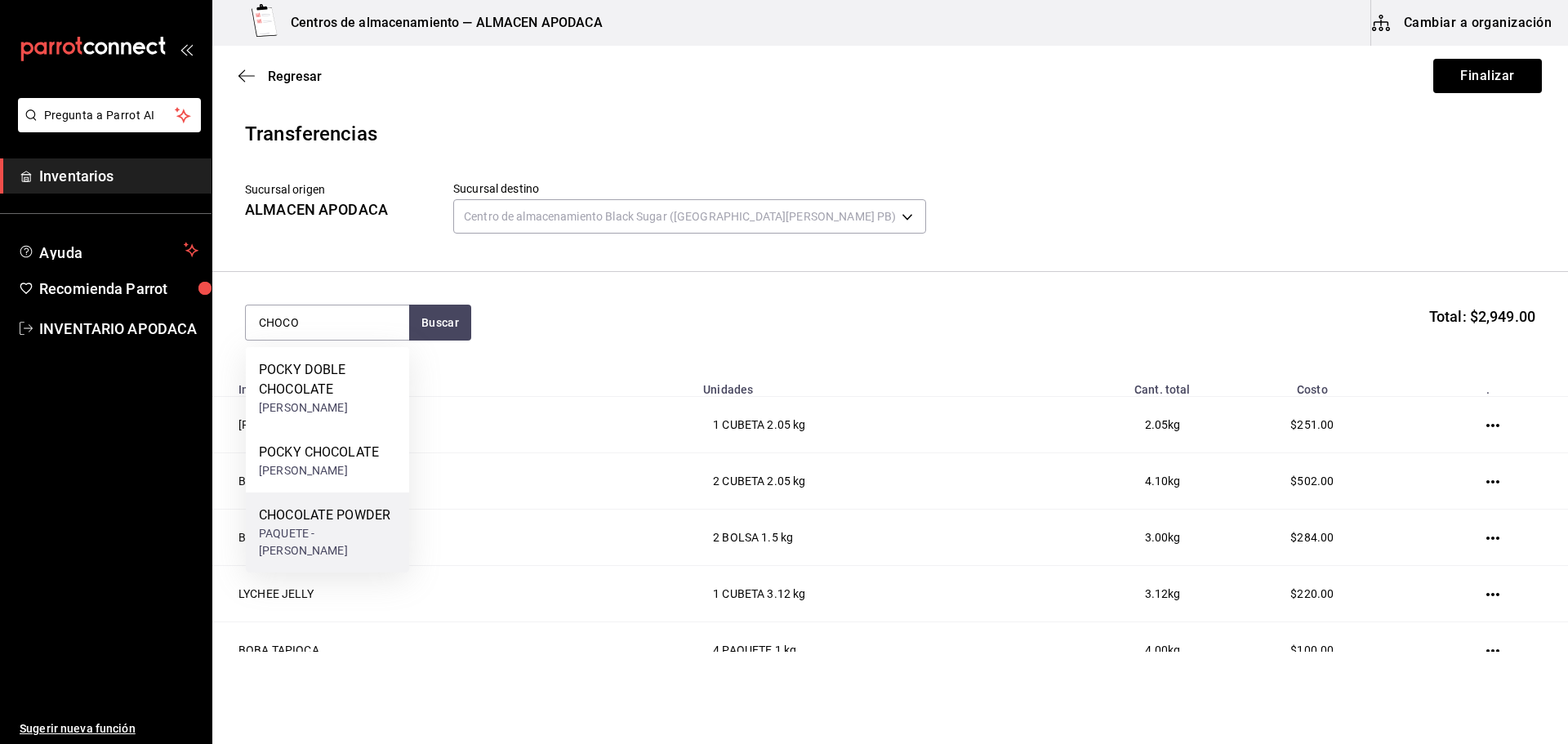
click at [339, 512] on div "CHOCOLATE POWDER" at bounding box center [327, 515] width 137 height 20
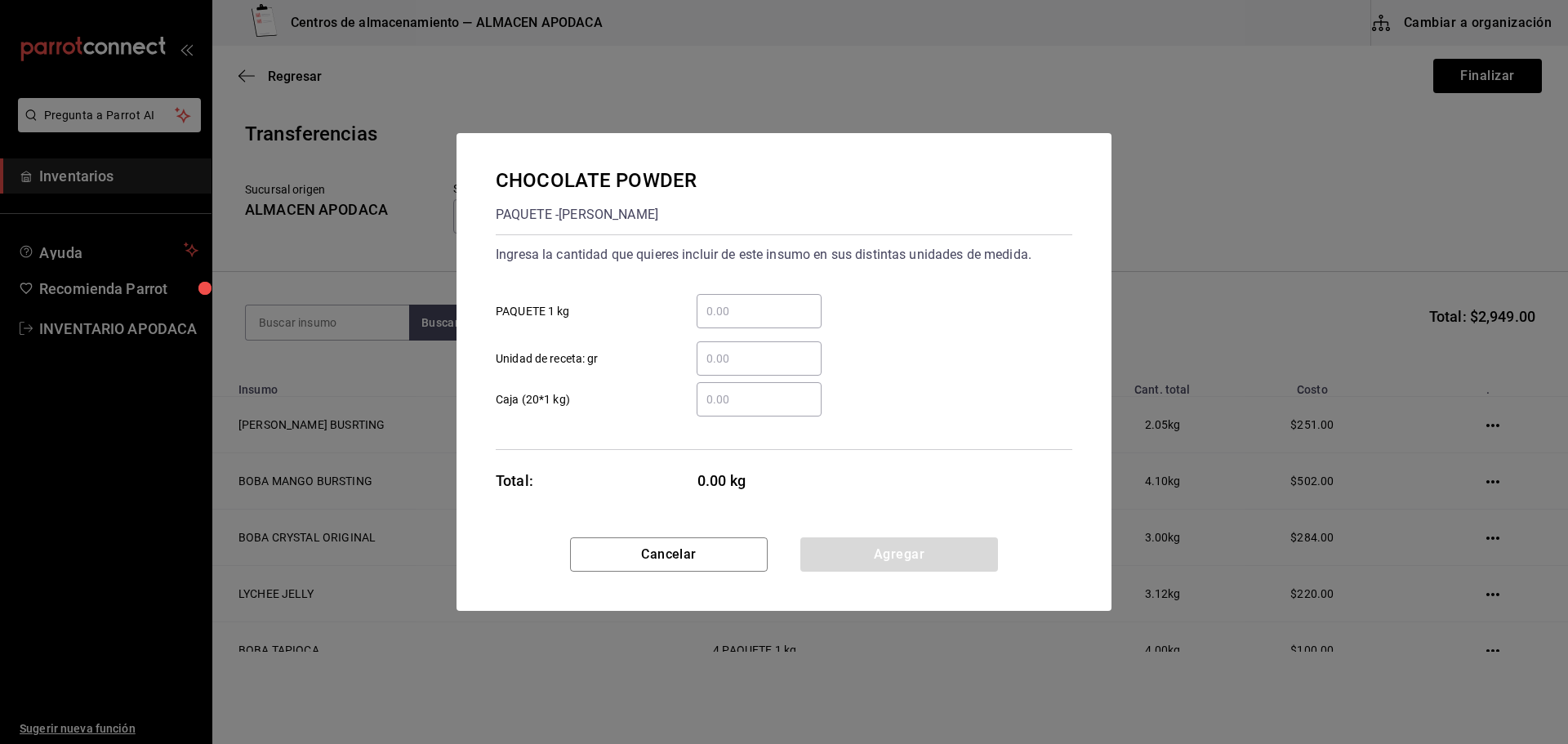
click at [742, 306] on input "​ PAQUETE 1 kg" at bounding box center [759, 311] width 125 height 20
click at [863, 566] on button "Agregar" at bounding box center [898, 554] width 198 height 35
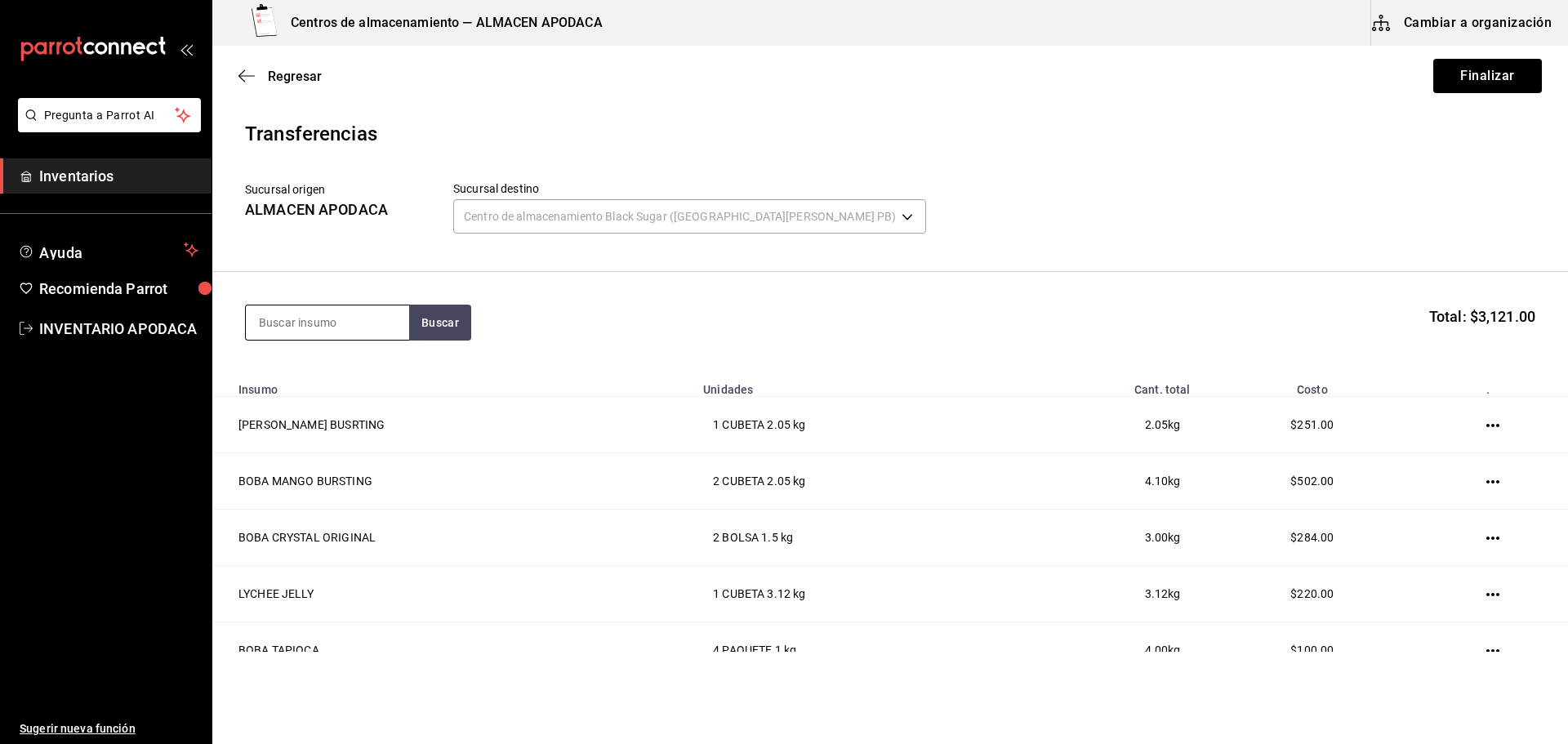
click at [313, 328] on input at bounding box center [327, 323] width 163 height 35
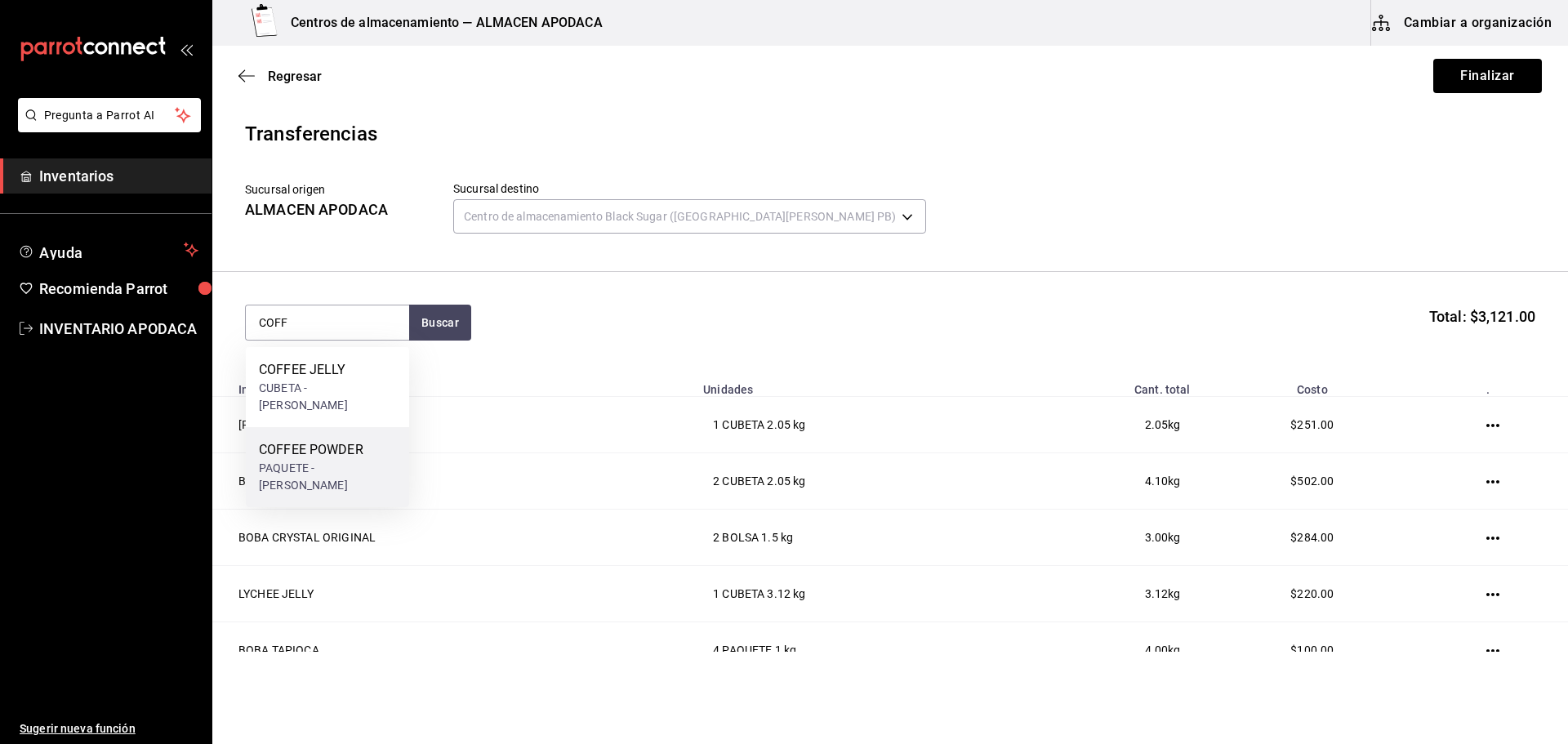
click at [338, 440] on div "COFFEE POWDER" at bounding box center [327, 449] width 137 height 20
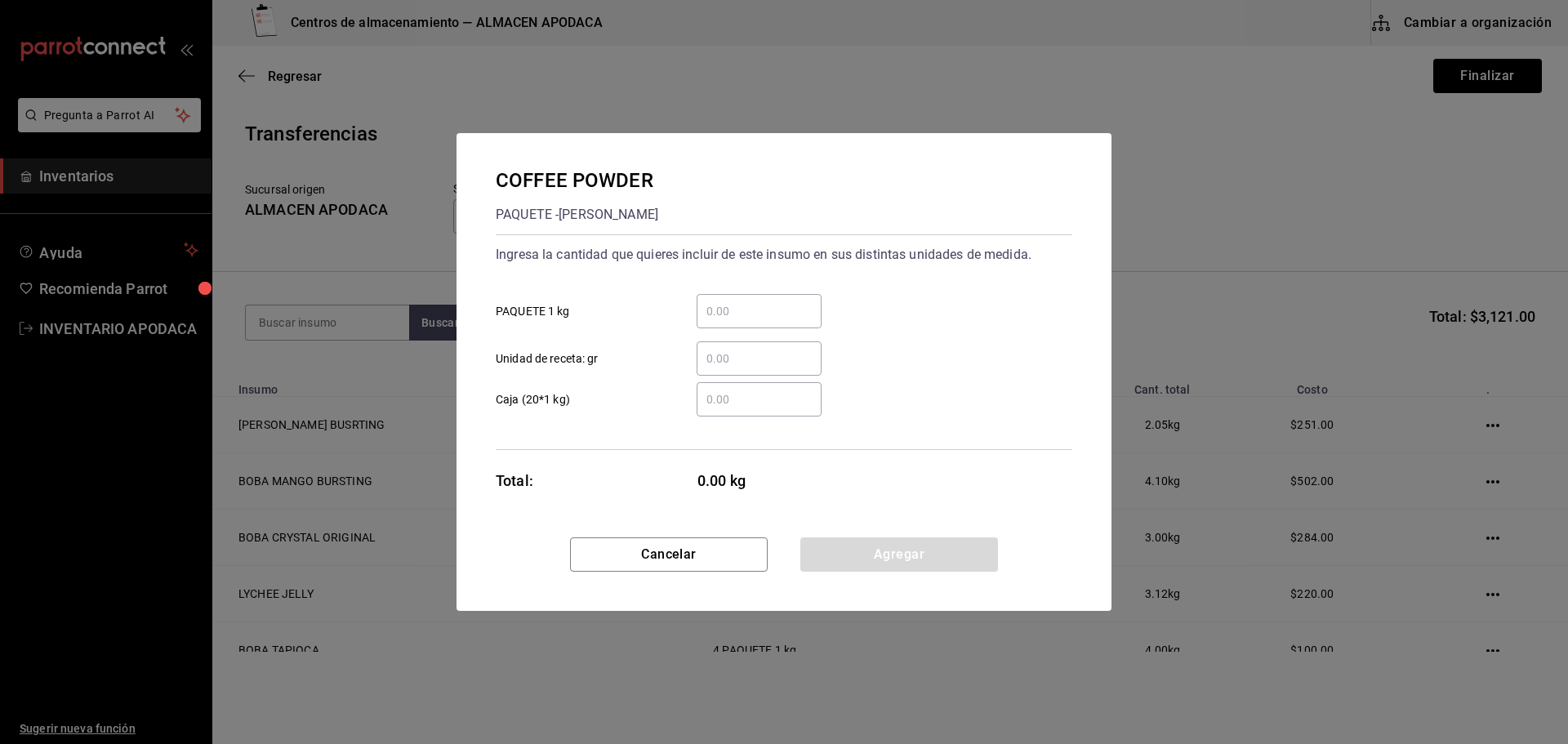
click at [788, 312] on input "​ PAQUETE 1 kg" at bounding box center [759, 311] width 125 height 20
click at [861, 551] on button "Agregar" at bounding box center [898, 554] width 198 height 35
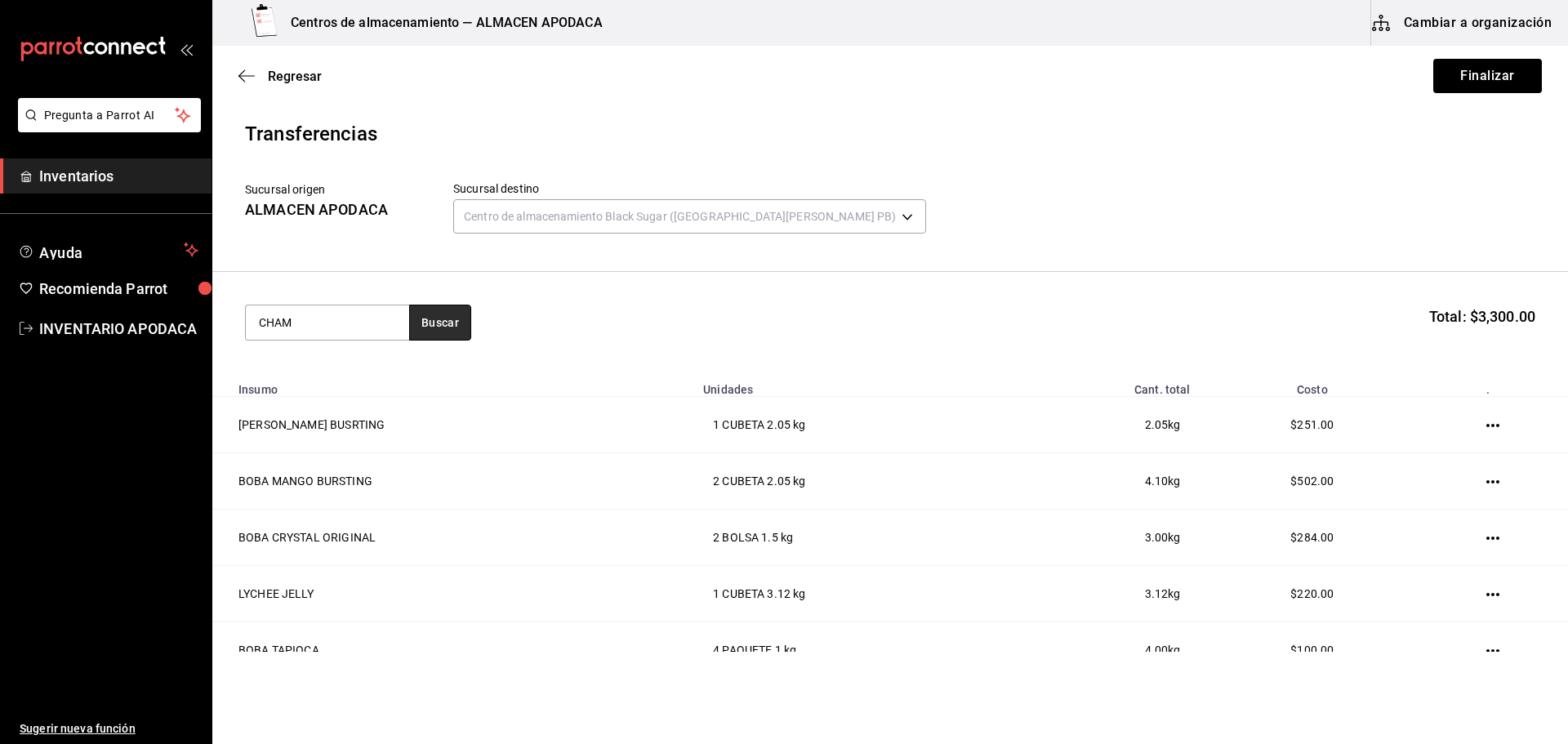
click at [445, 308] on button "Buscar" at bounding box center [440, 323] width 62 height 36
click at [362, 369] on div "CHAMOY SYRUP" at bounding box center [312, 370] width 108 height 20
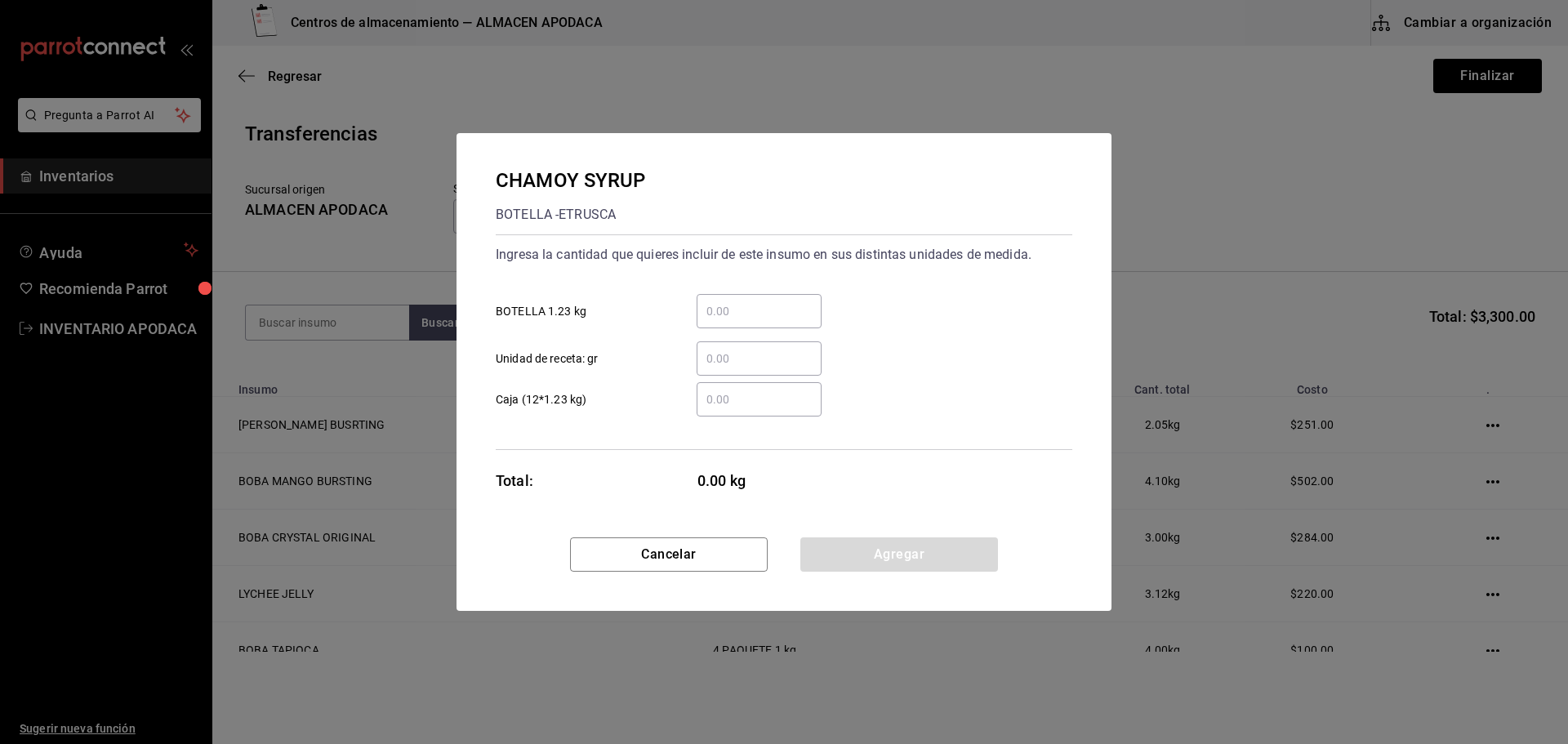
click at [748, 310] on input "​ BOTELLA 1.23 kg" at bounding box center [759, 311] width 125 height 20
drag, startPoint x: 861, startPoint y: 527, endPoint x: 858, endPoint y: 540, distance: 13.3
click at [859, 538] on div "CHAMOY SYRUP BOTELLA - ETRUSCA Ingresa la cantidad que quieres incluir de este …" at bounding box center [784, 372] width 655 height 478
click at [858, 540] on button "Agregar" at bounding box center [898, 554] width 198 height 35
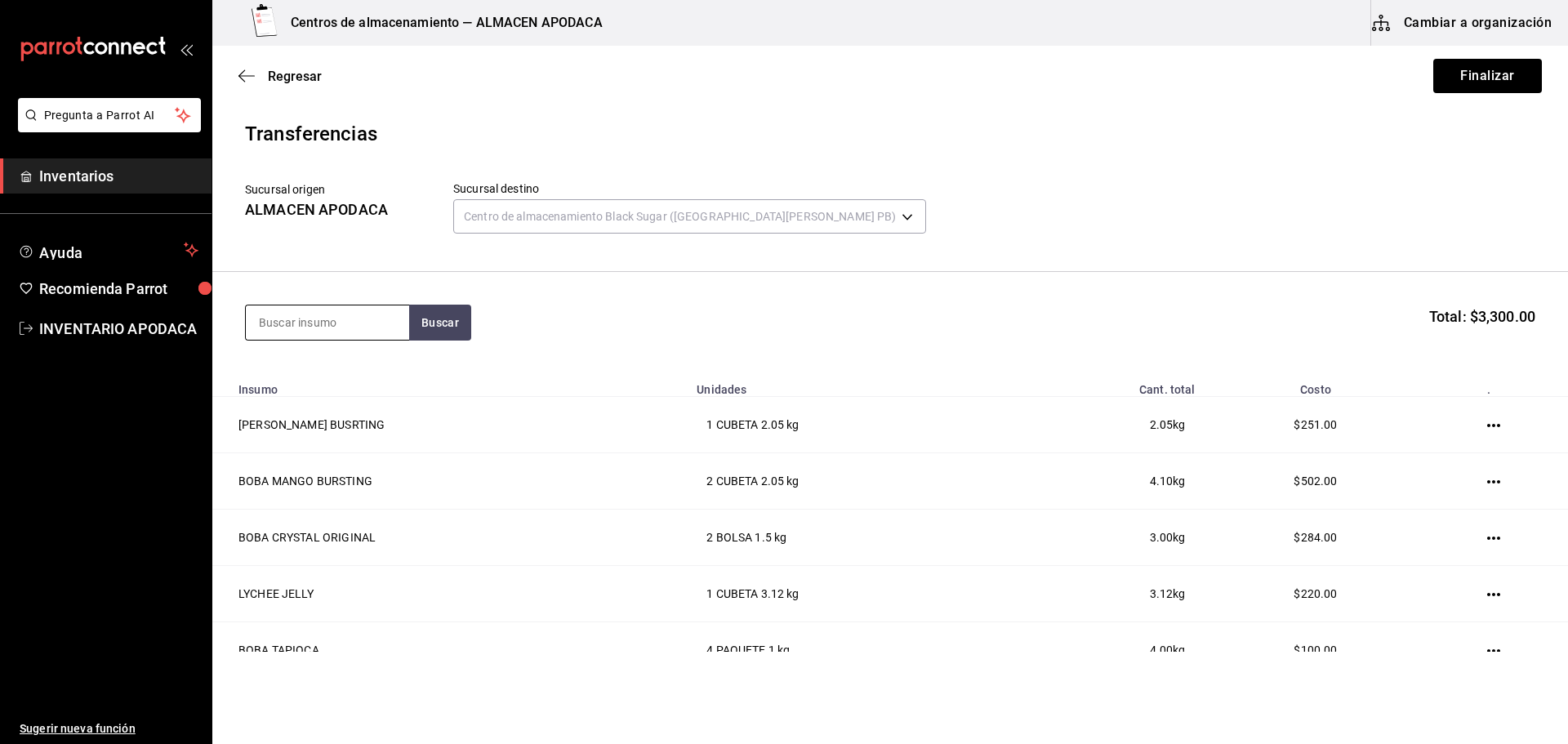
click at [334, 316] on input at bounding box center [327, 323] width 163 height 35
click at [337, 373] on div "CARAMEL SYRUP" at bounding box center [327, 370] width 137 height 20
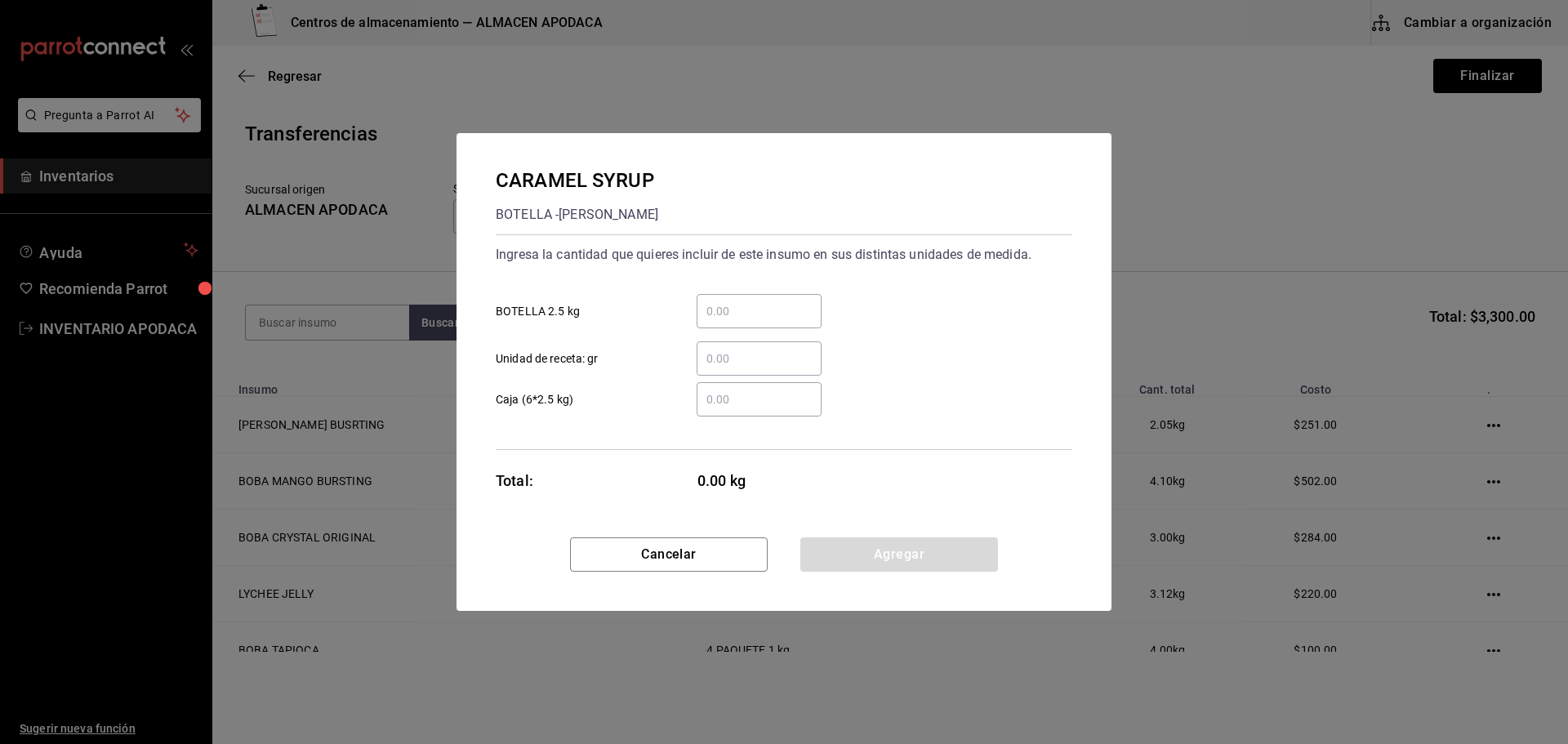
click at [727, 313] on input "​ BOTELLA 2.5 kg" at bounding box center [759, 311] width 125 height 20
click at [862, 539] on button "Agregar" at bounding box center [898, 554] width 198 height 35
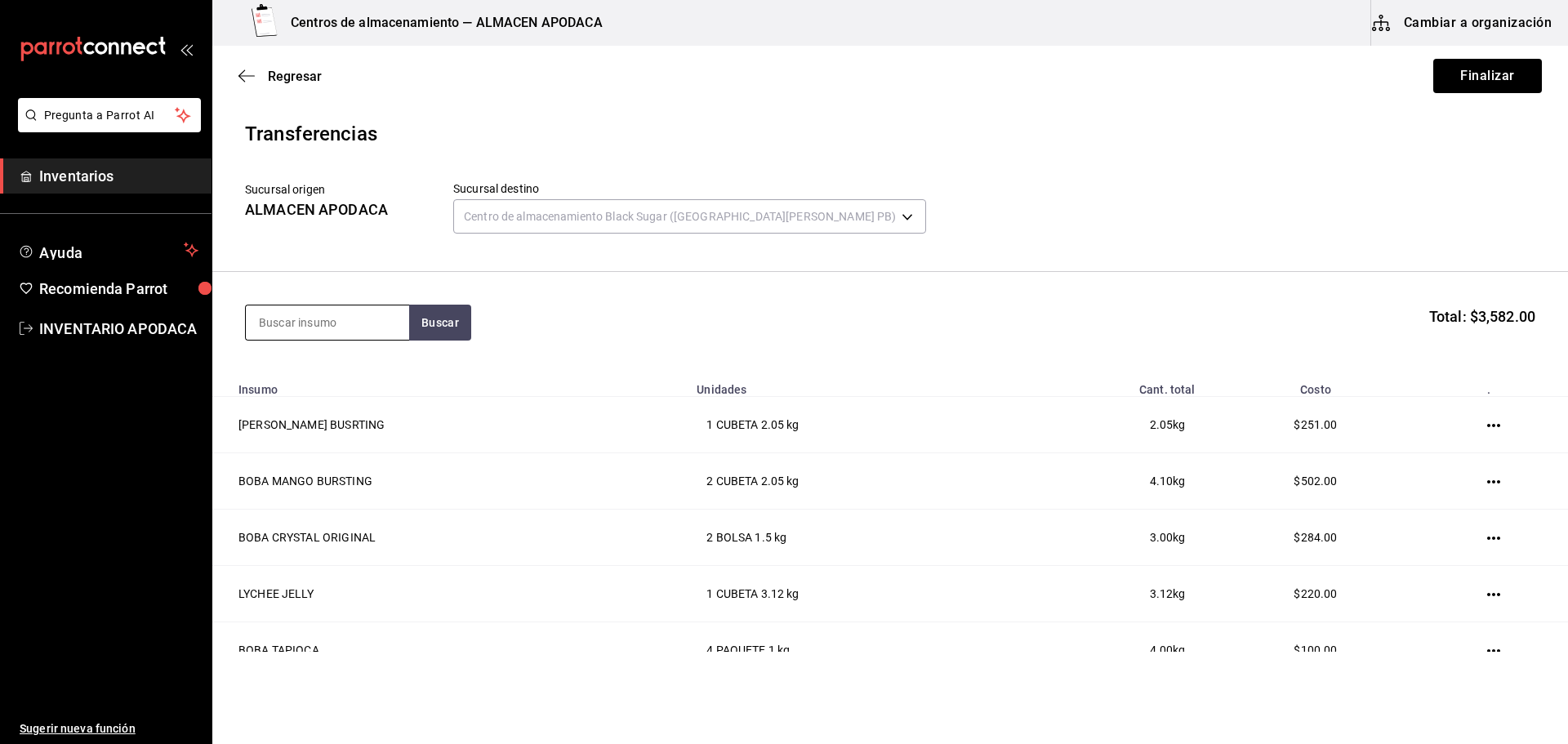
click at [277, 328] on input at bounding box center [327, 323] width 163 height 35
click at [309, 376] on div "JARABE FRUCTOSE" at bounding box center [322, 370] width 127 height 20
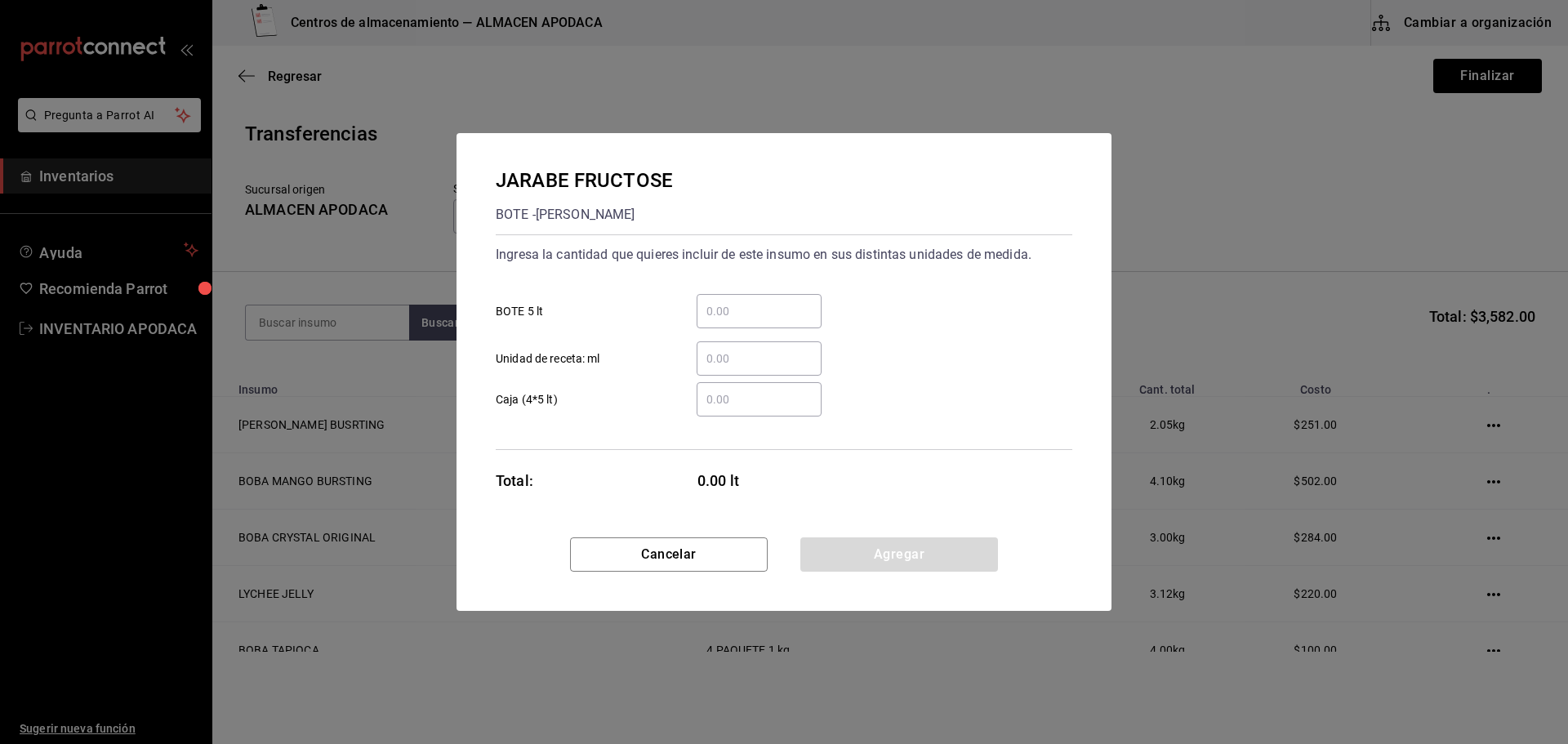
click at [714, 313] on input "​ BOTE 5 lt" at bounding box center [759, 311] width 125 height 20
click at [838, 545] on button "Agregar" at bounding box center [898, 554] width 198 height 35
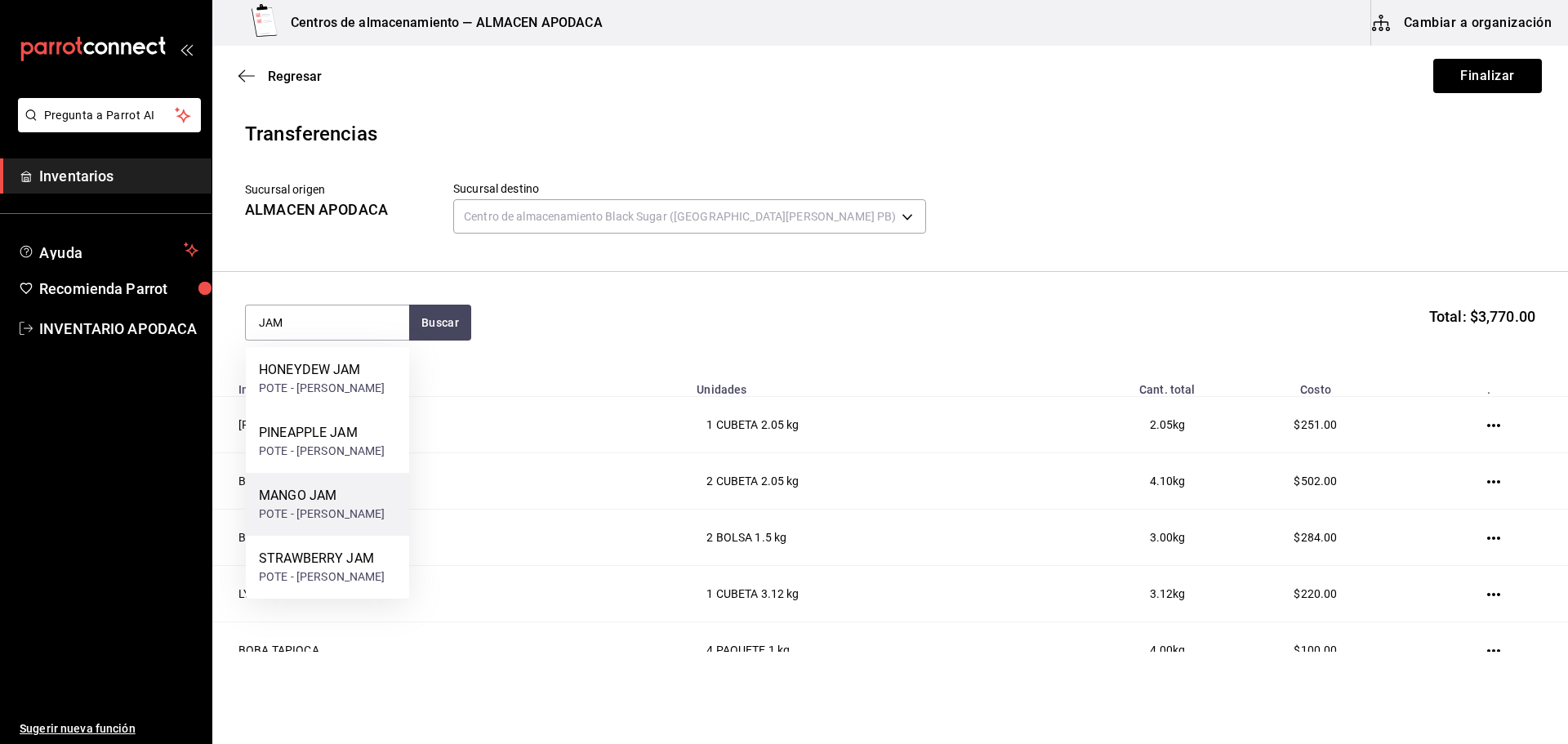
click at [366, 511] on div "MANGO JAM POTE - [PERSON_NAME]" at bounding box center [327, 504] width 163 height 63
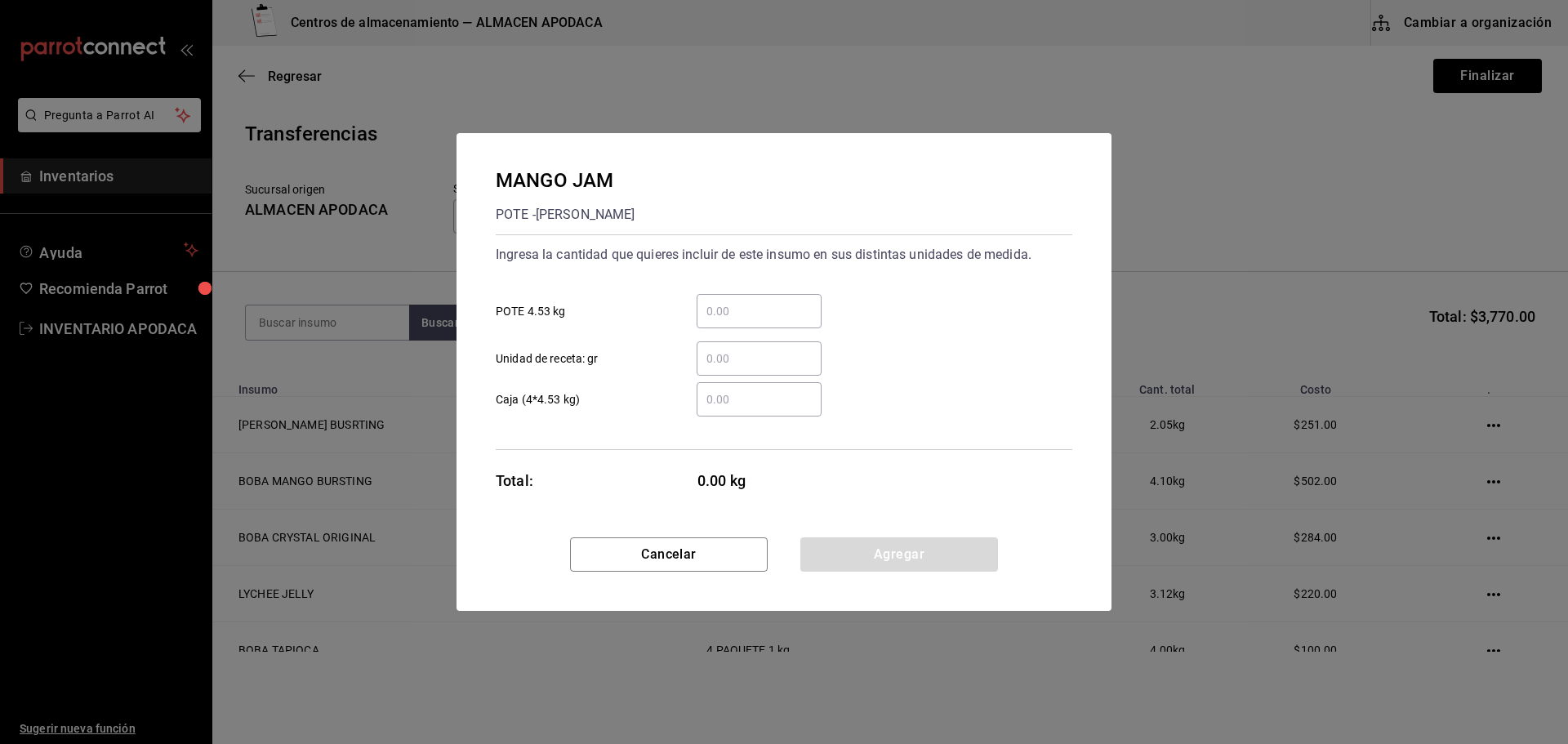
click at [722, 296] on div "​" at bounding box center [759, 311] width 125 height 35
click at [722, 301] on input "​ POTE 4.53 kg" at bounding box center [759, 311] width 125 height 20
click at [847, 566] on button "Agregar" at bounding box center [898, 554] width 198 height 35
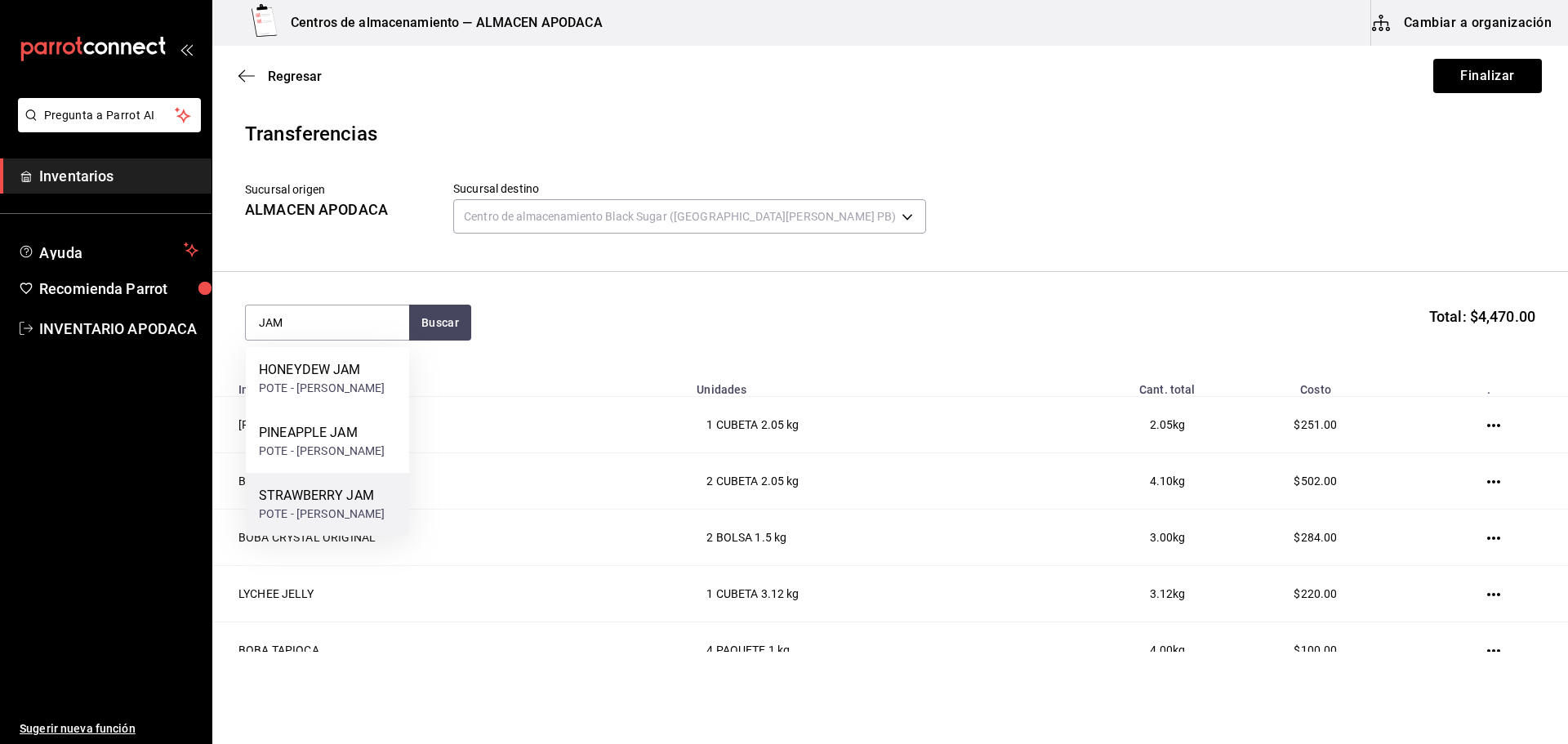
click at [352, 509] on div "POTE - [PERSON_NAME]" at bounding box center [322, 514] width 127 height 17
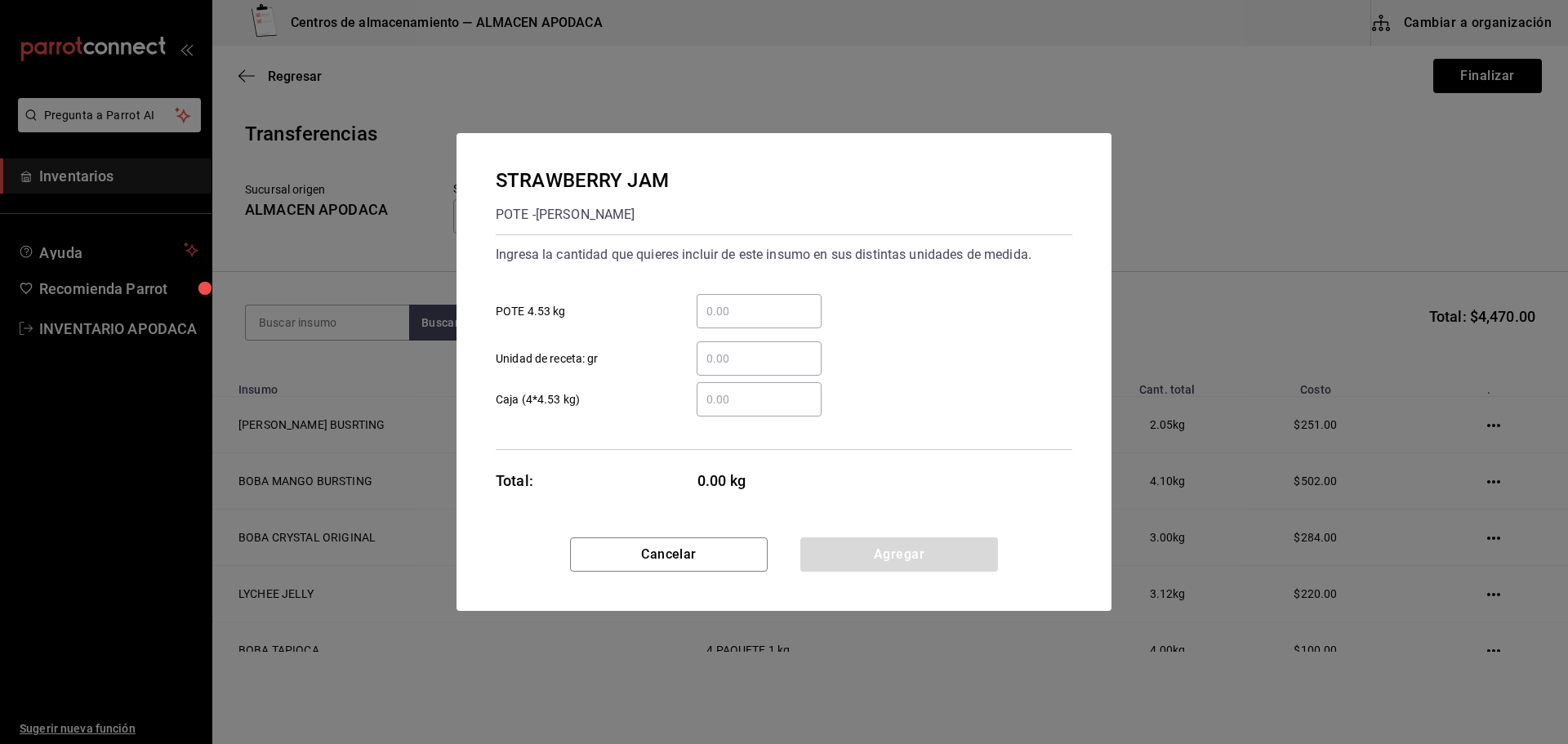
click at [773, 319] on input "​ POTE 4.53 kg" at bounding box center [759, 311] width 125 height 20
click at [850, 539] on button "Agregar" at bounding box center [898, 554] width 198 height 35
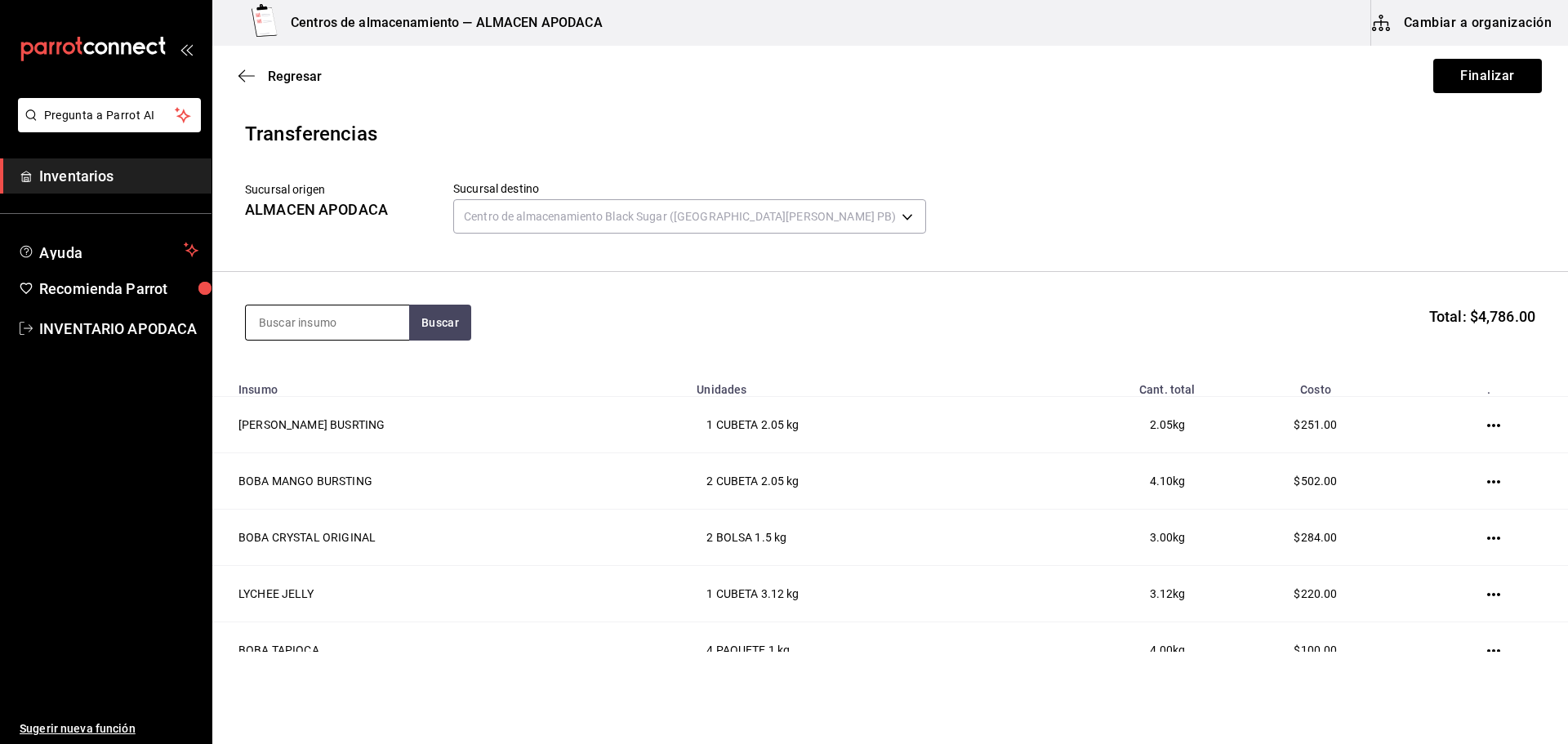
click at [304, 314] on input at bounding box center [327, 323] width 163 height 35
click at [301, 395] on div "PAQUETE - [PERSON_NAME]/LOKYO" at bounding box center [327, 397] width 137 height 35
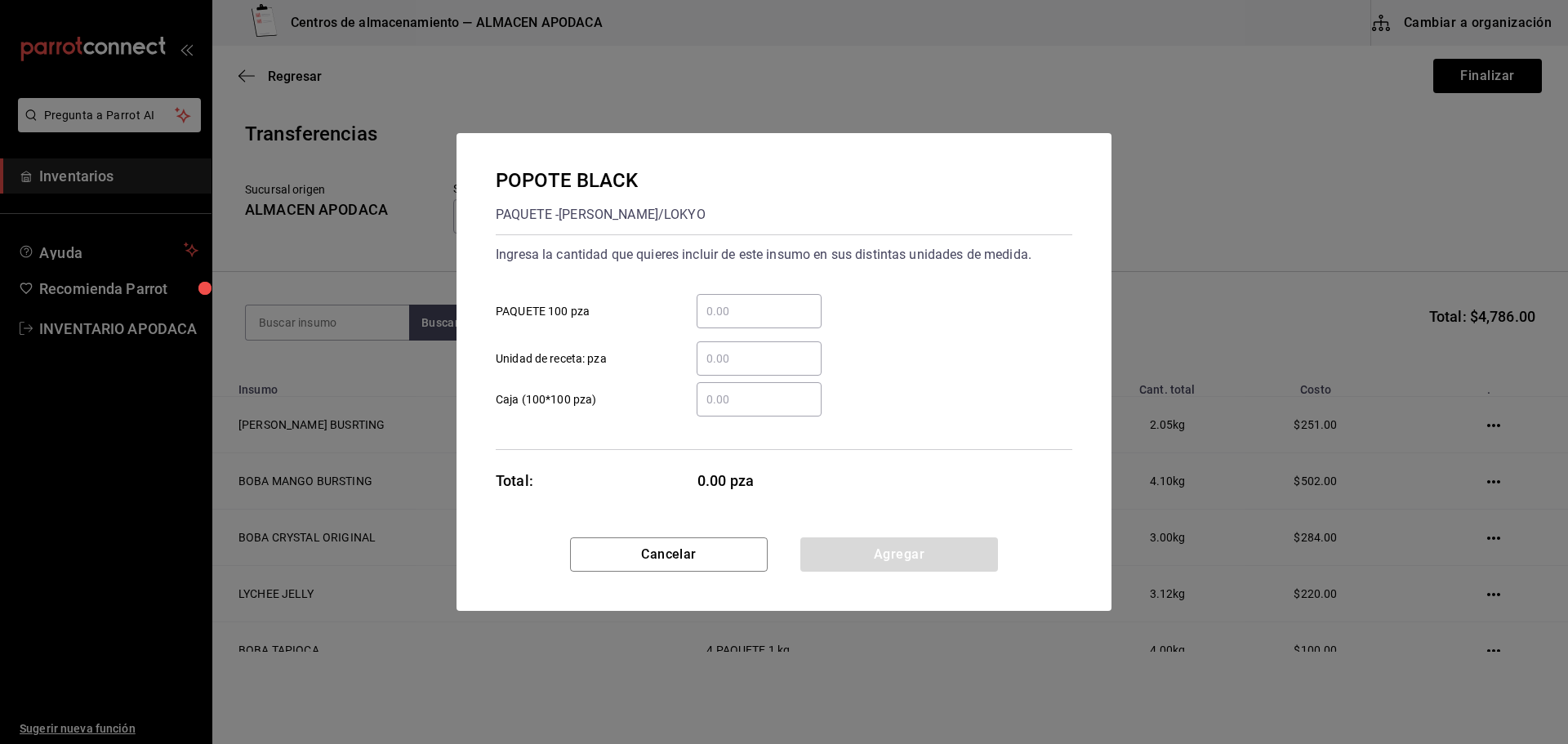
click at [776, 304] on input "​ PAQUETE 100 pza" at bounding box center [759, 311] width 125 height 20
click at [824, 548] on button "Agregar" at bounding box center [898, 554] width 198 height 35
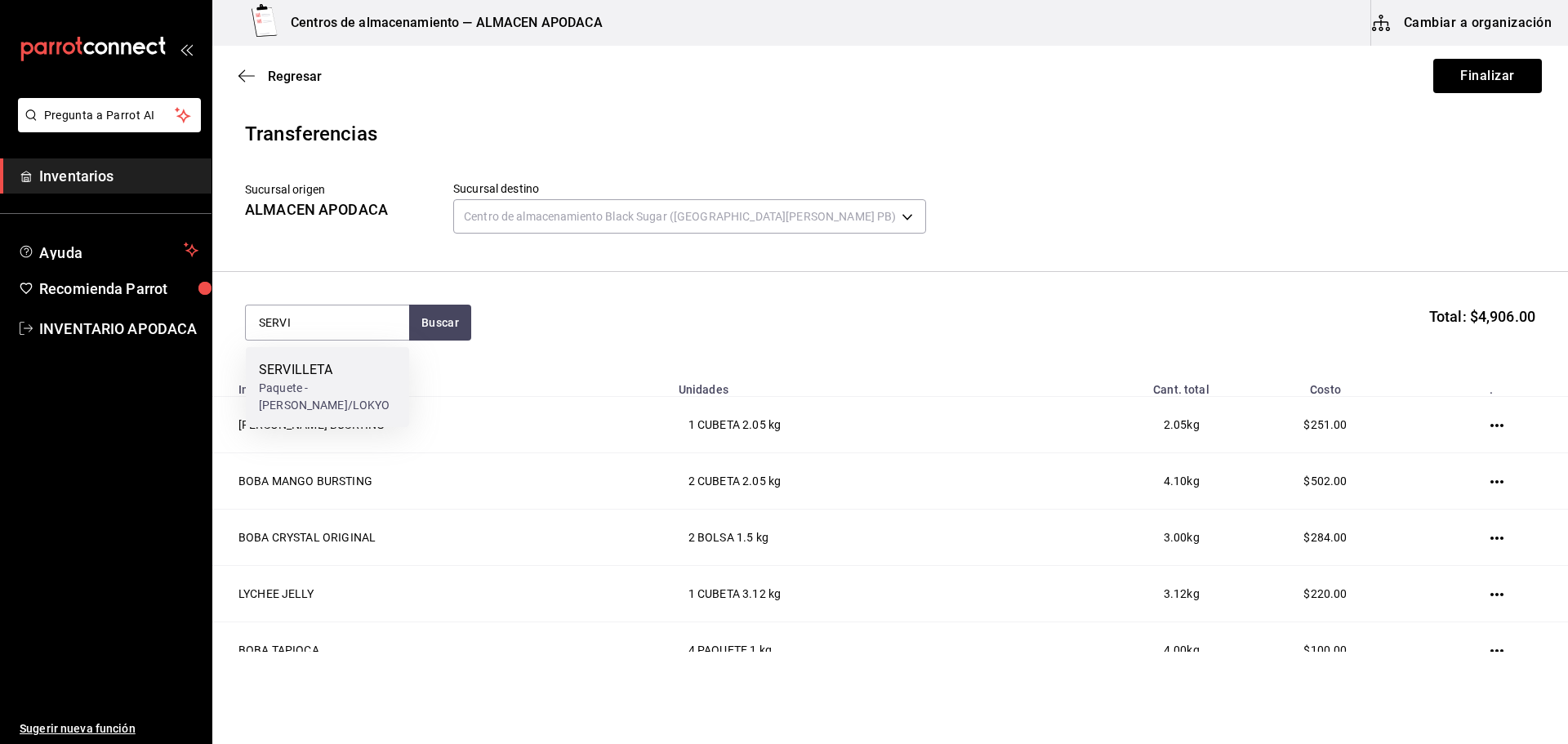
click at [341, 403] on div "SERVILLETA Paquete - [PERSON_NAME]/LOKYO" at bounding box center [327, 387] width 163 height 80
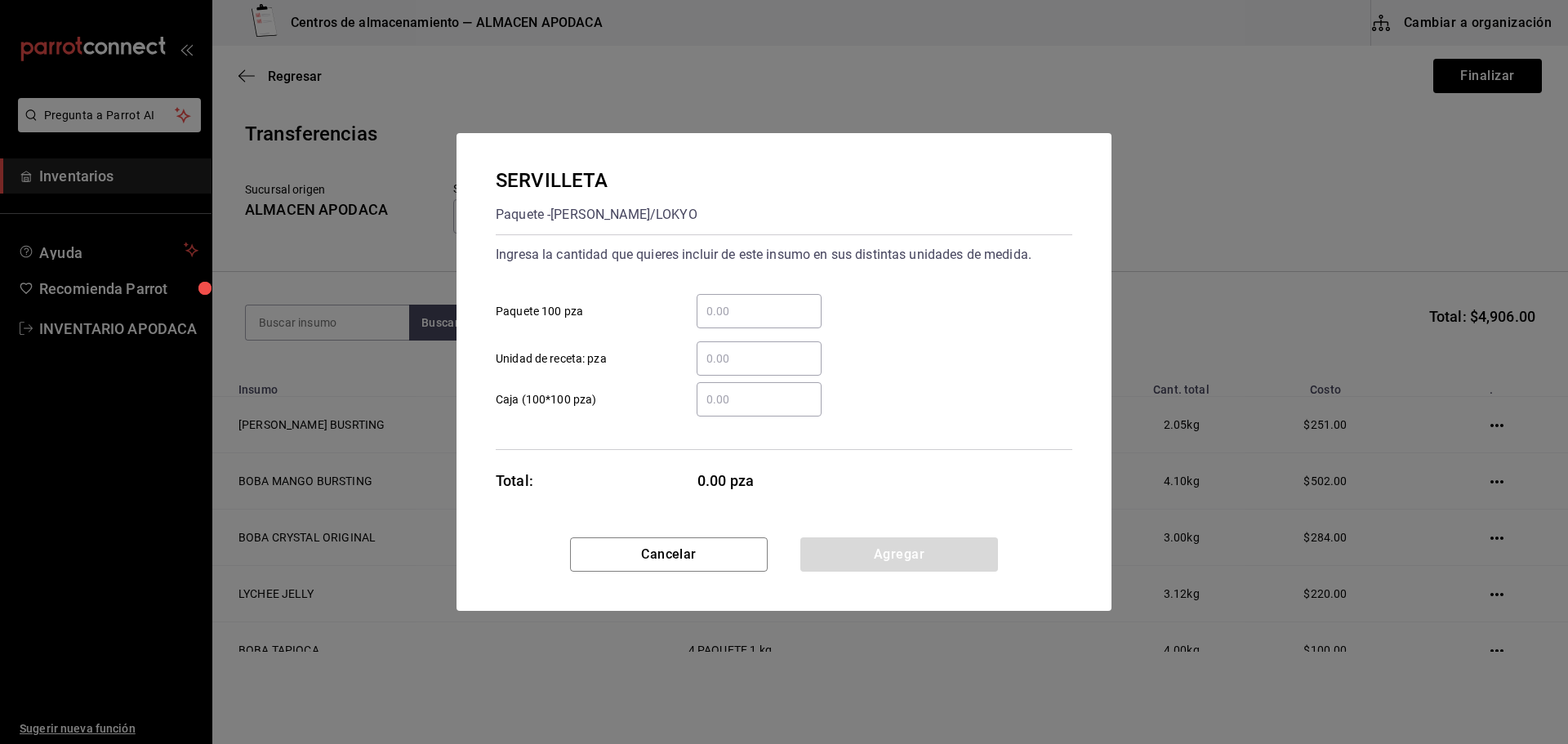
click at [771, 304] on input "​ Paquete 100 pza" at bounding box center [759, 311] width 125 height 20
click at [894, 558] on button "Agregar" at bounding box center [898, 554] width 198 height 35
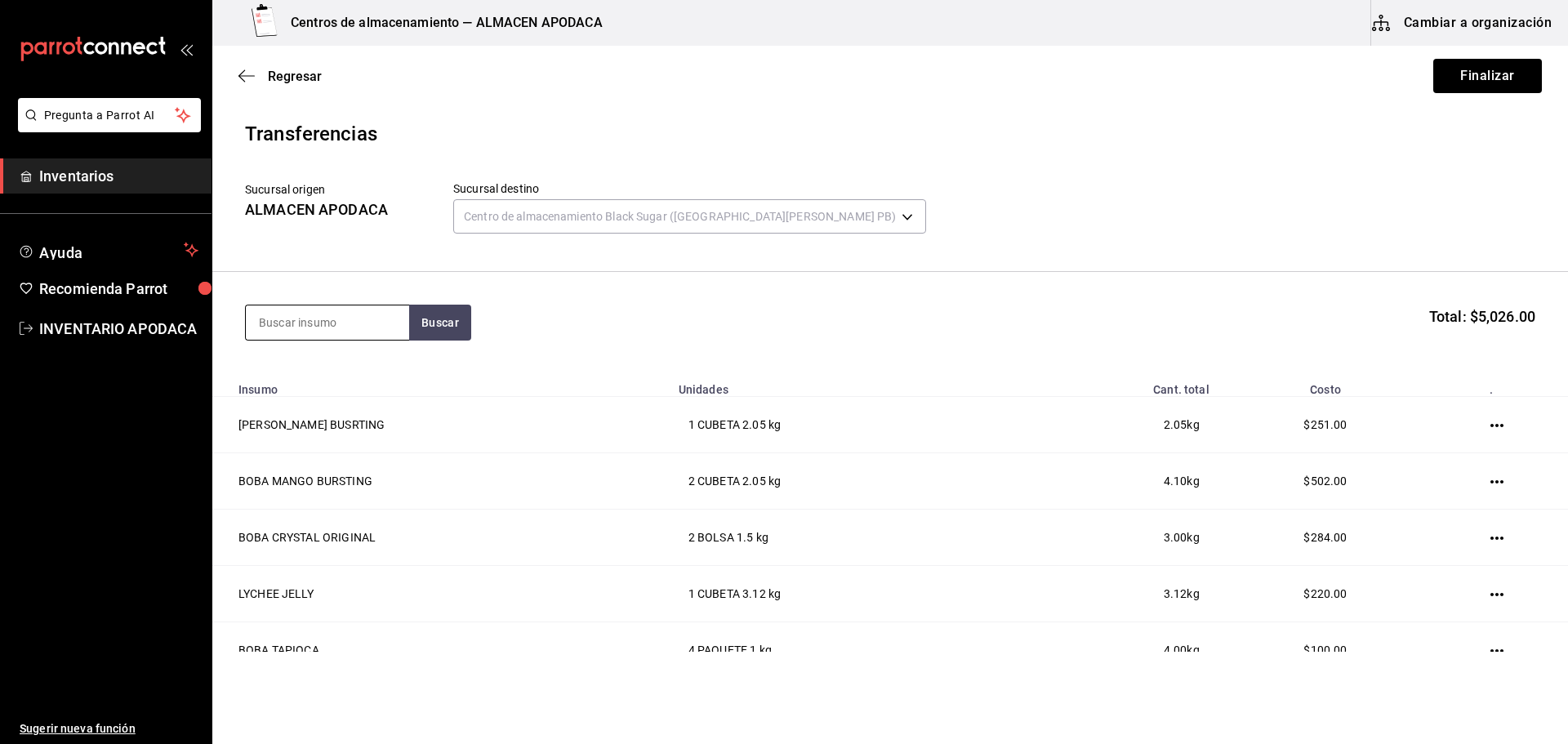
click at [339, 326] on input at bounding box center [327, 323] width 163 height 35
click at [321, 402] on div "ROLLO POS PIEZA - Interno" at bounding box center [327, 378] width 163 height 63
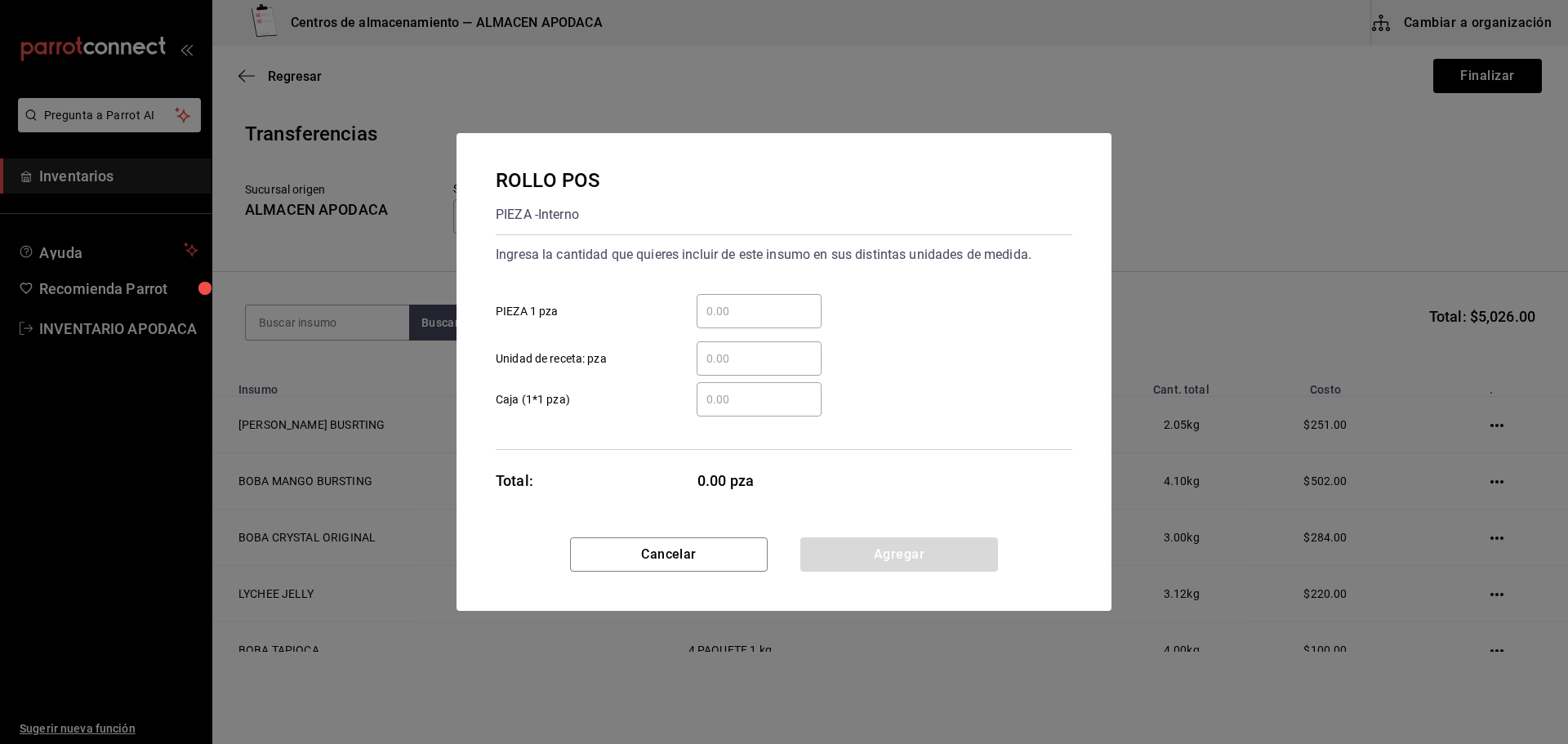
click at [717, 323] on div "​" at bounding box center [759, 311] width 125 height 35
click at [717, 321] on input "​ PIEZA 1 pza" at bounding box center [759, 311] width 125 height 20
click at [905, 560] on button "Agregar" at bounding box center [898, 554] width 198 height 35
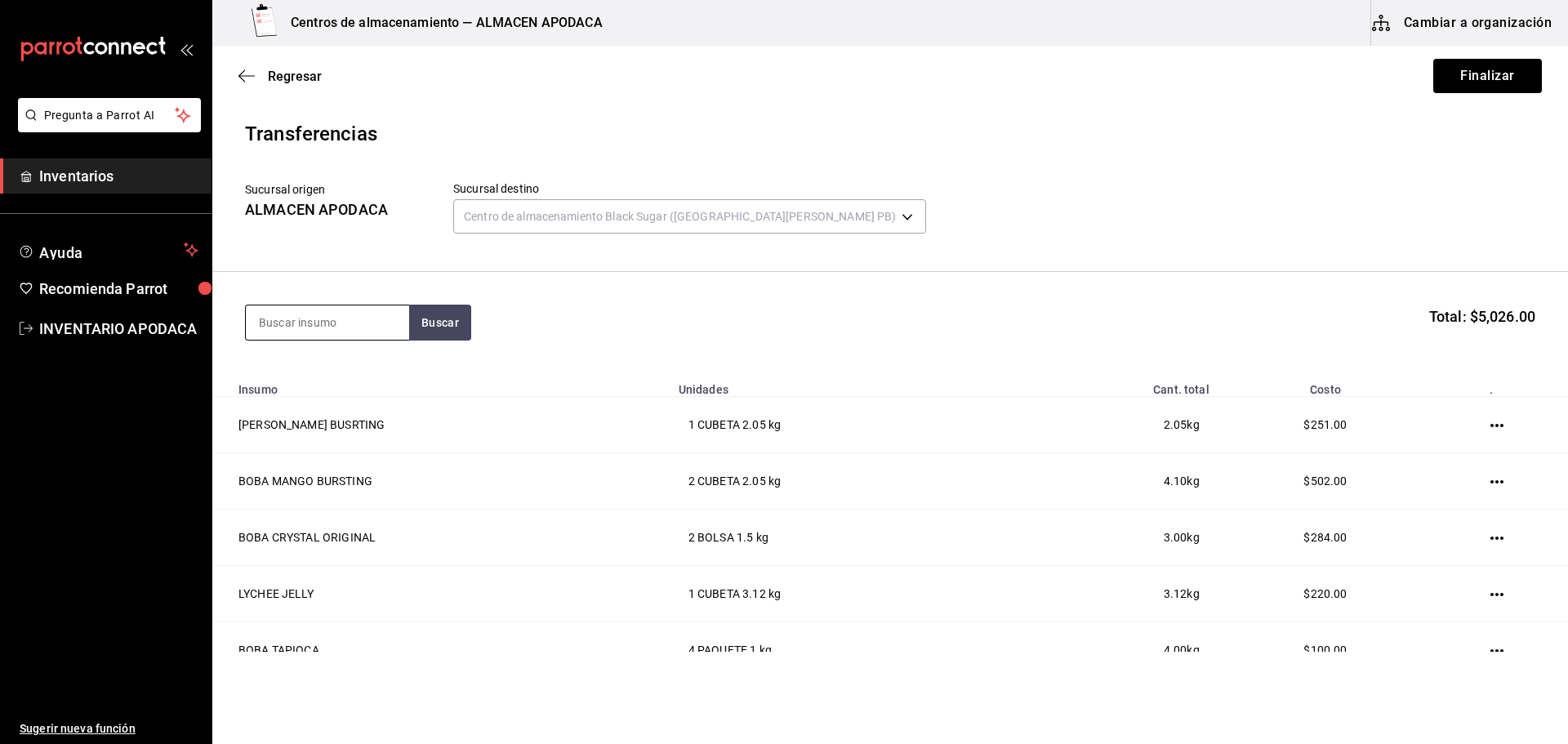
click at [322, 322] on input at bounding box center [327, 323] width 163 height 35
click at [446, 322] on button "Buscar" at bounding box center [440, 323] width 62 height 36
click at [363, 364] on div "SOBRES AMARILLO" at bounding box center [317, 370] width 116 height 20
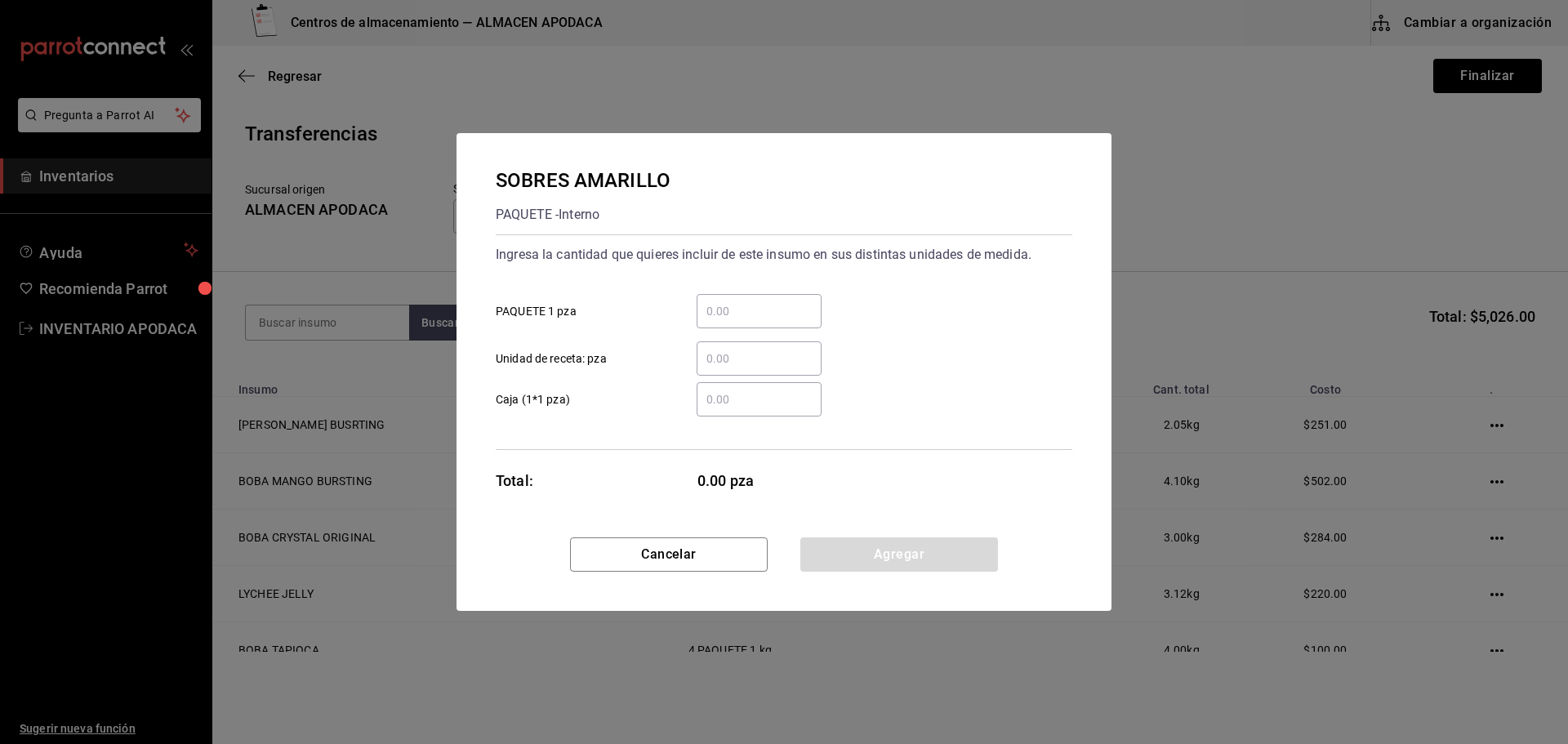
click at [705, 329] on div "​ Unidad de receta: pza" at bounding box center [777, 352] width 590 height 48
click at [749, 293] on div "​ PAQUETE 1 pza" at bounding box center [777, 305] width 590 height 48
click at [723, 318] on div "​" at bounding box center [759, 311] width 125 height 35
click at [723, 318] on input "​ PAQUETE 1 pza" at bounding box center [759, 311] width 125 height 20
click at [850, 551] on button "Agregar" at bounding box center [898, 554] width 198 height 35
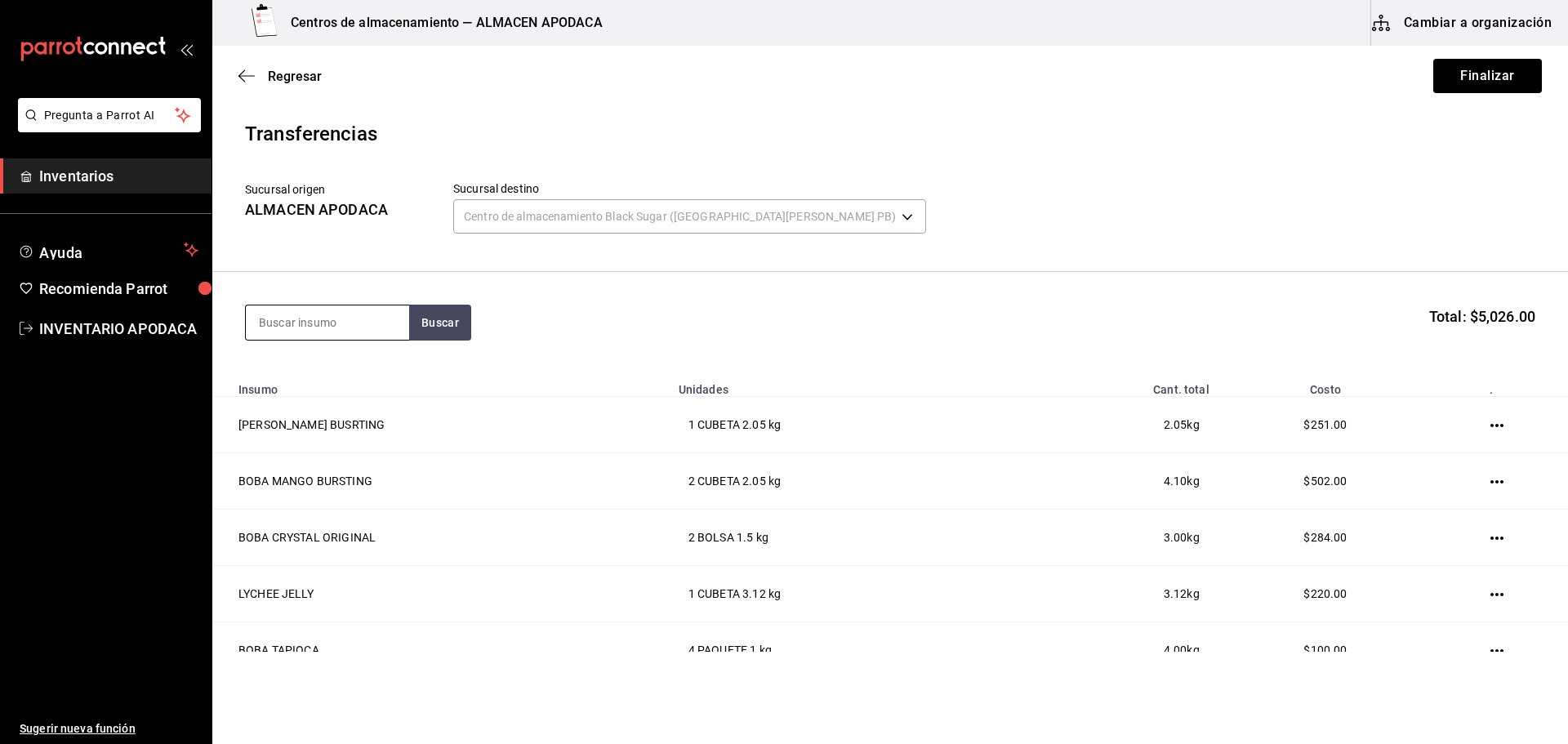
click at [336, 336] on input at bounding box center [327, 323] width 163 height 35
click at [339, 327] on input at bounding box center [327, 323] width 163 height 35
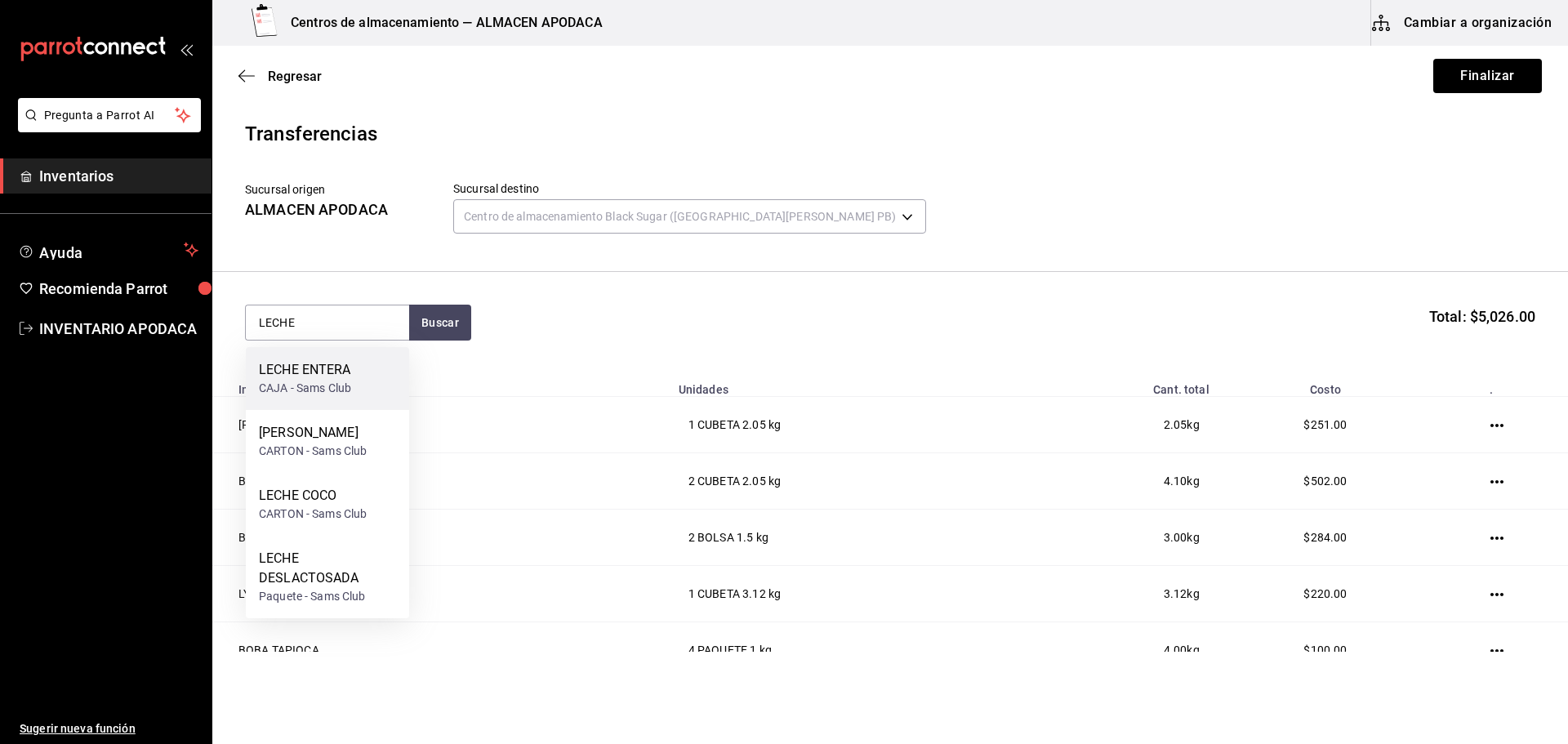
click at [355, 383] on div "LECHE ENTERA CAJA - Sams Club" at bounding box center [327, 378] width 163 height 63
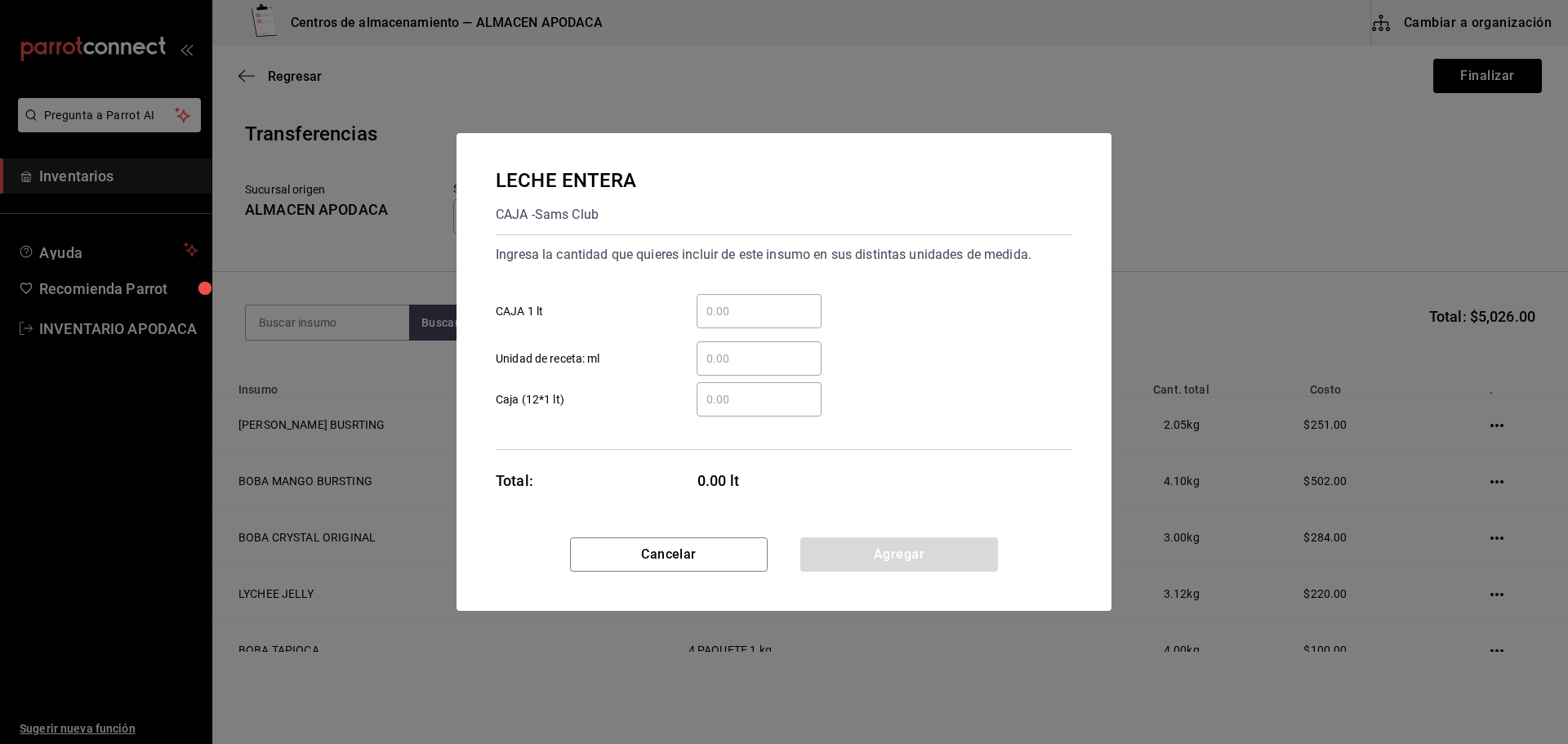
click at [782, 309] on input "​ CAJA 1 lt" at bounding box center [759, 311] width 125 height 20
click at [863, 553] on button "Agregar" at bounding box center [898, 554] width 198 height 35
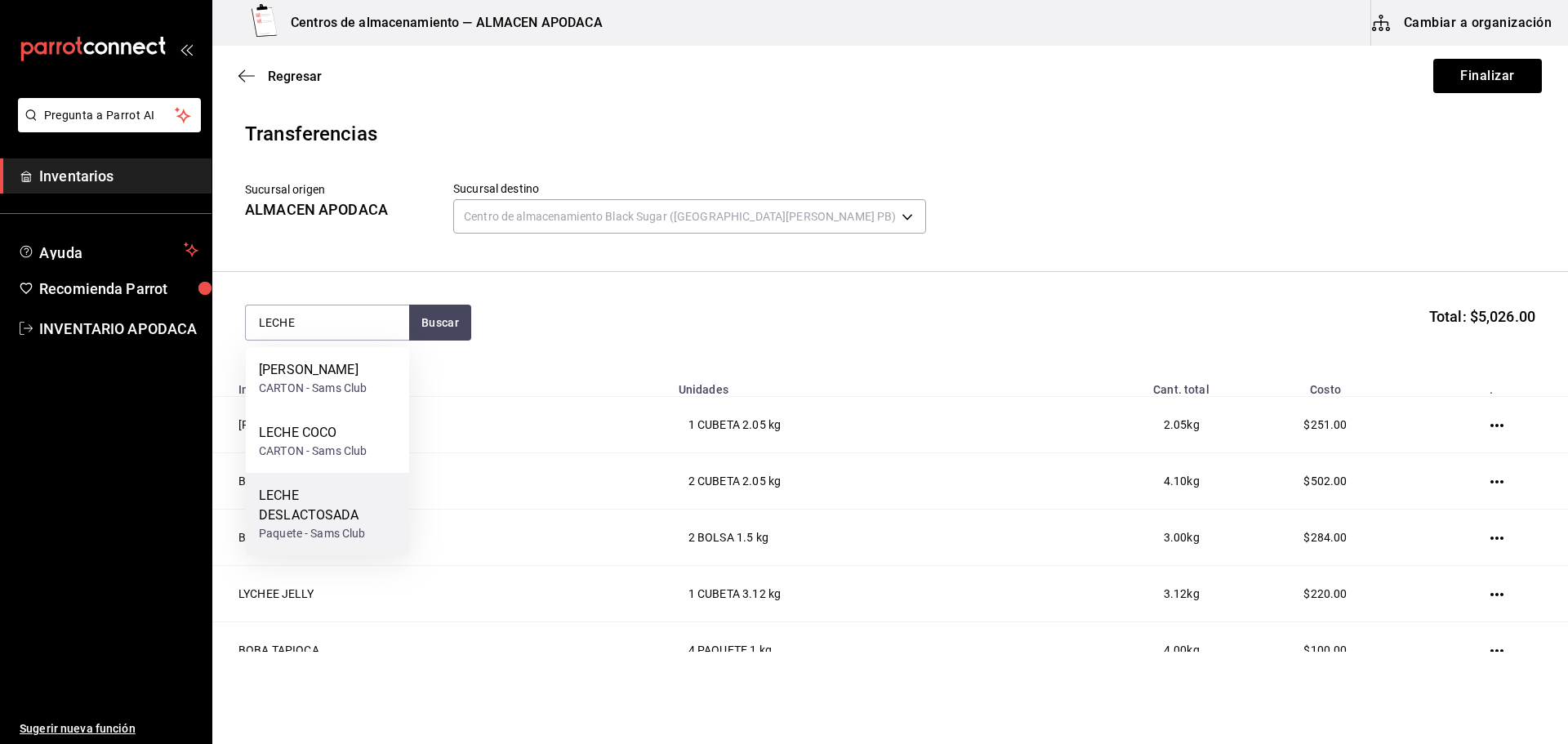
click at [298, 502] on div "LECHE DESLACTOSADA" at bounding box center [327, 506] width 137 height 39
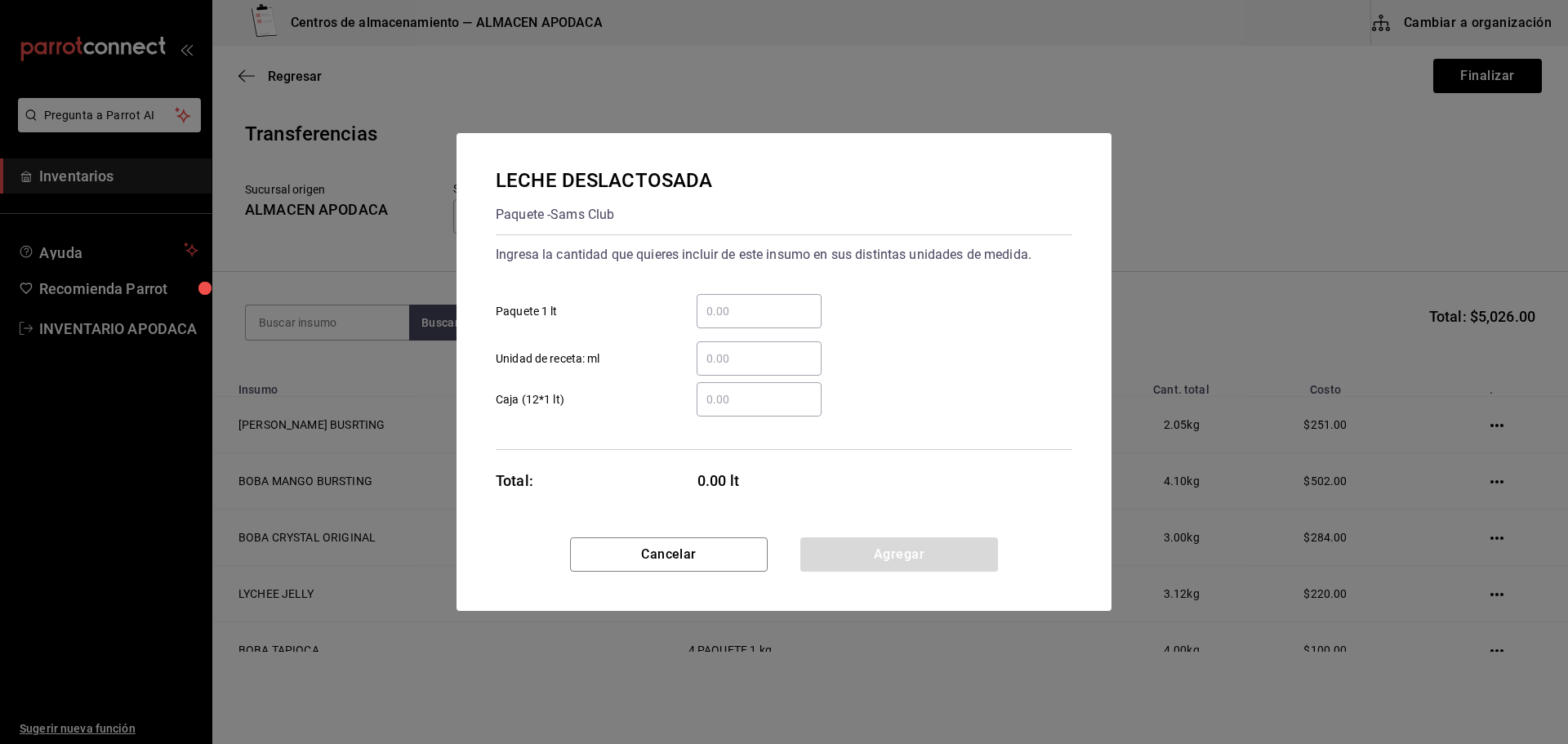
click at [786, 301] on input "​ Paquete 1 lt" at bounding box center [759, 311] width 125 height 20
click at [837, 538] on div "LECHE DESLACTOSADA Paquete - Sams Club Ingresa la cantidad que quieres incluir …" at bounding box center [784, 372] width 655 height 478
click at [837, 540] on button "Agregar" at bounding box center [898, 554] width 198 height 35
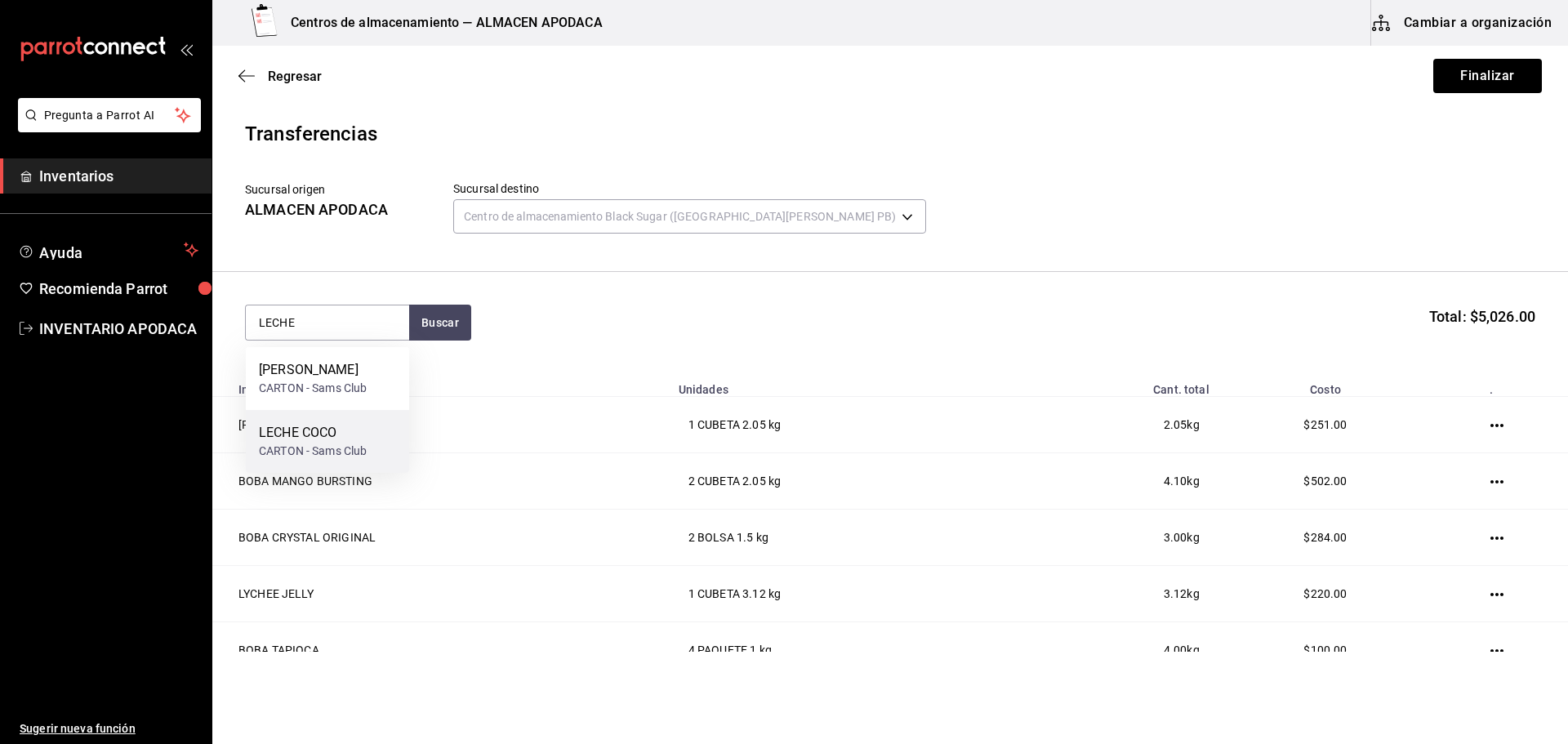
click at [344, 430] on div "LECHE COCO" at bounding box center [312, 433] width 108 height 20
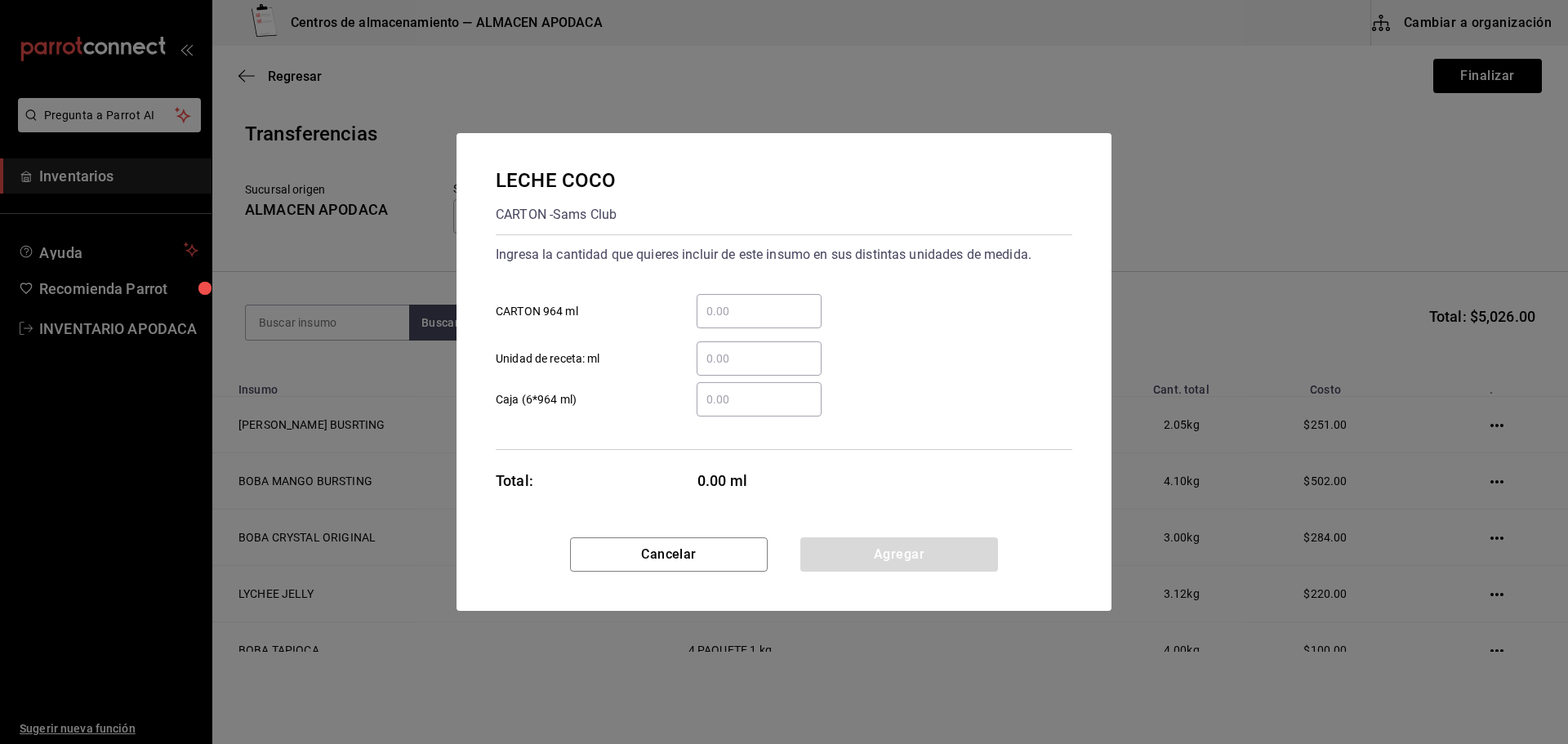
click at [764, 302] on input "​ CARTON 964 ml" at bounding box center [759, 311] width 125 height 20
click at [888, 539] on button "Agregar" at bounding box center [898, 554] width 198 height 35
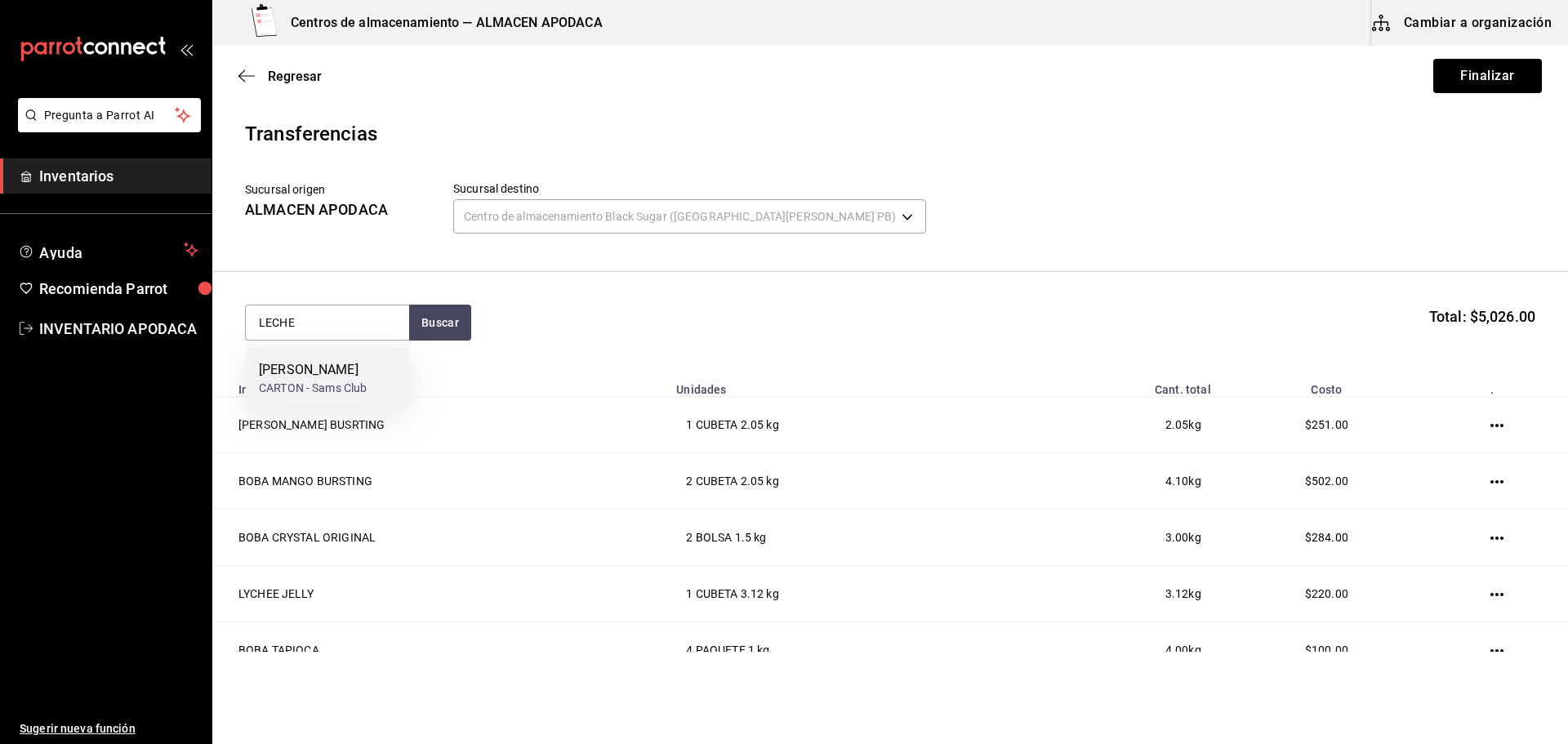
click at [292, 384] on div "CARTON - Sams Club" at bounding box center [312, 388] width 108 height 17
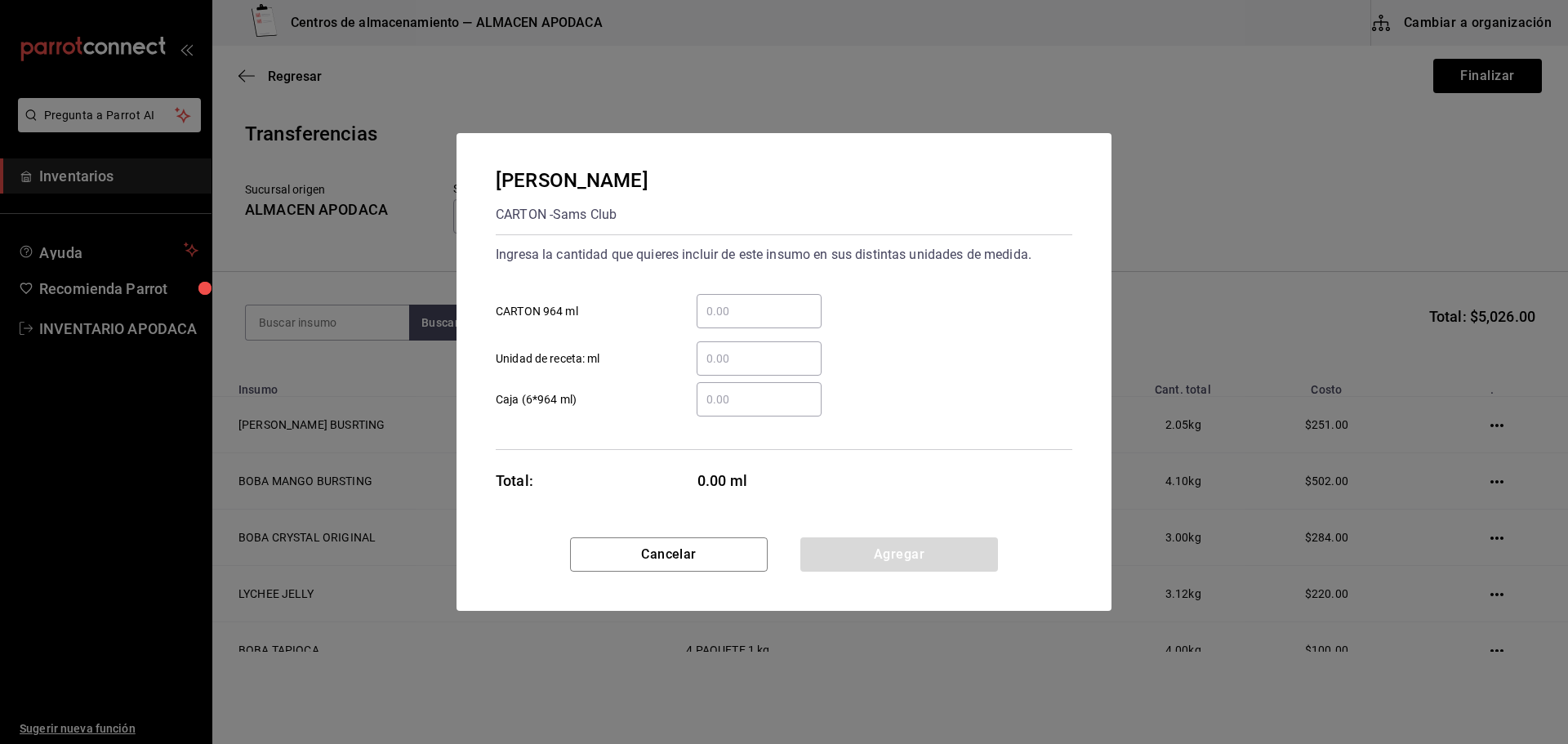
click at [730, 294] on div "​" at bounding box center [759, 311] width 125 height 35
click at [730, 301] on input "​ CARTON 964 ml" at bounding box center [759, 311] width 125 height 20
click at [876, 557] on button "Agregar" at bounding box center [898, 554] width 198 height 35
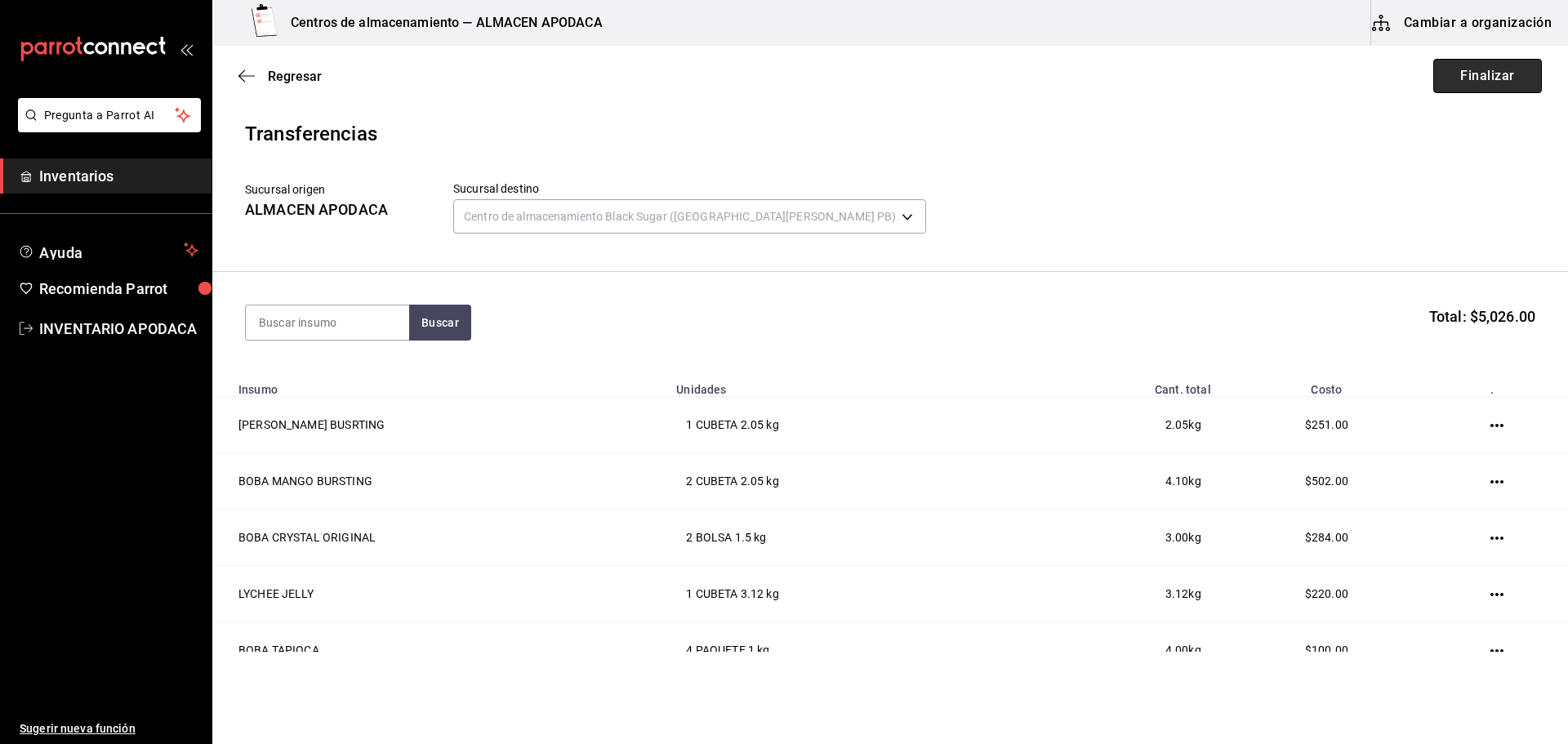
click at [1481, 74] on button "Finalizar" at bounding box center [1487, 76] width 109 height 35
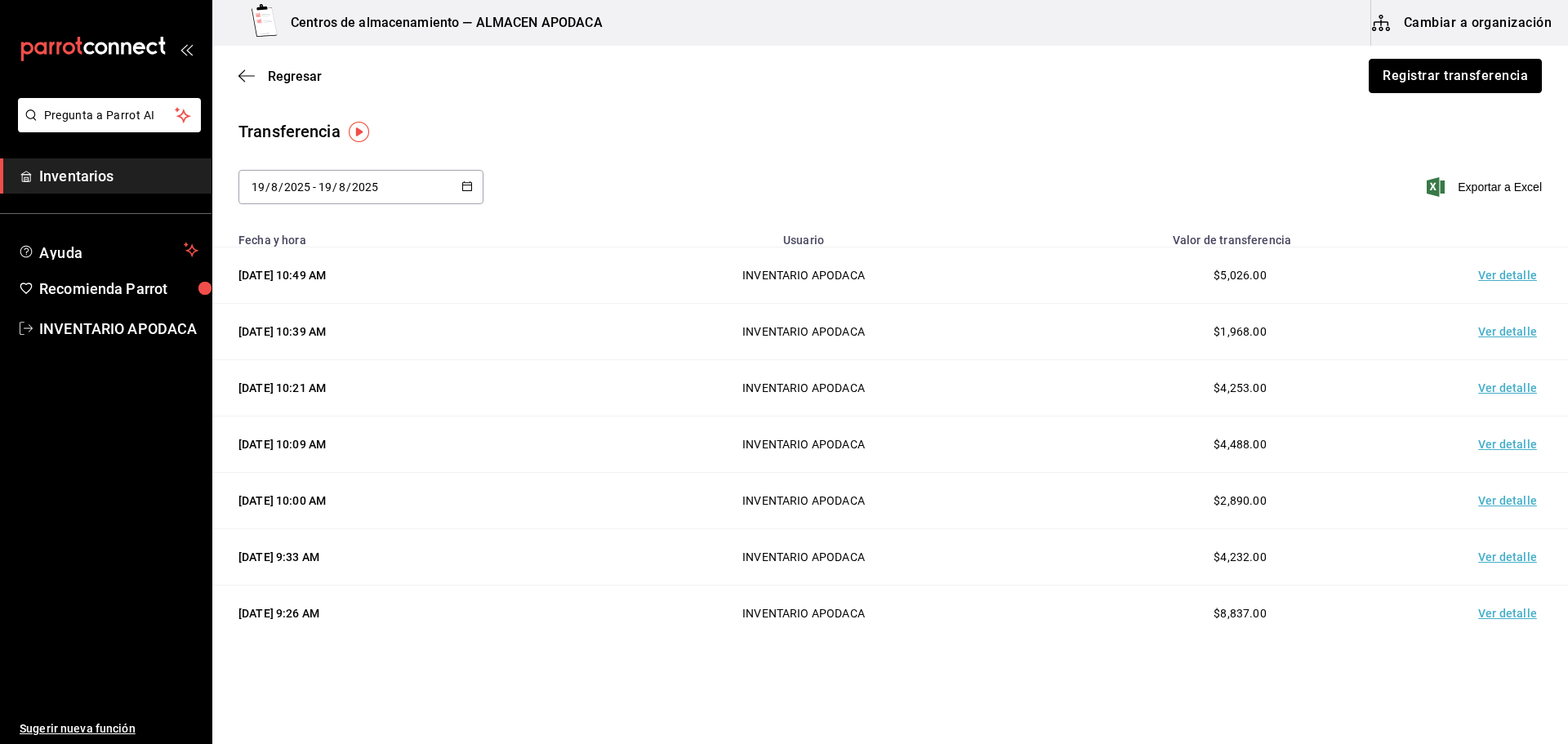
click at [1481, 74] on button "Registrar transferencia" at bounding box center [1455, 76] width 173 height 35
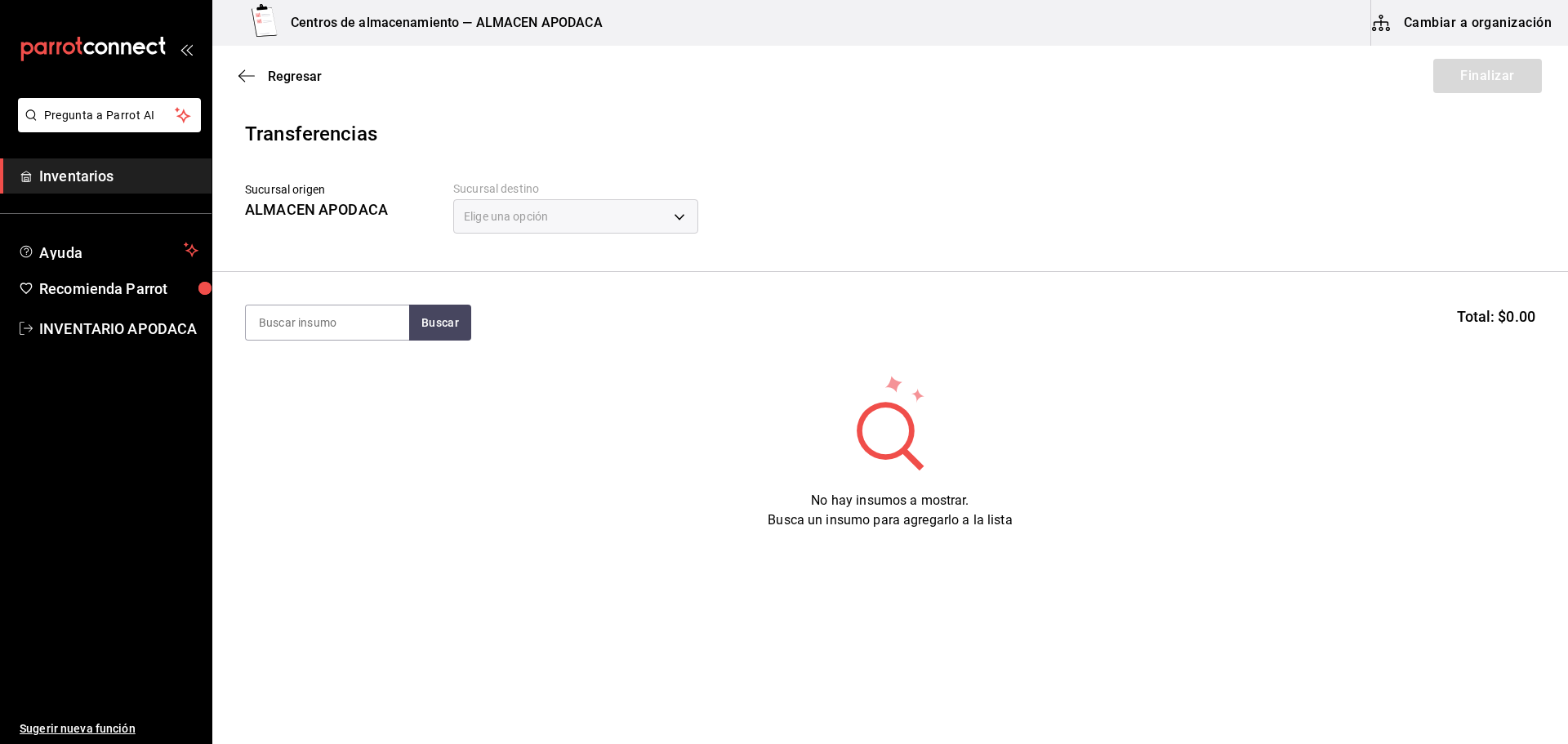
click at [653, 220] on div "Elige una opción" at bounding box center [575, 216] width 245 height 35
click at [611, 235] on div "Sucursal destino Elige una opción default" at bounding box center [575, 209] width 245 height 57
click at [611, 224] on div "Elige una opción" at bounding box center [575, 216] width 245 height 35
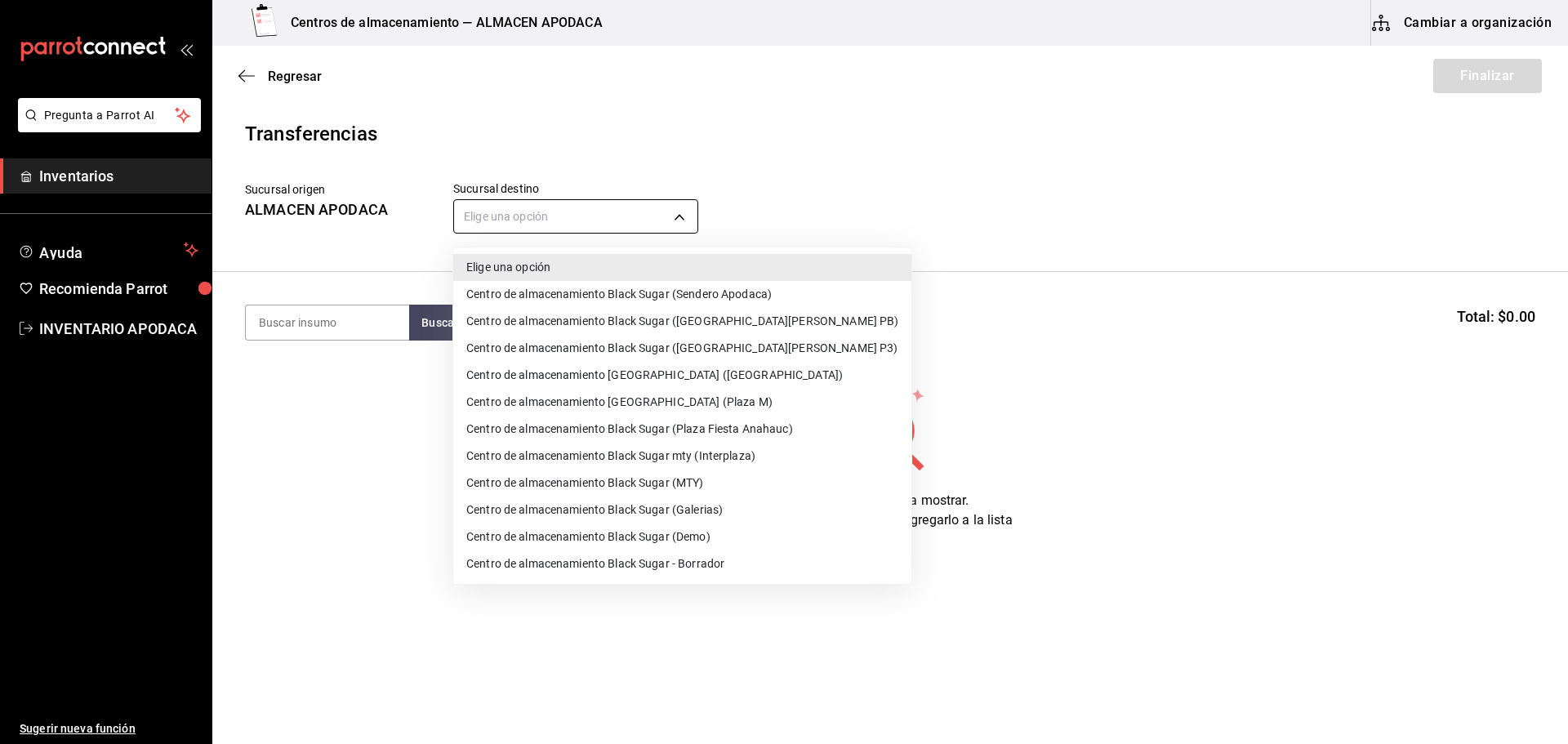
click at [689, 213] on body "Pregunta a Parrot AI Inventarios Ayuda Recomienda Parrot INVENTARIO APODACA Sug…" at bounding box center [784, 326] width 1568 height 652
click at [748, 510] on li "Centro de almacenamiento Black Sugar (Galerias)" at bounding box center [682, 509] width 458 height 27
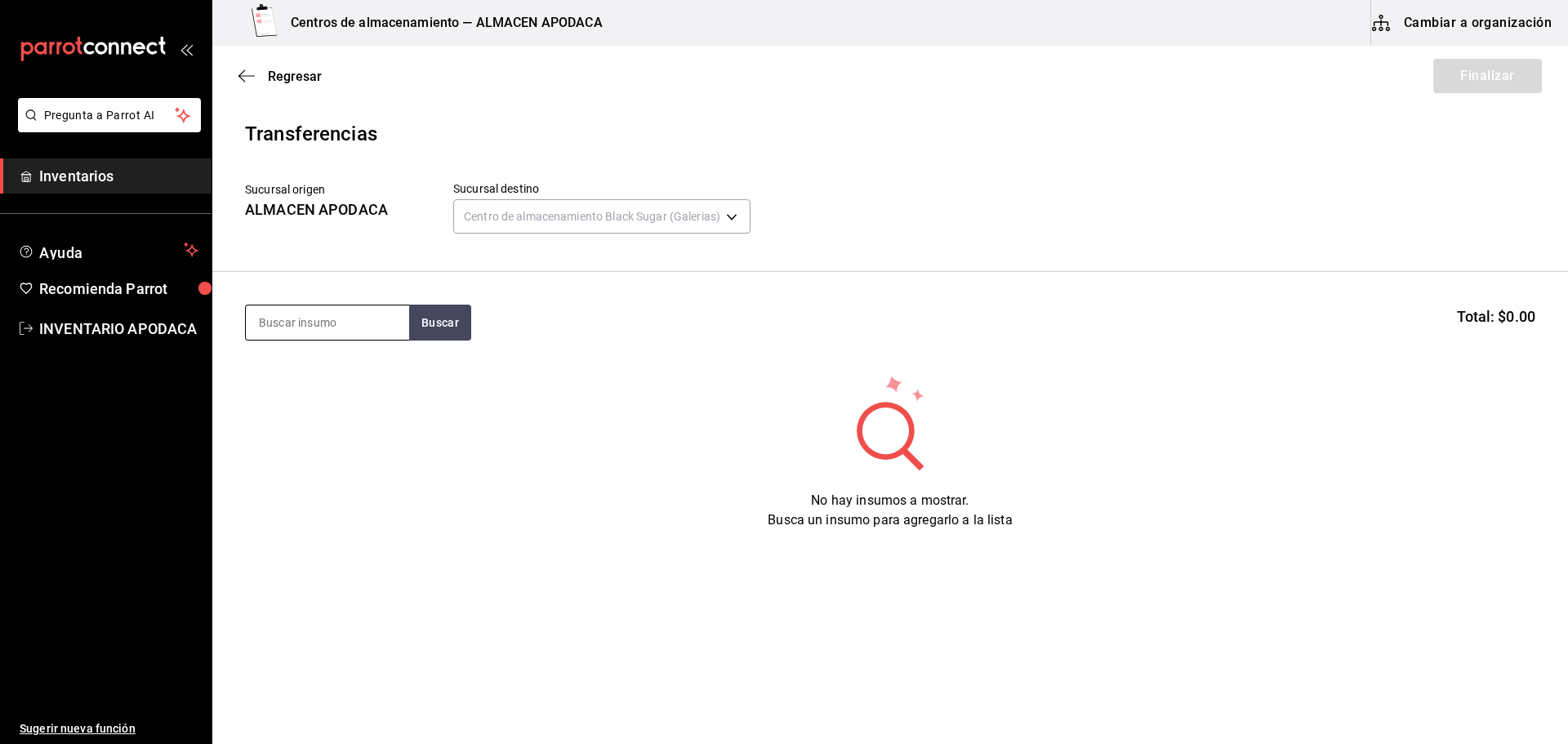
click at [376, 305] on div at bounding box center [326, 323] width 164 height 36
drag, startPoint x: 375, startPoint y: 309, endPoint x: 375, endPoint y: 326, distance: 17.0
click at [375, 326] on input at bounding box center [327, 323] width 163 height 35
click at [446, 336] on button "Buscar" at bounding box center [440, 323] width 62 height 36
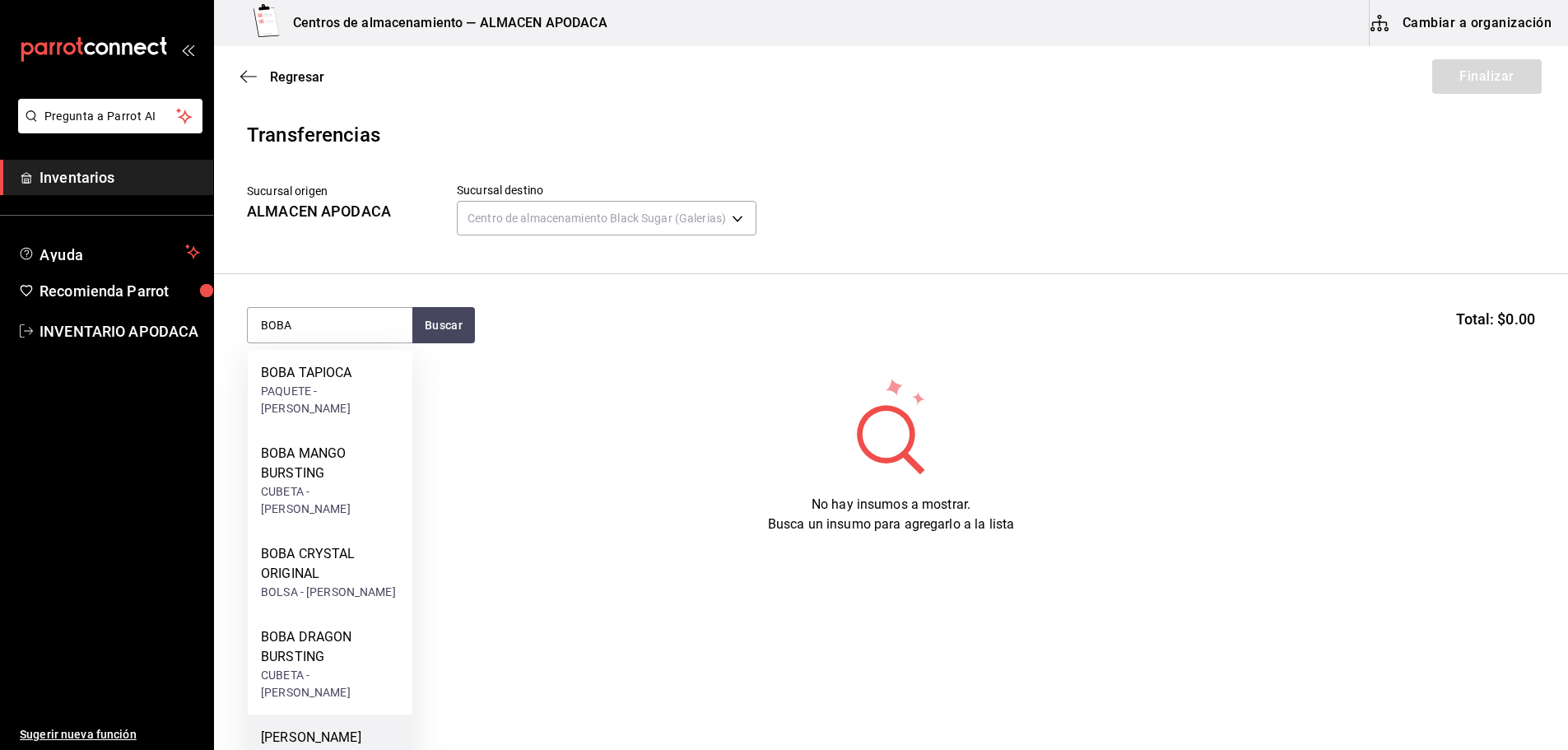
click at [379, 728] on div "[PERSON_NAME] BUSRTING" at bounding box center [330, 748] width 138 height 40
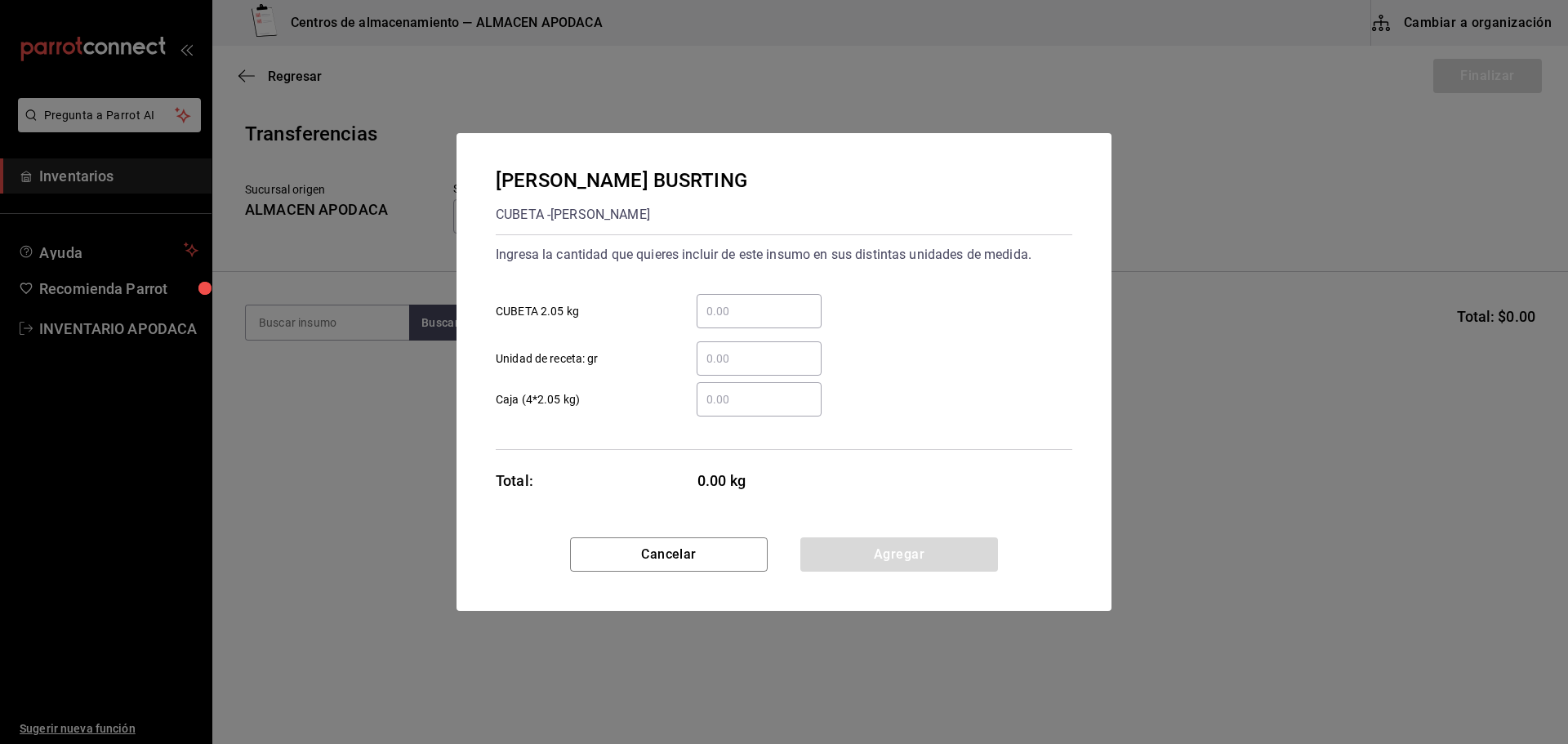
click at [761, 289] on div "​ CUBETA 2.05 kg" at bounding box center [777, 305] width 590 height 48
click at [758, 299] on div "​ CUBETA 2.05 kg" at bounding box center [777, 305] width 590 height 48
click at [753, 308] on input "​ CUBETA 2.05 kg" at bounding box center [759, 311] width 125 height 20
click at [865, 559] on button "Agregar" at bounding box center [898, 554] width 198 height 35
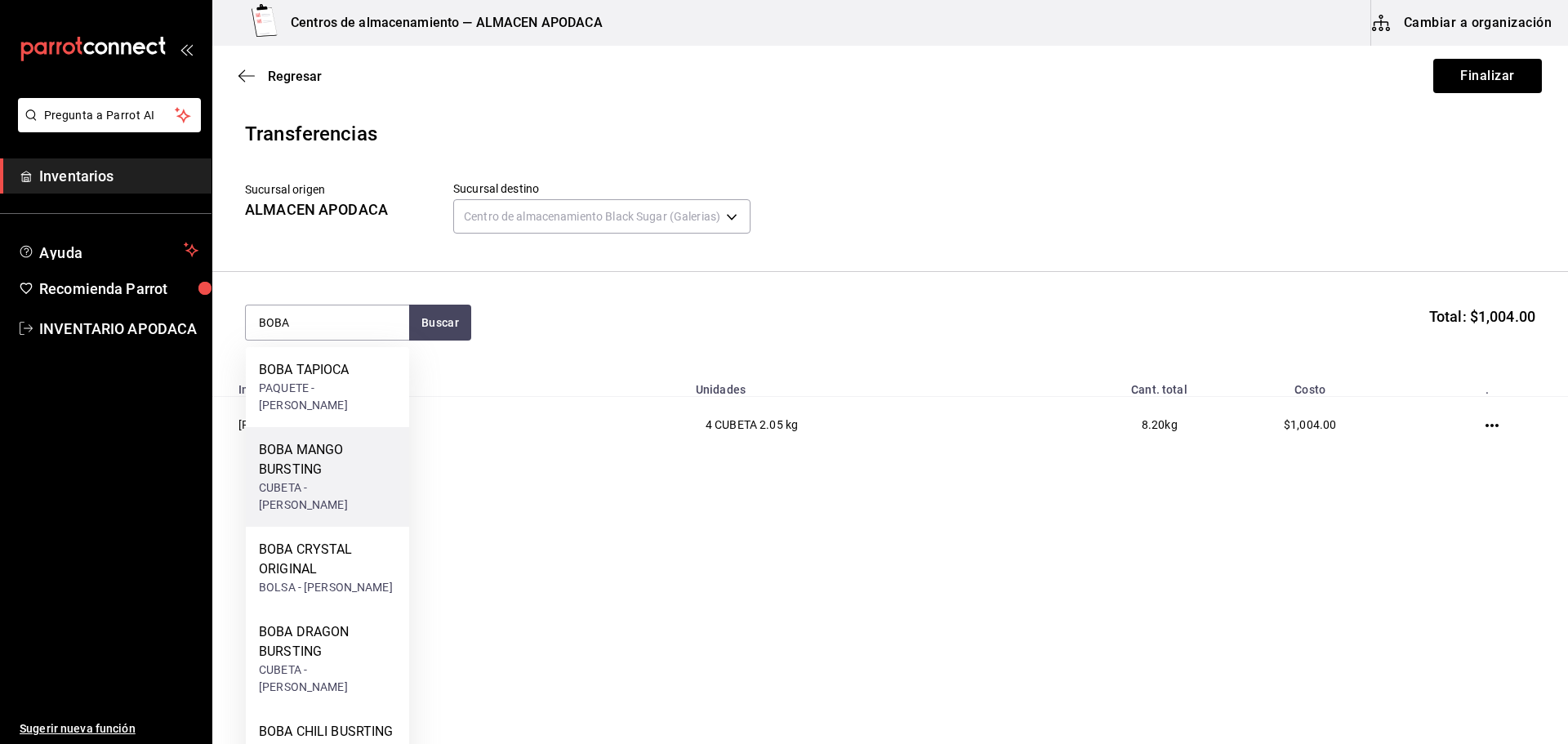
click at [318, 440] on div "BOBA MANGO BURSTING" at bounding box center [327, 460] width 137 height 39
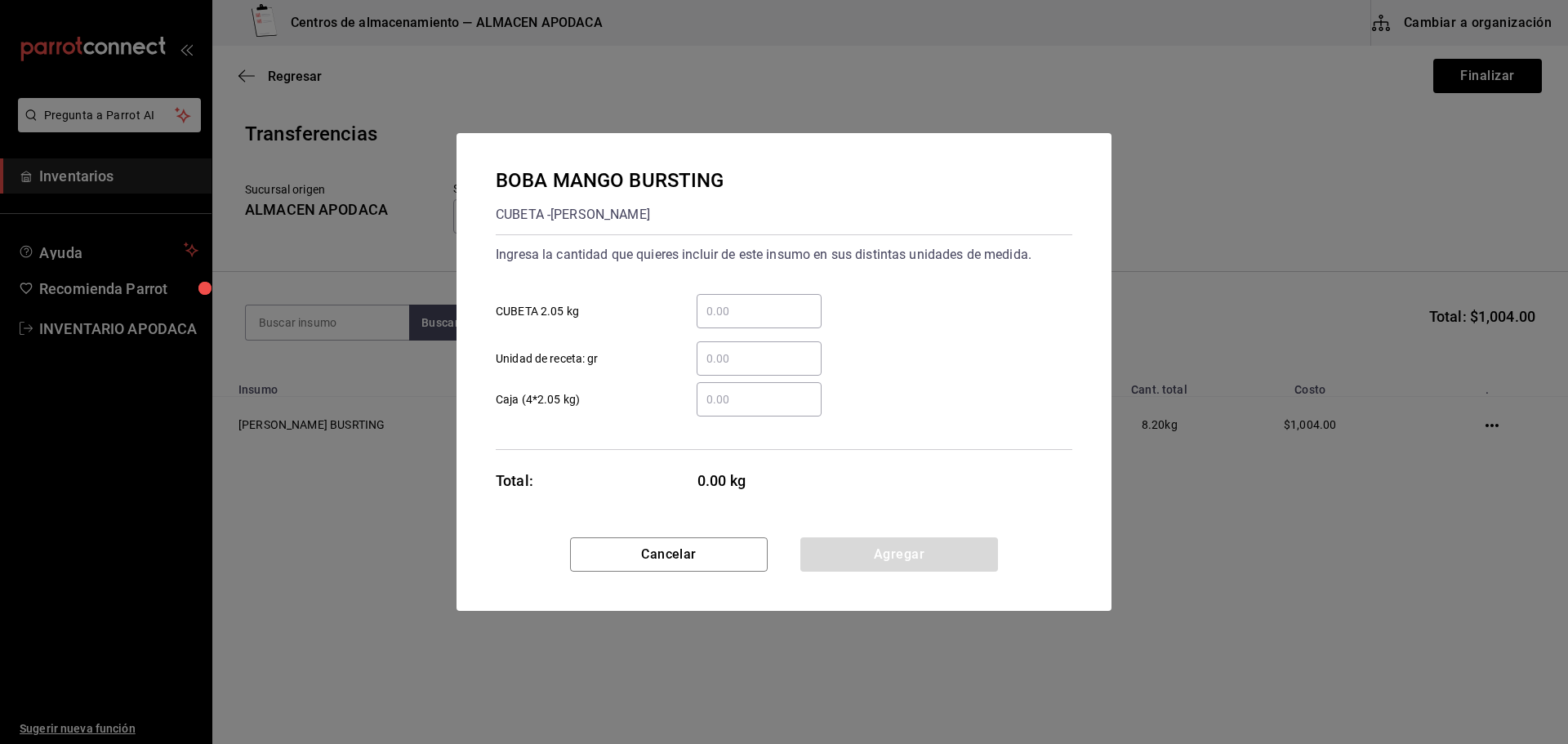
click at [743, 314] on input "​ CUBETA 2.05 kg" at bounding box center [759, 311] width 125 height 20
click at [875, 542] on button "Agregar" at bounding box center [898, 554] width 198 height 35
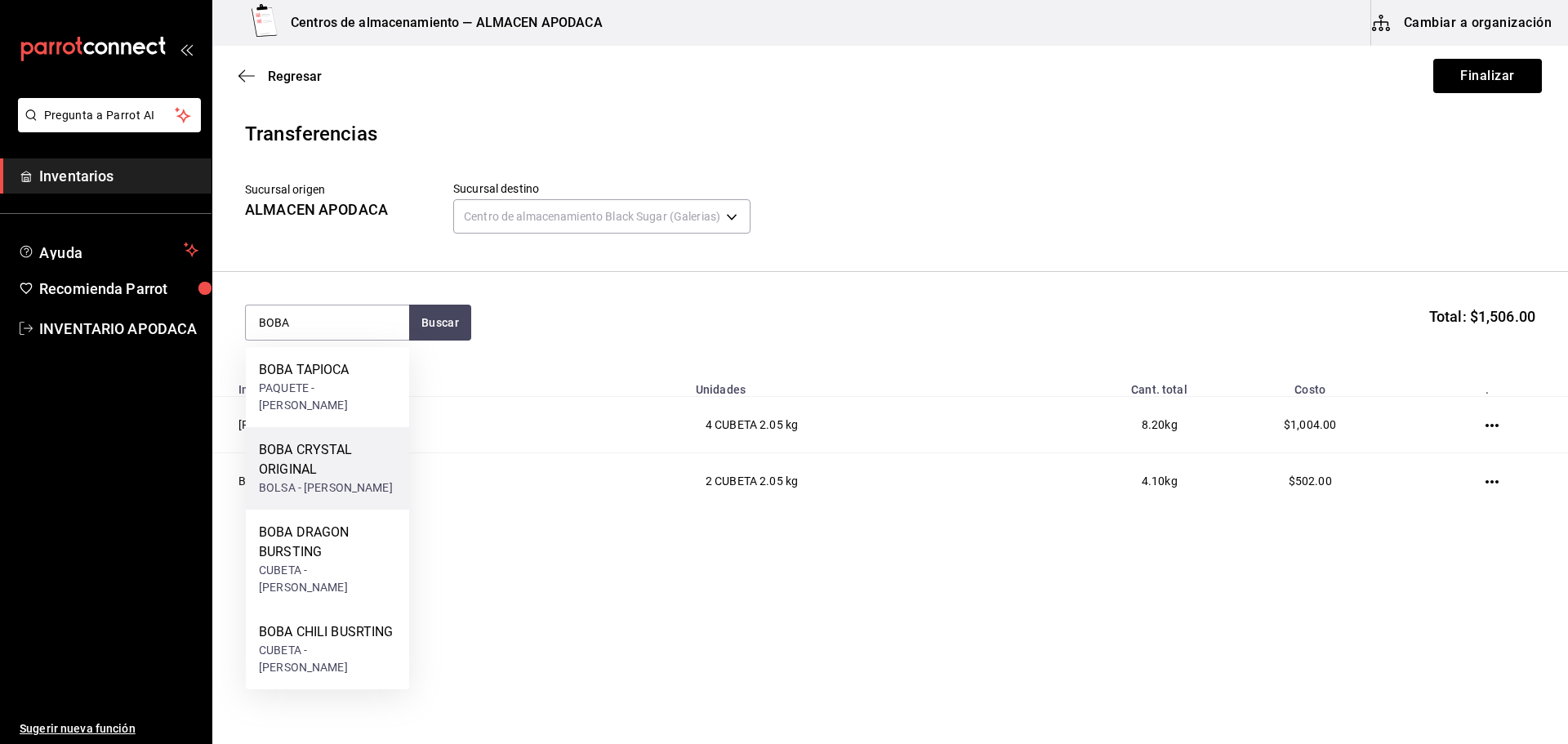
click at [340, 440] on div "BOBA CRYSTAL ORIGINAL" at bounding box center [327, 460] width 137 height 39
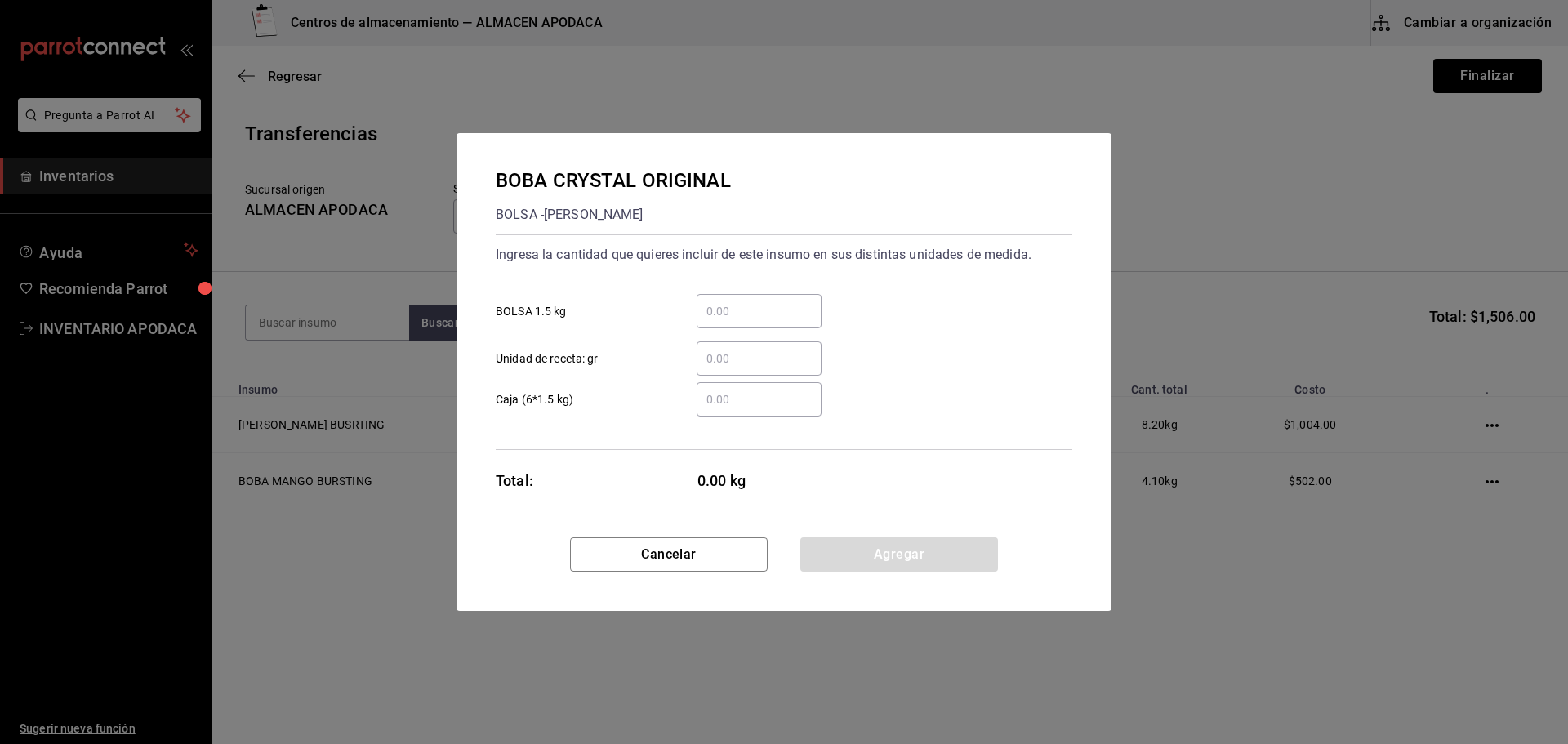
click at [773, 311] on input "​ BOLSA 1.5 kg" at bounding box center [759, 311] width 125 height 20
click at [902, 556] on button "Agregar" at bounding box center [898, 554] width 198 height 35
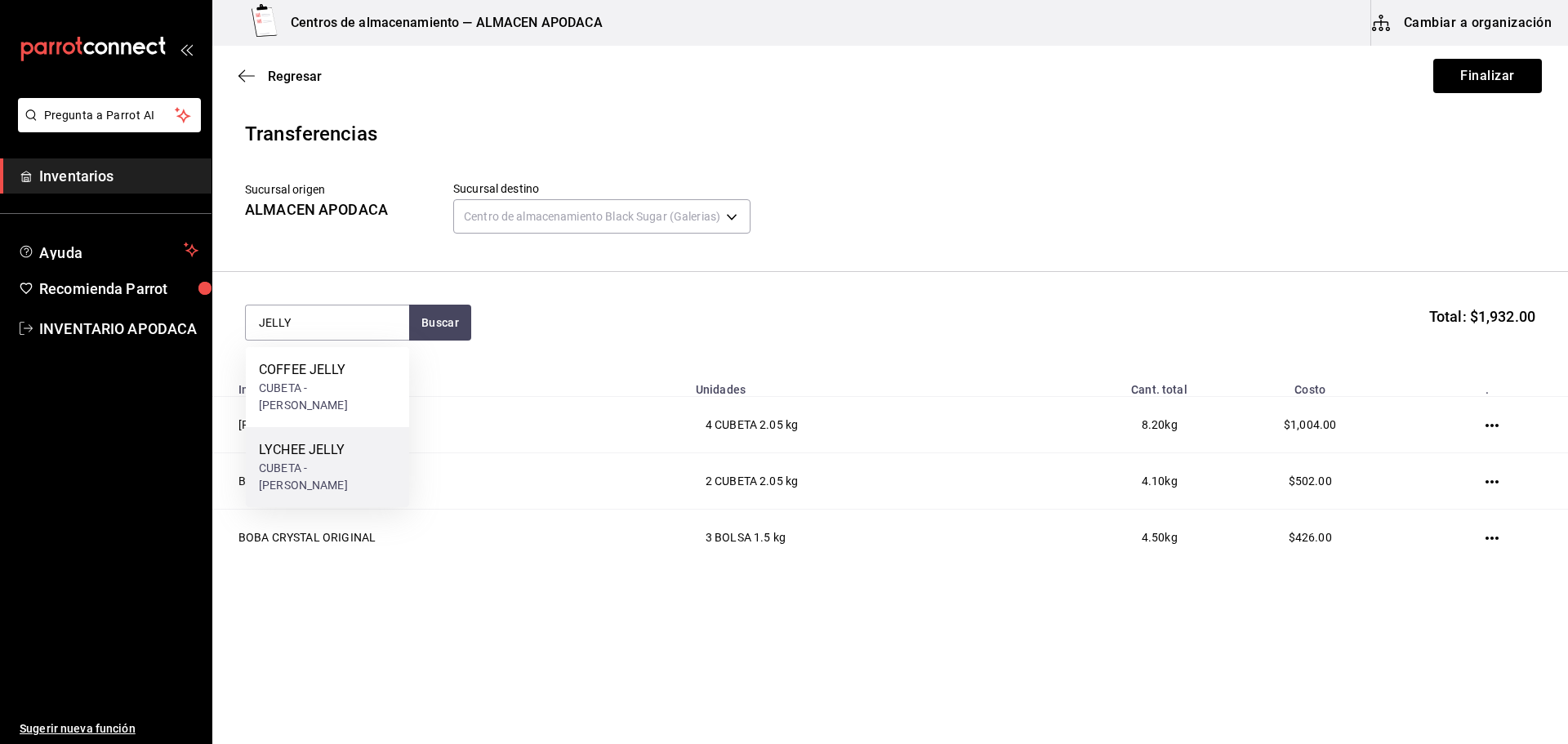
click at [271, 440] on div "LYCHEE JELLY" at bounding box center [327, 449] width 137 height 20
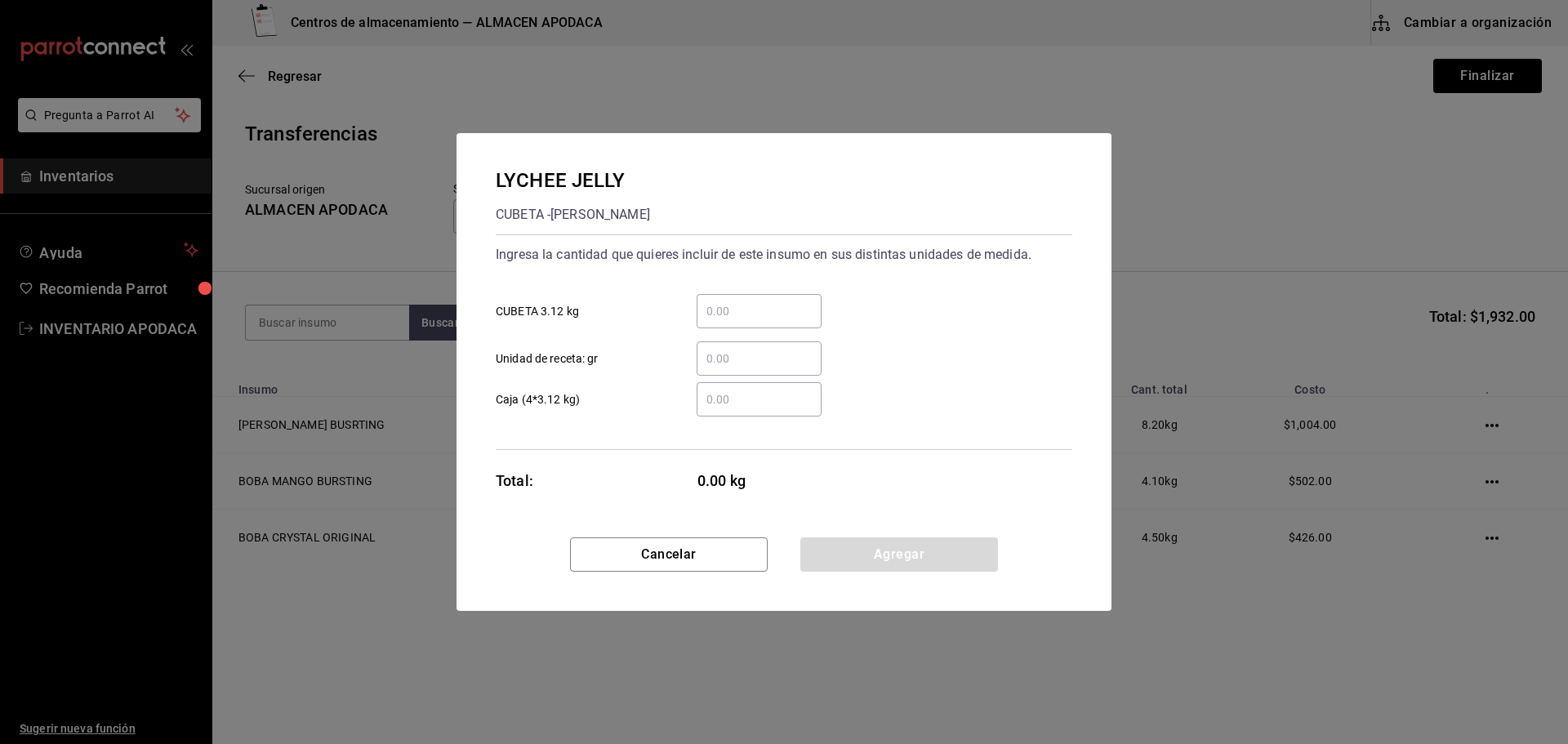
click at [790, 313] on input "​ CUBETA 3.12 kg" at bounding box center [759, 311] width 125 height 20
click at [880, 547] on button "Agregar" at bounding box center [898, 554] width 198 height 35
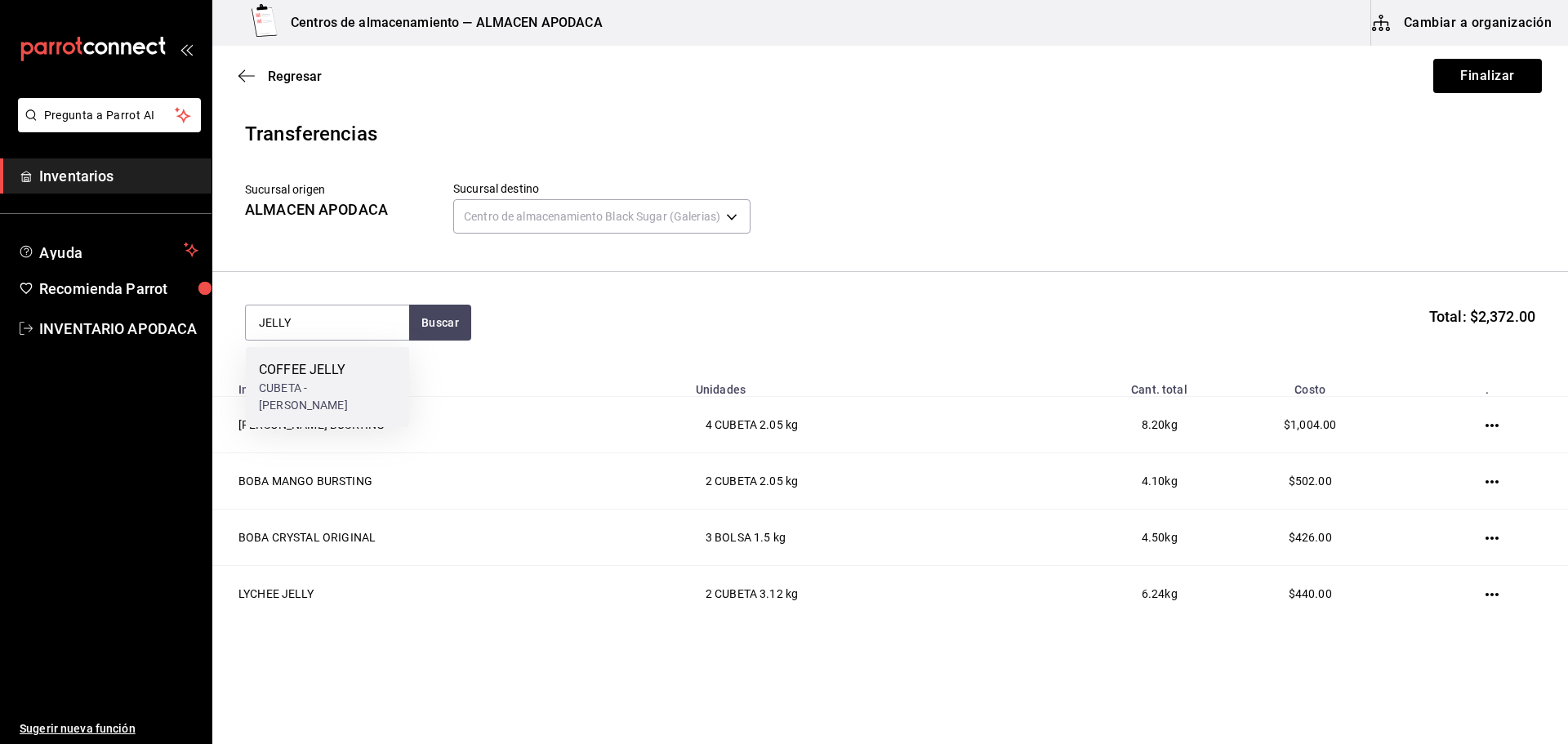
click at [349, 401] on div "COFFEE JELLY CUBETA - [PERSON_NAME]" at bounding box center [327, 387] width 163 height 80
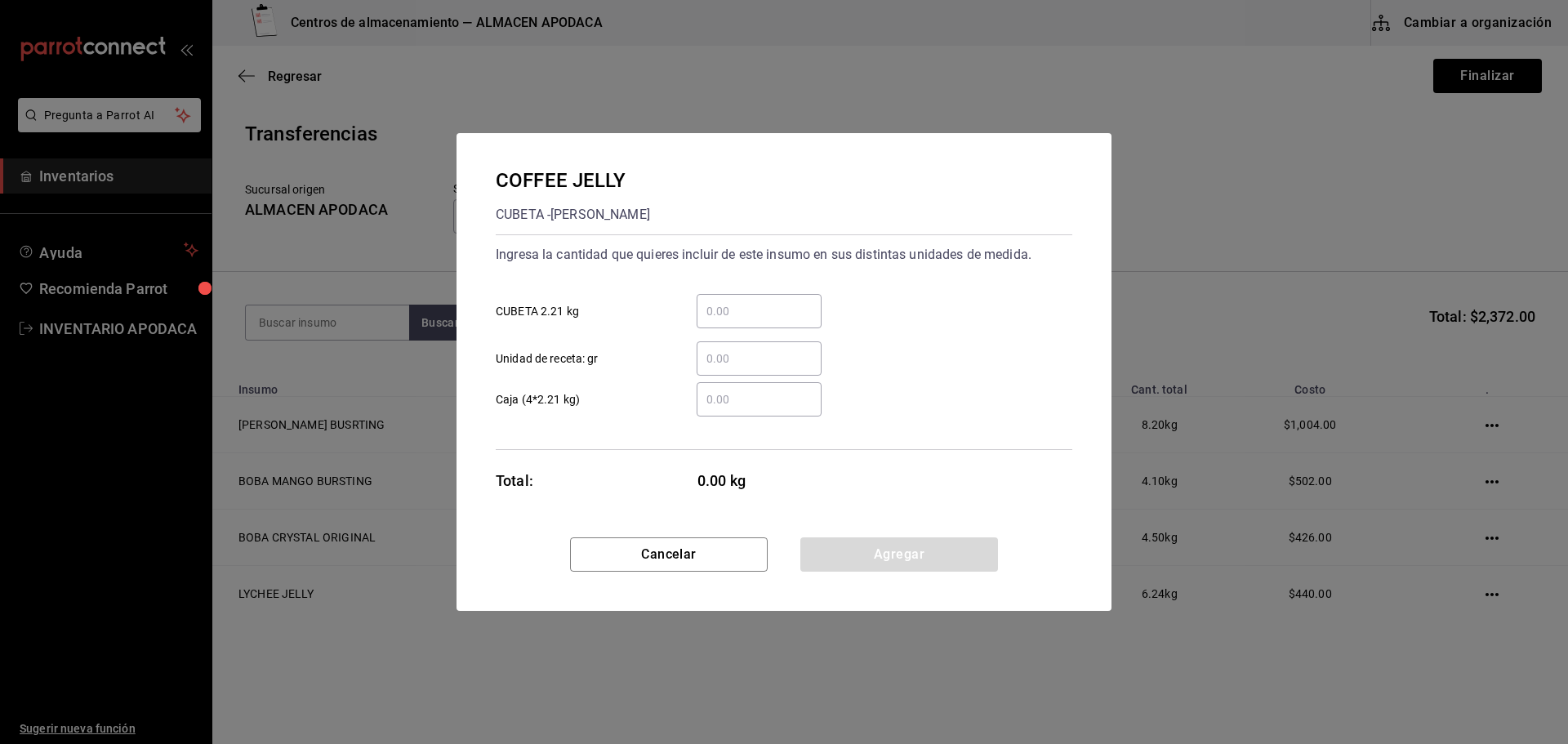
click at [814, 295] on div "​" at bounding box center [759, 311] width 125 height 35
click at [814, 301] on input "​ CUBETA 2.21 kg" at bounding box center [759, 311] width 125 height 20
click at [776, 311] on input "​ CUBETA 2.21 kg" at bounding box center [759, 311] width 125 height 20
click at [847, 573] on div "Cancelar Agregar" at bounding box center [784, 574] width 655 height 73
click at [839, 546] on button "Agregar" at bounding box center [898, 554] width 198 height 35
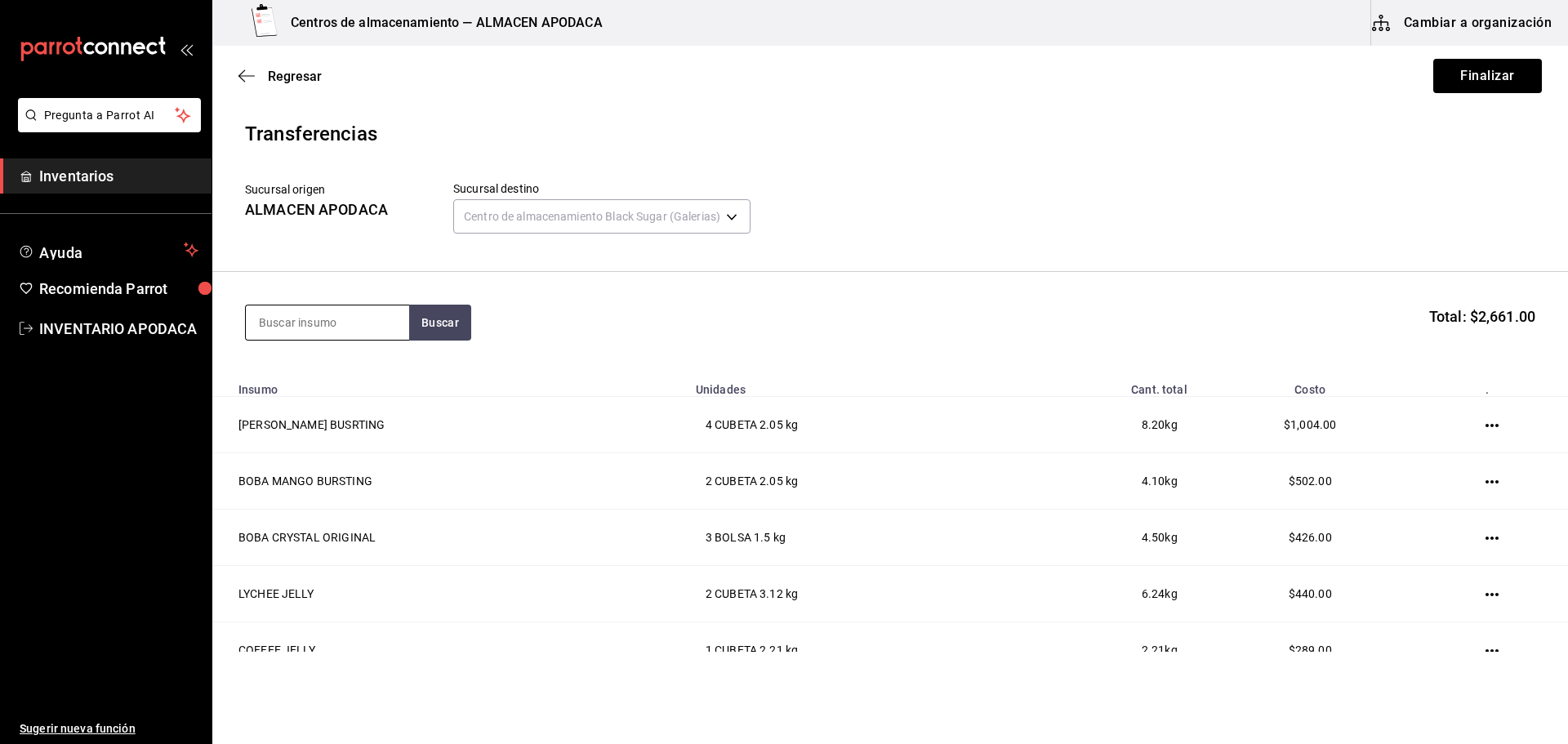
click at [363, 326] on input at bounding box center [327, 323] width 163 height 35
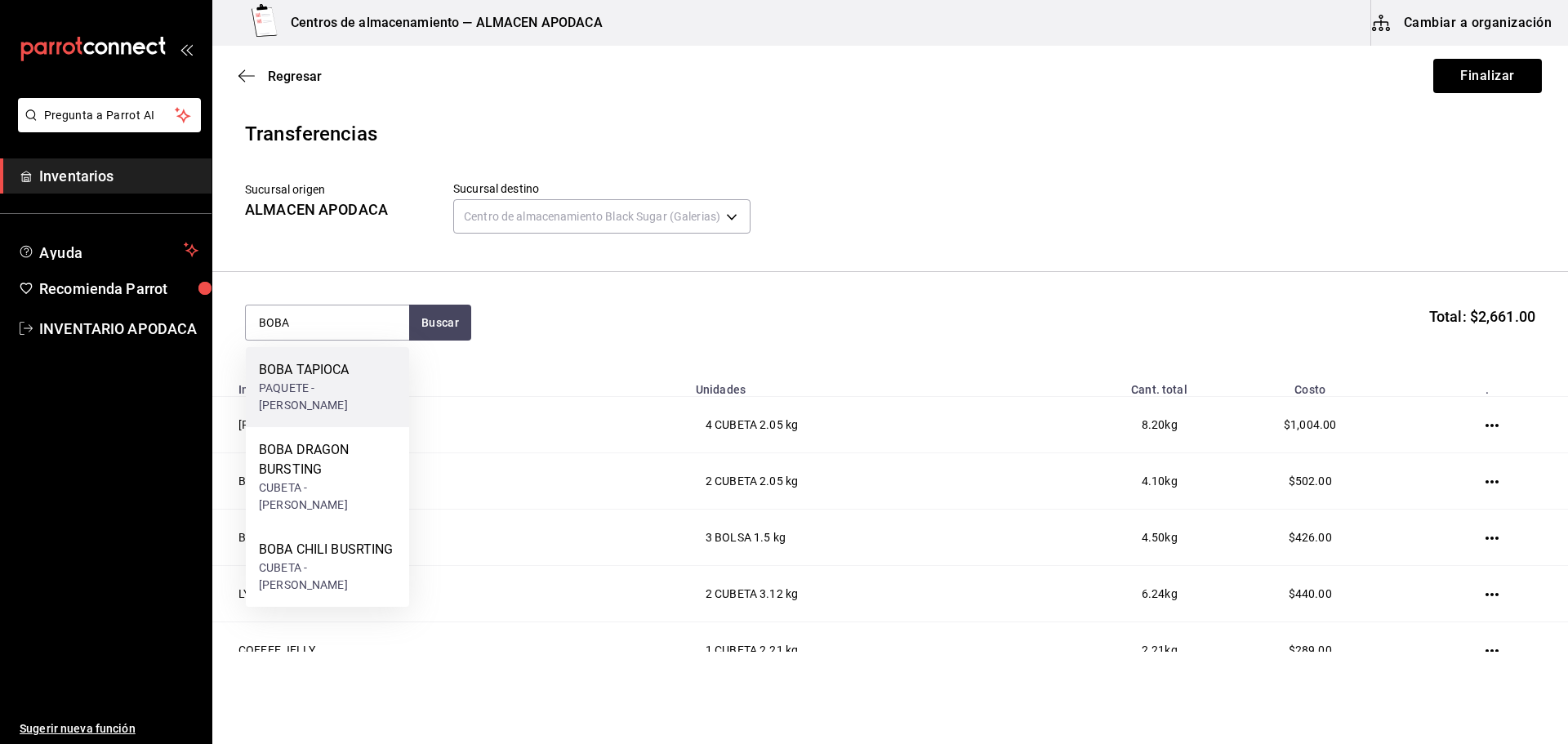
click at [369, 376] on div "BOBA TAPIOCA PAQUETE - [PERSON_NAME]" at bounding box center [327, 387] width 163 height 80
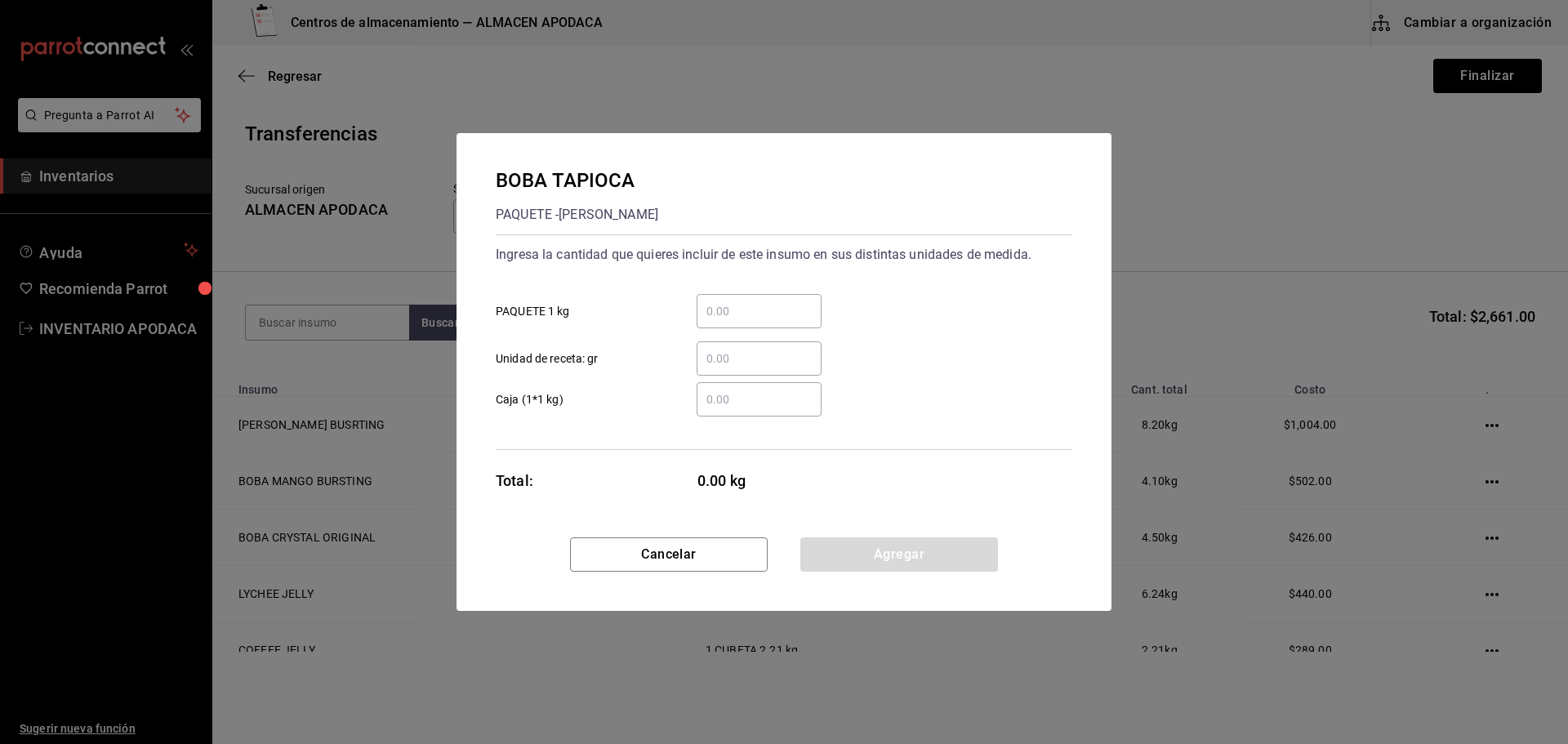
click at [753, 323] on div "​" at bounding box center [759, 311] width 125 height 35
click at [753, 321] on input "​ PAQUETE 1 kg" at bounding box center [759, 311] width 125 height 20
click at [855, 554] on button "Agregar" at bounding box center [898, 554] width 198 height 35
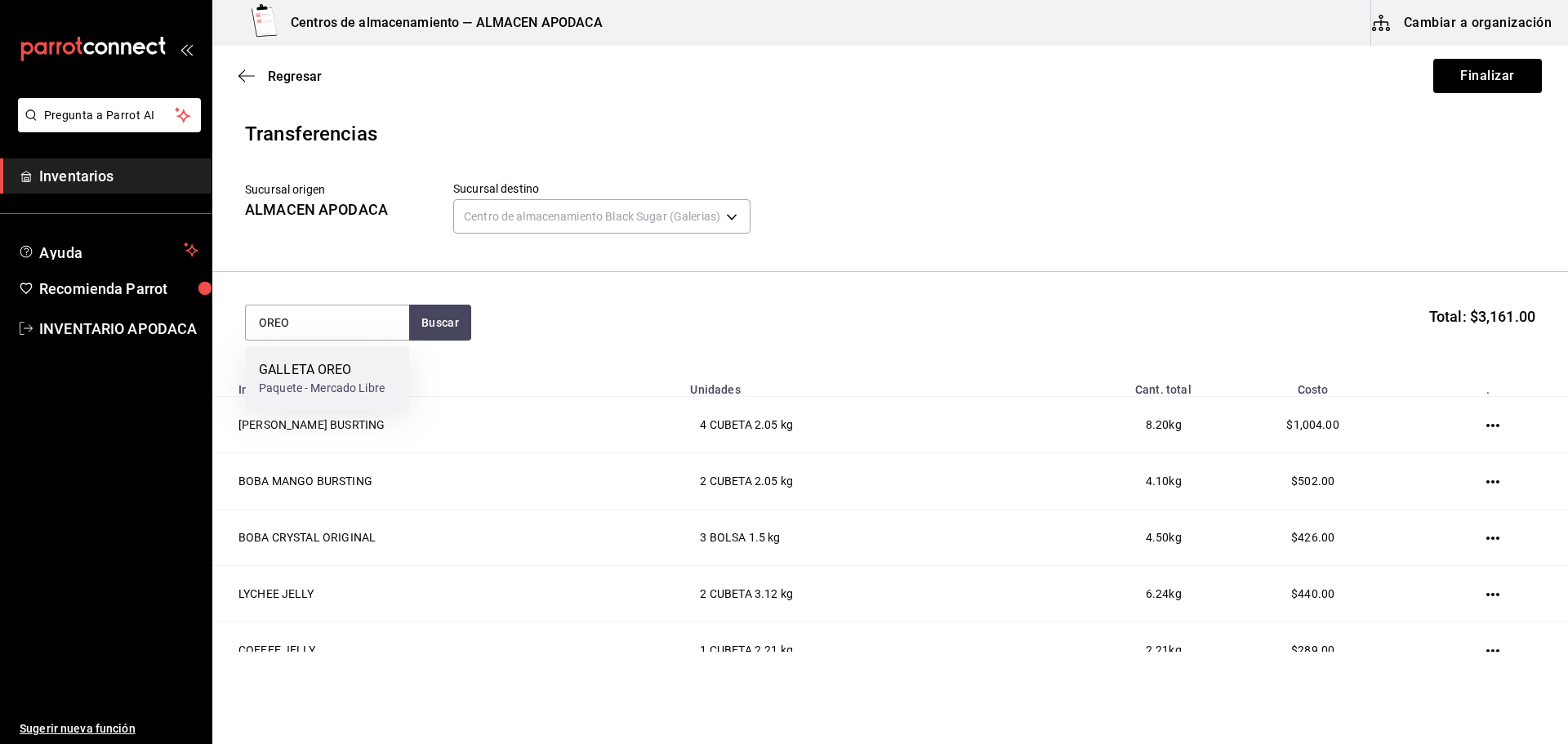
click at [369, 391] on div "Paquete - Mercado Libre" at bounding box center [322, 388] width 126 height 17
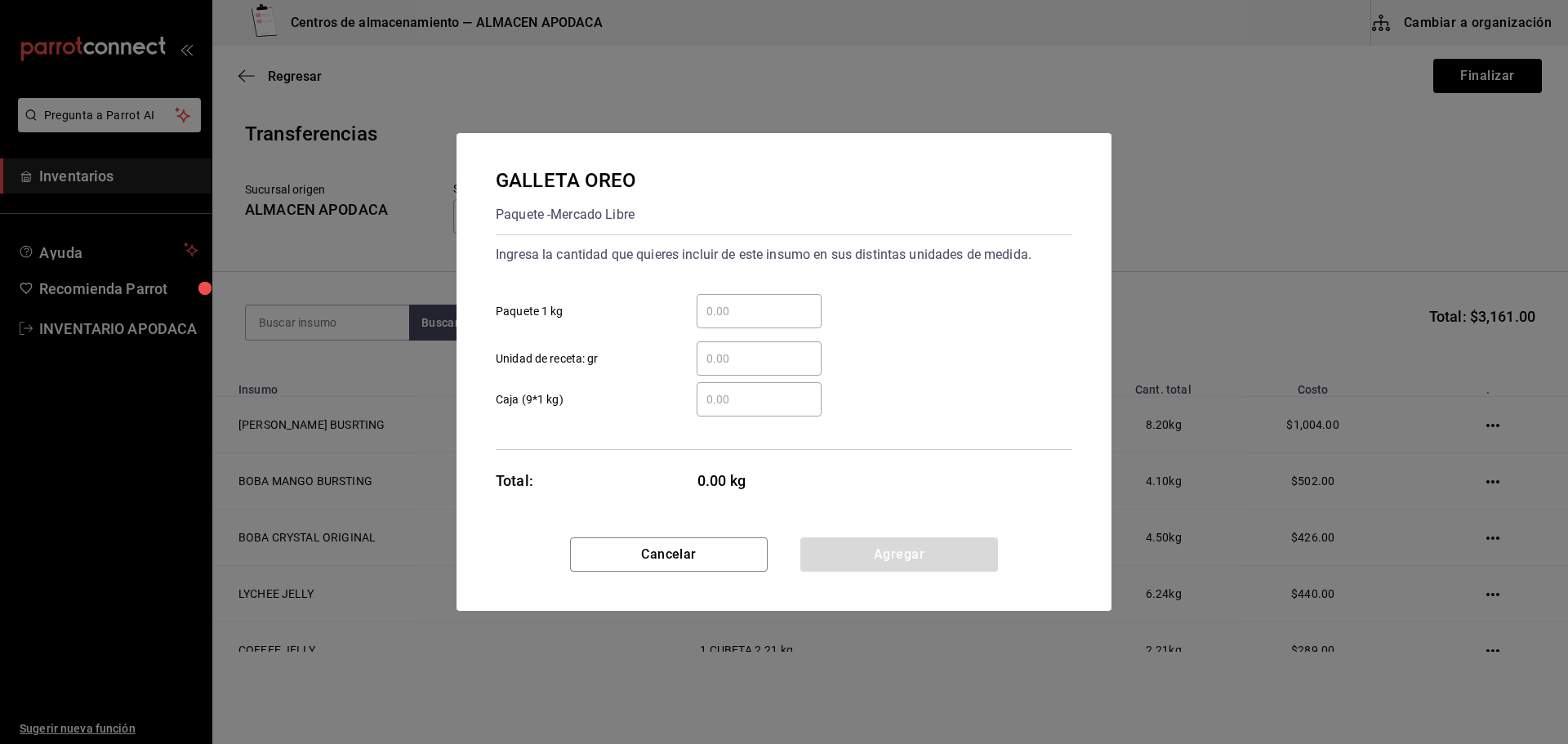
click at [827, 310] on div "​ Paquete 1 kg" at bounding box center [777, 305] width 590 height 48
click at [774, 310] on input "​ Paquete 1 kg" at bounding box center [759, 311] width 125 height 20
click at [869, 538] on button "Agregar" at bounding box center [898, 554] width 198 height 35
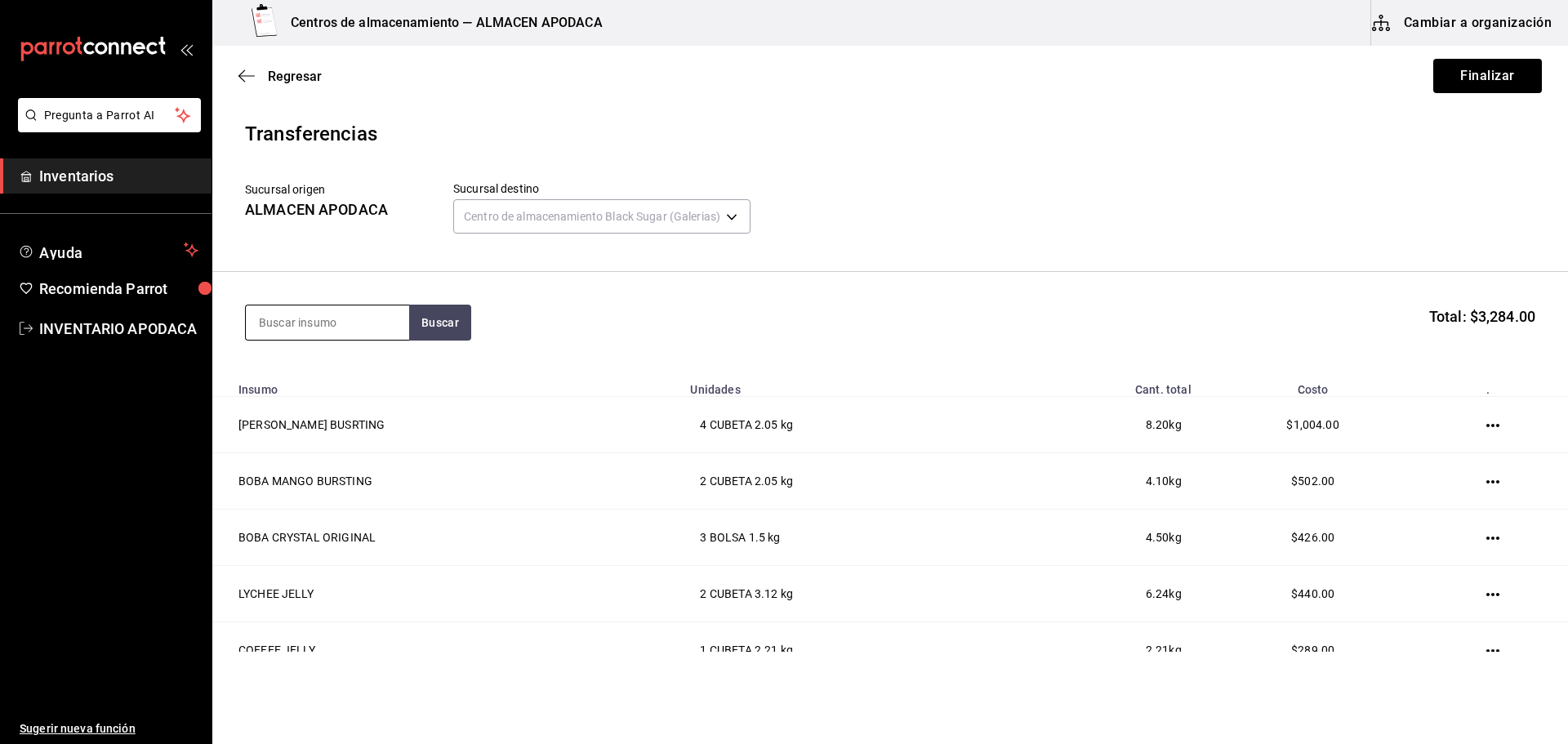
click at [353, 329] on input at bounding box center [327, 323] width 163 height 35
click at [349, 394] on div "TARO PREMIUM POWDER" at bounding box center [327, 380] width 137 height 39
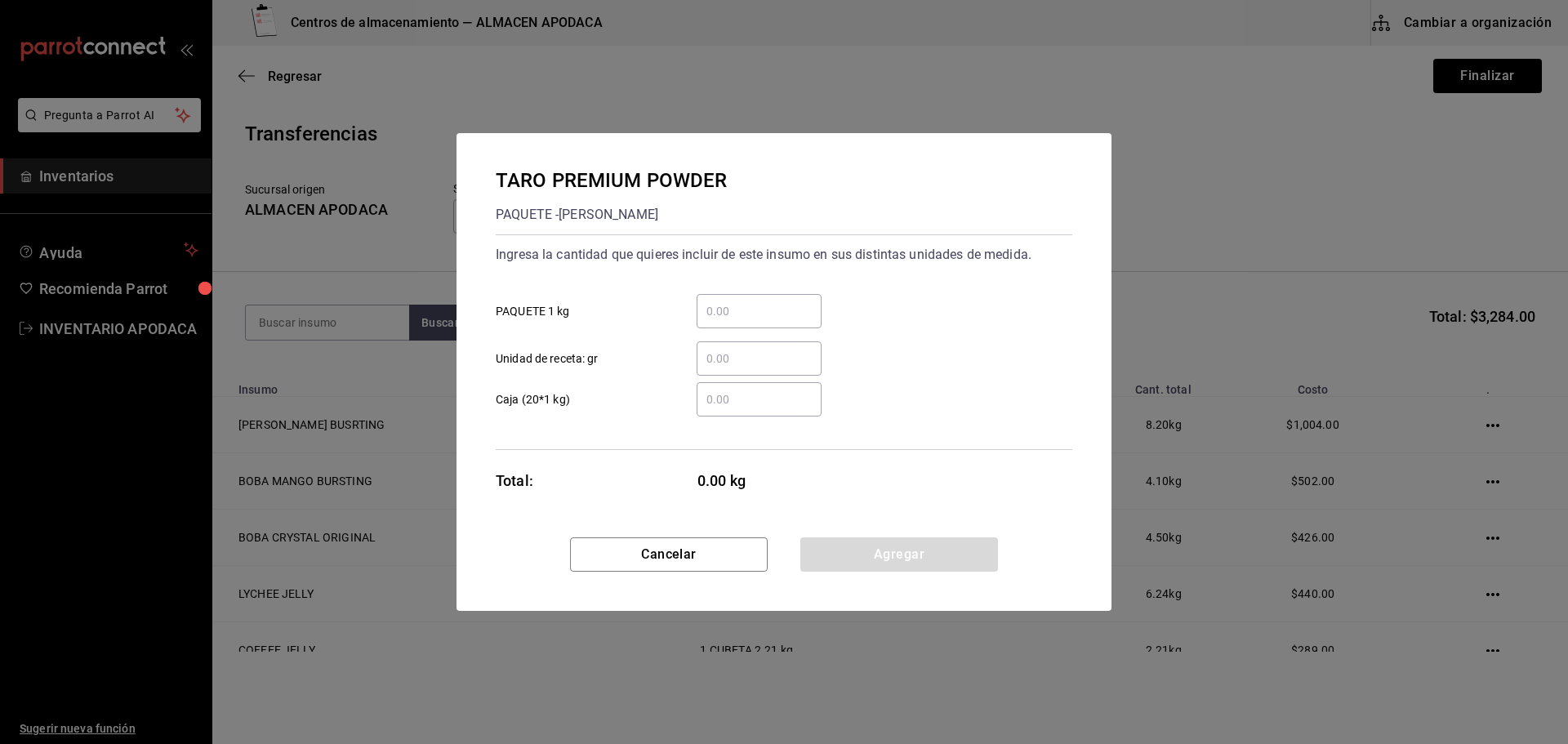
click at [730, 305] on input "​ PAQUETE 1 kg" at bounding box center [759, 311] width 125 height 20
click at [850, 562] on button "Agregar" at bounding box center [898, 554] width 198 height 35
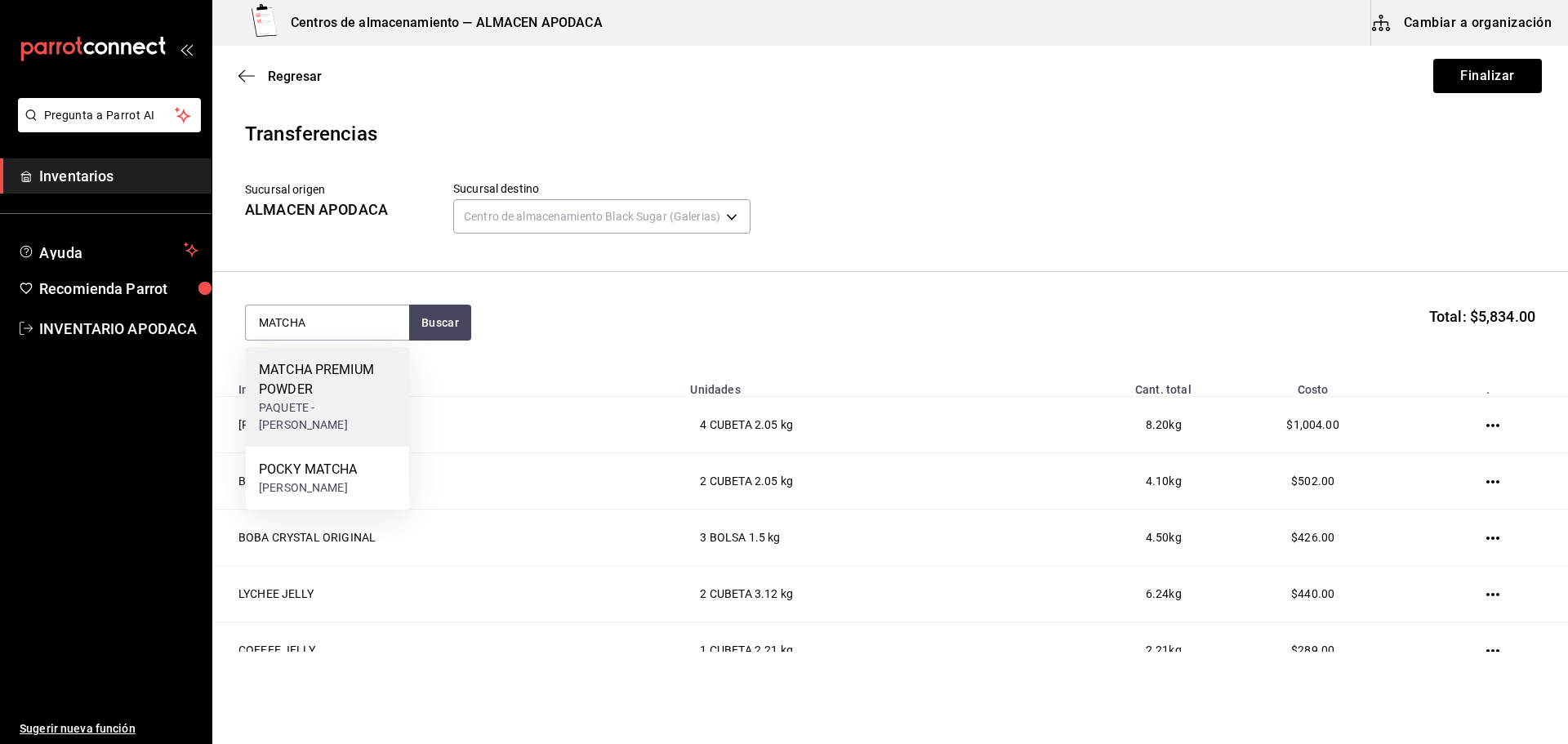
click at [322, 387] on div "MATCHA PREMIUM POWDER" at bounding box center [327, 380] width 137 height 39
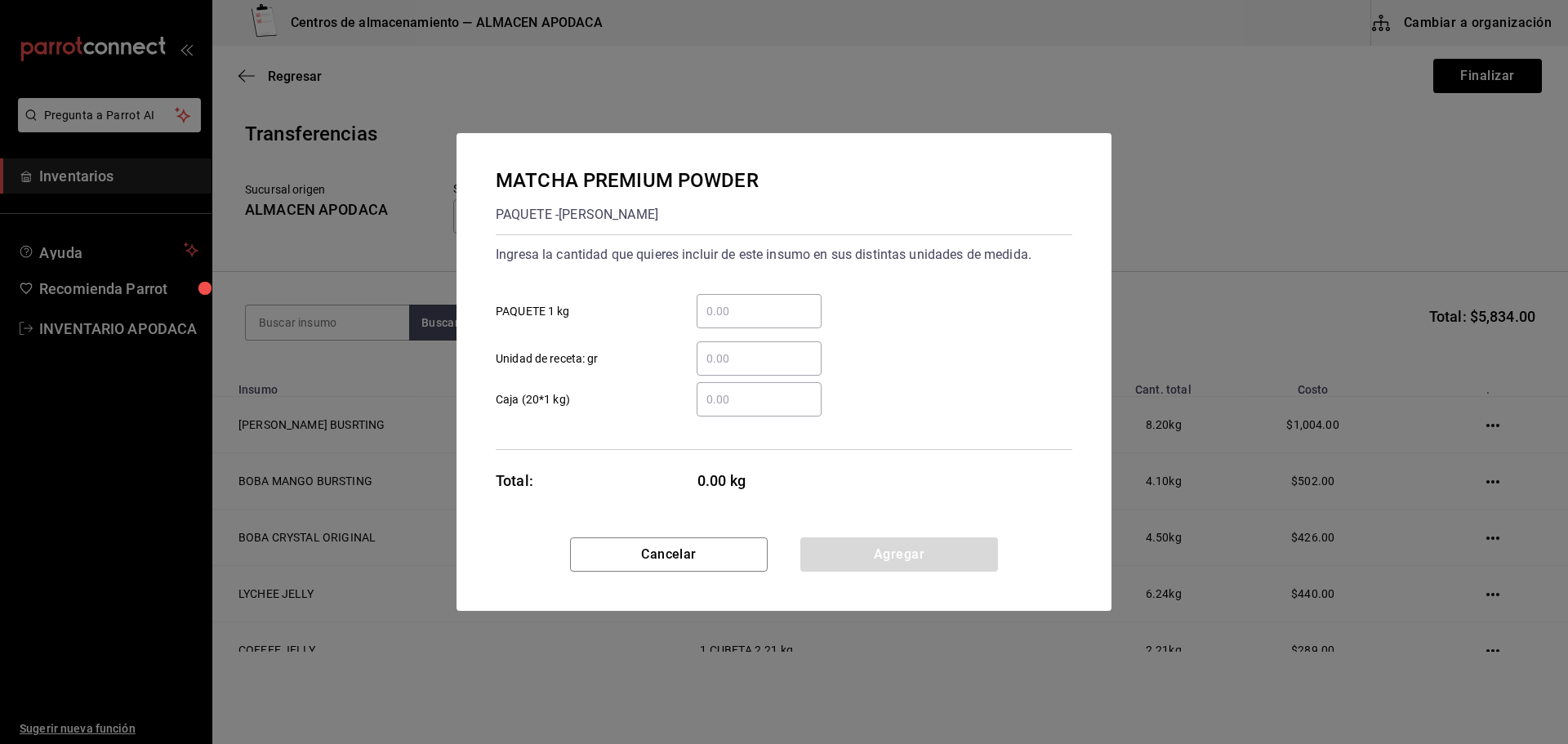
click at [760, 316] on input "​ PAQUETE 1 kg" at bounding box center [759, 311] width 125 height 20
click at [936, 572] on div "Cancelar Agregar" at bounding box center [784, 574] width 655 height 73
click at [911, 545] on button "Agregar" at bounding box center [898, 554] width 198 height 35
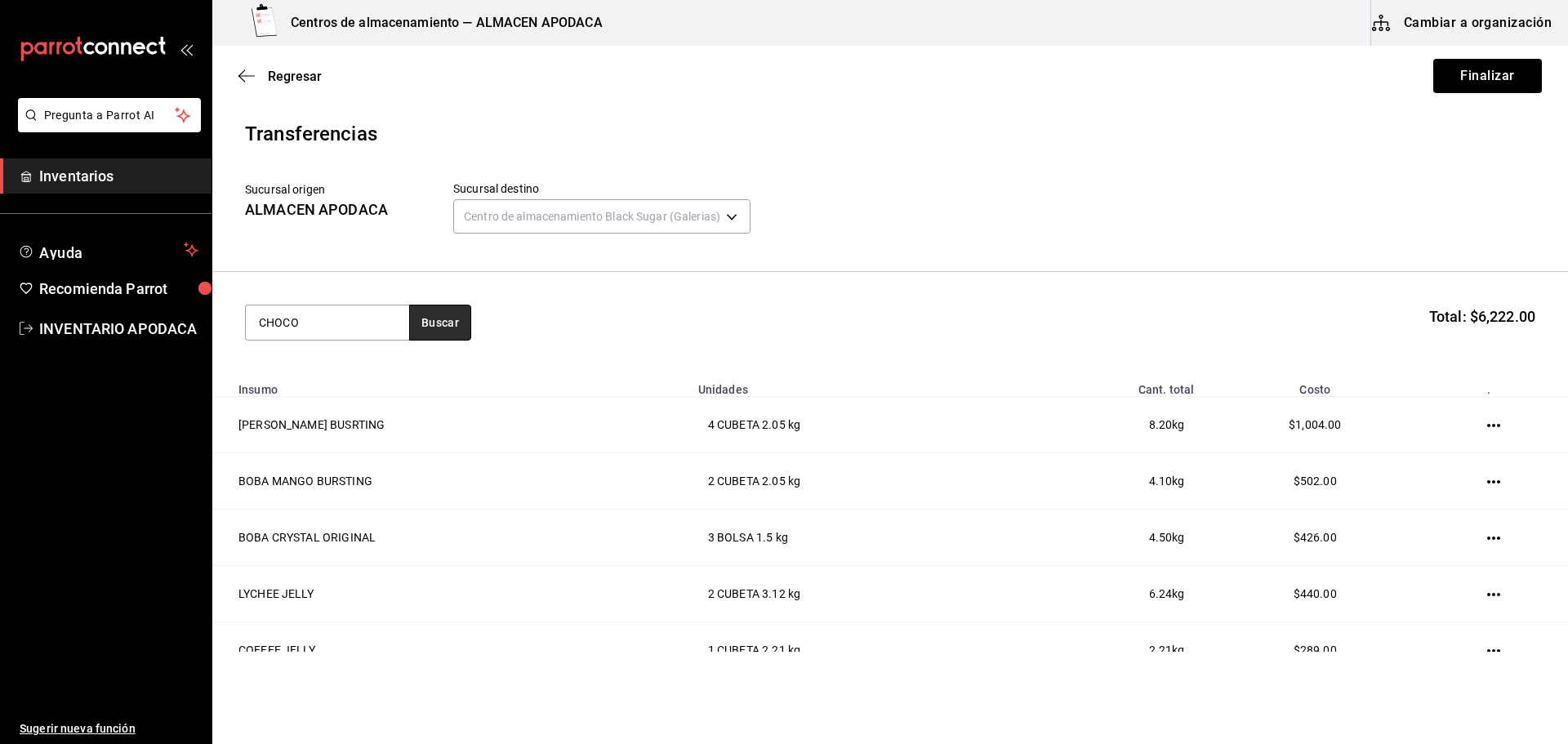
click at [439, 319] on button "Buscar" at bounding box center [440, 323] width 62 height 36
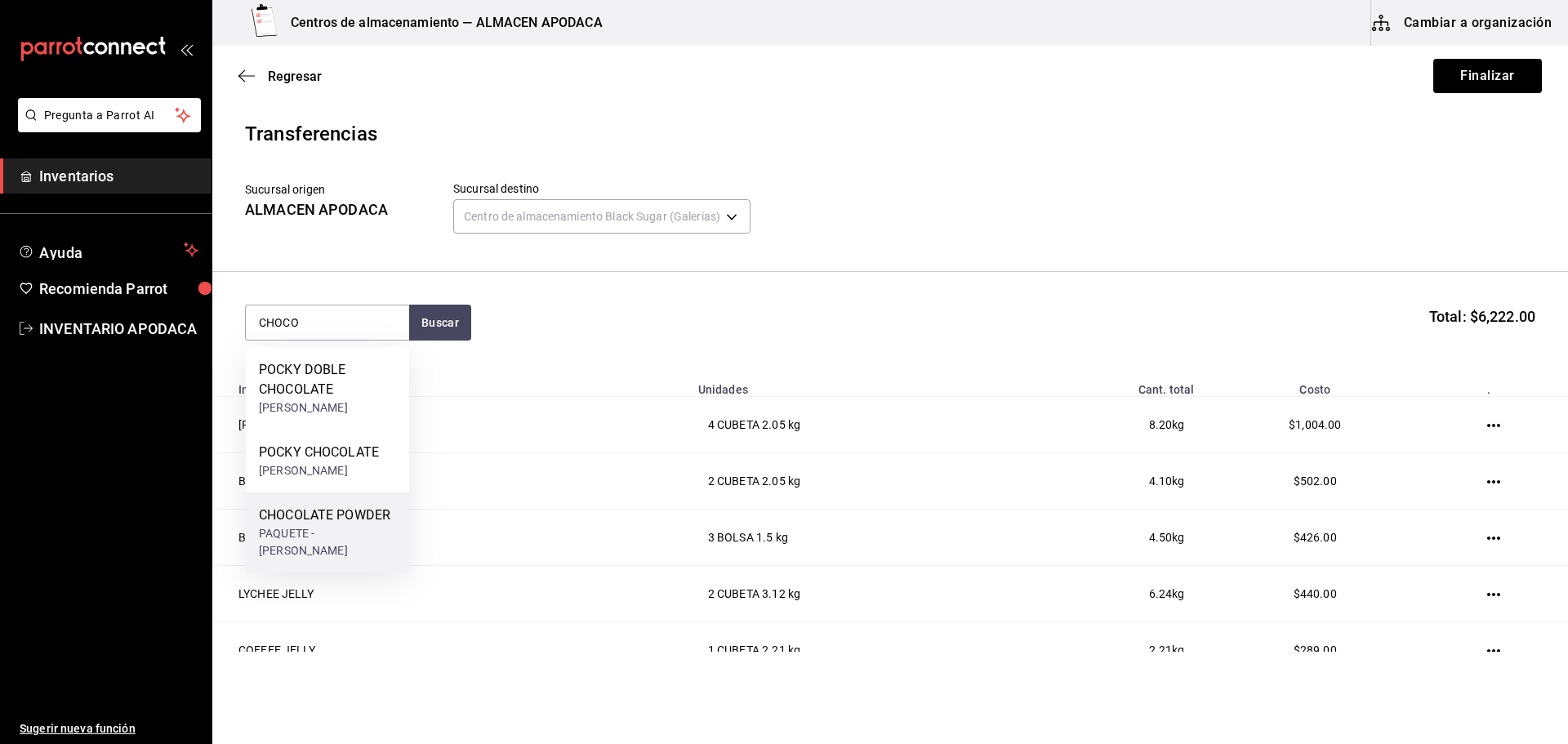
click at [353, 512] on div "CHOCOLATE POWDER" at bounding box center [327, 515] width 137 height 20
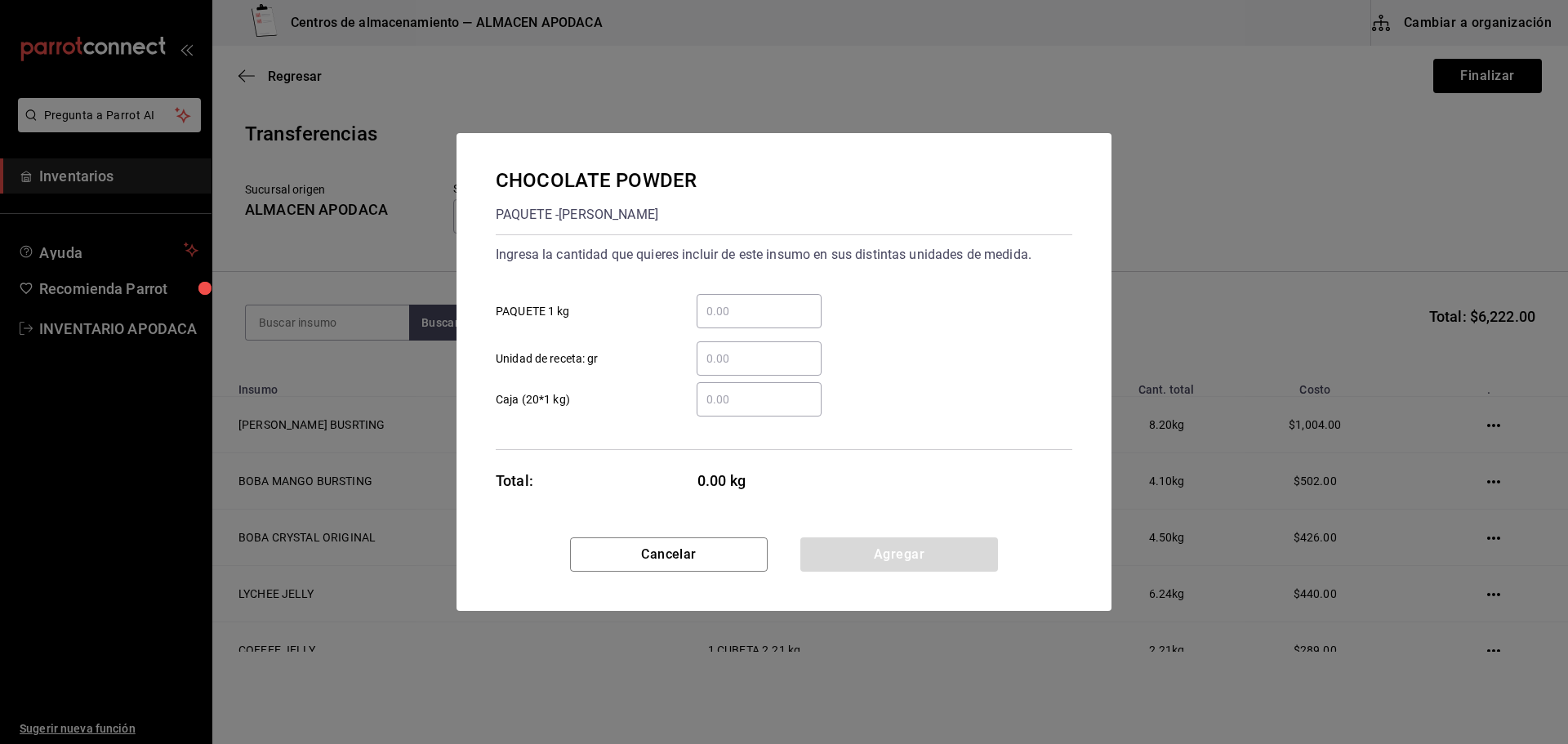
click at [723, 309] on input "​ PAQUETE 1 kg" at bounding box center [759, 311] width 125 height 20
drag, startPoint x: 882, startPoint y: 554, endPoint x: 869, endPoint y: 549, distance: 13.9
click at [882, 554] on button "Agregar" at bounding box center [898, 554] width 198 height 35
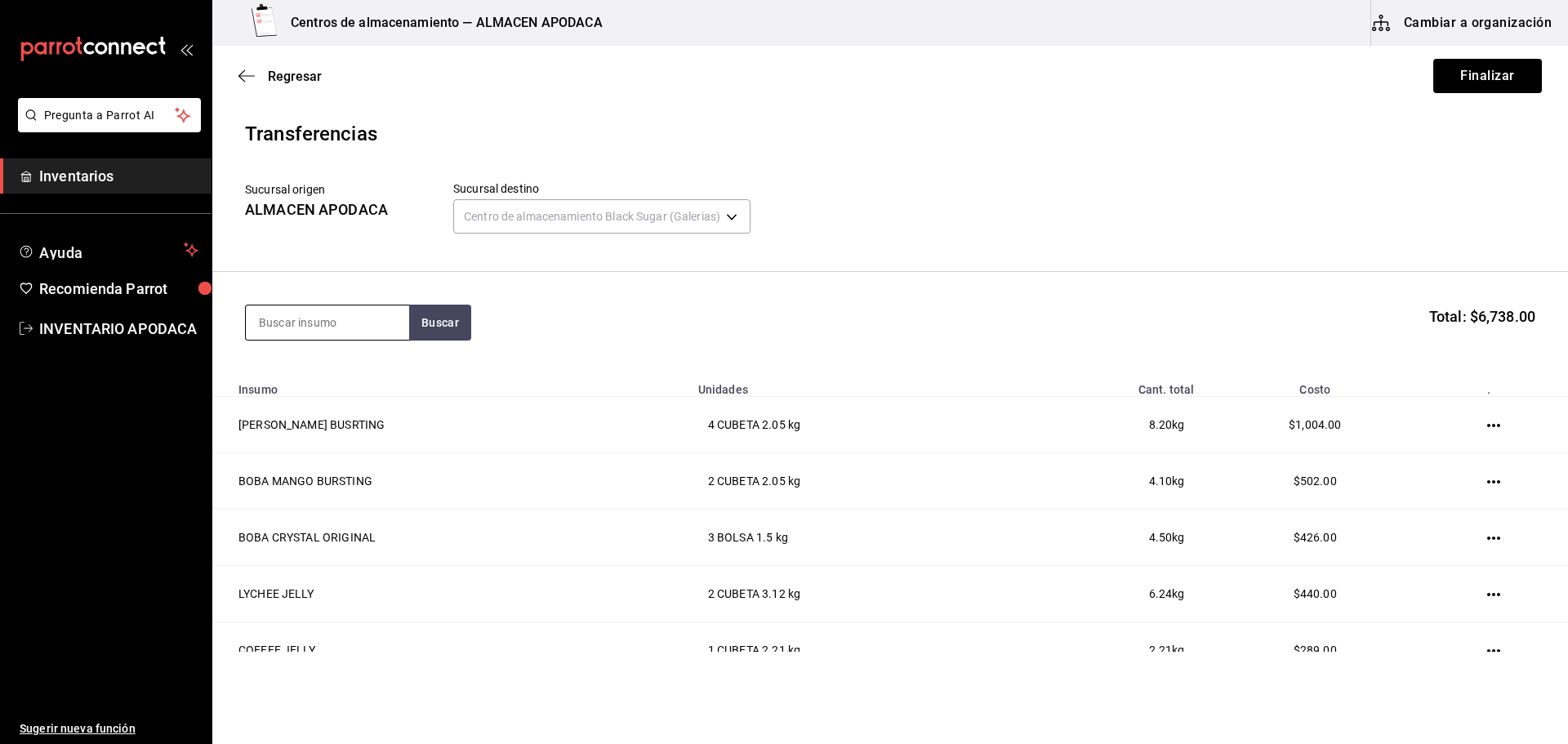
click at [349, 326] on input at bounding box center [327, 323] width 163 height 35
click at [458, 332] on button "Buscar" at bounding box center [440, 323] width 62 height 36
click at [390, 359] on div "STABILIZER POWDER PAQUETE - [PERSON_NAME]" at bounding box center [327, 387] width 163 height 80
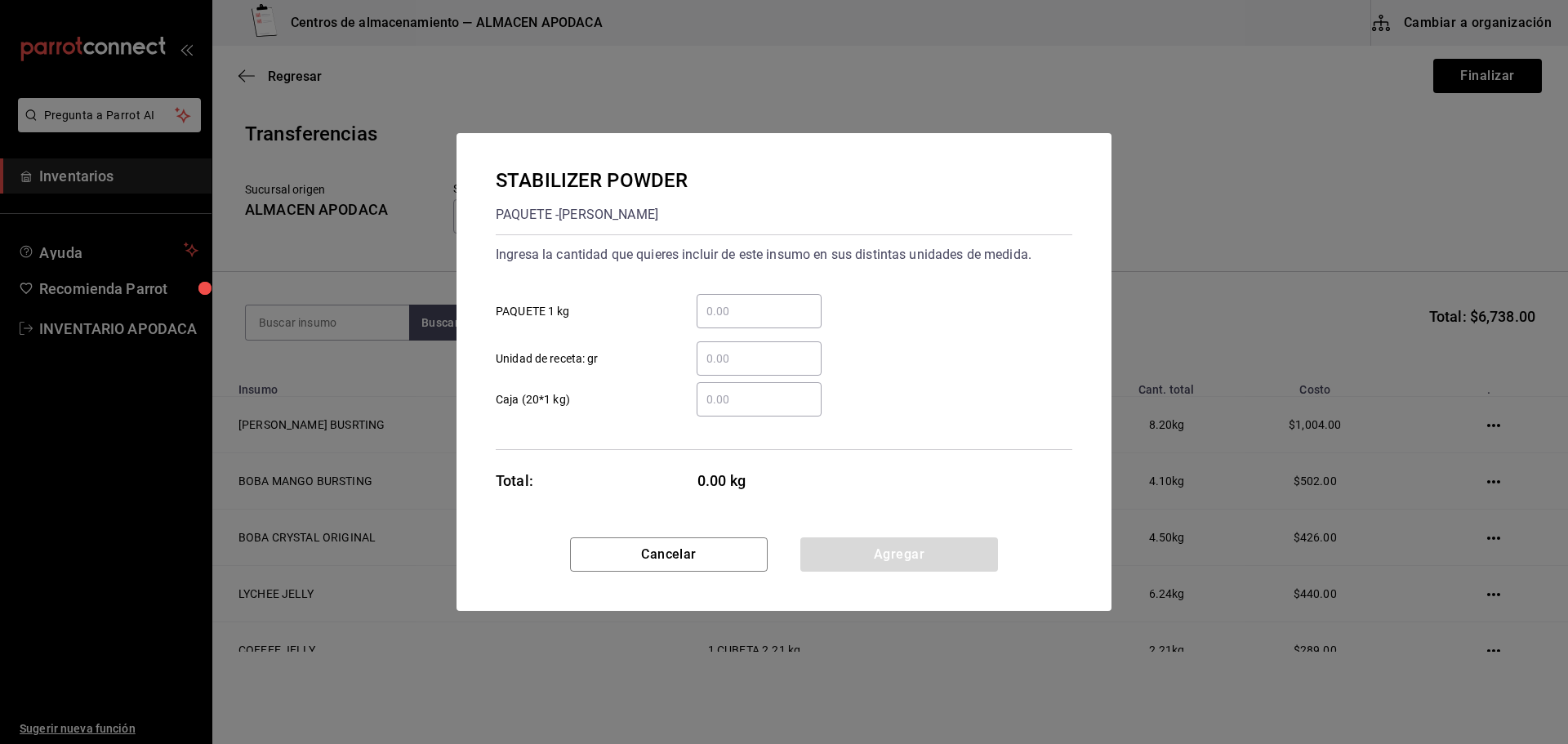
click at [730, 307] on input "​ PAQUETE 1 kg" at bounding box center [759, 311] width 125 height 20
click at [834, 550] on button "Agregar" at bounding box center [898, 554] width 198 height 35
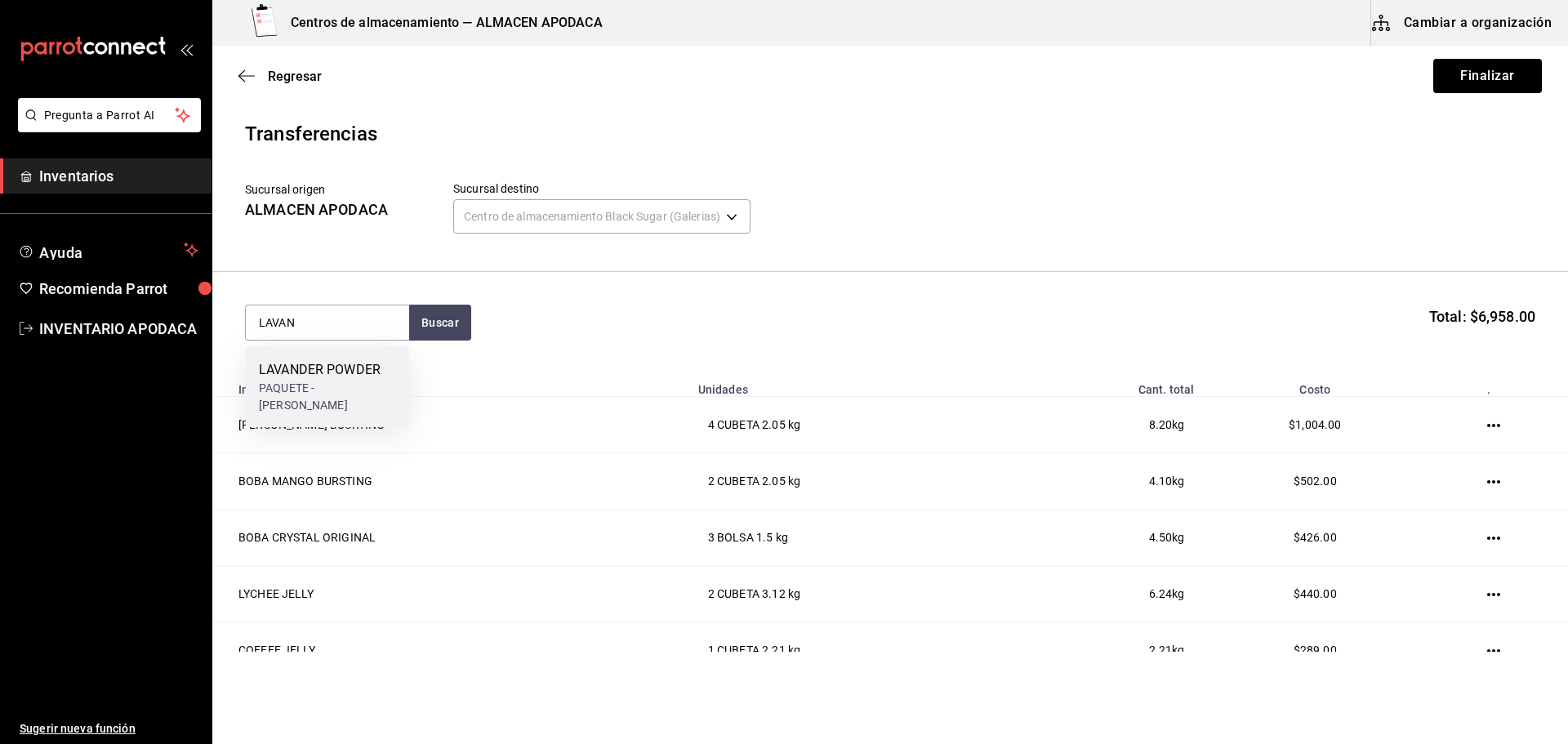
click at [374, 370] on div "LAVANDER POWDER" at bounding box center [327, 370] width 137 height 20
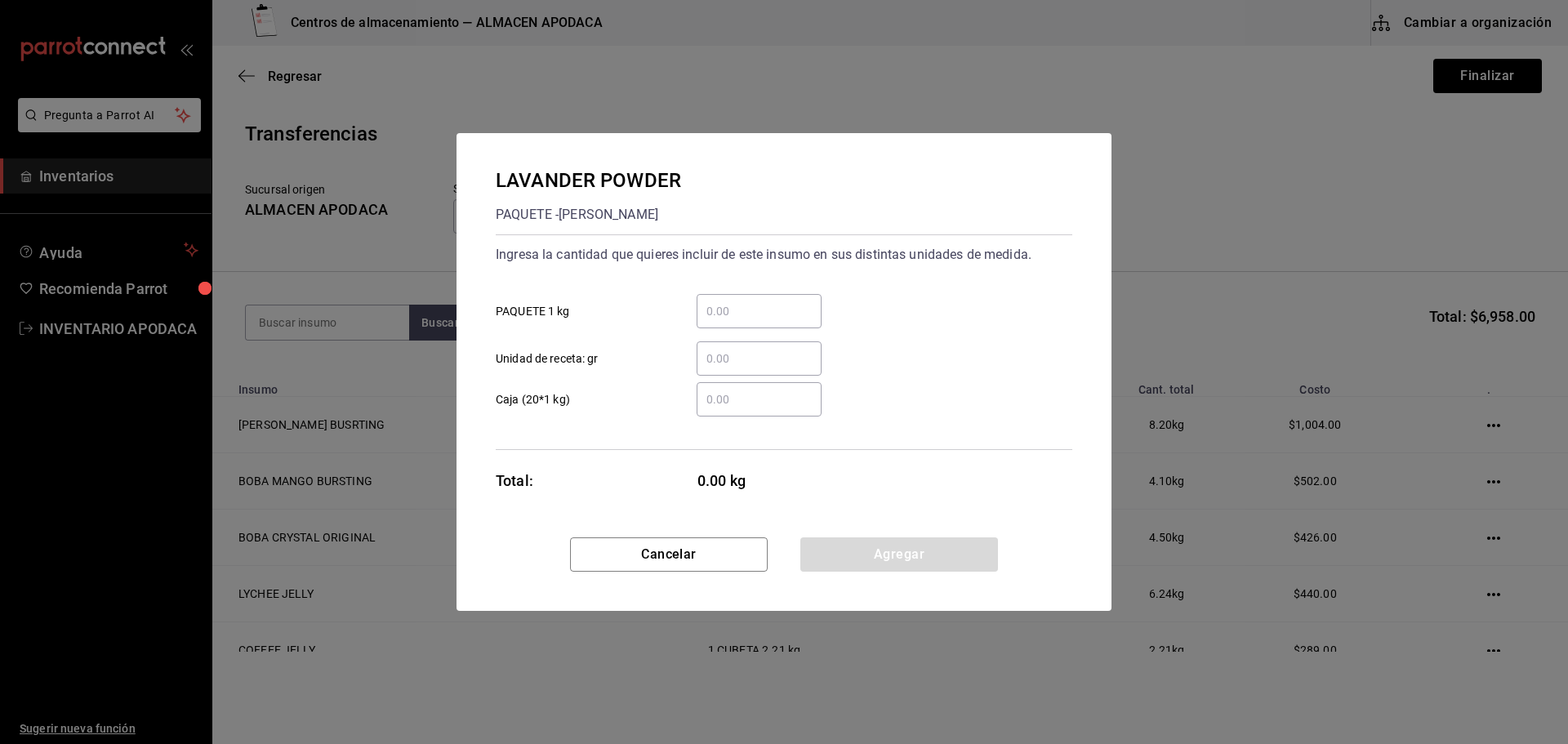
click at [798, 311] on input "​ PAQUETE 1 kg" at bounding box center [759, 311] width 125 height 20
click at [917, 557] on button "Agregar" at bounding box center [898, 554] width 198 height 35
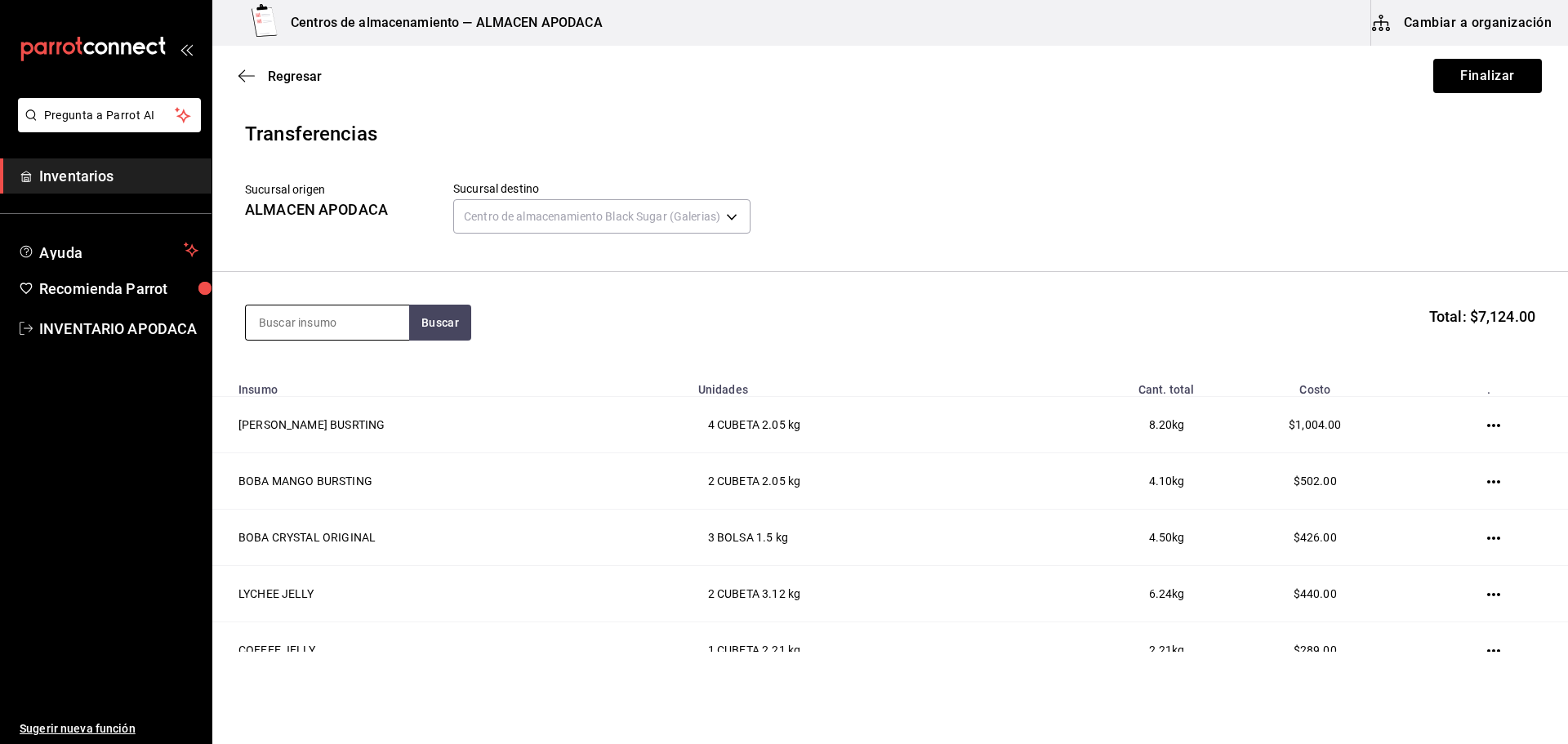
click at [324, 333] on input at bounding box center [327, 323] width 163 height 35
click at [322, 371] on div "TE CHAI POWDER" at bounding box center [322, 370] width 127 height 20
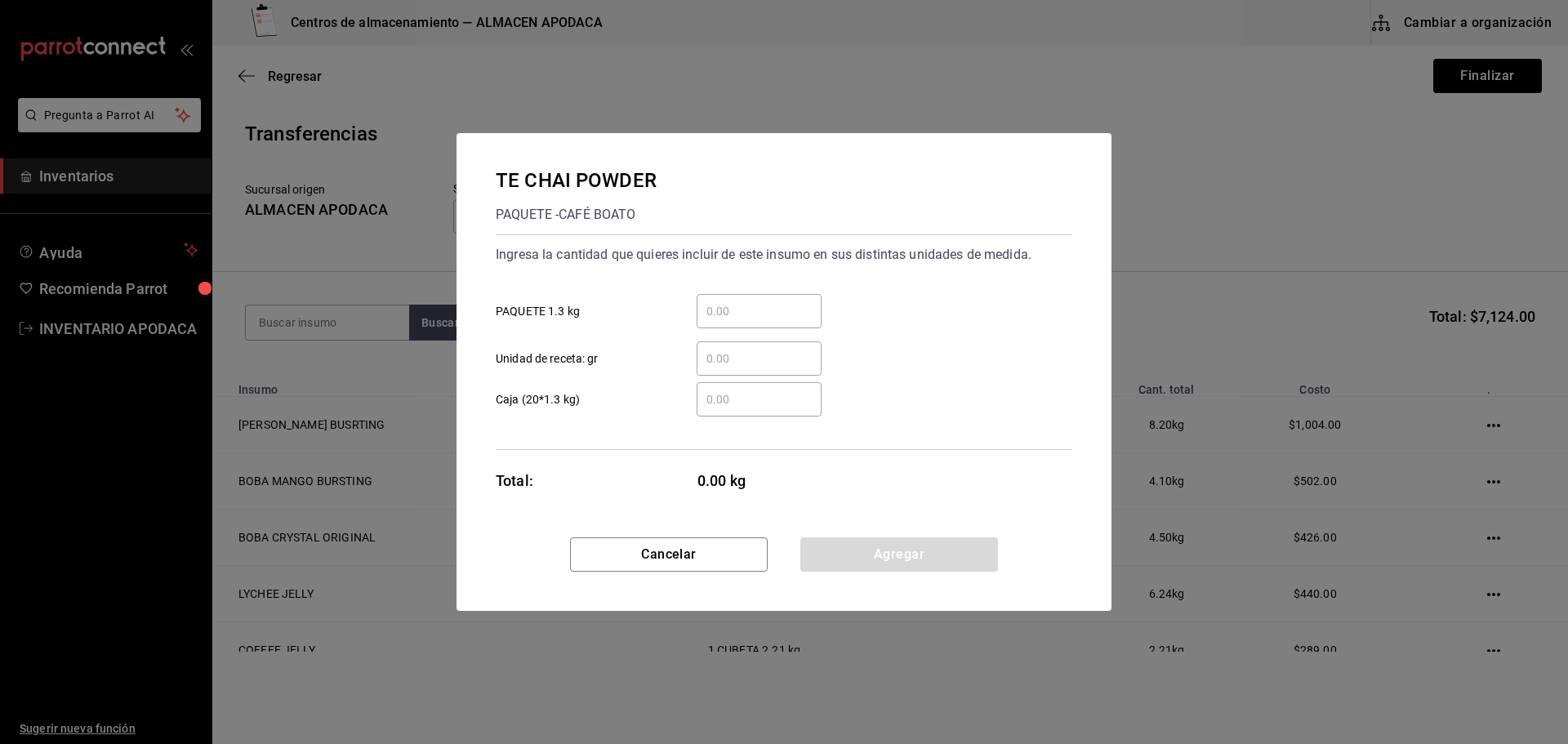
click at [779, 314] on input "​ PAQUETE 1.3 kg" at bounding box center [759, 311] width 125 height 20
click at [871, 546] on button "Agregar" at bounding box center [898, 554] width 198 height 35
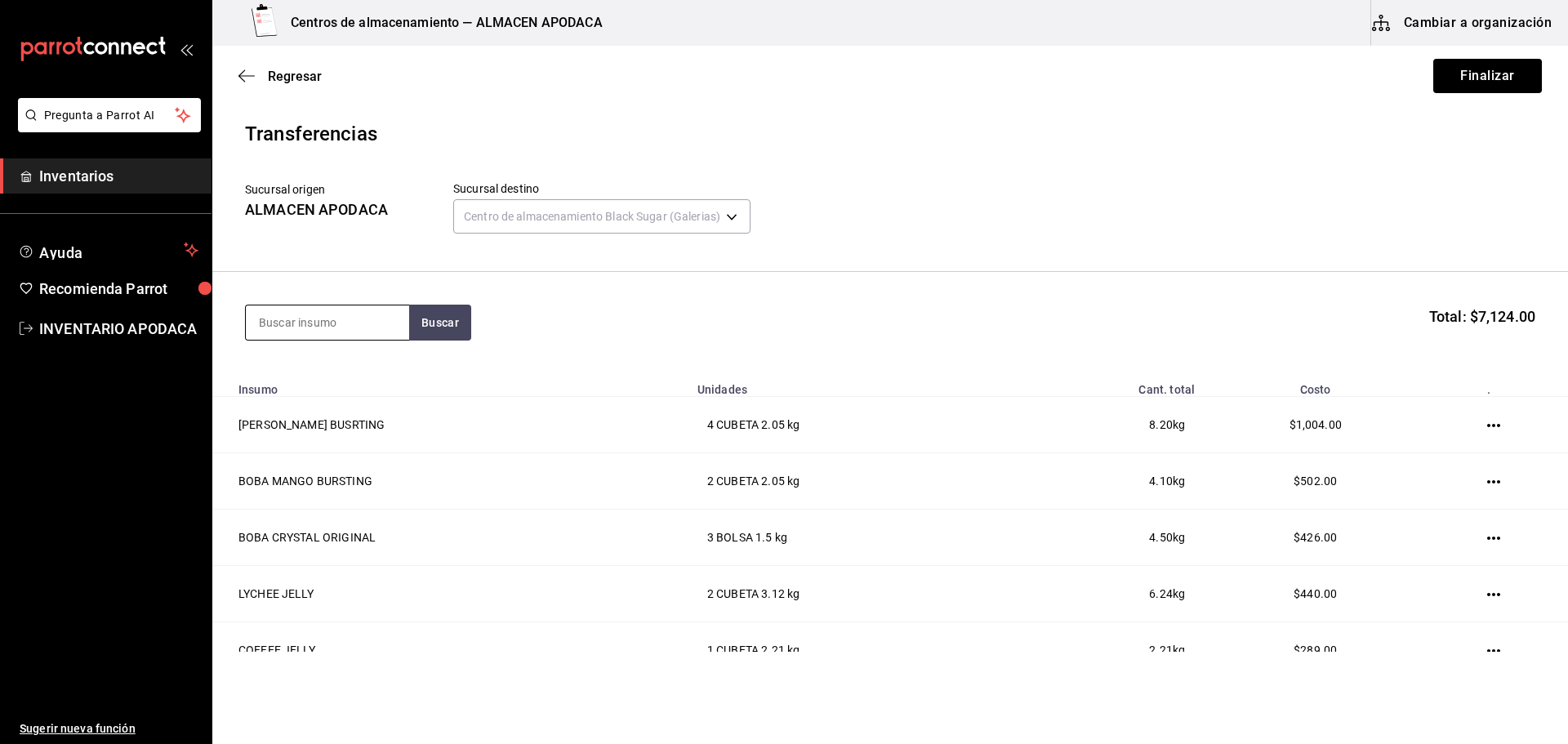
click at [338, 326] on input at bounding box center [327, 323] width 163 height 35
click at [332, 371] on div "COFFEE POWDER" at bounding box center [327, 370] width 137 height 20
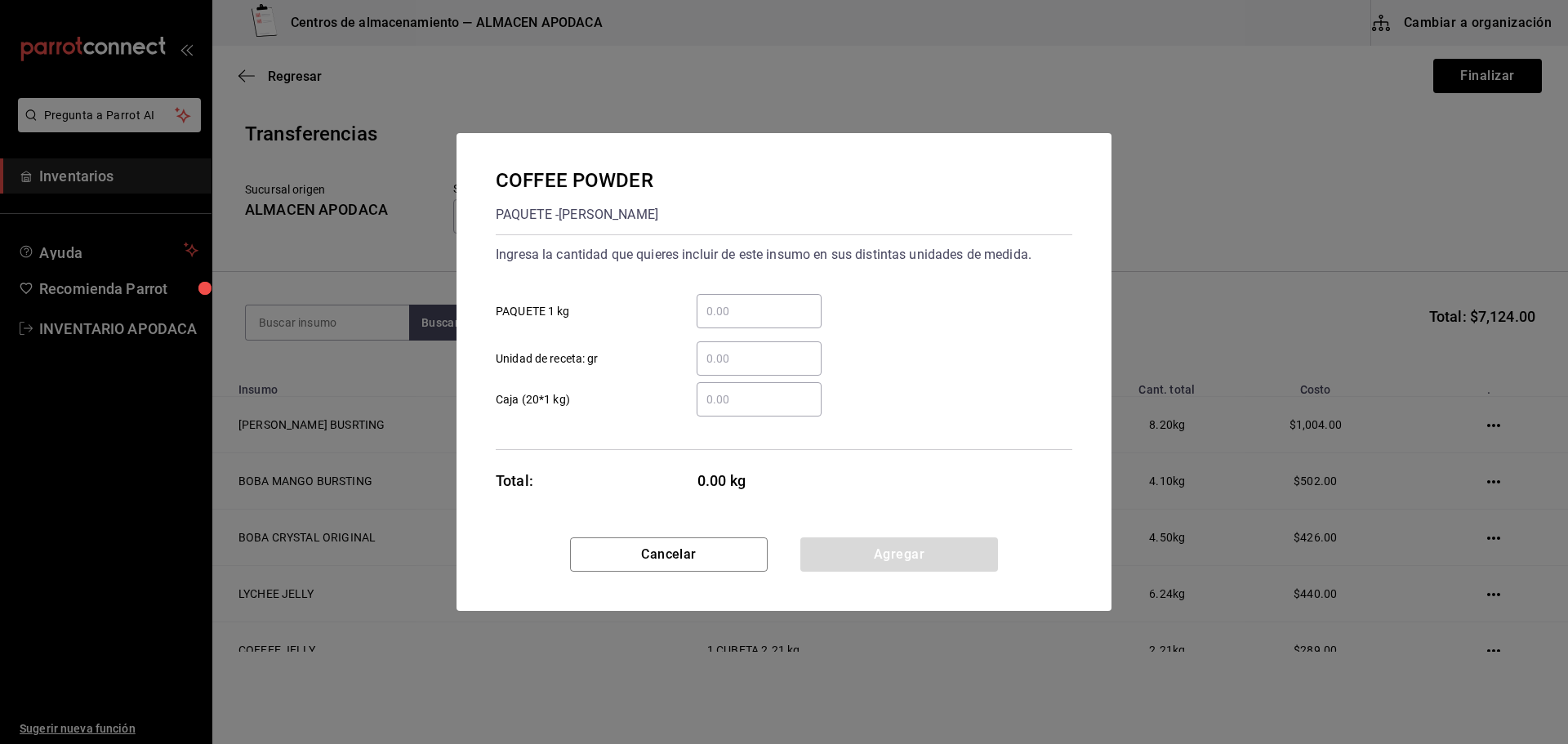
click at [736, 319] on input "​ PAQUETE 1 kg" at bounding box center [759, 311] width 125 height 20
click at [845, 554] on button "Agregar" at bounding box center [898, 554] width 198 height 35
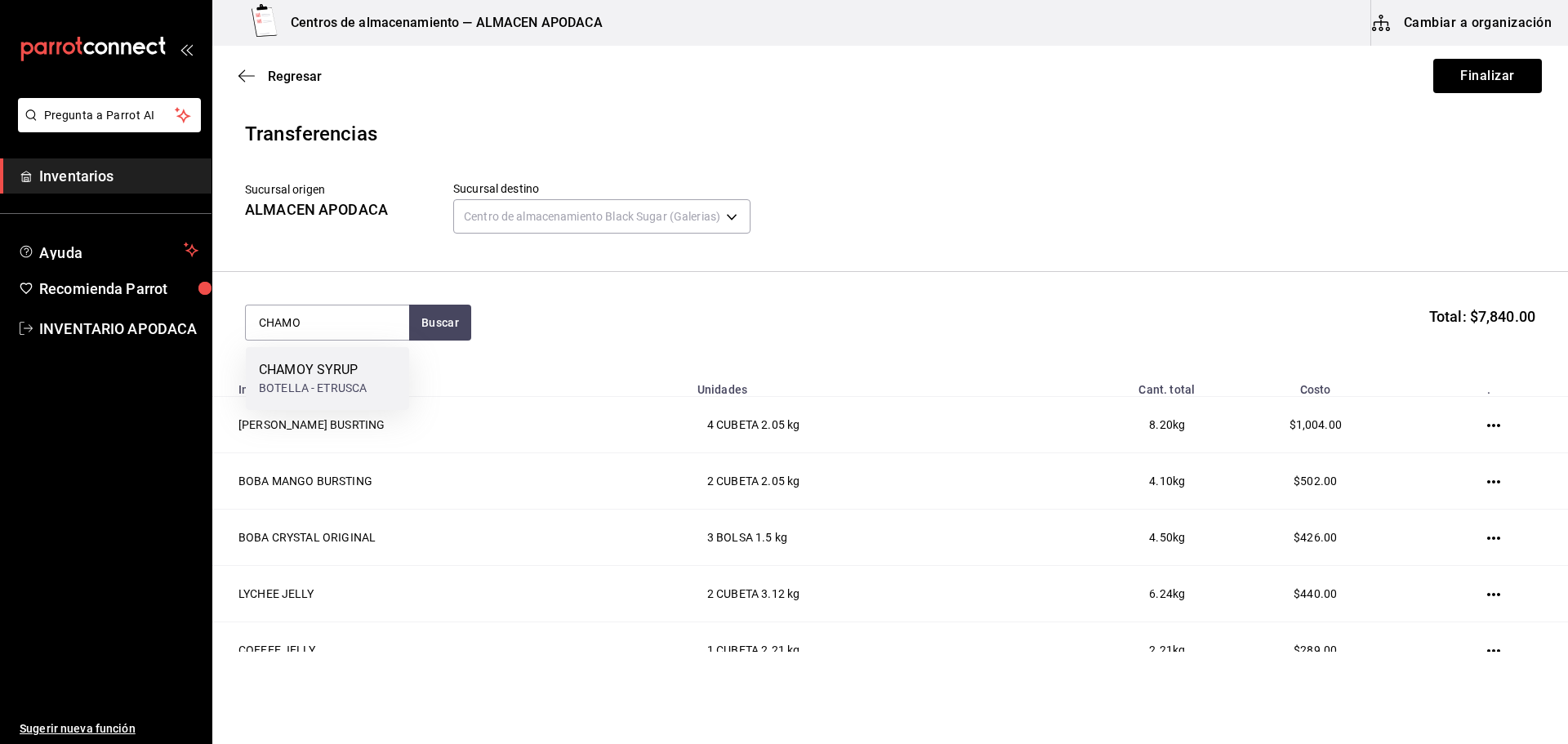
click at [324, 371] on div "CHAMOY SYRUP" at bounding box center [312, 370] width 108 height 20
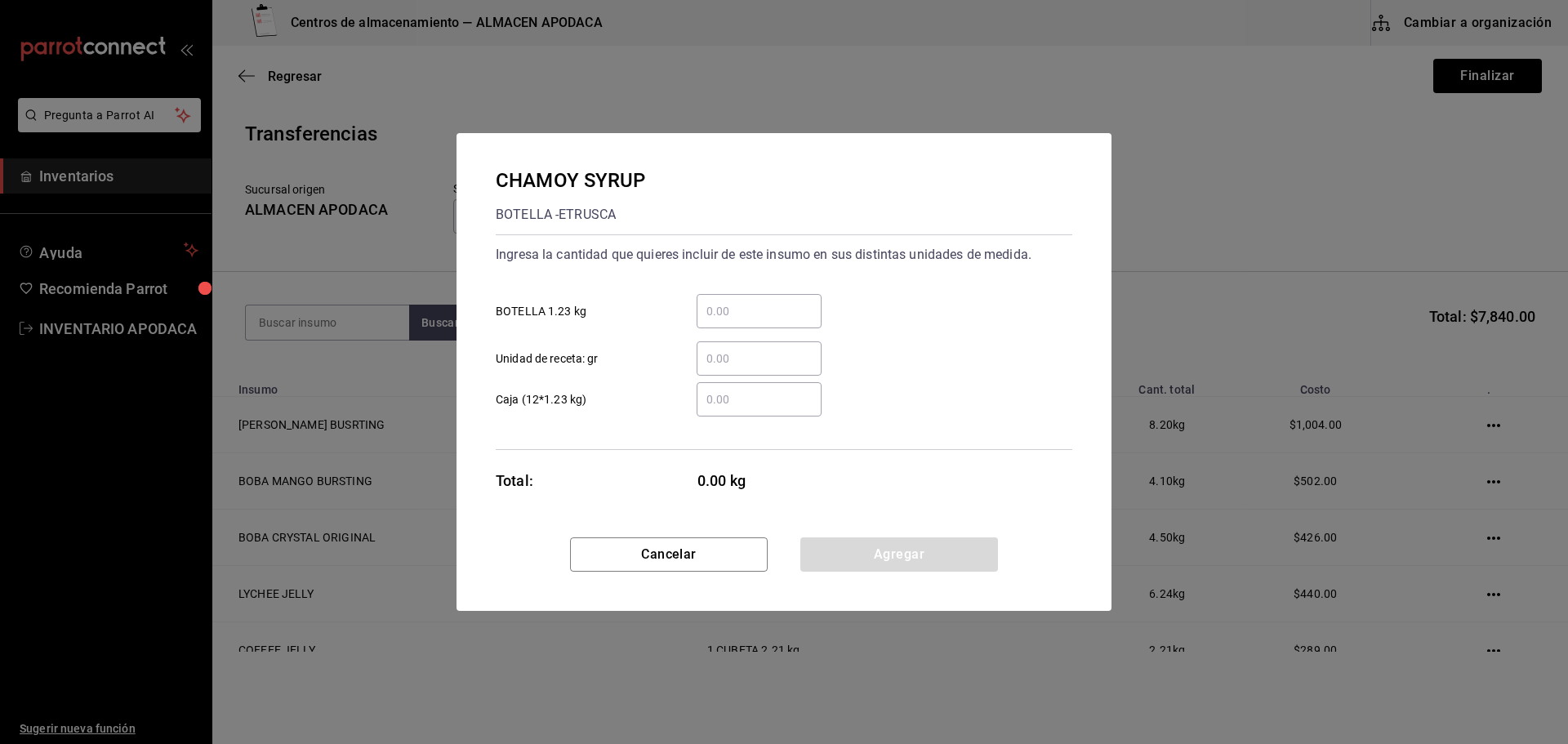
click at [758, 316] on input "​ BOTELLA 1.23 kg" at bounding box center [759, 311] width 125 height 20
click at [855, 543] on button "Agregar" at bounding box center [898, 554] width 198 height 35
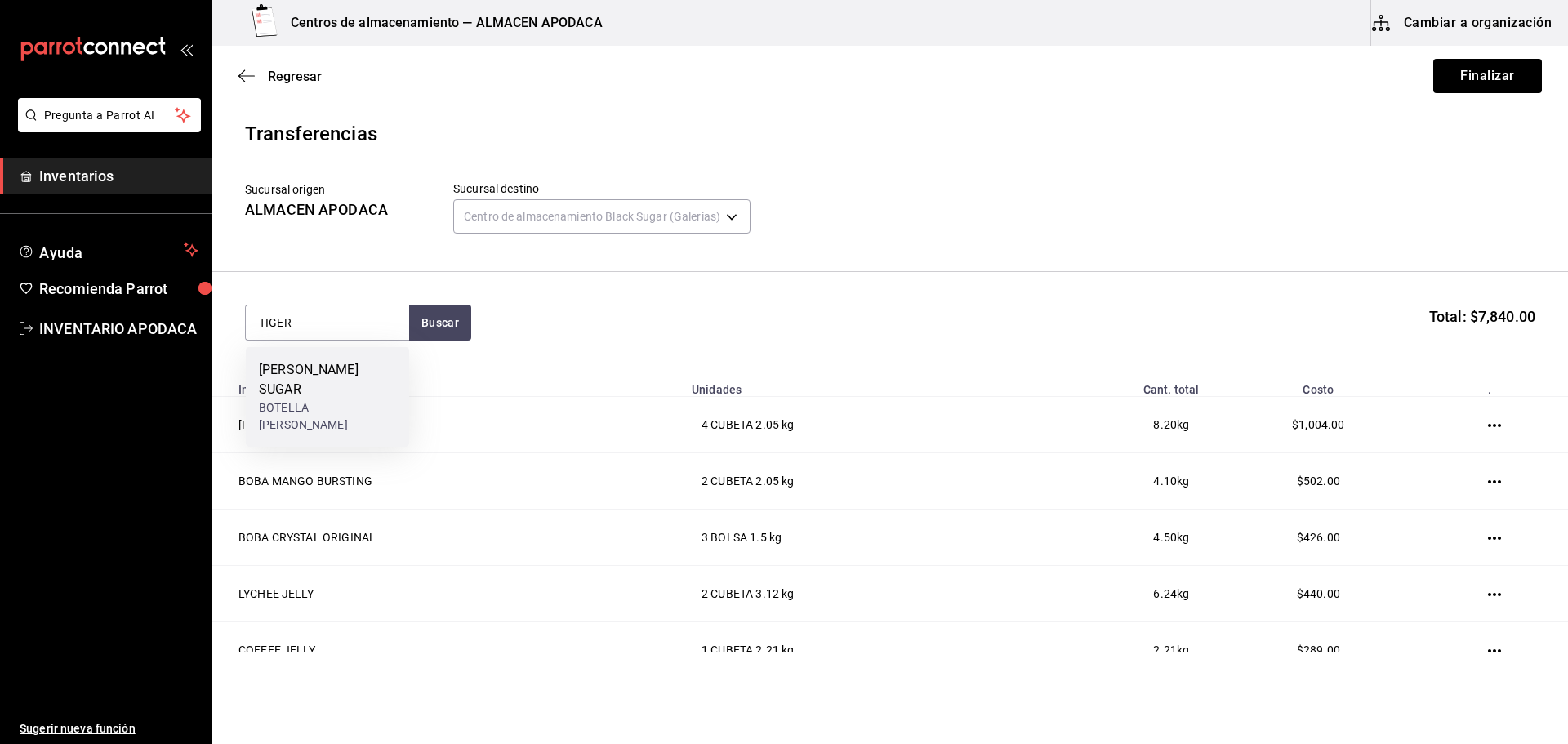
click at [302, 372] on div "[PERSON_NAME] SUGAR" at bounding box center [327, 380] width 137 height 39
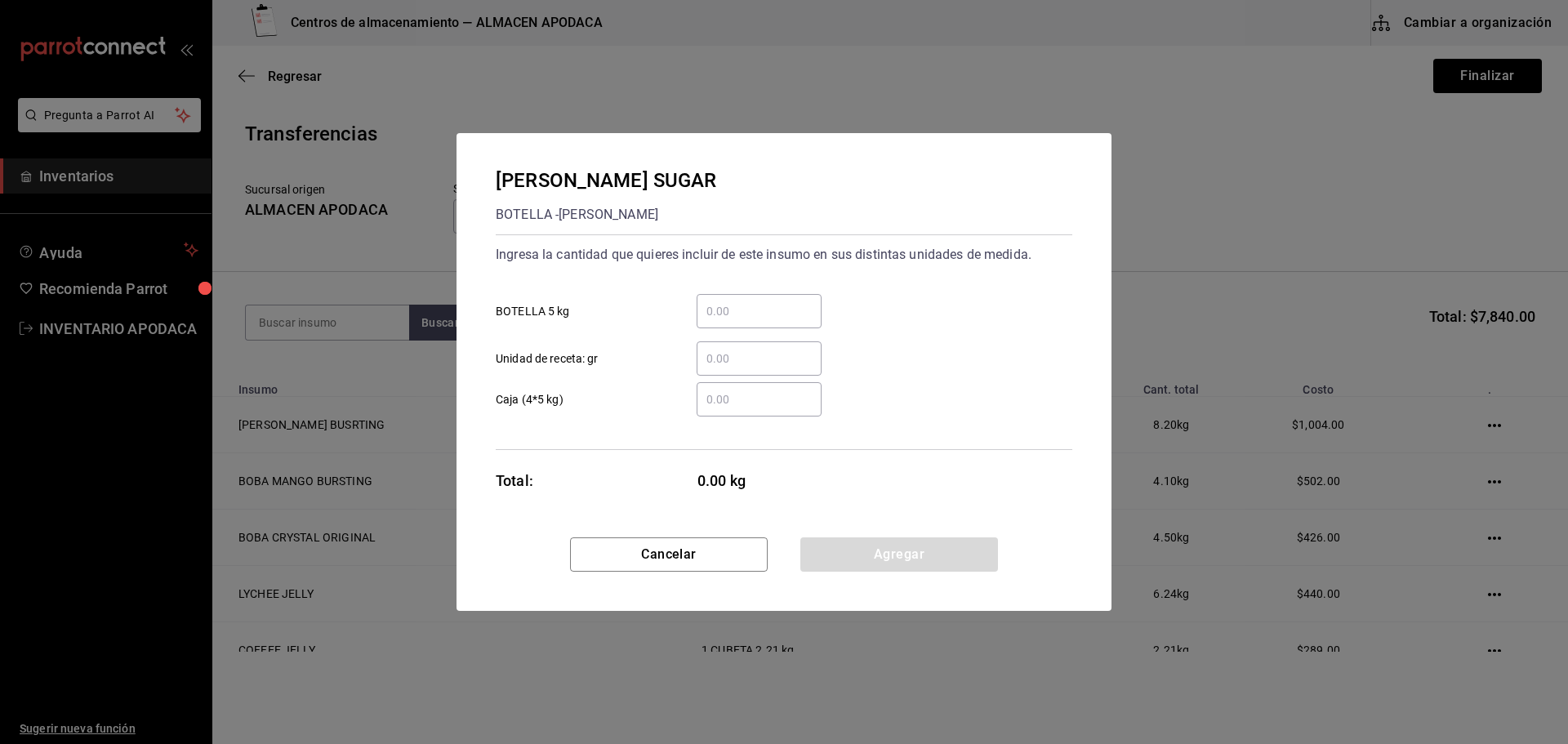
drag, startPoint x: 740, startPoint y: 321, endPoint x: 721, endPoint y: 330, distance: 21.0
click at [731, 326] on div "​" at bounding box center [759, 311] width 125 height 35
click at [731, 321] on input "​ BOTELLA 5 kg" at bounding box center [759, 311] width 125 height 20
click at [894, 559] on button "Agregar" at bounding box center [898, 554] width 198 height 35
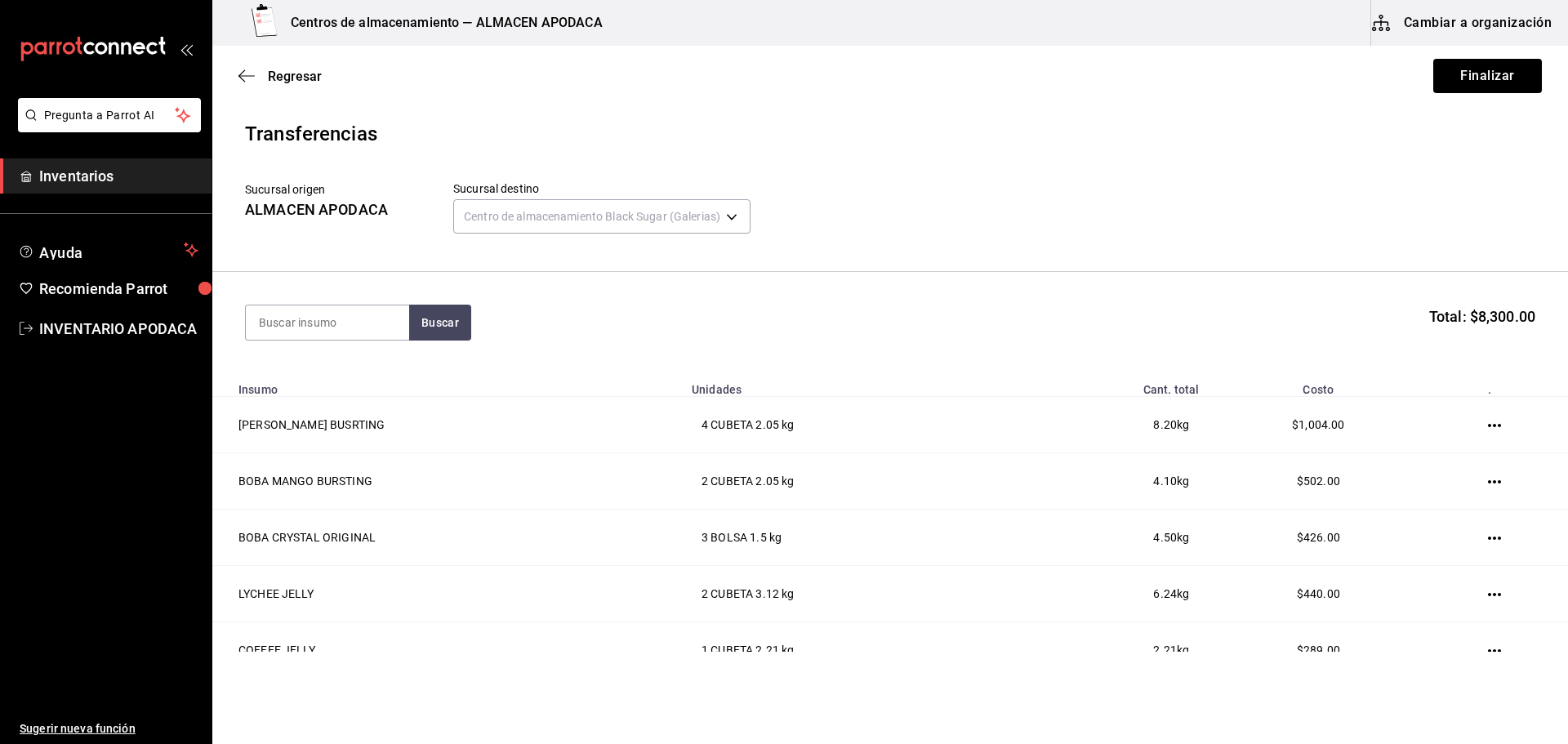
click at [323, 304] on section "Buscar Total: $8,300.00" at bounding box center [889, 323] width 1355 height 101
click at [307, 329] on input at bounding box center [327, 323] width 163 height 35
click at [314, 370] on div "PEACH SYRUP" at bounding box center [327, 370] width 137 height 20
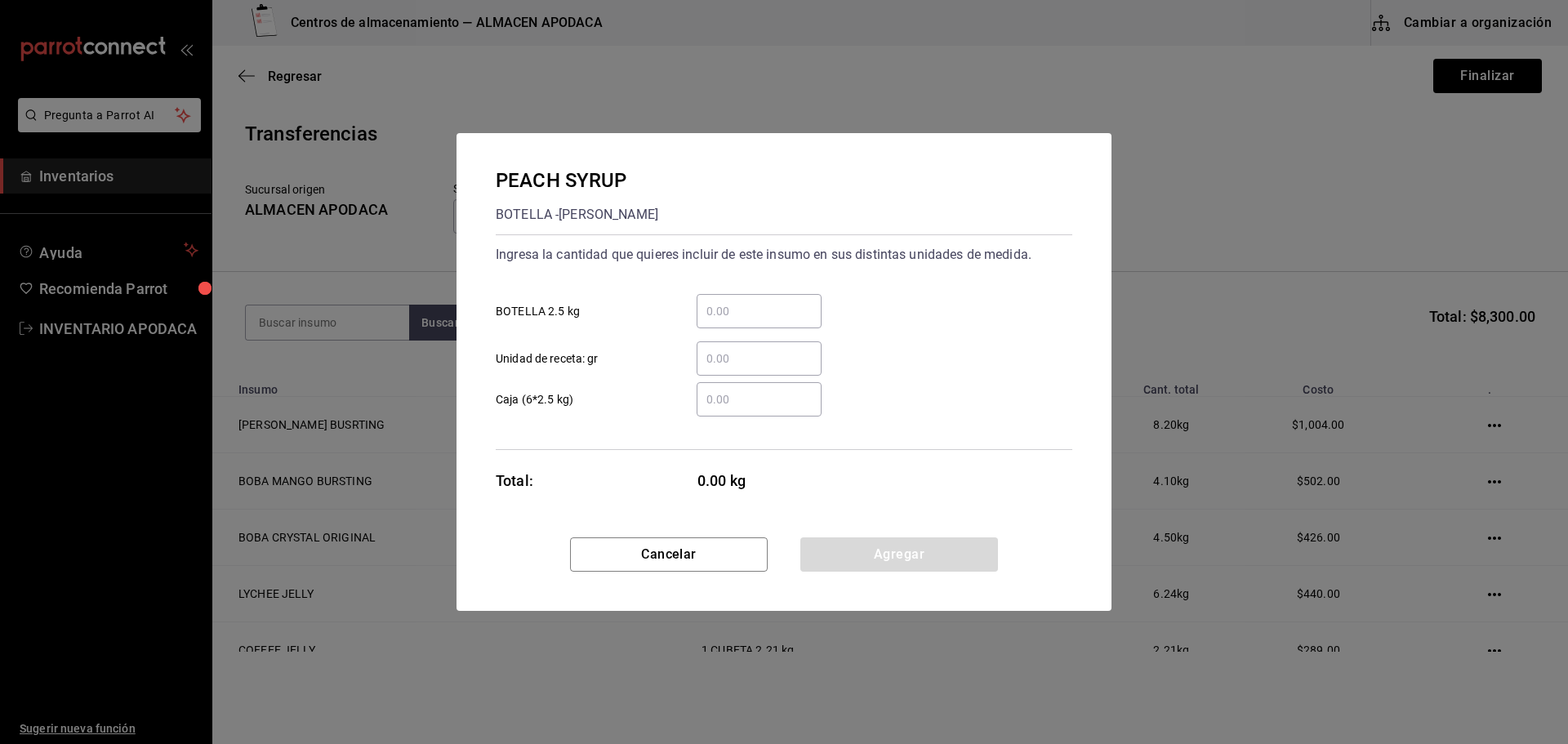
click at [746, 303] on input "​ BOTELLA 2.5 kg" at bounding box center [759, 311] width 125 height 20
click at [922, 550] on button "Agregar" at bounding box center [898, 554] width 198 height 35
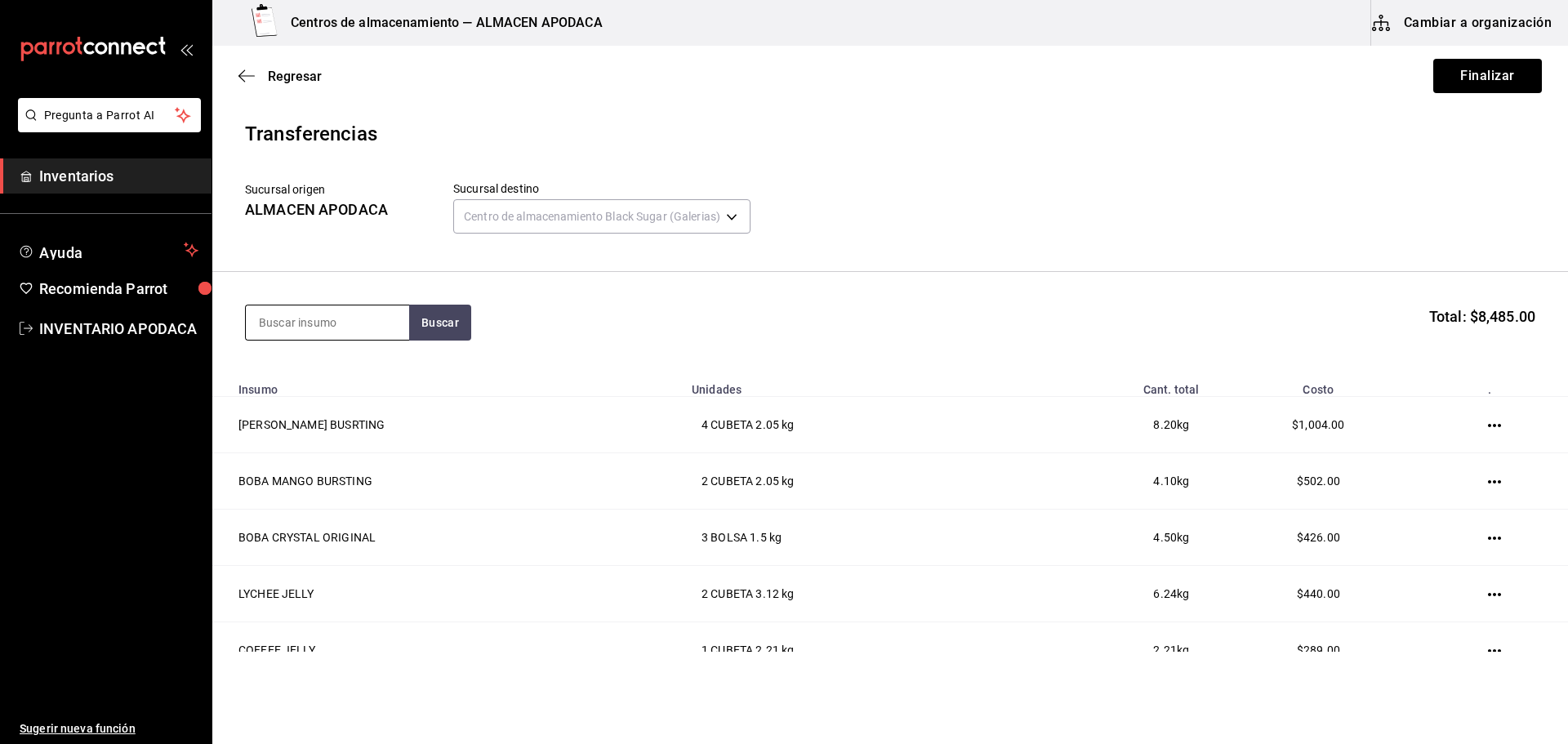
click at [309, 321] on input at bounding box center [327, 323] width 163 height 35
click at [327, 378] on div "PASSION FRUIT SYRUP" at bounding box center [327, 380] width 137 height 39
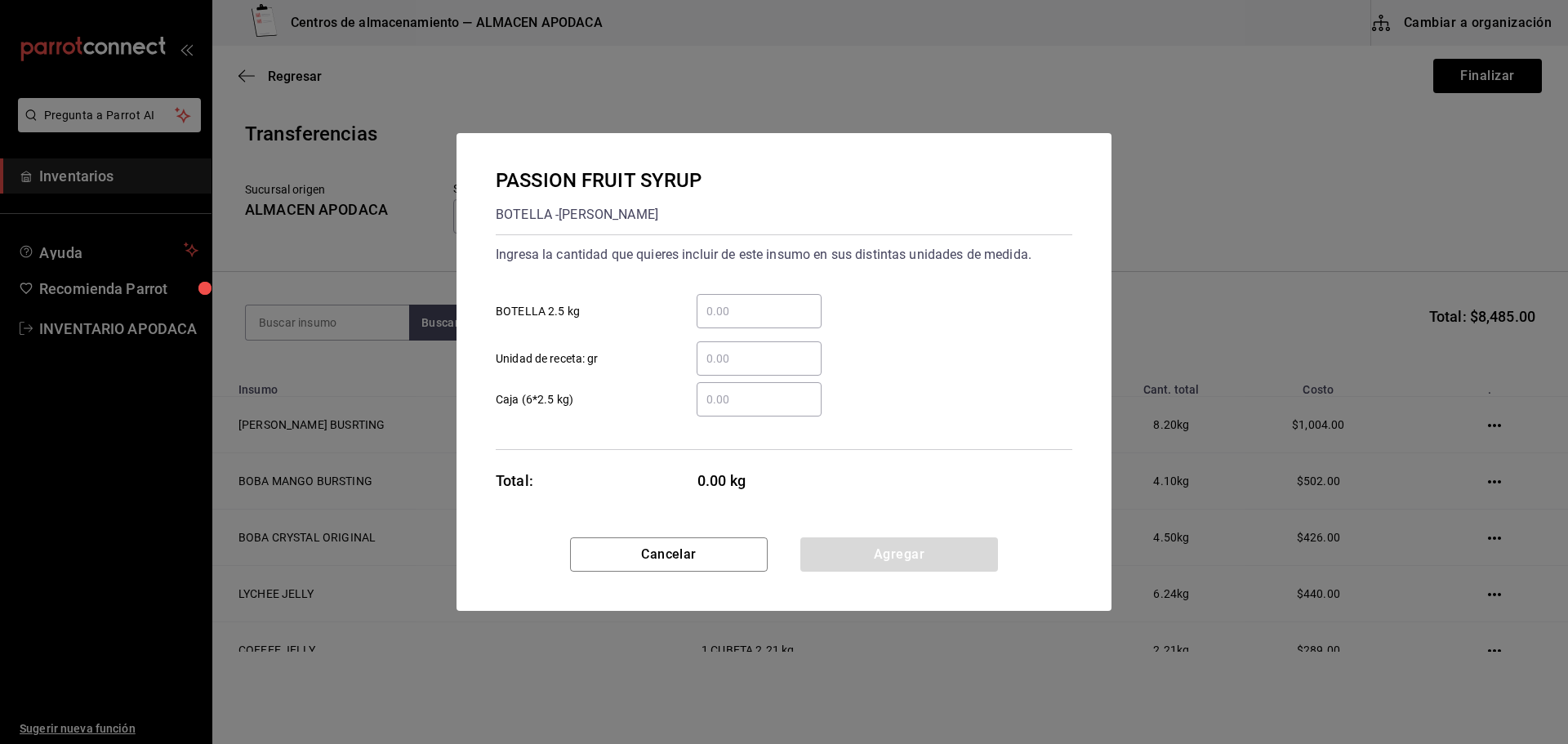
click at [756, 337] on div "​ Unidad de receta: gr" at bounding box center [777, 352] width 590 height 48
click at [756, 312] on input "​ BOTELLA 2.5 kg" at bounding box center [759, 311] width 125 height 20
drag, startPoint x: 856, startPoint y: 541, endPoint x: 840, endPoint y: 532, distance: 18.4
click at [856, 542] on button "Agregar" at bounding box center [898, 554] width 198 height 35
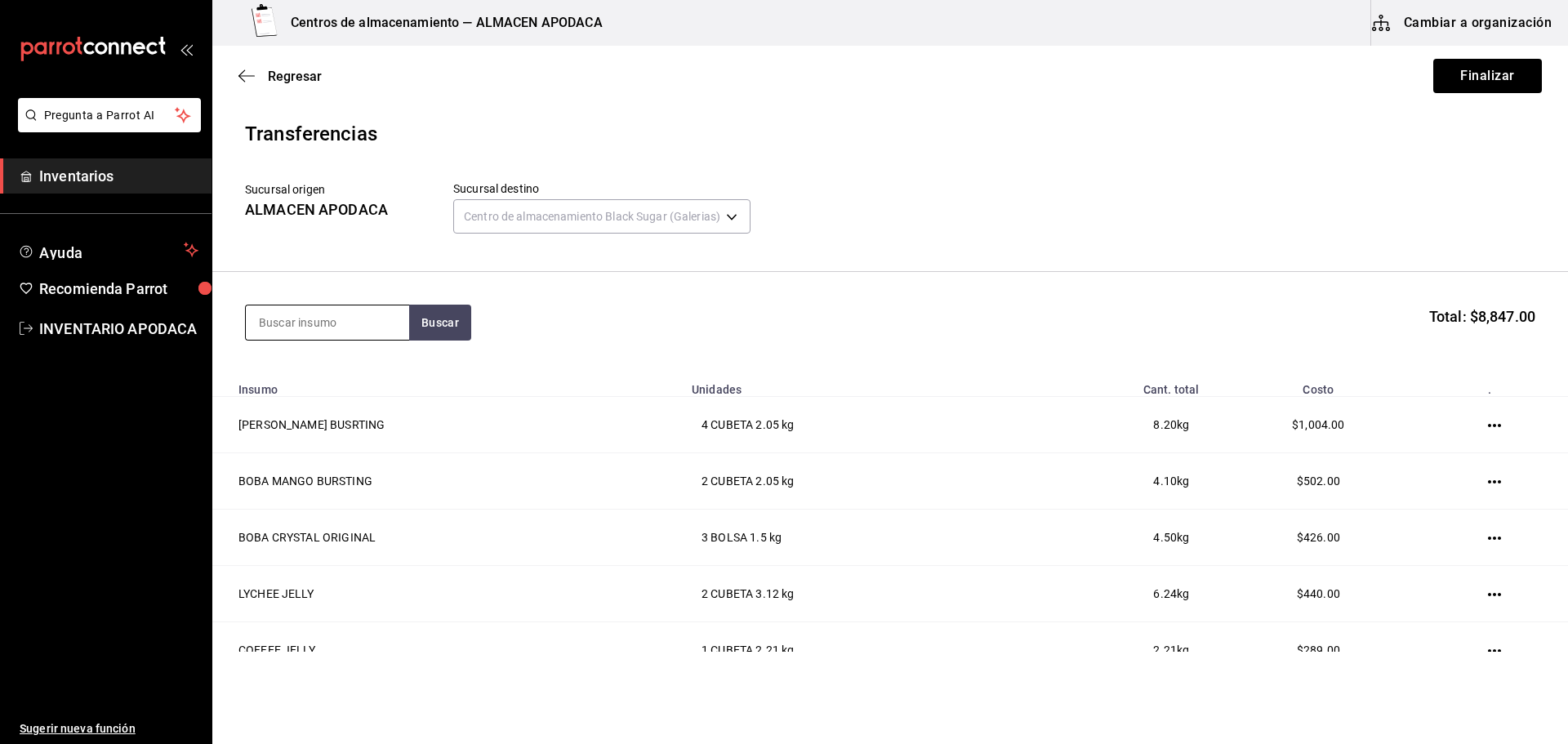
click at [346, 320] on input at bounding box center [327, 323] width 163 height 35
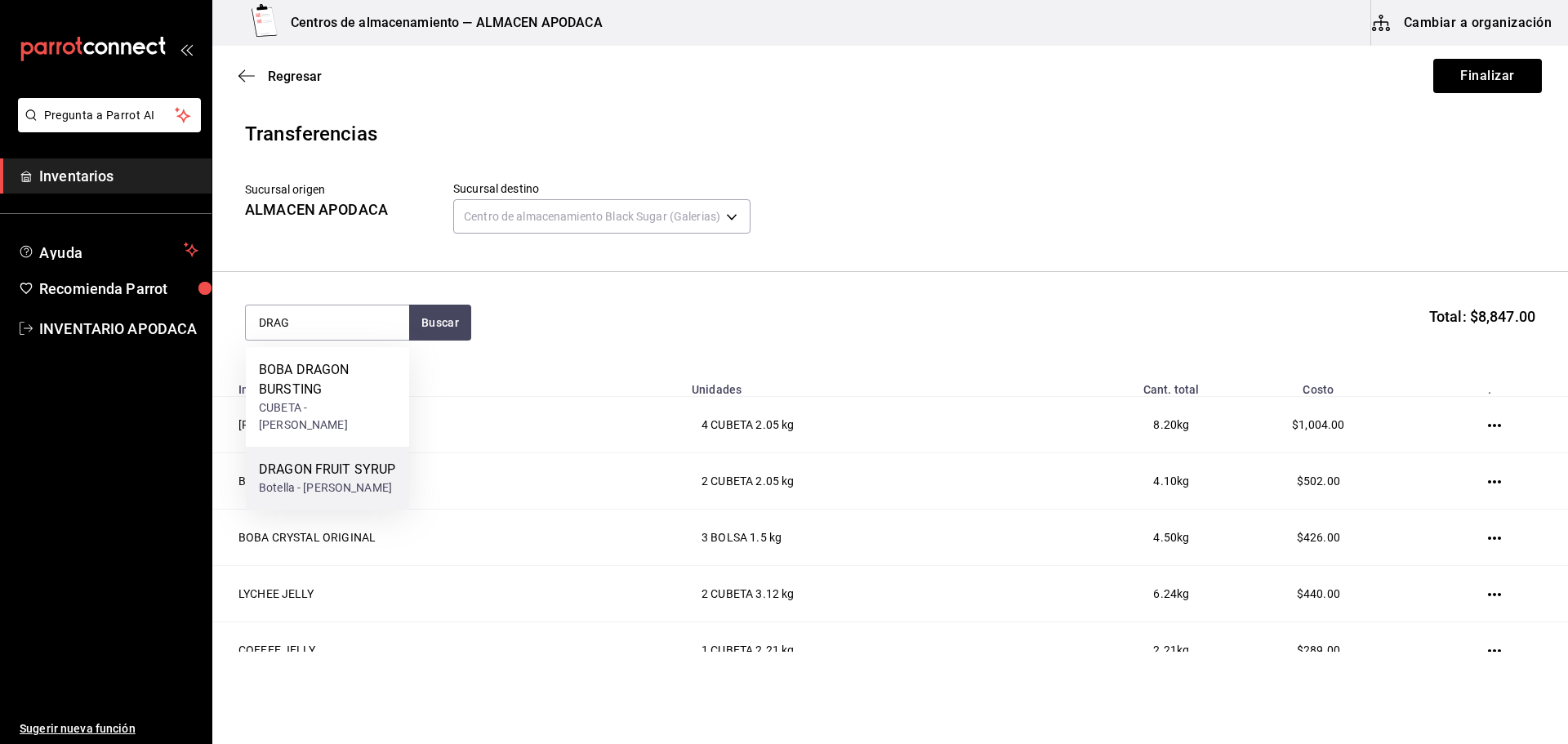
click at [343, 460] on div "DRAGON FRUIT SYRUP" at bounding box center [326, 469] width 136 height 20
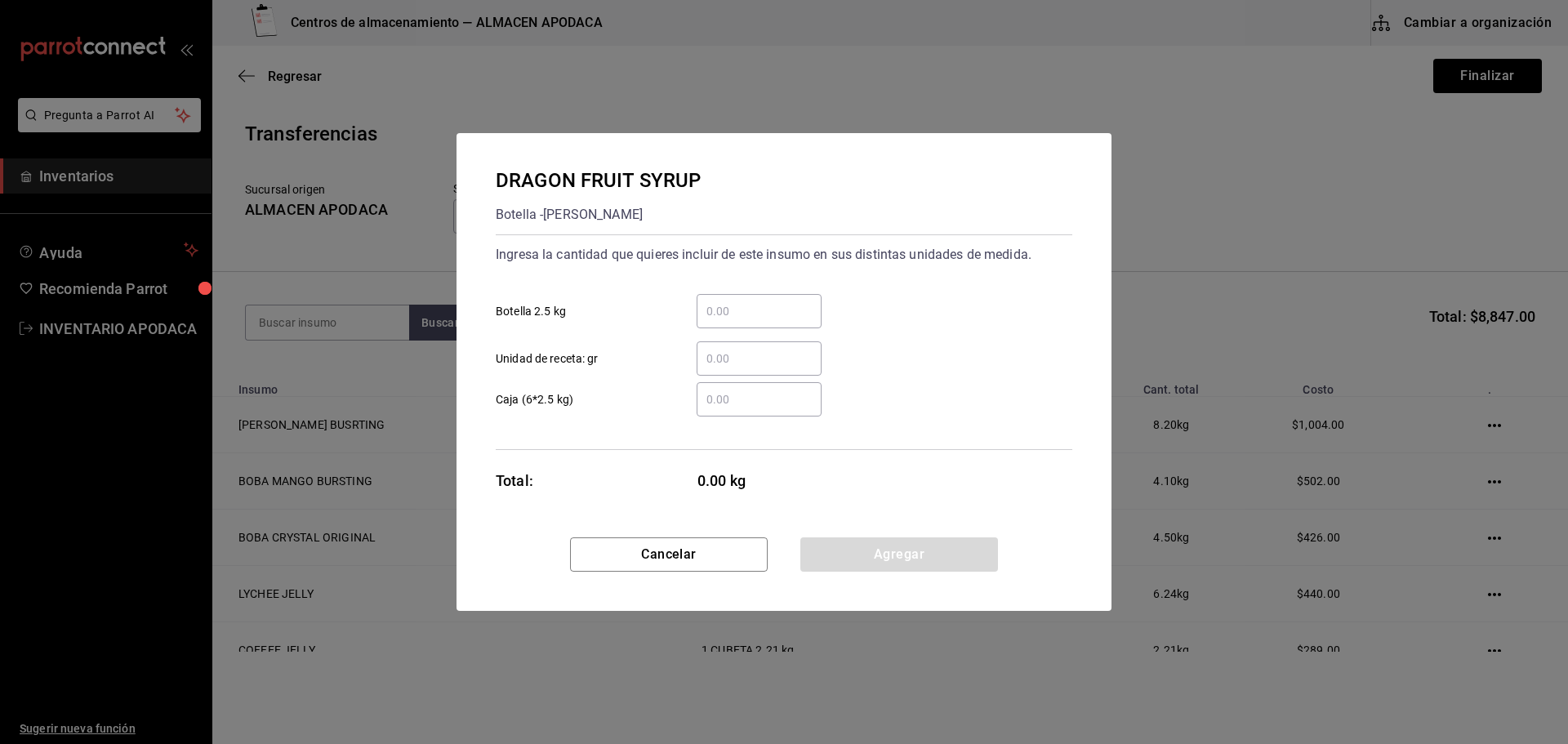
click at [766, 318] on input "​ Botella 2.5 kg" at bounding box center [759, 311] width 125 height 20
click at [844, 573] on div "Cancelar Agregar" at bounding box center [784, 574] width 655 height 73
click at [844, 538] on button "Agregar" at bounding box center [898, 554] width 198 height 35
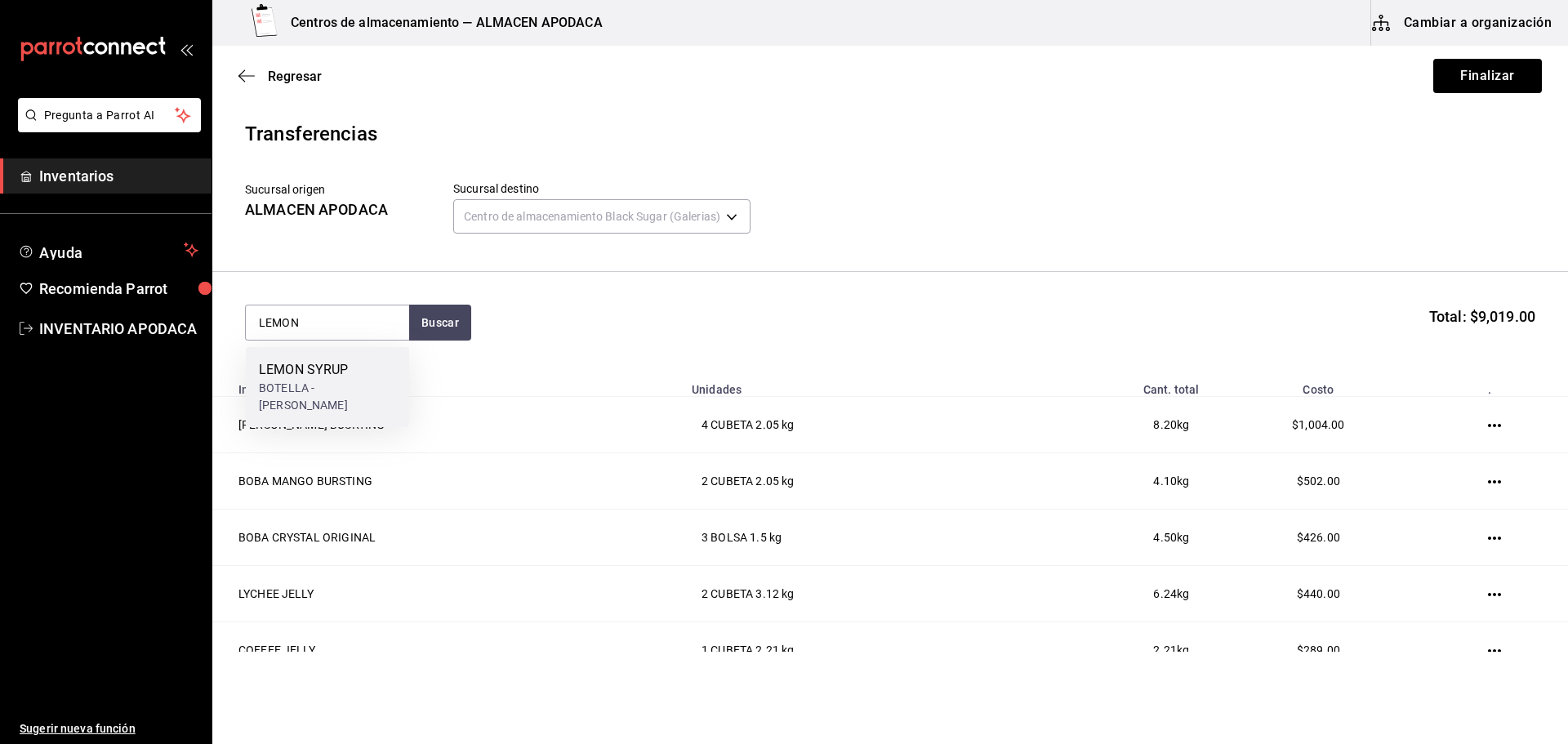
click at [300, 370] on div "LEMON SYRUP" at bounding box center [327, 370] width 137 height 20
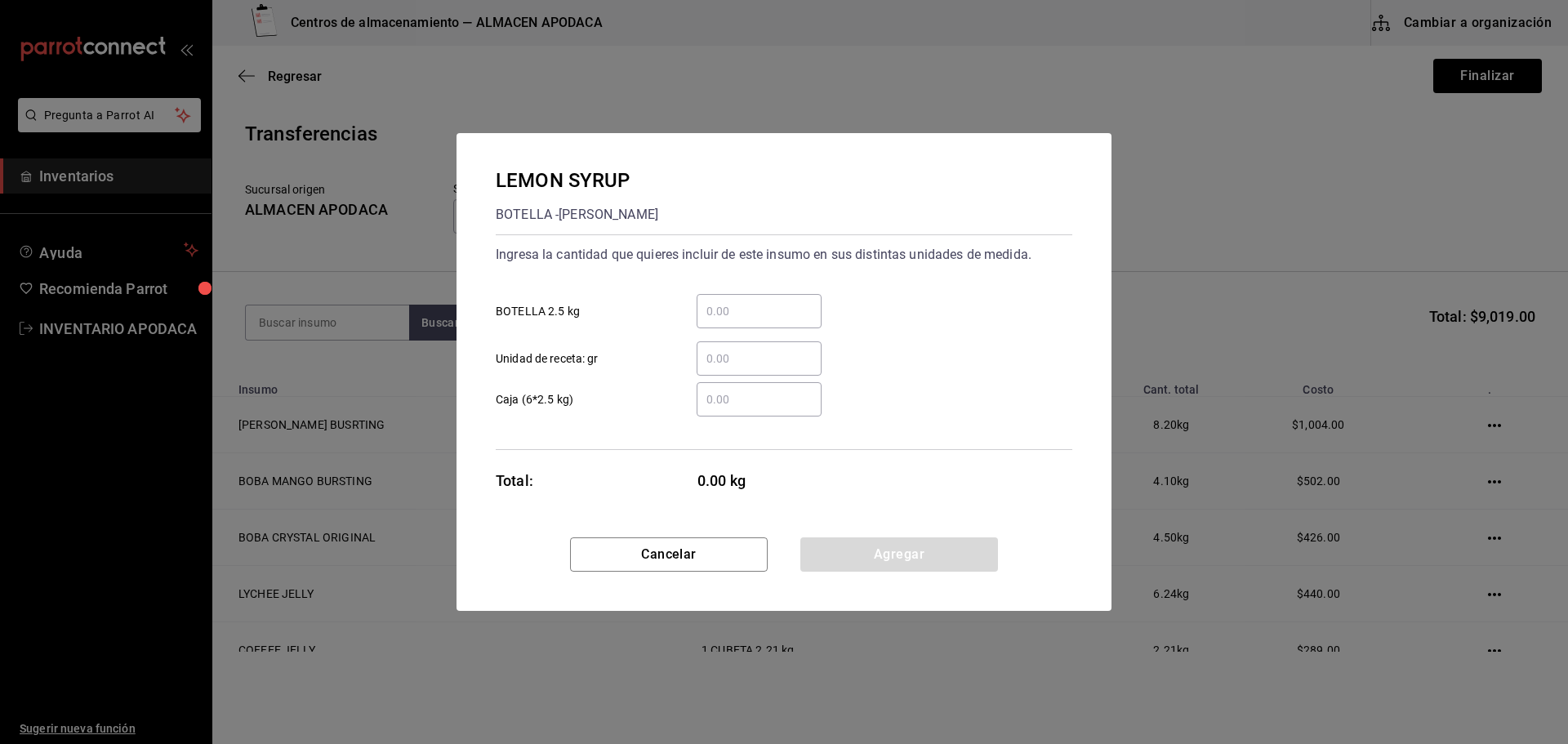
click at [701, 317] on input "​ BOTELLA 2.5 kg" at bounding box center [759, 311] width 125 height 20
click at [882, 560] on button "Agregar" at bounding box center [898, 554] width 198 height 35
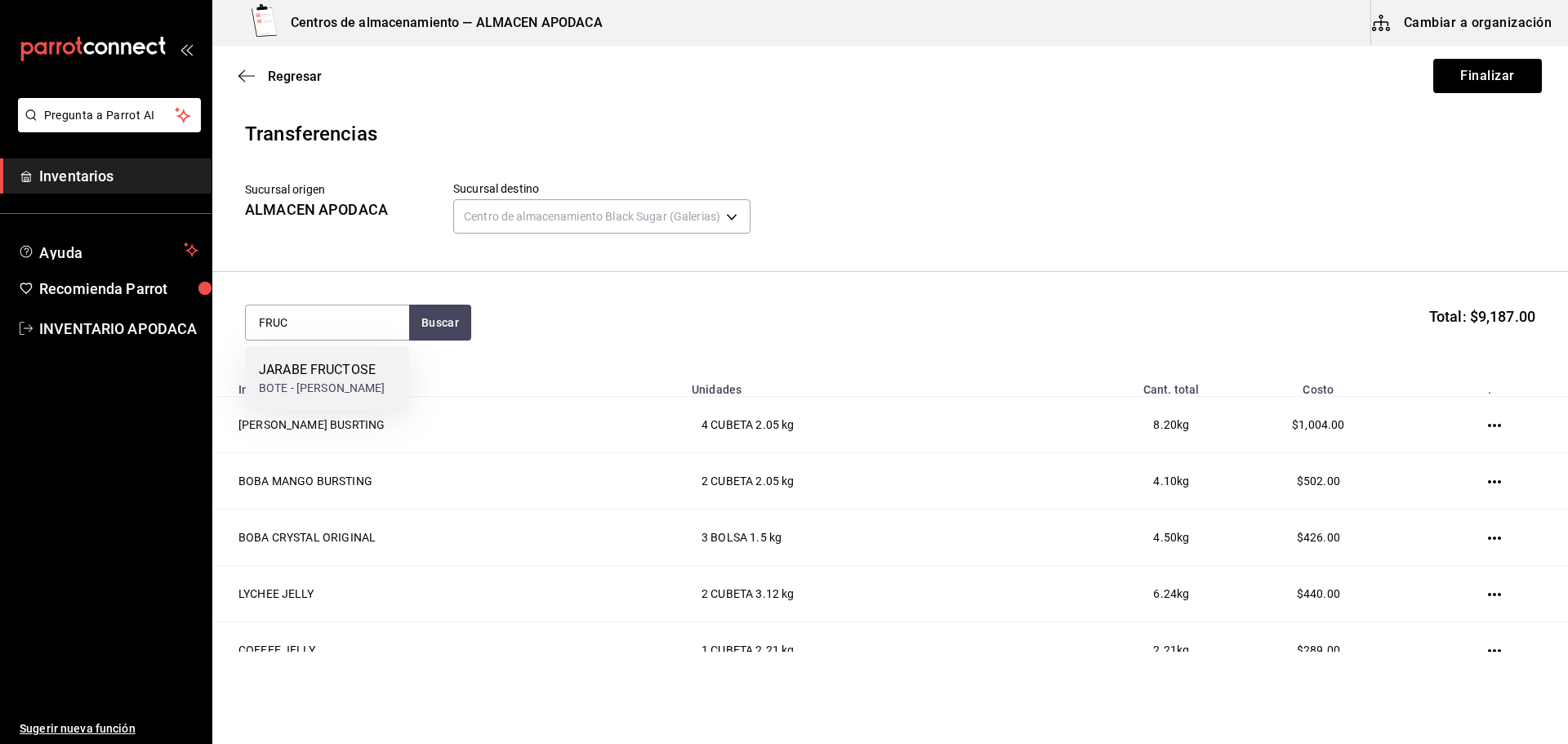
click at [348, 380] on div "BOTE - [PERSON_NAME]" at bounding box center [322, 388] width 127 height 17
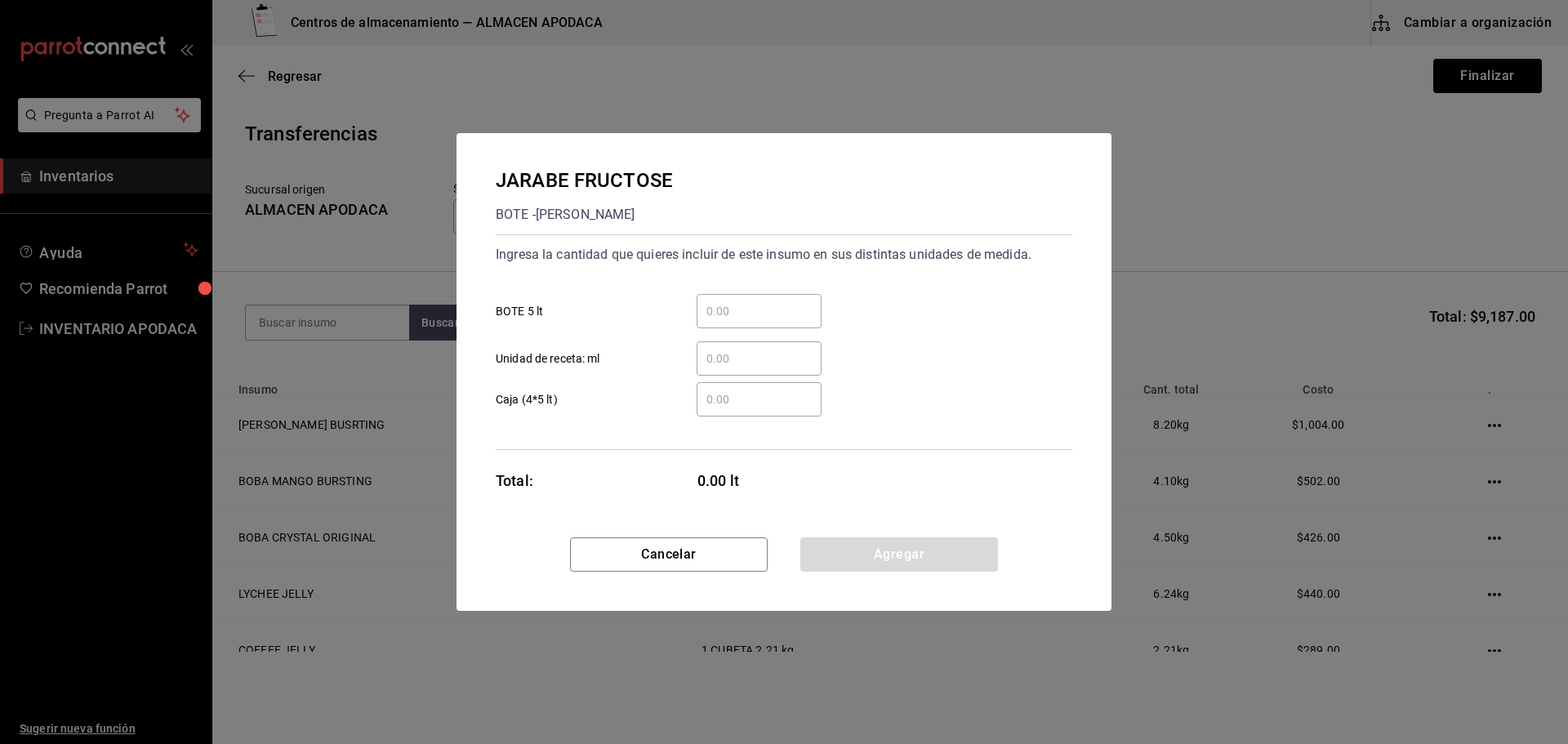
click at [758, 319] on input "​ BOTE 5 lt" at bounding box center [759, 311] width 125 height 20
click at [889, 547] on button "Agregar" at bounding box center [898, 554] width 198 height 35
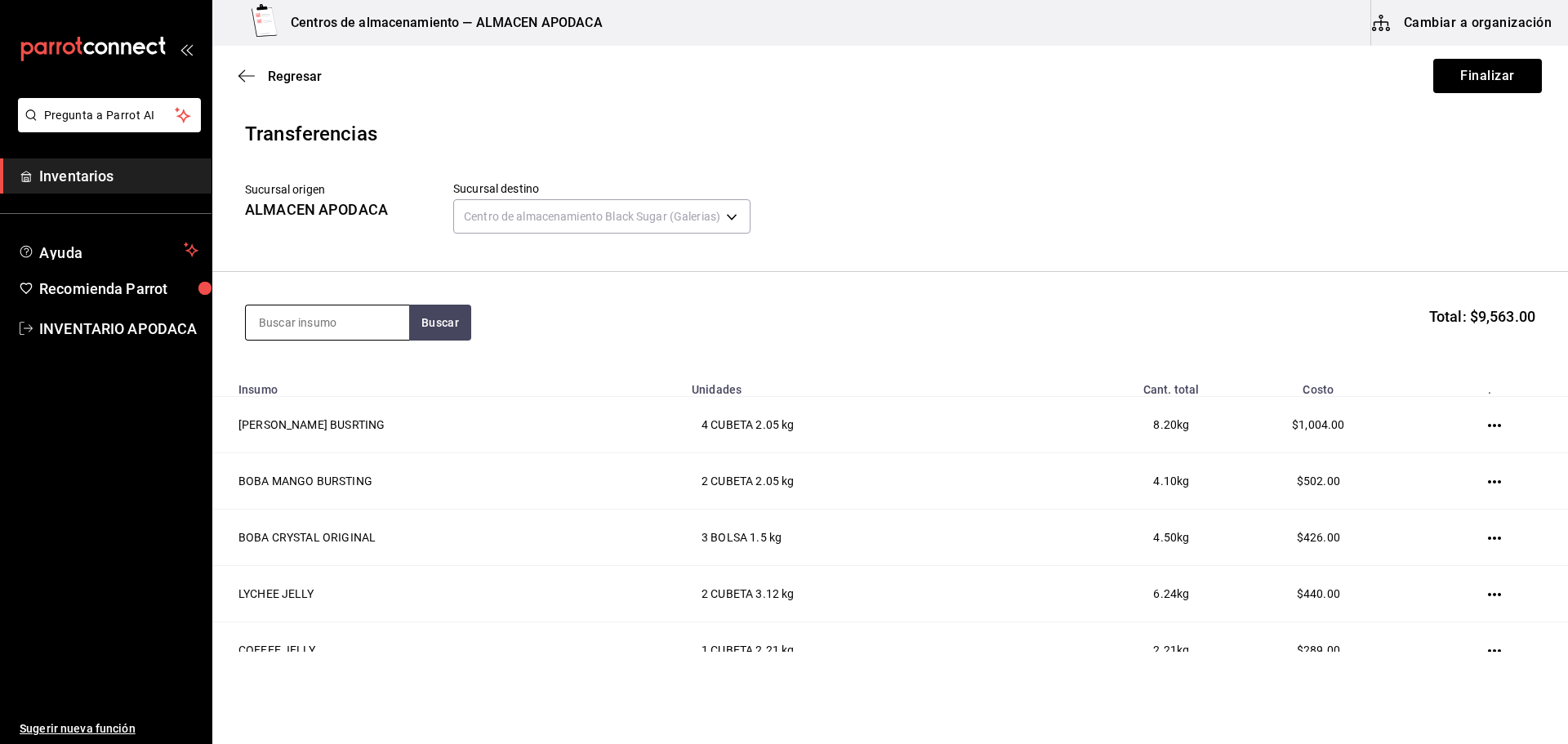
click at [312, 322] on input at bounding box center [327, 323] width 163 height 35
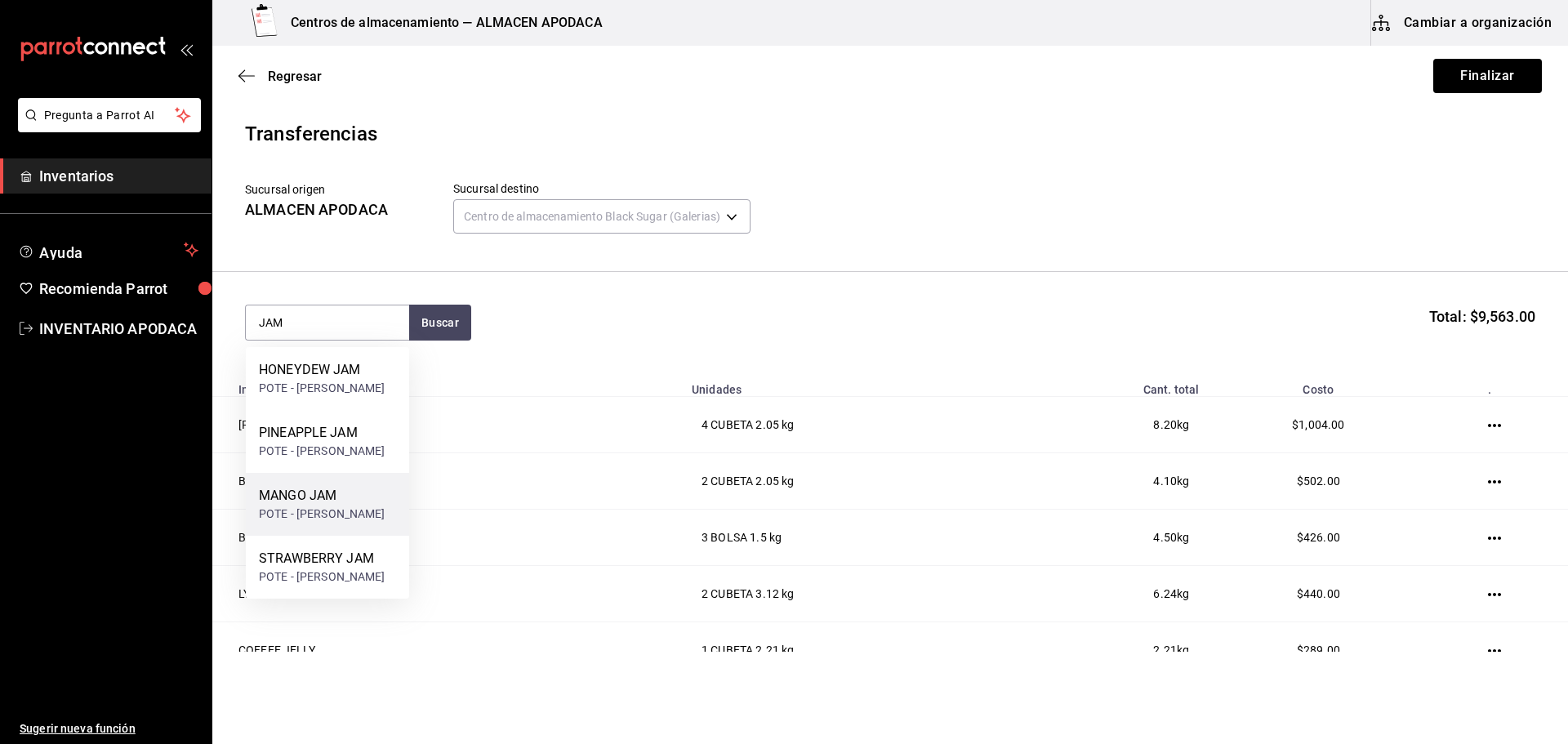
click at [312, 507] on div "POTE - [PERSON_NAME]" at bounding box center [322, 514] width 127 height 17
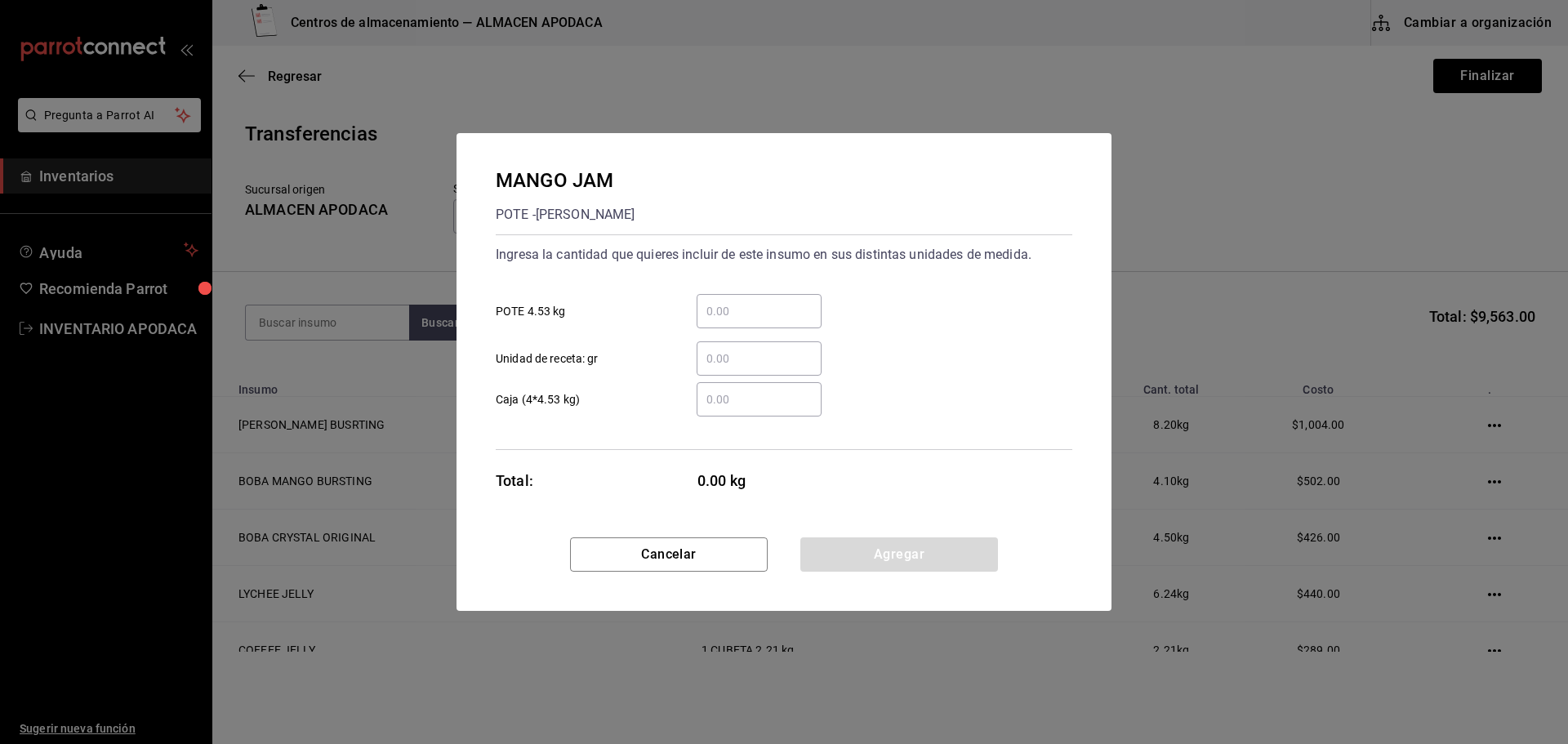
click at [746, 332] on div "​ Unidad de receta: gr" at bounding box center [777, 352] width 590 height 48
click at [736, 302] on input "​ POTE 4.53 kg" at bounding box center [759, 311] width 125 height 20
click at [910, 550] on button "Agregar" at bounding box center [898, 554] width 198 height 35
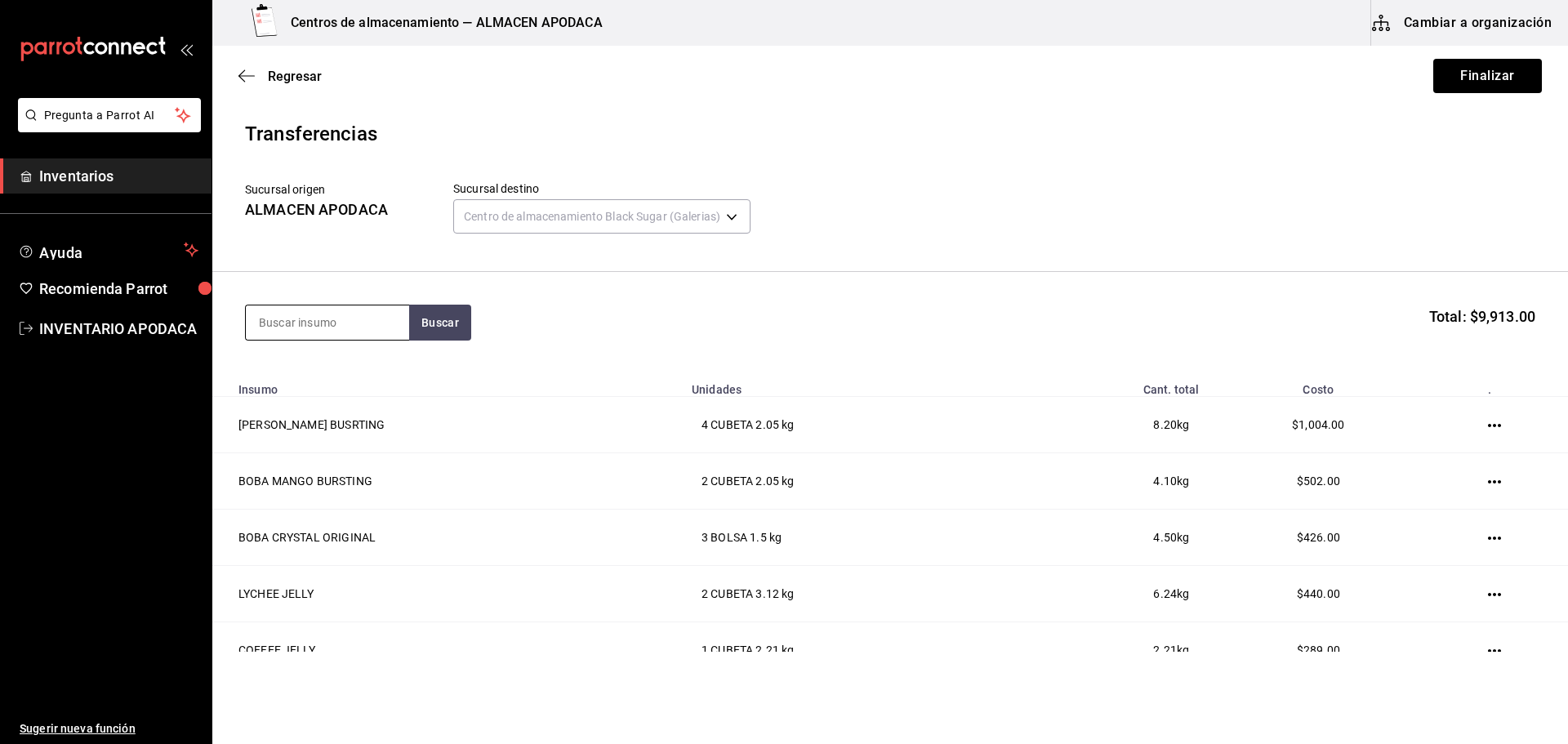
click at [328, 311] on input at bounding box center [327, 323] width 163 height 35
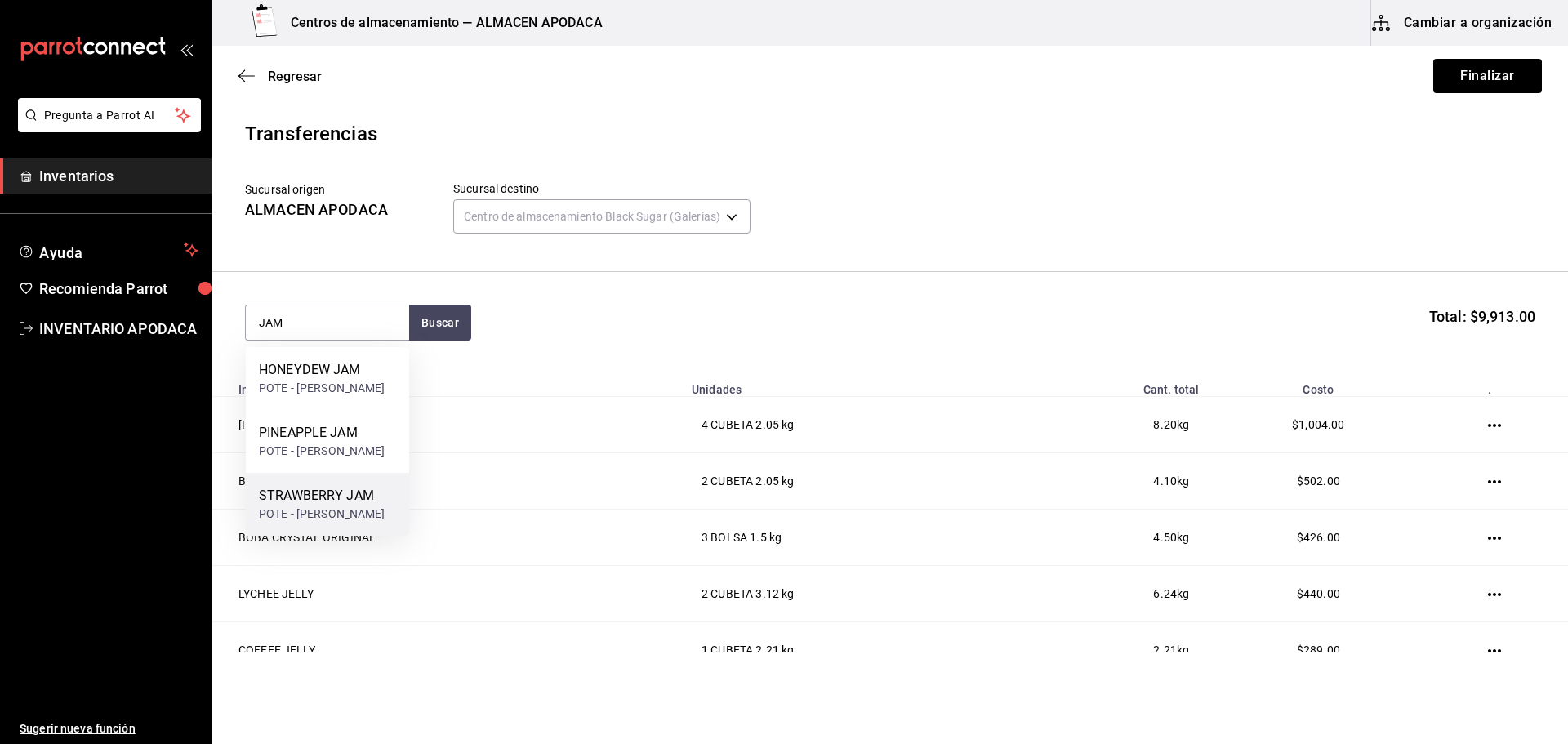
click at [314, 496] on div "STRAWBERRY JAM" at bounding box center [322, 495] width 127 height 20
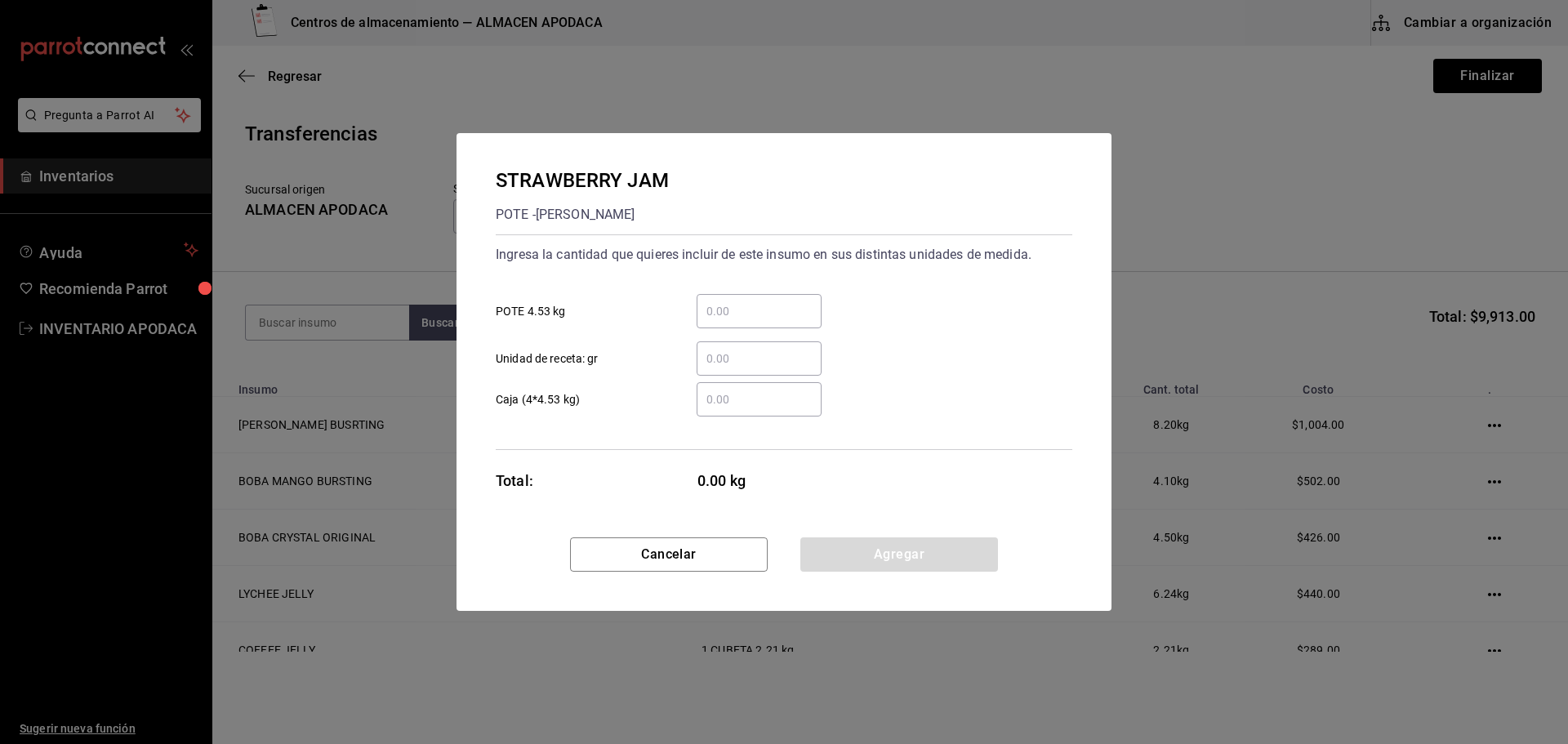
click at [732, 311] on input "​ POTE 4.53 kg" at bounding box center [759, 311] width 125 height 20
click at [837, 566] on button "Agregar" at bounding box center [898, 554] width 198 height 35
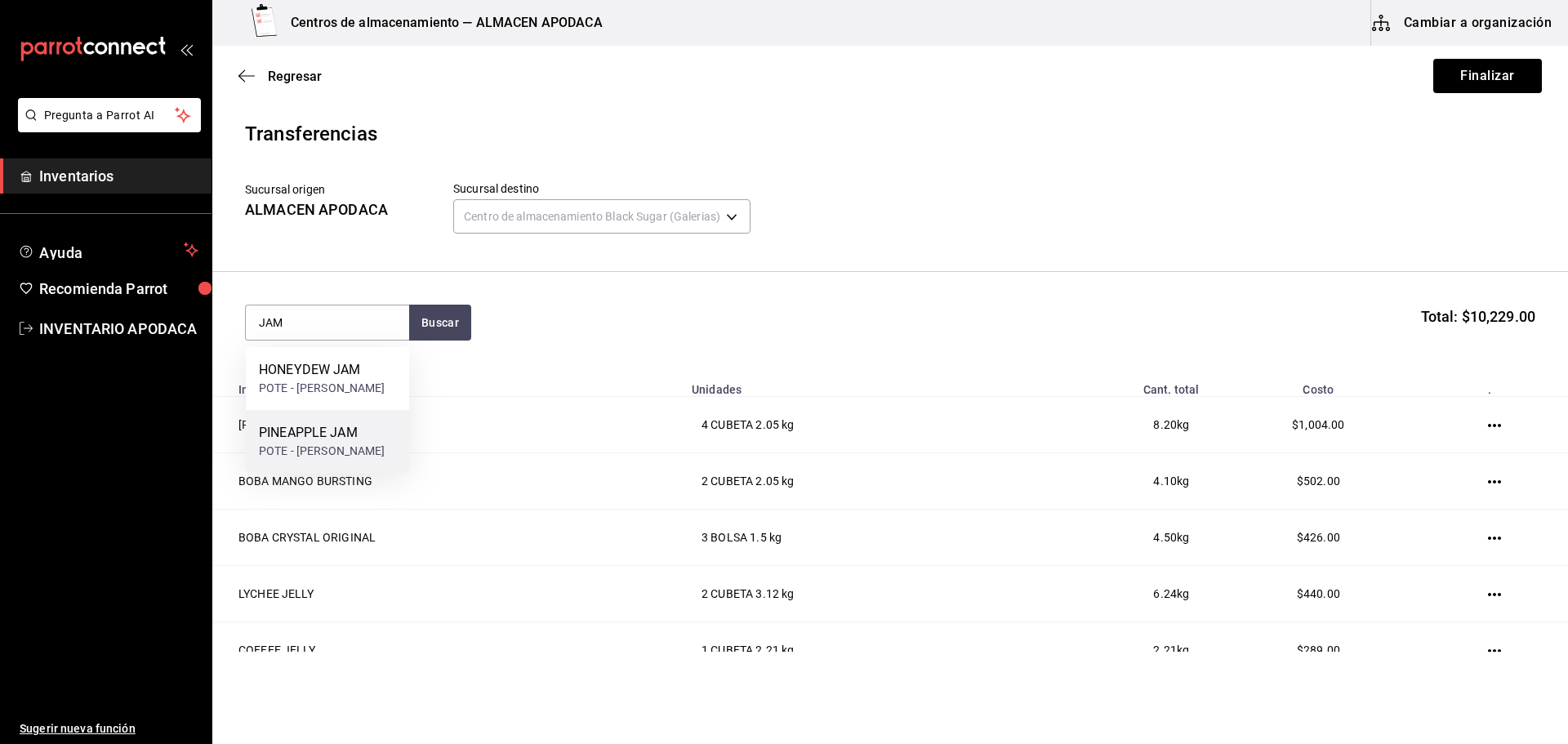
click at [312, 439] on div "PINEAPPLE JAM" at bounding box center [322, 433] width 127 height 20
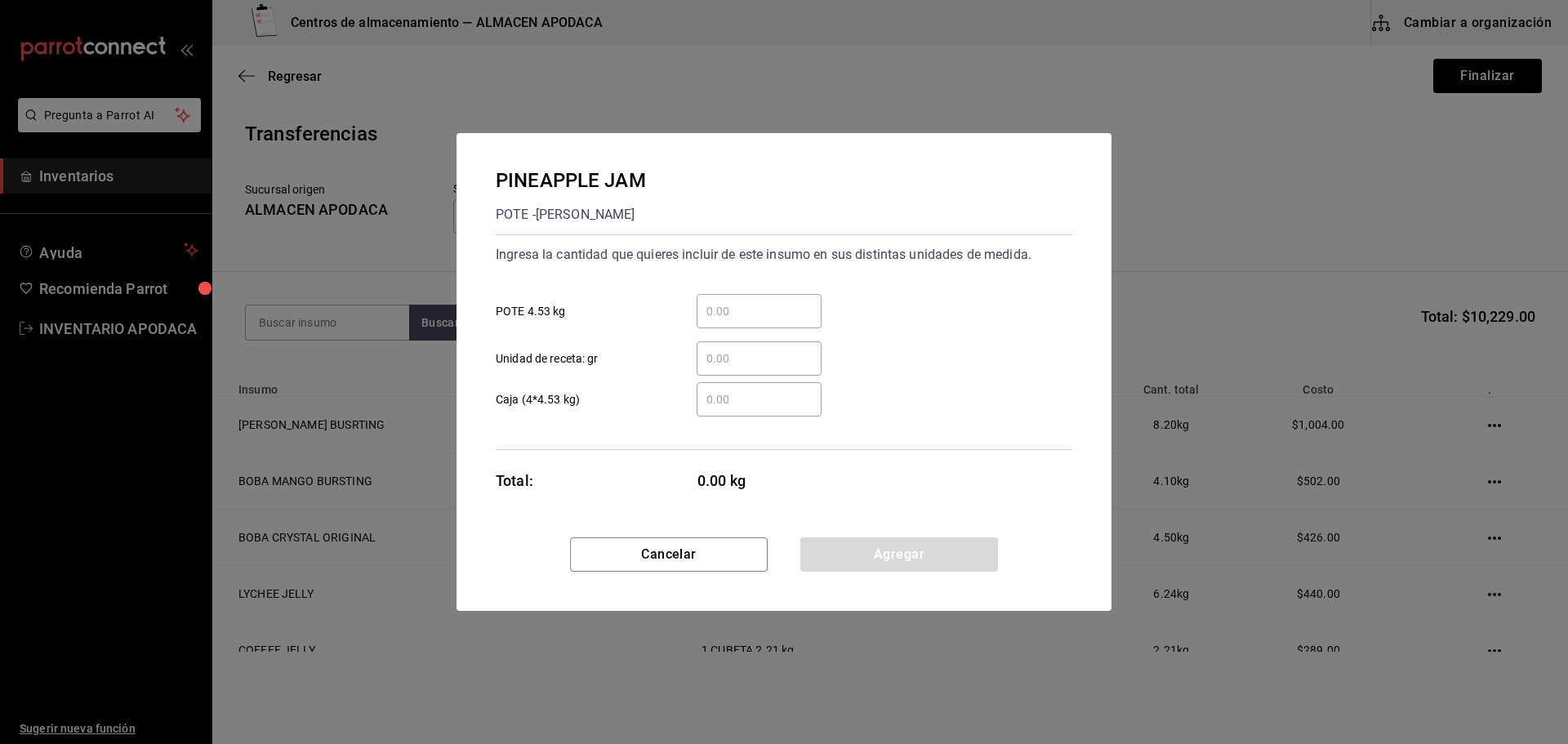
click at [729, 281] on div "​ POTE 4.53 kg" at bounding box center [777, 305] width 590 height 48
click at [730, 319] on input "​ POTE 4.53 kg" at bounding box center [759, 311] width 125 height 20
click at [866, 547] on button "Agregar" at bounding box center [898, 554] width 198 height 35
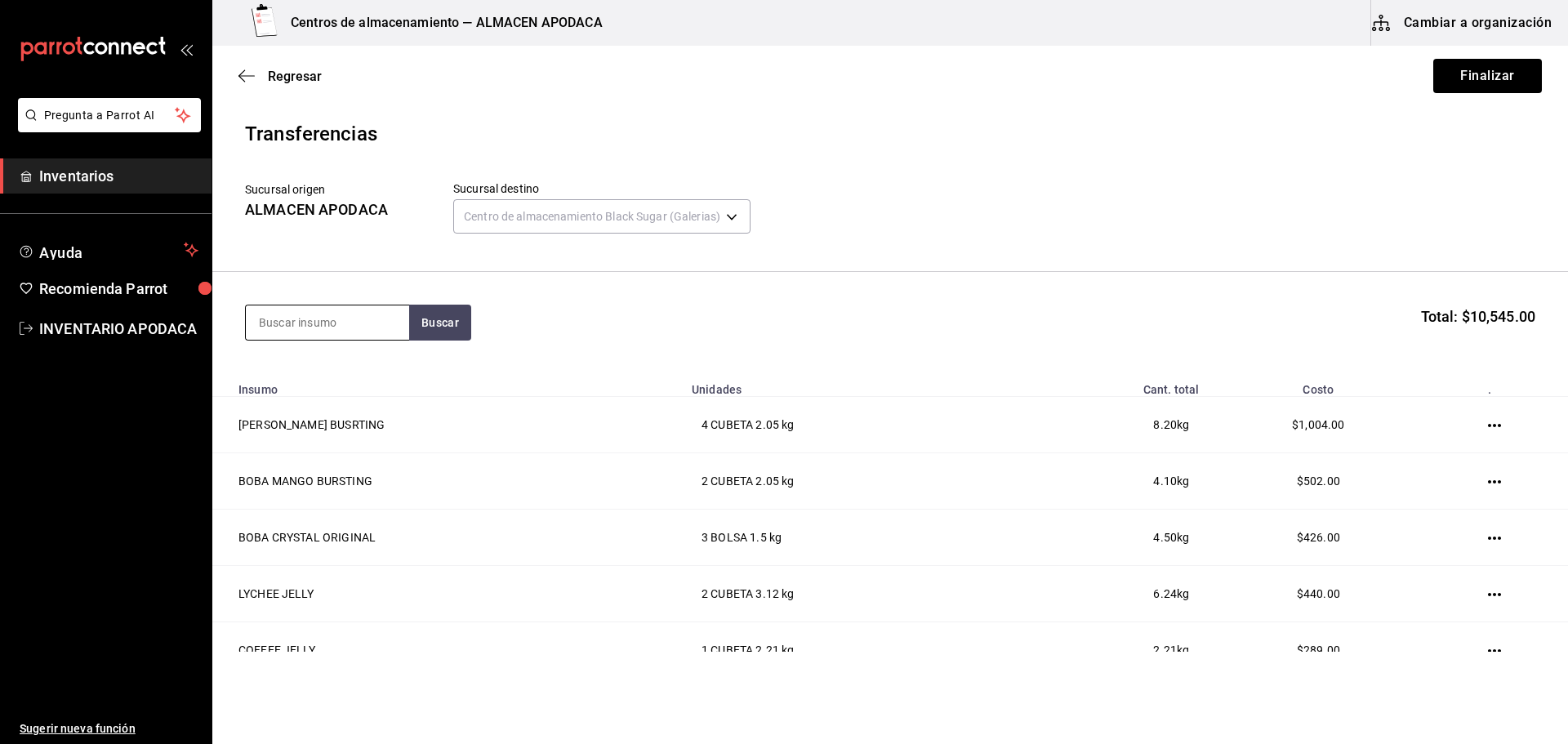
click at [351, 318] on input at bounding box center [327, 323] width 163 height 35
click at [325, 371] on div "POPOTE BLACK" at bounding box center [327, 370] width 137 height 20
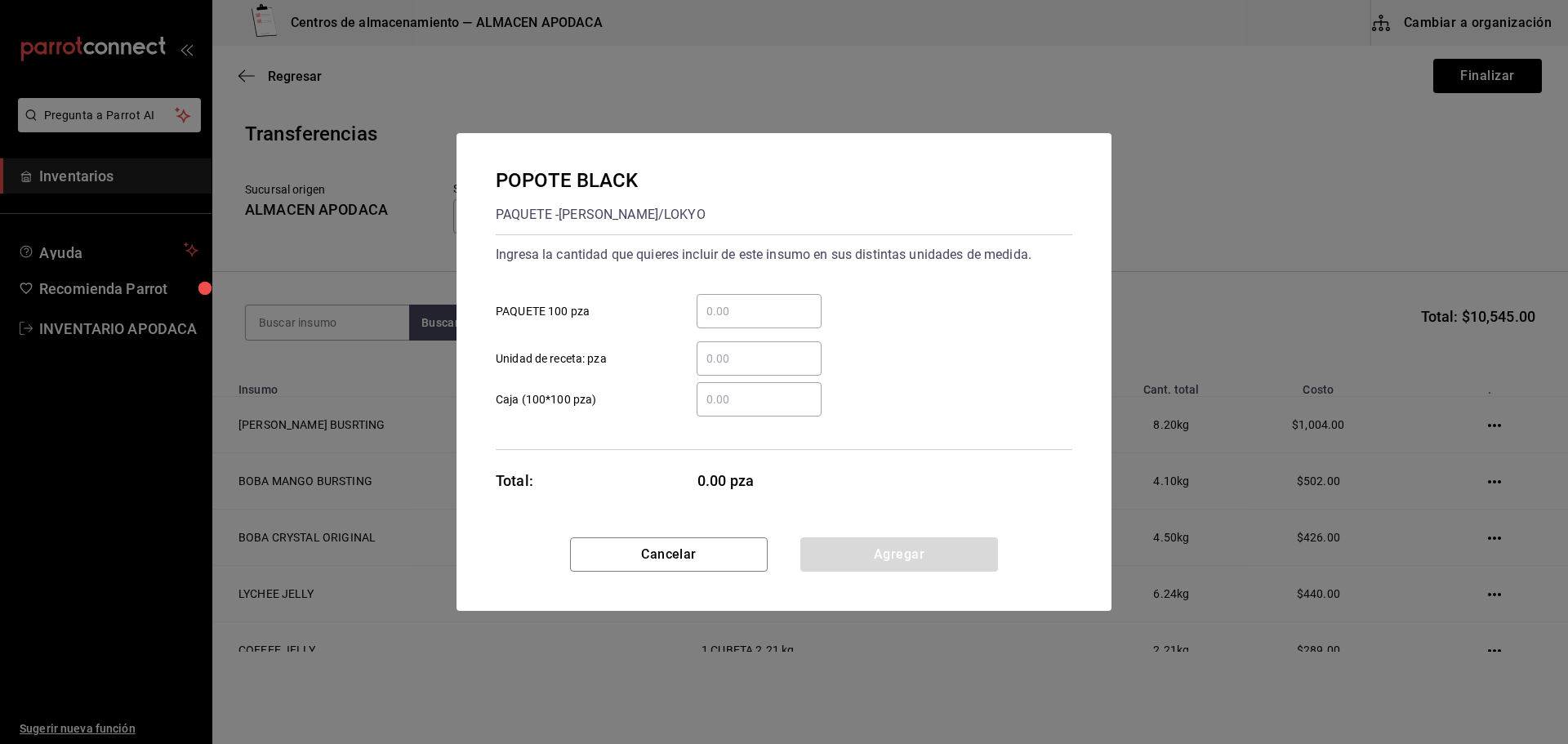
click at [737, 310] on input "​ PAQUETE 100 pza" at bounding box center [759, 311] width 125 height 20
click at [909, 555] on button "Agregar" at bounding box center [898, 554] width 198 height 35
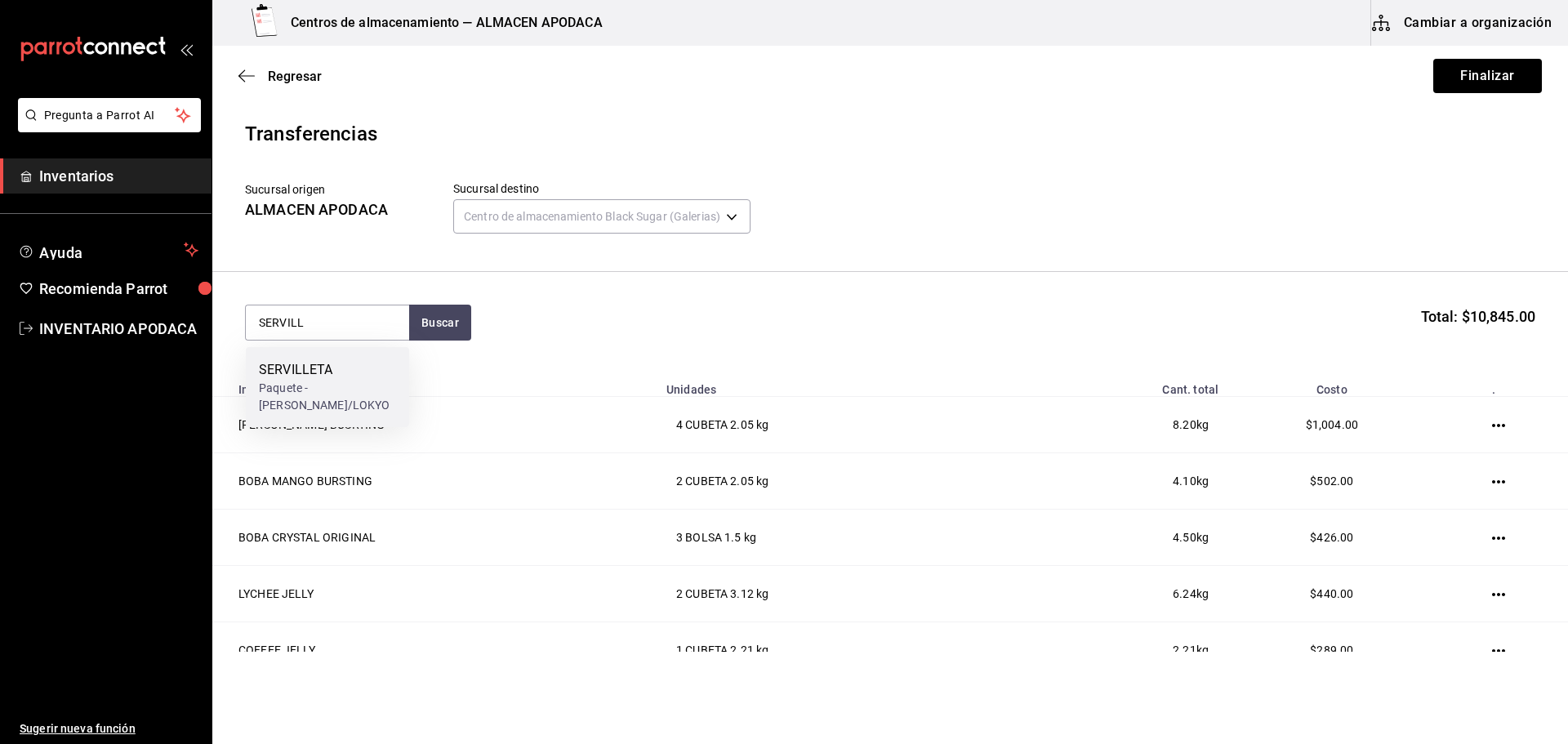
drag, startPoint x: 359, startPoint y: 387, endPoint x: 383, endPoint y: 383, distance: 24.3
click at [383, 383] on div "Paquete - [PERSON_NAME]/LOKYO" at bounding box center [327, 397] width 137 height 35
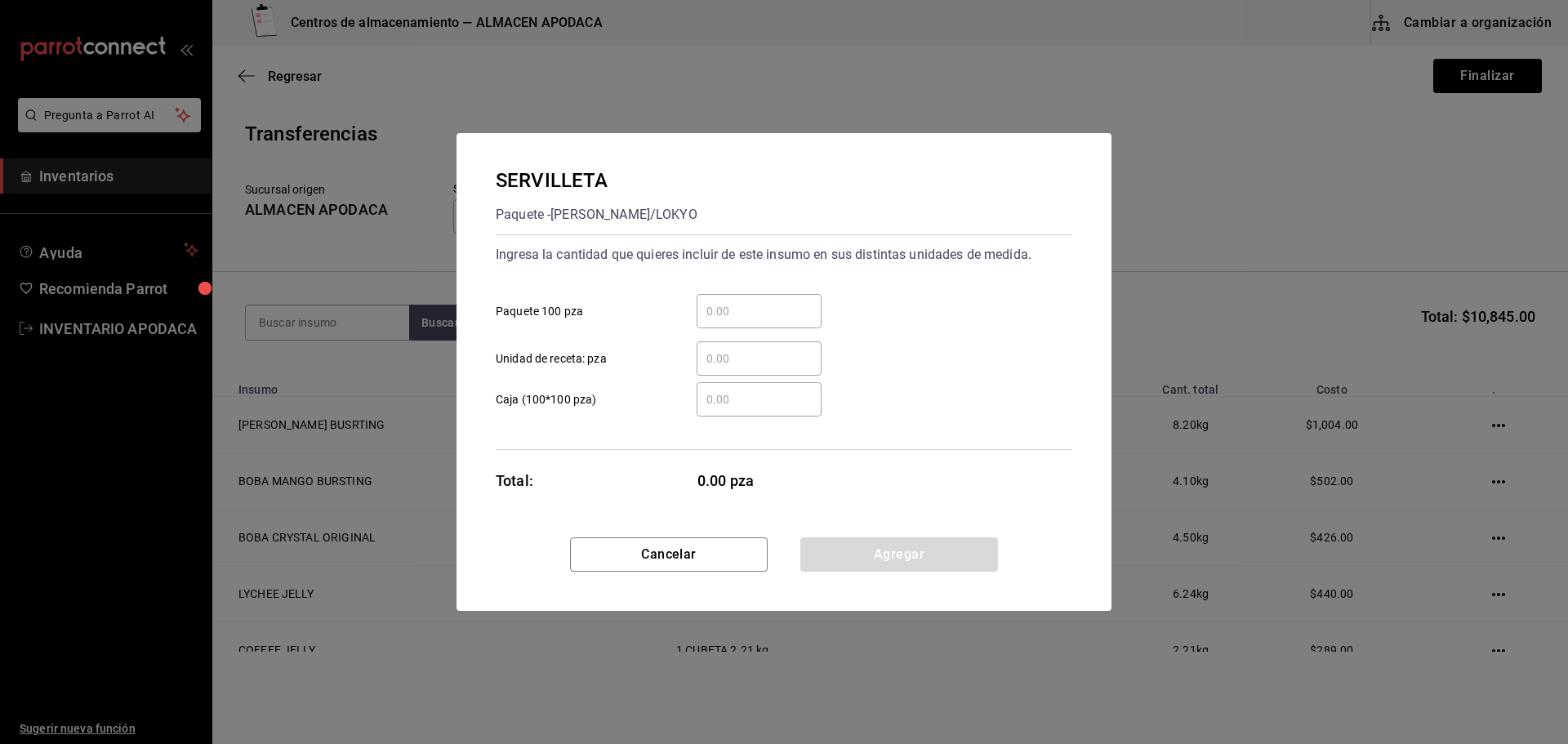
click at [731, 300] on div "​" at bounding box center [759, 311] width 125 height 35
click at [731, 301] on input "​ Paquete 100 pza" at bounding box center [759, 311] width 125 height 20
click at [842, 554] on button "Agregar" at bounding box center [898, 554] width 198 height 35
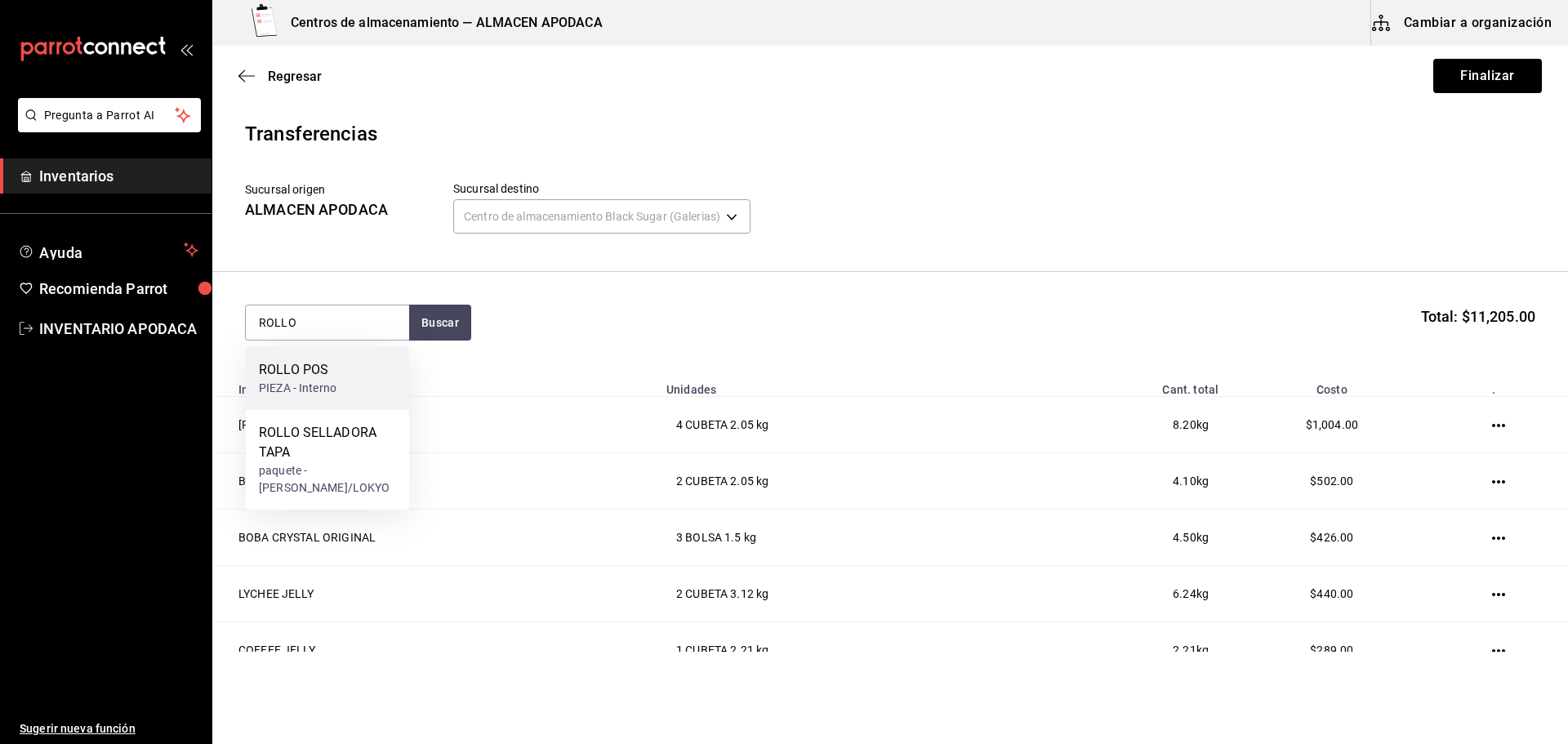
click at [373, 388] on div "ROLLO POS PIEZA - Interno" at bounding box center [327, 378] width 163 height 63
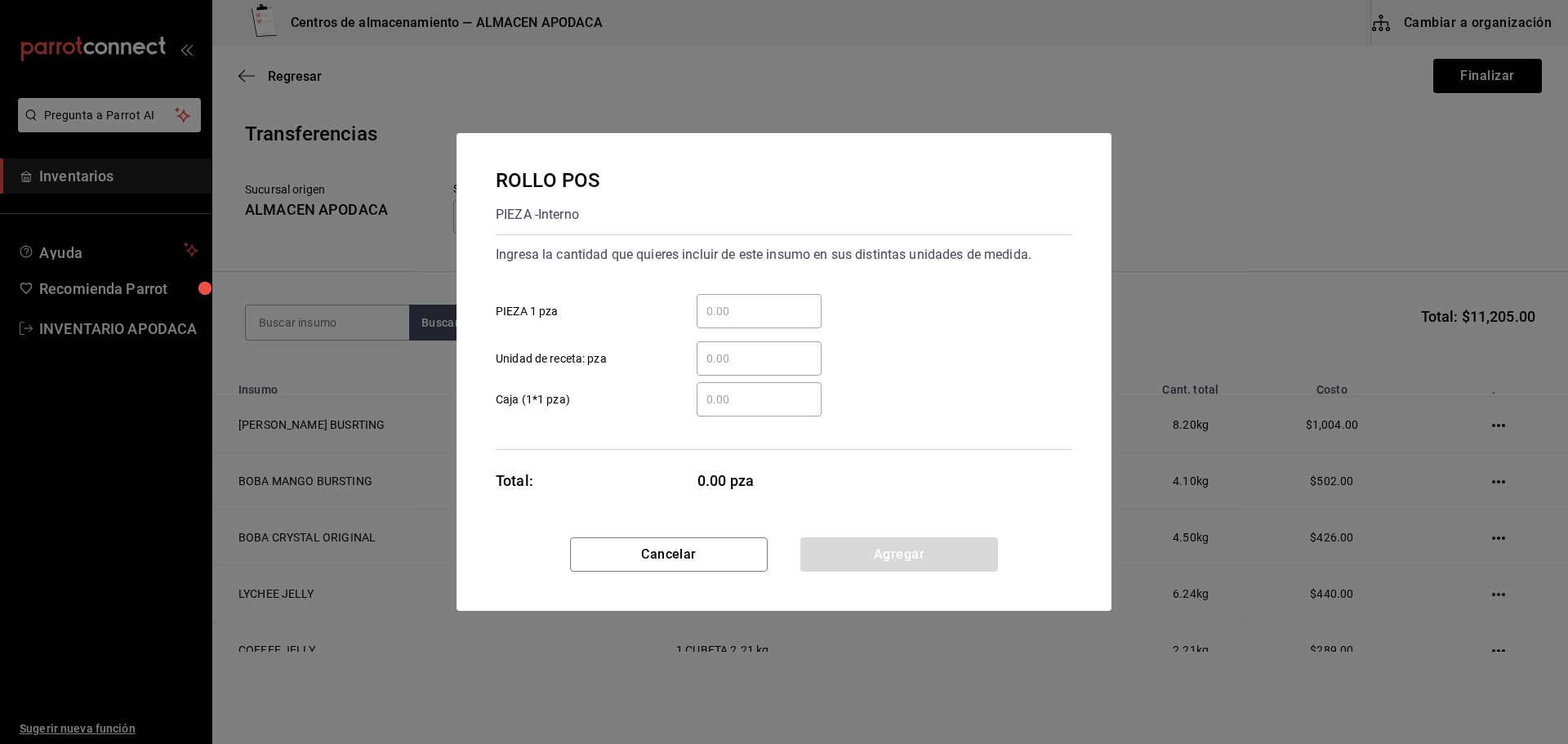
click at [783, 318] on input "​ PIEZA 1 pza" at bounding box center [759, 311] width 125 height 20
click at [849, 539] on button "Agregar" at bounding box center [898, 554] width 198 height 35
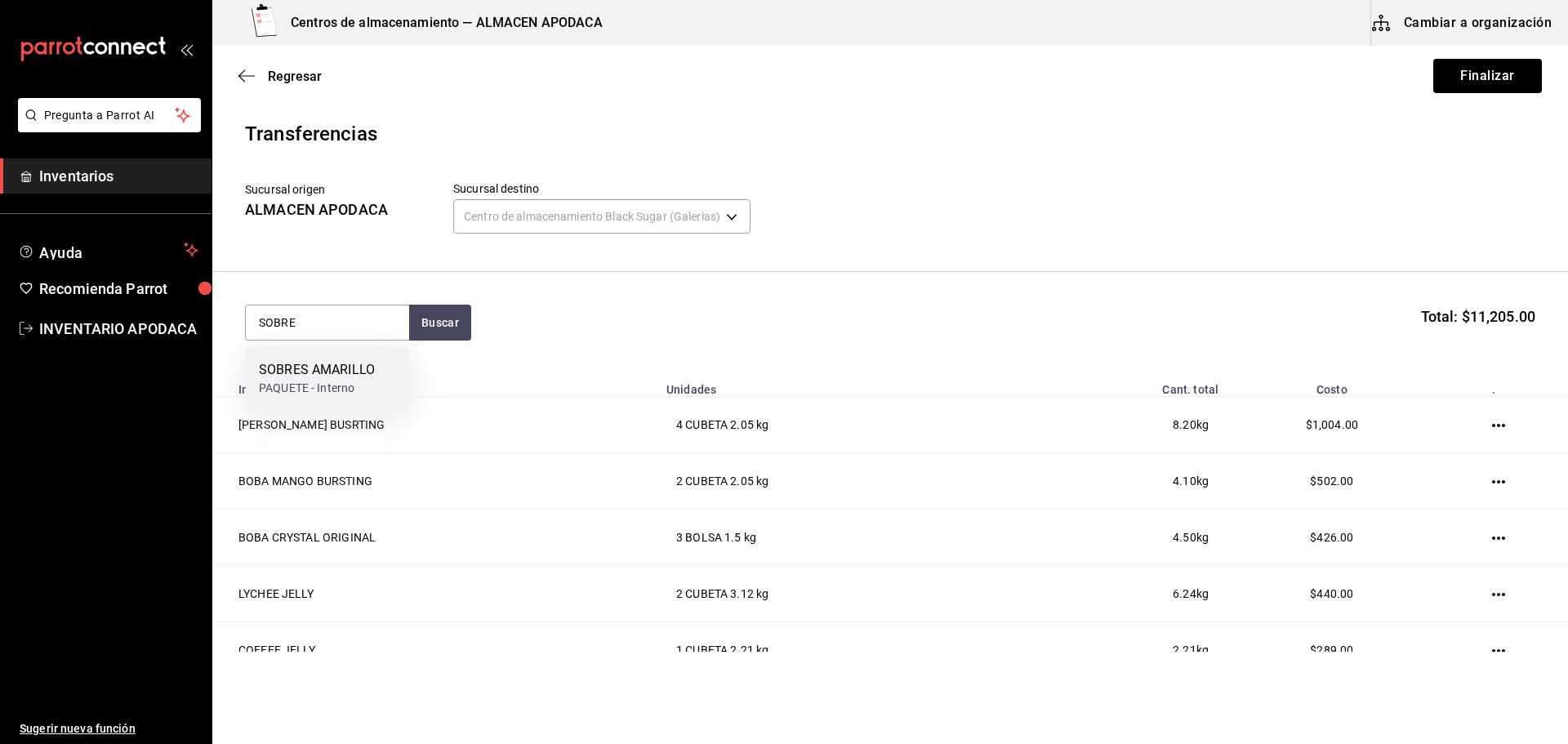
click at [335, 365] on div "SOBRES AMARILLO" at bounding box center [317, 370] width 116 height 20
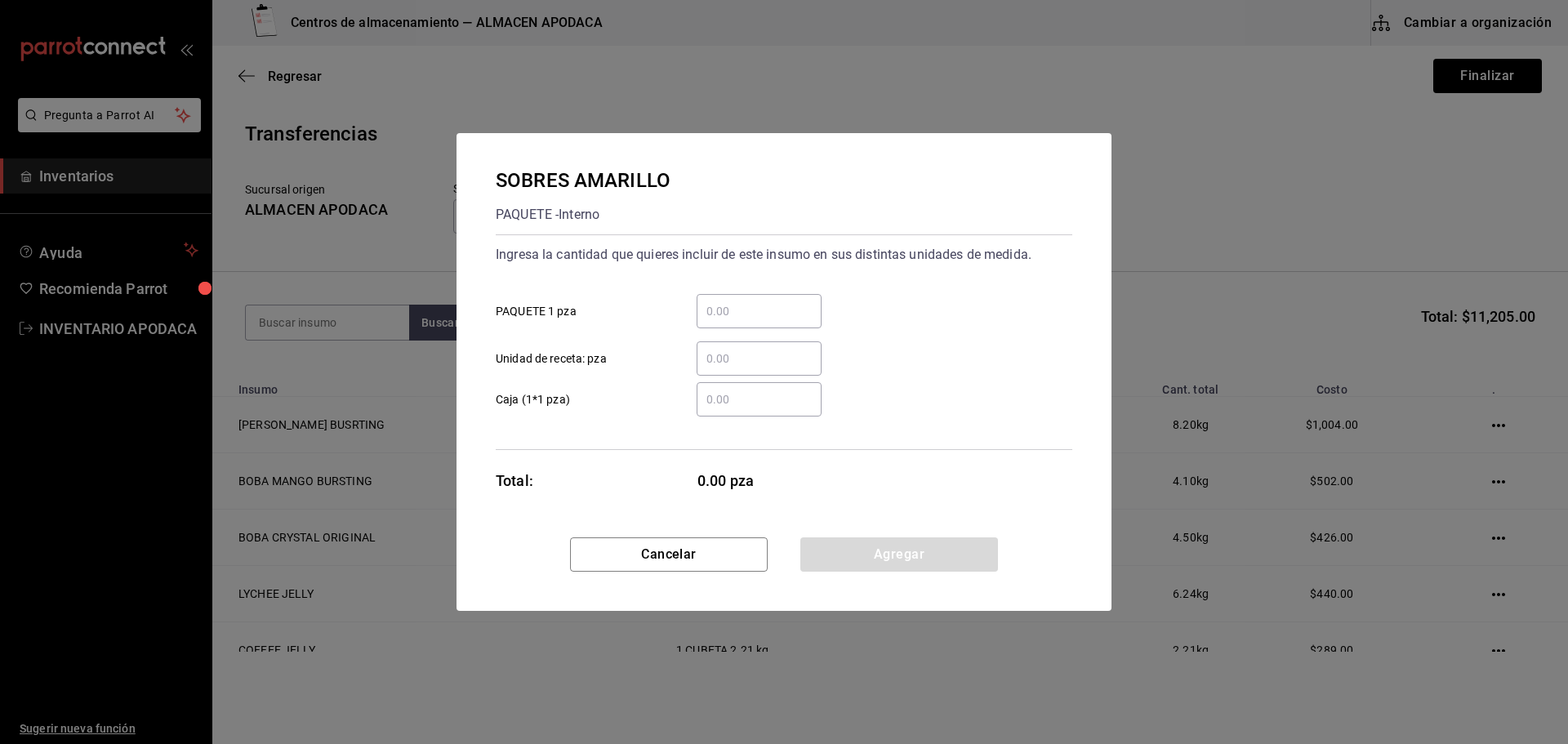
click at [801, 301] on input "​ PAQUETE 1 pza" at bounding box center [759, 311] width 125 height 20
click at [897, 553] on button "Agregar" at bounding box center [898, 554] width 198 height 35
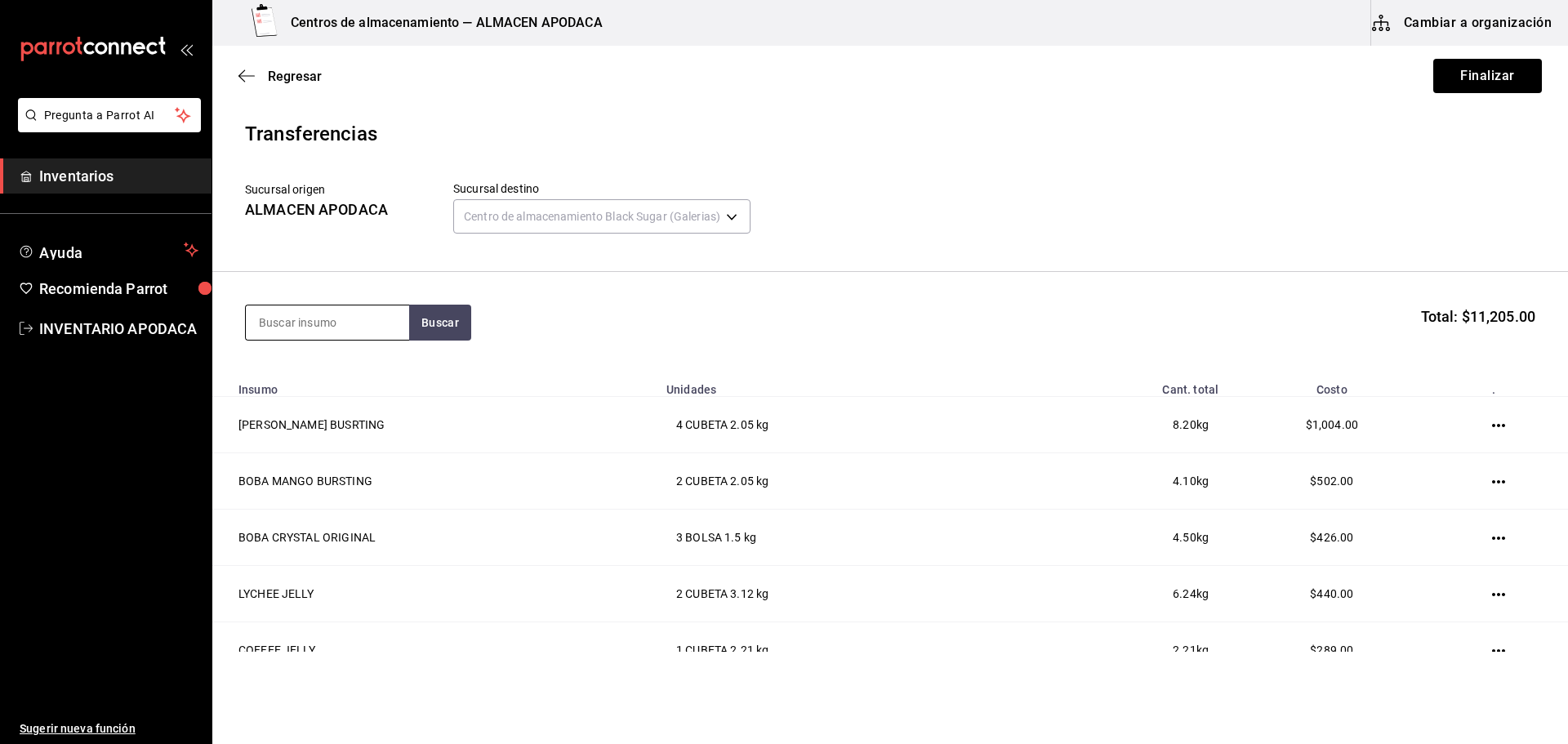
click at [374, 332] on input at bounding box center [327, 323] width 163 height 35
click at [353, 388] on div "CAJA - Interno" at bounding box center [311, 388] width 105 height 17
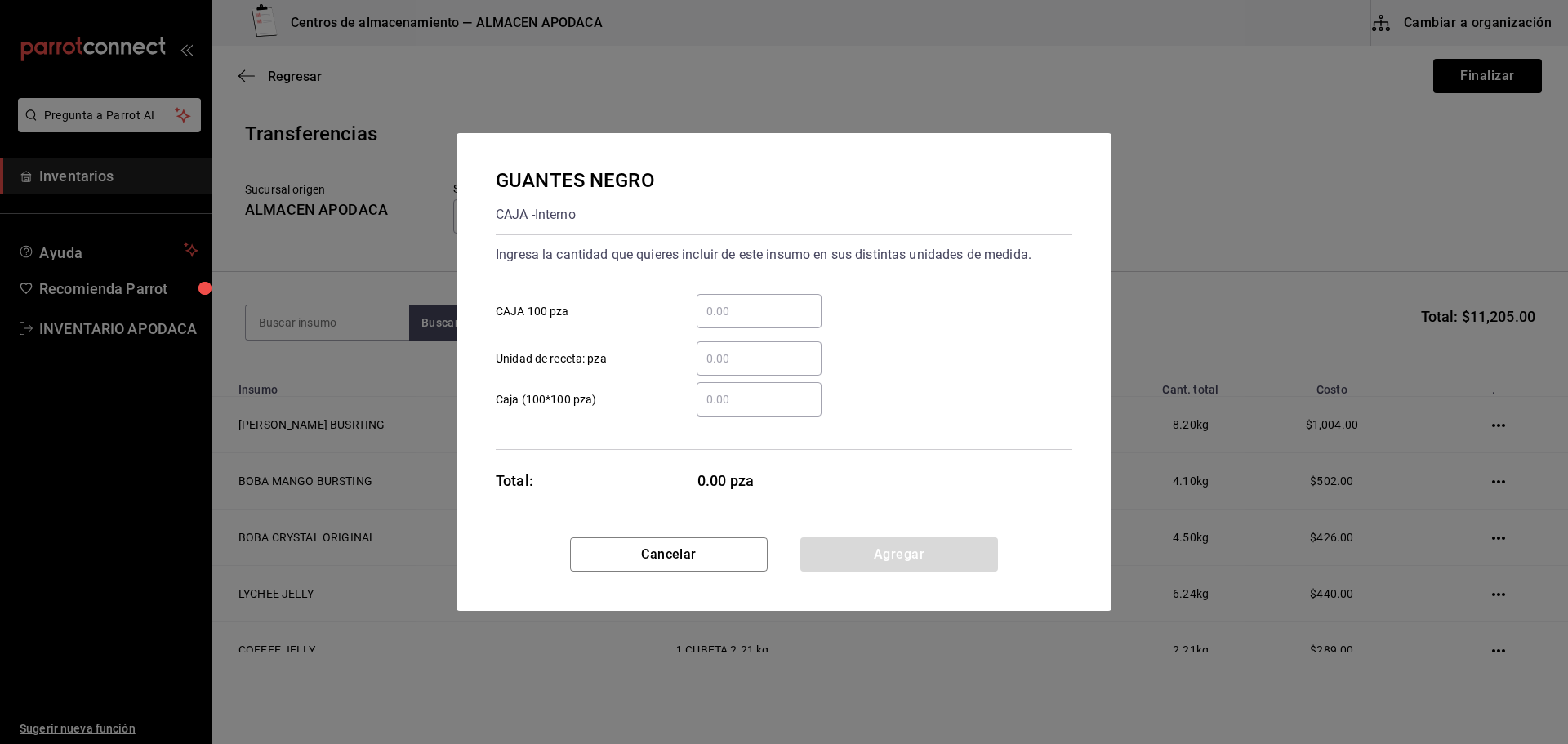
click at [704, 307] on input "​ CAJA 100 pza" at bounding box center [759, 311] width 125 height 20
click at [880, 537] on div "GUANTES NEGRO CAJA - Interno Ingresa la cantidad que quieres incluir de este in…" at bounding box center [784, 335] width 655 height 404
click at [875, 542] on button "Agregar" at bounding box center [898, 554] width 198 height 35
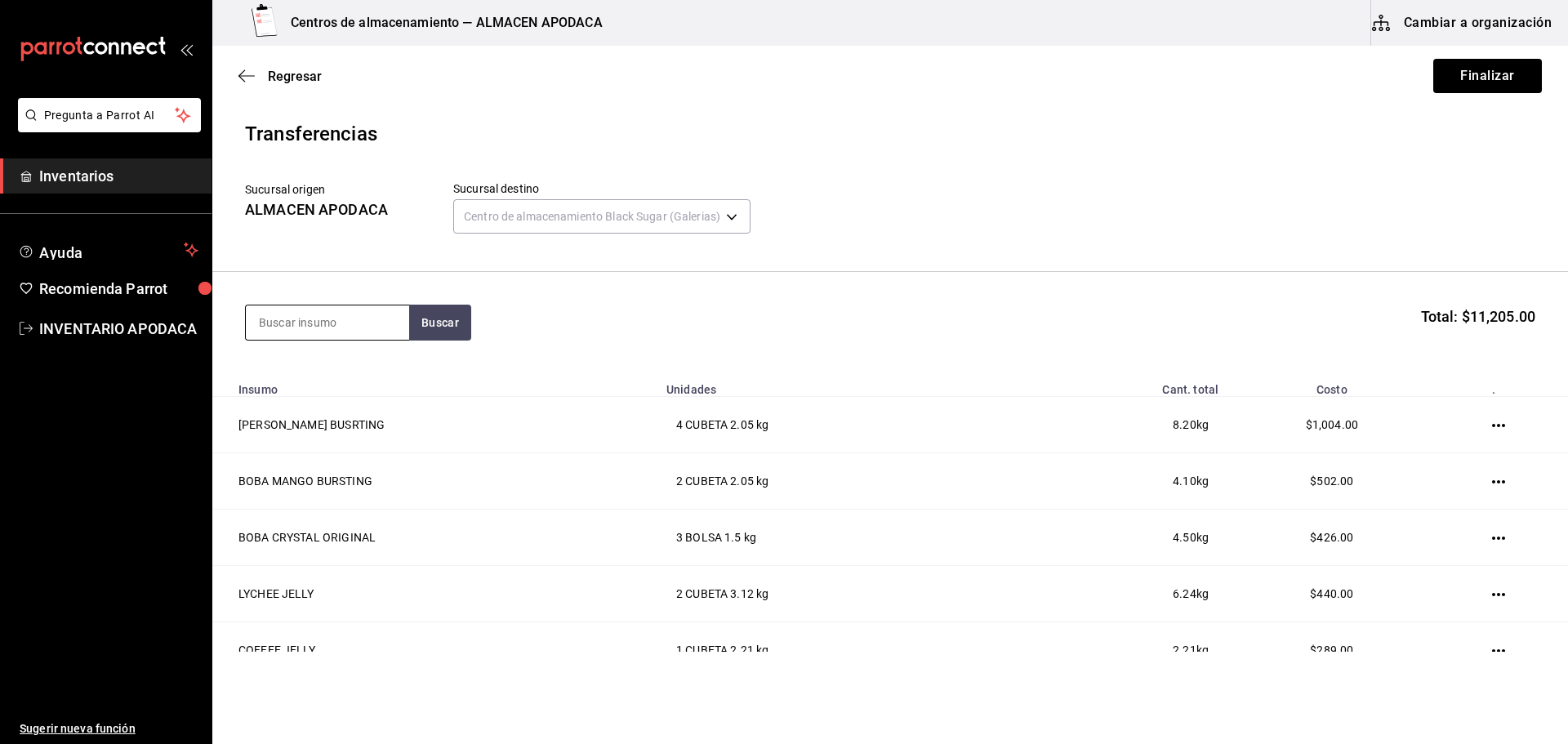
click at [323, 328] on input at bounding box center [327, 323] width 163 height 35
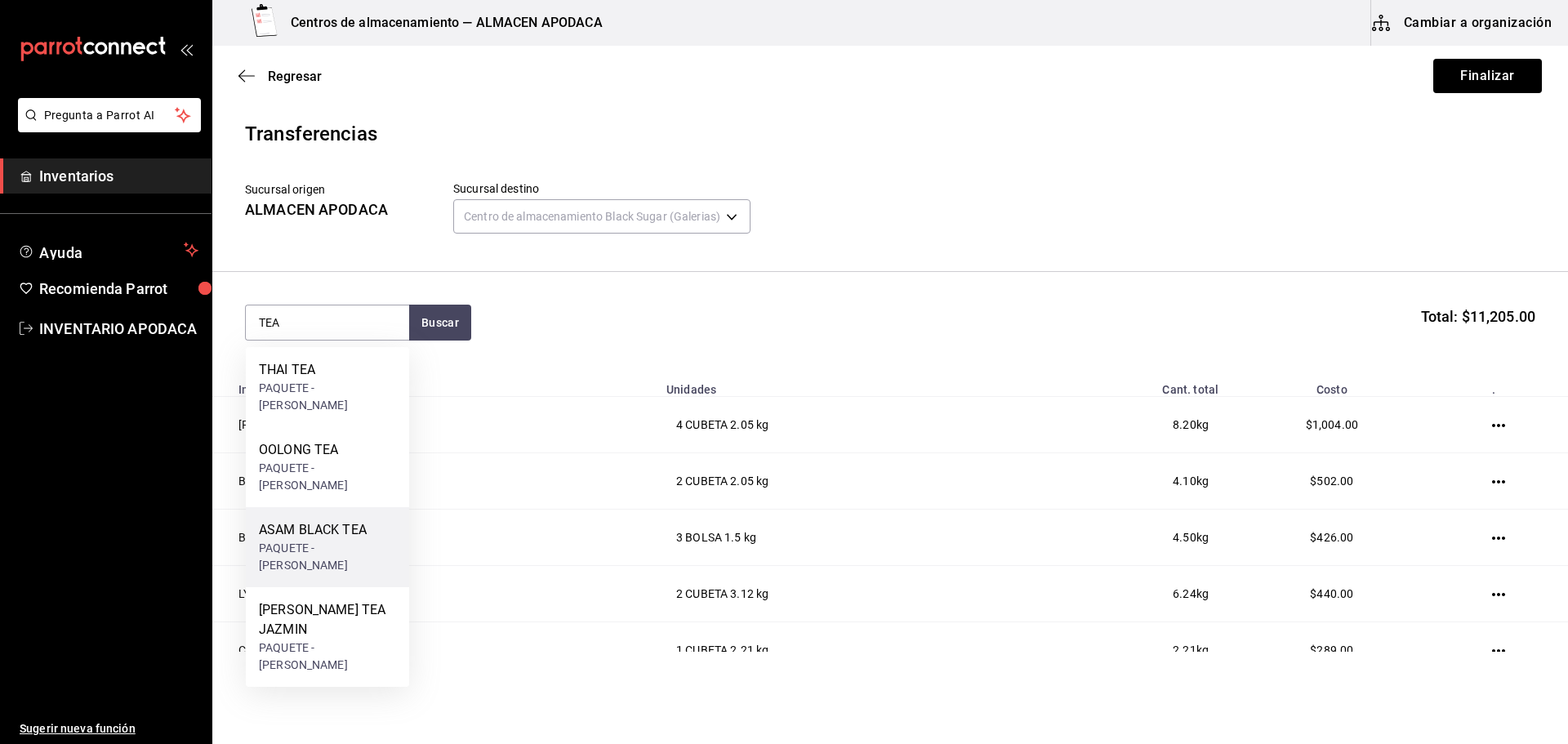
click at [353, 521] on div "ASAM BLACK TEA" at bounding box center [327, 530] width 137 height 20
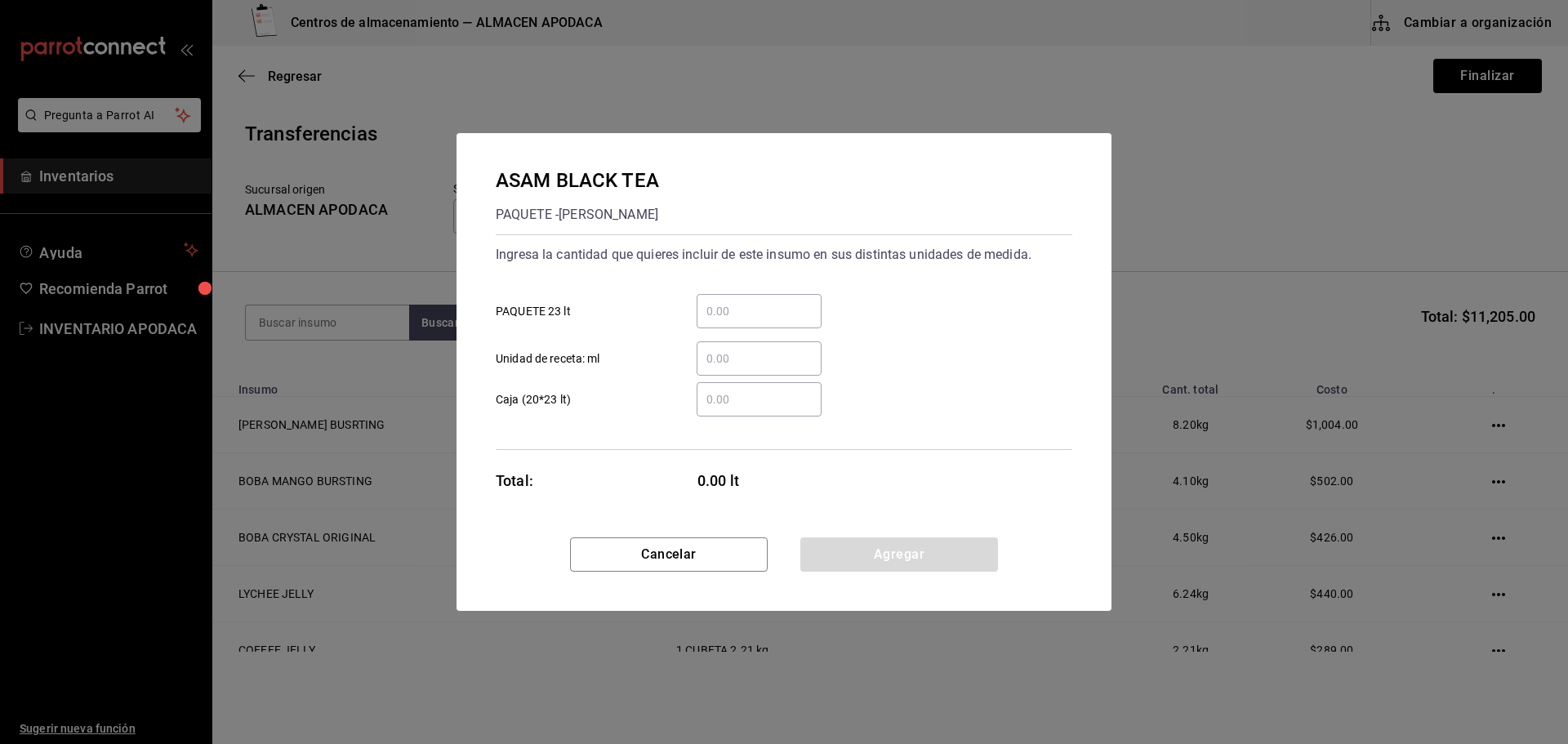
click at [742, 314] on input "​ PAQUETE 23 lt" at bounding box center [759, 311] width 125 height 20
click at [858, 540] on button "Agregar" at bounding box center [898, 554] width 198 height 35
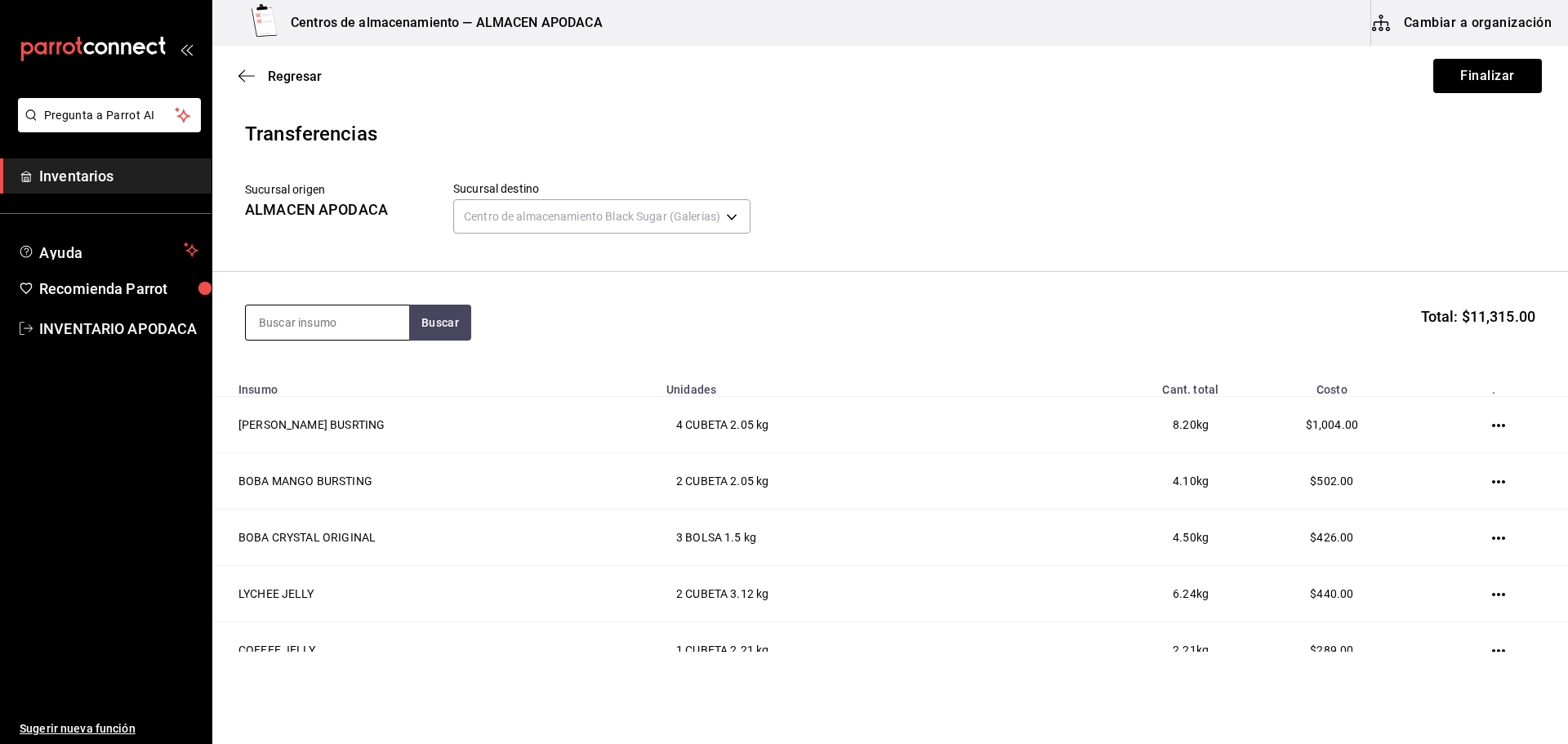
click at [344, 326] on input at bounding box center [327, 323] width 163 height 35
drag, startPoint x: 490, startPoint y: 323, endPoint x: 459, endPoint y: 321, distance: 31.1
click at [490, 322] on div "LECHE Buscar Total: $11,315.00" at bounding box center [890, 323] width 1290 height 36
click at [459, 321] on button "Buscar" at bounding box center [440, 323] width 62 height 36
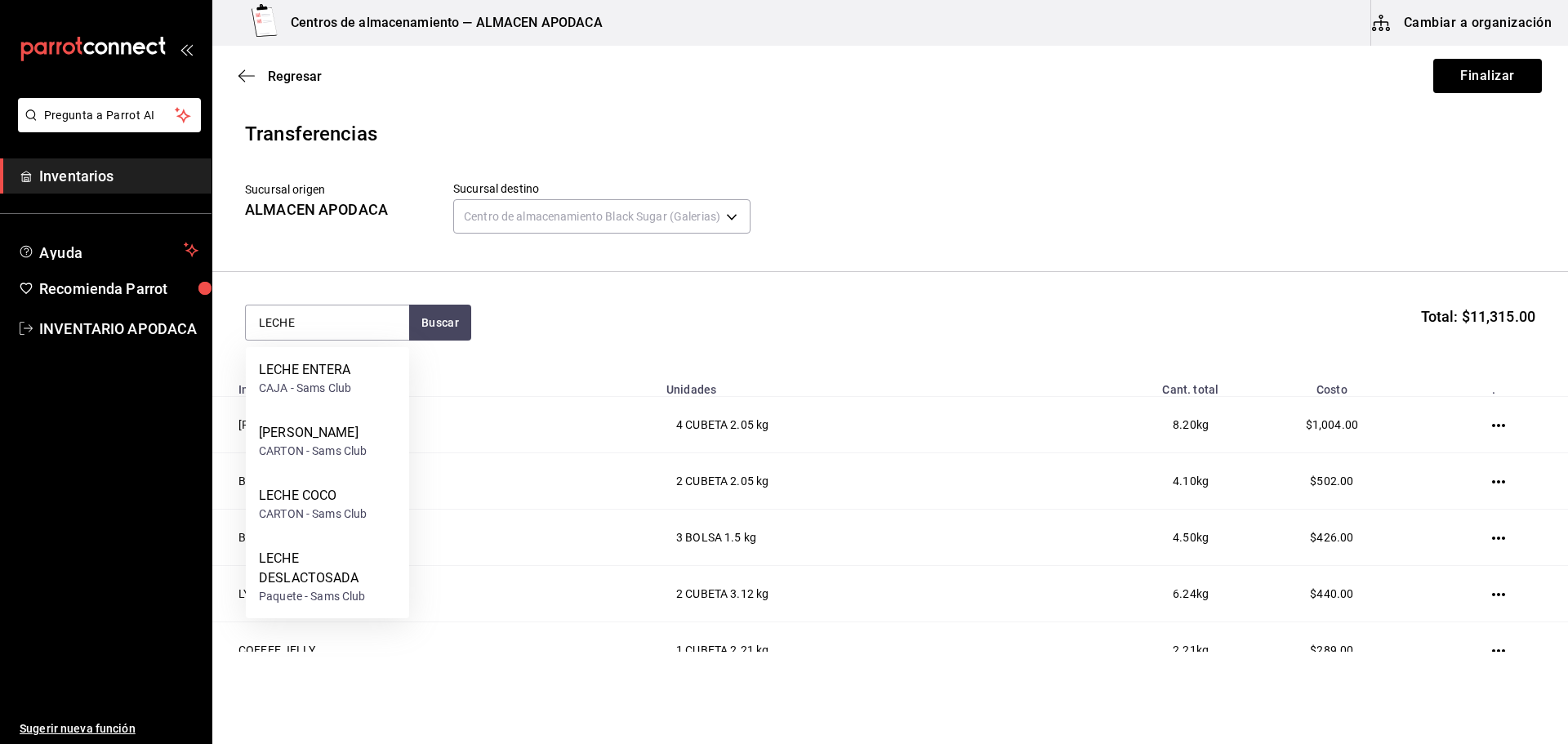
click at [334, 381] on div "CAJA - Sams Club" at bounding box center [305, 388] width 92 height 17
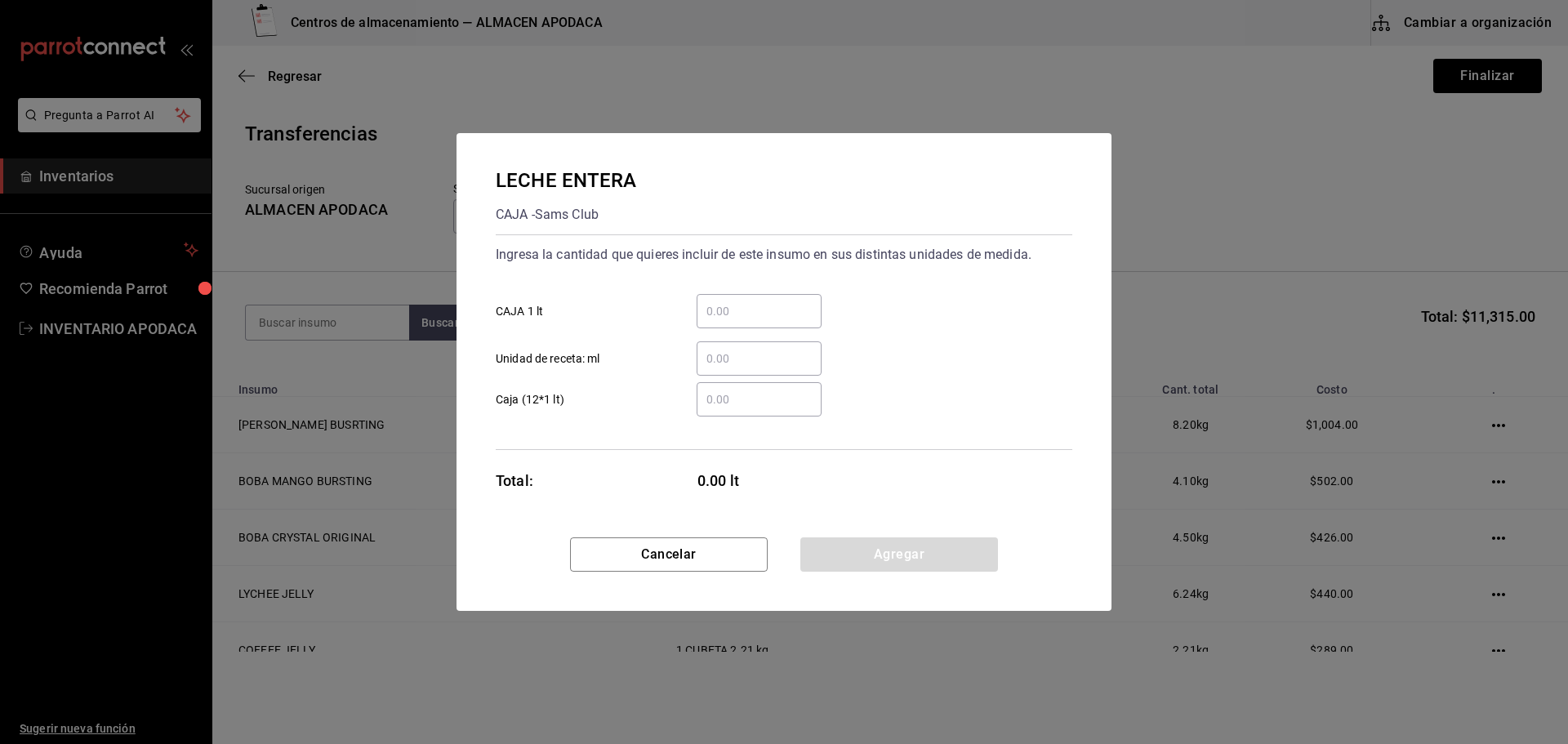
click at [717, 308] on input "​ CAJA 1 lt" at bounding box center [759, 311] width 125 height 20
click at [910, 547] on button "Agregar" at bounding box center [898, 554] width 198 height 35
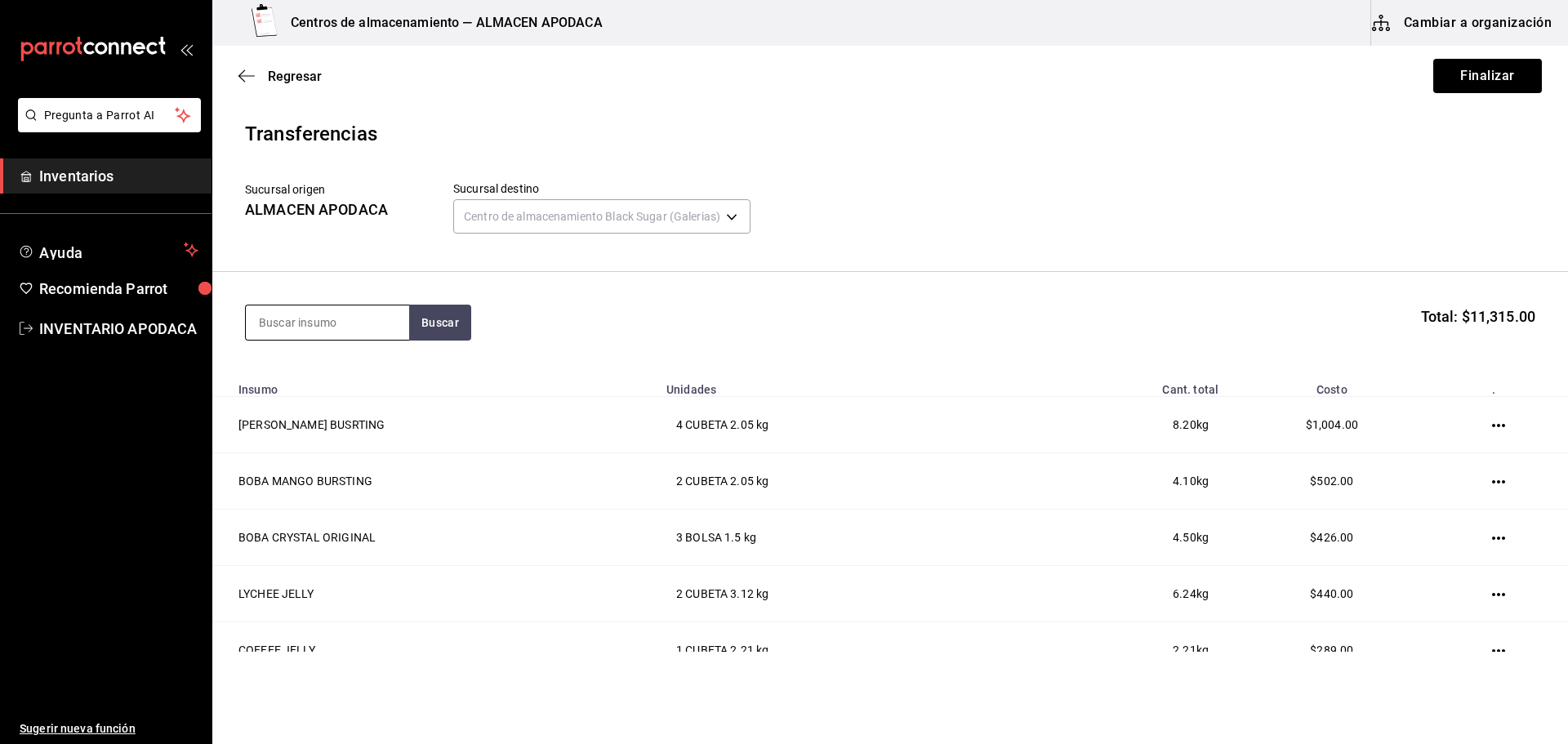
click at [358, 305] on div at bounding box center [326, 323] width 164 height 36
click at [346, 326] on div "Cambiar de sucursal HE No results Navigate Select ESC Return Ctrl+ K" at bounding box center [784, 372] width 1568 height 744
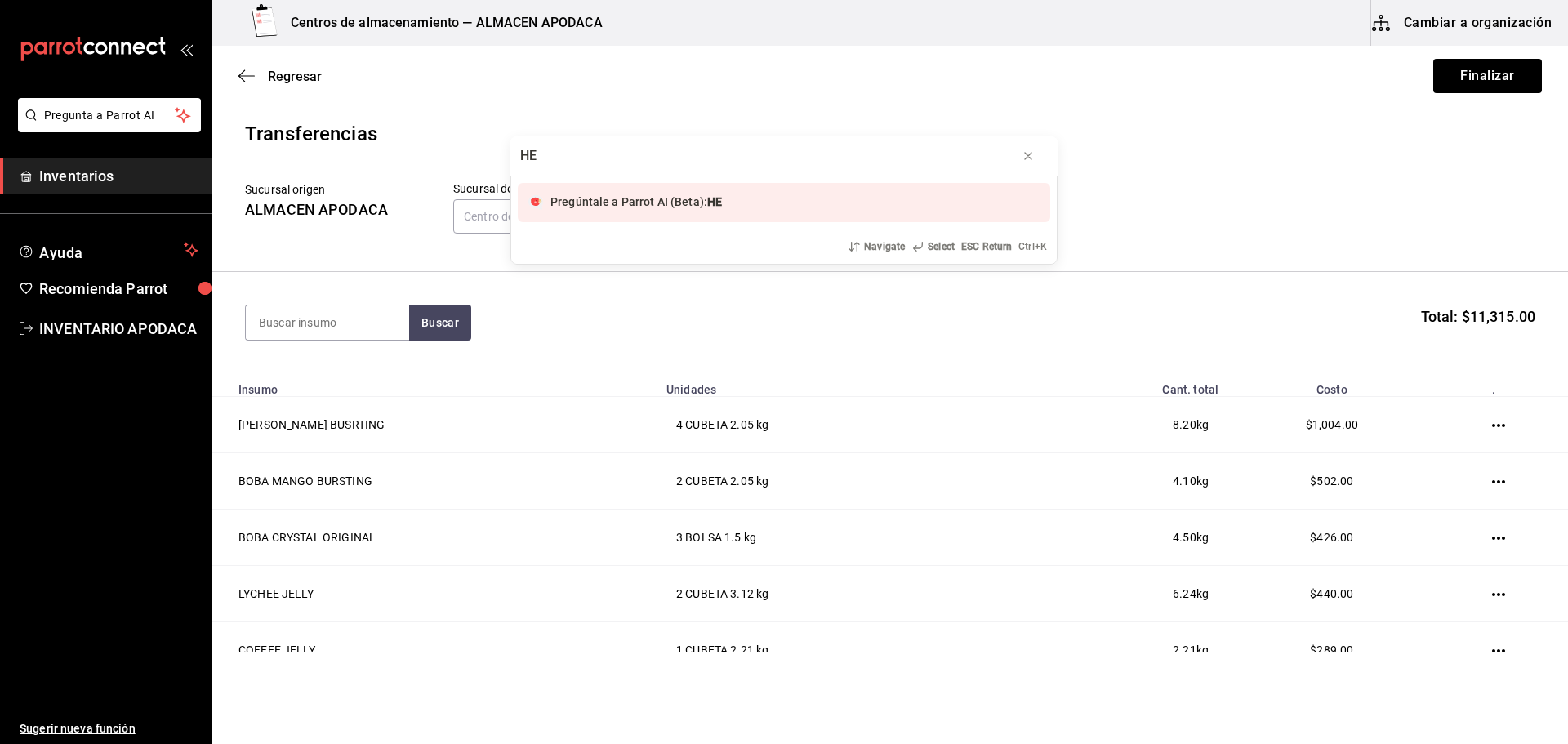
click at [346, 326] on div "HE Pregúntale a Parrot AI (Beta): HE Navigate Select ESC Return Ctrl+ K" at bounding box center [784, 372] width 1568 height 744
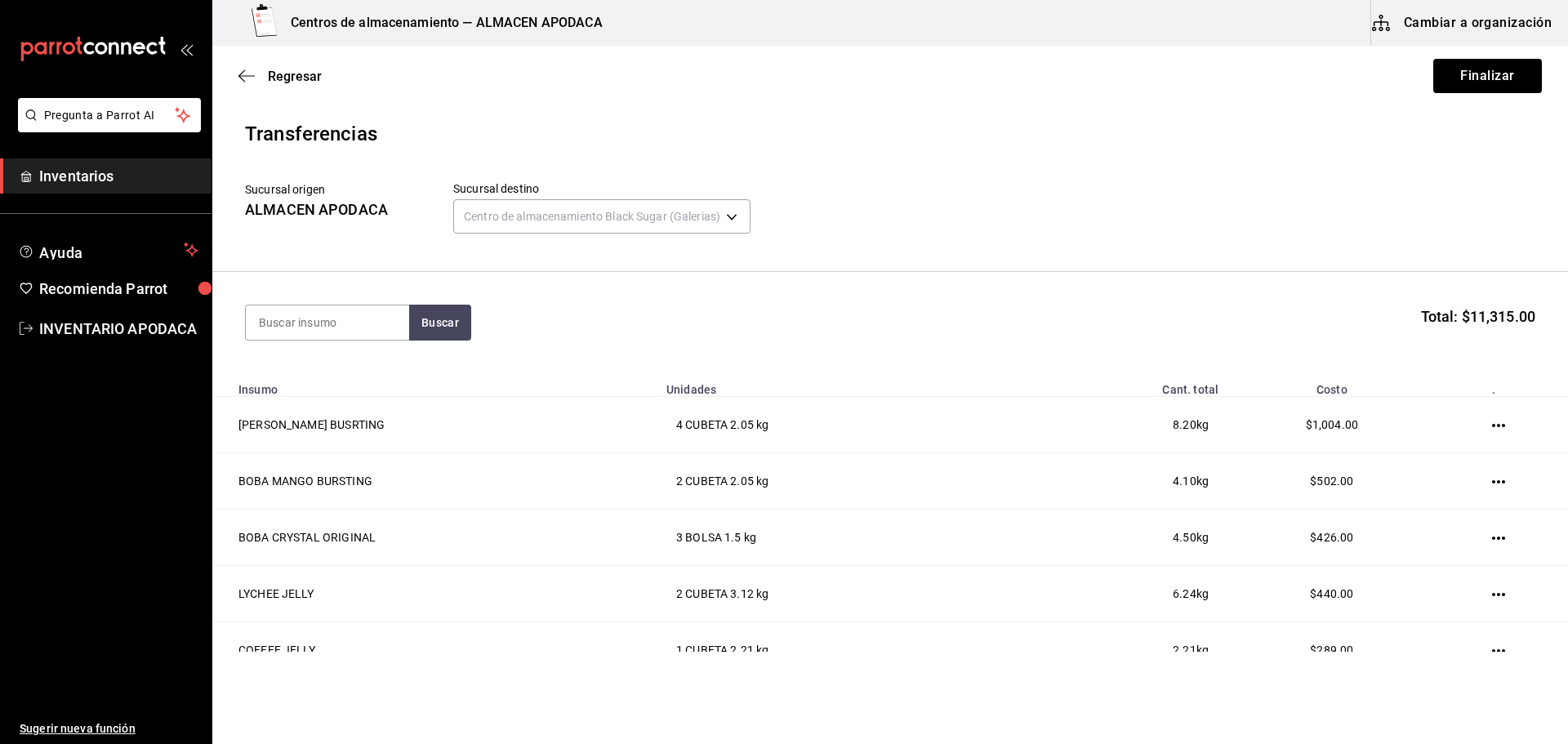
click at [346, 326] on input at bounding box center [327, 323] width 163 height 35
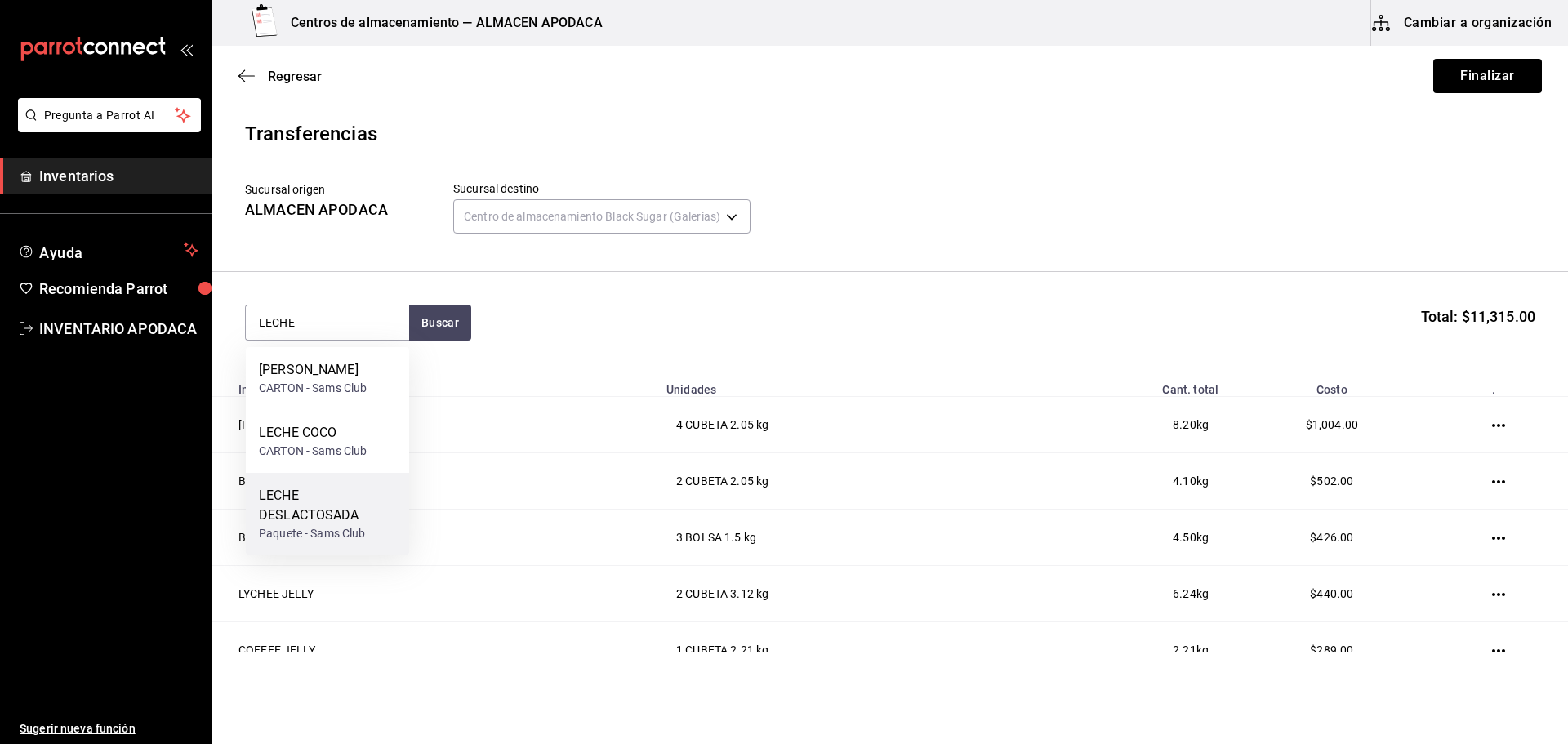
click at [312, 493] on div "LECHE DESLACTOSADA" at bounding box center [327, 506] width 137 height 39
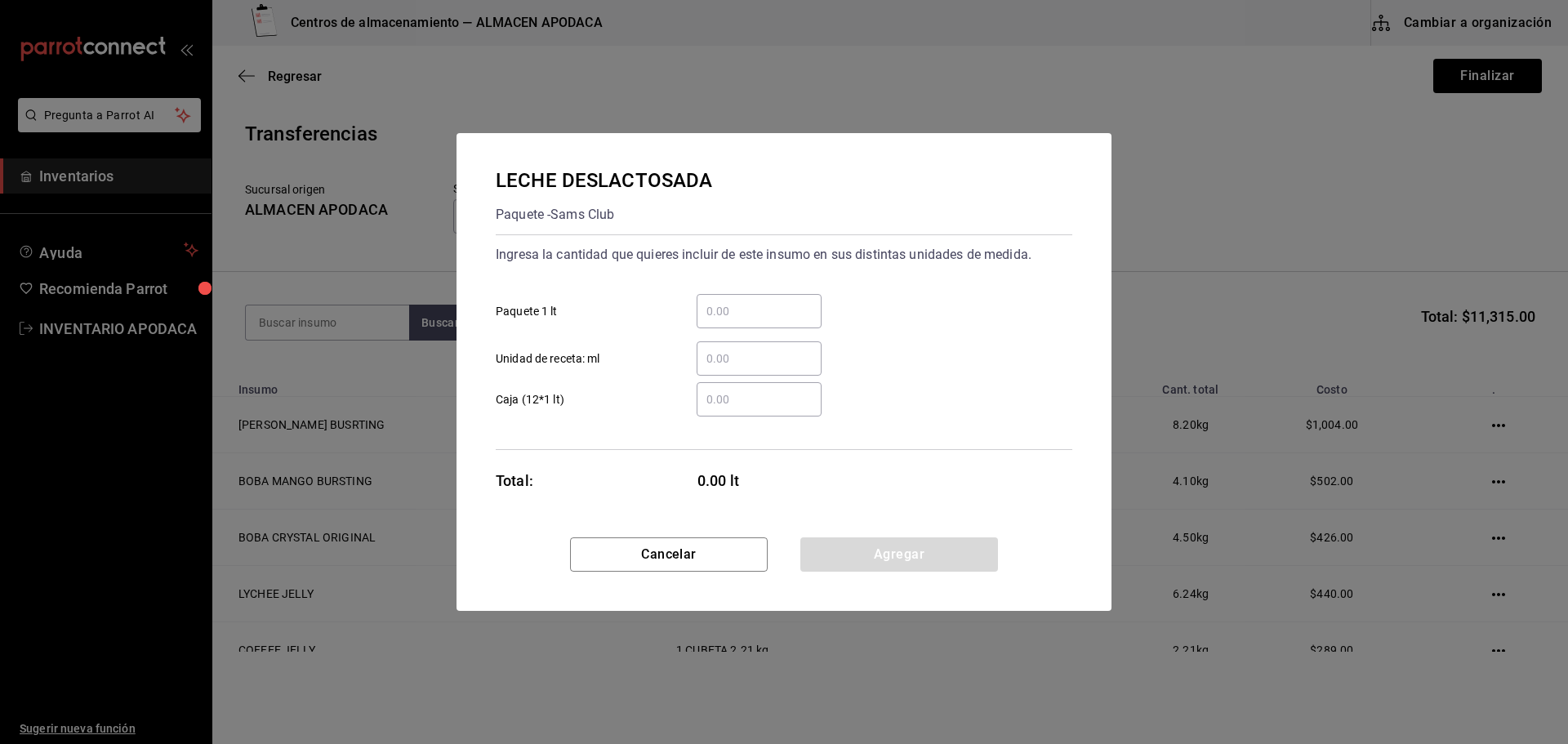
click at [756, 302] on input "​ Paquete 1 lt" at bounding box center [759, 311] width 125 height 20
click at [878, 561] on button "Agregar" at bounding box center [898, 554] width 198 height 35
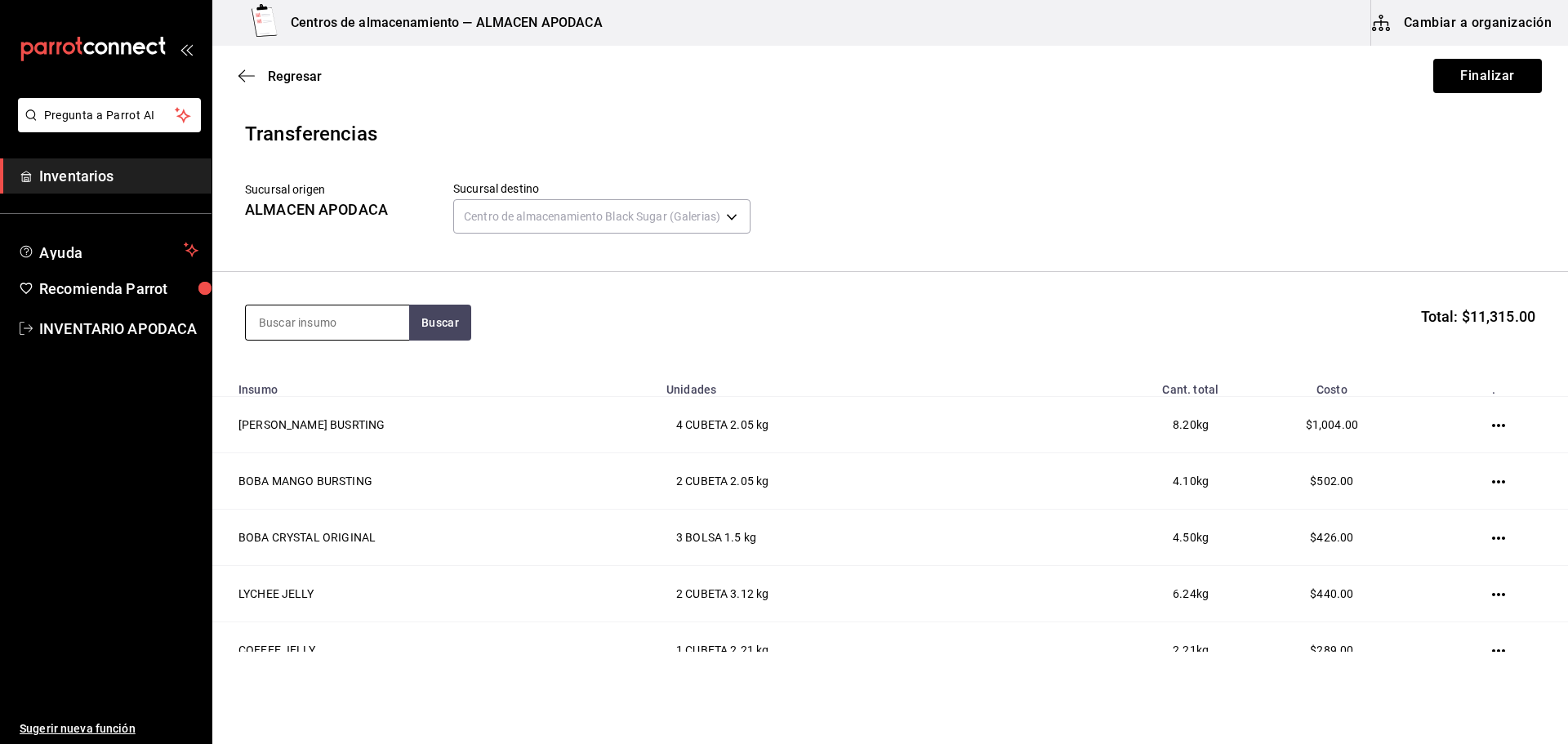
click at [356, 325] on input at bounding box center [327, 323] width 163 height 35
click at [345, 425] on div "LECHE COCO" at bounding box center [312, 433] width 108 height 20
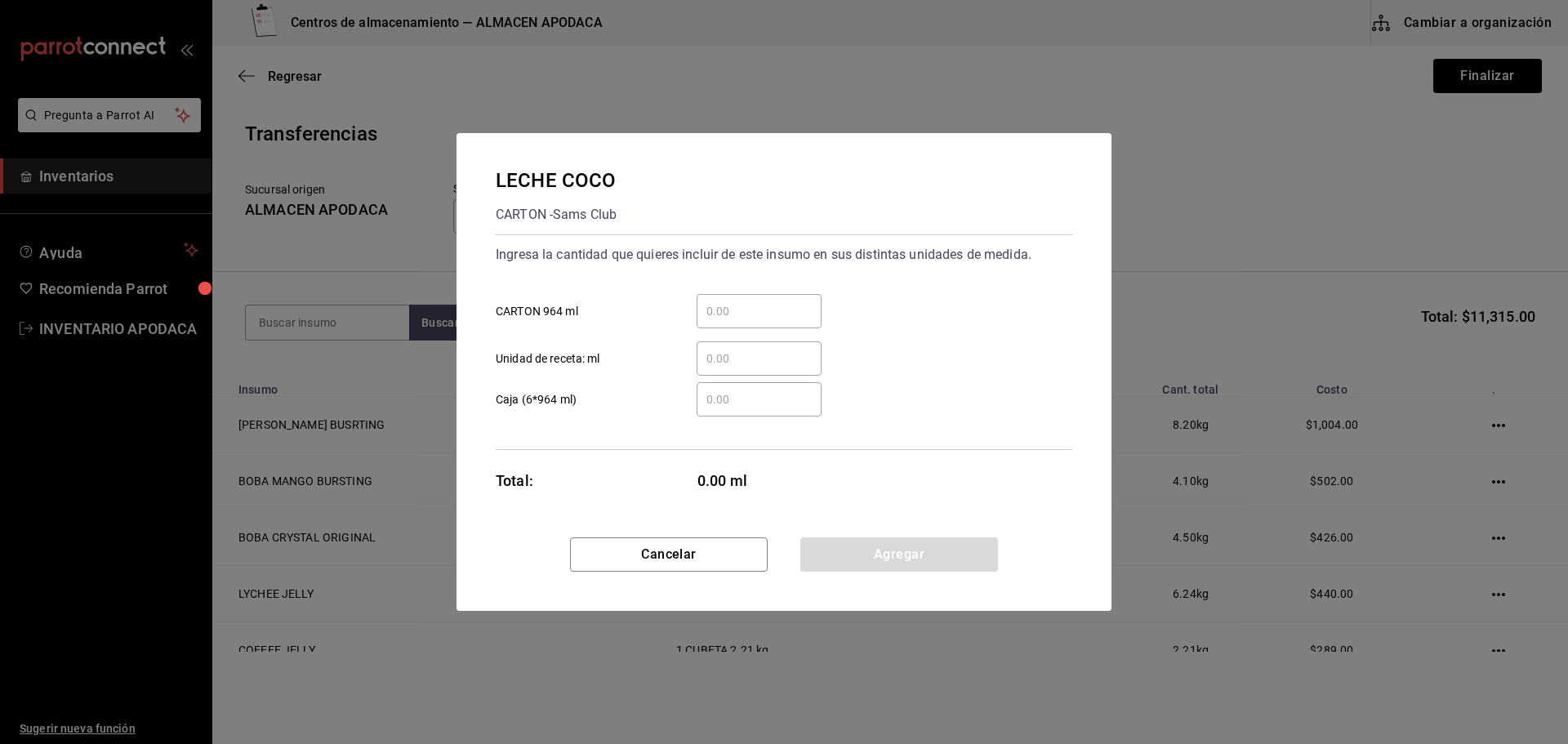
click at [736, 312] on input "​ CARTON 964 ml" at bounding box center [759, 311] width 125 height 20
click at [855, 546] on button "Agregar" at bounding box center [898, 554] width 198 height 35
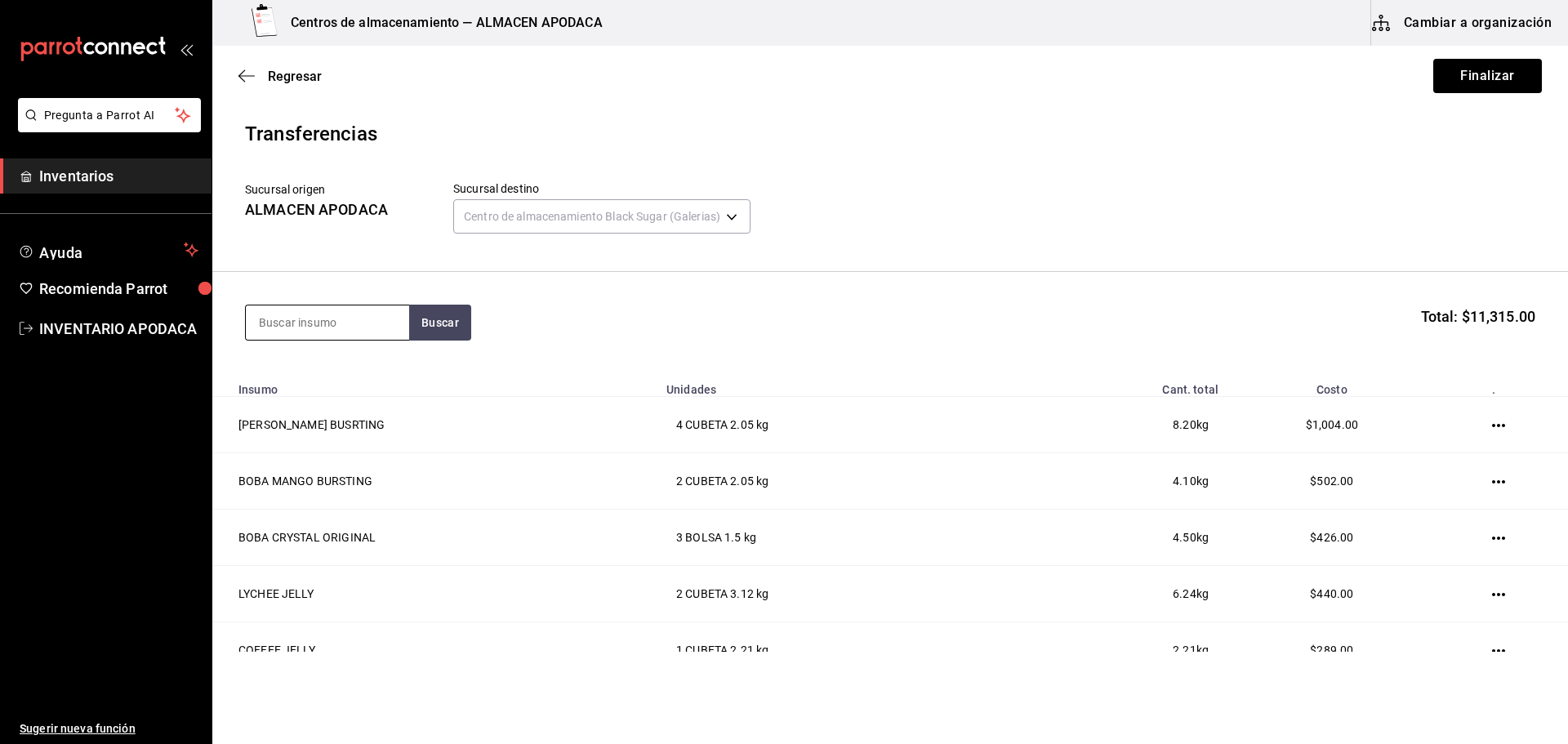
click at [368, 325] on input at bounding box center [327, 323] width 163 height 35
click at [340, 372] on div "[PERSON_NAME]" at bounding box center [312, 370] width 108 height 20
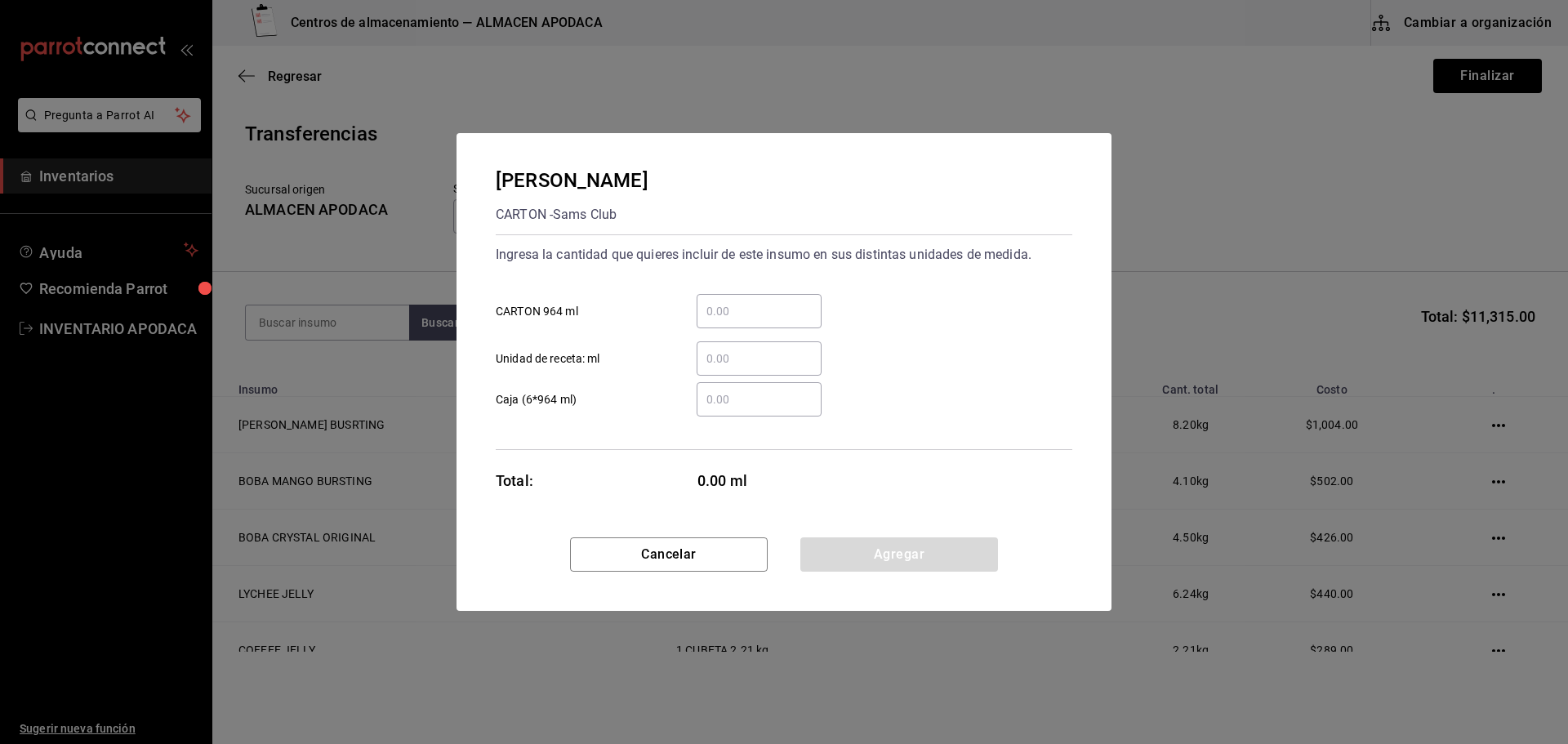
click at [717, 306] on input "​ CARTON 964 ml" at bounding box center [759, 311] width 125 height 20
click at [837, 557] on button "Agregar" at bounding box center [898, 554] width 198 height 35
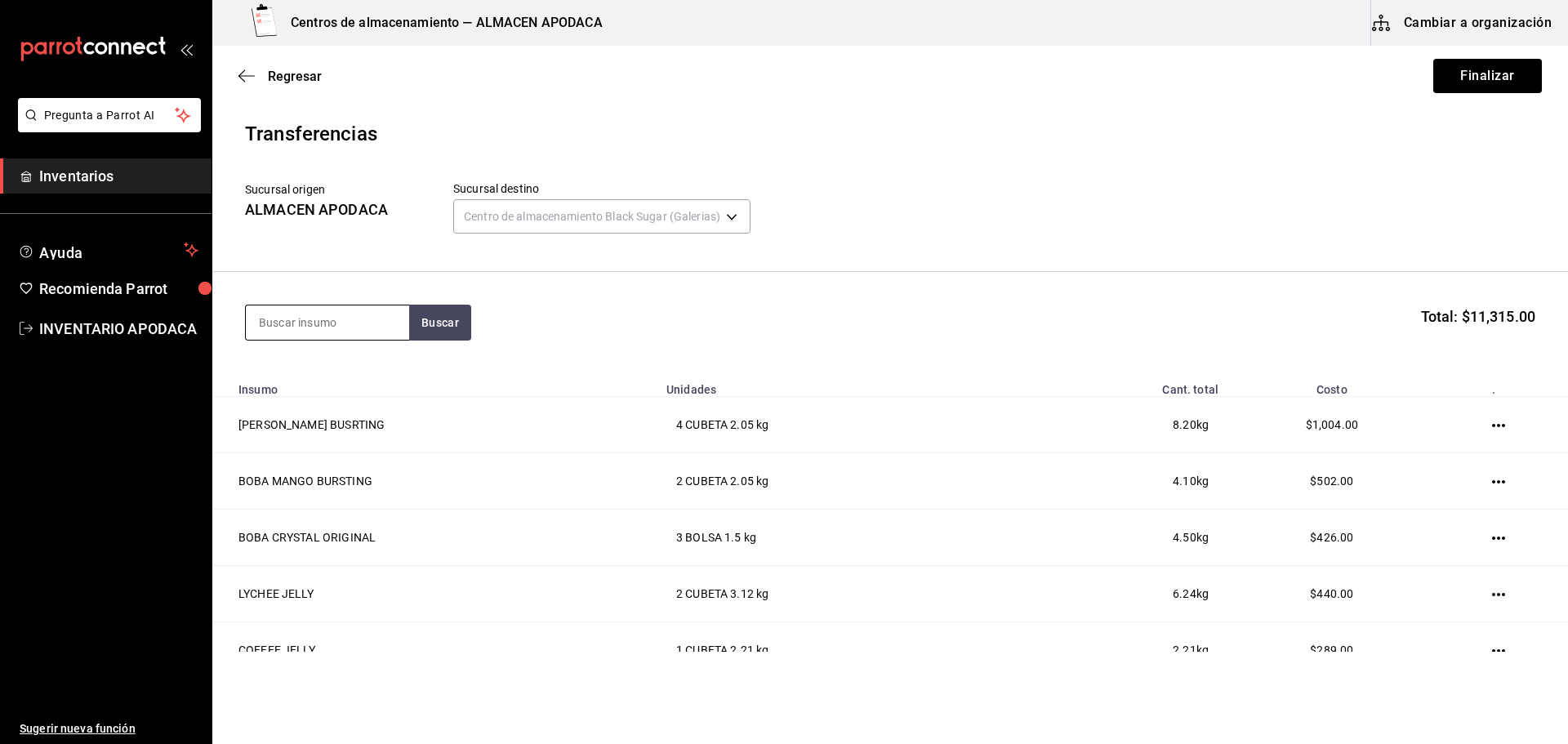
click at [328, 321] on input at bounding box center [327, 323] width 163 height 35
click at [339, 350] on div "FABULOSO BOTE - Interno" at bounding box center [327, 378] width 163 height 63
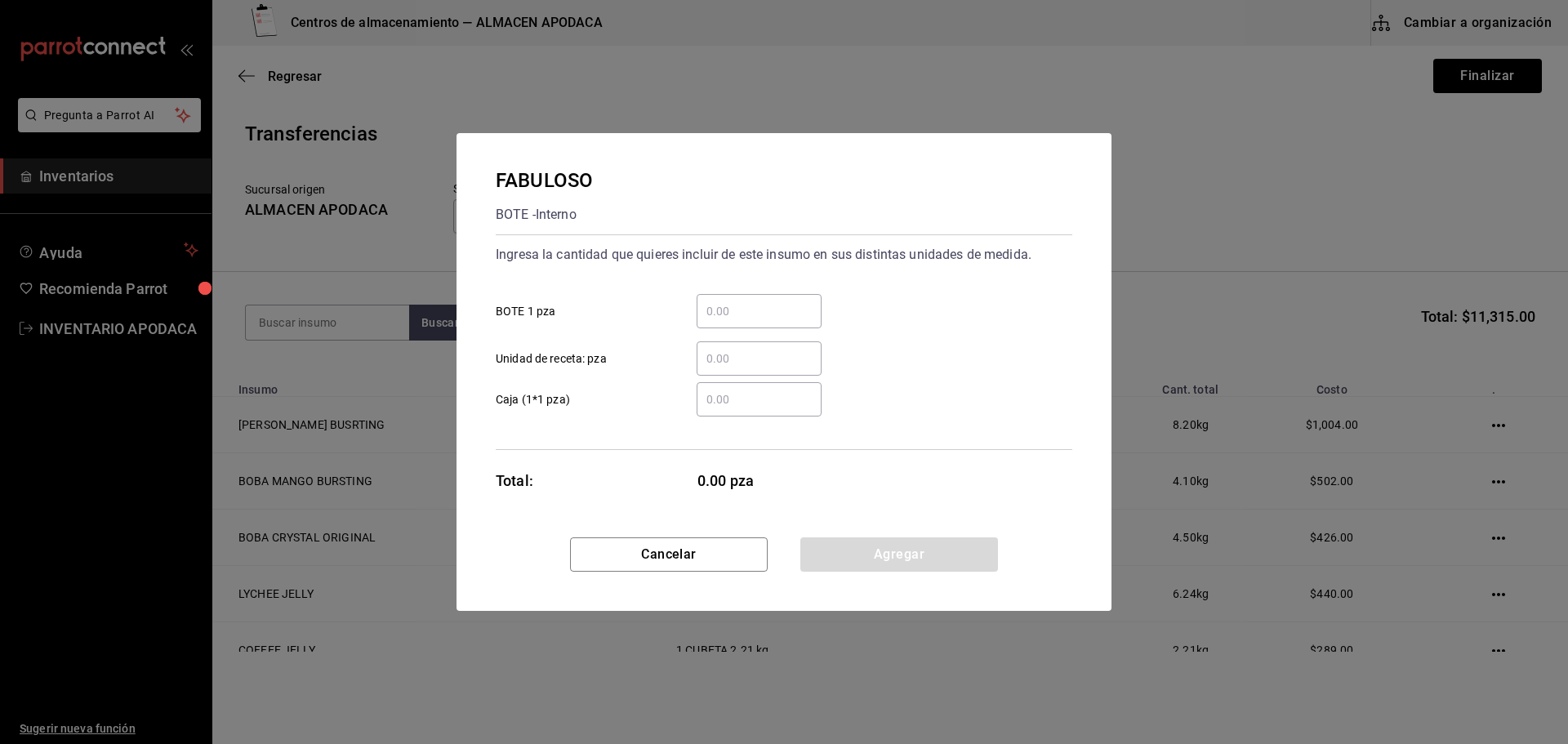
drag, startPoint x: 671, startPoint y: 312, endPoint x: 689, endPoint y: 312, distance: 18.0
click at [674, 312] on div "​" at bounding box center [746, 311] width 151 height 35
click at [697, 312] on input "​ BOTE 1 pza" at bounding box center [759, 311] width 125 height 20
click at [744, 312] on input "​ BOTE 1 pza" at bounding box center [759, 311] width 125 height 20
click at [855, 551] on button "Agregar" at bounding box center [898, 554] width 198 height 35
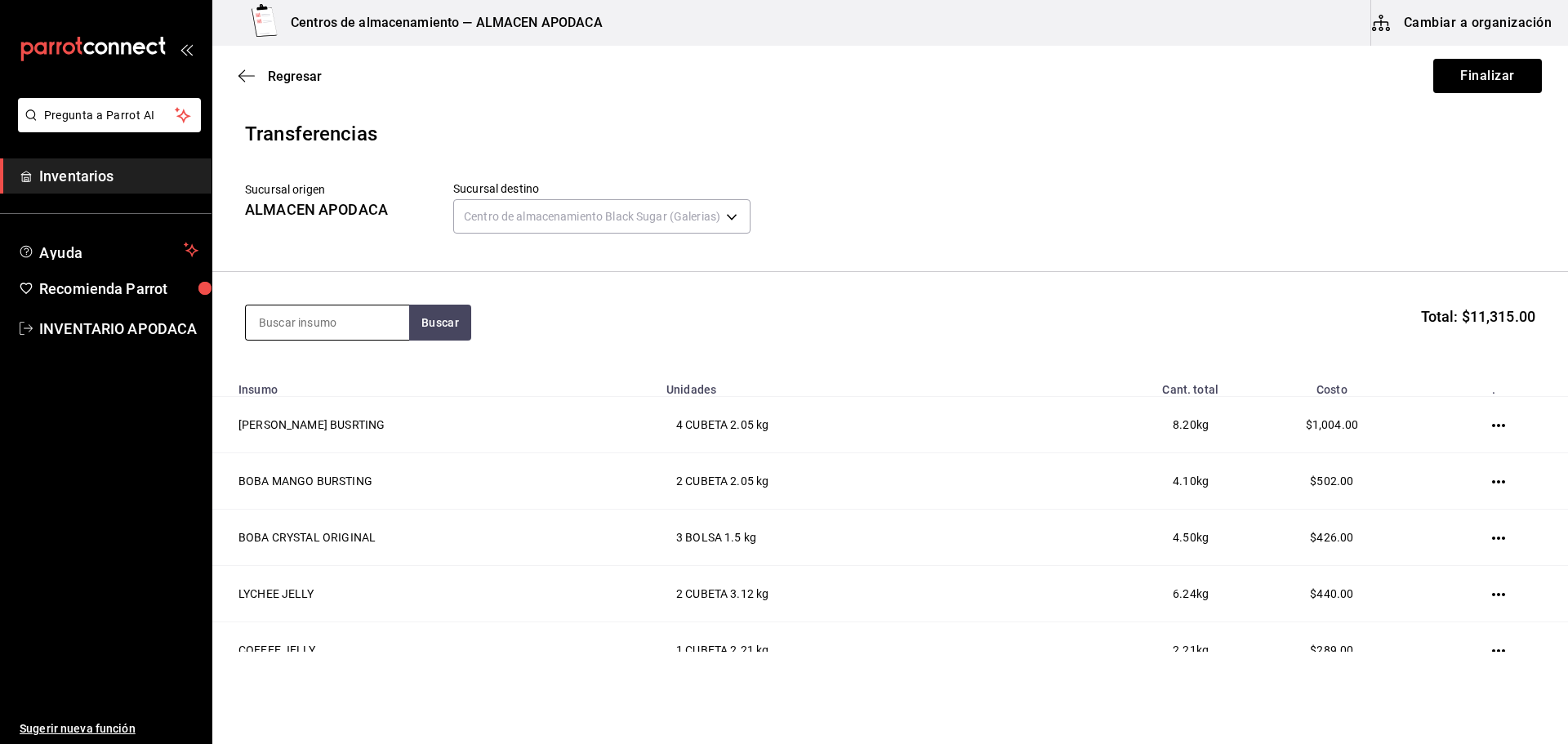
click at [312, 326] on input at bounding box center [327, 323] width 163 height 35
click at [345, 395] on div "ESPONJA PIEZA - Interno" at bounding box center [327, 378] width 163 height 63
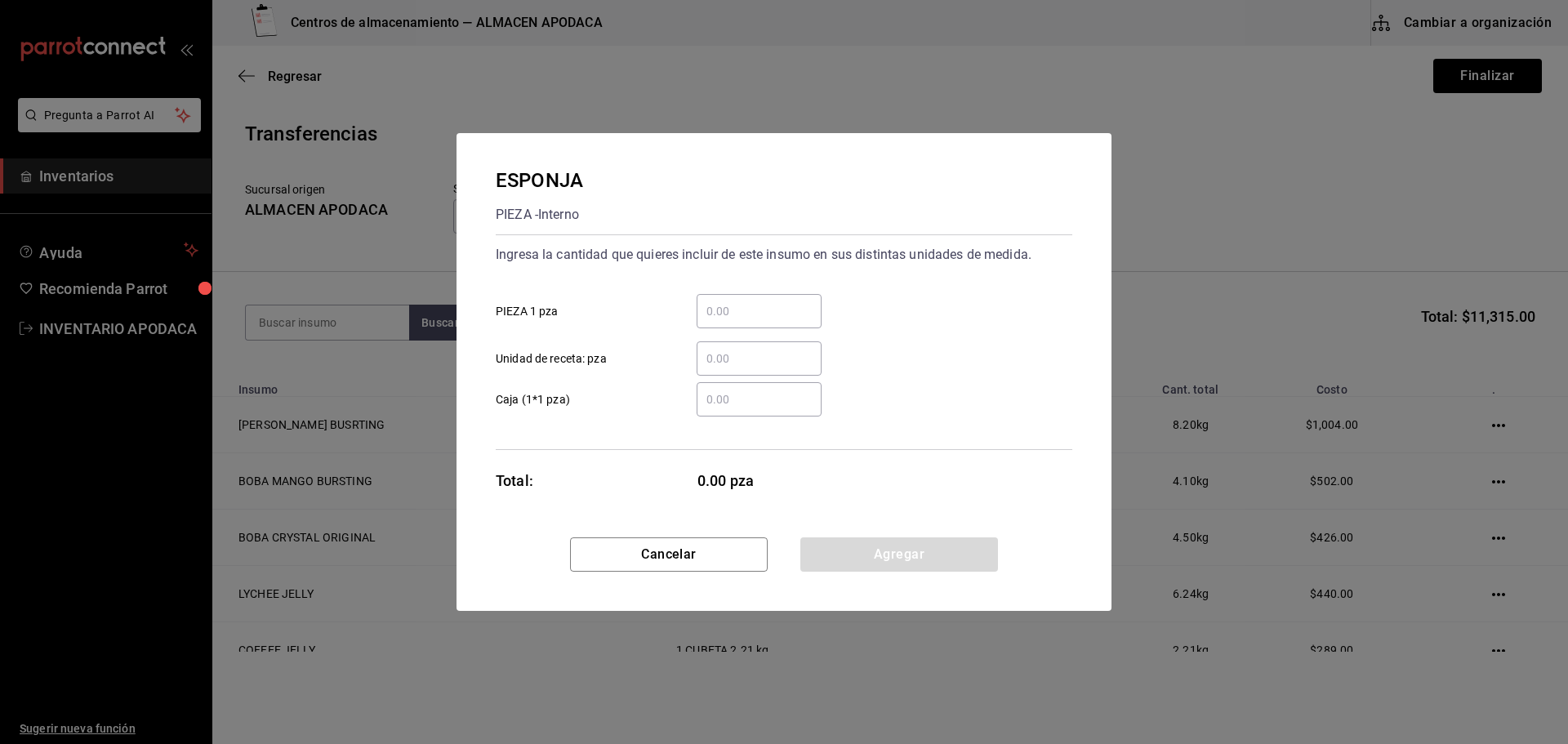
click at [748, 320] on input "​ PIEZA 1 pza" at bounding box center [759, 311] width 125 height 20
click at [864, 548] on button "Agregar" at bounding box center [898, 554] width 198 height 35
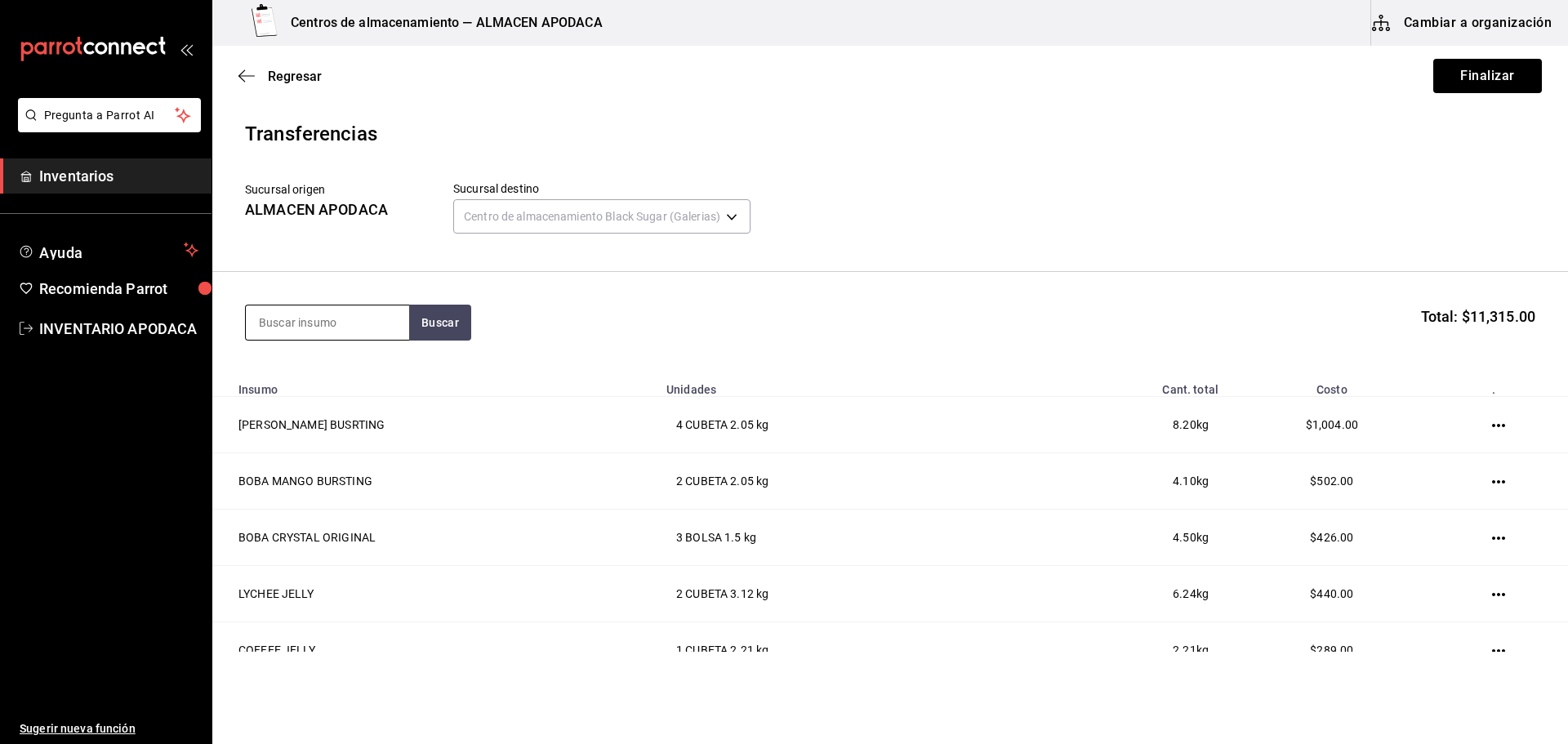
click at [349, 308] on input at bounding box center [327, 323] width 163 height 35
drag, startPoint x: 382, startPoint y: 332, endPoint x: 510, endPoint y: 348, distance: 129.0
click at [382, 332] on input "BOLSA" at bounding box center [327, 323] width 163 height 35
drag, startPoint x: 515, startPoint y: 348, endPoint x: 474, endPoint y: 338, distance: 42.2
click at [515, 349] on section "BOLSA Buscar Total: $11,315.00" at bounding box center [889, 323] width 1355 height 101
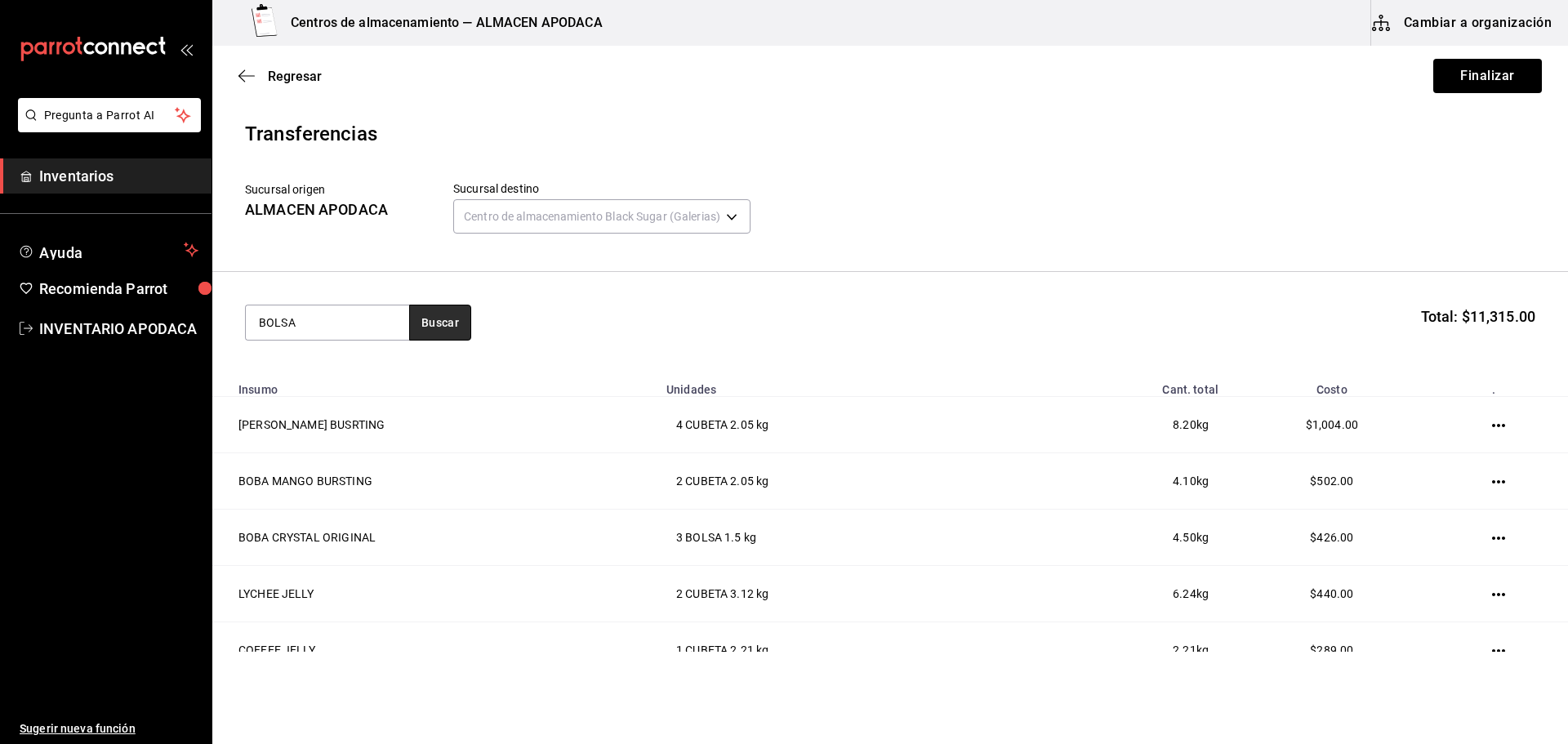
click at [469, 338] on button "Buscar" at bounding box center [440, 323] width 62 height 36
drag, startPoint x: 356, startPoint y: 366, endPoint x: 369, endPoint y: 366, distance: 13.0
click at [369, 366] on div "BOLSA DE BASURA" at bounding box center [316, 370] width 114 height 20
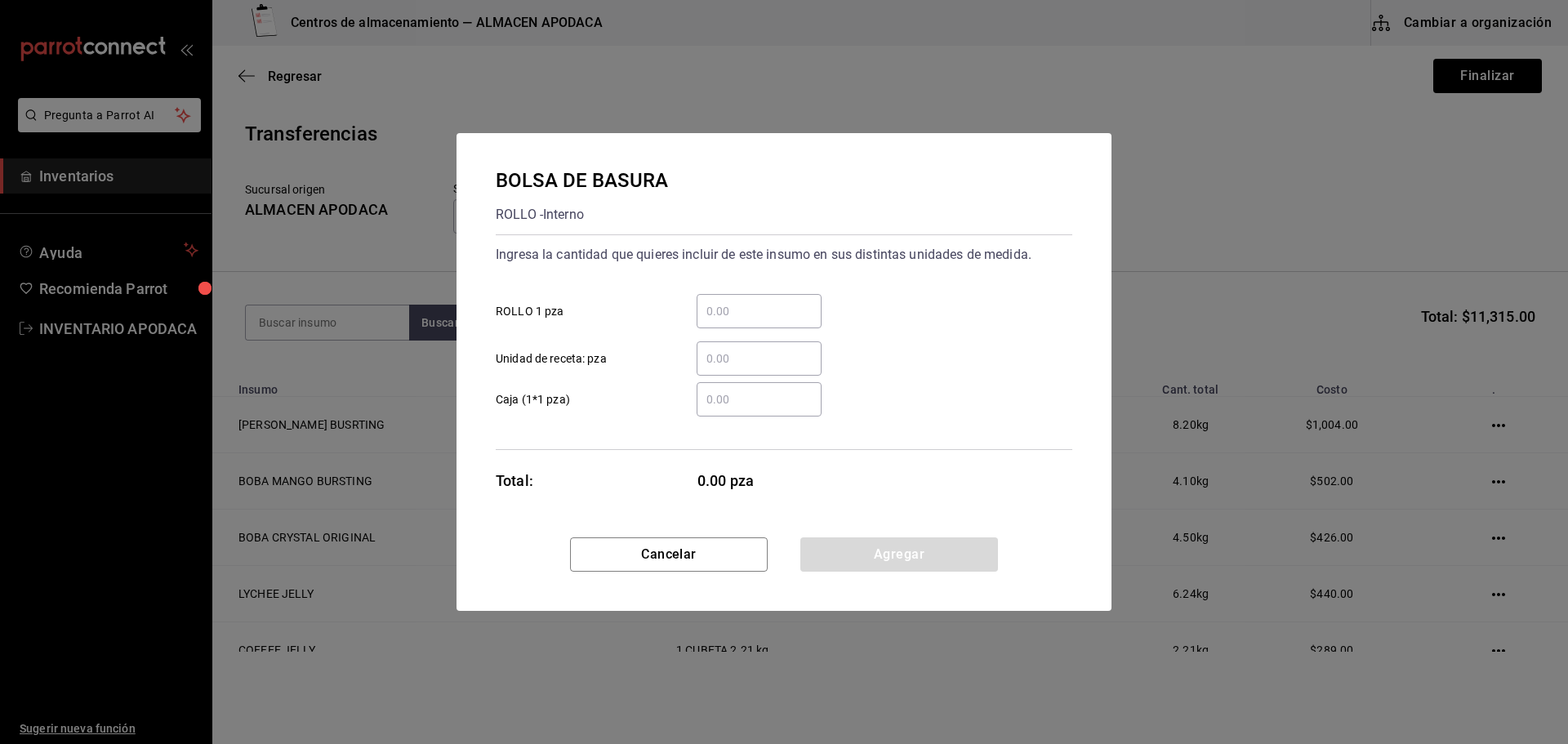
click at [749, 307] on input "​ ROLLO 1 pza" at bounding box center [759, 311] width 125 height 20
click at [815, 546] on button "Agregar" at bounding box center [898, 554] width 198 height 35
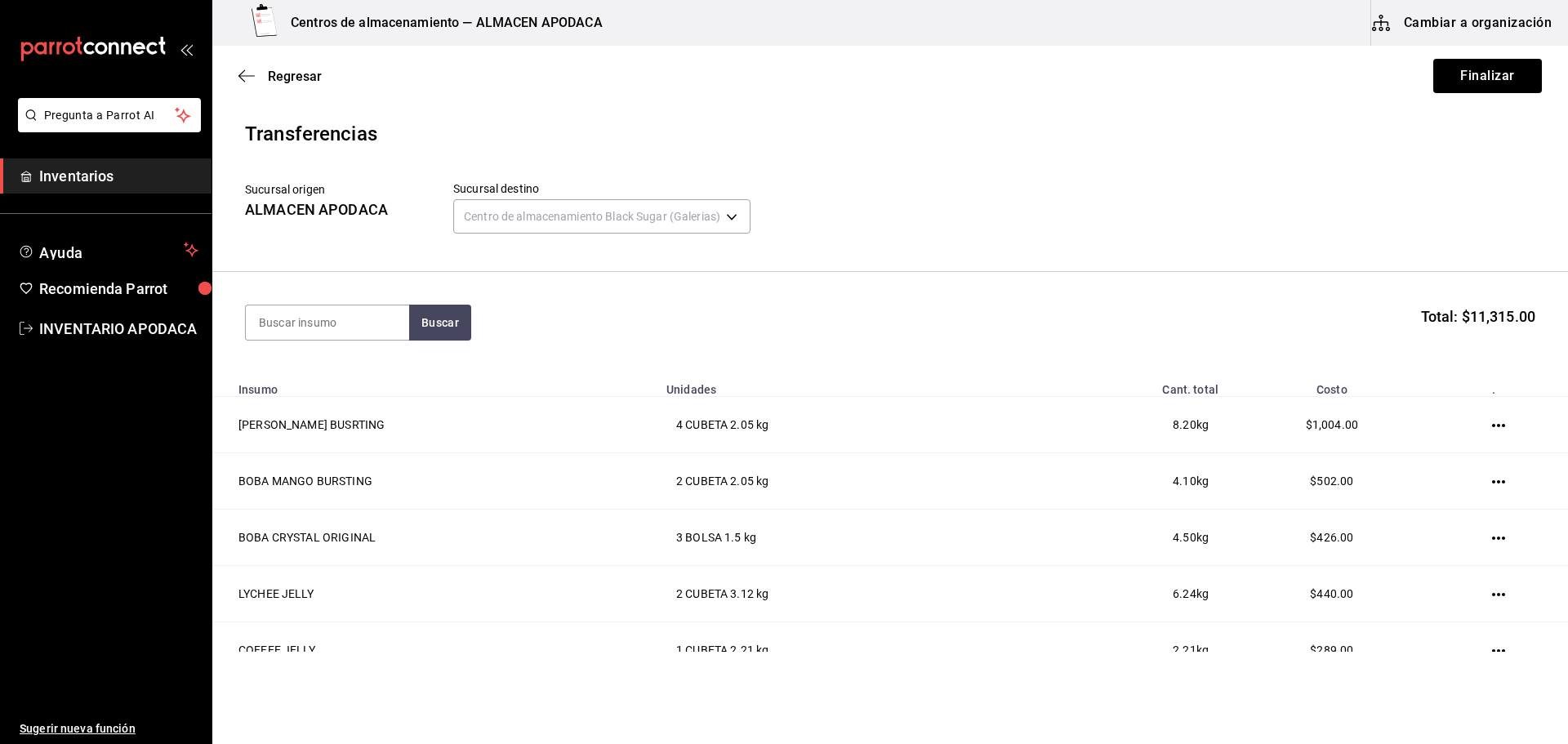
click at [309, 299] on section "Buscar Total: $11,315.00" at bounding box center [889, 323] width 1355 height 101
click at [302, 320] on input at bounding box center [327, 323] width 163 height 35
click at [337, 449] on div "TRAPO NEGRO BARRA" at bounding box center [325, 452] width 133 height 20
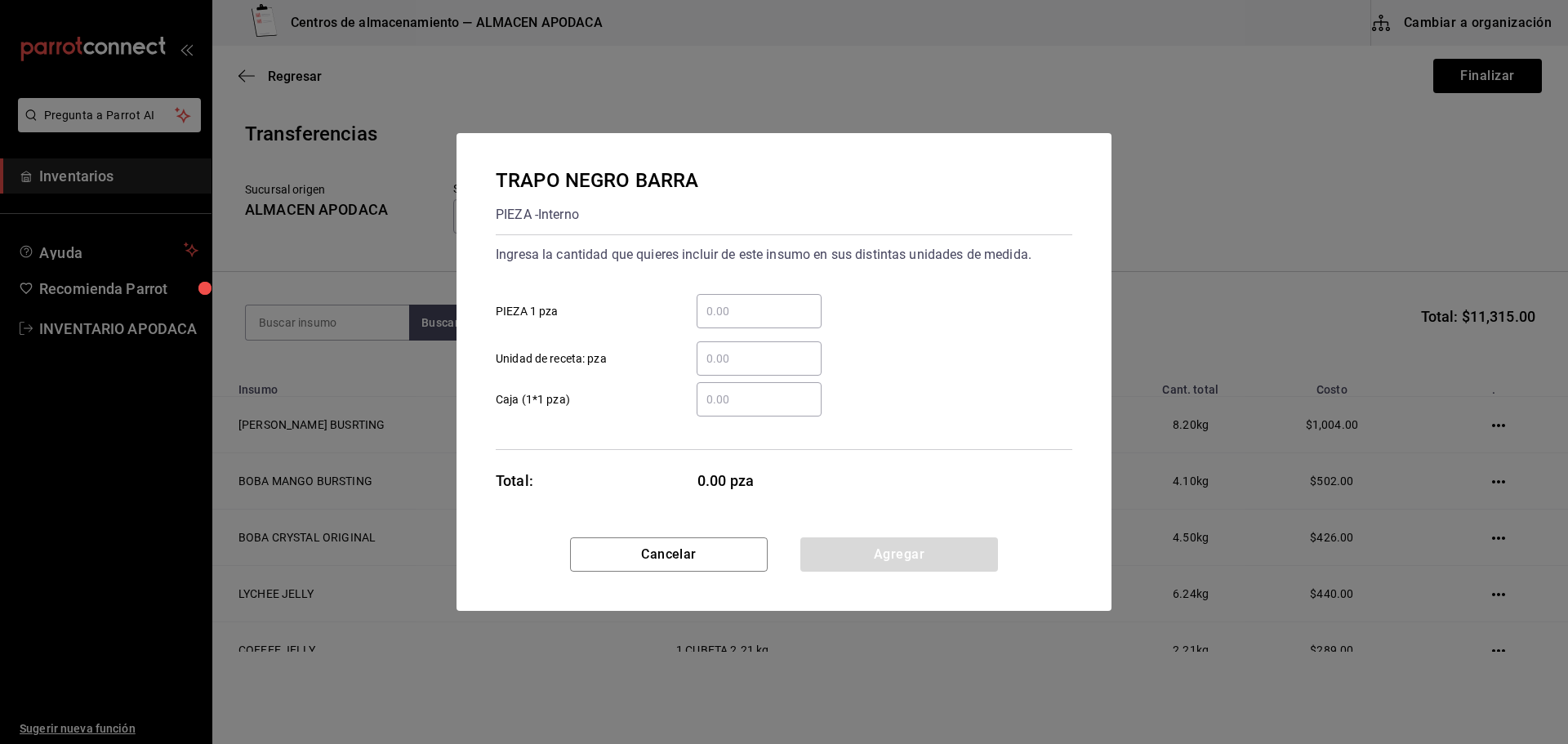
click at [703, 300] on div "​" at bounding box center [759, 311] width 125 height 35
click at [703, 301] on input "​ PIEZA 1 pza" at bounding box center [759, 311] width 125 height 20
drag, startPoint x: 850, startPoint y: 549, endPoint x: 620, endPoint y: 451, distance: 250.0
click at [850, 549] on button "Agregar" at bounding box center [898, 554] width 198 height 35
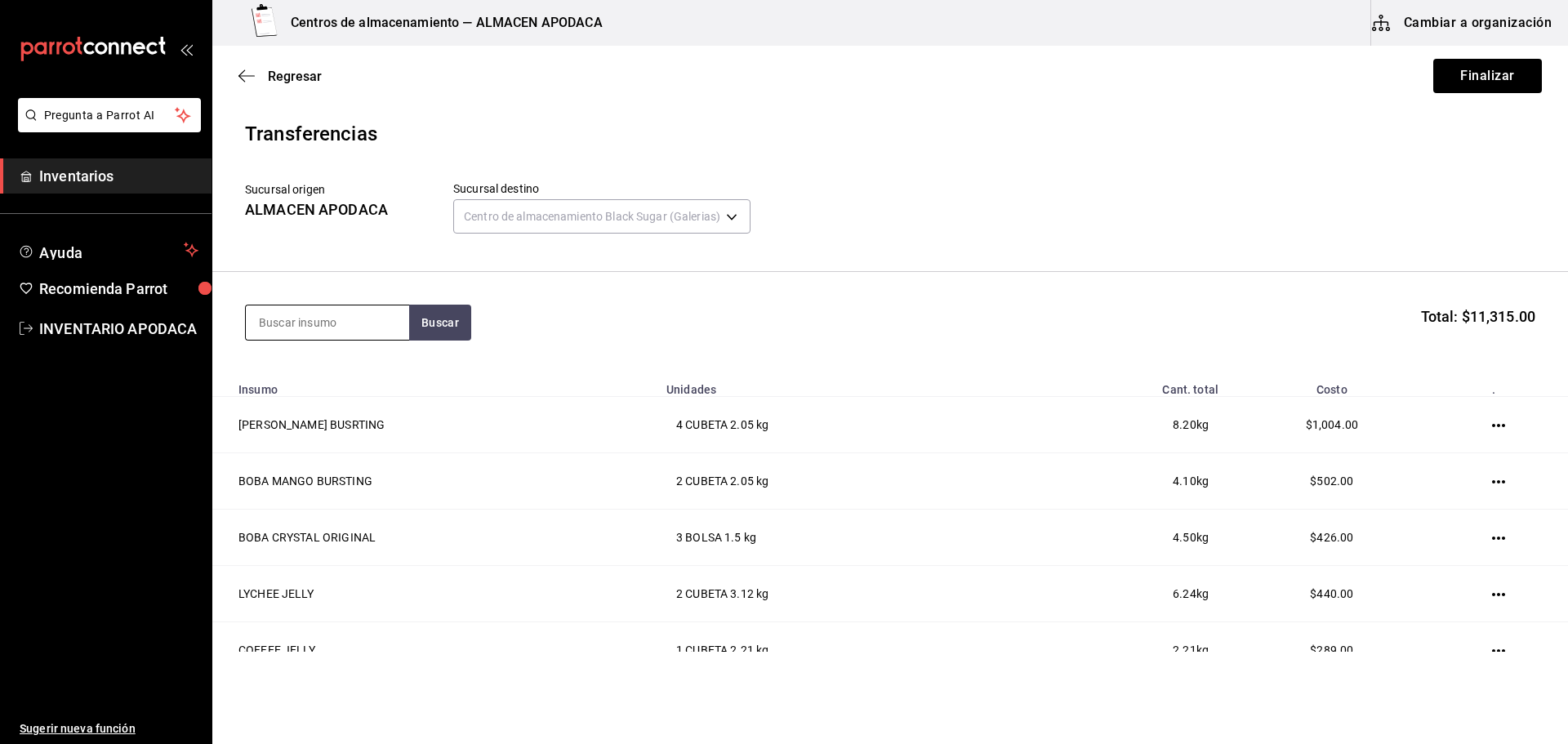
click at [324, 316] on input at bounding box center [327, 323] width 163 height 35
click at [293, 377] on div "TRAPO GRIS UTENSILIO" at bounding box center [327, 380] width 137 height 39
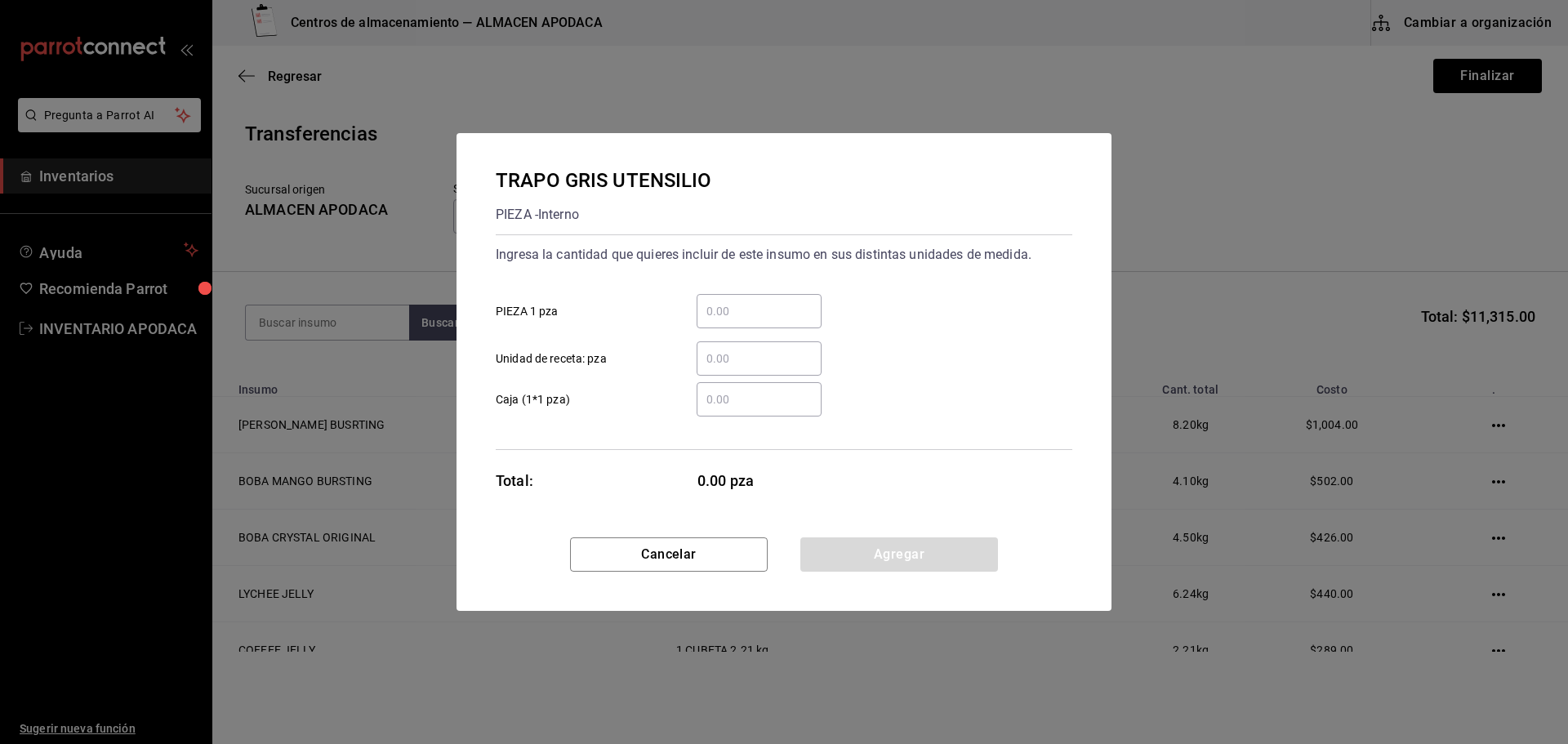
click at [786, 295] on div "​" at bounding box center [759, 311] width 125 height 35
click at [786, 301] on input "​ PIEZA 1 pza" at bounding box center [759, 311] width 125 height 20
drag, startPoint x: 872, startPoint y: 562, endPoint x: 798, endPoint y: 527, distance: 81.9
click at [872, 562] on button "Agregar" at bounding box center [898, 554] width 198 height 35
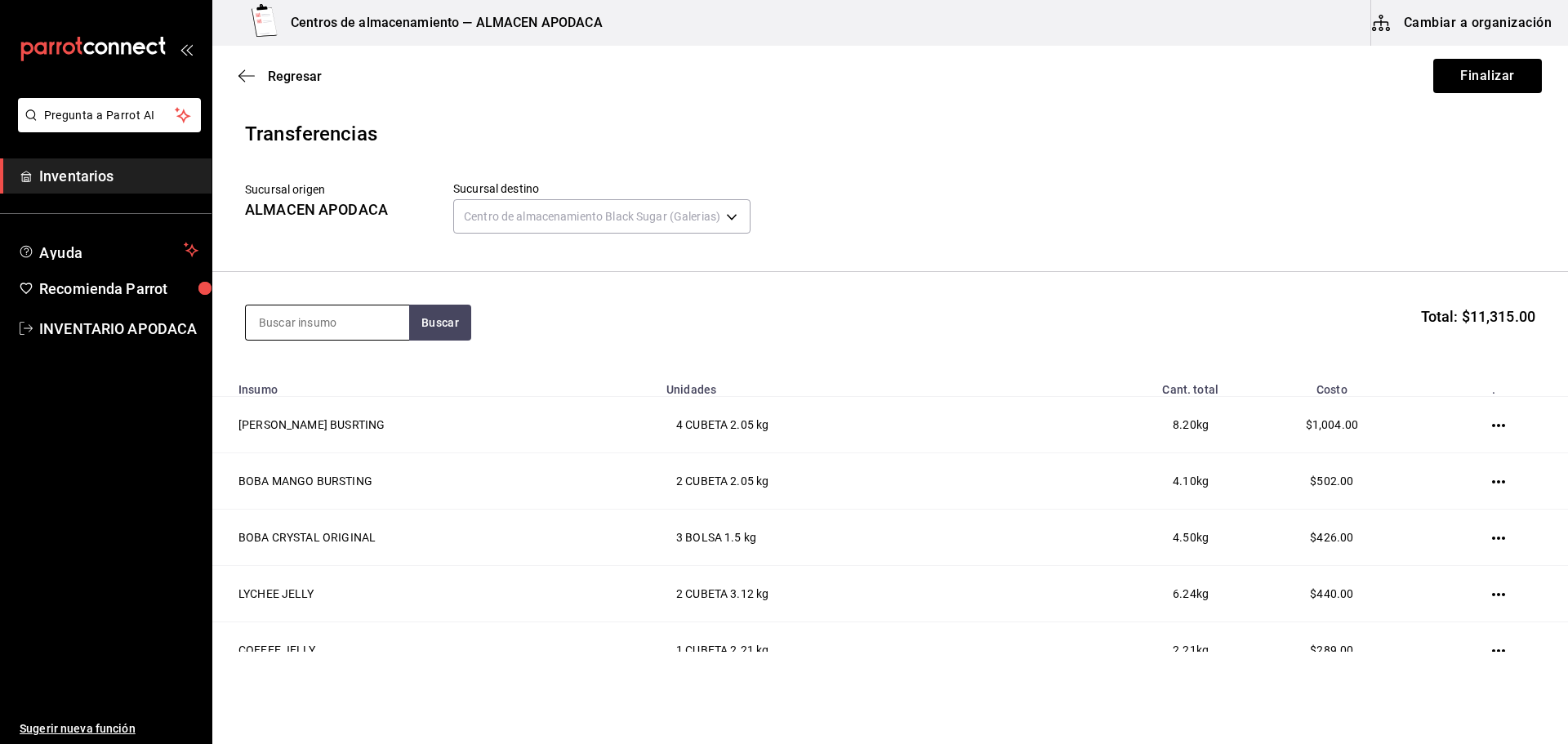
click at [350, 311] on input at bounding box center [327, 323] width 163 height 35
click at [339, 372] on div "MARCADOR NEGRO" at bounding box center [317, 370] width 117 height 20
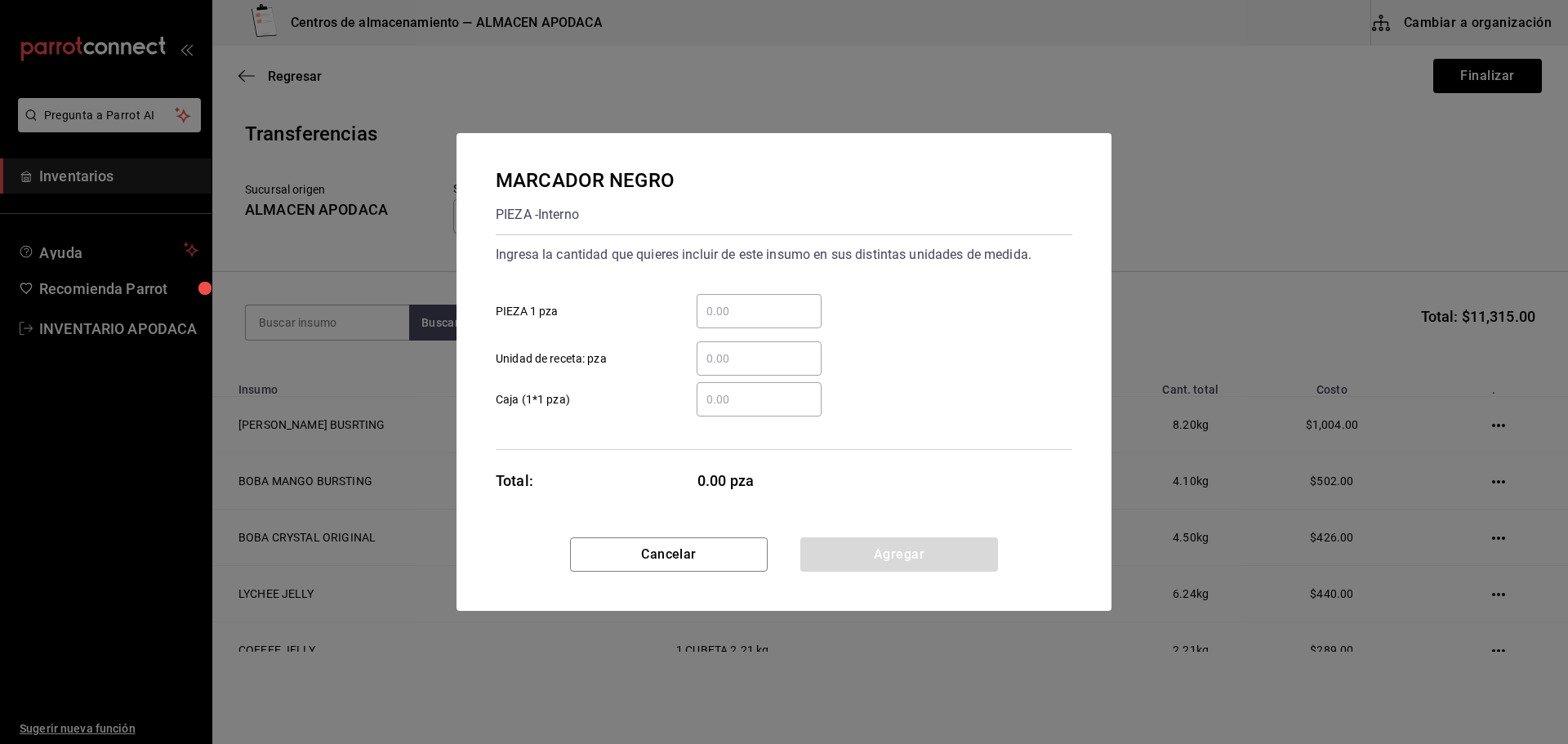
click at [770, 296] on div "​" at bounding box center [759, 311] width 125 height 35
click at [770, 301] on input "​ PIEZA 1 pza" at bounding box center [759, 311] width 125 height 20
click at [951, 560] on button "Agregar" at bounding box center [898, 554] width 198 height 35
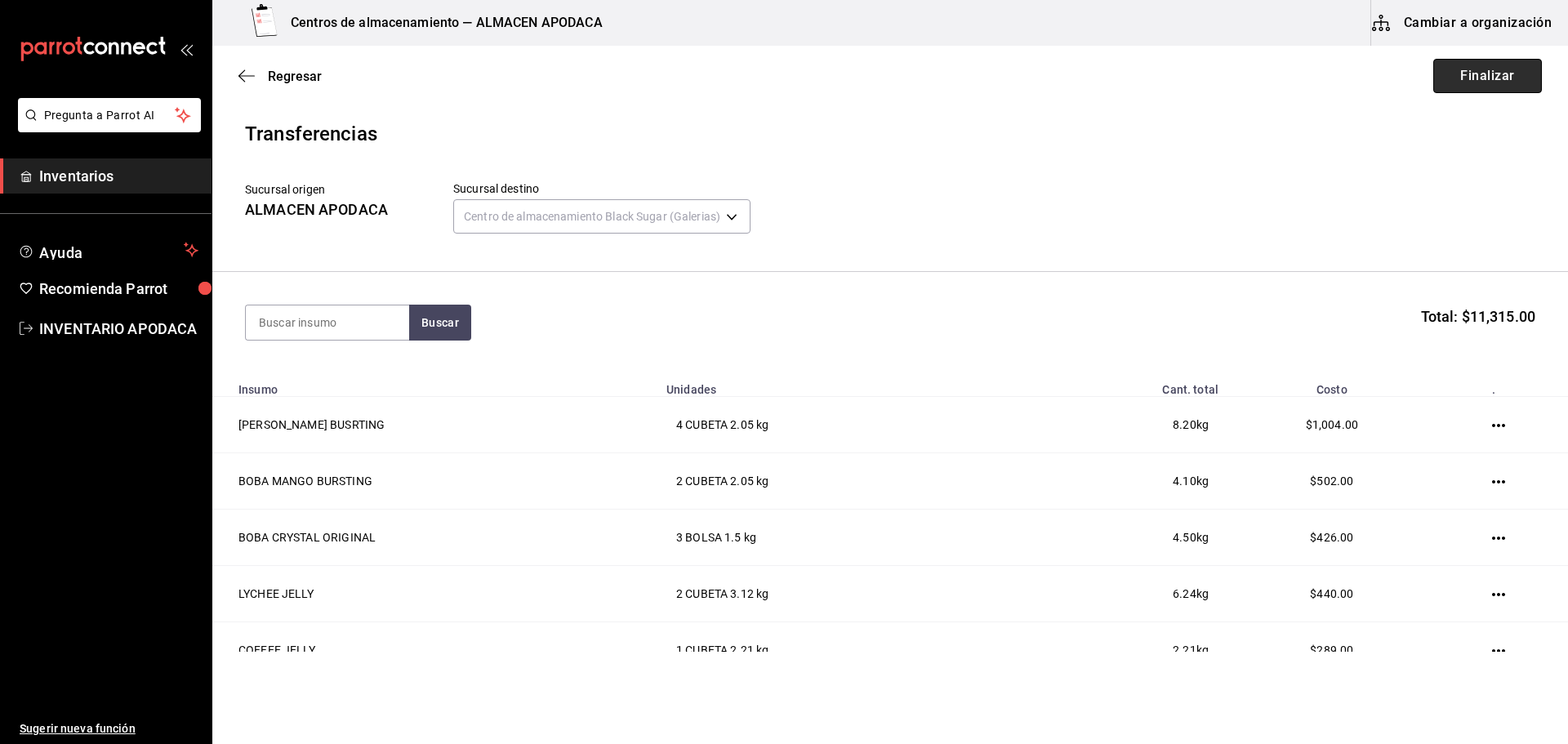
click at [1495, 70] on button "Finalizar" at bounding box center [1487, 76] width 109 height 35
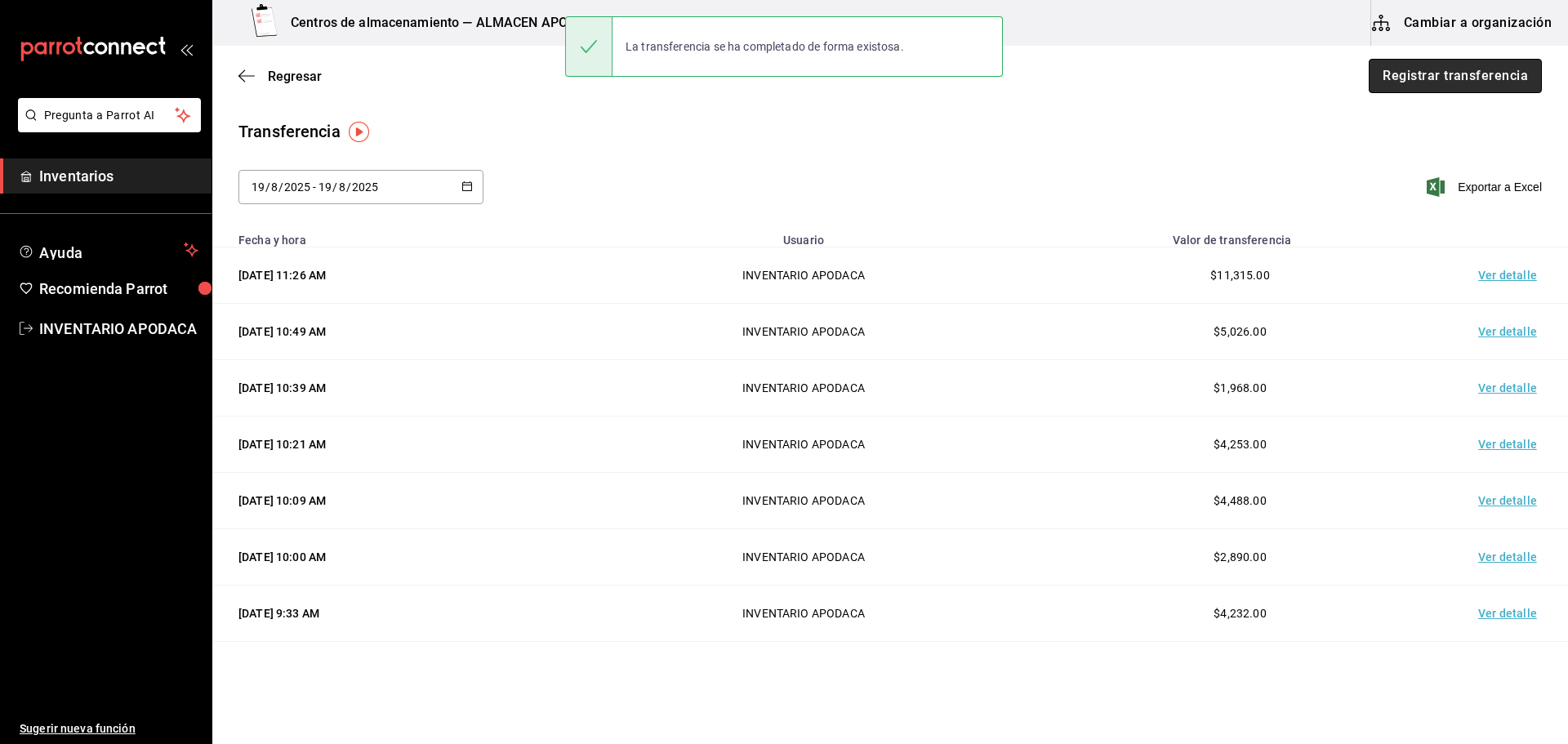
click at [1404, 80] on button "Registrar transferencia" at bounding box center [1455, 76] width 173 height 35
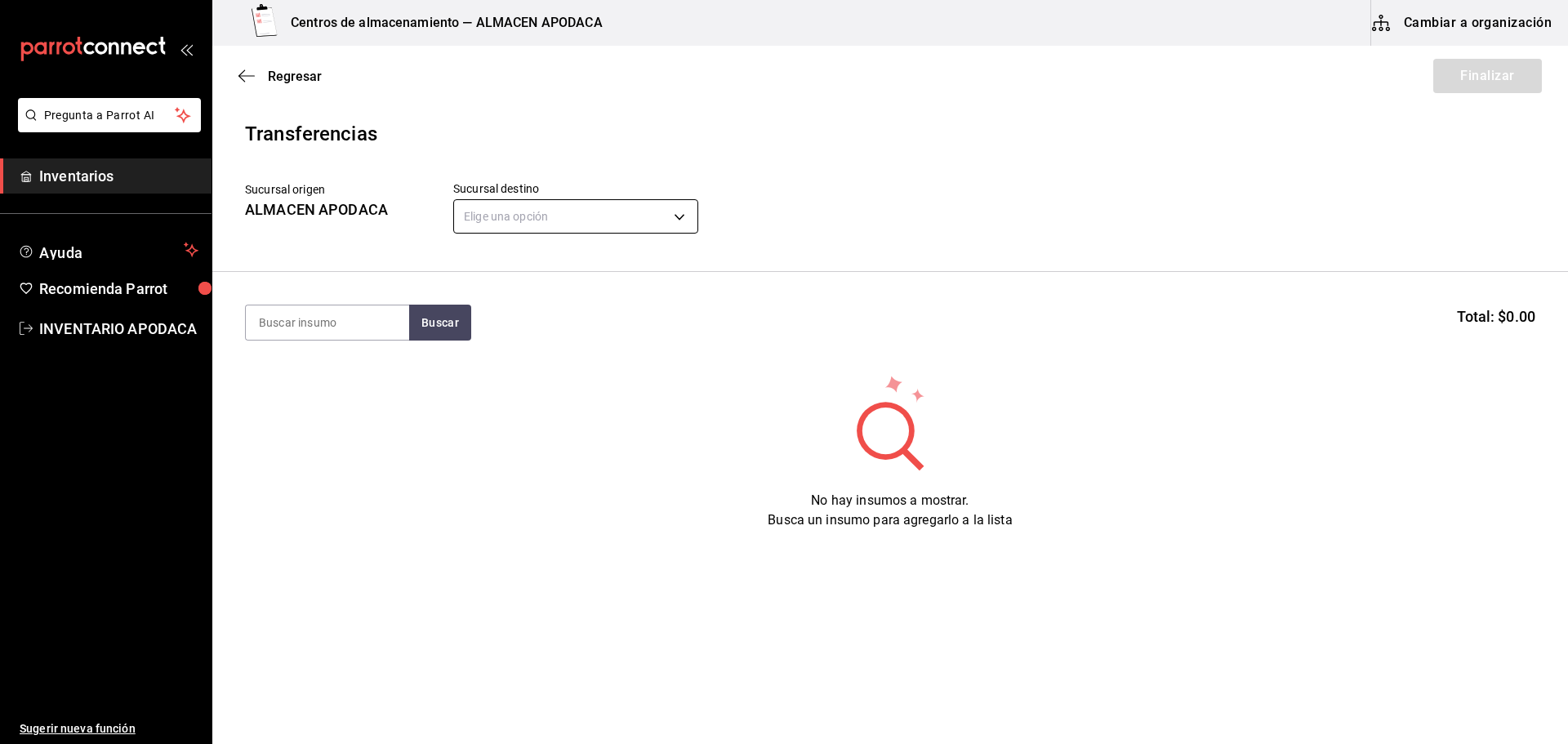
click at [534, 215] on body "Pregunta a Parrot AI Inventarios Ayuda Recomienda Parrot INVENTARIO APODACA Sug…" at bounding box center [784, 326] width 1568 height 652
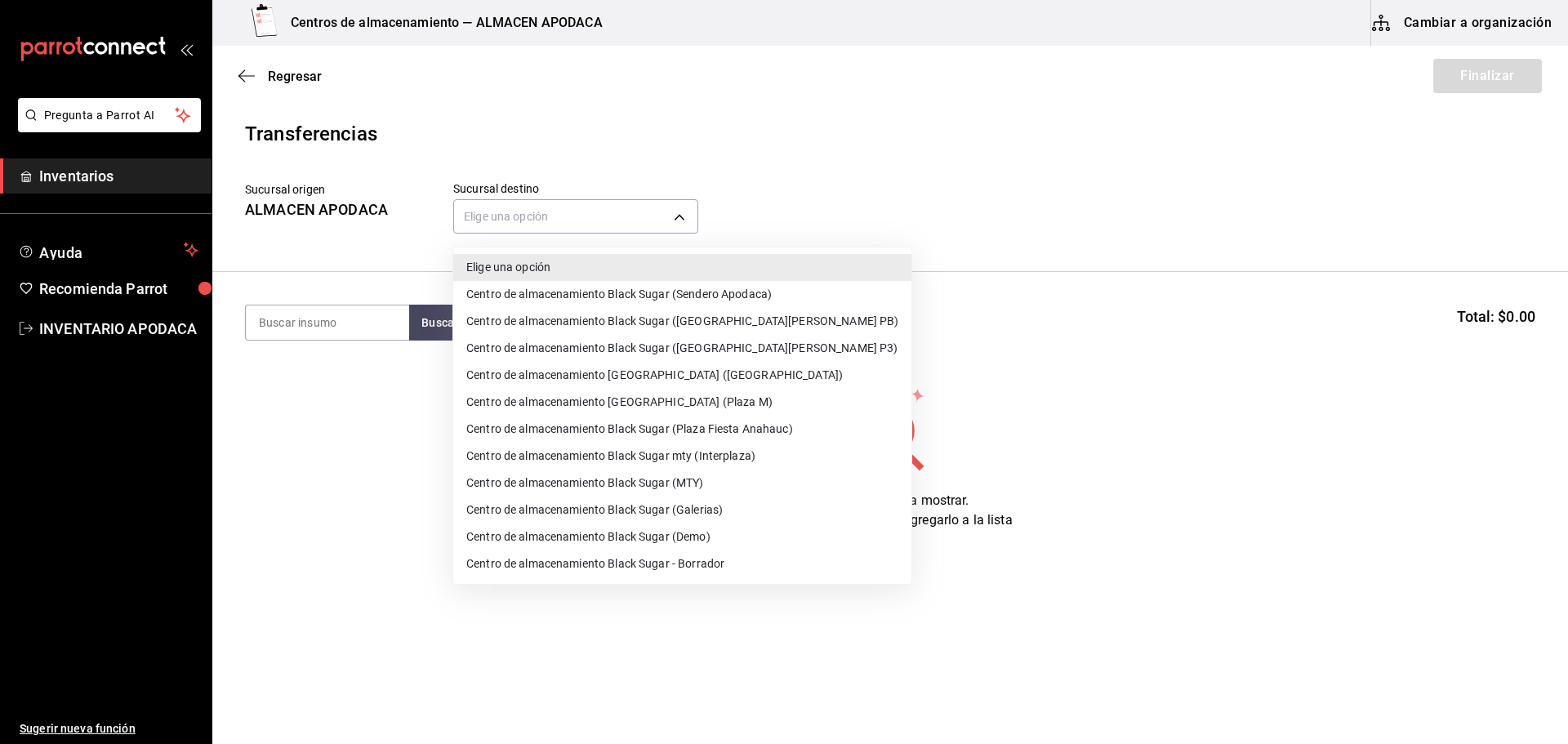
click at [757, 443] on li "Centro de almacenamiento Black Sugar mty (Interplaza)" at bounding box center [682, 456] width 458 height 27
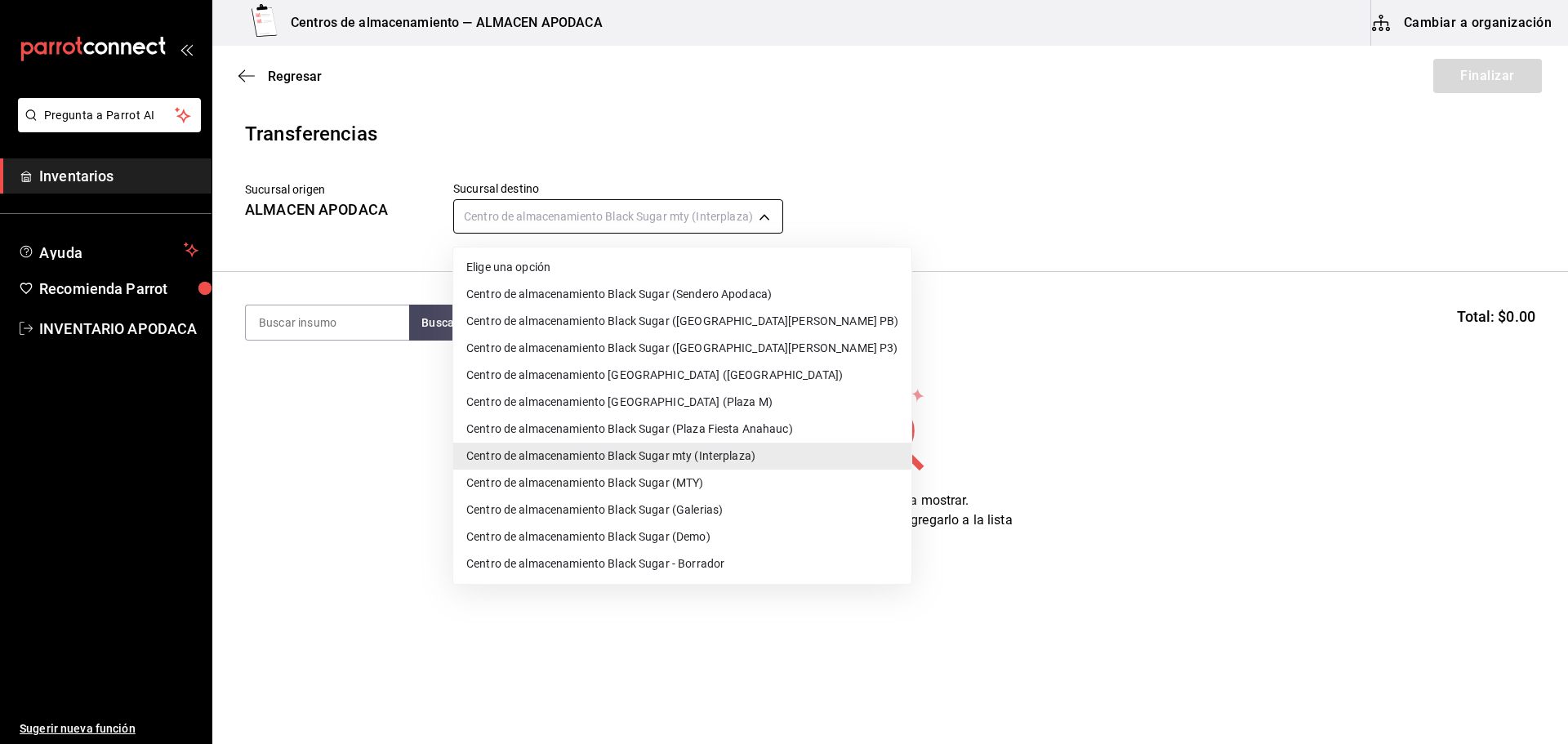
click at [700, 223] on body "Pregunta a Parrot AI Inventarios Ayuda Recomienda Parrot INVENTARIO APODACA Sug…" at bounding box center [784, 326] width 1568 height 652
click at [722, 427] on li "Centro de almacenamiento Black Sugar (Plaza Fiesta Anahauc)" at bounding box center [682, 429] width 458 height 27
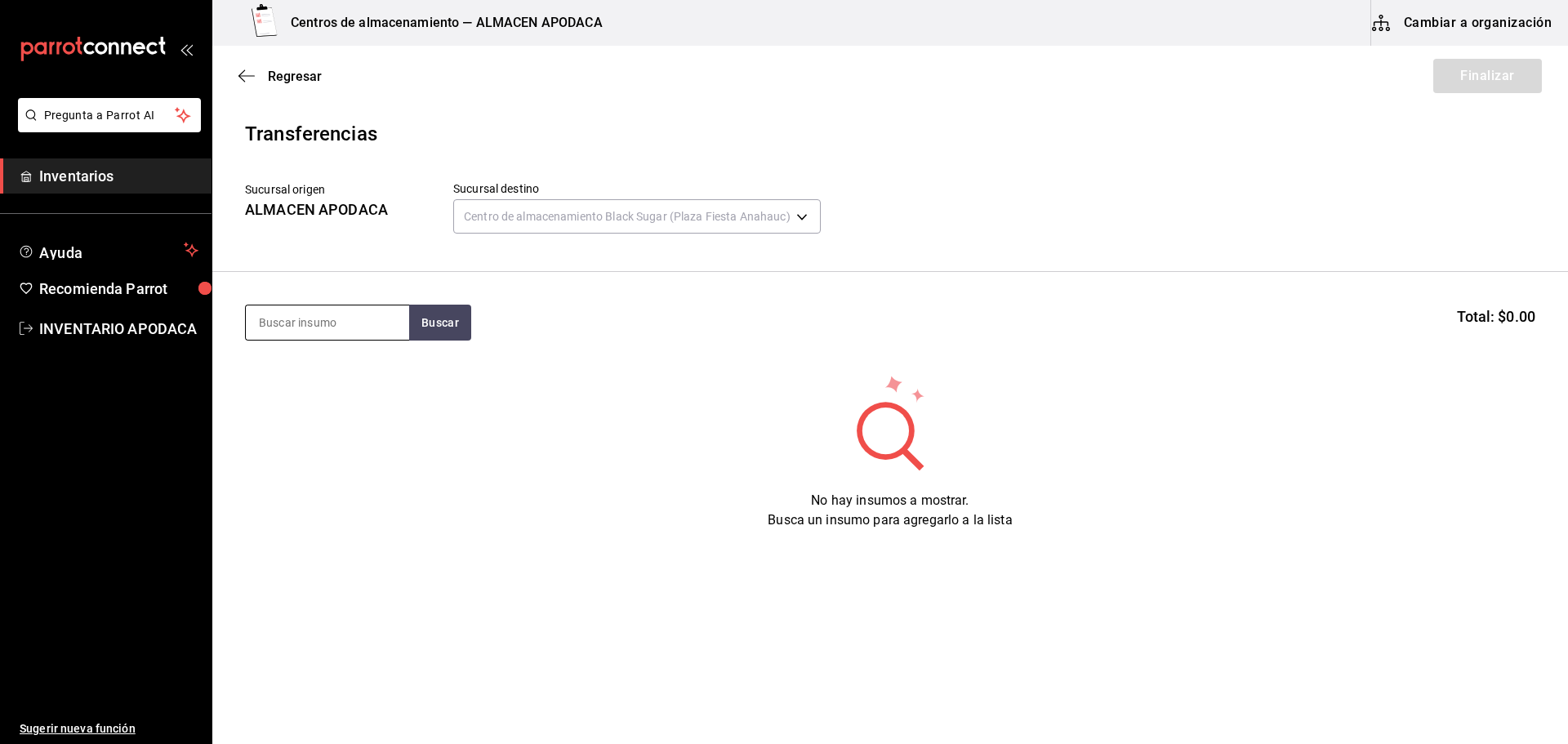
click at [373, 338] on input at bounding box center [327, 323] width 163 height 35
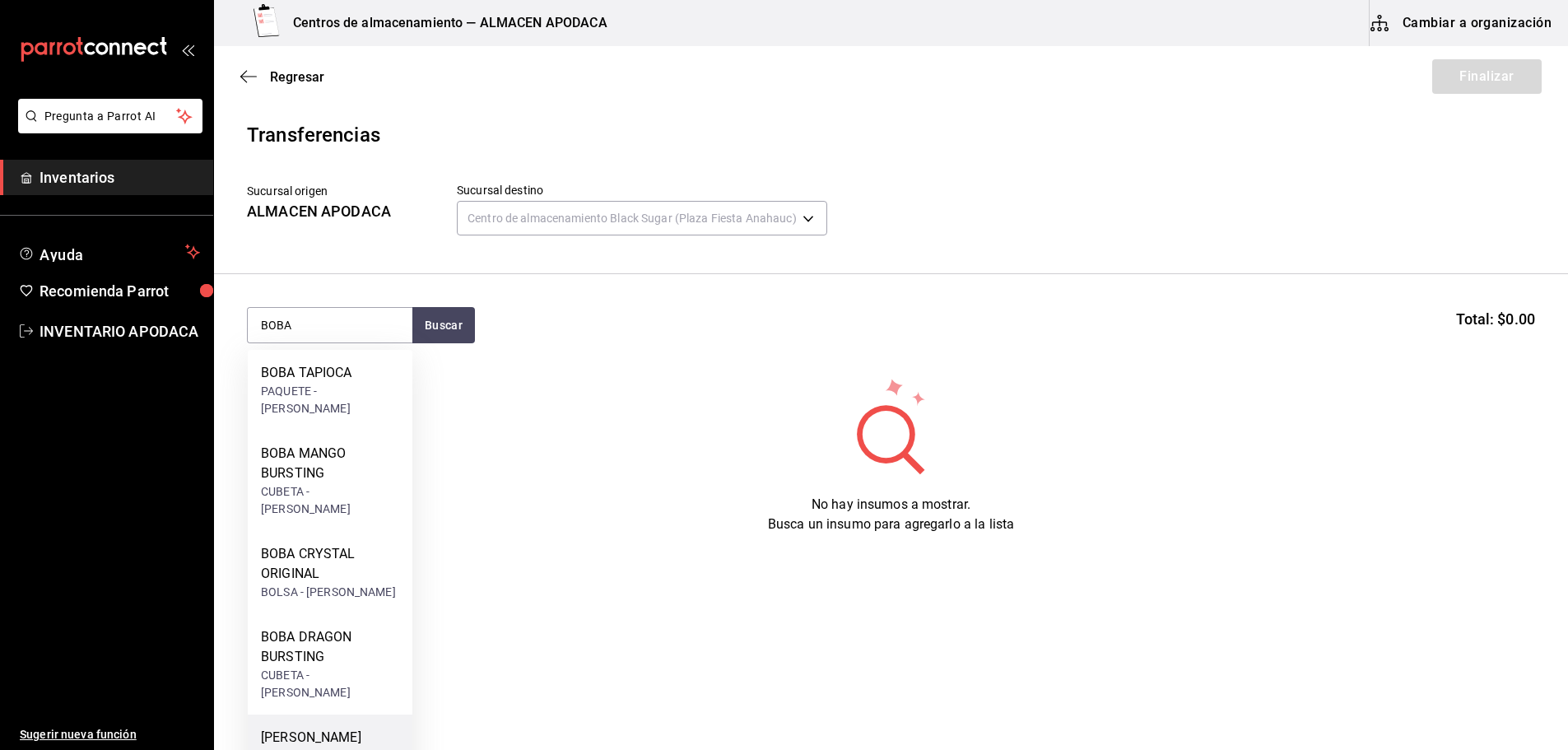
click at [321, 728] on div "[PERSON_NAME] BUSRTING" at bounding box center [330, 748] width 138 height 40
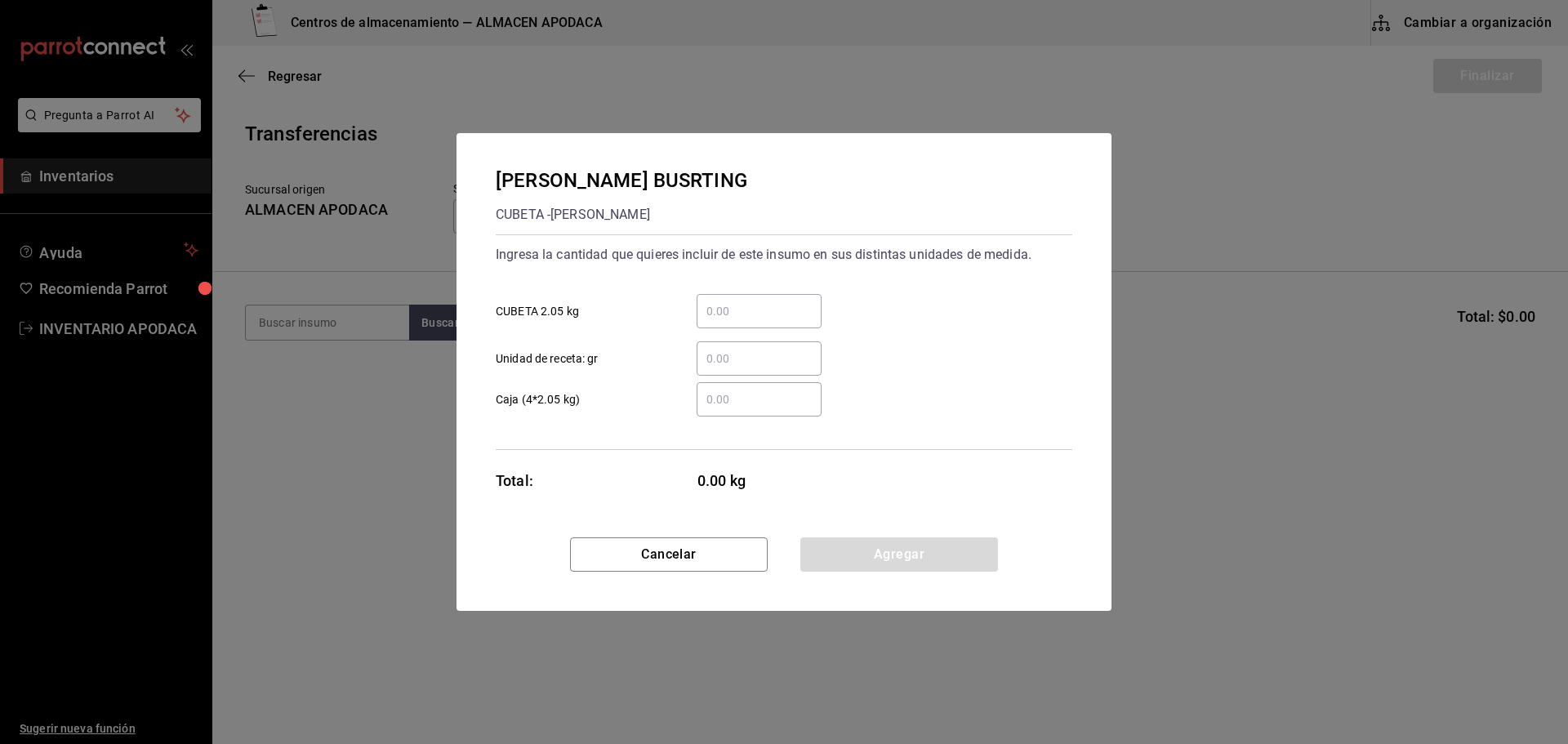
click at [799, 289] on div "​ CUBETA 2.05 kg" at bounding box center [777, 305] width 590 height 48
click at [790, 302] on input "​ CUBETA 2.05 kg" at bounding box center [759, 311] width 125 height 20
click at [882, 547] on button "Agregar" at bounding box center [898, 554] width 198 height 35
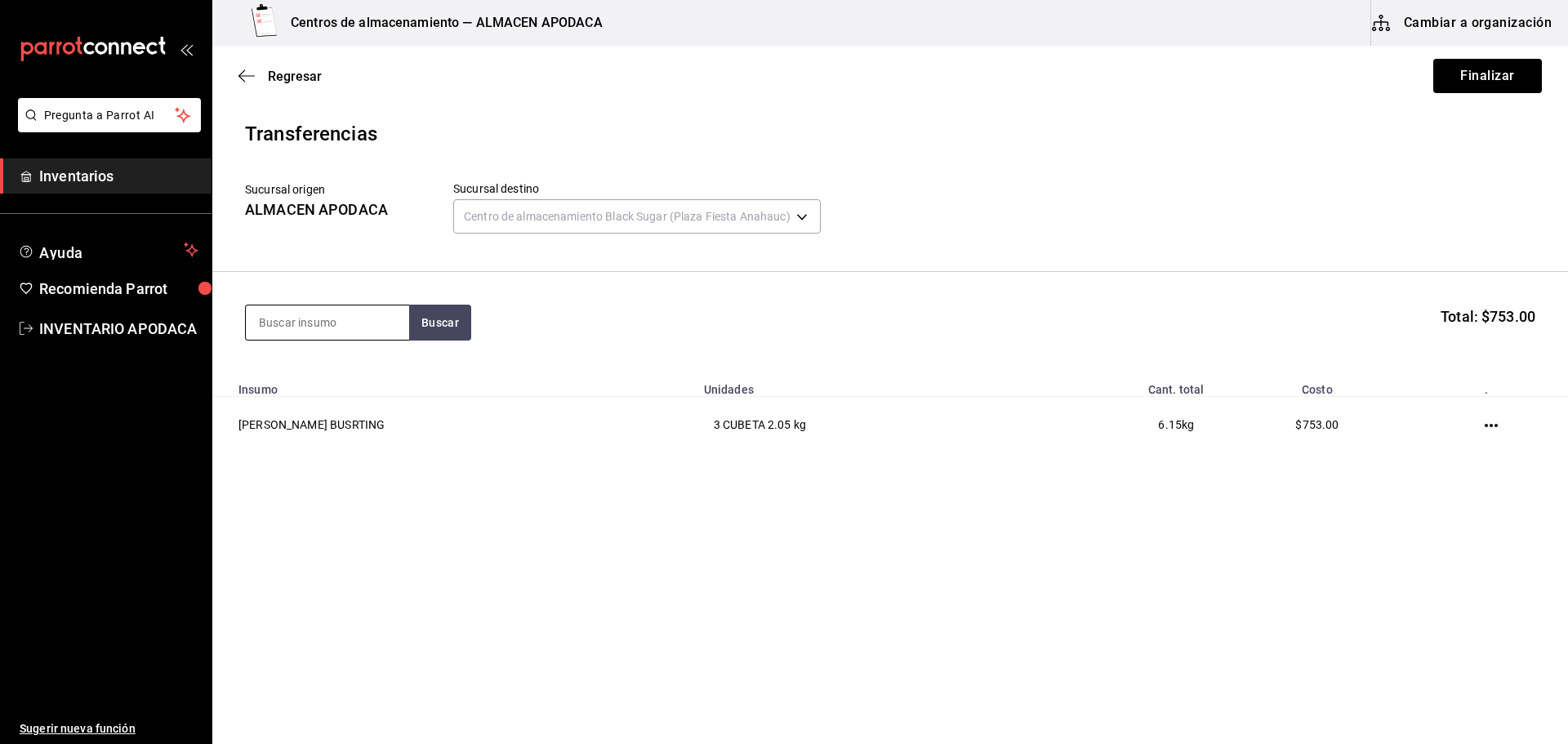
click at [312, 313] on input at bounding box center [327, 323] width 163 height 35
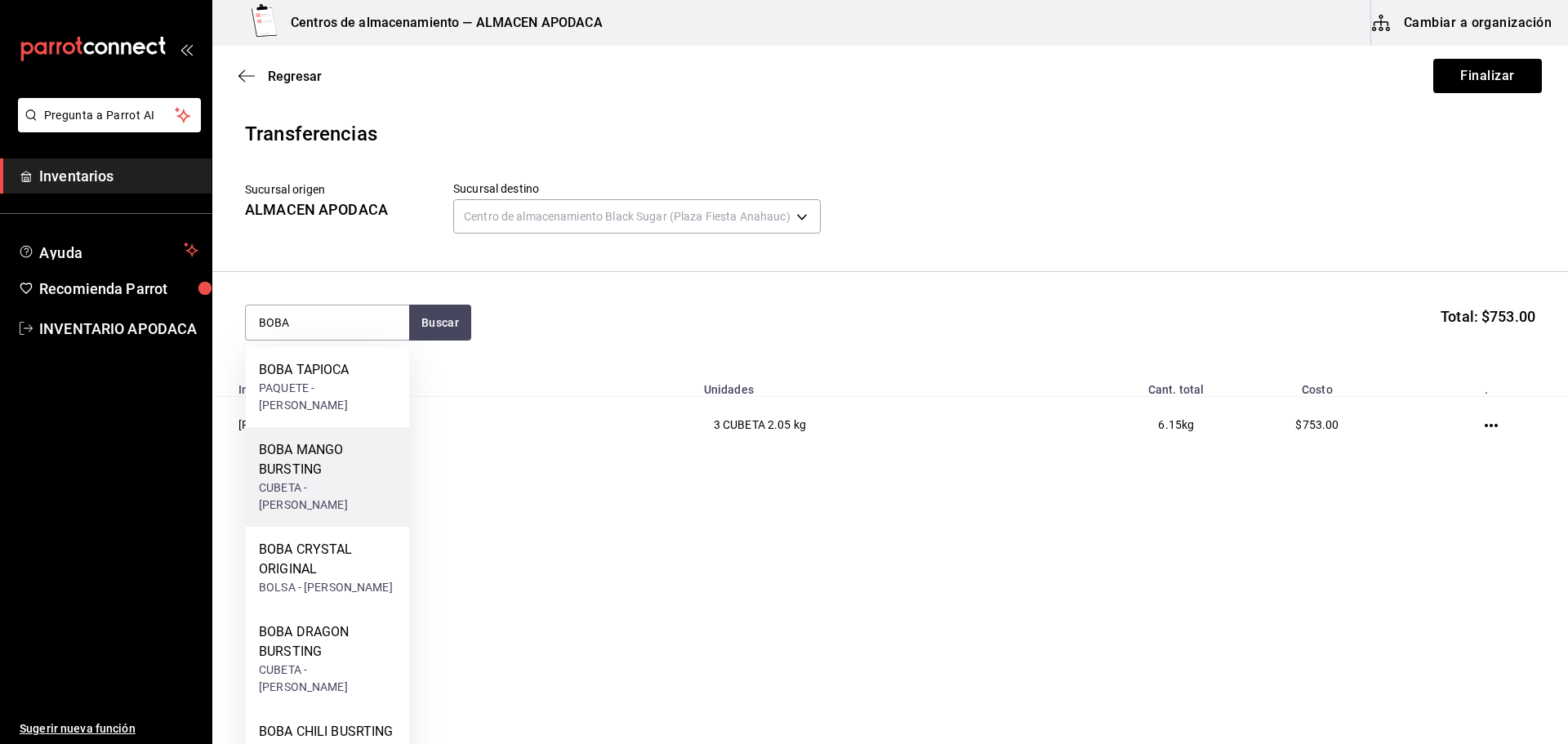
click at [305, 458] on div "BOBA MANGO BURSTING" at bounding box center [327, 460] width 137 height 39
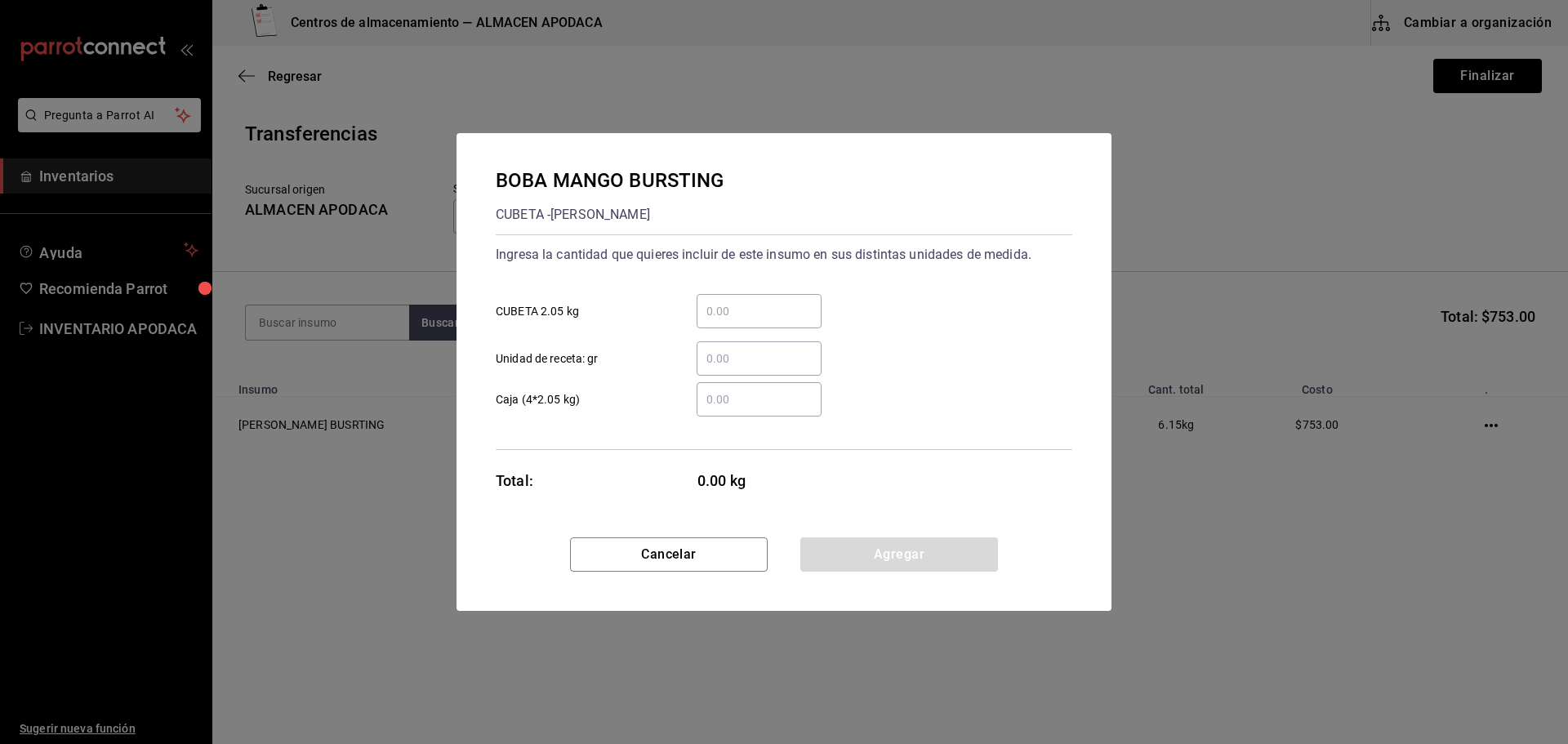
click at [715, 299] on div "​" at bounding box center [759, 311] width 125 height 35
click at [715, 301] on input "​ CUBETA 2.05 kg" at bounding box center [759, 311] width 125 height 20
drag, startPoint x: 892, startPoint y: 525, endPoint x: 892, endPoint y: 551, distance: 26.0
click at [892, 525] on div "BOBA MANGO BURSTING CUBETA - [PERSON_NAME] Ingresa la cantidad que quieres incl…" at bounding box center [784, 335] width 655 height 404
click at [892, 551] on button "Agregar" at bounding box center [898, 554] width 198 height 35
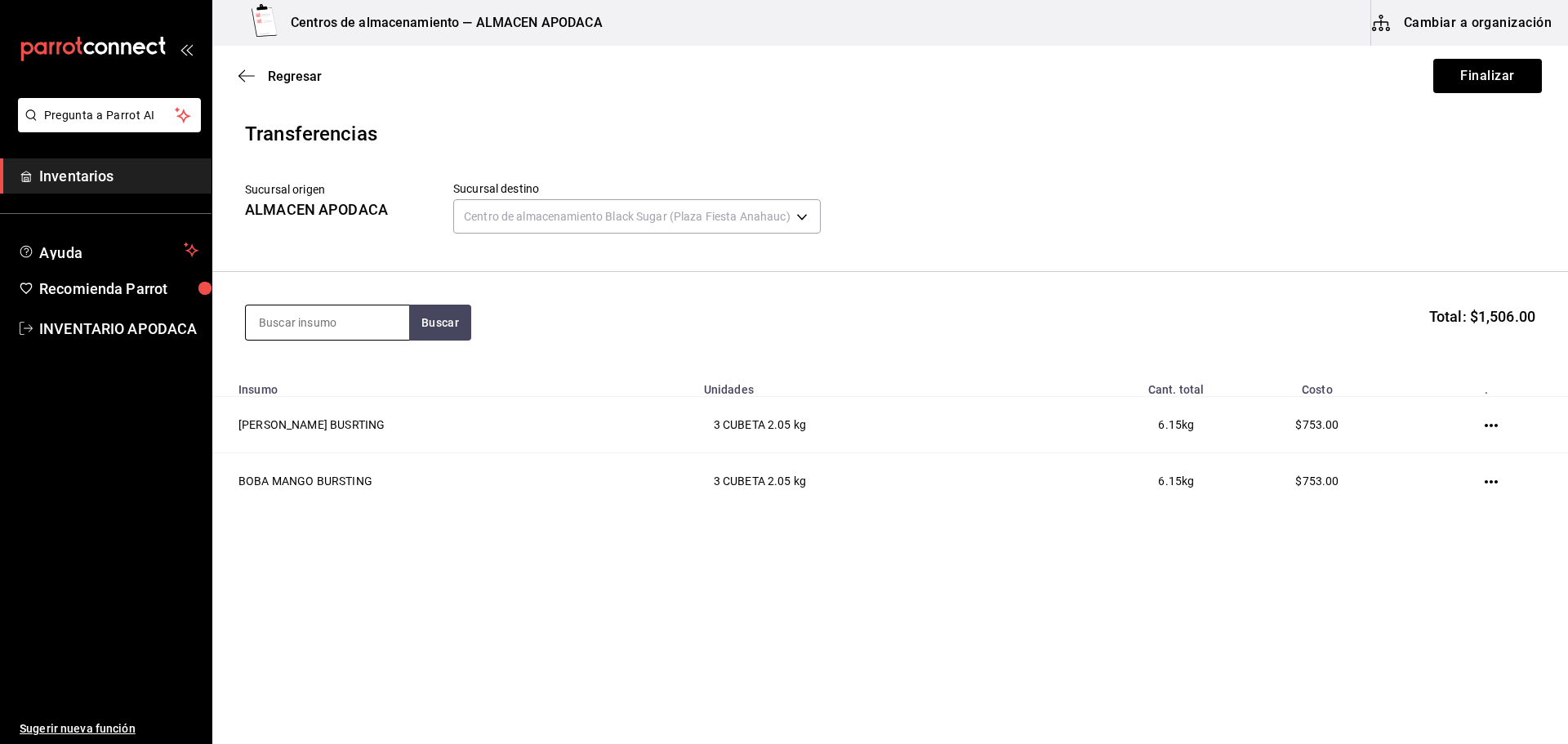
click at [344, 325] on input at bounding box center [327, 323] width 163 height 35
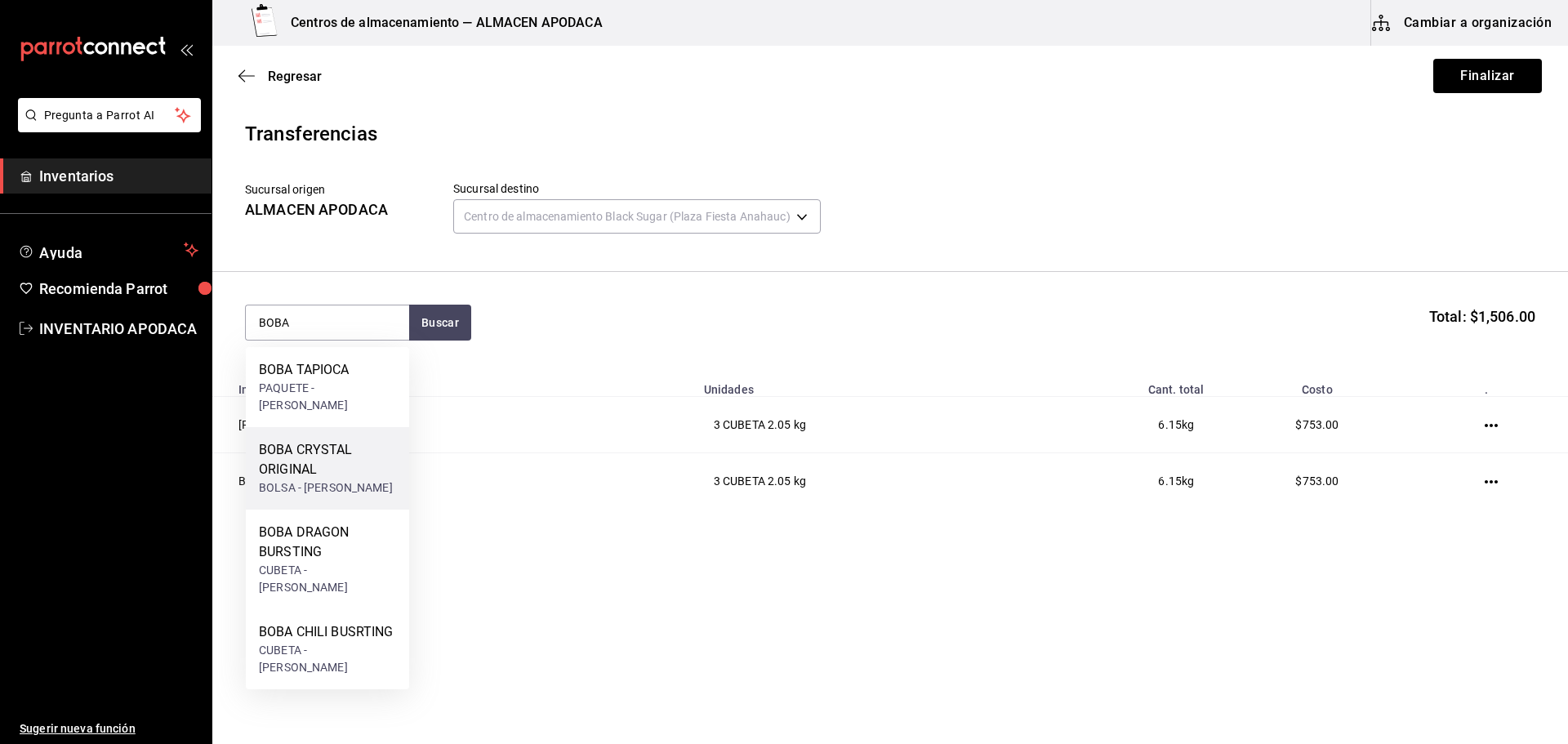
click at [340, 448] on div "BOBA CRYSTAL ORIGINAL" at bounding box center [327, 460] width 137 height 39
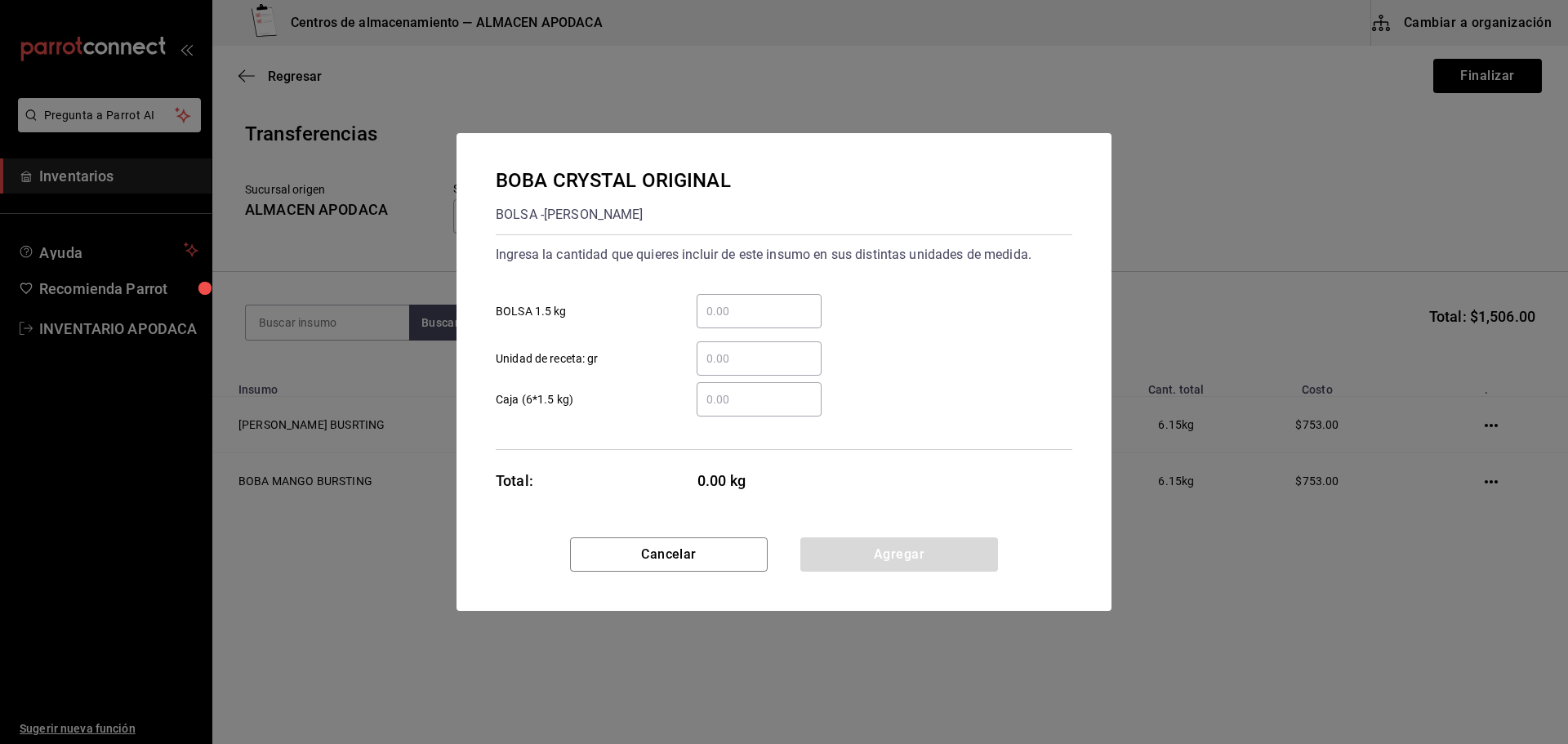
click at [761, 309] on input "​ BOLSA 1.5 kg" at bounding box center [759, 311] width 125 height 20
click at [912, 535] on div "BOBA CRYSTAL ORIGINAL BOLSA - [PERSON_NAME] Ingresa la cantidad que quieres inc…" at bounding box center [784, 335] width 655 height 404
click at [903, 549] on button "Agregar" at bounding box center [898, 554] width 198 height 35
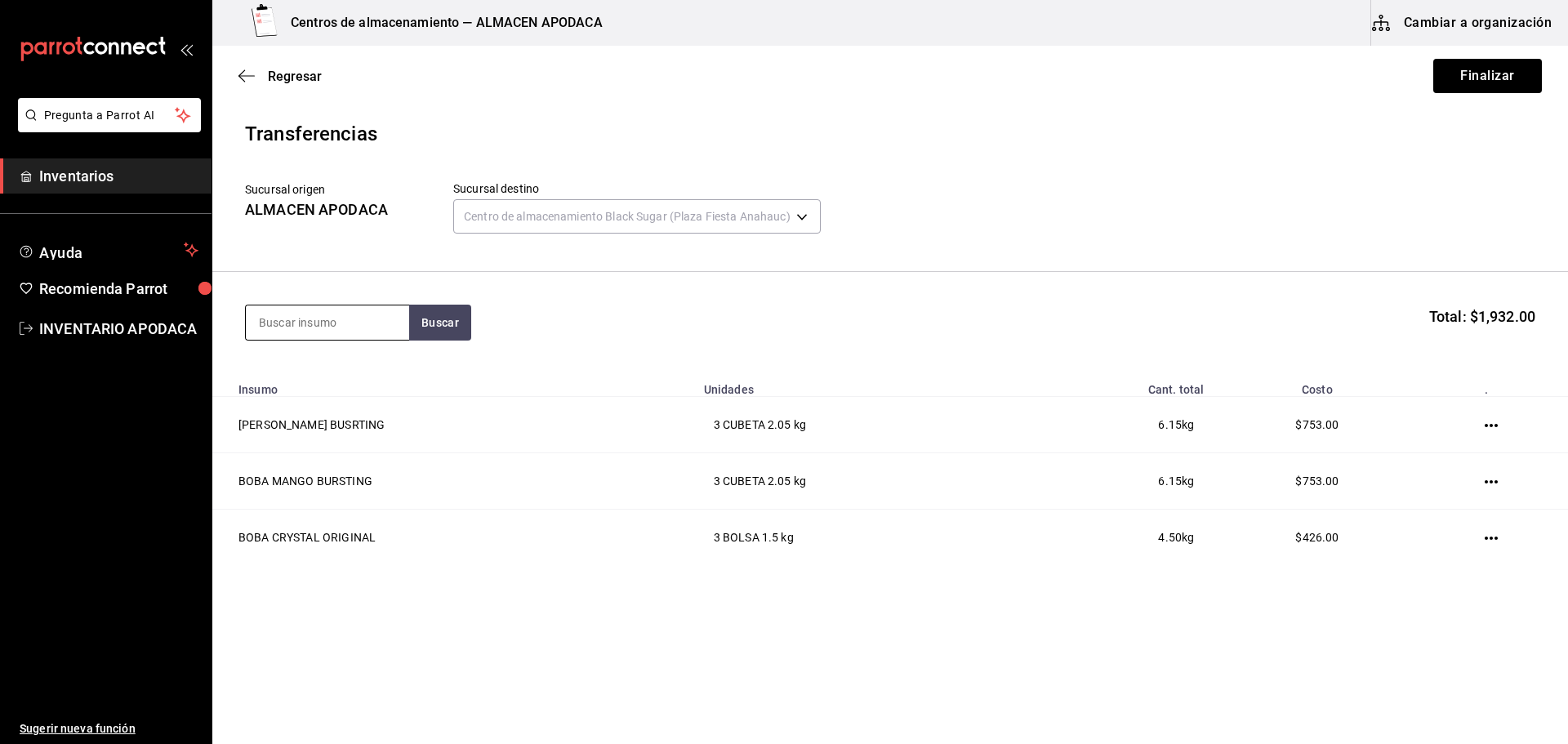
click at [296, 322] on input at bounding box center [327, 323] width 163 height 35
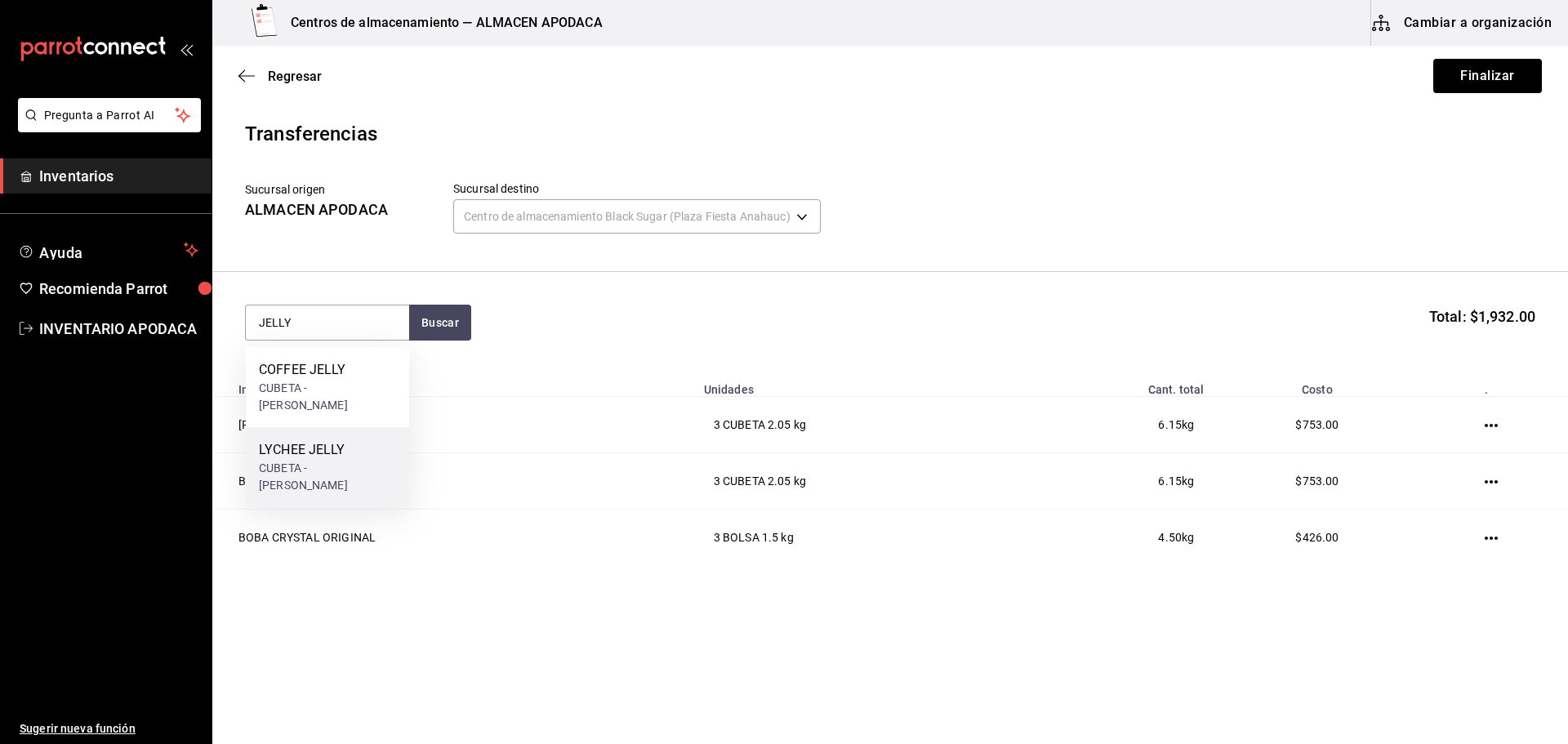
click at [314, 460] on div "CUBETA - [PERSON_NAME]" at bounding box center [327, 477] width 137 height 35
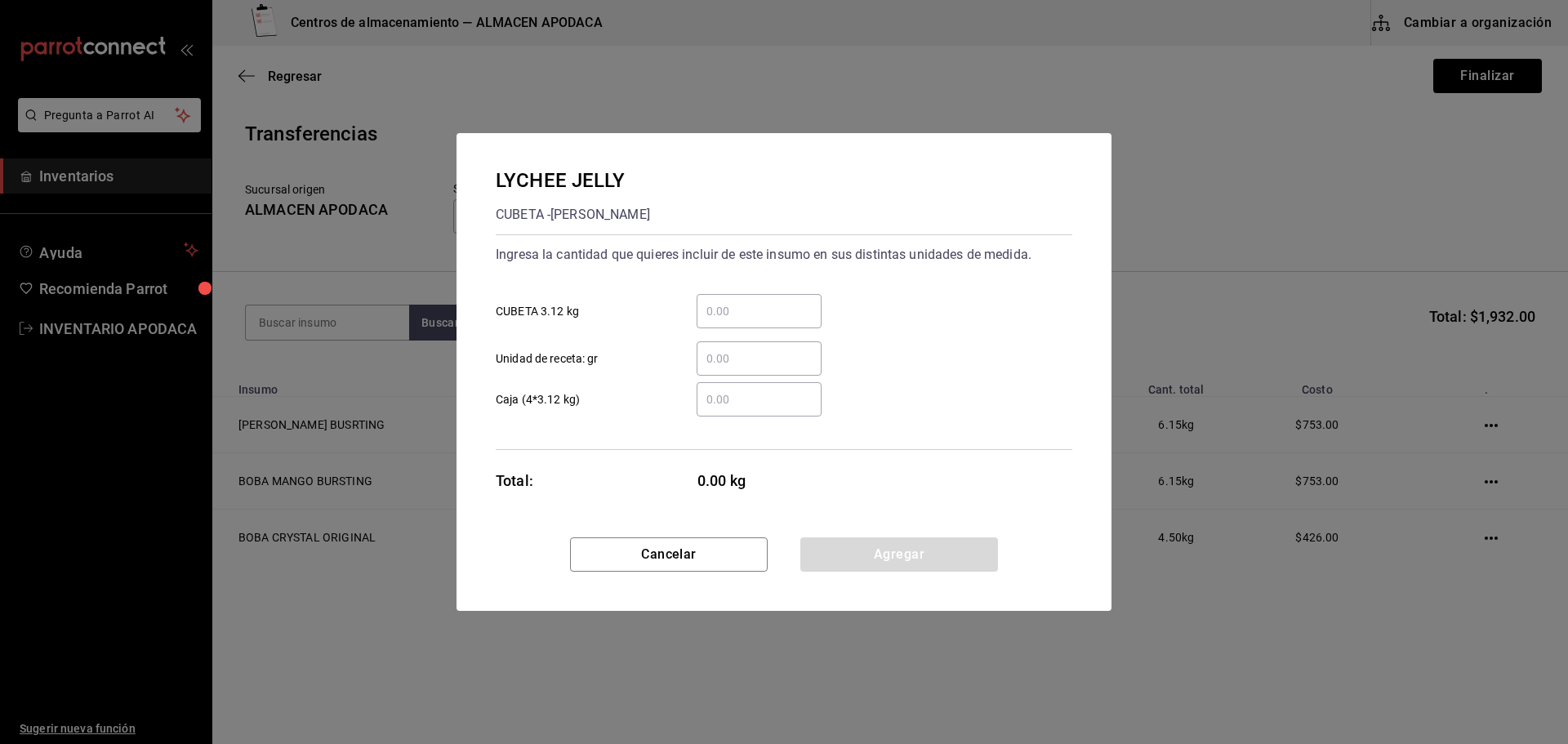
click at [758, 327] on div "​" at bounding box center [759, 311] width 125 height 35
click at [758, 321] on input "​ CUBETA 3.12 kg" at bounding box center [759, 311] width 125 height 20
drag, startPoint x: 863, startPoint y: 534, endPoint x: 863, endPoint y: 543, distance: 9.0
click at [863, 534] on div "LYCHEE JELLY CUBETA - [PERSON_NAME] Ingresa la cantidad que quieres incluir de …" at bounding box center [784, 335] width 655 height 404
click at [863, 546] on button "Agregar" at bounding box center [898, 554] width 198 height 35
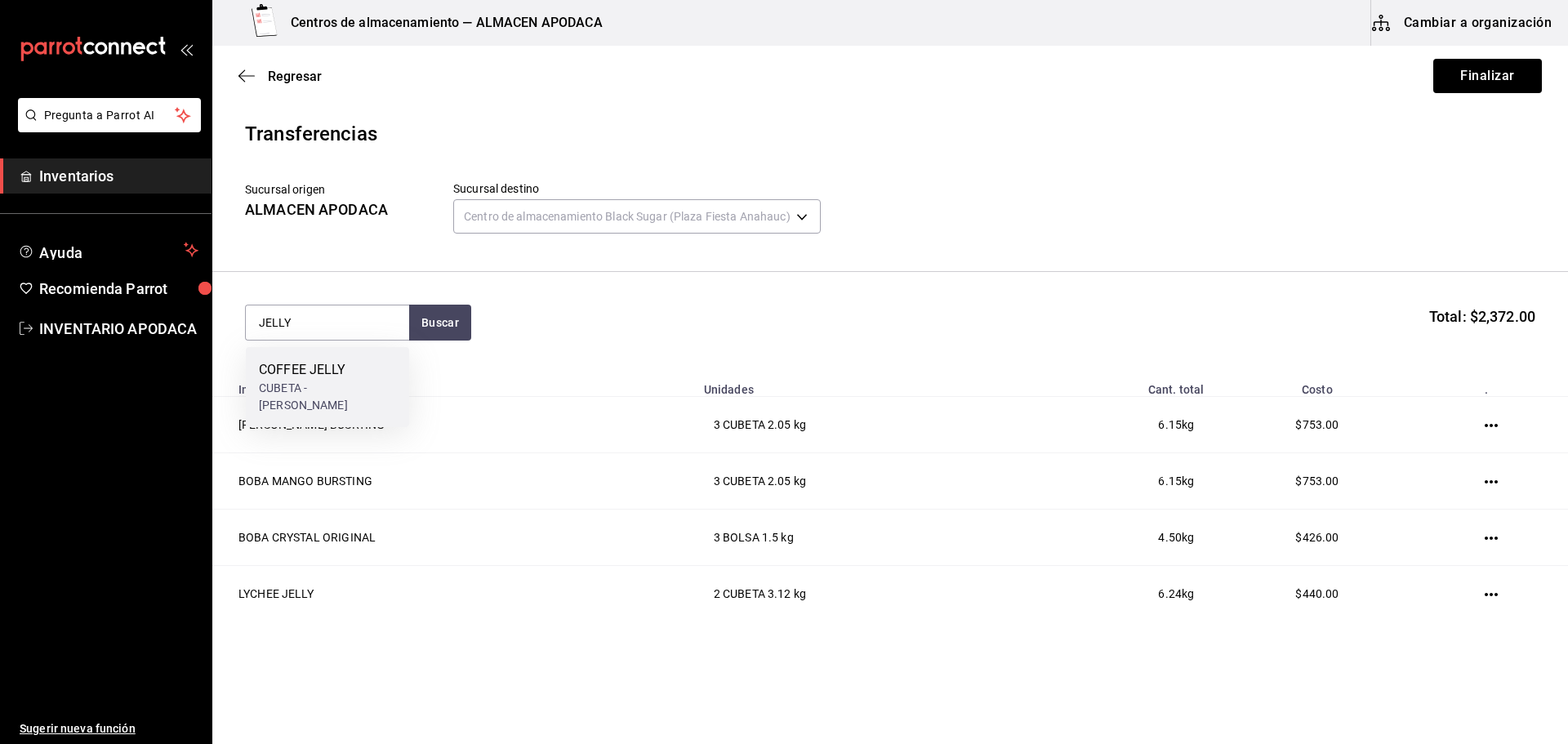
drag, startPoint x: 338, startPoint y: 379, endPoint x: 356, endPoint y: 377, distance: 18.1
click at [356, 377] on div "COFFEE JELLY CUBETA - [PERSON_NAME]" at bounding box center [327, 387] width 163 height 80
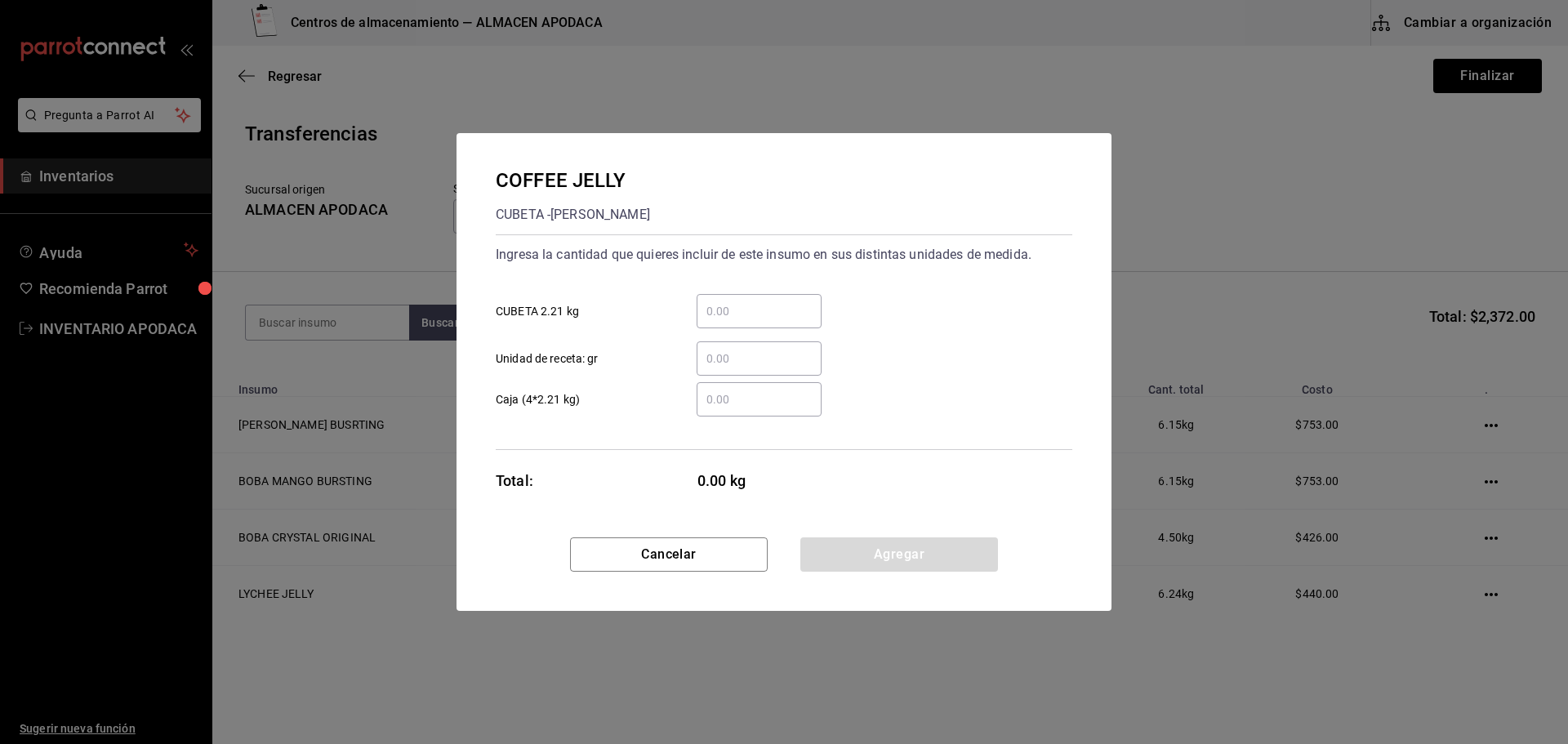
click at [736, 314] on input "​ CUBETA 2.21 kg" at bounding box center [759, 311] width 125 height 20
click at [841, 566] on button "Agregar" at bounding box center [898, 554] width 198 height 35
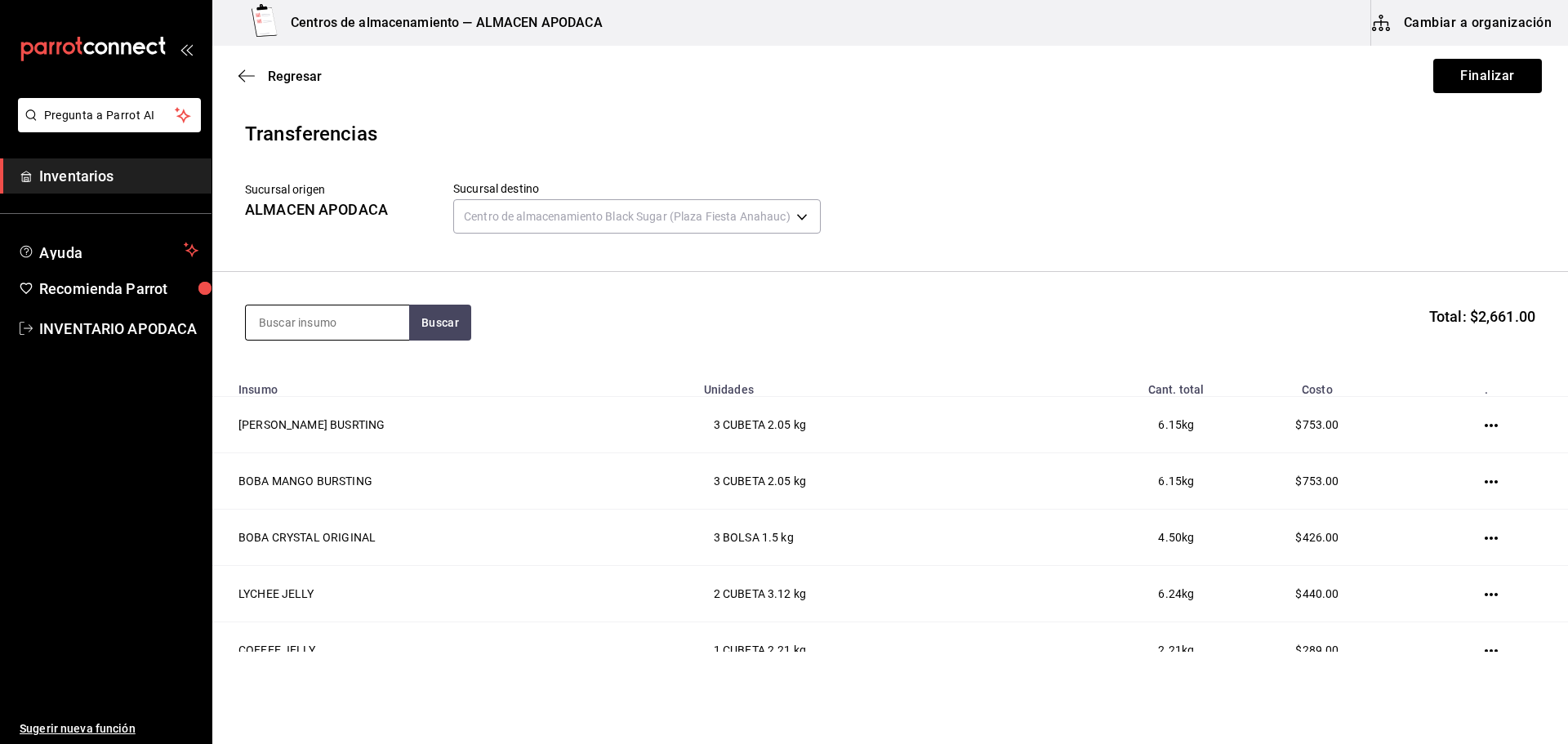
click at [321, 306] on input at bounding box center [327, 323] width 163 height 35
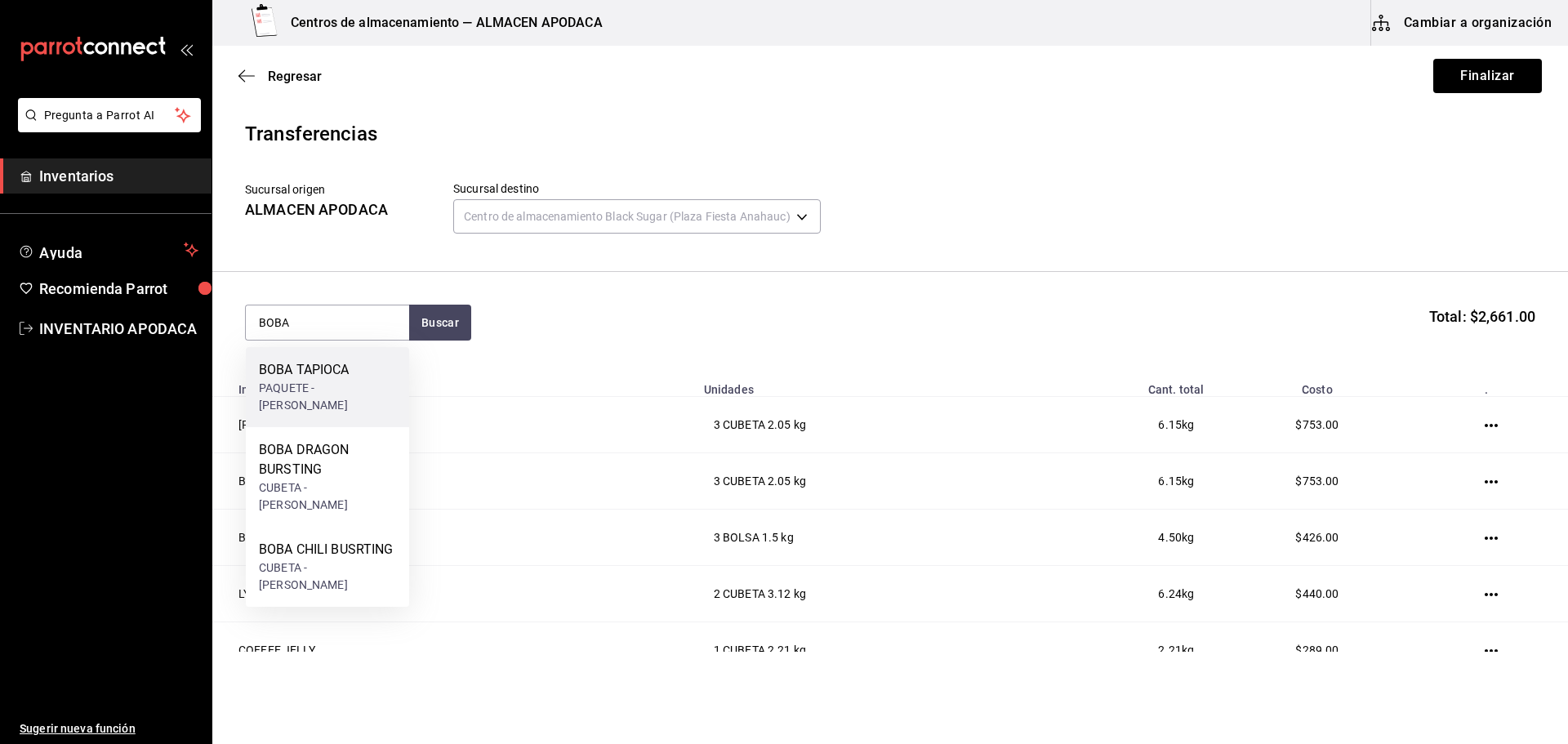
click at [343, 381] on div "PAQUETE - [PERSON_NAME]" at bounding box center [327, 397] width 137 height 35
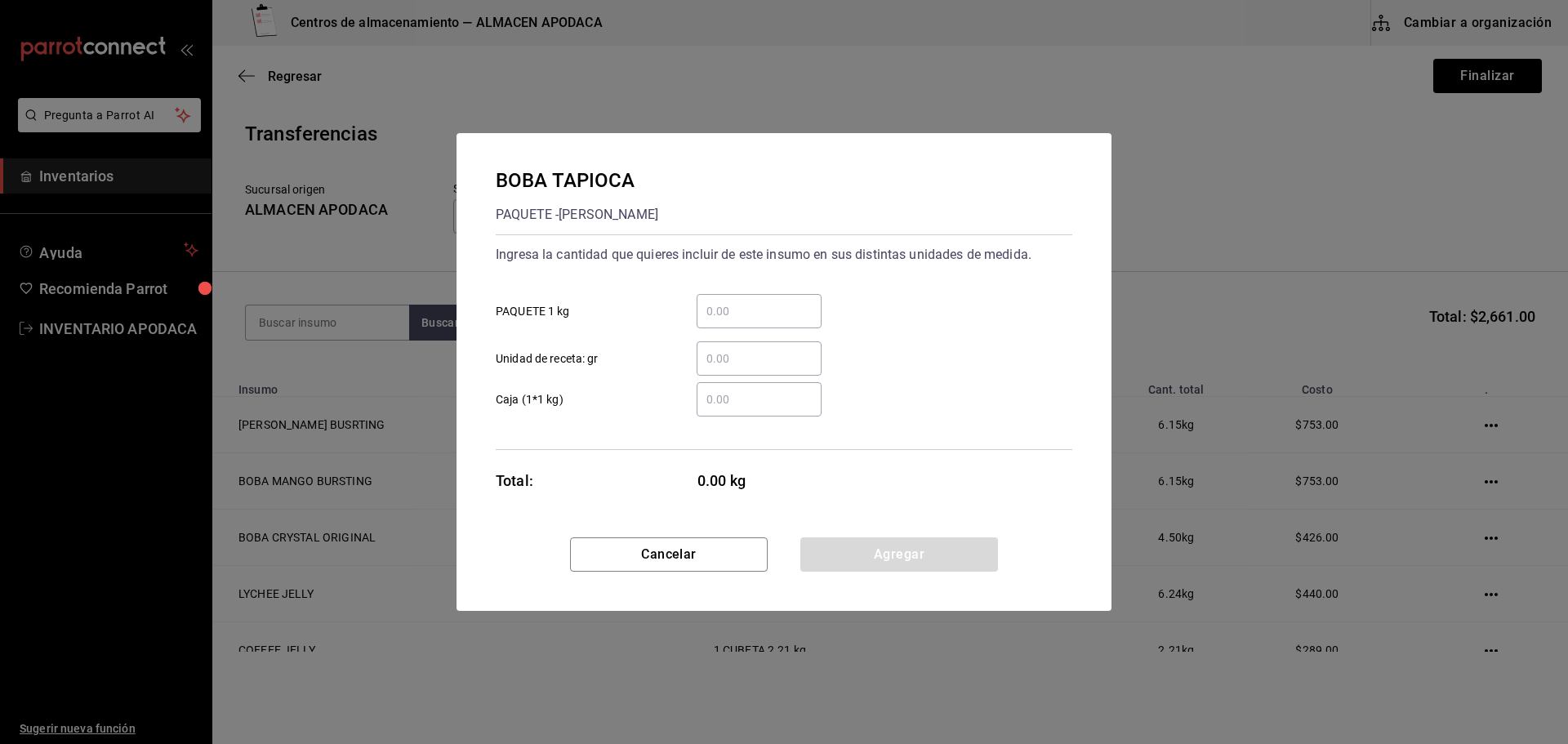
click at [723, 307] on input "​ PAQUETE 1 kg" at bounding box center [759, 311] width 125 height 20
click at [862, 559] on button "Agregar" at bounding box center [898, 554] width 198 height 35
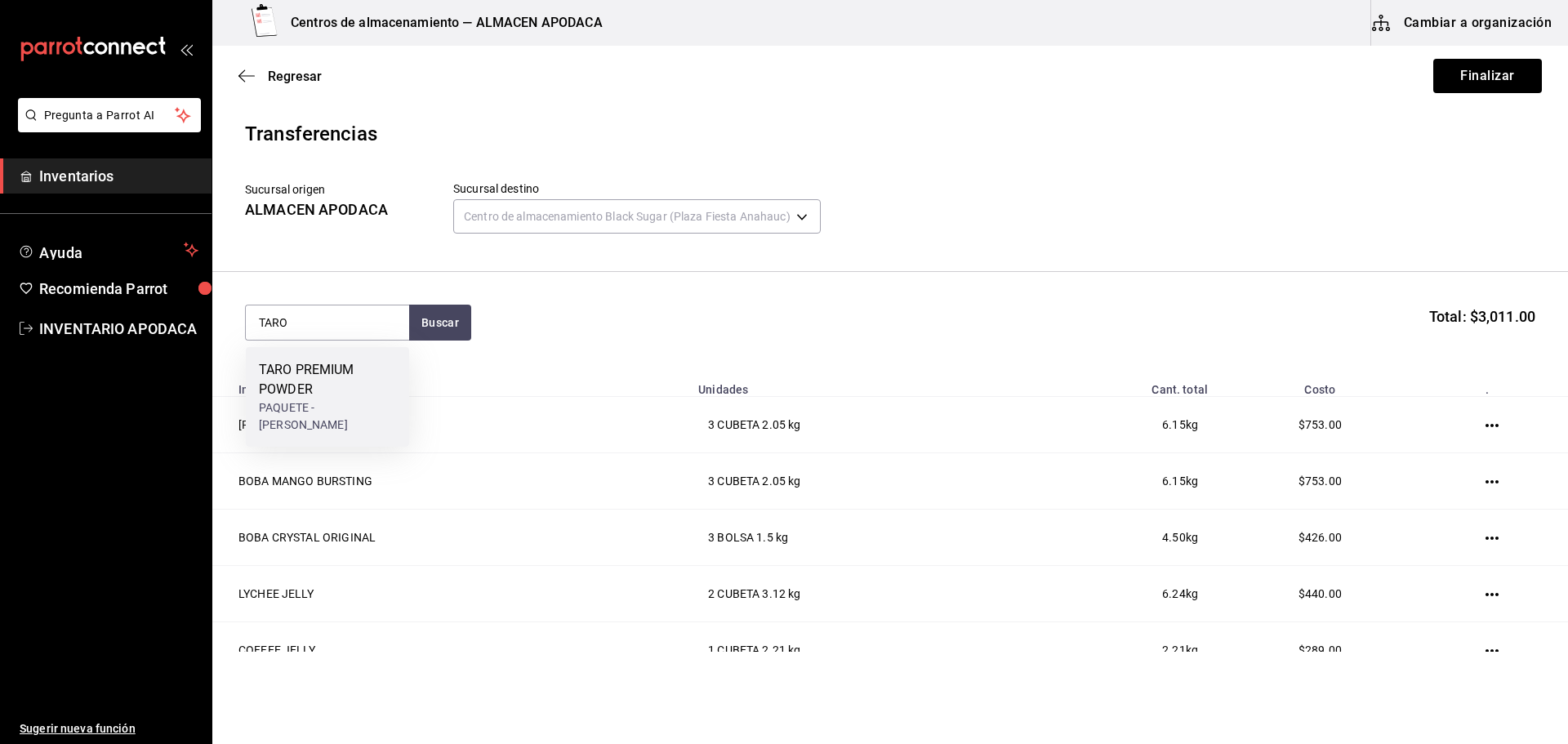
click at [308, 387] on div "TARO PREMIUM POWDER" at bounding box center [327, 380] width 137 height 39
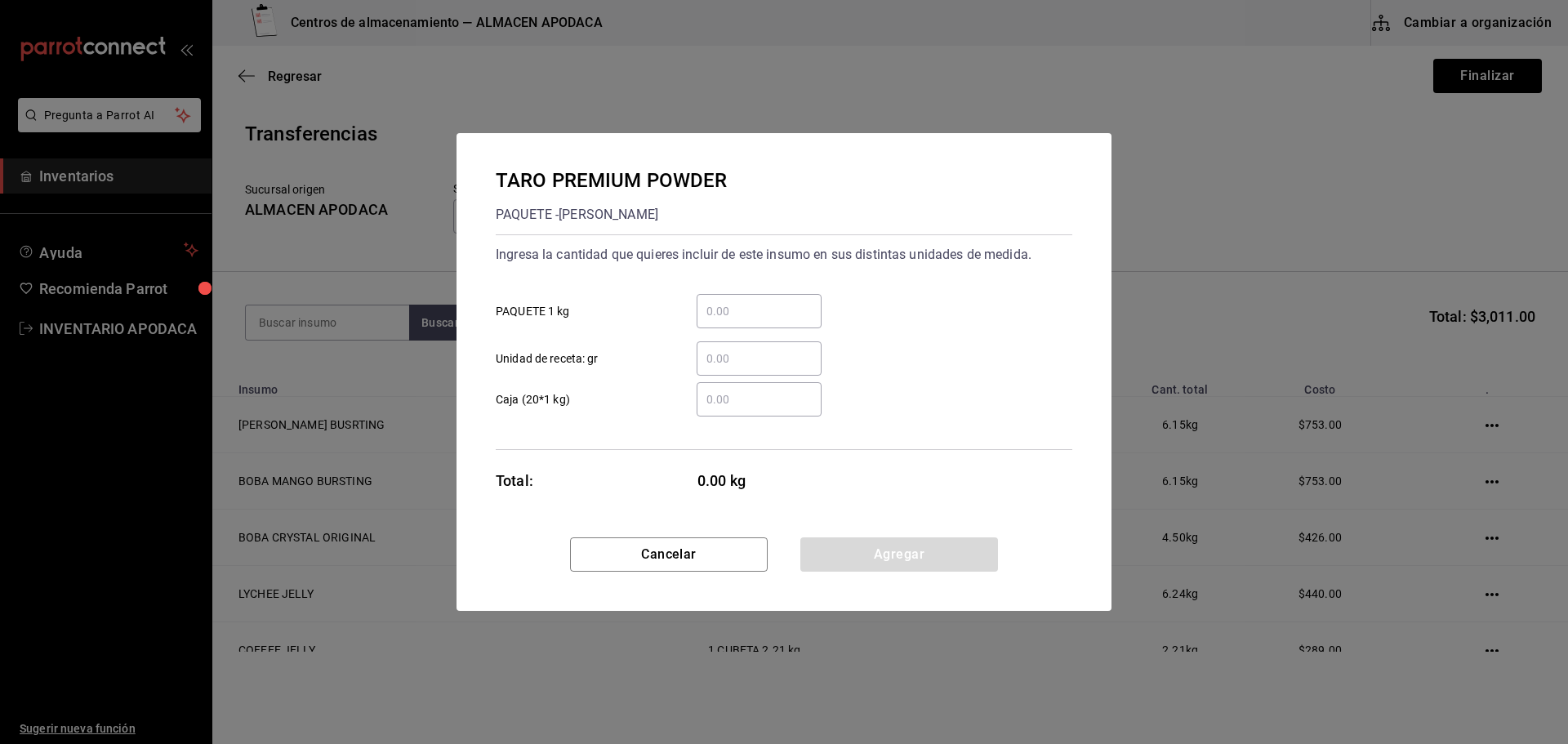
click at [716, 294] on div "​ PAQUETE 1 kg" at bounding box center [777, 305] width 590 height 48
click at [720, 314] on input "​ PAQUETE 1 kg" at bounding box center [759, 311] width 125 height 20
click at [881, 558] on button "Agregar" at bounding box center [898, 554] width 198 height 35
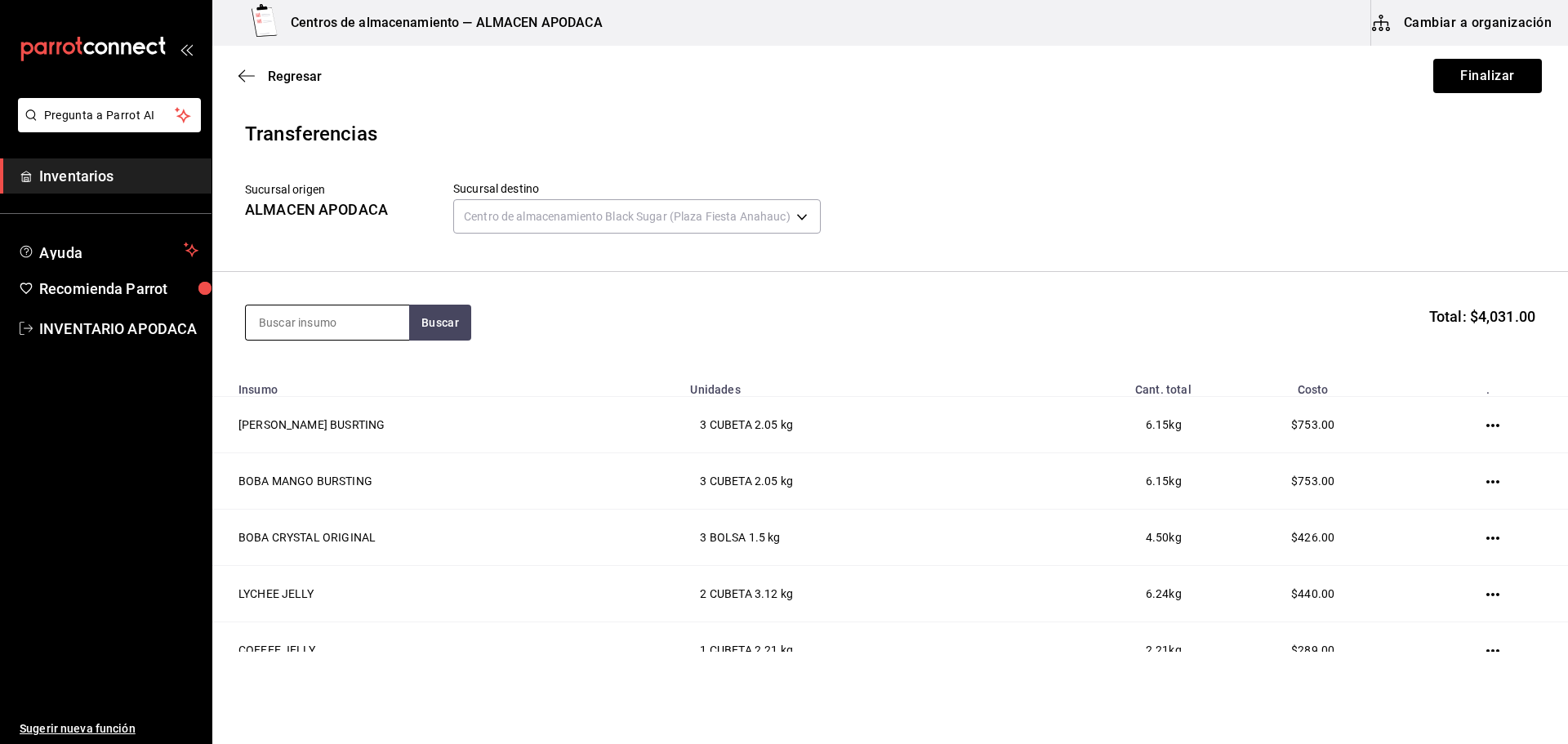
click at [311, 337] on input at bounding box center [327, 323] width 163 height 35
click at [310, 395] on div "PAQUETE - [PERSON_NAME]" at bounding box center [327, 397] width 137 height 35
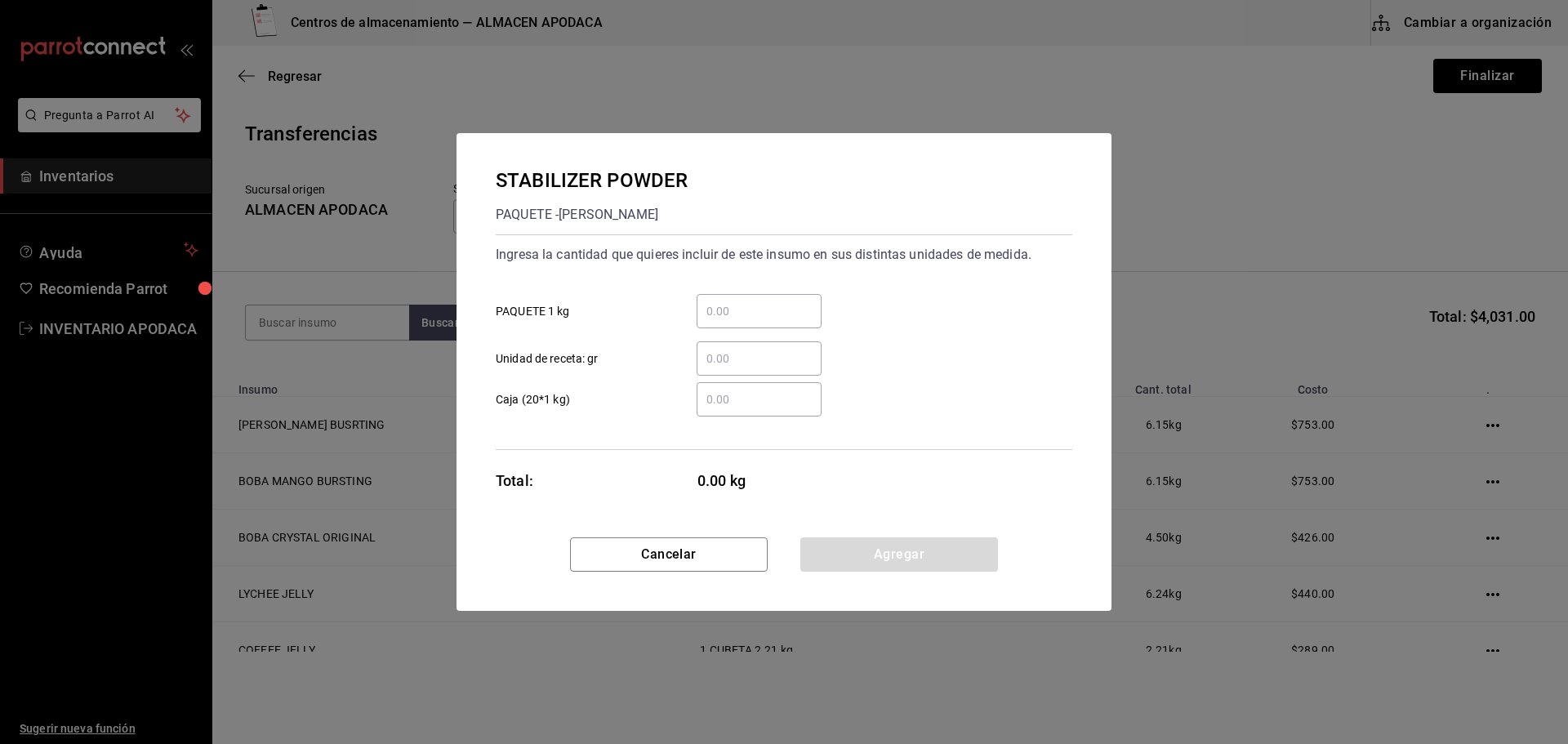
click at [748, 308] on input "​ PAQUETE 1 kg" at bounding box center [759, 311] width 125 height 20
click at [839, 566] on button "Agregar" at bounding box center [898, 554] width 198 height 35
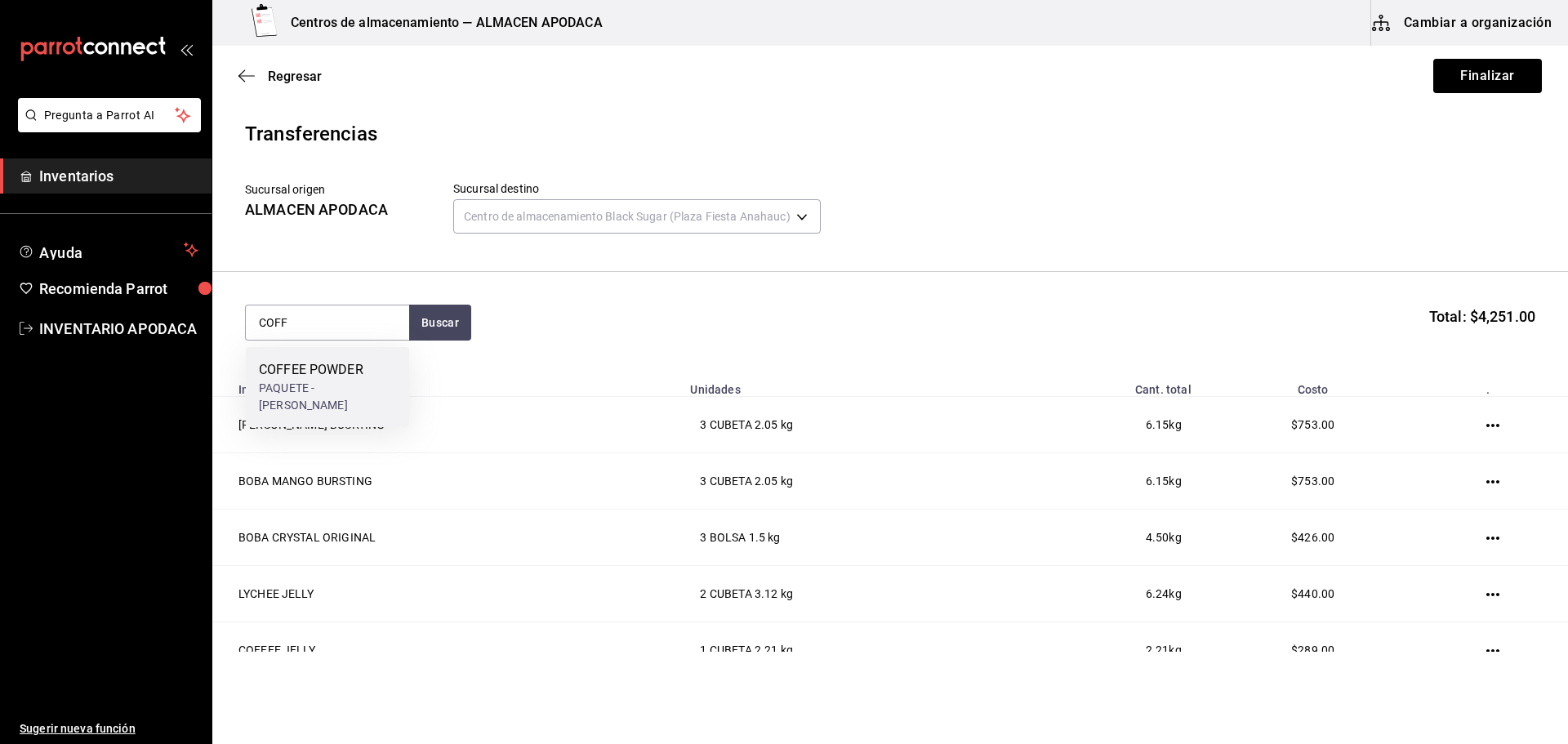
click at [333, 382] on div "PAQUETE - [PERSON_NAME]" at bounding box center [327, 397] width 137 height 35
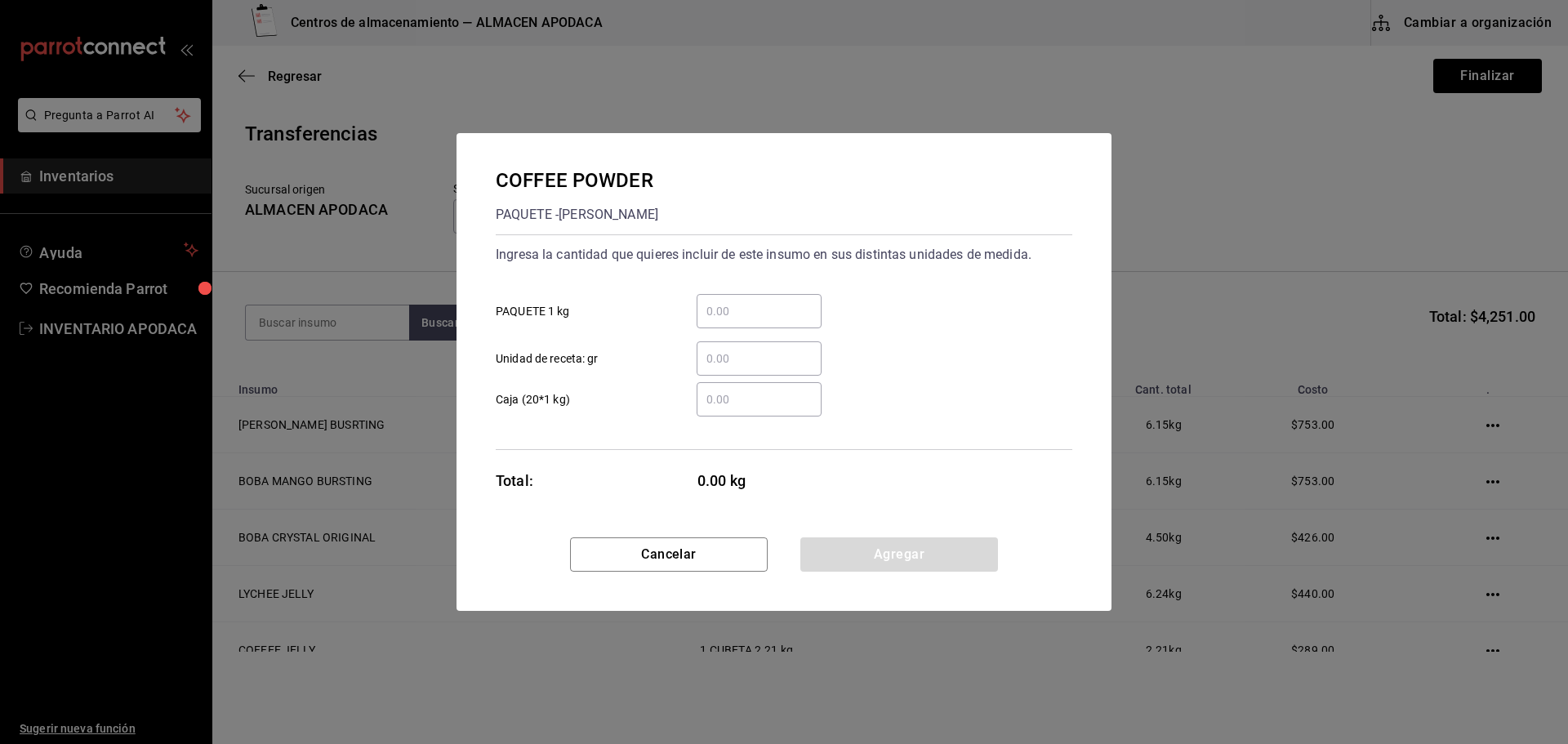
click at [733, 303] on input "​ PAQUETE 1 kg" at bounding box center [759, 311] width 125 height 20
click at [890, 551] on button "Agregar" at bounding box center [898, 554] width 198 height 35
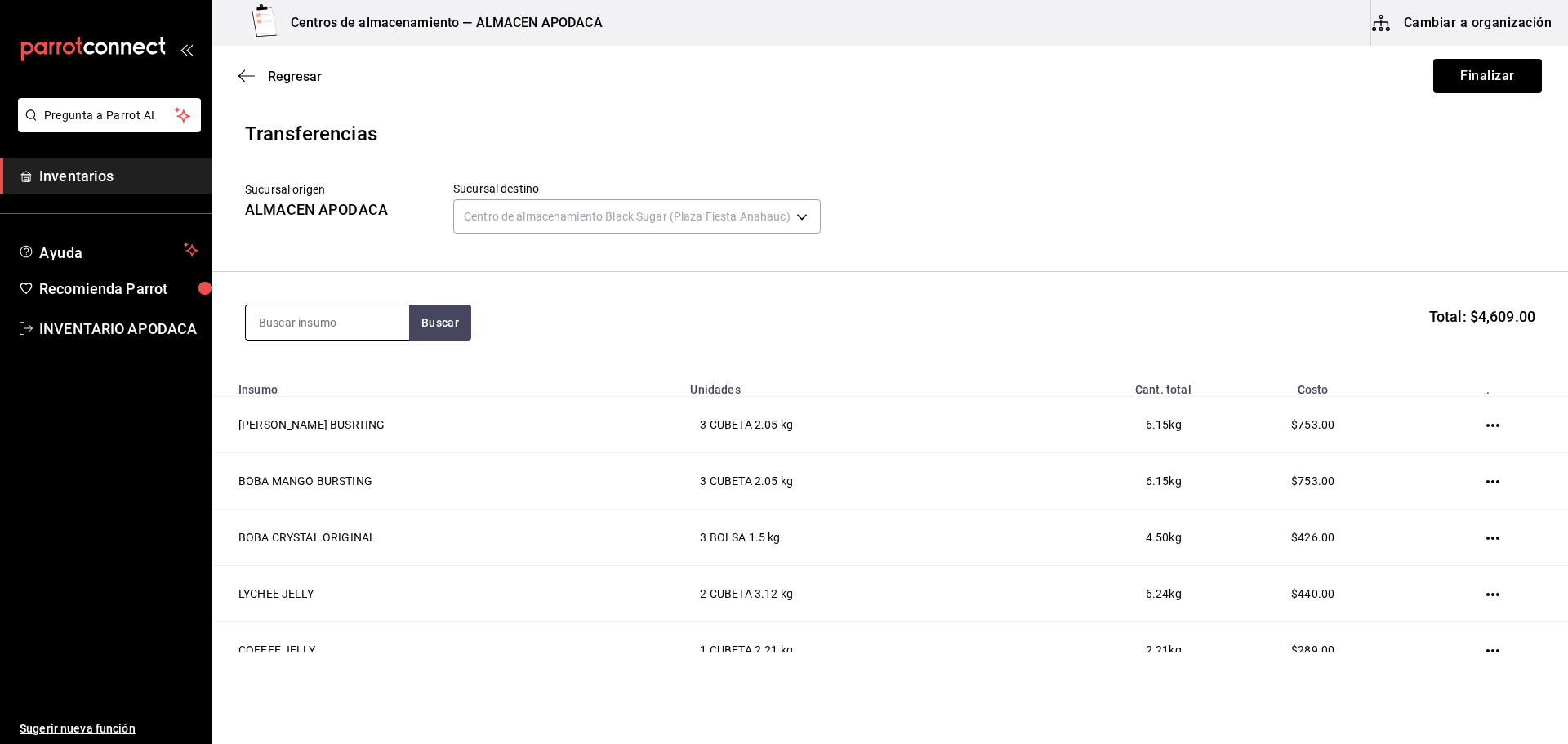
click at [331, 332] on input at bounding box center [327, 323] width 163 height 35
click at [328, 366] on div "CHAMOY SYRUP" at bounding box center [312, 370] width 108 height 20
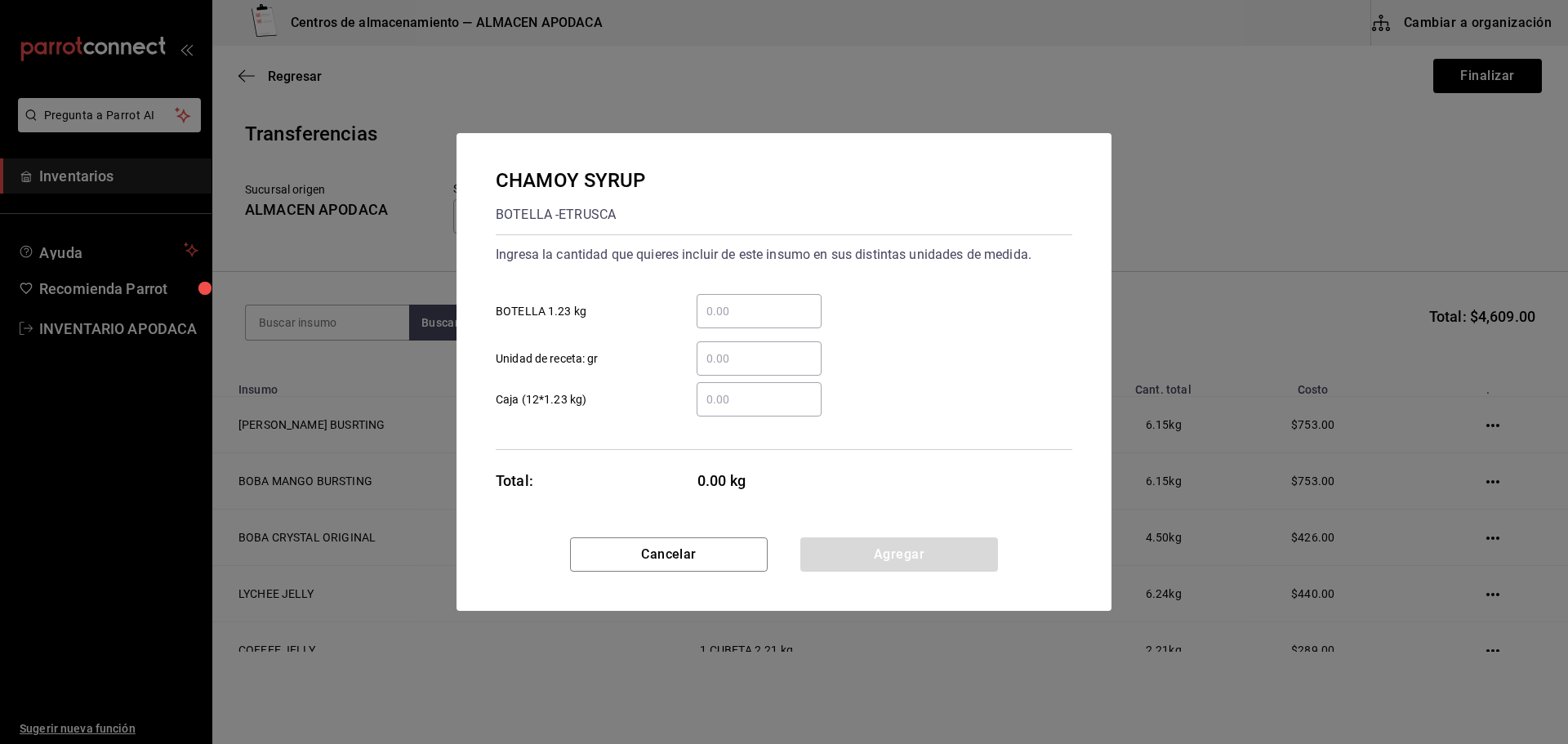
click at [760, 328] on div "​ Unidad de receta: gr" at bounding box center [777, 352] width 590 height 48
click at [749, 312] on input "​ BOTELLA 1.23 kg" at bounding box center [759, 311] width 125 height 20
click at [898, 553] on button "Agregar" at bounding box center [898, 554] width 198 height 35
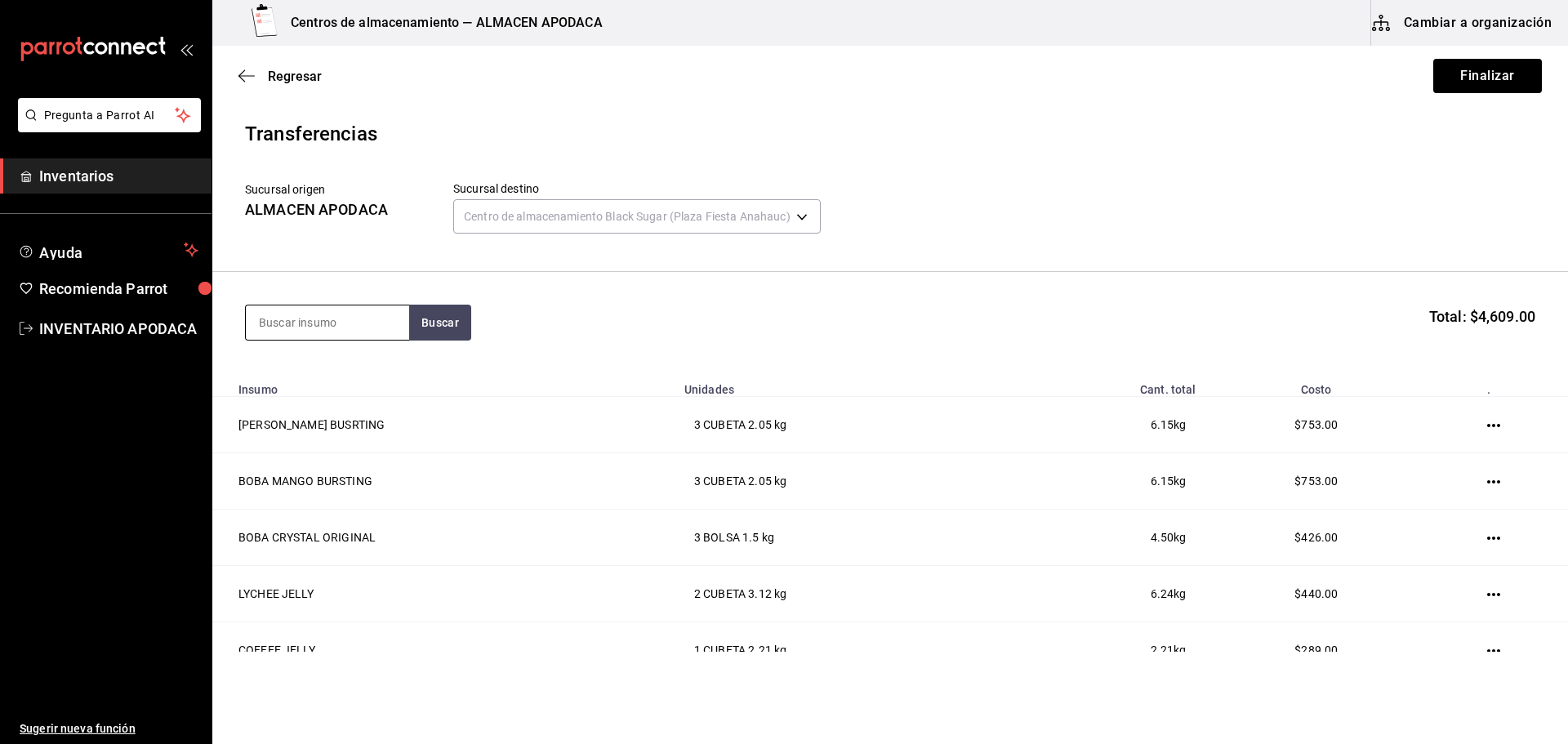
click at [324, 322] on input at bounding box center [327, 323] width 163 height 35
click at [300, 370] on div "CREMA [PERSON_NAME]" at bounding box center [327, 380] width 137 height 39
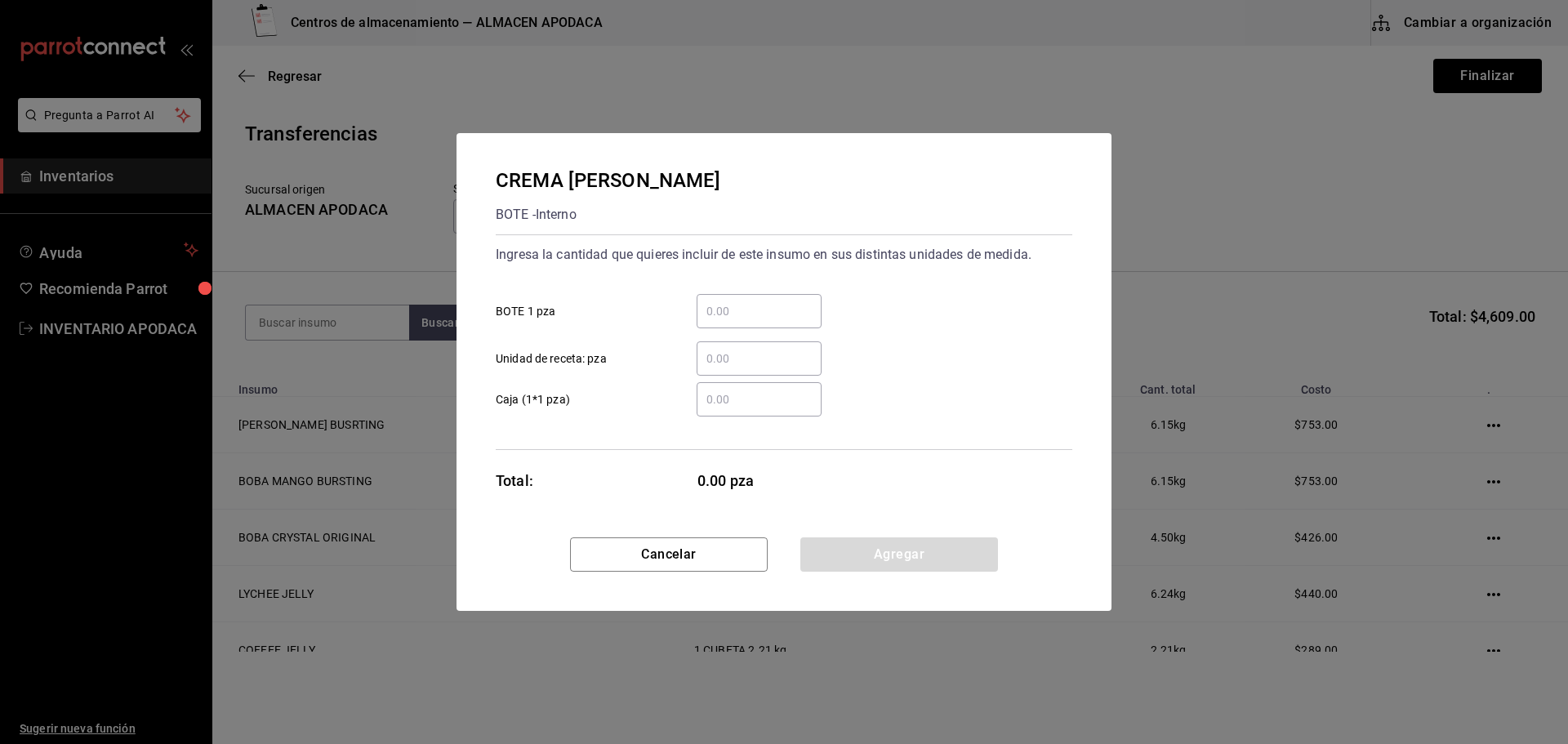
click at [761, 319] on input "​ BOTE 1 pza" at bounding box center [759, 311] width 125 height 20
click at [850, 549] on button "Agregar" at bounding box center [898, 554] width 198 height 35
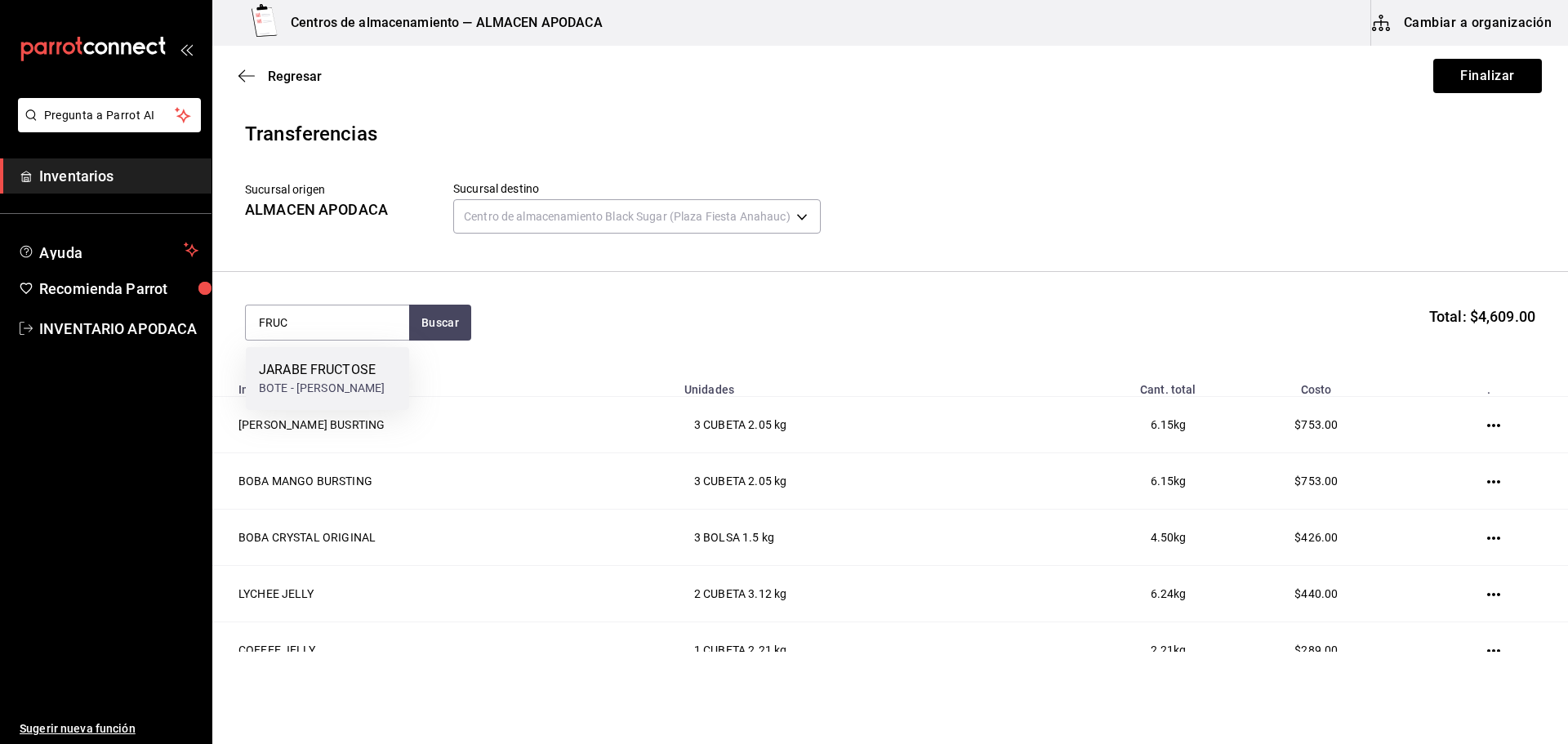
click at [297, 379] on div "JARABE FRUCTOSE" at bounding box center [322, 370] width 127 height 20
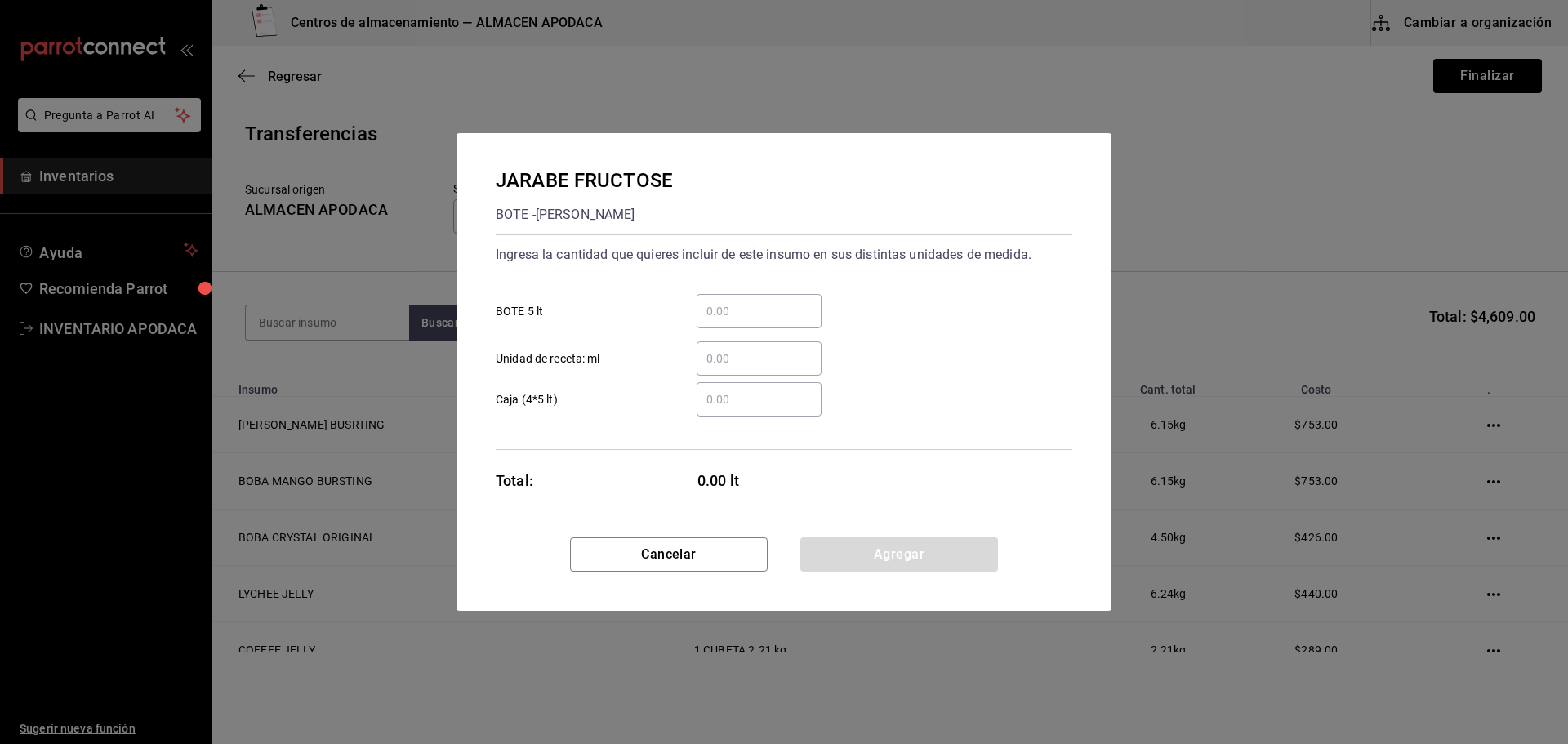
click at [758, 310] on input "​ BOTE 5 lt" at bounding box center [759, 311] width 125 height 20
click at [860, 566] on button "Agregar" at bounding box center [898, 554] width 198 height 35
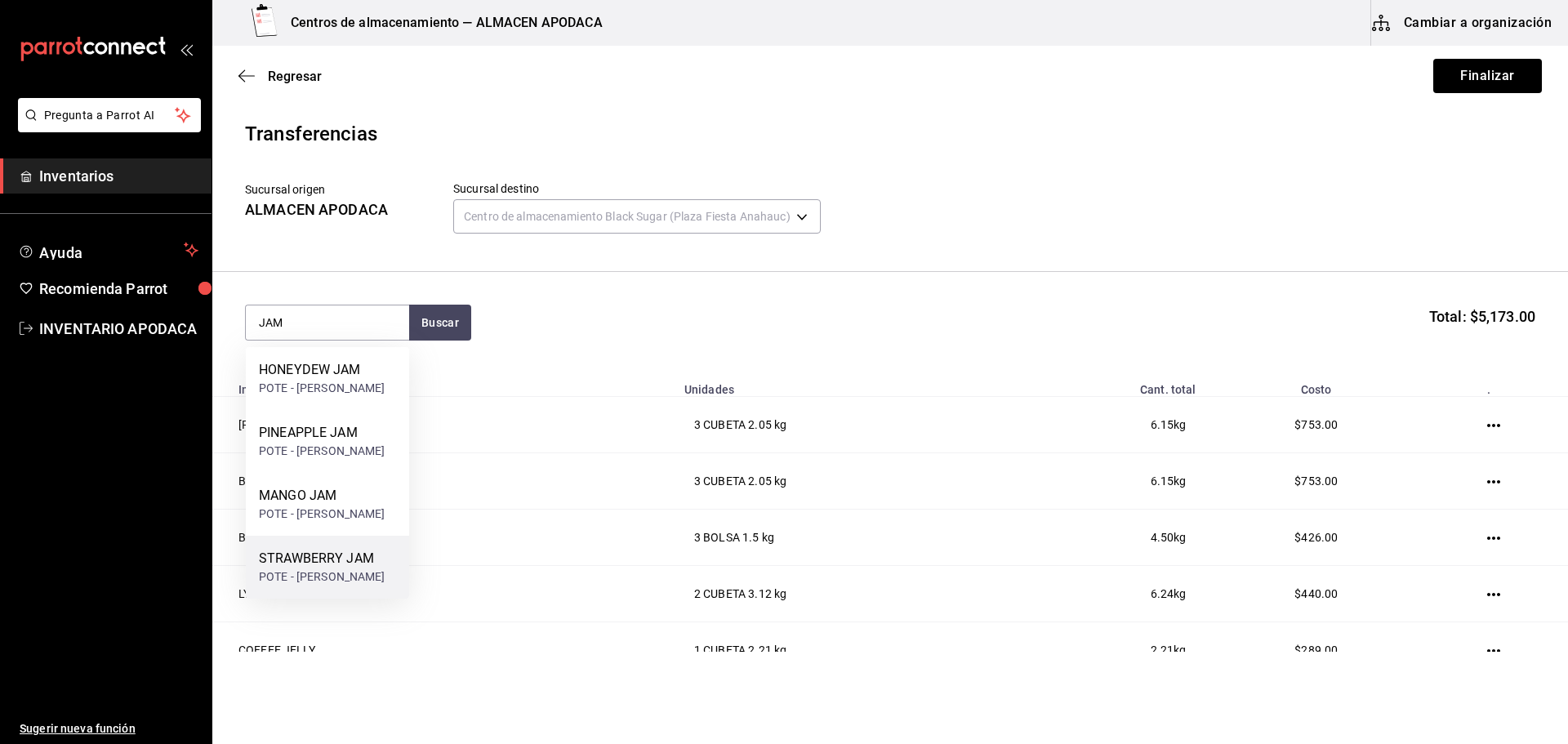
click at [343, 553] on div "STRAWBERRY JAM" at bounding box center [322, 558] width 127 height 20
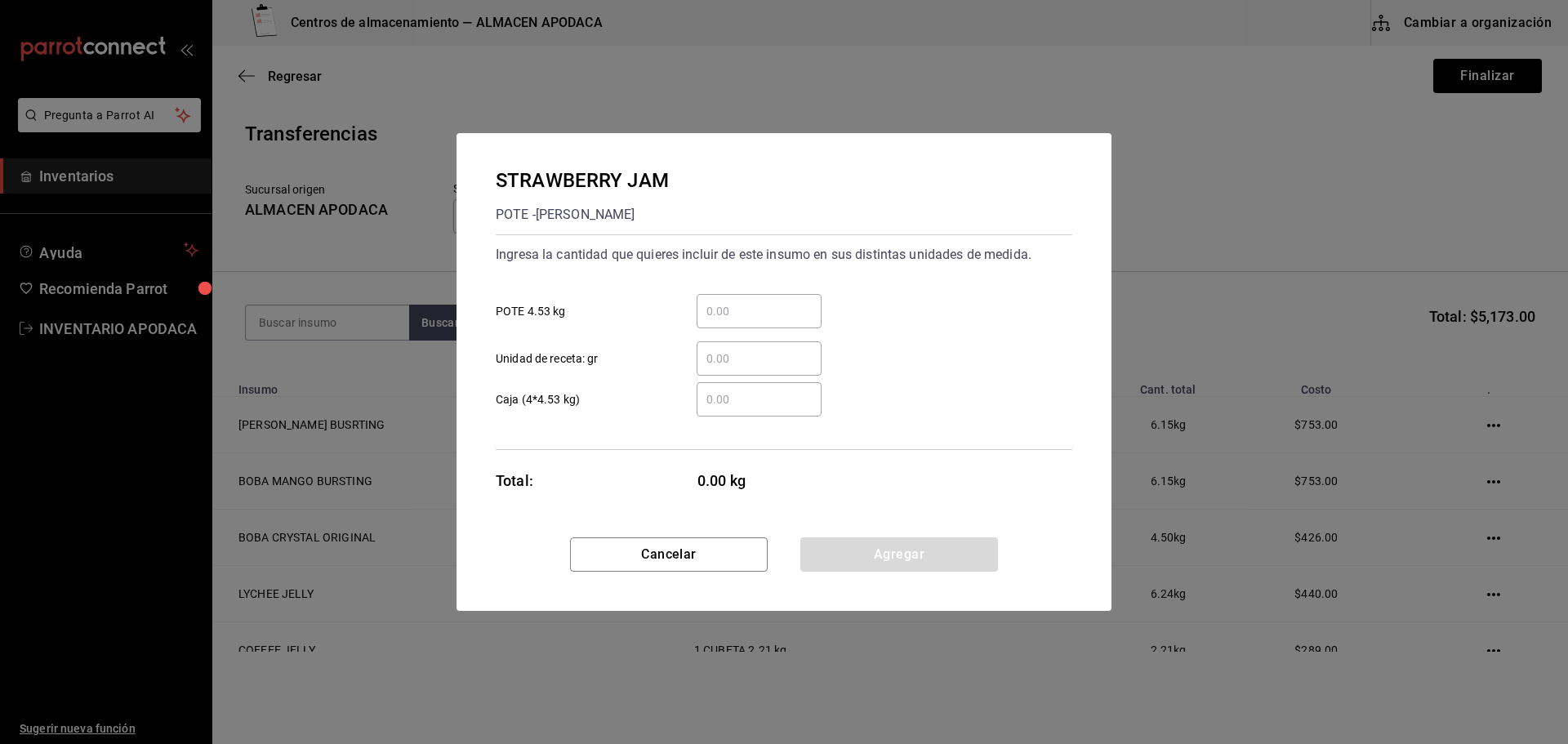
click at [742, 314] on input "​ POTE 4.53 kg" at bounding box center [759, 311] width 125 height 20
click at [862, 561] on button "Agregar" at bounding box center [898, 554] width 198 height 35
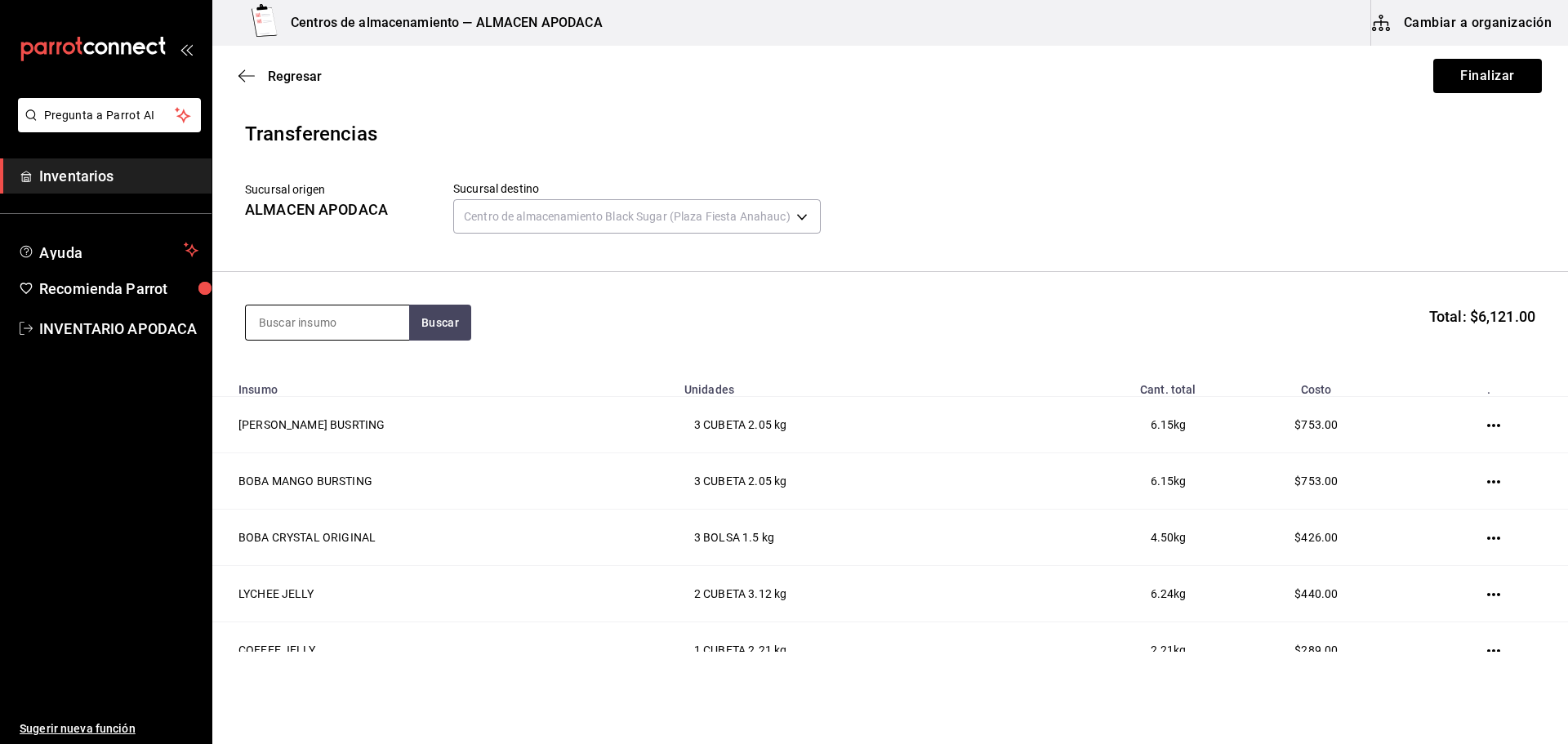
click at [323, 317] on input at bounding box center [327, 323] width 163 height 35
click at [330, 357] on div "POPOTE BLACK PAQUETE - [PERSON_NAME]/LOKYO" at bounding box center [327, 387] width 163 height 80
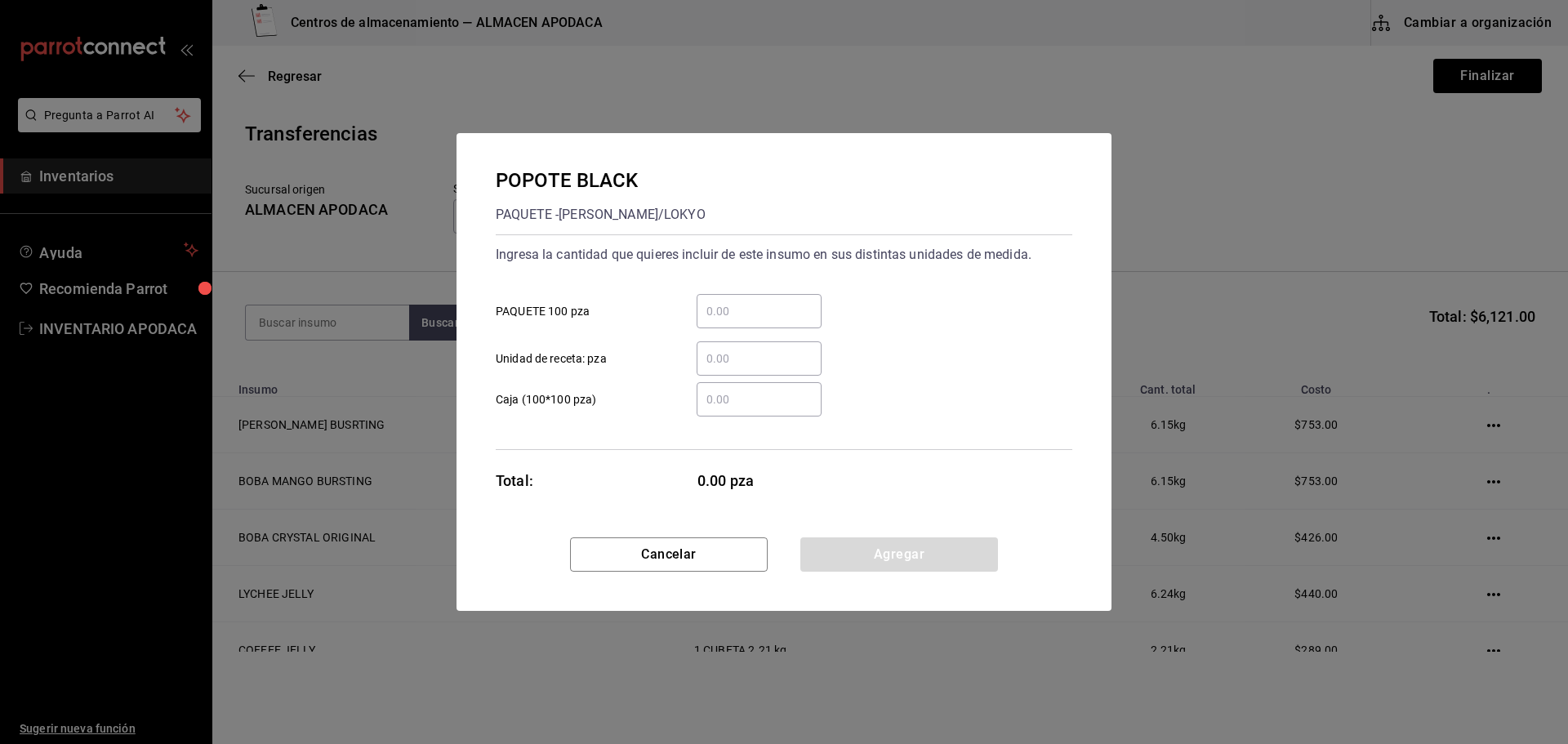
click at [773, 318] on input "​ PAQUETE 100 pza" at bounding box center [759, 311] width 125 height 20
click at [837, 541] on button "Agregar" at bounding box center [898, 554] width 198 height 35
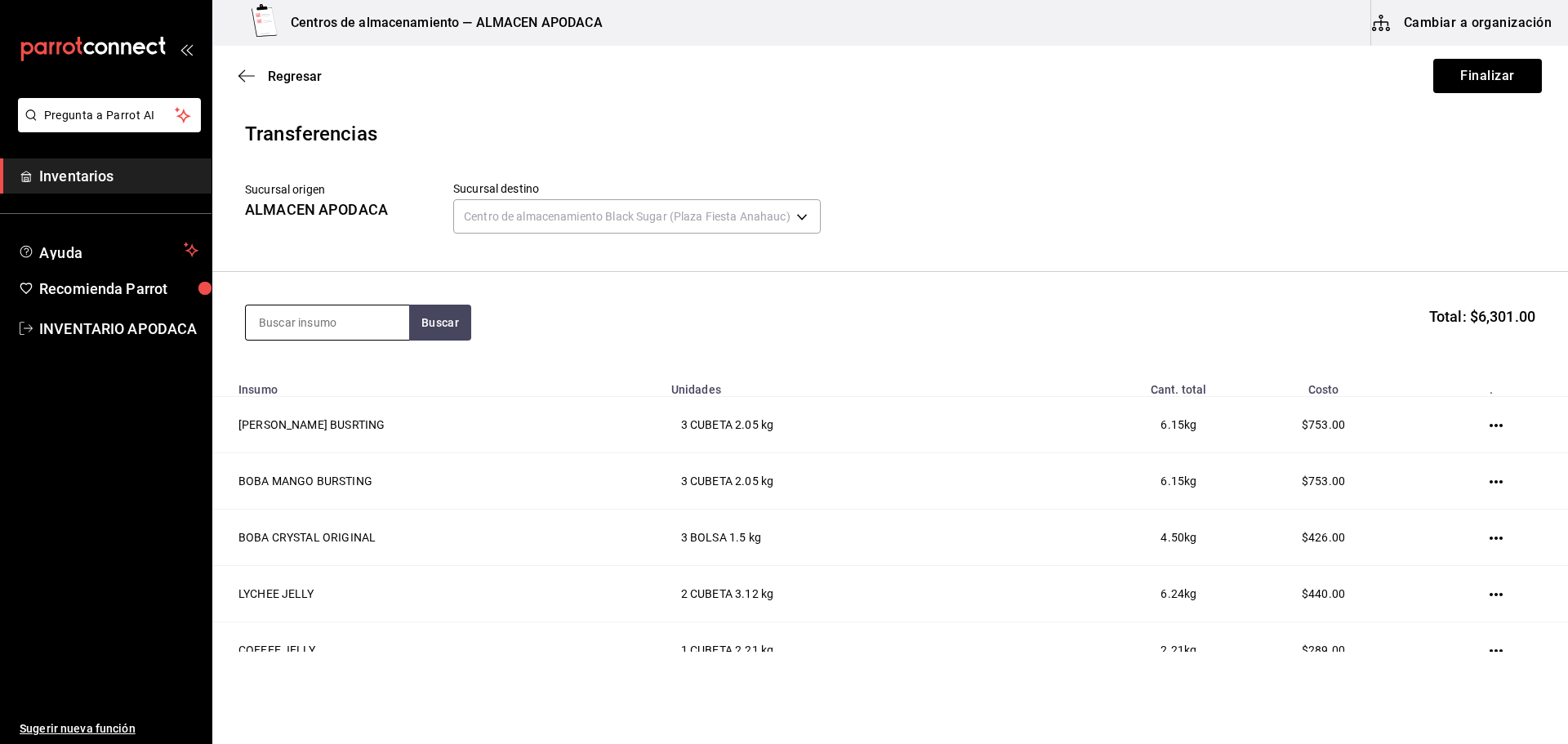
click at [346, 320] on input at bounding box center [327, 323] width 163 height 35
click at [325, 359] on div "SERVILLETA Paquete - [PERSON_NAME]/LOKYO" at bounding box center [327, 387] width 163 height 80
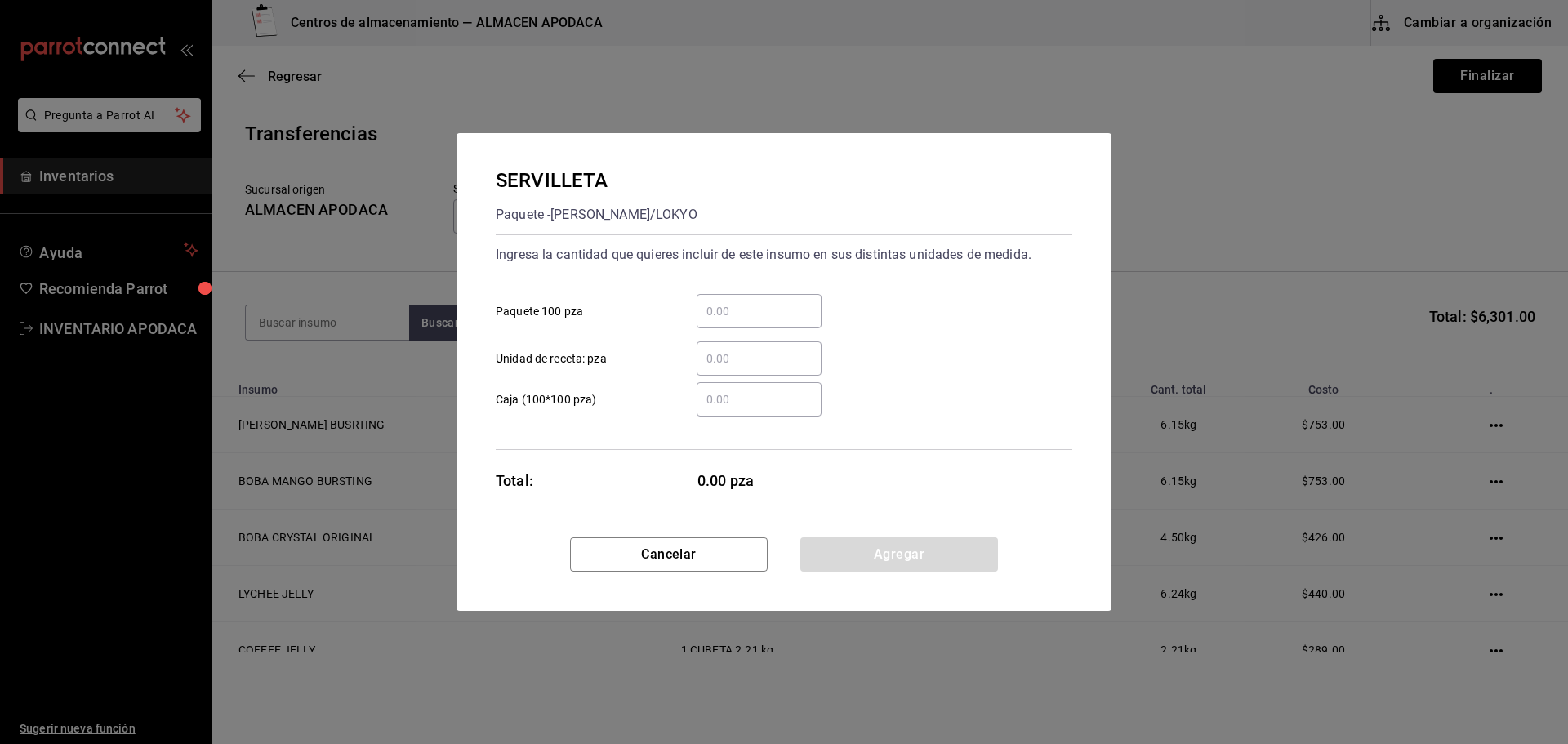
click at [751, 317] on input "​ Paquete 100 pza" at bounding box center [759, 311] width 125 height 20
click at [820, 552] on button "Agregar" at bounding box center [898, 554] width 198 height 35
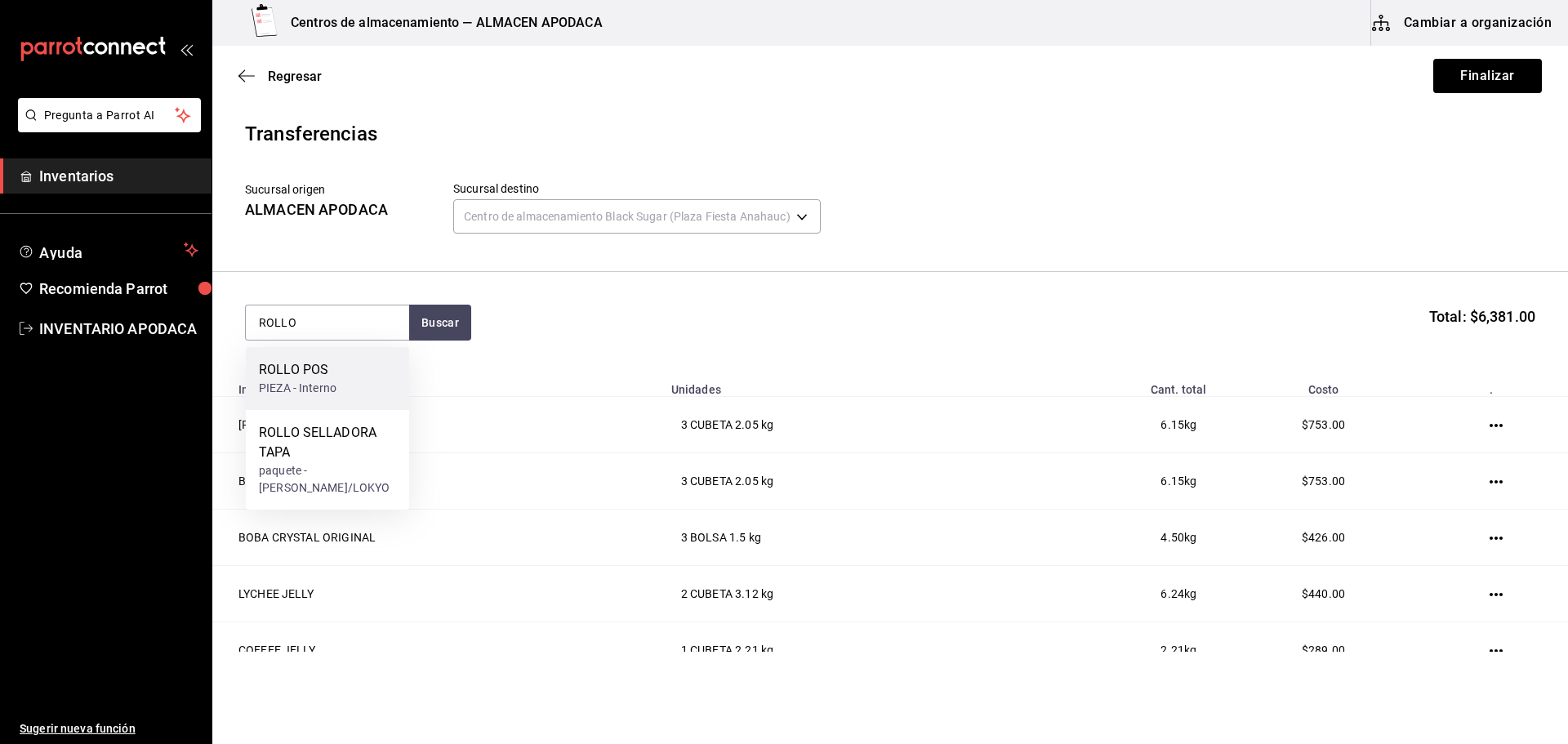
click at [298, 372] on div "ROLLO POS" at bounding box center [297, 370] width 78 height 20
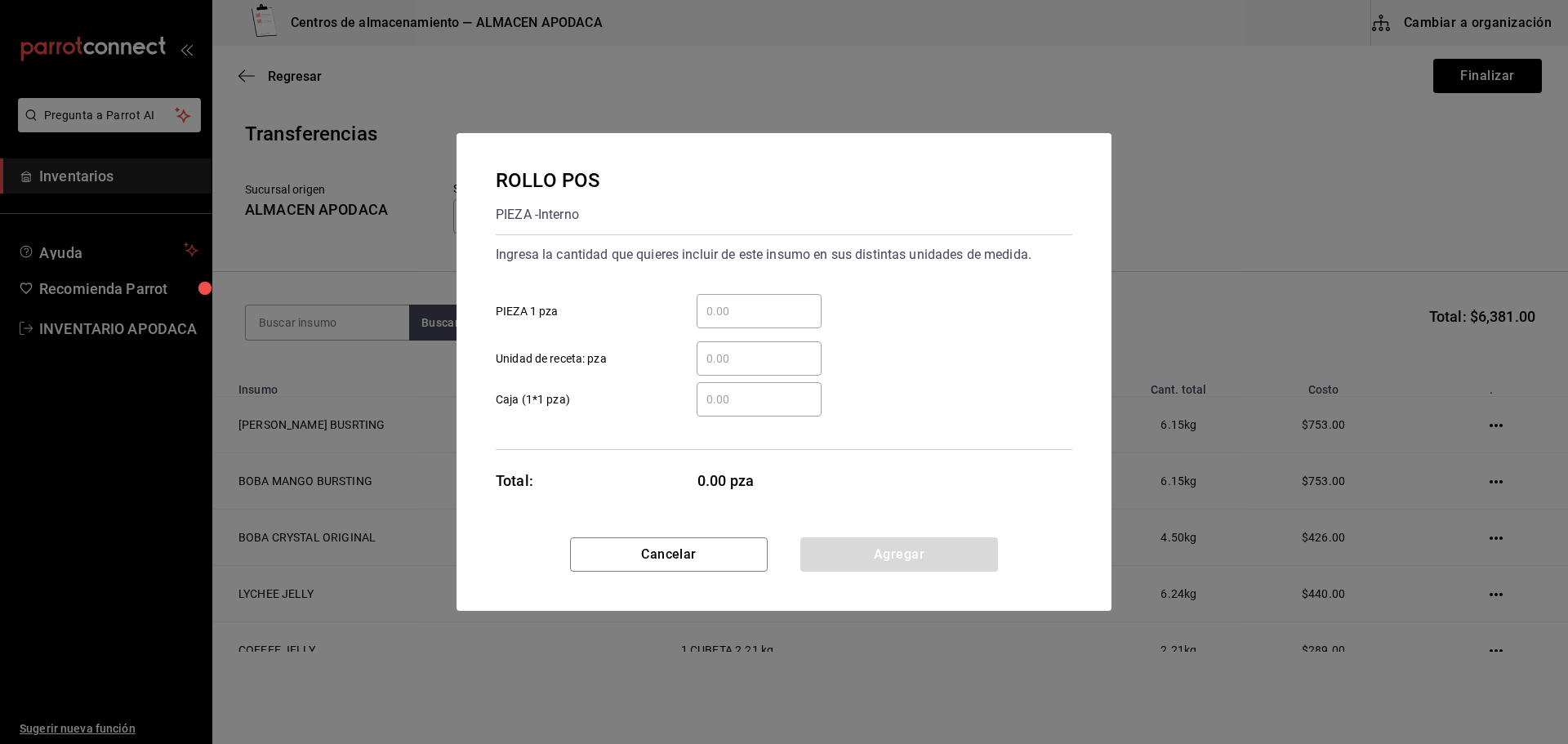
click at [759, 314] on input "​ PIEZA 1 pza" at bounding box center [759, 311] width 125 height 20
click at [870, 556] on button "Agregar" at bounding box center [898, 554] width 198 height 35
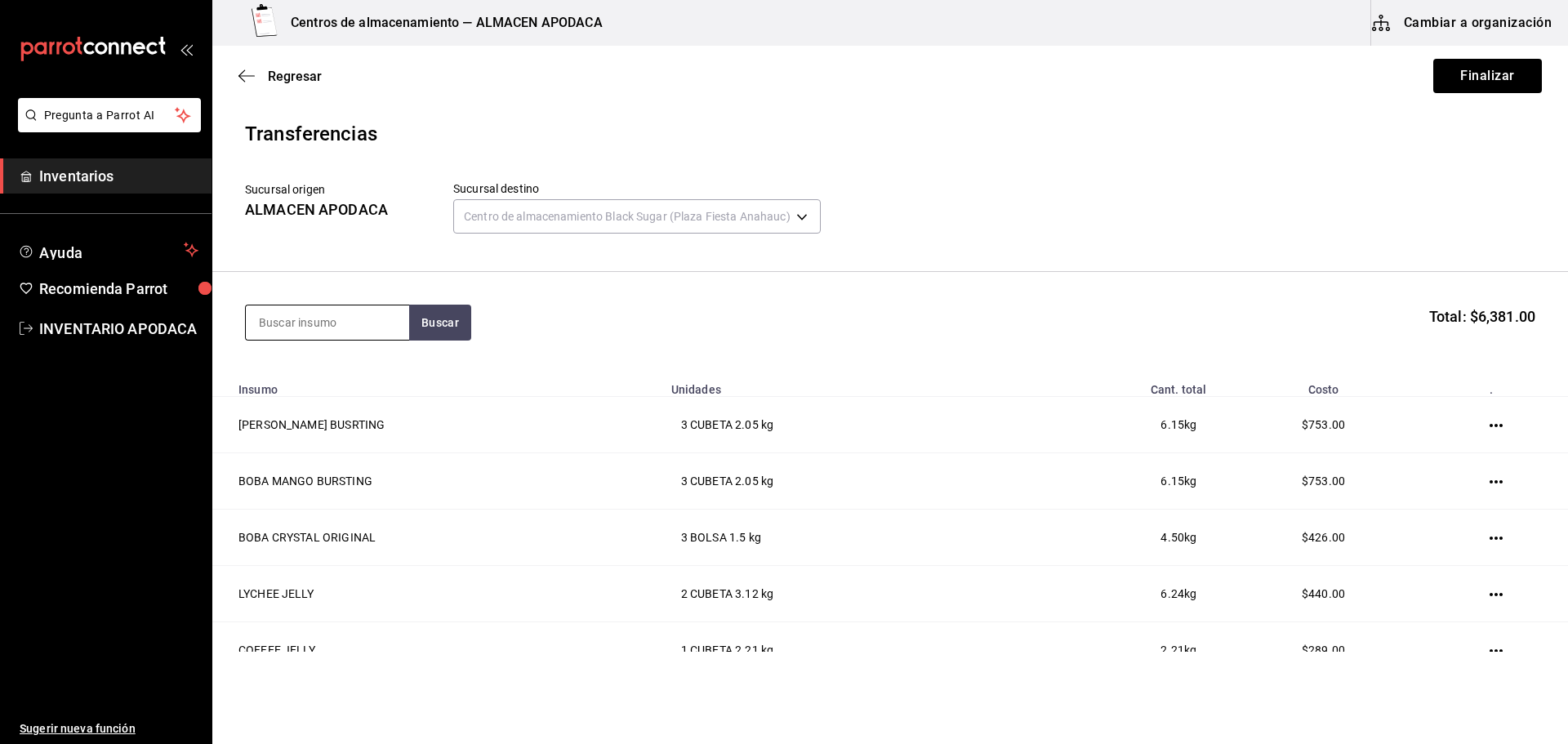
click at [351, 315] on input at bounding box center [327, 323] width 163 height 35
click at [323, 373] on div "SOBRES AMARILLO" at bounding box center [317, 370] width 116 height 20
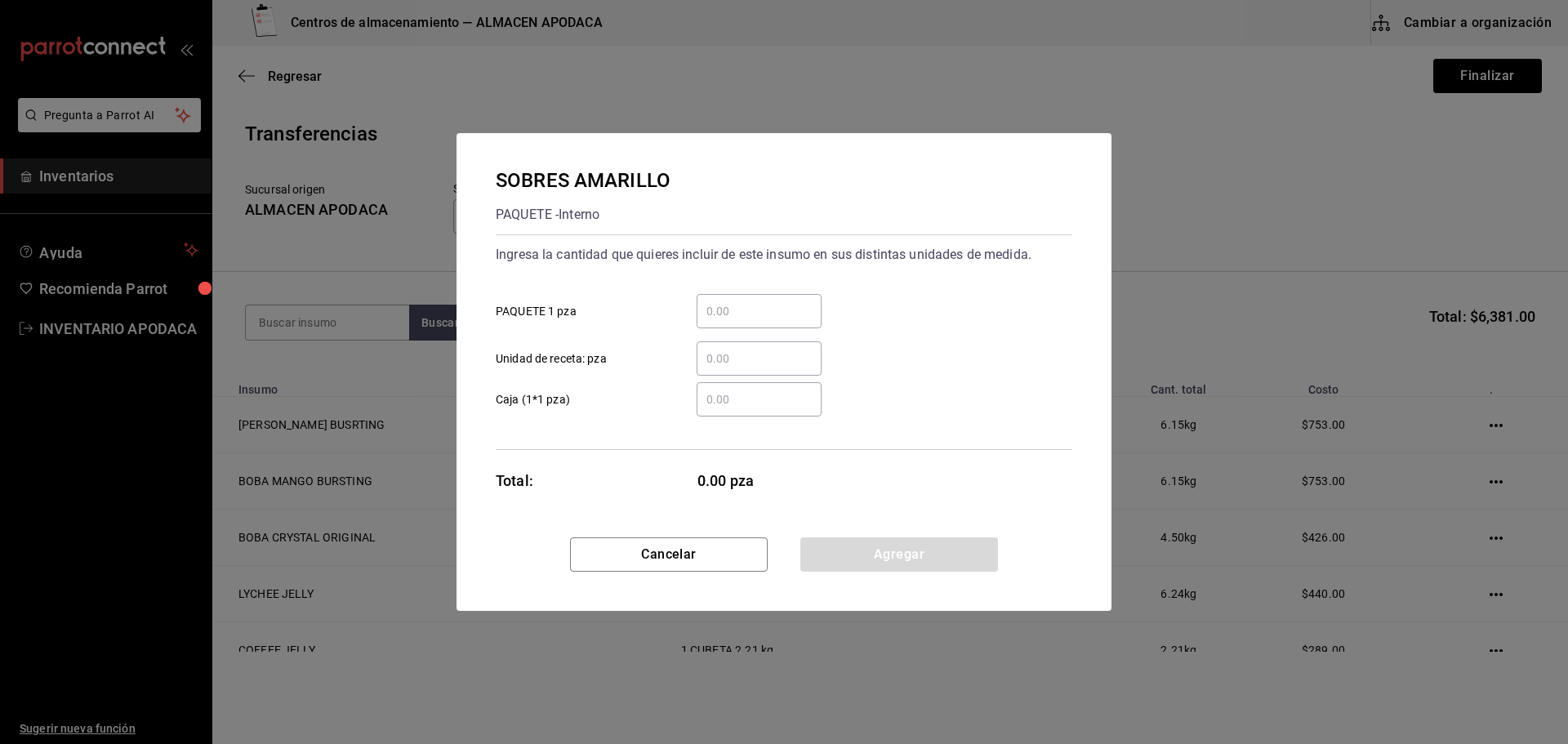
click at [755, 312] on input "​ PAQUETE 1 pza" at bounding box center [759, 311] width 125 height 20
click at [858, 551] on button "Agregar" at bounding box center [898, 554] width 198 height 35
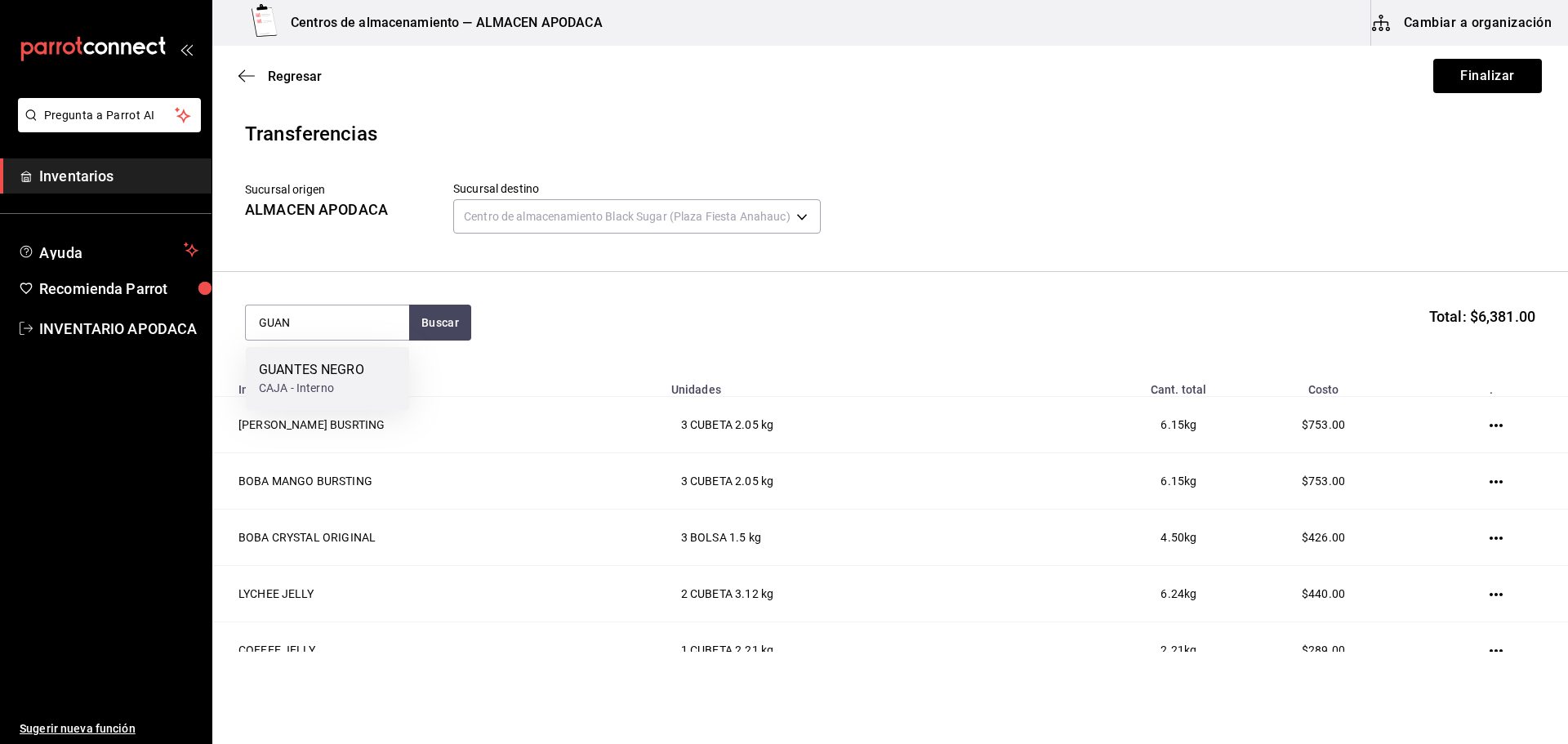
click at [343, 372] on div "GUANTES NEGRO" at bounding box center [311, 370] width 105 height 20
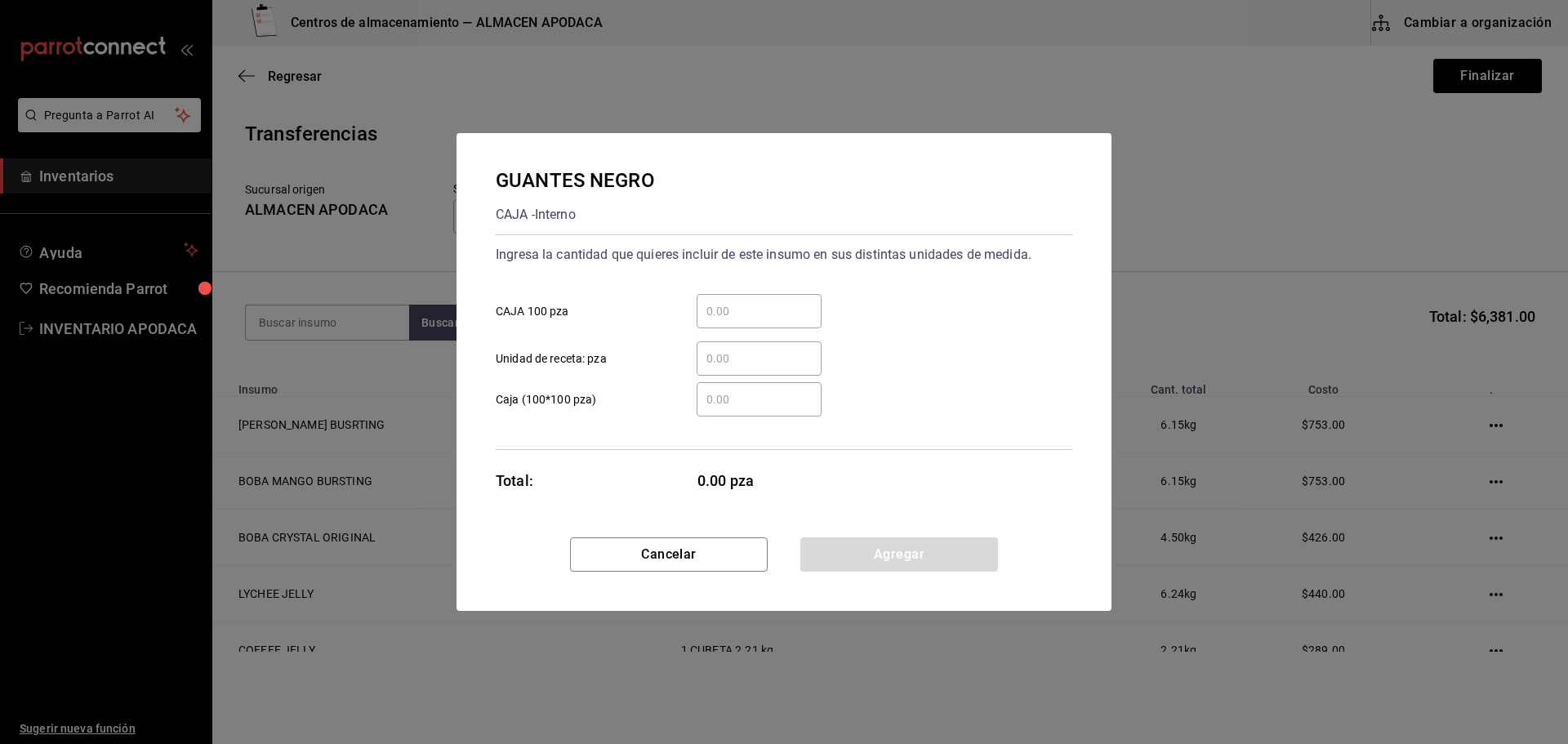
click at [765, 327] on div "​" at bounding box center [759, 311] width 125 height 35
click at [765, 321] on input "​ CAJA 100 pza" at bounding box center [759, 311] width 125 height 20
click at [822, 563] on button "Agregar" at bounding box center [898, 554] width 198 height 35
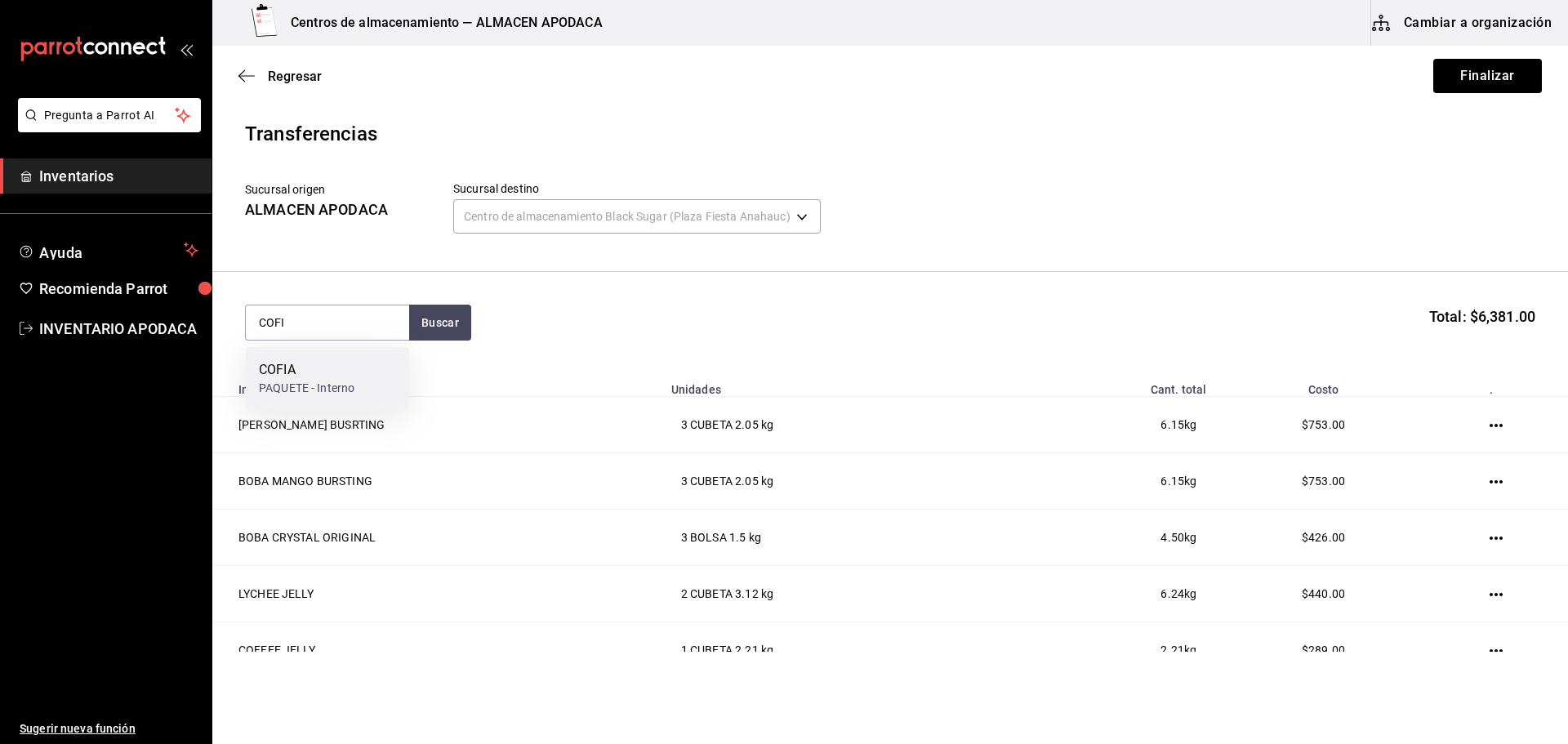
click at [309, 371] on div "COFIA" at bounding box center [307, 370] width 96 height 20
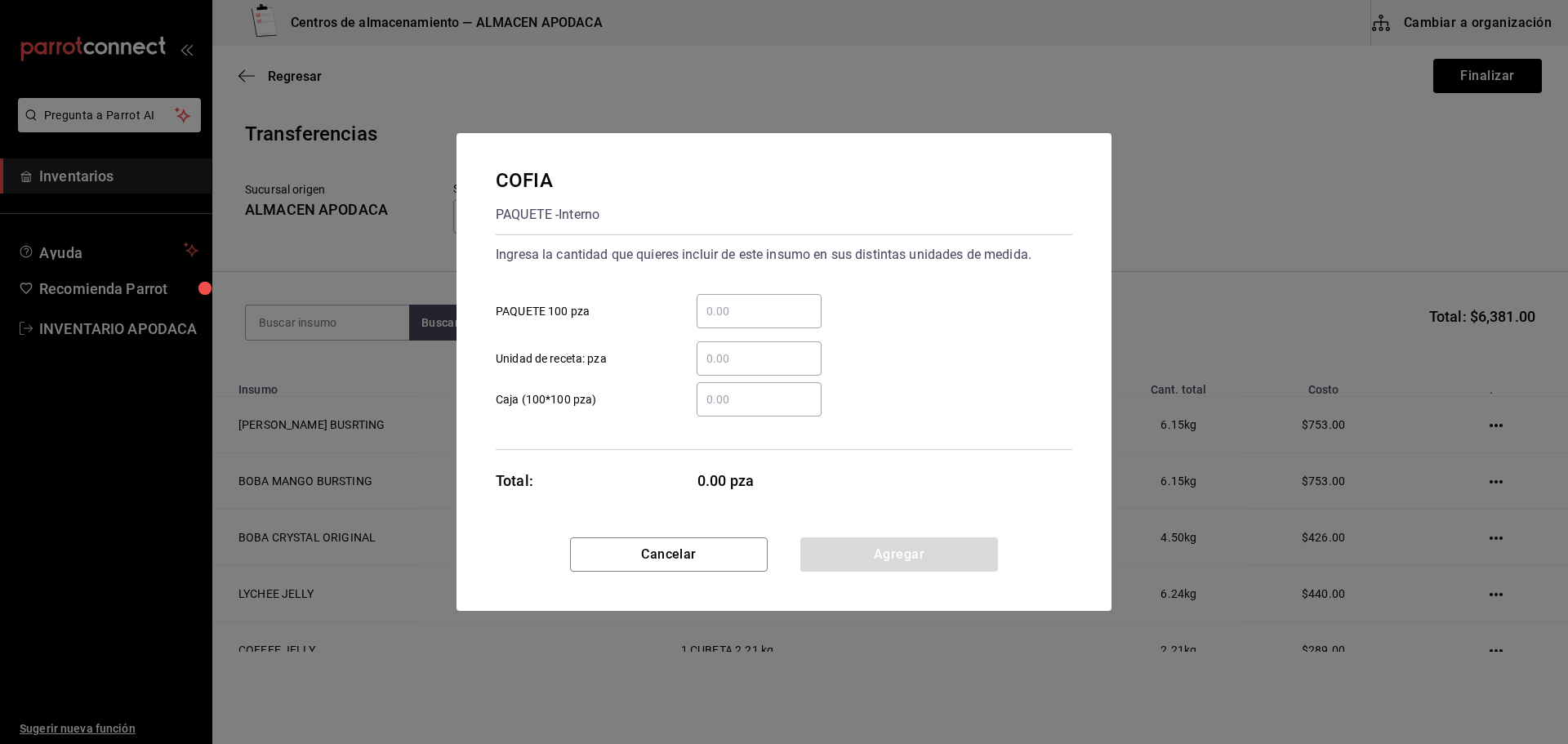
drag, startPoint x: 803, startPoint y: 280, endPoint x: 708, endPoint y: 332, distance: 108.3
click at [742, 317] on div "Ingresa la cantidad que quieres incluir de este insumo en sus distintas unidade…" at bounding box center [784, 309] width 577 height 134
click at [706, 332] on div "​ Unidad de receta: pza" at bounding box center [777, 352] width 590 height 48
click at [731, 313] on input "​ PAQUETE 100 pza" at bounding box center [759, 311] width 125 height 20
drag, startPoint x: 890, startPoint y: 554, endPoint x: 882, endPoint y: 553, distance: 8.1
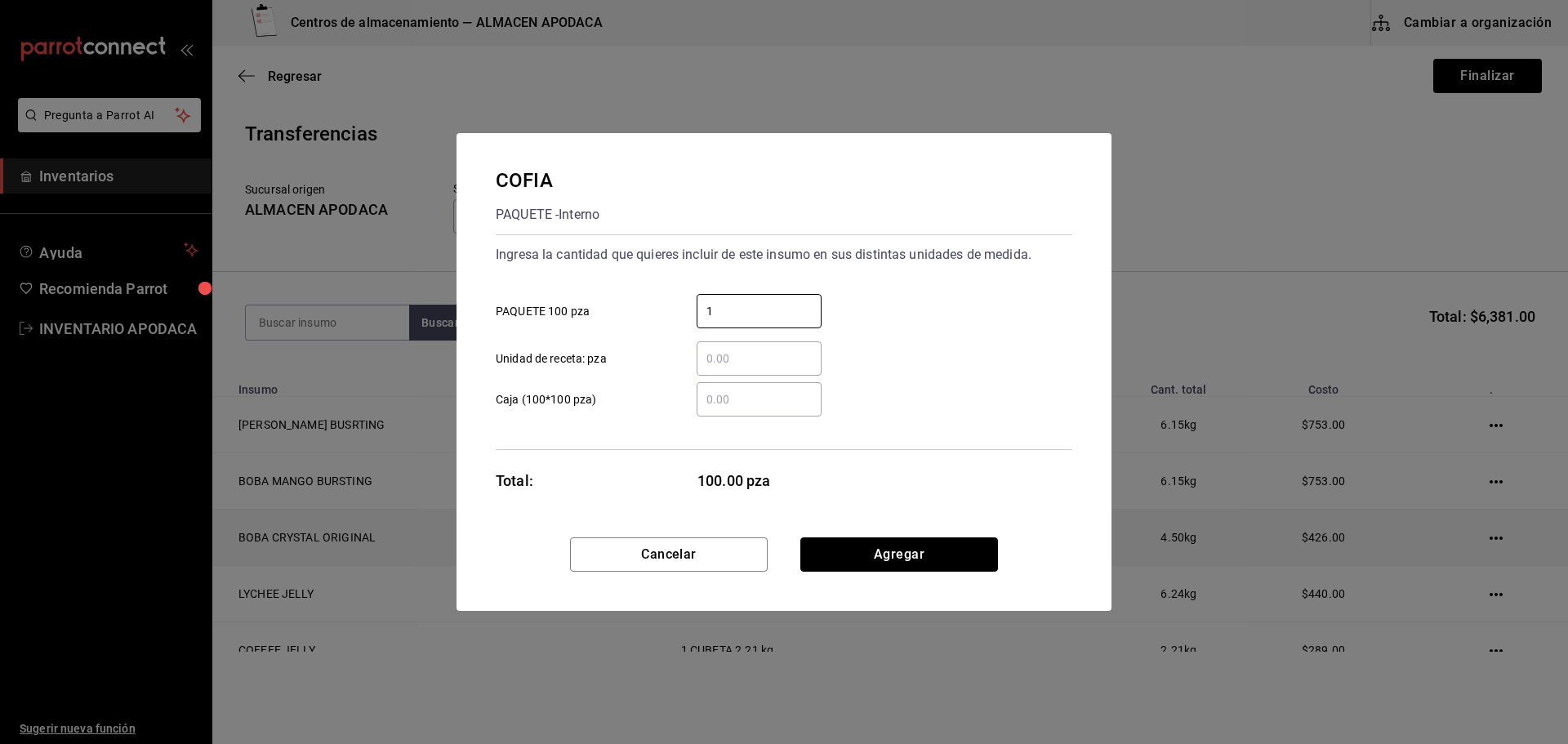
click at [890, 554] on button "Agregar" at bounding box center [898, 554] width 198 height 35
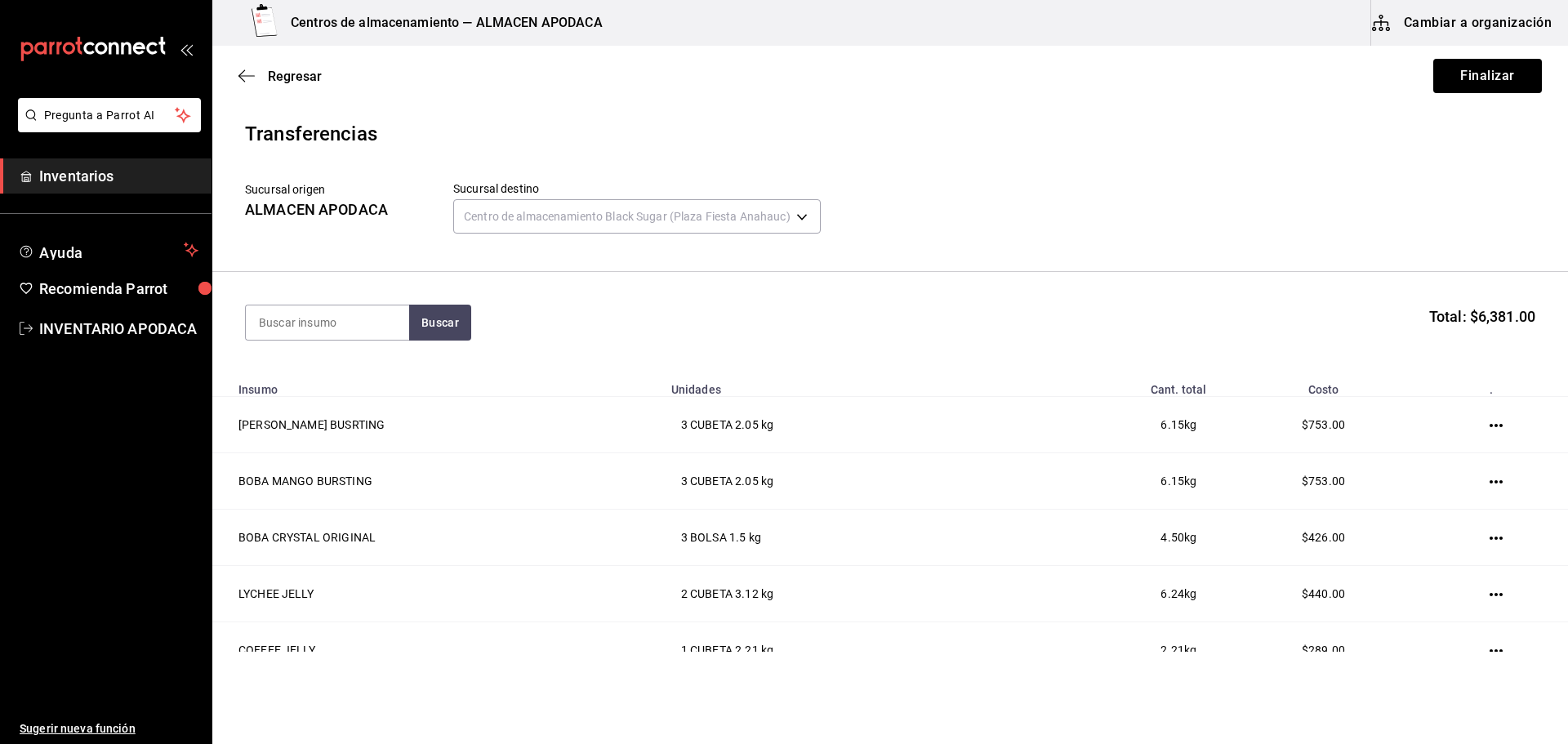
click at [332, 298] on section "Buscar Total: $6,381.00" at bounding box center [889, 323] width 1355 height 101
click at [312, 329] on input at bounding box center [327, 323] width 163 height 35
click at [451, 341] on section "LECHE Buscar Total: $6,381.00" at bounding box center [889, 323] width 1355 height 101
click at [458, 331] on button "Buscar" at bounding box center [440, 323] width 62 height 36
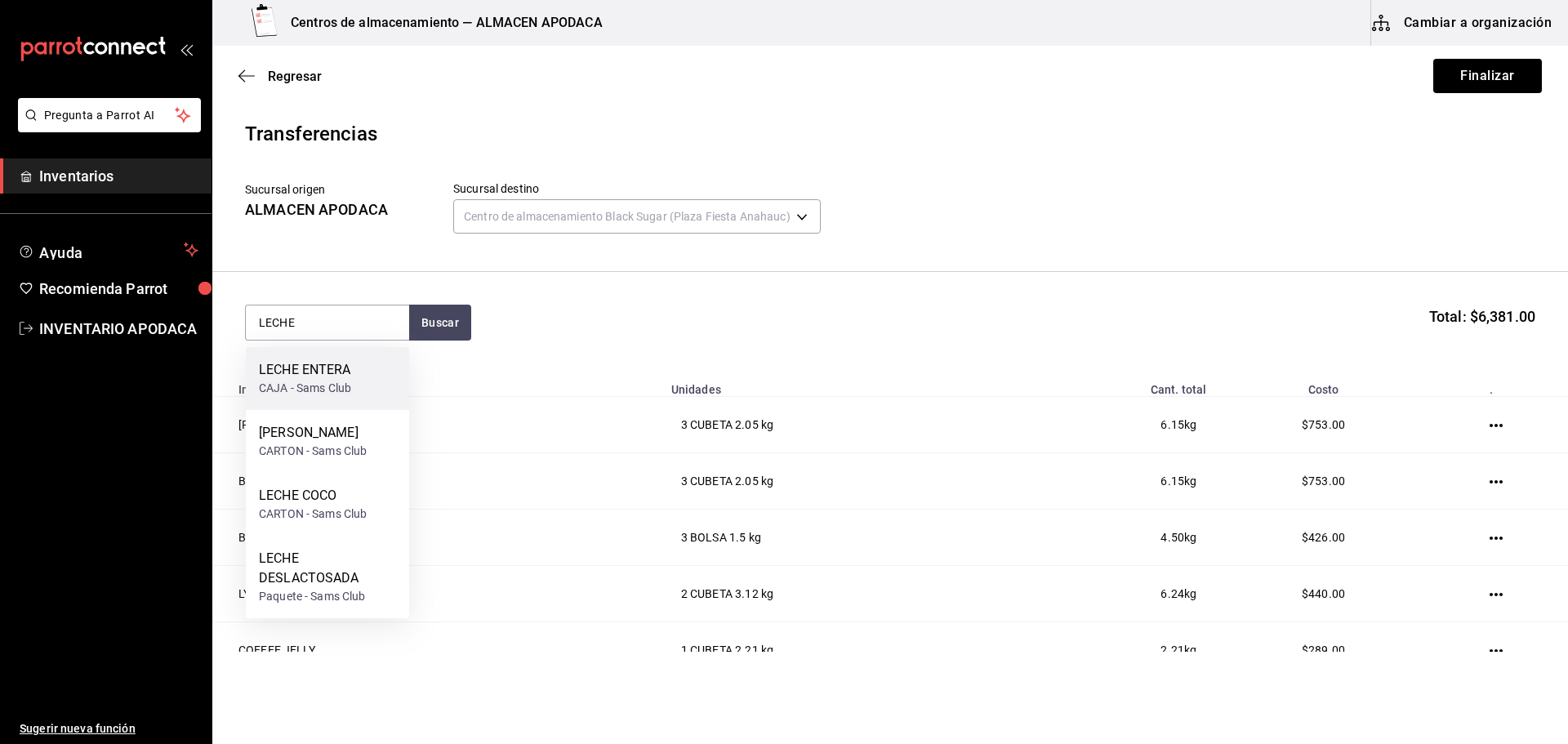
click at [385, 390] on div "LECHE ENTERA CAJA - Sams Club" at bounding box center [327, 378] width 163 height 63
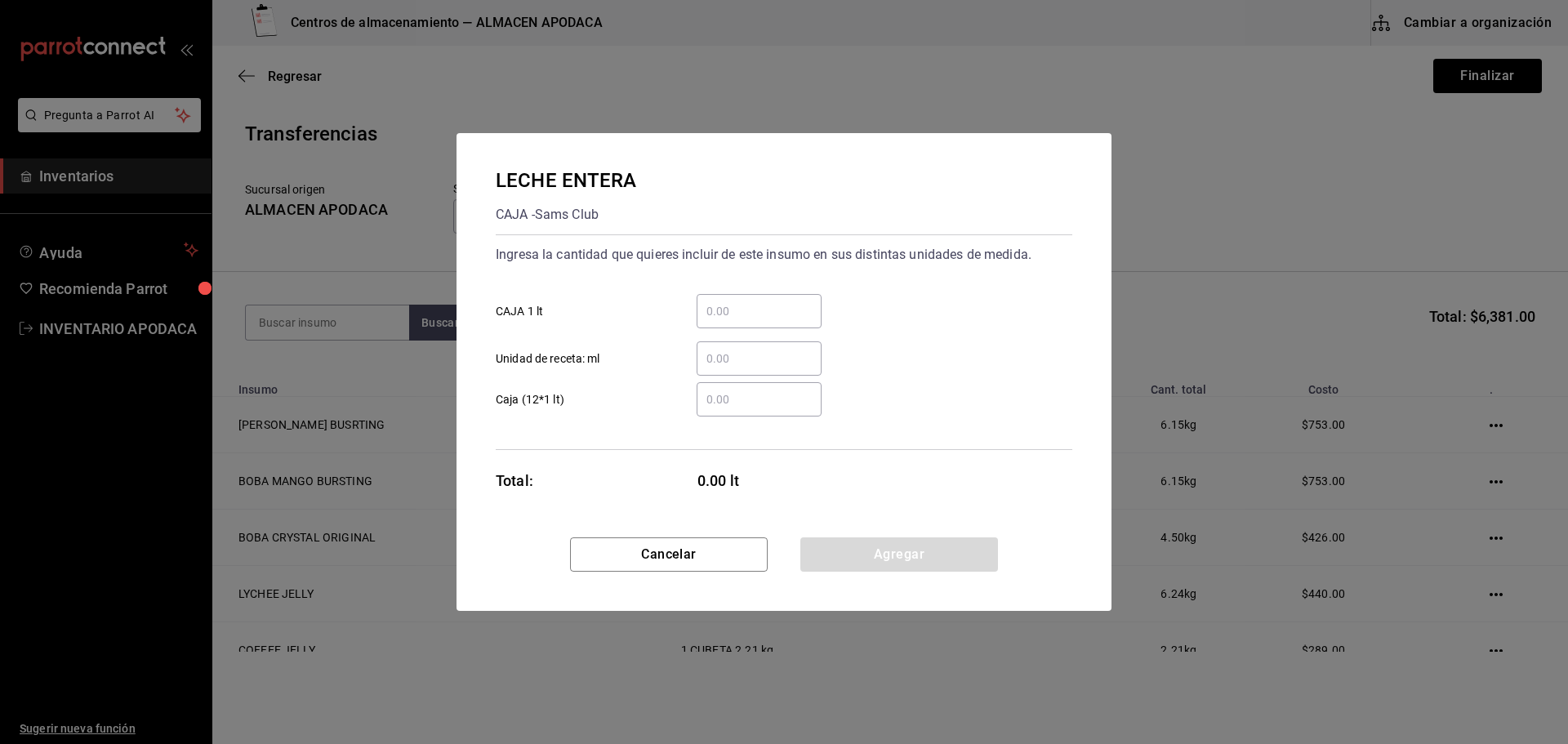
click at [744, 310] on input "​ CAJA 1 lt" at bounding box center [759, 311] width 125 height 20
click at [875, 541] on button "Agregar" at bounding box center [898, 554] width 198 height 35
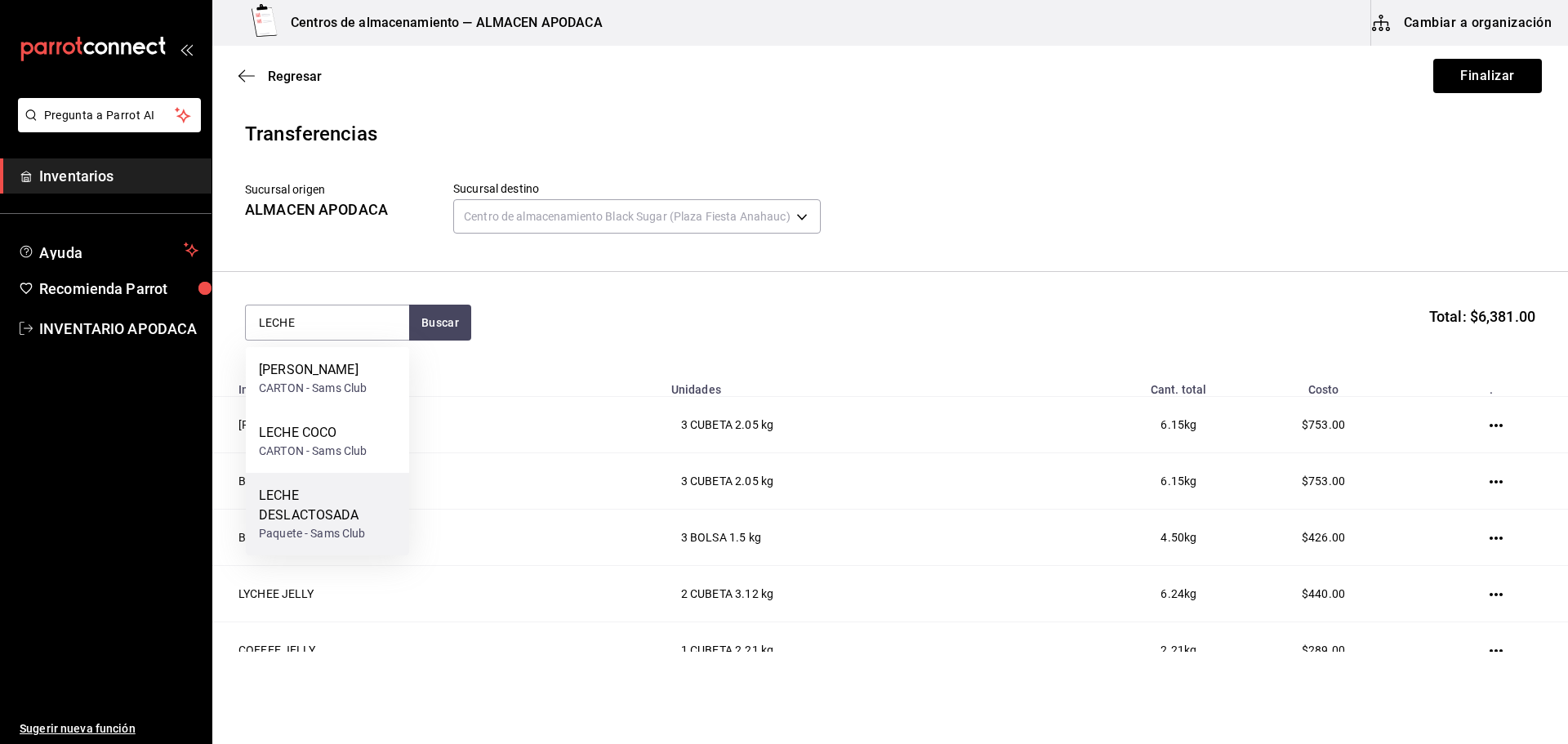
click at [324, 496] on div "LECHE DESLACTOSADA" at bounding box center [327, 506] width 137 height 39
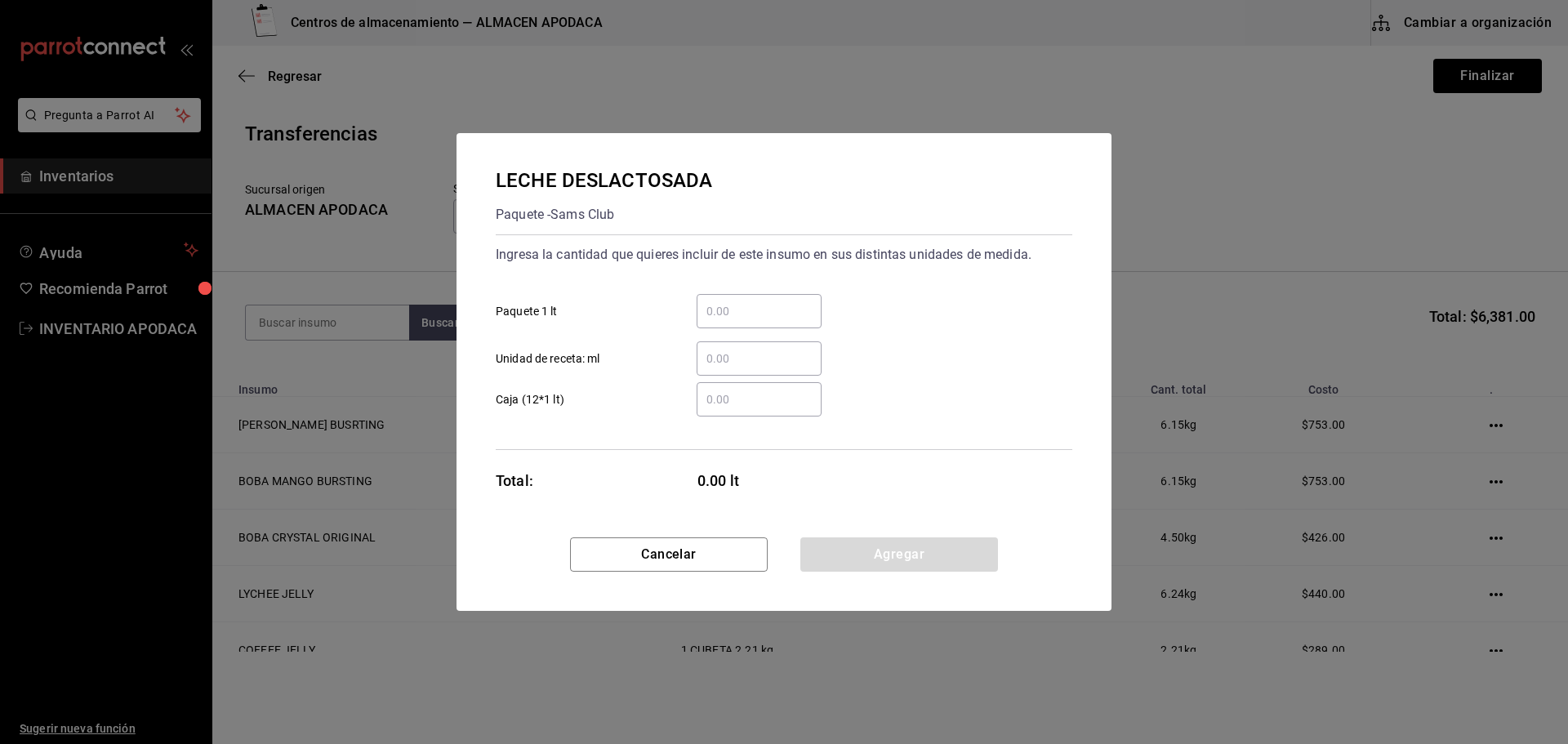
click at [770, 319] on input "​ Paquete 1 lt" at bounding box center [759, 311] width 125 height 20
click at [850, 549] on button "Agregar" at bounding box center [898, 554] width 198 height 35
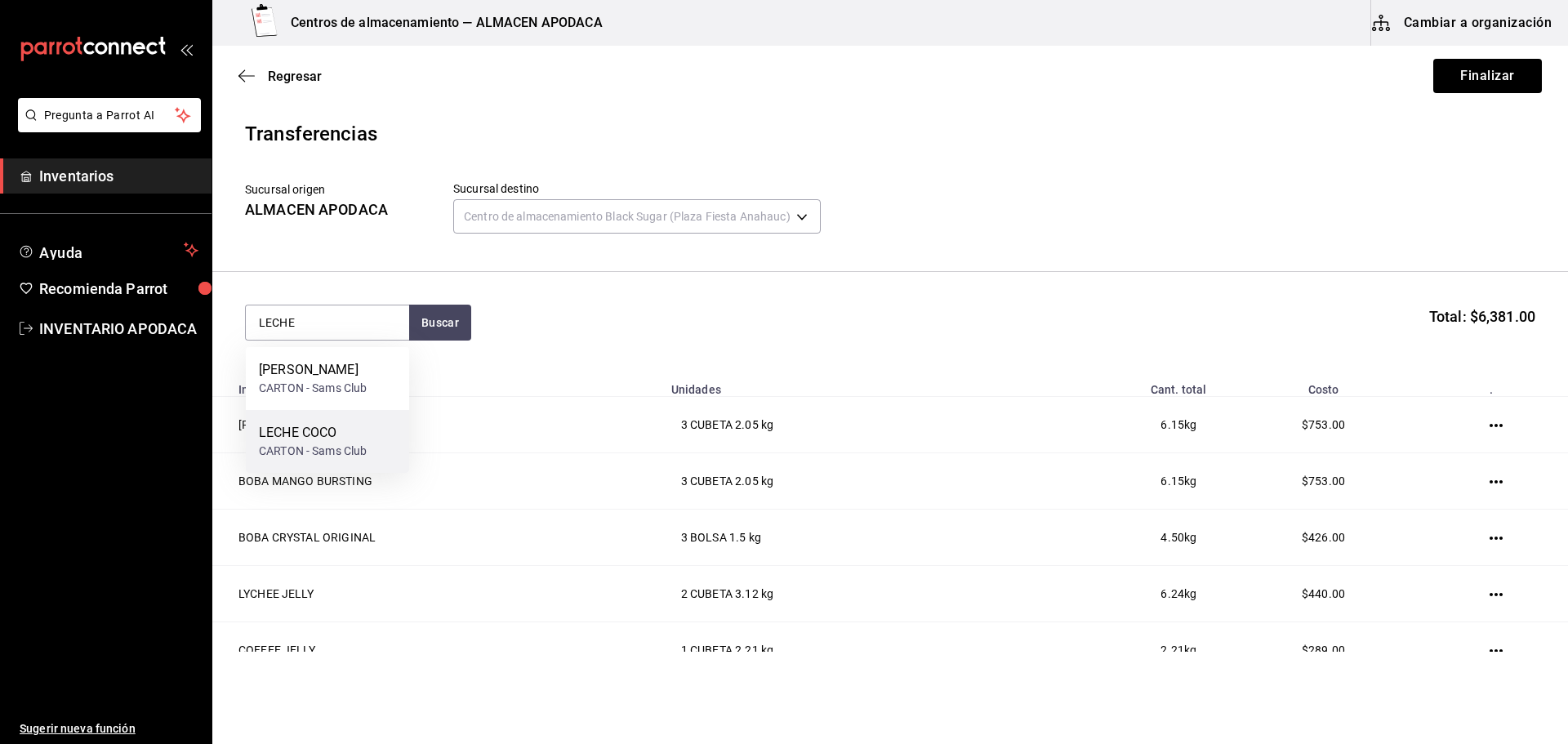
click at [287, 436] on div "LECHE COCO" at bounding box center [312, 433] width 108 height 20
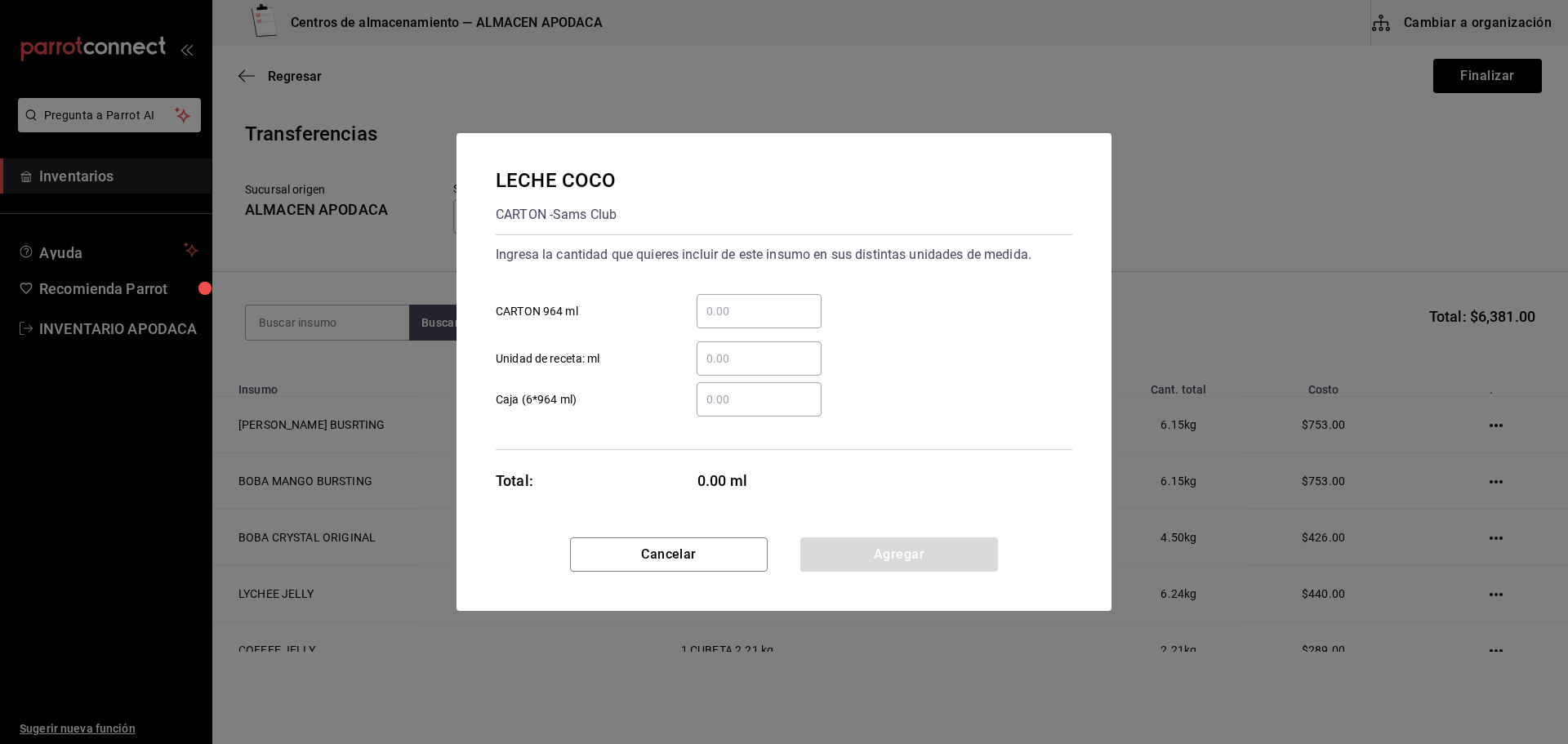
click at [741, 317] on input "​ CARTON 964 ml" at bounding box center [759, 311] width 125 height 20
click at [858, 563] on button "Agregar" at bounding box center [898, 554] width 198 height 35
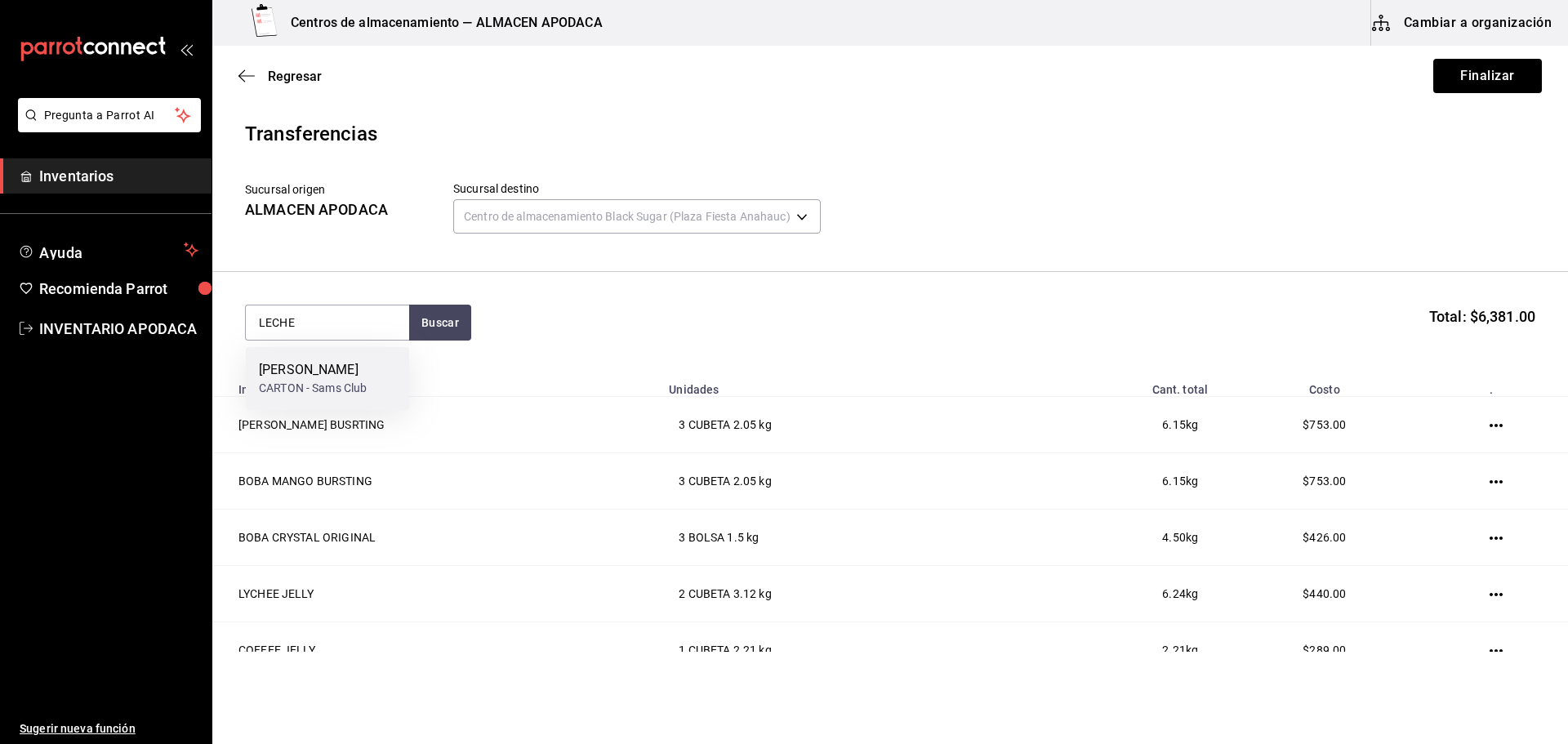
click at [325, 388] on div "CARTON - Sams Club" at bounding box center [312, 388] width 108 height 17
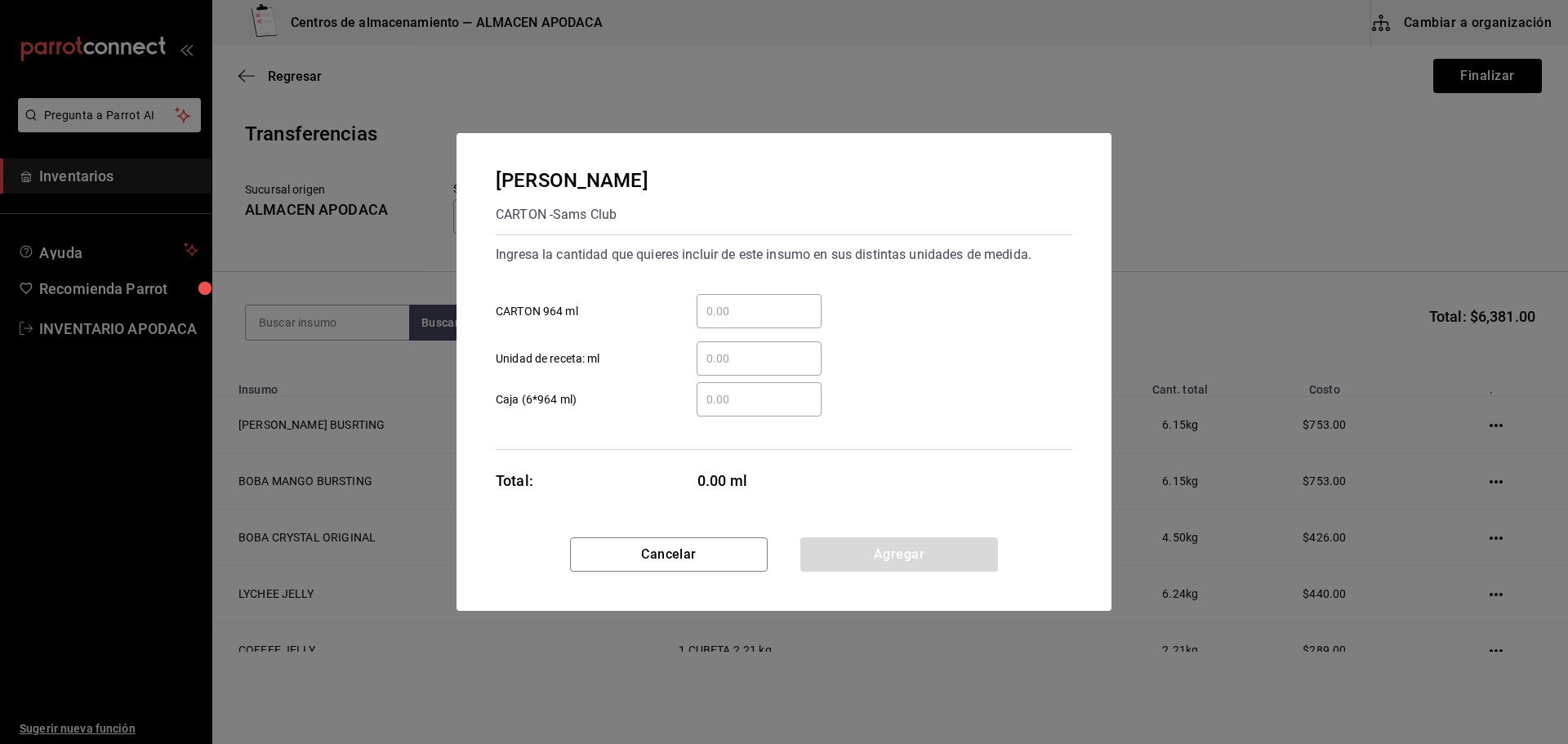
click at [758, 315] on input "​ CARTON 964 ml" at bounding box center [759, 311] width 125 height 20
click at [873, 557] on button "Agregar" at bounding box center [898, 554] width 198 height 35
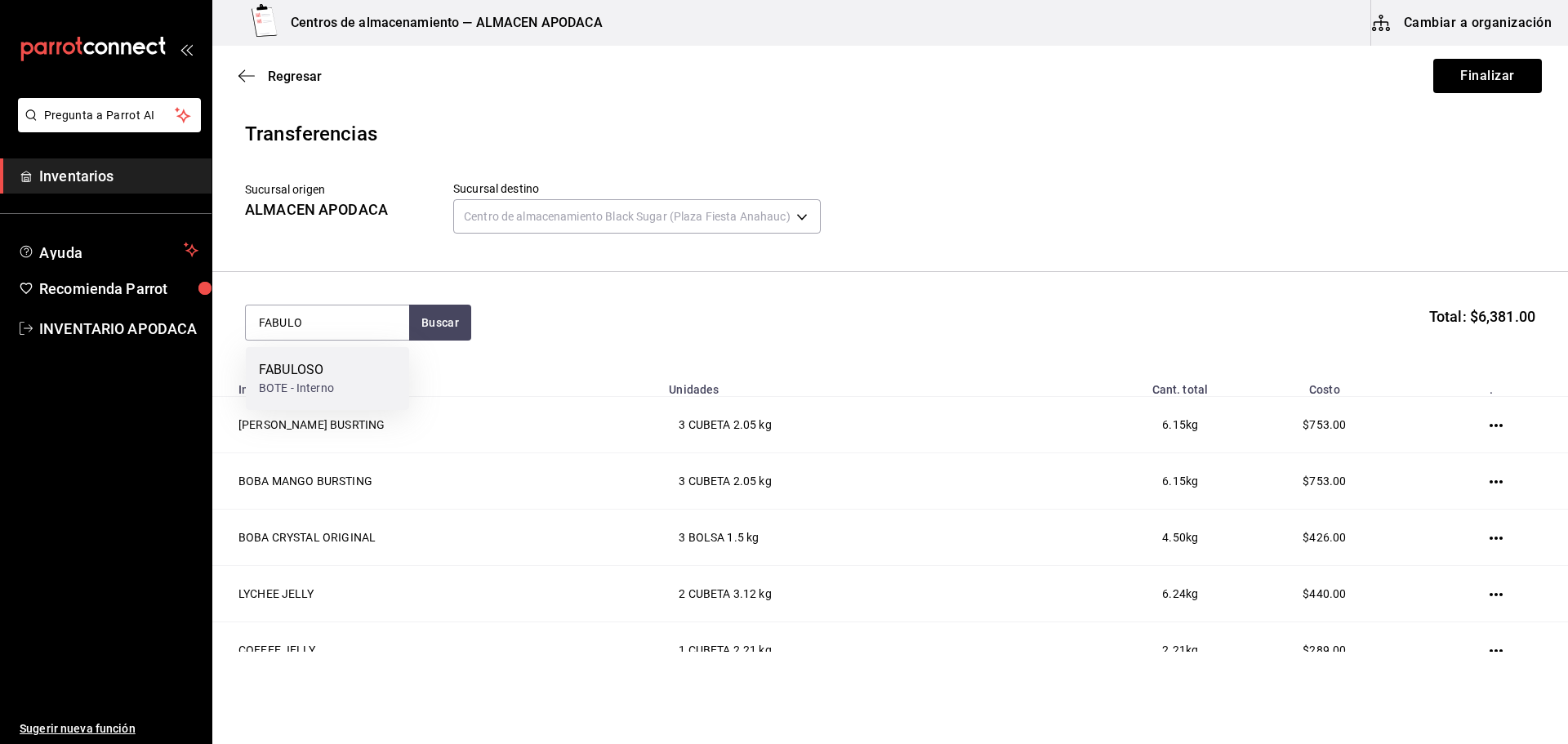
click at [327, 363] on div "FABULOSO" at bounding box center [296, 370] width 75 height 20
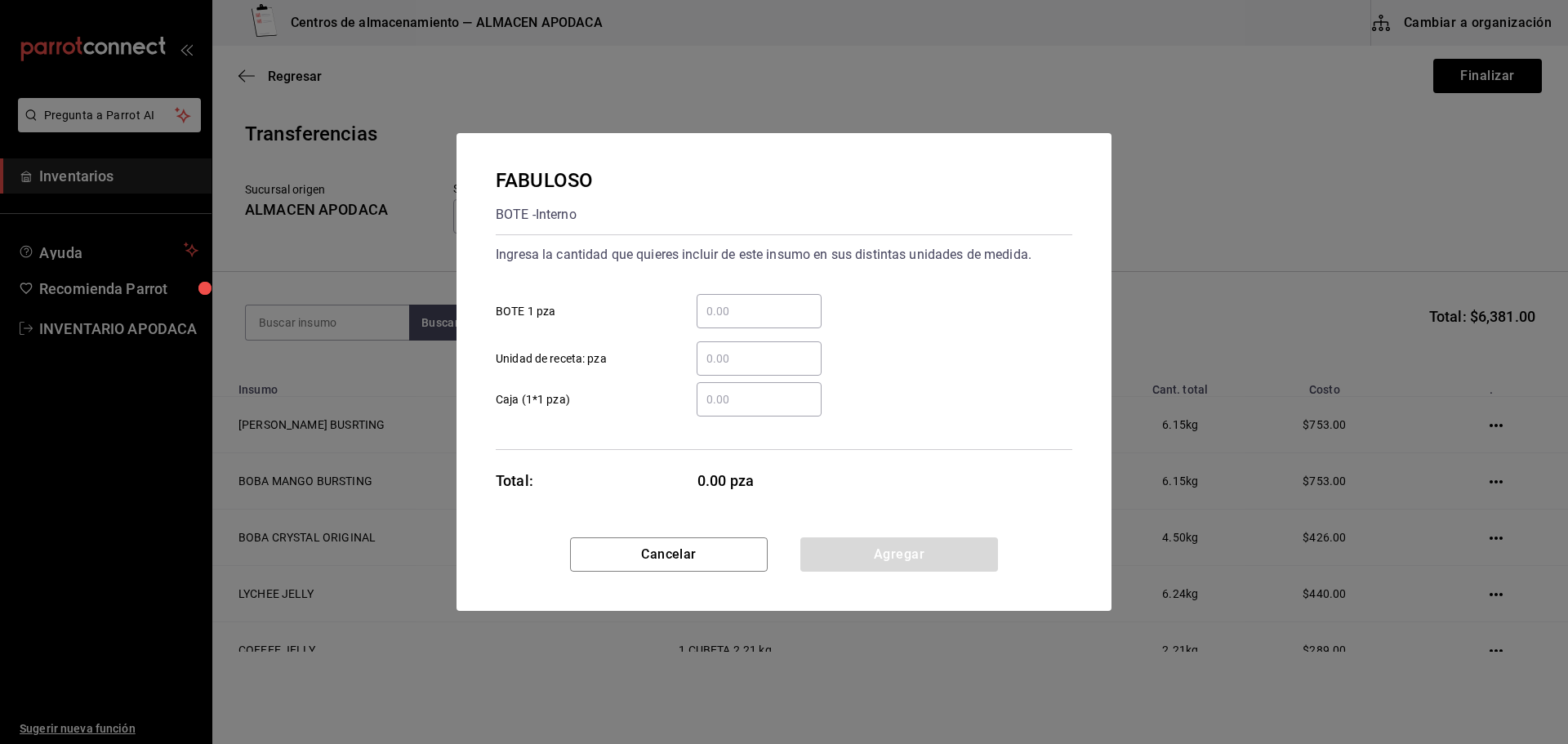
click at [760, 295] on div "​" at bounding box center [759, 311] width 125 height 35
click at [760, 301] on input "​ BOTE 1 pza" at bounding box center [759, 311] width 125 height 20
click at [863, 543] on button "Agregar" at bounding box center [898, 554] width 198 height 35
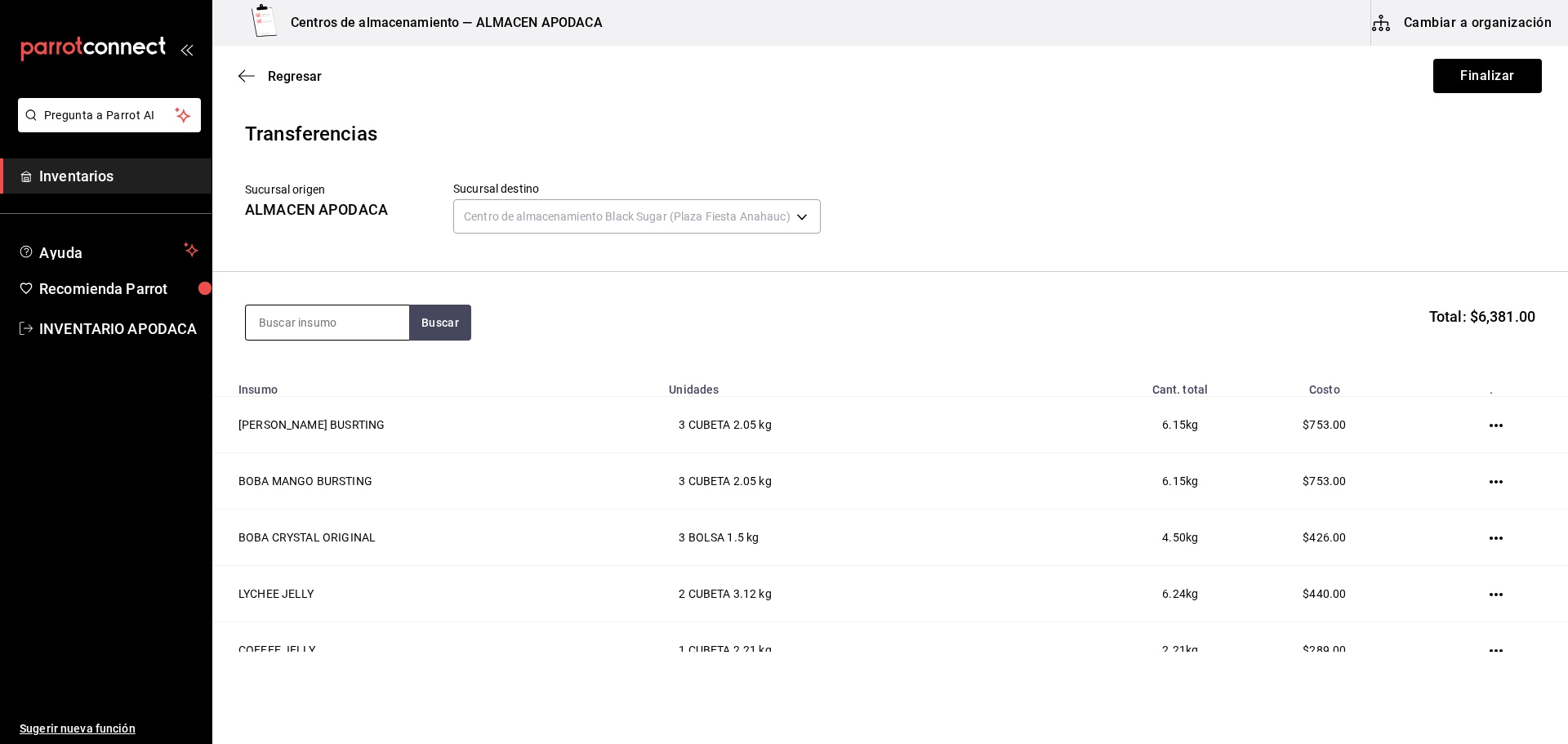
click at [324, 315] on input at bounding box center [327, 323] width 163 height 35
click at [337, 385] on div "TRAPO GRIS UTENSILIO" at bounding box center [327, 380] width 137 height 39
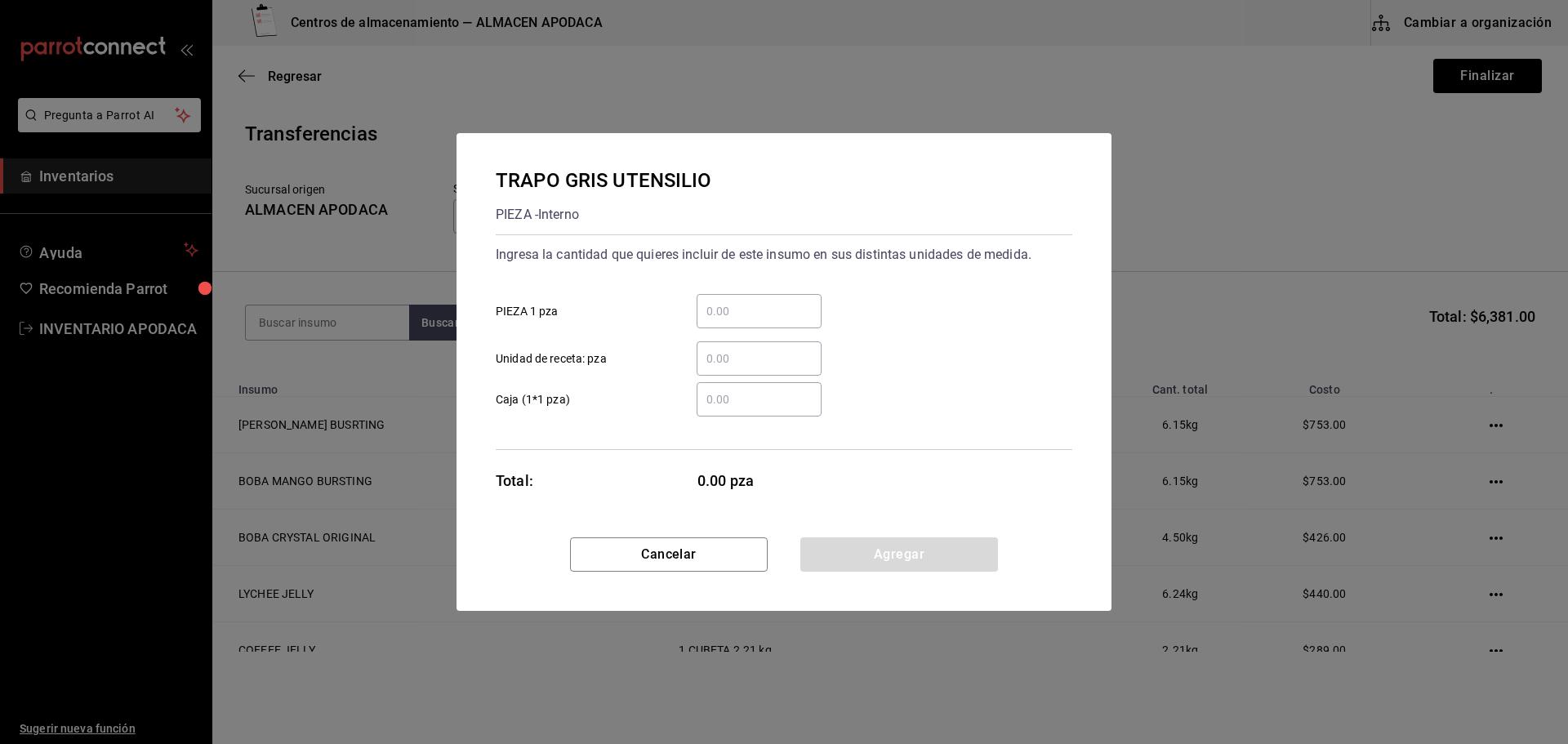
click at [780, 317] on input "​ PIEZA 1 pza" at bounding box center [759, 311] width 125 height 20
click at [942, 547] on button "Agregar" at bounding box center [898, 554] width 198 height 35
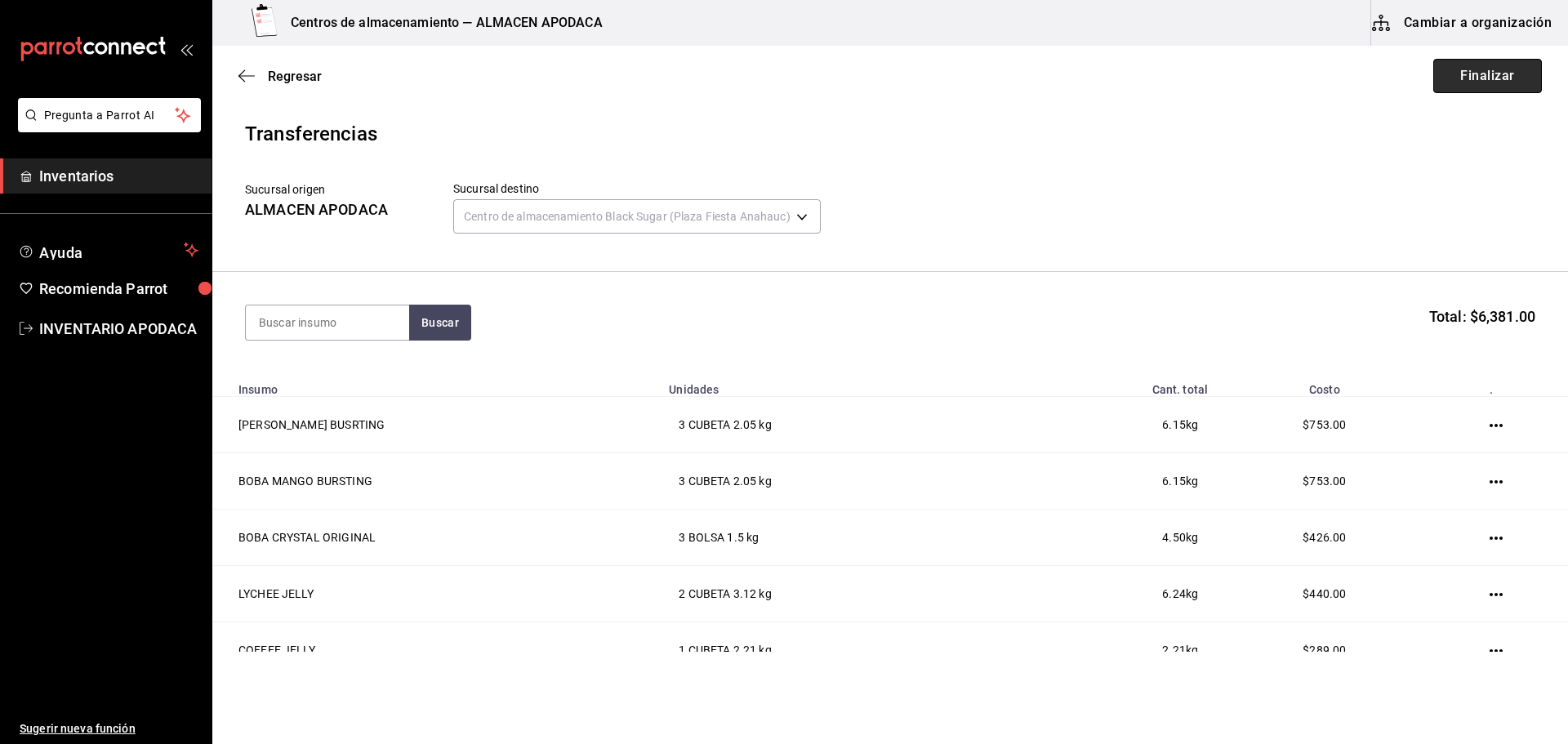
click at [1512, 75] on button "Finalizar" at bounding box center [1487, 76] width 109 height 35
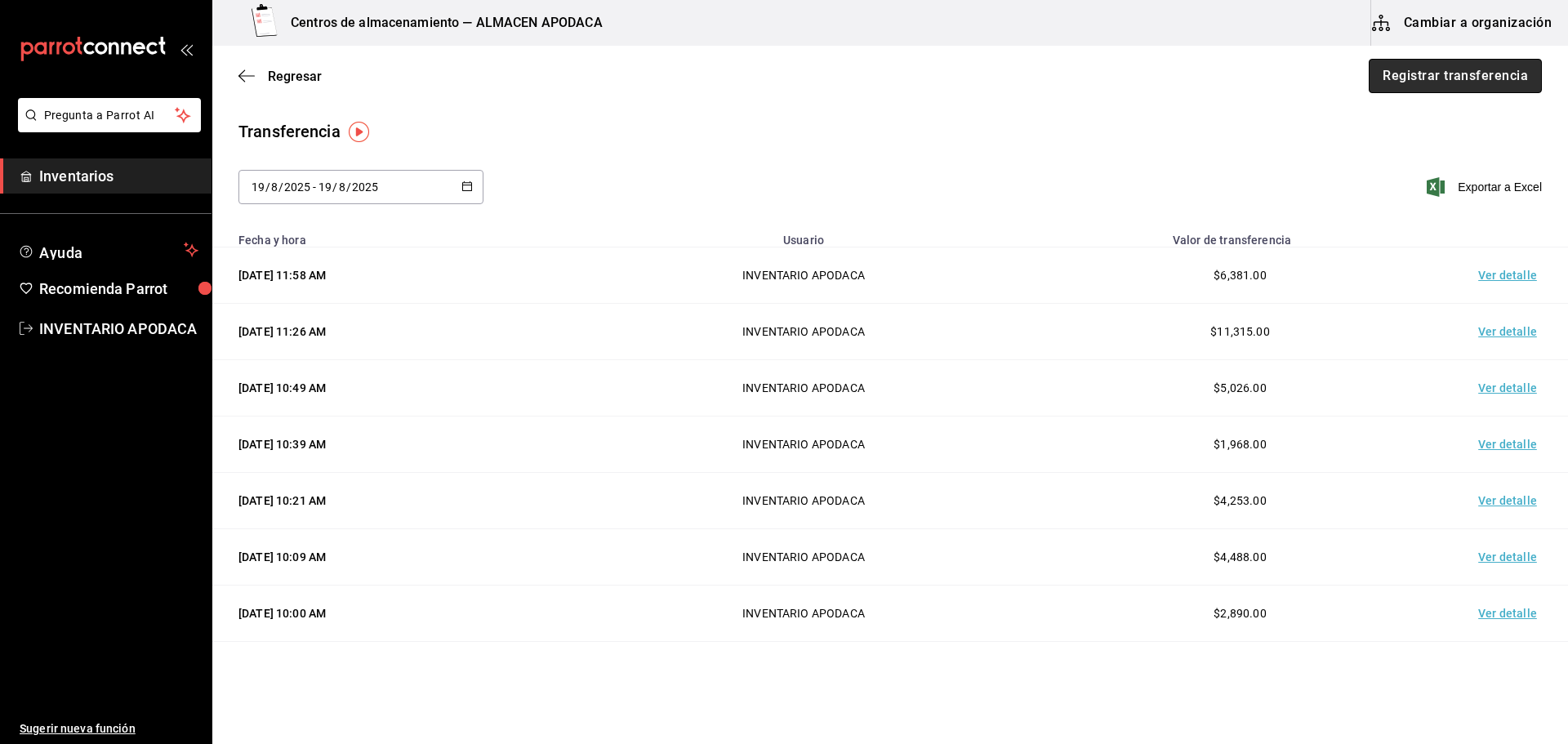
click at [1506, 78] on button "Registrar transferencia" at bounding box center [1455, 76] width 173 height 35
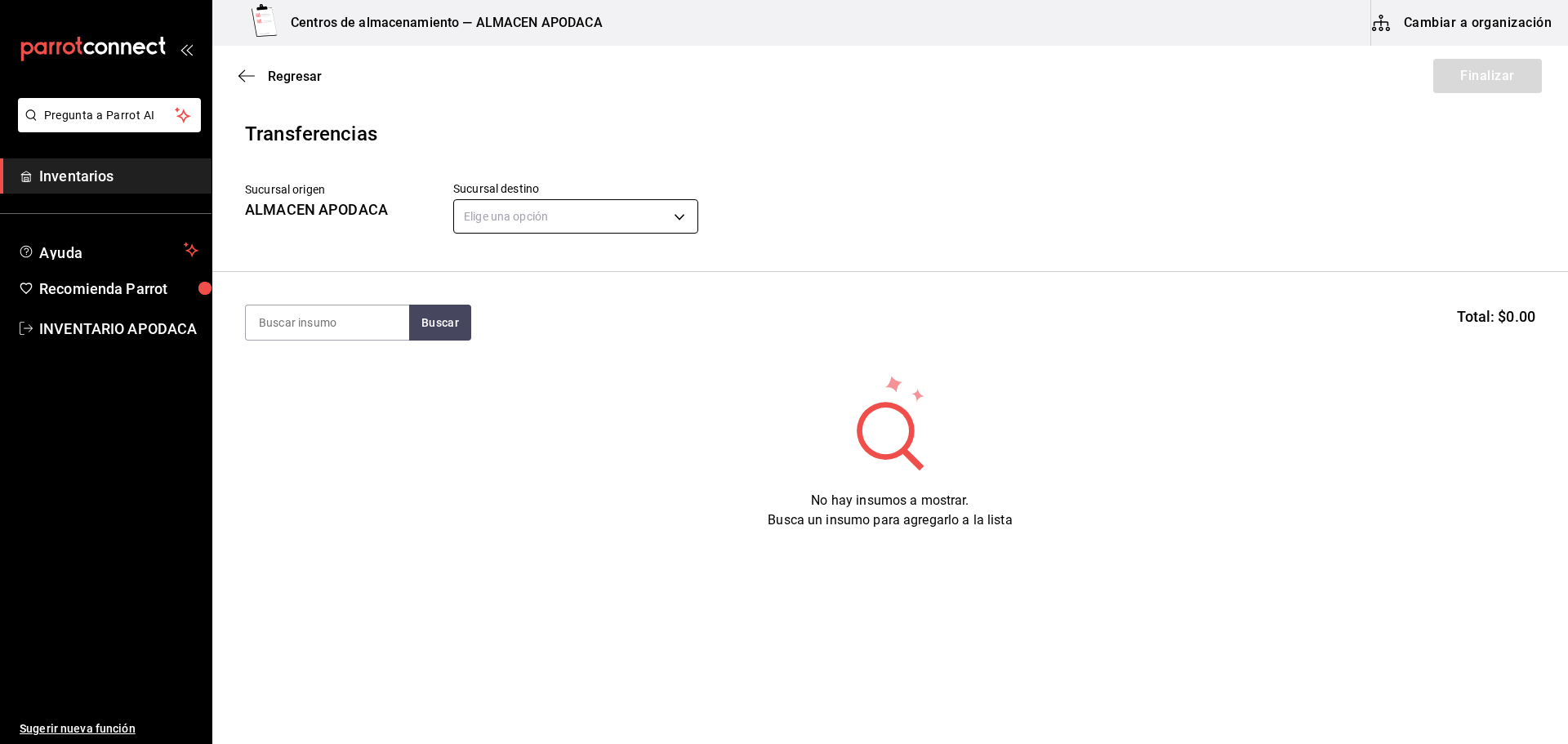
click at [668, 220] on body "Pregunta a Parrot AI Inventarios Ayuda Recomienda Parrot INVENTARIO APODACA Sug…" at bounding box center [784, 326] width 1568 height 652
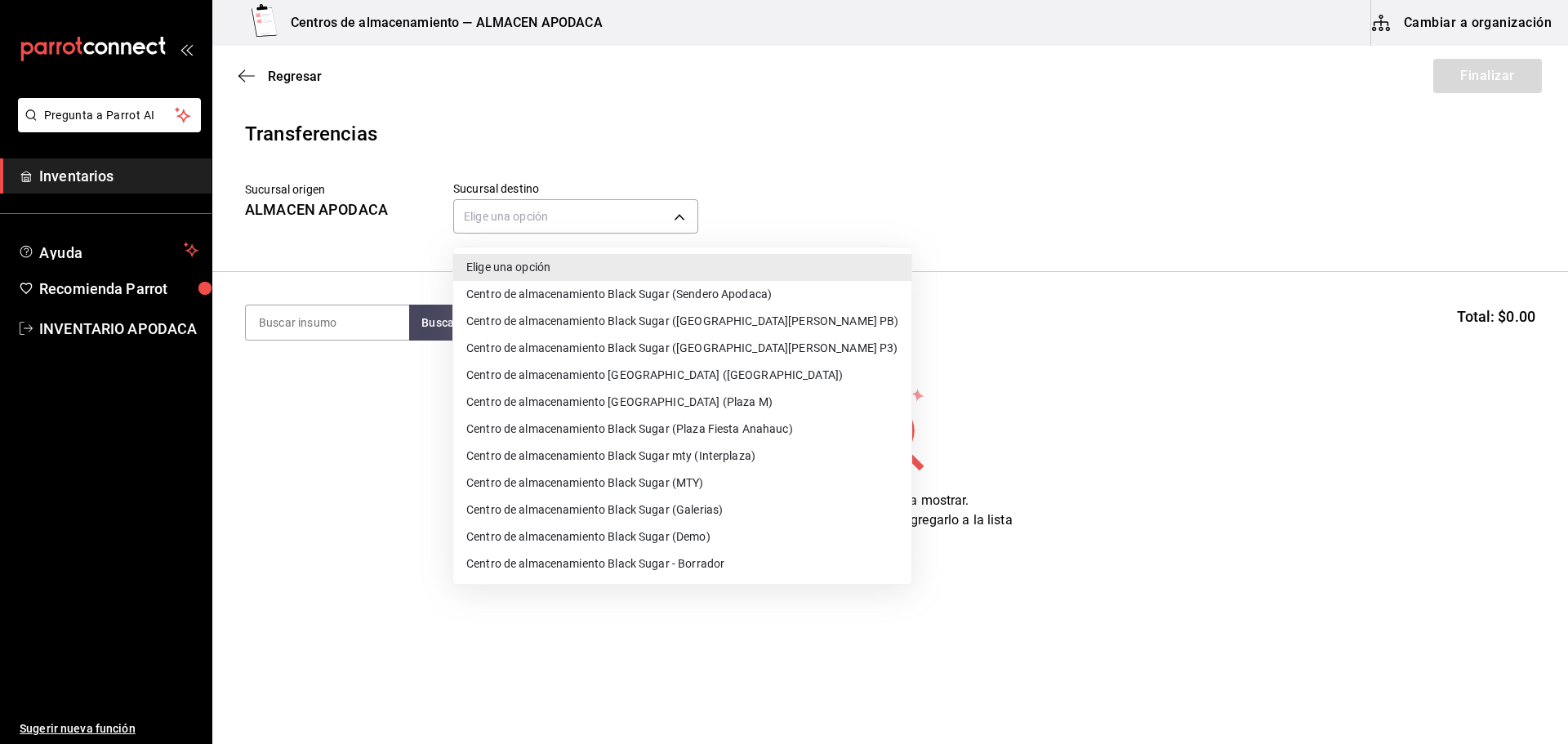
click at [700, 302] on li "Centro de almacenamiento Black Sugar (Sendero Apodaca)" at bounding box center [682, 295] width 458 height 27
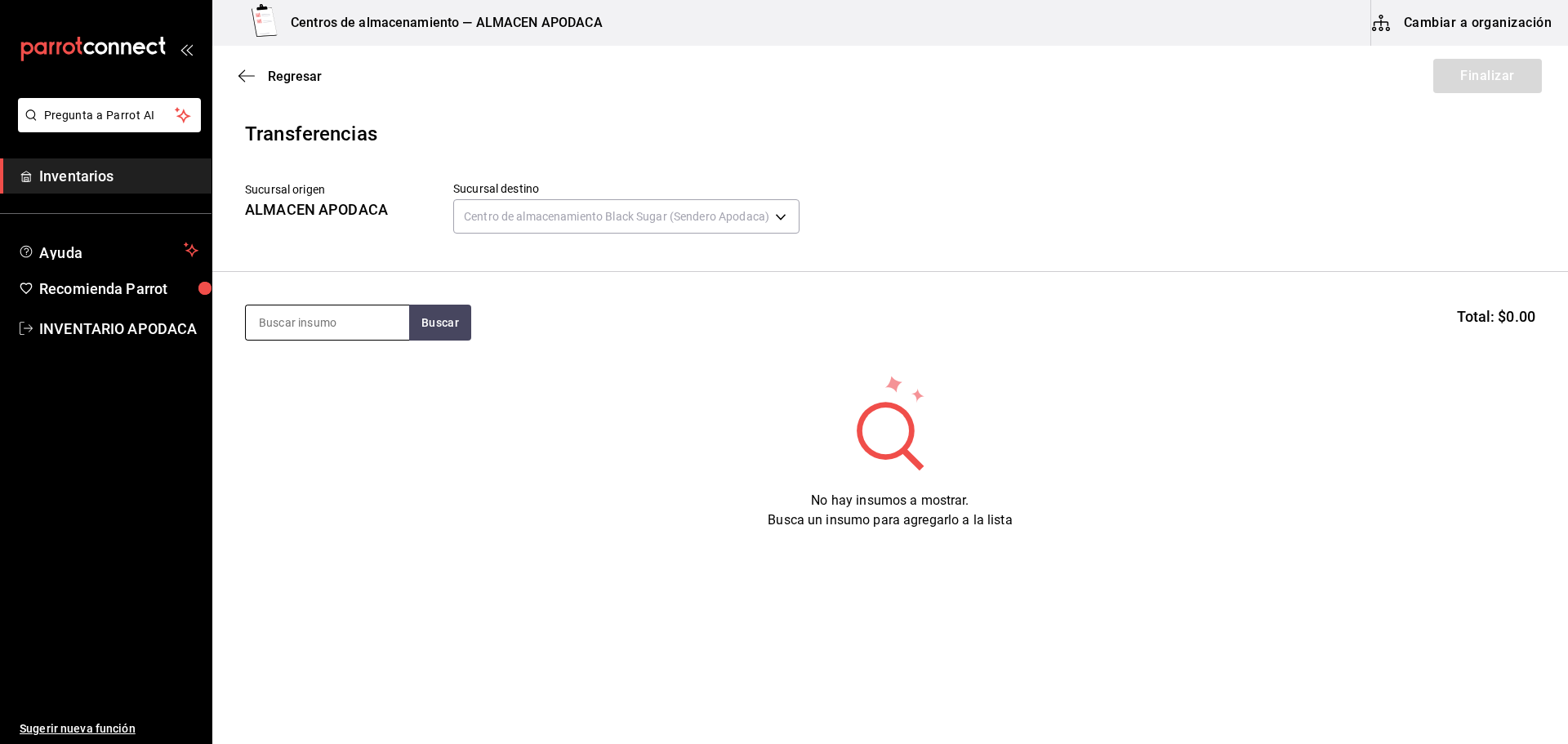
click at [394, 311] on input at bounding box center [327, 323] width 163 height 35
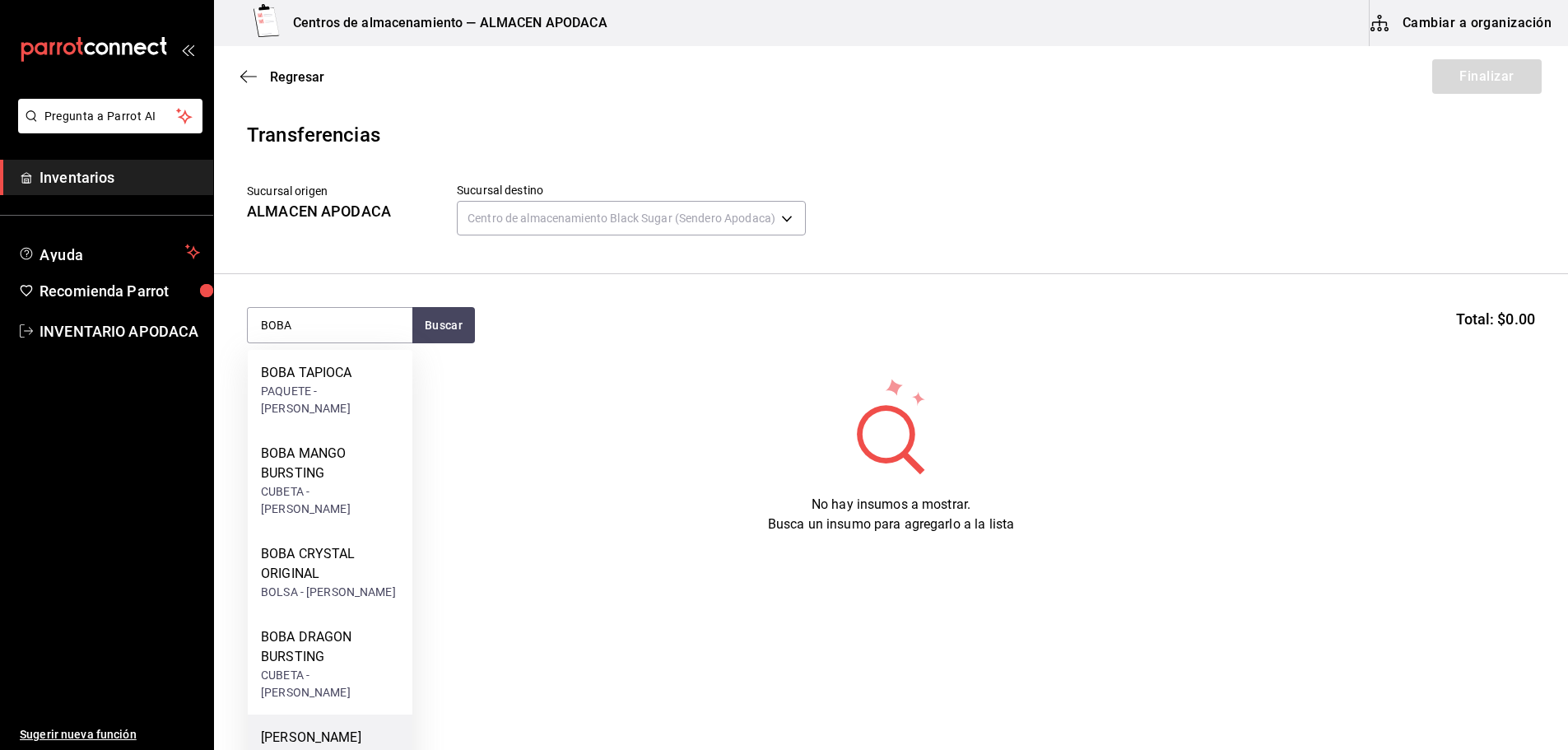
click at [353, 728] on div "[PERSON_NAME] BUSRTING" at bounding box center [330, 748] width 138 height 40
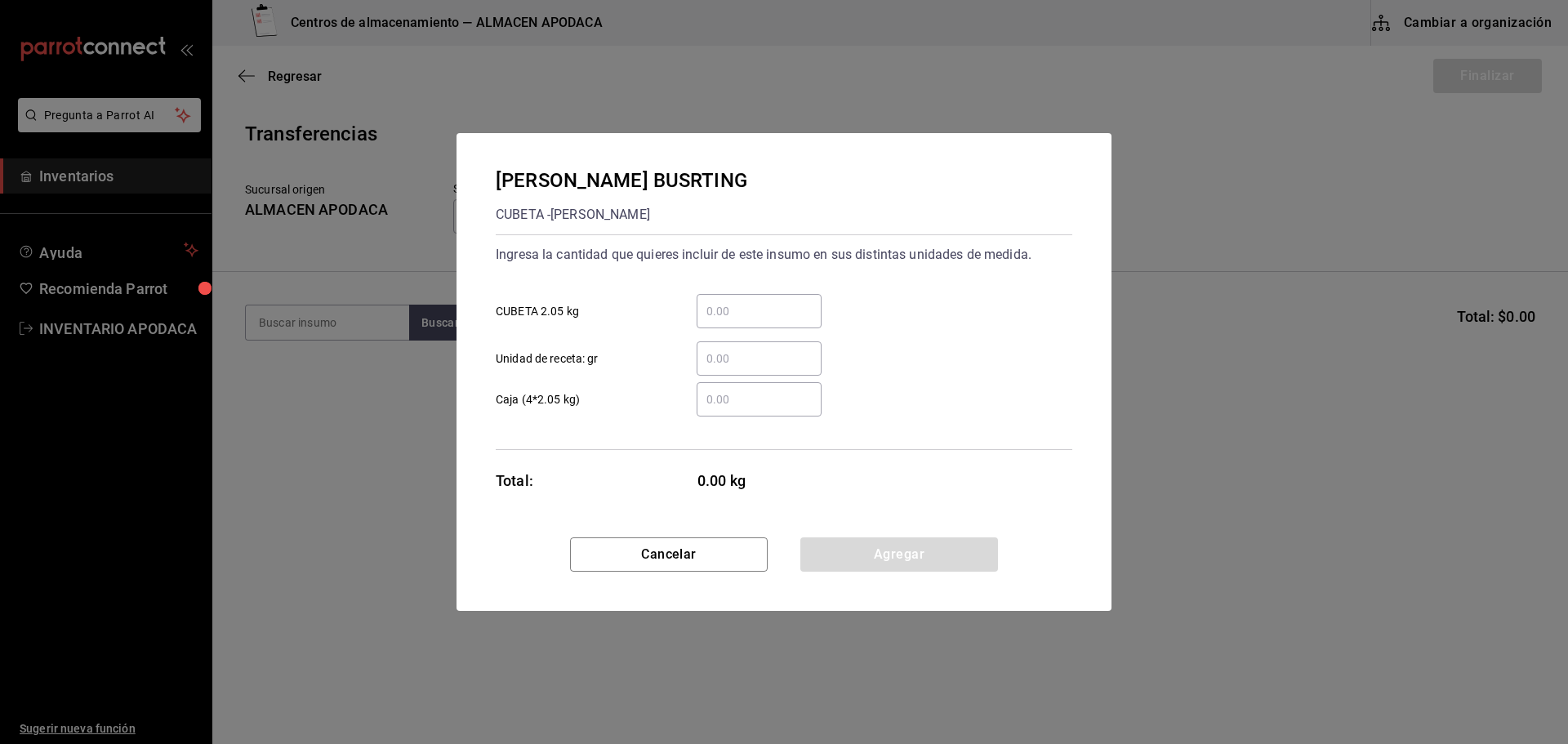
click at [731, 296] on div "​" at bounding box center [759, 311] width 125 height 35
click at [731, 301] on input "​ CUBETA 2.05 kg" at bounding box center [759, 311] width 125 height 20
click at [845, 542] on button "Agregar" at bounding box center [898, 554] width 198 height 35
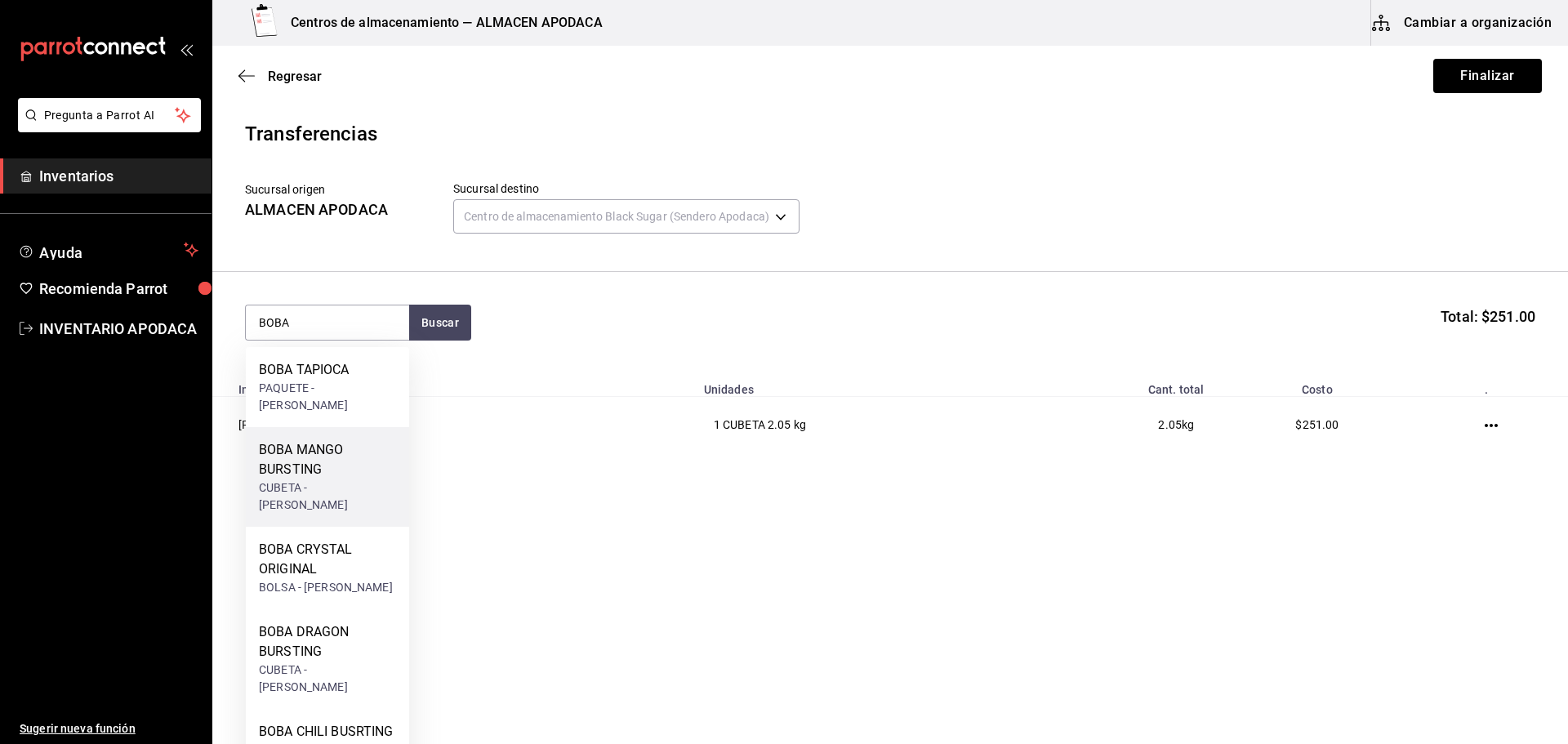
click at [344, 440] on div "BOBA MANGO BURSTING" at bounding box center [327, 460] width 137 height 39
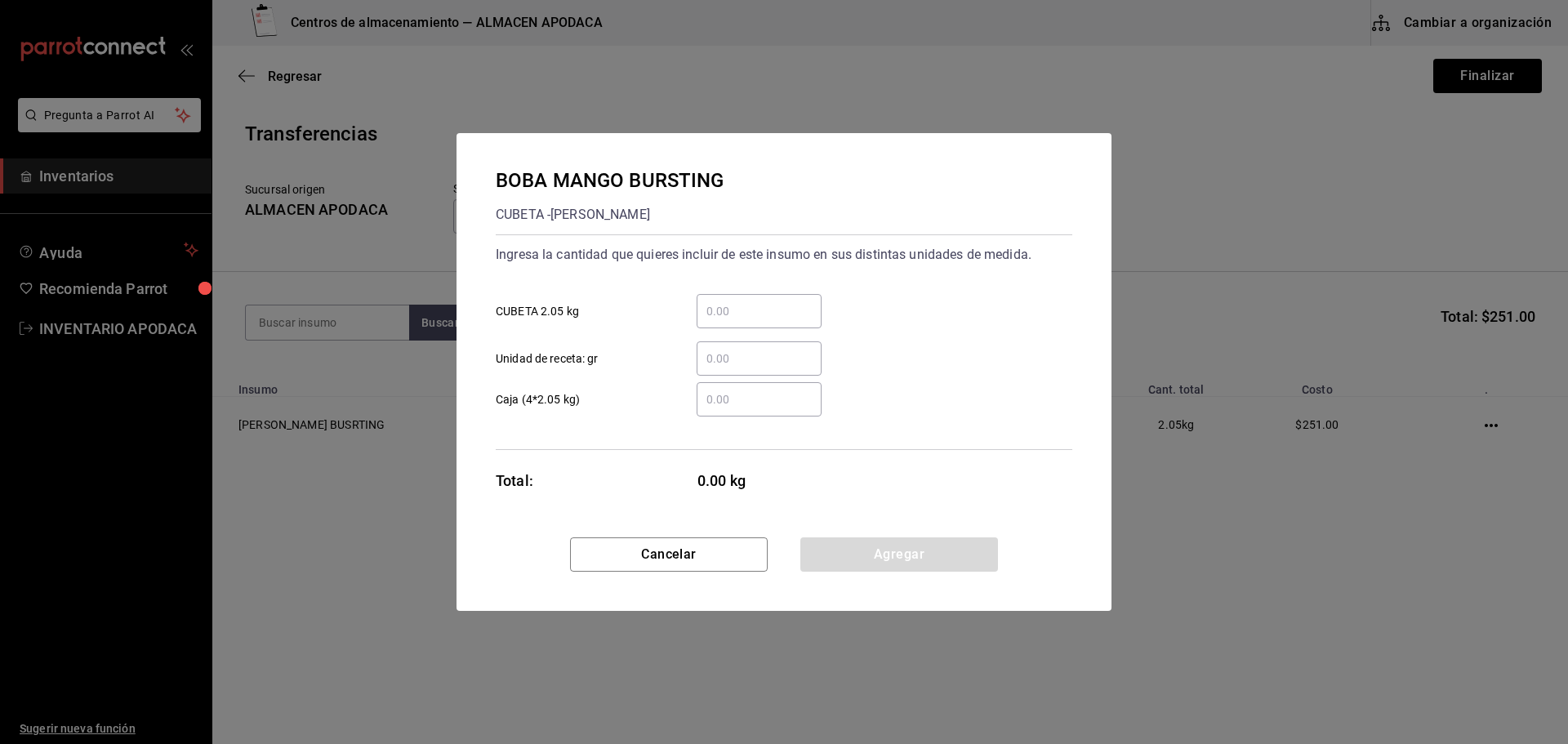
click at [722, 314] on input "​ CUBETA 2.05 kg" at bounding box center [759, 311] width 125 height 20
click at [880, 570] on button "Agregar" at bounding box center [898, 554] width 198 height 35
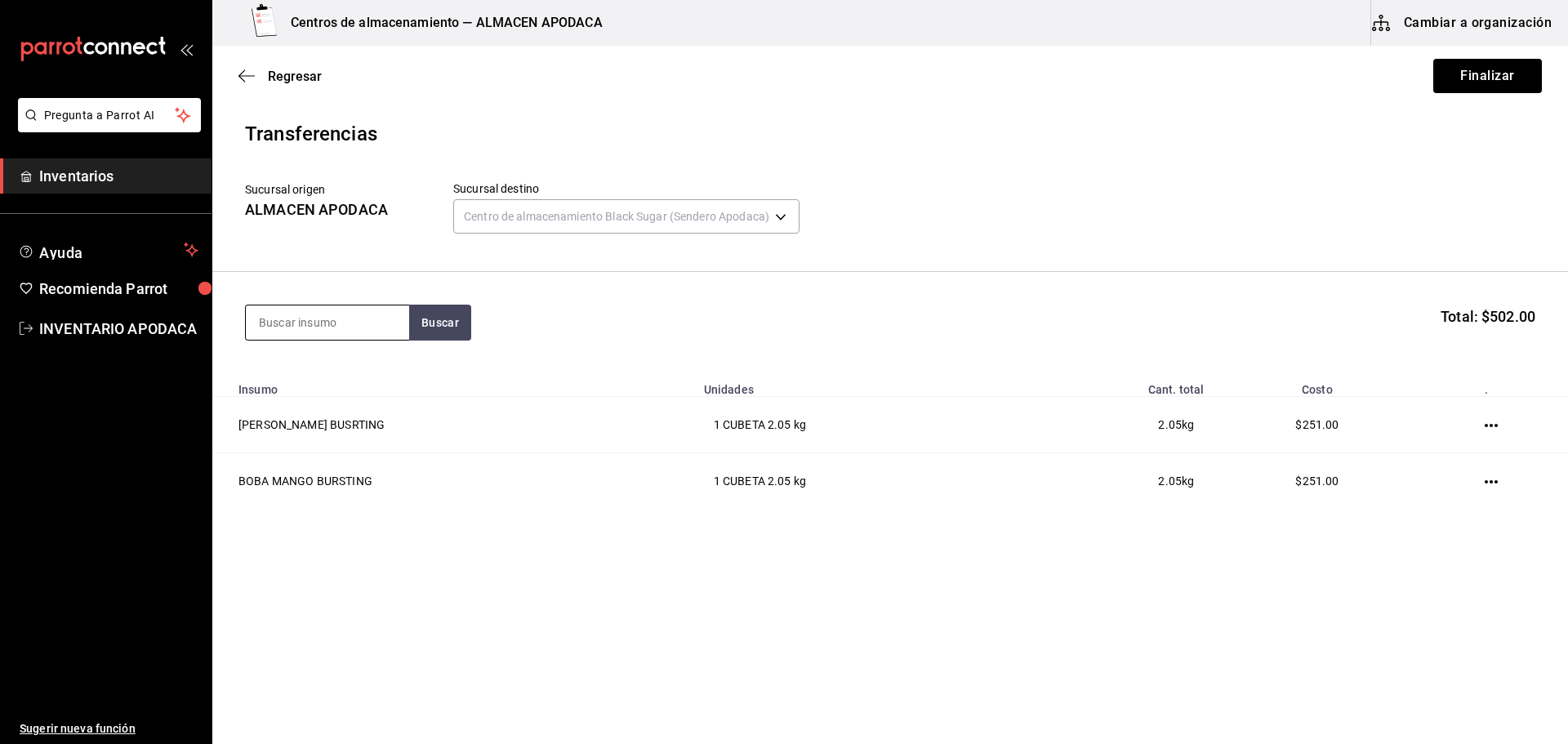
click at [329, 332] on input at bounding box center [327, 323] width 163 height 35
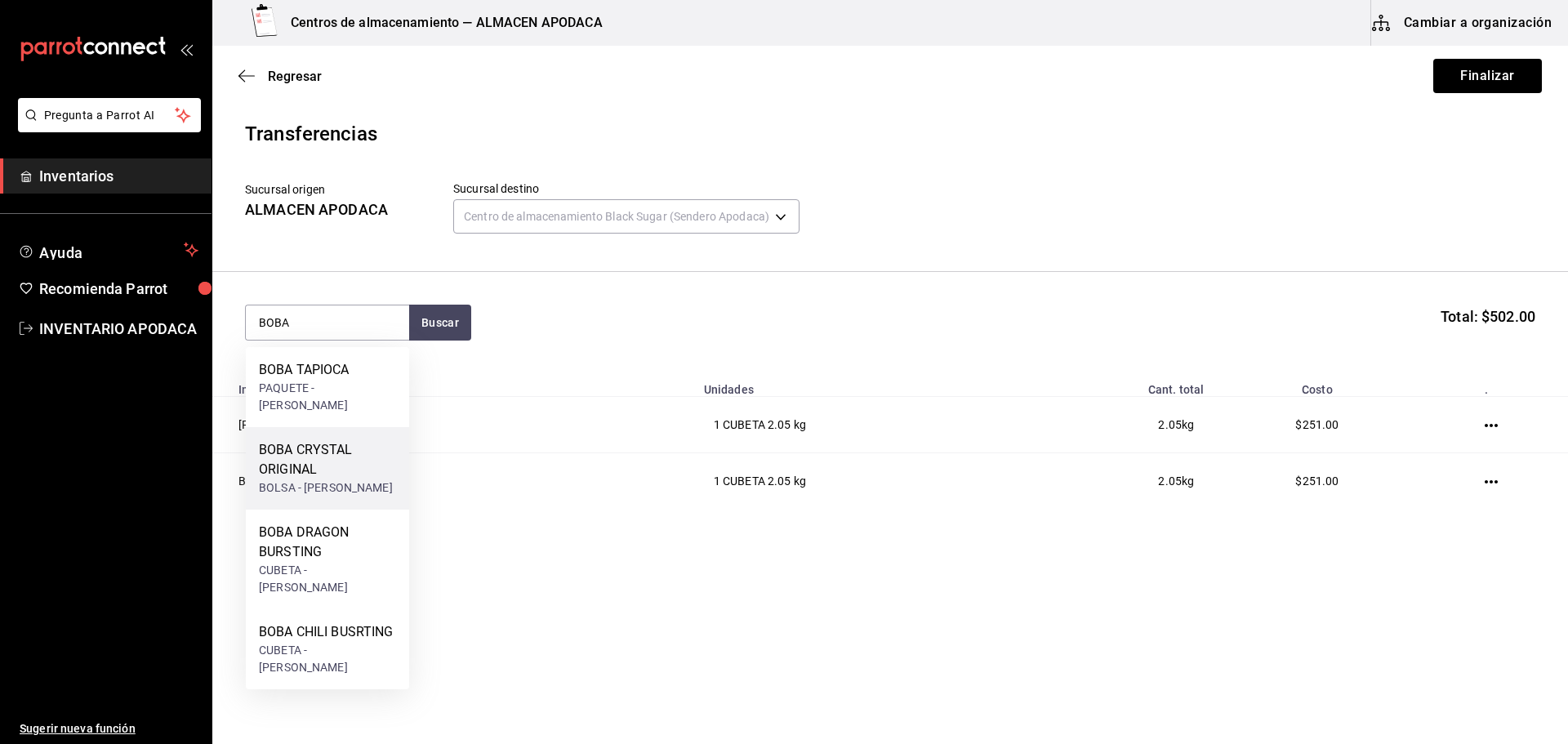
click at [343, 440] on div "BOBA CRYSTAL ORIGINAL" at bounding box center [327, 460] width 137 height 39
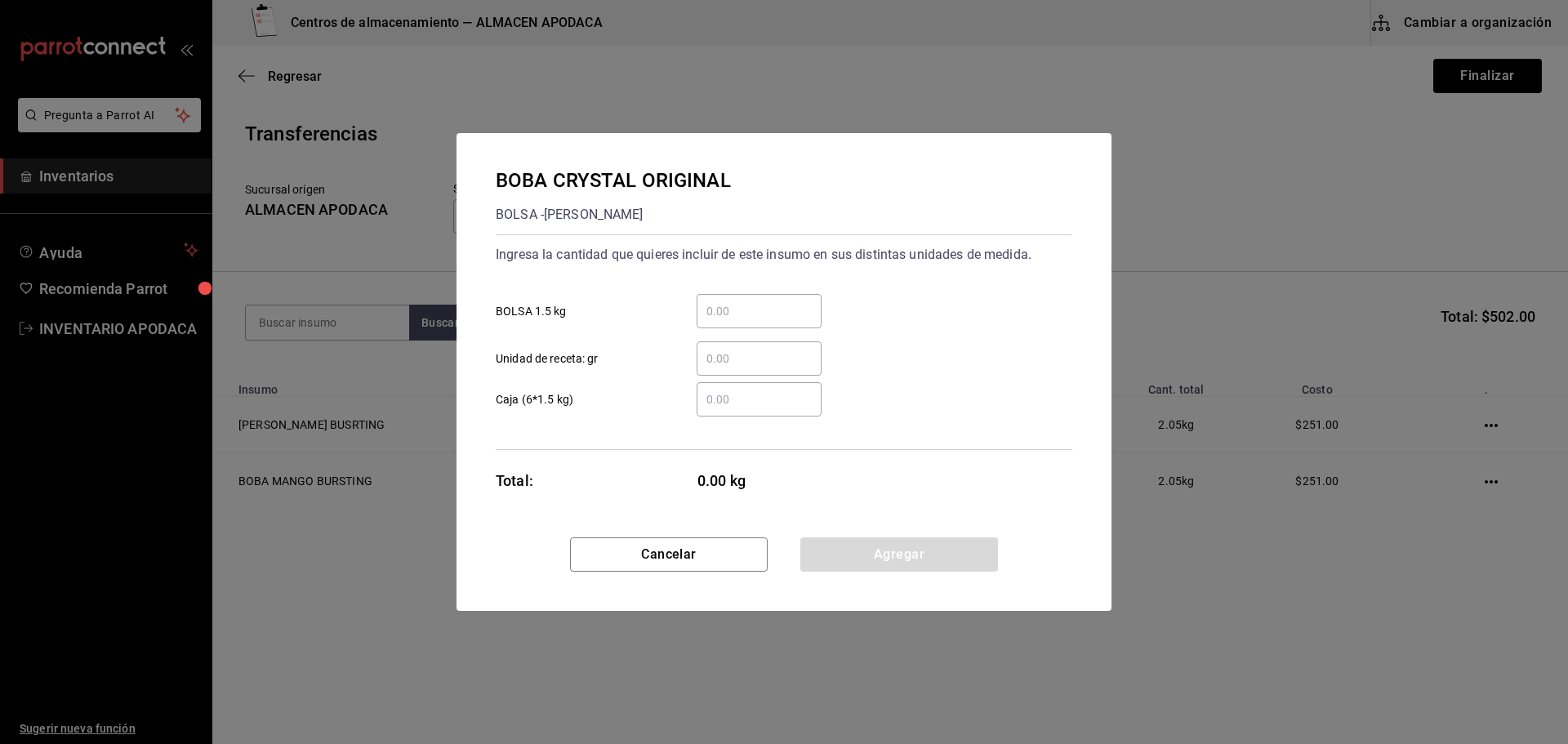
drag, startPoint x: 733, startPoint y: 318, endPoint x: 716, endPoint y: 318, distance: 17.0
click at [733, 318] on input "​ BOLSA 1.5 kg" at bounding box center [759, 311] width 125 height 20
click at [838, 541] on button "Agregar" at bounding box center [898, 554] width 198 height 35
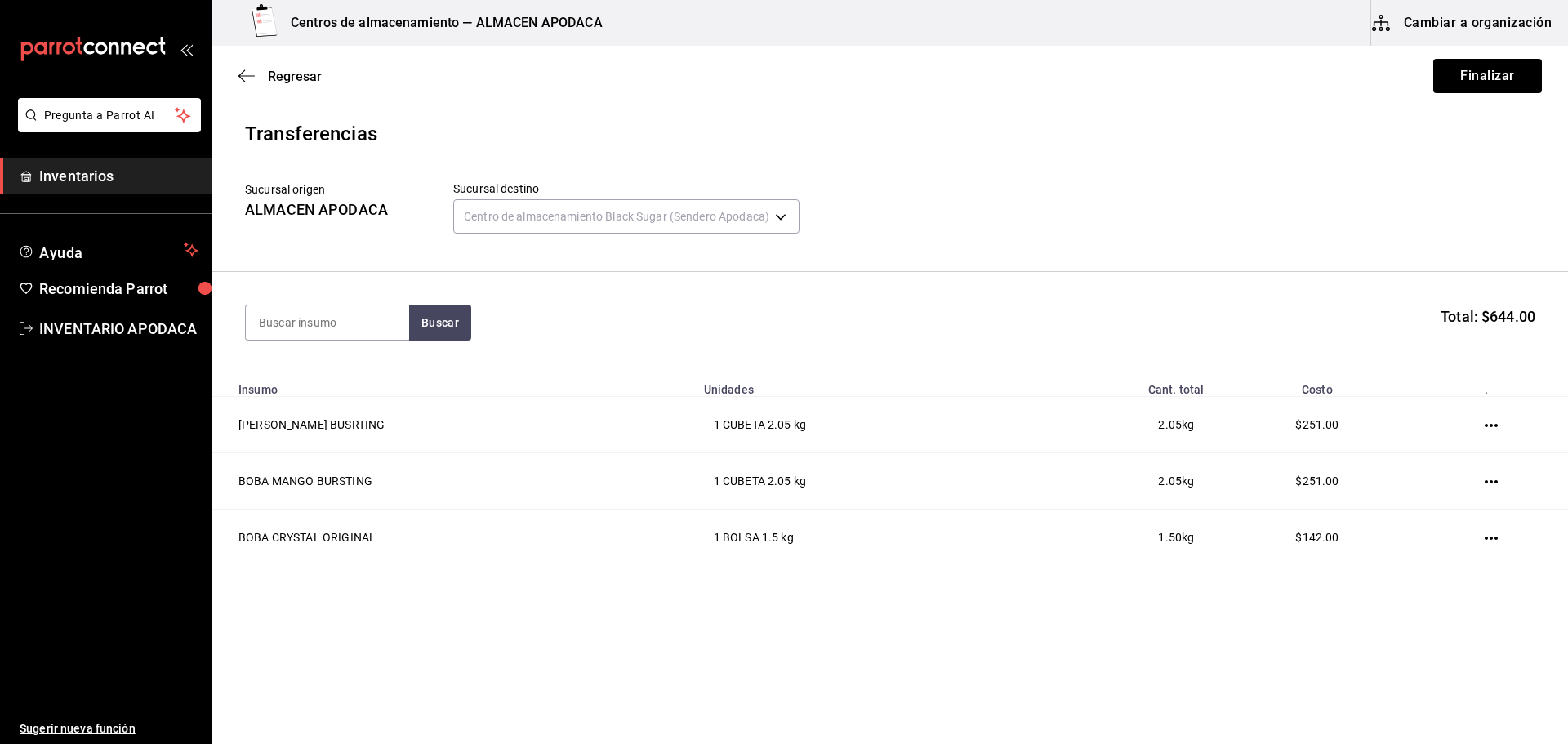
click at [336, 302] on section "Buscar Total: $644.00" at bounding box center [889, 323] width 1355 height 101
click at [320, 332] on input at bounding box center [327, 323] width 163 height 35
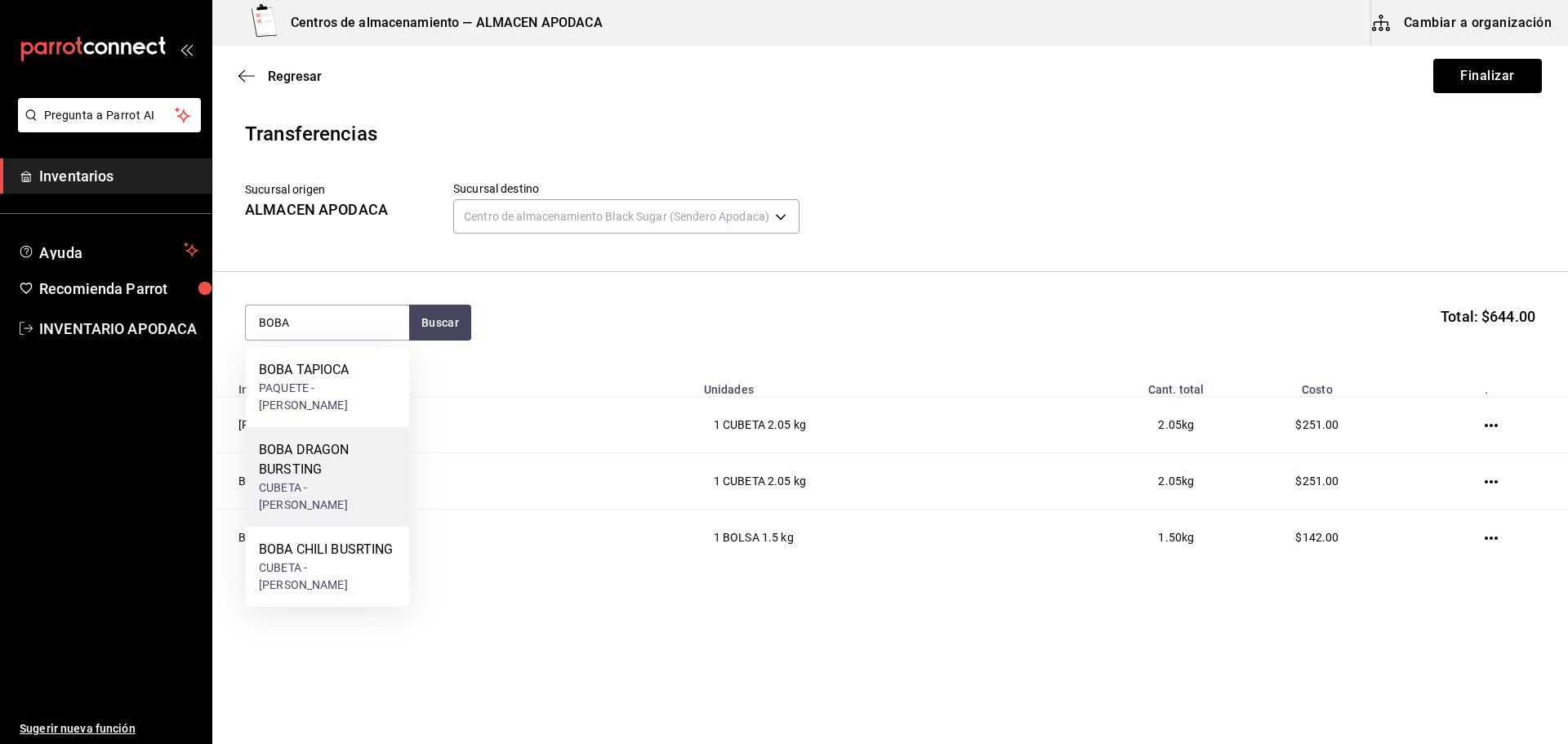
click at [317, 427] on div "BOBA DRAGON BURSTING CUBETA - [PERSON_NAME]" at bounding box center [327, 477] width 163 height 99
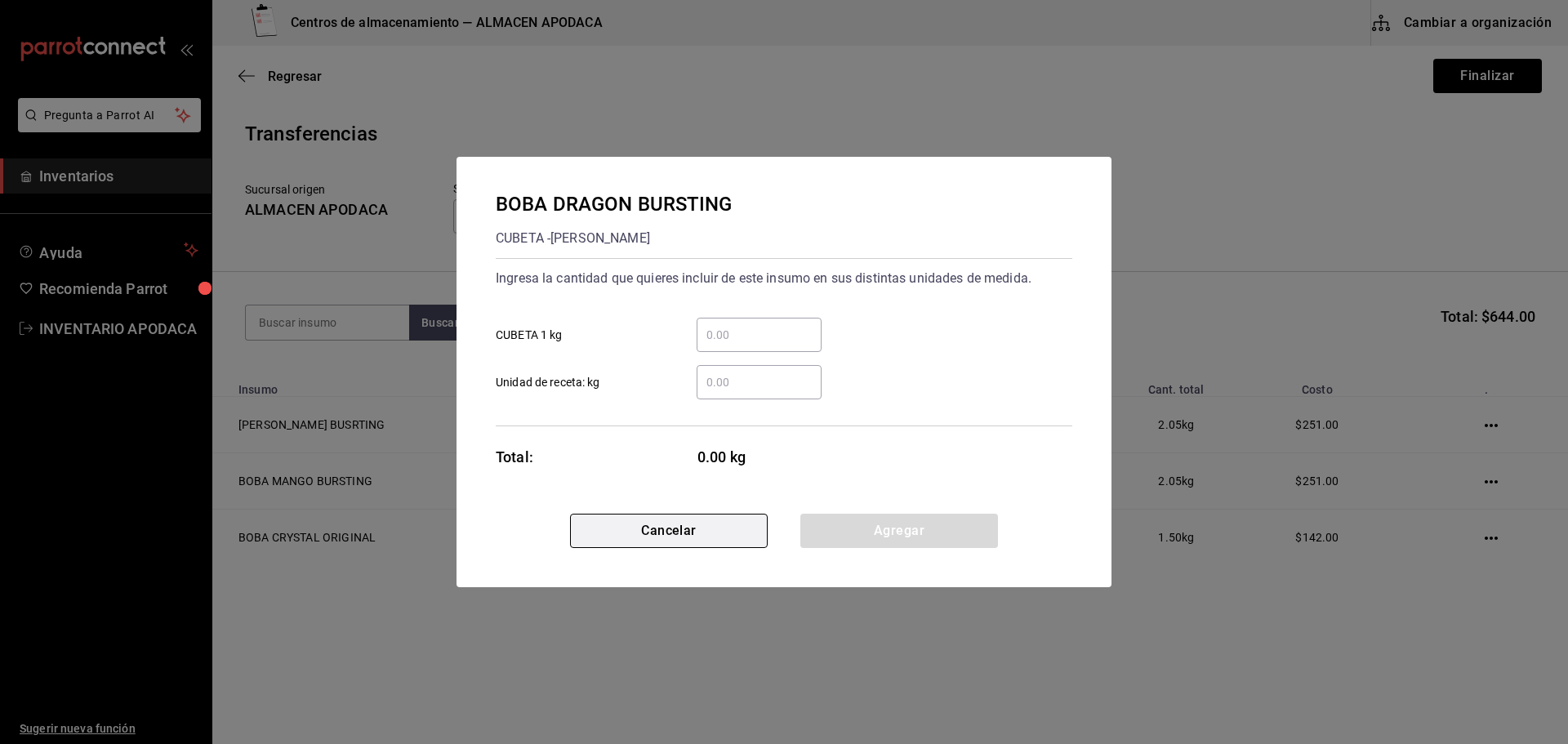
click at [609, 518] on button "Cancelar" at bounding box center [669, 531] width 198 height 35
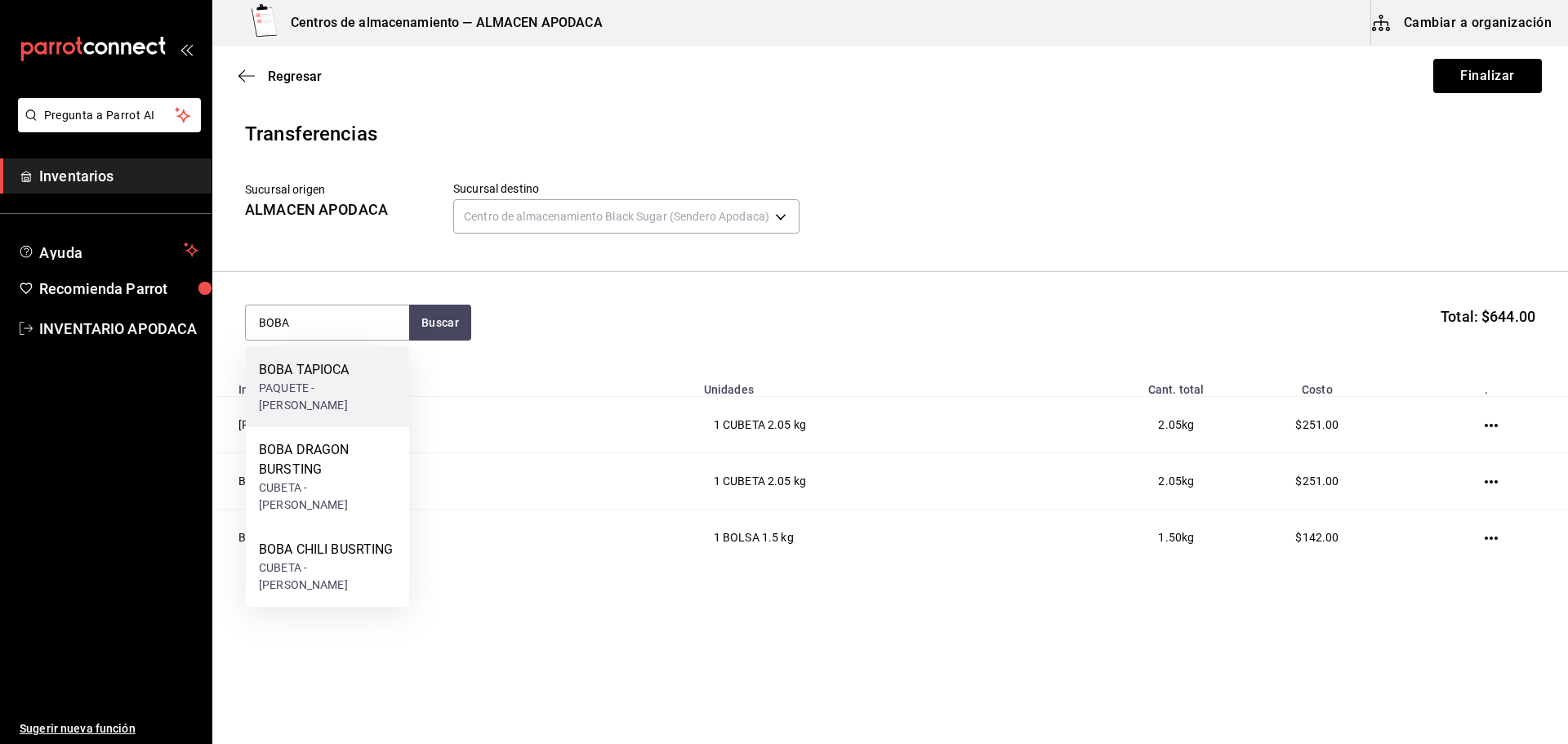
click at [309, 373] on div "BOBA TAPIOCA" at bounding box center [327, 370] width 137 height 20
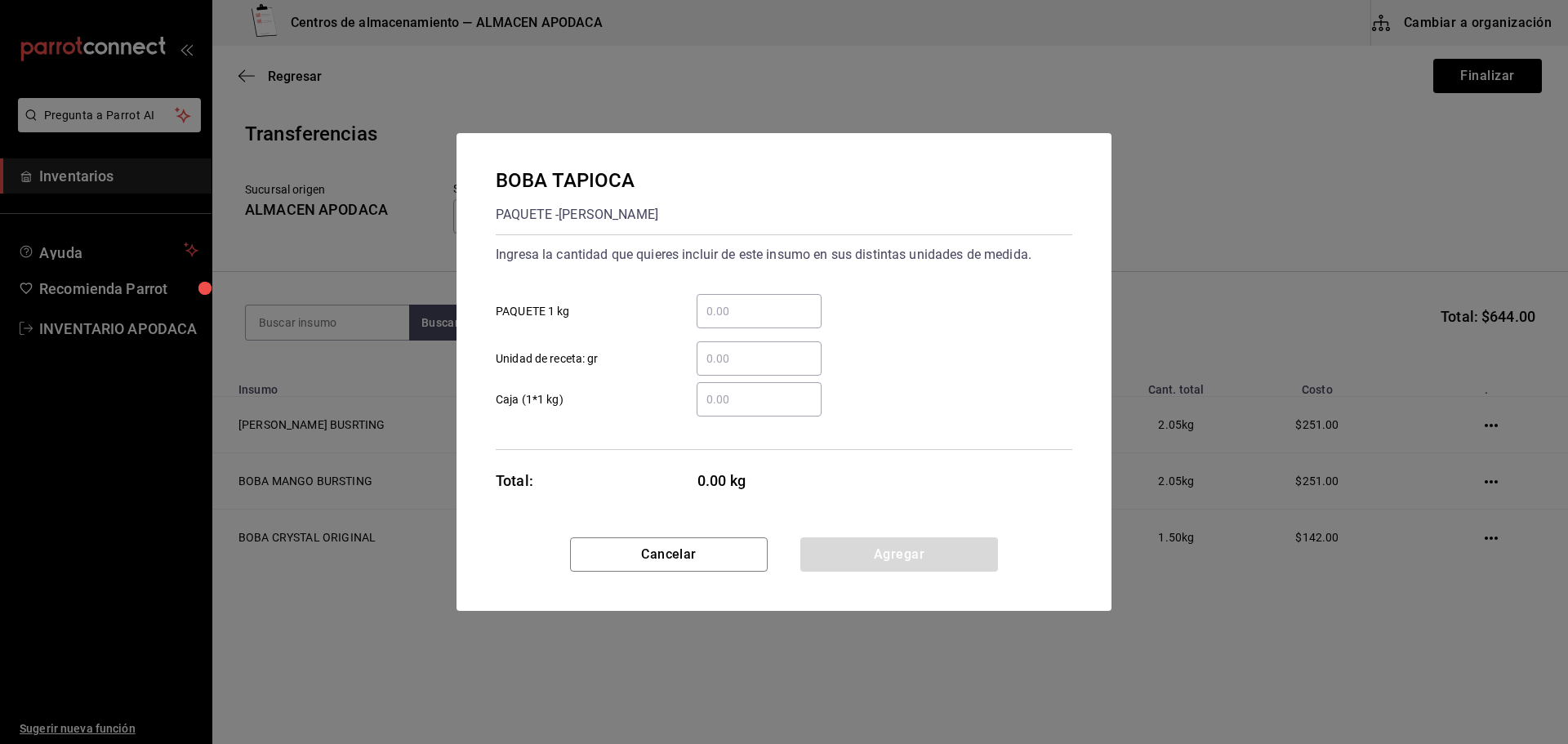
click at [730, 305] on input "​ PAQUETE 1 kg" at bounding box center [759, 311] width 125 height 20
click at [833, 554] on button "Agregar" at bounding box center [898, 554] width 198 height 35
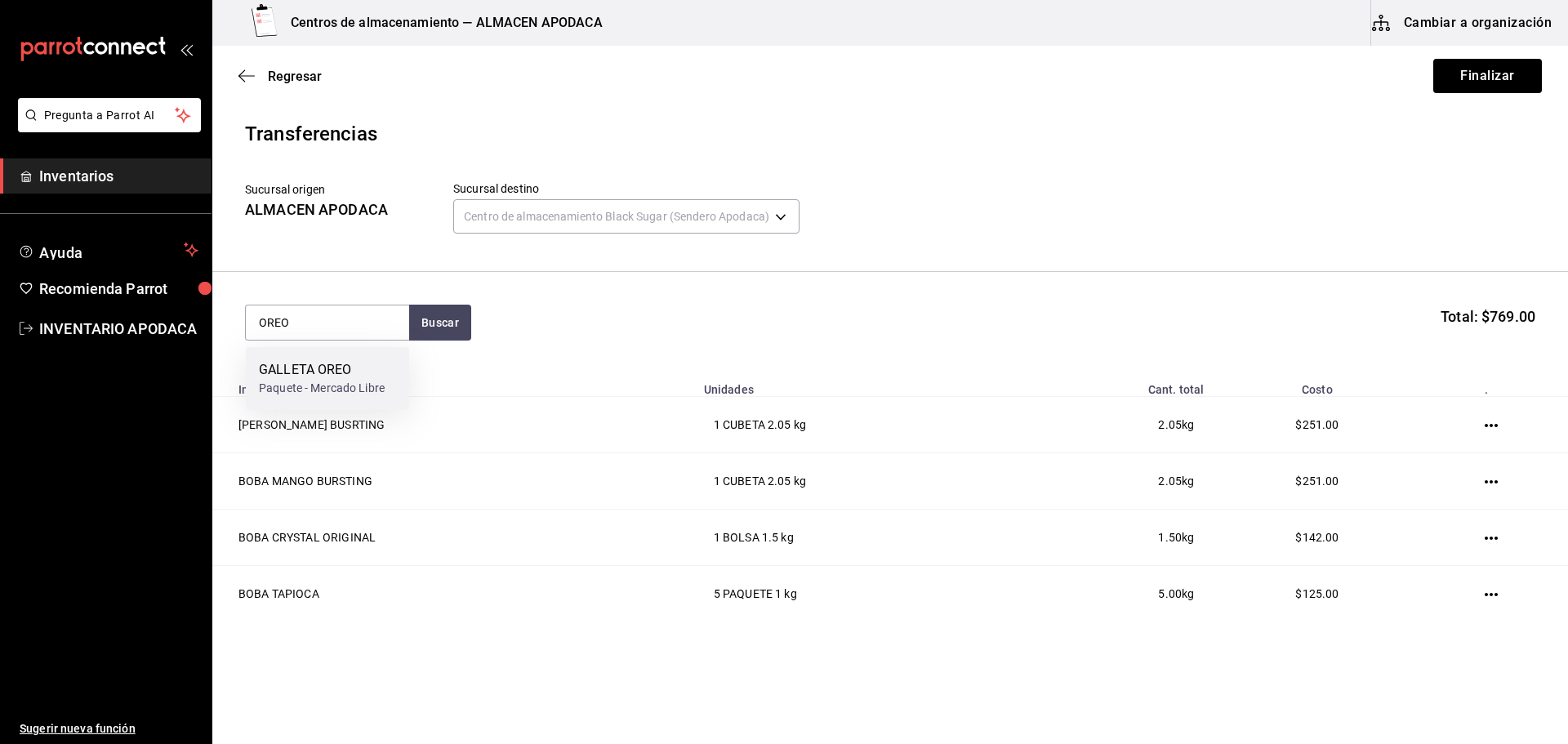
click at [315, 379] on div "GALLETA OREO Paquete - Mercado Libre" at bounding box center [322, 378] width 126 height 37
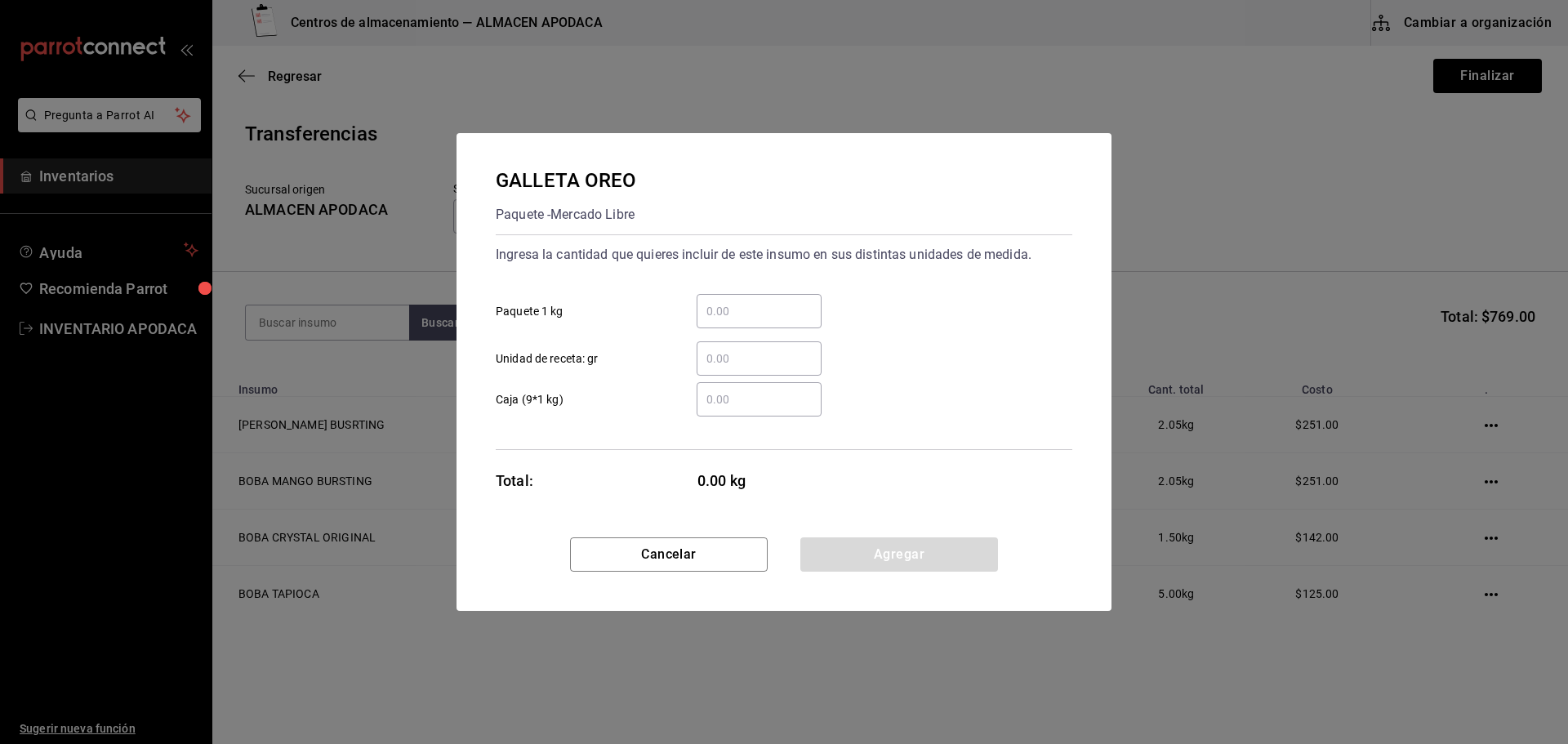
click at [712, 304] on input "​ Paquete 1 kg" at bounding box center [759, 311] width 125 height 20
drag, startPoint x: 856, startPoint y: 547, endPoint x: 818, endPoint y: 527, distance: 42.9
click at [856, 547] on button "Agregar" at bounding box center [898, 554] width 198 height 35
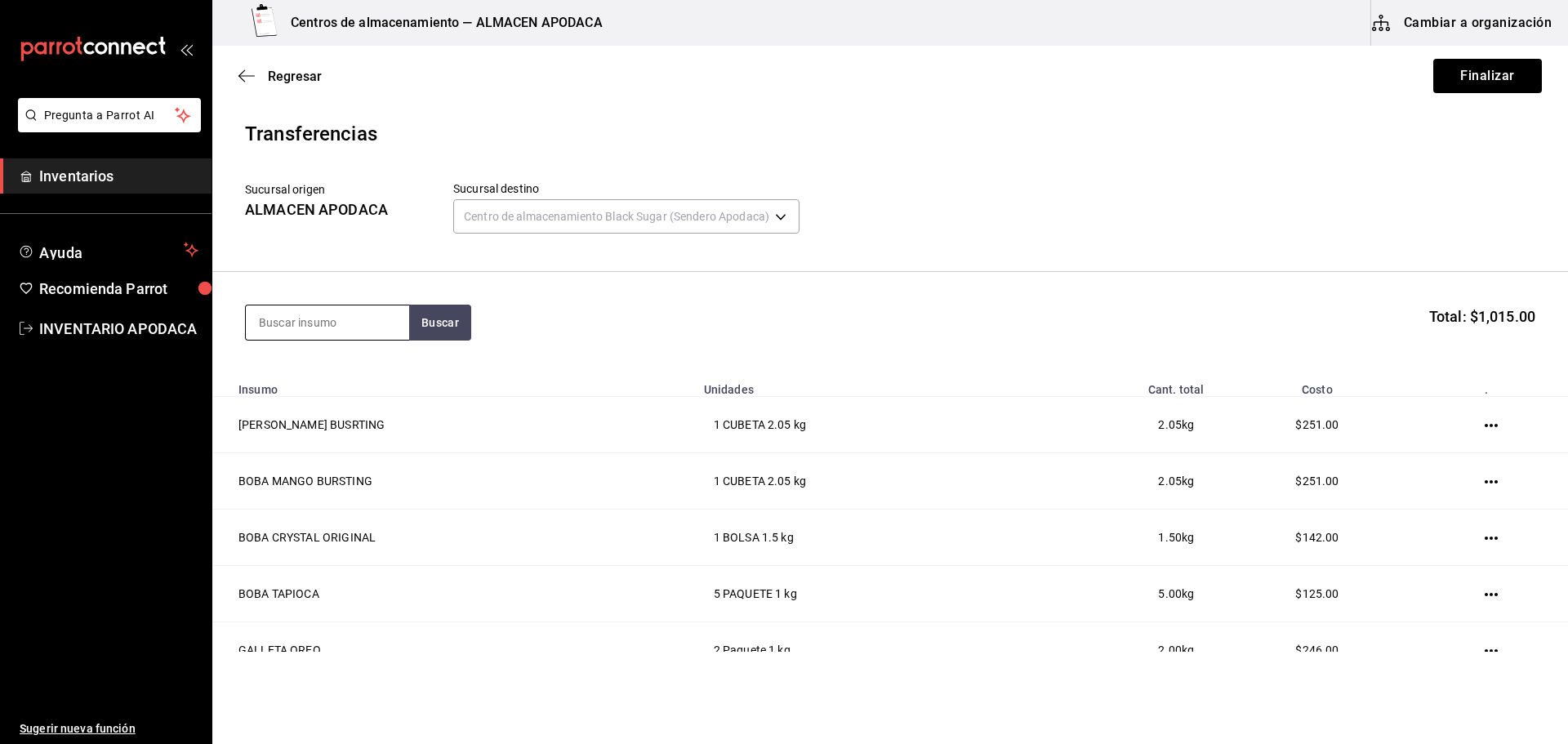
click at [357, 311] on input at bounding box center [327, 323] width 163 height 35
click at [348, 416] on div "PAQUETE - [PERSON_NAME]" at bounding box center [327, 417] width 137 height 35
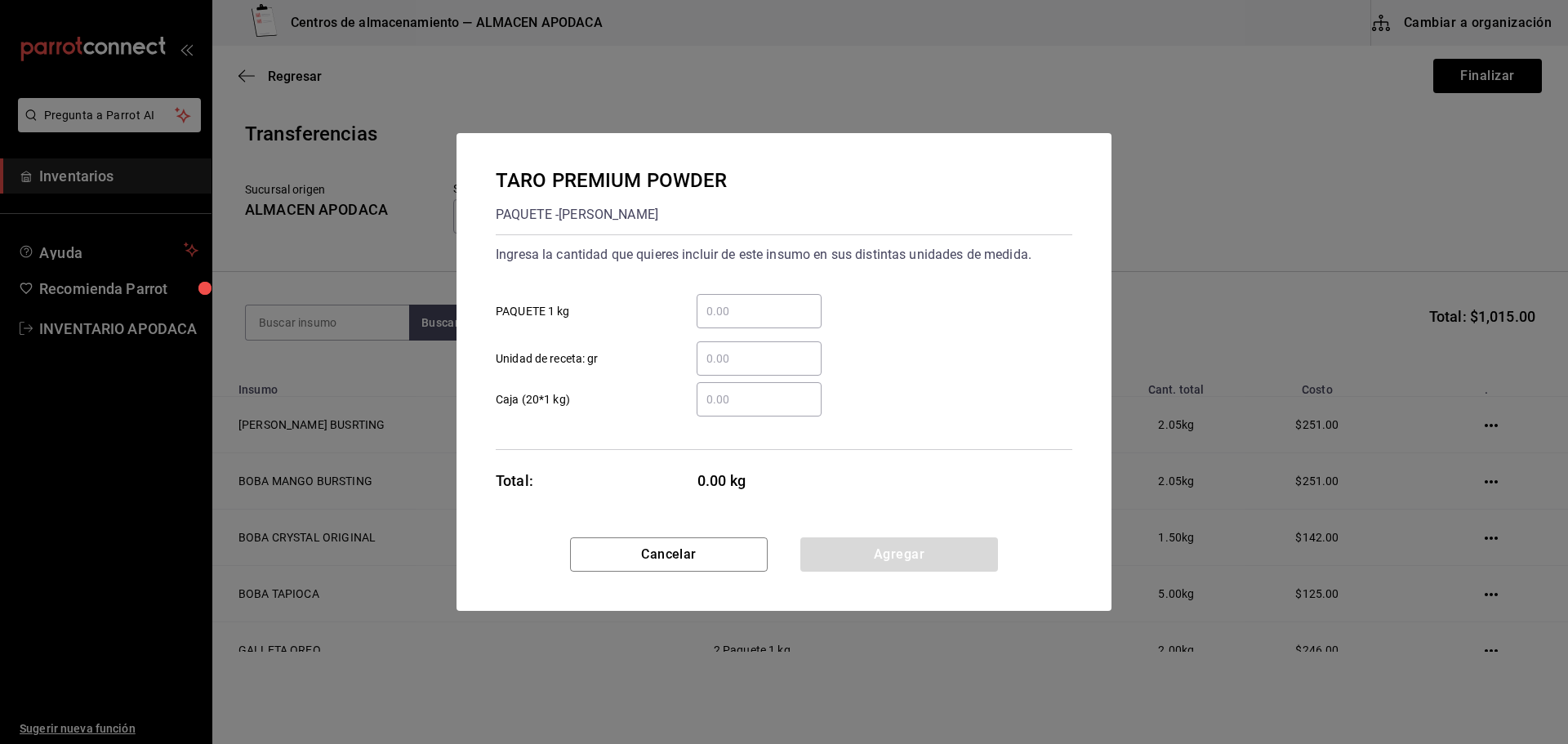
click at [709, 325] on div "​" at bounding box center [759, 311] width 125 height 35
click at [709, 321] on input "​ PAQUETE 1 kg" at bounding box center [759, 311] width 125 height 20
click at [850, 567] on button "Agregar" at bounding box center [898, 554] width 198 height 35
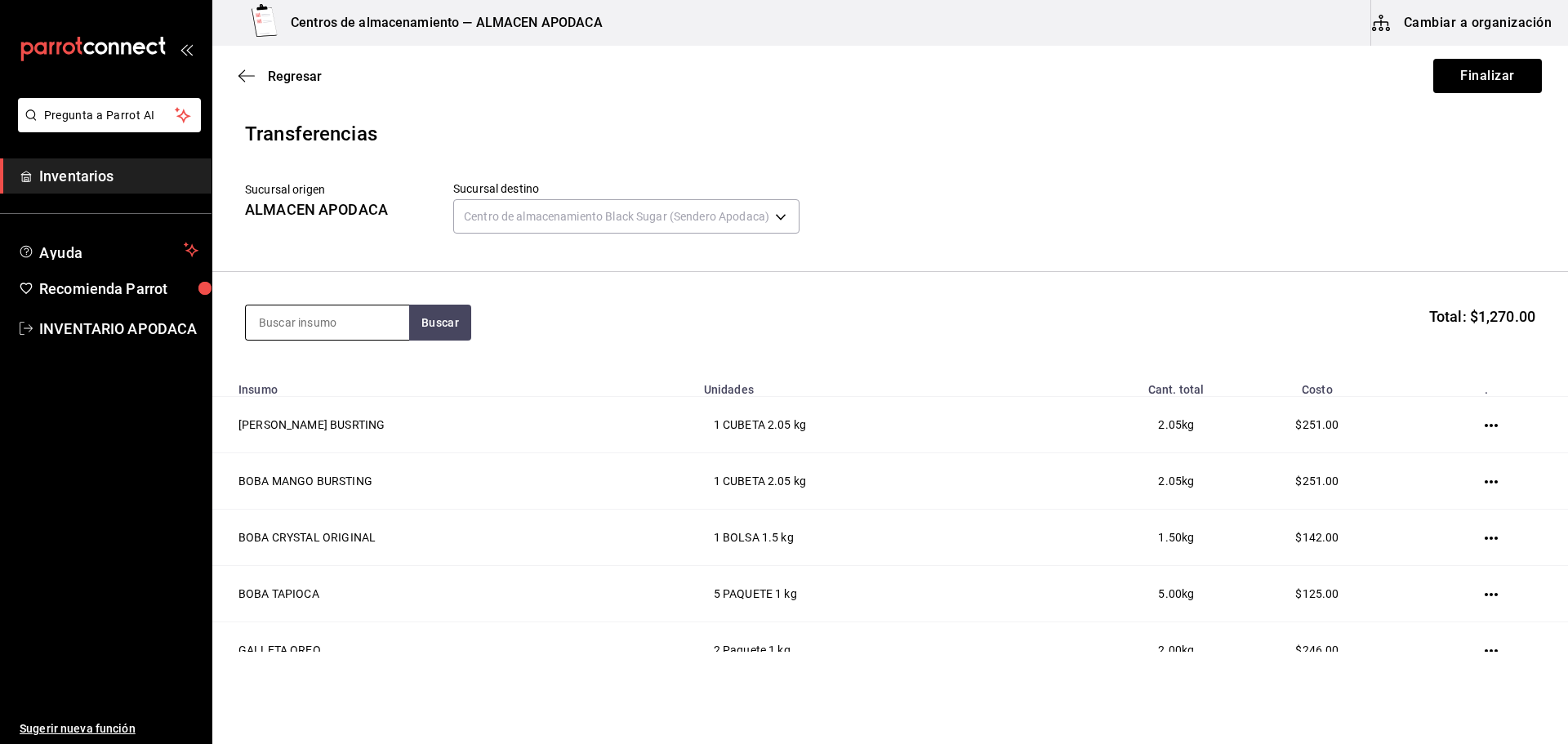
click at [386, 311] on input at bounding box center [327, 323] width 163 height 35
click at [365, 357] on div "CHAMOY SYRUP BOTELLA - ETRUSCA" at bounding box center [327, 378] width 163 height 63
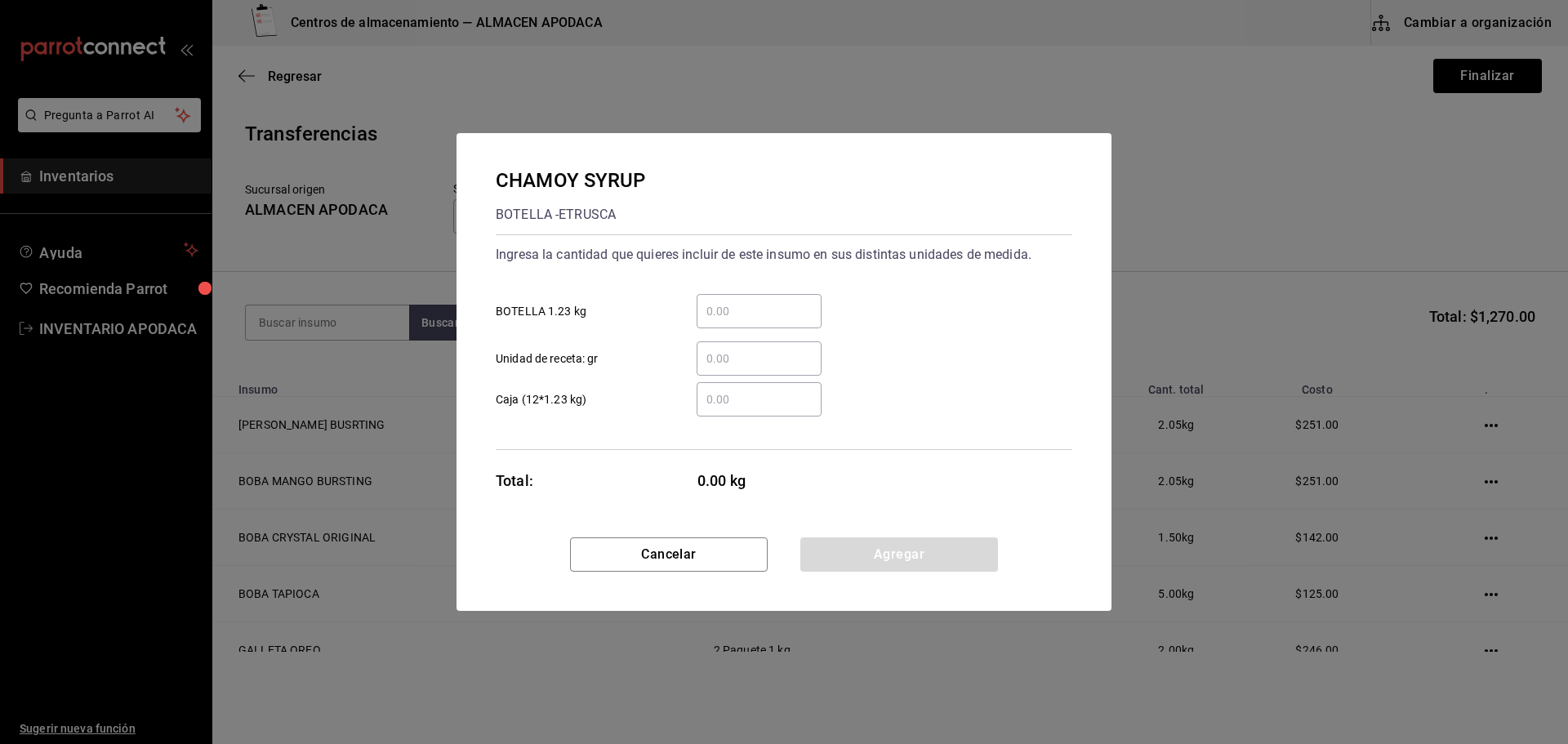
click at [730, 299] on div "​" at bounding box center [759, 311] width 125 height 35
click at [730, 301] on input "​ BOTELLA 1.23 kg" at bounding box center [759, 311] width 125 height 20
click at [838, 534] on div "CHAMOY SYRUP BOTELLA - ETRUSCA Ingresa la cantidad que quieres incluir de este …" at bounding box center [784, 335] width 655 height 404
click at [828, 550] on button "Agregar" at bounding box center [898, 554] width 198 height 35
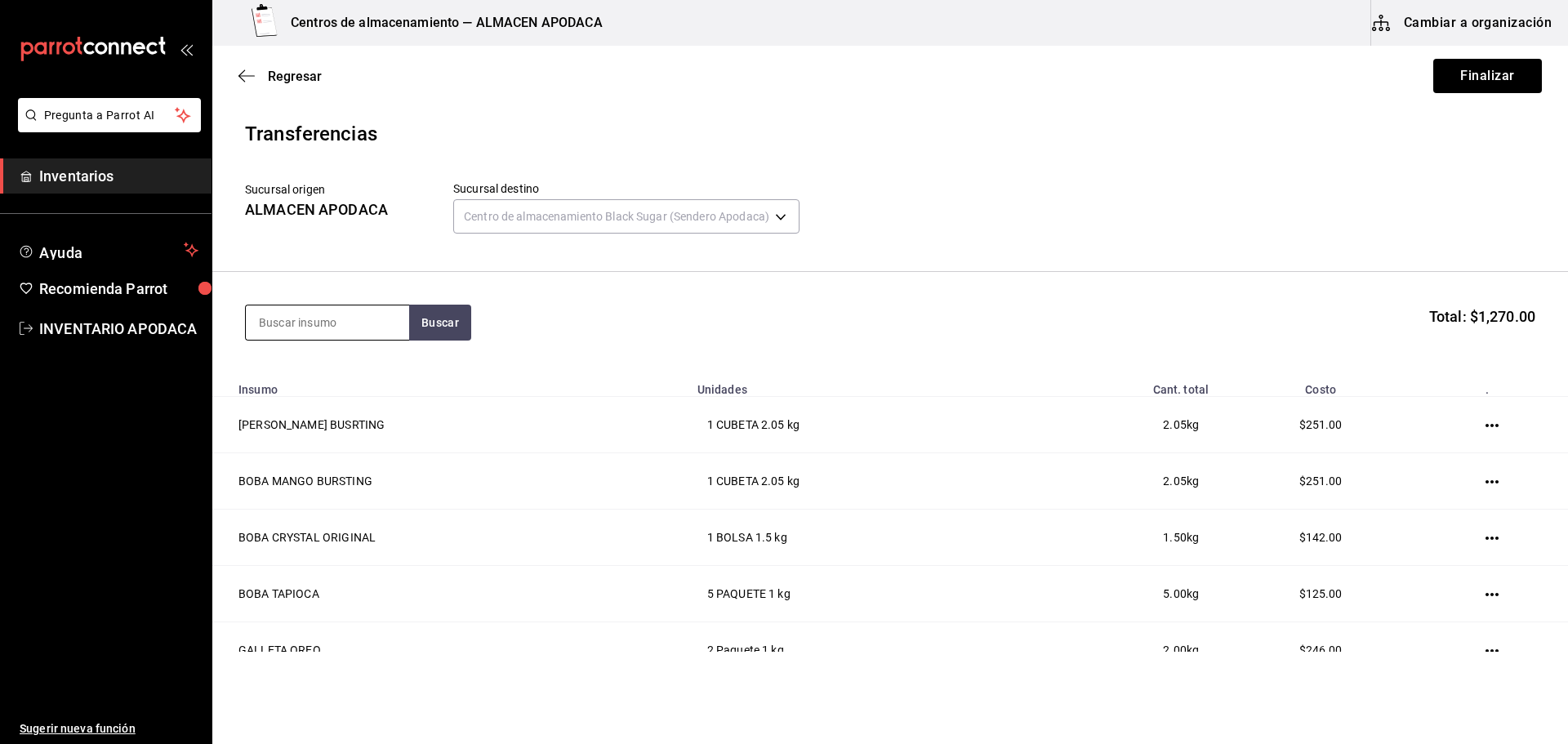
click at [343, 317] on input at bounding box center [327, 323] width 163 height 35
click at [354, 360] on div "PASSION FRUIT SYRUP" at bounding box center [327, 380] width 137 height 39
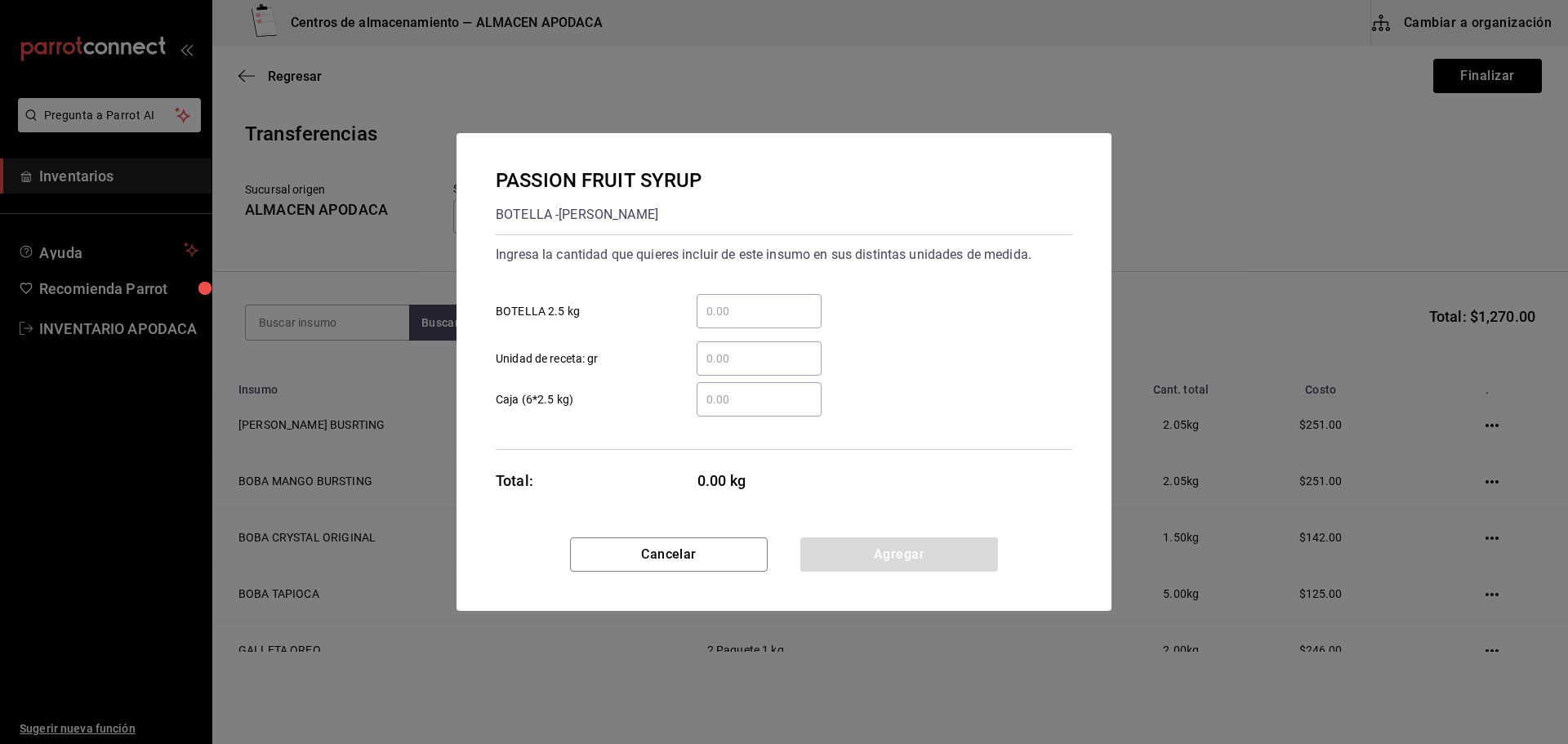
click at [734, 325] on div "​" at bounding box center [759, 311] width 125 height 35
click at [734, 321] on input "​ BOTELLA 2.5 kg" at bounding box center [759, 311] width 125 height 20
click at [867, 545] on button "Agregar" at bounding box center [898, 554] width 198 height 35
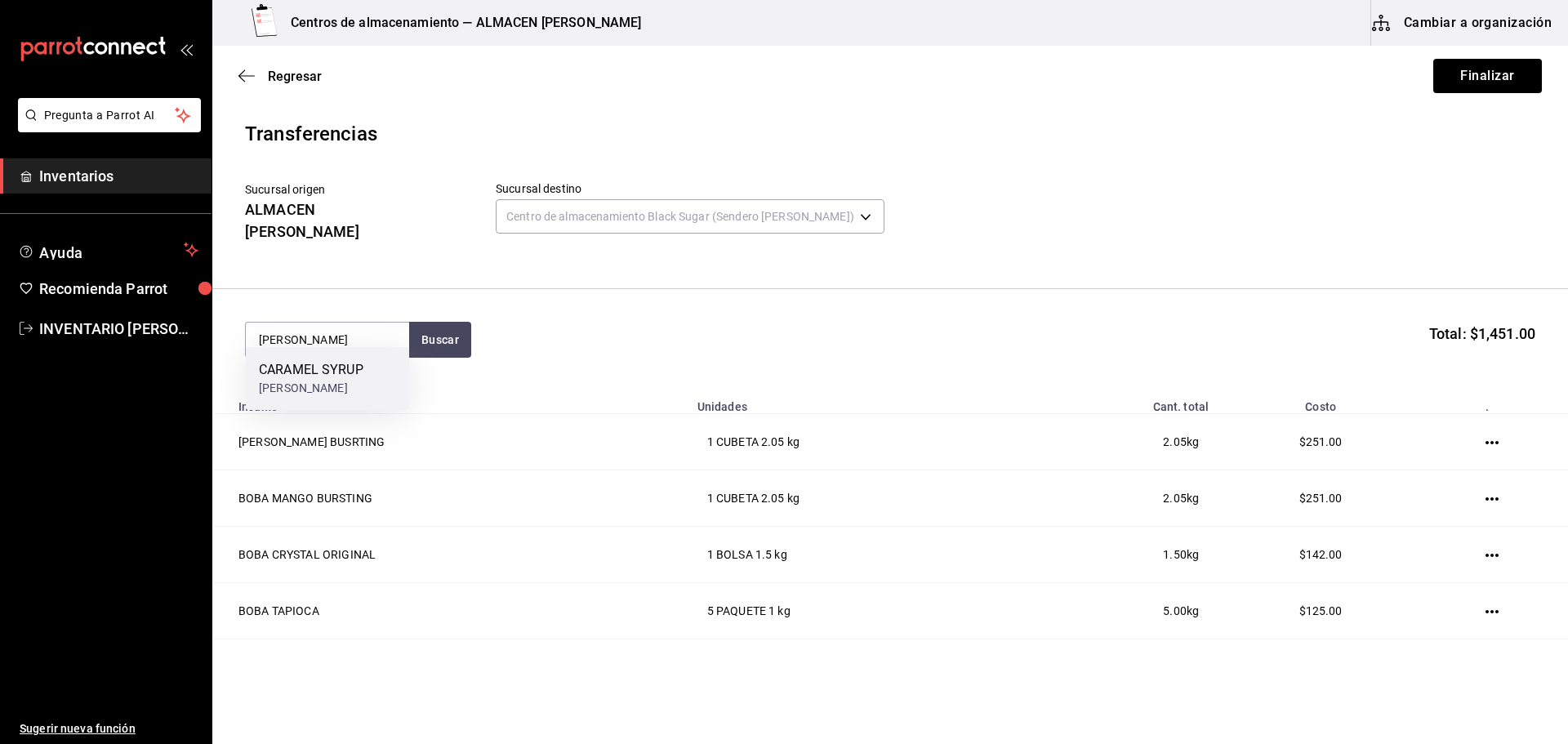
click at [337, 372] on div "CARAMEL SYRUP" at bounding box center [310, 370] width 104 height 20
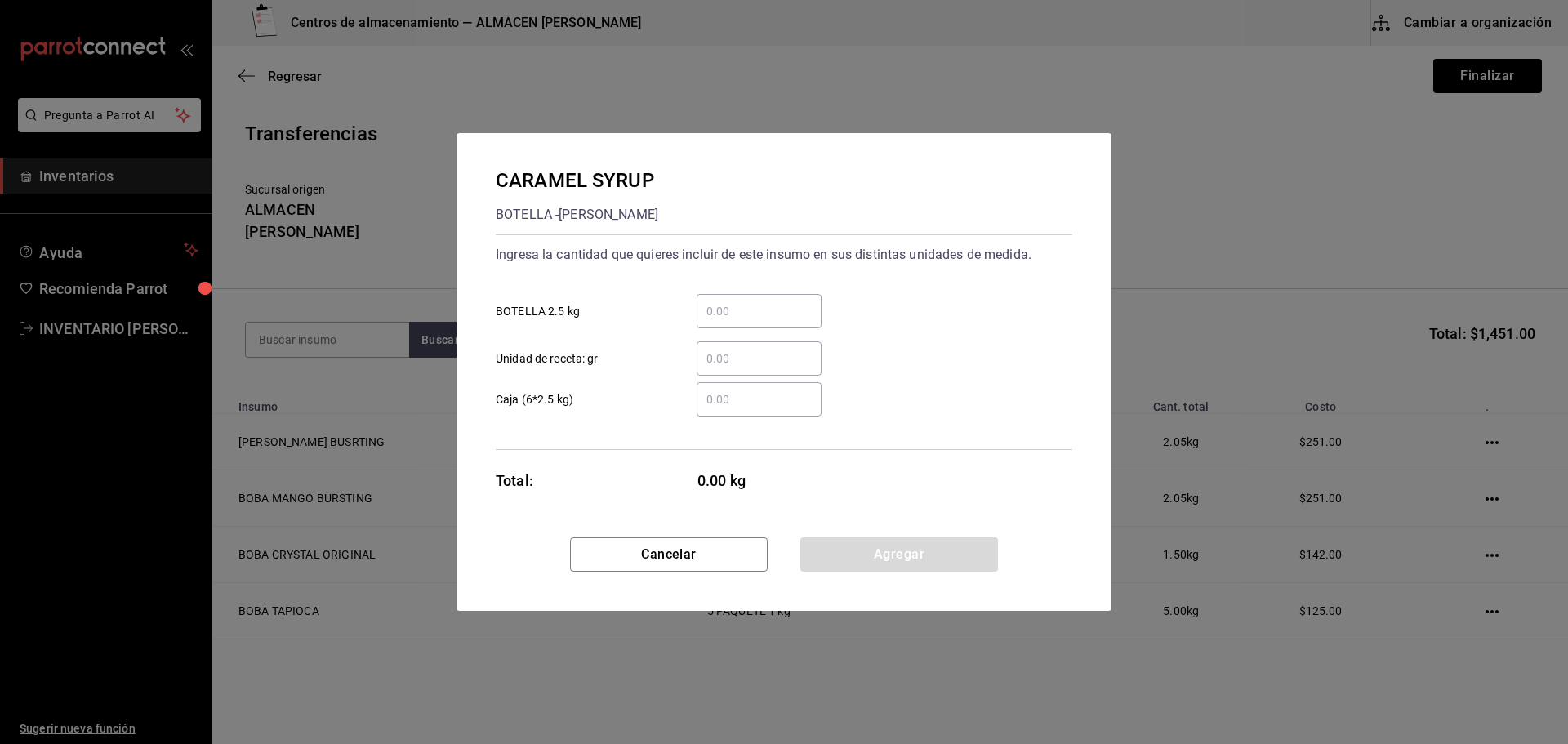
click at [737, 316] on input "​ BOTELLA 2.5 kg" at bounding box center [759, 311] width 125 height 20
type input "1"
click at [889, 571] on button "Agregar" at bounding box center [898, 554] width 198 height 35
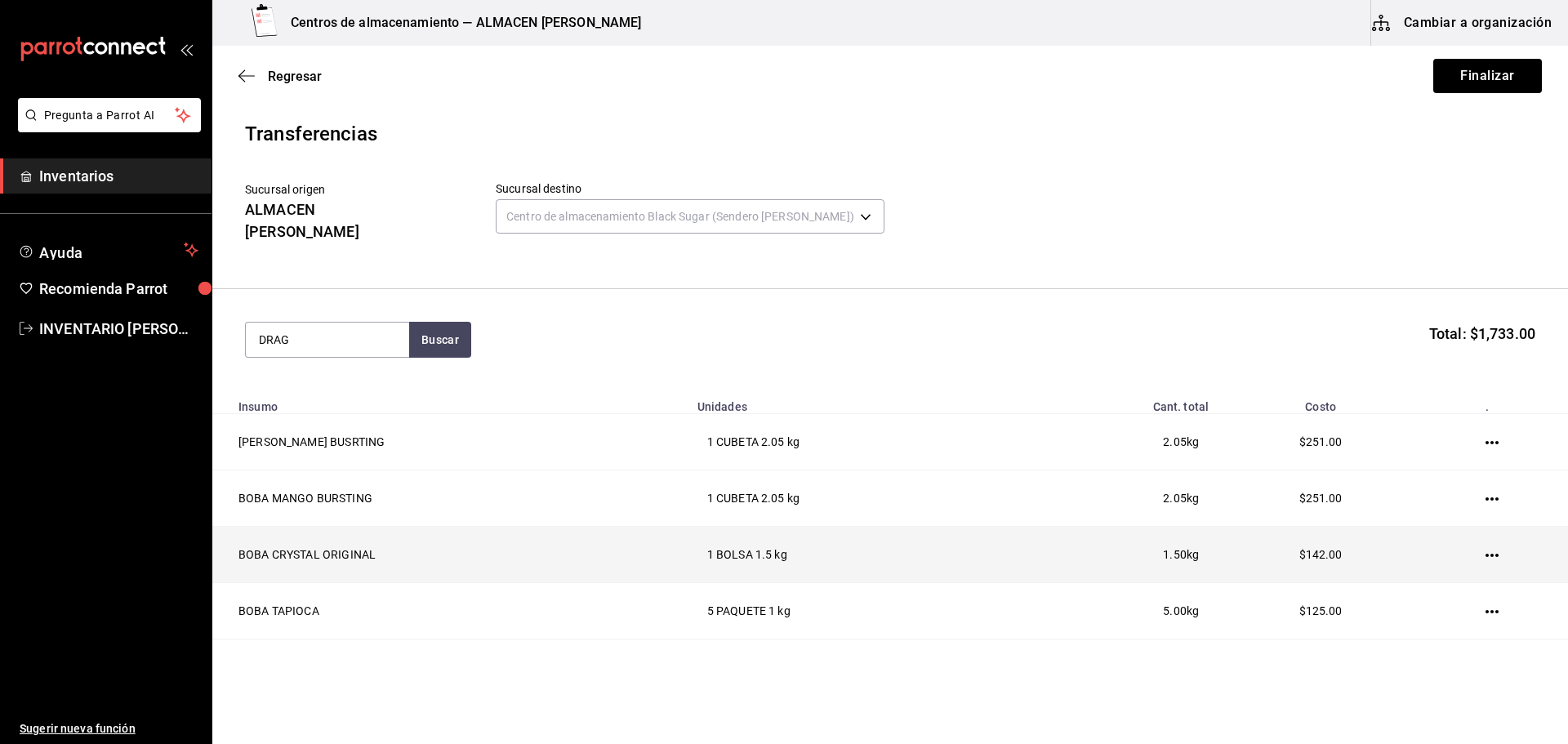
type input "DRAG"
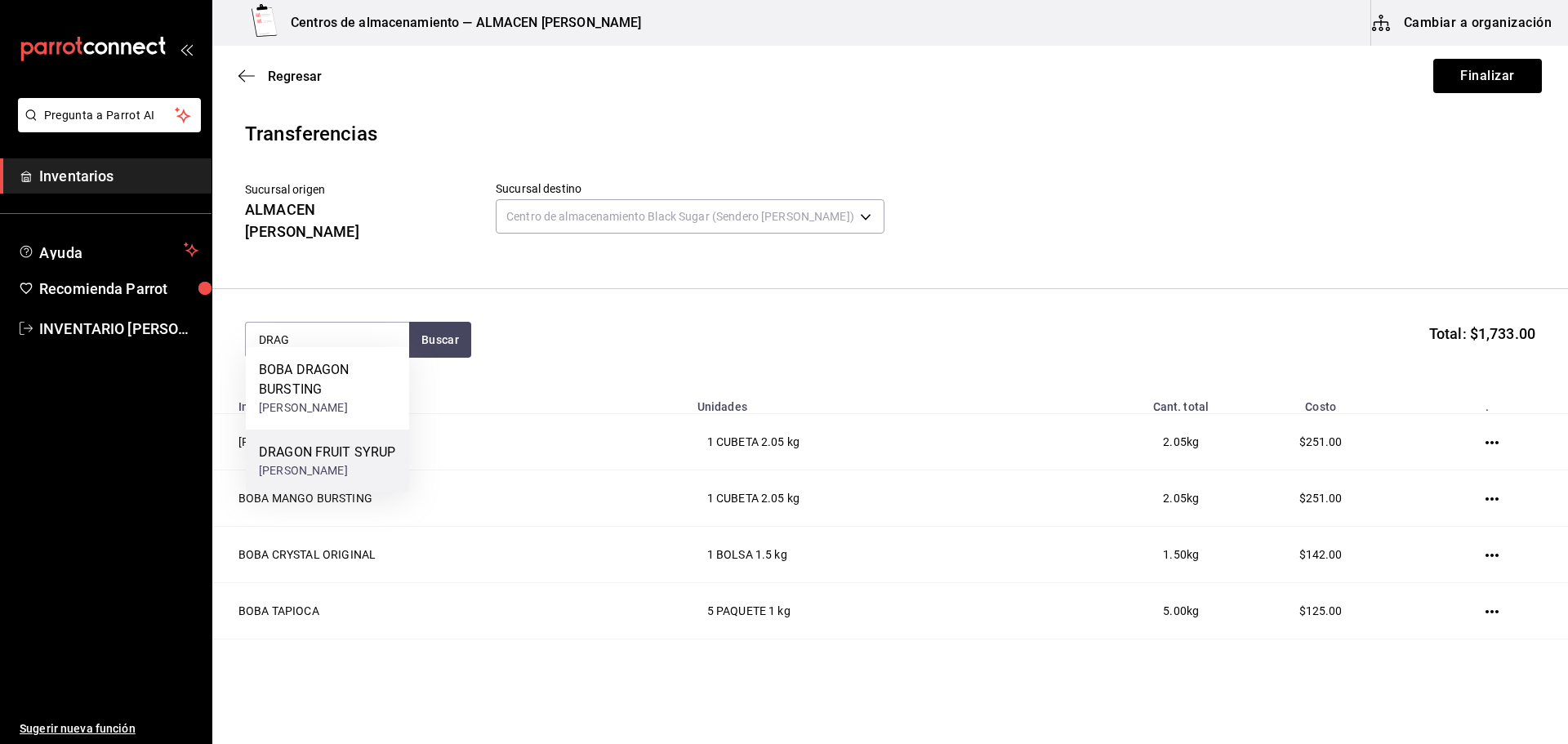
click at [381, 462] on div "DRAGON FRUIT SYRUP Botella - bossen" at bounding box center [326, 461] width 136 height 37
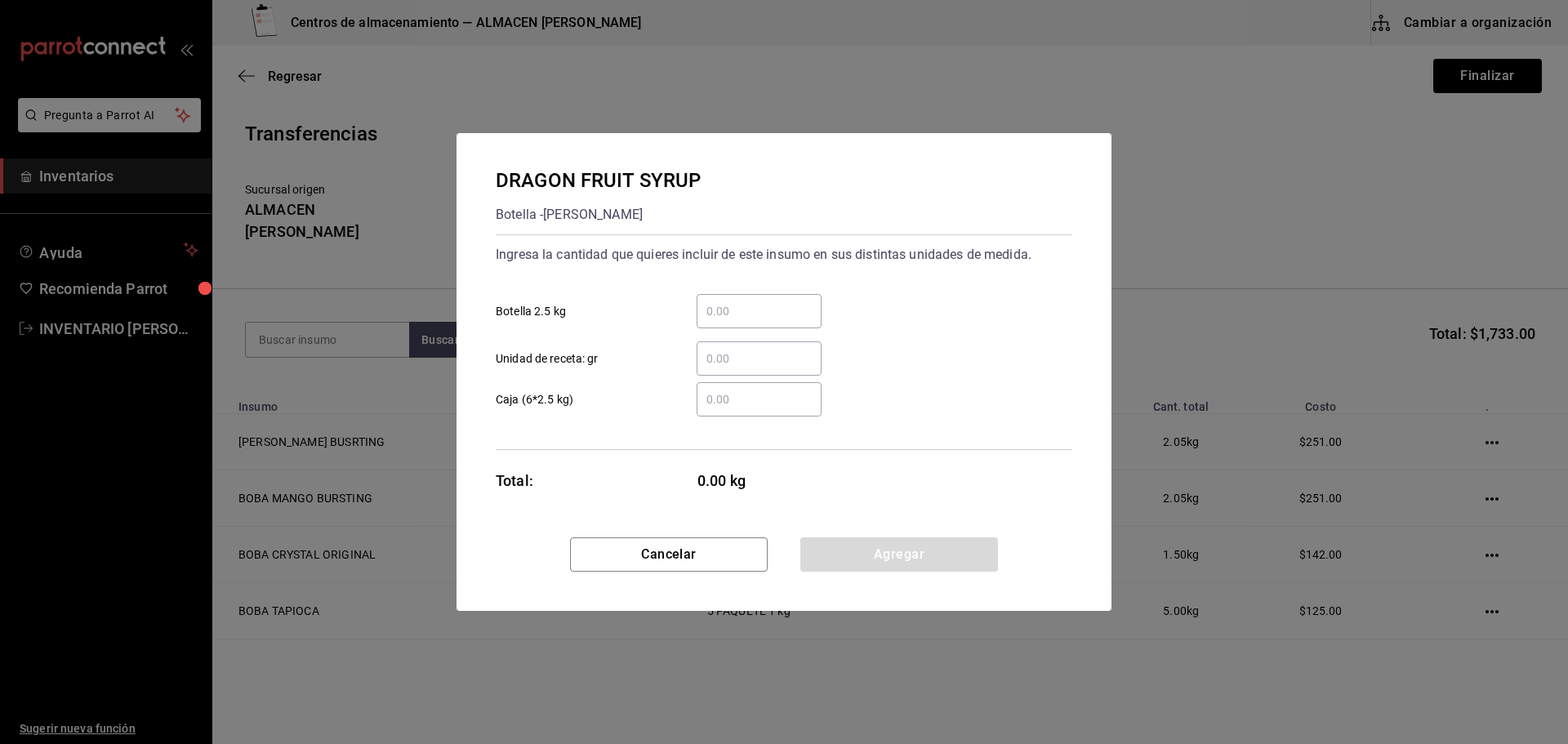
click at [739, 305] on input "​ Botella 2.5 kg" at bounding box center [759, 311] width 125 height 20
type input "1"
drag, startPoint x: 845, startPoint y: 541, endPoint x: 822, endPoint y: 537, distance: 23.3
click at [845, 541] on button "Agregar" at bounding box center [898, 554] width 198 height 35
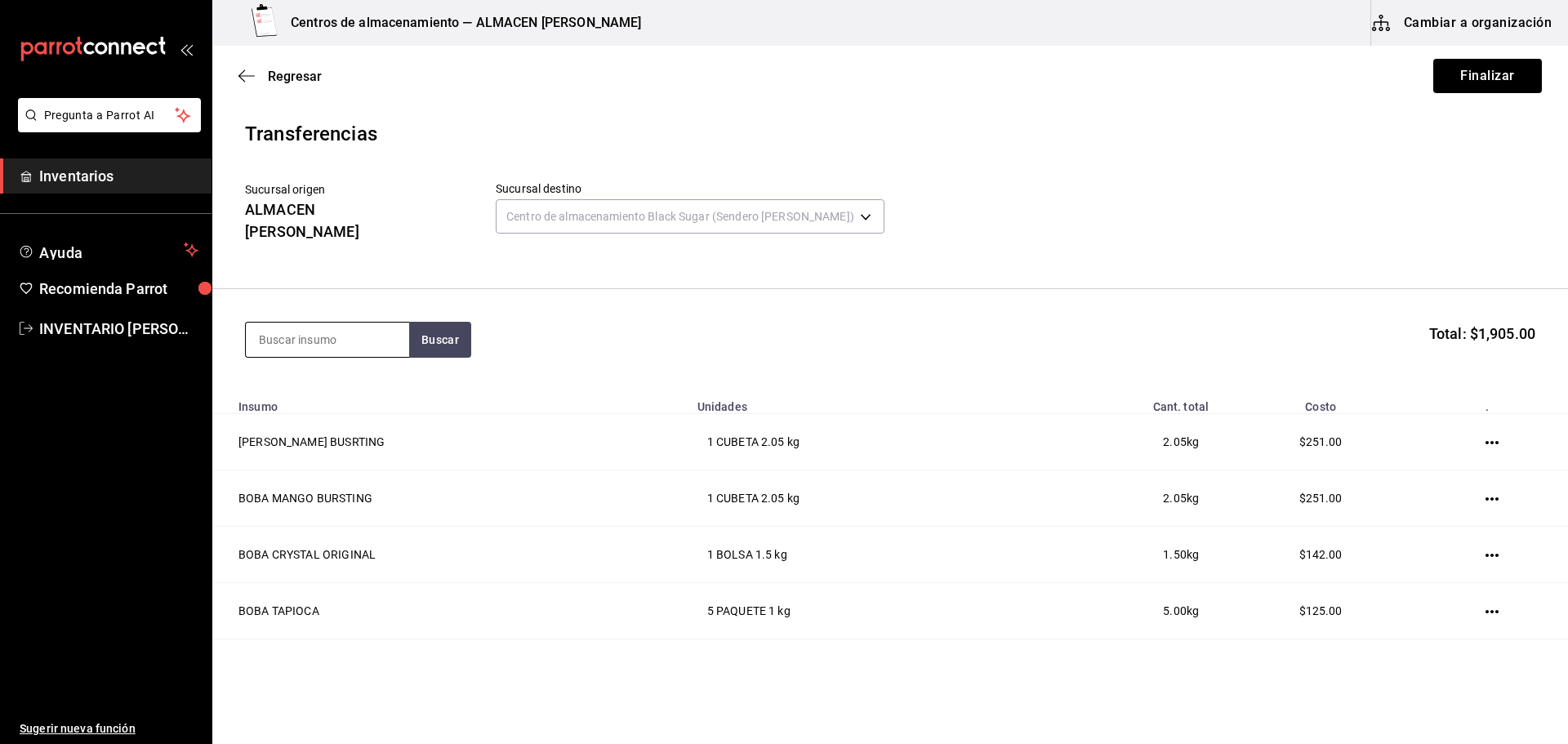
click at [339, 323] on input at bounding box center [327, 340] width 163 height 35
type input "FRUC"
click at [332, 363] on div "JARABE FRUCTOSE" at bounding box center [317, 370] width 117 height 20
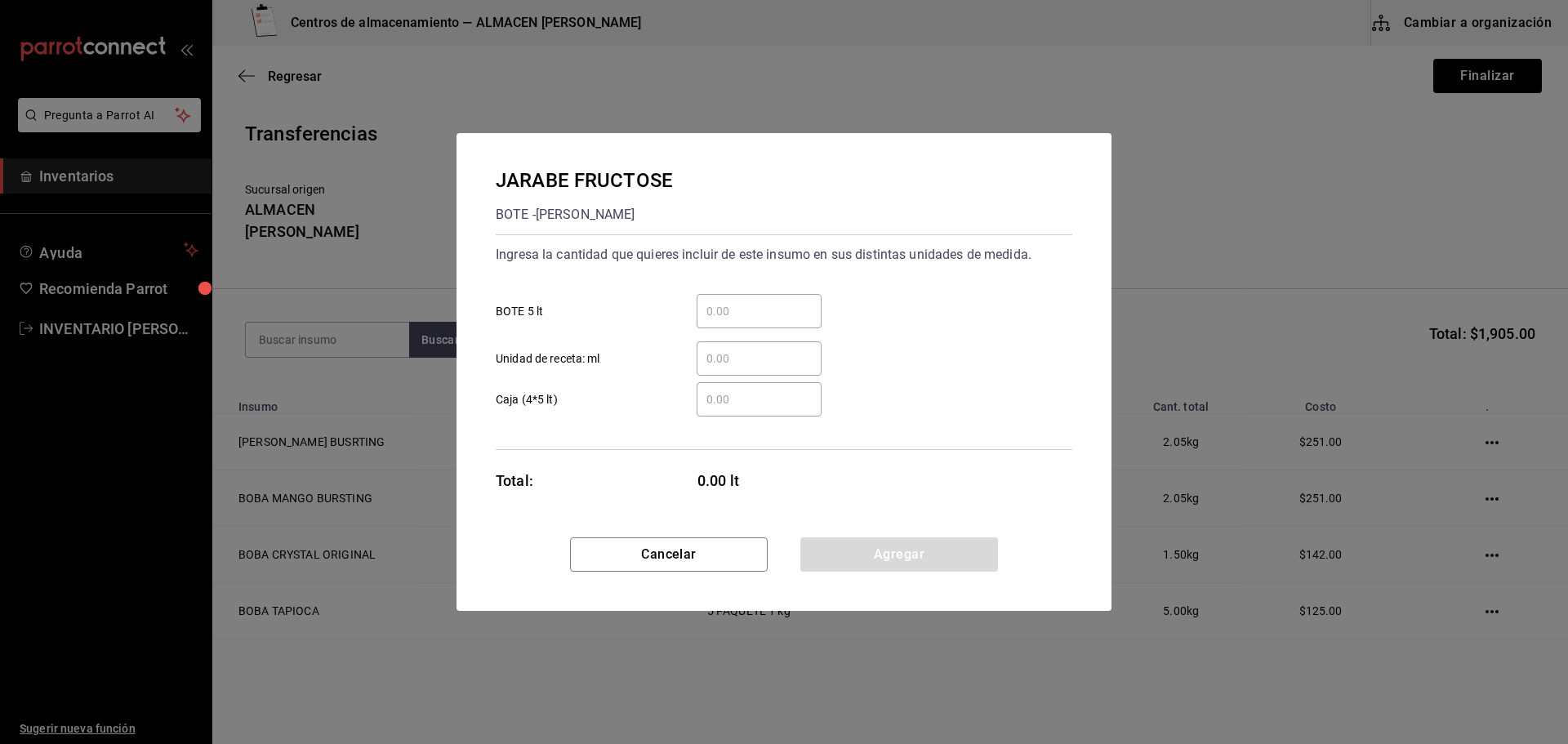
click at [726, 312] on input "​ BOTE 5 lt" at bounding box center [759, 311] width 125 height 20
type input "1"
click at [840, 560] on button "Agregar" at bounding box center [898, 554] width 198 height 35
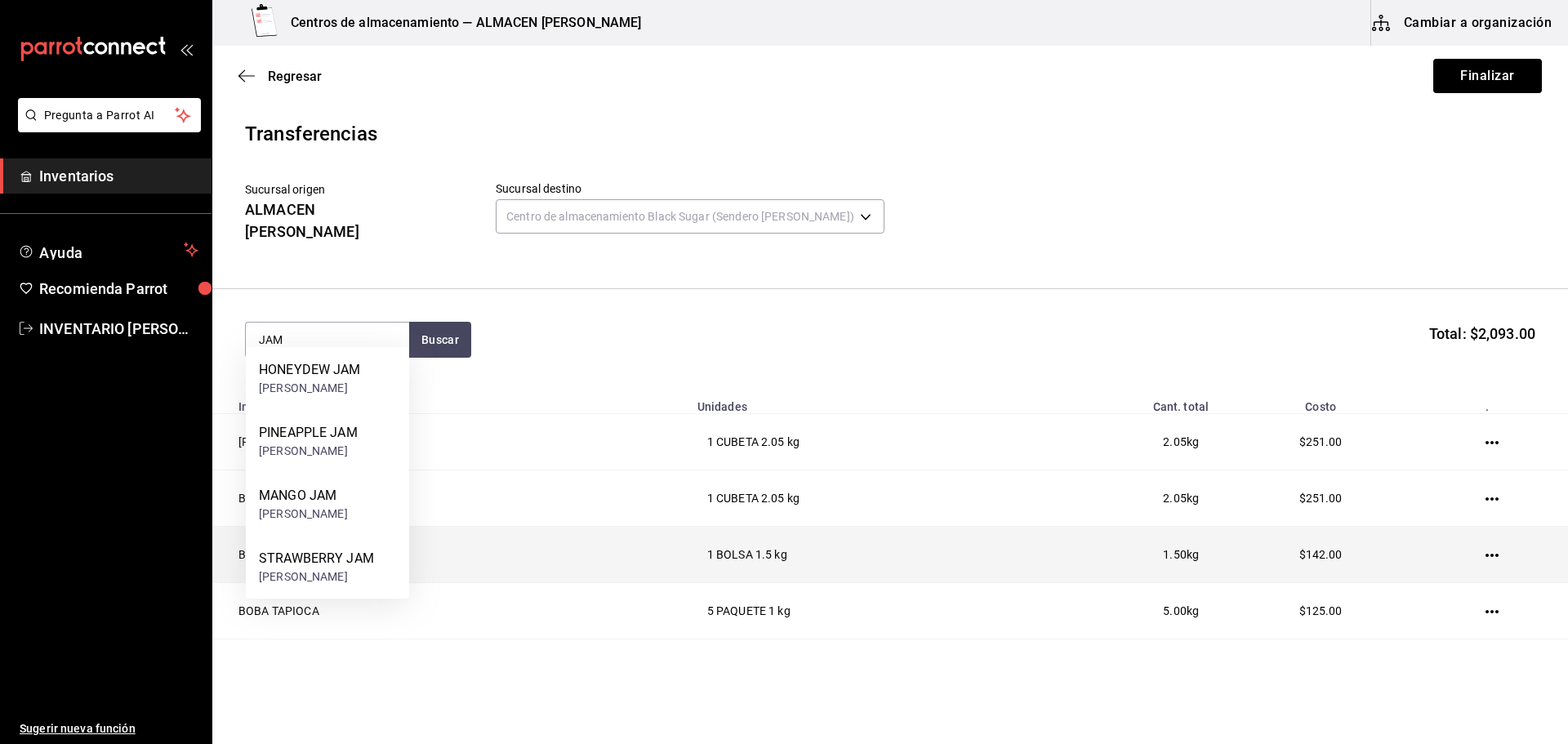
type input "JAM"
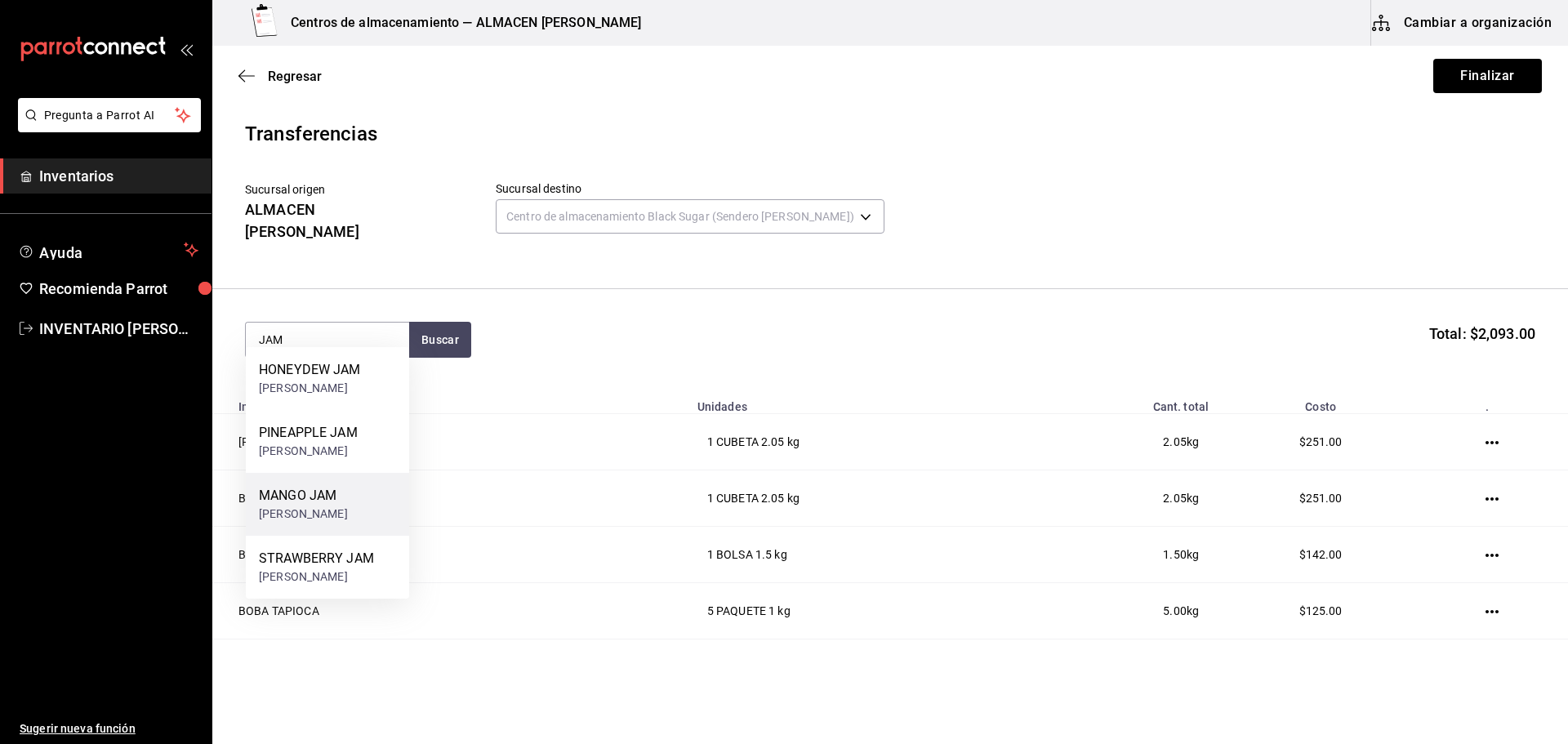
click at [305, 489] on div "MANGO JAM" at bounding box center [303, 495] width 89 height 20
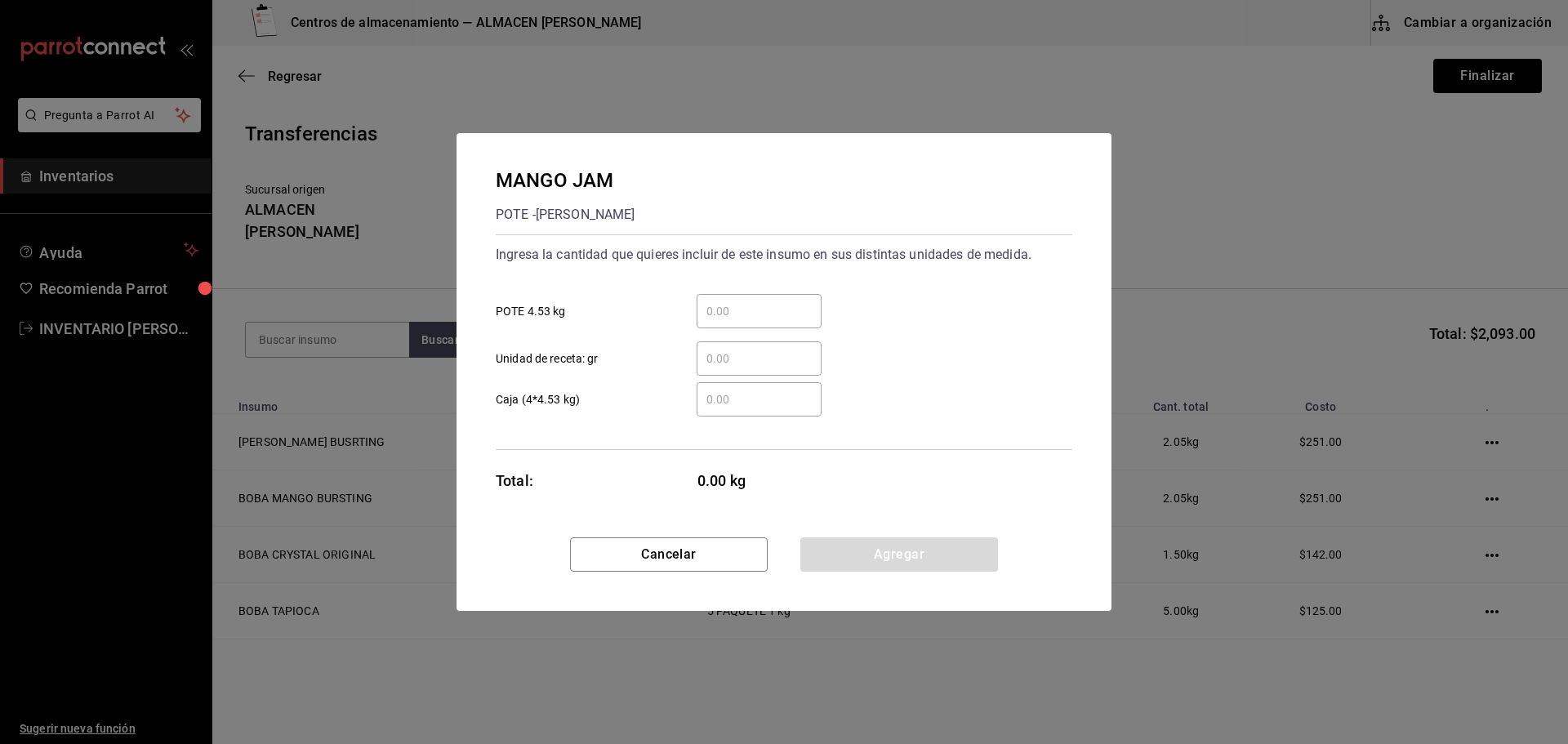
click at [716, 325] on div "​" at bounding box center [759, 311] width 125 height 35
click at [716, 321] on input "​ POTE 4.53 kg" at bounding box center [759, 311] width 125 height 20
type input "1"
click at [866, 554] on button "Agregar" at bounding box center [898, 554] width 198 height 35
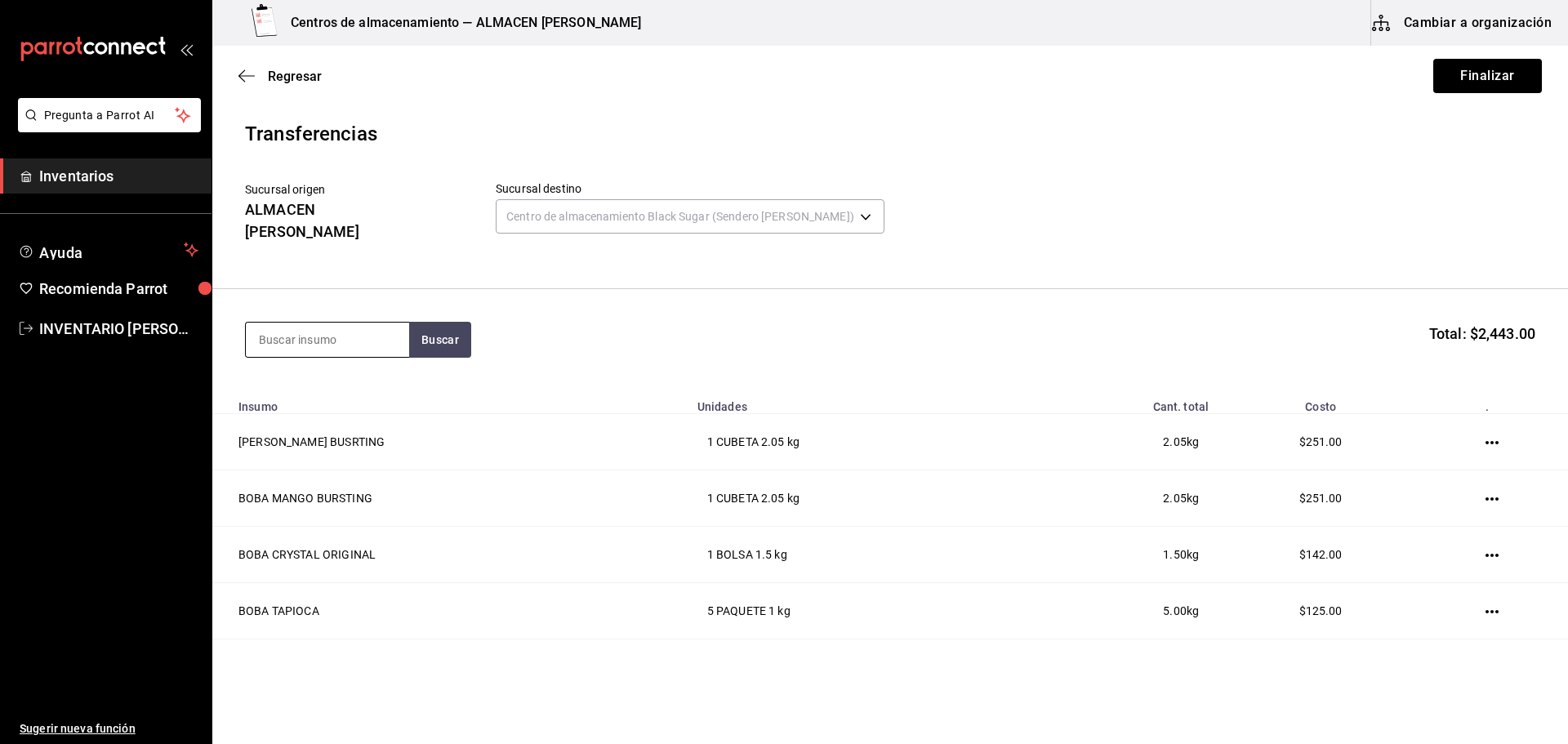
click at [331, 323] on input at bounding box center [327, 340] width 163 height 35
type input "JAM"
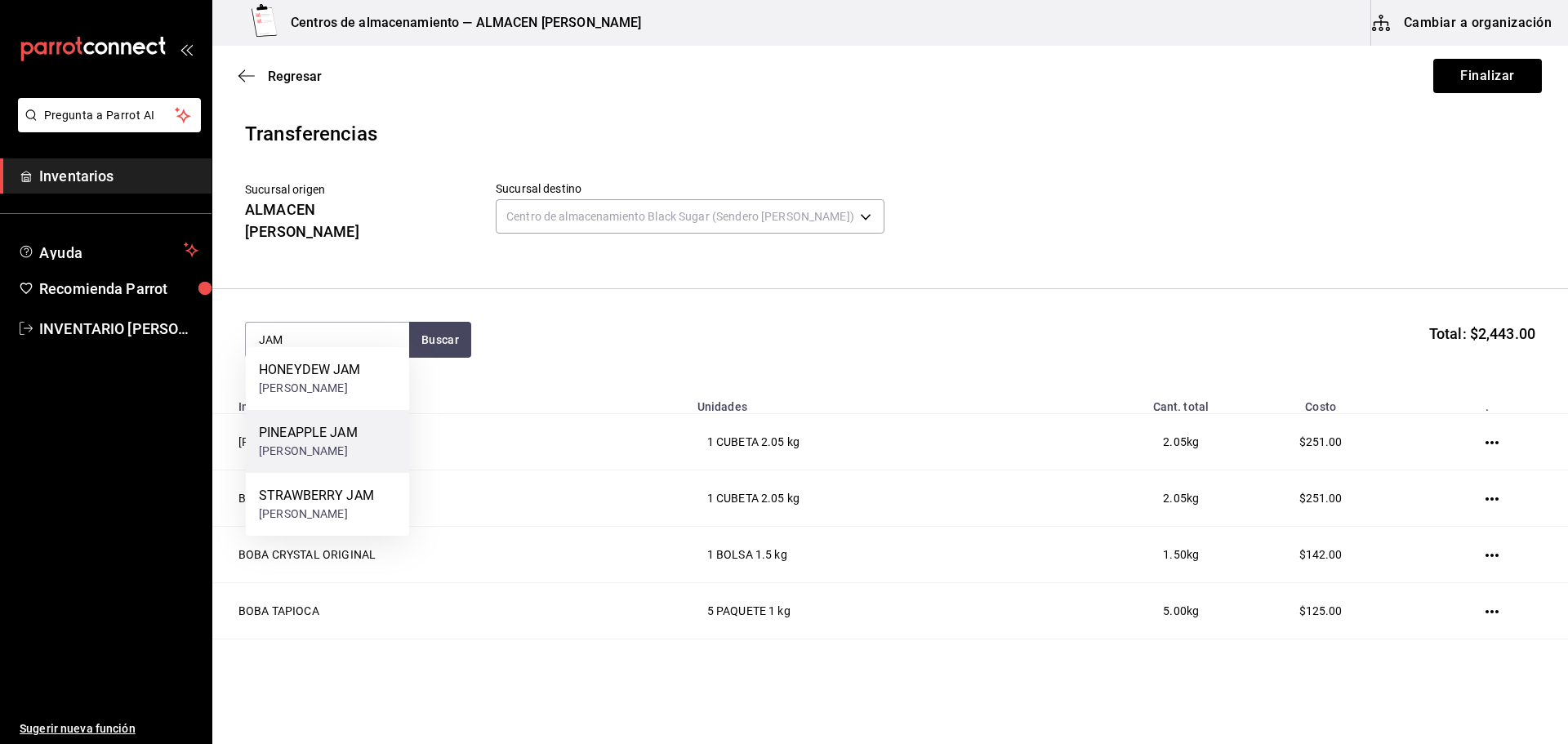
click at [326, 439] on div "PINEAPPLE JAM" at bounding box center [308, 433] width 98 height 20
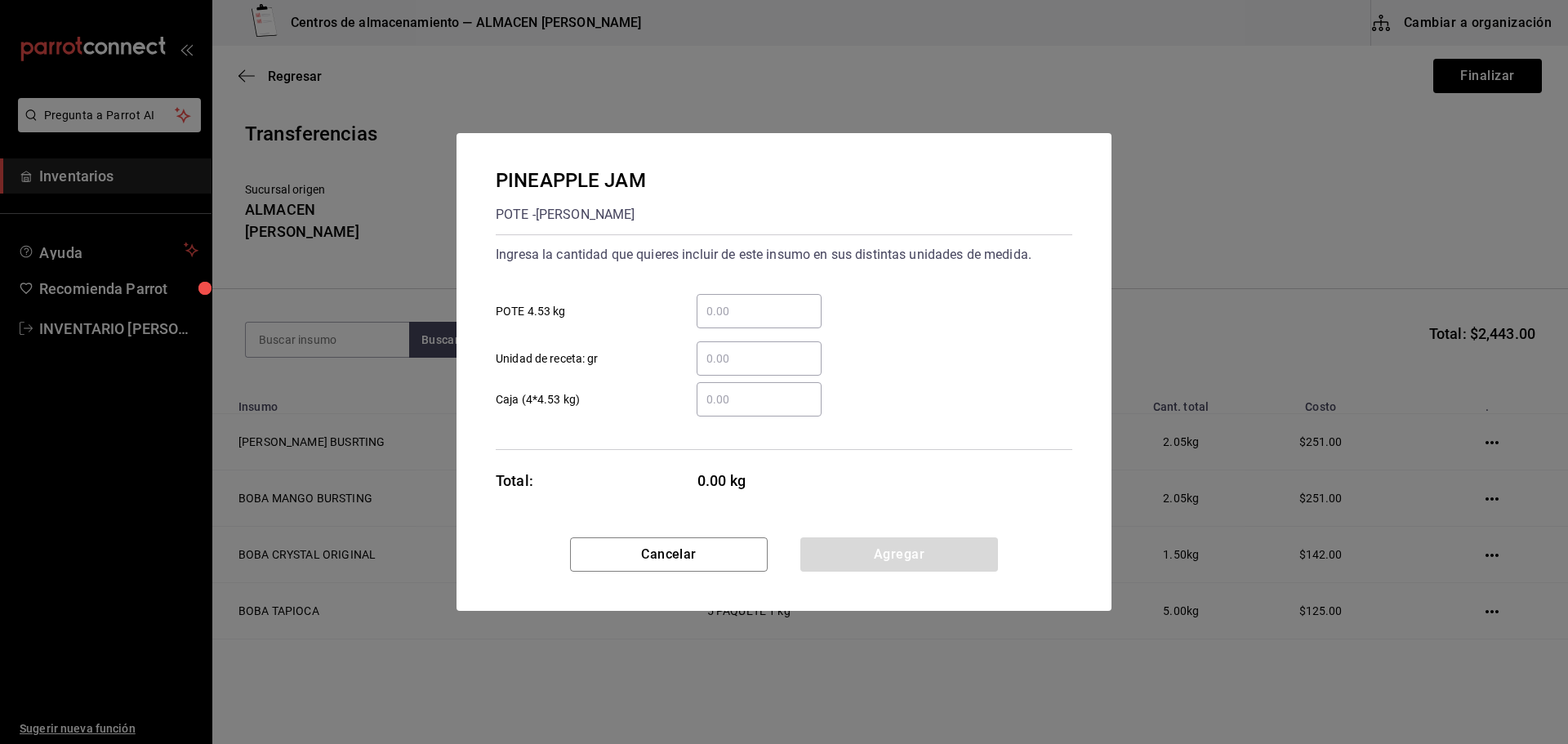
click at [738, 305] on input "​ POTE 4.53 kg" at bounding box center [759, 311] width 125 height 20
type input "1"
click at [850, 565] on button "Agregar" at bounding box center [898, 554] width 198 height 35
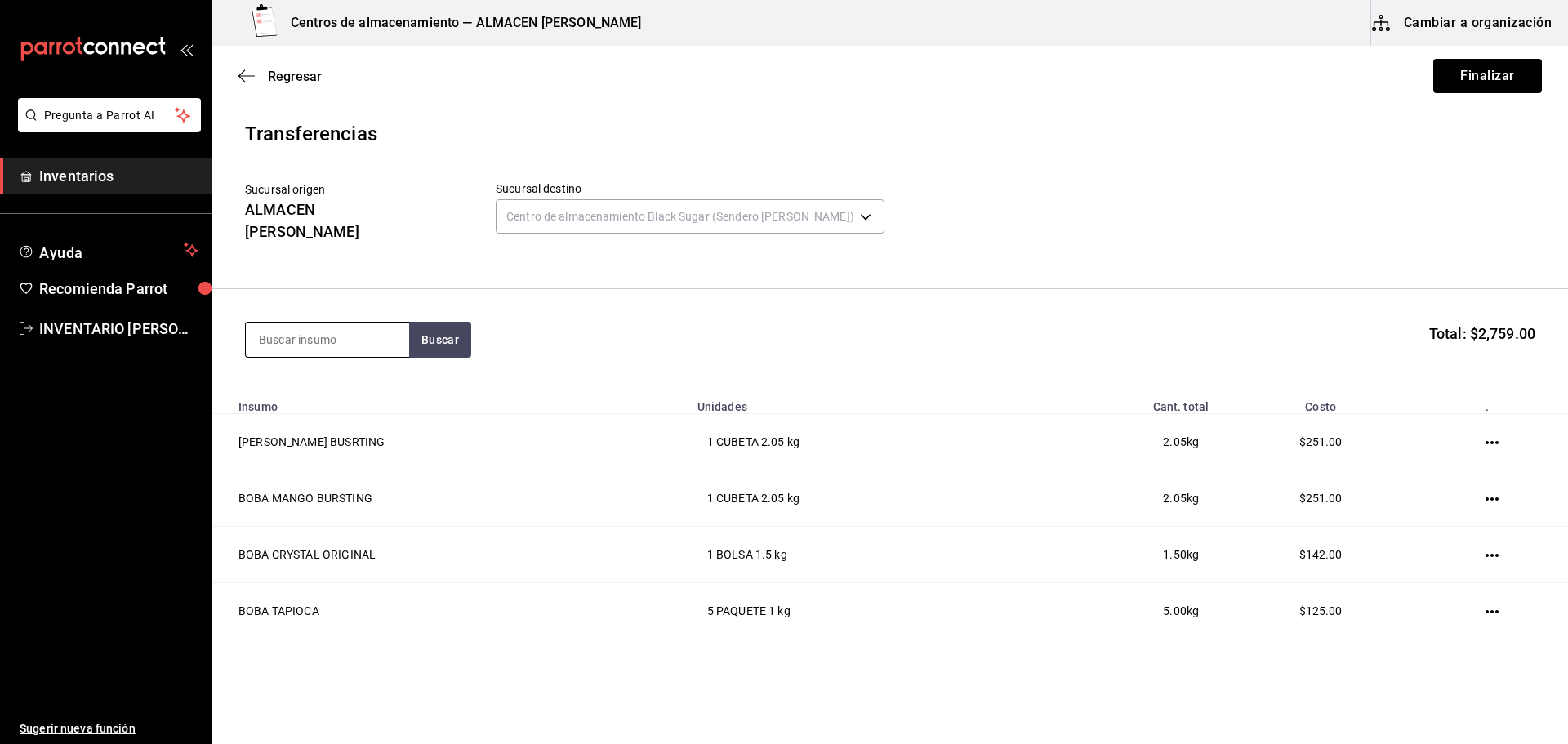
click at [369, 323] on input at bounding box center [327, 340] width 163 height 35
type input "POPO"
click at [356, 397] on div "PAQUETE - [PERSON_NAME]/LOKYO" at bounding box center [324, 388] width 131 height 17
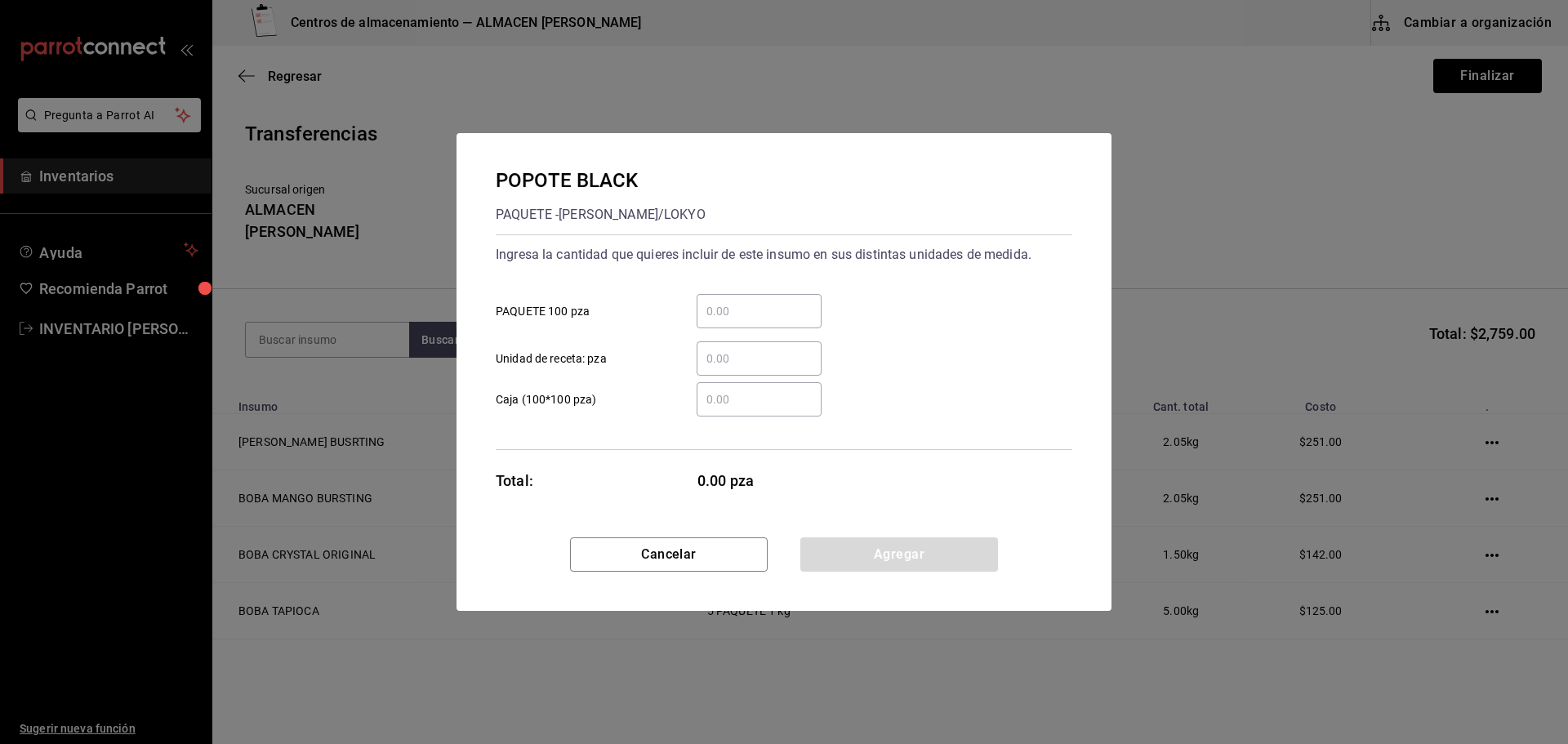
click at [749, 305] on input "​ PAQUETE 100 pza" at bounding box center [759, 311] width 125 height 20
type input "4"
drag, startPoint x: 833, startPoint y: 549, endPoint x: 821, endPoint y: 548, distance: 12.0
click at [833, 549] on button "Agregar" at bounding box center [898, 554] width 198 height 35
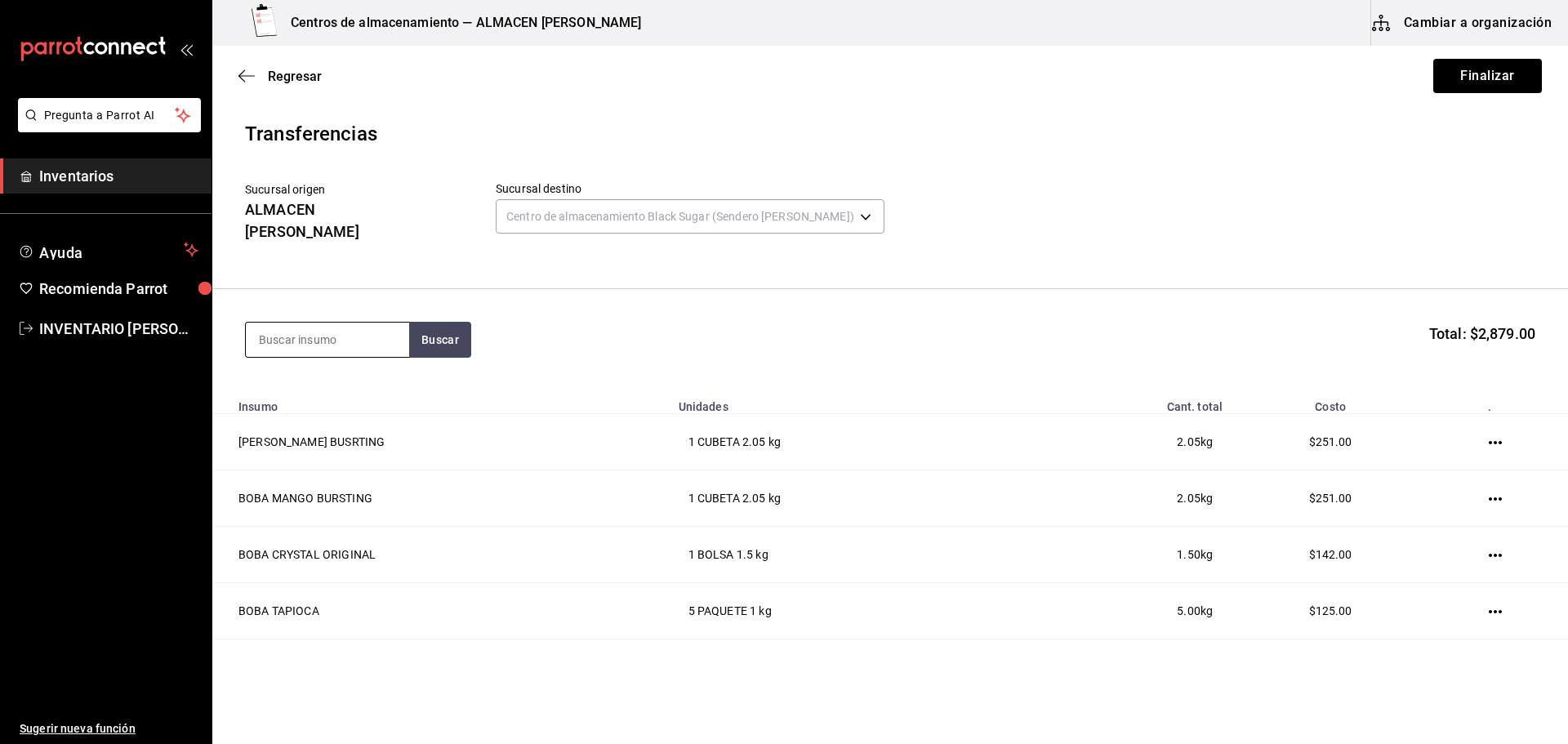
click at [330, 323] on input at bounding box center [327, 340] width 163 height 35
type input "SERVILL"
click at [324, 374] on div "SERVILLETA" at bounding box center [324, 370] width 131 height 20
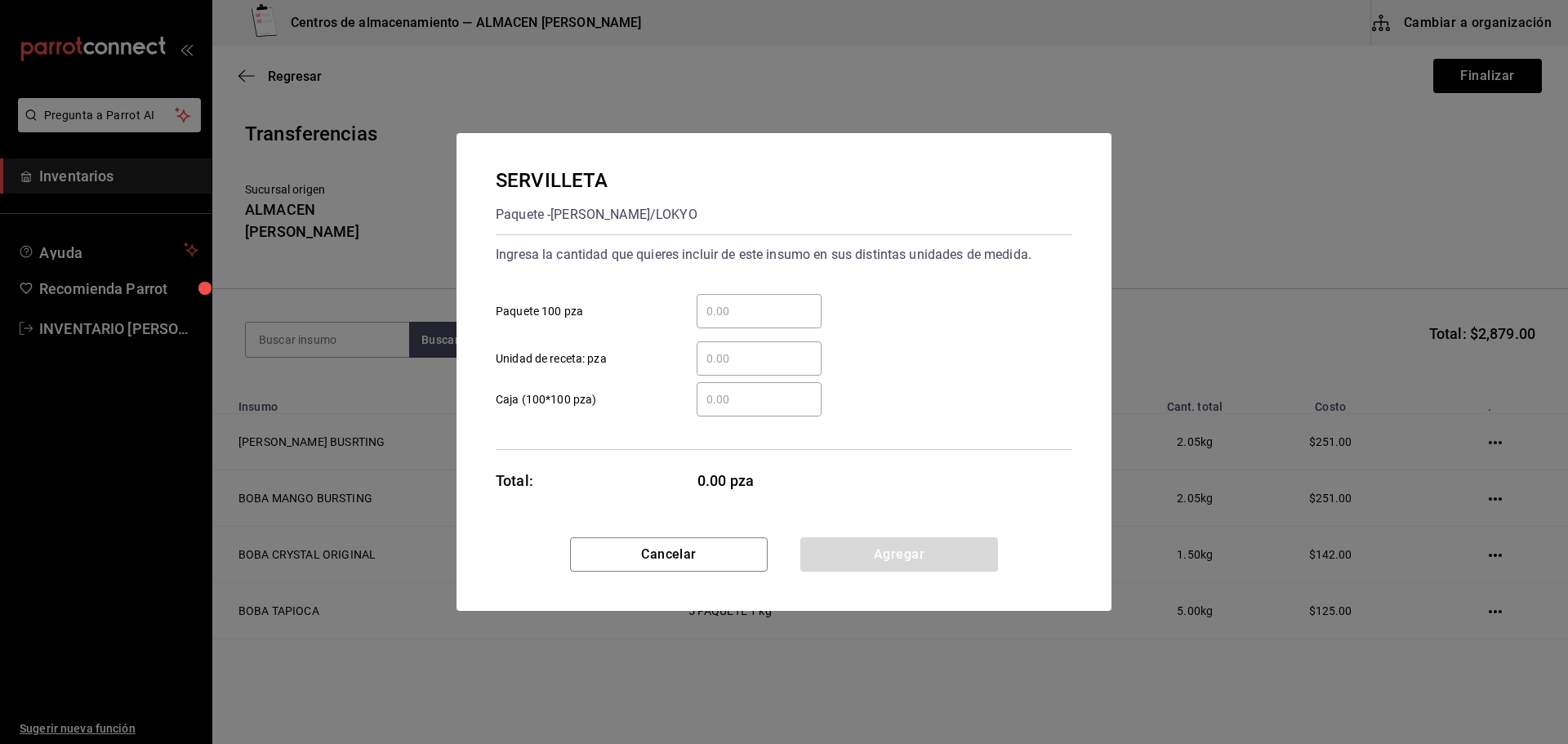
click at [785, 313] on input "​ Paquete 100 pza" at bounding box center [759, 311] width 125 height 20
type input "5"
click at [887, 561] on button "Agregar" at bounding box center [898, 554] width 198 height 35
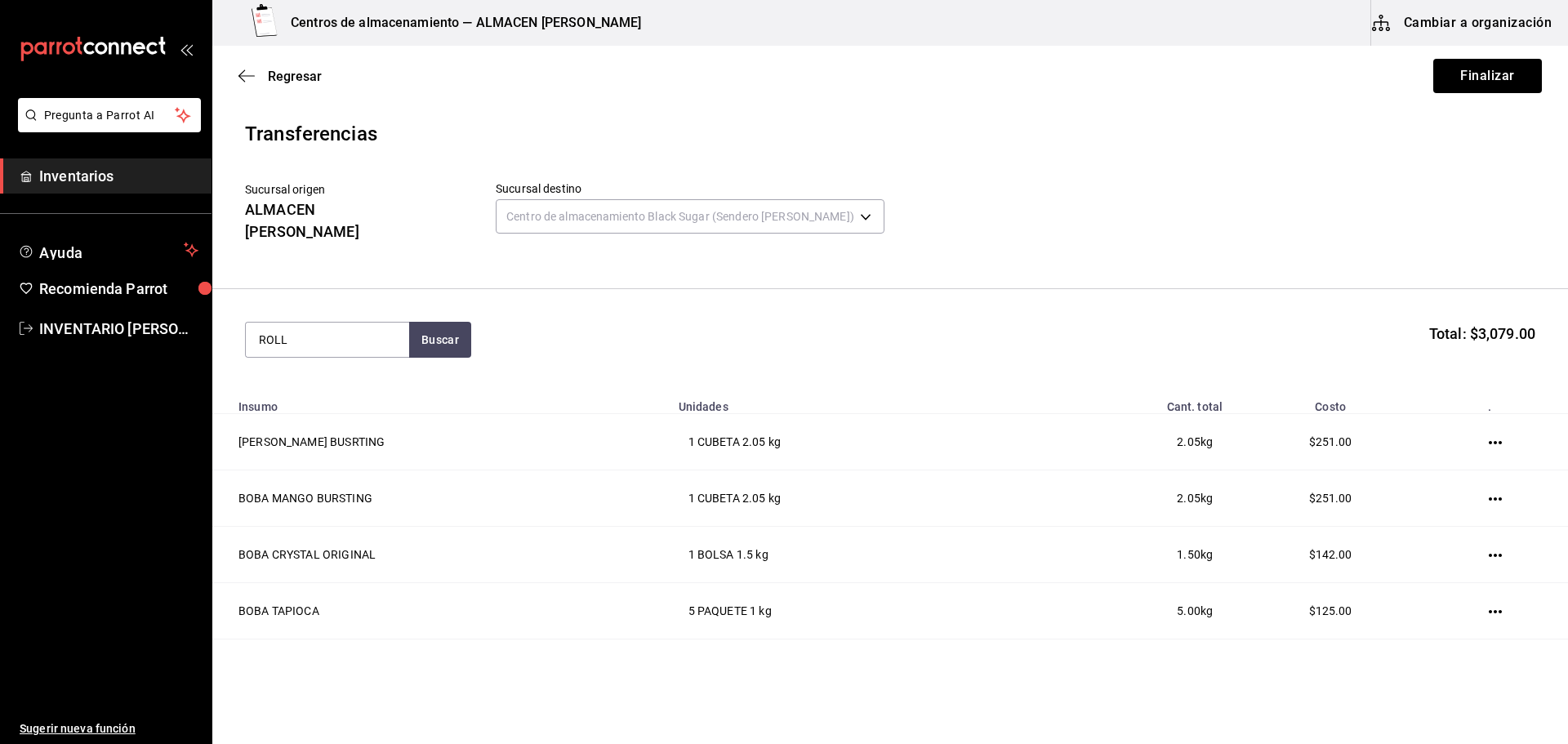
type input "ROLLO"
click at [312, 423] on div "ROLLO SELLADORA TAPA" at bounding box center [327, 443] width 137 height 39
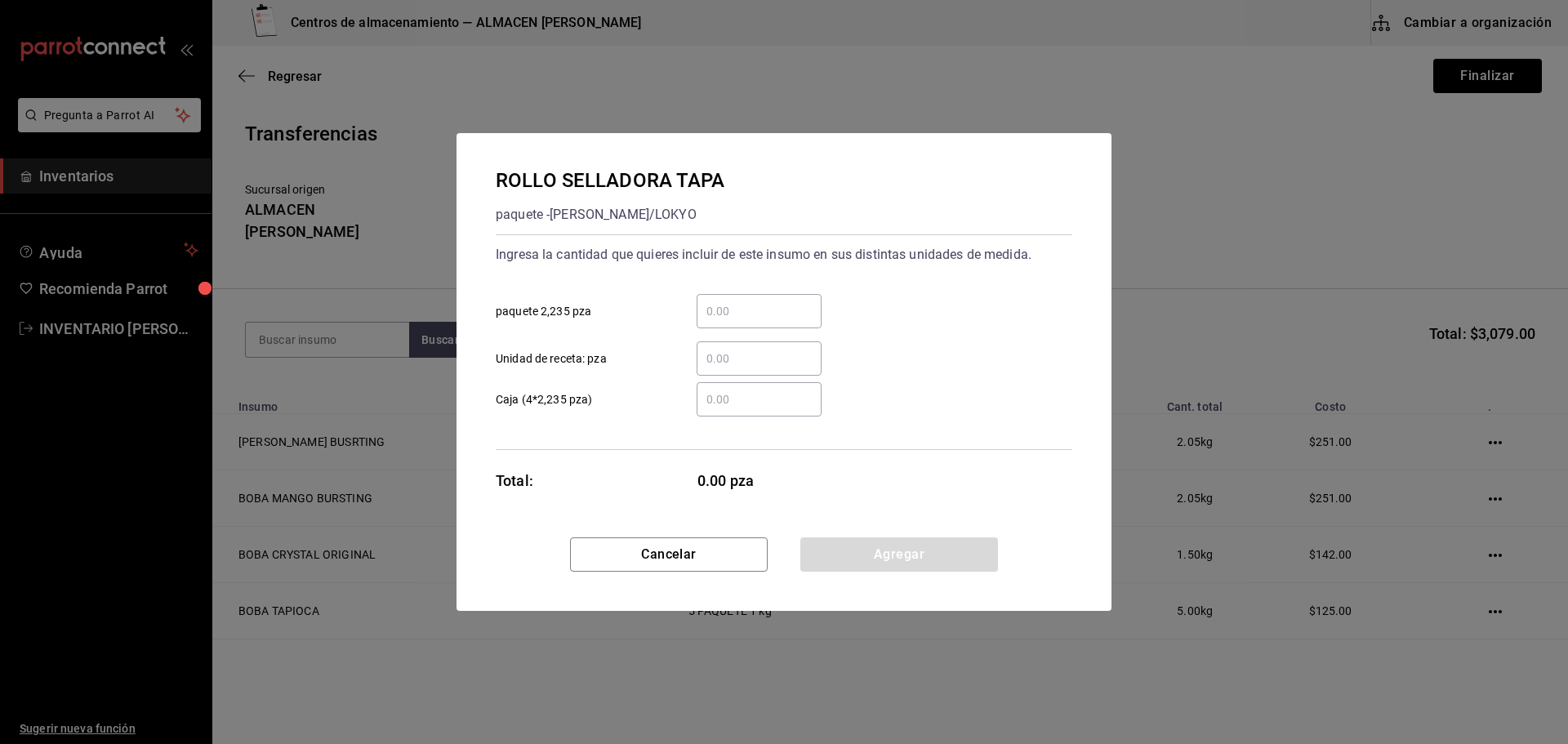
click at [782, 300] on div "​" at bounding box center [759, 311] width 125 height 35
click at [782, 301] on input "​ paquete 2,235 pza" at bounding box center [759, 311] width 125 height 20
type input "1"
click at [880, 569] on button "Agregar" at bounding box center [898, 554] width 198 height 35
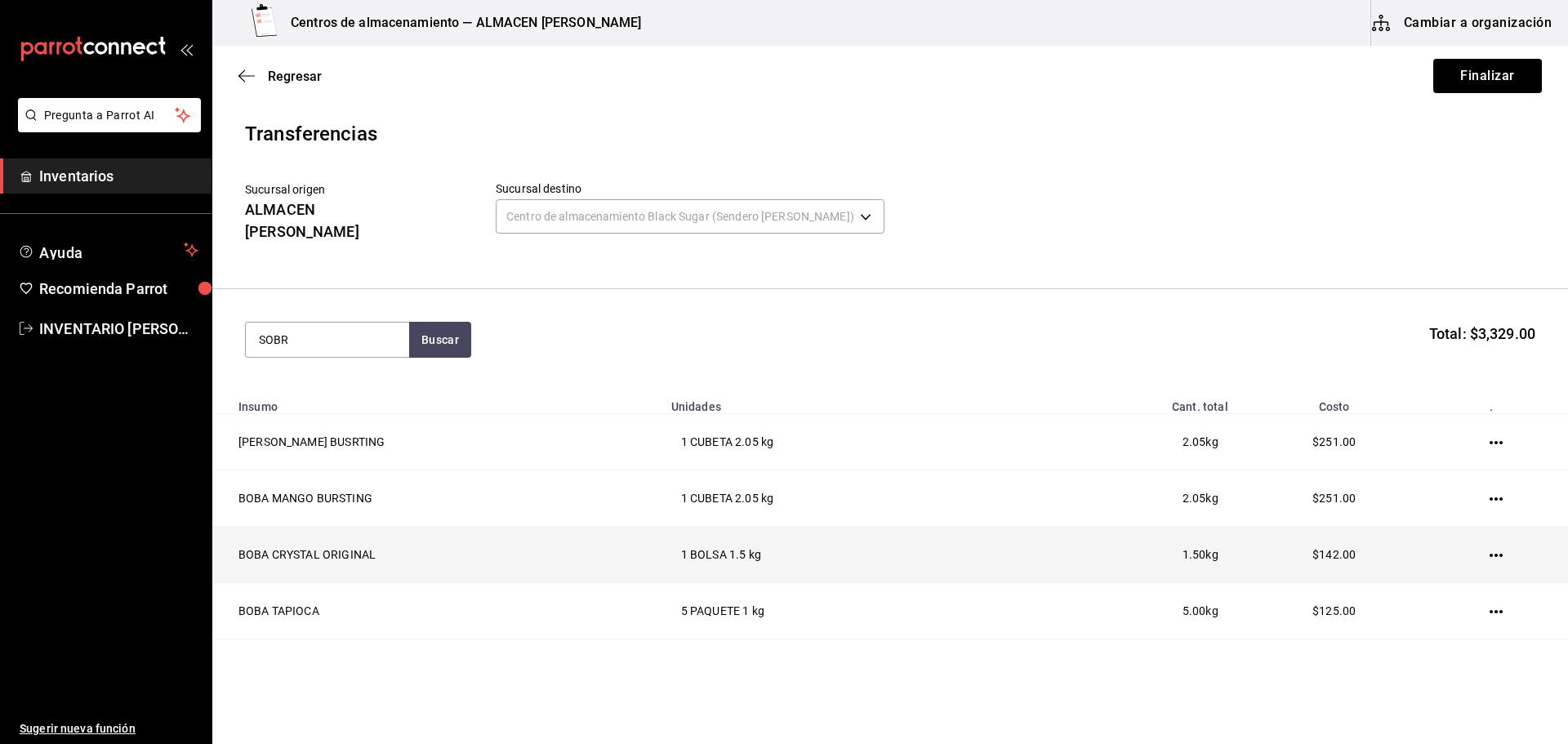
type input "SOBRE"
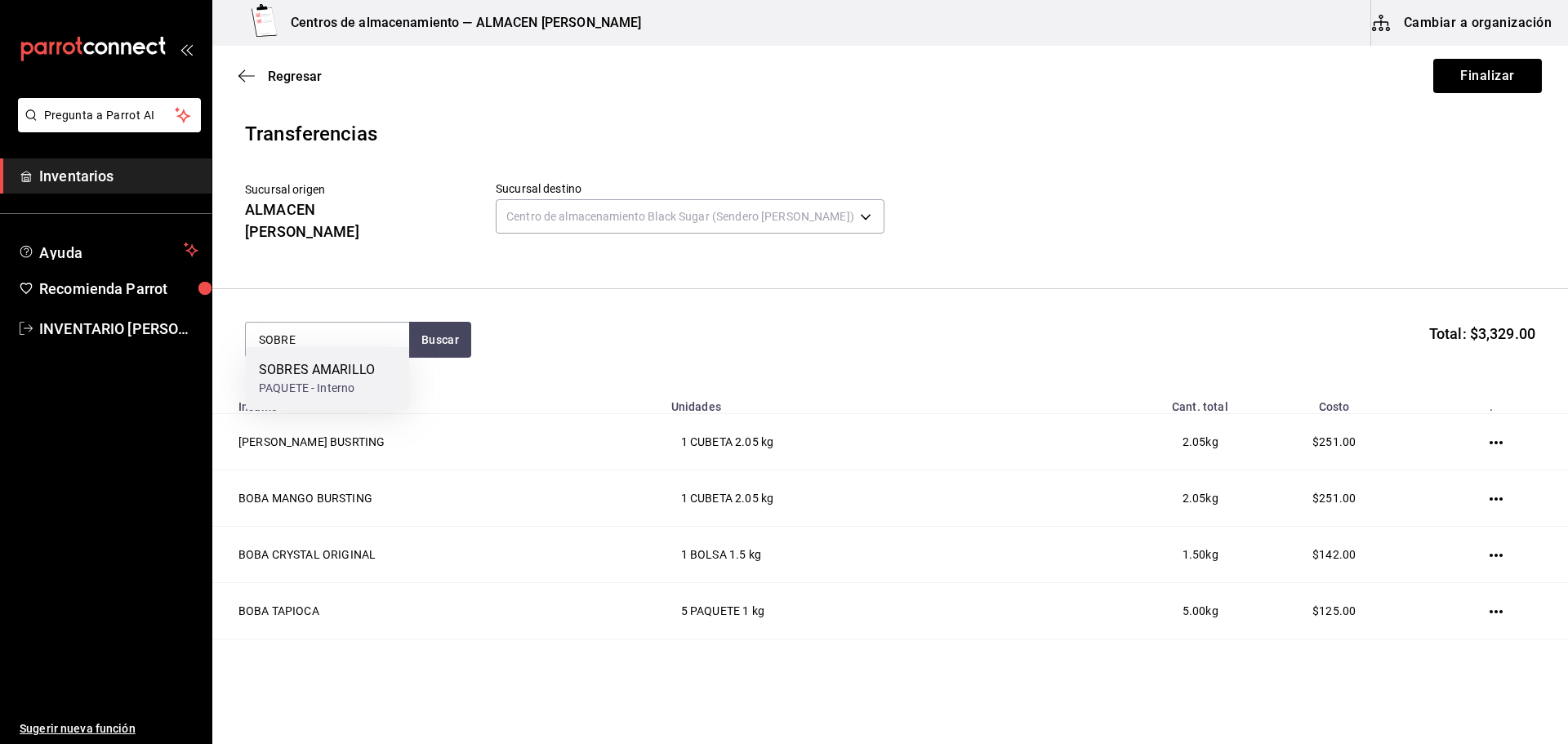
click at [302, 365] on div "SOBRES AMARILLO" at bounding box center [317, 370] width 116 height 20
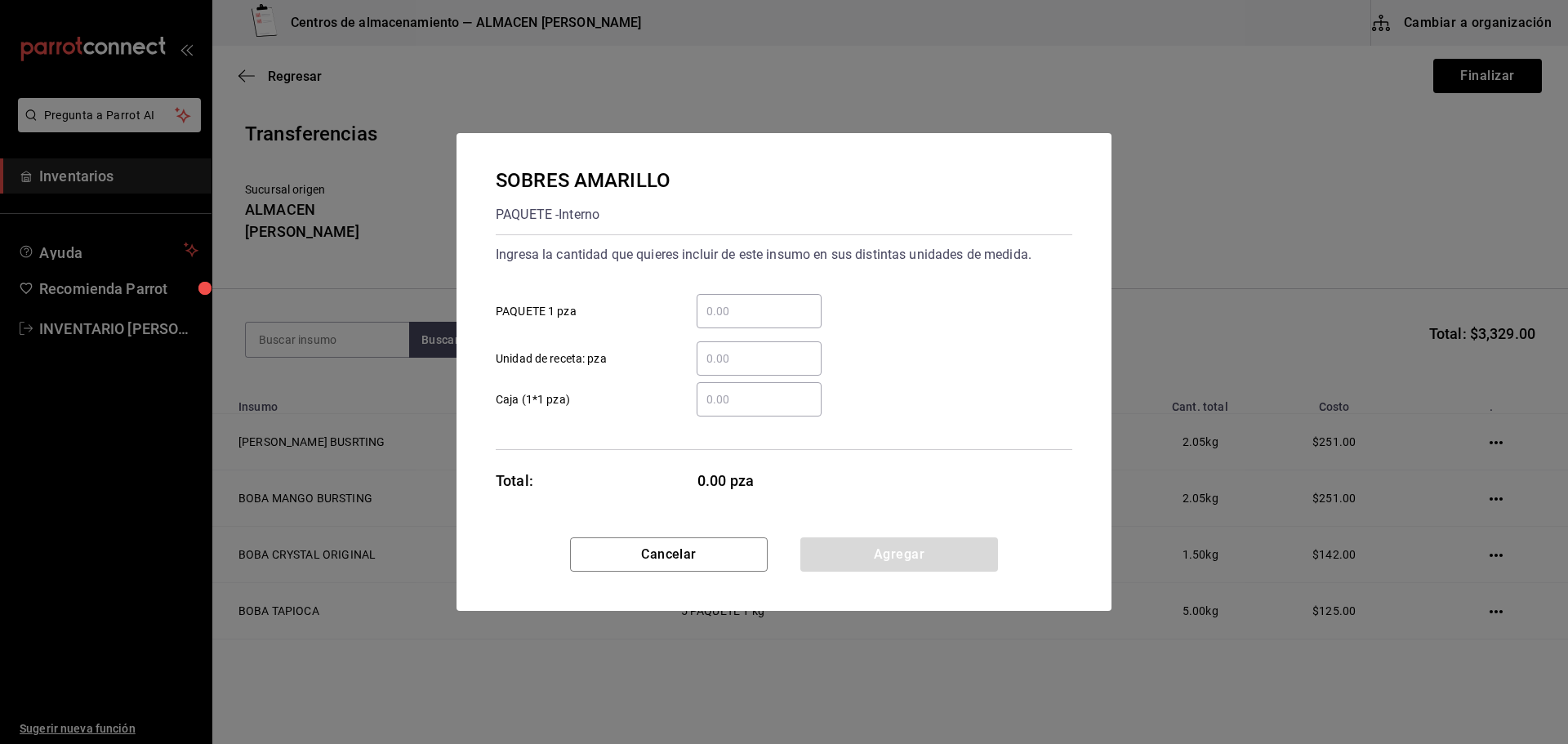
click at [735, 291] on div "​ PAQUETE 1 pza" at bounding box center [777, 305] width 590 height 48
click at [715, 309] on input "​ PAQUETE 1 pza" at bounding box center [759, 311] width 125 height 20
type input "6"
click at [846, 549] on button "Agregar" at bounding box center [898, 554] width 198 height 35
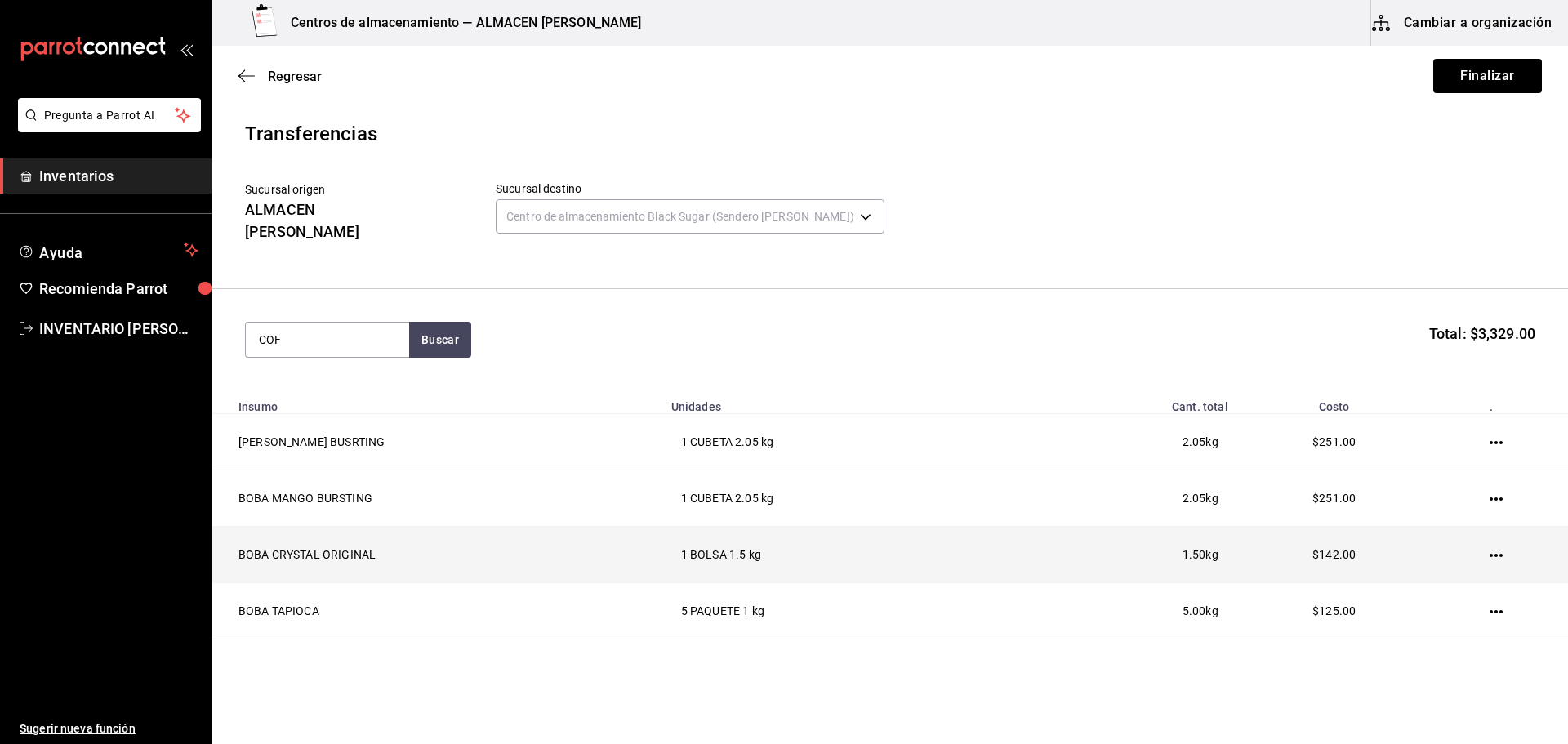
type input "COFI"
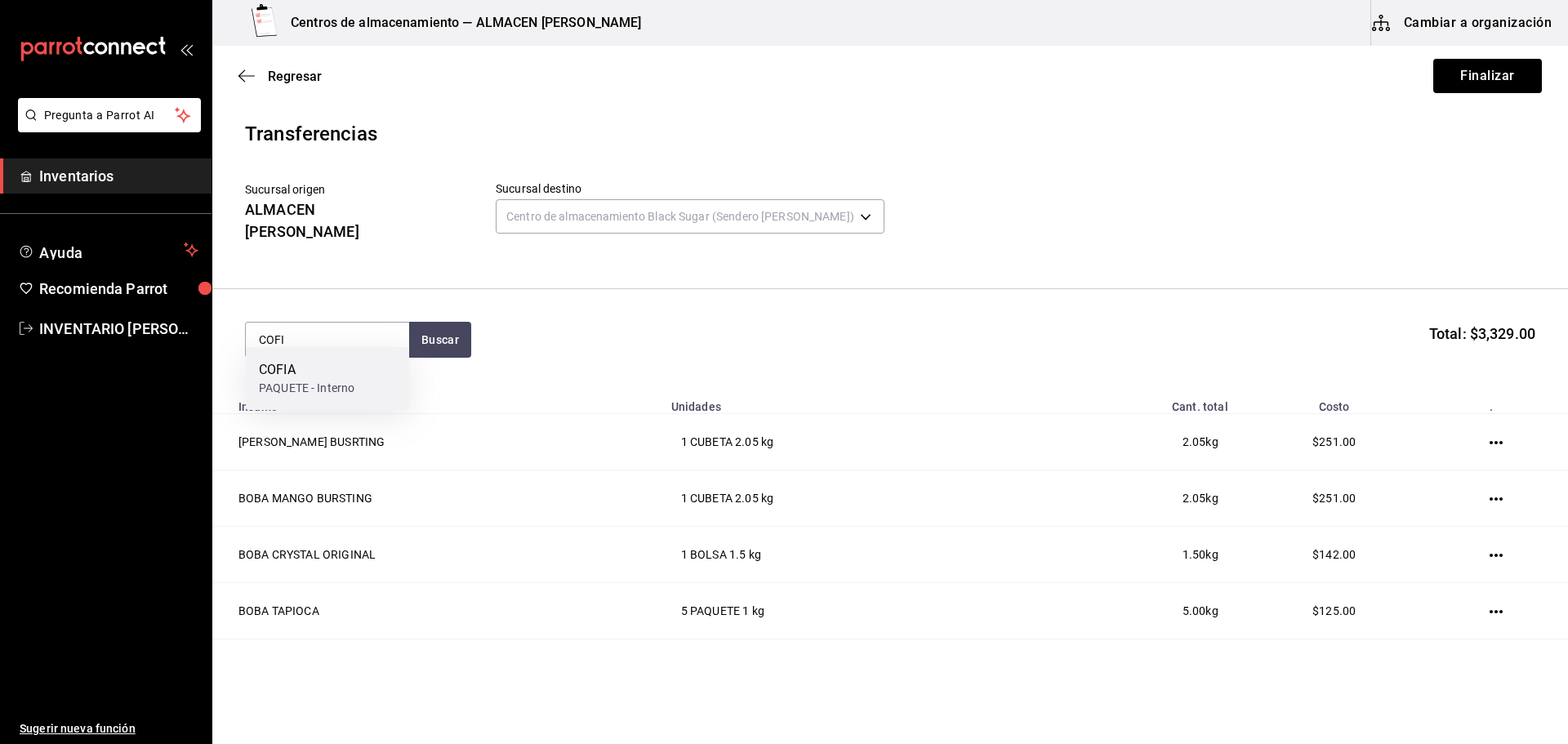
click at [306, 363] on div "COFIA" at bounding box center [307, 370] width 96 height 20
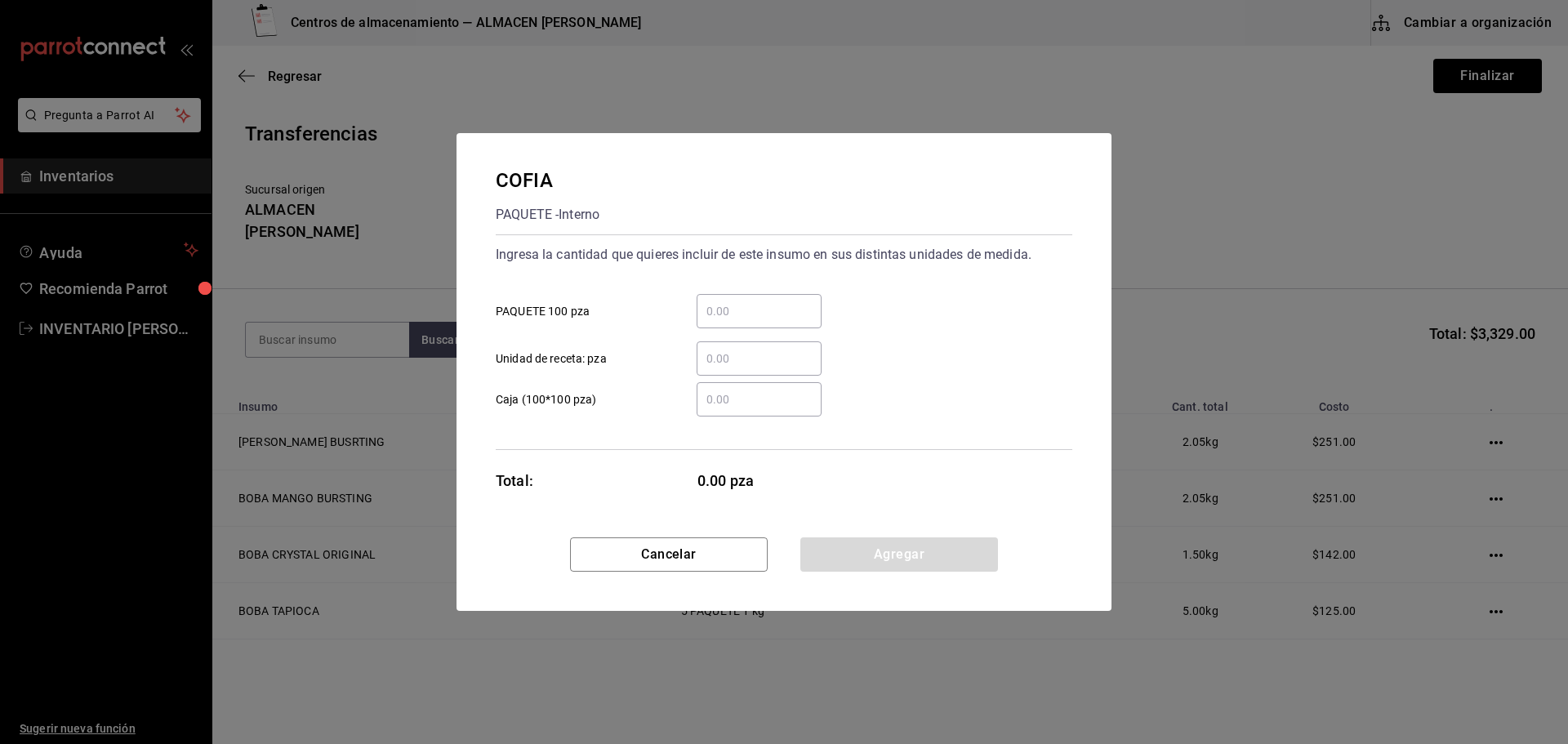
click at [799, 322] on div "​" at bounding box center [759, 311] width 125 height 35
click at [799, 321] on input "​ PAQUETE 100 pza" at bounding box center [759, 311] width 125 height 20
type input "1"
click at [867, 566] on button "Agregar" at bounding box center [898, 554] width 198 height 35
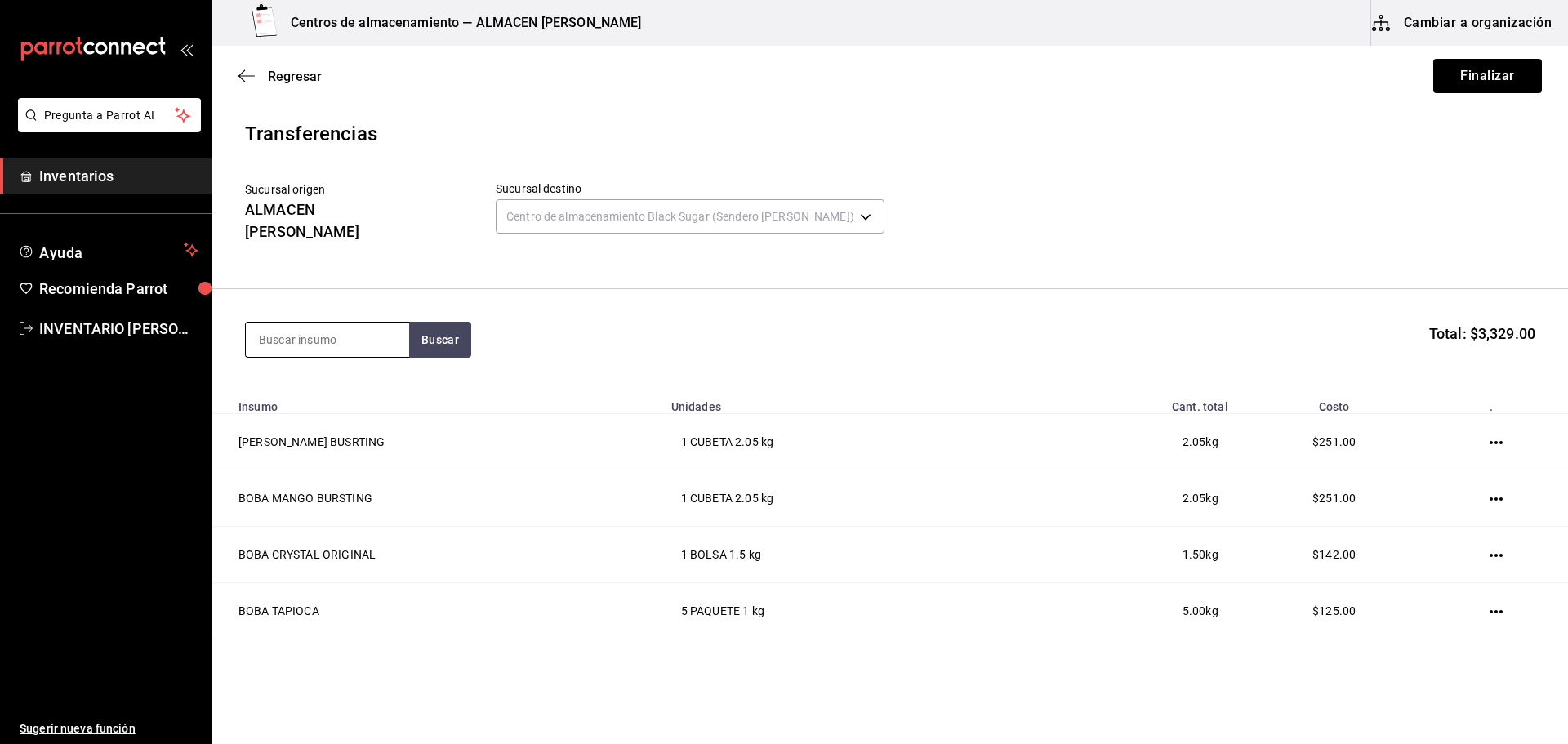
click at [280, 323] on input at bounding box center [327, 340] width 163 height 35
type input "LECHE"
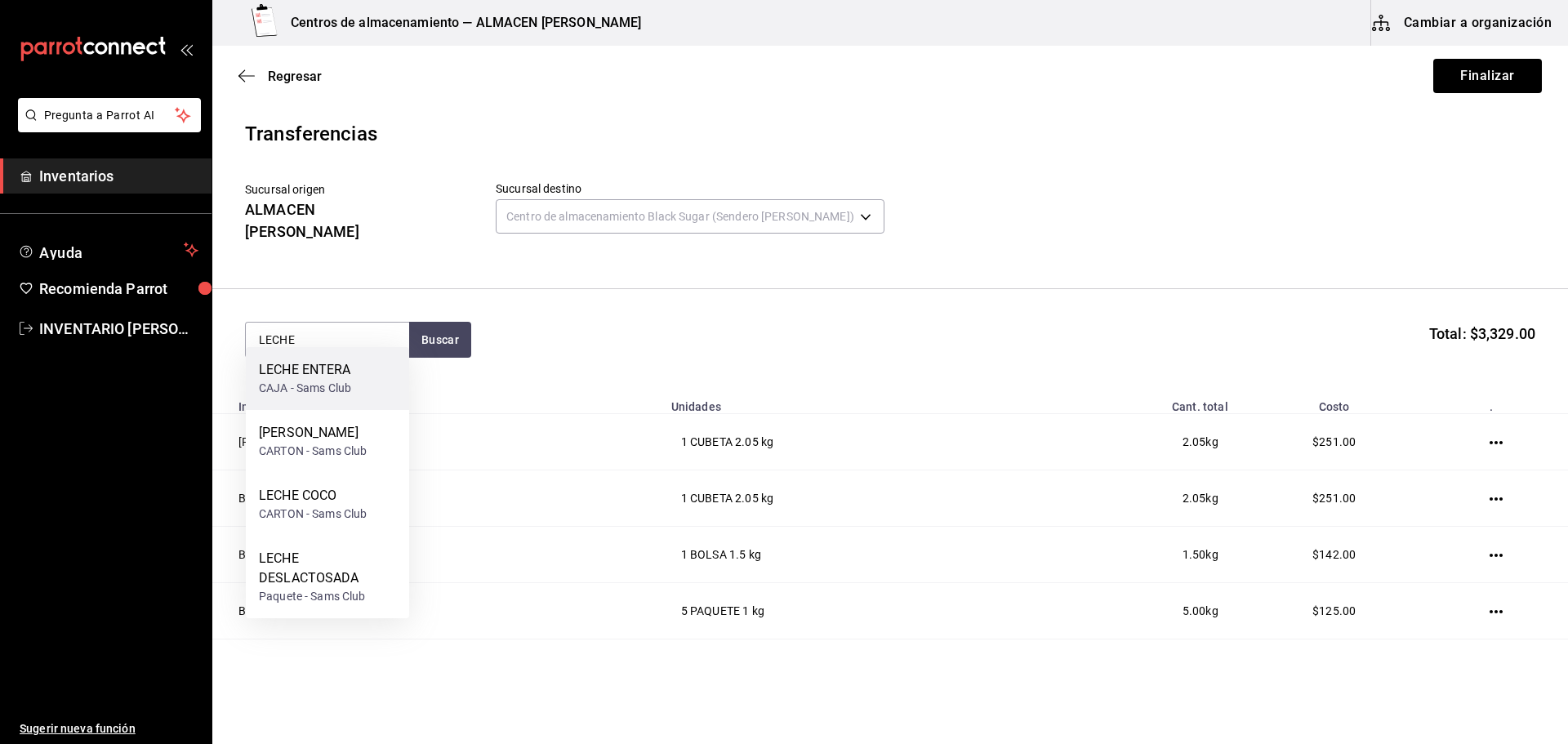
click at [305, 376] on div "LECHE ENTERA" at bounding box center [305, 370] width 92 height 20
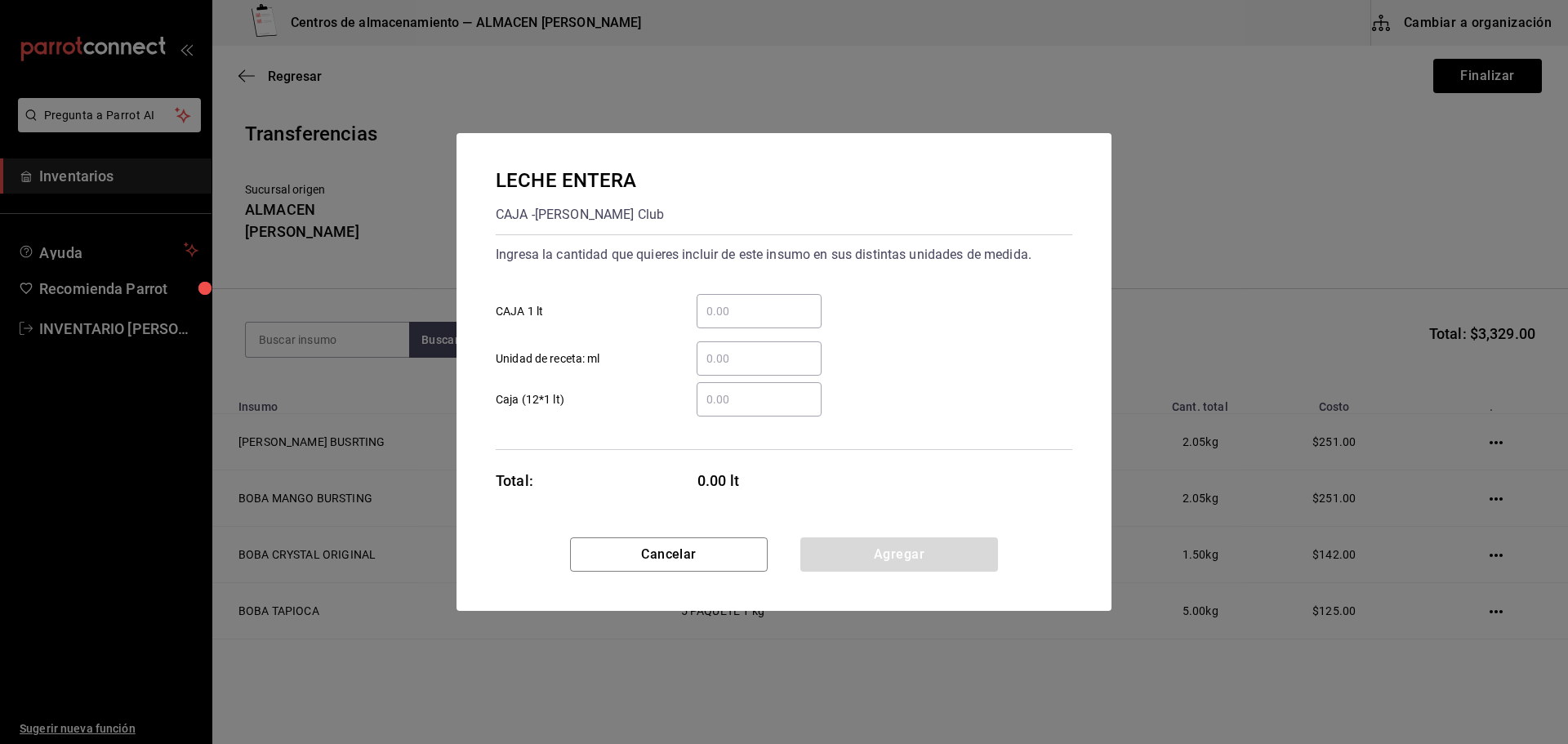
click at [730, 317] on input "​ CAJA 1 lt" at bounding box center [759, 311] width 125 height 20
type input "8"
click at [864, 553] on button "Agregar" at bounding box center [898, 554] width 198 height 35
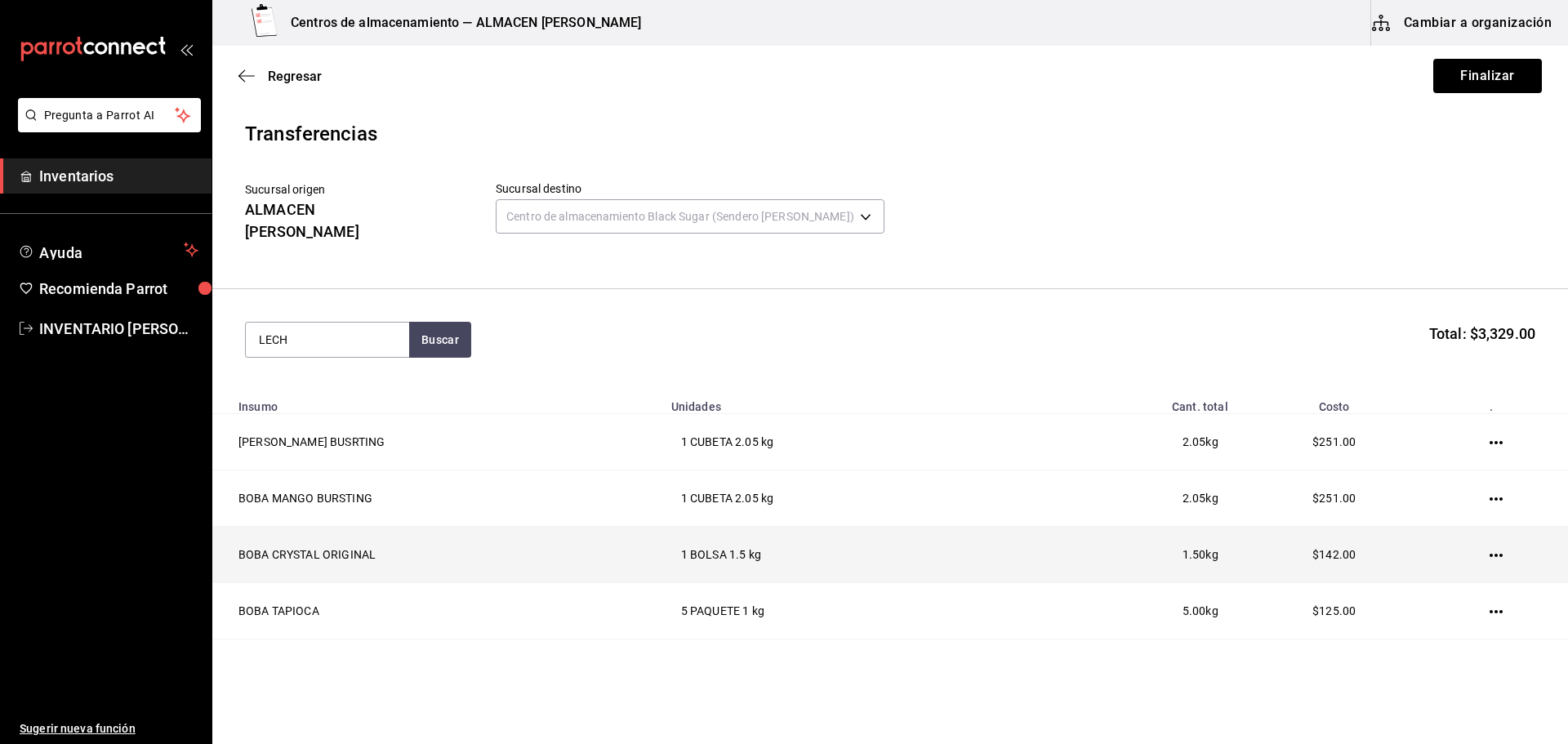
type input "LECHE"
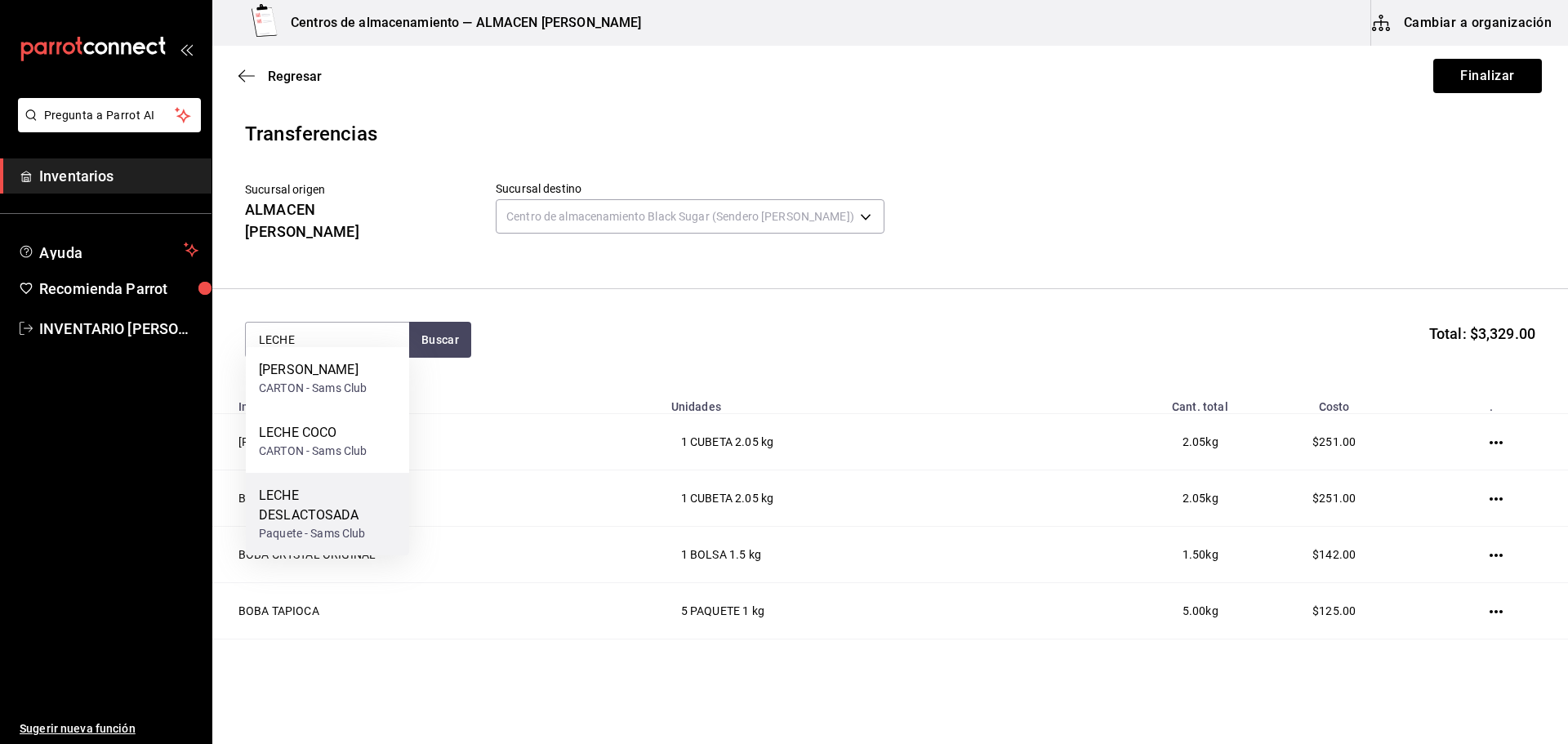
click at [339, 482] on div "LECHE DESLACTOSADA Paquete - Sams Club" at bounding box center [327, 514] width 163 height 83
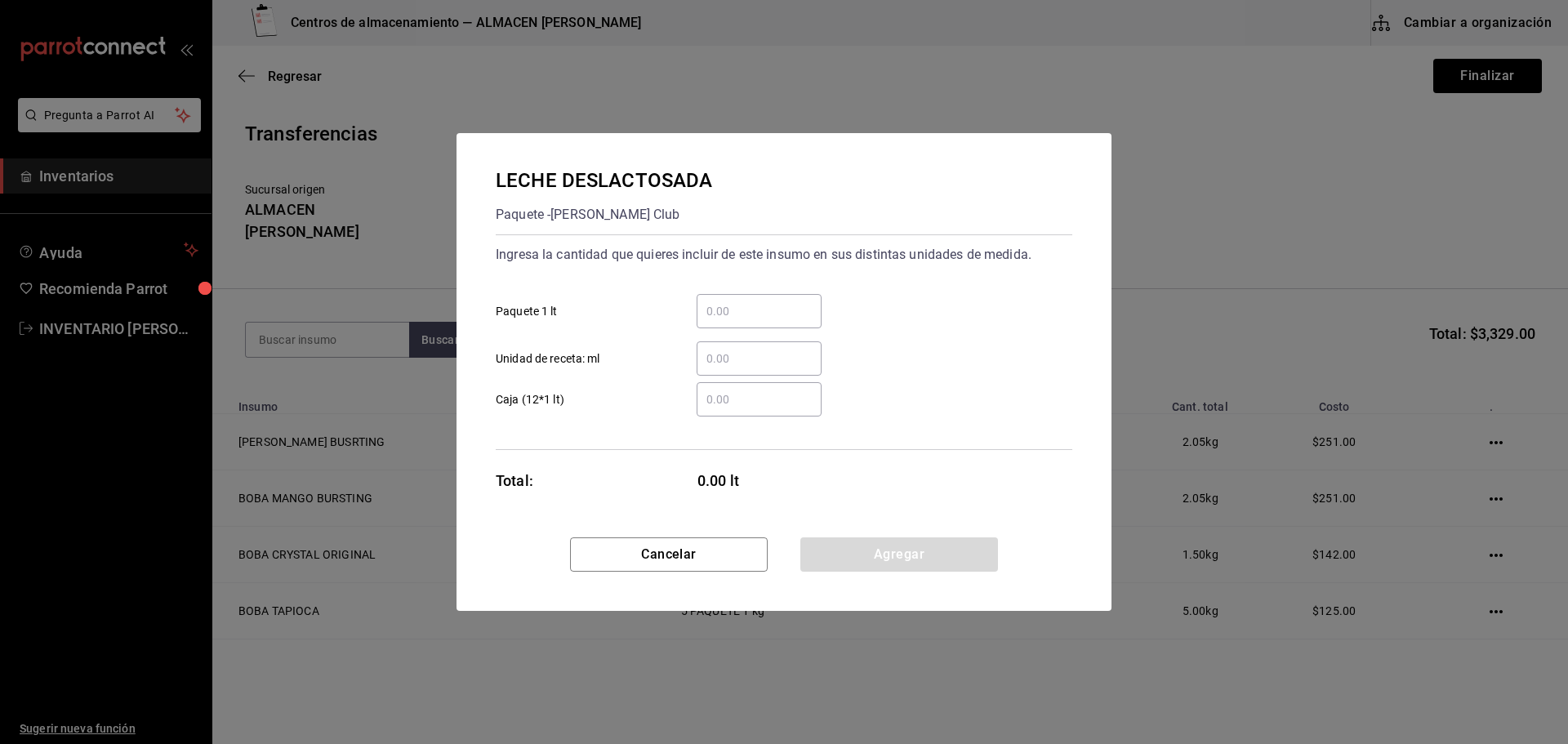
click at [750, 321] on div "​" at bounding box center [759, 311] width 125 height 35
click at [750, 321] on input "​ Paquete 1 lt" at bounding box center [759, 311] width 125 height 20
type input "8"
click at [823, 541] on button "Agregar" at bounding box center [898, 554] width 198 height 35
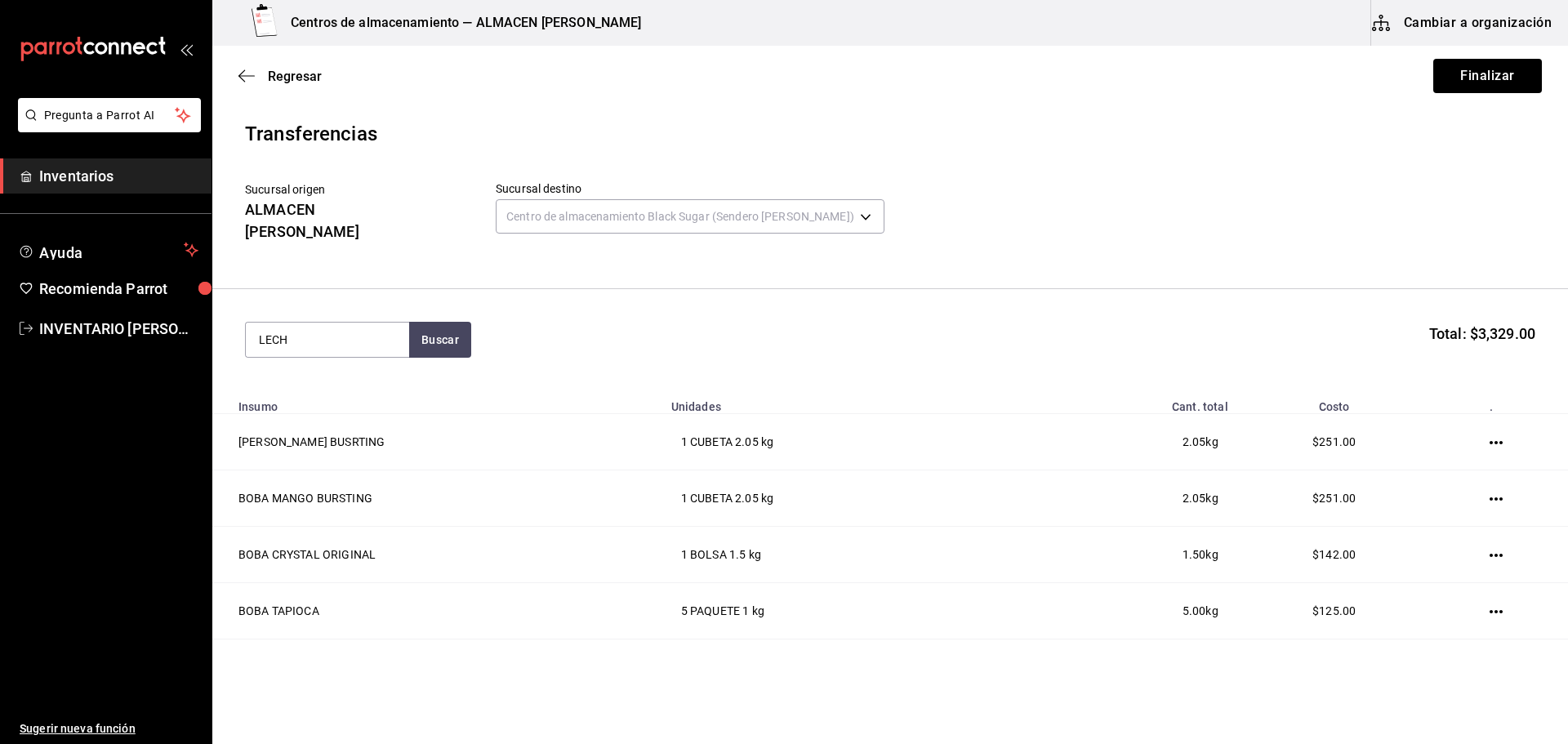
type input "LECHE"
click at [323, 427] on div "LECHE COCO" at bounding box center [312, 433] width 108 height 20
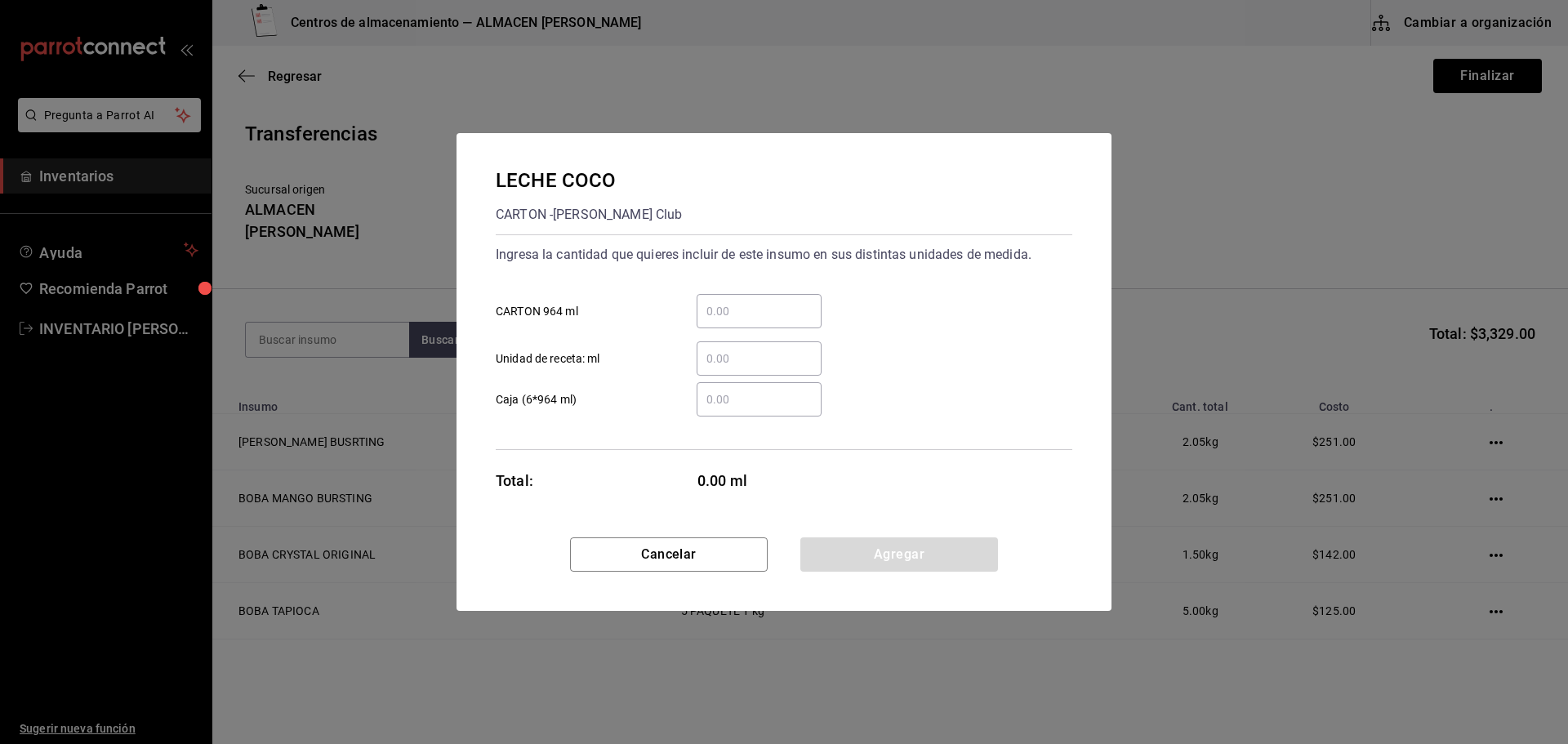
click at [779, 299] on div "​" at bounding box center [759, 311] width 125 height 35
click at [779, 301] on input "​ CARTON 964 ml" at bounding box center [759, 311] width 125 height 20
type input "3"
click at [848, 547] on button "Agregar" at bounding box center [898, 554] width 198 height 35
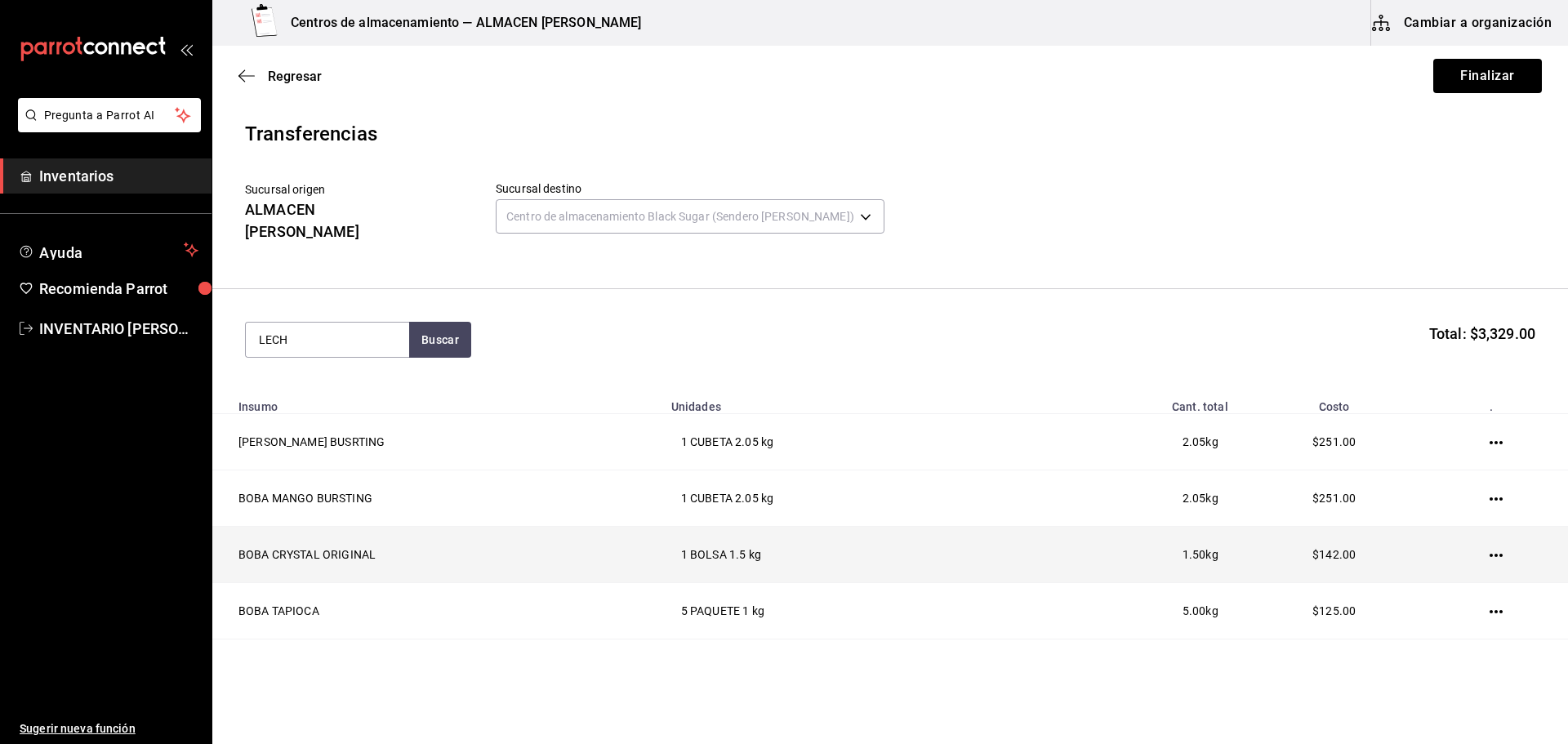
type input "LECHE"
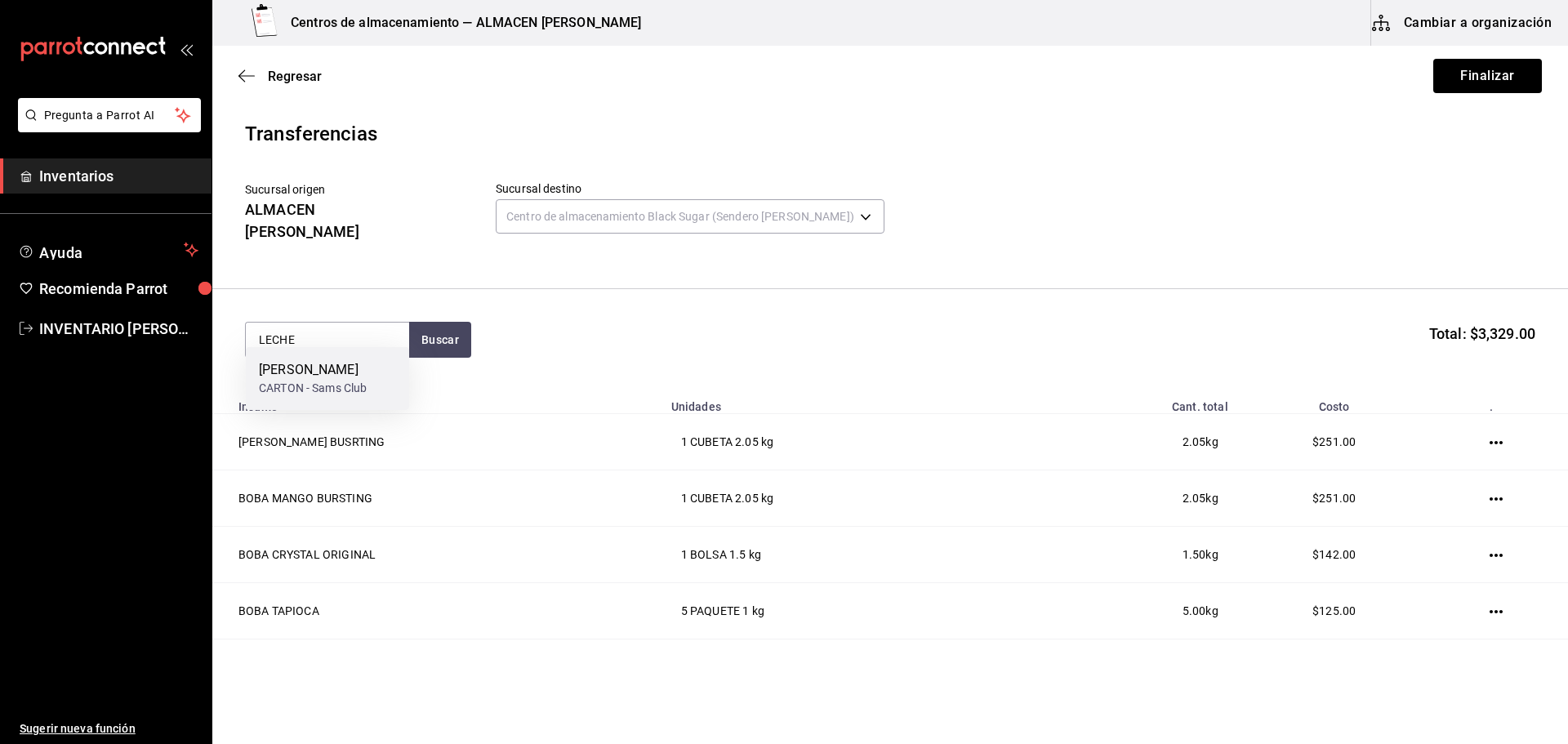
click at [355, 361] on div "[PERSON_NAME]" at bounding box center [312, 370] width 108 height 20
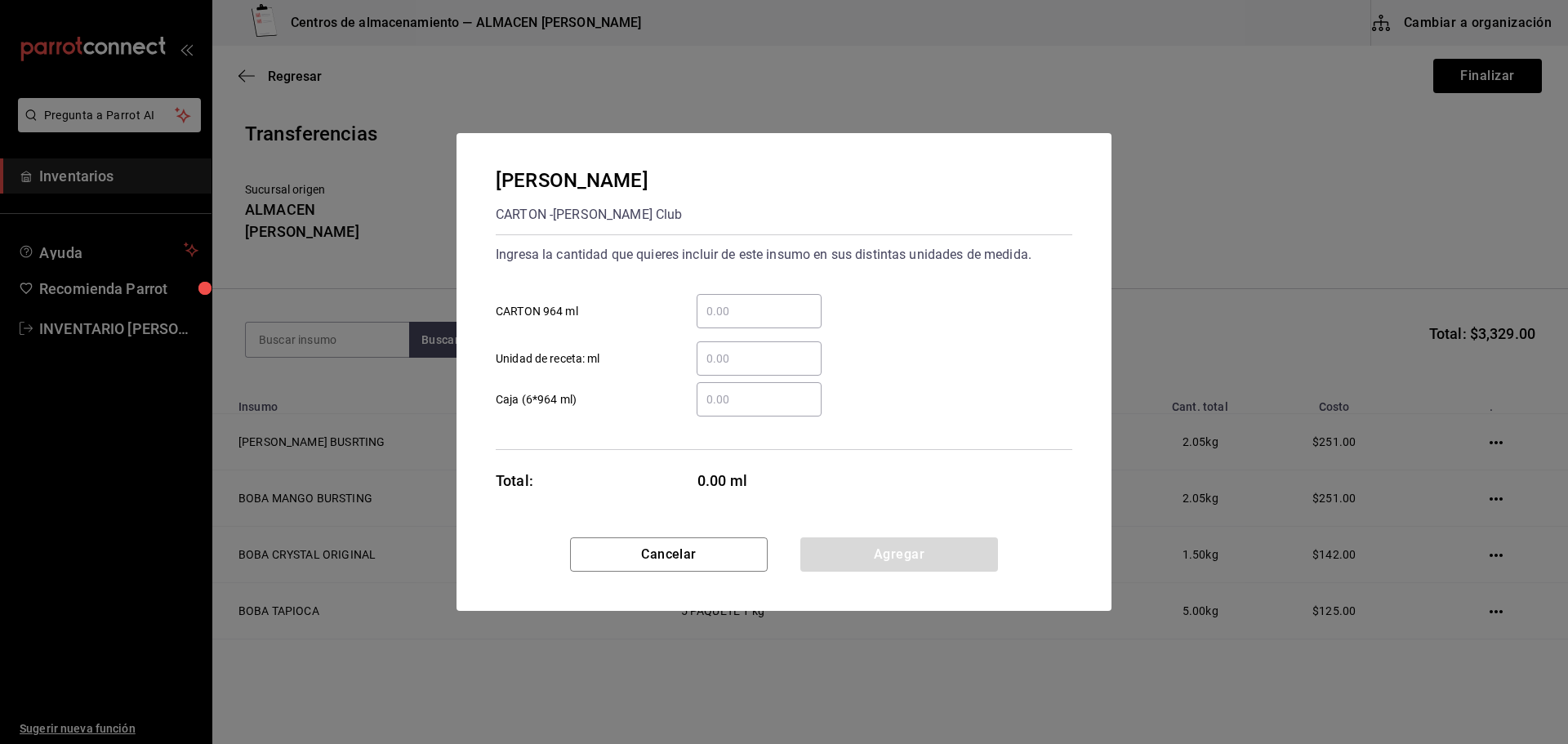
click at [766, 319] on input "​ CARTON 964 ml" at bounding box center [759, 311] width 125 height 20
type input "1"
click at [836, 578] on div "Cancelar Agregar" at bounding box center [784, 574] width 655 height 73
click at [836, 559] on button "Agregar" at bounding box center [898, 554] width 198 height 35
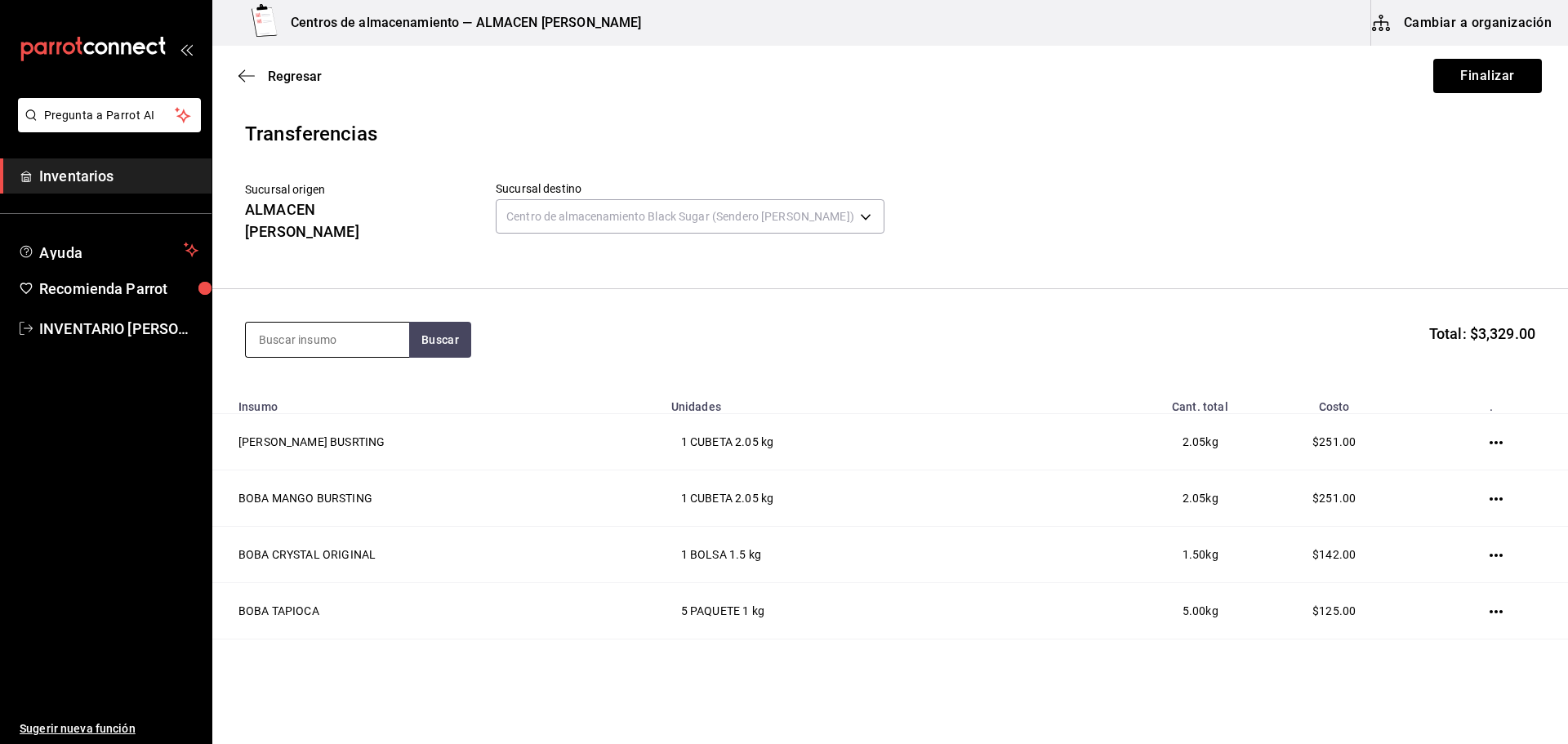
click at [374, 331] on input at bounding box center [327, 340] width 163 height 35
type input "CLORO"
click at [324, 378] on div "CLORO" at bounding box center [296, 370] width 75 height 20
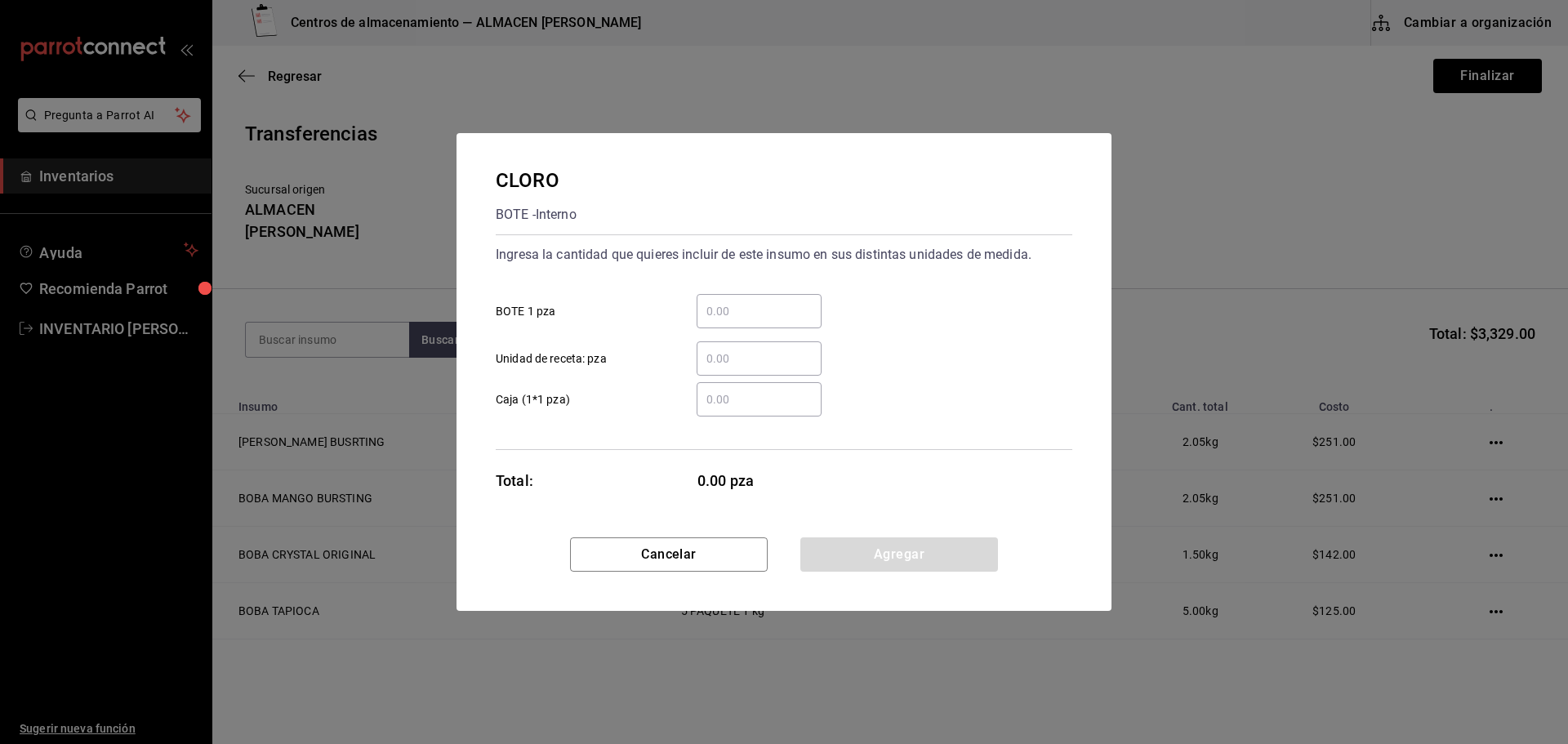
click at [735, 300] on div "​" at bounding box center [759, 311] width 125 height 35
click at [735, 301] on input "​ BOTE 1 pza" at bounding box center [759, 311] width 125 height 20
type input "1"
click at [842, 544] on button "Agregar" at bounding box center [898, 554] width 198 height 35
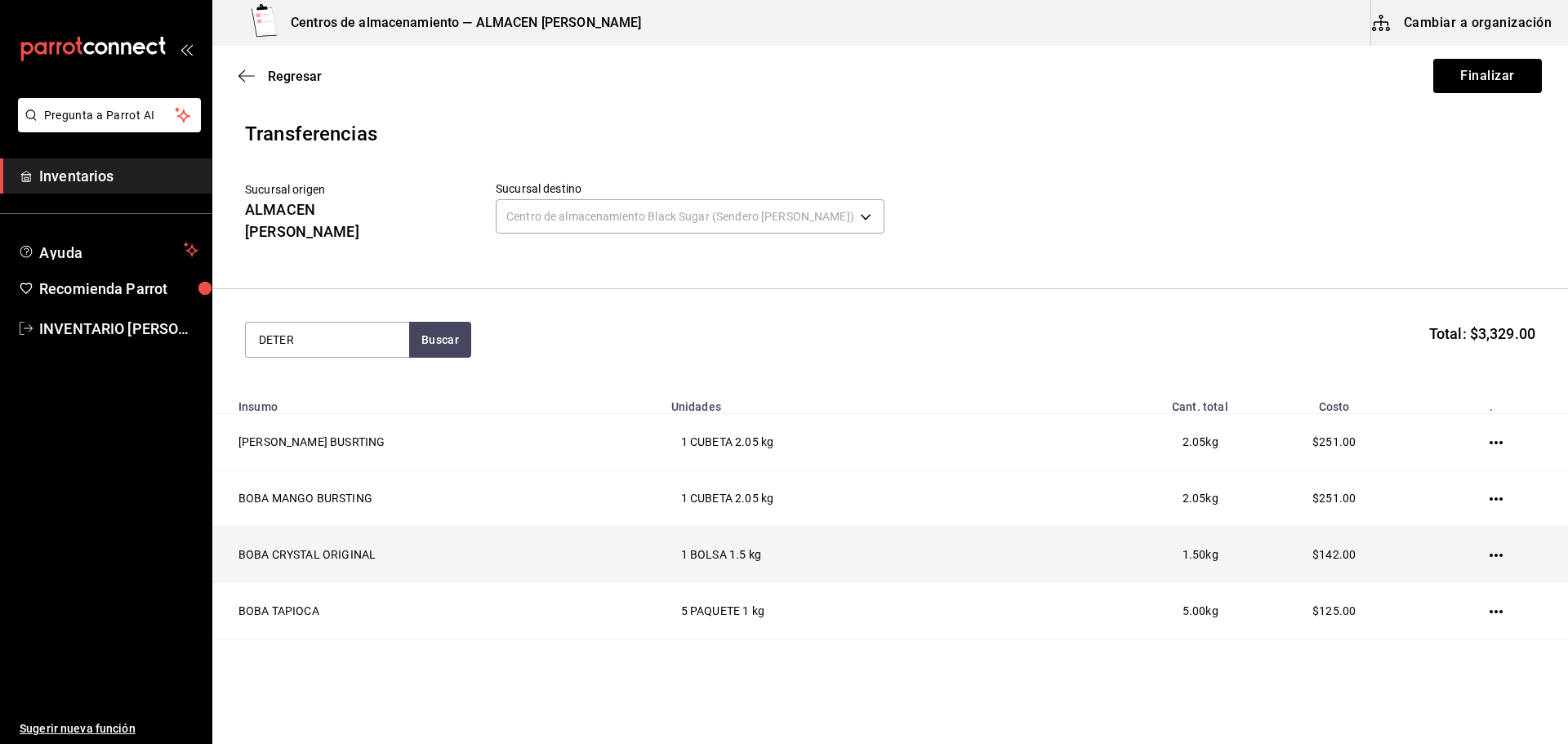
type input "DETER"
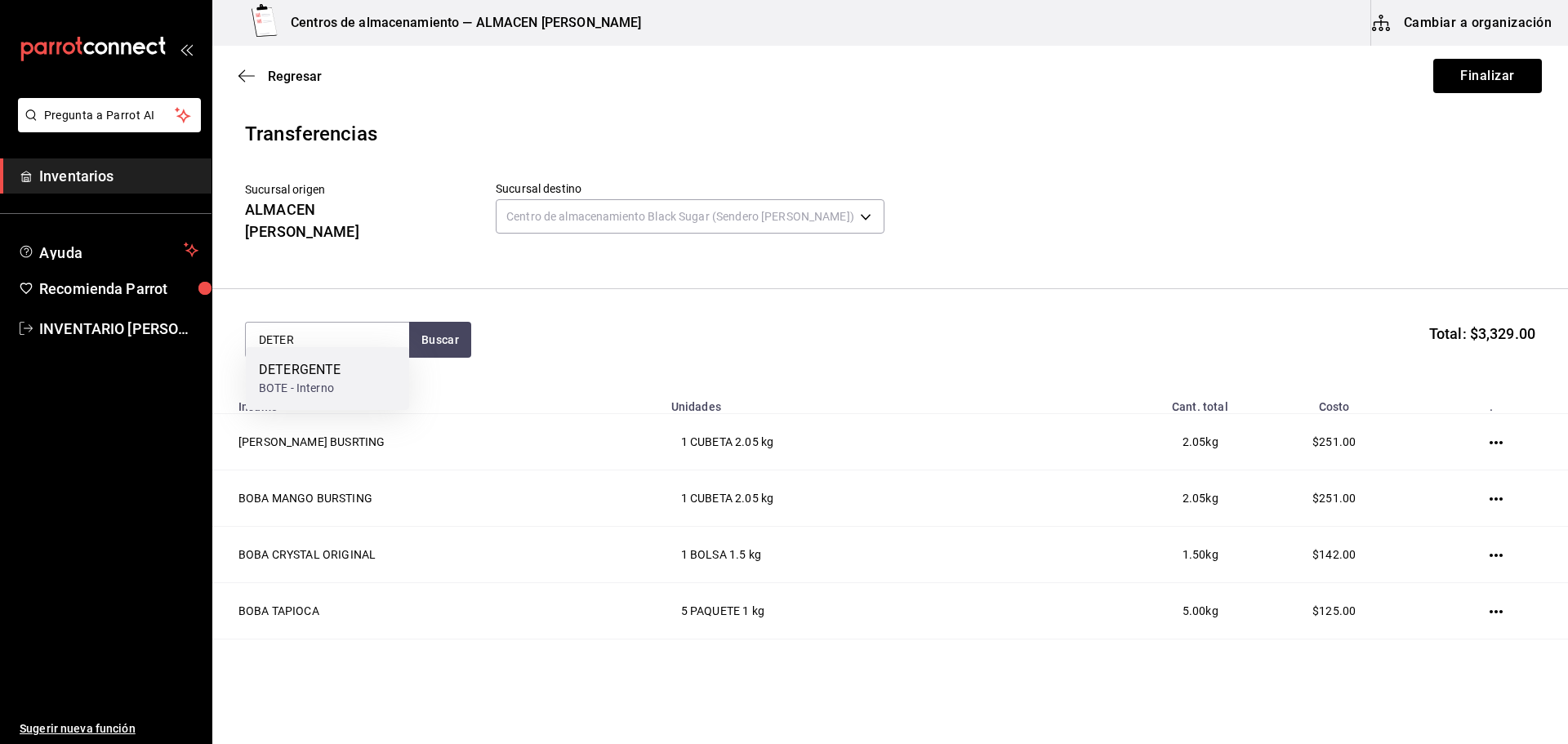
click at [315, 370] on div "DETERGENTE" at bounding box center [299, 370] width 82 height 20
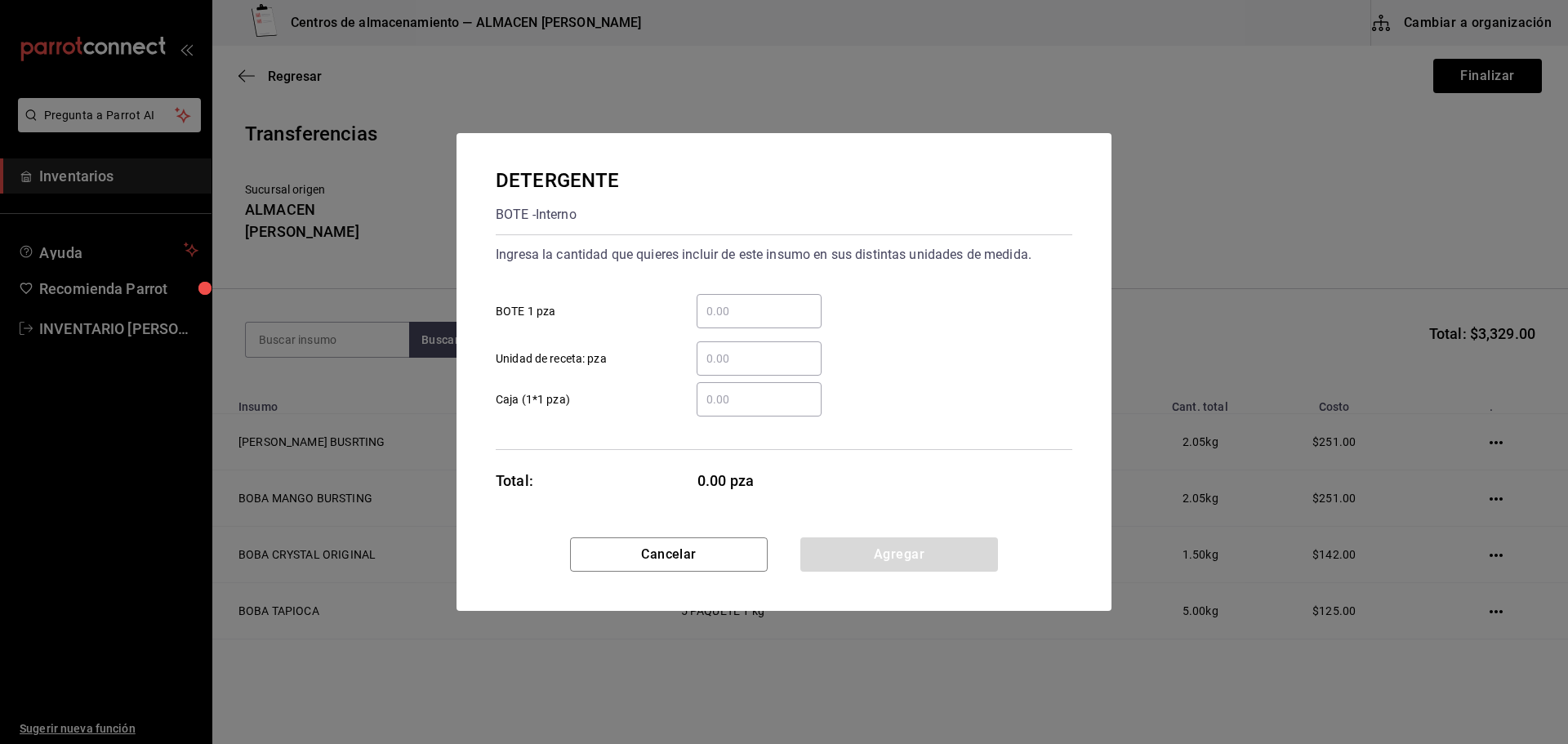
click at [742, 319] on input "​ BOTE 1 pza" at bounding box center [759, 311] width 125 height 20
type input "1"
click at [848, 547] on button "Agregar" at bounding box center [898, 554] width 198 height 35
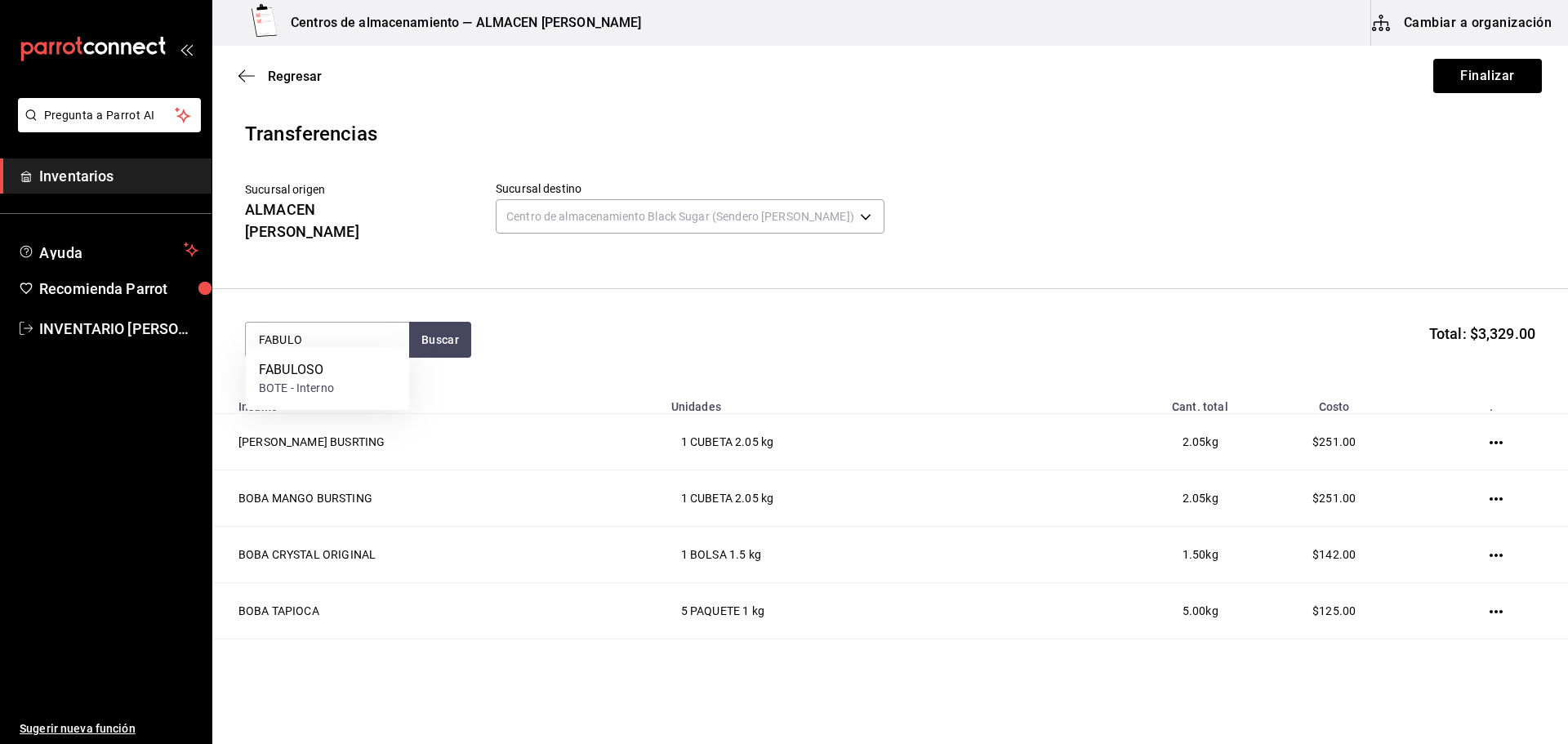
type input "FABULO"
click at [376, 378] on div "FABULOSO BOTE - Interno" at bounding box center [327, 378] width 163 height 63
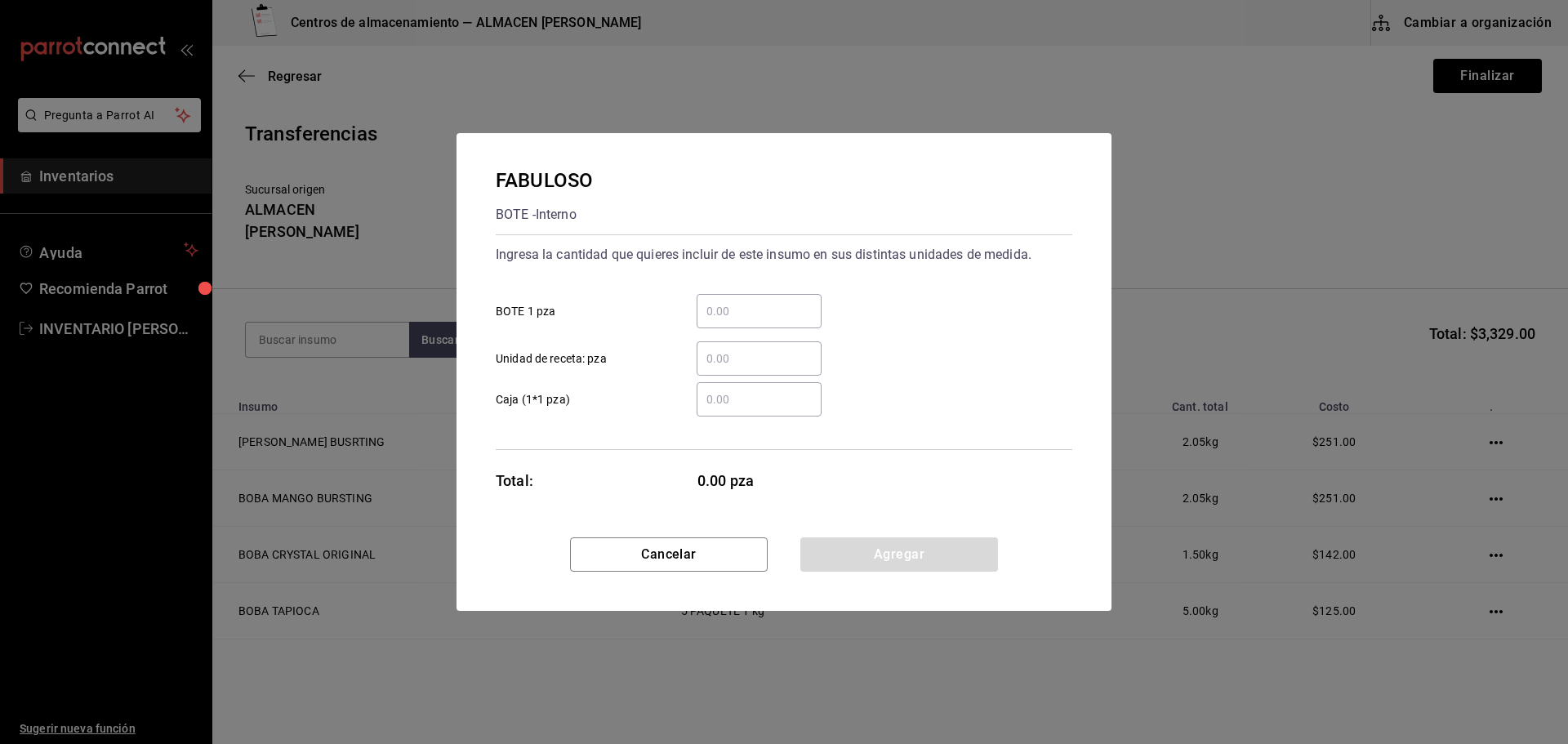
click at [750, 299] on div "​" at bounding box center [759, 311] width 125 height 35
click at [750, 301] on input "​ BOTE 1 pza" at bounding box center [759, 311] width 125 height 20
type input "1"
click at [830, 546] on button "Agregar" at bounding box center [898, 554] width 198 height 35
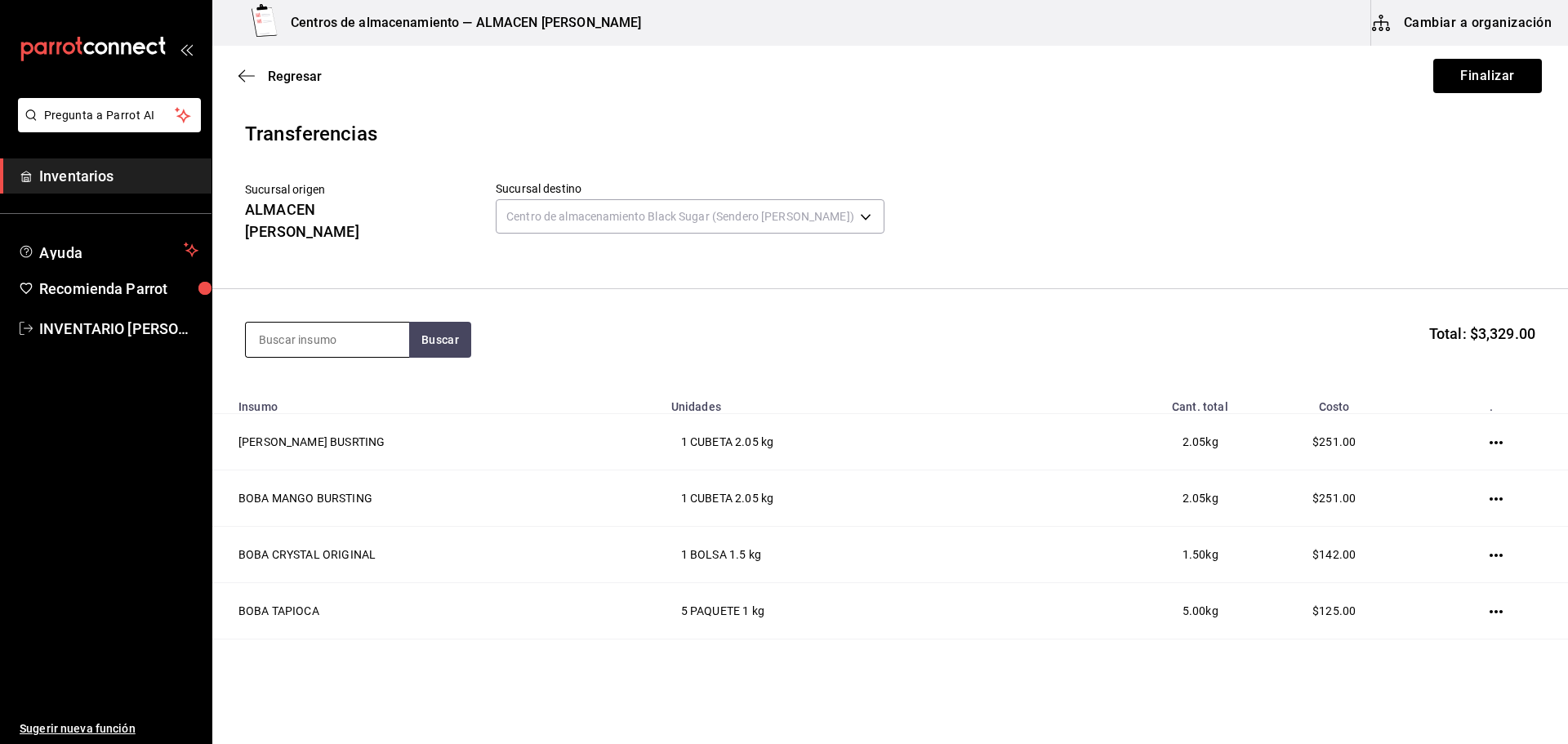
click at [330, 338] on input at bounding box center [327, 340] width 163 height 35
click at [1461, 82] on button "Finalizar" at bounding box center [1487, 76] width 109 height 35
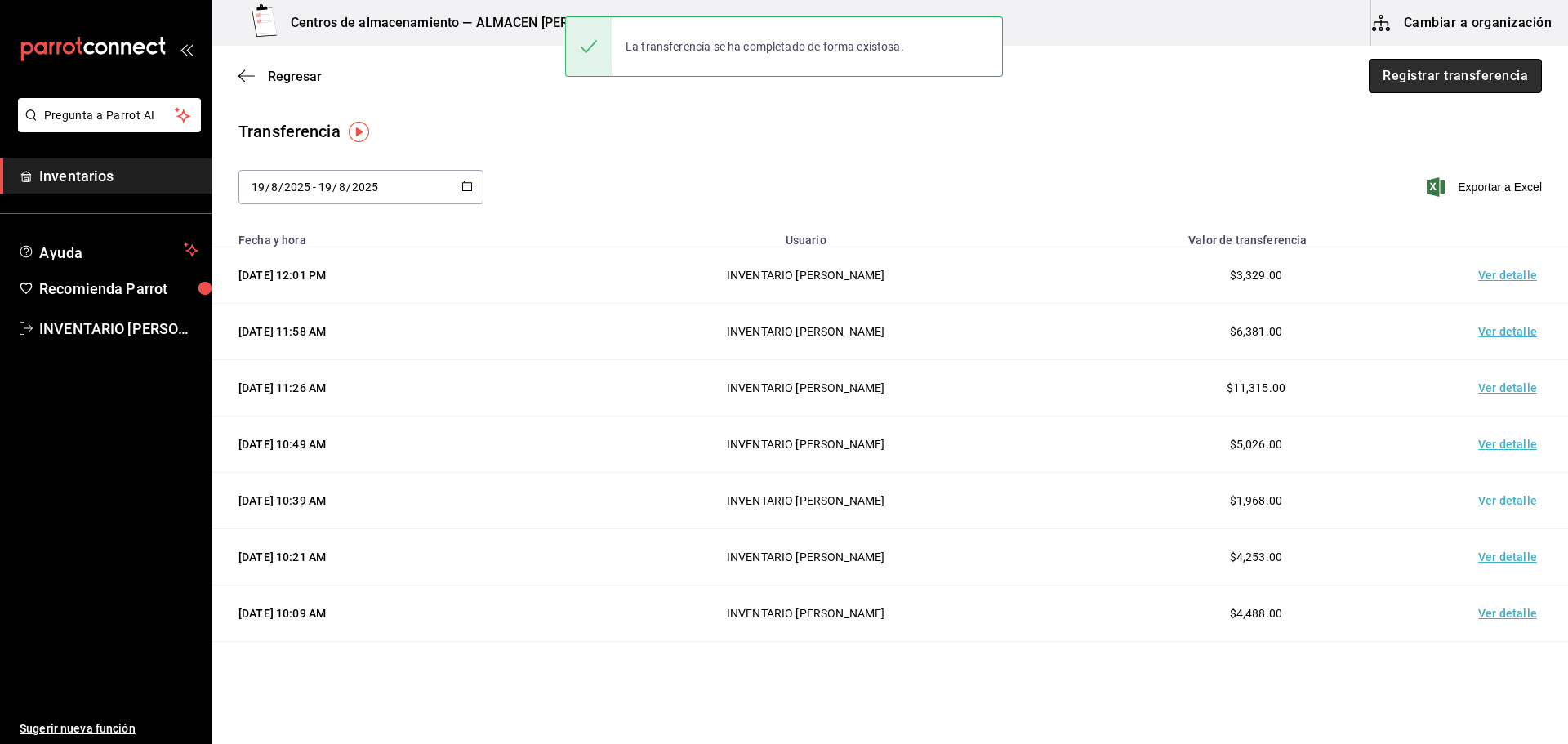
click at [1445, 75] on button "Registrar transferencia" at bounding box center [1455, 76] width 173 height 35
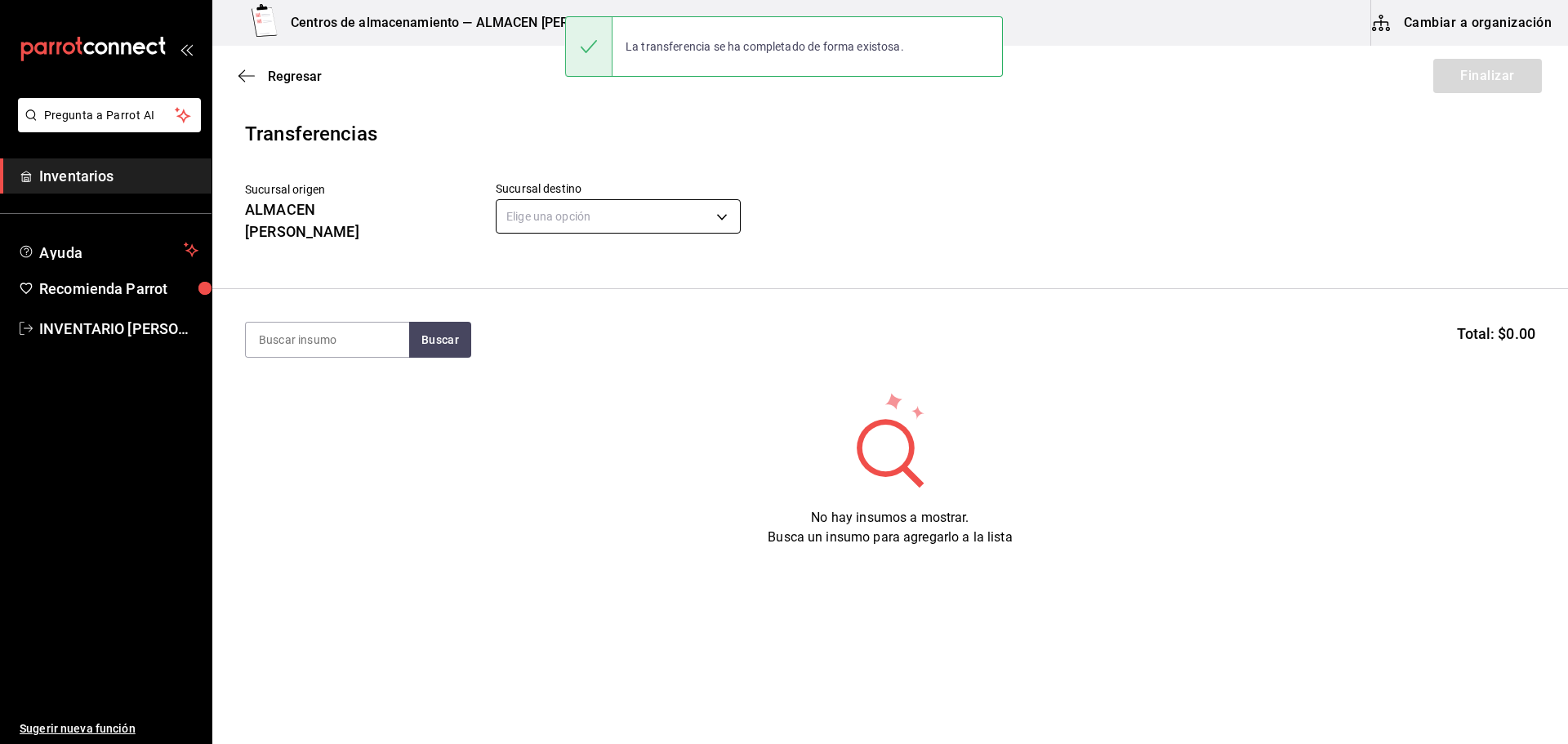
click at [643, 221] on body "Pregunta a Parrot AI Inventarios Ayuda Recomienda Parrot INVENTARIO APODACA Sug…" at bounding box center [784, 326] width 1568 height 652
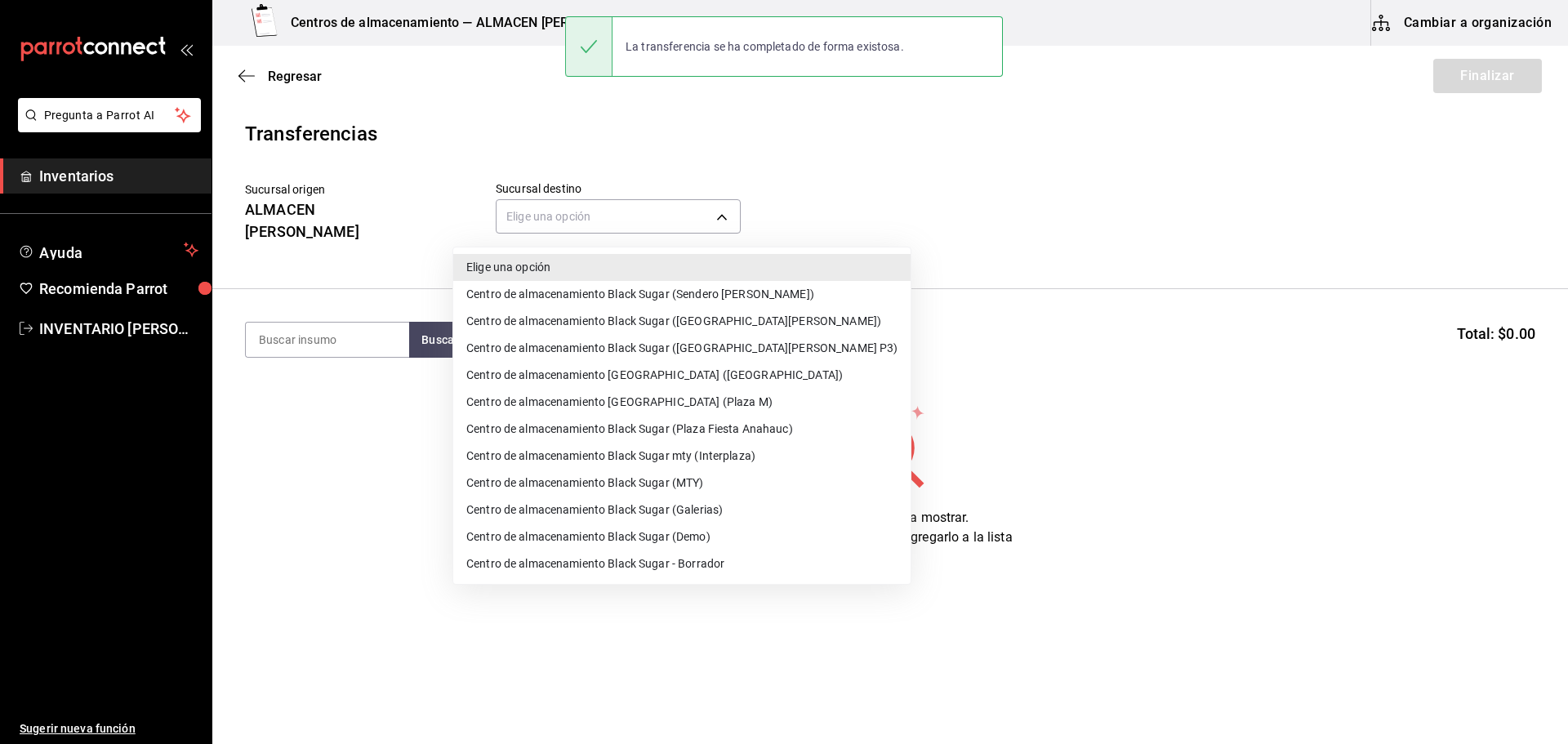
click at [723, 477] on li "Centro de almacenamiento Black Sugar (MTY)" at bounding box center [682, 483] width 458 height 27
type input "a752814e-dfbd-43e5-bdc2-5d0f592e09b1"
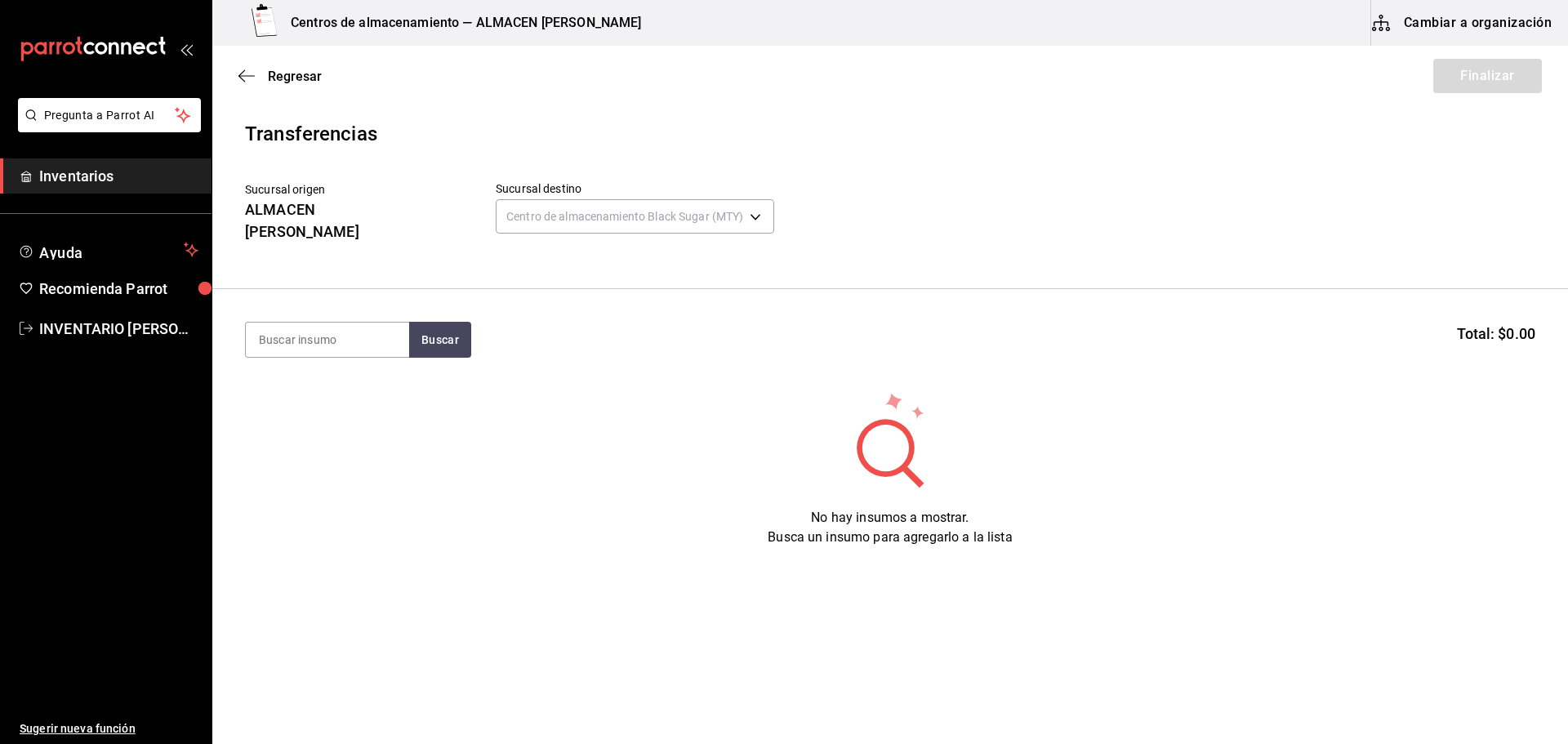
click at [348, 342] on section "Buscar Total: $0.00" at bounding box center [889, 340] width 1355 height 101
click at [346, 325] on input at bounding box center [327, 340] width 163 height 35
type input "BOBA"
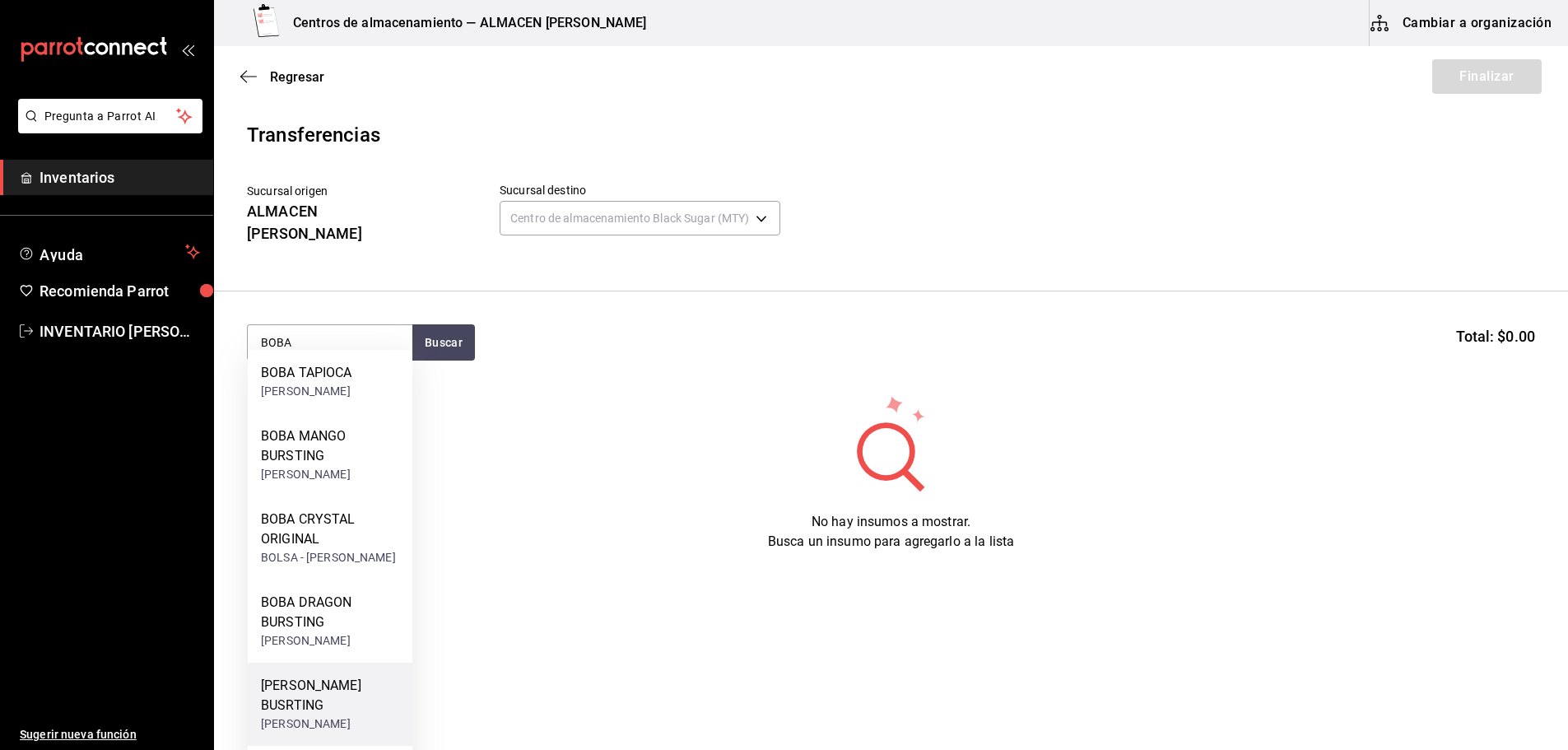
click at [348, 710] on div "[PERSON_NAME] BUSRTING" at bounding box center [330, 696] width 138 height 40
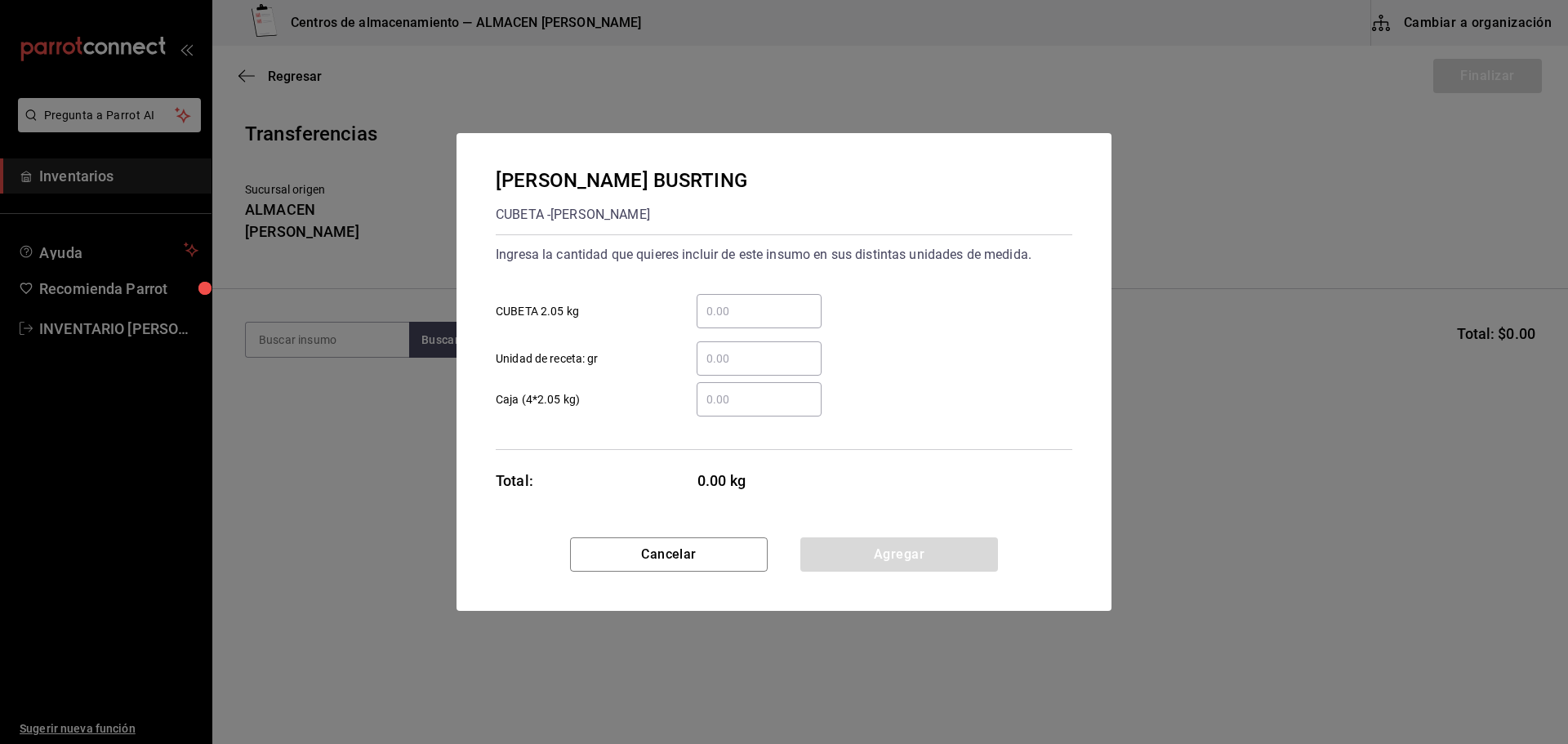
click at [742, 323] on div "​" at bounding box center [759, 311] width 125 height 35
click at [742, 321] on input "​ CUBETA 2.05 kg" at bounding box center [759, 311] width 125 height 20
type input "2"
click at [868, 569] on button "Agregar" at bounding box center [898, 554] width 198 height 35
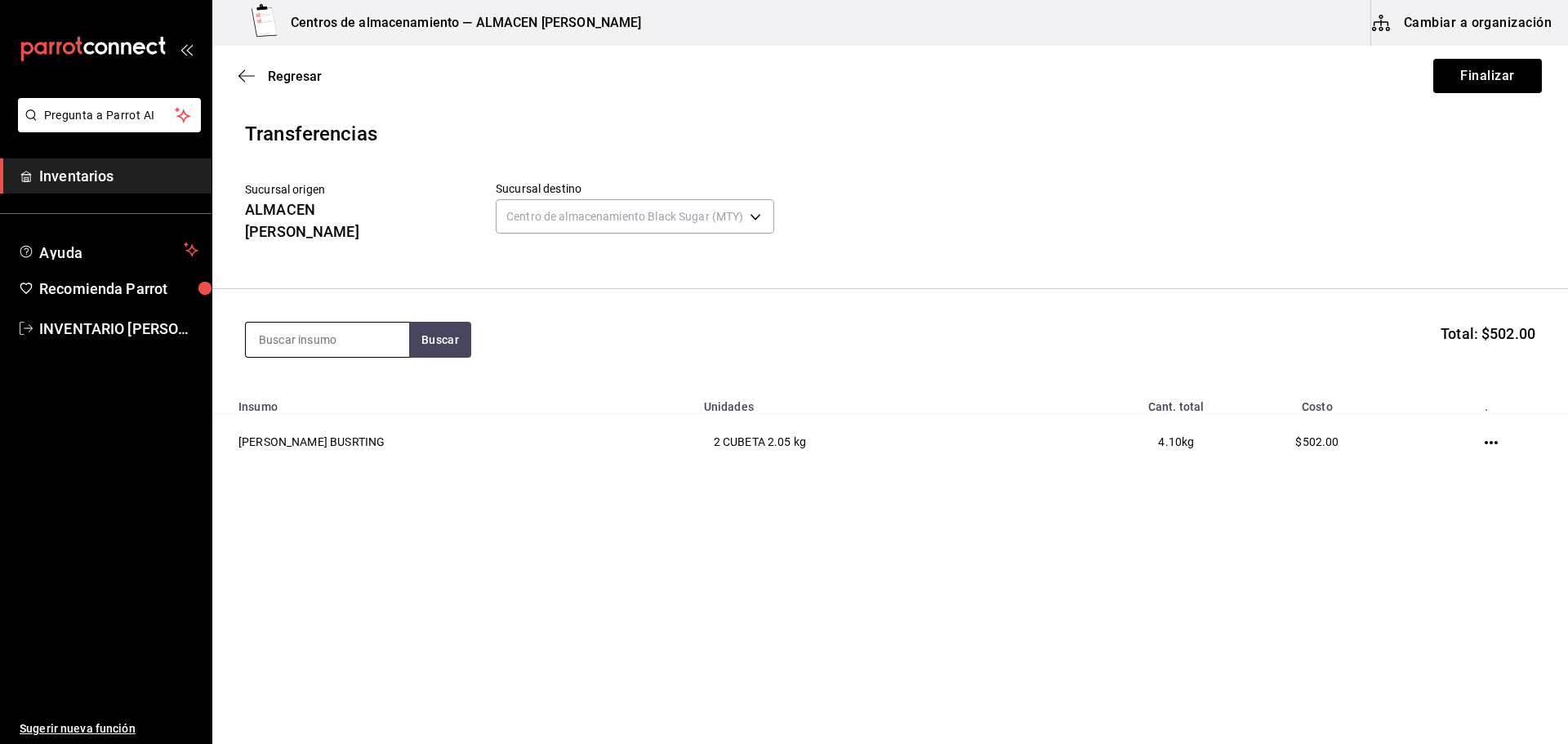
click at [332, 323] on input at bounding box center [327, 340] width 163 height 35
type input "BOBA"
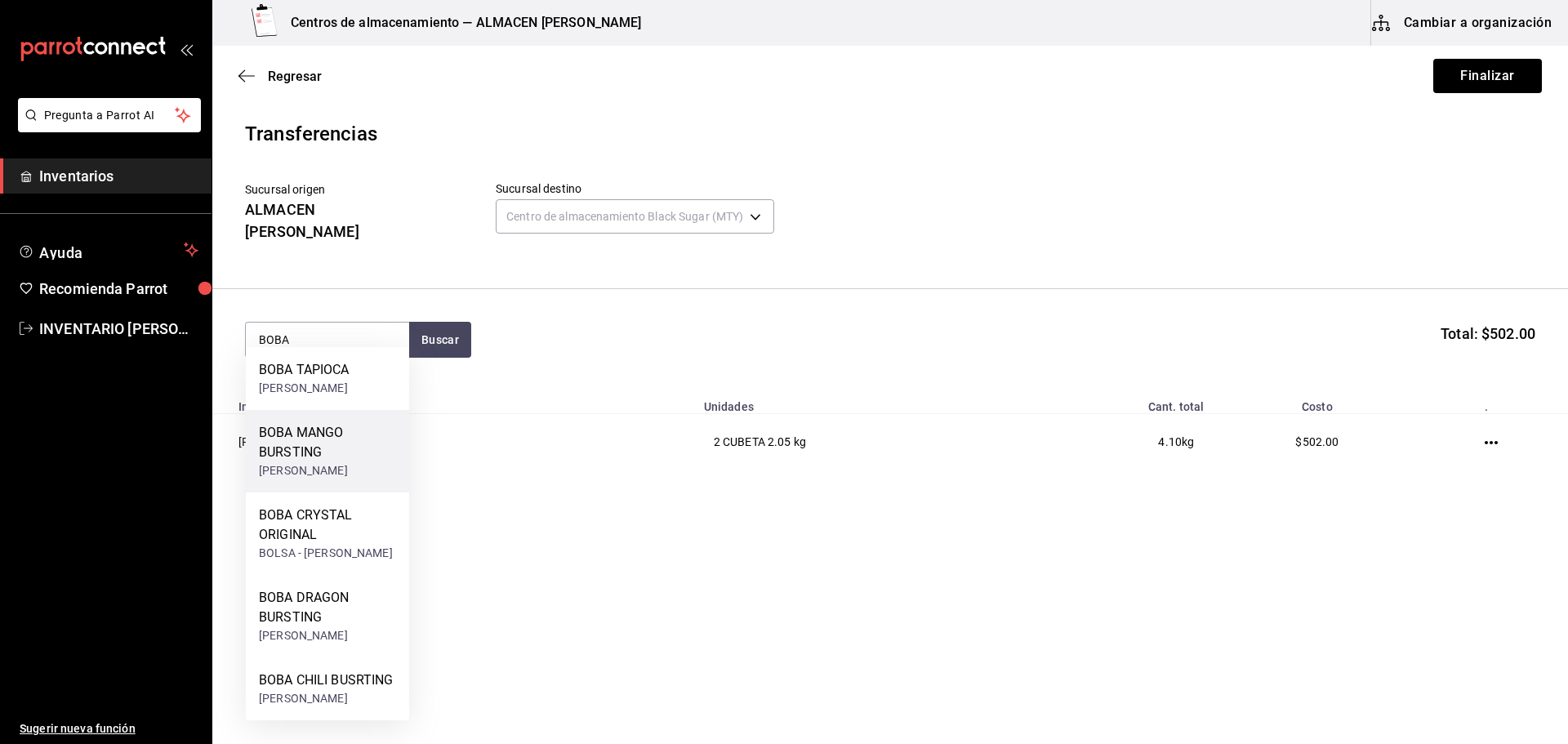
drag, startPoint x: 335, startPoint y: 433, endPoint x: 363, endPoint y: 431, distance: 28.1
click at [363, 431] on div "BOBA MANGO BURSTING" at bounding box center [327, 443] width 137 height 39
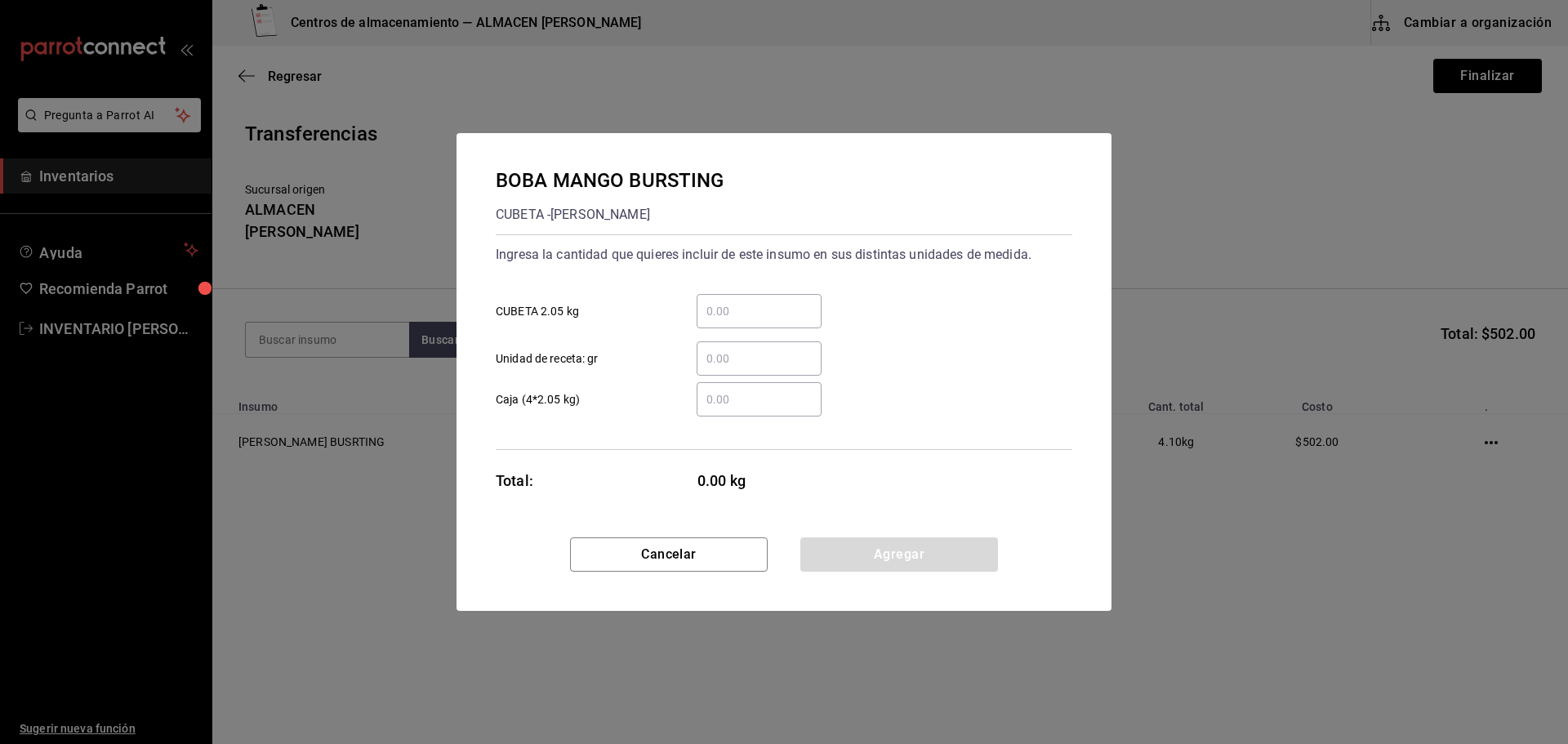
click at [776, 304] on input "​ CUBETA 2.05 kg" at bounding box center [759, 311] width 125 height 20
type input "1"
click at [900, 571] on button "Agregar" at bounding box center [898, 554] width 198 height 35
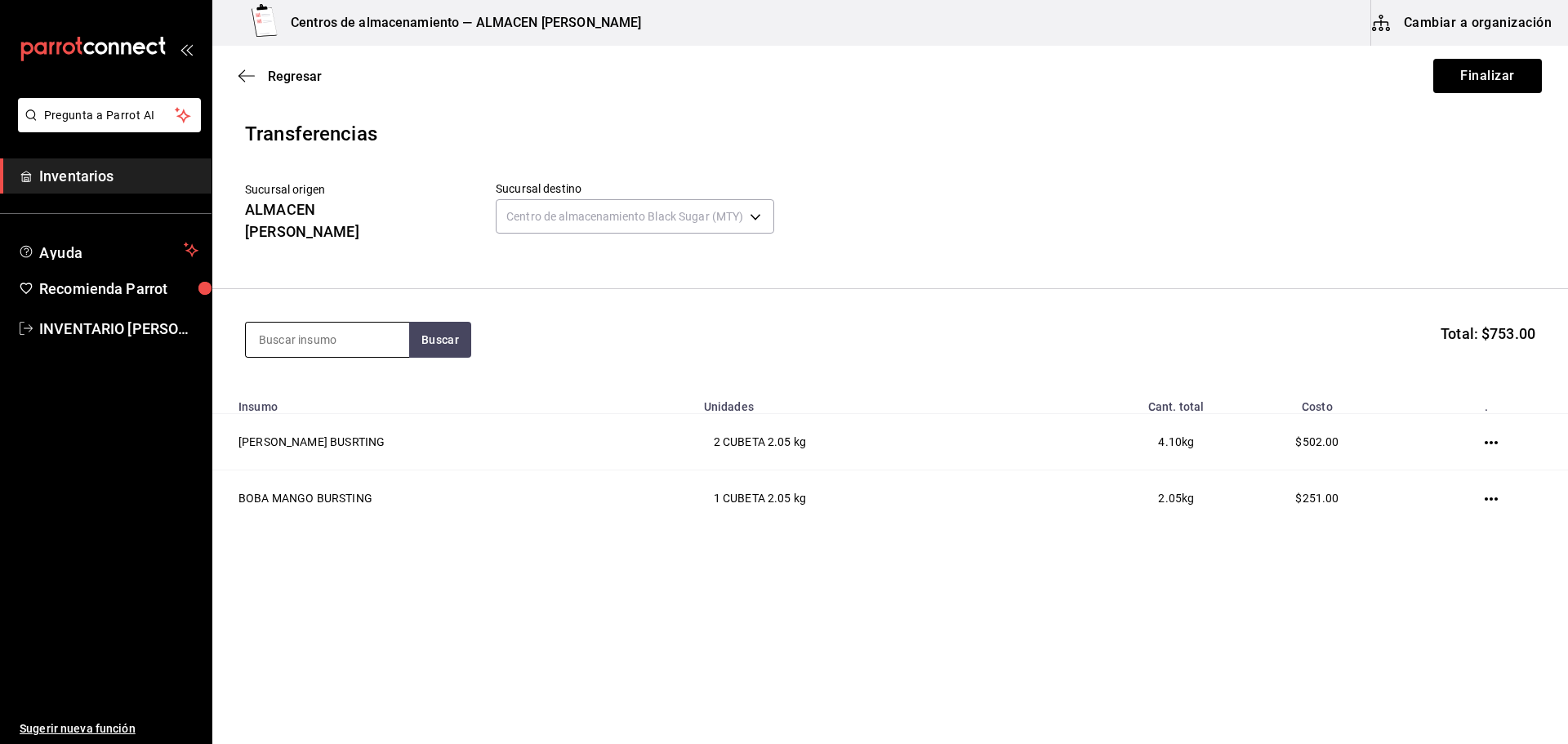
click at [365, 323] on input at bounding box center [327, 340] width 163 height 35
type input "BOBA"
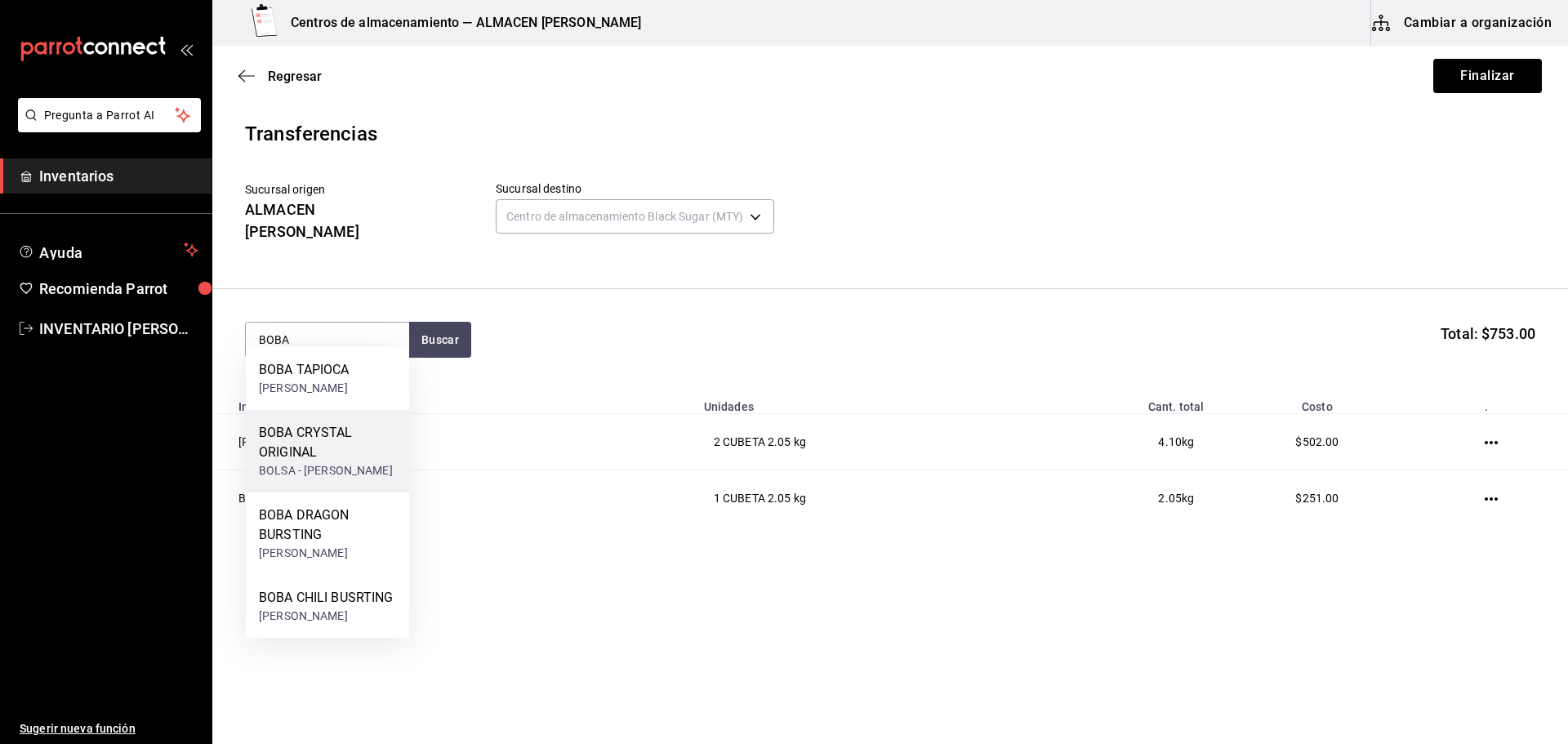
click at [331, 420] on div "BOBA CRYSTAL ORIGINAL BOLSA - [PERSON_NAME]" at bounding box center [327, 451] width 163 height 83
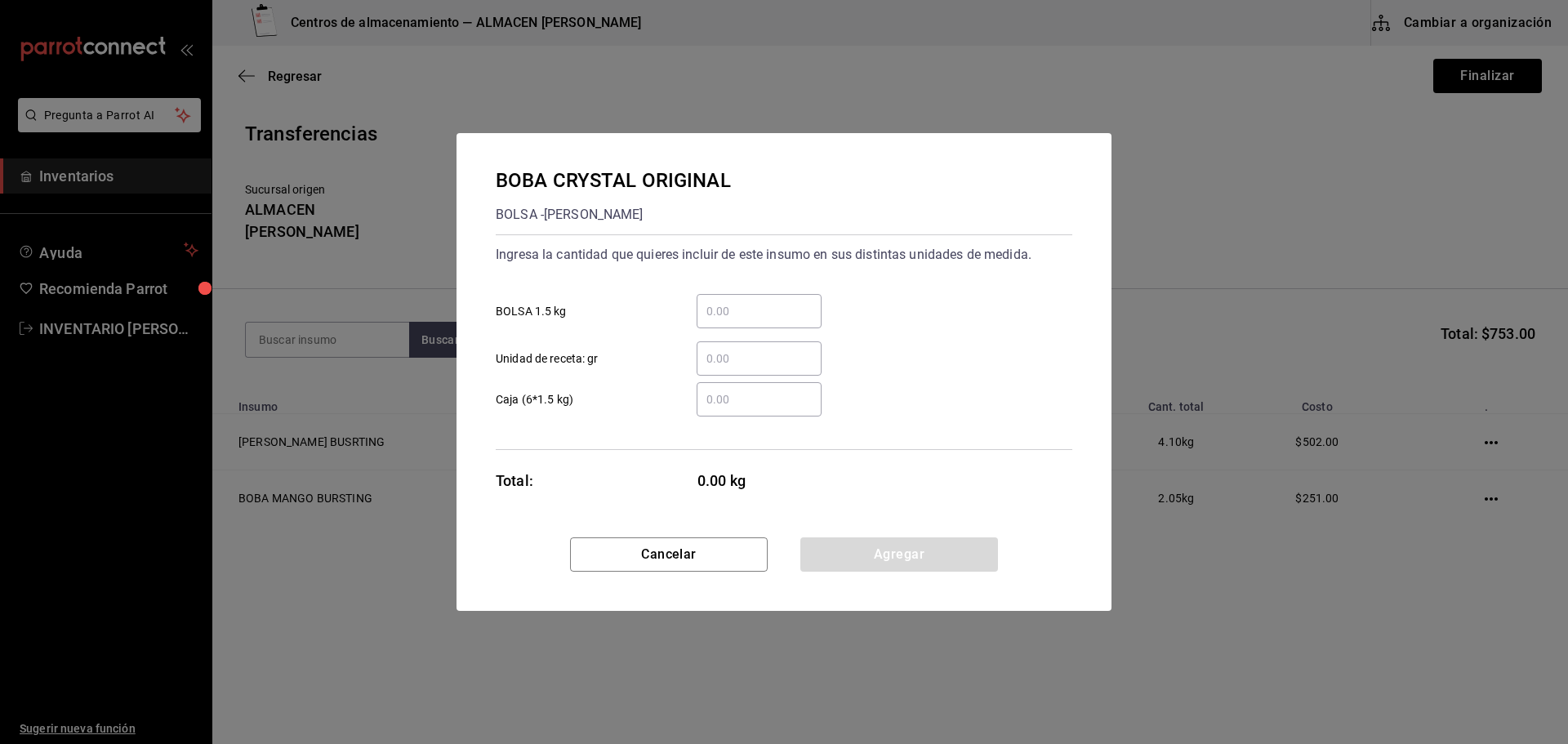
click at [768, 299] on div "​" at bounding box center [759, 311] width 125 height 35
click at [768, 301] on input "​ BOLSA 1.5 kg" at bounding box center [759, 311] width 125 height 20
type input "2"
click at [829, 555] on button "Agregar" at bounding box center [898, 554] width 198 height 35
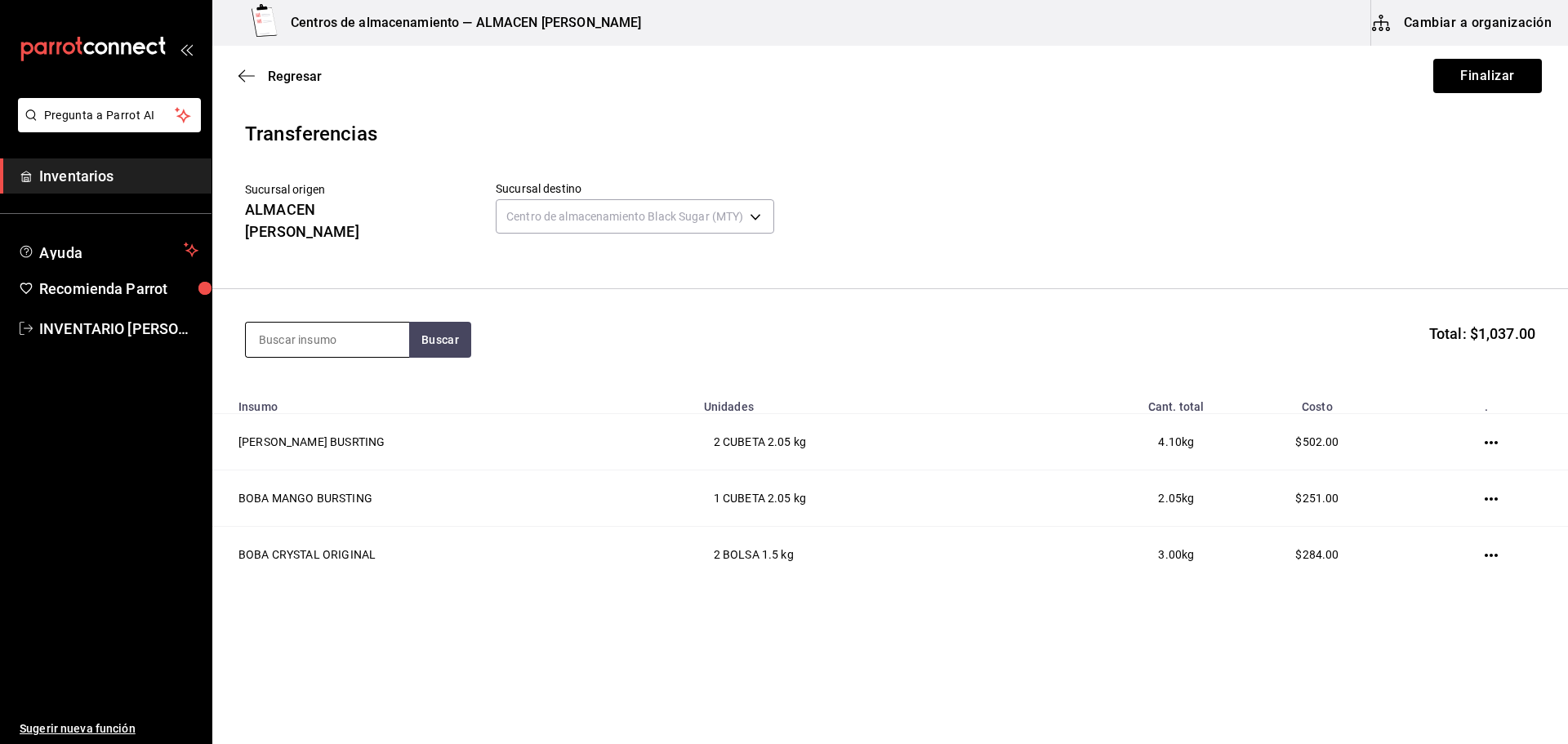
click at [349, 333] on input at bounding box center [327, 340] width 163 height 35
type input "JELLY"
click at [365, 418] on div "LYCHEE JELLY CUBETA - [PERSON_NAME]" at bounding box center [327, 441] width 163 height 63
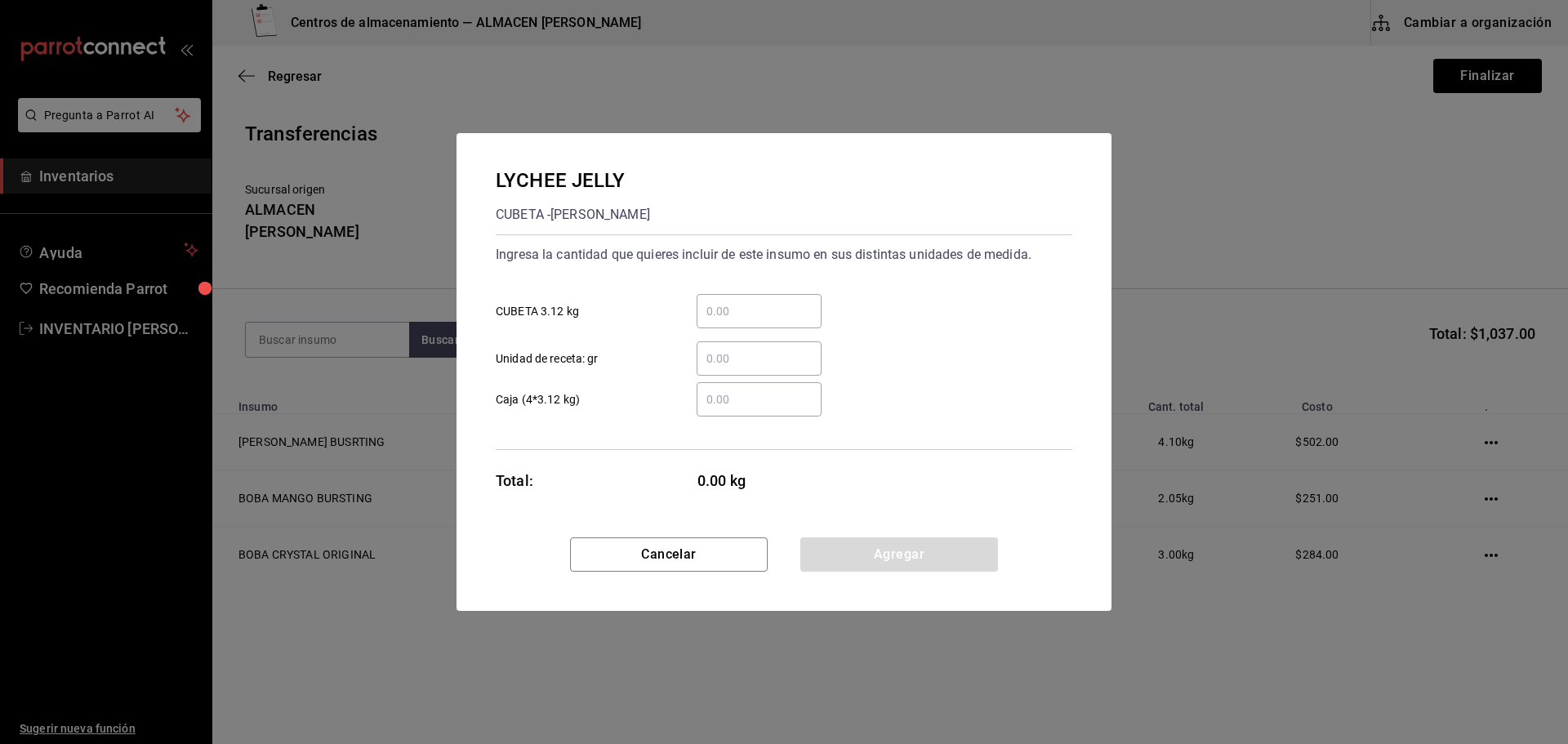
click at [811, 314] on input "​ CUBETA 3.12 kg" at bounding box center [759, 311] width 125 height 20
type input "1"
click at [856, 550] on button "Agregar" at bounding box center [898, 554] width 198 height 35
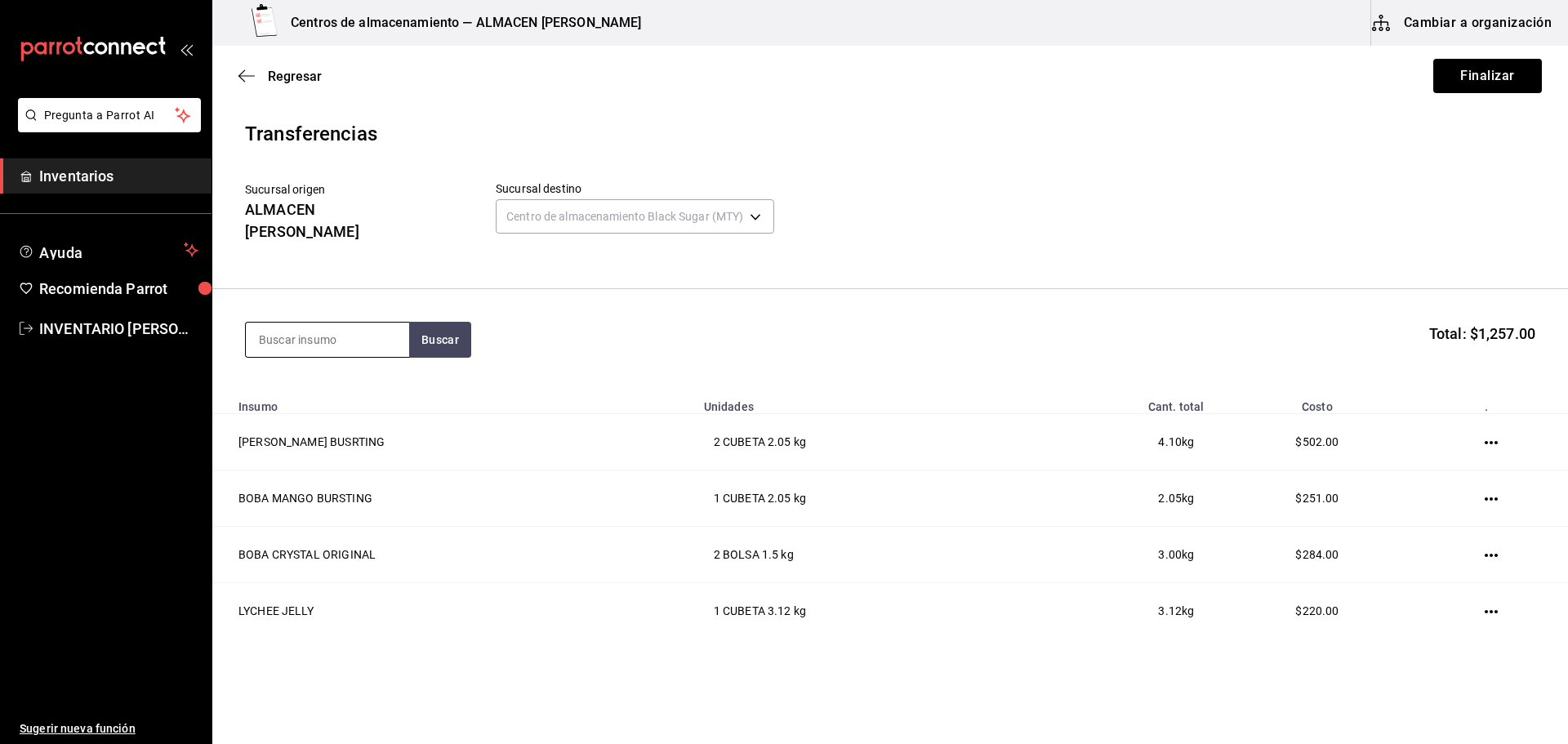
click at [363, 330] on input at bounding box center [327, 340] width 163 height 35
type input "BOBA"
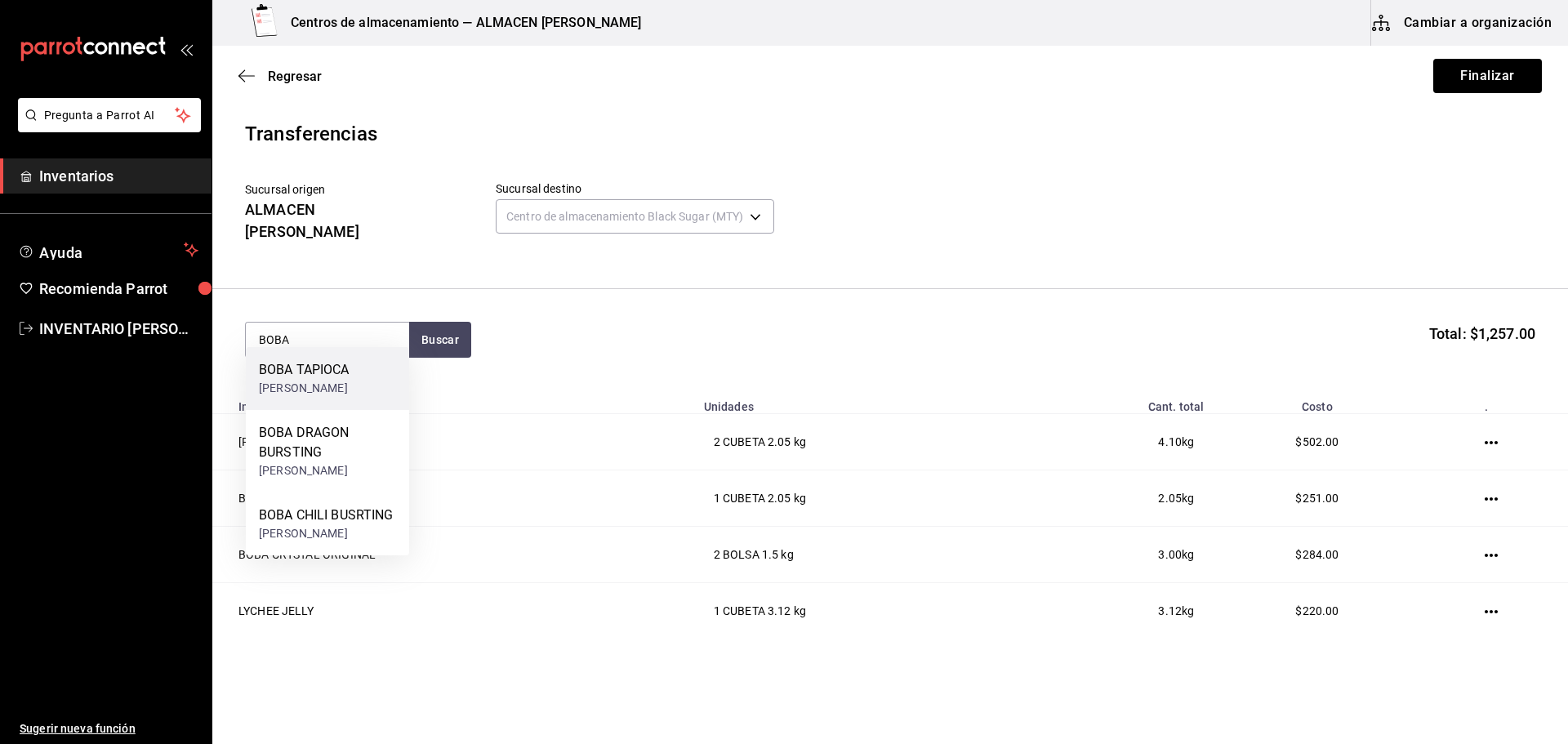
click at [343, 386] on div "PAQUETE - [PERSON_NAME]" at bounding box center [304, 388] width 91 height 17
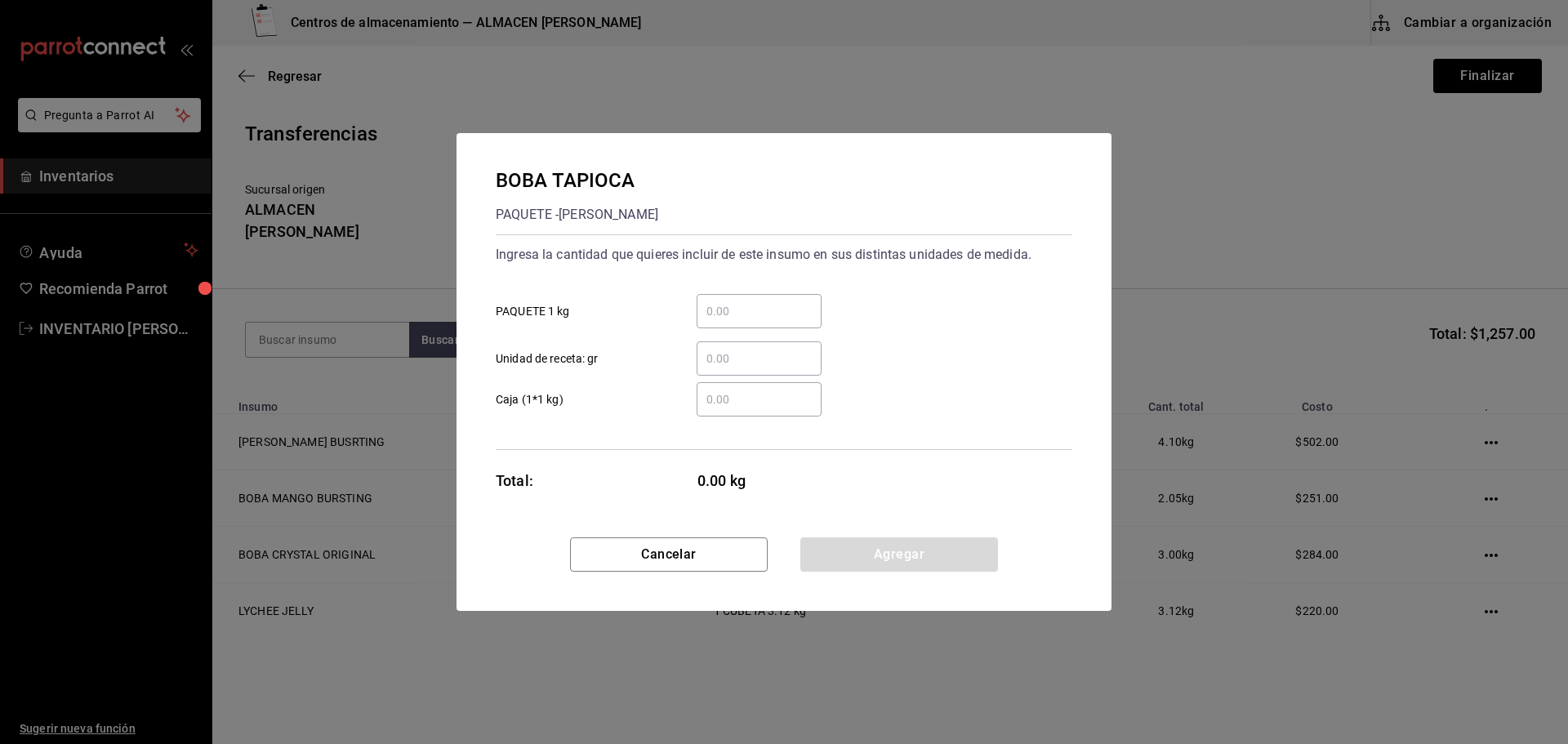
click at [774, 319] on input "​ PAQUETE 1 kg" at bounding box center [759, 311] width 125 height 20
type input "4"
click at [863, 553] on button "Agregar" at bounding box center [898, 554] width 198 height 35
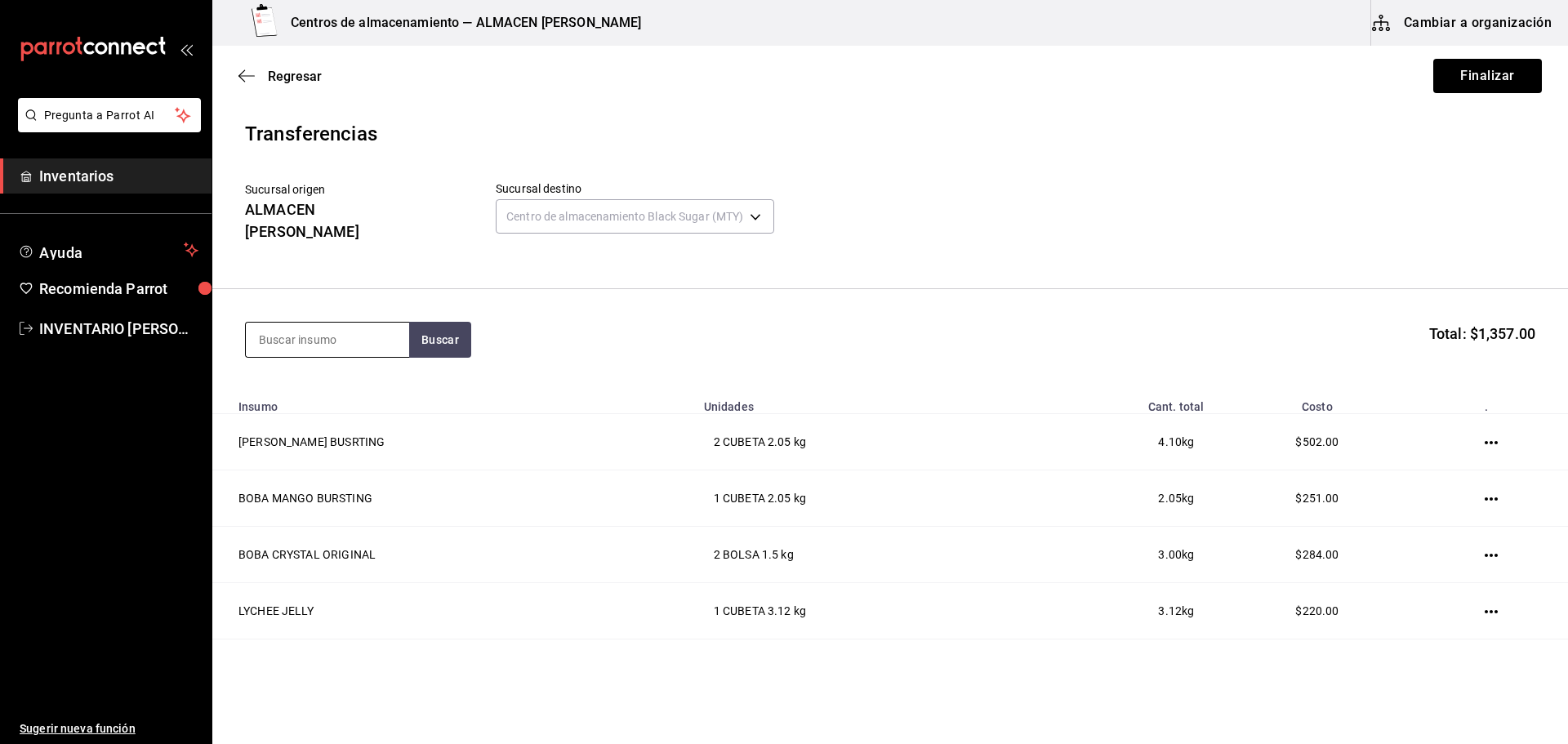
click at [321, 335] on input at bounding box center [327, 340] width 163 height 35
type input "OREO"
click at [274, 355] on div "GALLETA OREO Paquete - Mercado Libre" at bounding box center [327, 378] width 163 height 63
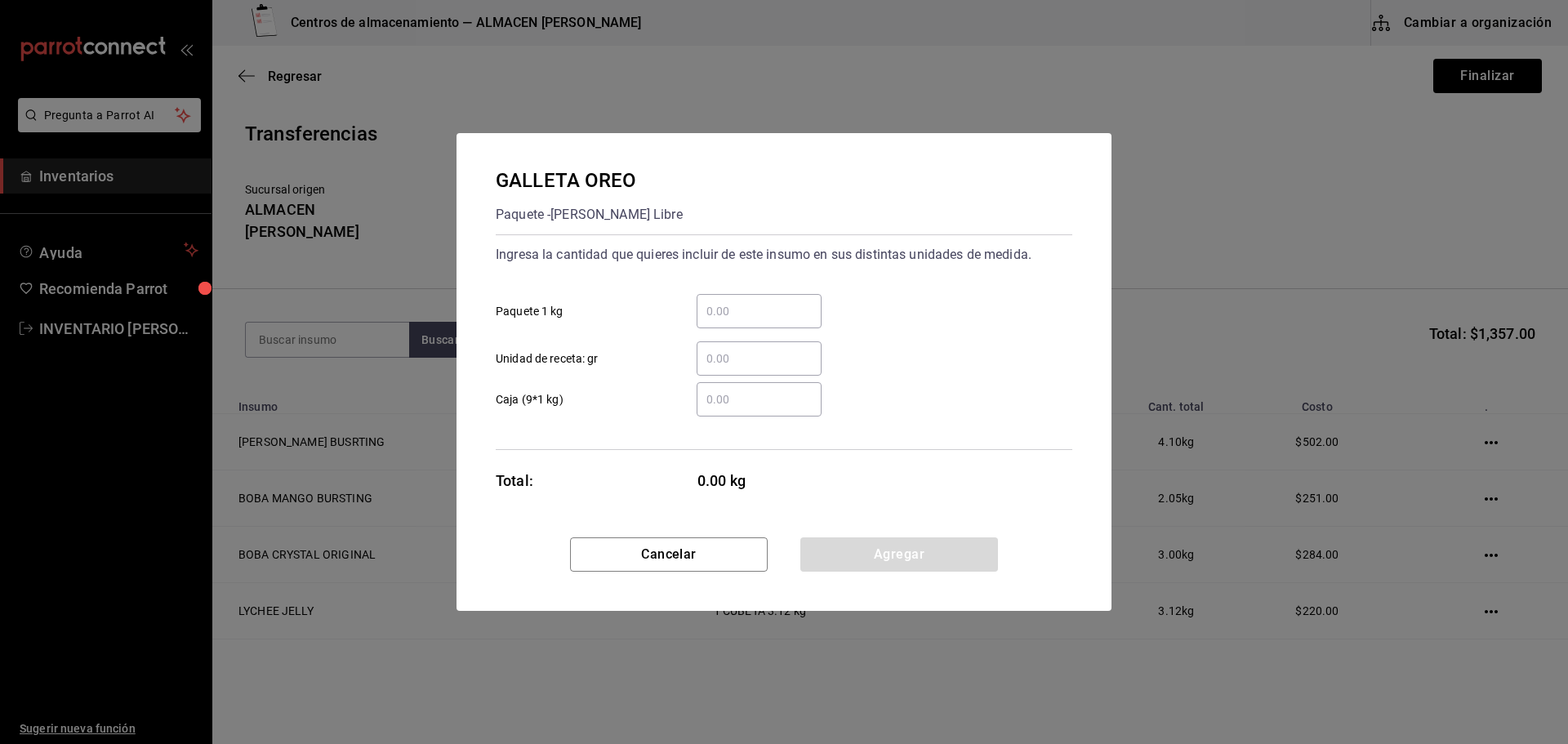
click at [726, 340] on div "​ Unidad de receta: gr" at bounding box center [777, 352] width 590 height 48
click at [728, 298] on div "​" at bounding box center [759, 311] width 125 height 35
click at [728, 301] on input "​ Paquete 1 kg" at bounding box center [759, 311] width 125 height 20
type input "2"
click at [839, 542] on button "Agregar" at bounding box center [898, 554] width 198 height 35
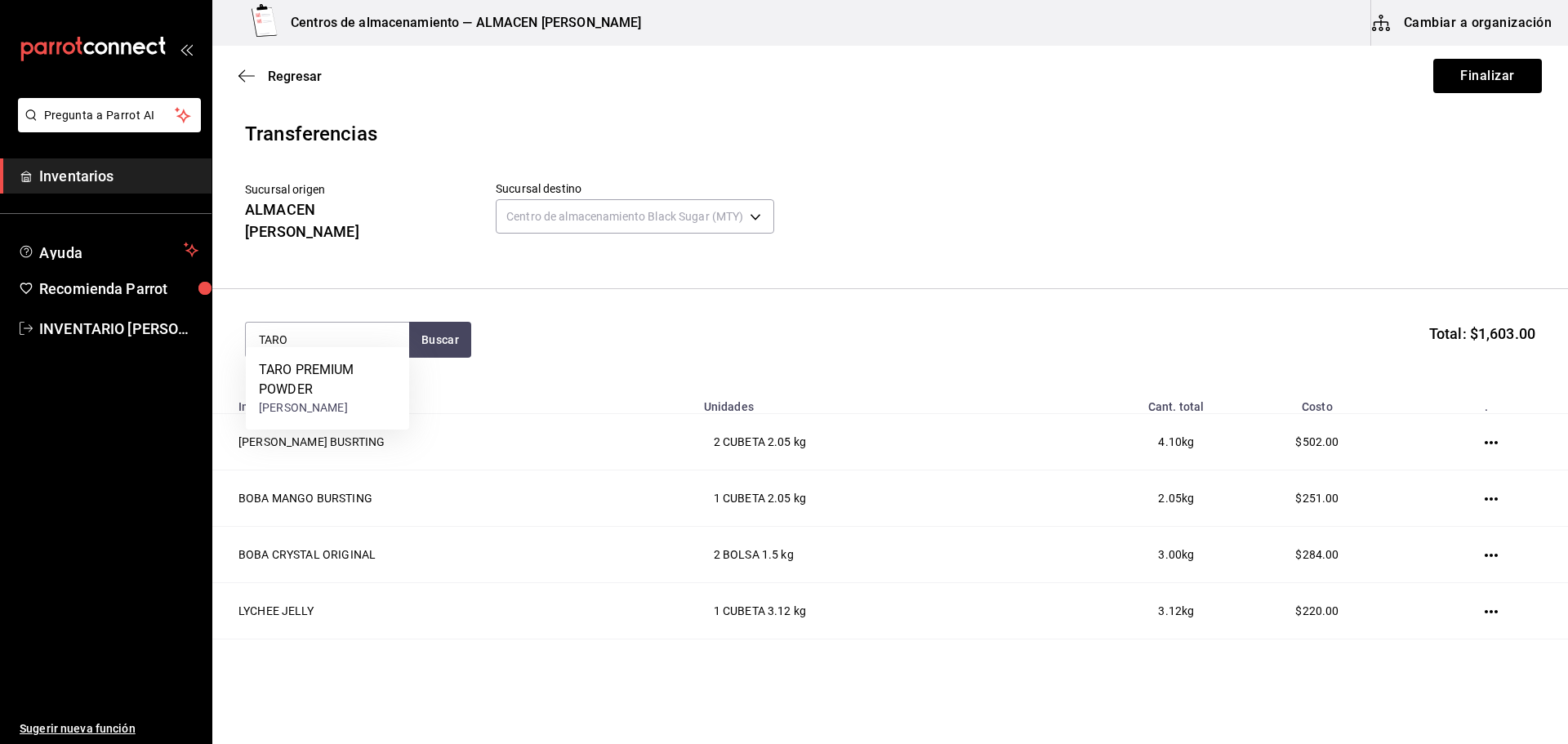
type input "TARO"
click at [393, 386] on div "TARO PREMIUM POWDER" at bounding box center [327, 380] width 137 height 39
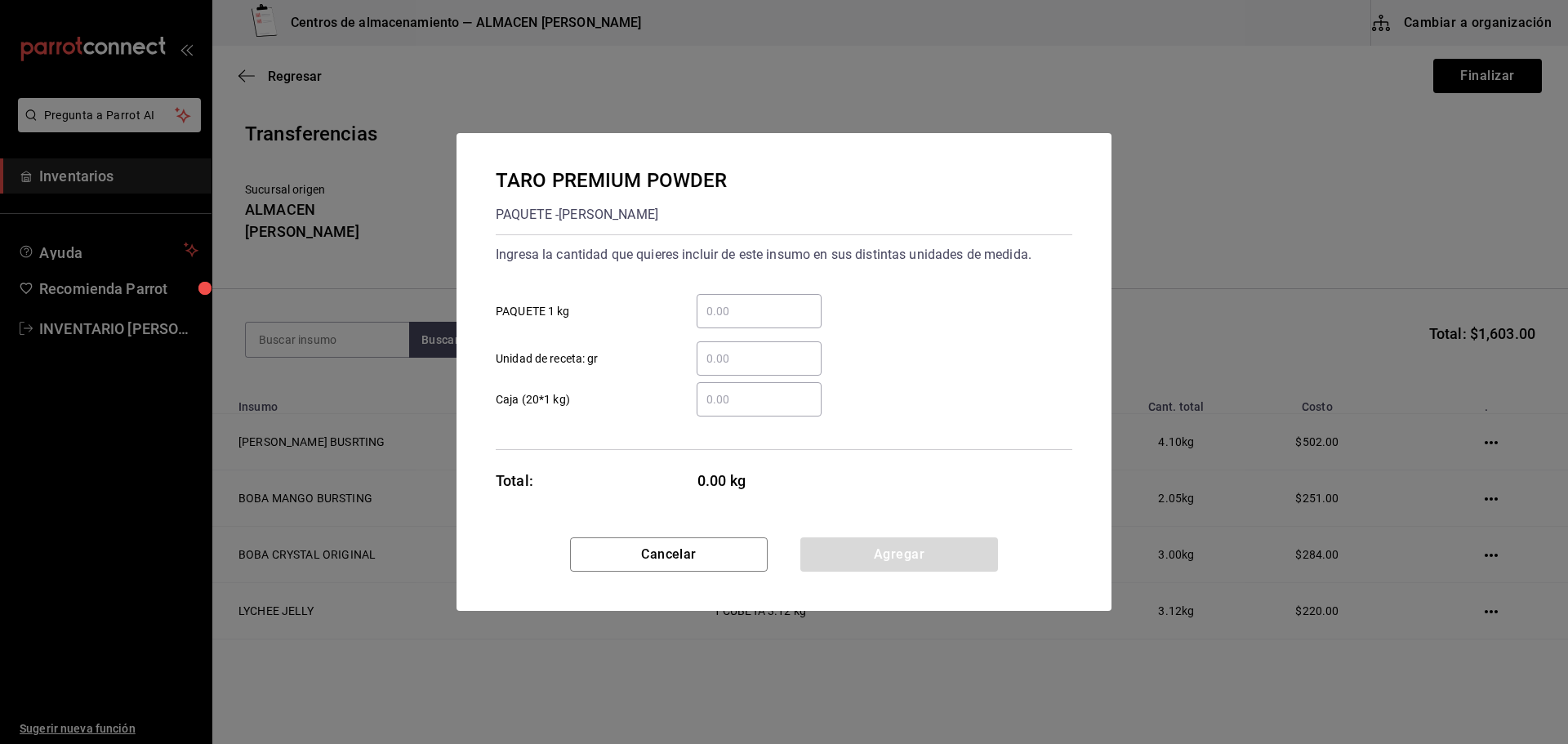
click at [746, 307] on input "​ PAQUETE 1 kg" at bounding box center [759, 311] width 125 height 20
type input "3"
click at [858, 553] on button "Agregar" at bounding box center [898, 554] width 198 height 35
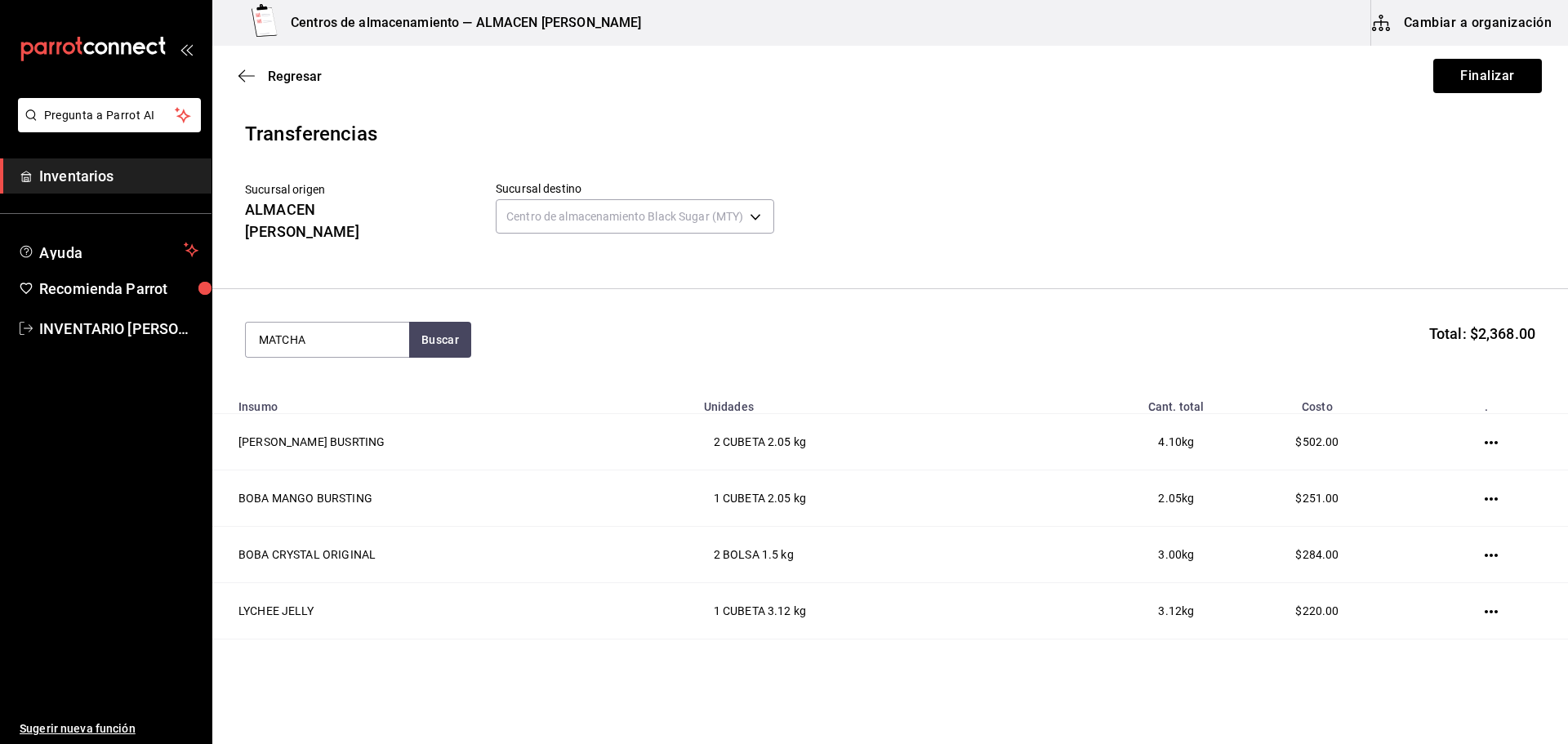
type input "MATCHA"
click at [373, 396] on div "MATCHA PREMIUM POWDER" at bounding box center [327, 380] width 137 height 39
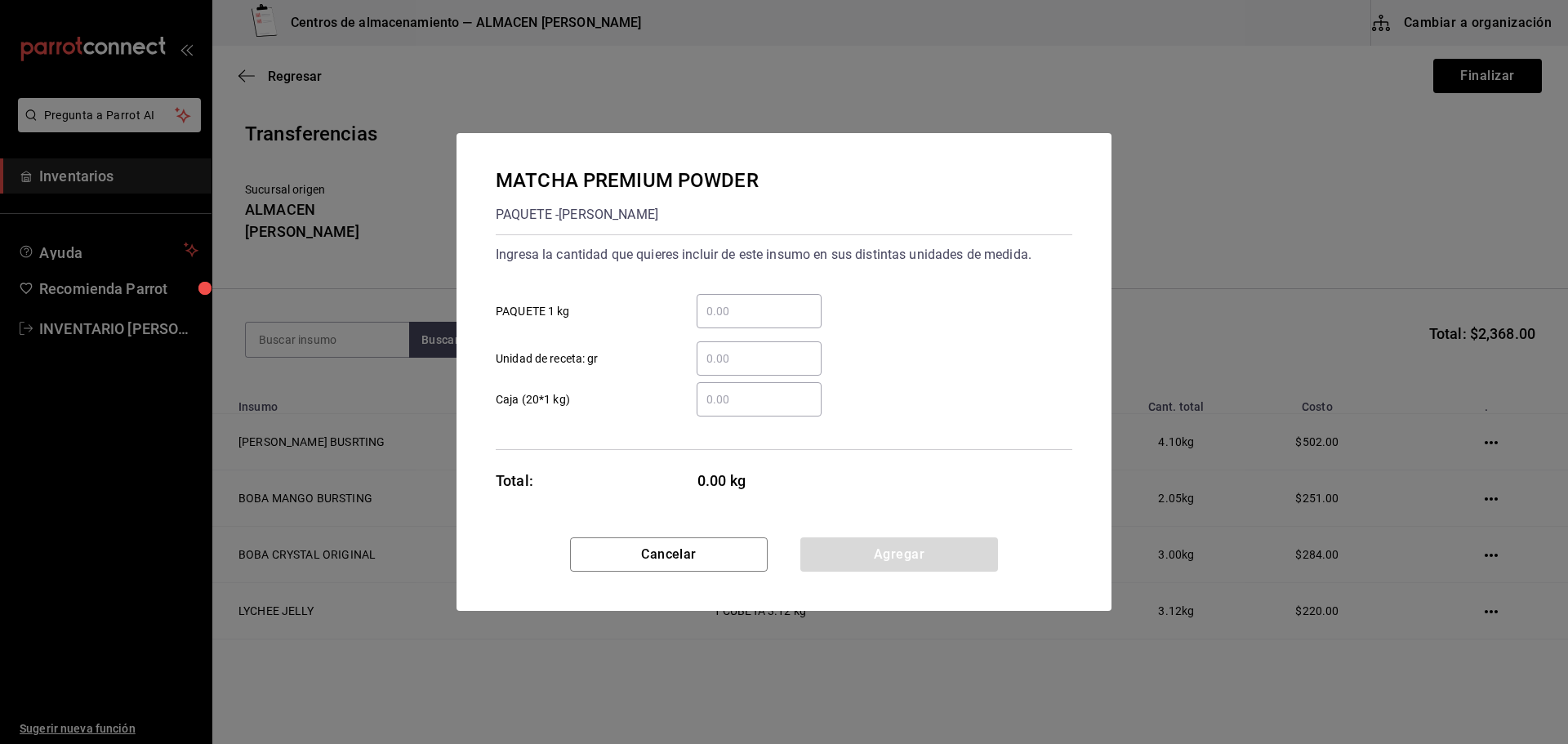
click at [789, 326] on div "​" at bounding box center [759, 311] width 125 height 35
click at [789, 321] on input "​ PAQUETE 1 kg" at bounding box center [759, 311] width 125 height 20
type input "1"
click at [921, 563] on button "Agregar" at bounding box center [898, 554] width 198 height 35
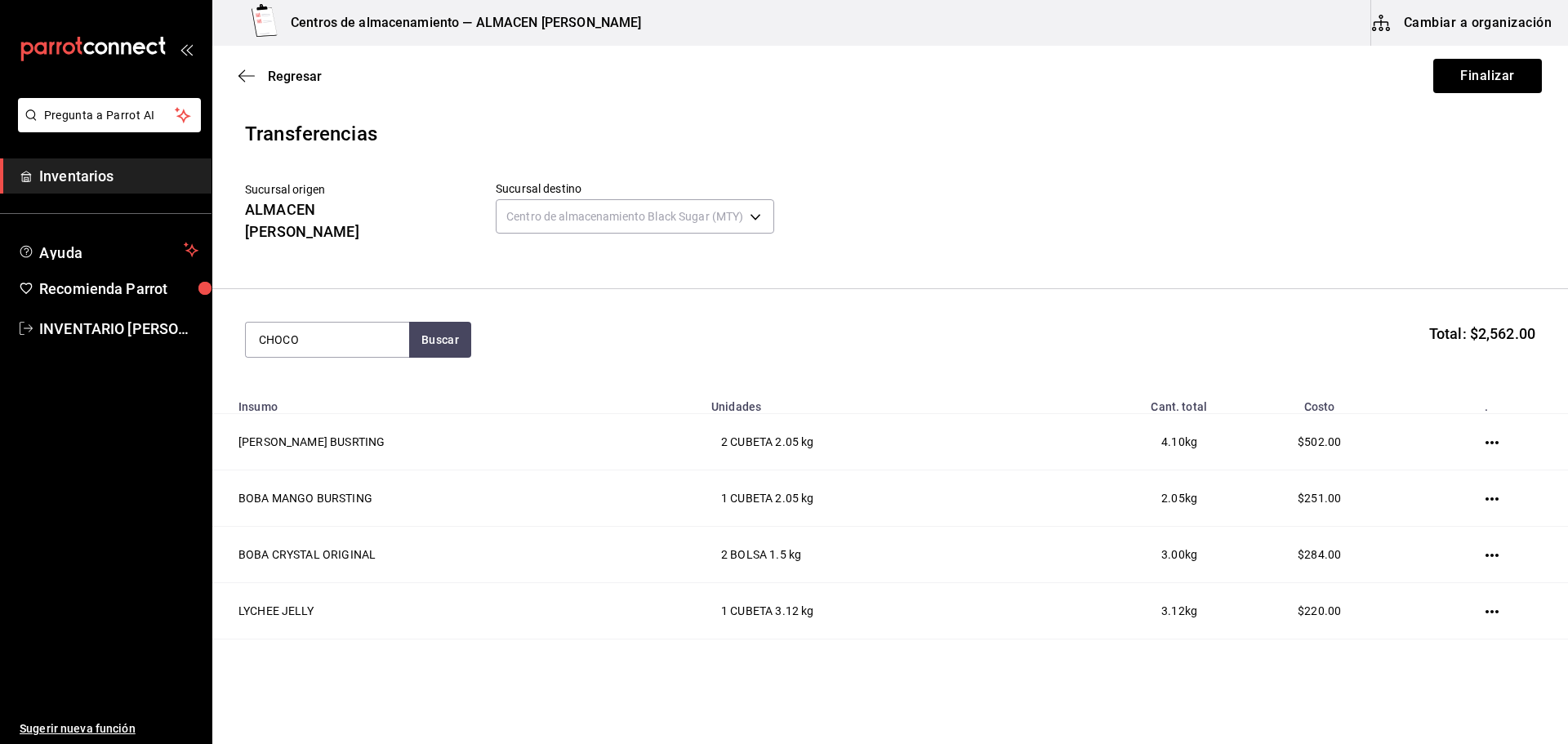
type input "CHOCO"
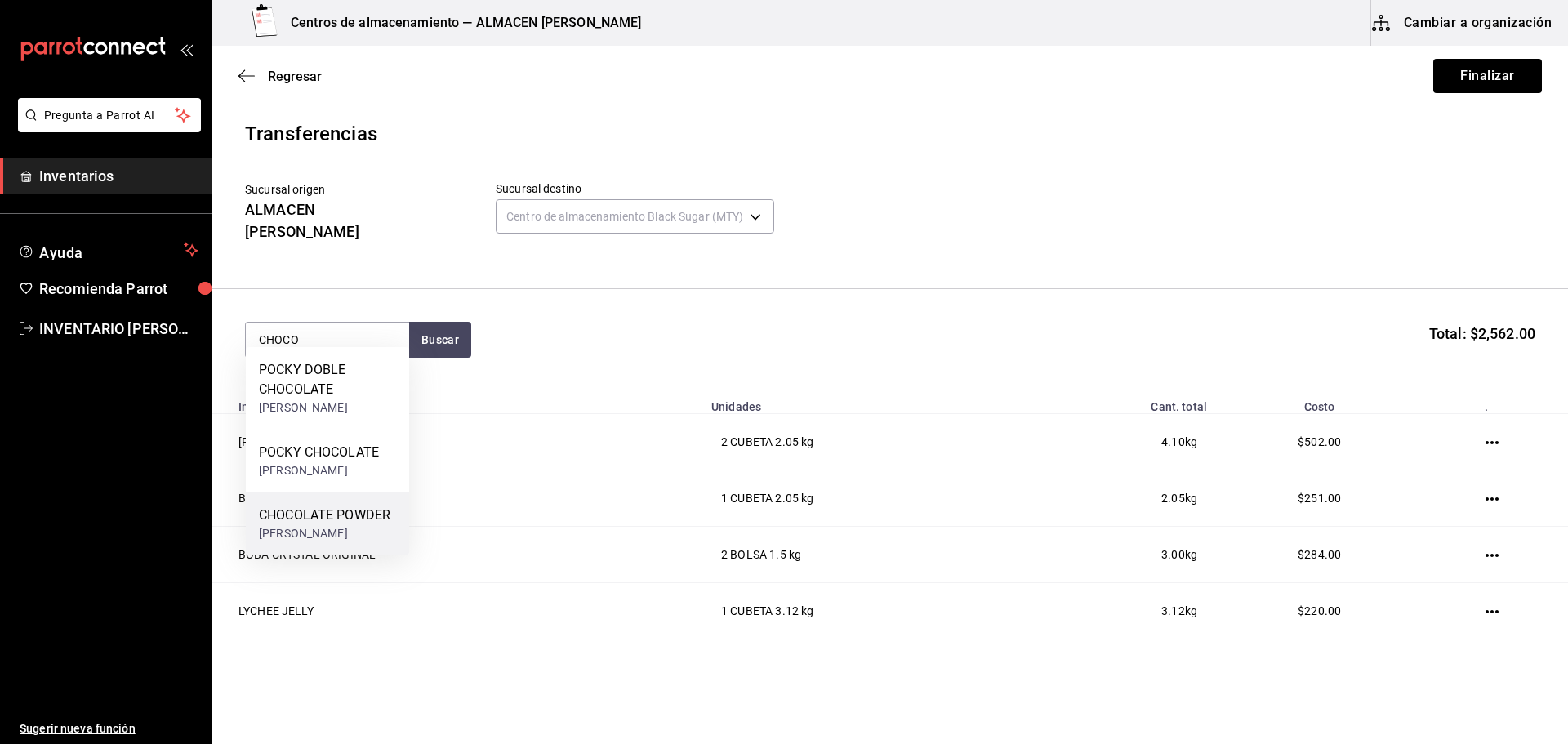
click at [357, 522] on div "CHOCOLATE POWDER" at bounding box center [324, 515] width 131 height 20
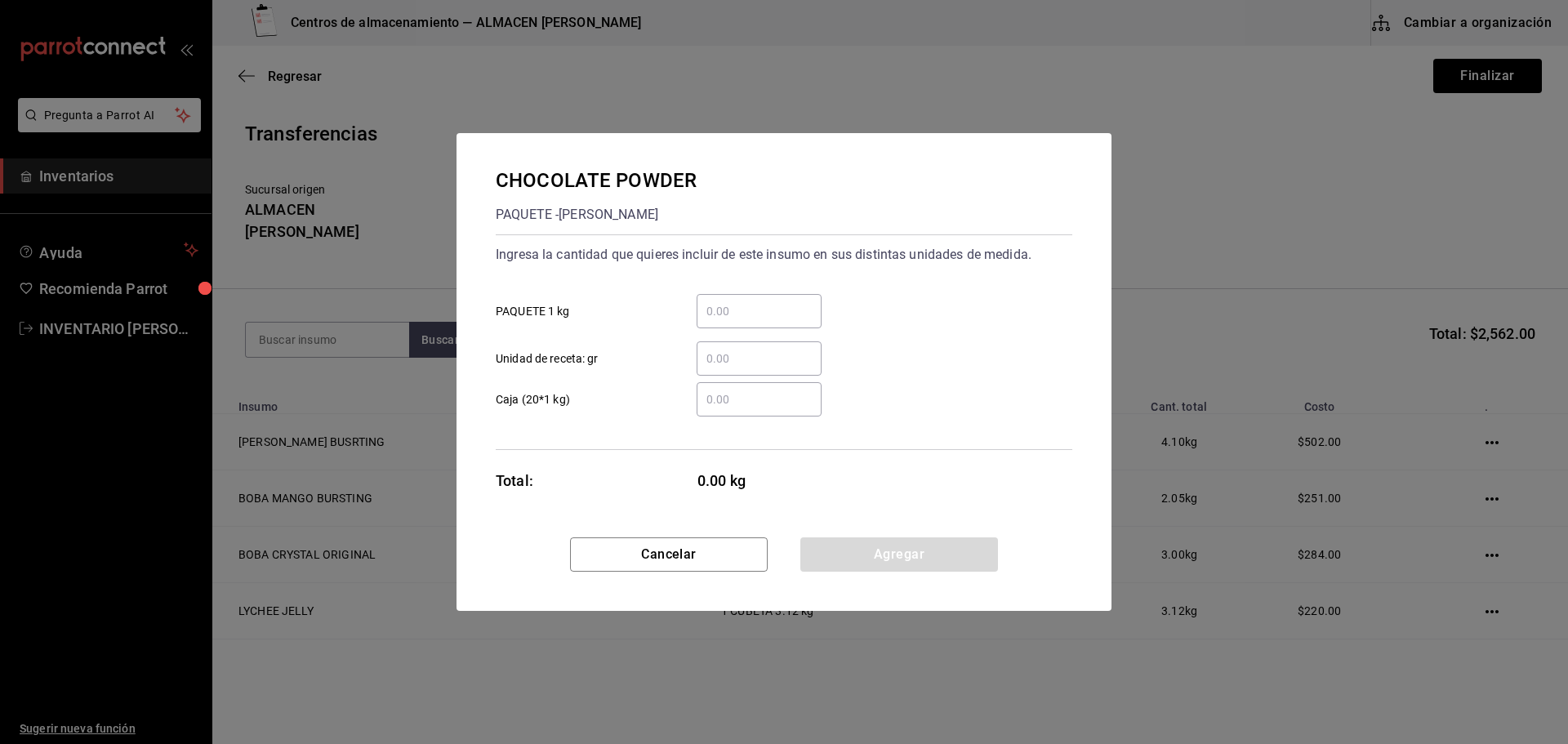
click at [764, 310] on input "​ PAQUETE 1 kg" at bounding box center [759, 311] width 125 height 20
type input "1"
click at [872, 549] on button "Agregar" at bounding box center [898, 554] width 198 height 35
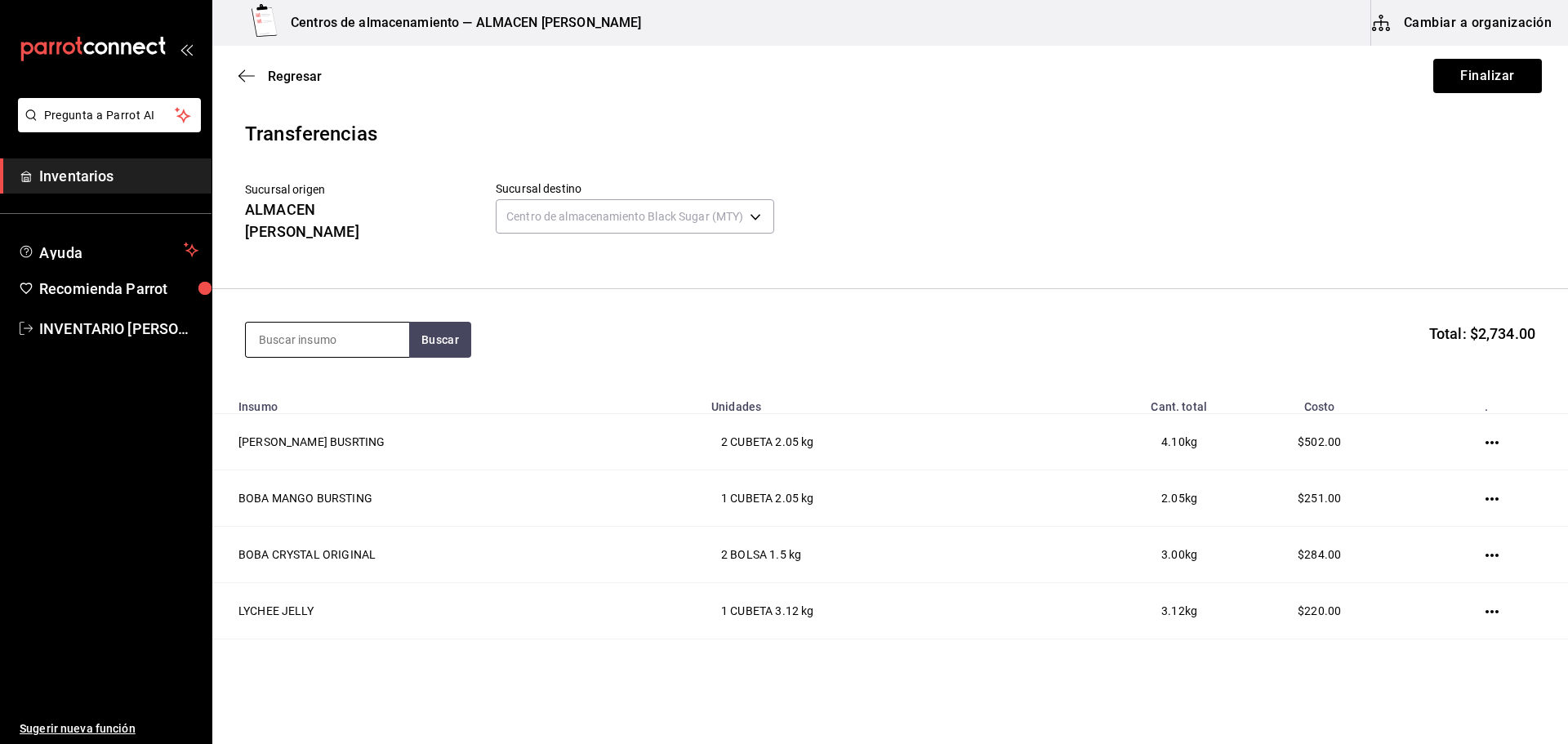
click at [356, 323] on input at bounding box center [327, 340] width 163 height 35
type input "ICE"
click at [358, 379] on div "ICE MOCA POWDER" at bounding box center [317, 370] width 117 height 20
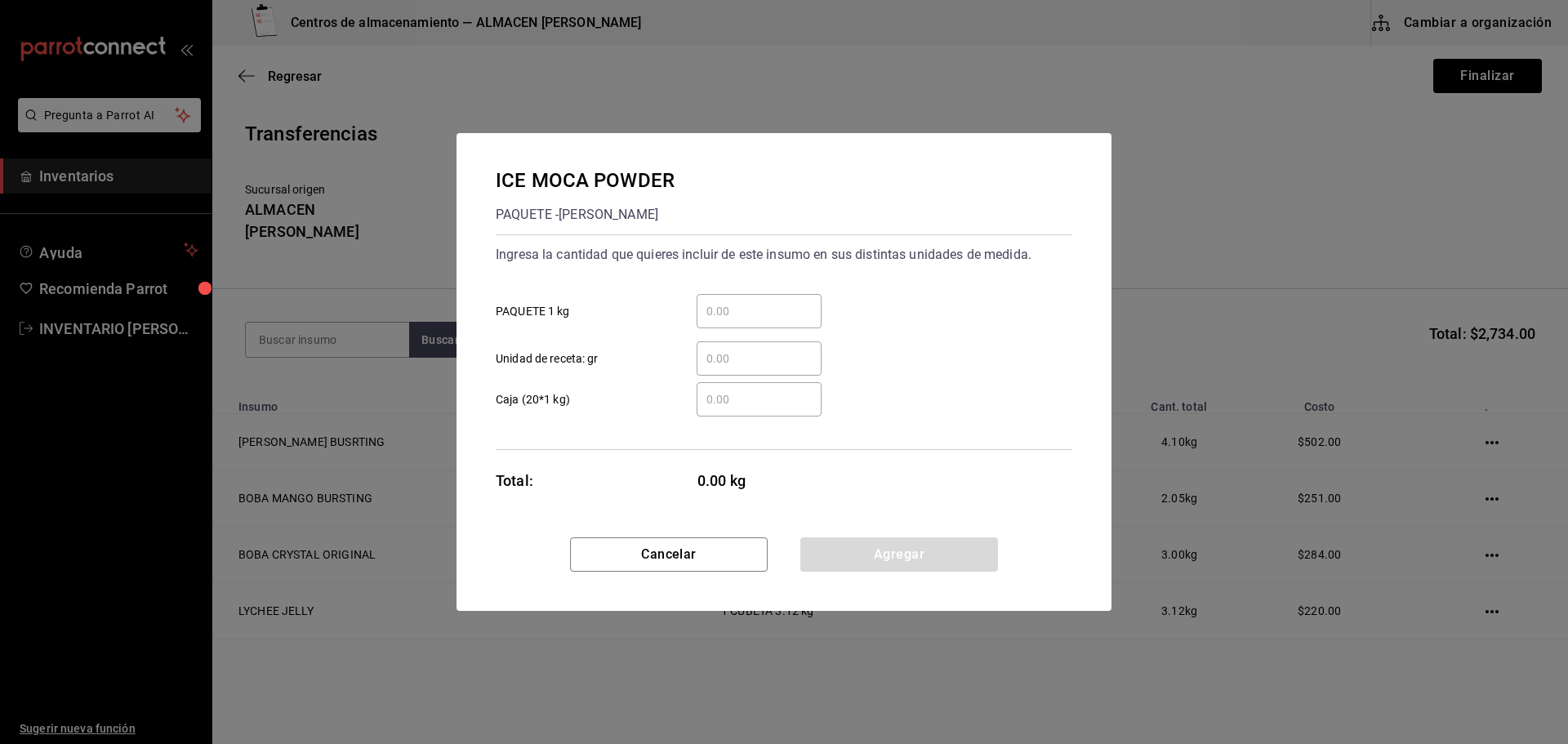
click at [789, 317] on input "​ PAQUETE 1 kg" at bounding box center [759, 311] width 125 height 20
type input "1"
click at [957, 542] on button "Agregar" at bounding box center [898, 554] width 198 height 35
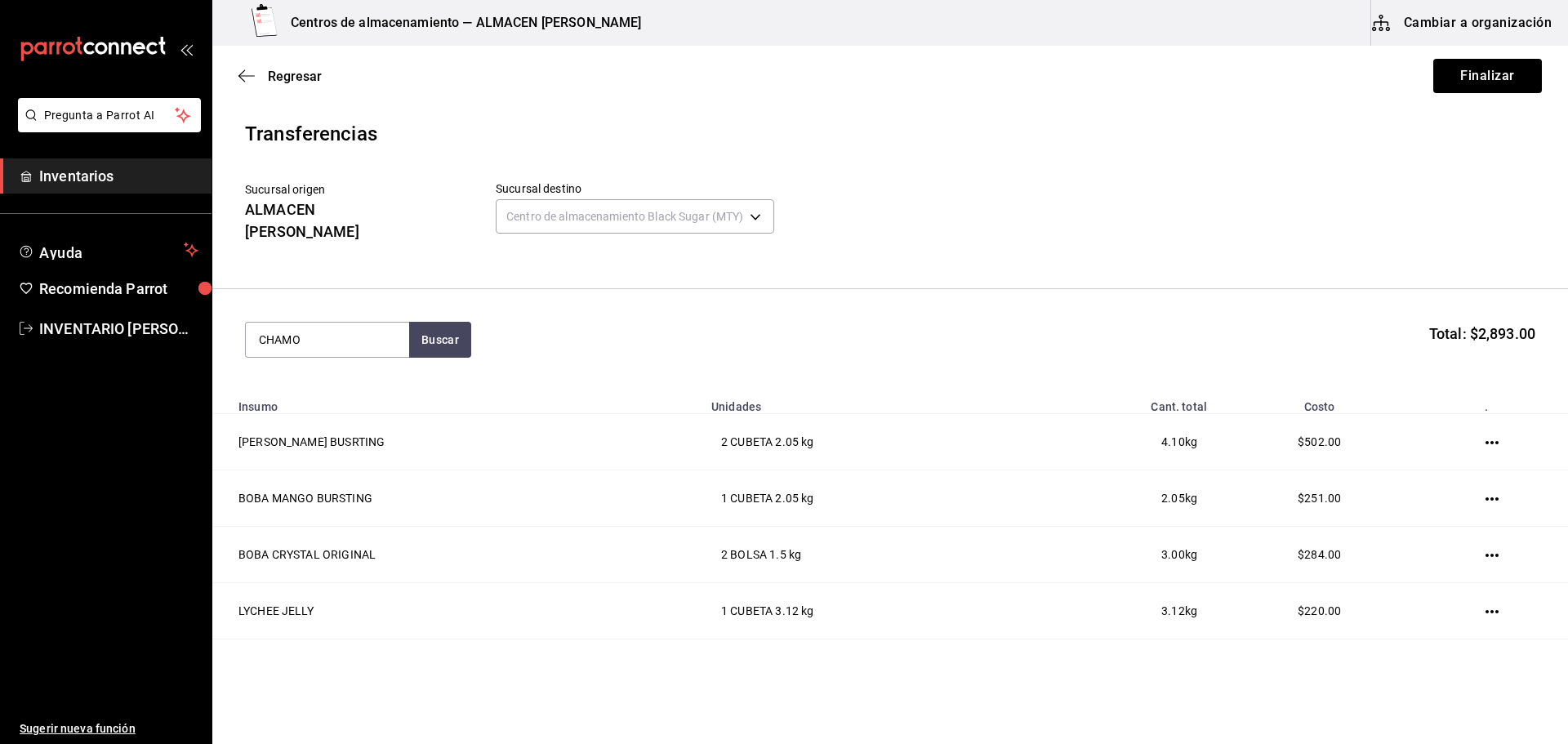
type input "CHAMO"
click at [322, 371] on div "CHAMOY SYRUP" at bounding box center [312, 370] width 108 height 20
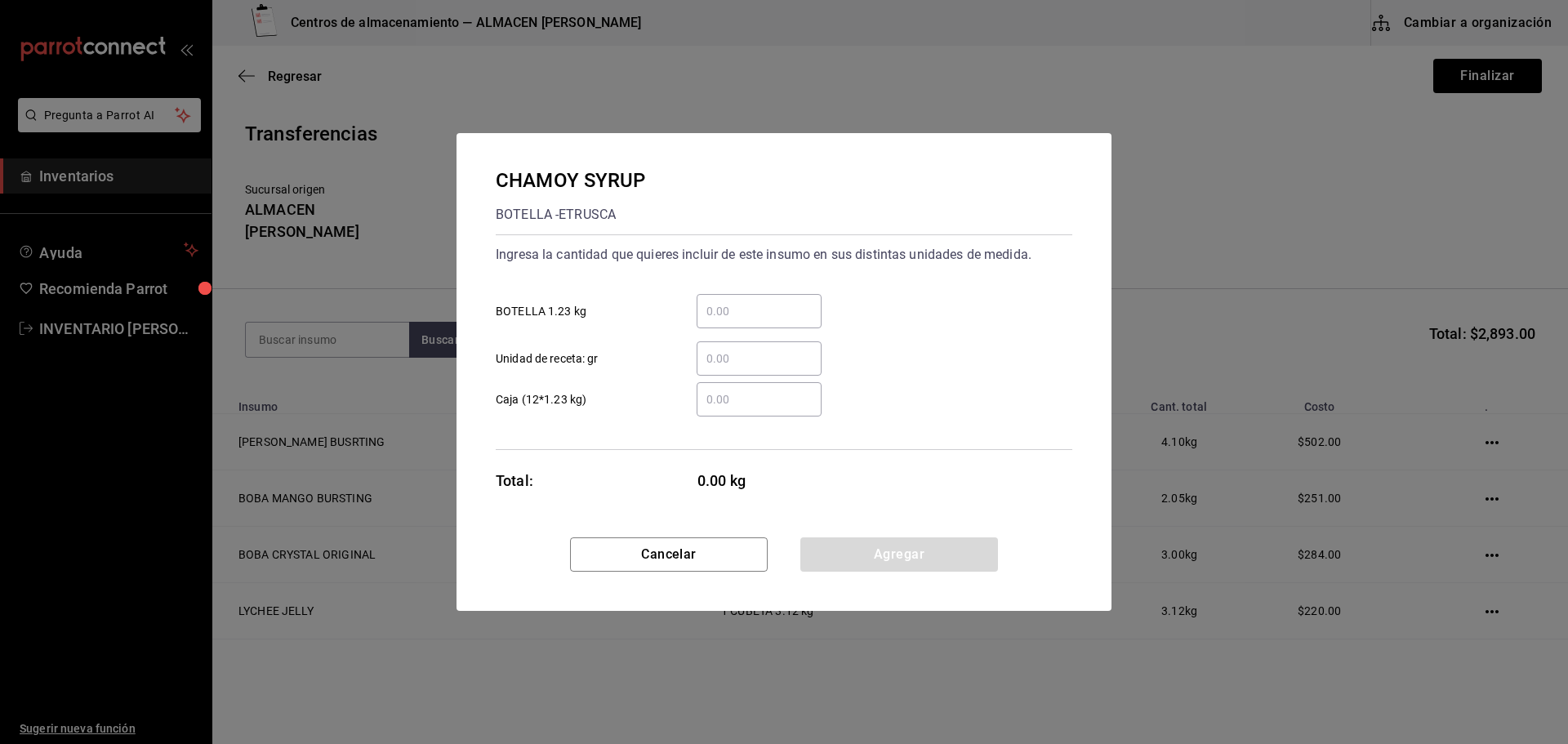
click at [799, 300] on div "​" at bounding box center [759, 311] width 125 height 35
click at [799, 301] on input "​ BOTELLA 1.23 kg" at bounding box center [759, 311] width 125 height 20
type input "1"
click at [855, 551] on button "Agregar" at bounding box center [898, 554] width 198 height 35
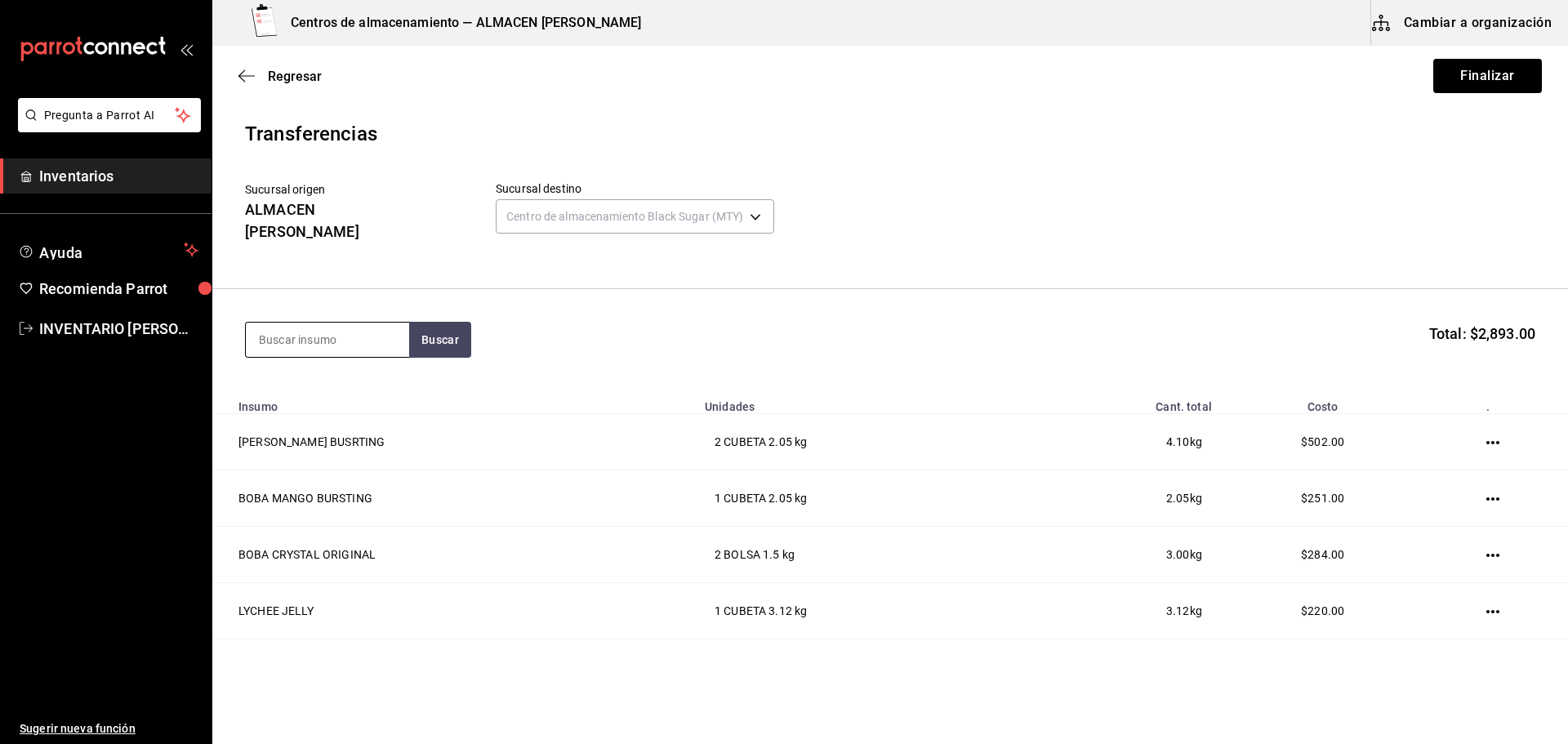
click at [336, 338] on input at bounding box center [327, 340] width 163 height 35
type input "TIGER"
click at [335, 350] on div "[PERSON_NAME] SUGAR BOTELLA - [PERSON_NAME]" at bounding box center [327, 388] width 163 height 83
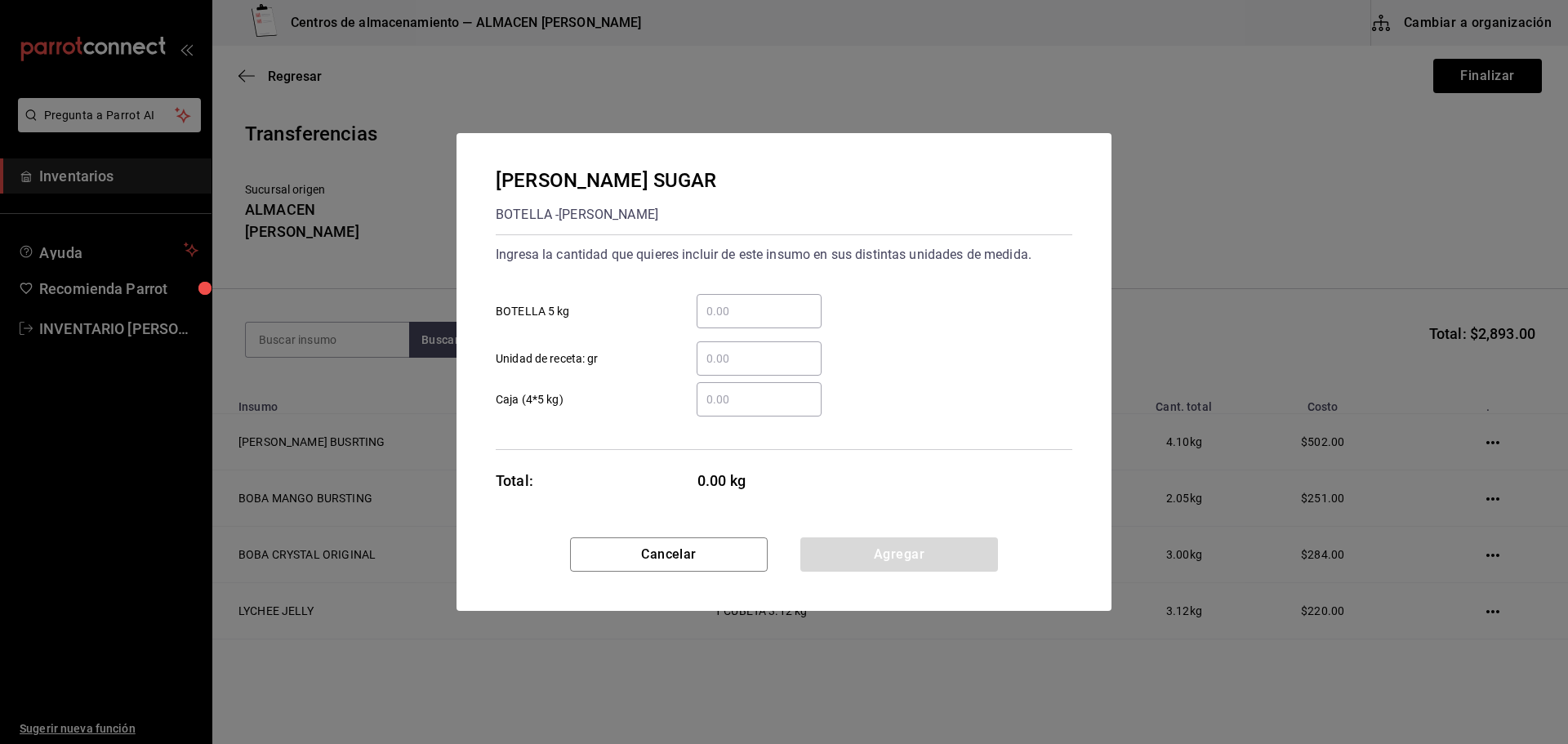
click at [742, 319] on input "​ BOTELLA 5 kg" at bounding box center [759, 311] width 125 height 20
type input "1"
click at [952, 553] on button "Agregar" at bounding box center [898, 554] width 198 height 35
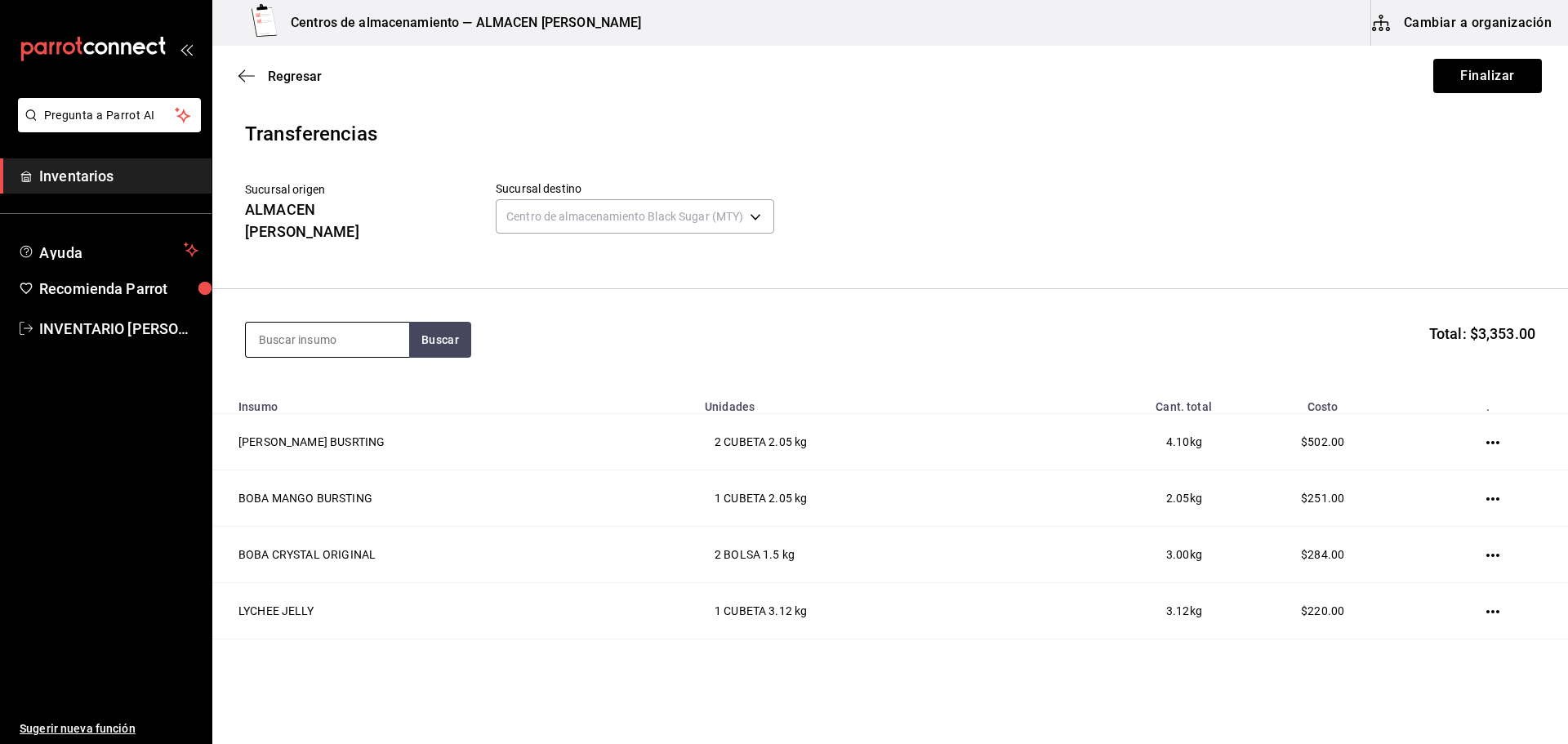
click at [341, 323] on input at bounding box center [327, 340] width 163 height 35
type input "PEACH"
click at [330, 358] on div "PEACH SYRUP BOTELLA - bossen" at bounding box center [327, 378] width 163 height 63
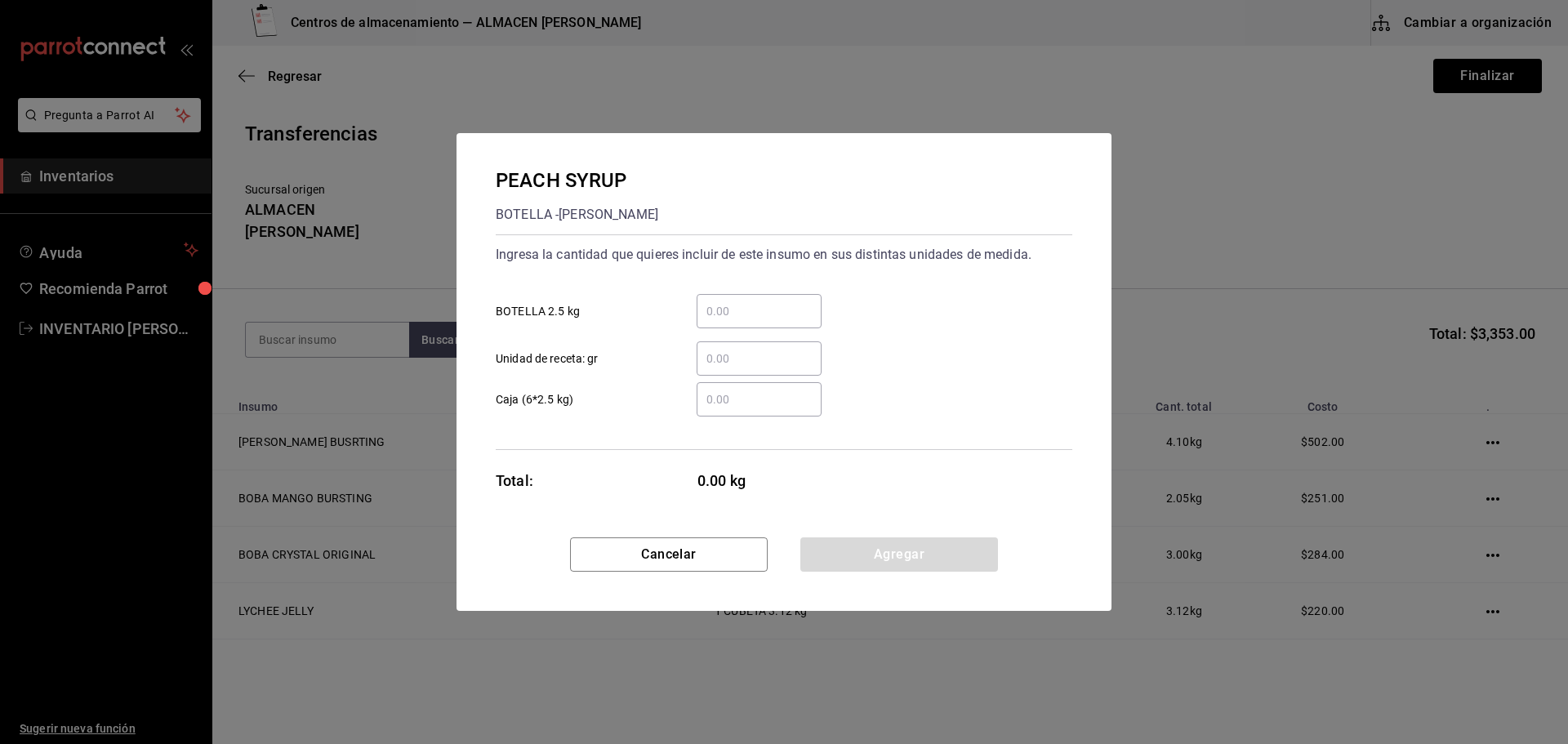
click at [742, 312] on input "​ BOTELLA 2.5 kg" at bounding box center [759, 311] width 125 height 20
type input "1"
click at [888, 550] on button "Agregar" at bounding box center [898, 554] width 198 height 35
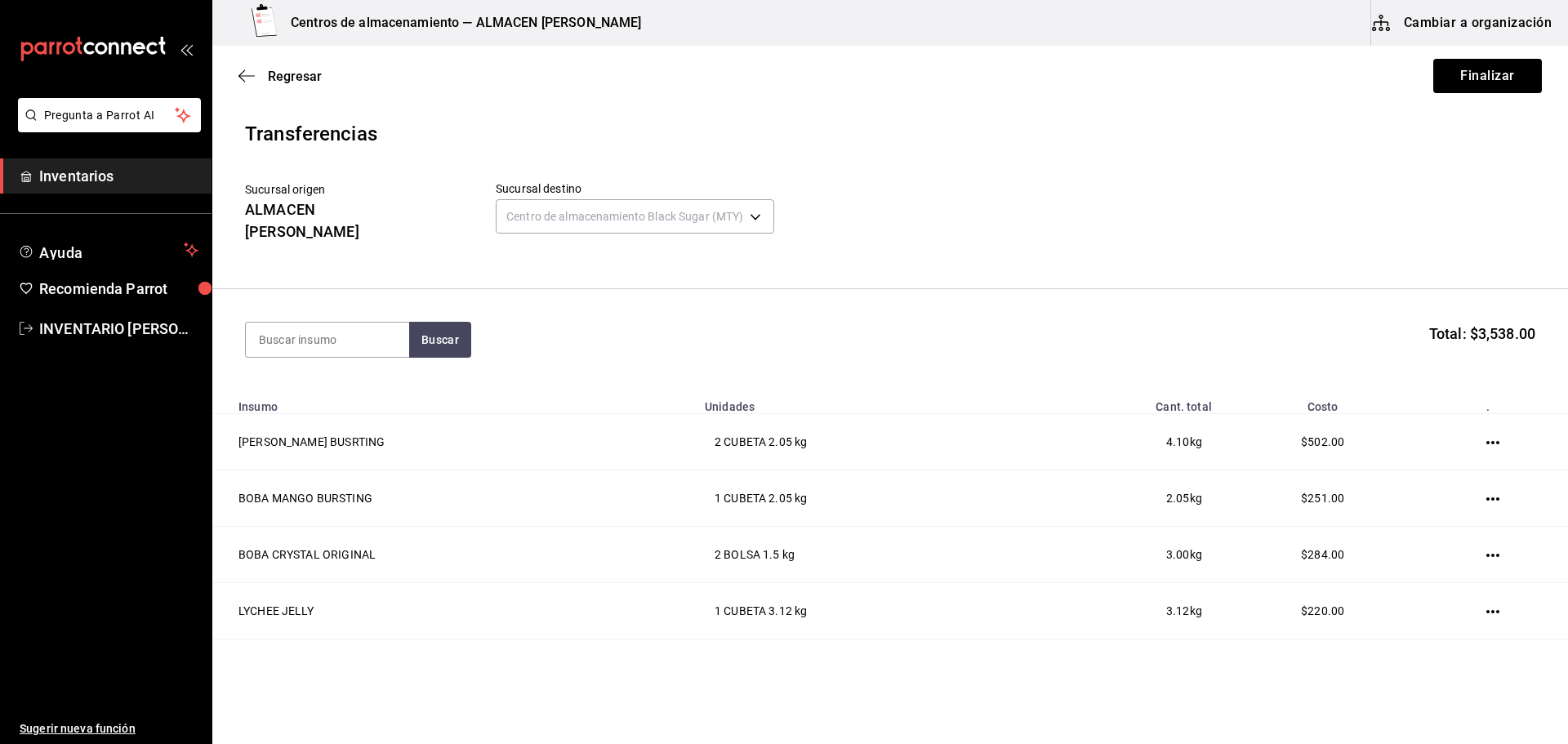
click at [369, 302] on section "Buscar Total: $3,538.00" at bounding box center [889, 340] width 1355 height 101
click at [355, 323] on input at bounding box center [327, 340] width 163 height 35
type input "LEMON"
click at [348, 371] on div "LEMON SYRUP" at bounding box center [303, 370] width 89 height 20
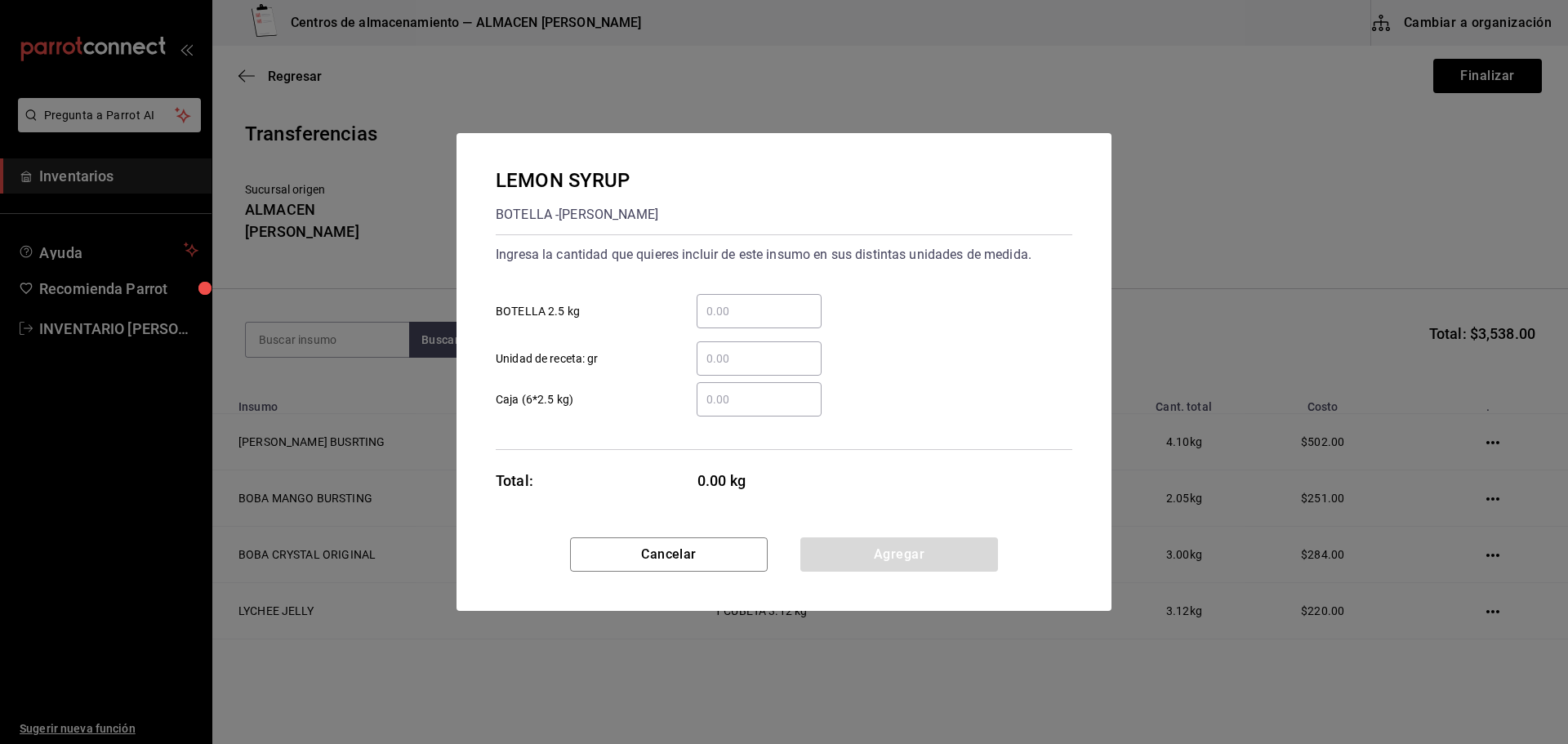
drag, startPoint x: 740, startPoint y: 318, endPoint x: 753, endPoint y: 321, distance: 13.3
click at [740, 318] on input "​ BOTELLA 2.5 kg" at bounding box center [759, 311] width 125 height 20
type input "1"
click at [855, 543] on button "Agregar" at bounding box center [898, 554] width 198 height 35
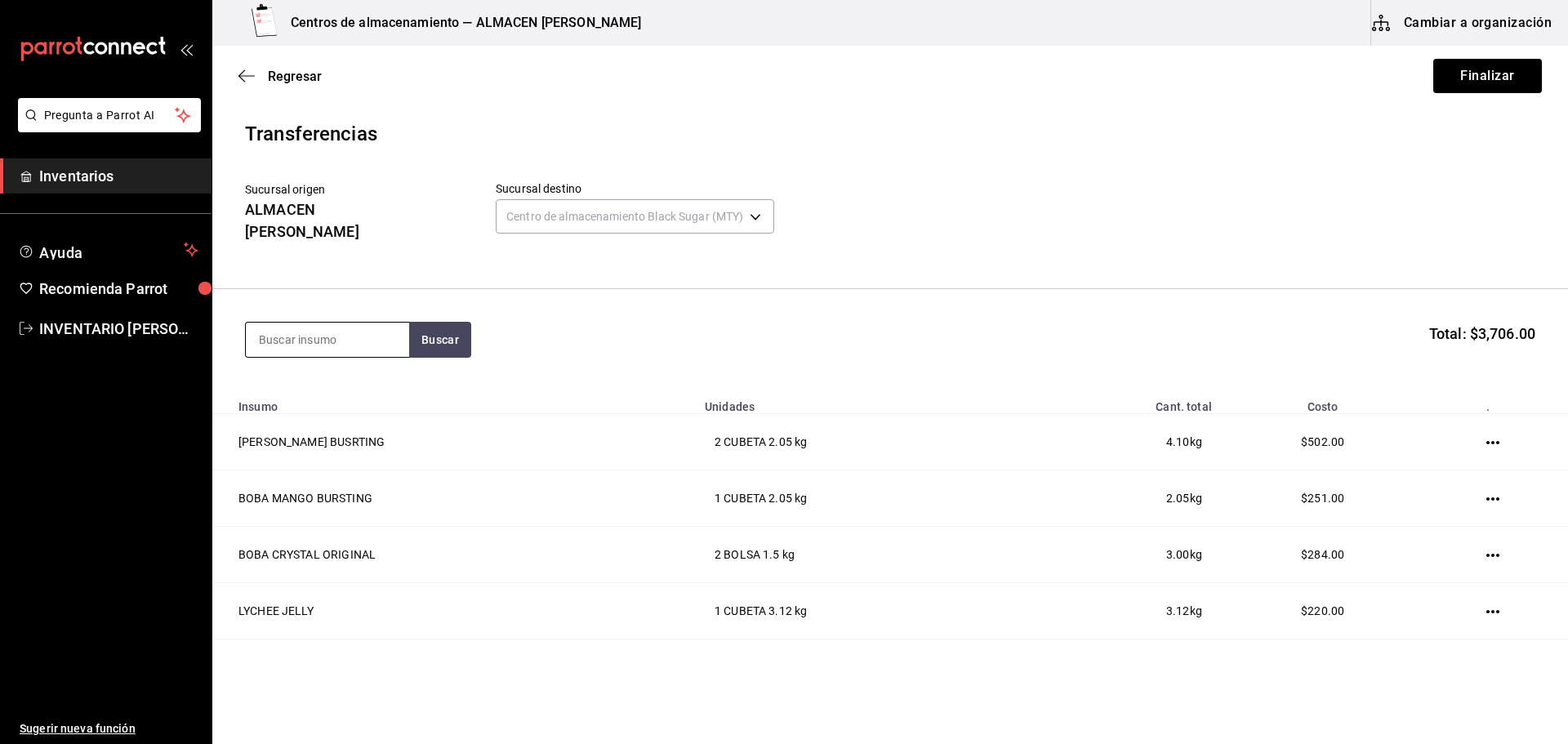
click at [346, 331] on input at bounding box center [327, 340] width 163 height 35
type input "JAM"
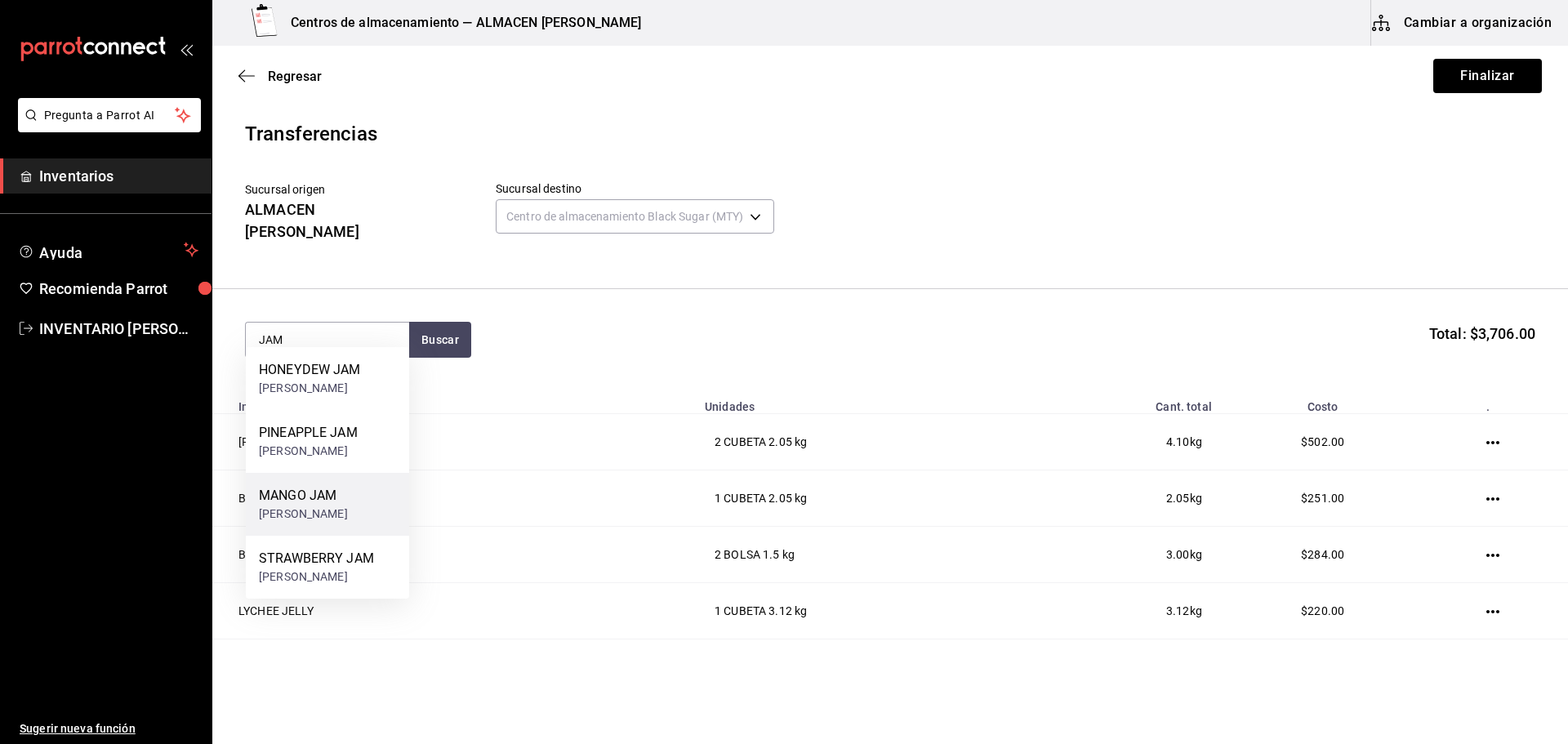
click at [315, 492] on div "MANGO JAM" at bounding box center [303, 495] width 89 height 20
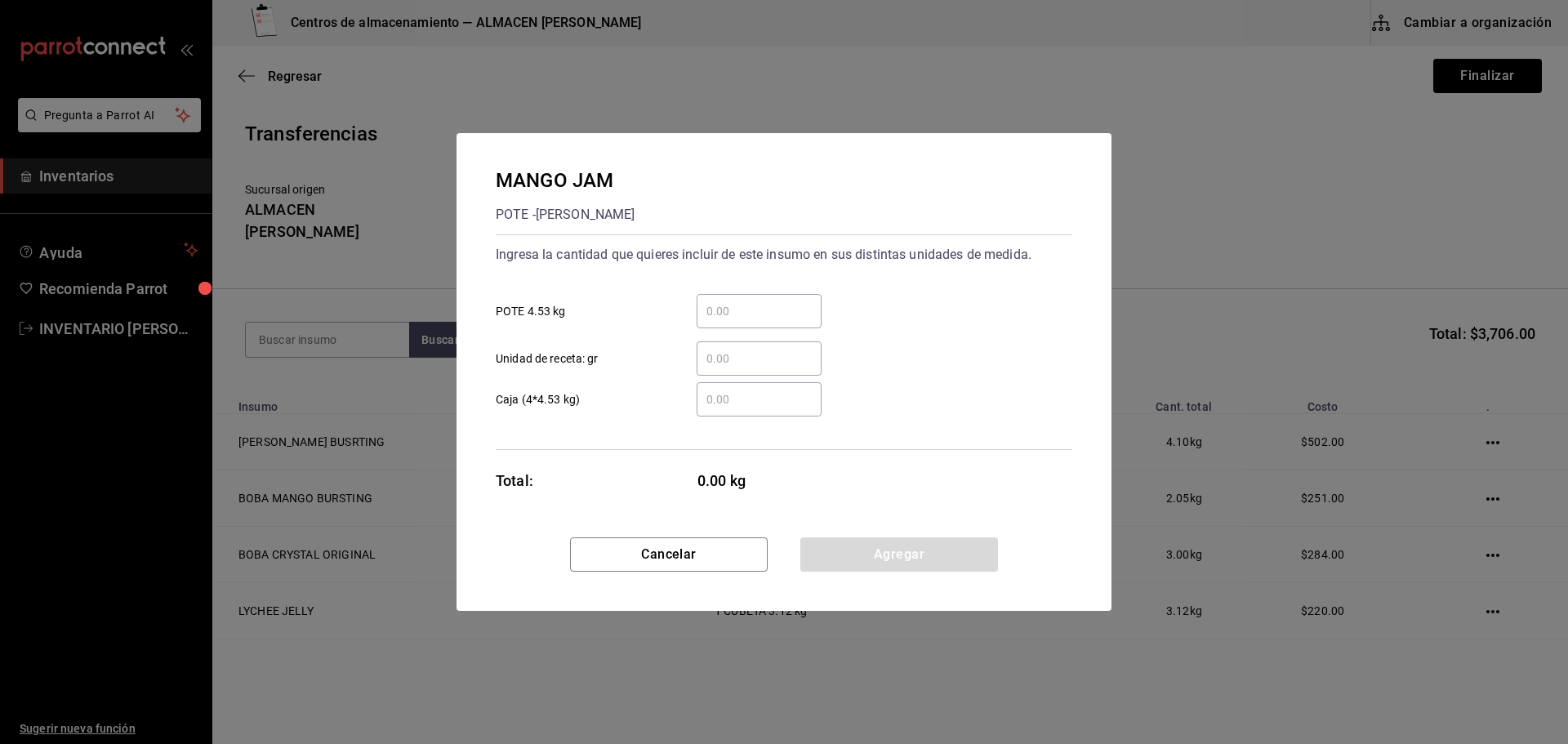
click at [748, 320] on input "​ POTE 4.53 kg" at bounding box center [759, 311] width 125 height 20
type input "1"
click at [823, 564] on button "Agregar" at bounding box center [898, 554] width 198 height 35
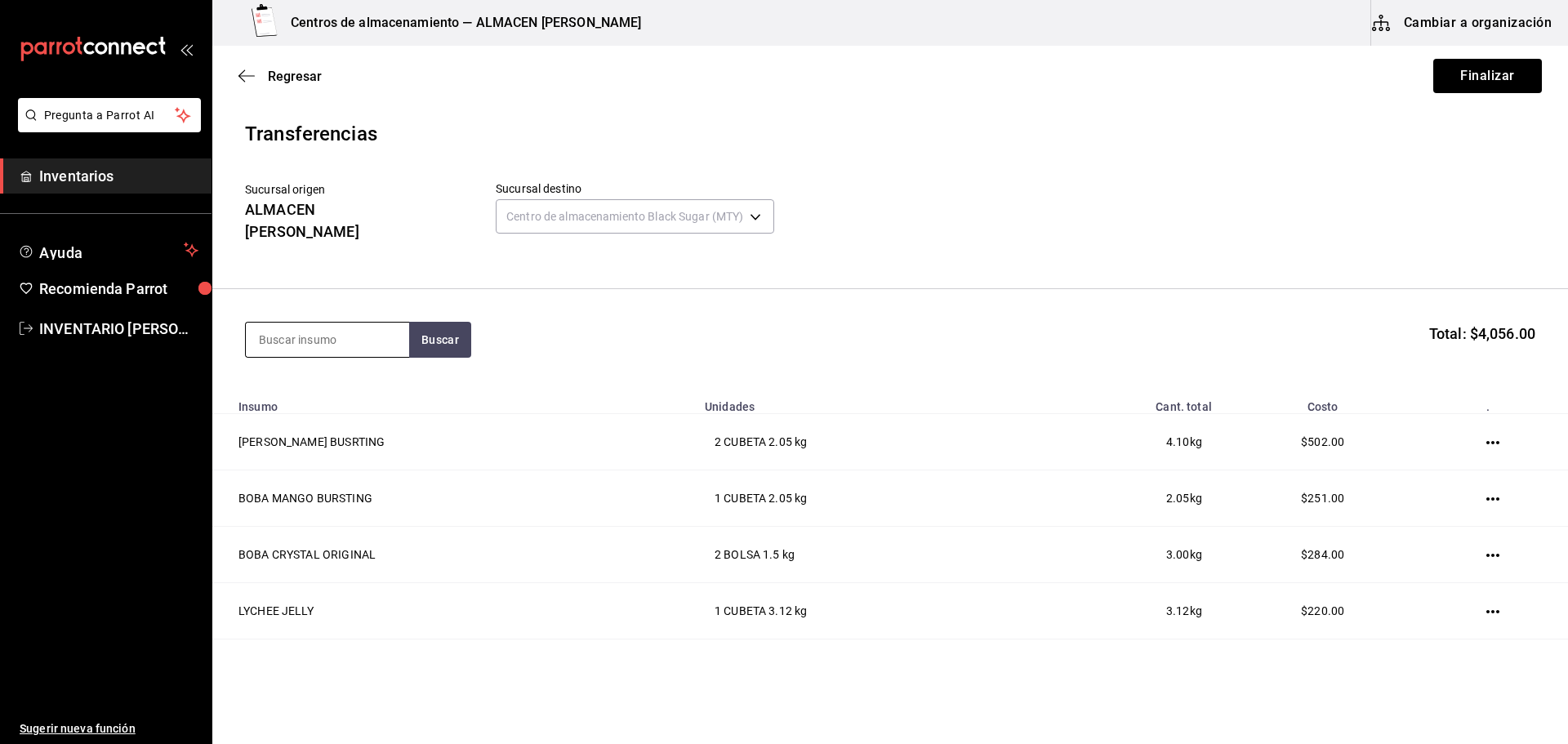
click at [368, 335] on input at bounding box center [327, 340] width 163 height 35
type input "JAM"
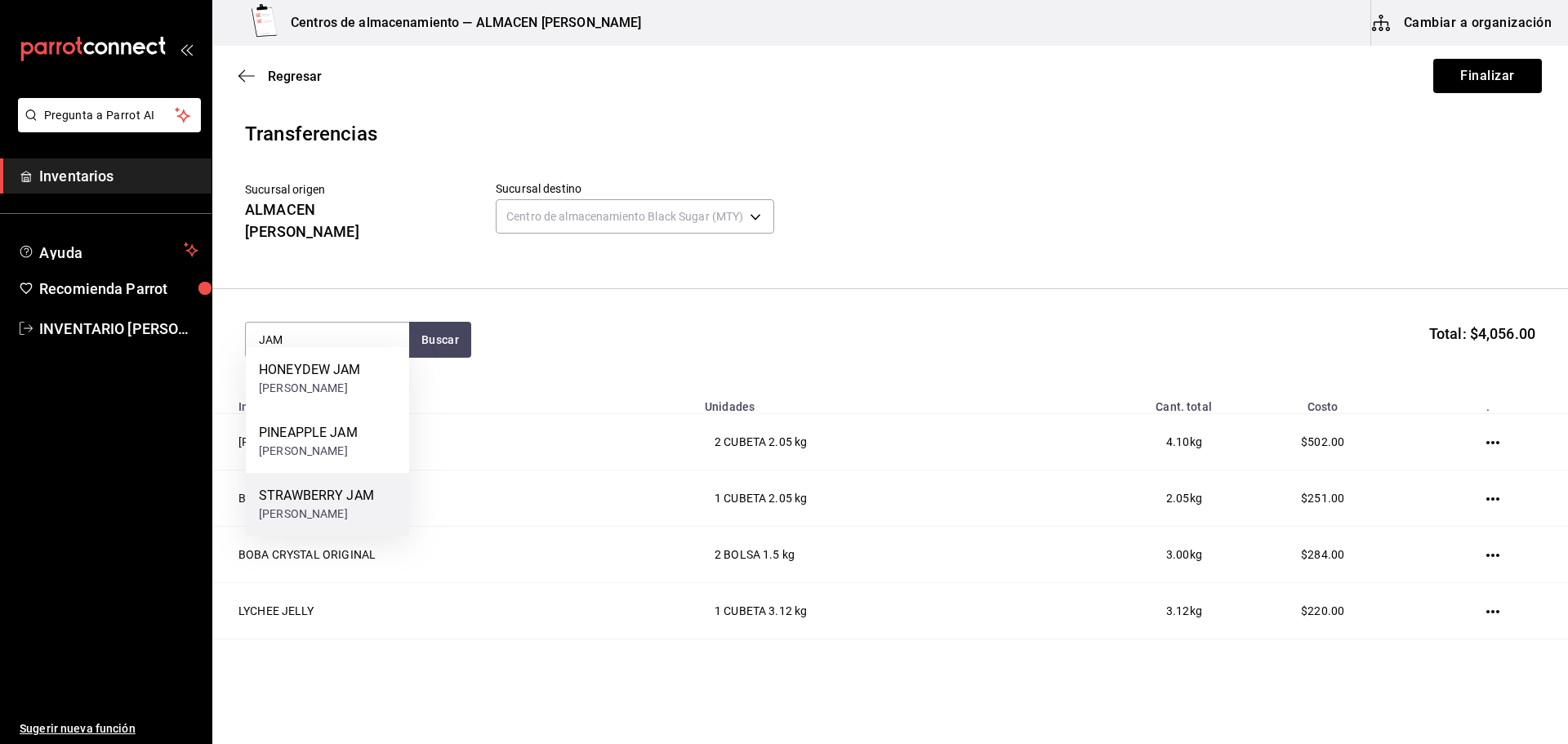
click at [312, 478] on div "STRAWBERRY JAM POTE - [PERSON_NAME]" at bounding box center [327, 504] width 163 height 63
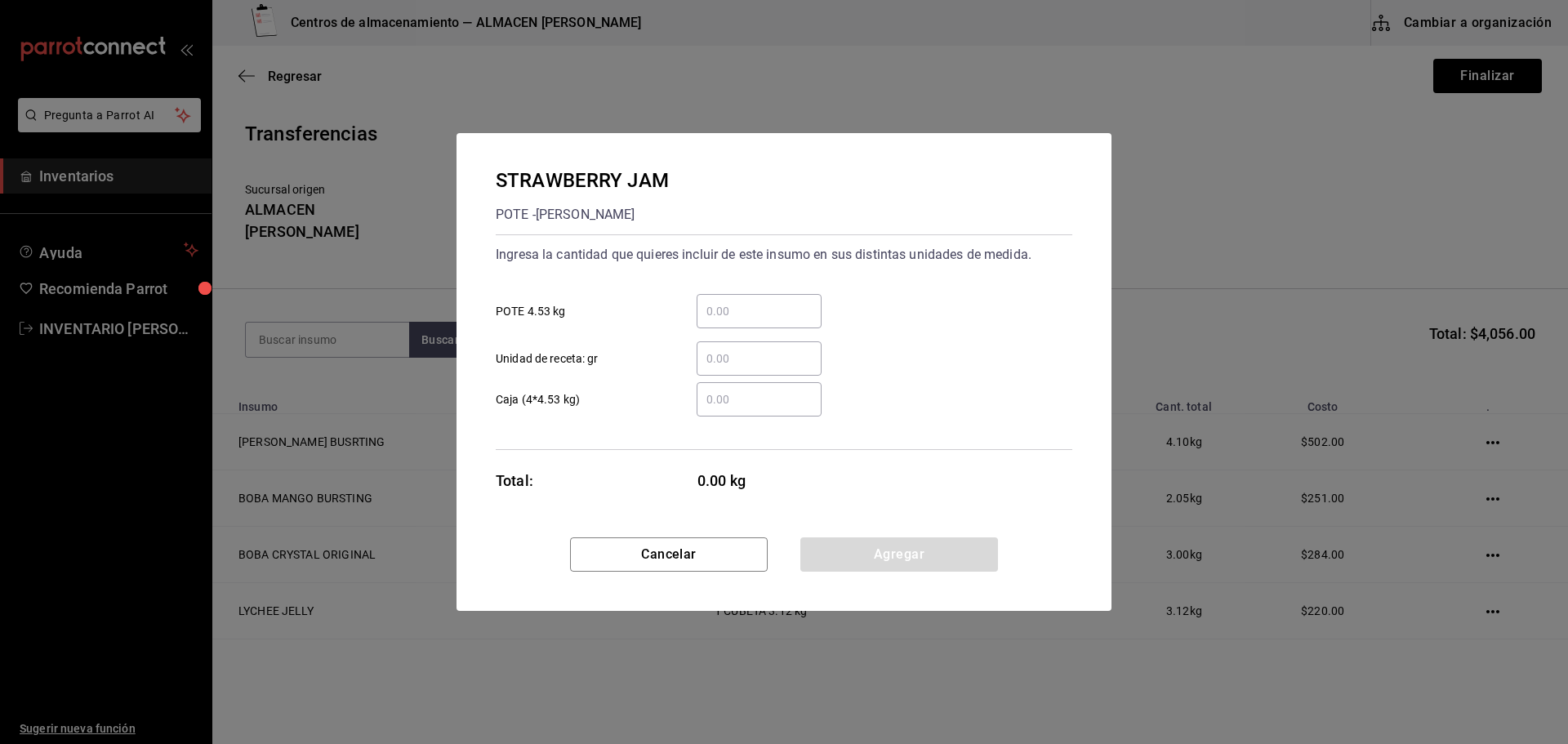
click at [716, 311] on input "​ POTE 4.53 kg" at bounding box center [759, 311] width 125 height 20
type input "1"
drag, startPoint x: 918, startPoint y: 566, endPoint x: 835, endPoint y: 534, distance: 89.0
click at [918, 566] on button "Agregar" at bounding box center [898, 554] width 198 height 35
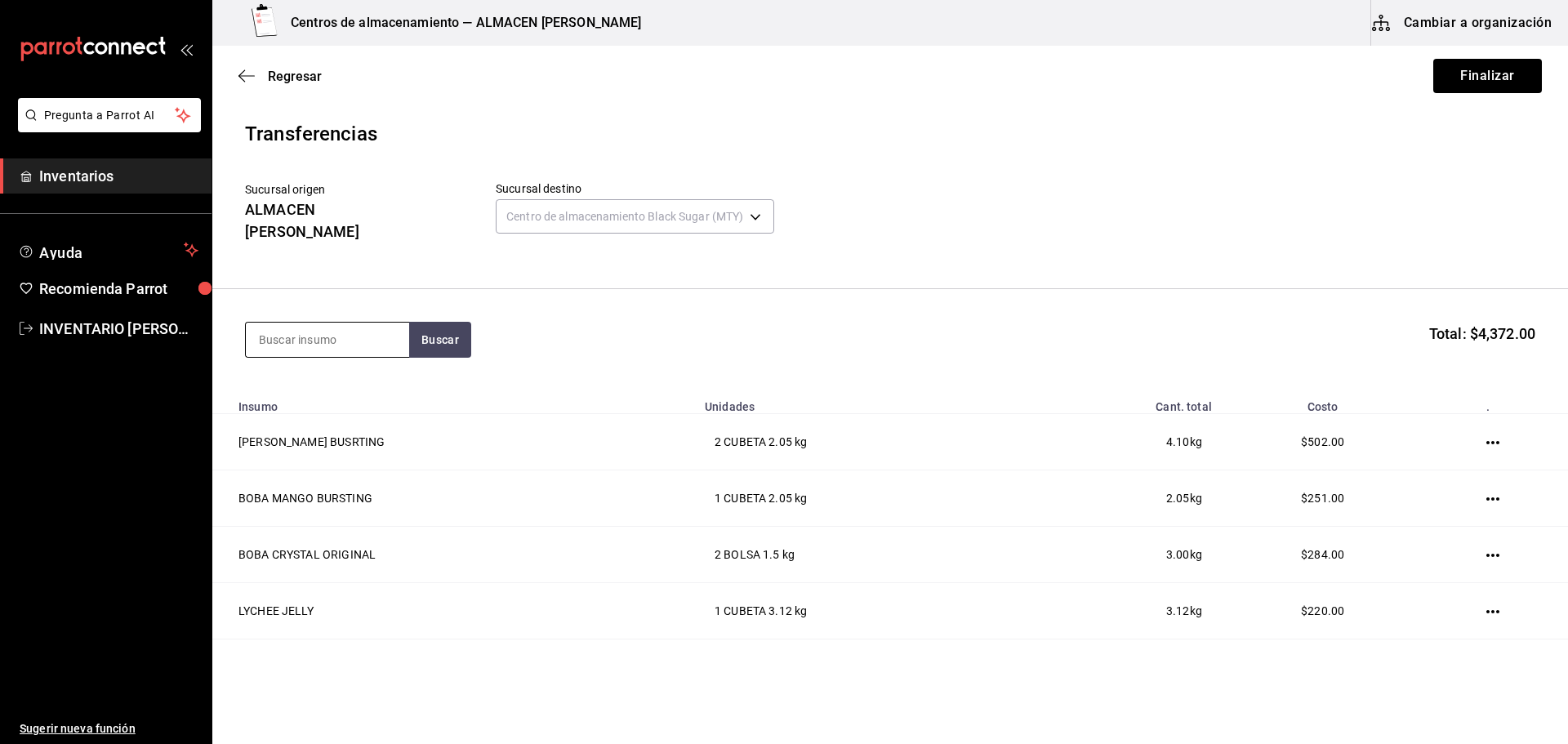
click at [356, 322] on div at bounding box center [326, 340] width 164 height 36
click at [347, 323] on input at bounding box center [327, 340] width 163 height 35
type input "POPO"
click at [327, 393] on div "PAQUETE - [PERSON_NAME]/LOKYO" at bounding box center [324, 388] width 131 height 17
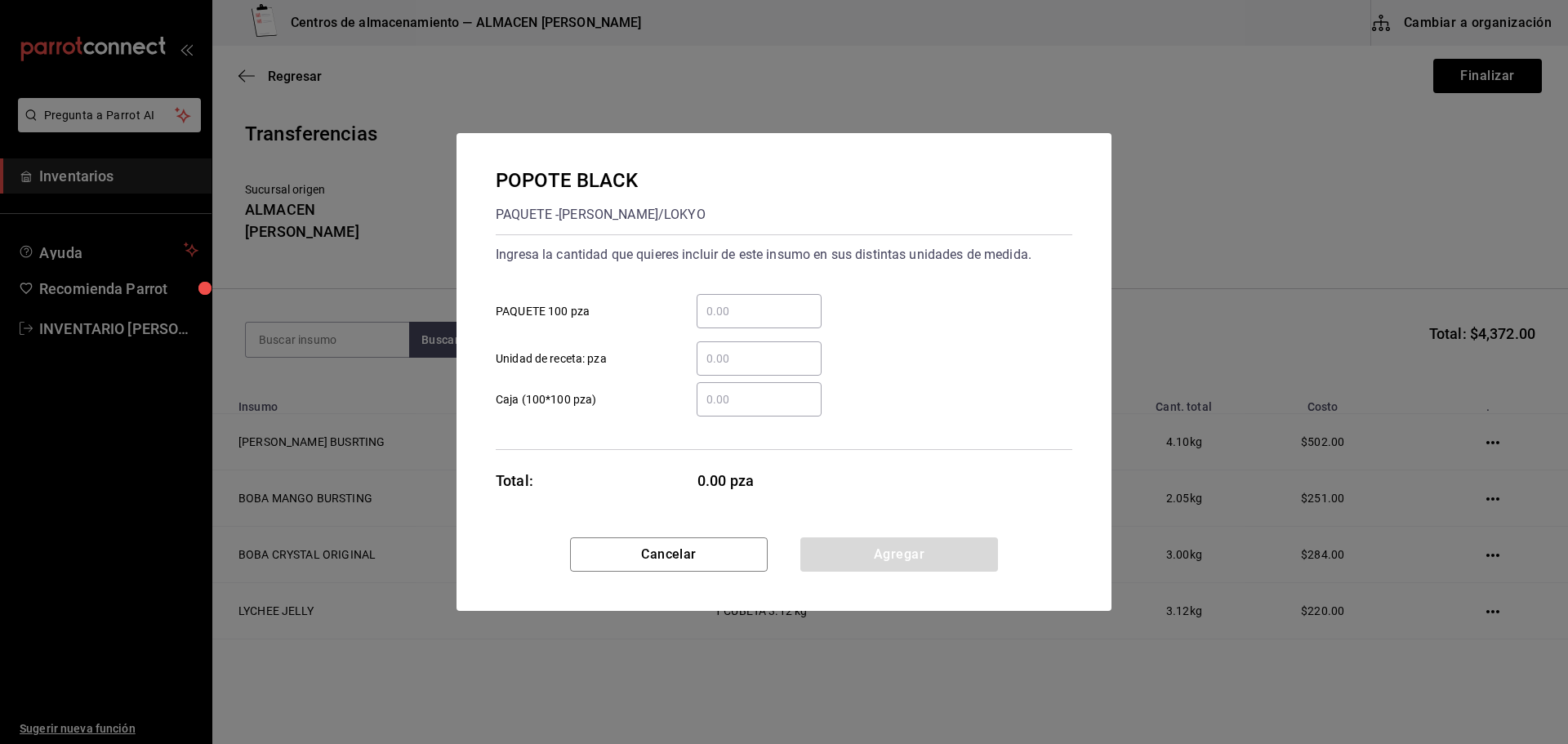
click at [716, 312] on input "​ PAQUETE 100 pza" at bounding box center [759, 311] width 125 height 20
type input "1"
type input "4"
click at [850, 540] on button "Agregar" at bounding box center [898, 554] width 198 height 35
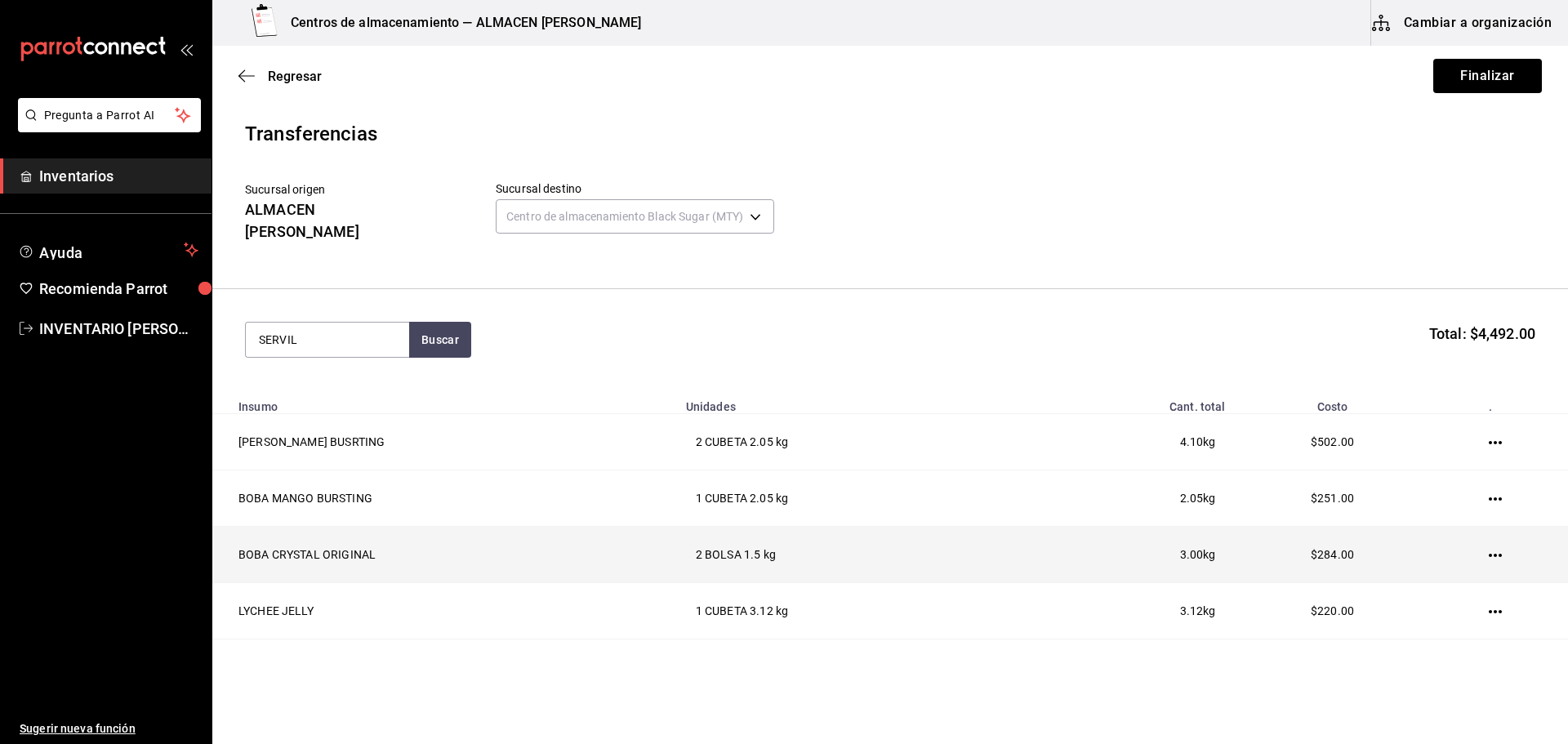
type input "SERVILL"
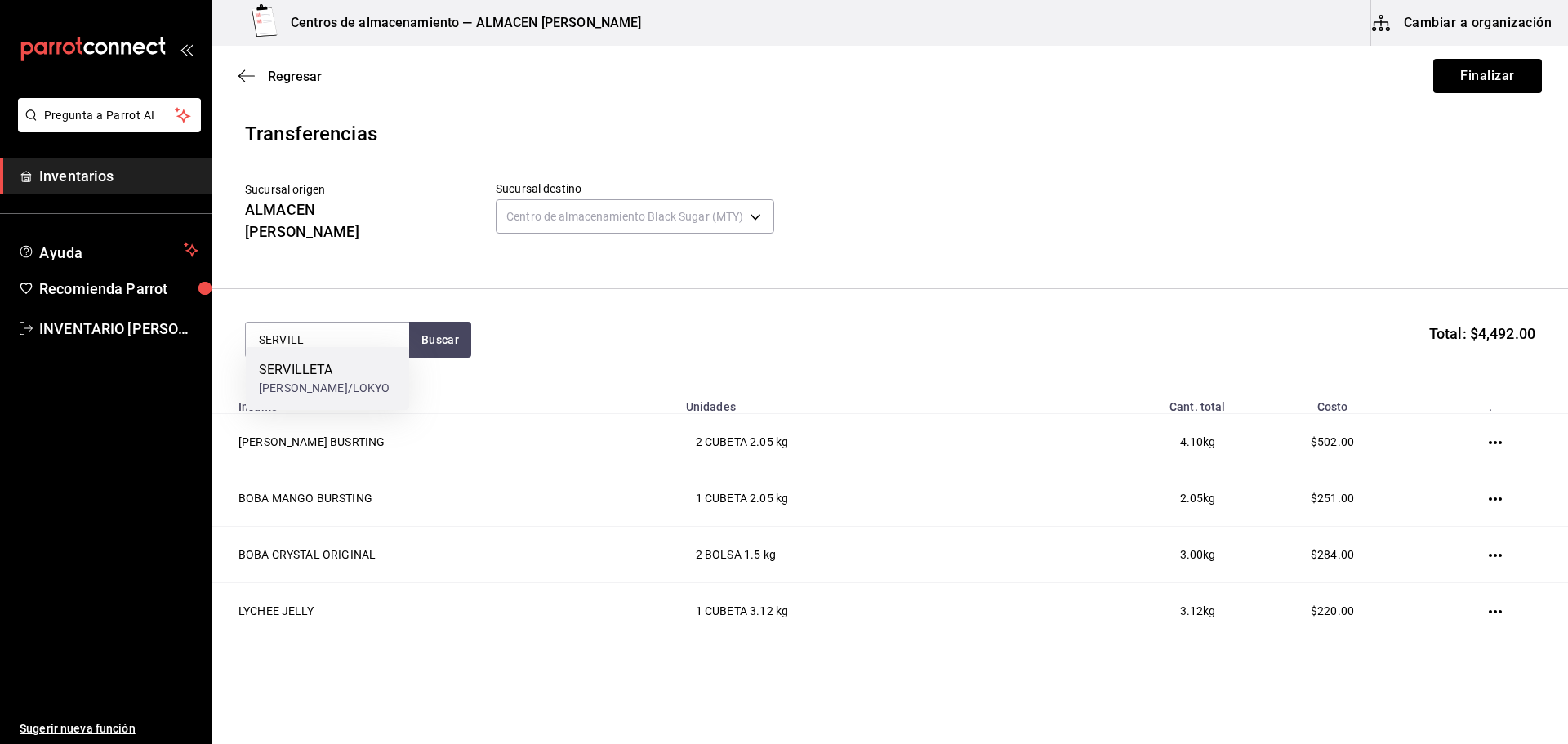
click at [363, 362] on div "SERVILLETA" at bounding box center [324, 370] width 131 height 20
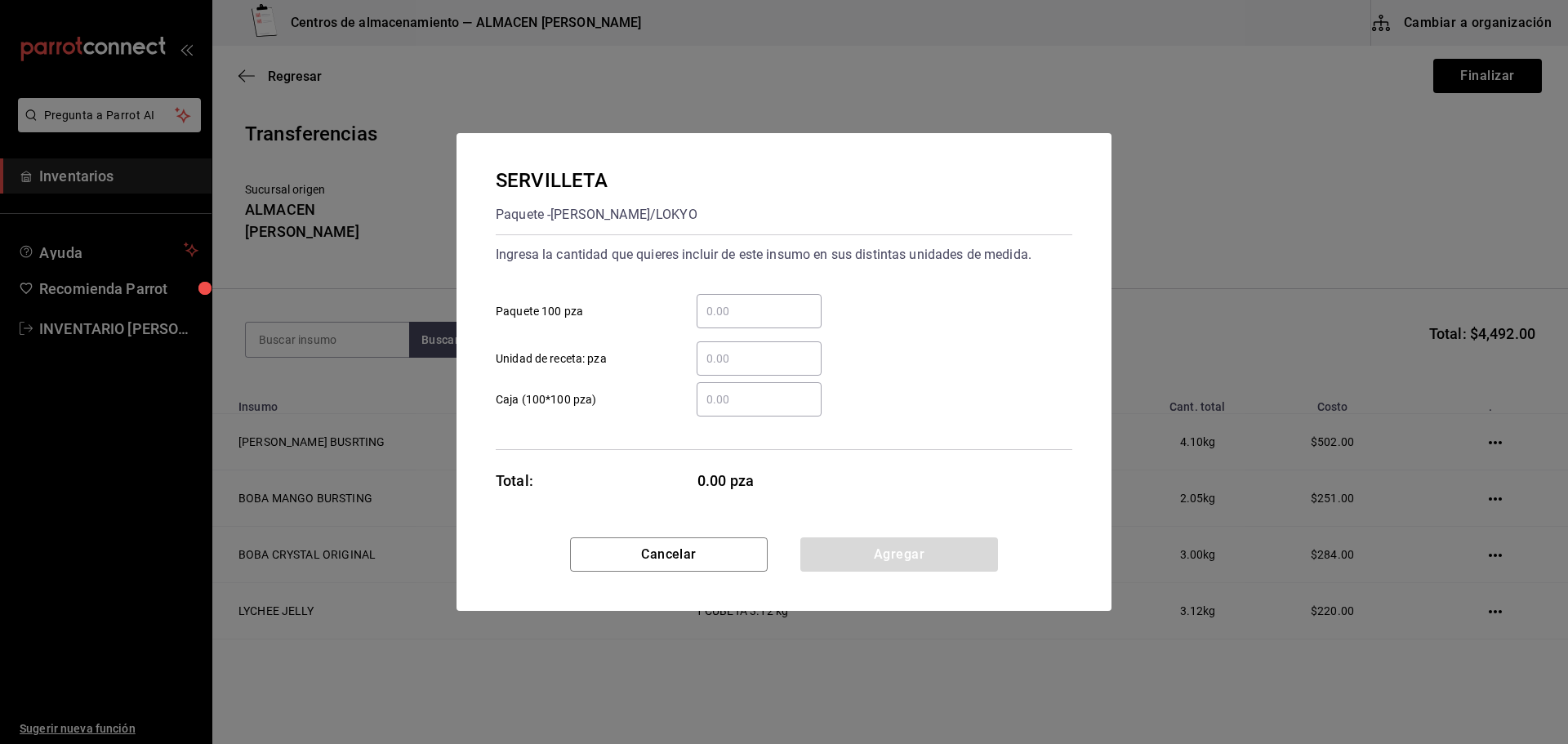
click at [730, 307] on input "​ Paquete 100 pza" at bounding box center [759, 311] width 125 height 20
type input "3"
click at [930, 539] on button "Agregar" at bounding box center [898, 554] width 198 height 35
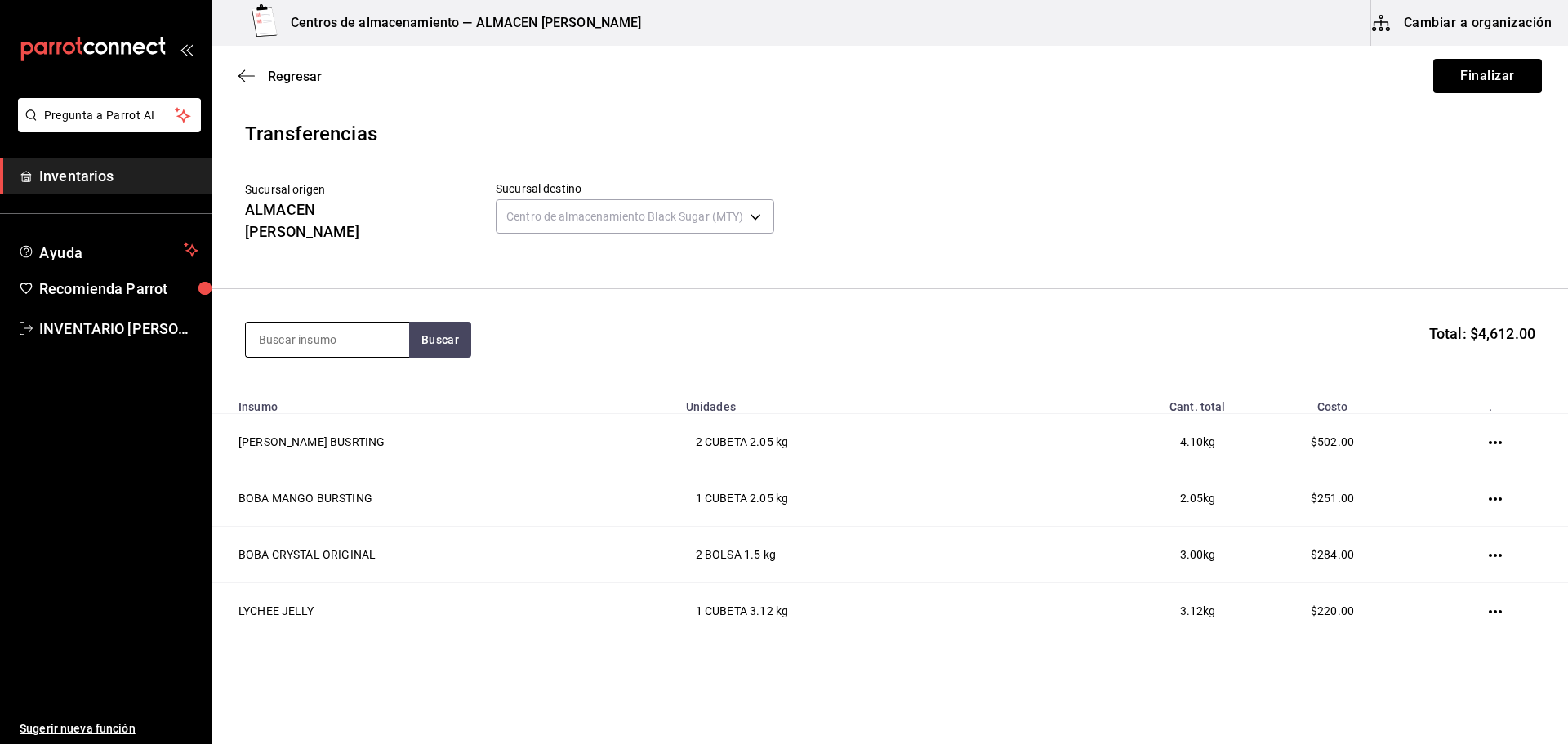
click at [355, 331] on input at bounding box center [327, 340] width 163 height 35
type input "SOBRE"
click at [356, 407] on div "SOBRES AMARILLO PAQUETE - Interno" at bounding box center [327, 378] width 163 height 63
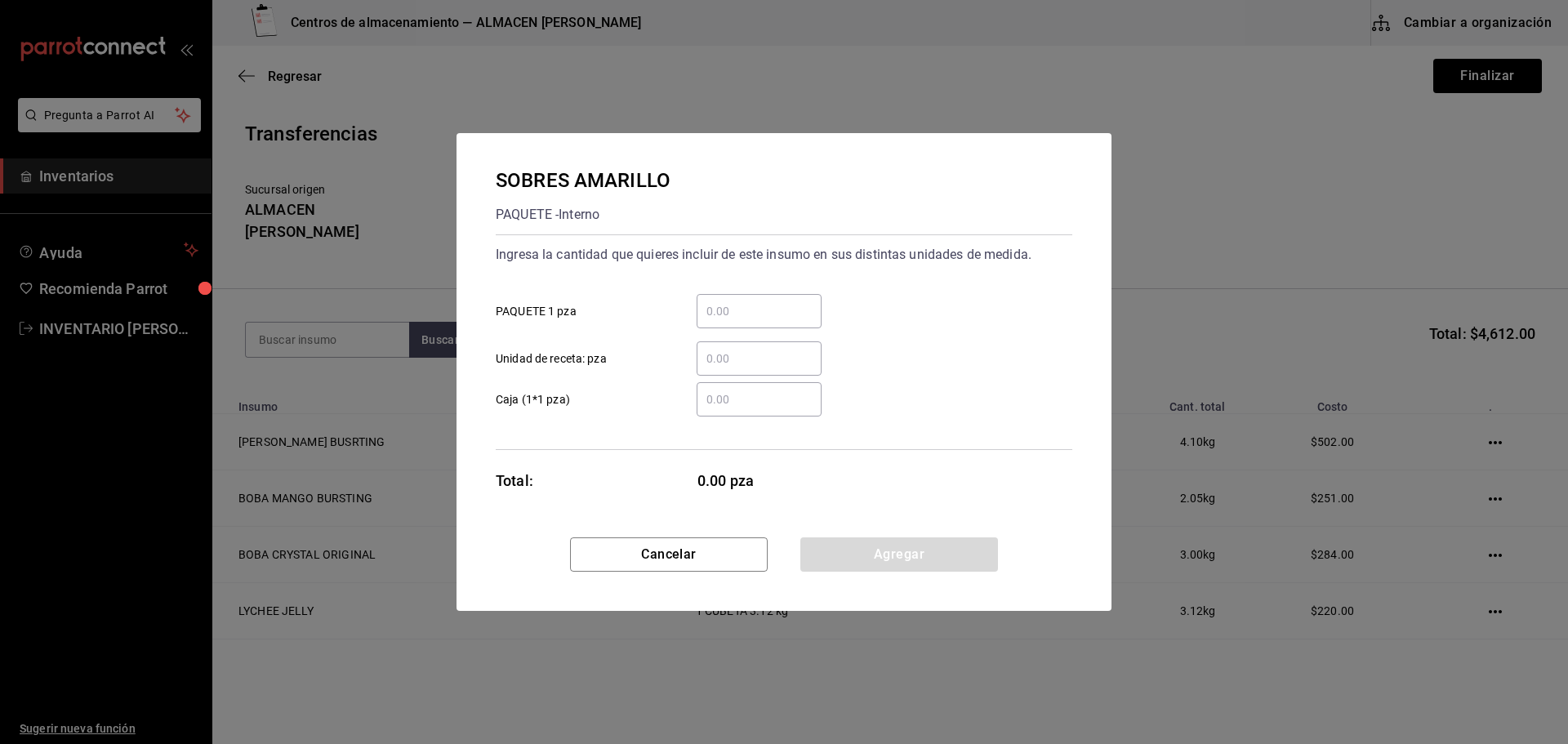
click at [781, 311] on input "​ PAQUETE 1 pza" at bounding box center [759, 311] width 125 height 20
type input "7"
click at [921, 555] on button "Agregar" at bounding box center [898, 554] width 198 height 35
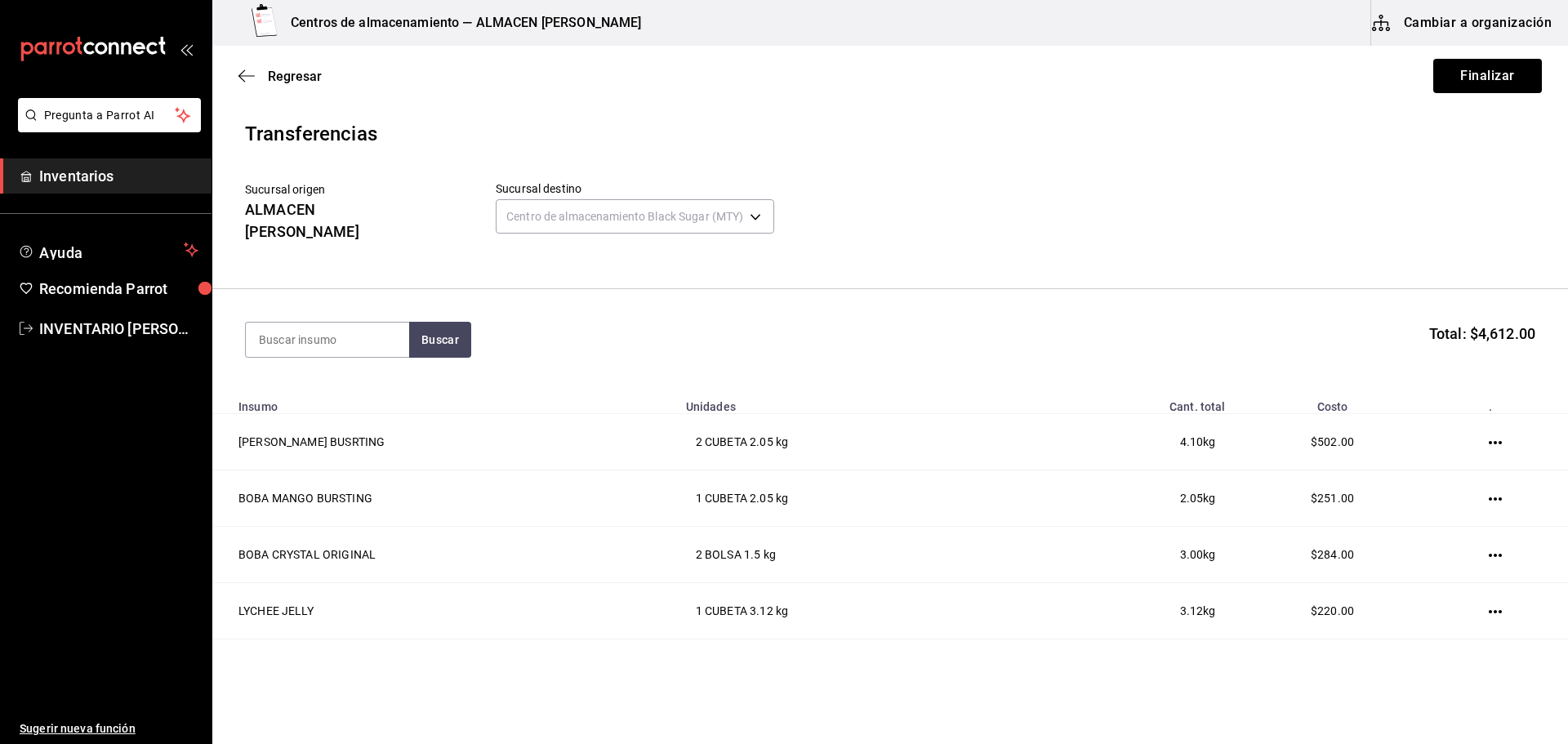
click at [365, 304] on section "Buscar Total: $4,612.00" at bounding box center [889, 340] width 1355 height 101
click at [356, 323] on input at bounding box center [327, 340] width 163 height 35
type input "K"
type input "¿"
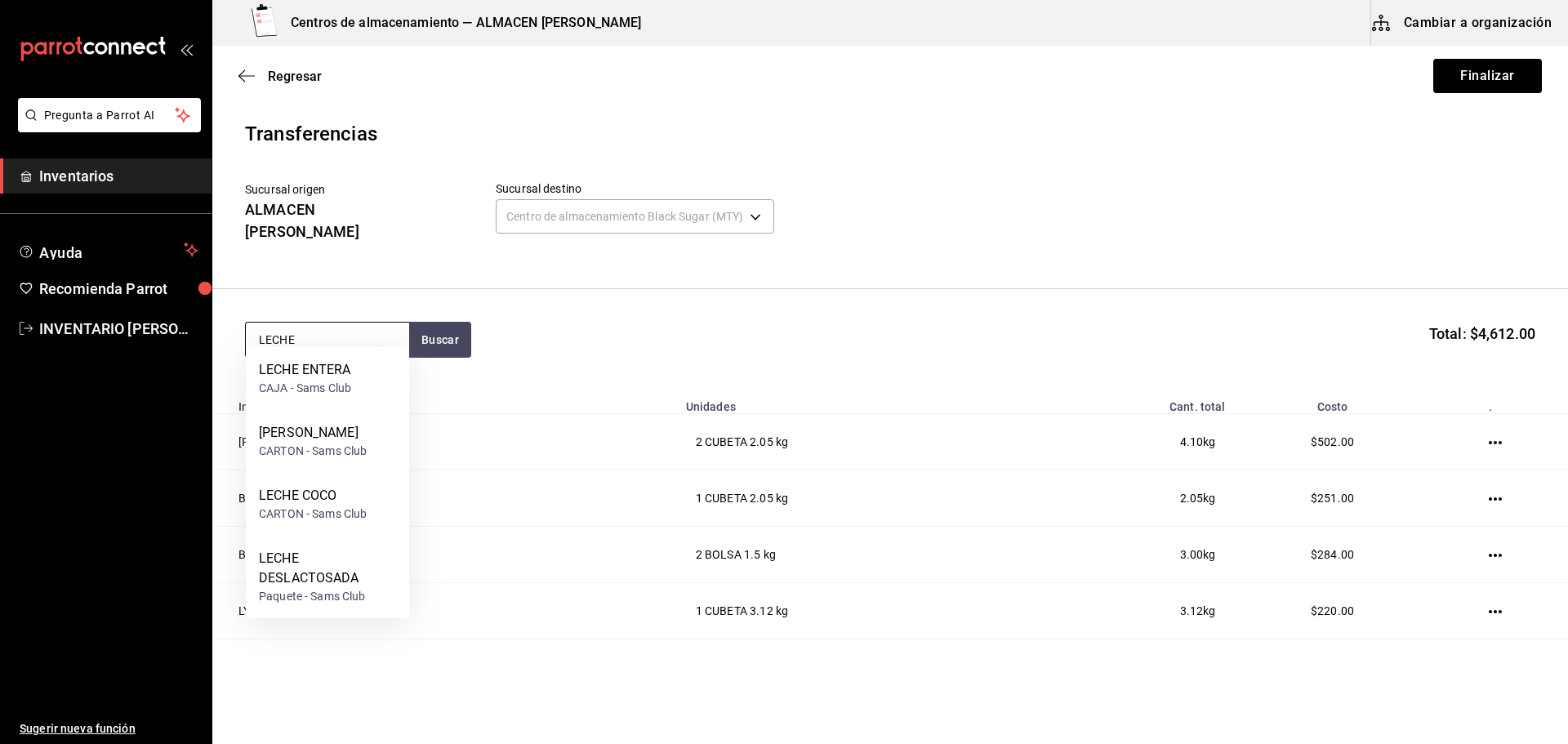
type input "LECHE"
click at [336, 381] on div "CAJA - Sams Club" at bounding box center [305, 388] width 92 height 17
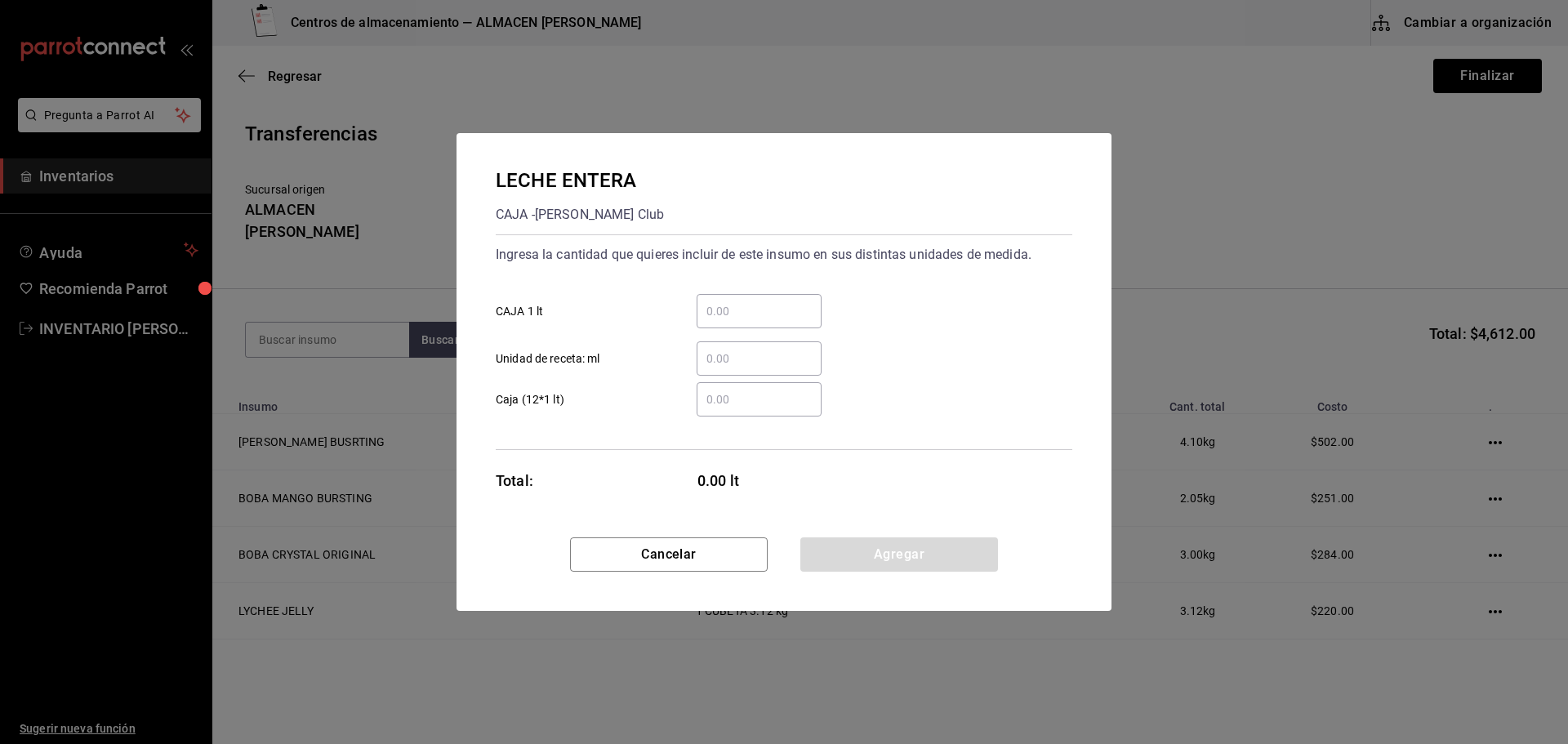
click at [784, 318] on input "​ CAJA 1 lt" at bounding box center [759, 311] width 125 height 20
type input "15"
click at [897, 546] on button "Agregar" at bounding box center [898, 554] width 198 height 35
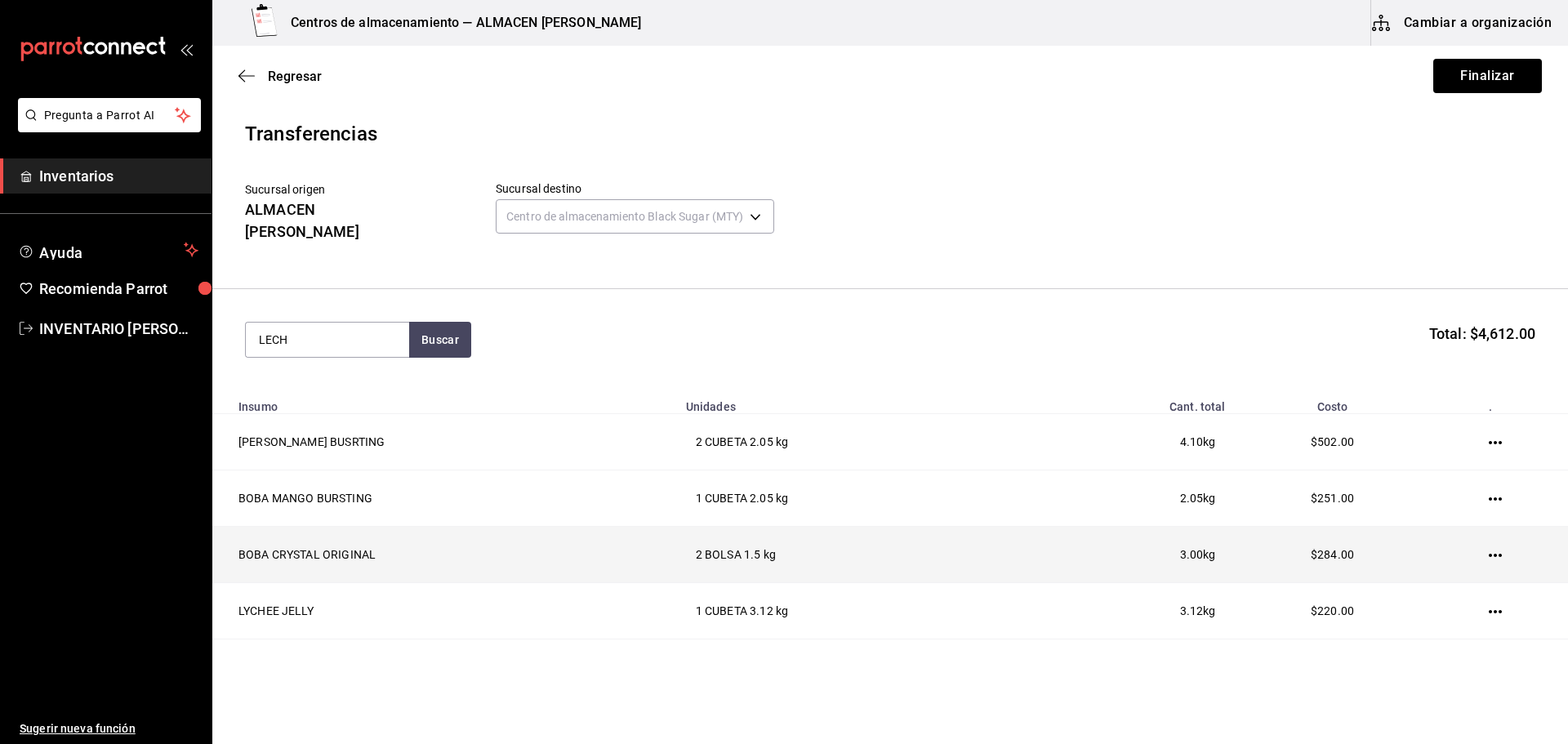
type input "LECHE"
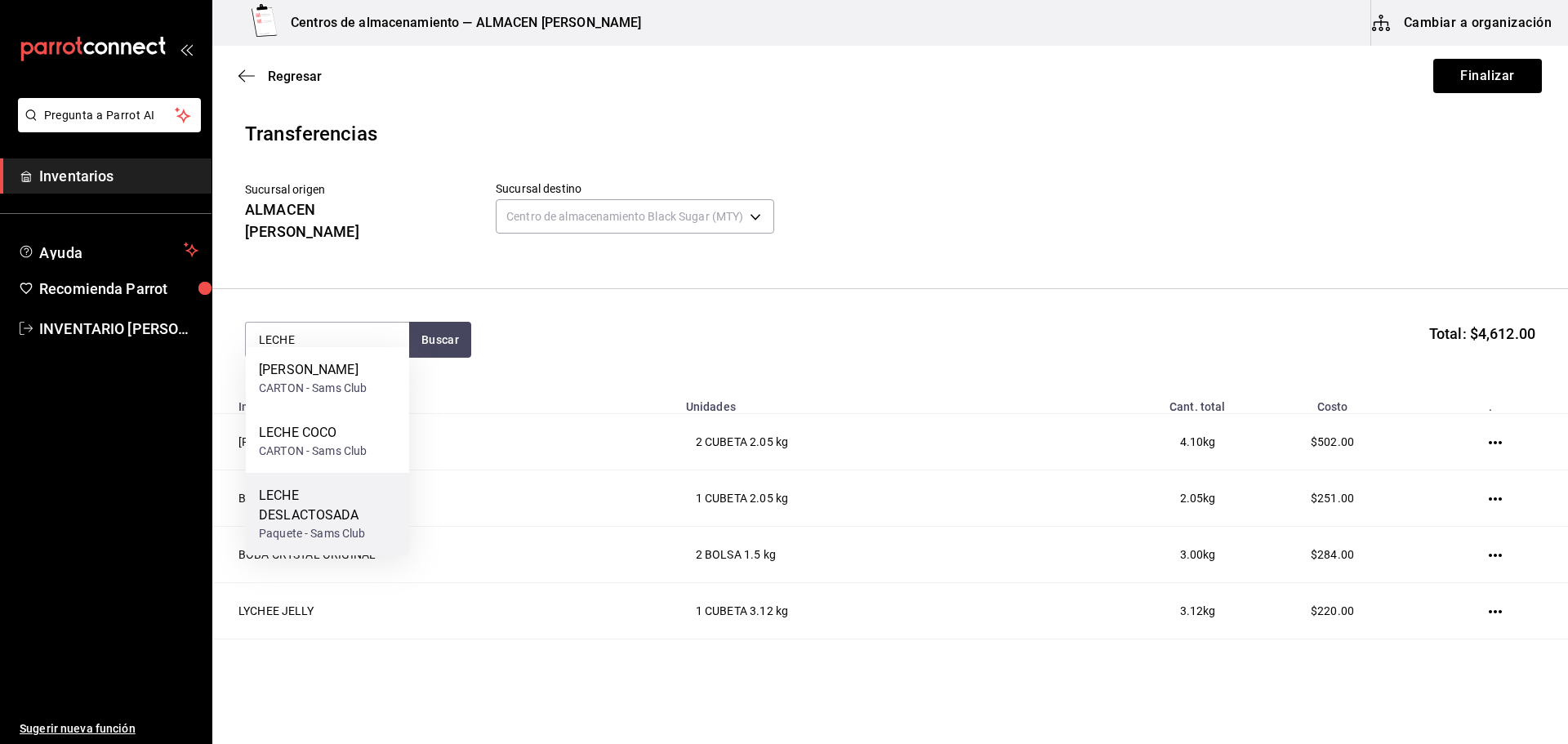
click at [365, 512] on div "LECHE DESLACTOSADA" at bounding box center [327, 506] width 137 height 39
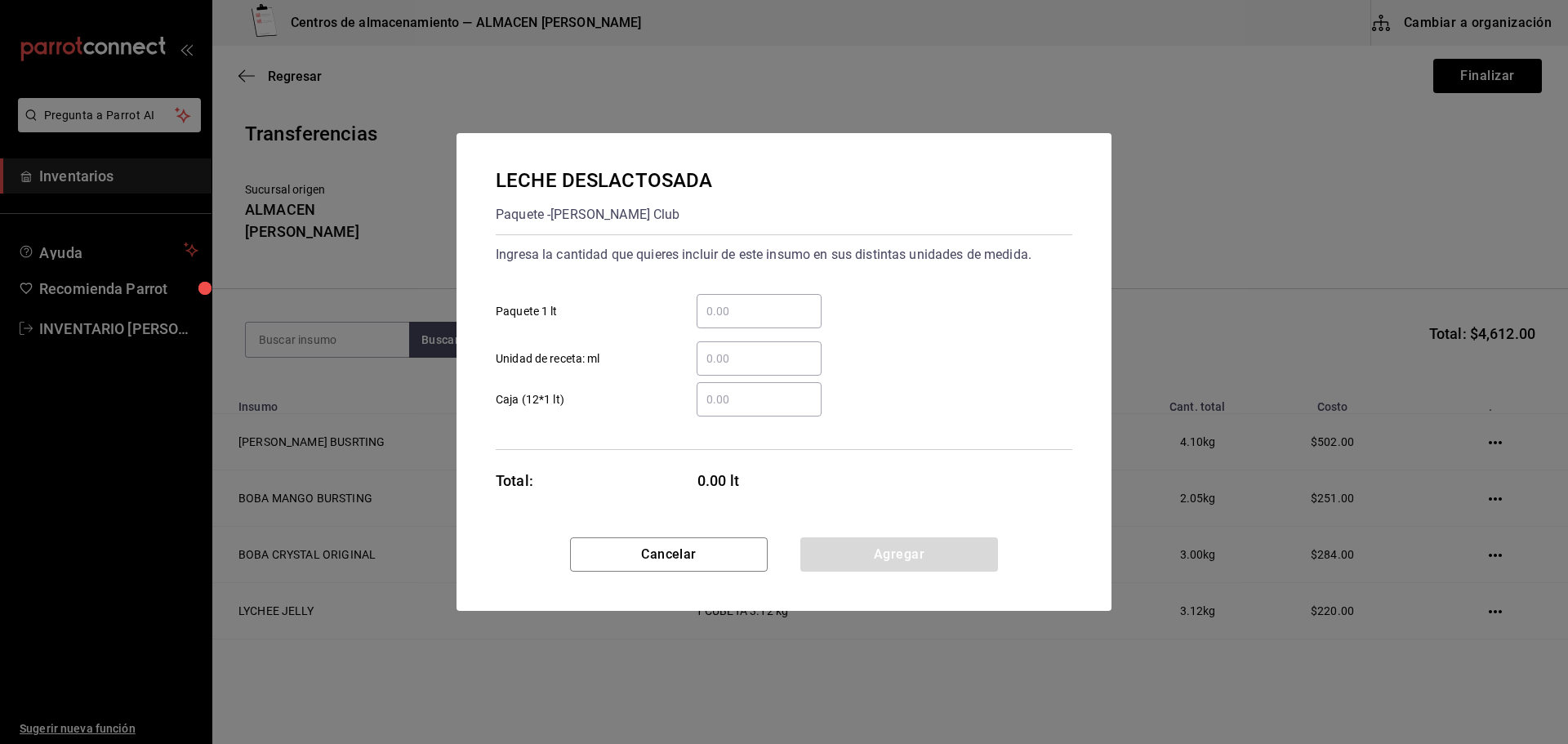
click at [792, 338] on div "​ Unidad de receta: ml" at bounding box center [777, 352] width 590 height 48
click at [778, 331] on div "​ Unidad de receta: ml" at bounding box center [777, 352] width 590 height 48
click at [750, 314] on input "​ Paquete 1 lt" at bounding box center [759, 311] width 125 height 20
type input "18"
click at [929, 527] on div "LECHE DESLACTOSADA Paquete - Sams Club Ingresa la cantidad que quieres incluir …" at bounding box center [784, 335] width 655 height 404
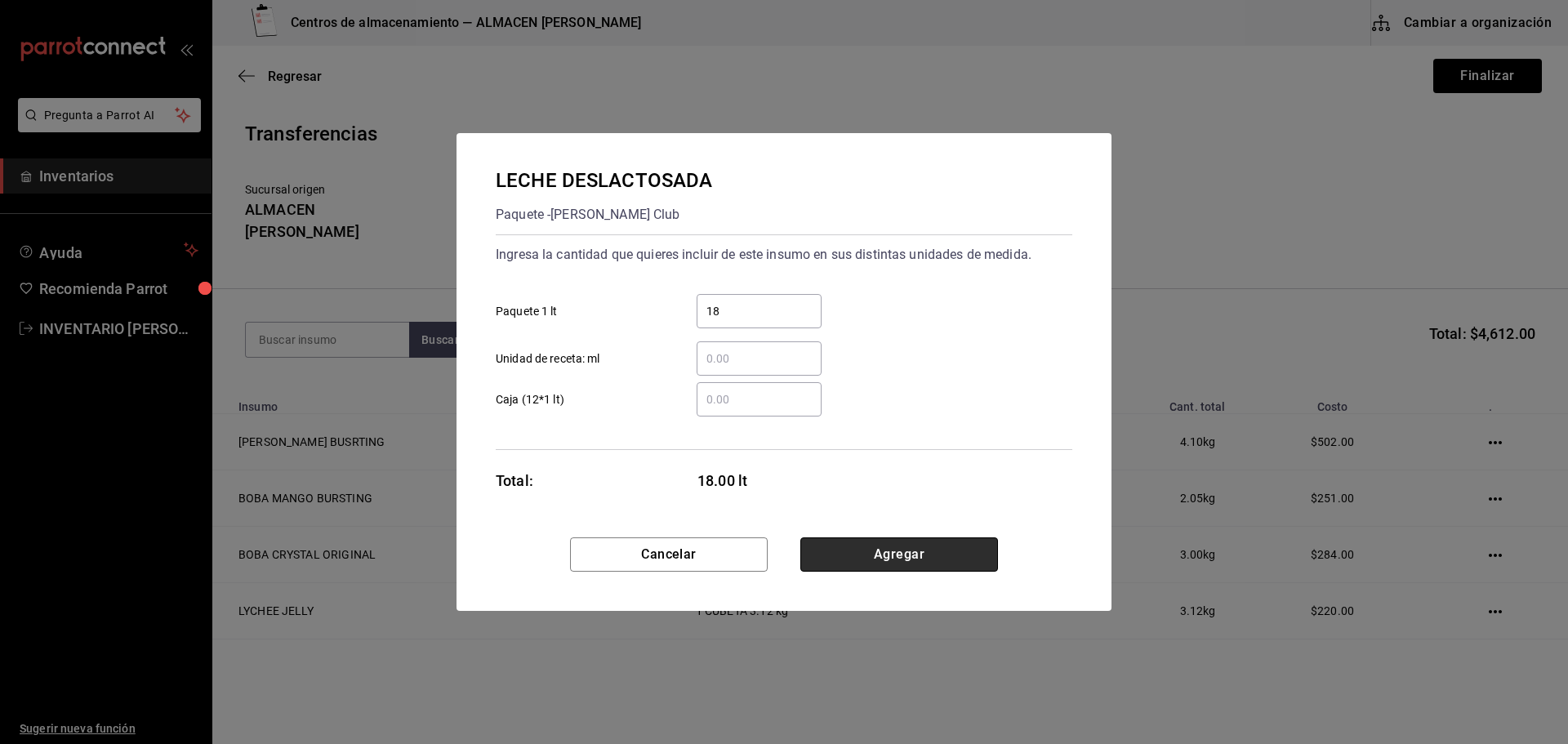
click at [918, 540] on button "Agregar" at bounding box center [898, 554] width 198 height 35
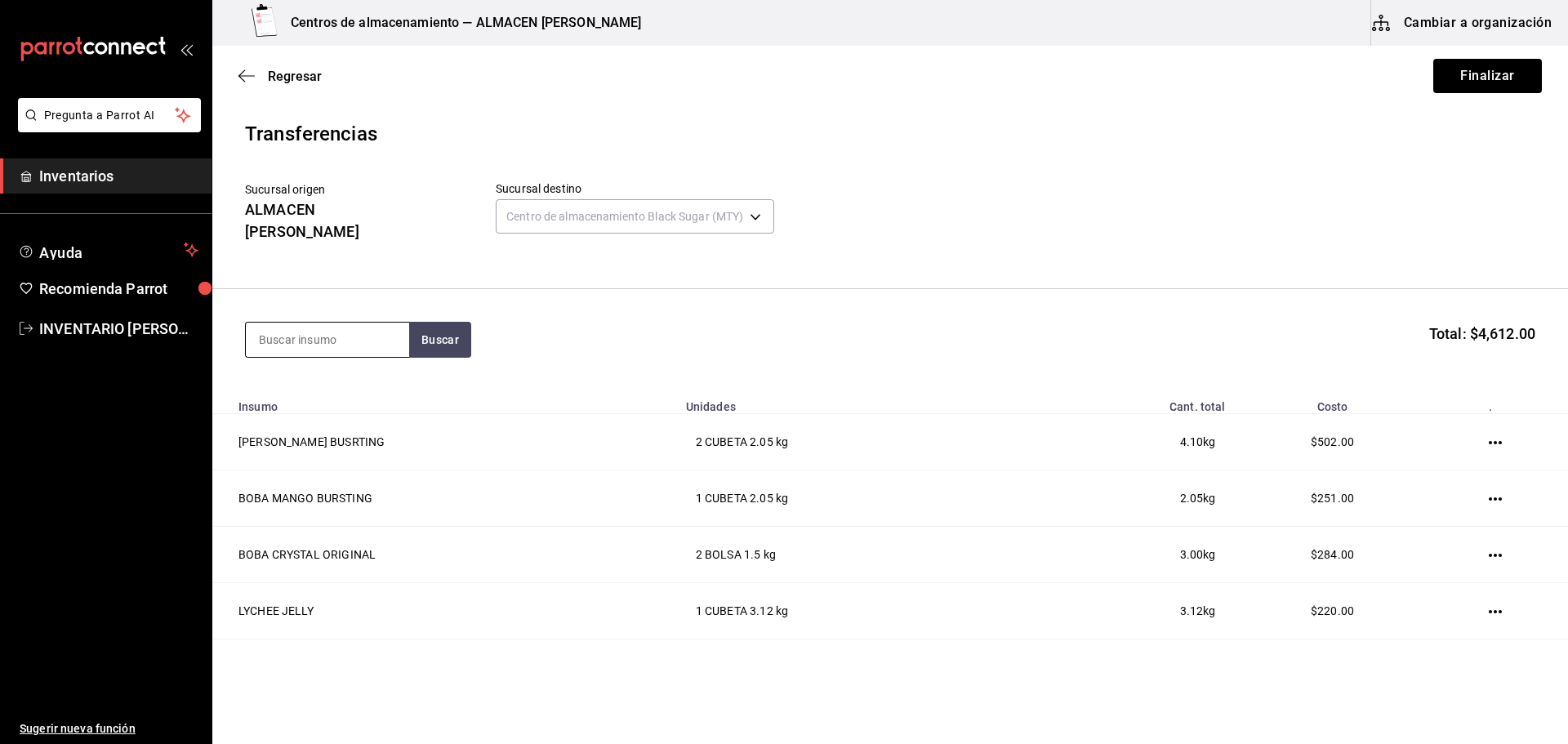
click at [338, 323] on input at bounding box center [327, 340] width 163 height 35
type input "LECHE"
click at [349, 434] on div "LECHE COCO" at bounding box center [312, 433] width 108 height 20
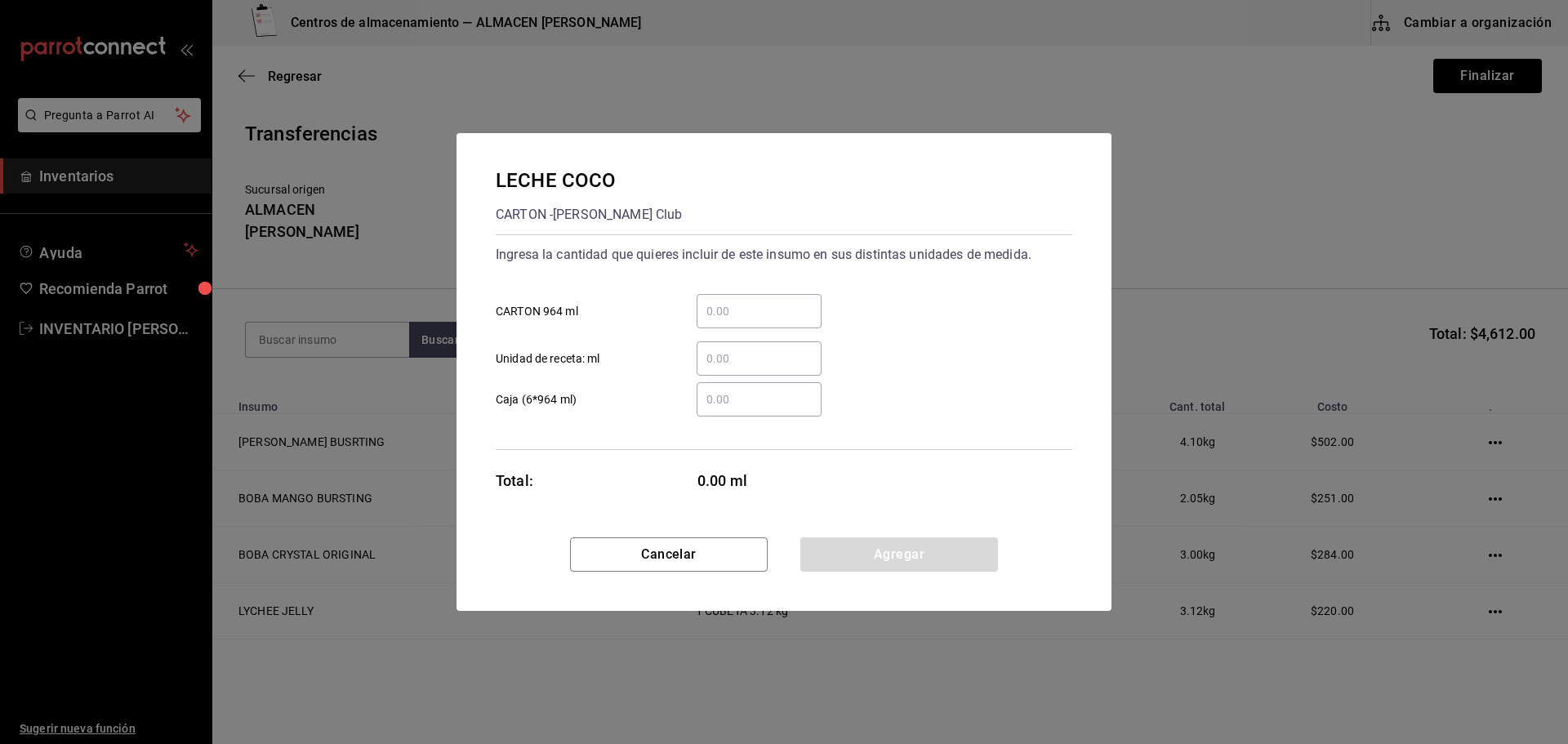
click at [723, 310] on input "​ CARTON 964 ml" at bounding box center [759, 311] width 125 height 20
type input "4"
click at [891, 545] on button "Agregar" at bounding box center [898, 554] width 198 height 35
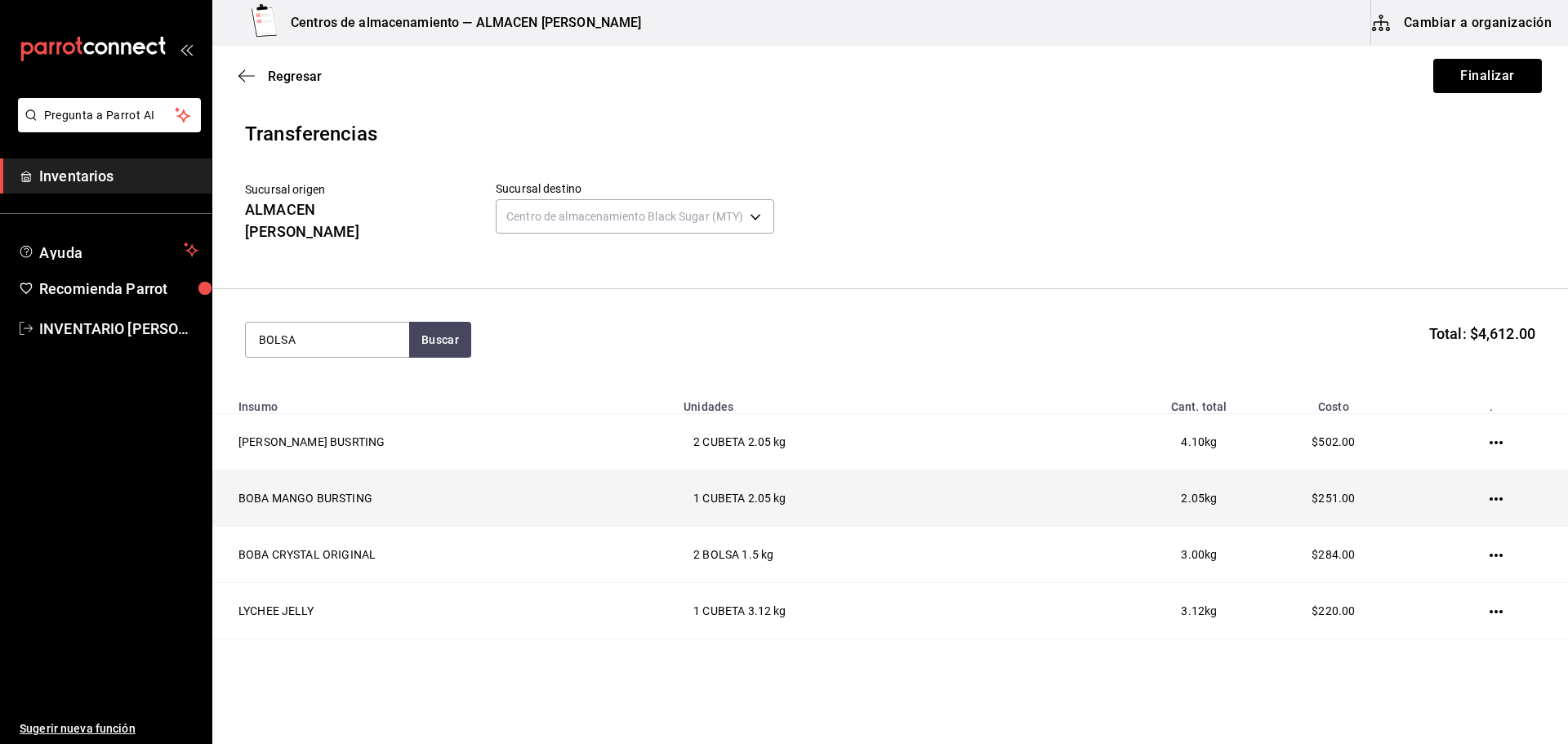
type input "BOLSA"
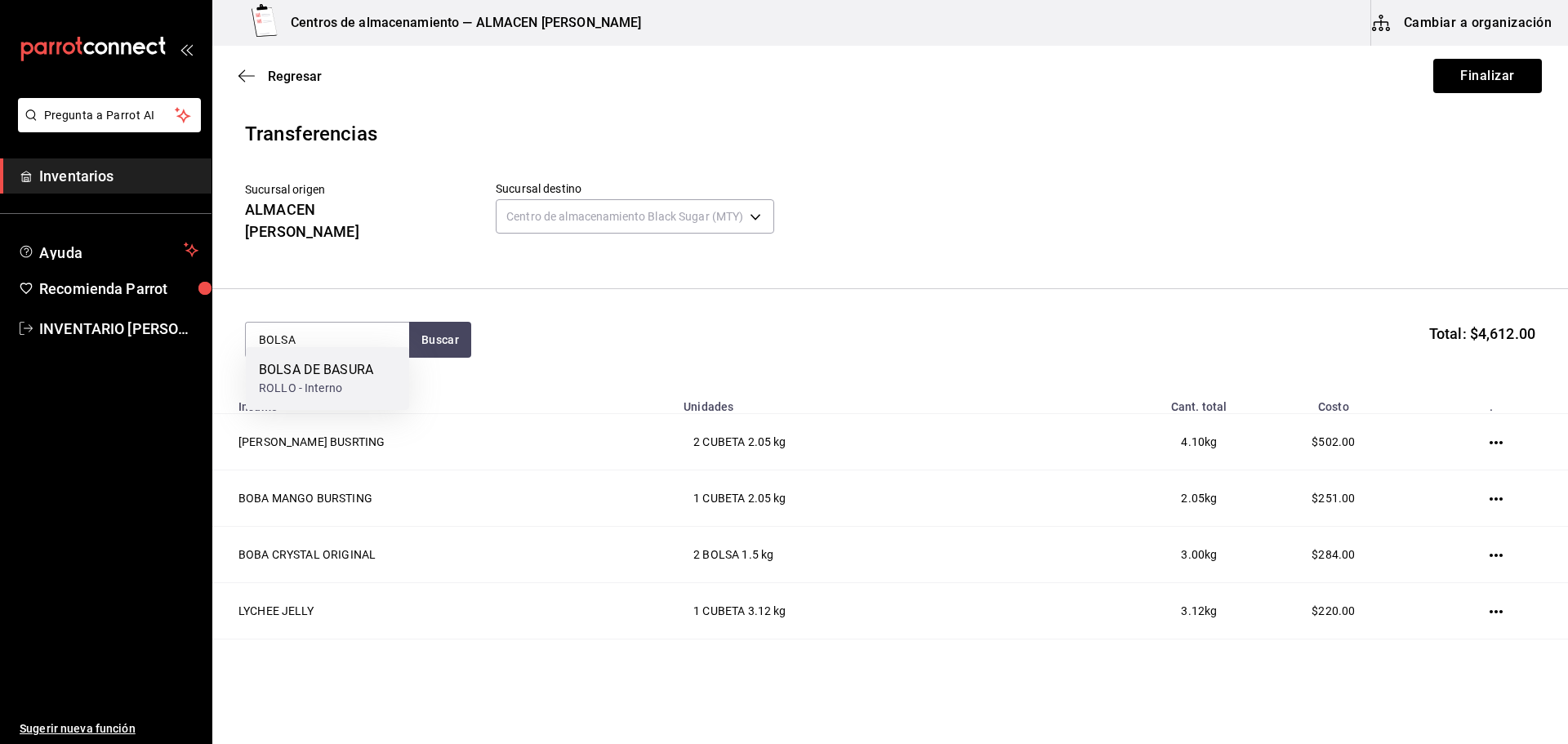
click at [333, 371] on div "BOLSA DE BASURA" at bounding box center [316, 370] width 114 height 20
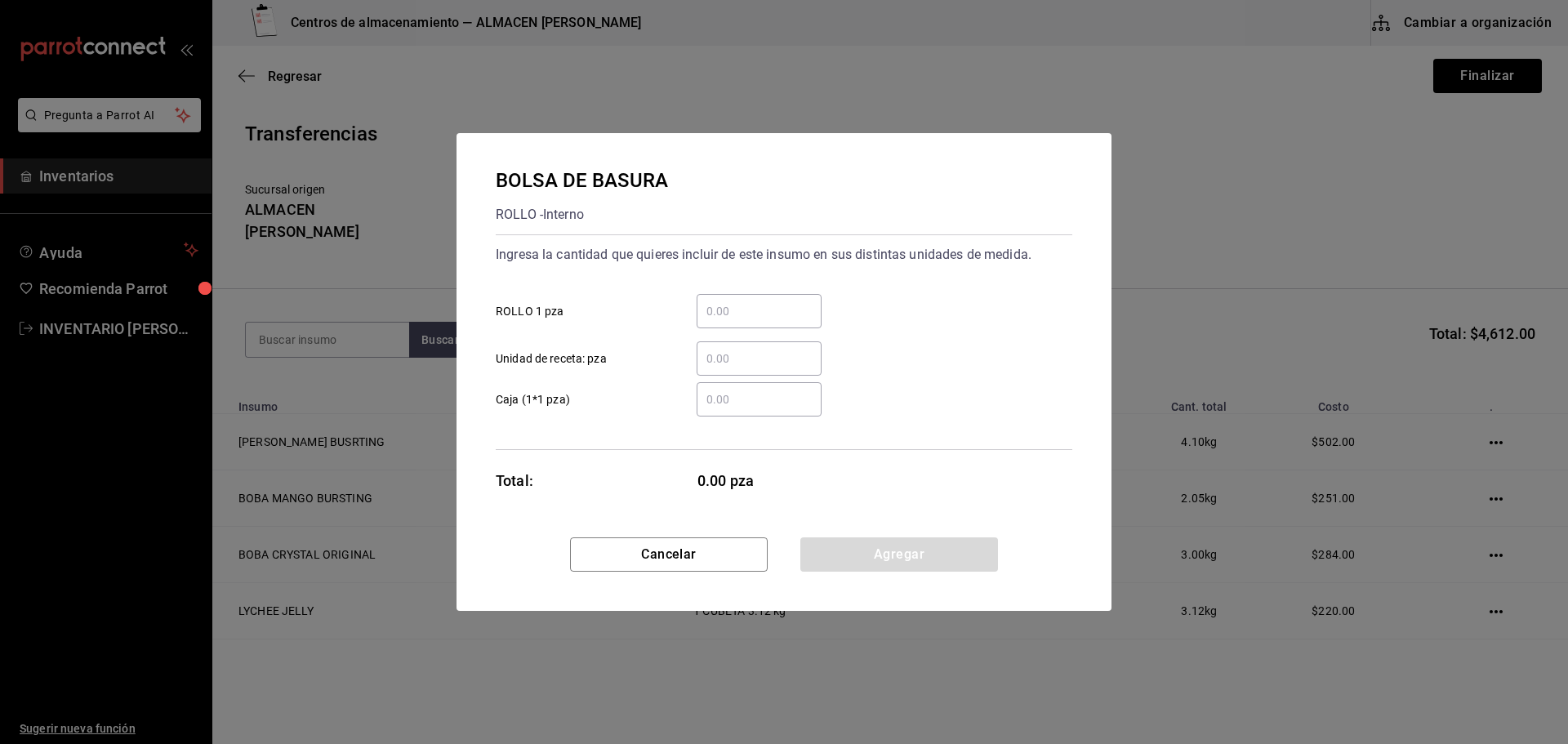
drag, startPoint x: 730, startPoint y: 296, endPoint x: 720, endPoint y: 315, distance: 21.5
click at [723, 309] on div "​" at bounding box center [759, 311] width 125 height 35
click at [723, 309] on input "​ ROLLO 1 pza" at bounding box center [759, 311] width 125 height 20
type input "1"
click at [864, 530] on div "BOLSA DE BASURA ROLLO - Interno Ingresa la cantidad que quieres incluir de este…" at bounding box center [784, 335] width 655 height 404
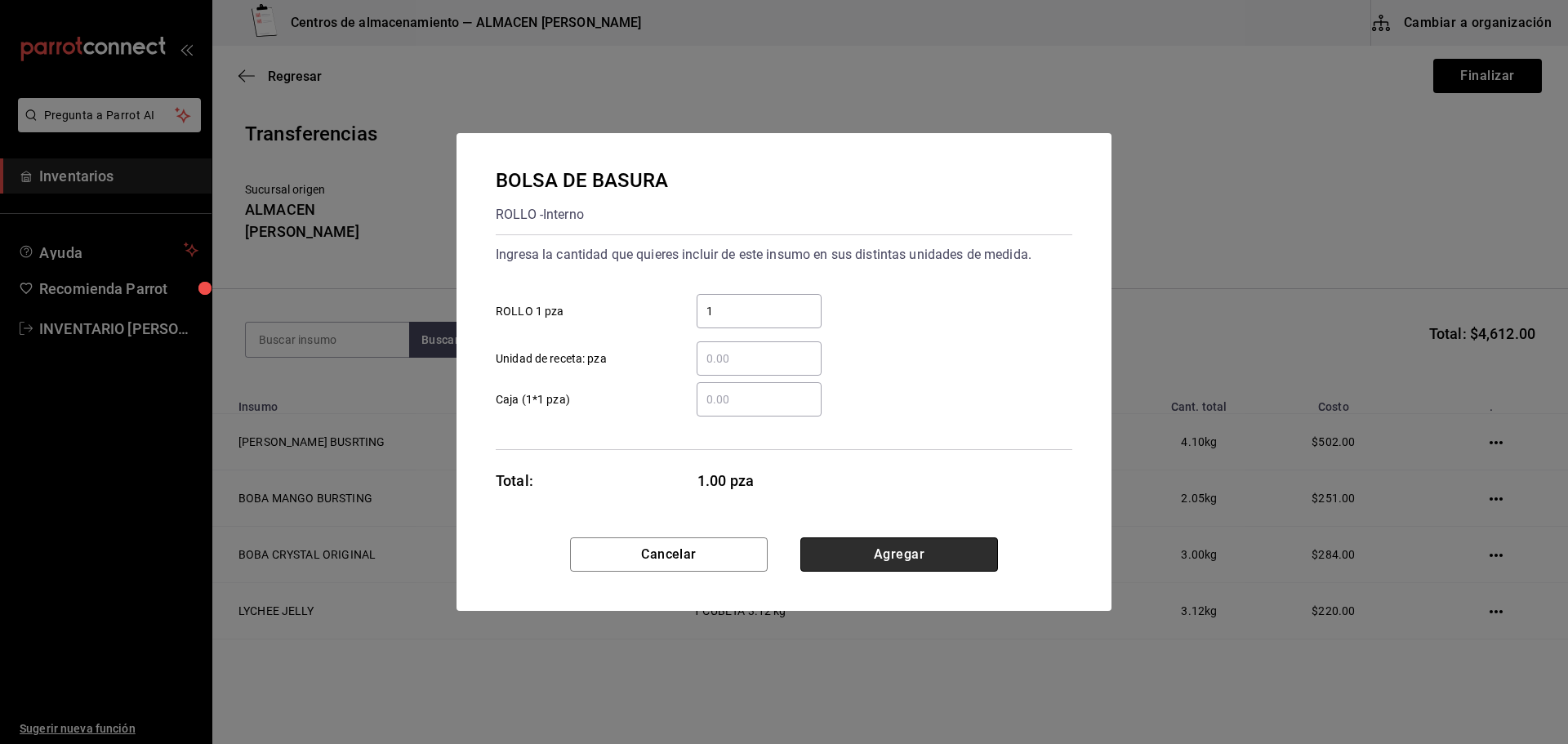
click at [867, 553] on button "Agregar" at bounding box center [898, 554] width 198 height 35
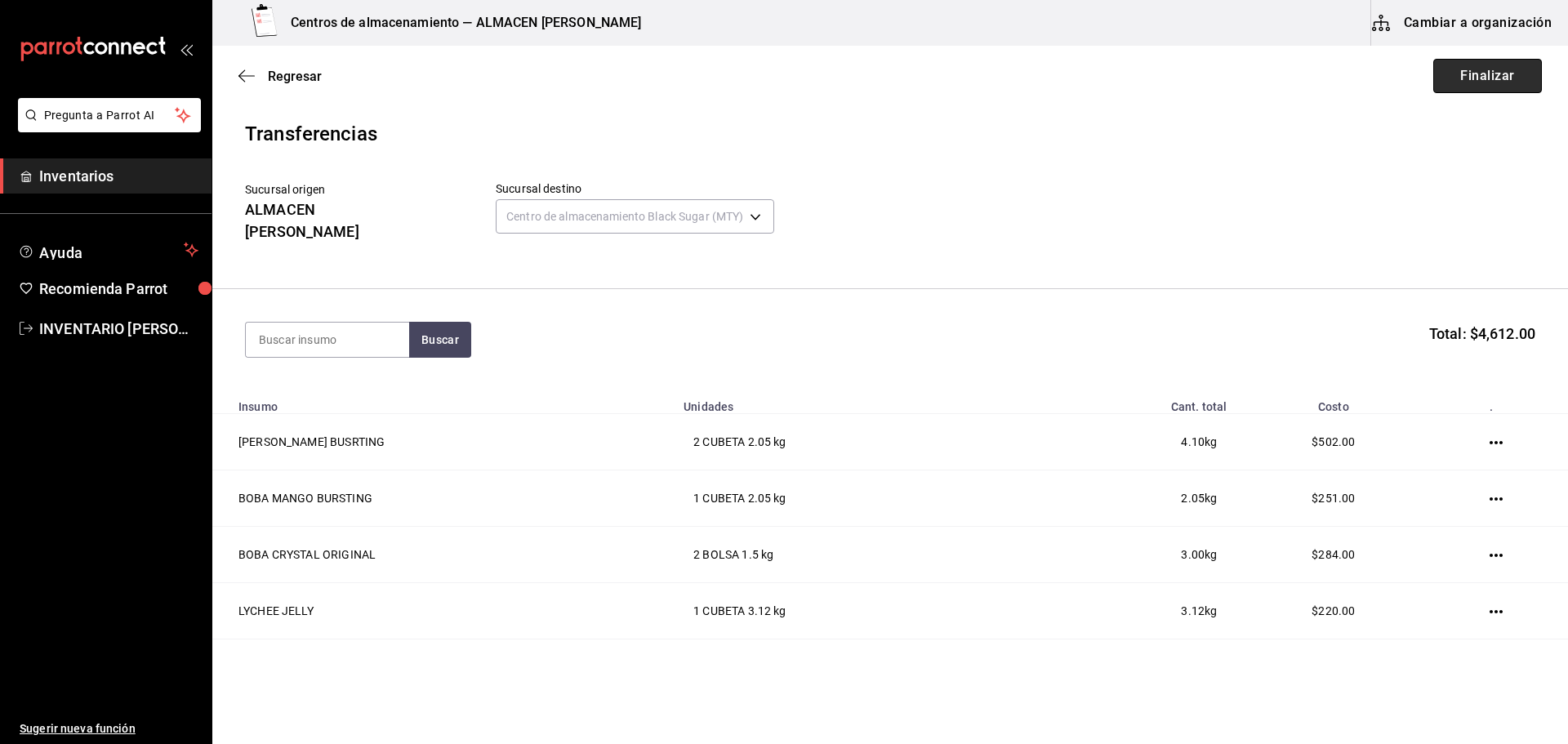
click at [1466, 62] on button "Finalizar" at bounding box center [1487, 76] width 109 height 35
